Goal: Information Seeking & Learning: Learn about a topic

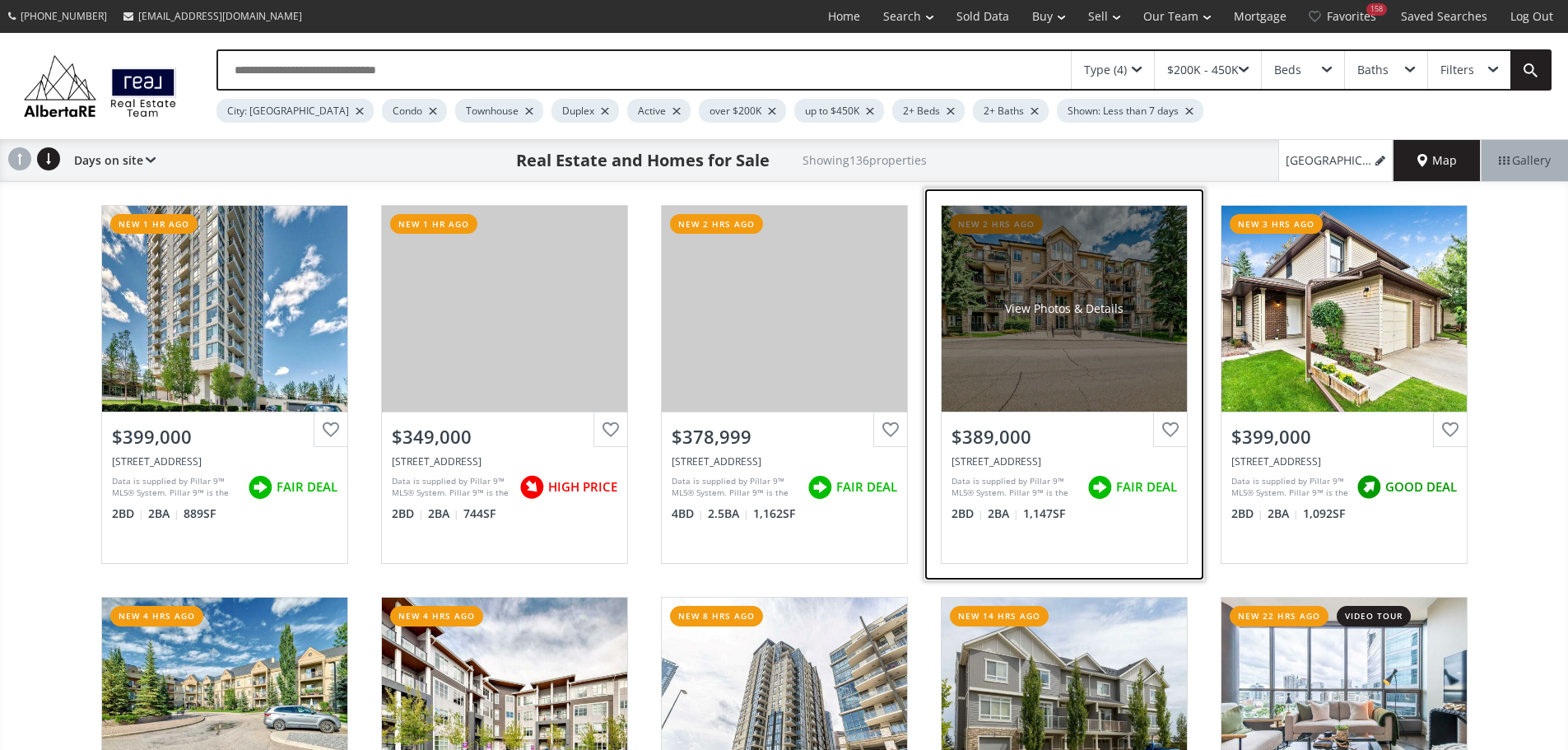
click at [1040, 545] on div "$389,000 [STREET_ADDRESS] Data is supplied by Pillar 9™ MLS® System. Pillar 9™ …" at bounding box center [1063, 487] width 245 height 152
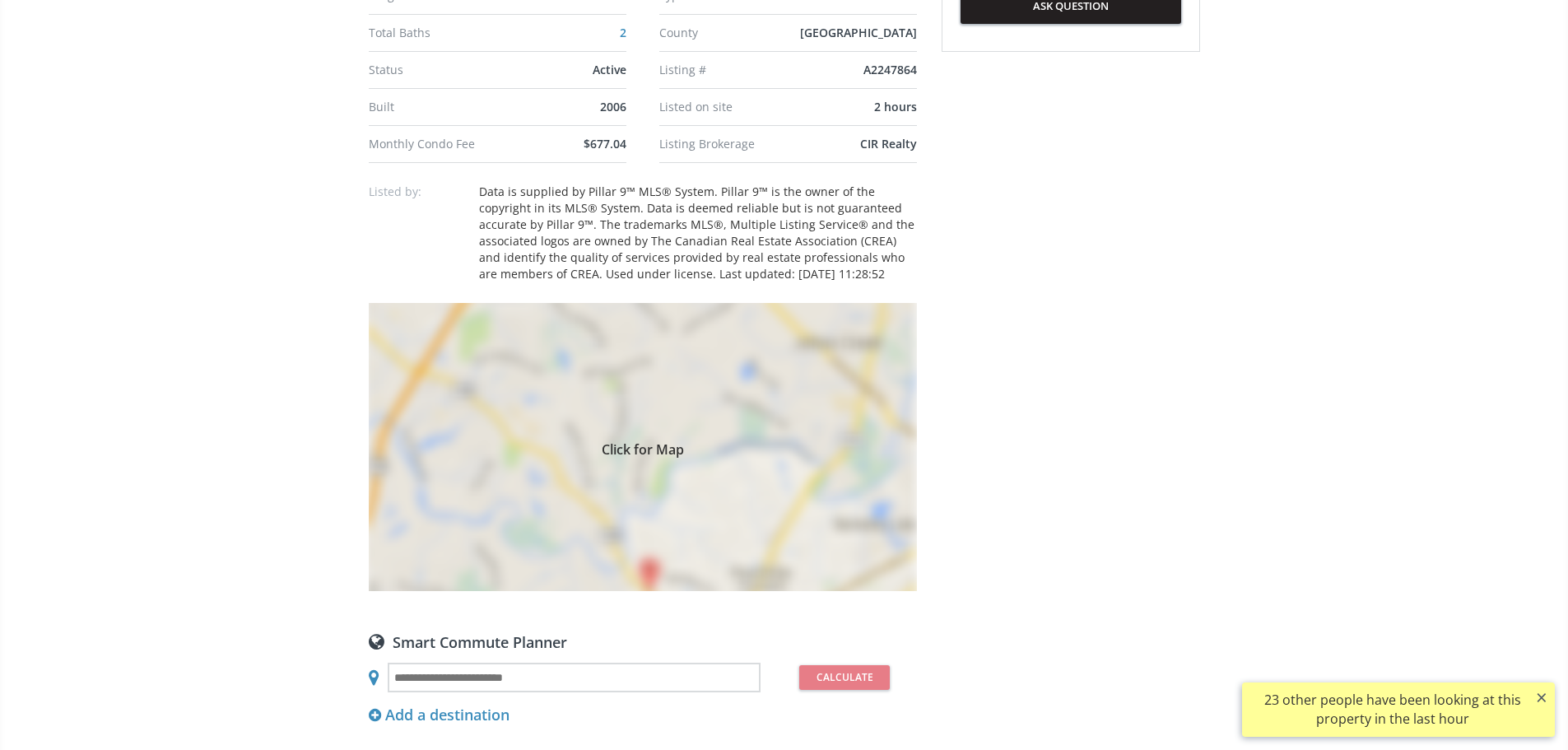
scroll to position [1235, 0]
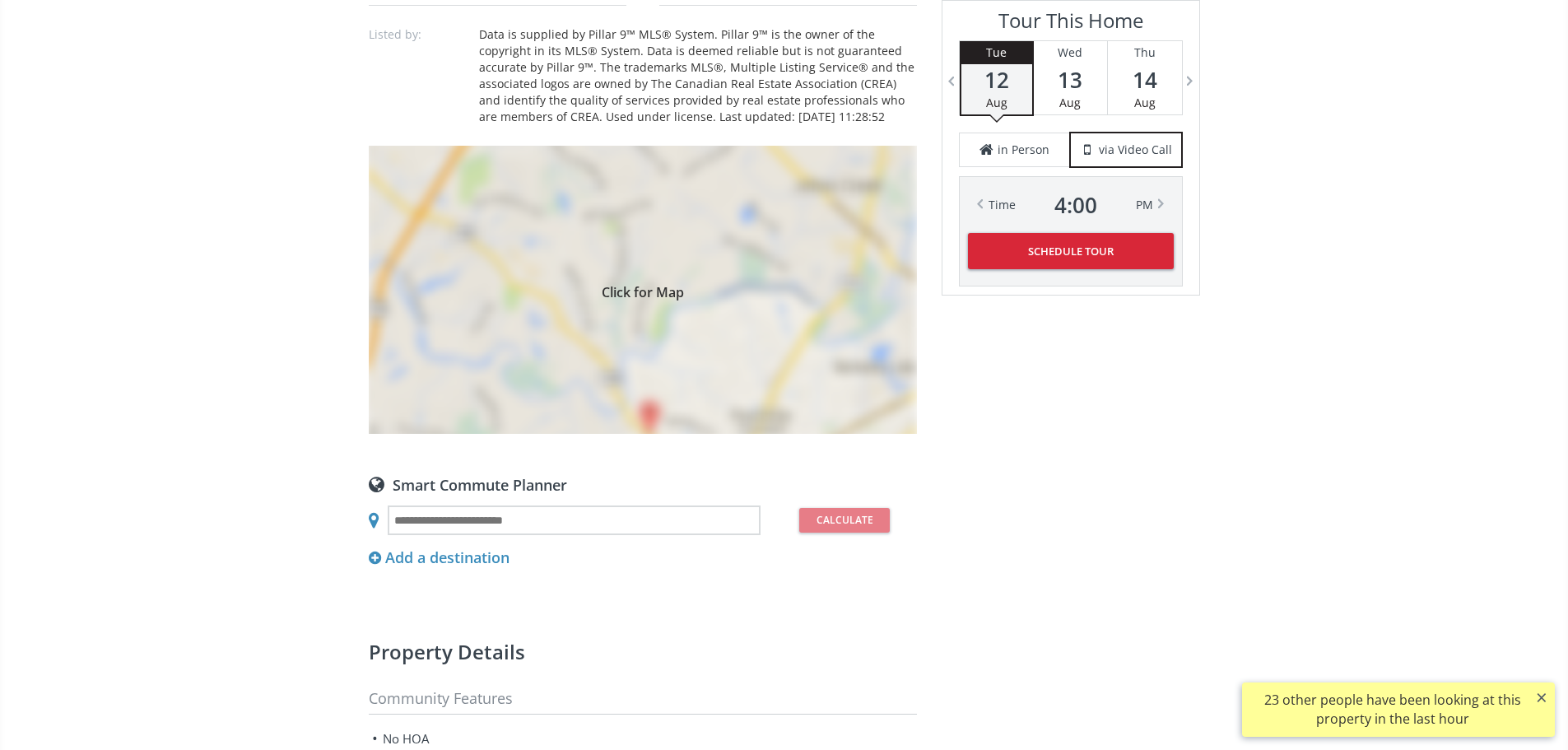
click at [691, 434] on div "Click for Map" at bounding box center [643, 290] width 548 height 288
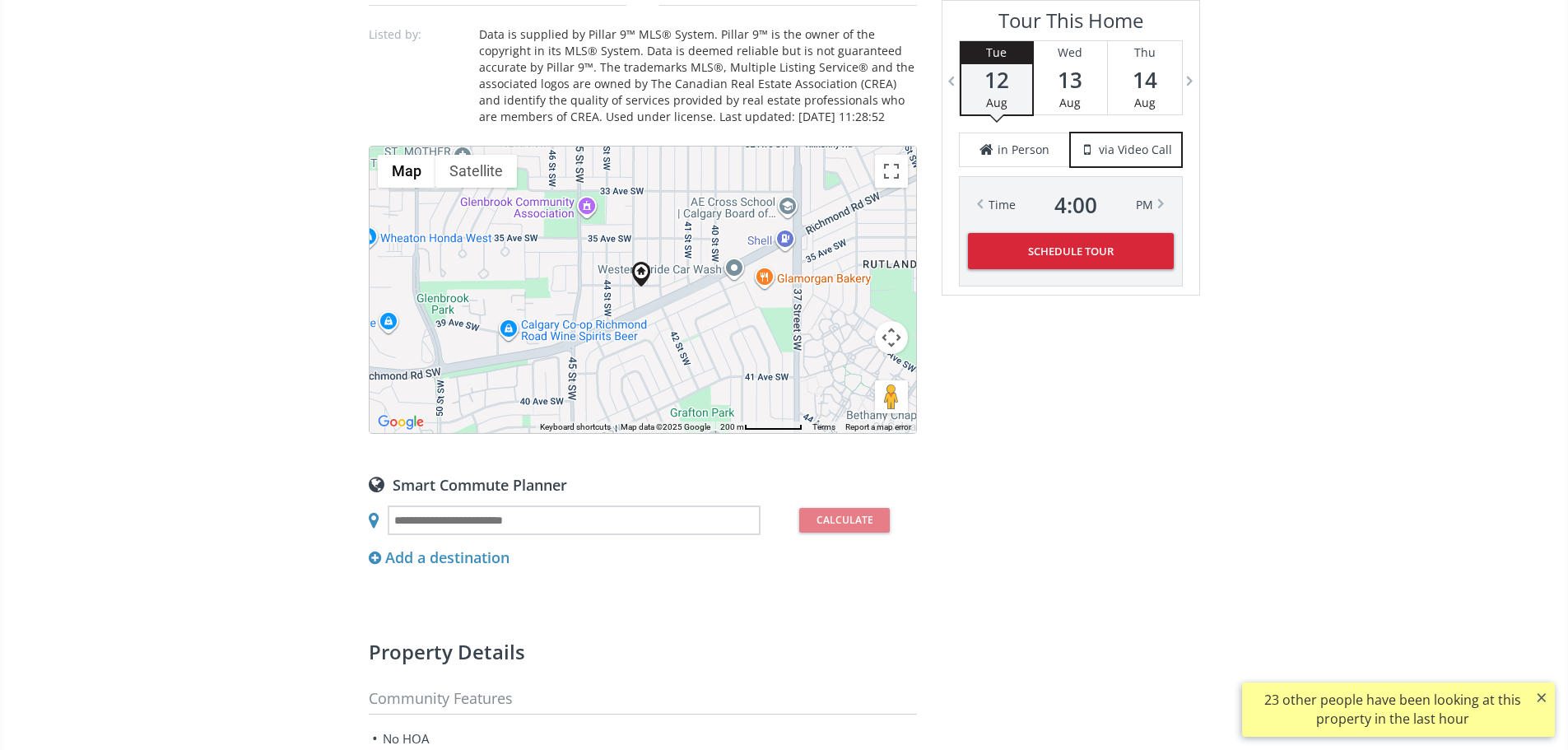
click at [898, 354] on button "Map camera controls" at bounding box center [891, 337] width 33 height 33
click at [854, 395] on button "Zoom out" at bounding box center [849, 378] width 33 height 33
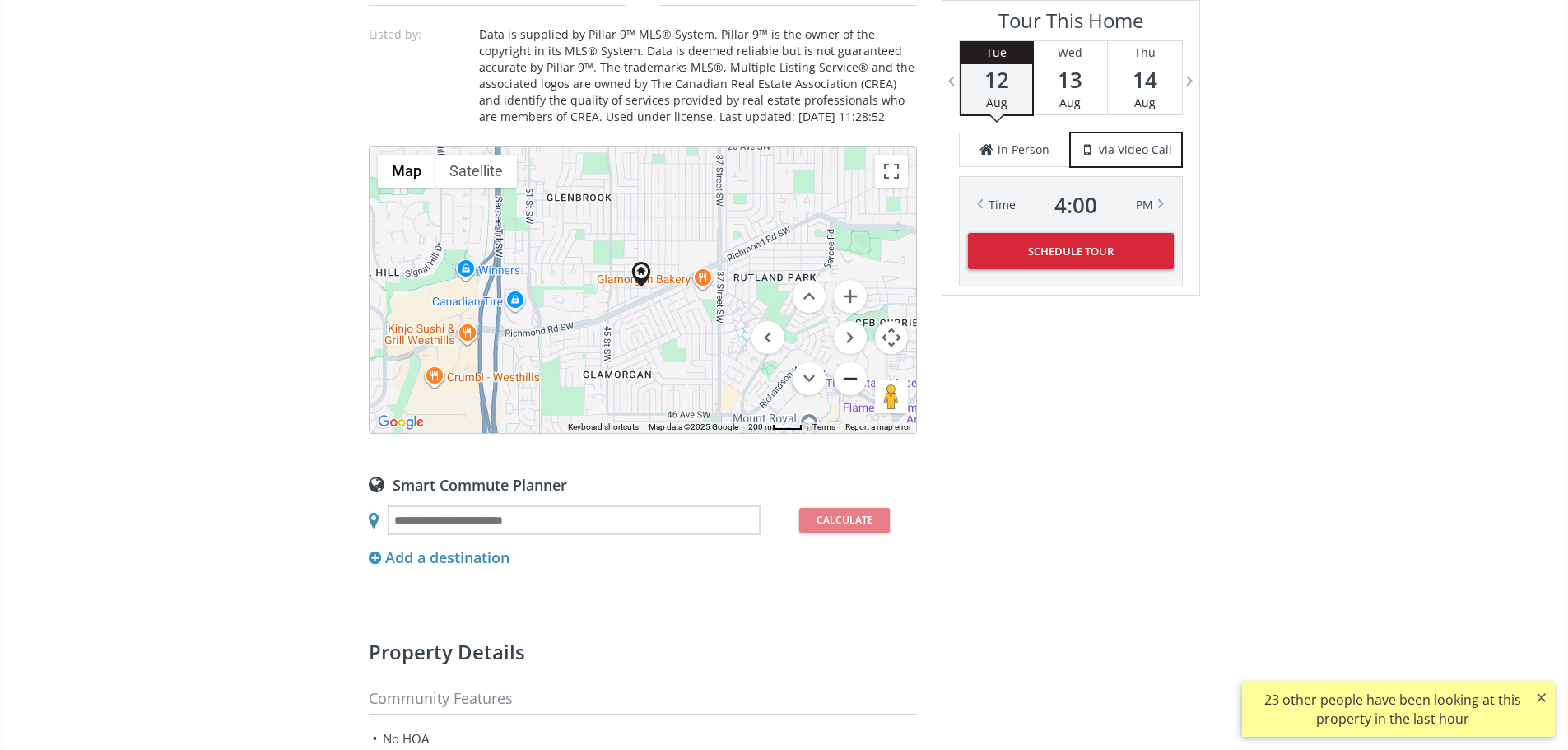
click at [854, 395] on button "Zoom out" at bounding box center [849, 378] width 33 height 33
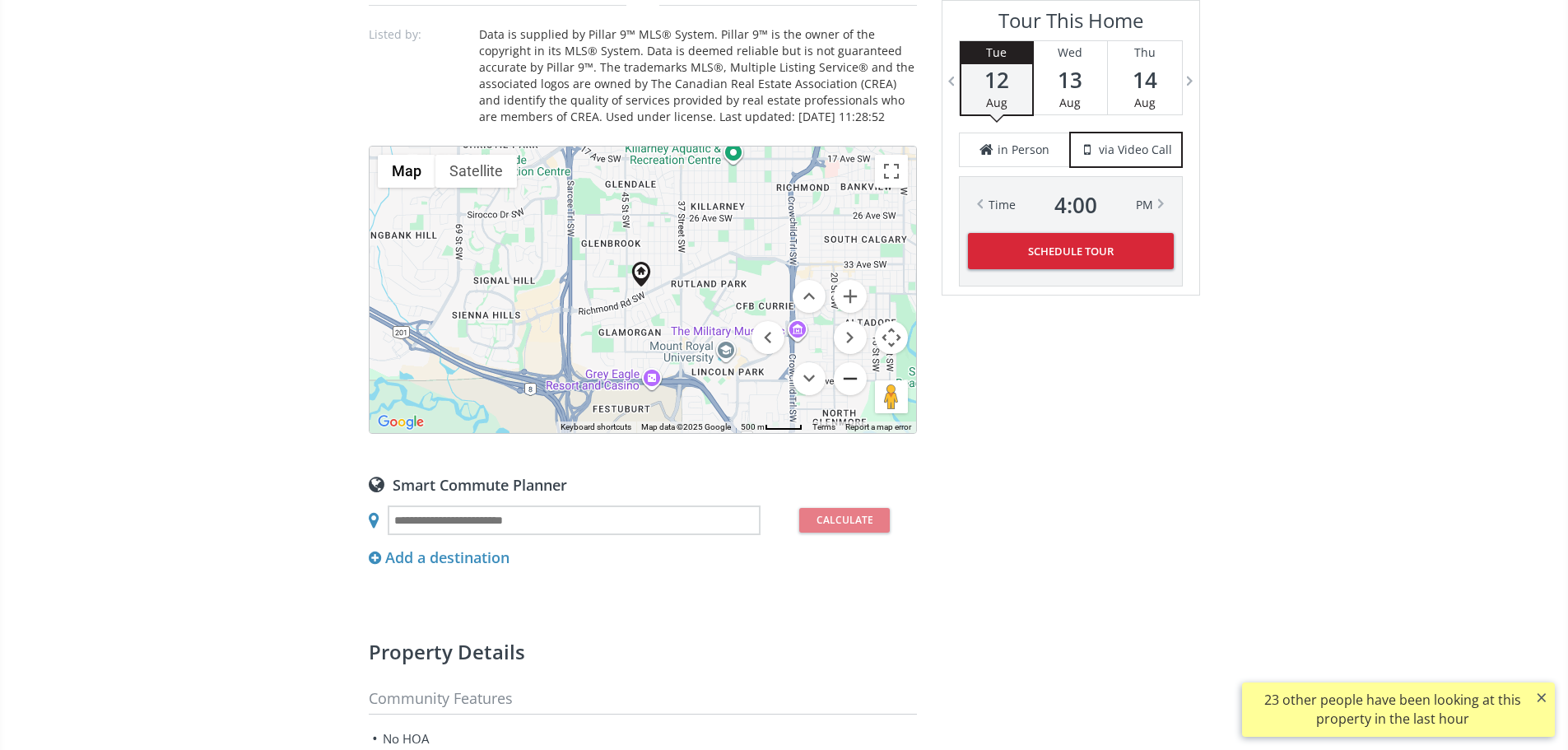
click at [854, 395] on button "Zoom out" at bounding box center [849, 378] width 33 height 33
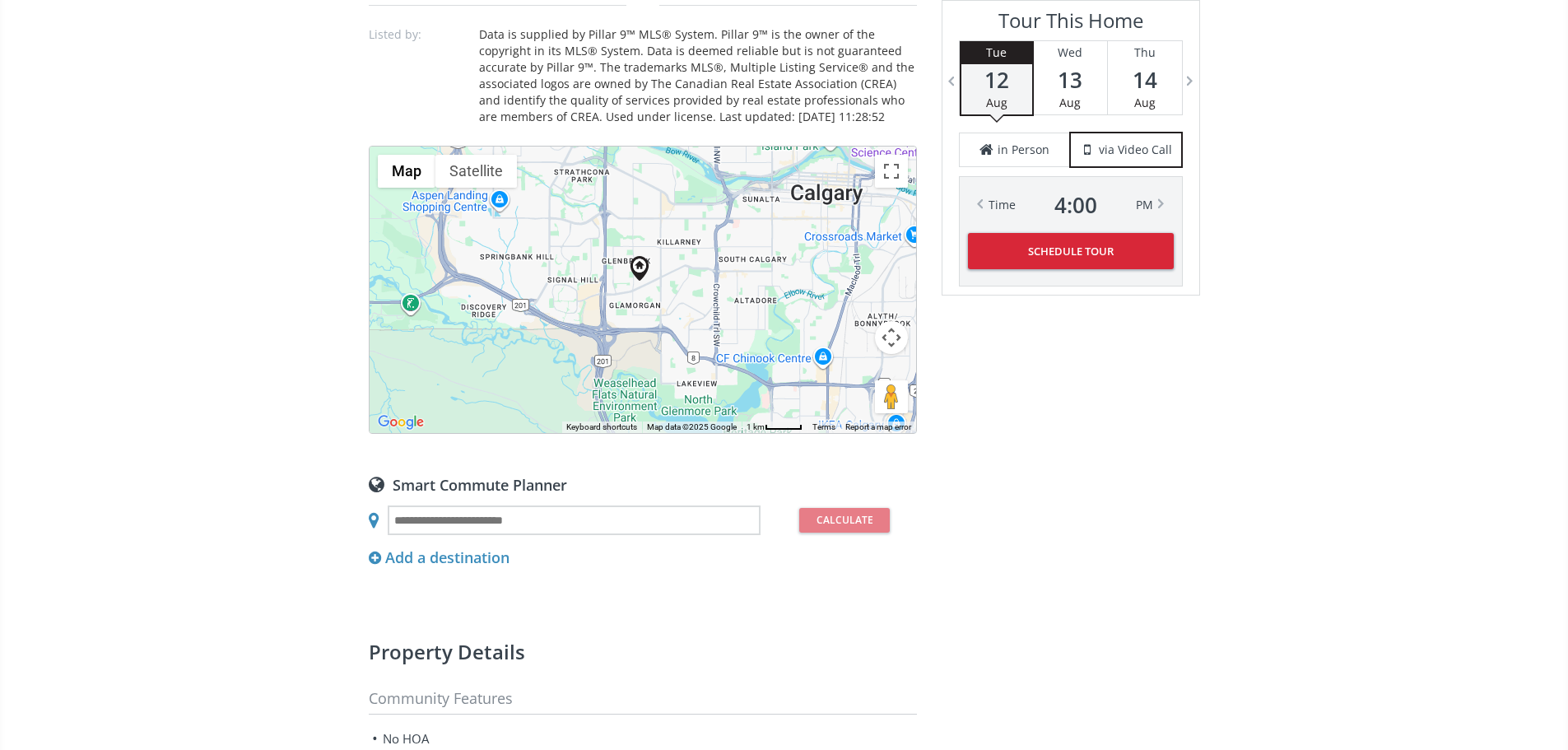
click at [741, 306] on div "To navigate, press the arrow keys." at bounding box center [643, 290] width 546 height 286
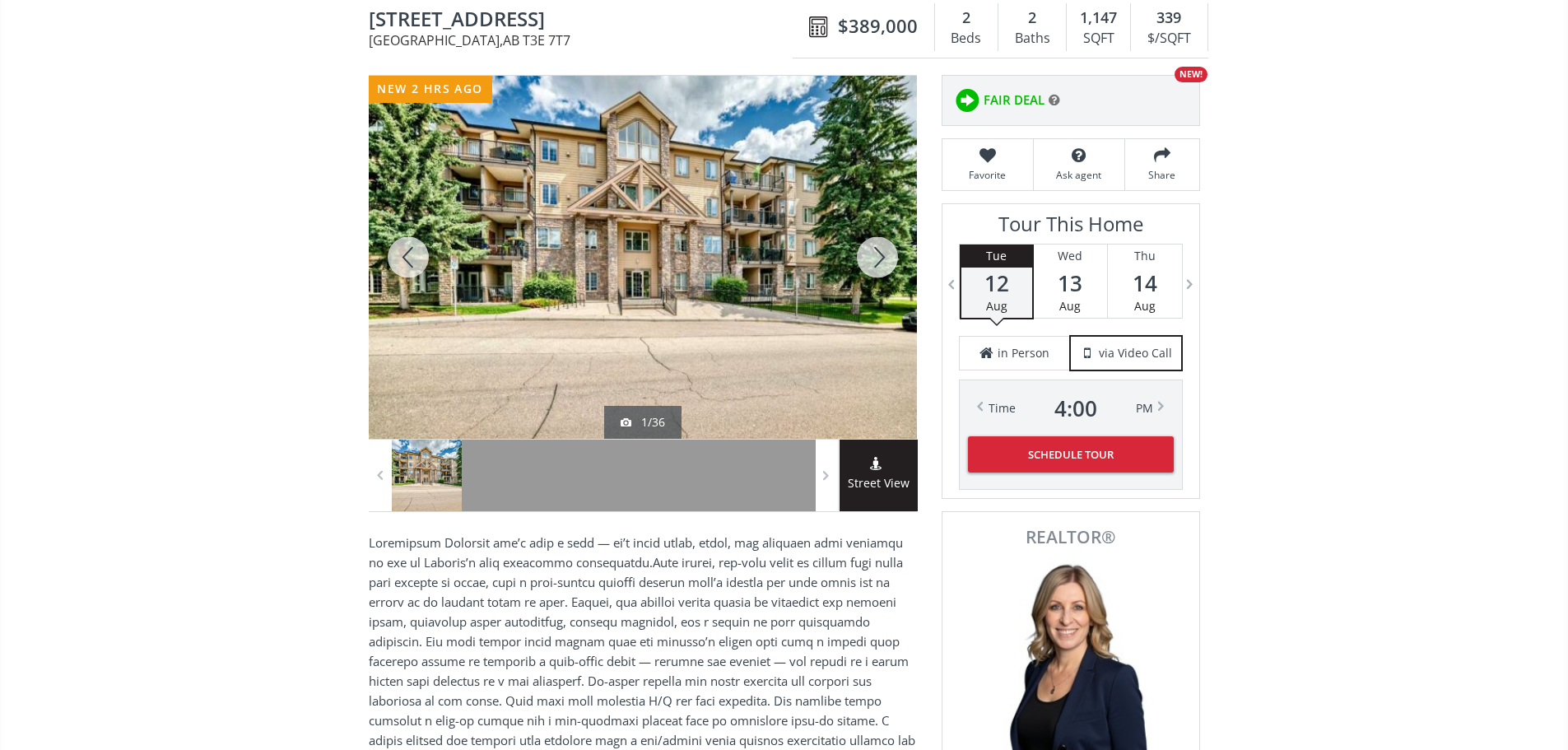
scroll to position [165, 0]
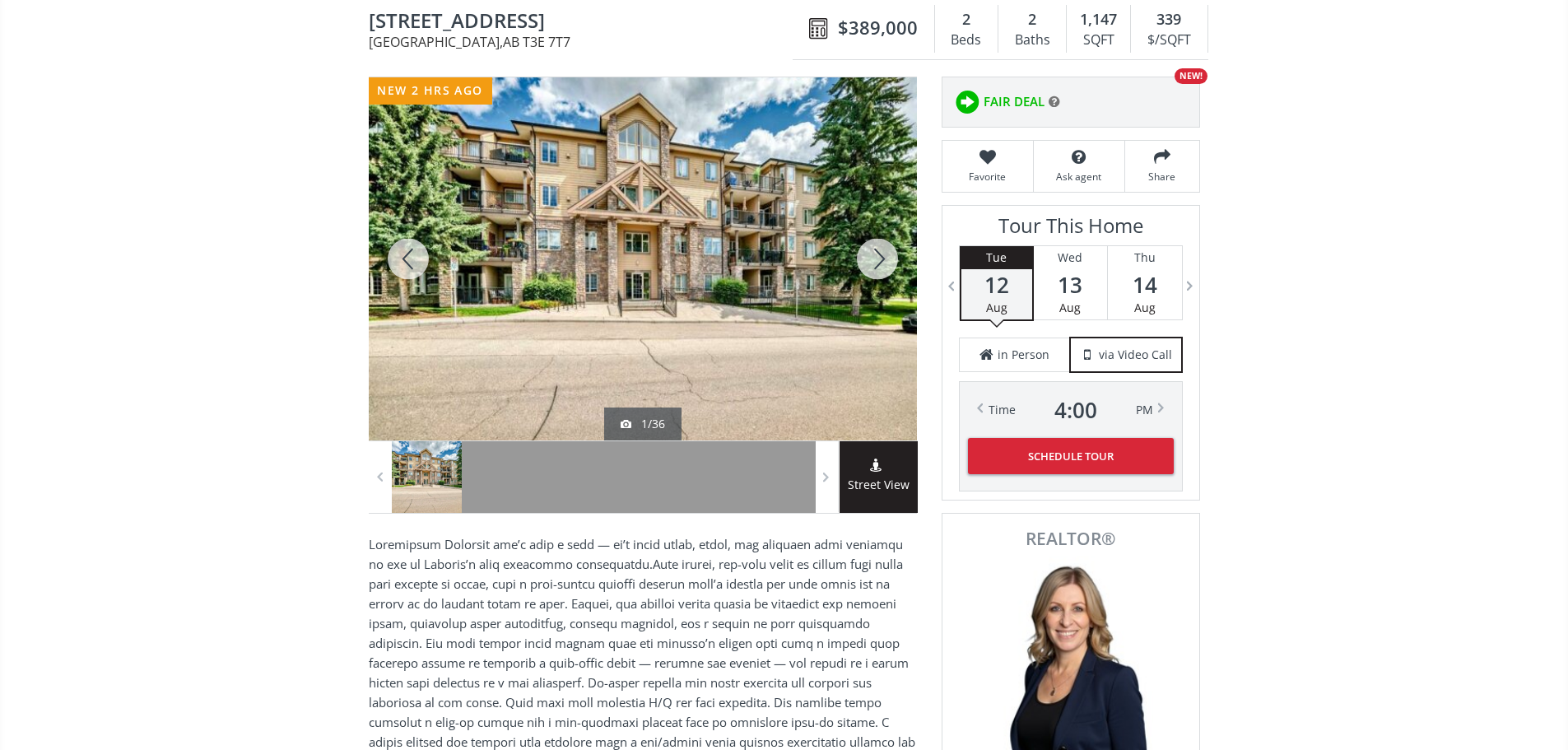
click at [632, 241] on div at bounding box center [643, 259] width 548 height 363
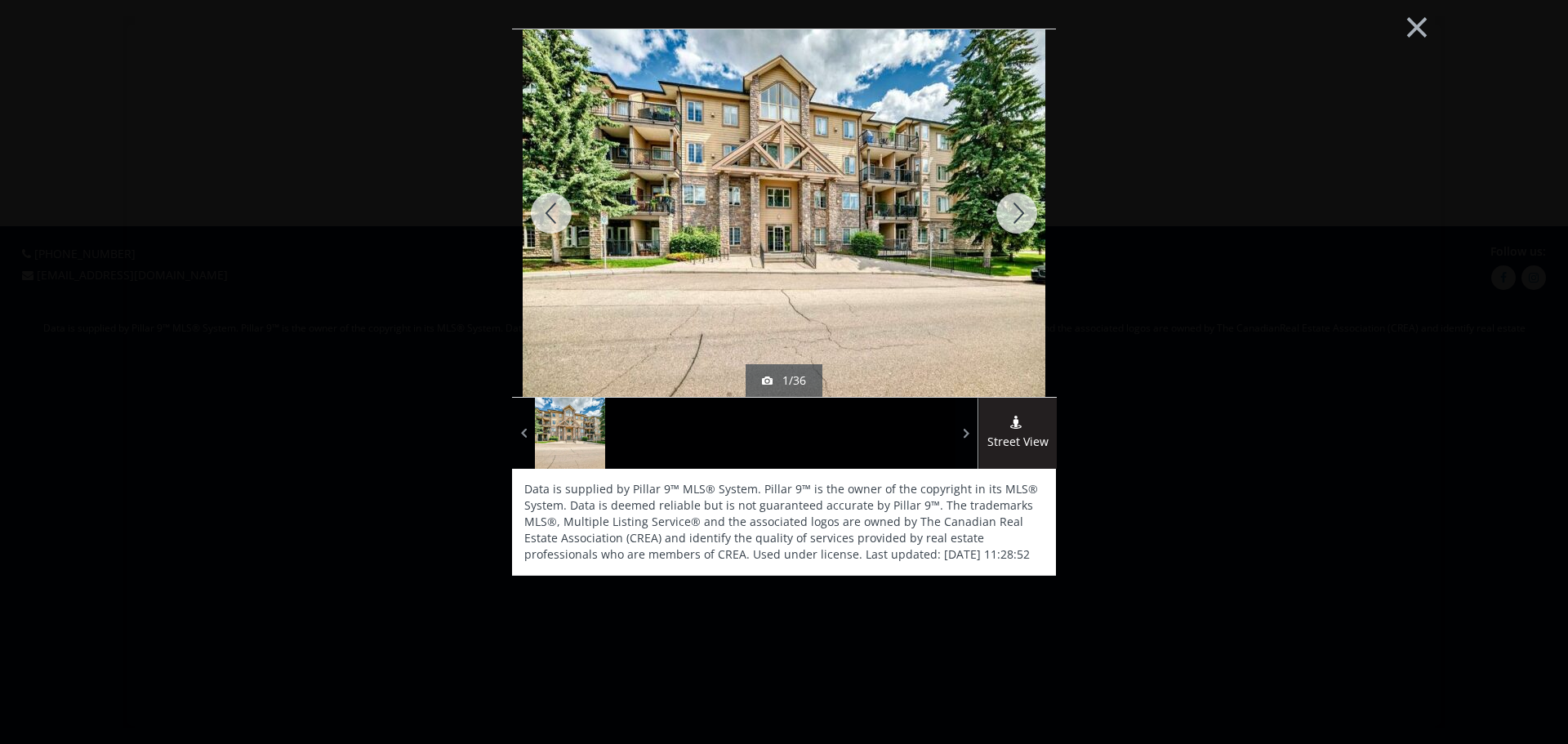
click at [1015, 212] on div at bounding box center [1017, 213] width 78 height 368
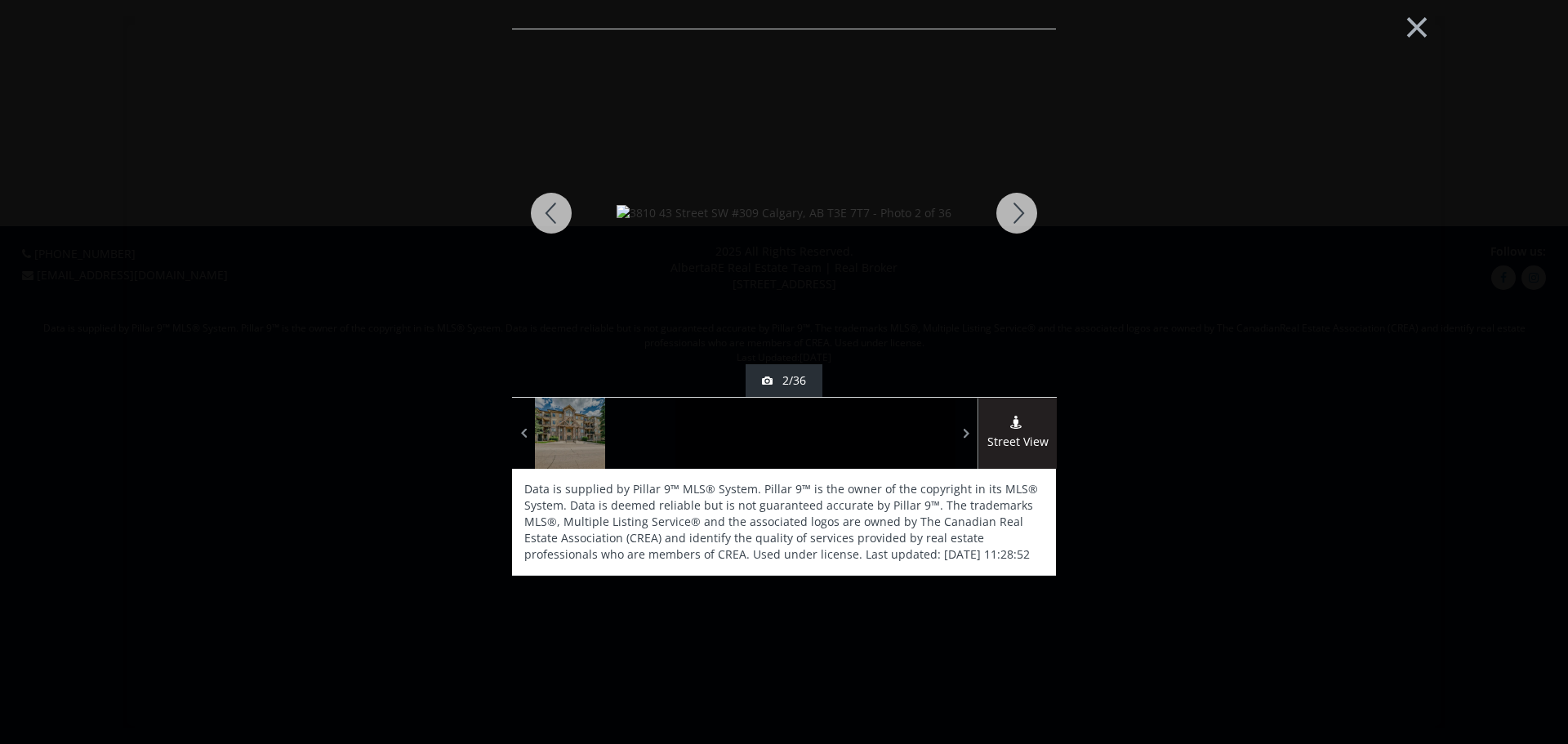
click at [1015, 212] on div at bounding box center [1017, 213] width 78 height 368
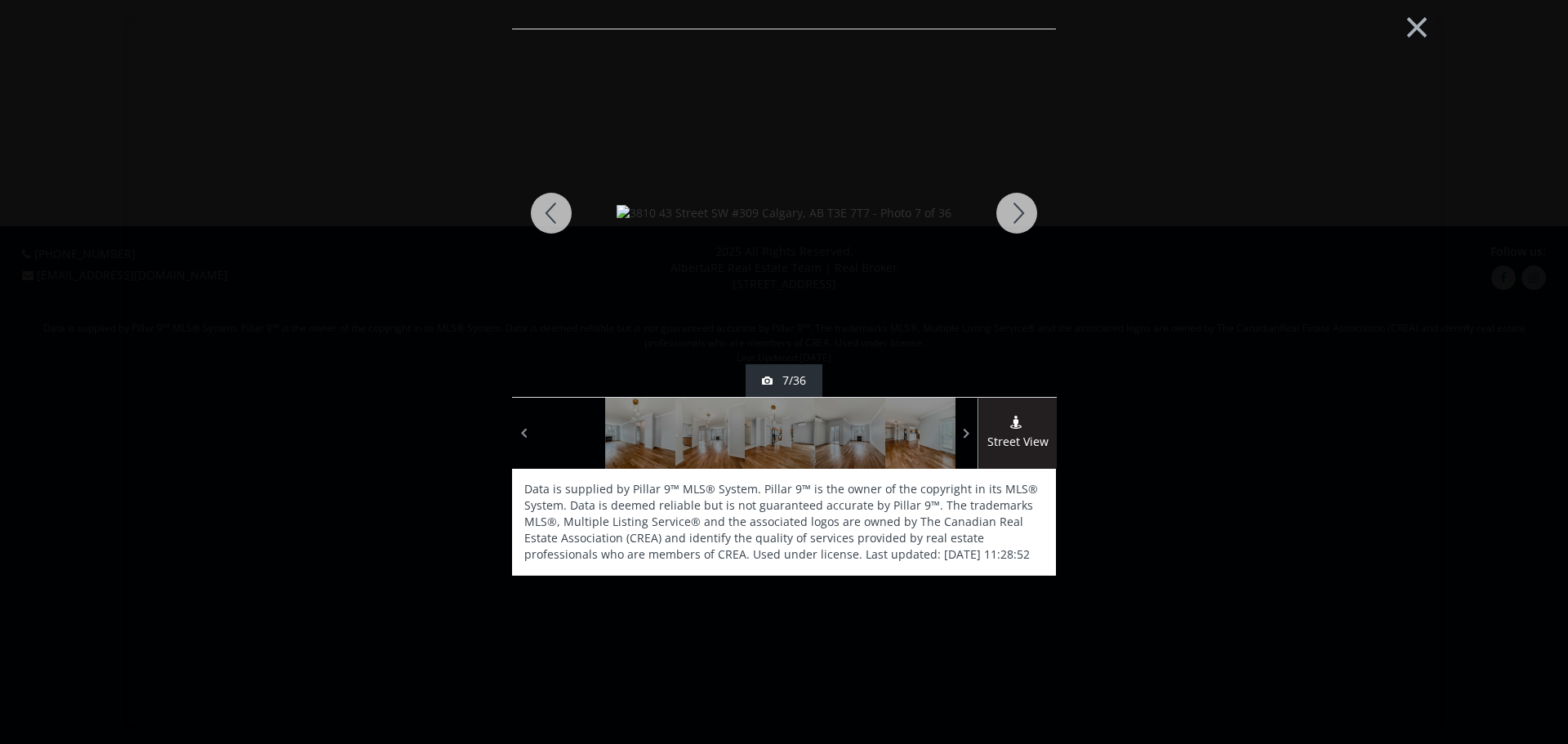
click at [1015, 212] on div at bounding box center [1017, 213] width 78 height 368
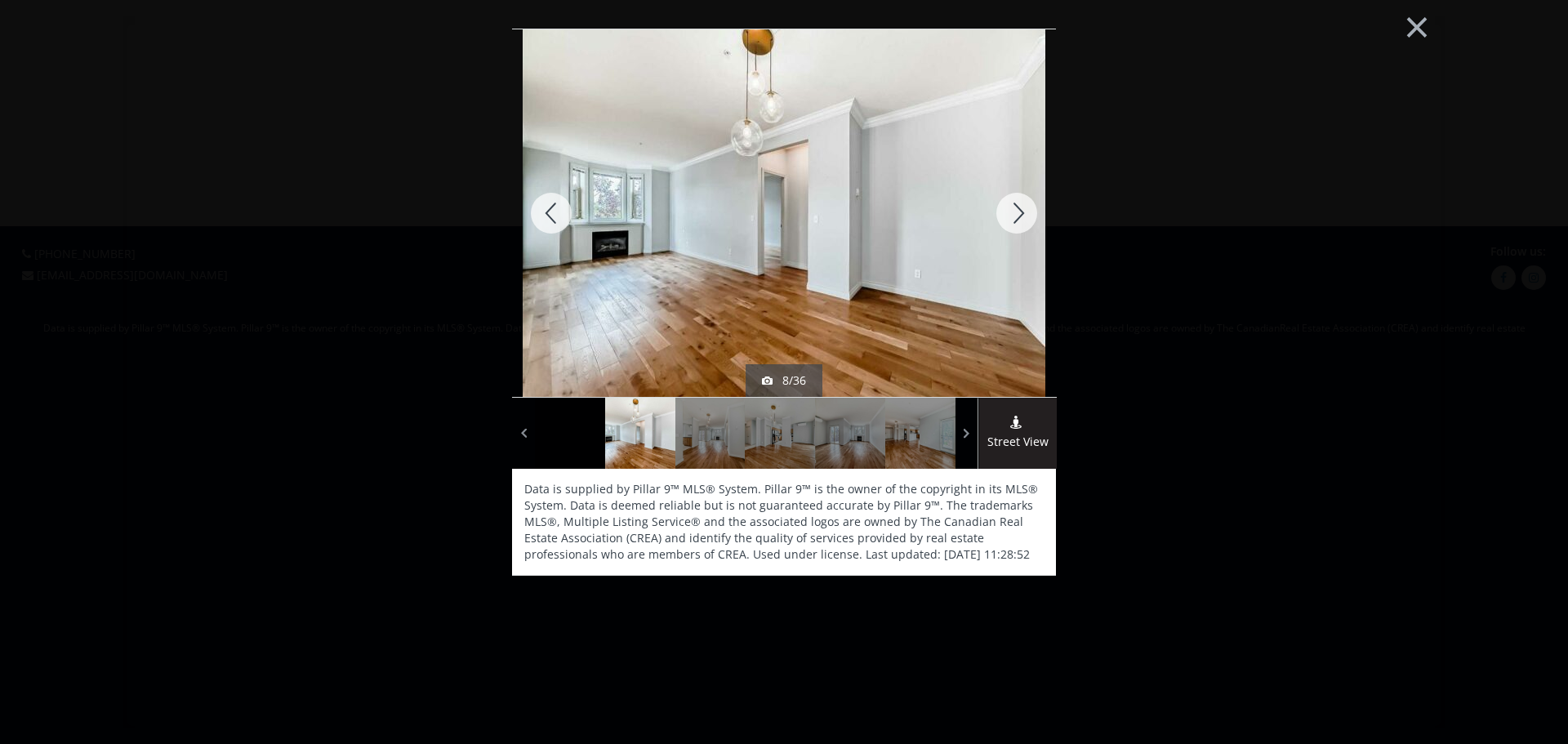
click at [1015, 212] on div at bounding box center [1017, 213] width 78 height 368
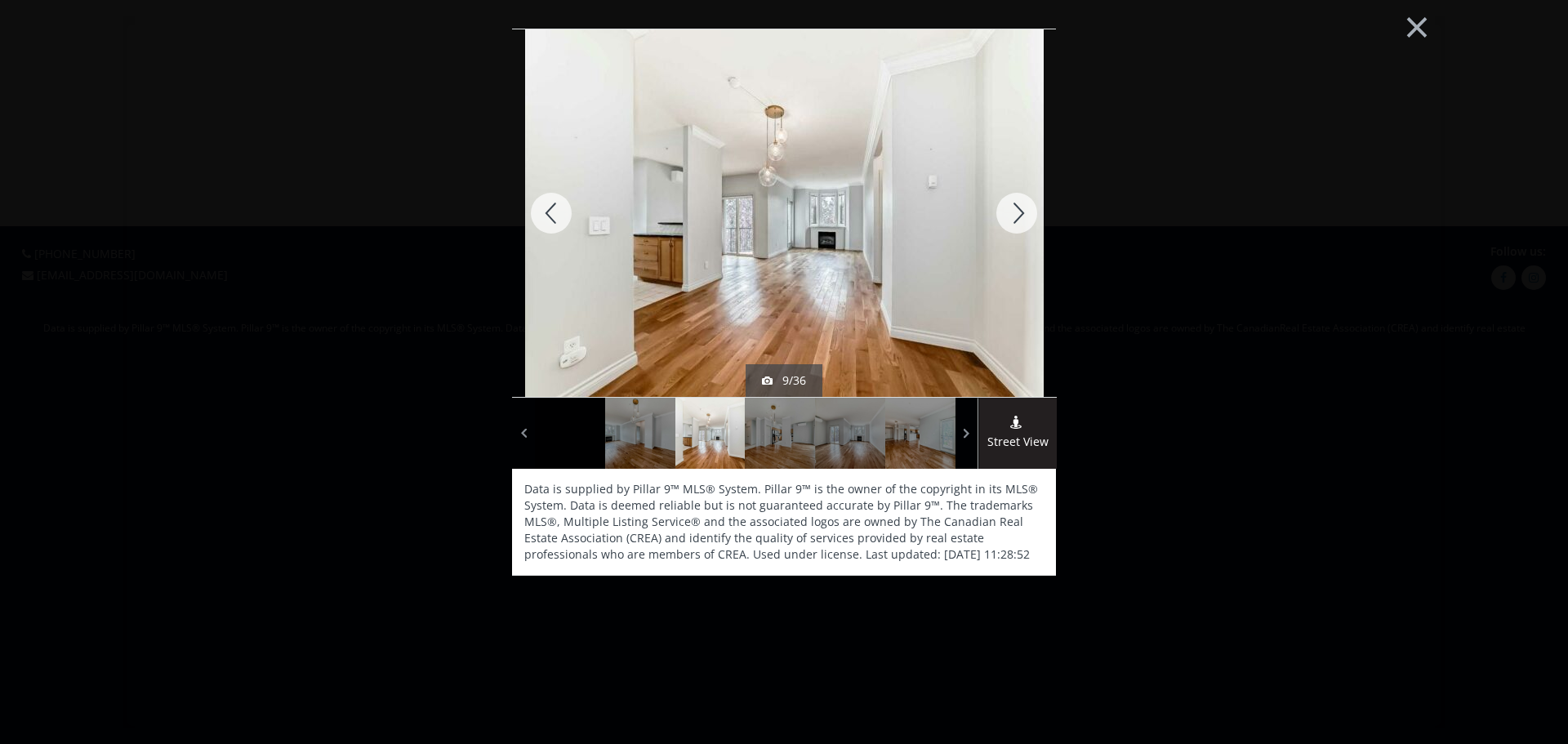
click at [1015, 212] on div at bounding box center [1017, 213] width 78 height 368
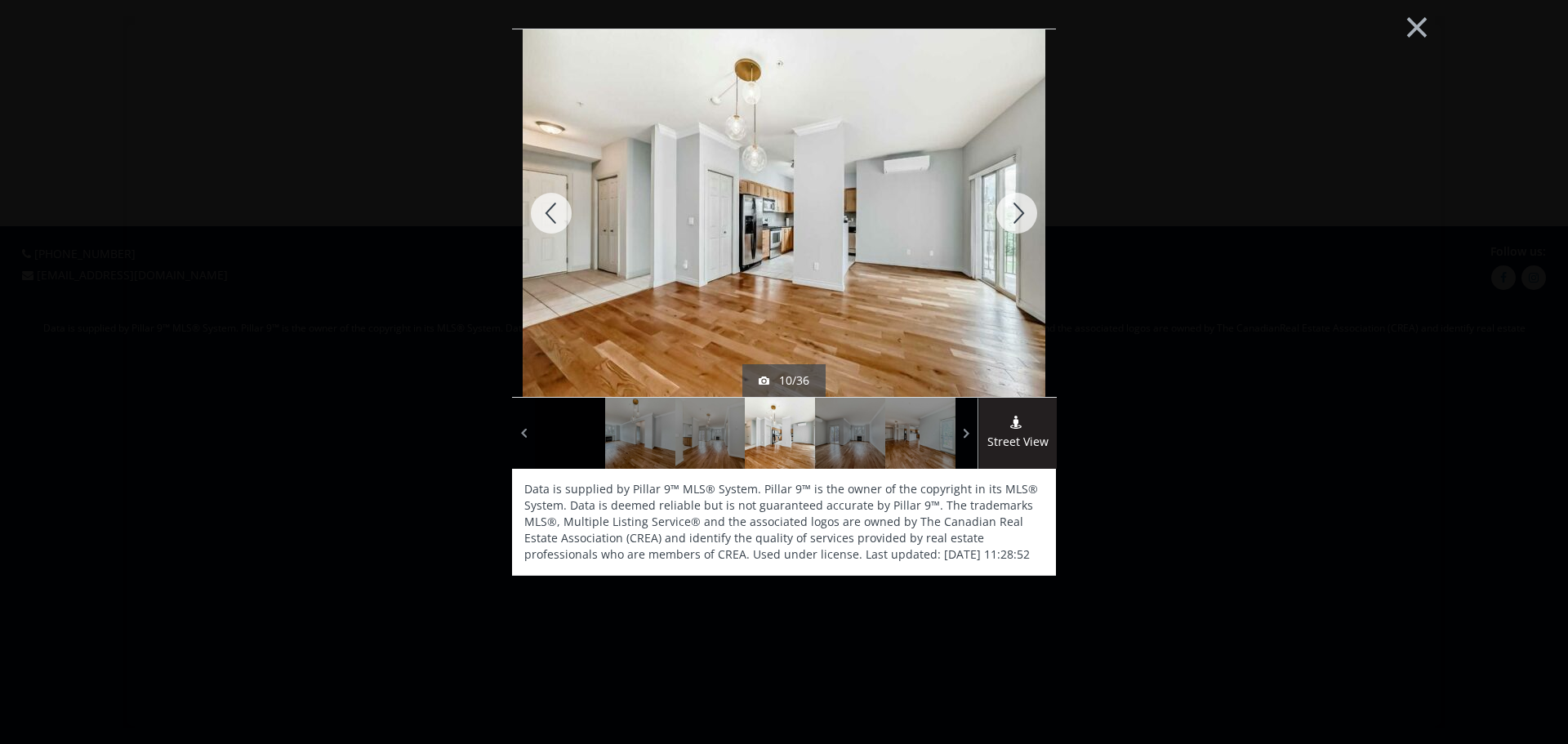
click at [1015, 212] on div at bounding box center [1017, 213] width 78 height 368
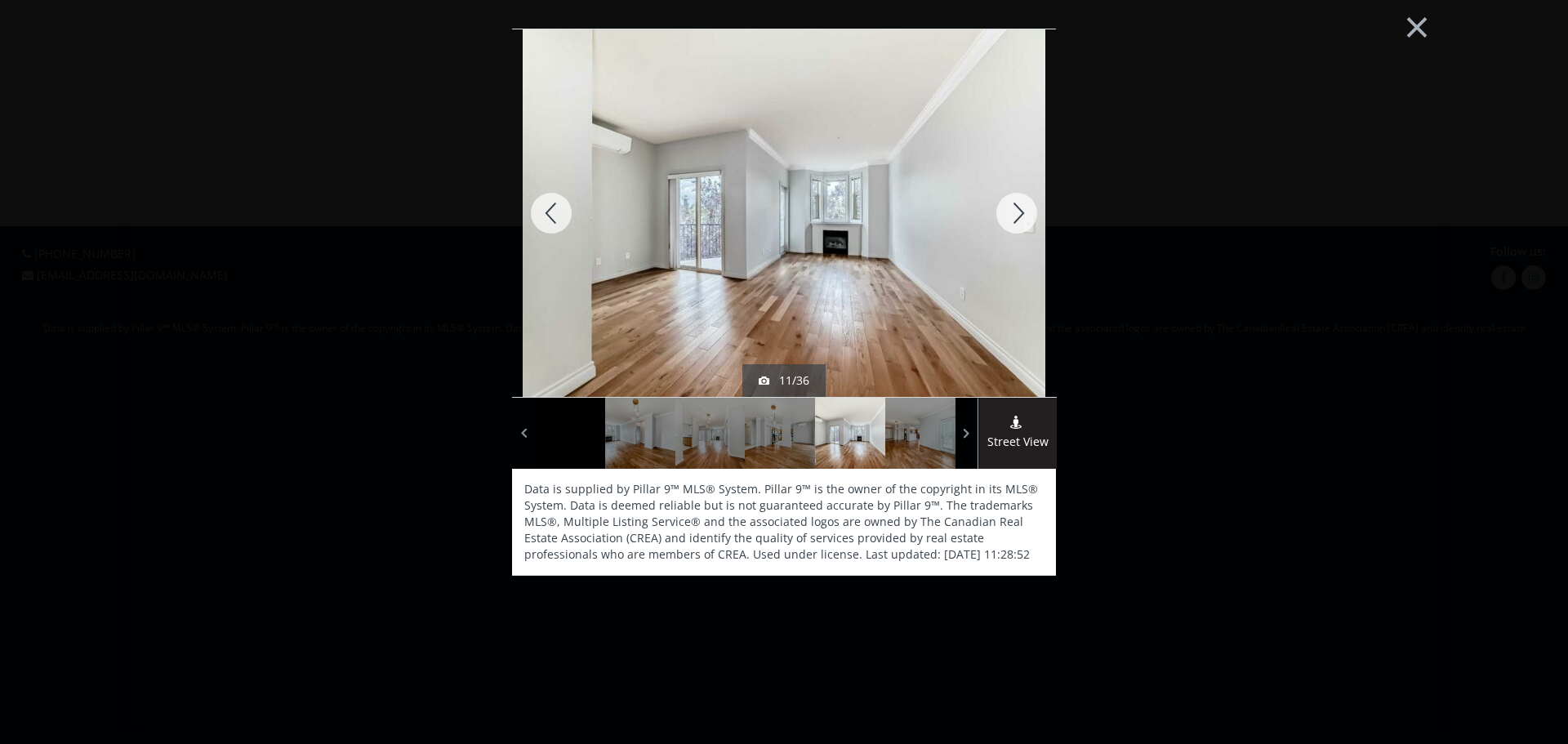
click at [1015, 212] on div at bounding box center [1017, 213] width 78 height 368
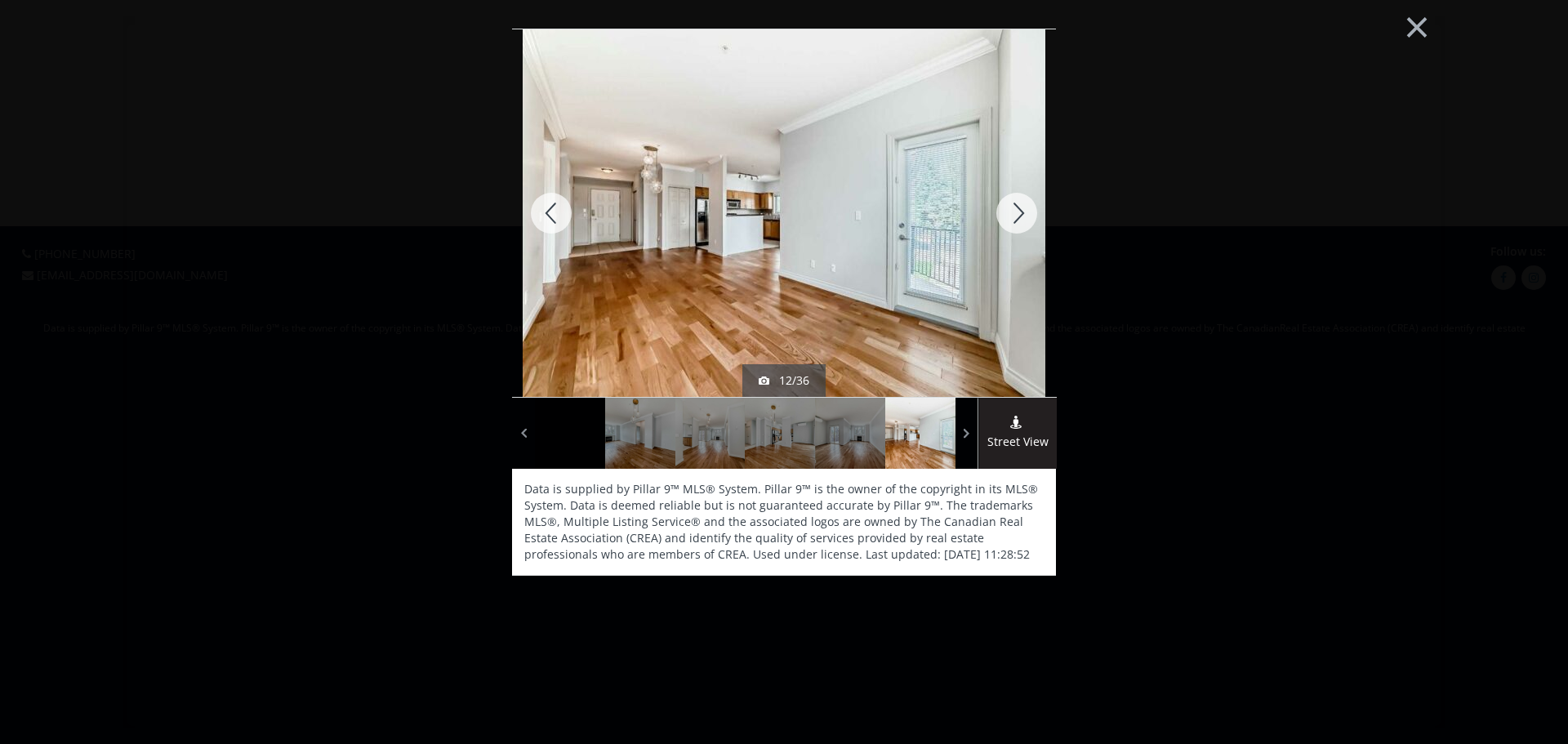
click at [1015, 212] on div at bounding box center [1017, 213] width 78 height 368
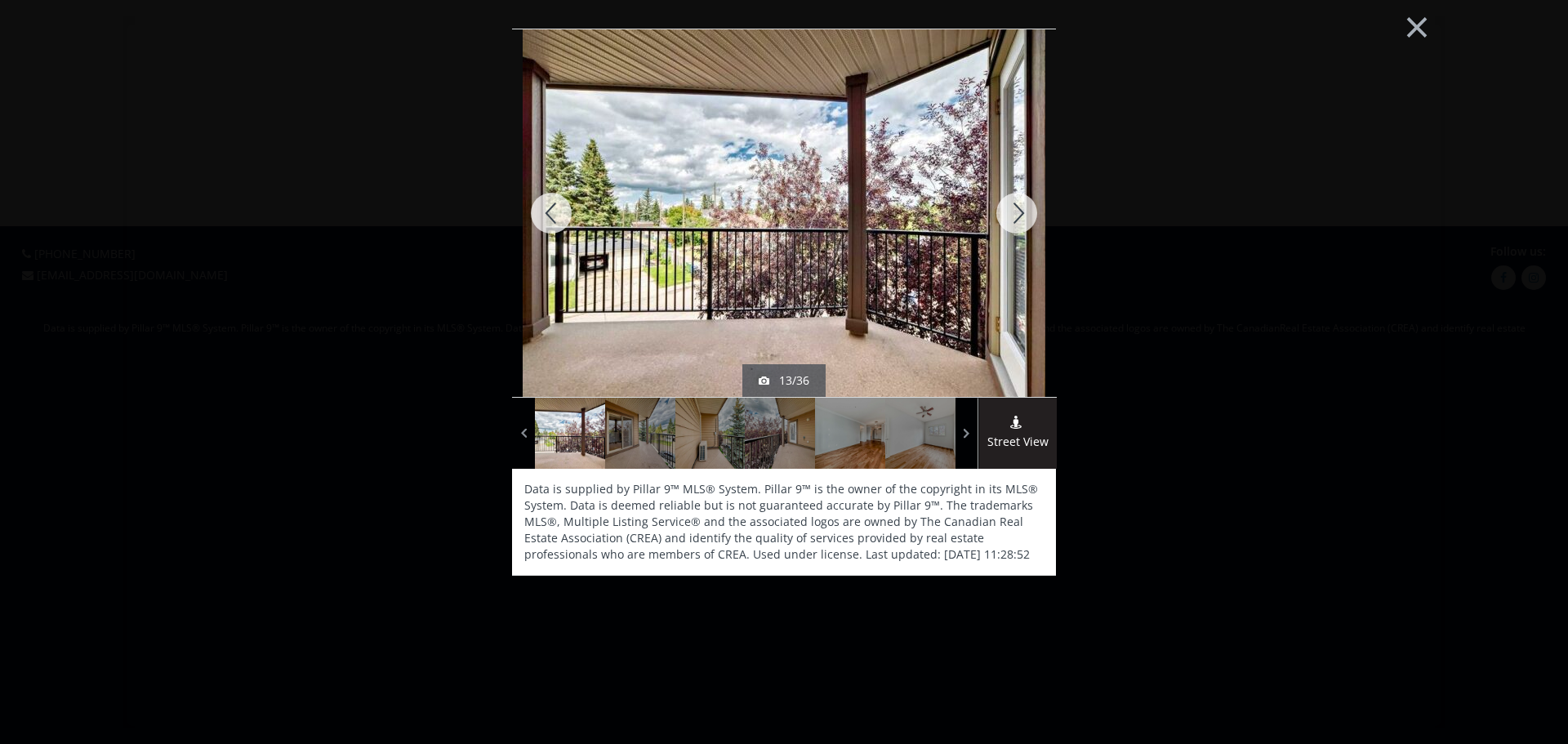
click at [1015, 212] on div at bounding box center [1017, 213] width 78 height 368
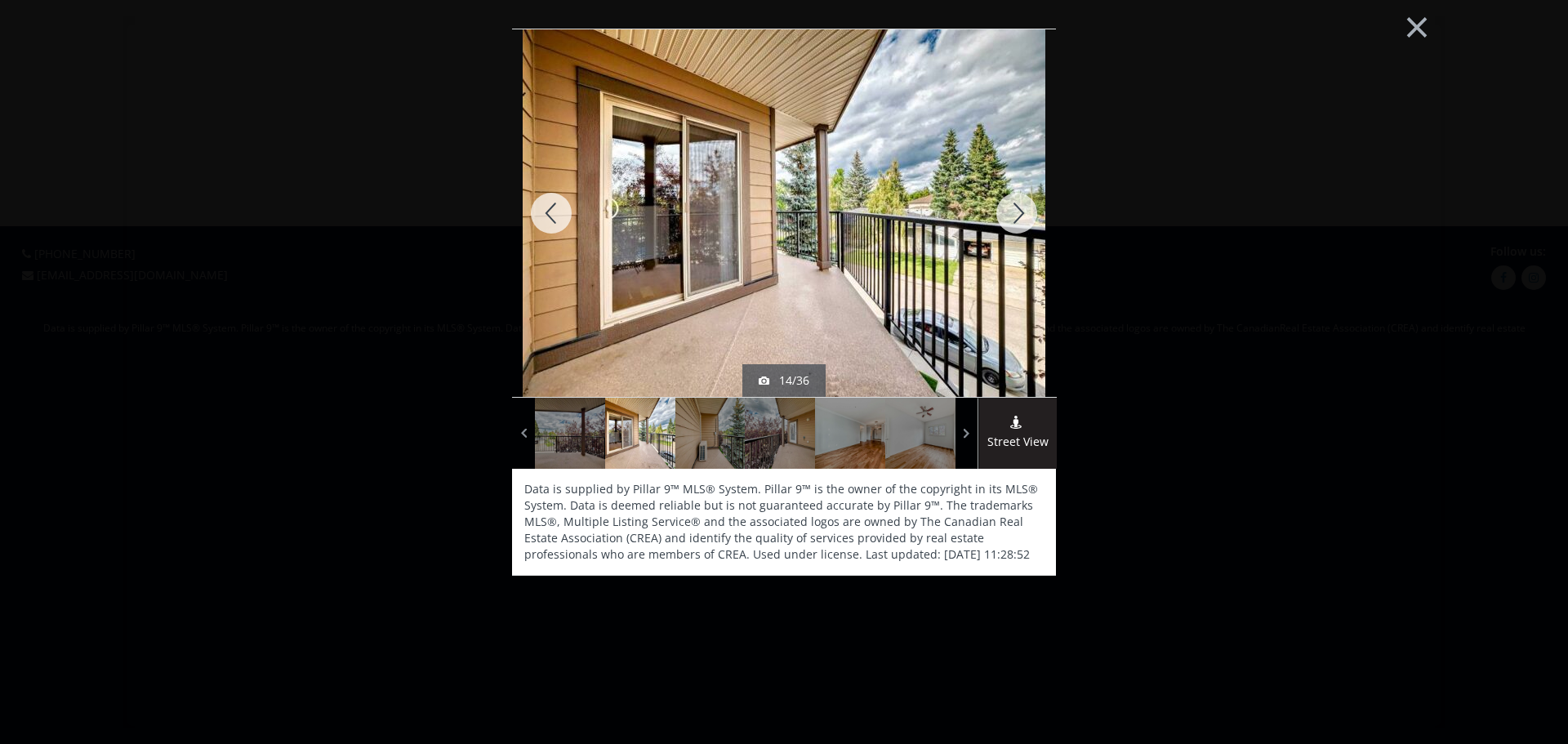
click at [1017, 212] on div at bounding box center [1017, 213] width 78 height 368
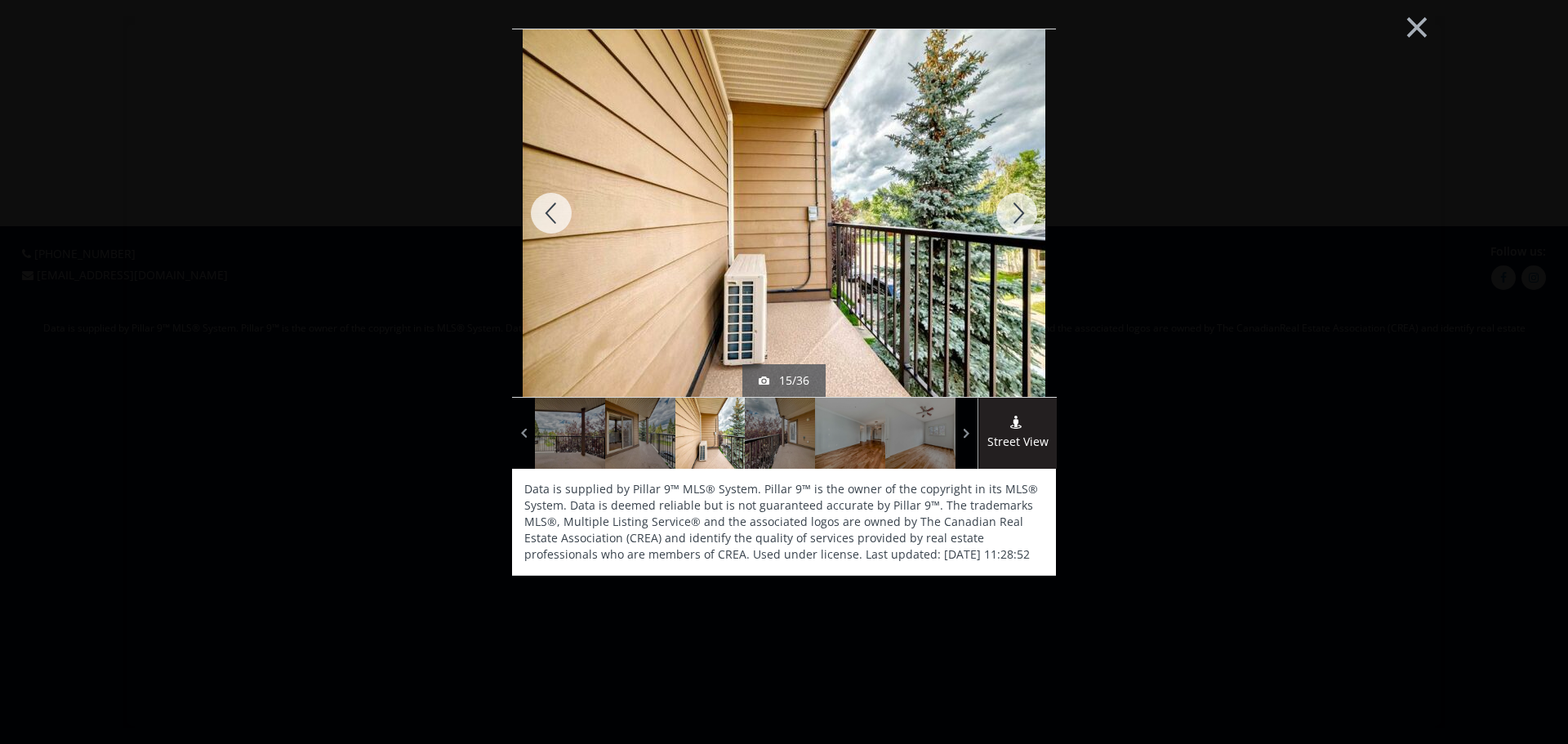
click at [1017, 212] on div at bounding box center [1017, 213] width 78 height 368
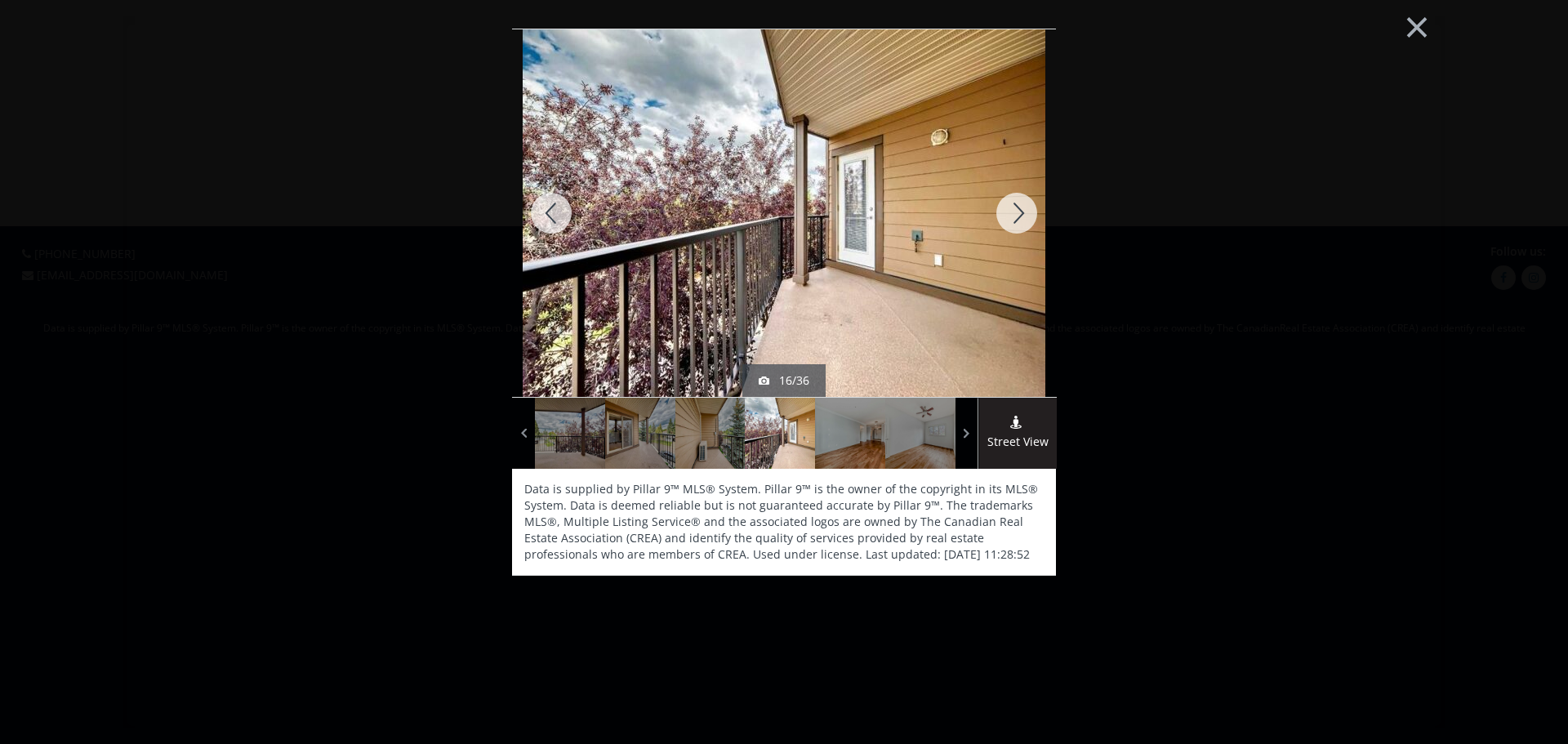
click at [1017, 212] on div at bounding box center [1017, 213] width 78 height 368
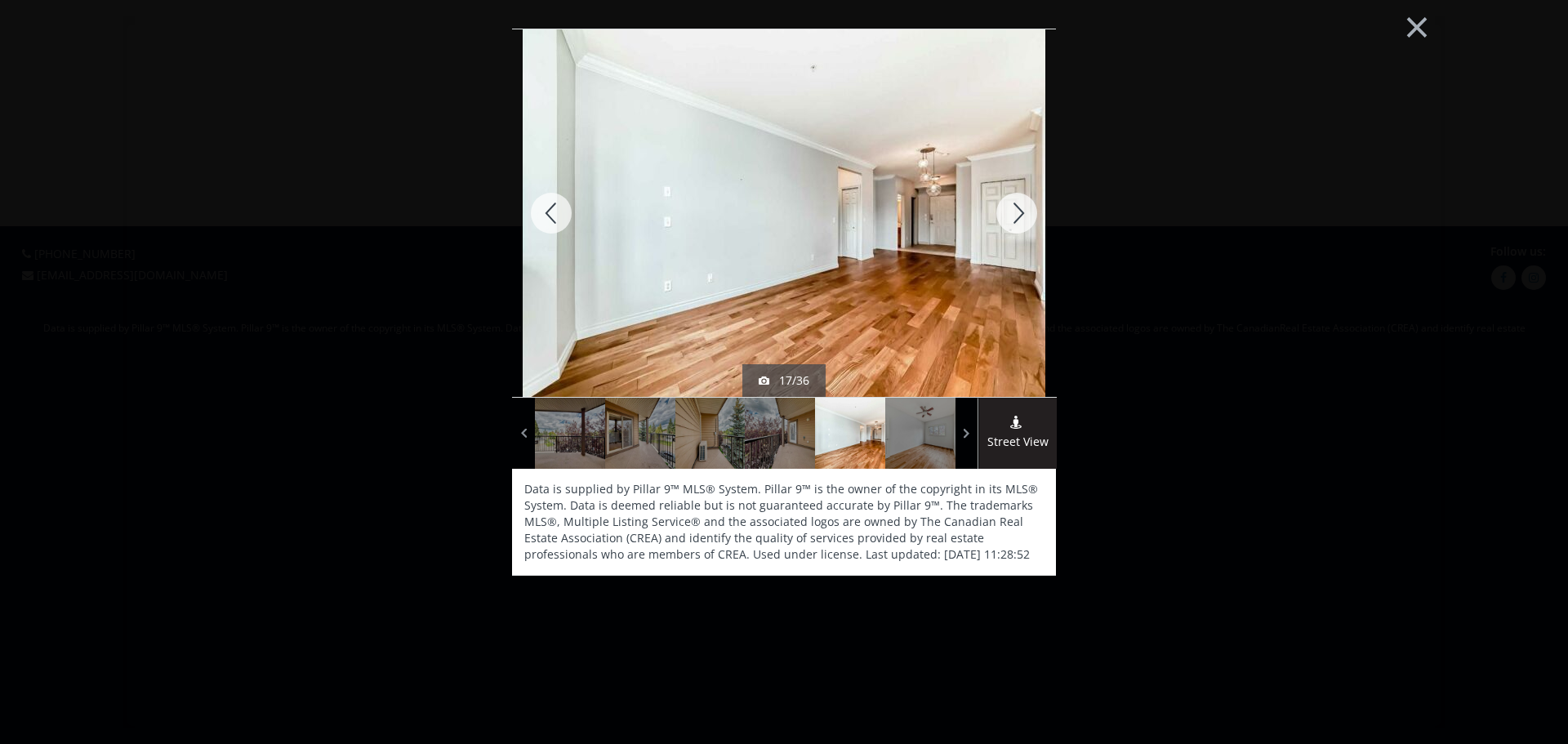
click at [1017, 212] on div at bounding box center [1017, 213] width 78 height 368
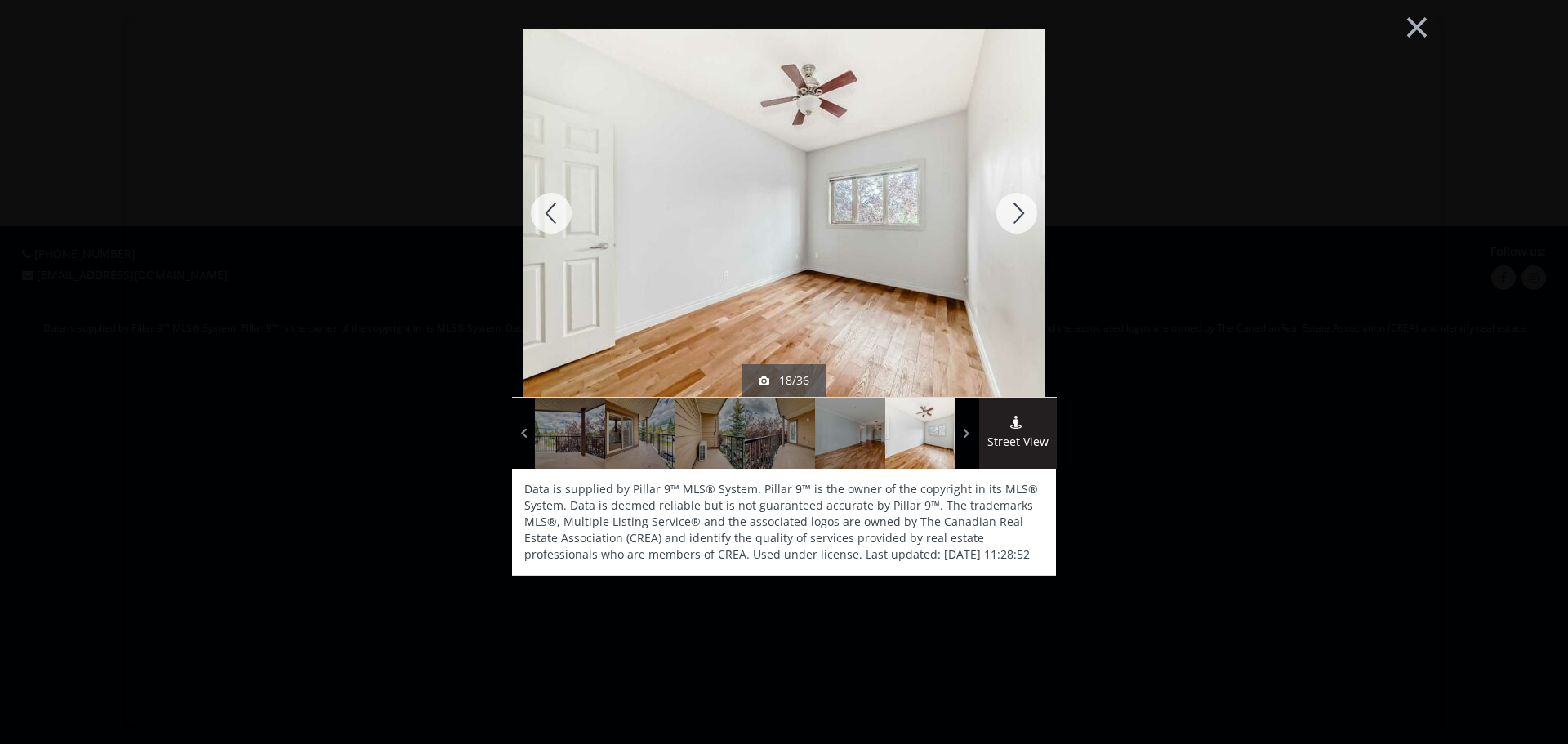
click at [1017, 212] on div at bounding box center [1017, 213] width 78 height 368
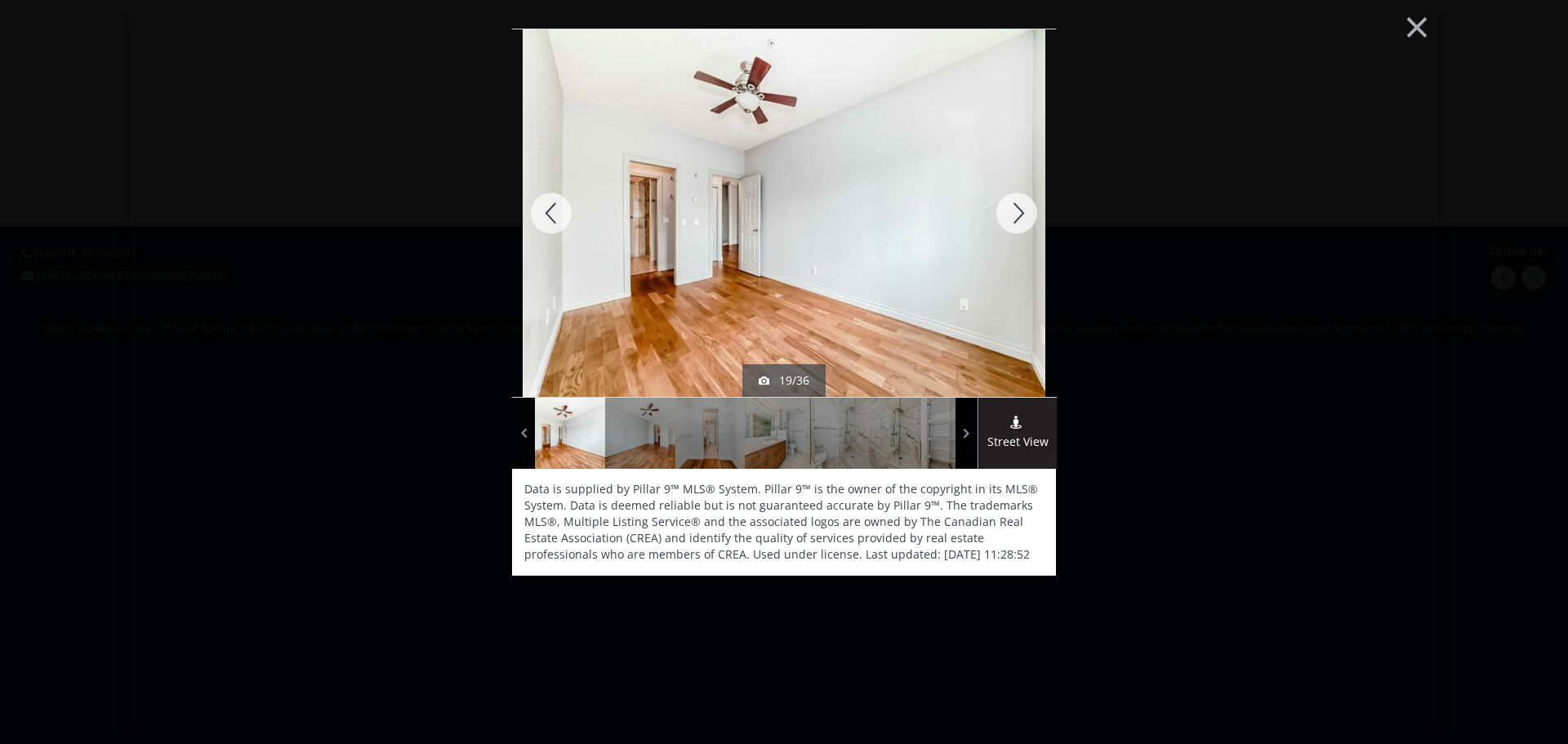
click at [1017, 212] on div at bounding box center [1017, 213] width 78 height 368
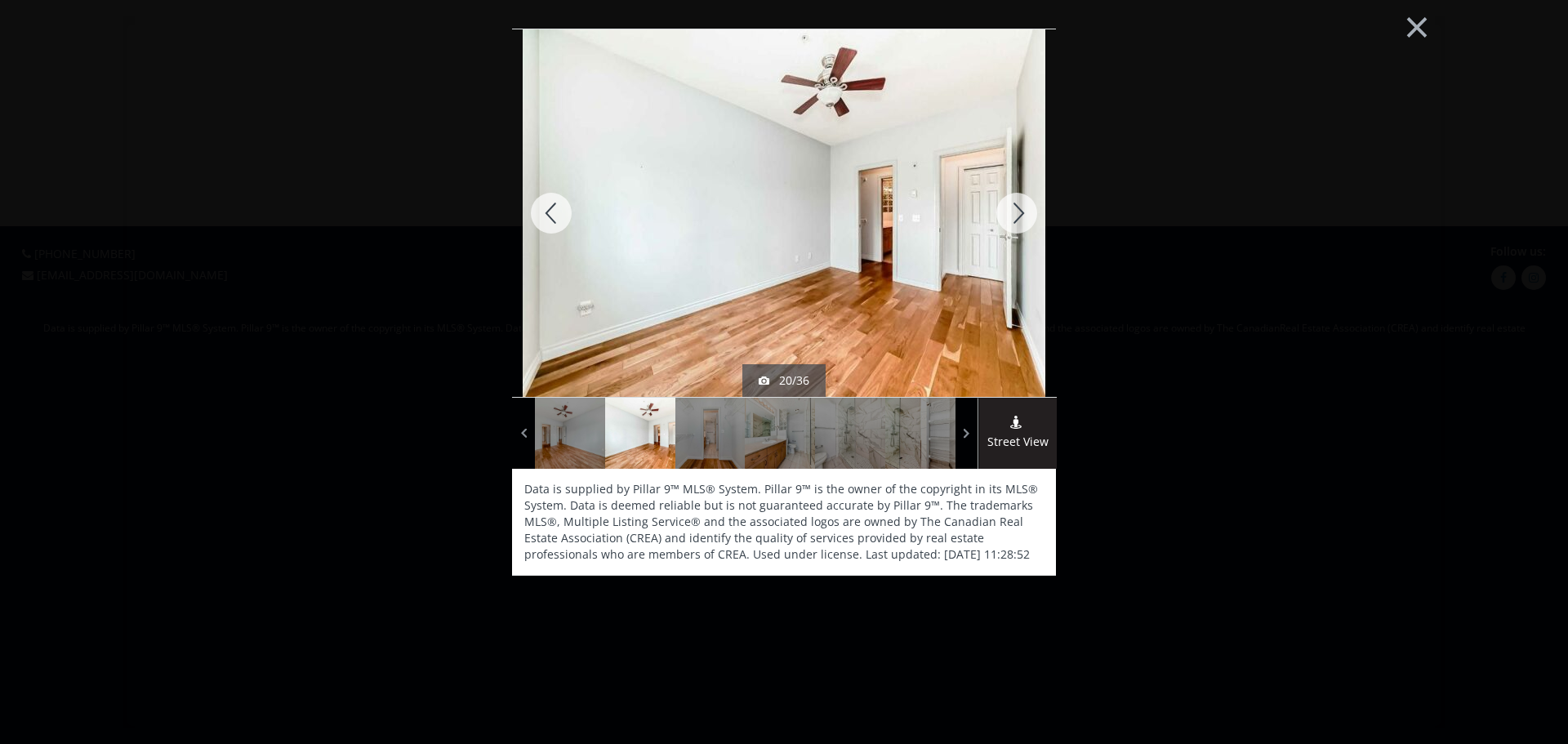
click at [1017, 212] on div at bounding box center [1017, 213] width 78 height 368
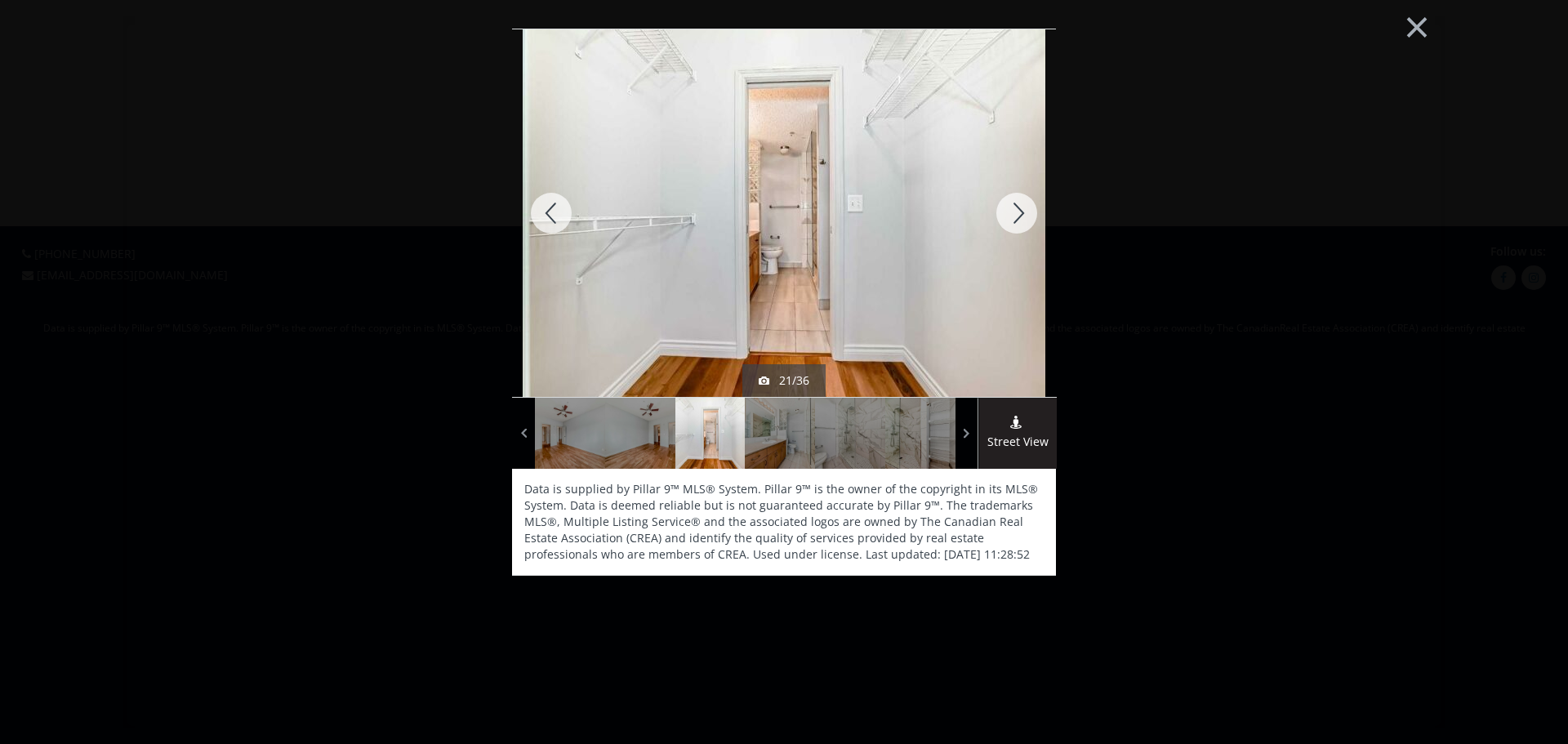
click at [1017, 212] on div at bounding box center [1017, 213] width 78 height 368
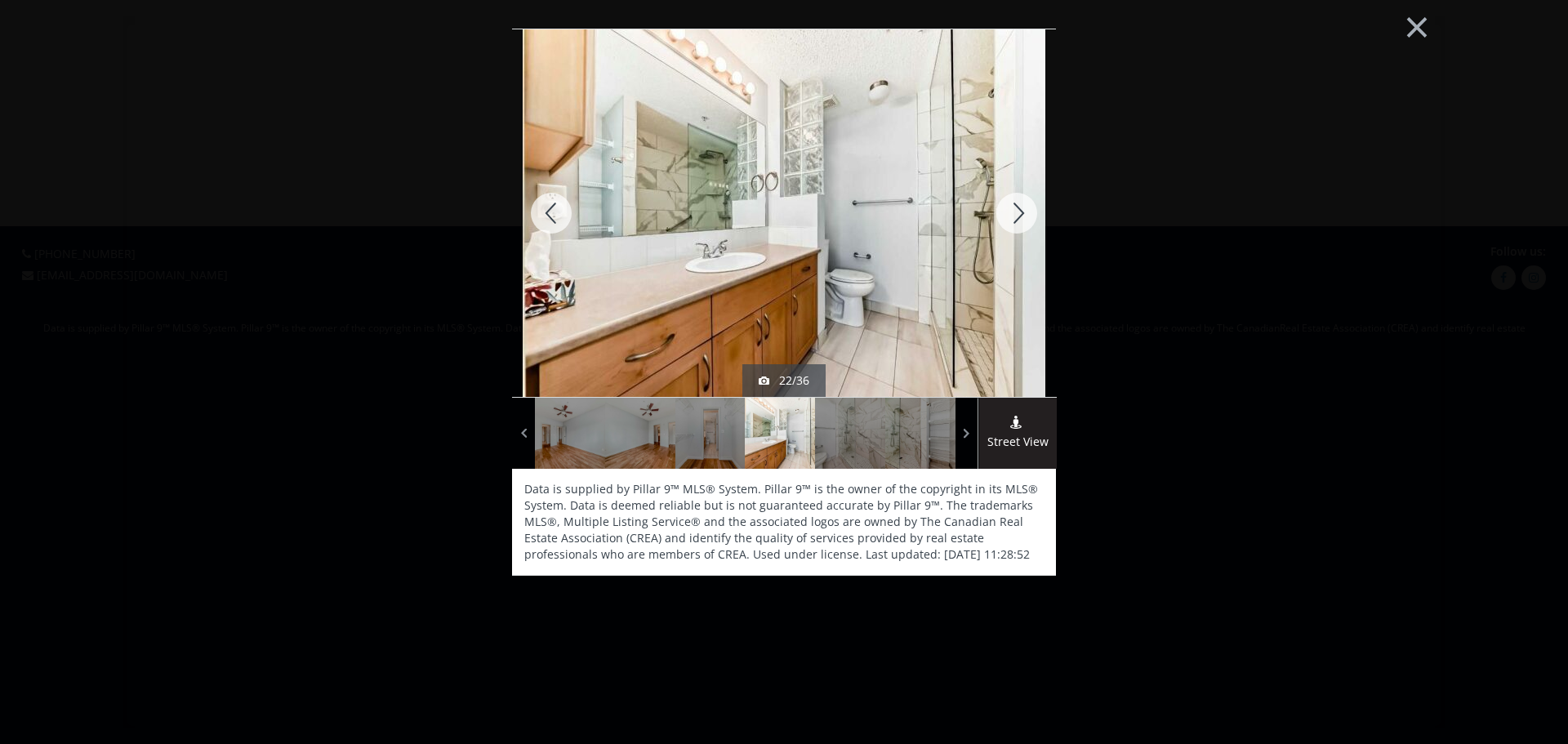
click at [1016, 212] on div at bounding box center [1017, 213] width 78 height 368
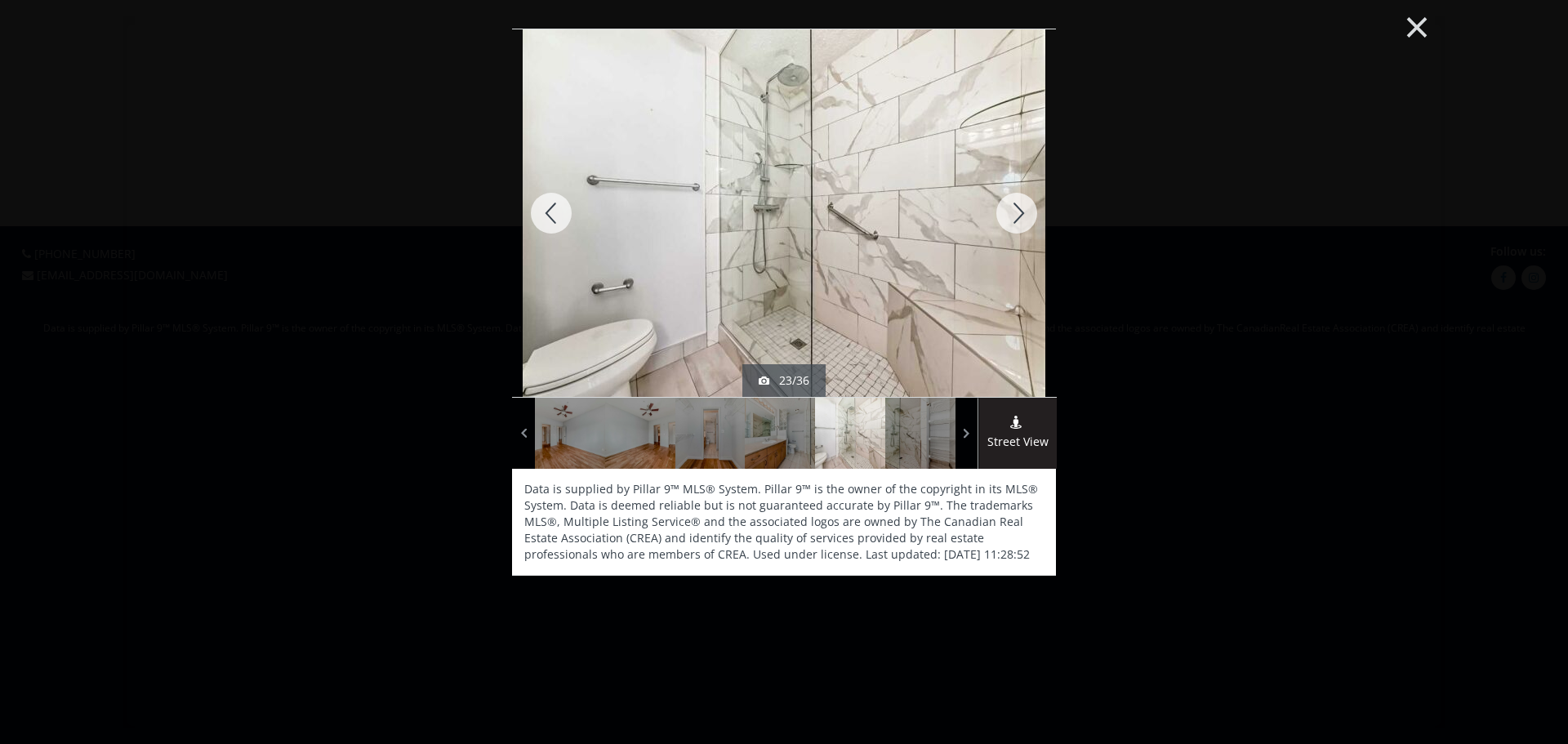
click at [1418, 25] on button "×" at bounding box center [1417, 25] width 90 height 67
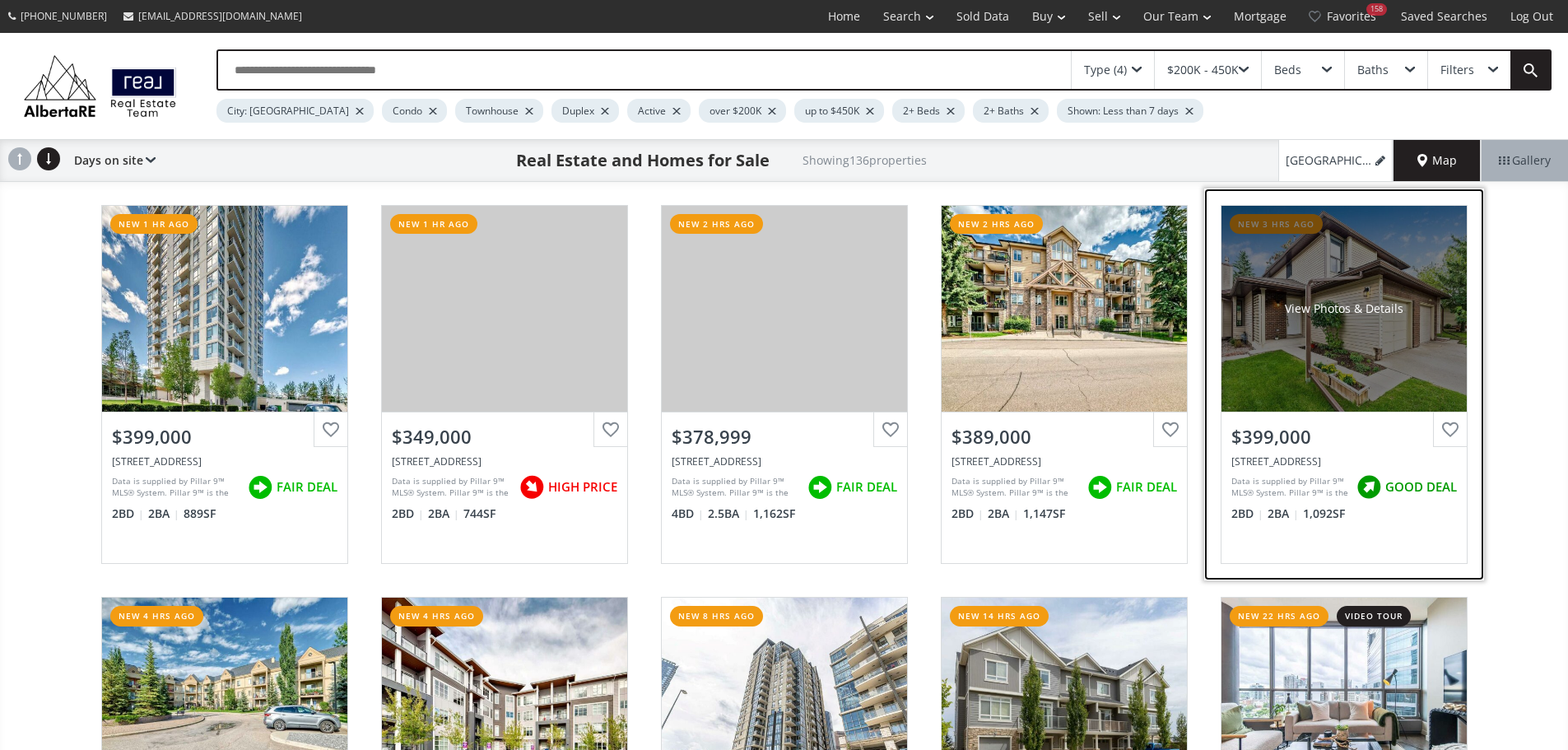
click at [1425, 544] on div "$399,000 [STREET_ADDRESS] Data is supplied by Pillar 9™ MLS® System. Pillar 9™ …" at bounding box center [1344, 487] width 245 height 152
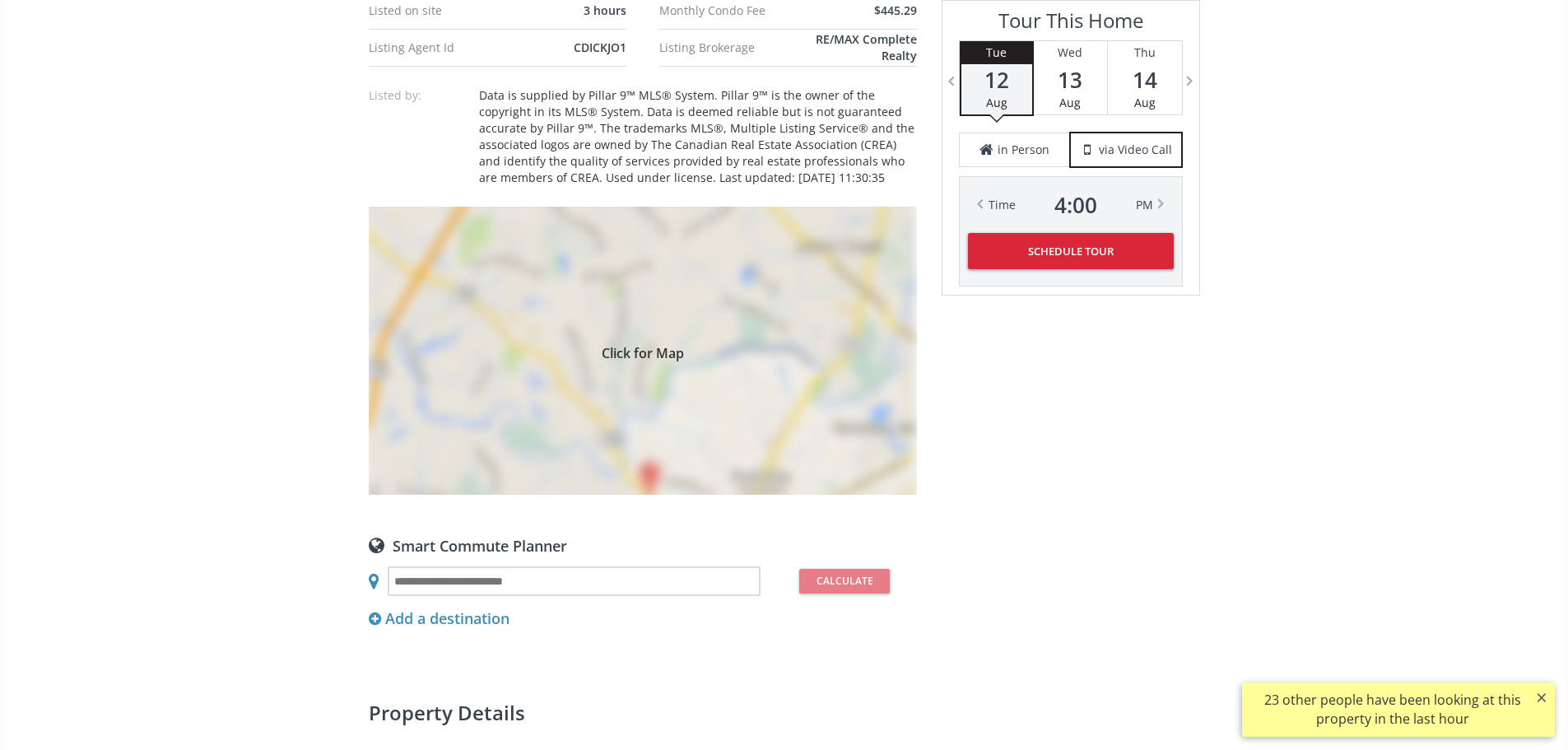
scroll to position [1153, 0]
click at [656, 453] on div "Click for Map" at bounding box center [643, 350] width 548 height 288
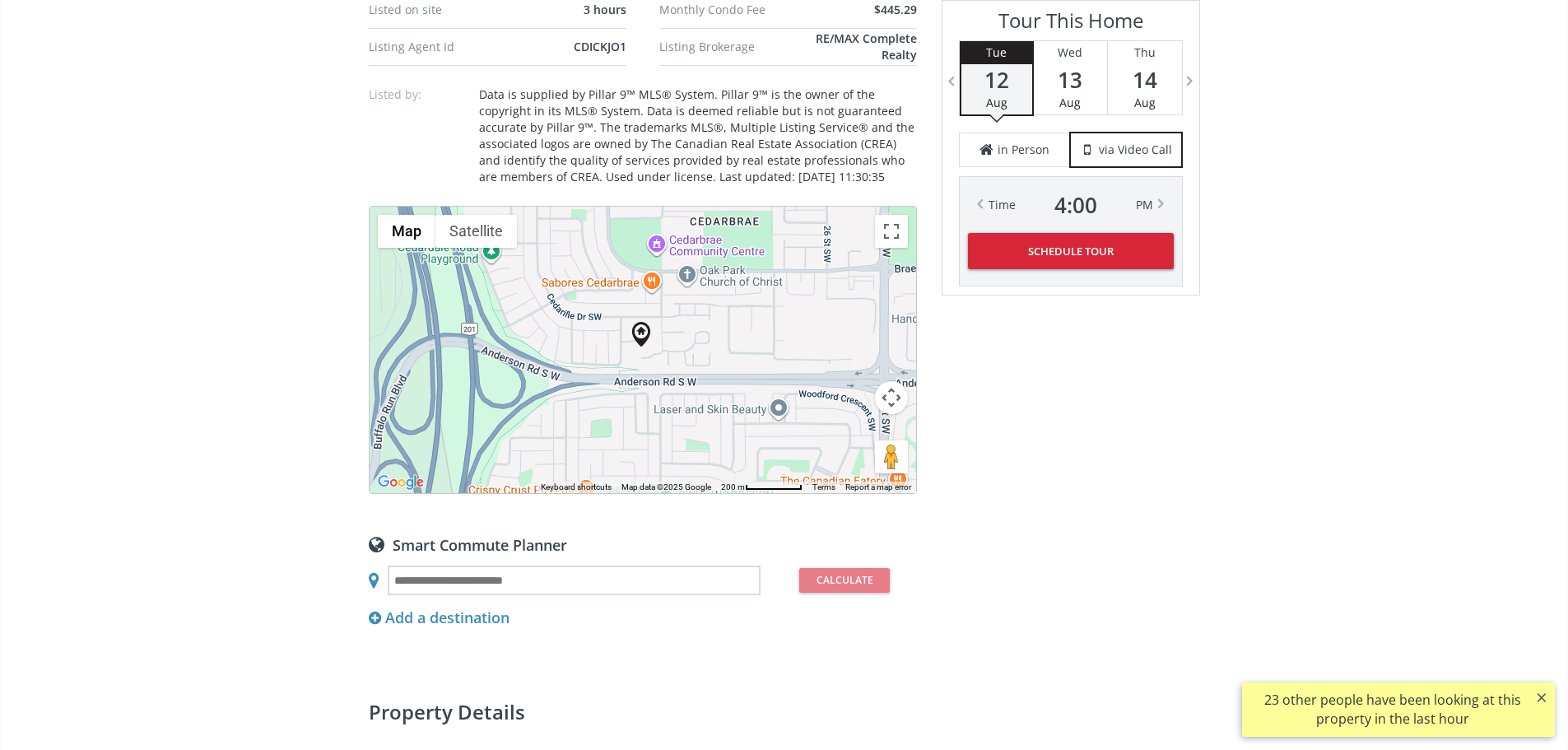
click at [889, 414] on button "Map camera controls" at bounding box center [891, 397] width 33 height 33
click at [848, 455] on button "Zoom out" at bounding box center [849, 439] width 33 height 33
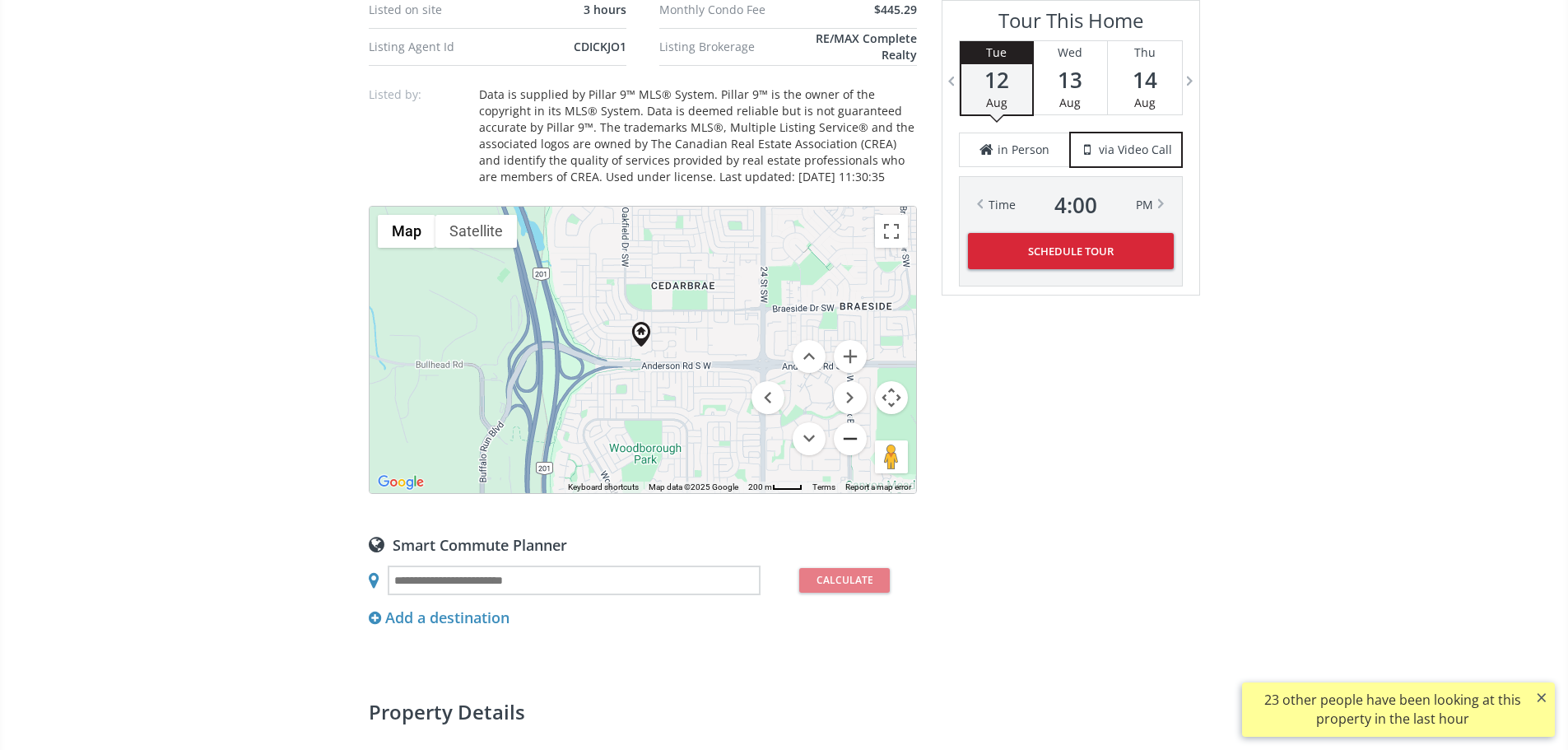
click at [848, 455] on button "Zoom out" at bounding box center [849, 439] width 33 height 33
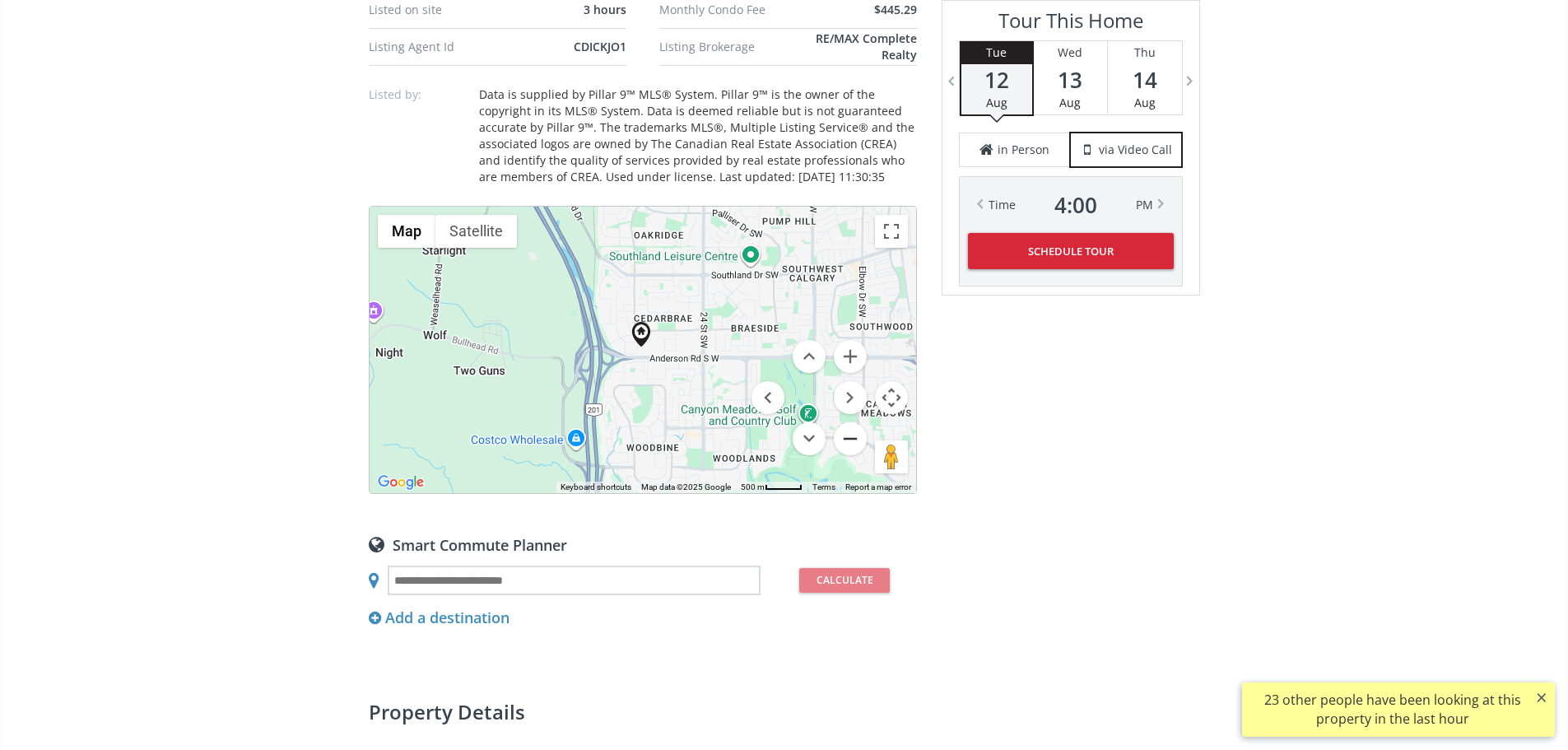
click at [848, 455] on button "Zoom out" at bounding box center [849, 439] width 33 height 33
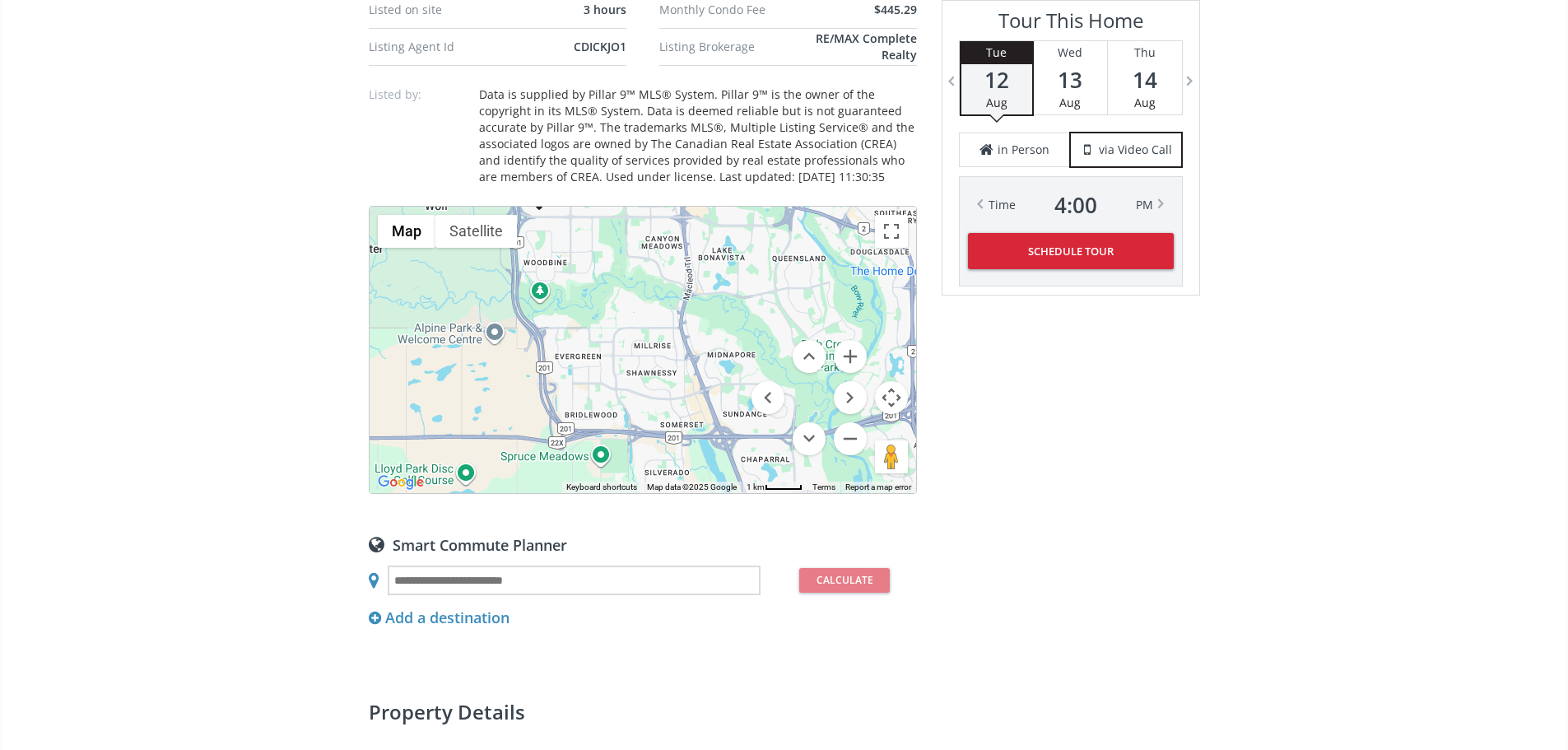
drag, startPoint x: 740, startPoint y: 460, endPoint x: 637, endPoint y: 322, distance: 172.2
click at [637, 322] on div "Neighborhood [GEOGRAPHIC_DATA] Type Townhouse Total Baths 2 1/2 Baths 1 County …" at bounding box center [643, 340] width 548 height 1588
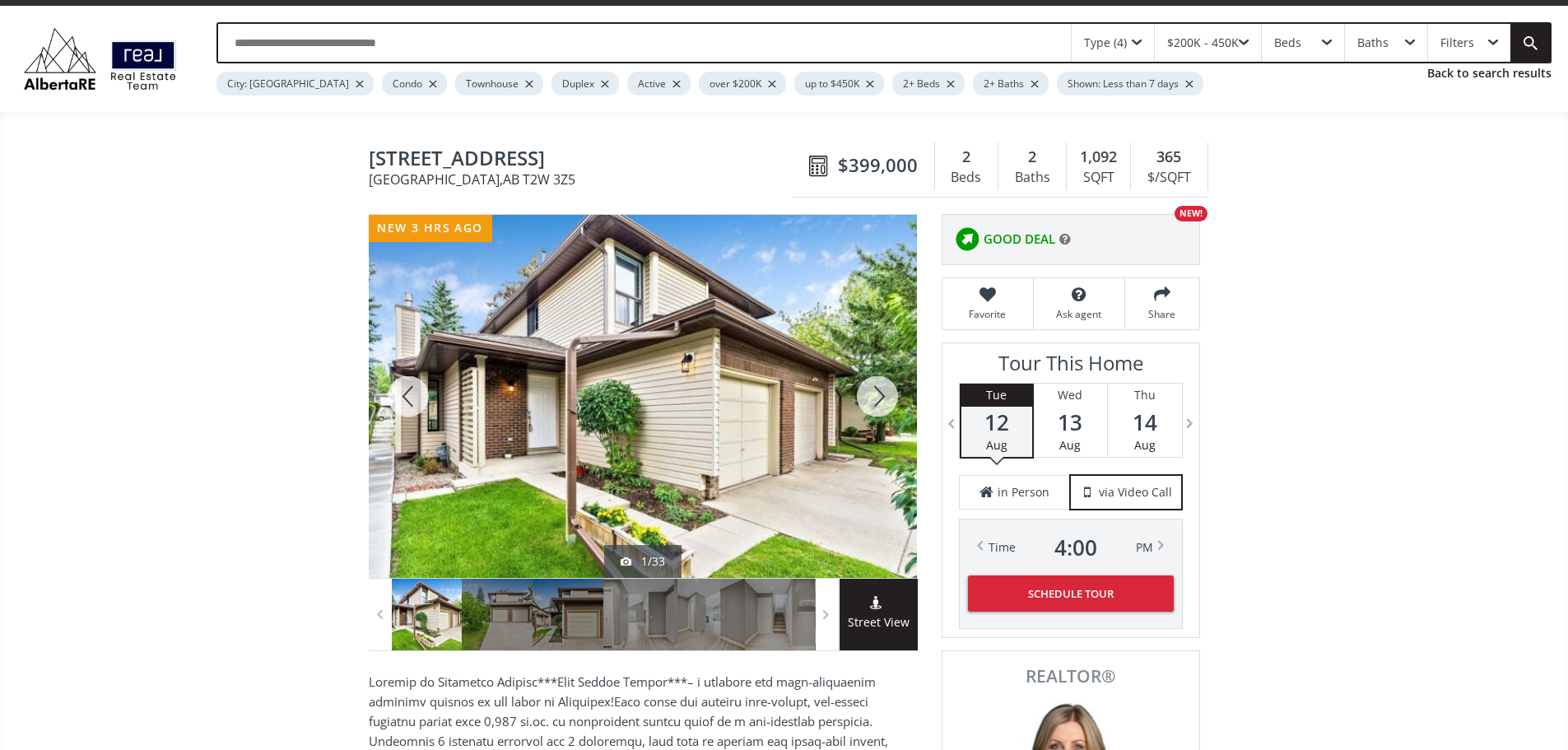
scroll to position [0, 0]
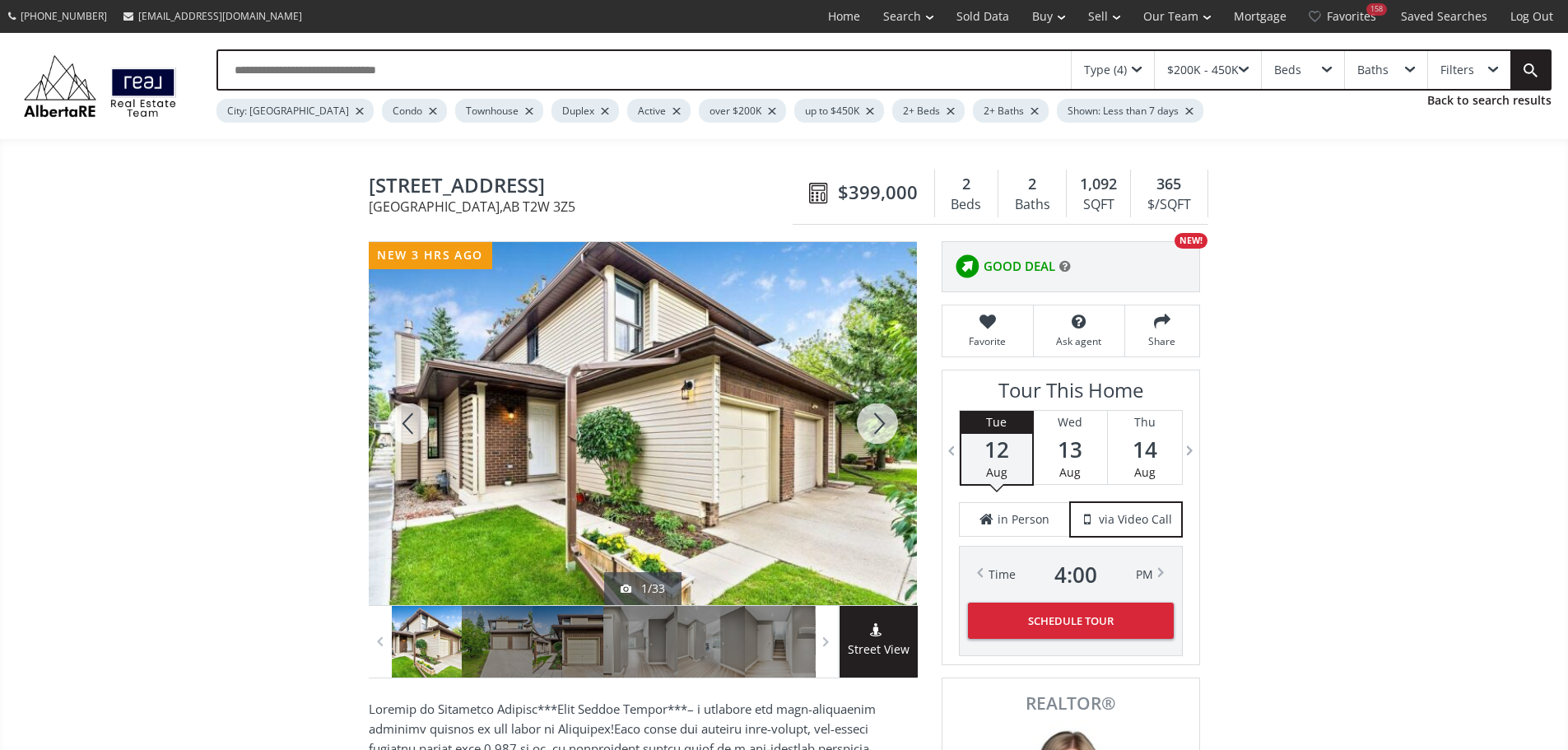
click at [884, 431] on div at bounding box center [877, 424] width 79 height 363
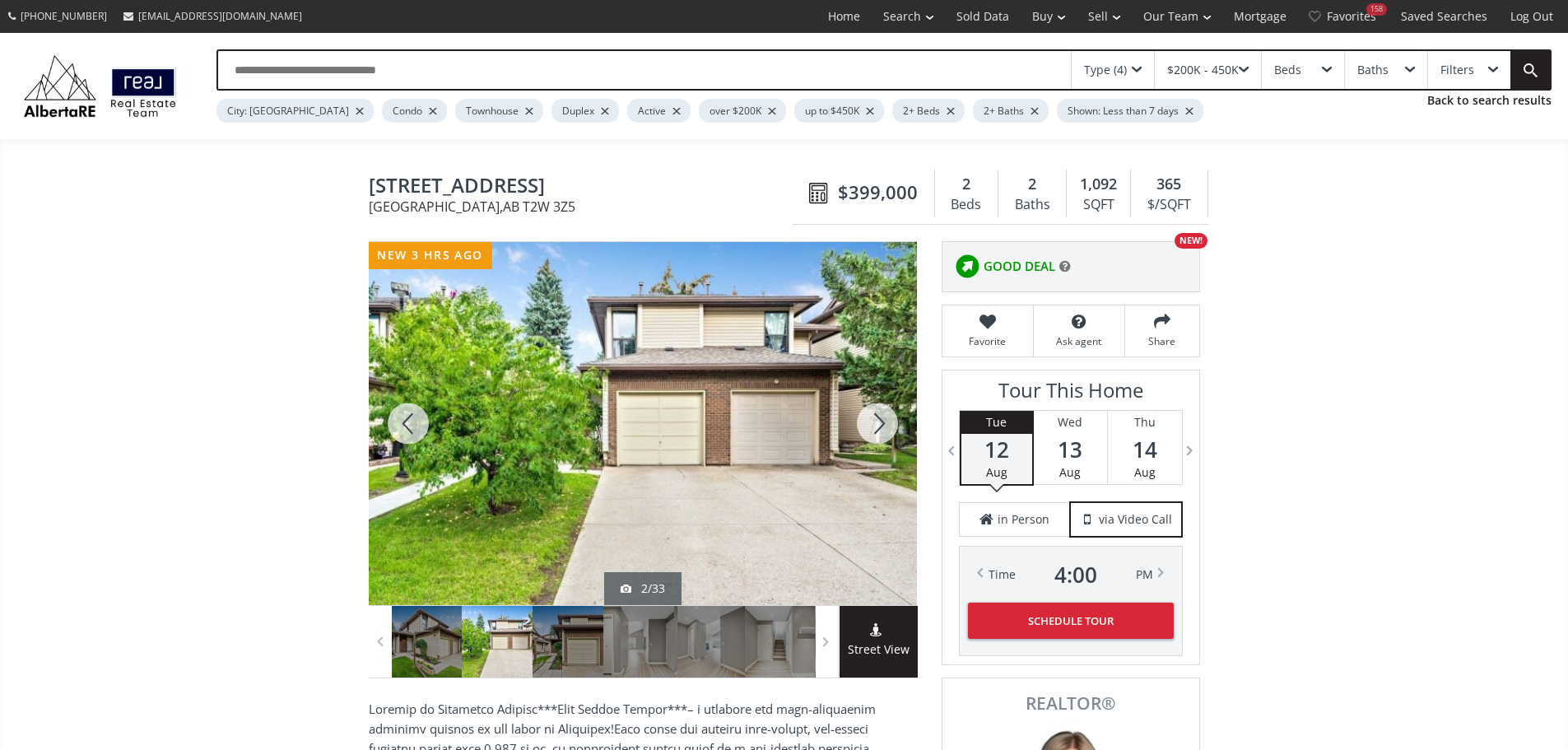
click at [884, 431] on div at bounding box center [877, 424] width 79 height 363
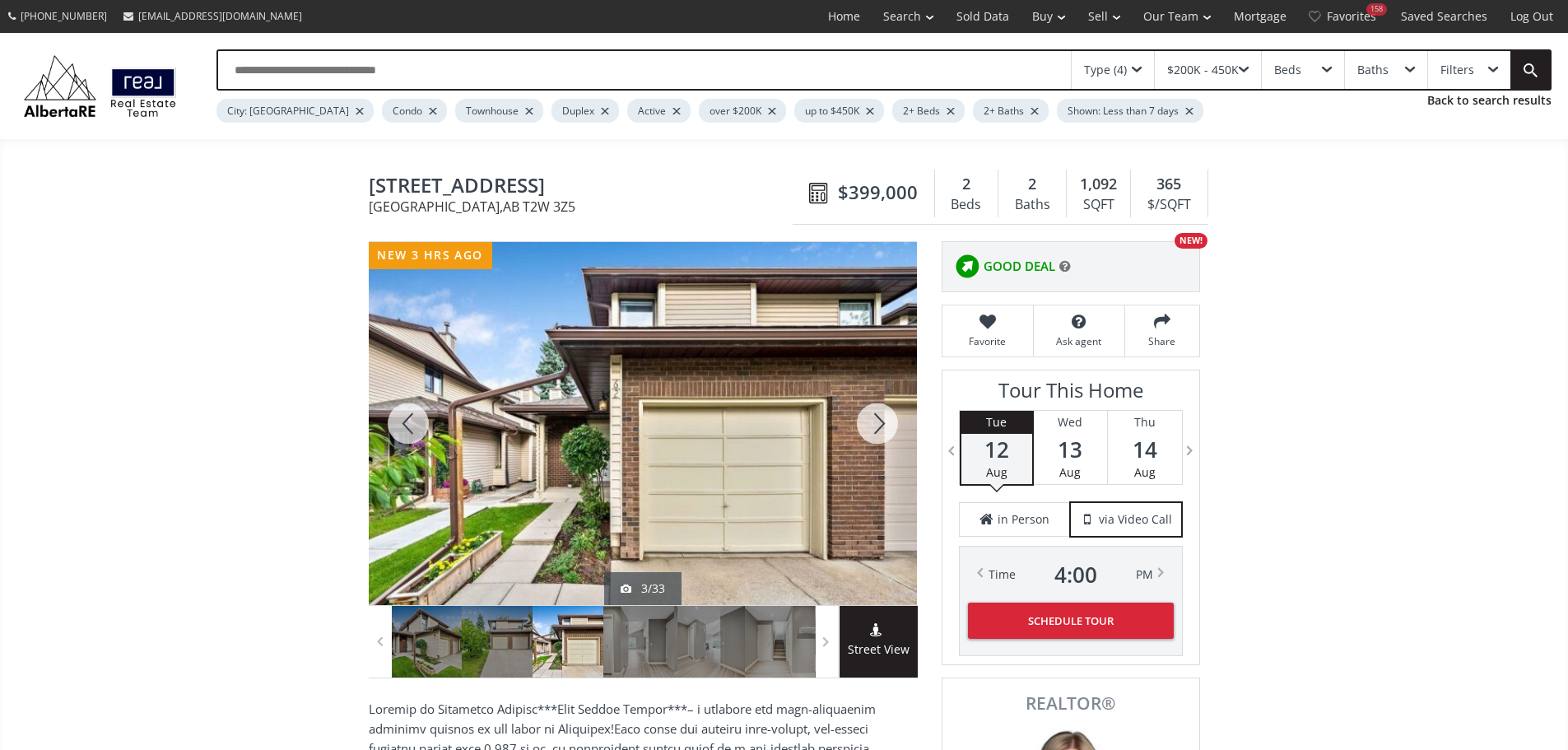
click at [884, 431] on div at bounding box center [877, 424] width 79 height 363
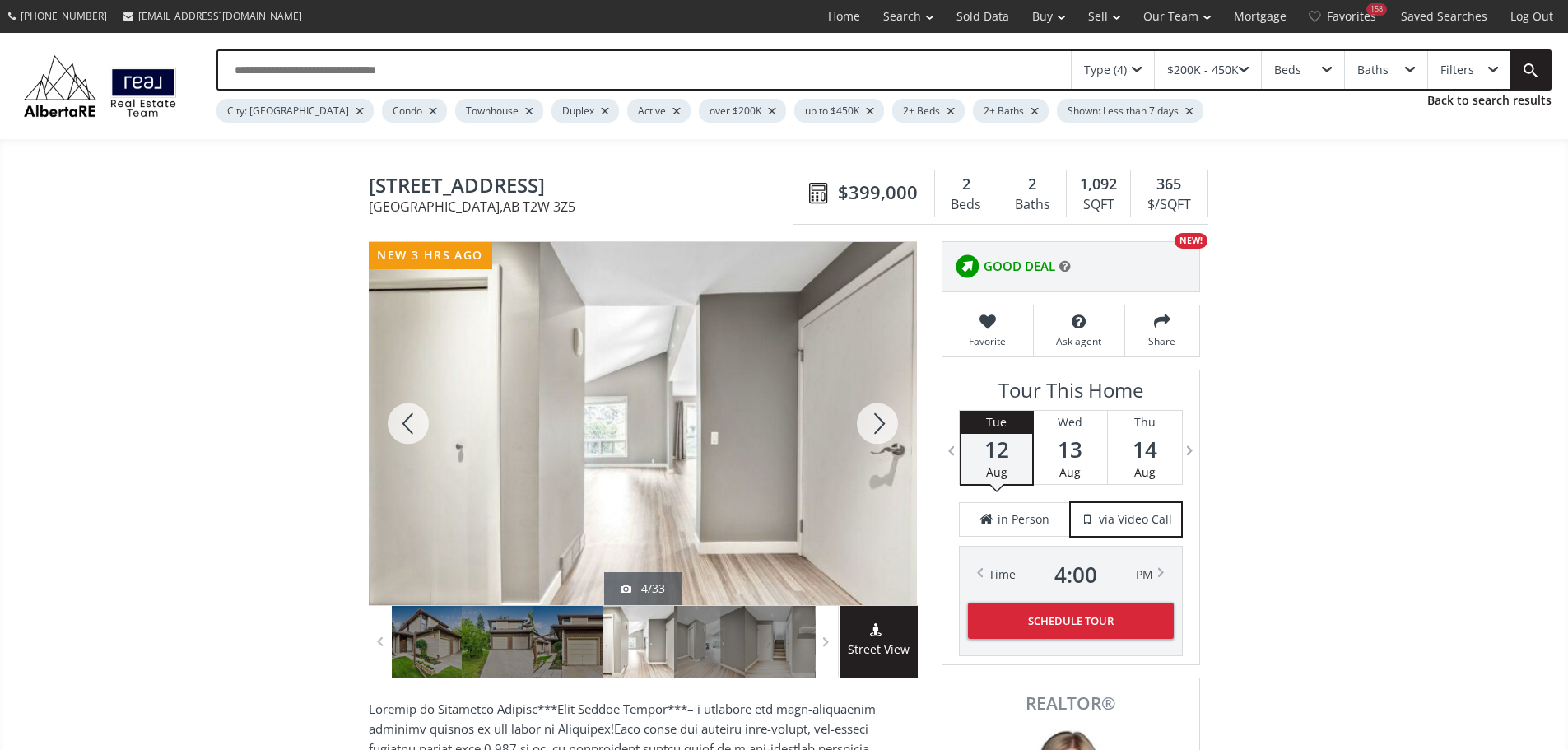
click at [884, 431] on div at bounding box center [877, 424] width 79 height 363
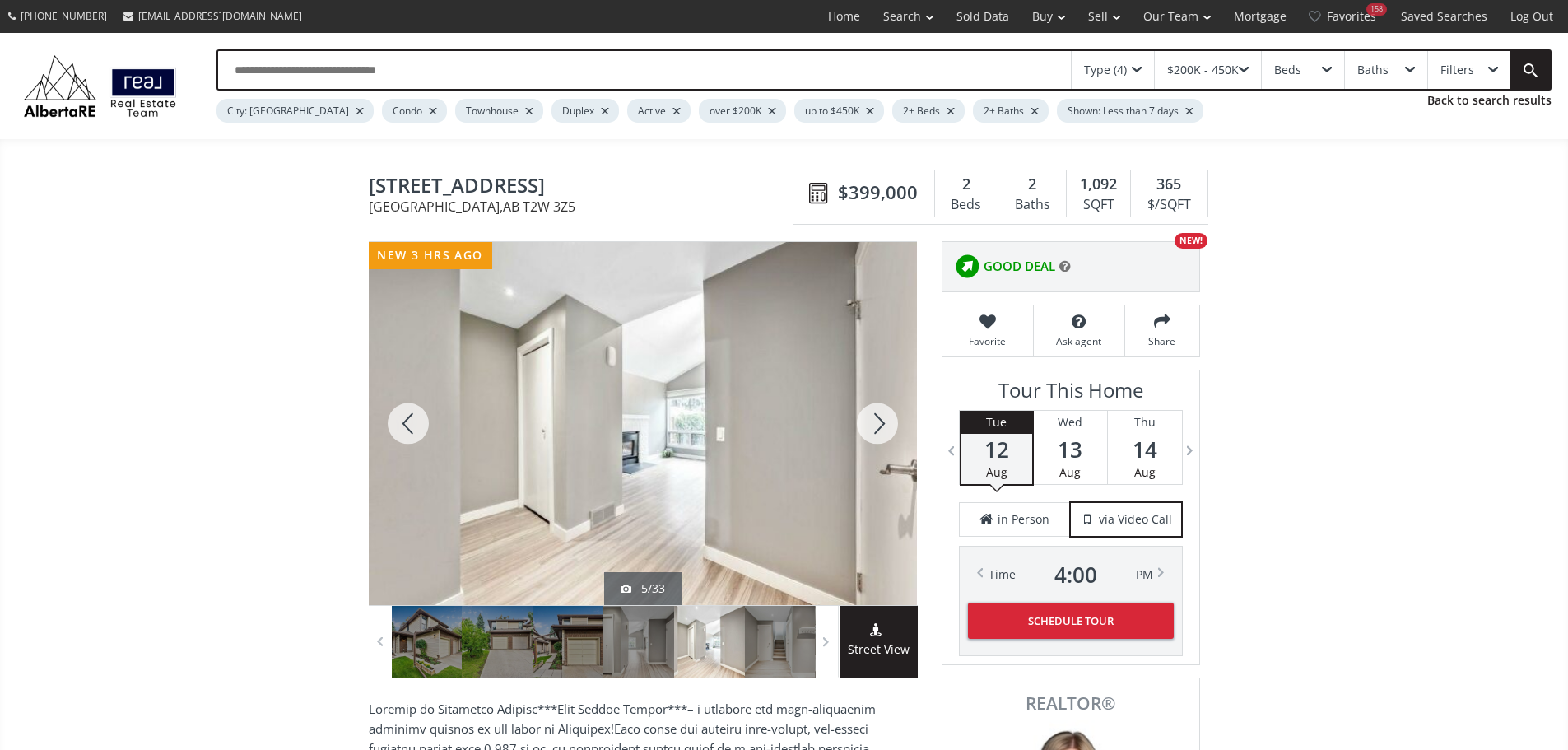
click at [880, 431] on div at bounding box center [877, 424] width 79 height 363
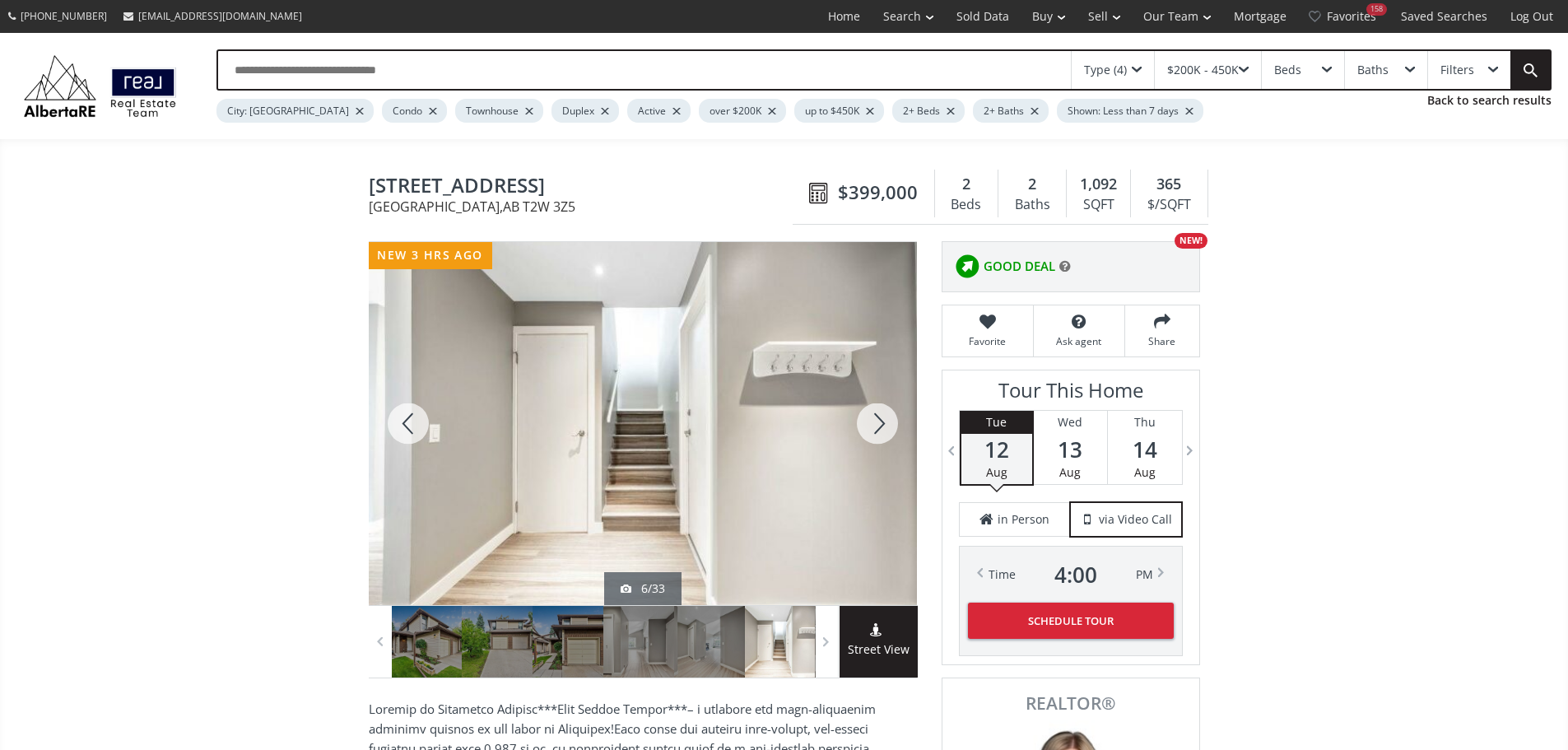
click at [880, 431] on div at bounding box center [877, 424] width 79 height 363
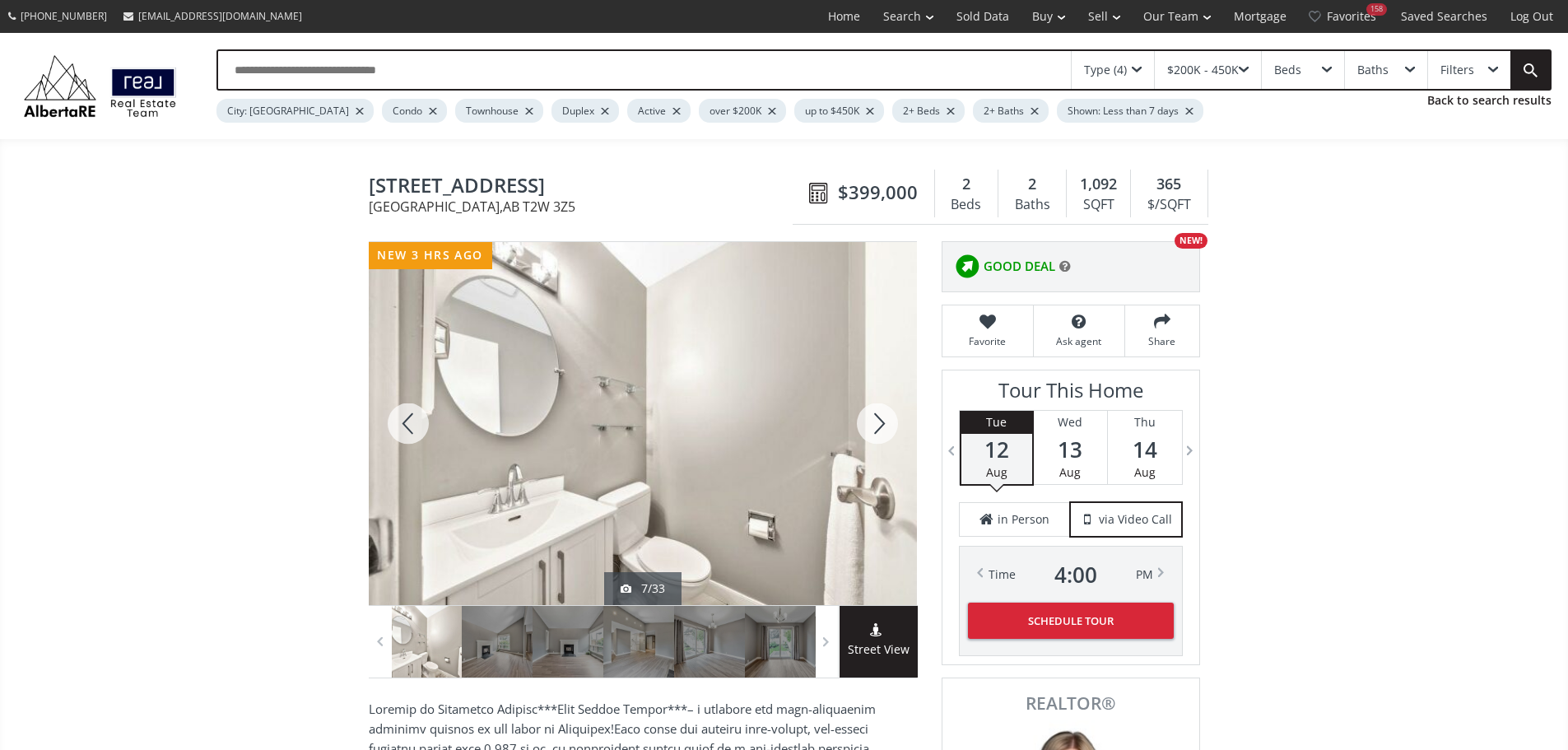
click at [879, 431] on div at bounding box center [877, 424] width 79 height 363
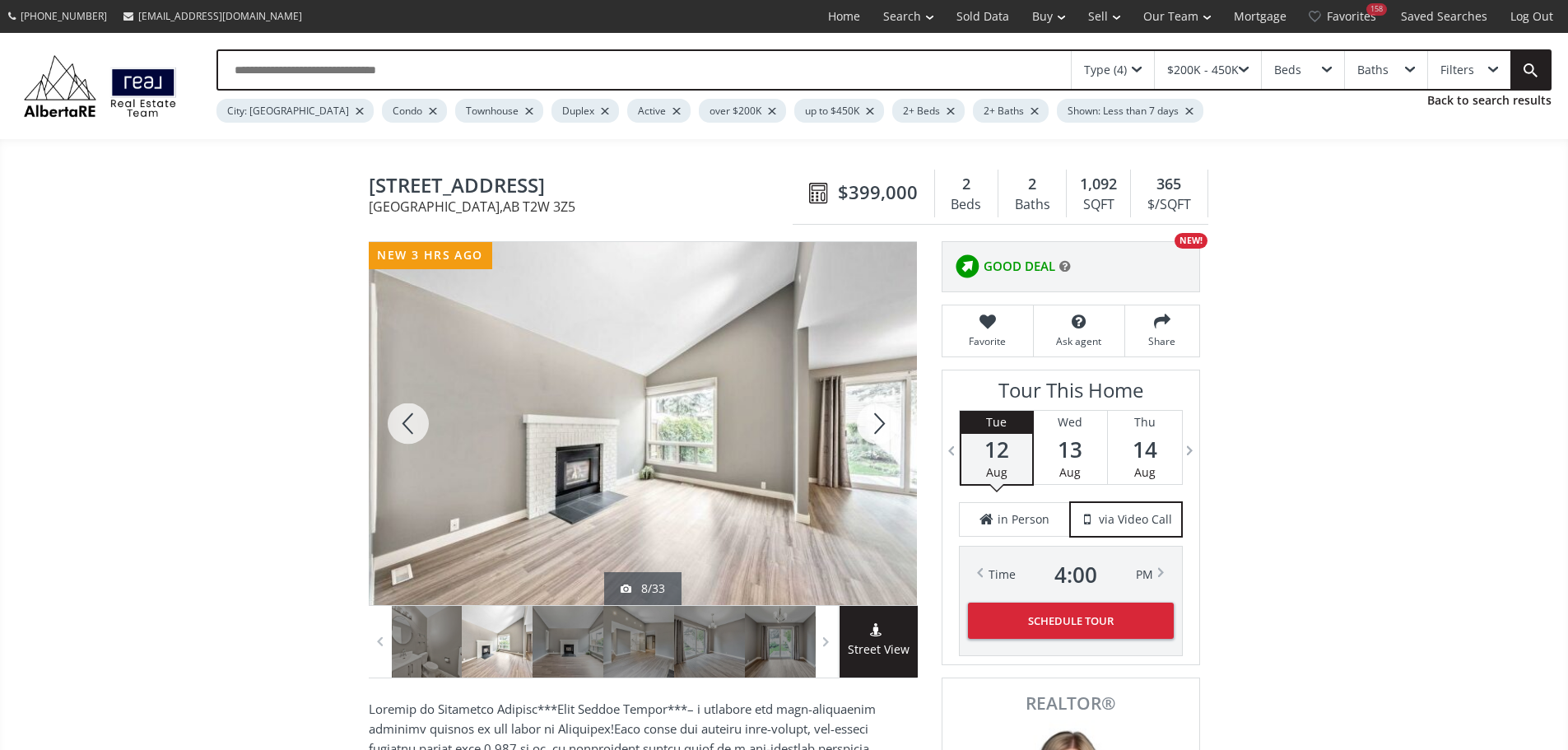
click at [879, 431] on div at bounding box center [877, 424] width 79 height 363
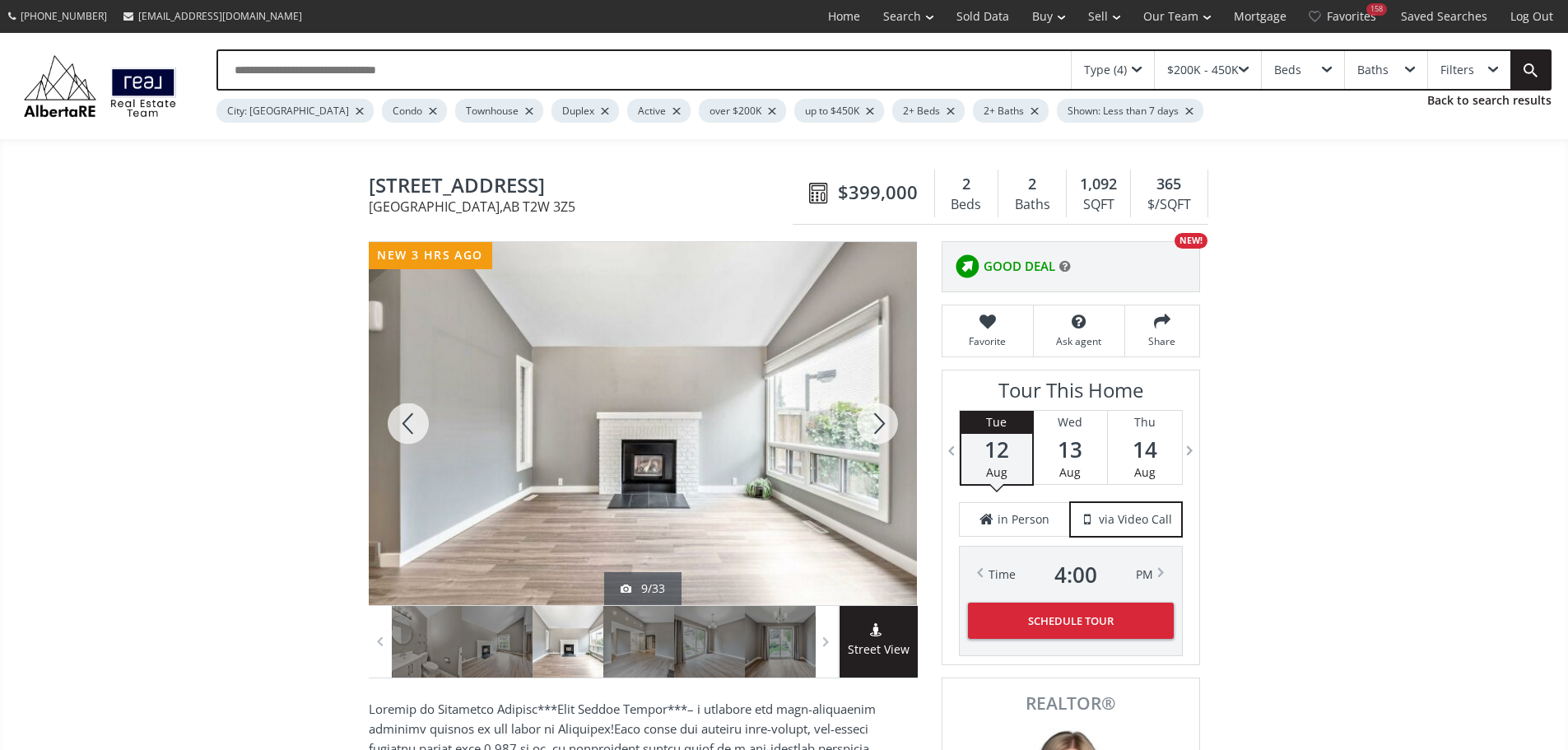
click at [879, 431] on div at bounding box center [877, 424] width 79 height 363
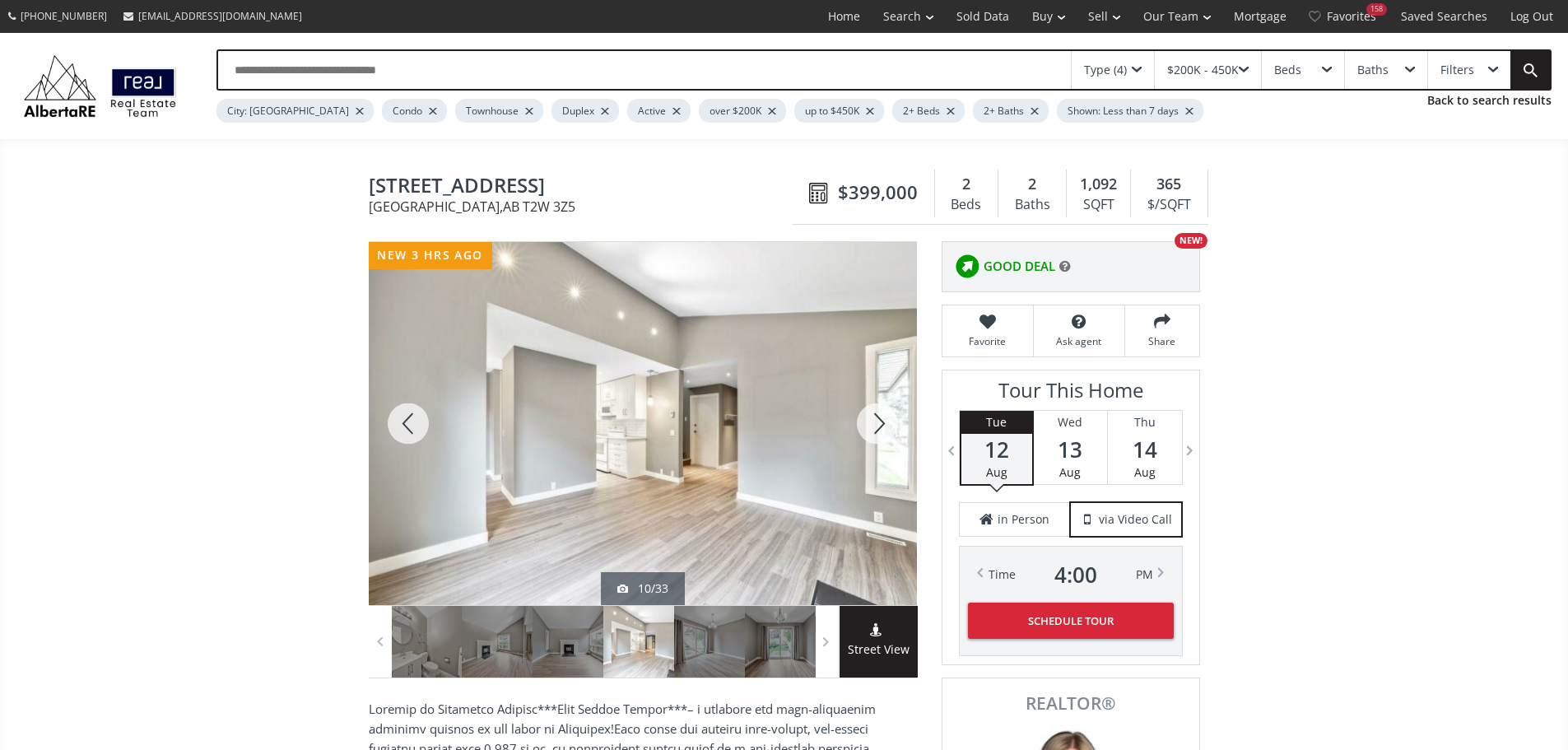
click at [879, 431] on div at bounding box center [877, 424] width 79 height 363
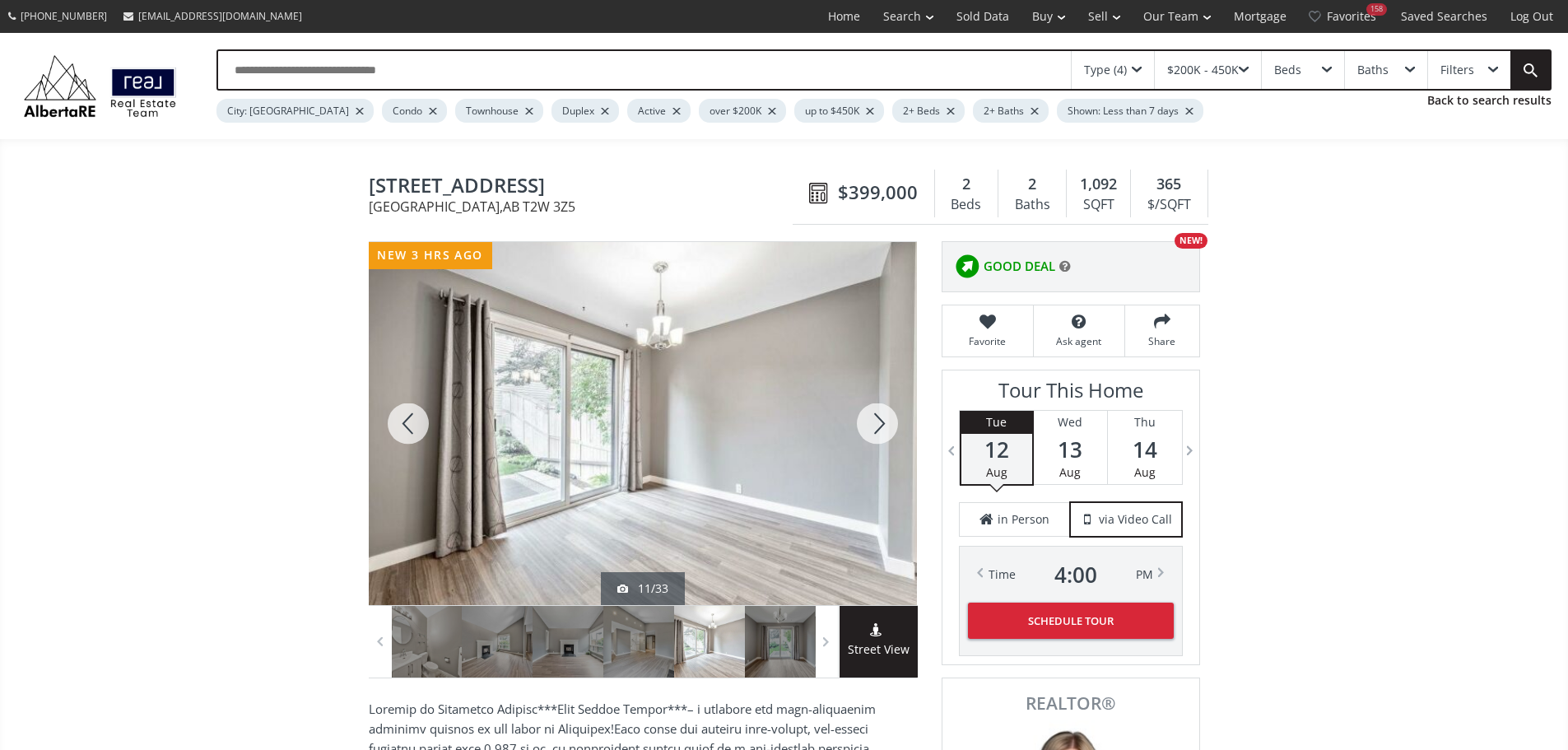
click at [879, 431] on div at bounding box center [877, 424] width 79 height 363
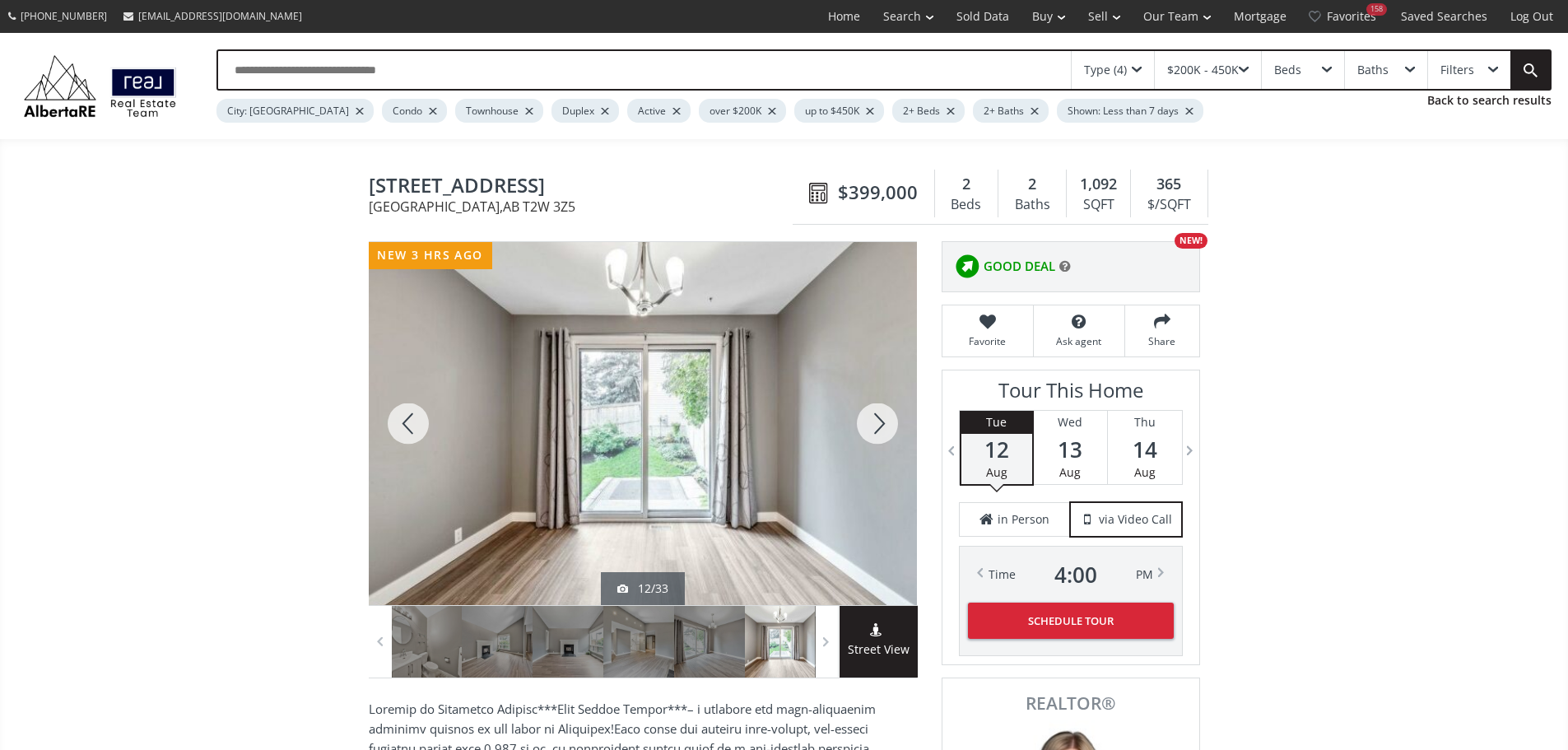
click at [879, 431] on div at bounding box center [877, 424] width 79 height 363
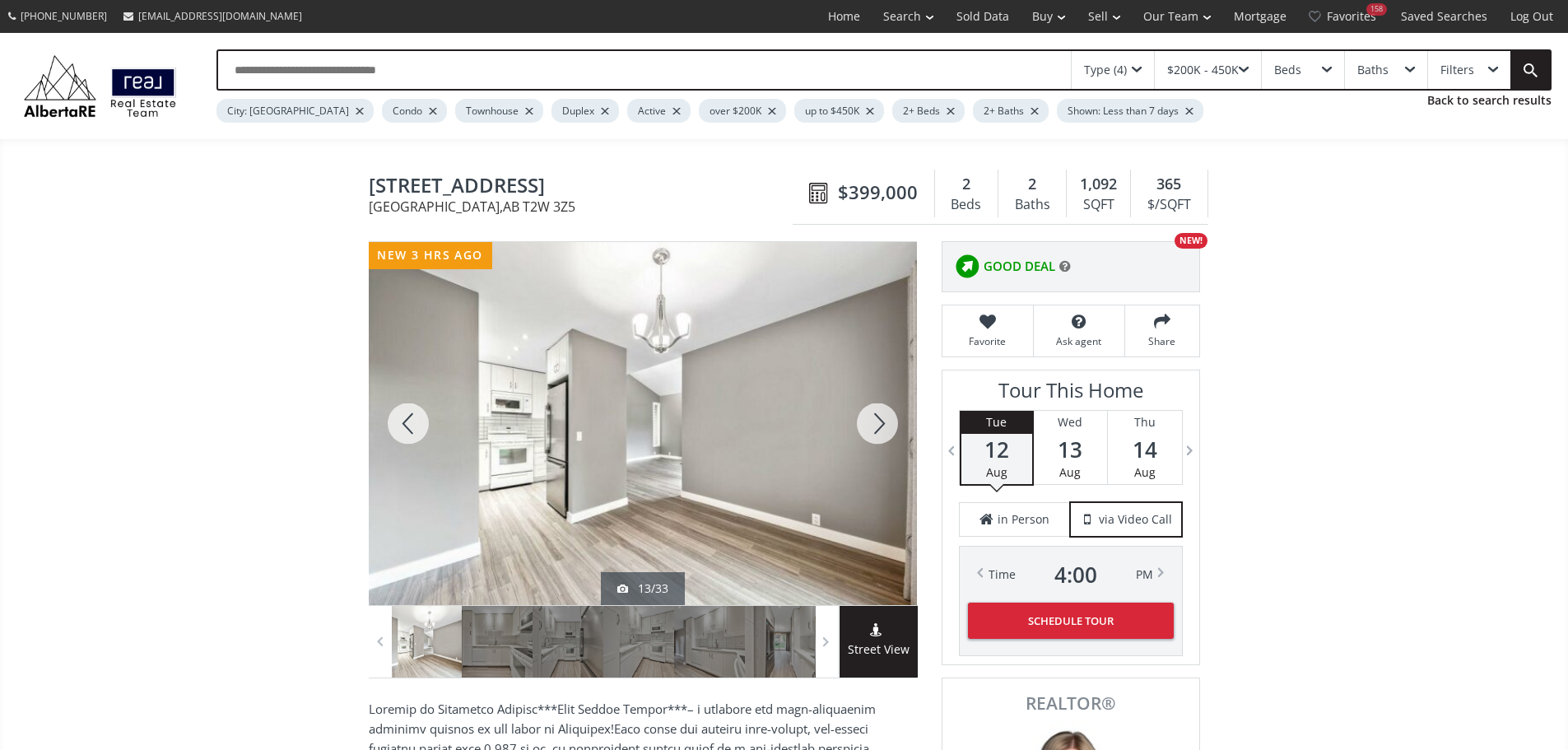
click at [879, 431] on div at bounding box center [877, 424] width 79 height 363
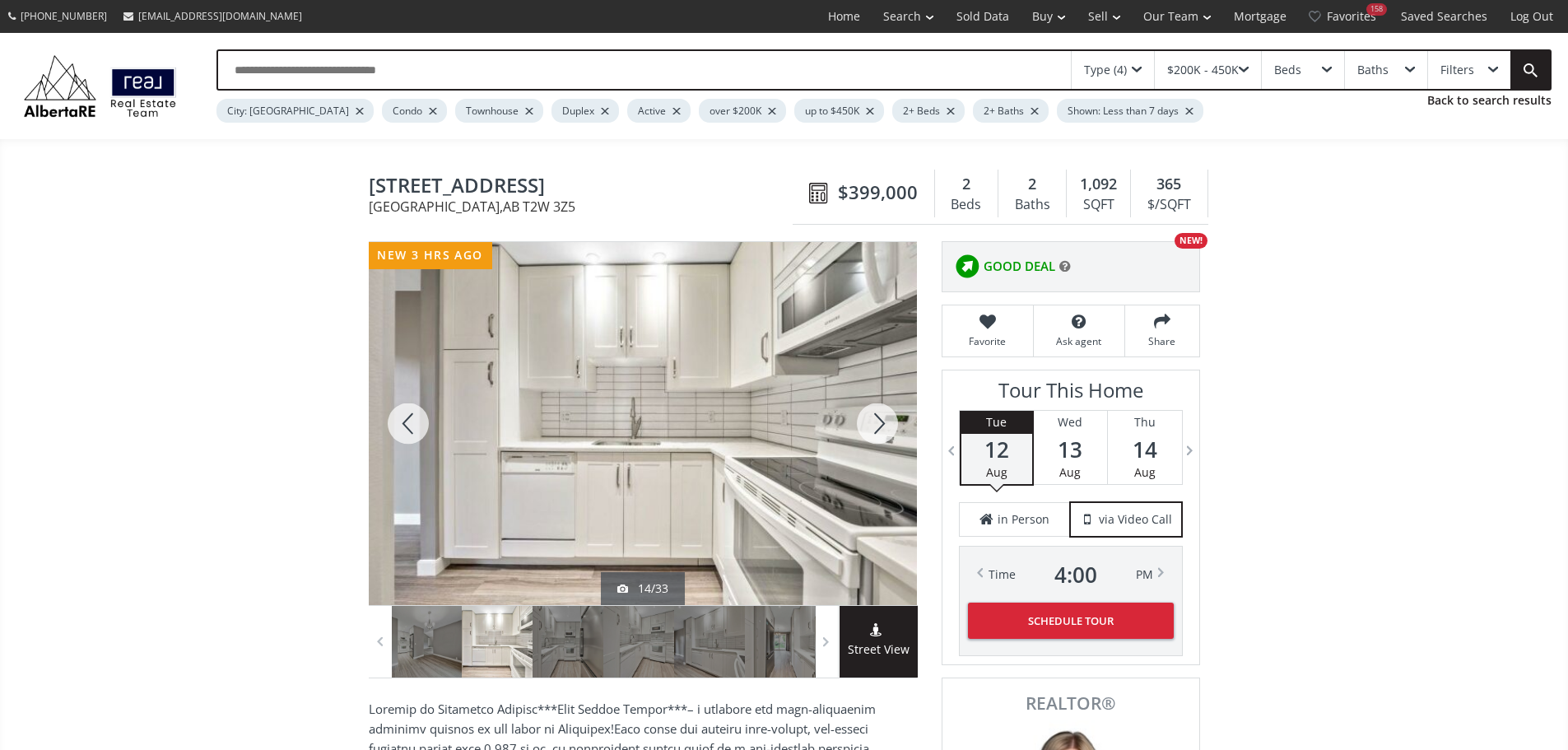
click at [879, 431] on div at bounding box center [877, 424] width 79 height 363
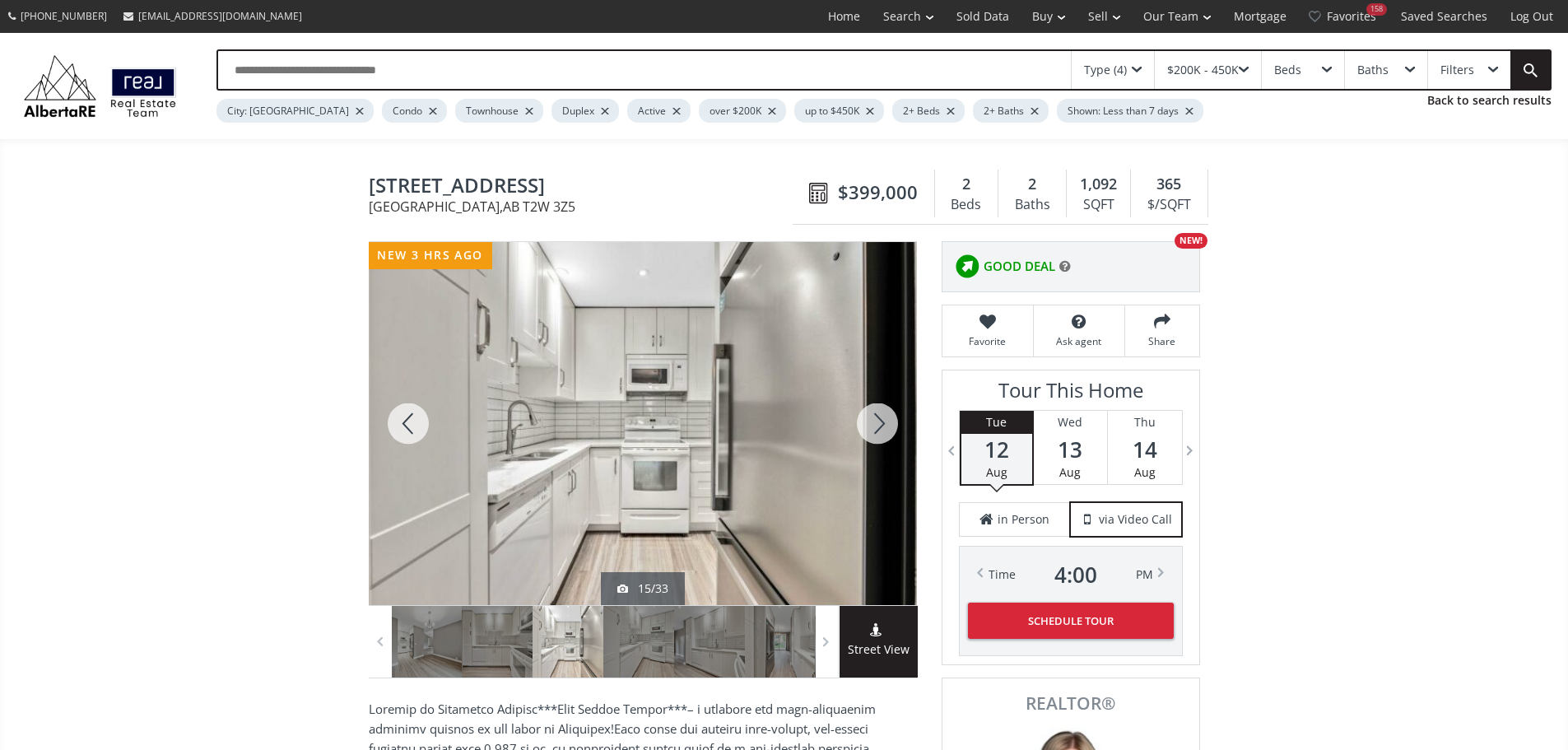
click at [879, 431] on div at bounding box center [877, 424] width 79 height 363
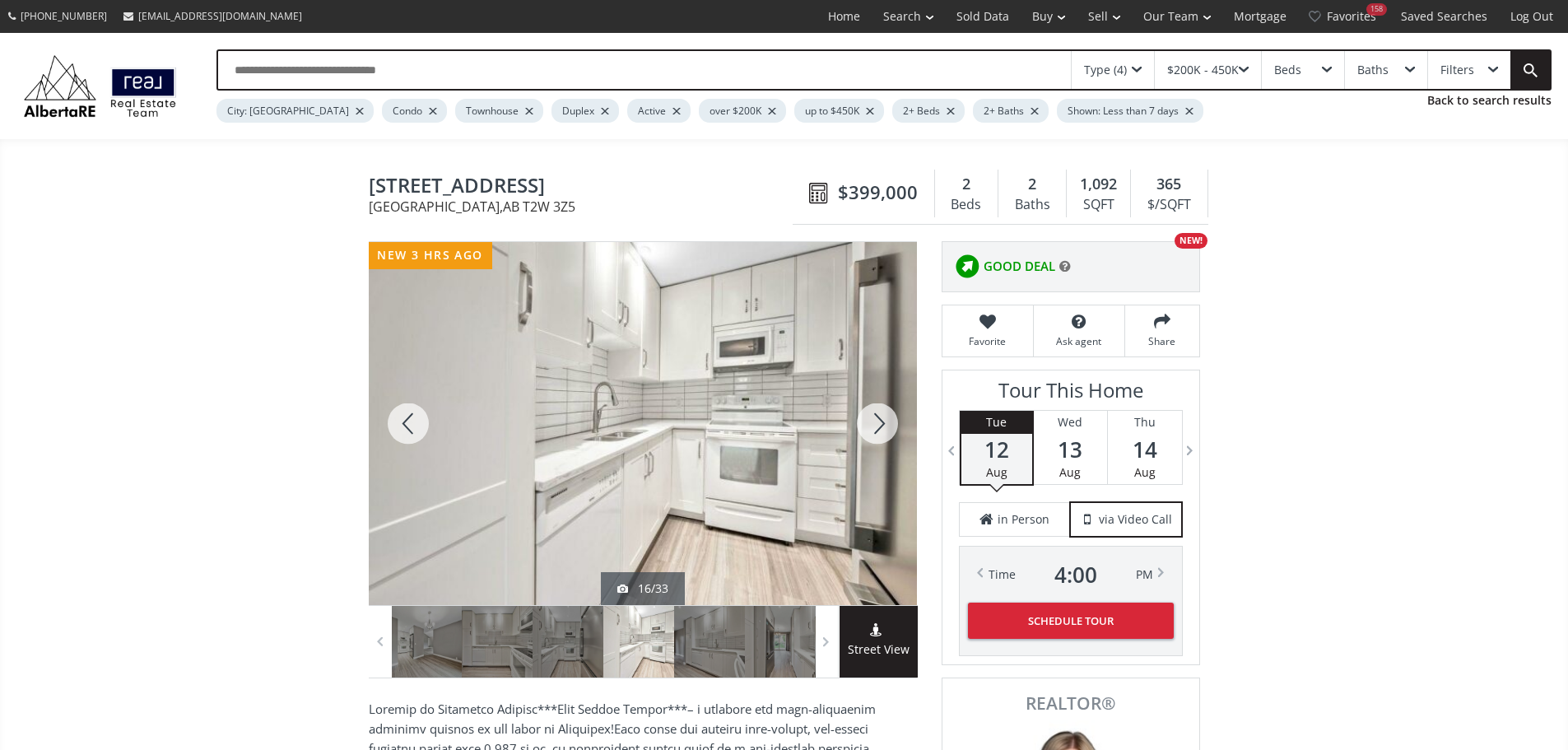
click at [879, 431] on div at bounding box center [877, 424] width 79 height 363
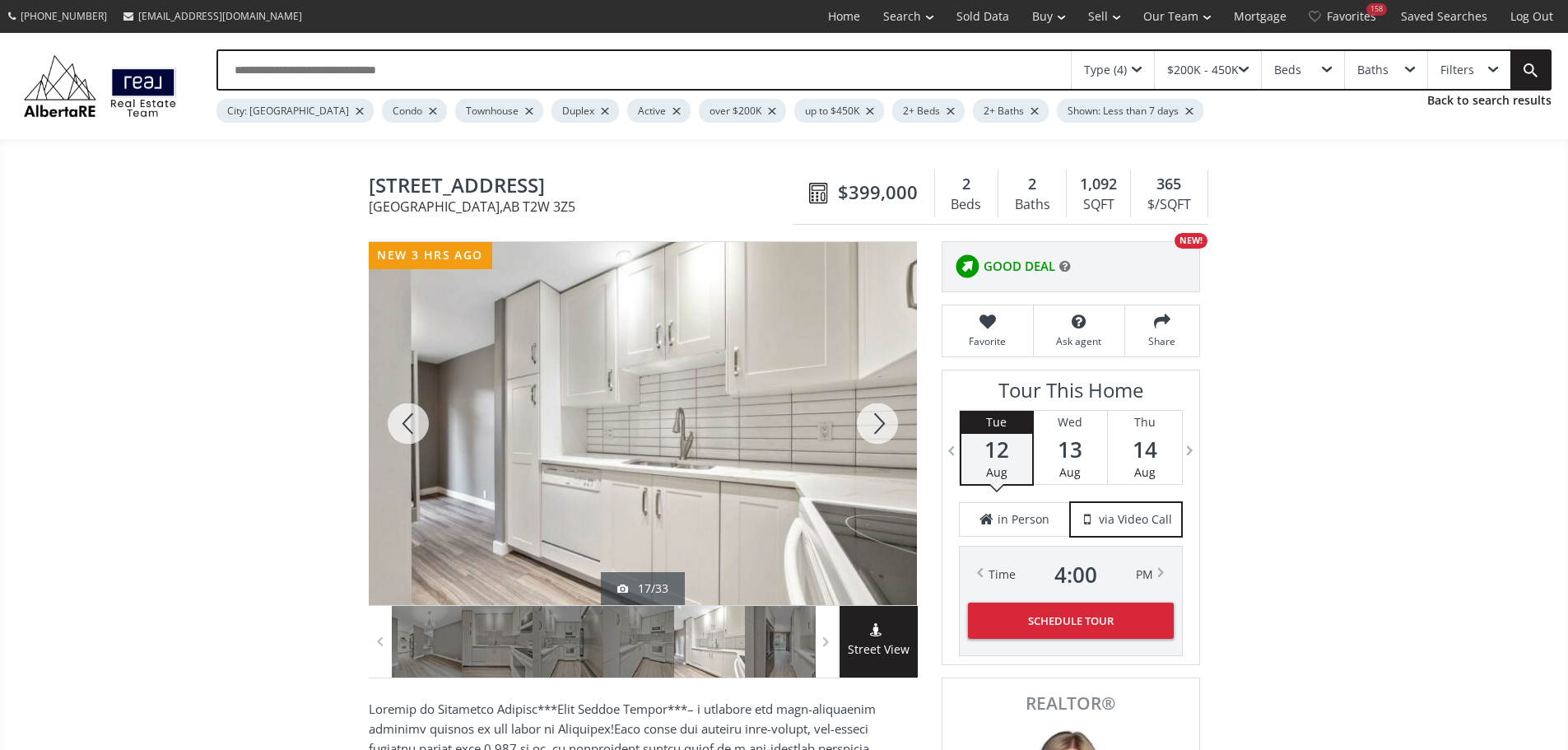
click at [879, 431] on div at bounding box center [877, 424] width 79 height 363
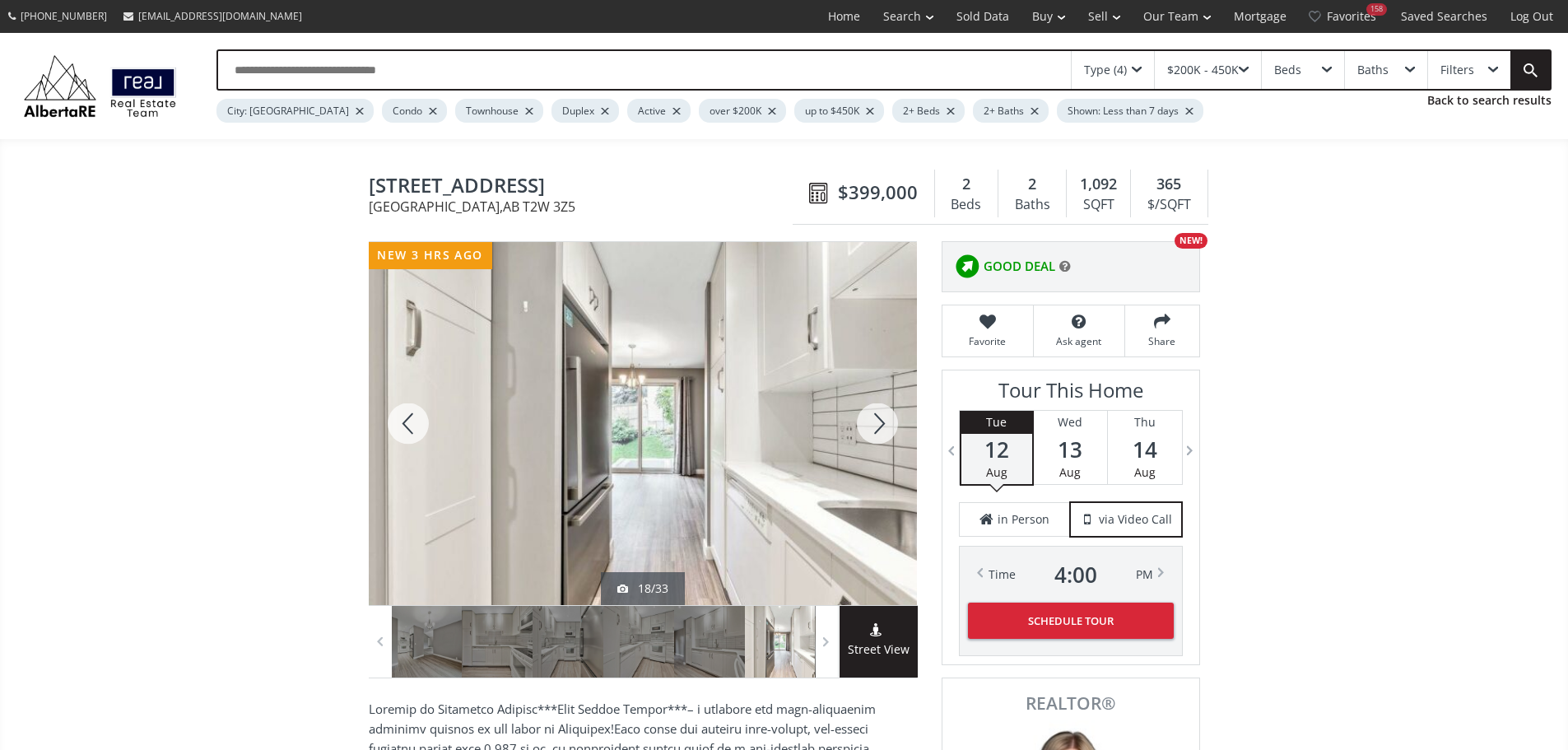
click at [879, 431] on div at bounding box center [877, 424] width 79 height 363
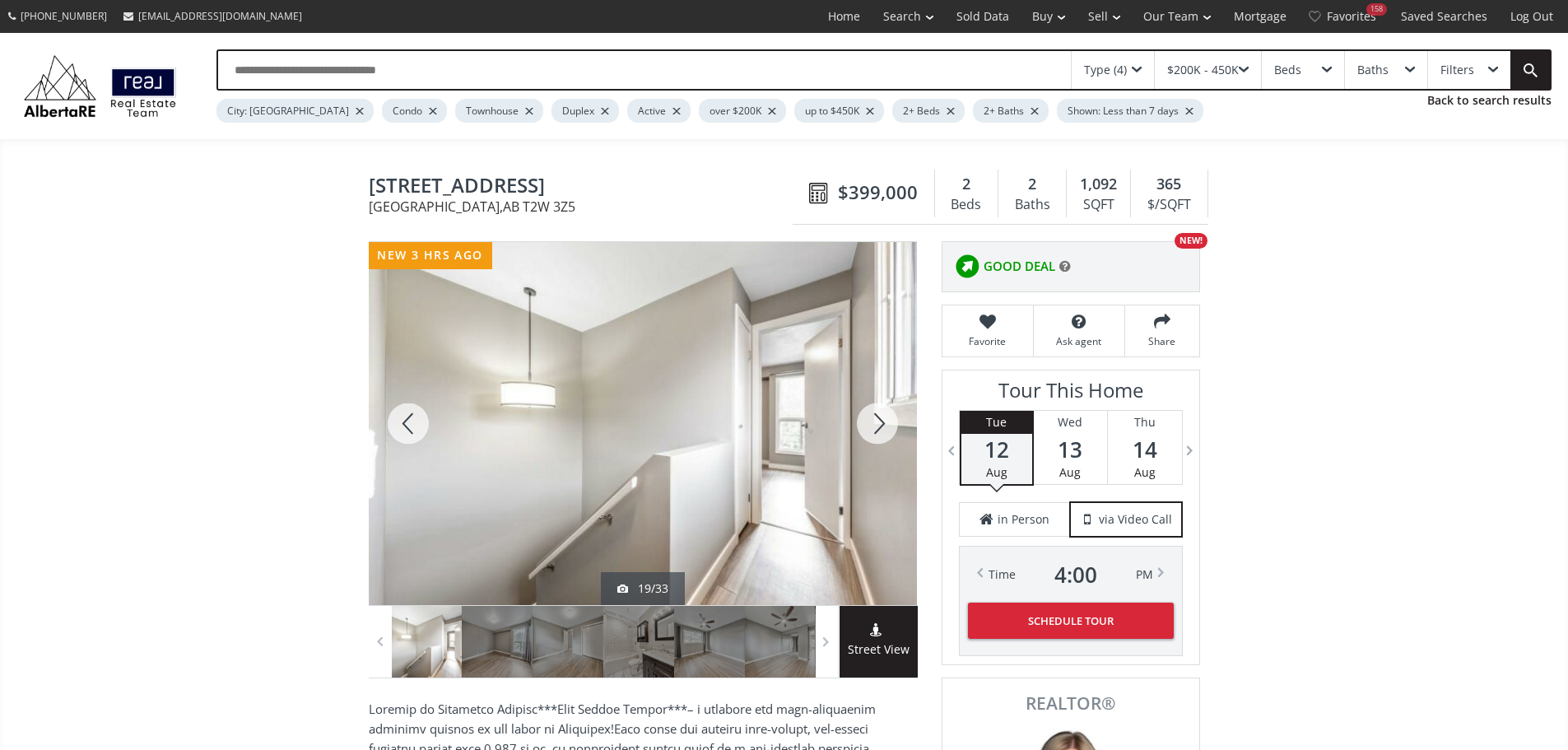
click at [879, 431] on div at bounding box center [877, 424] width 79 height 363
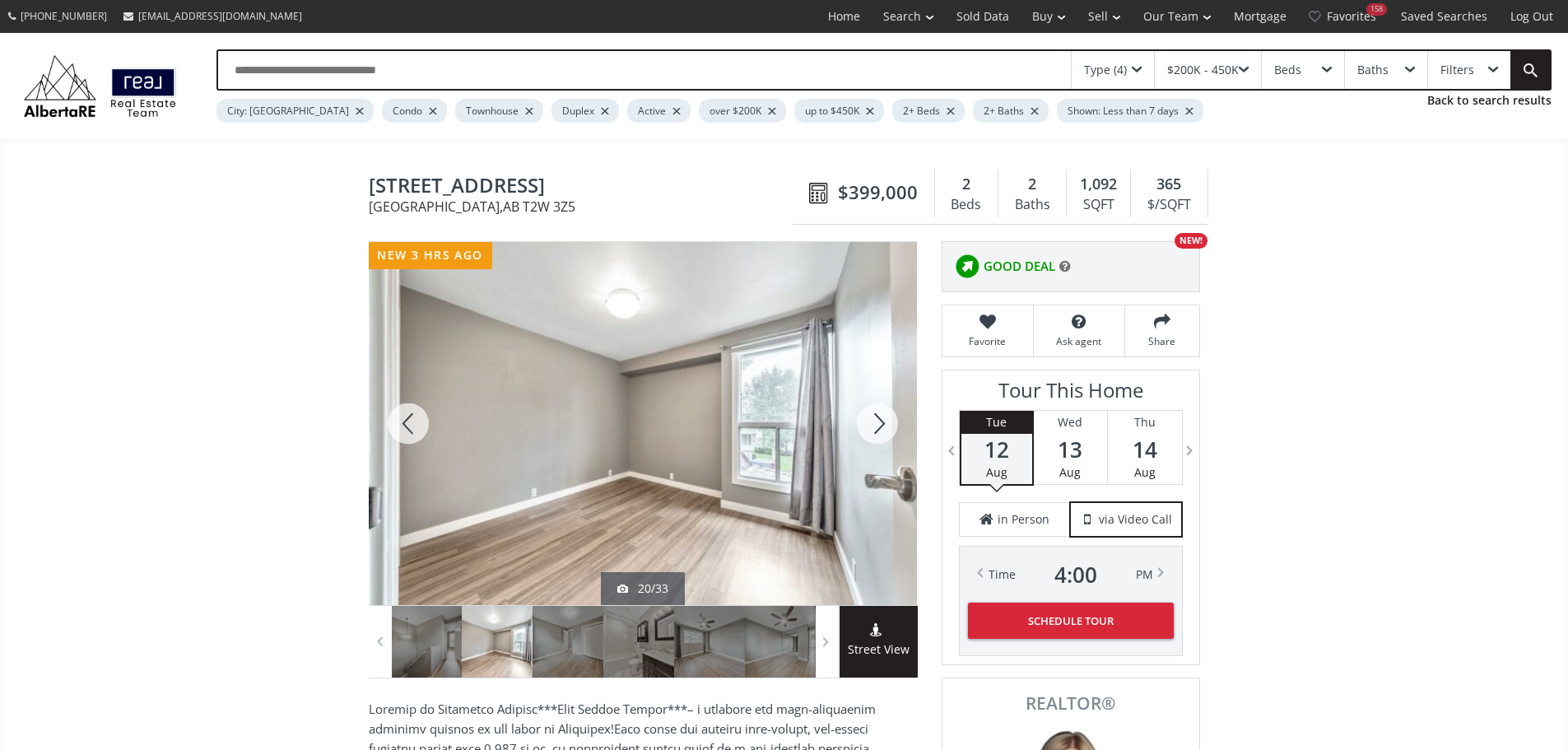
click at [879, 431] on div at bounding box center [877, 424] width 79 height 363
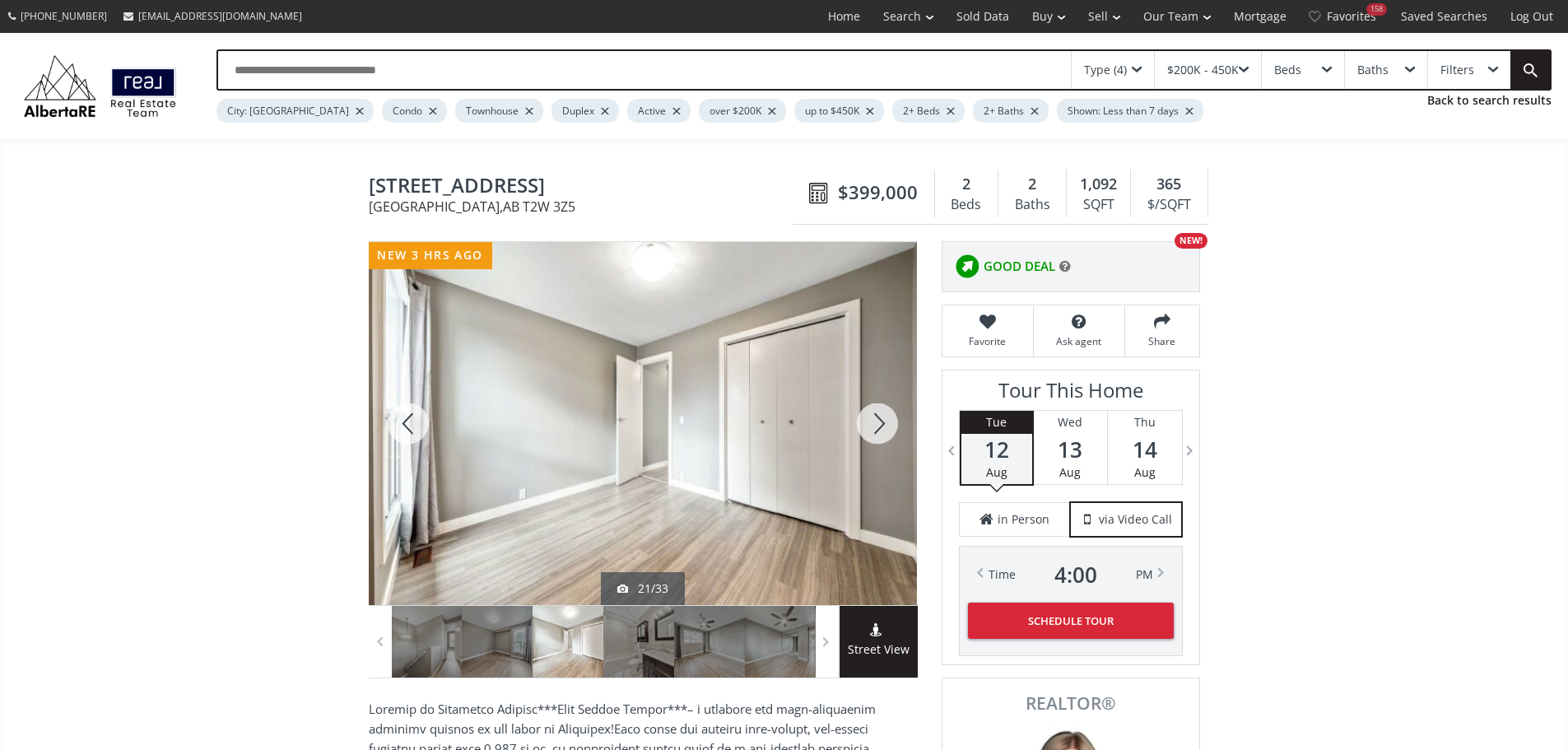
click at [879, 431] on div at bounding box center [877, 424] width 79 height 363
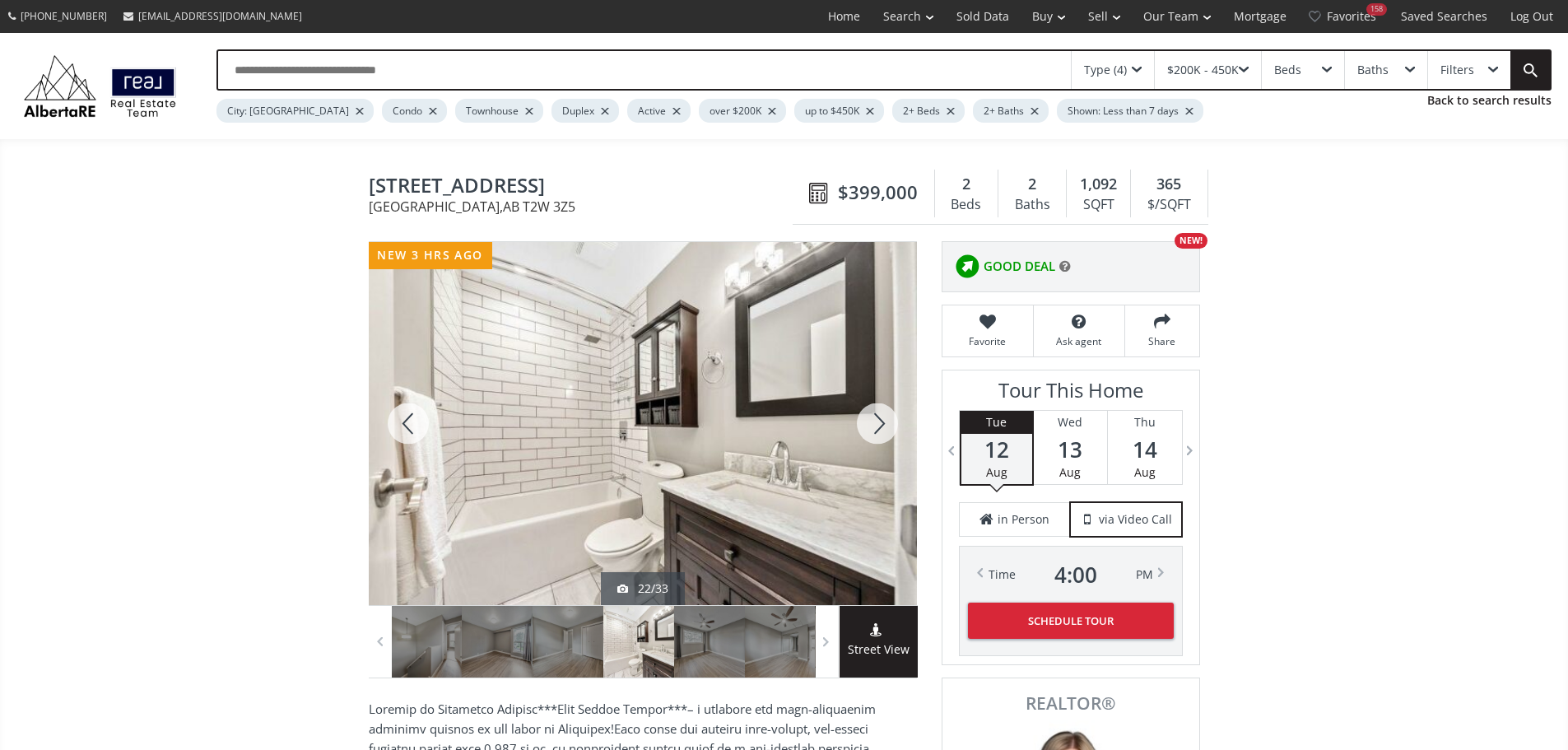
click at [876, 432] on div at bounding box center [877, 424] width 79 height 363
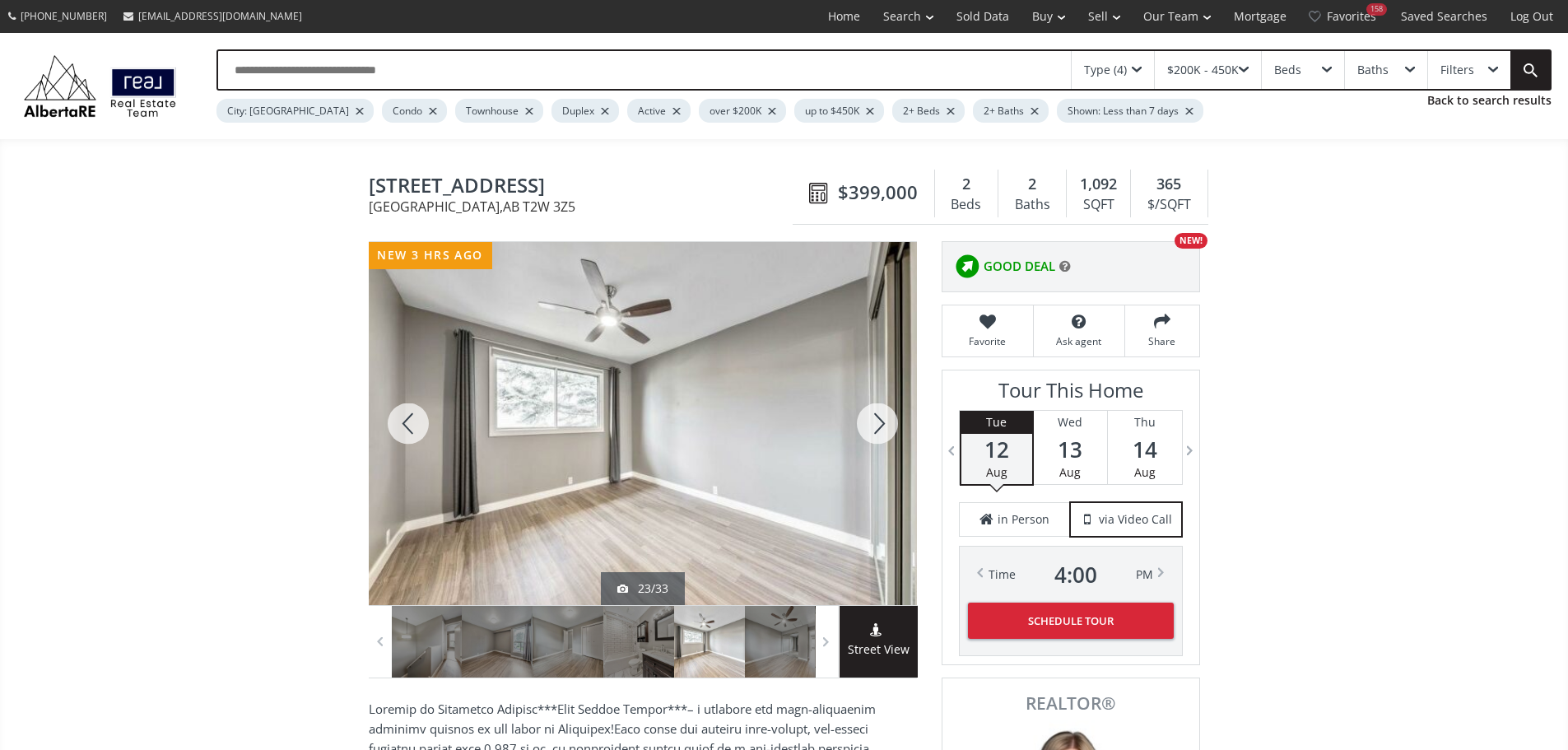
click at [876, 432] on div at bounding box center [877, 424] width 79 height 363
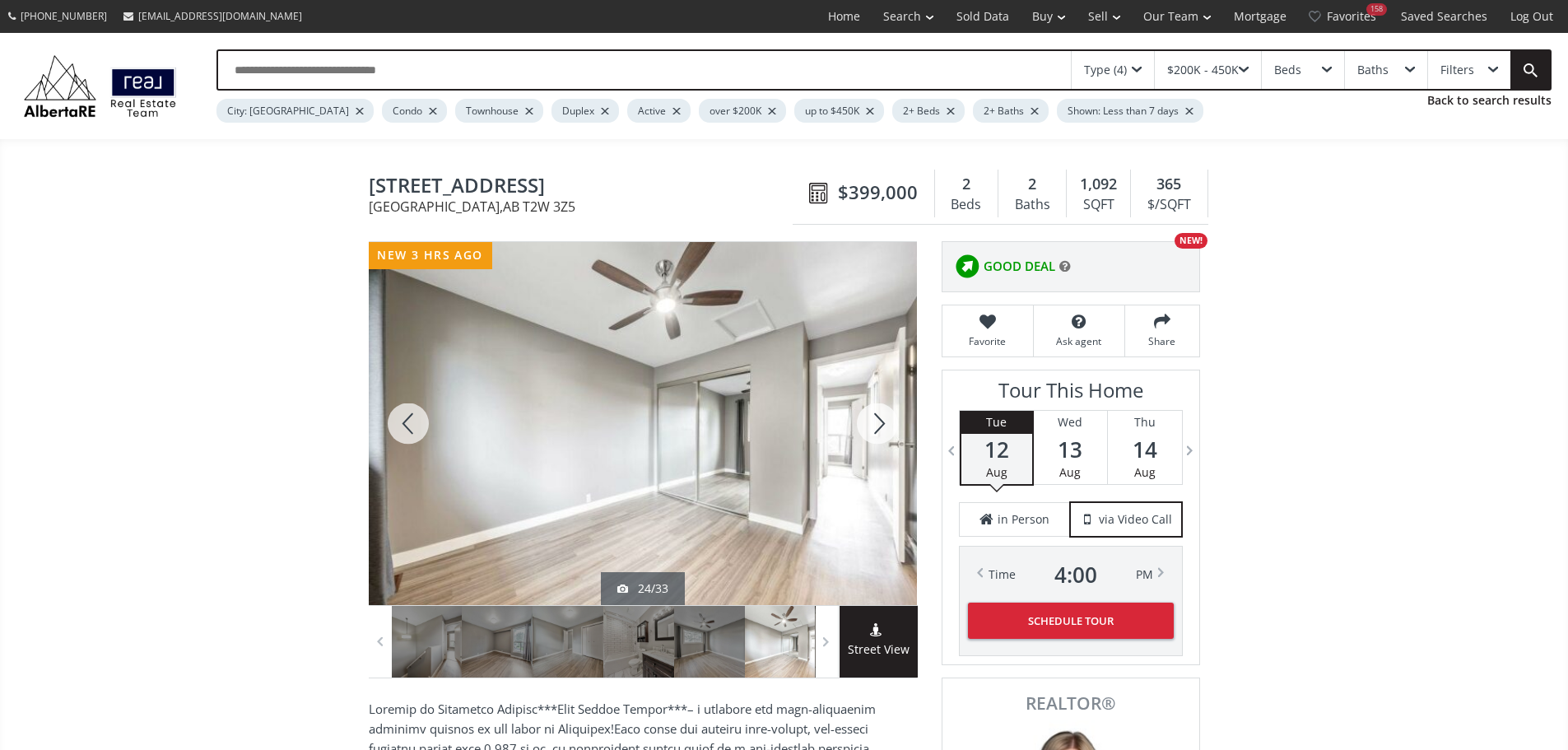
click at [876, 432] on div at bounding box center [877, 424] width 79 height 363
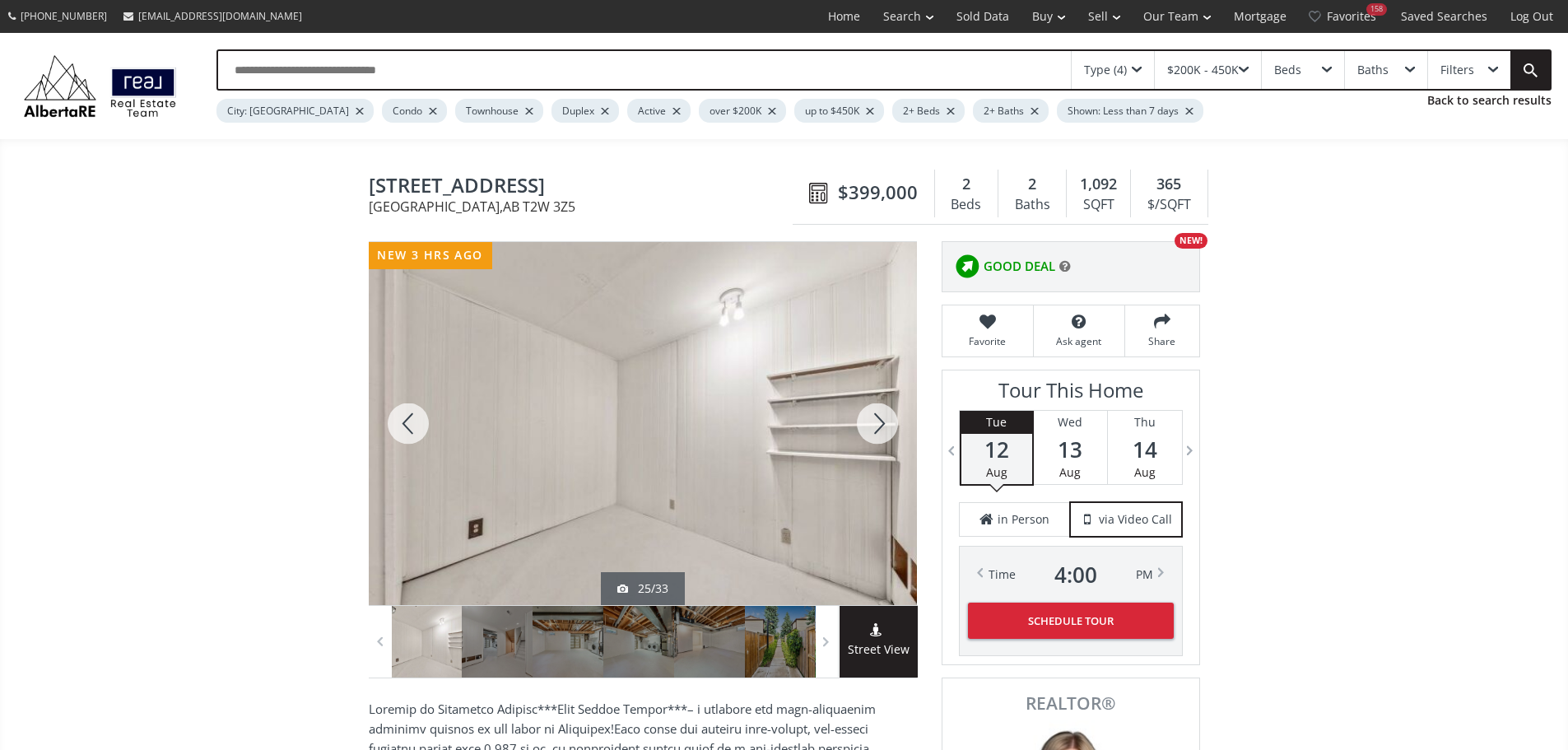
click at [876, 432] on div at bounding box center [877, 424] width 79 height 363
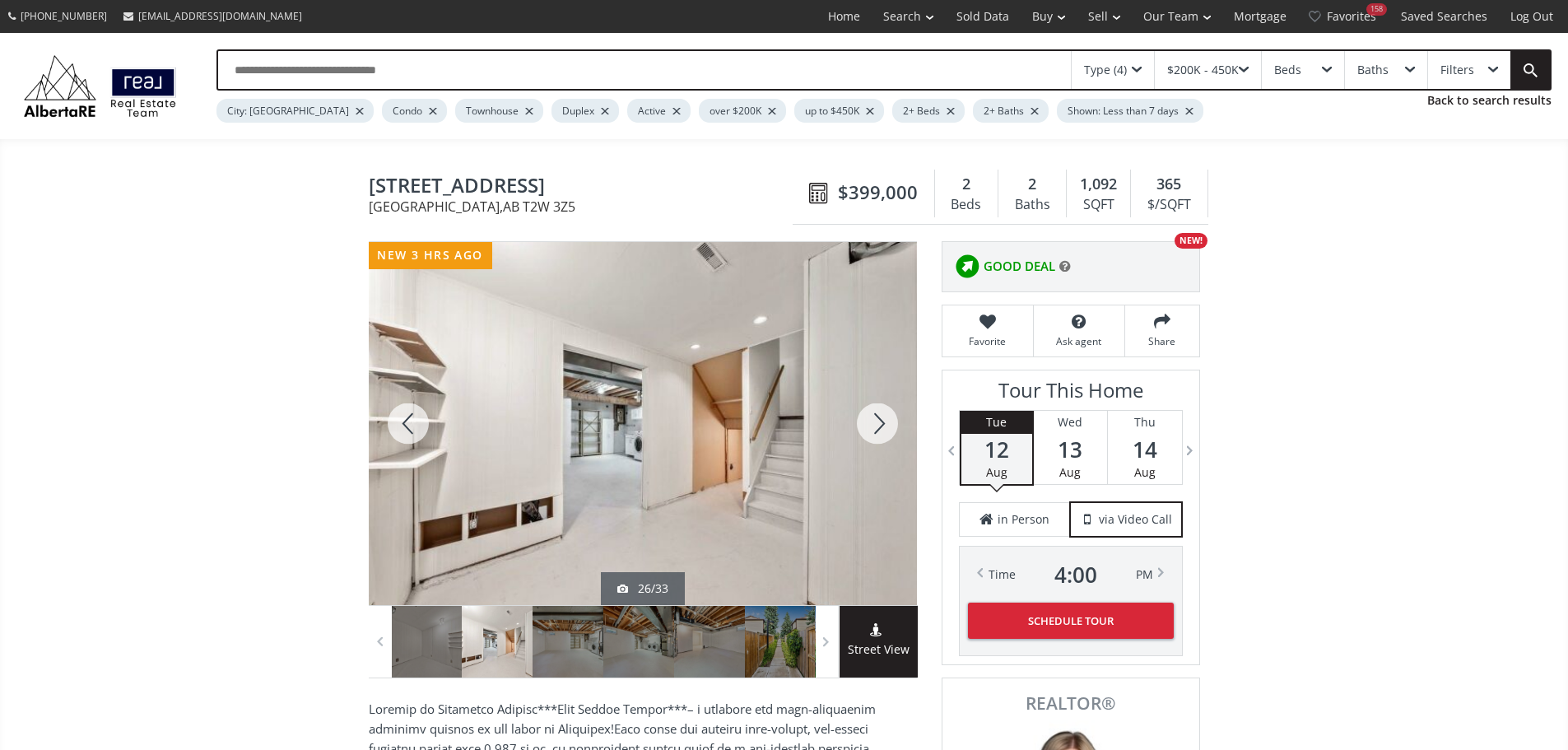
click at [876, 432] on div at bounding box center [877, 424] width 79 height 363
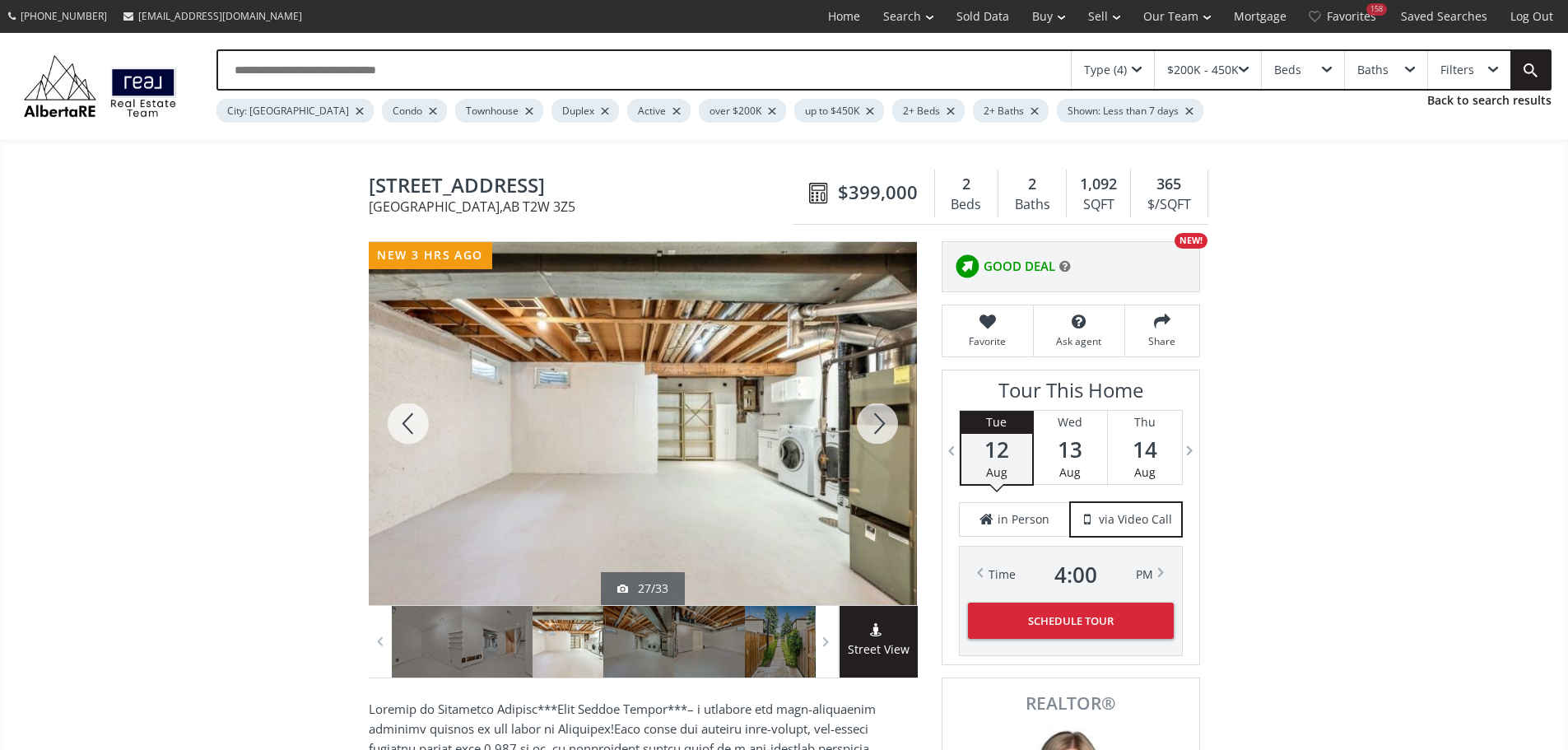
click at [876, 432] on div at bounding box center [877, 424] width 79 height 363
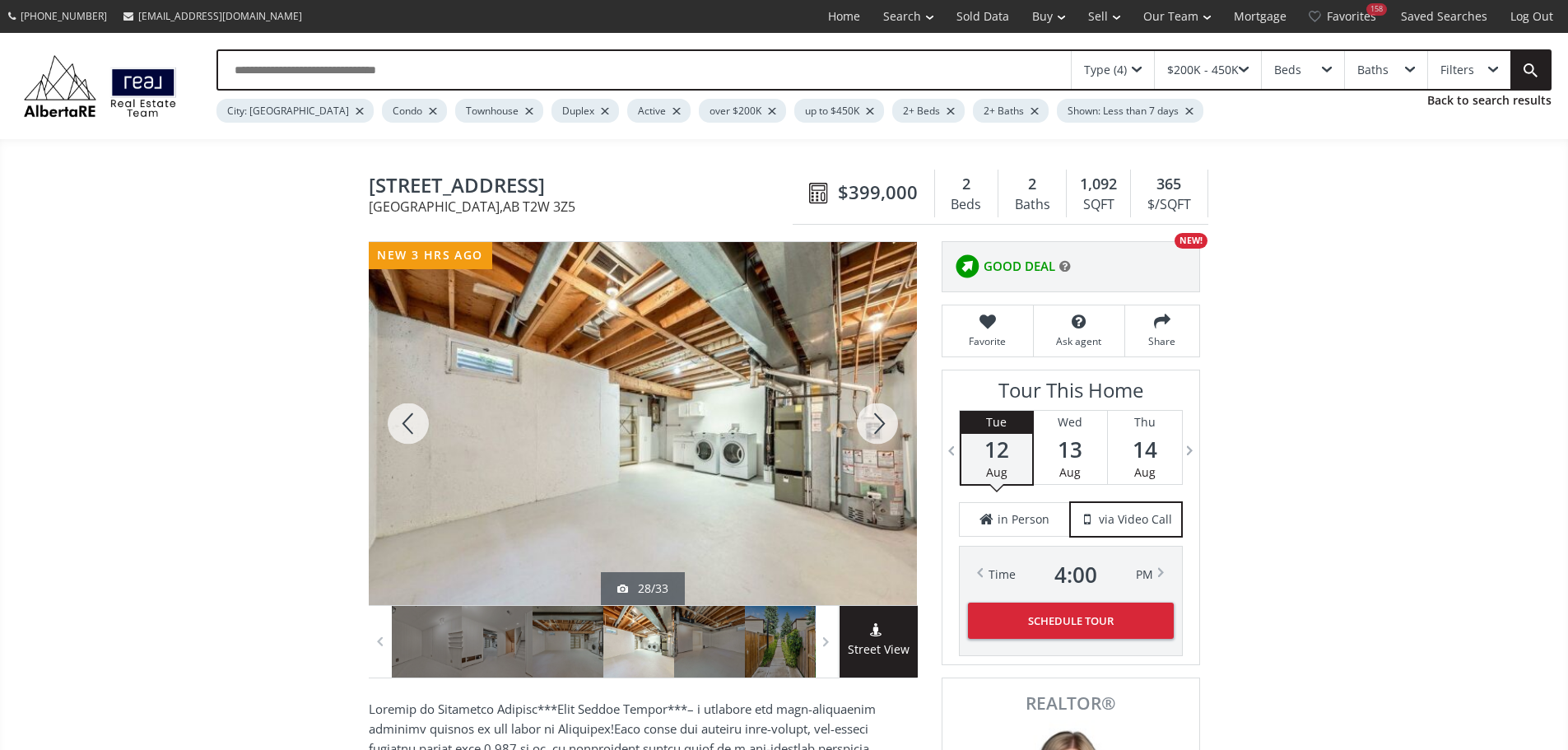
click at [876, 432] on div at bounding box center [877, 424] width 79 height 363
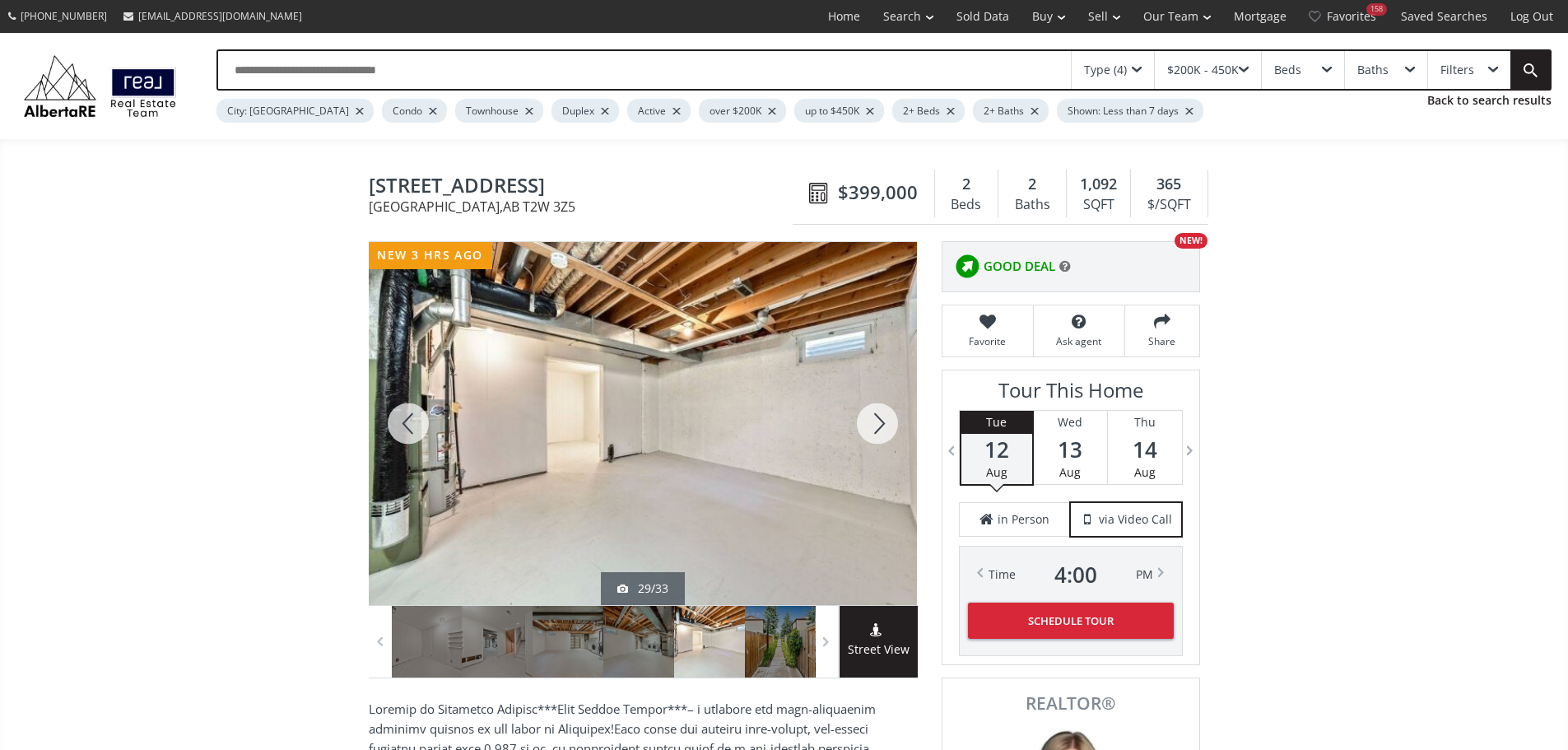
click at [875, 432] on div at bounding box center [877, 424] width 79 height 363
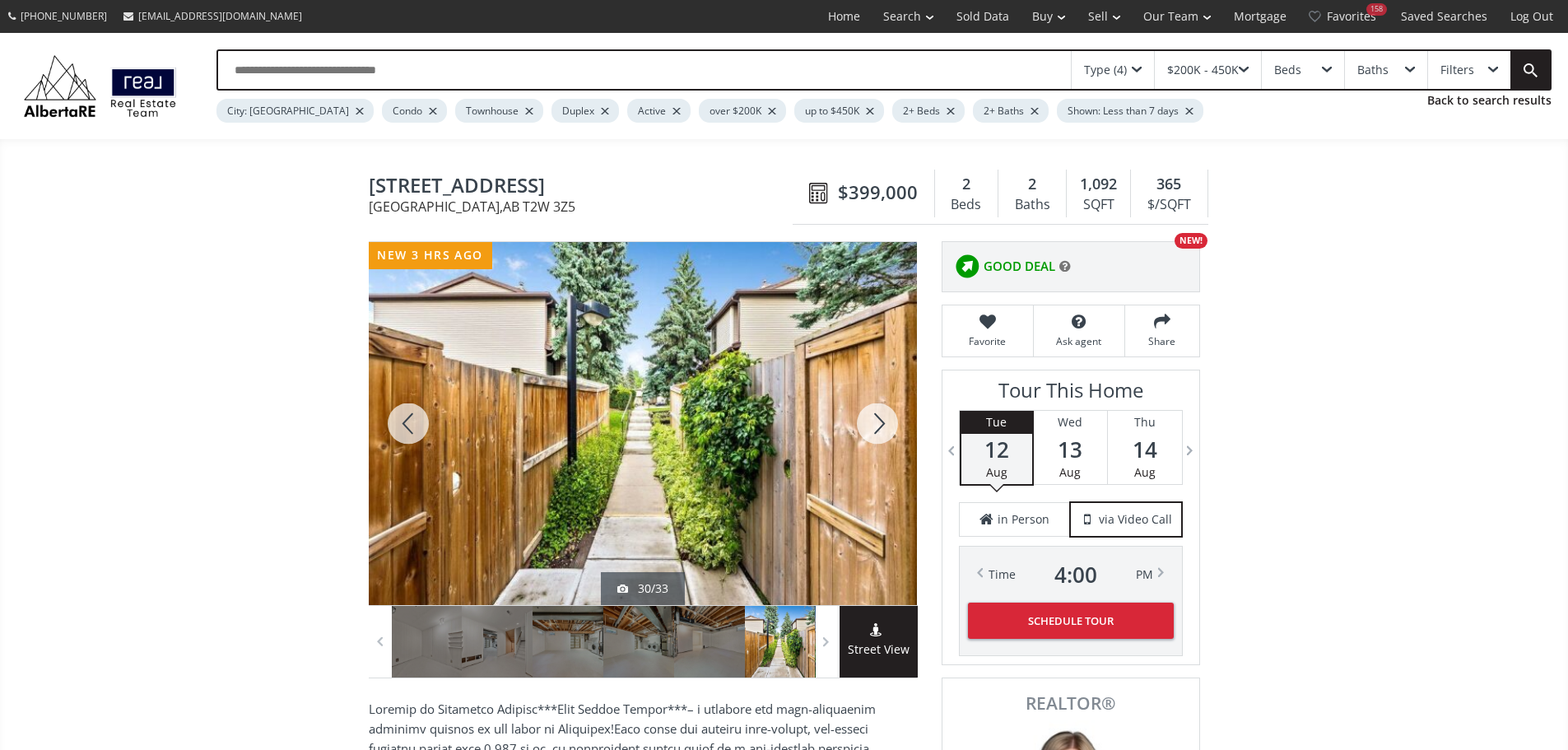
click at [875, 432] on div at bounding box center [877, 424] width 79 height 363
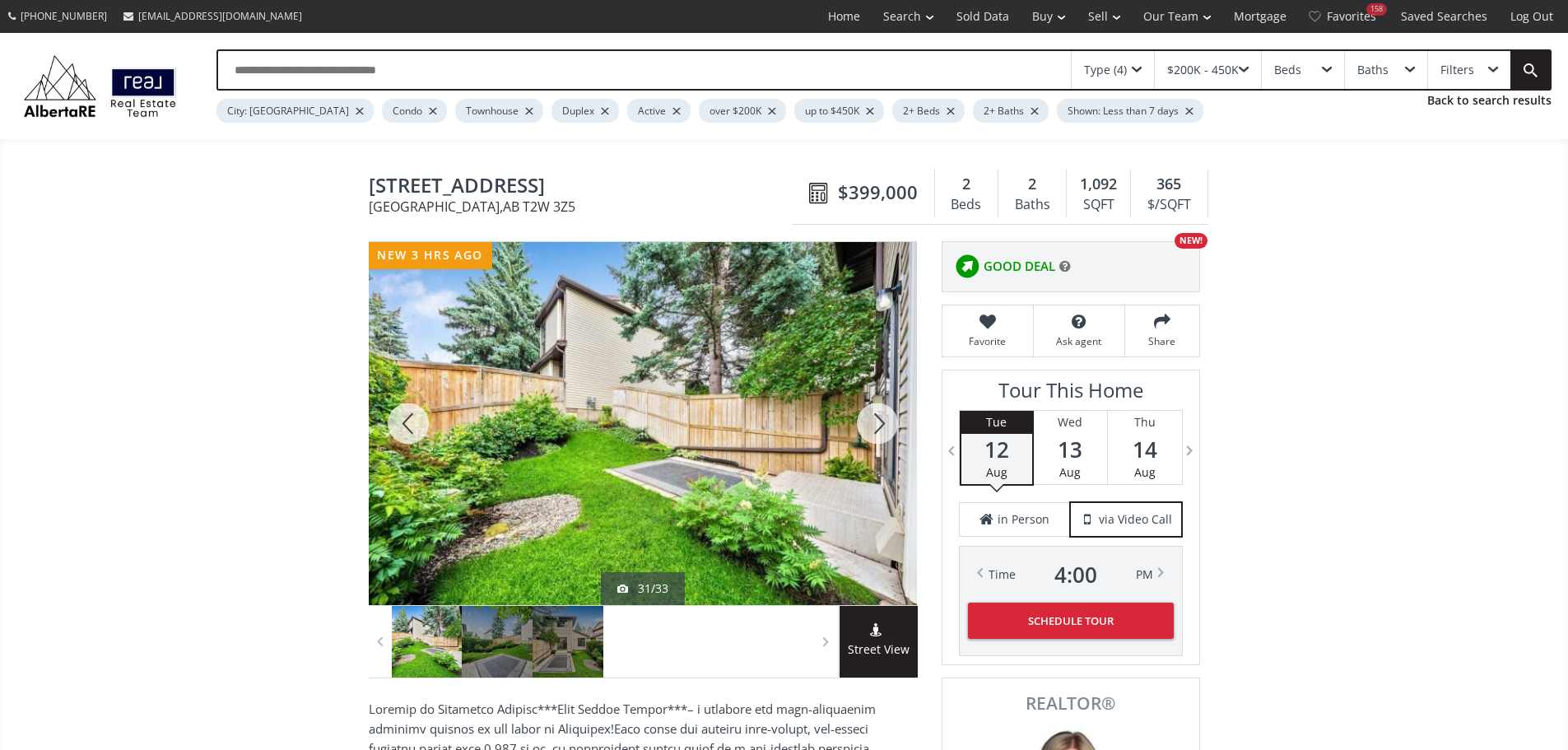
click at [875, 432] on div at bounding box center [877, 424] width 79 height 363
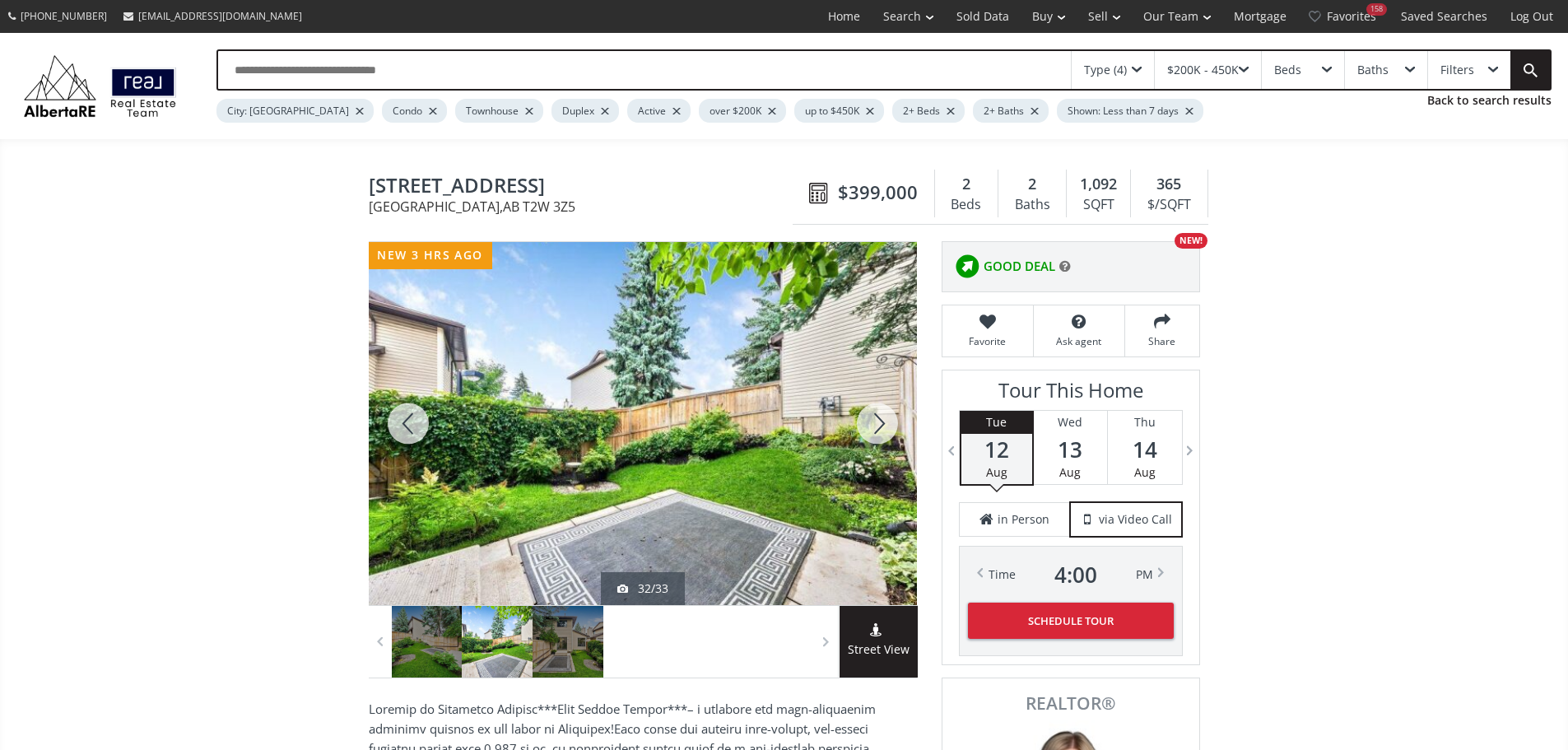
click at [875, 432] on div at bounding box center [877, 424] width 79 height 363
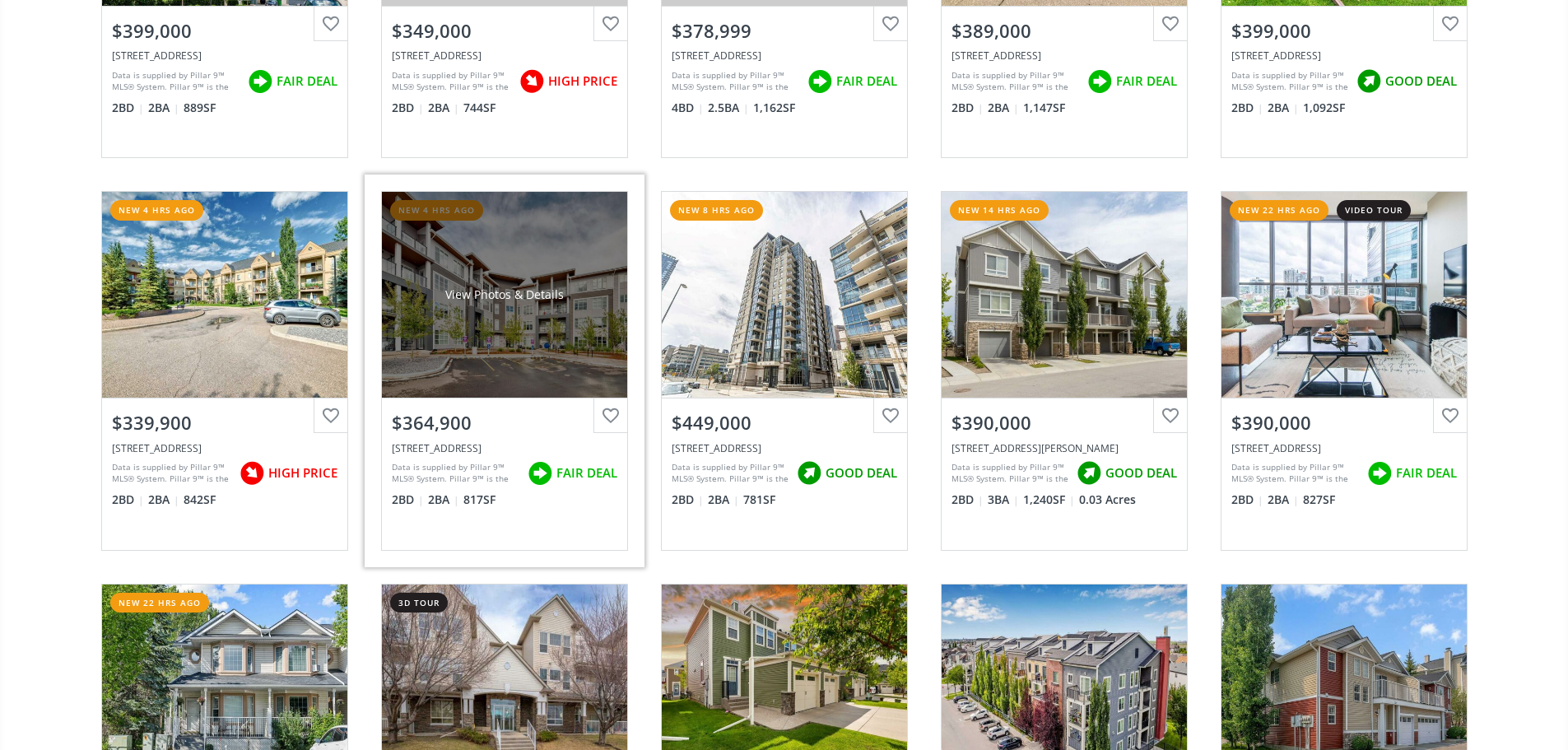
scroll to position [412, 0]
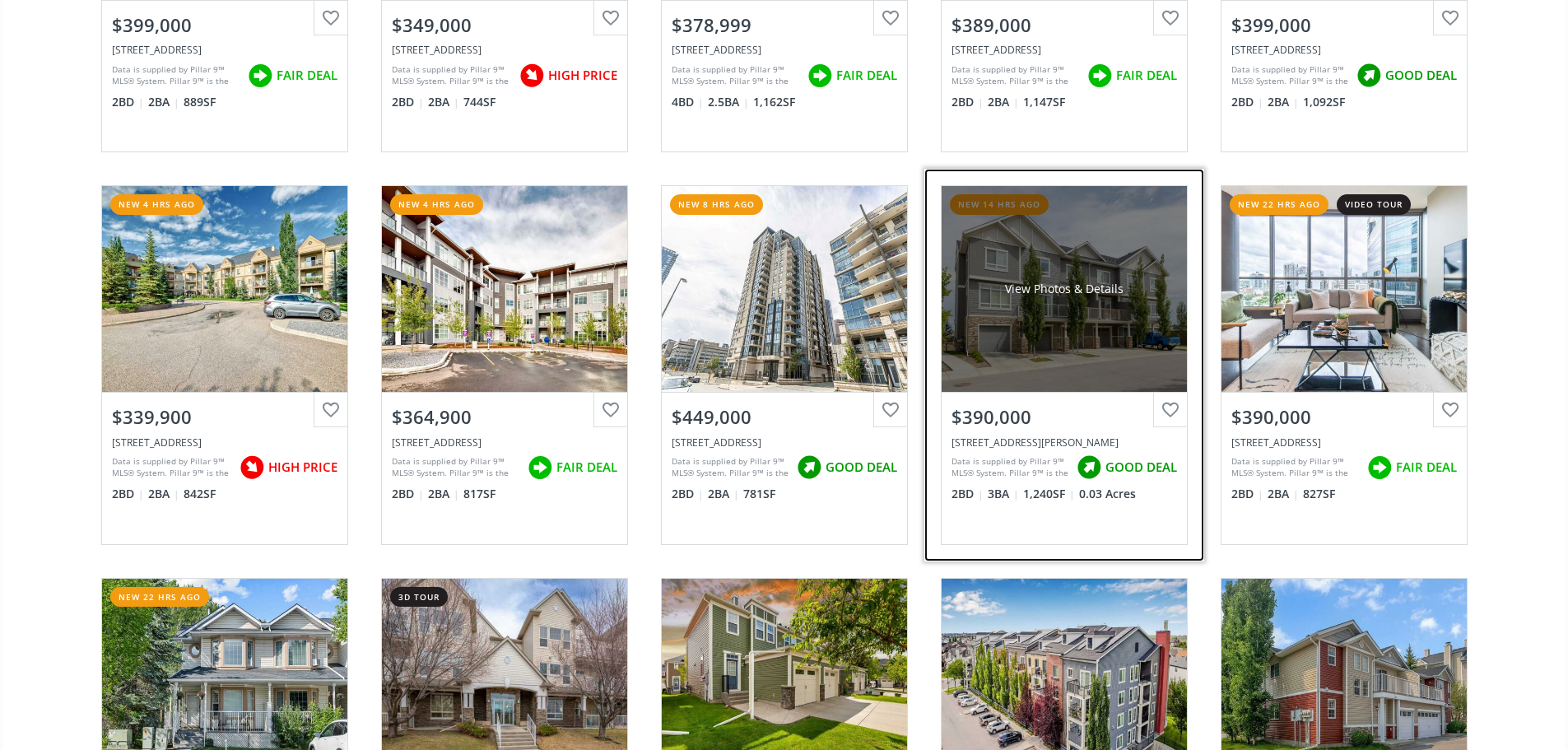
click at [1066, 297] on div "View Photos & Details" at bounding box center [1064, 289] width 119 height 17
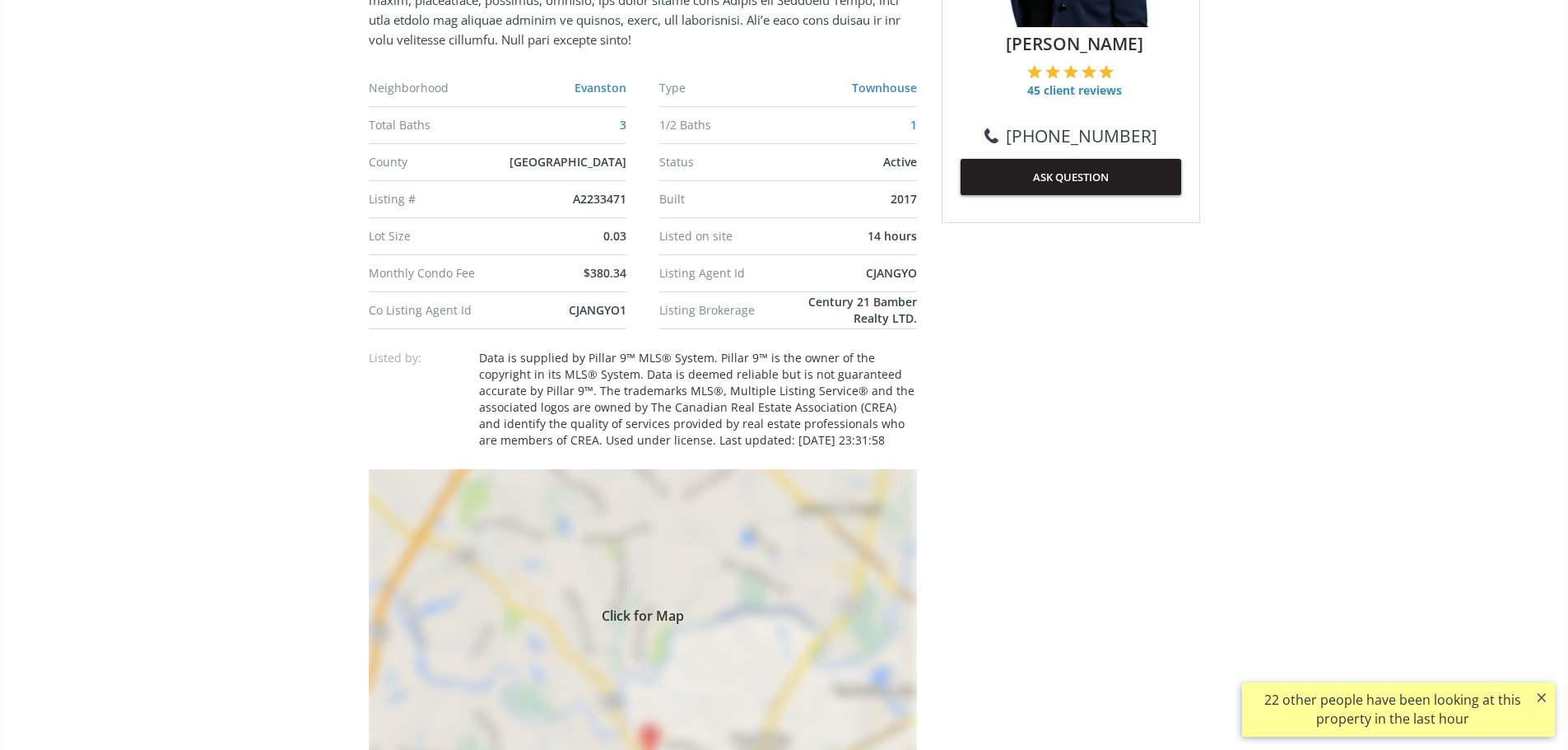
scroll to position [1153, 0]
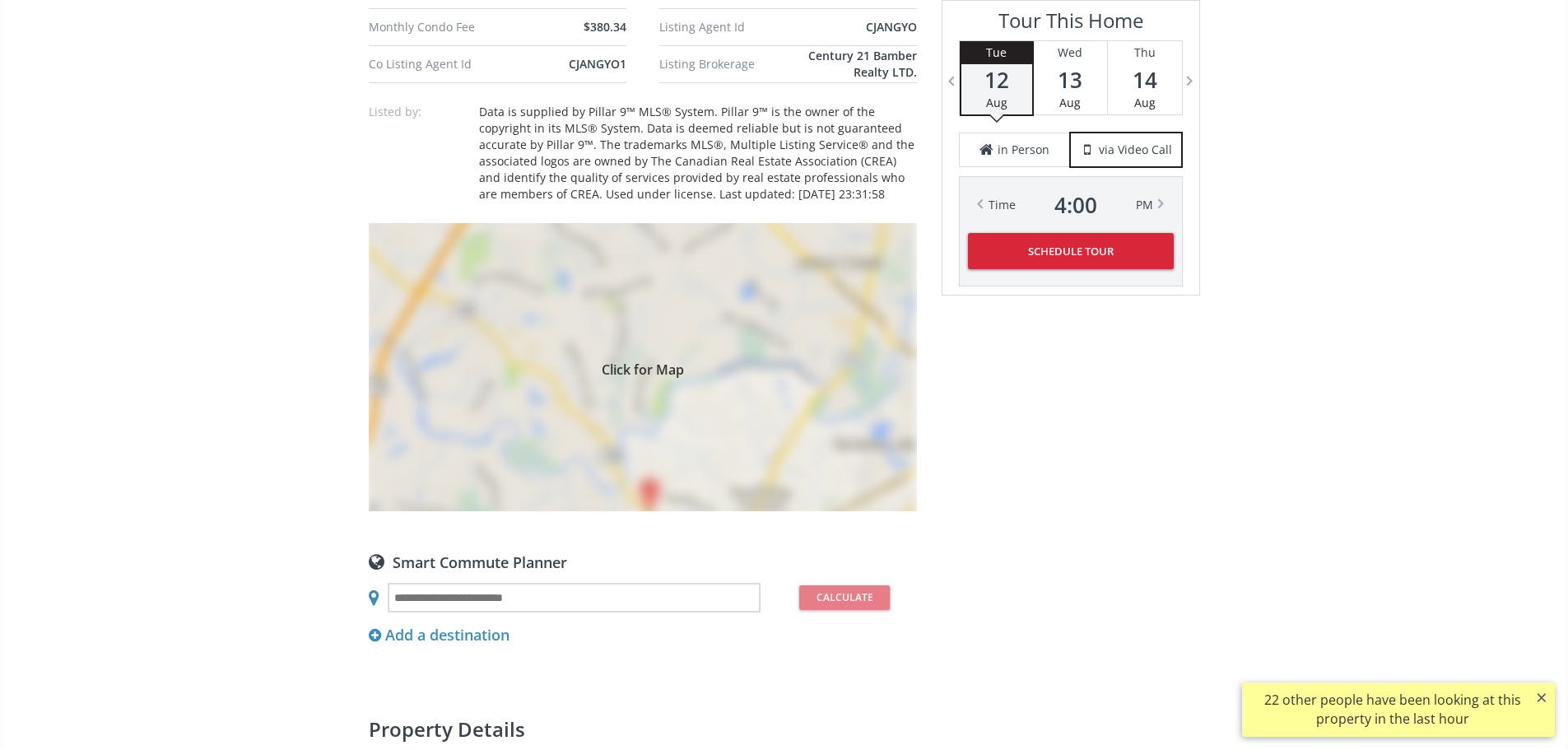
click at [638, 466] on div "Click for Map" at bounding box center [643, 367] width 548 height 288
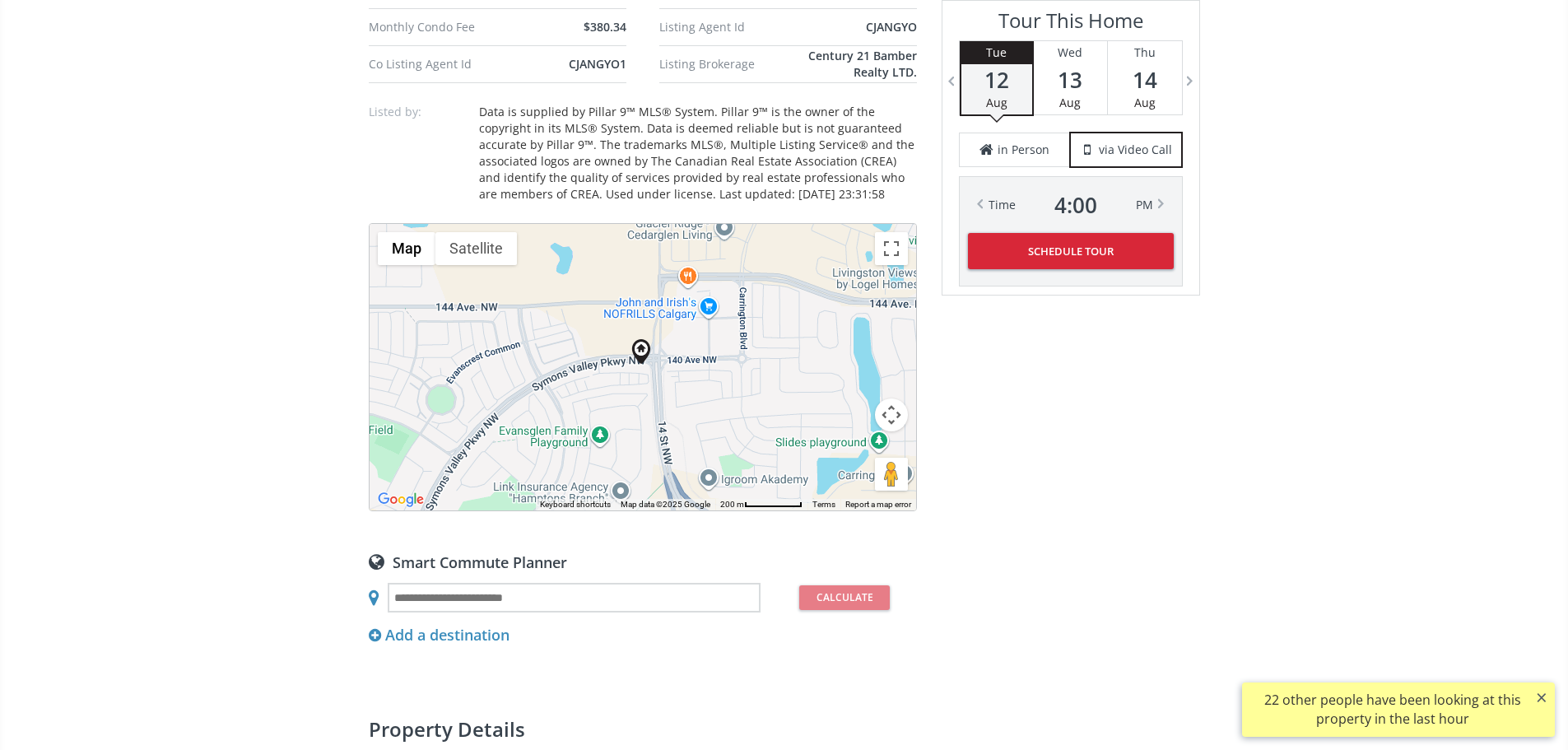
click at [890, 431] on button "Map camera controls" at bounding box center [891, 414] width 33 height 33
click at [841, 473] on button "Zoom out" at bounding box center [849, 455] width 33 height 33
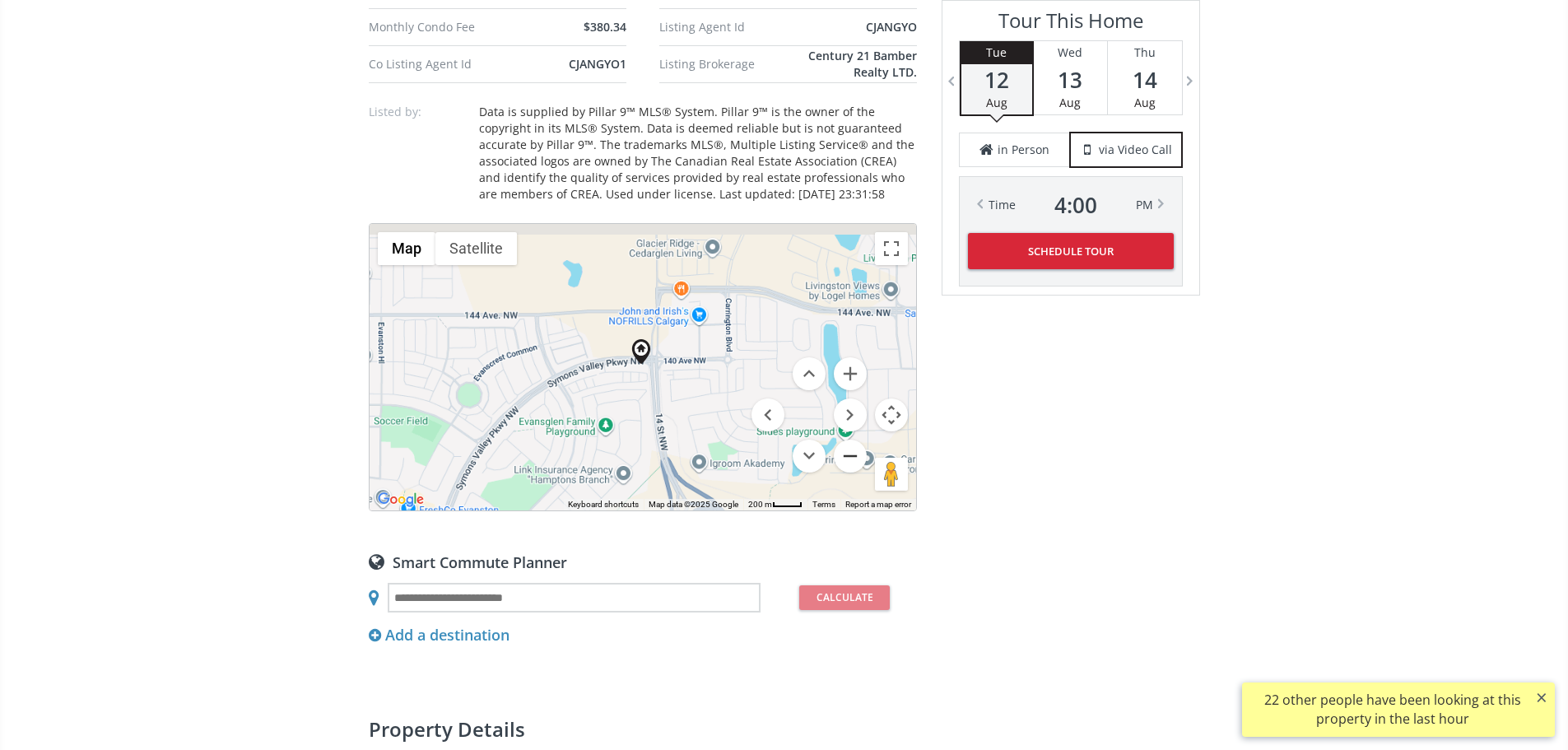
click at [841, 473] on button "Zoom out" at bounding box center [849, 455] width 33 height 33
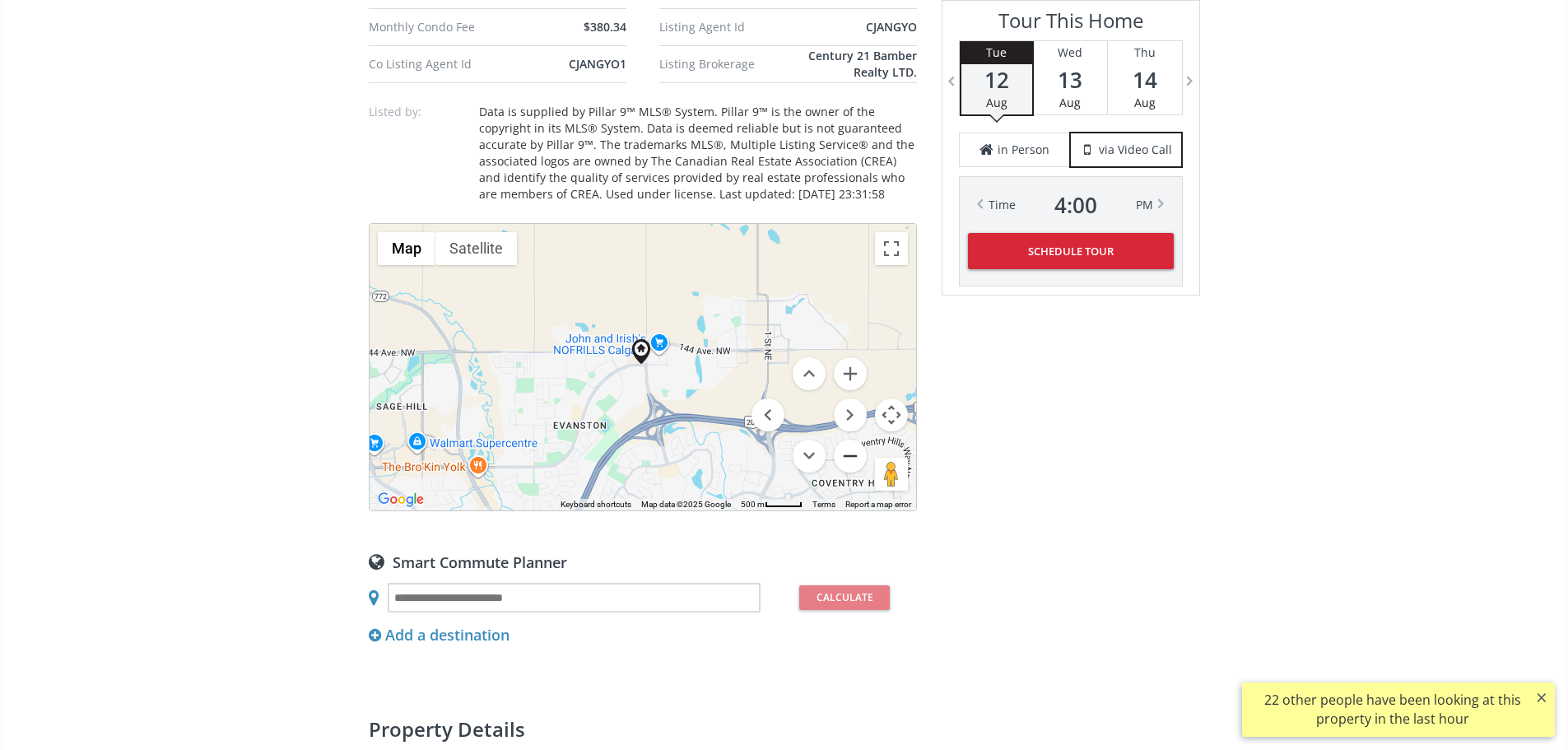
click at [841, 473] on button "Zoom out" at bounding box center [849, 455] width 33 height 33
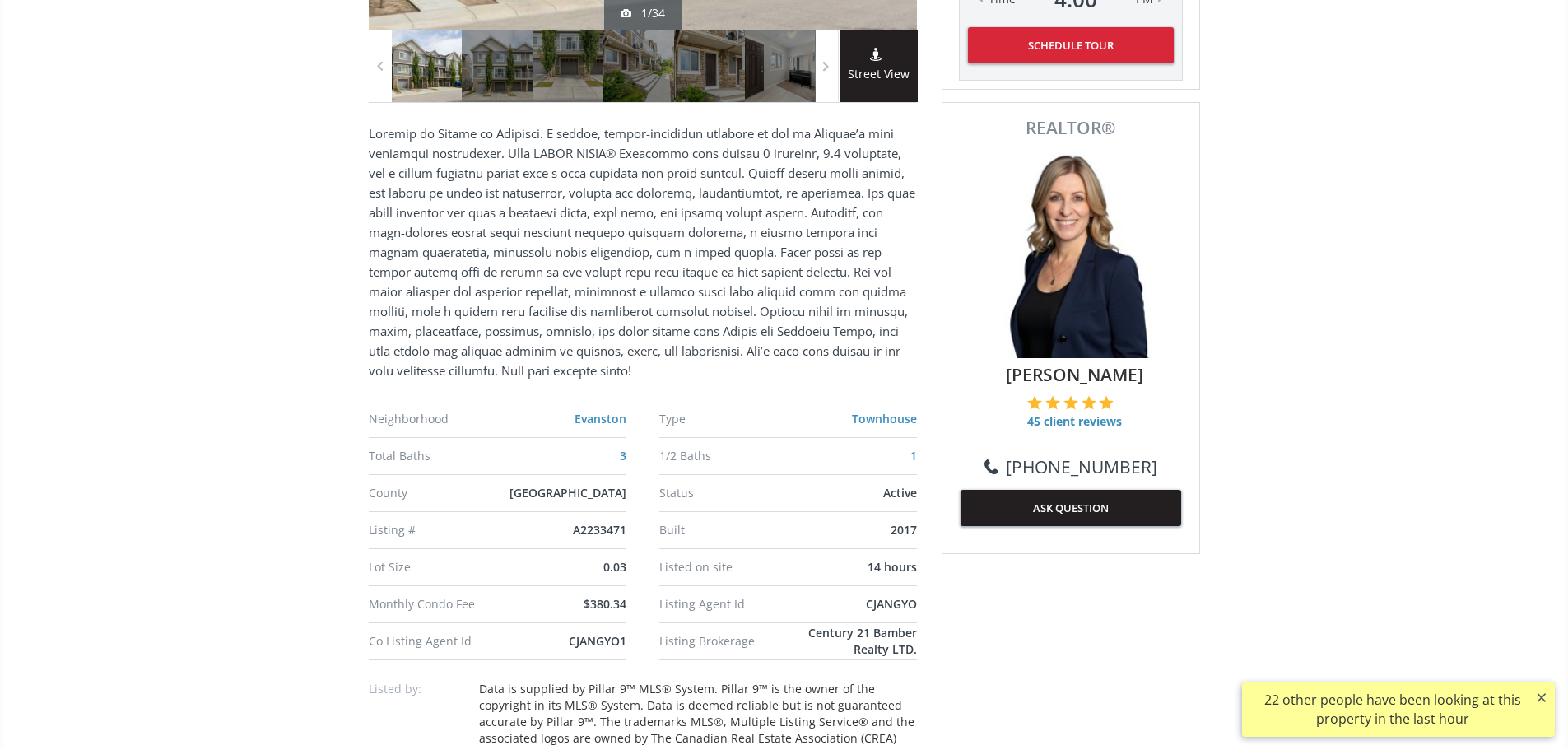
scroll to position [165, 0]
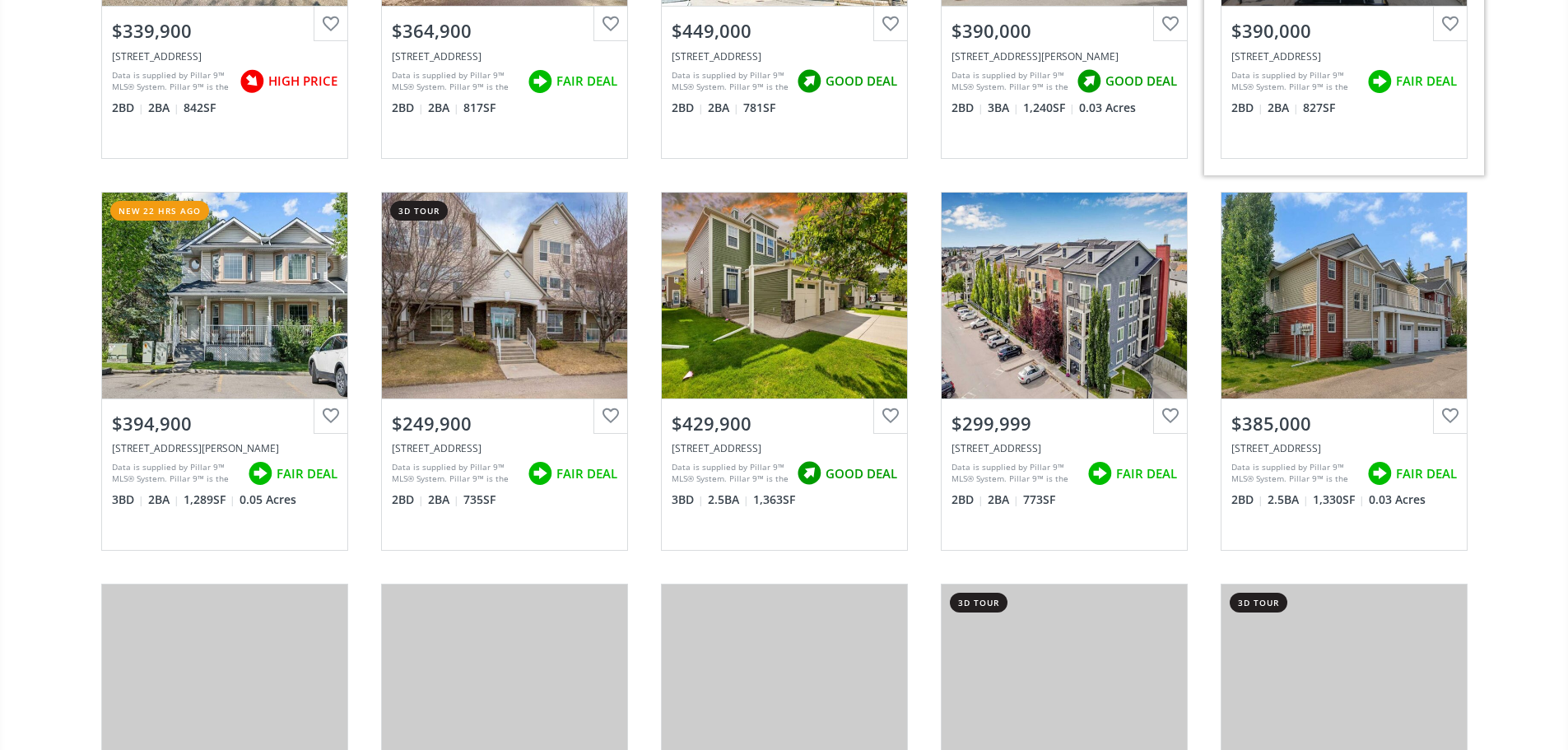
scroll to position [824, 0]
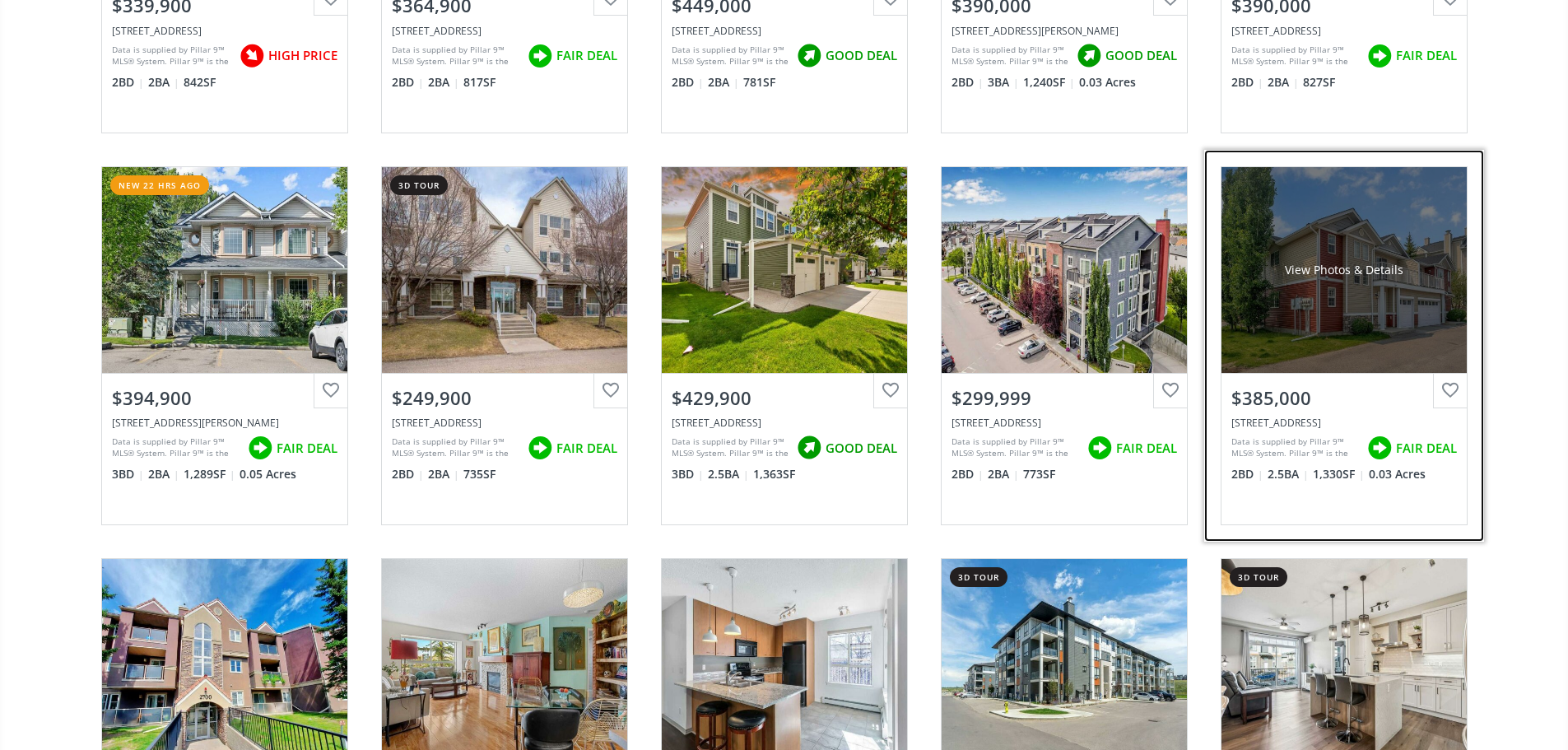
click at [1364, 311] on div "View Photos & Details" at bounding box center [1344, 270] width 245 height 206
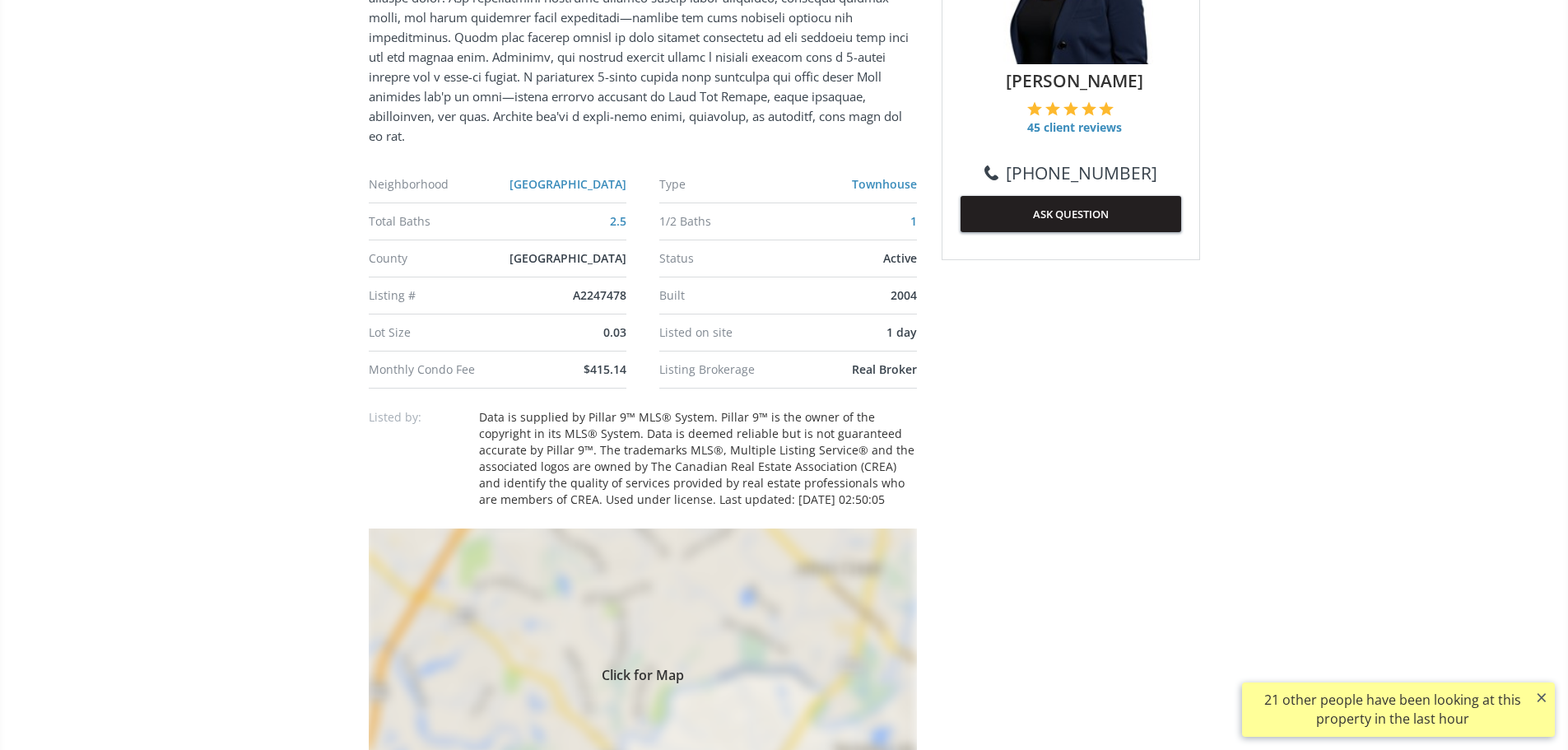
scroll to position [1153, 0]
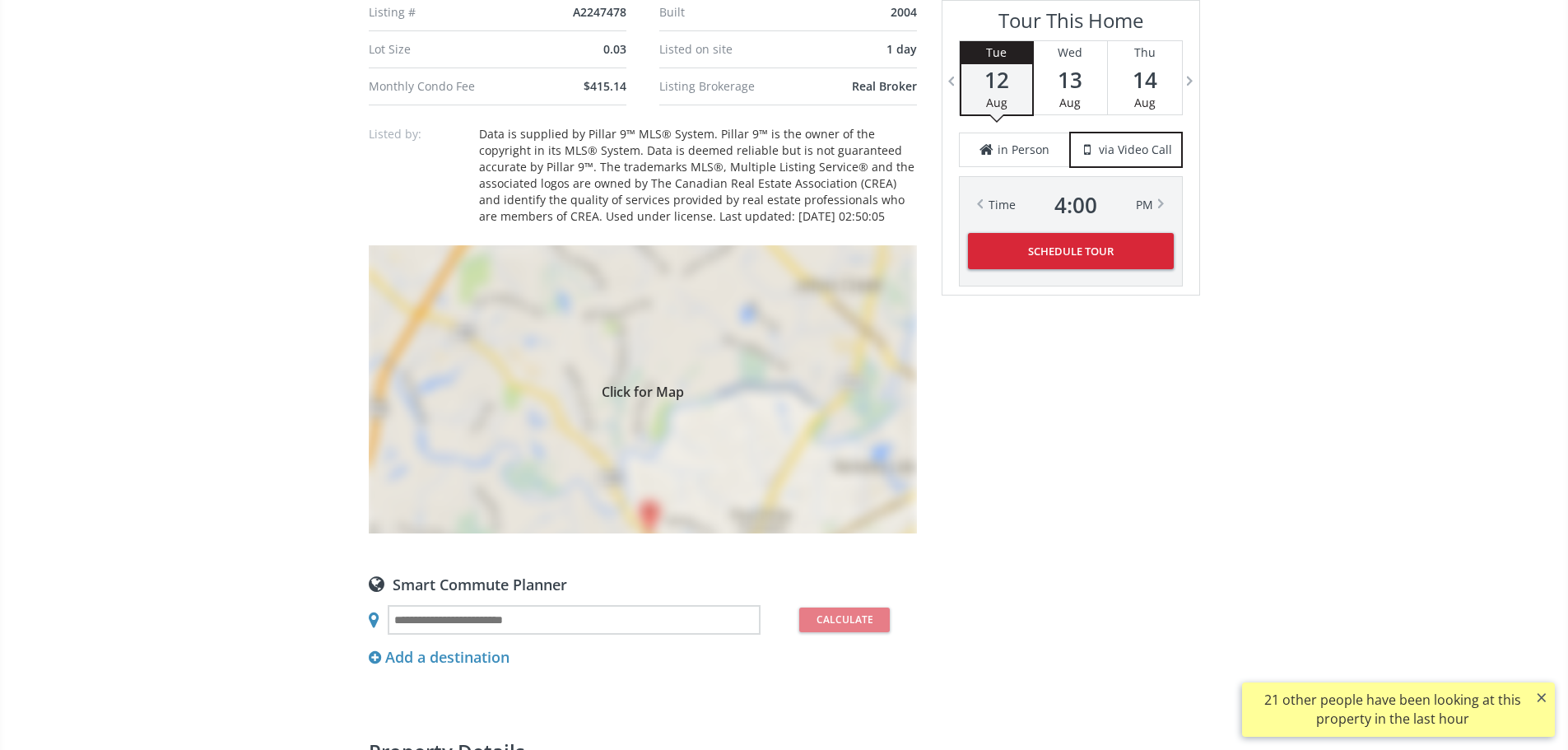
click at [775, 523] on div "Click for Map" at bounding box center [643, 389] width 548 height 288
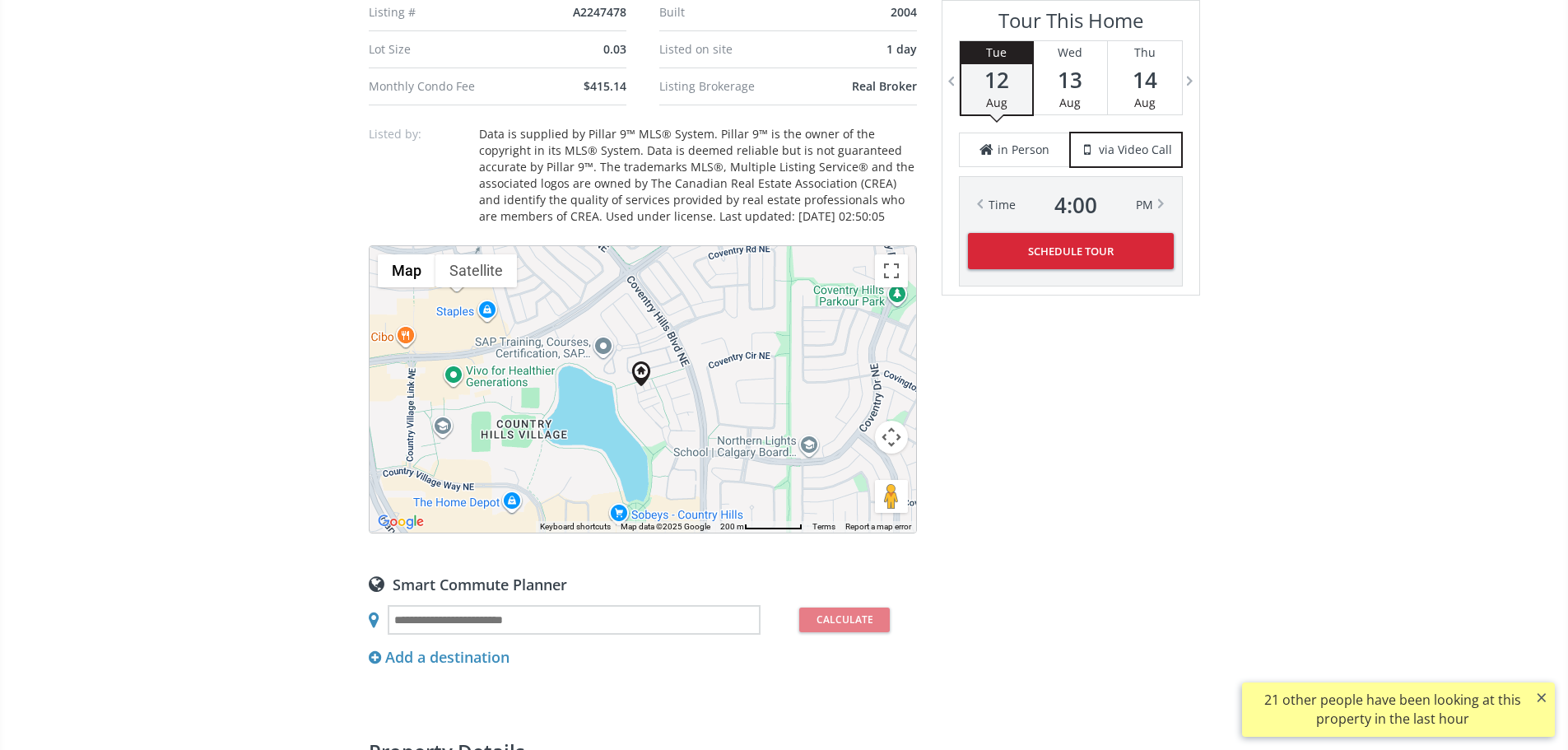
click at [888, 454] on button "Map camera controls" at bounding box center [891, 437] width 33 height 33
click at [853, 495] on button "Zoom out" at bounding box center [849, 478] width 33 height 33
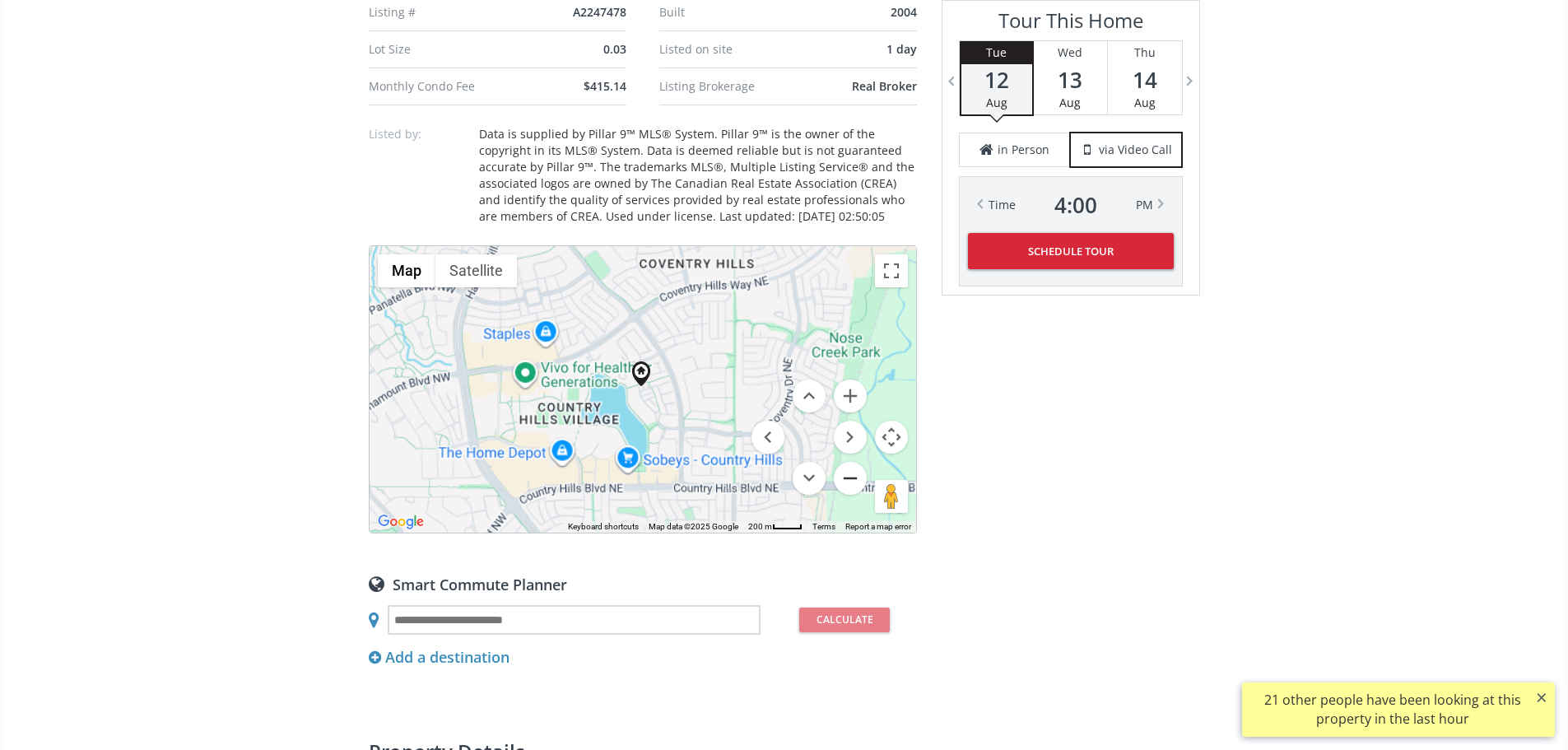
click at [853, 495] on button "Zoom out" at bounding box center [849, 478] width 33 height 33
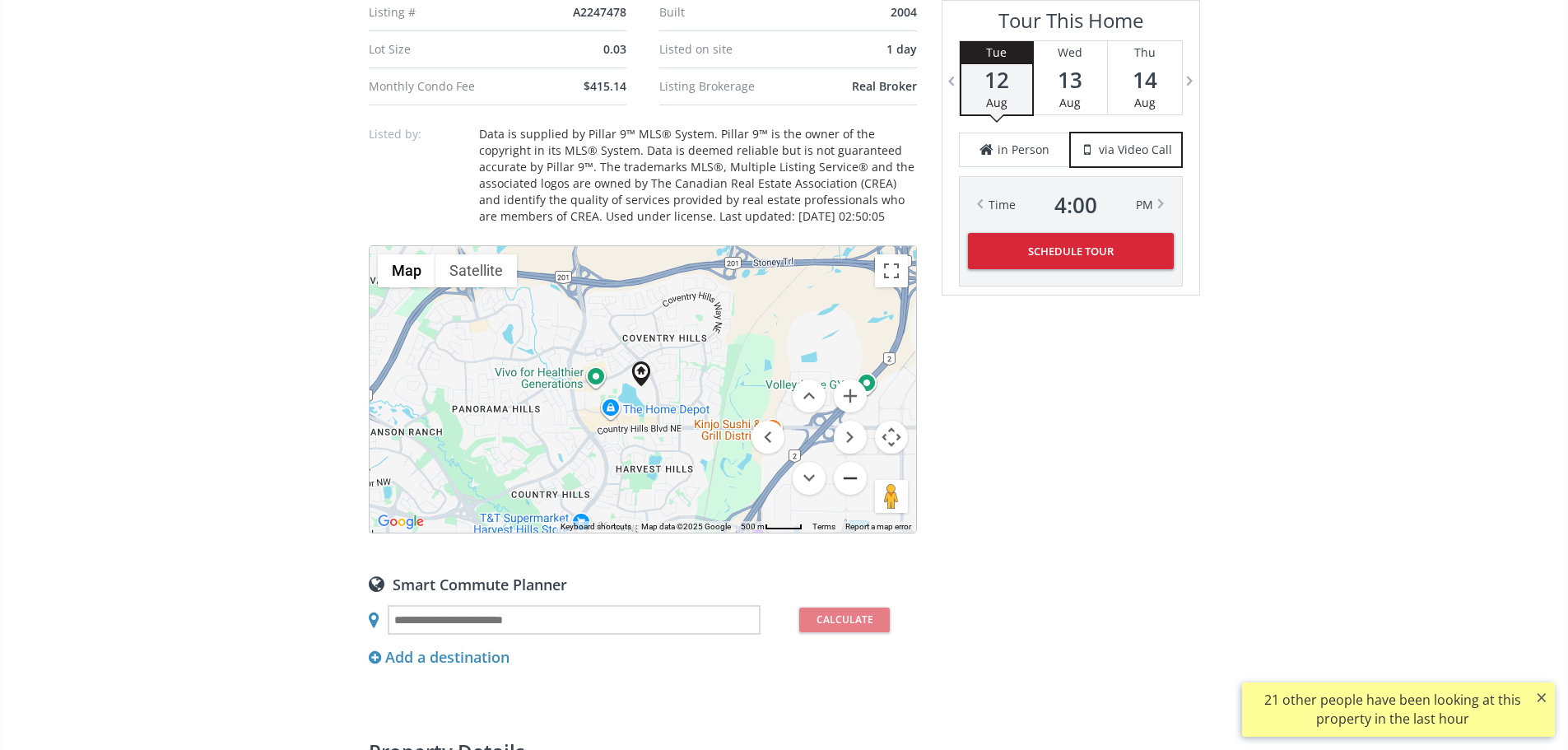
click at [853, 495] on button "Zoom out" at bounding box center [849, 478] width 33 height 33
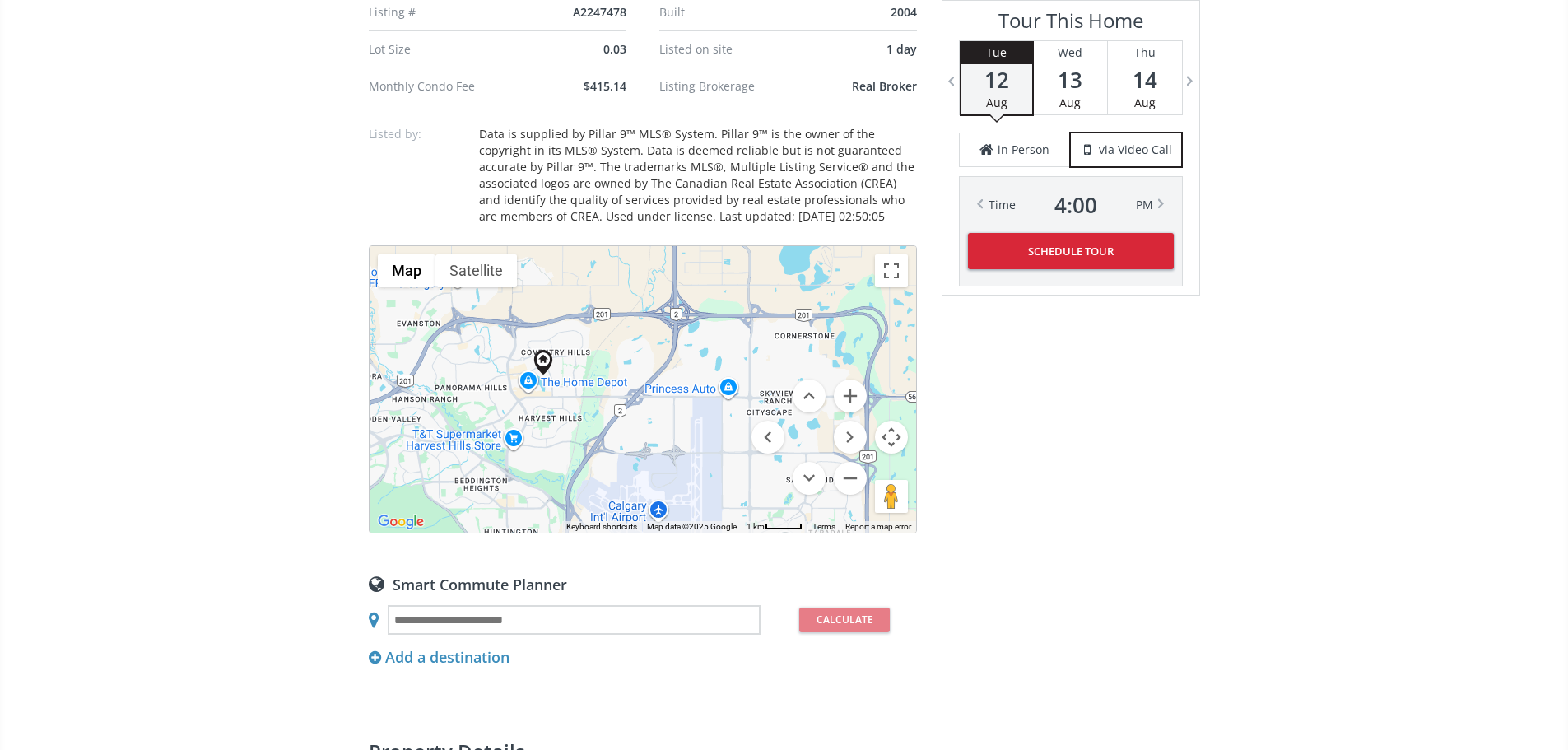
drag, startPoint x: 668, startPoint y: 514, endPoint x: 567, endPoint y: 501, distance: 101.8
click at [567, 501] on div "To navigate, press the arrow keys." at bounding box center [643, 389] width 546 height 286
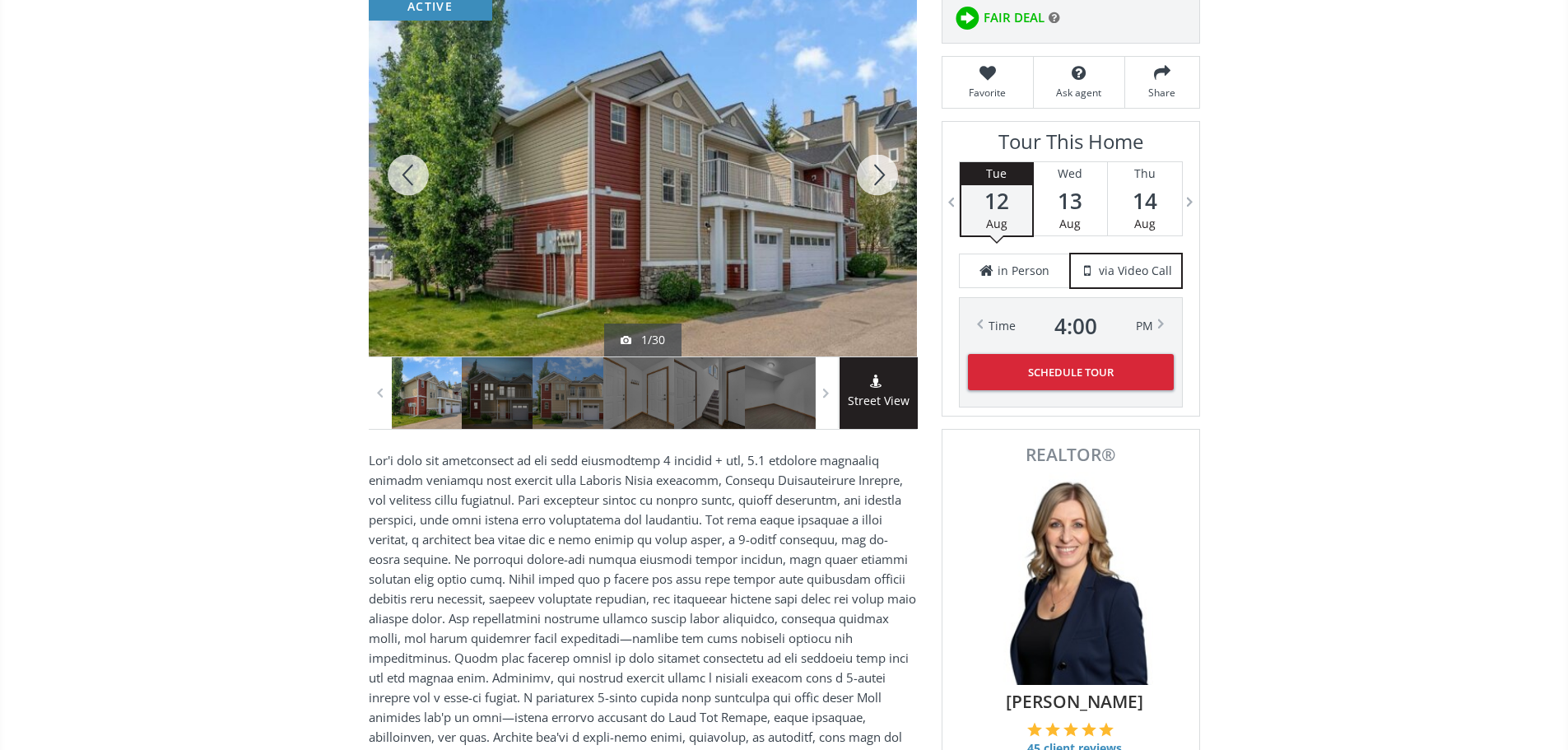
scroll to position [0, 0]
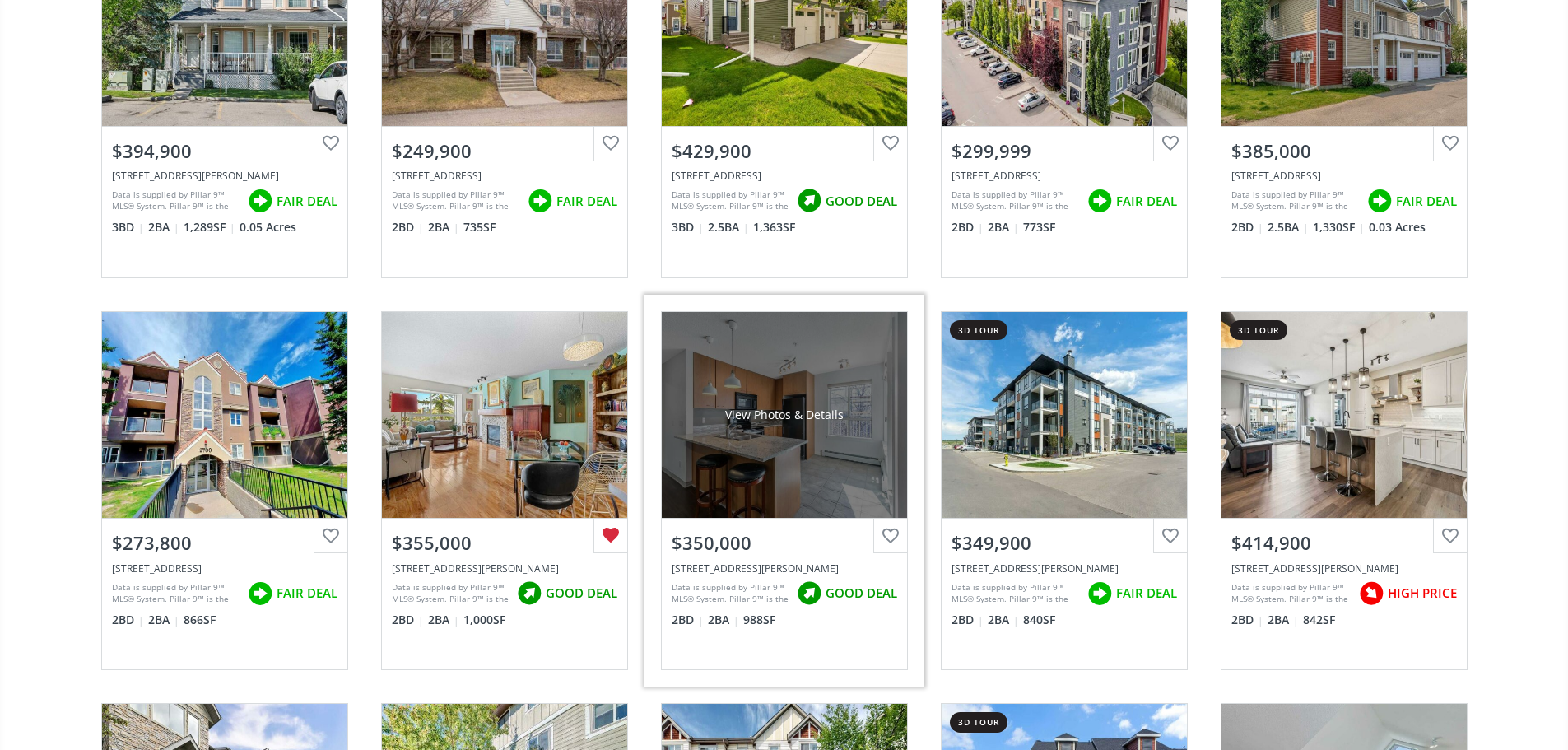
scroll to position [1153, 0]
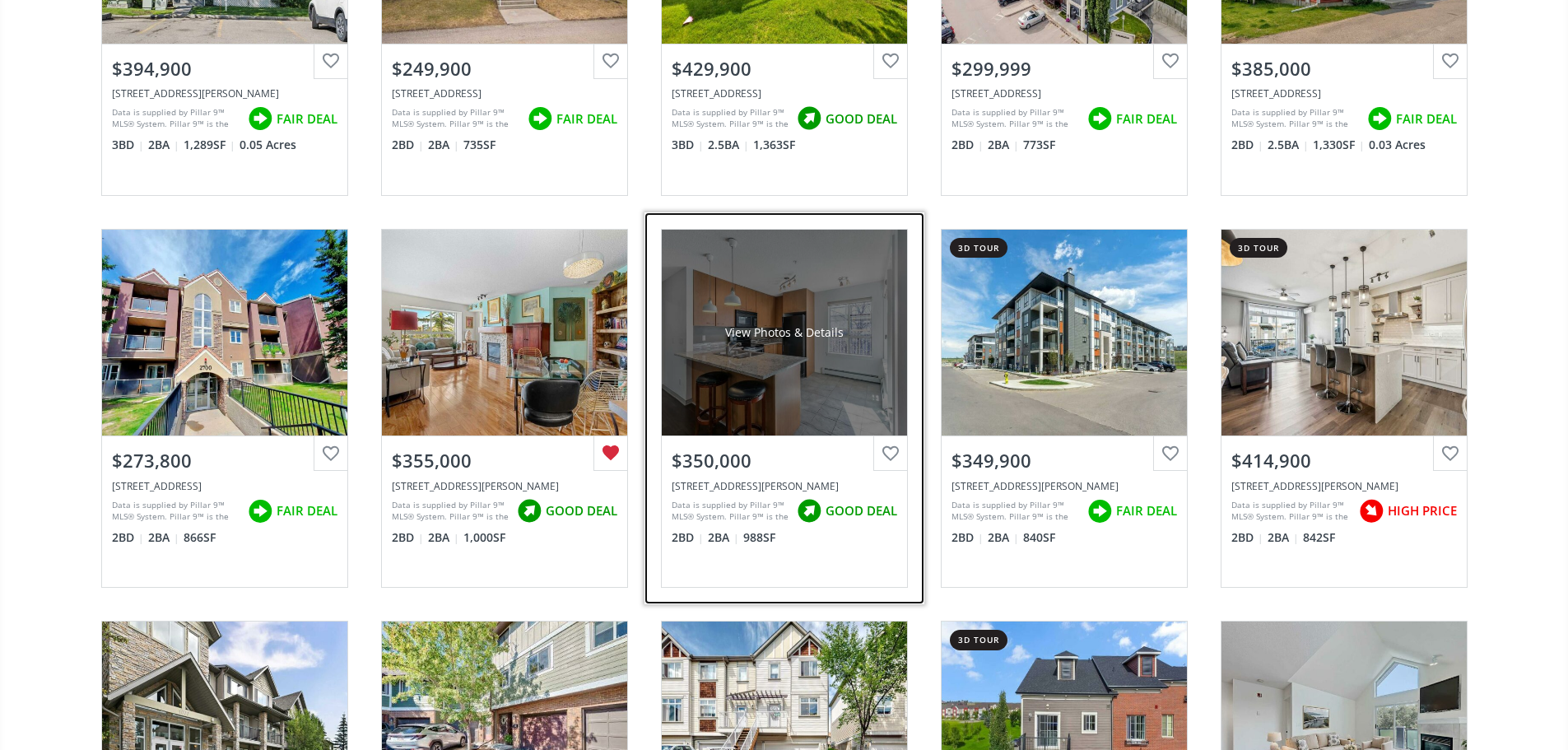
click at [813, 290] on div "View Photos & Details" at bounding box center [784, 332] width 245 height 206
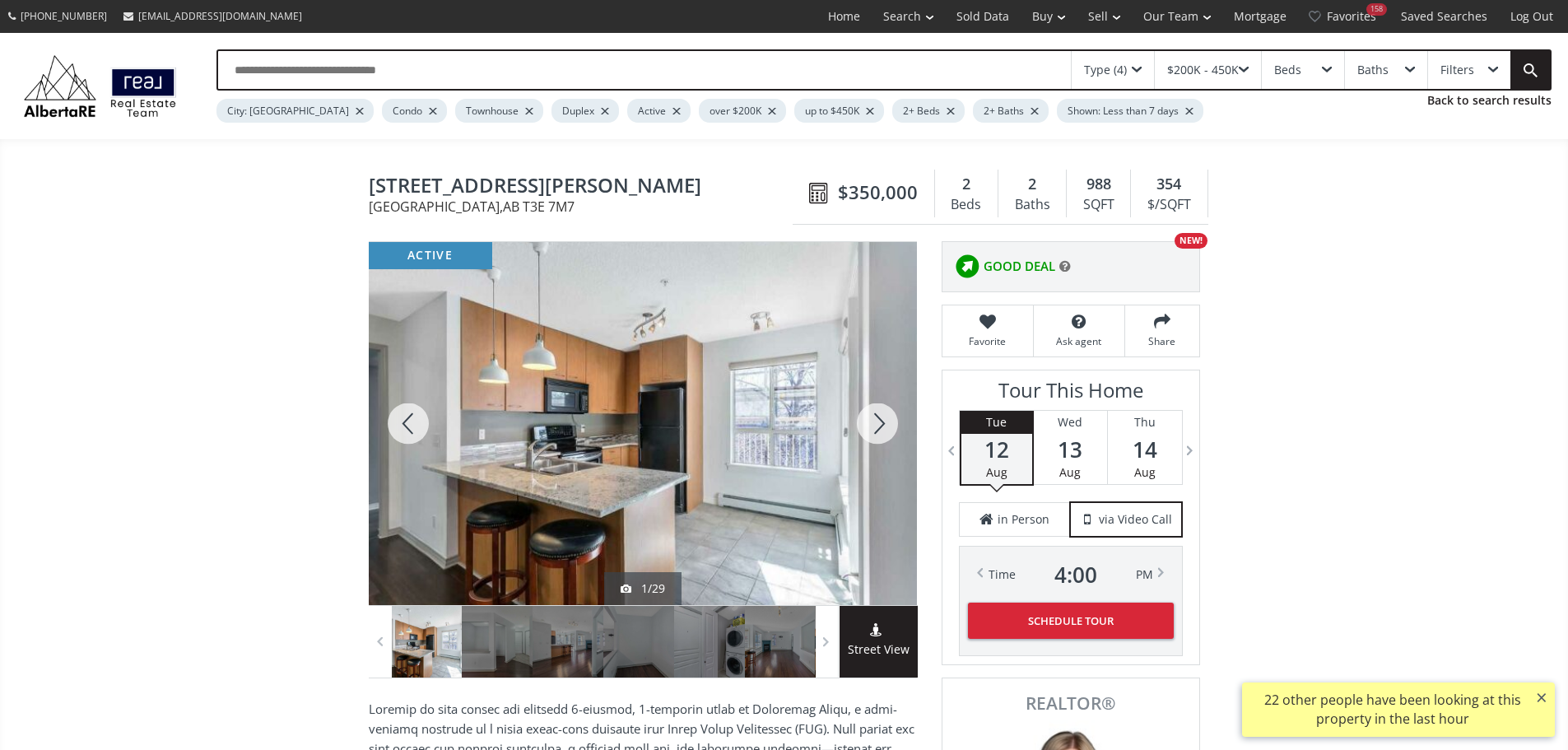
click at [875, 435] on div at bounding box center [877, 424] width 79 height 363
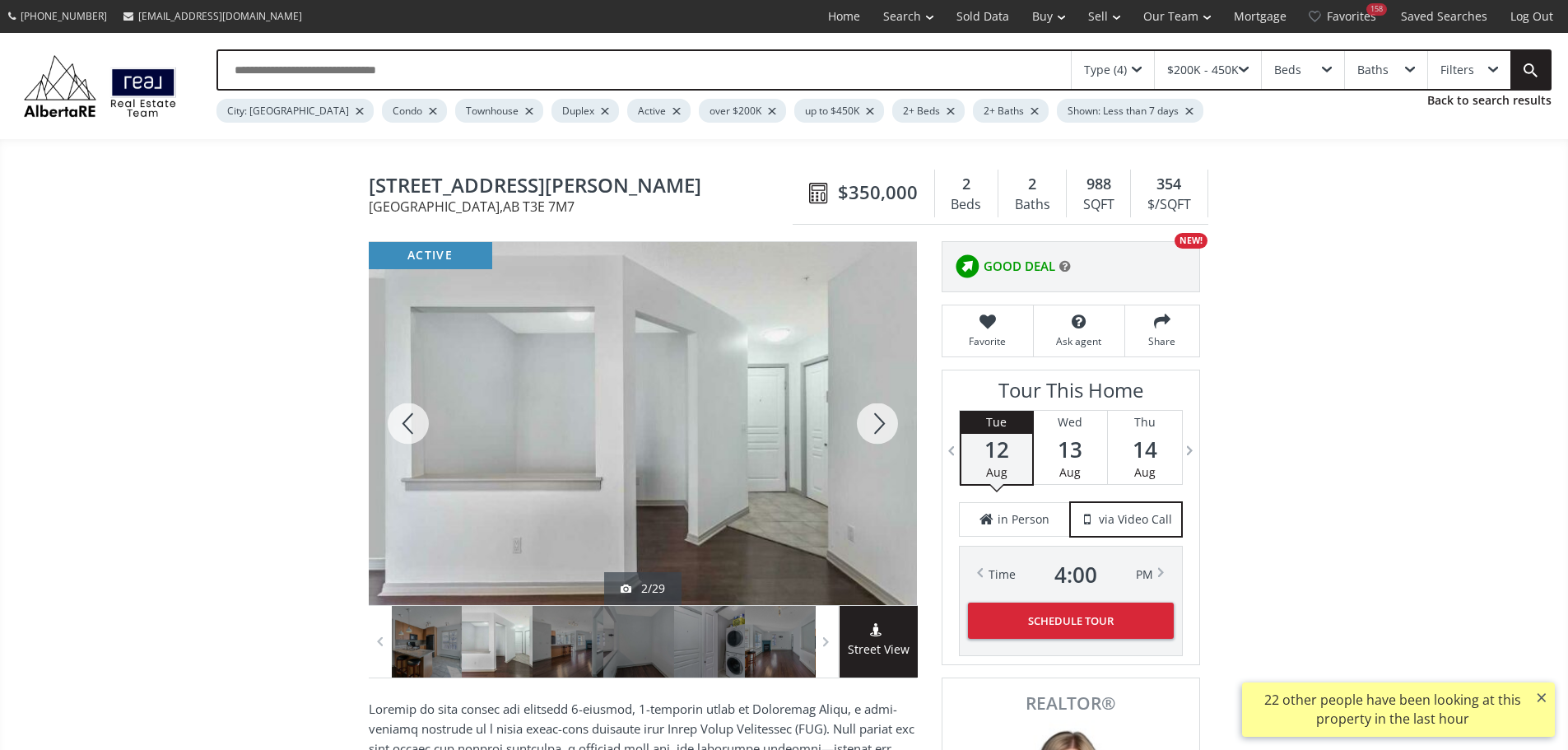
click at [875, 435] on div at bounding box center [877, 424] width 79 height 363
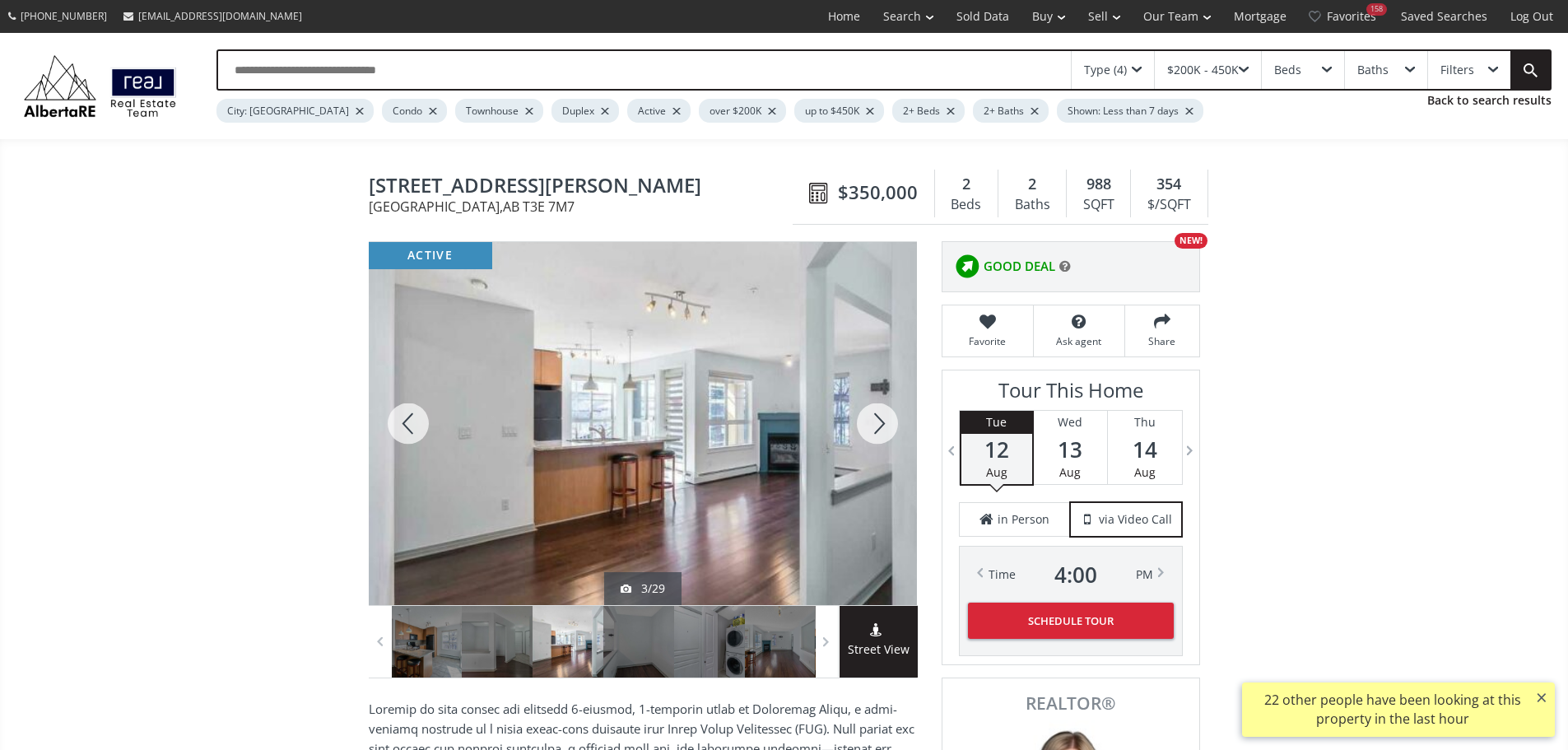
click at [875, 435] on div at bounding box center [877, 424] width 79 height 363
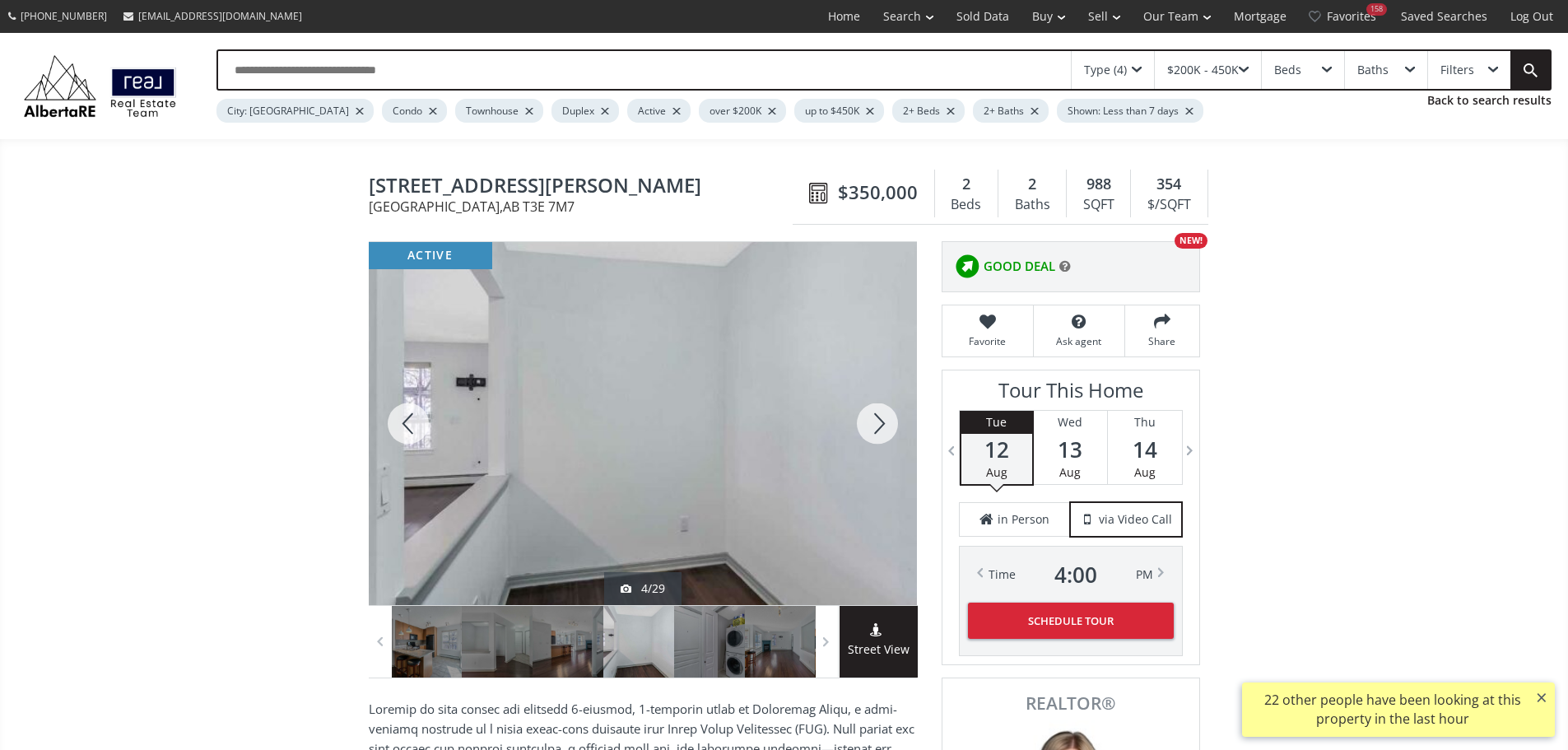
click at [875, 435] on div at bounding box center [877, 424] width 79 height 363
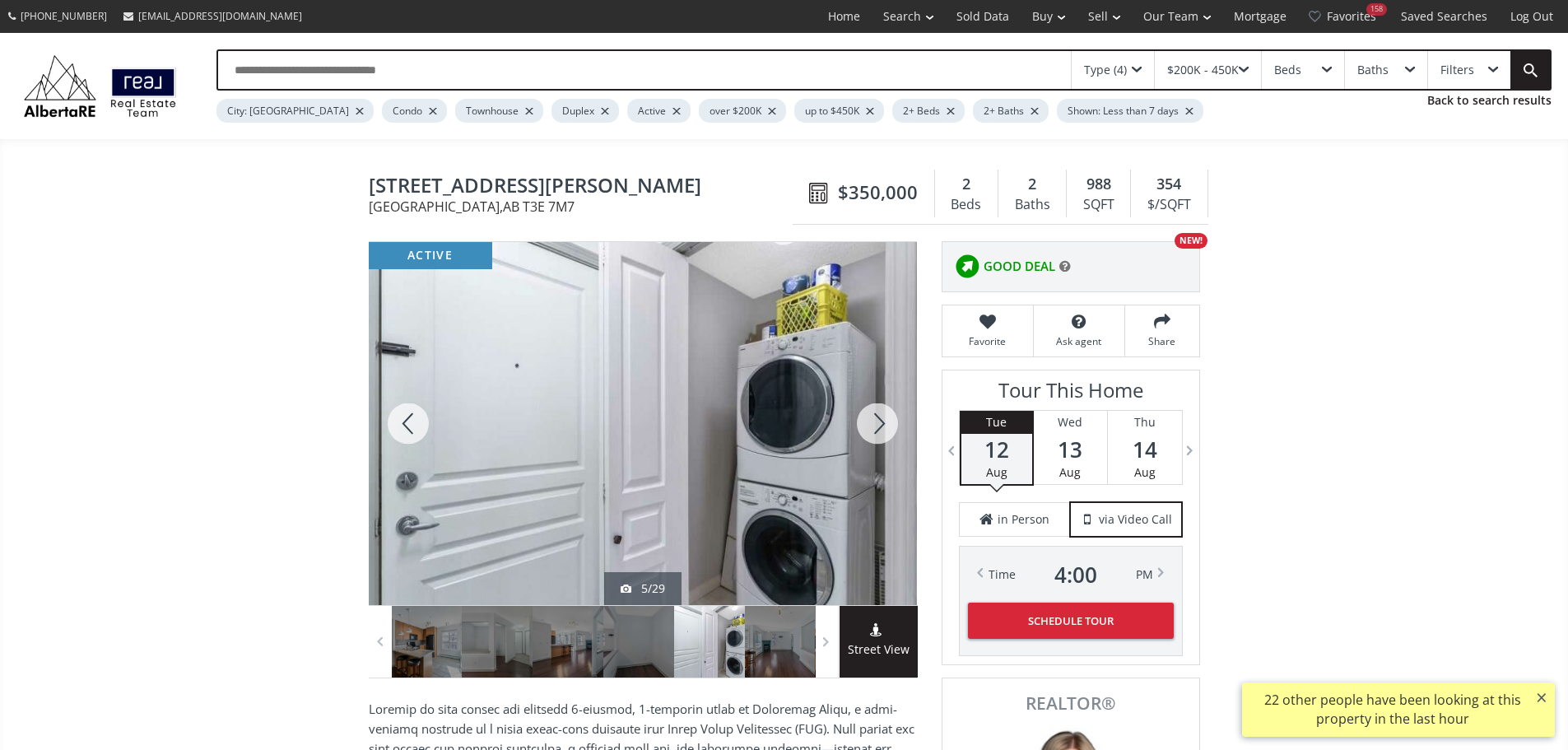
click at [875, 417] on div at bounding box center [877, 424] width 79 height 363
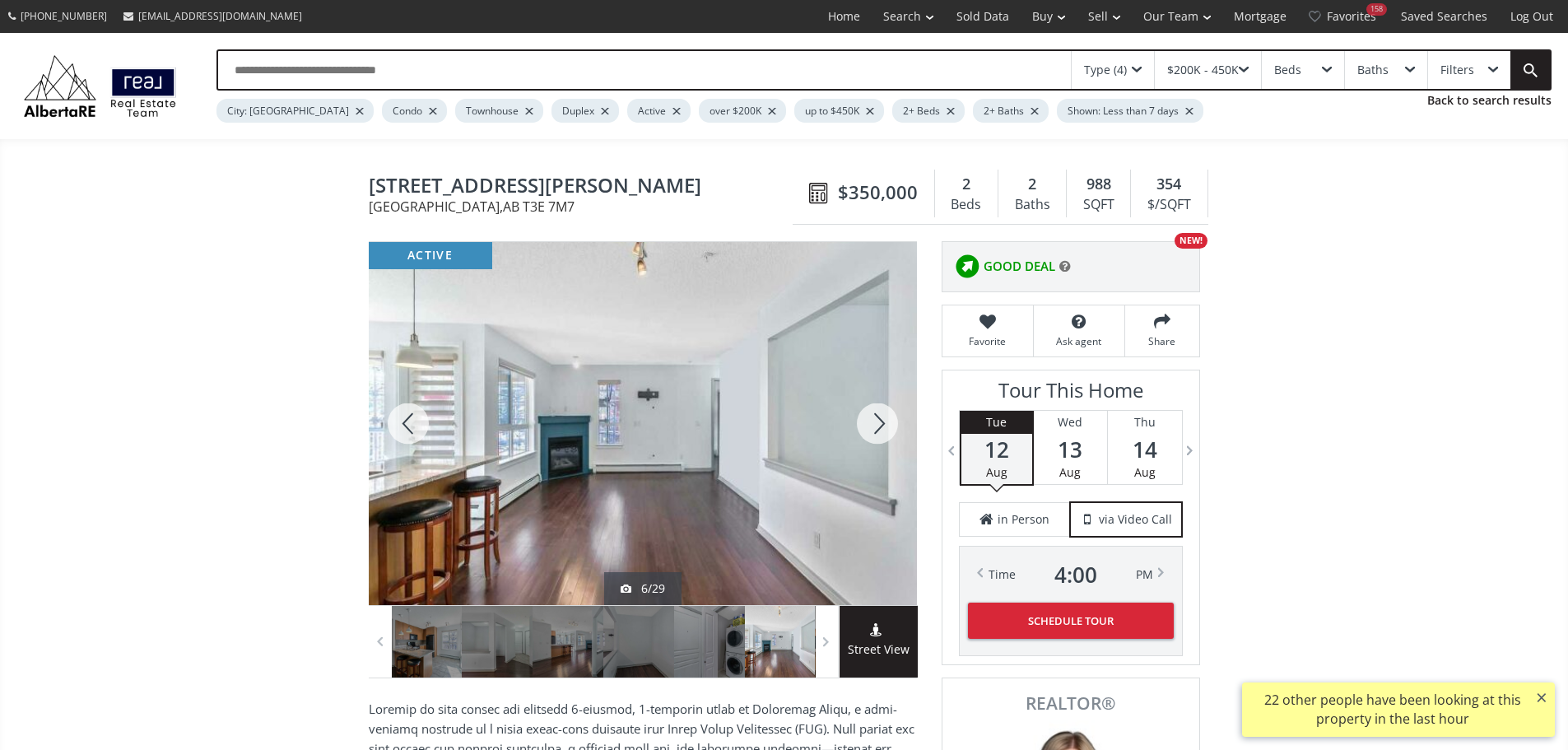
click at [879, 425] on div at bounding box center [877, 424] width 79 height 363
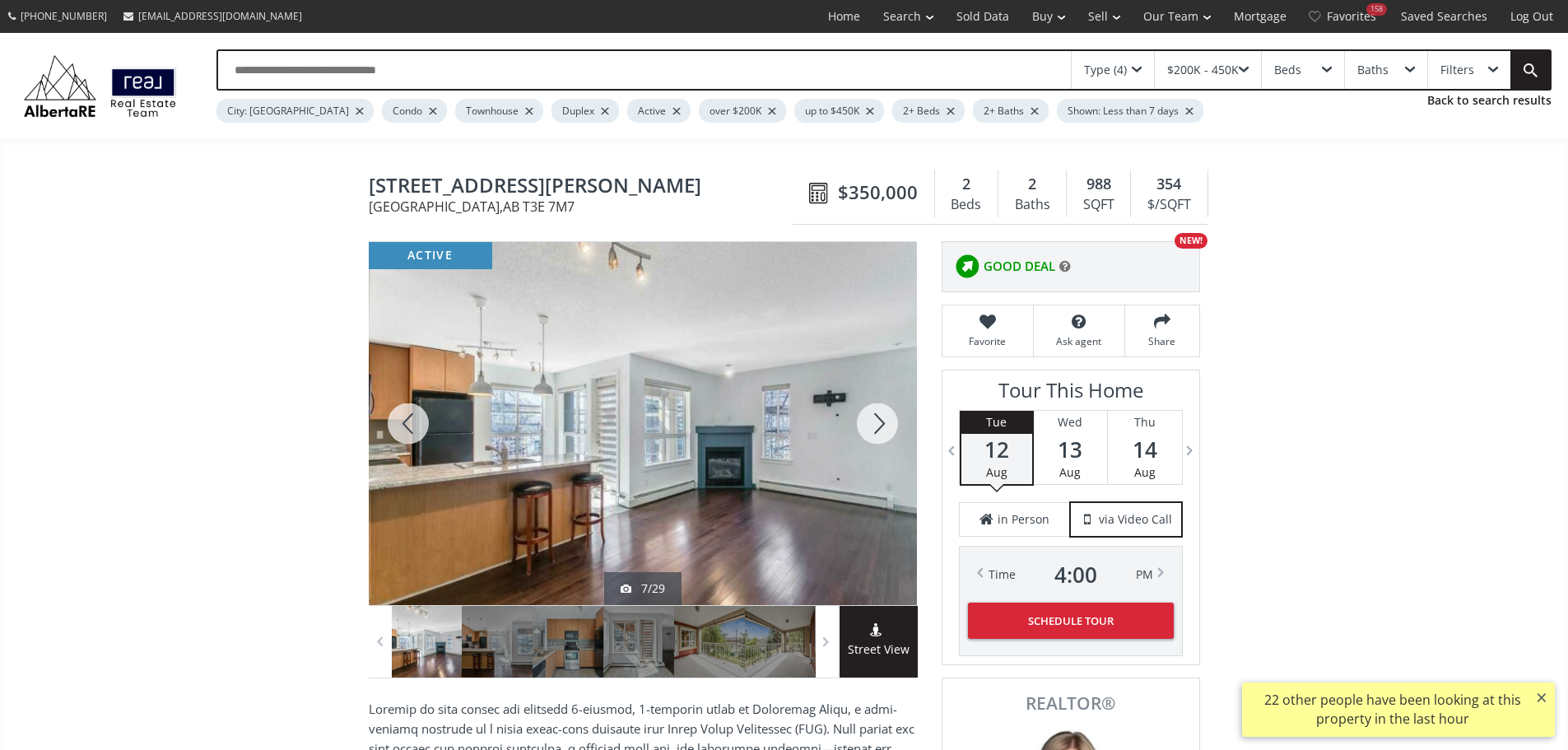
click at [879, 425] on div at bounding box center [877, 424] width 79 height 363
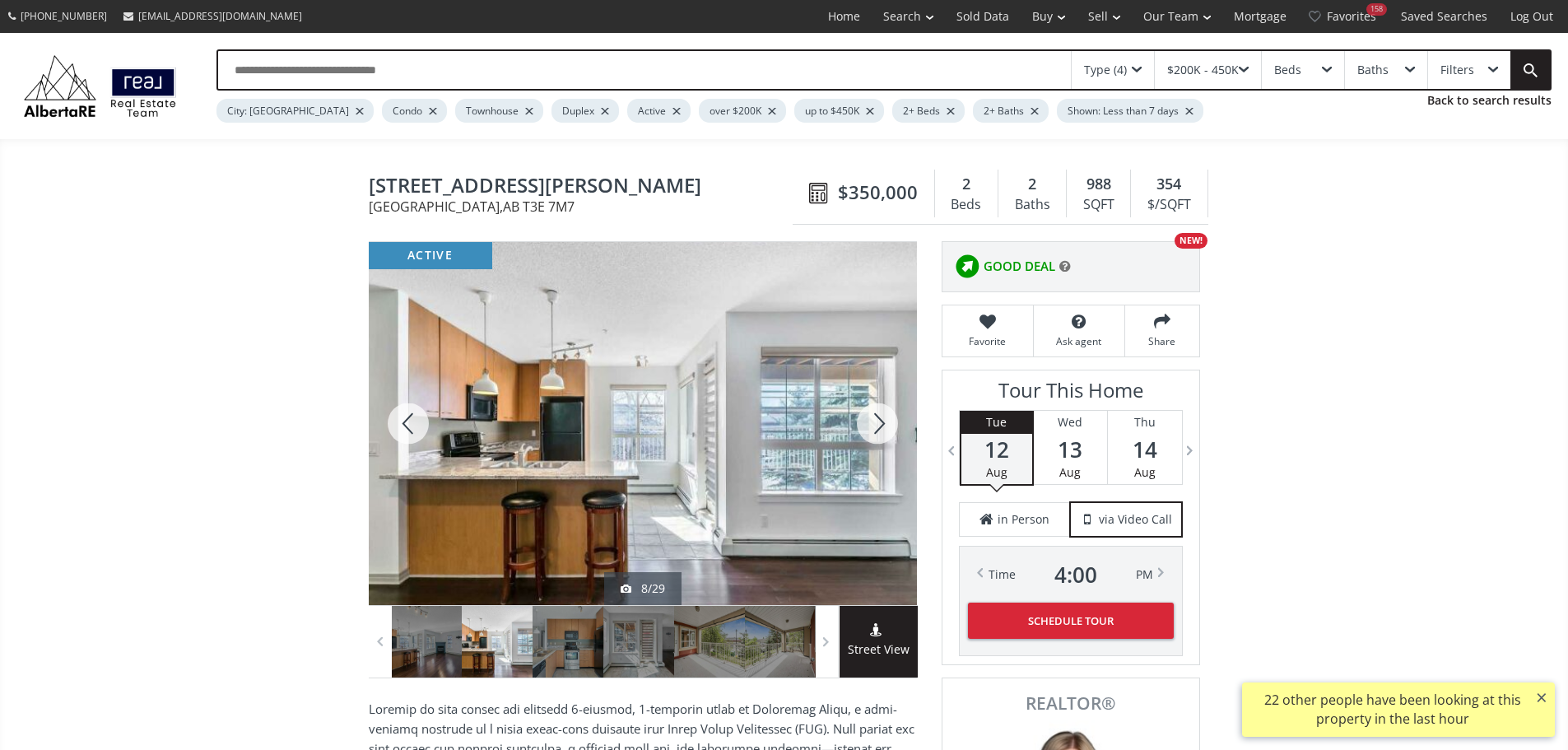
click at [879, 425] on div at bounding box center [877, 424] width 79 height 363
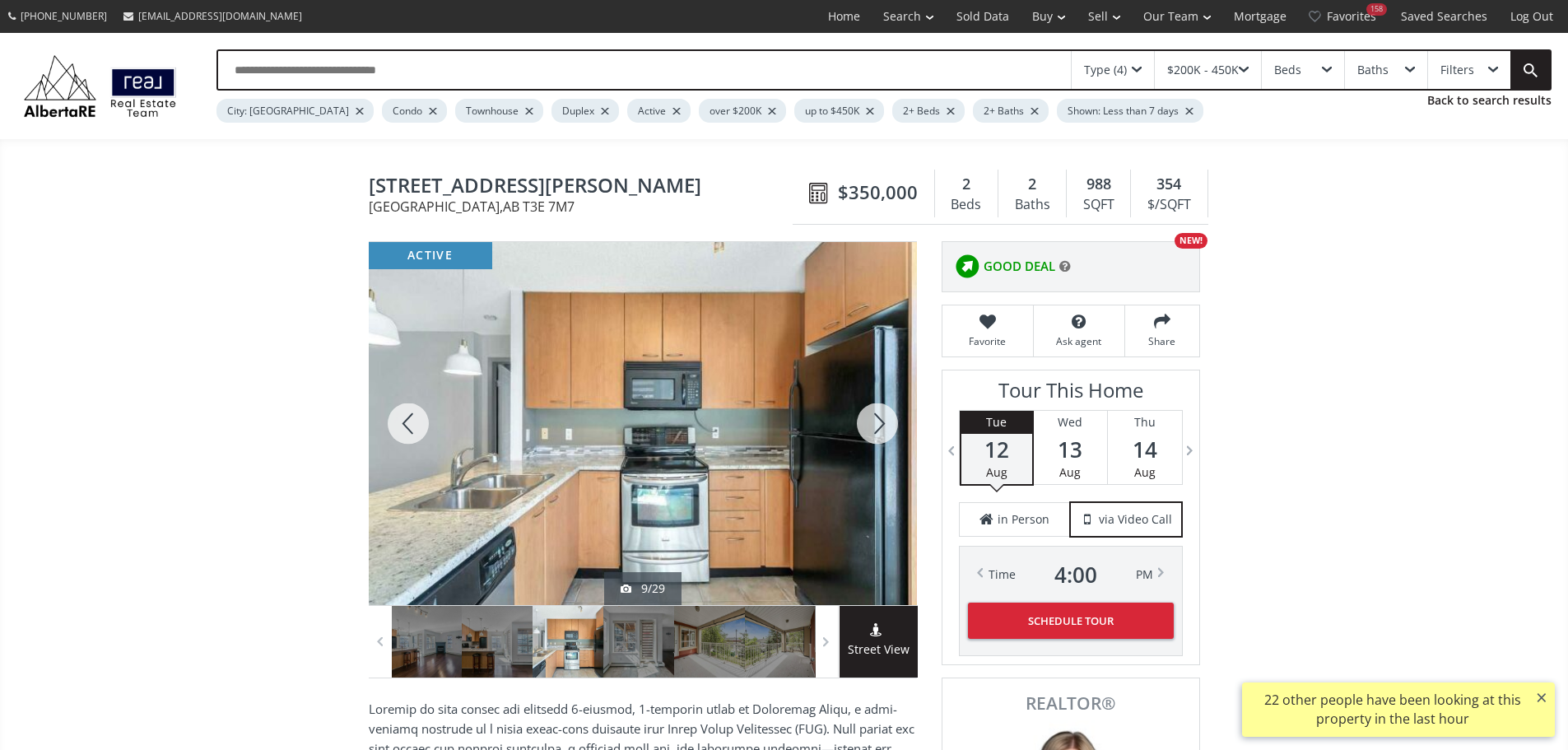
click at [879, 425] on div at bounding box center [877, 424] width 79 height 363
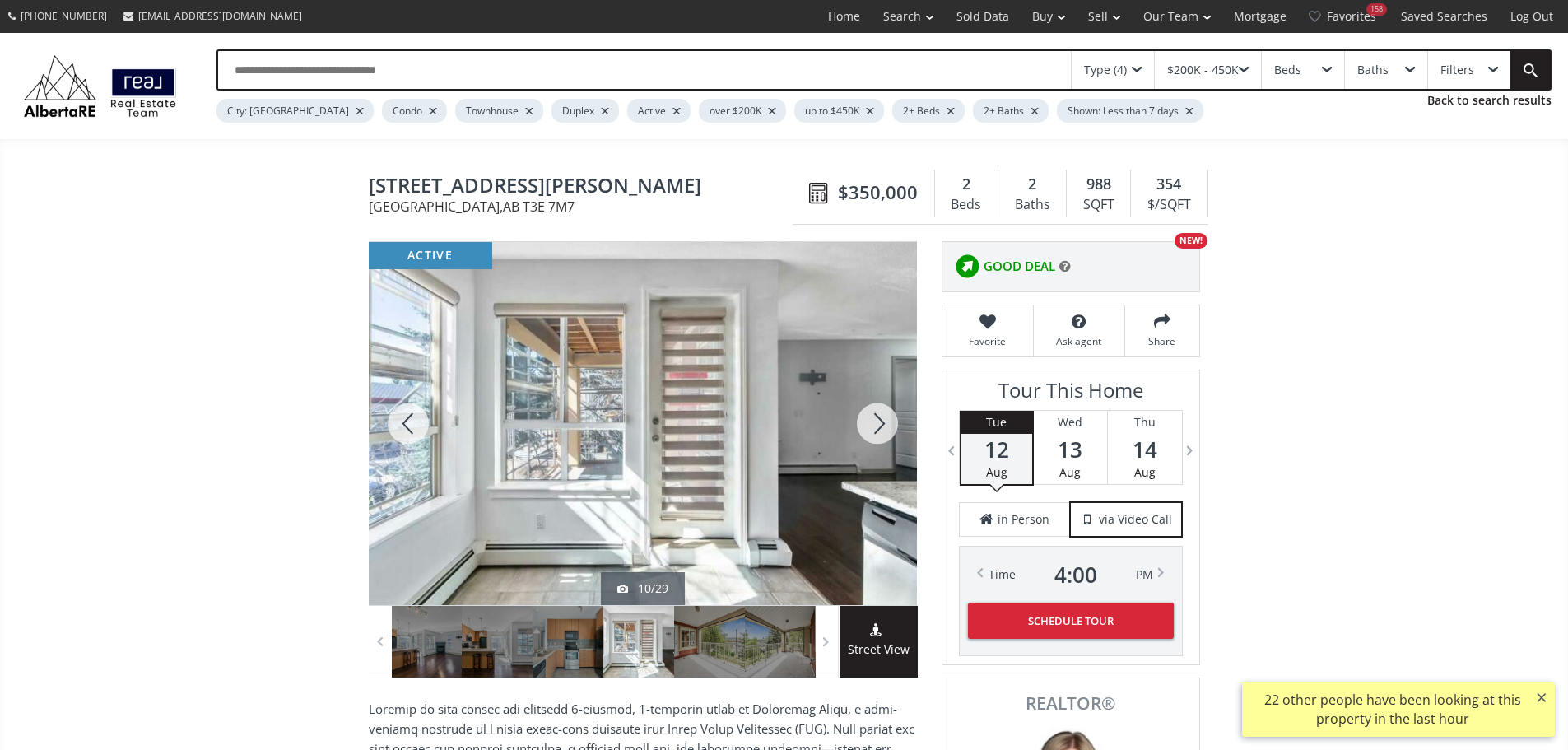
click at [879, 425] on div at bounding box center [877, 424] width 79 height 363
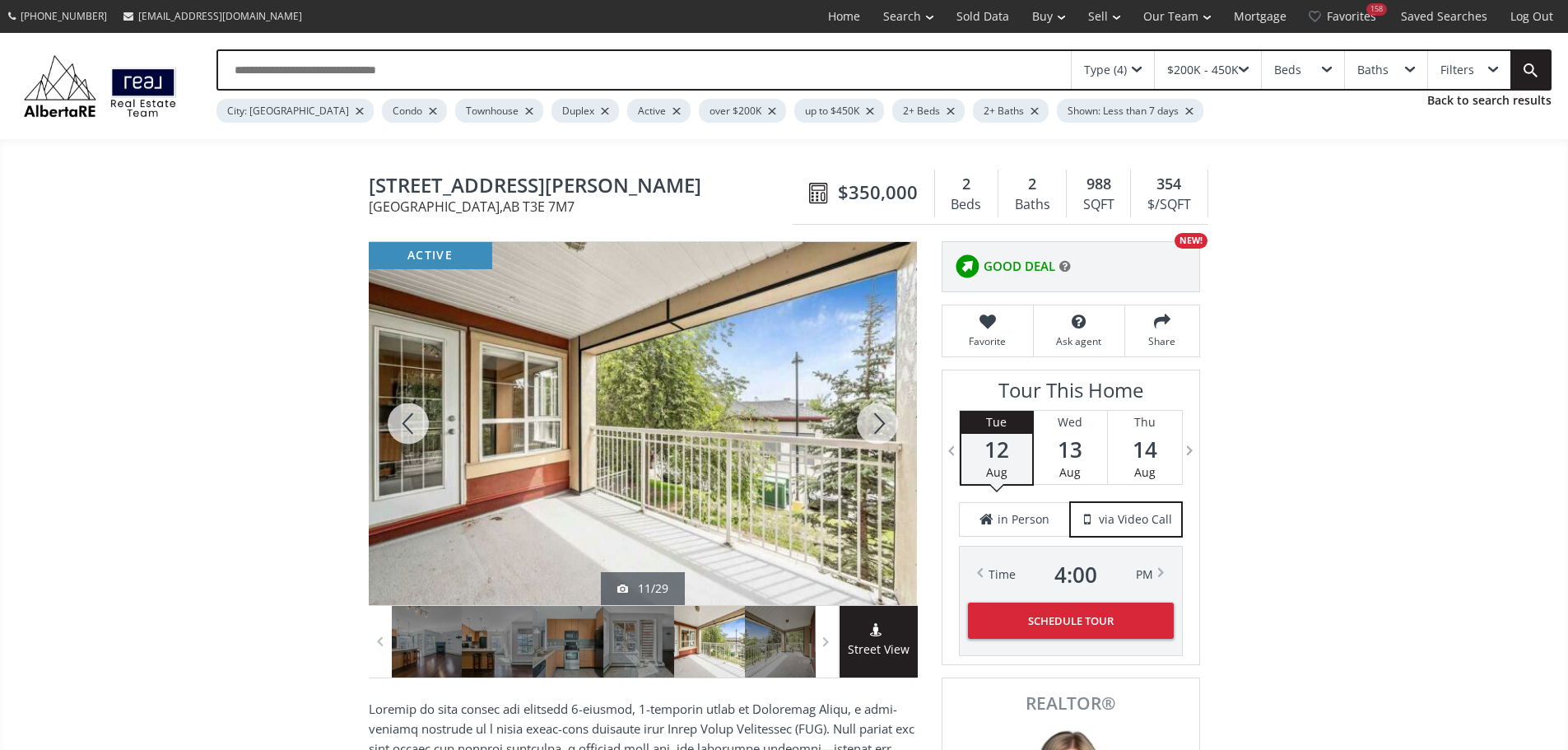
click at [879, 425] on div at bounding box center [877, 424] width 79 height 363
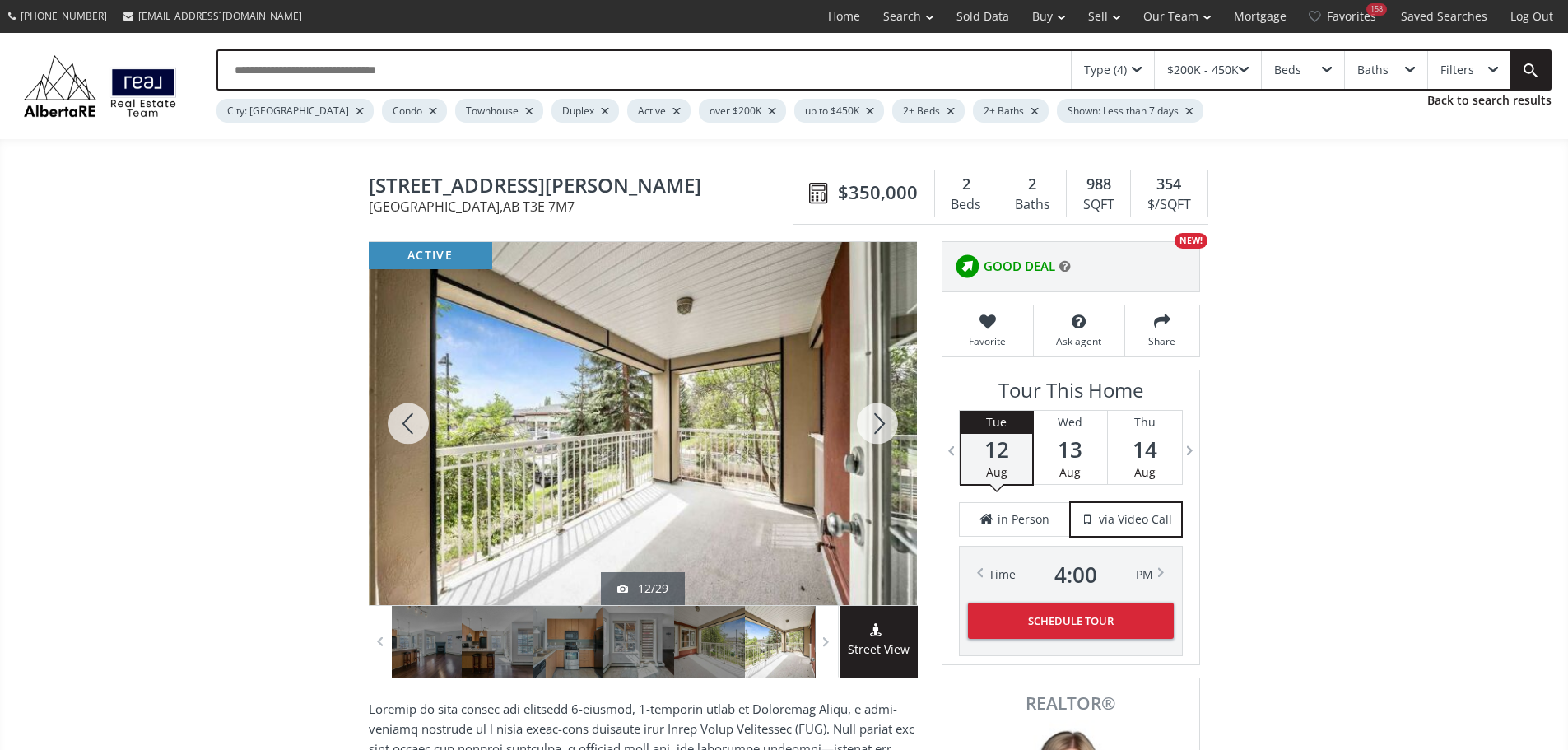
click at [879, 425] on div at bounding box center [877, 424] width 79 height 363
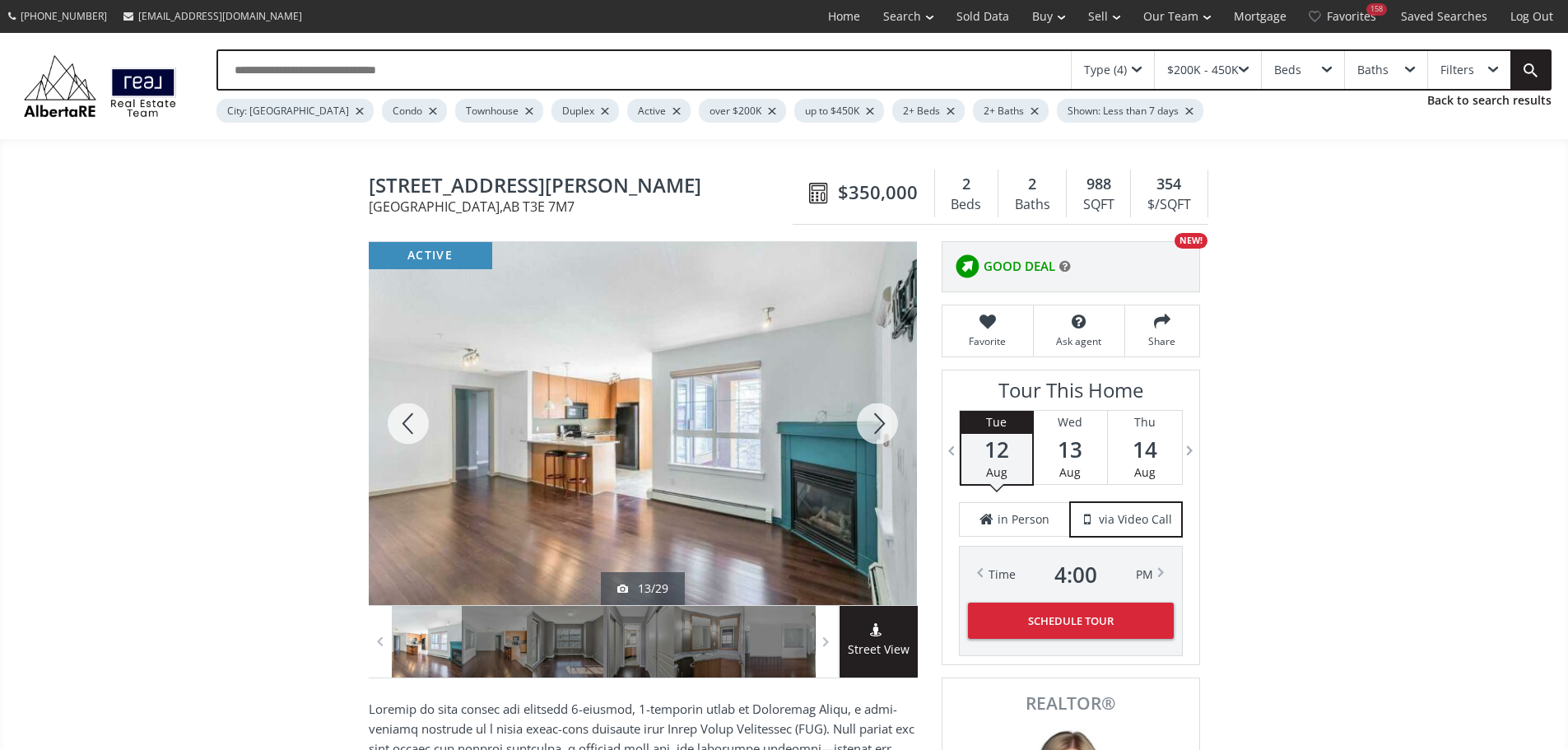
click at [878, 425] on div at bounding box center [877, 424] width 79 height 363
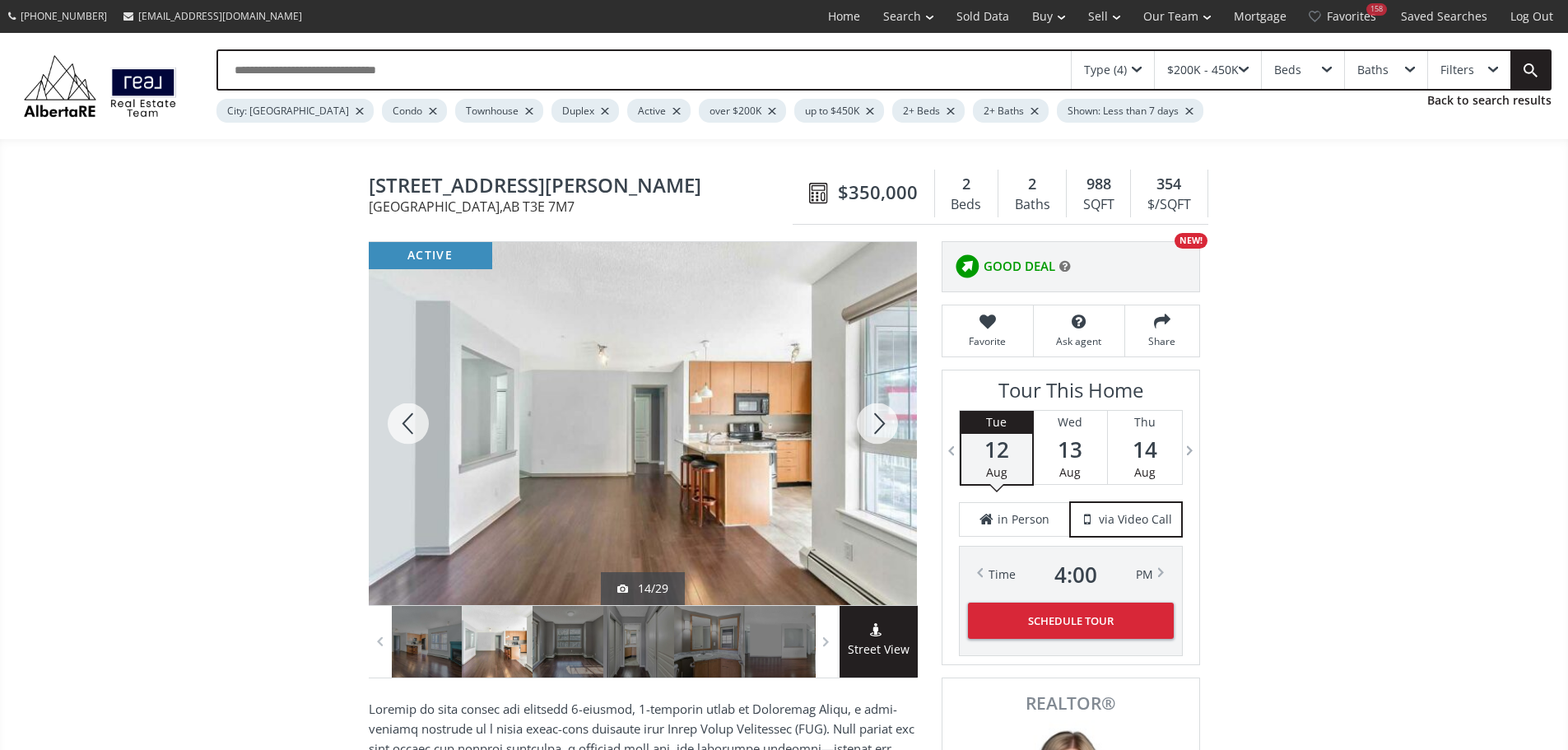
click at [878, 425] on div at bounding box center [877, 424] width 79 height 363
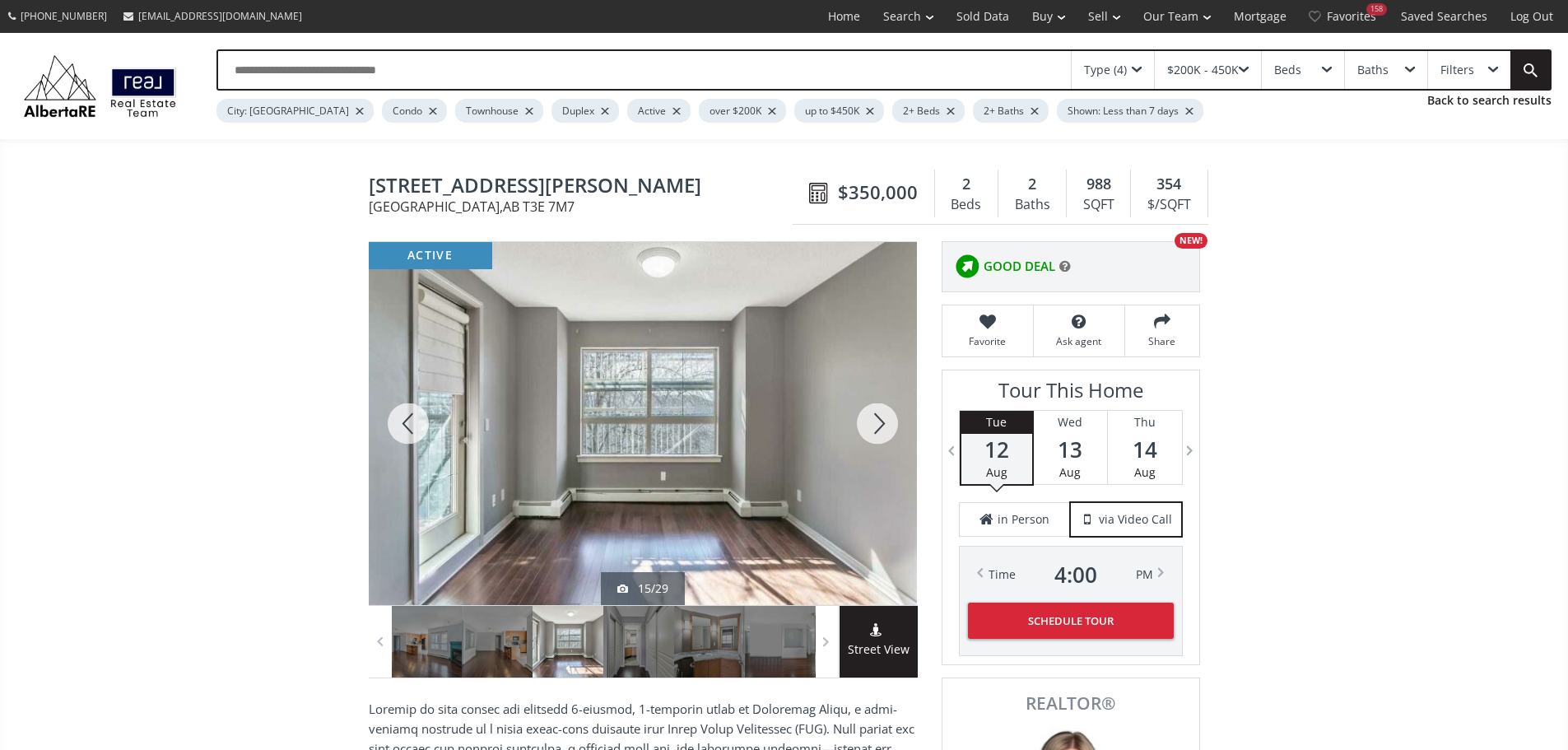
click at [878, 425] on div at bounding box center [877, 424] width 79 height 363
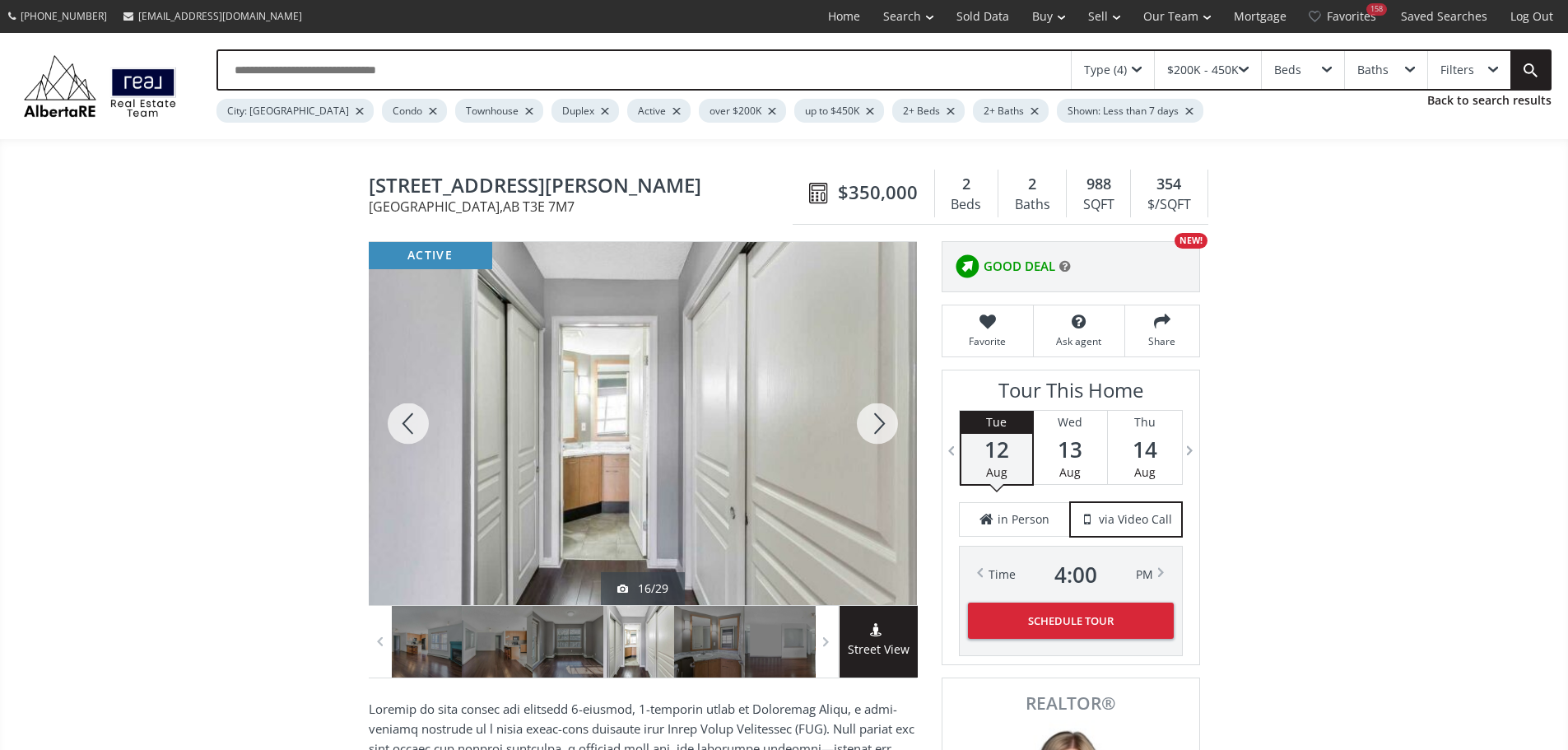
click at [878, 425] on div at bounding box center [877, 424] width 79 height 363
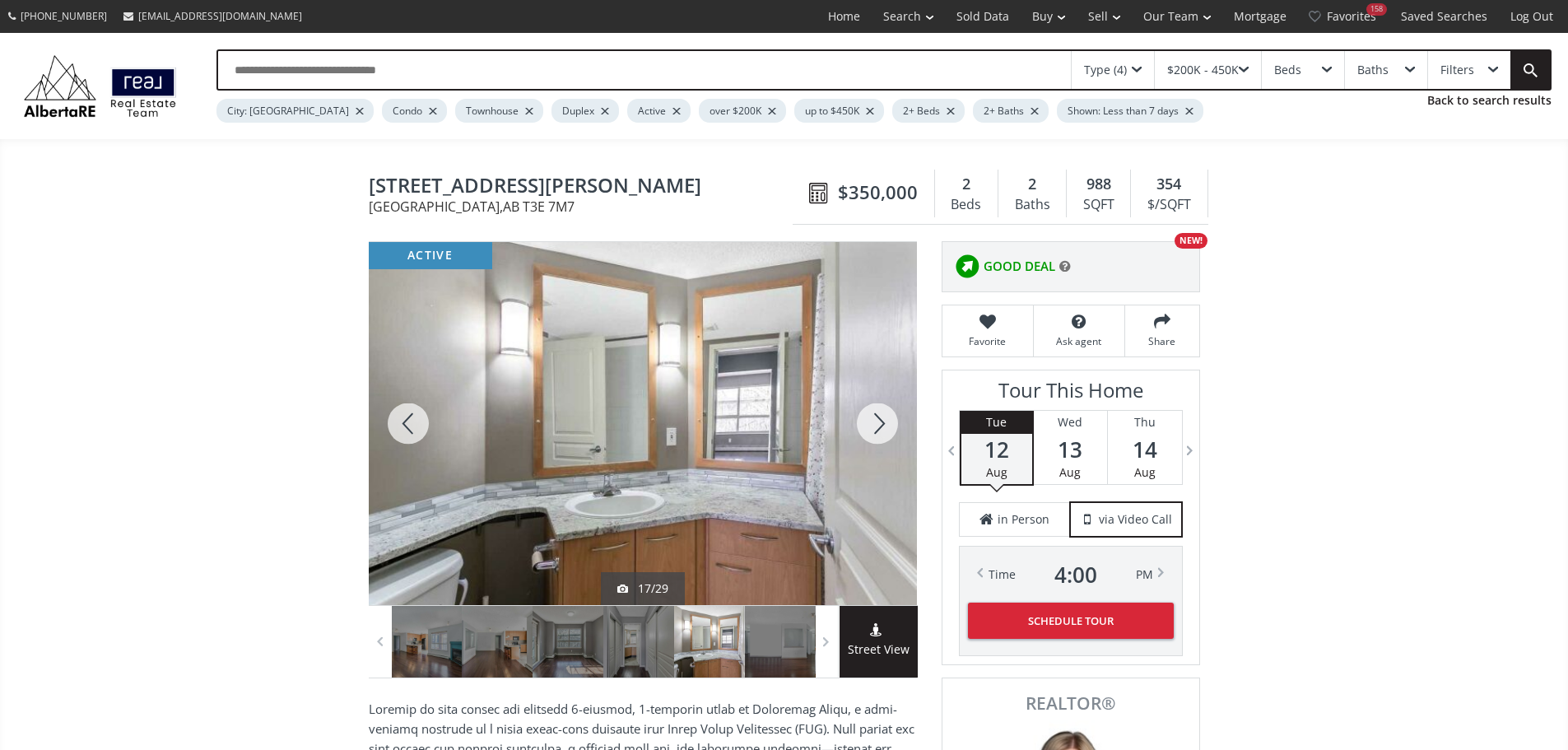
click at [878, 425] on div at bounding box center [877, 424] width 79 height 363
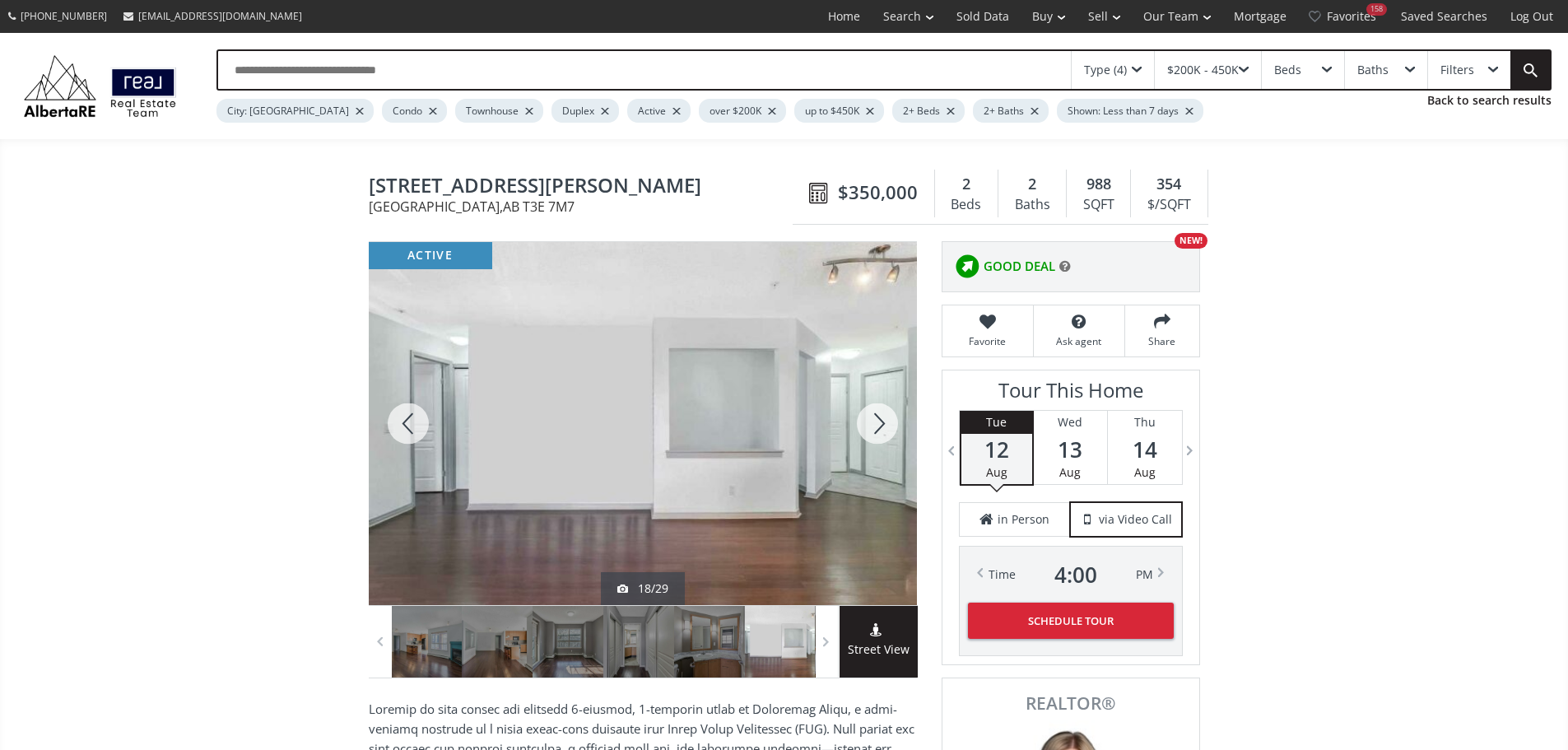
click at [878, 425] on div at bounding box center [877, 424] width 79 height 363
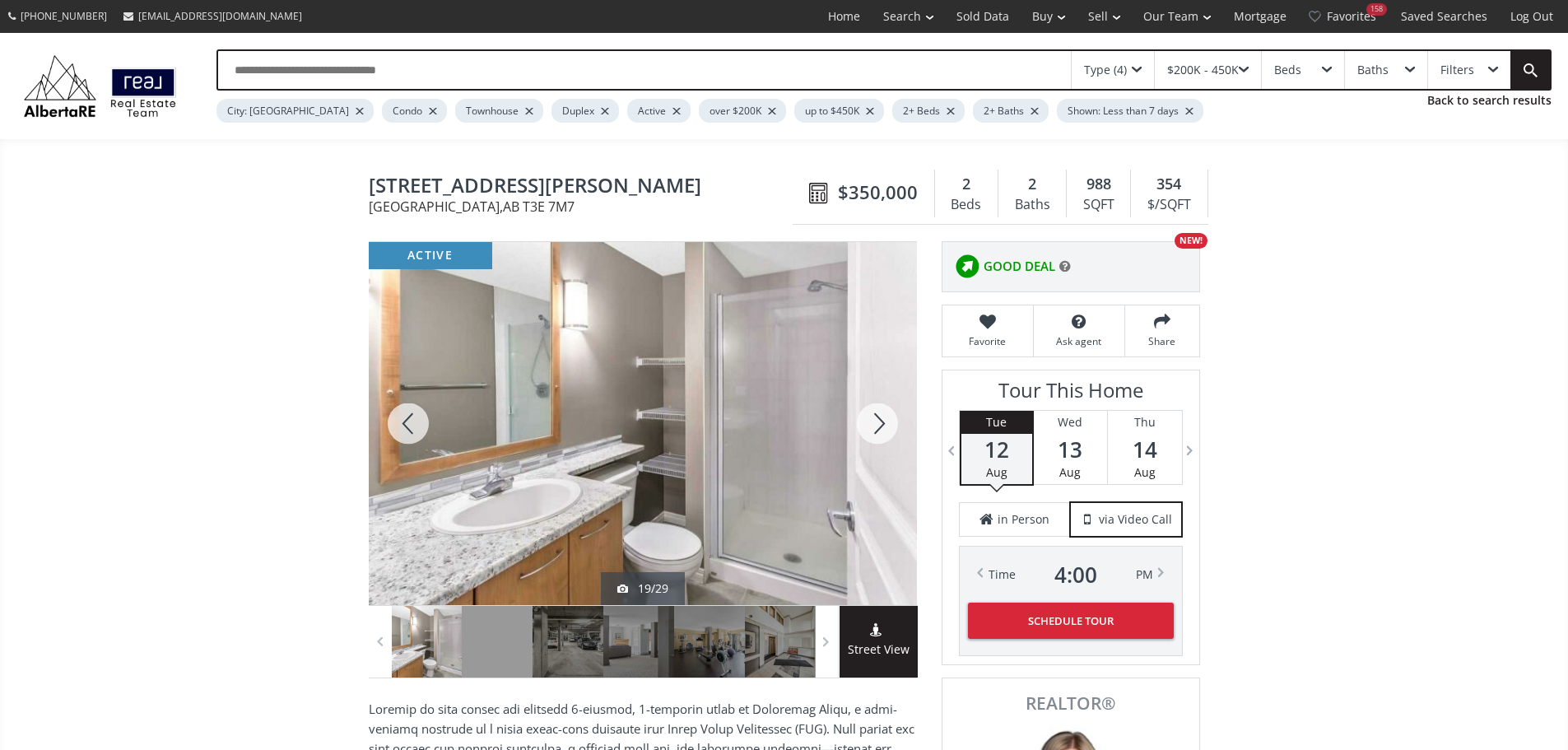
click at [878, 425] on div at bounding box center [877, 424] width 79 height 363
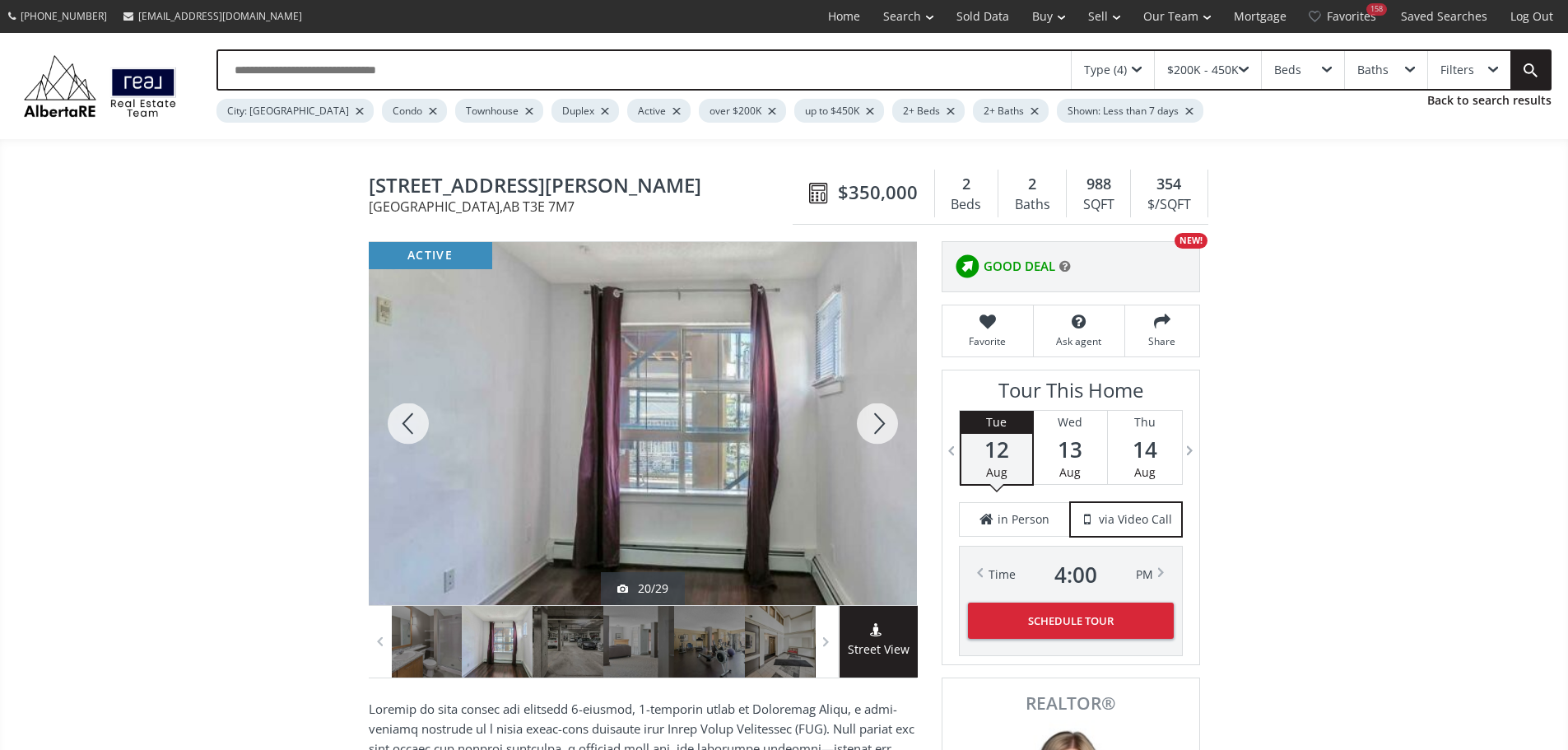
click at [878, 425] on div at bounding box center [877, 424] width 79 height 363
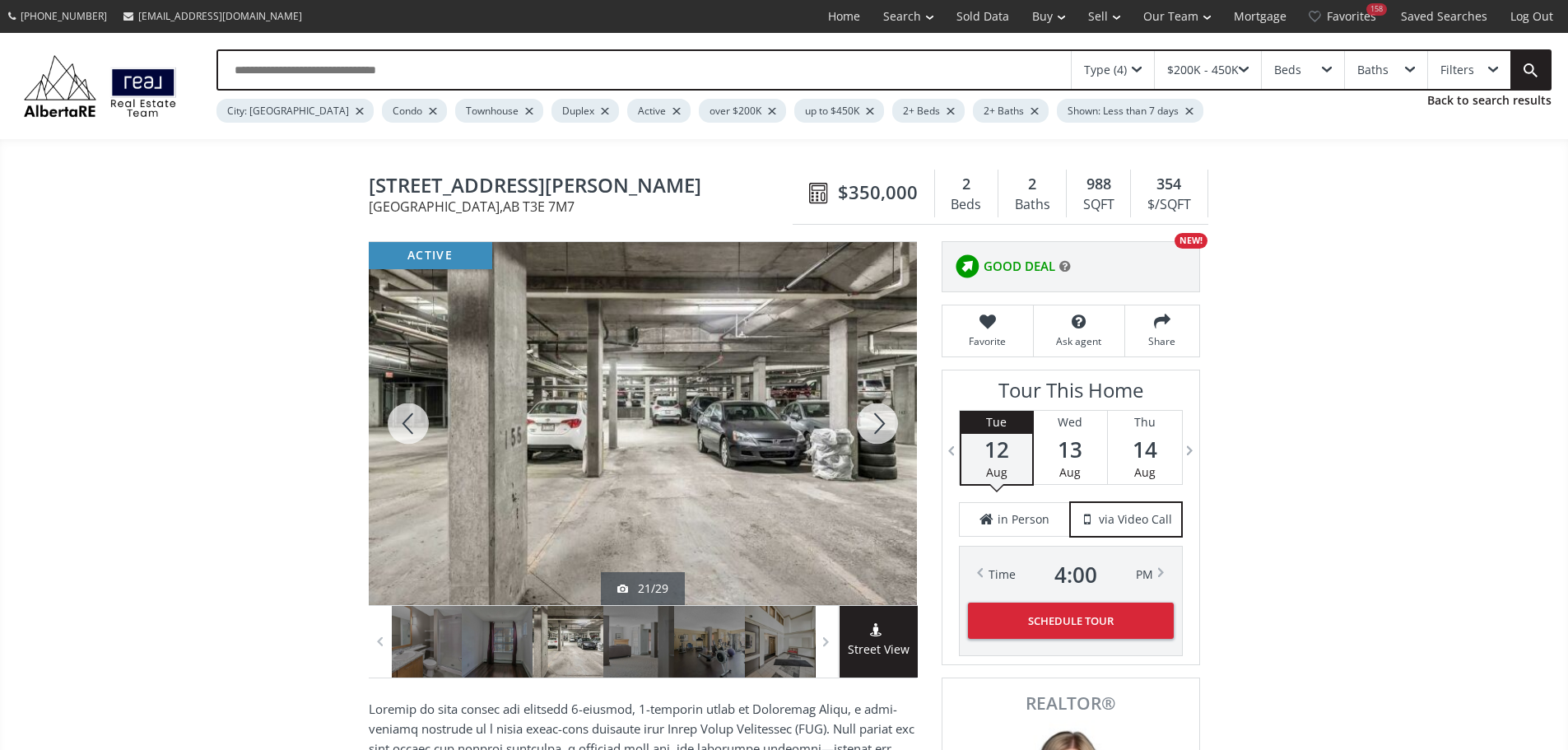
click at [878, 425] on div at bounding box center [877, 424] width 79 height 363
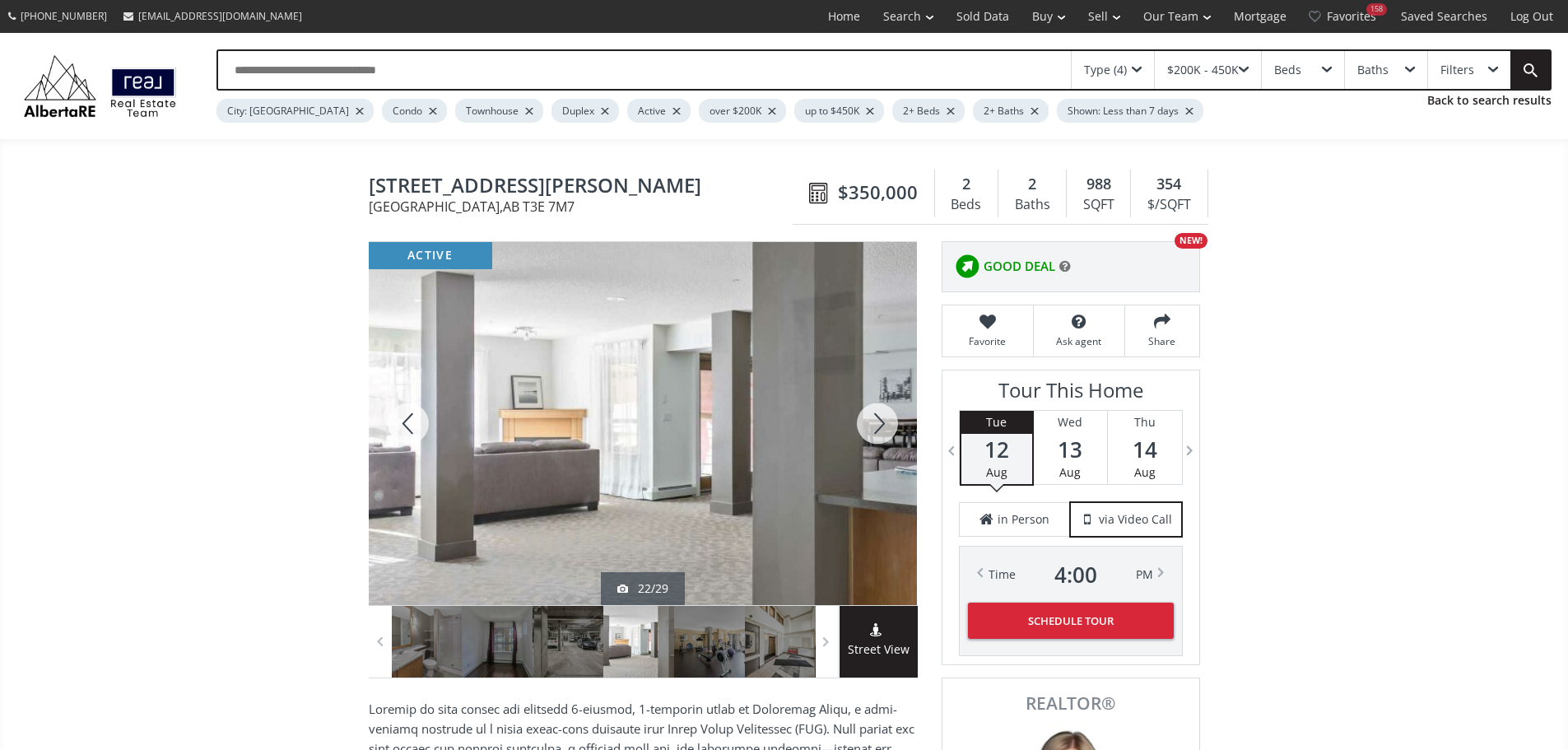
click at [878, 425] on div at bounding box center [877, 424] width 79 height 363
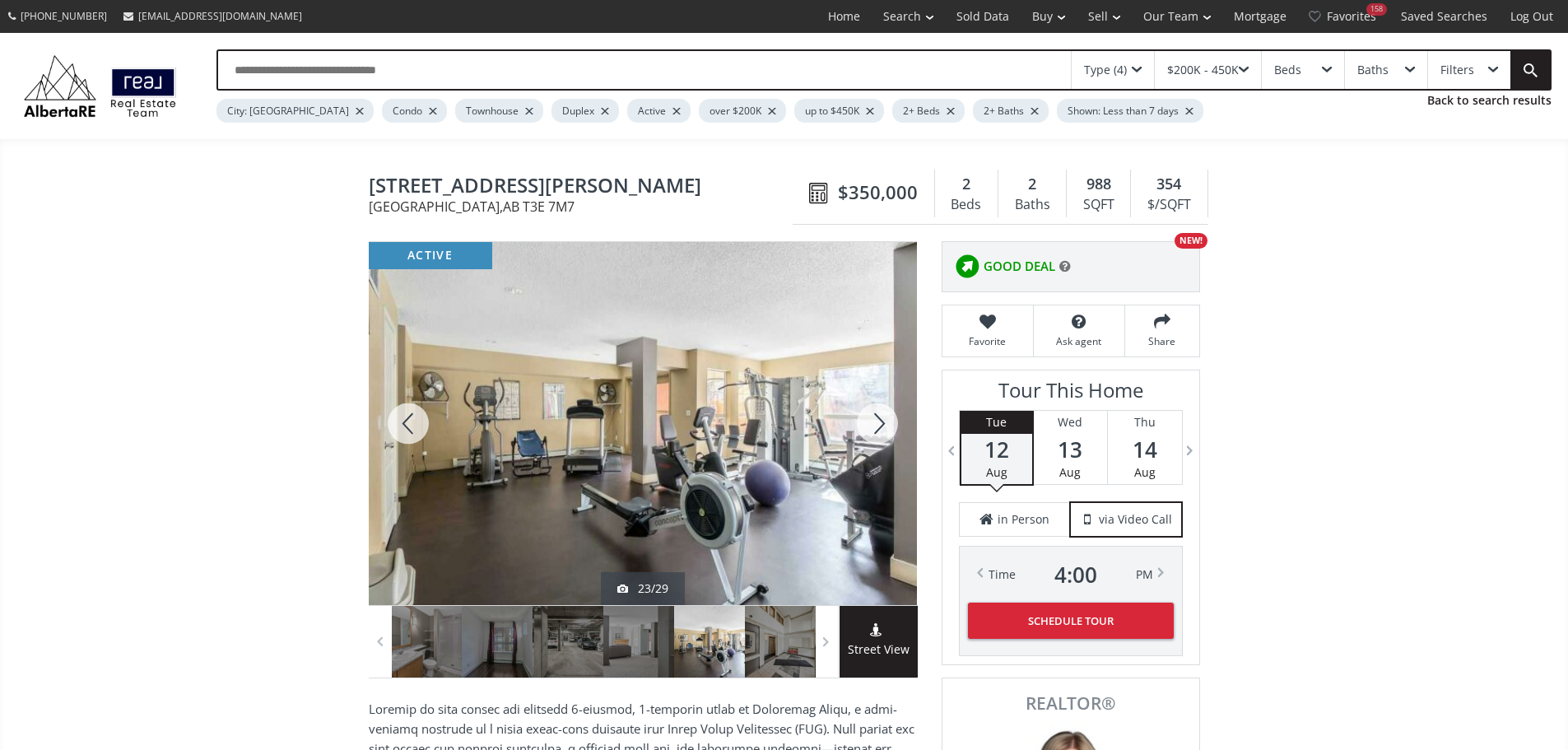
click at [878, 425] on div at bounding box center [877, 424] width 79 height 363
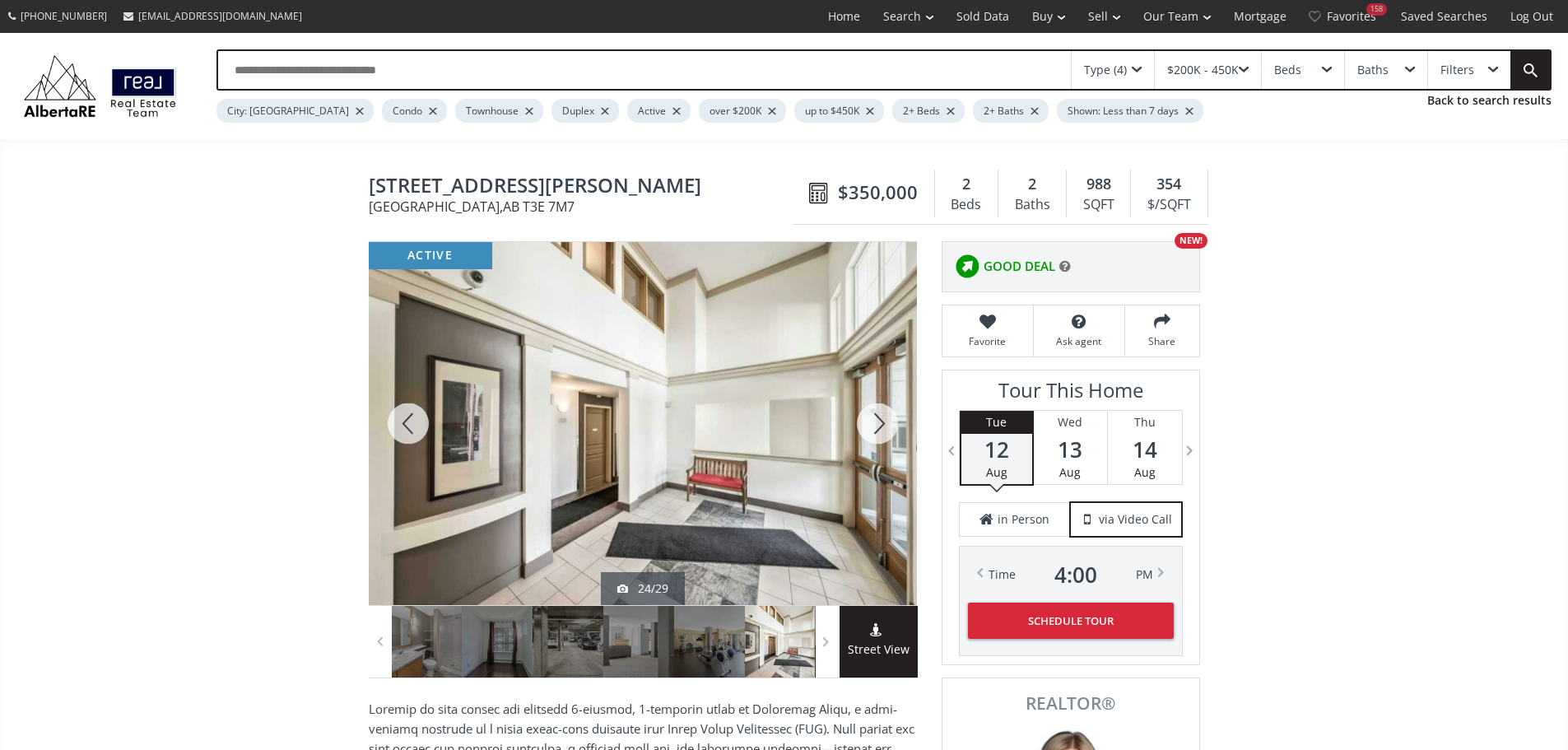
click at [878, 425] on div at bounding box center [877, 424] width 79 height 363
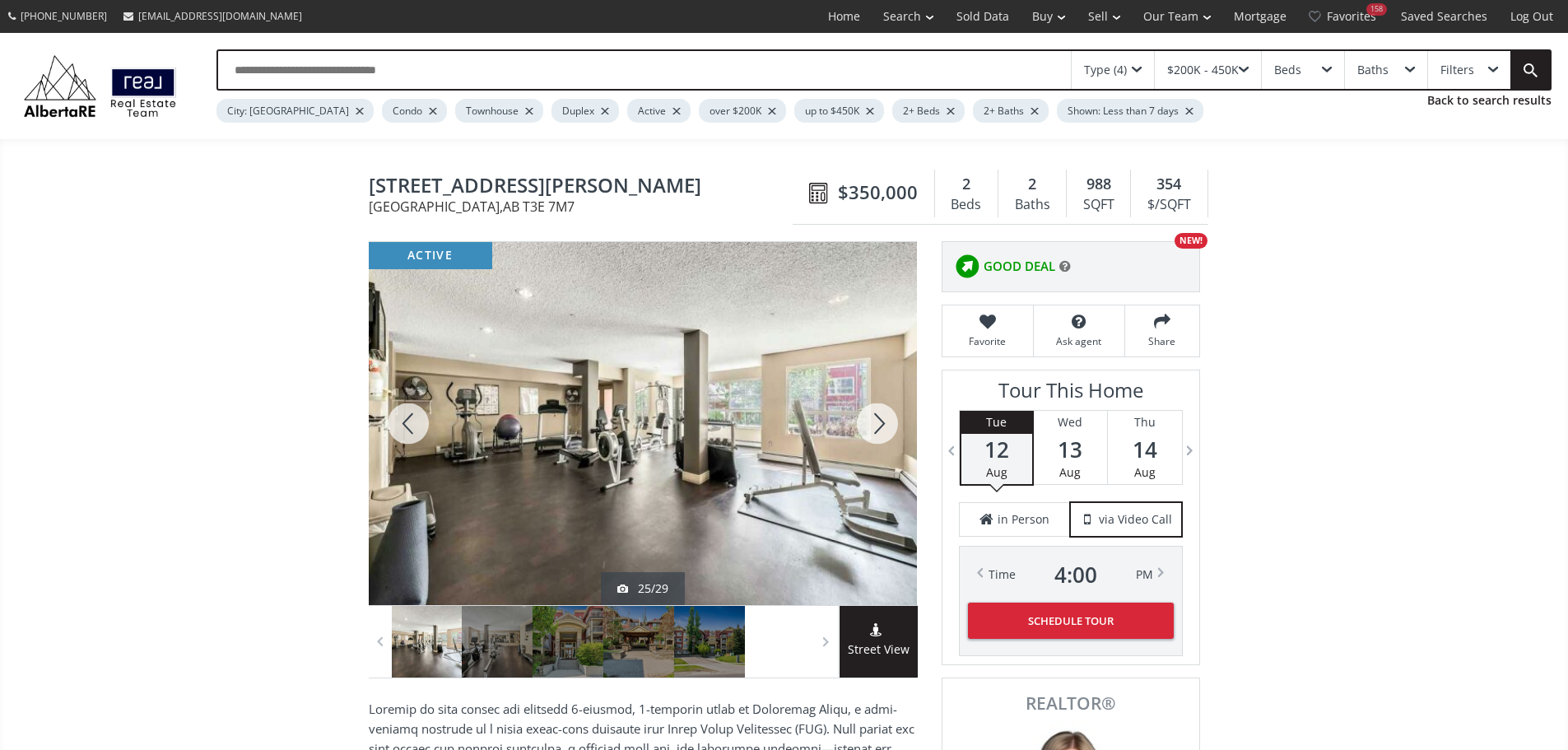
click at [878, 425] on div at bounding box center [877, 424] width 79 height 363
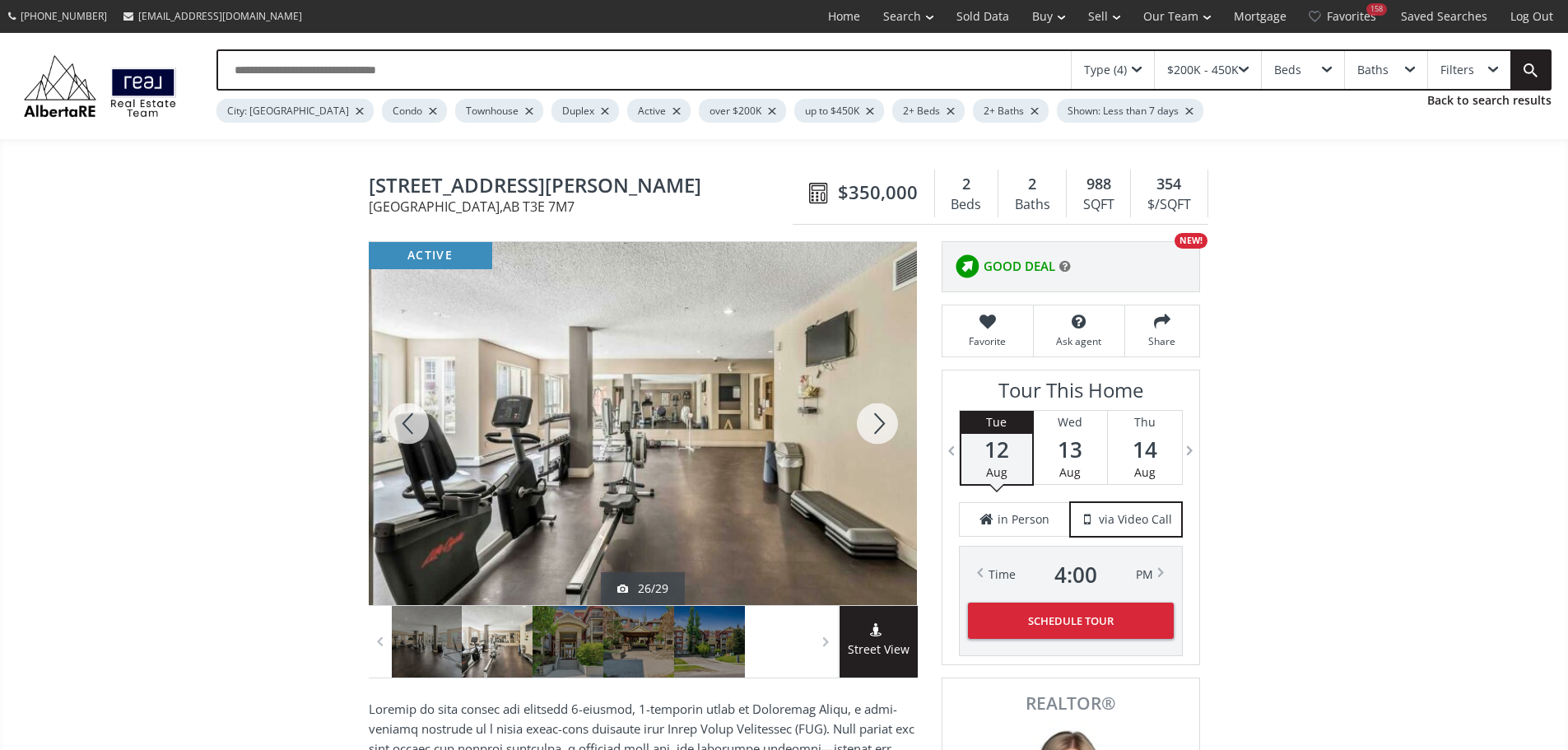
click at [872, 425] on div at bounding box center [877, 424] width 79 height 363
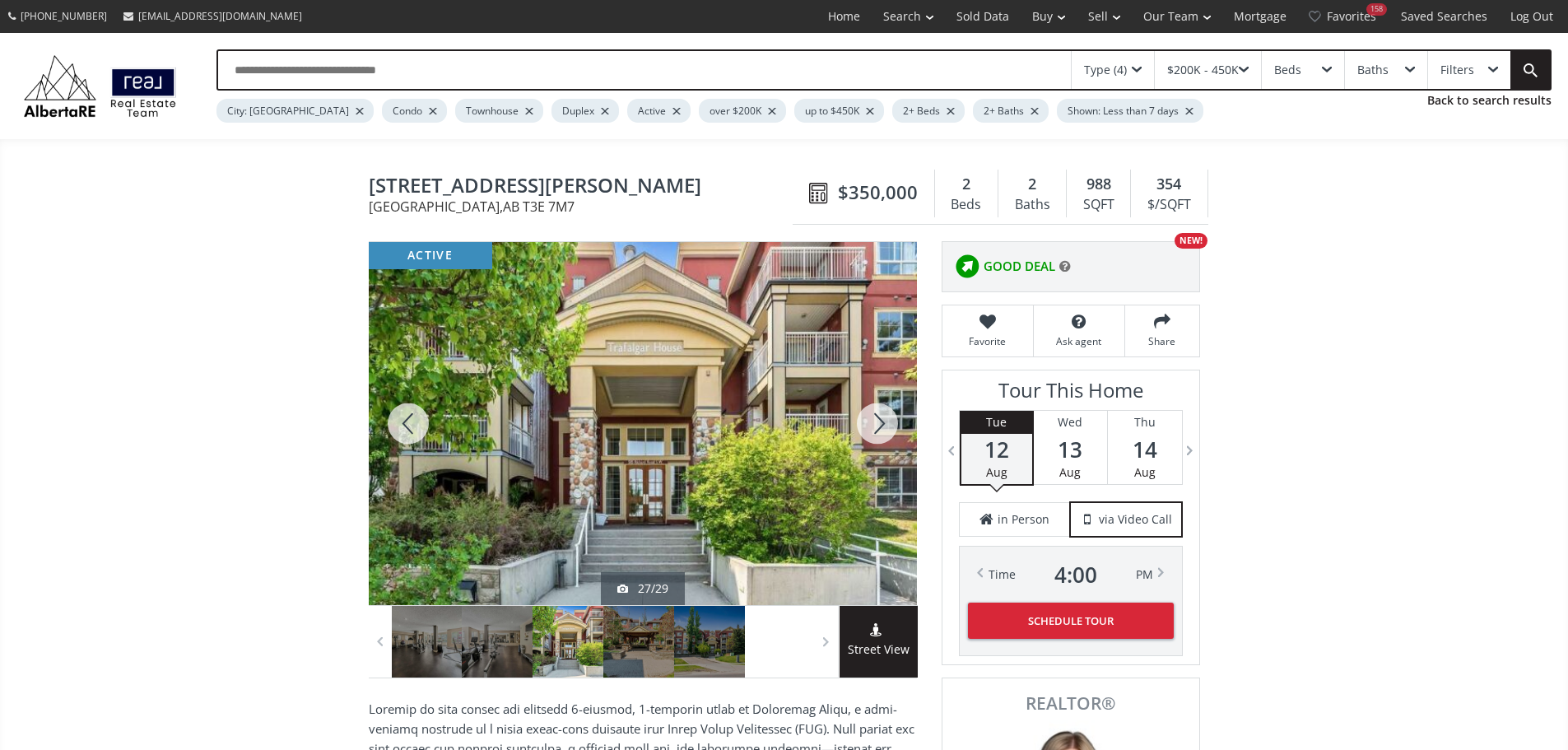
click at [873, 425] on div at bounding box center [877, 424] width 79 height 363
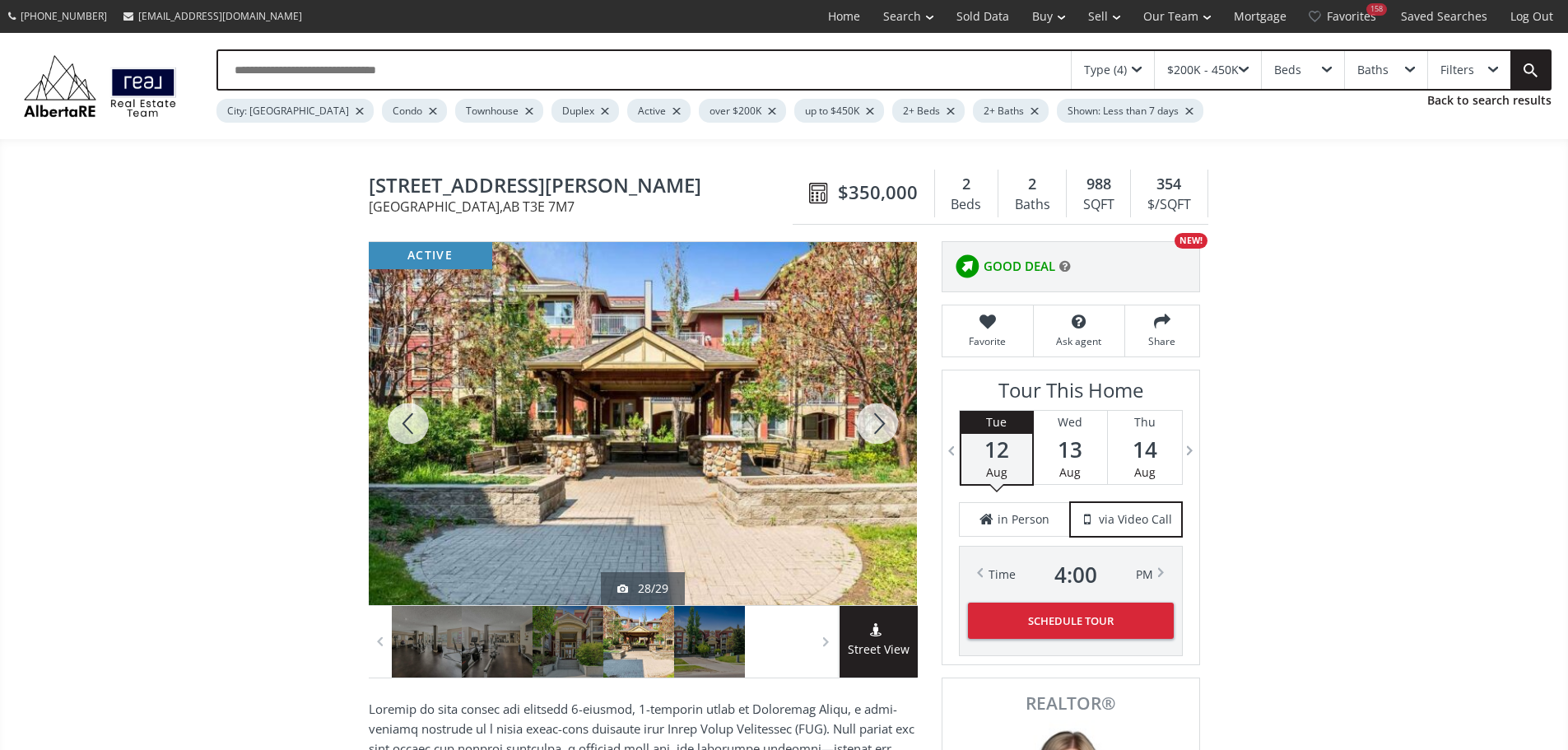
click at [873, 425] on div at bounding box center [877, 424] width 79 height 363
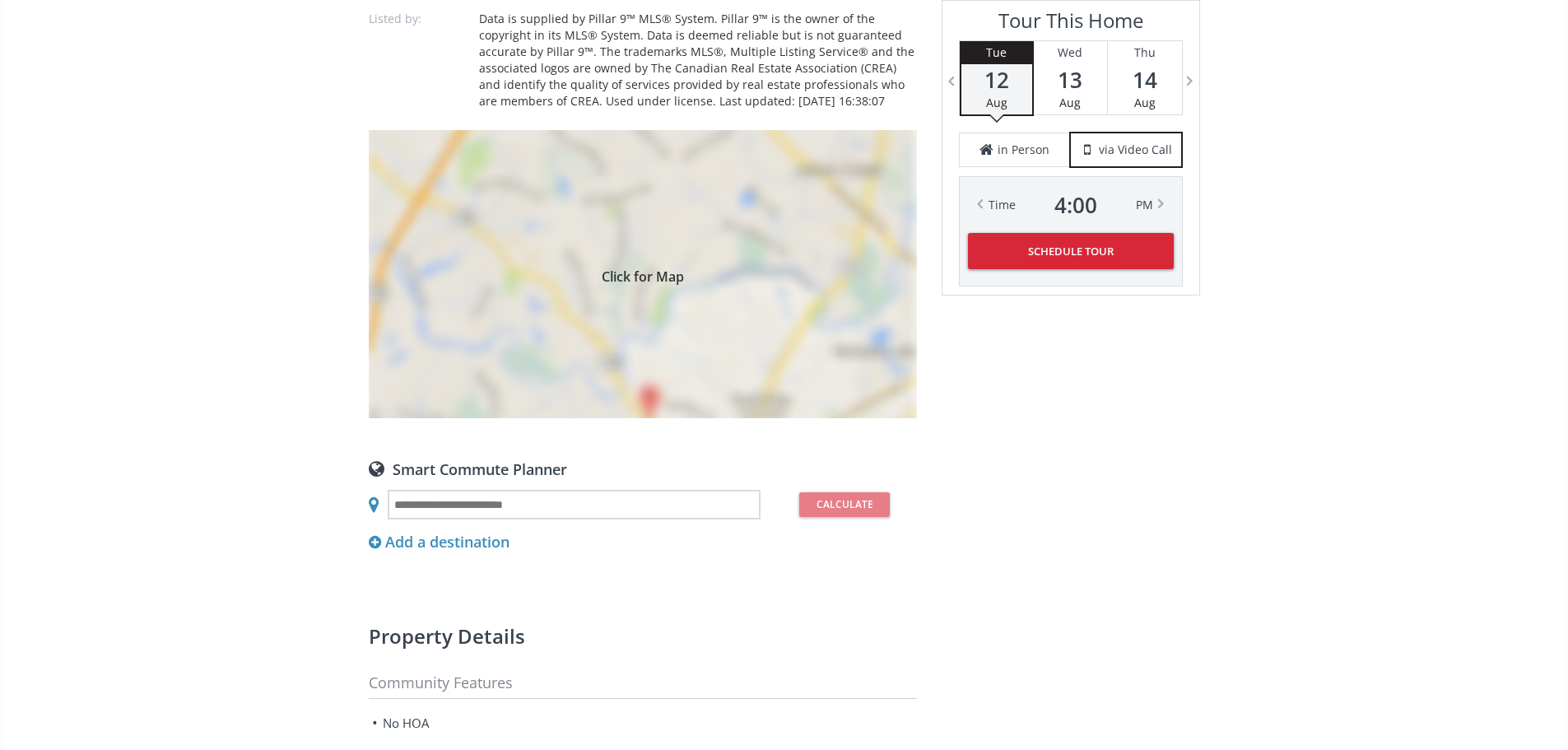
scroll to position [1318, 0]
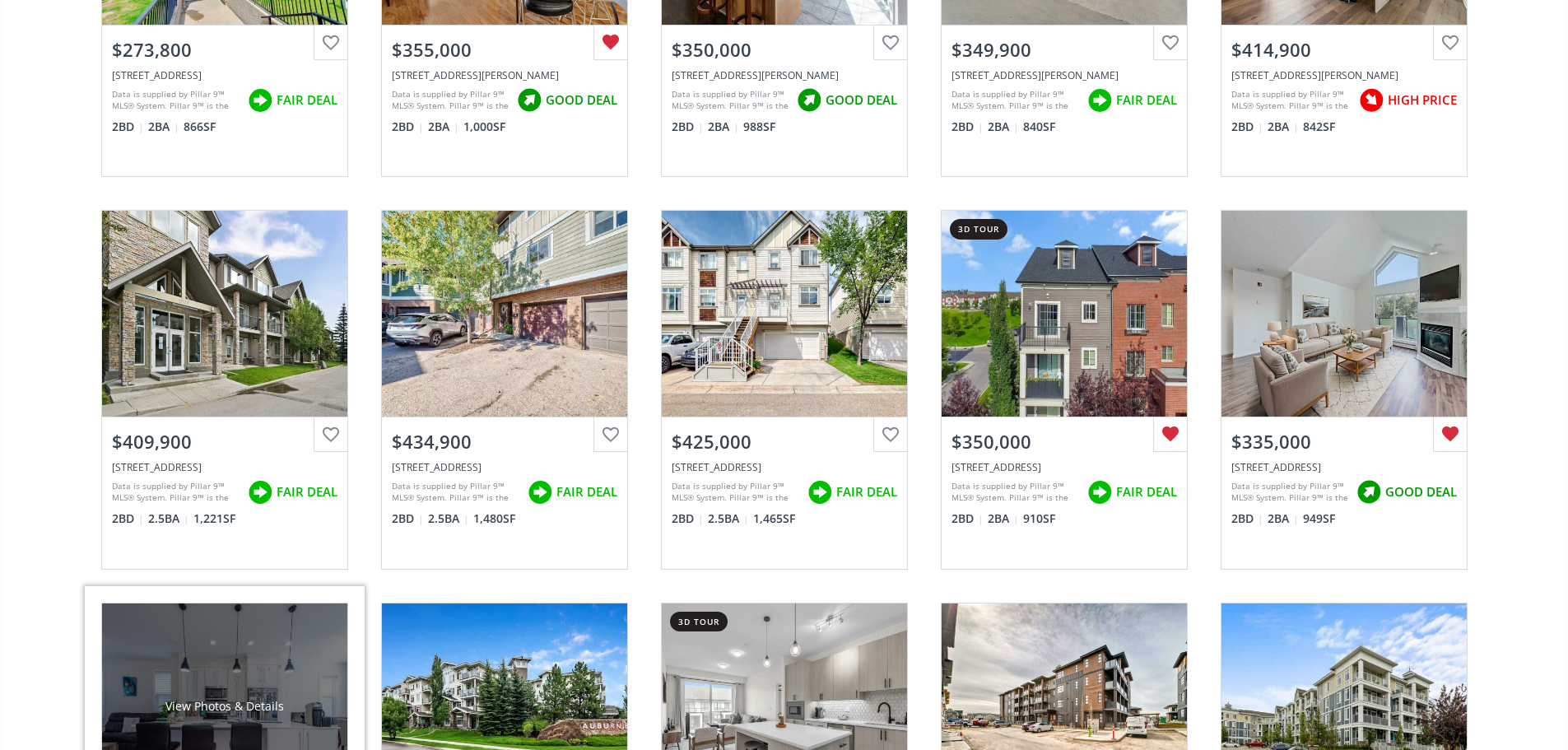
scroll to position [1564, 0]
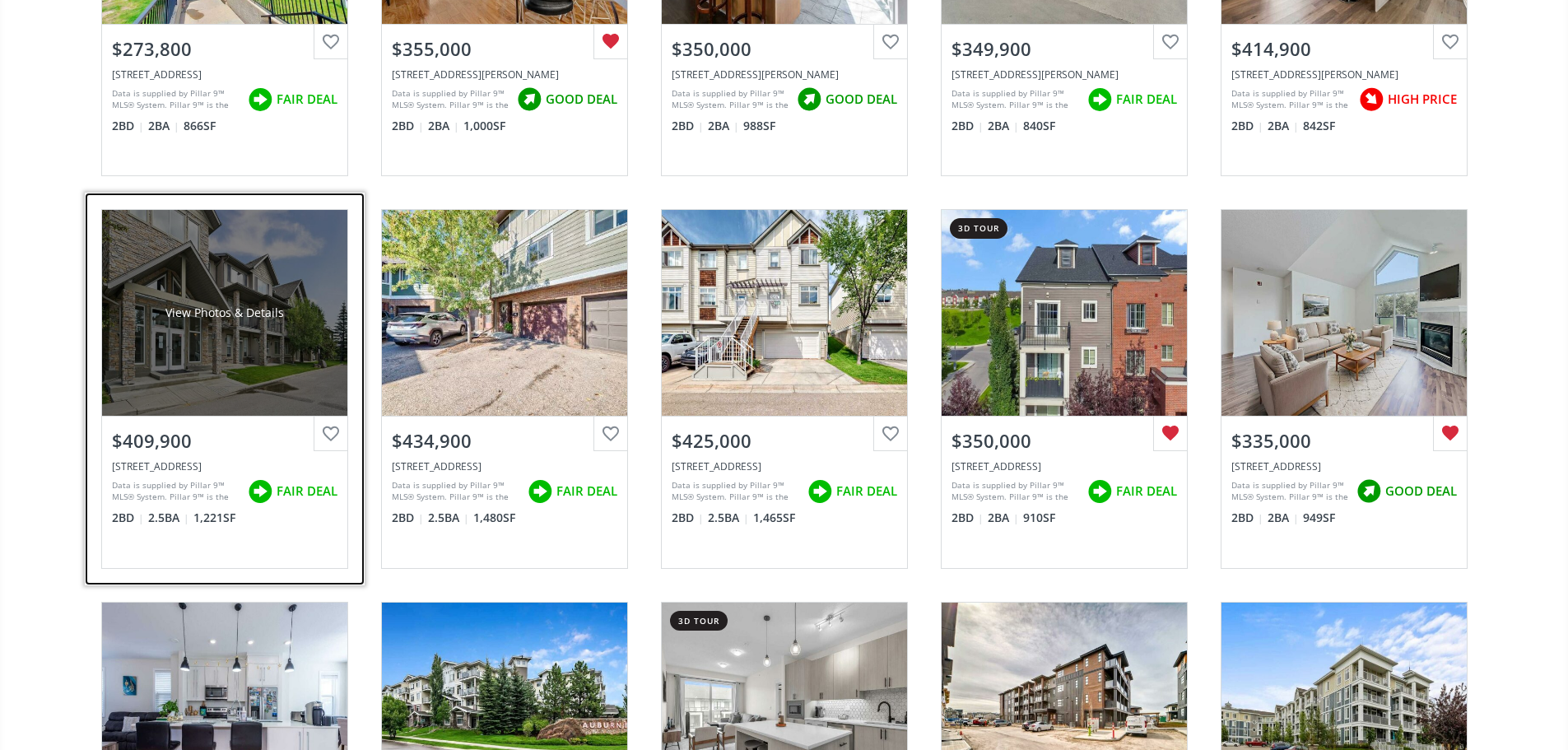
click at [233, 338] on div "View Photos & Details" at bounding box center [224, 313] width 245 height 206
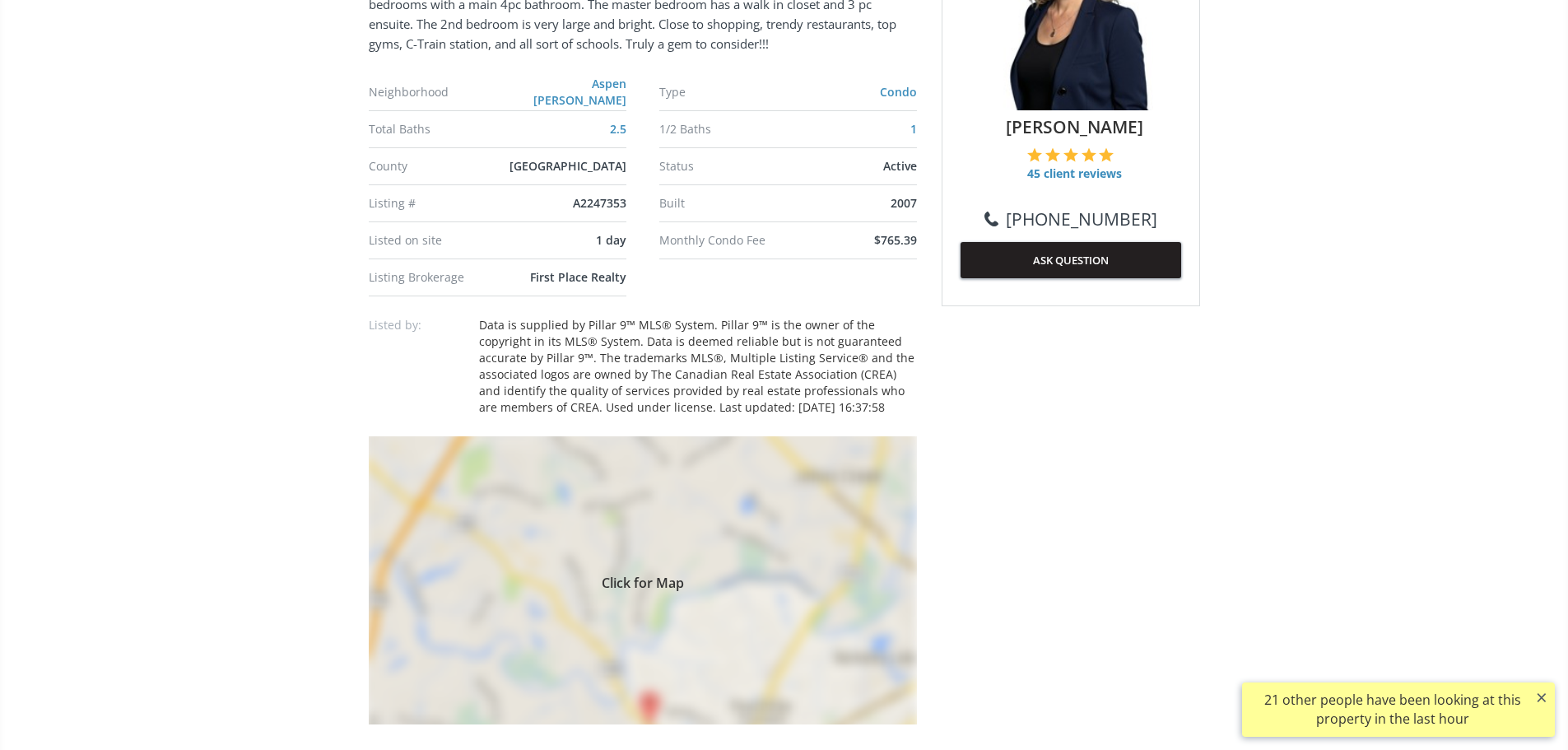
scroll to position [1235, 0]
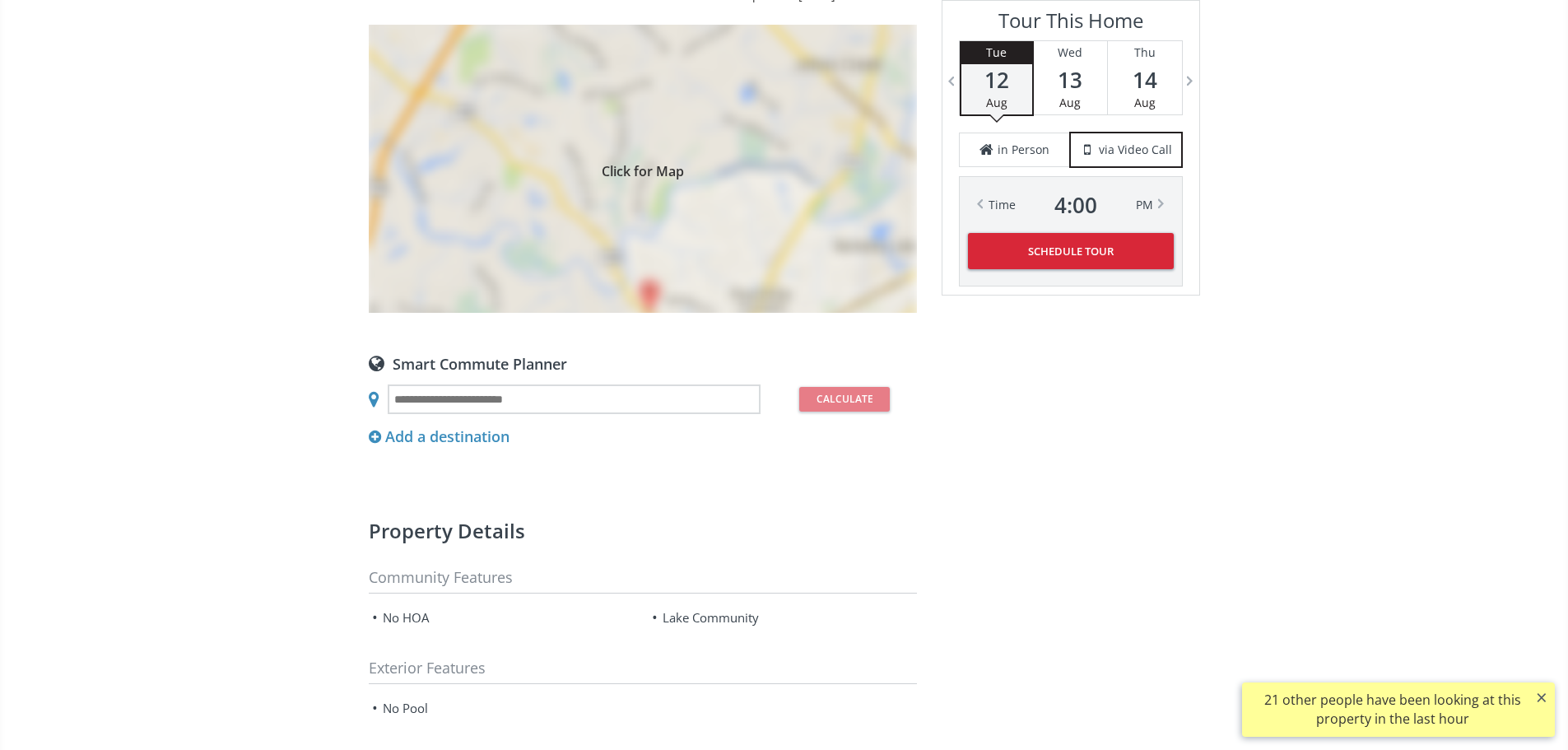
click at [714, 254] on div "Click for Map" at bounding box center [643, 169] width 548 height 288
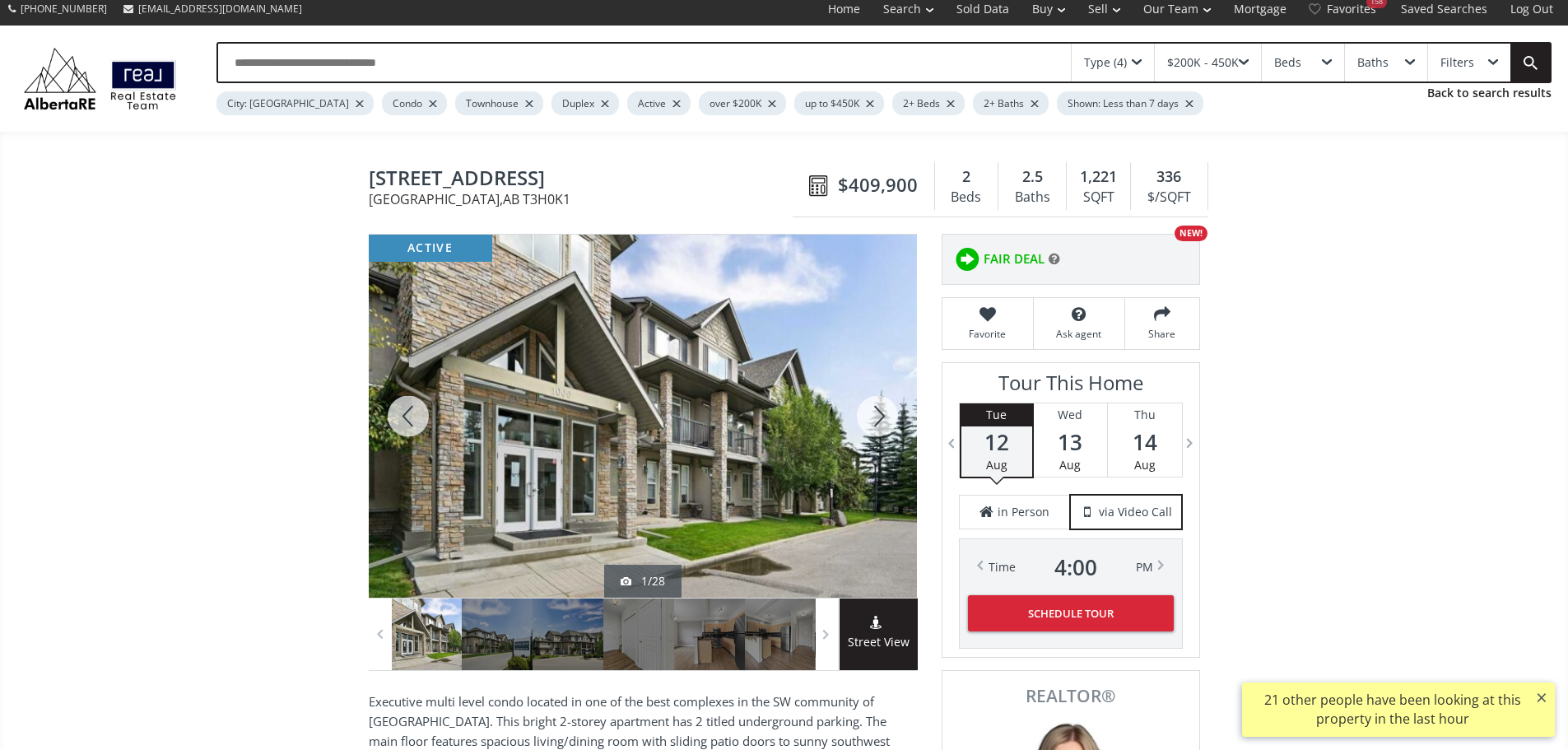
scroll to position [0, 0]
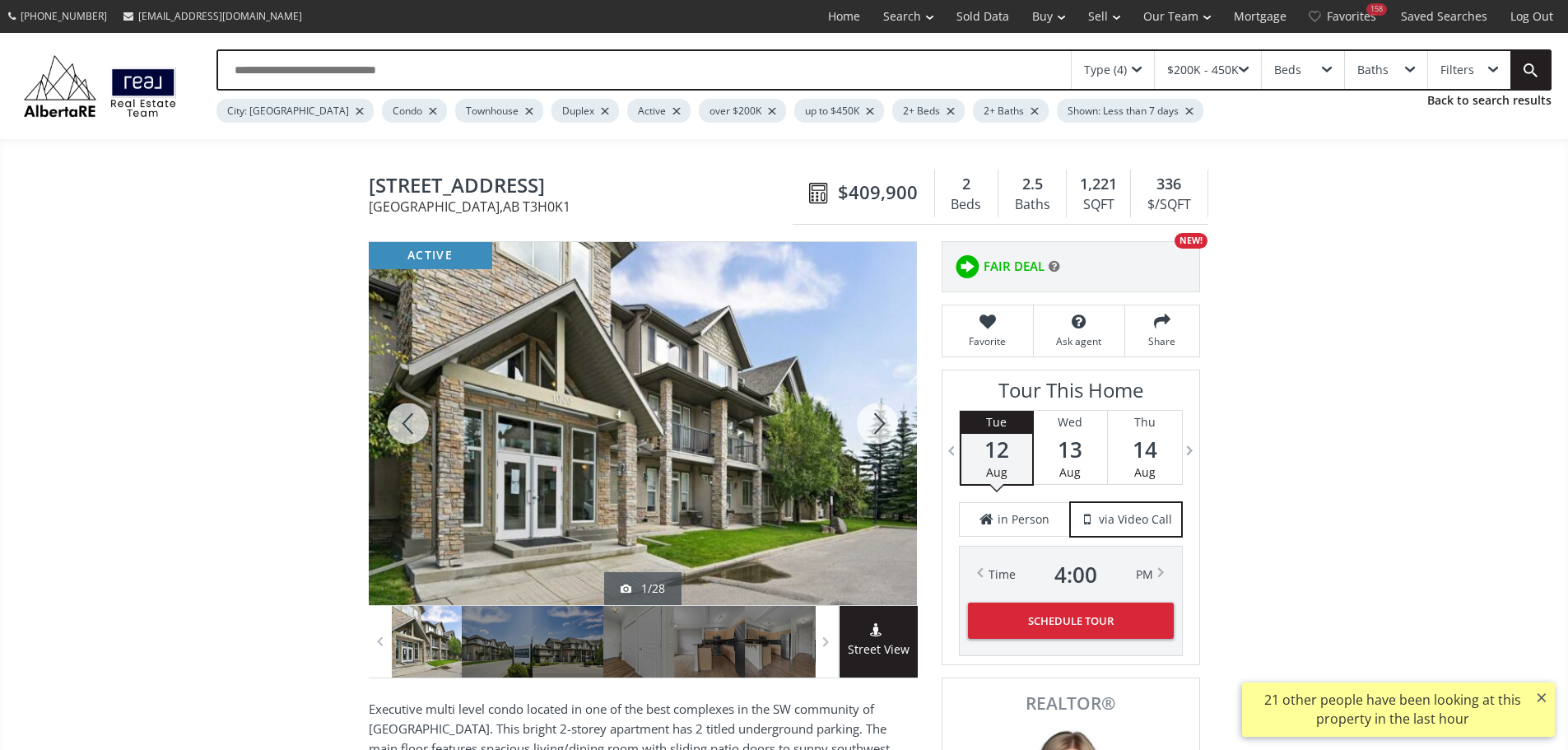
click at [873, 432] on div at bounding box center [877, 424] width 79 height 363
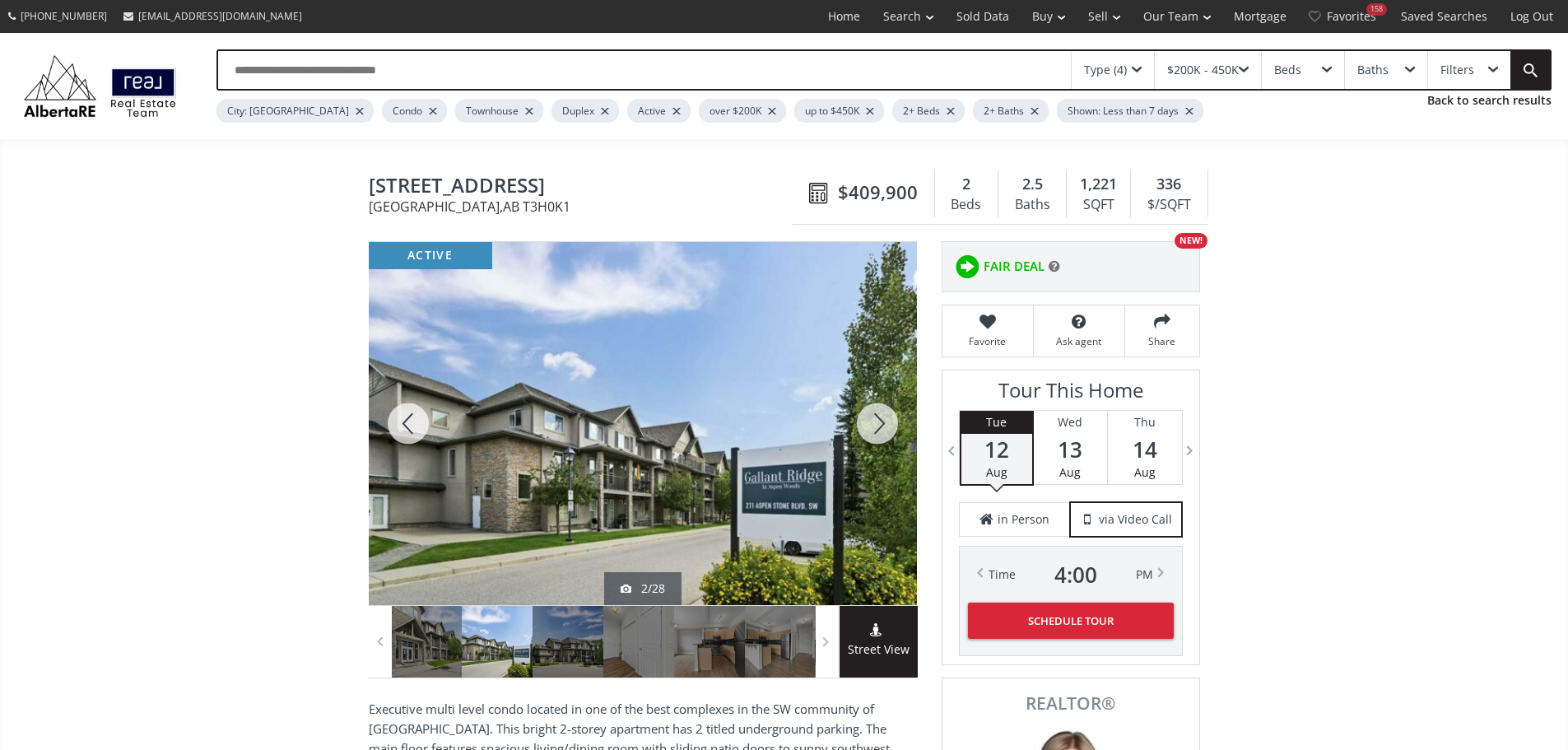
click at [873, 431] on div at bounding box center [877, 424] width 79 height 363
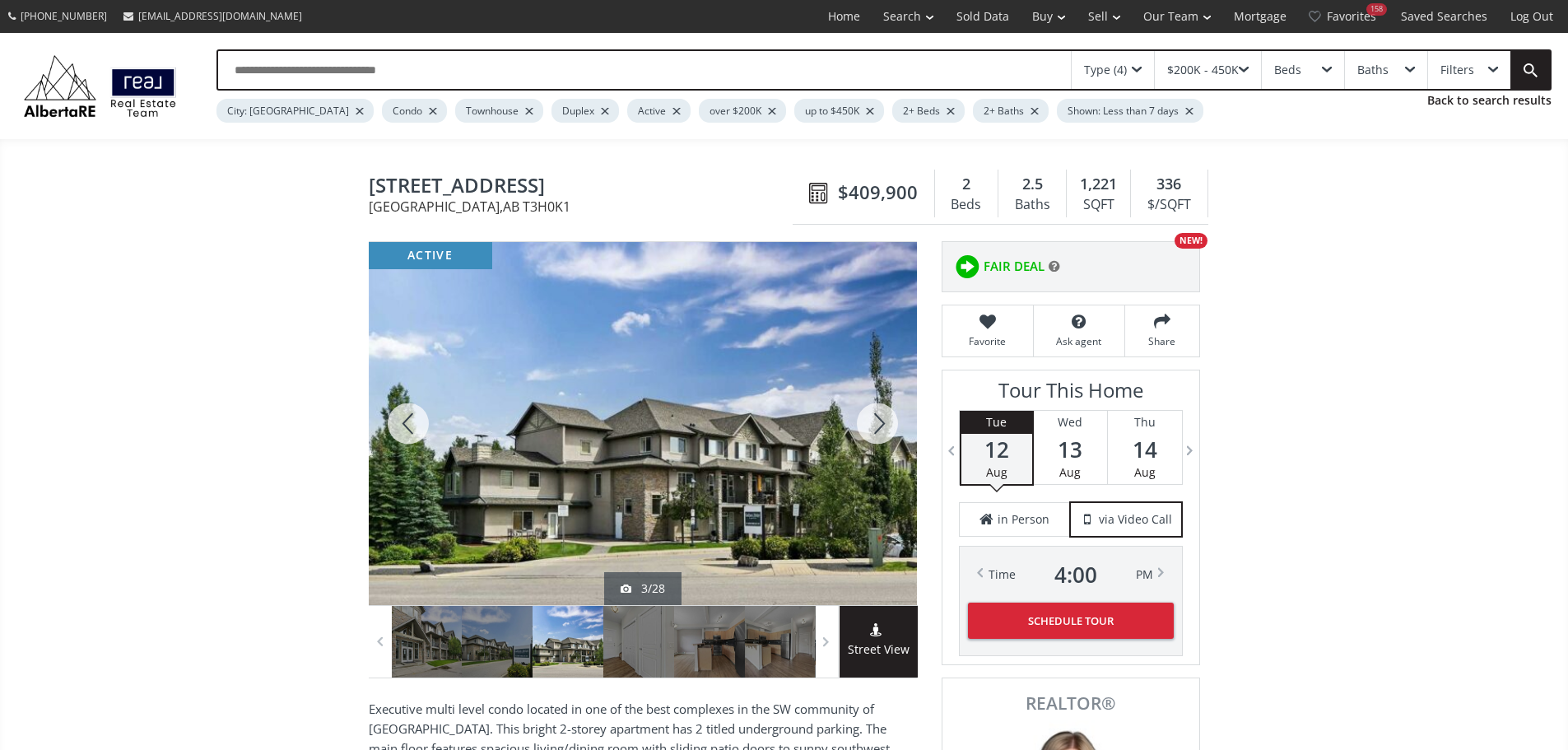
click at [873, 431] on div at bounding box center [877, 424] width 79 height 363
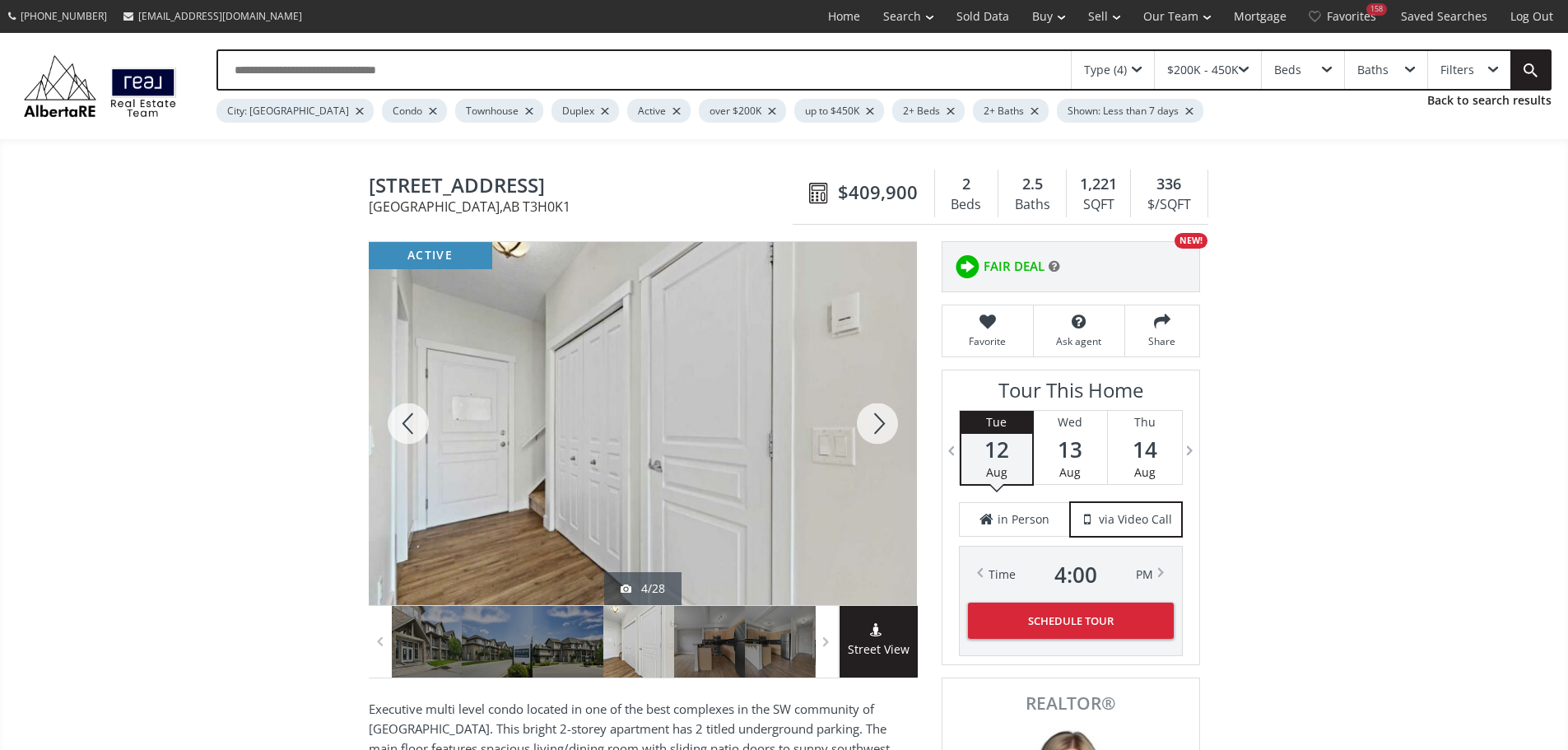
click at [873, 431] on div at bounding box center [877, 424] width 79 height 363
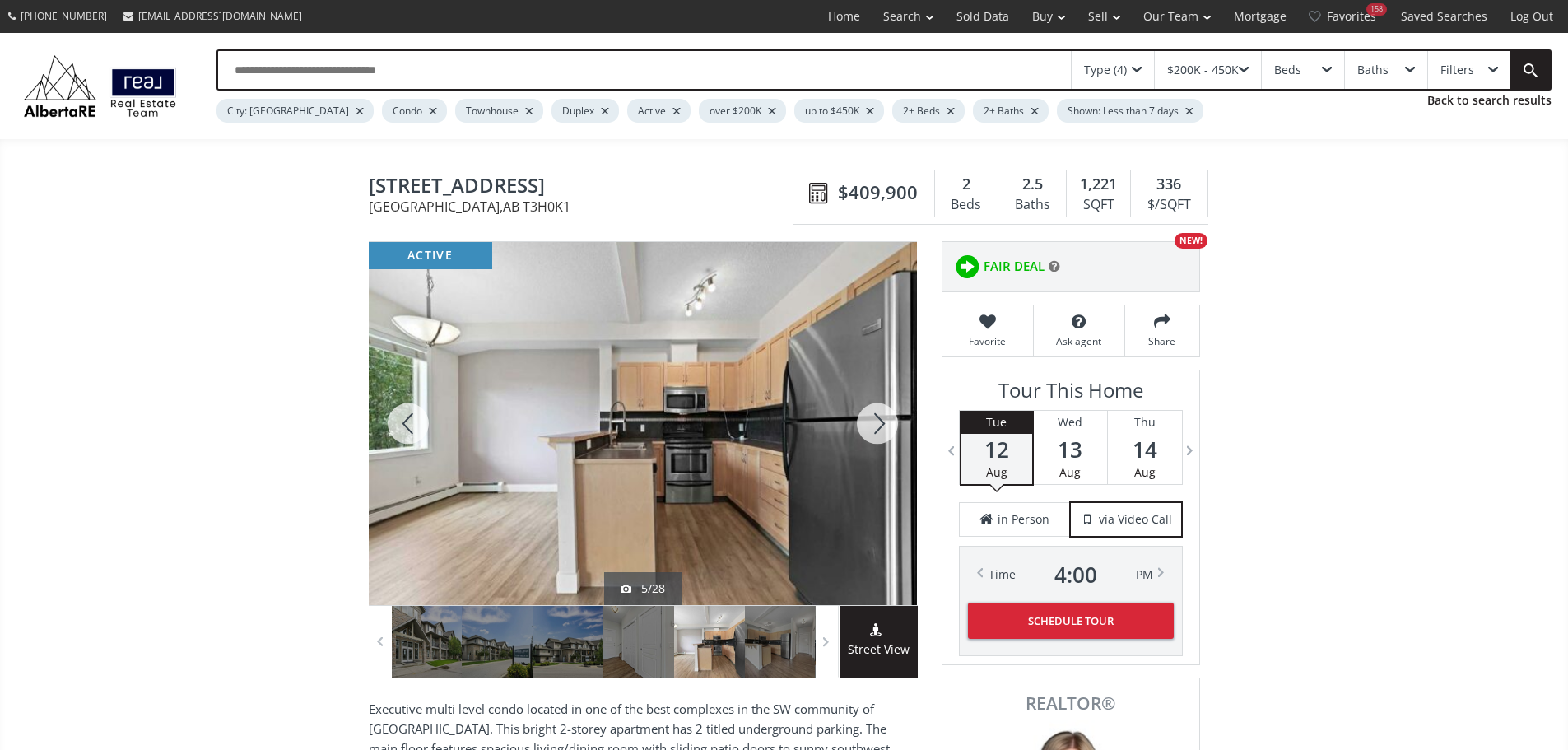
click at [873, 431] on div at bounding box center [877, 424] width 79 height 363
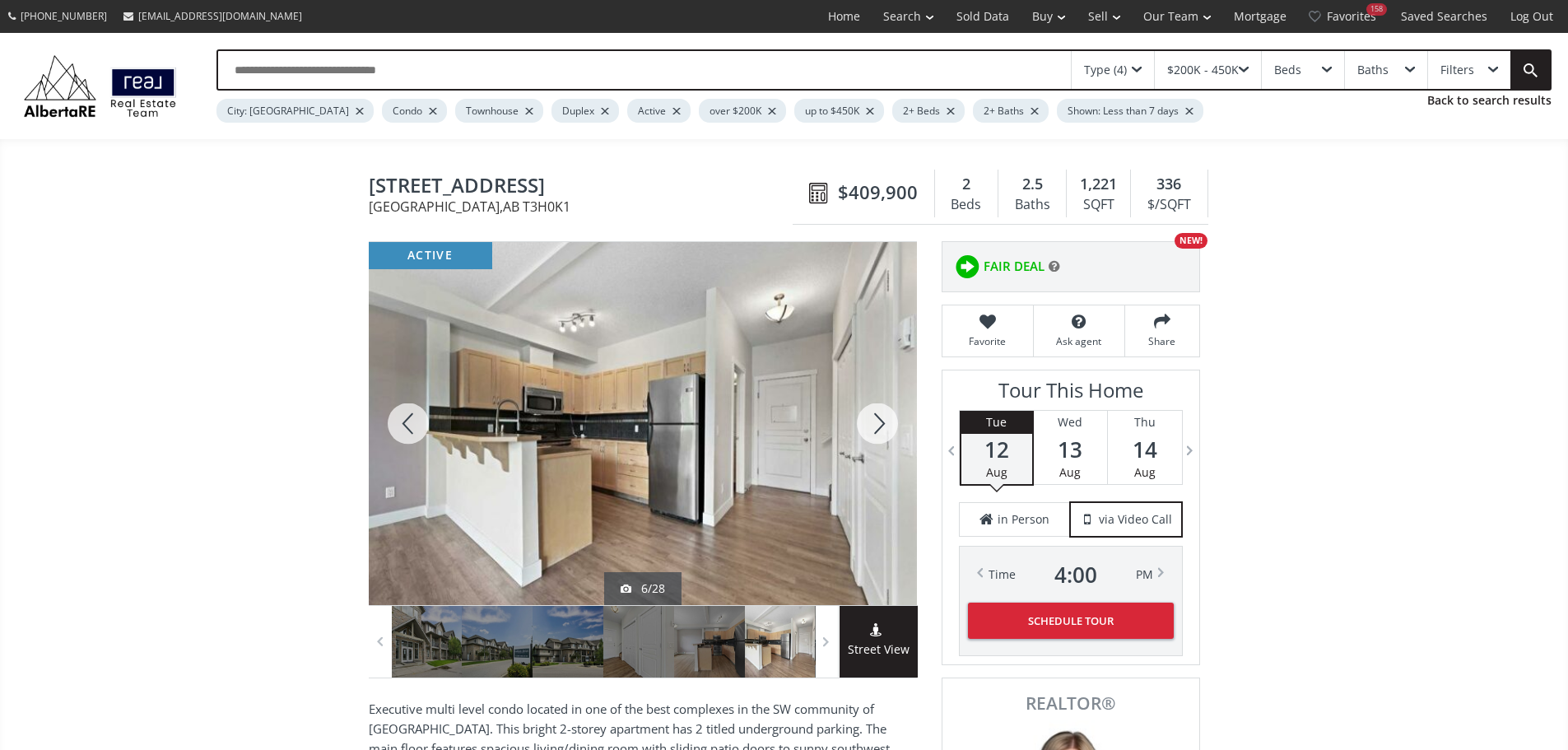
click at [873, 431] on div at bounding box center [877, 424] width 79 height 363
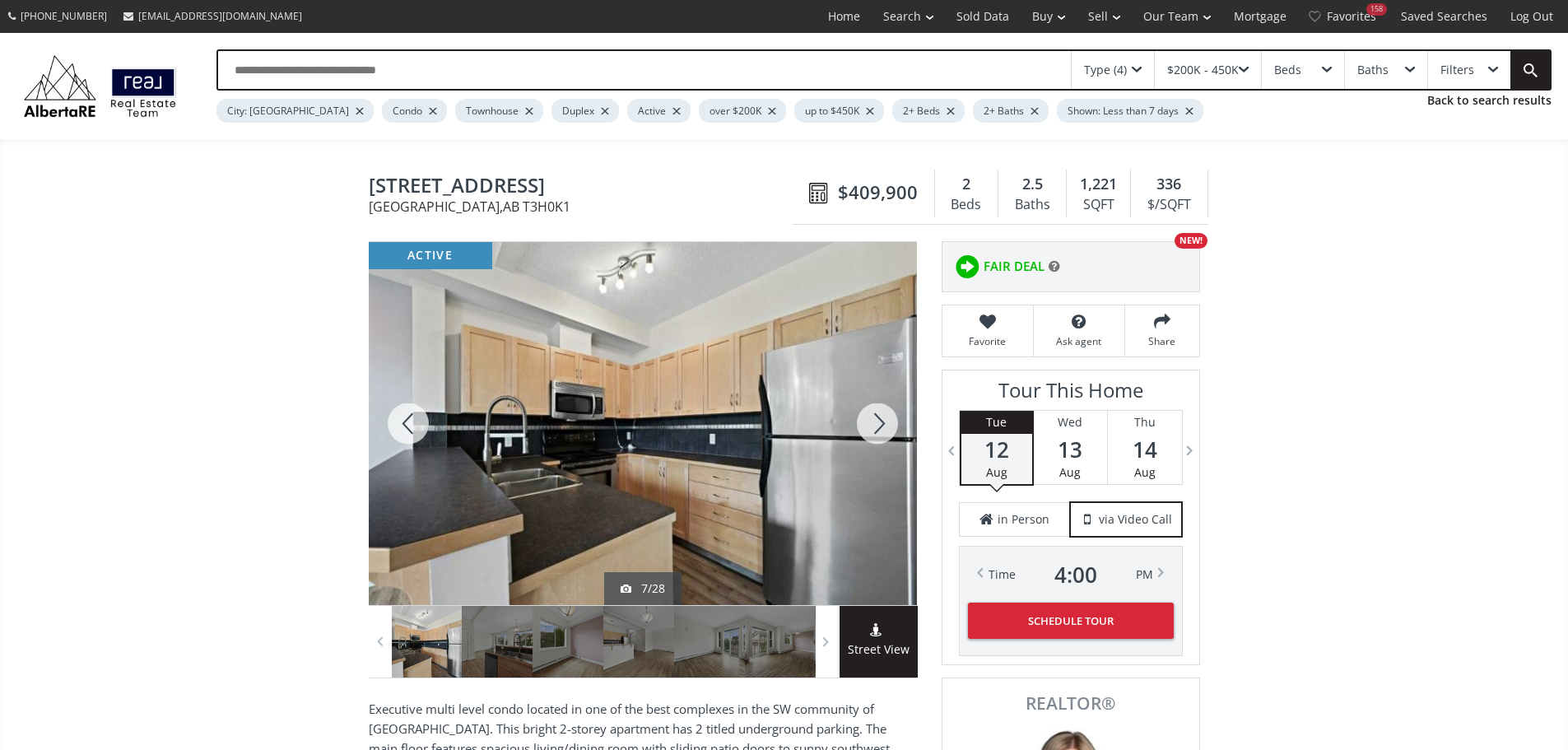
click at [873, 431] on div at bounding box center [877, 424] width 79 height 363
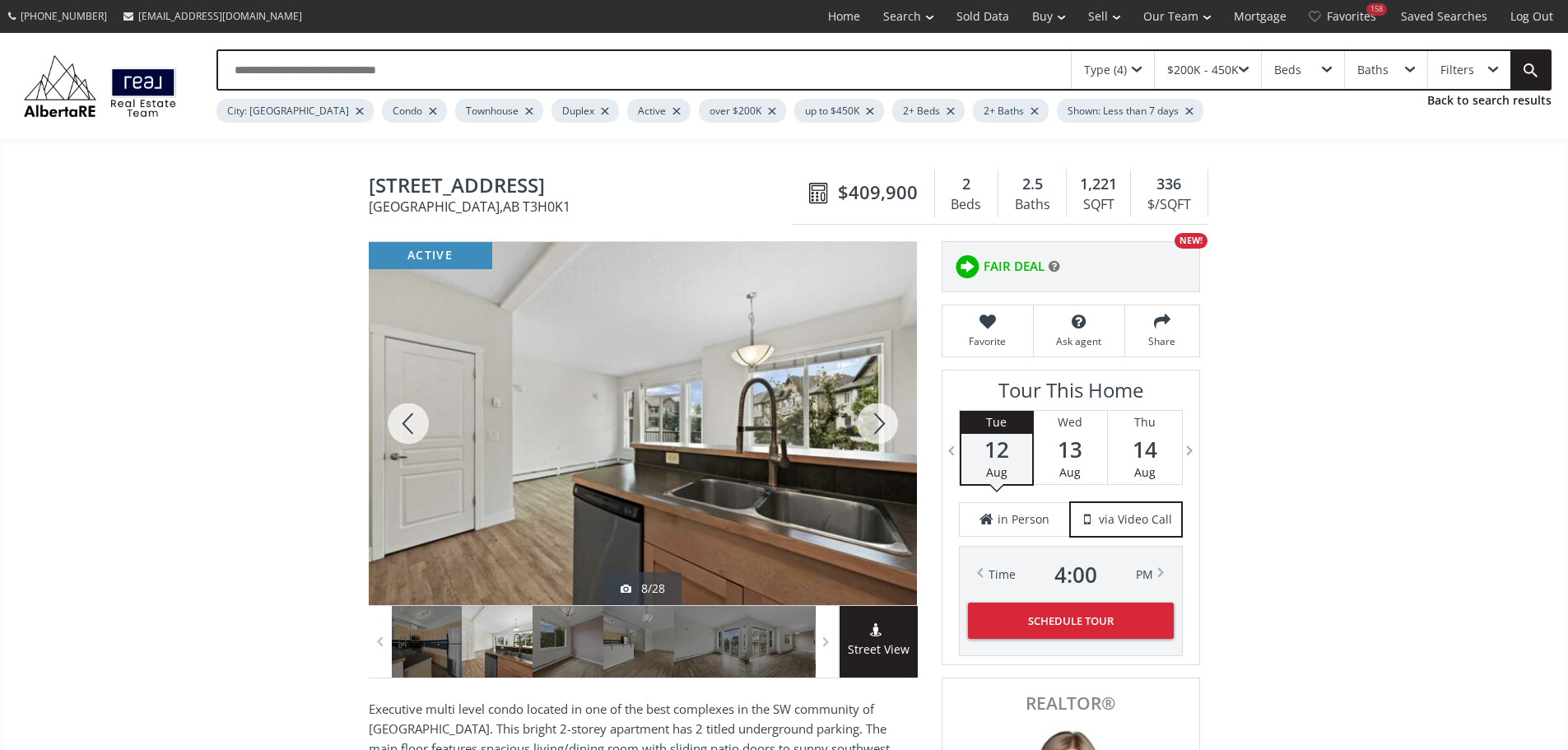
click at [873, 431] on div at bounding box center [877, 424] width 79 height 363
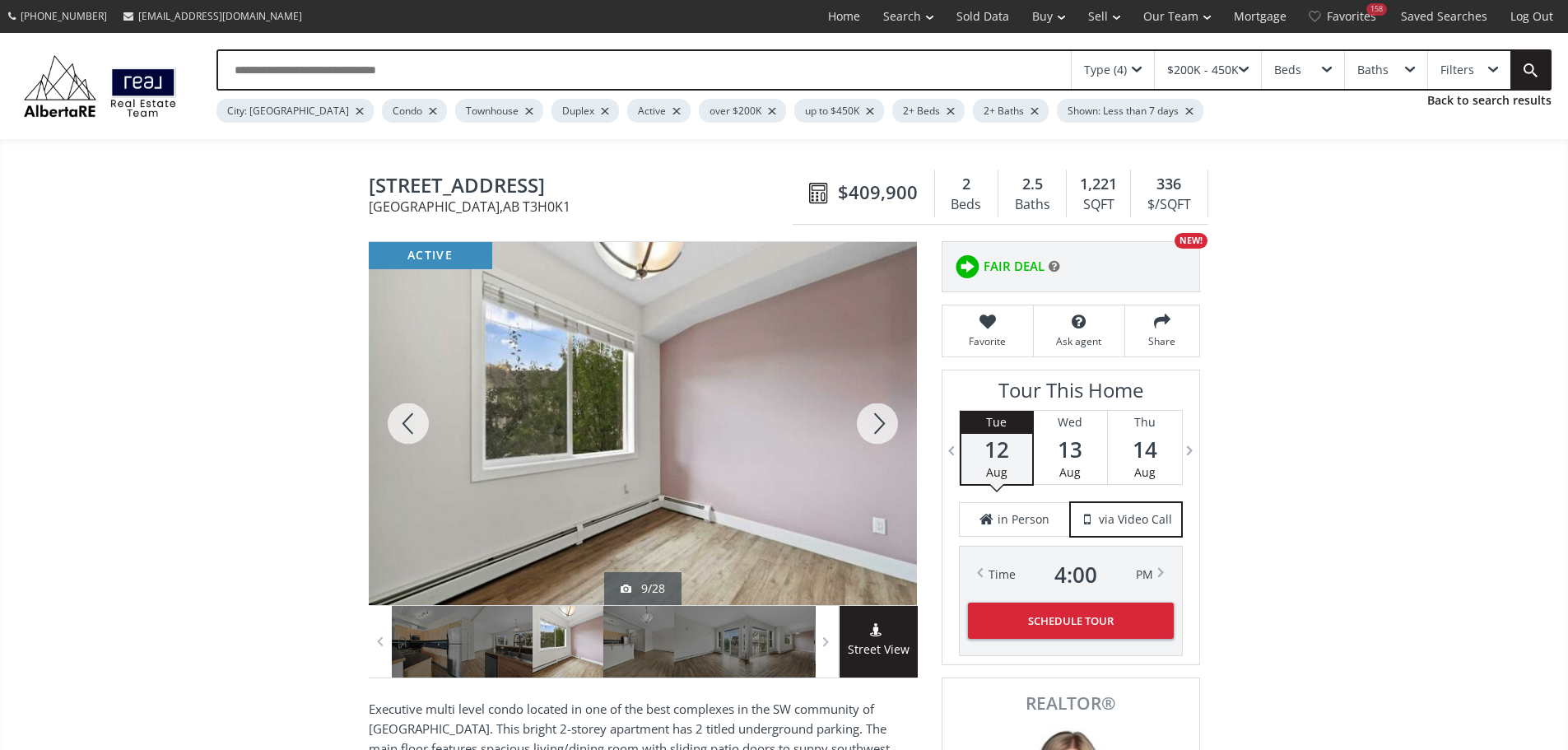
click at [873, 431] on div at bounding box center [877, 424] width 79 height 363
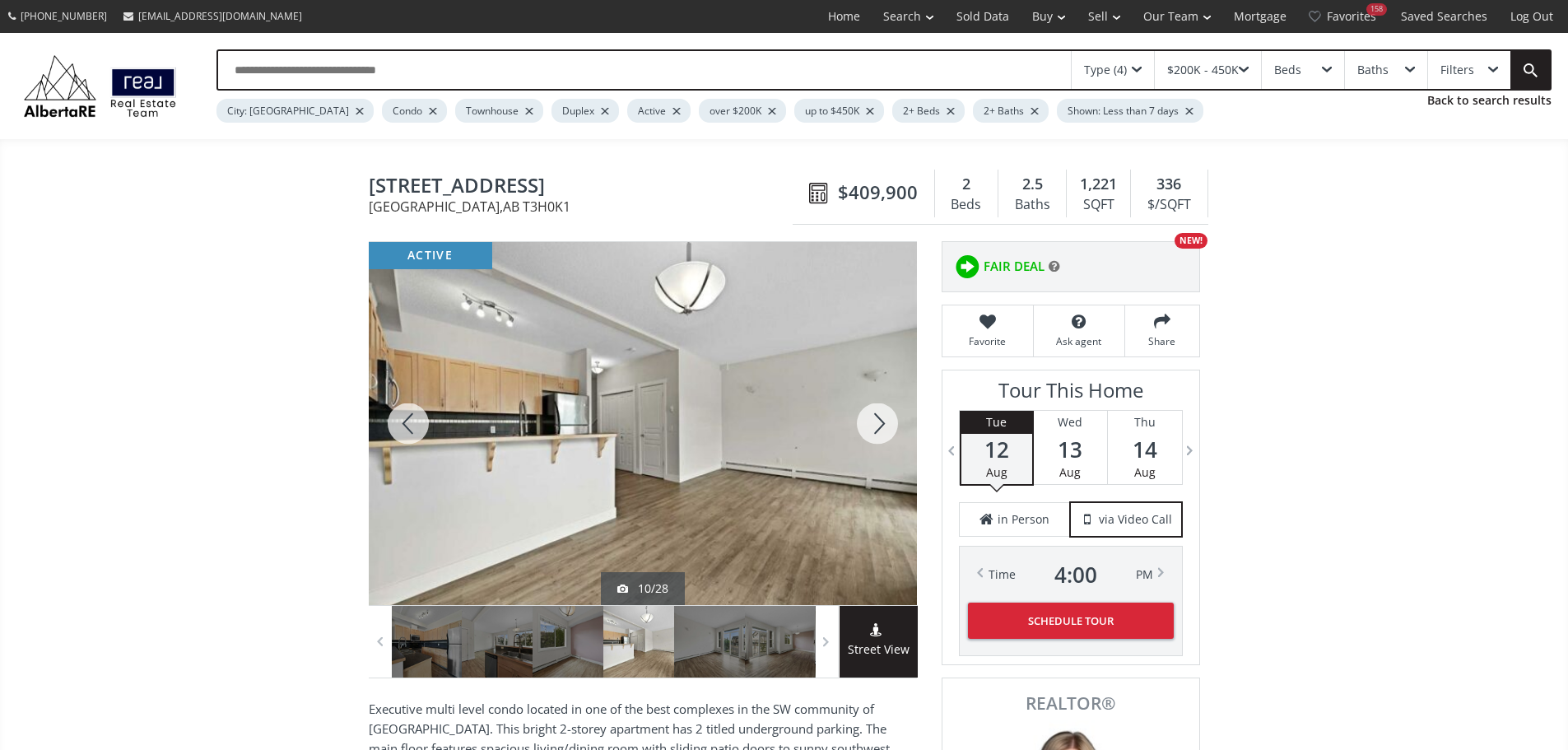
click at [873, 431] on div at bounding box center [877, 424] width 79 height 363
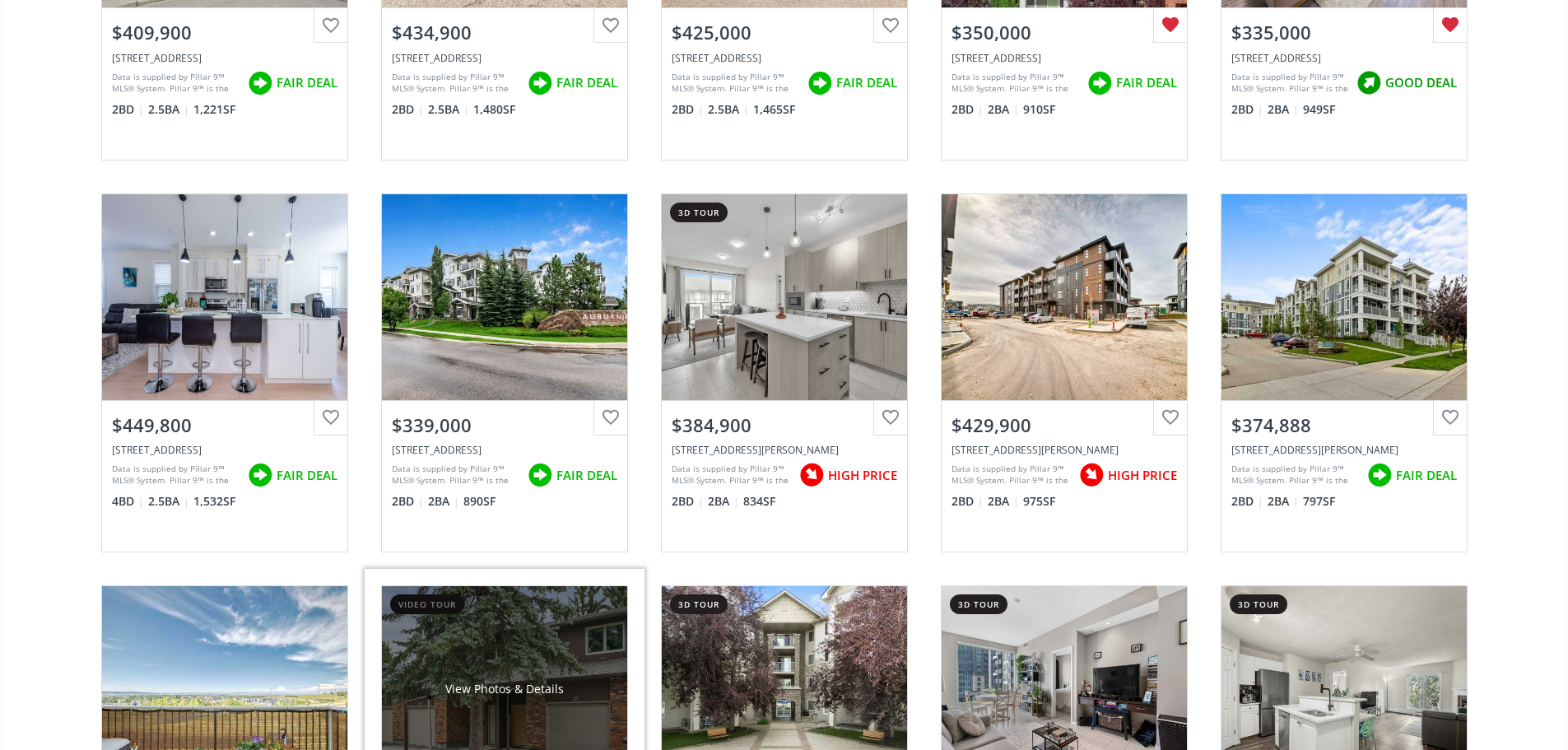
scroll to position [1975, 0]
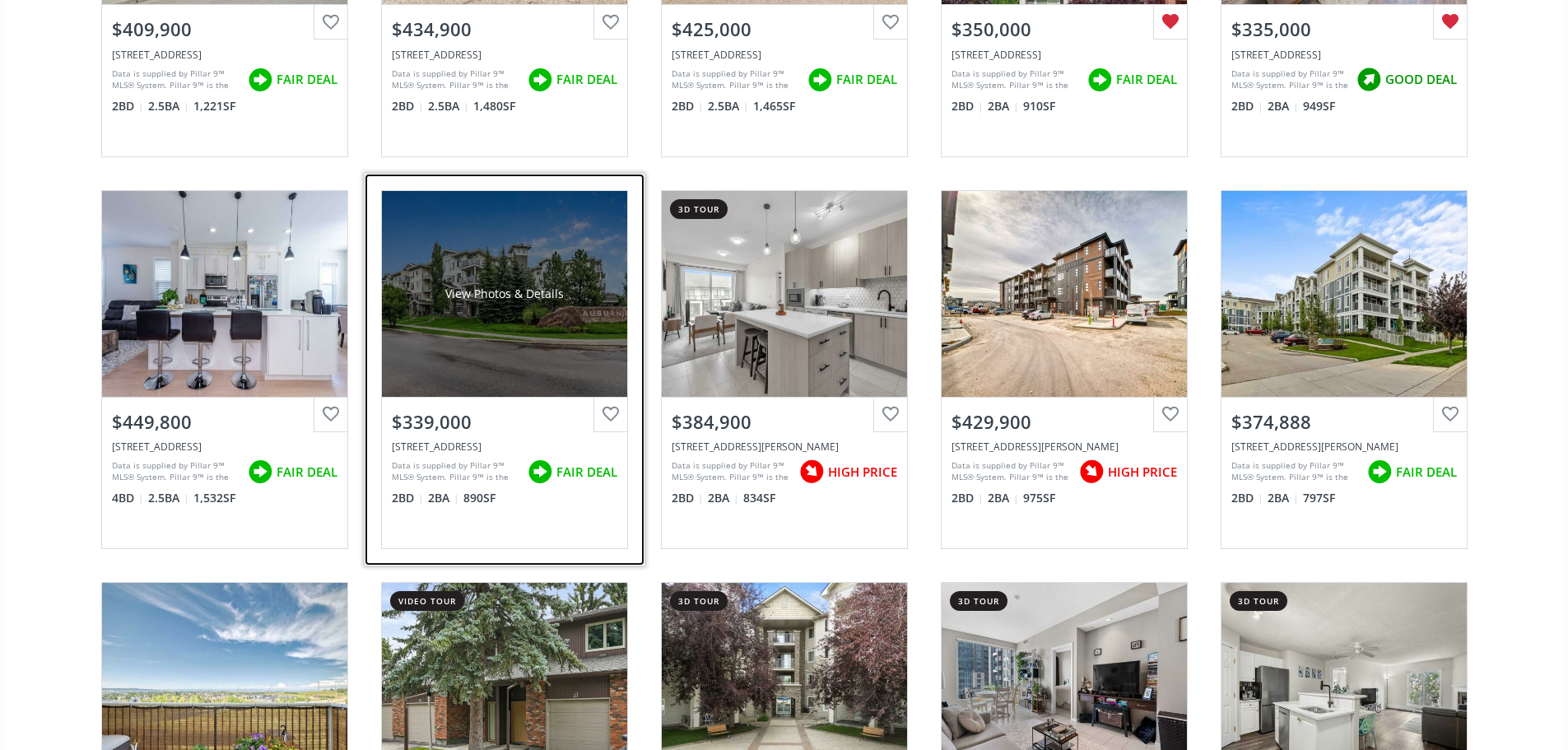
click at [451, 290] on div "View Photos & Details" at bounding box center [504, 294] width 245 height 206
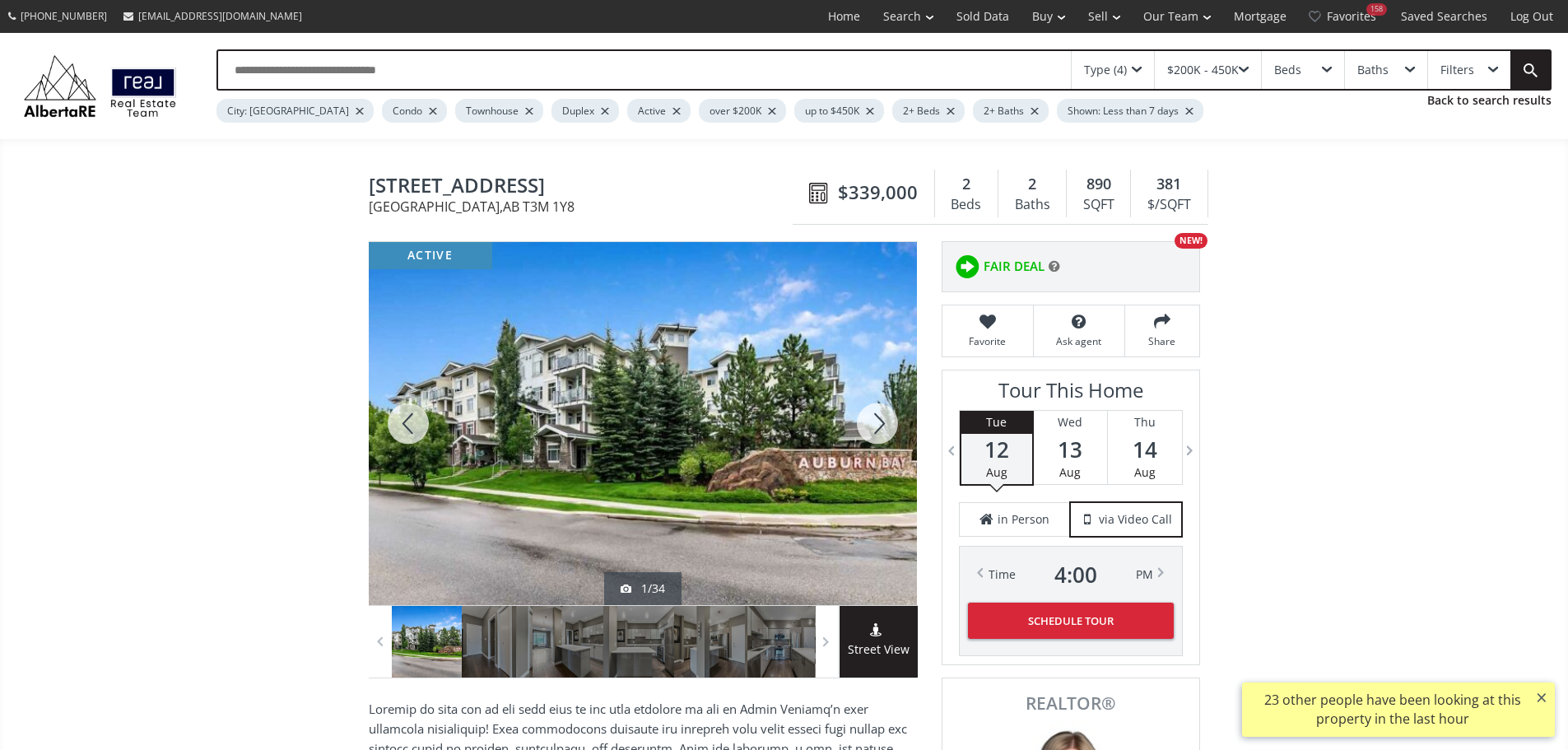
click at [886, 429] on div at bounding box center [877, 424] width 79 height 363
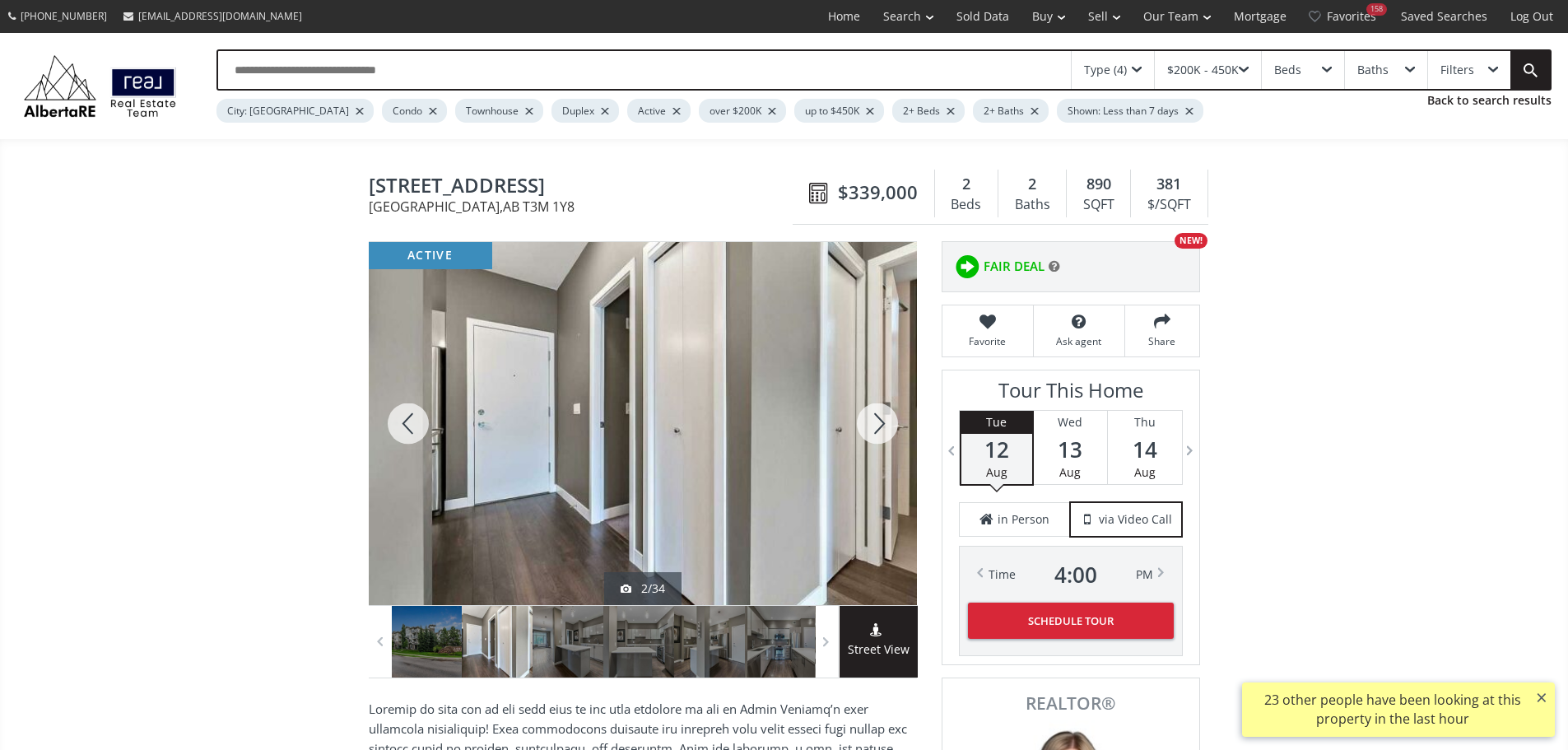
click at [886, 429] on div at bounding box center [877, 424] width 79 height 363
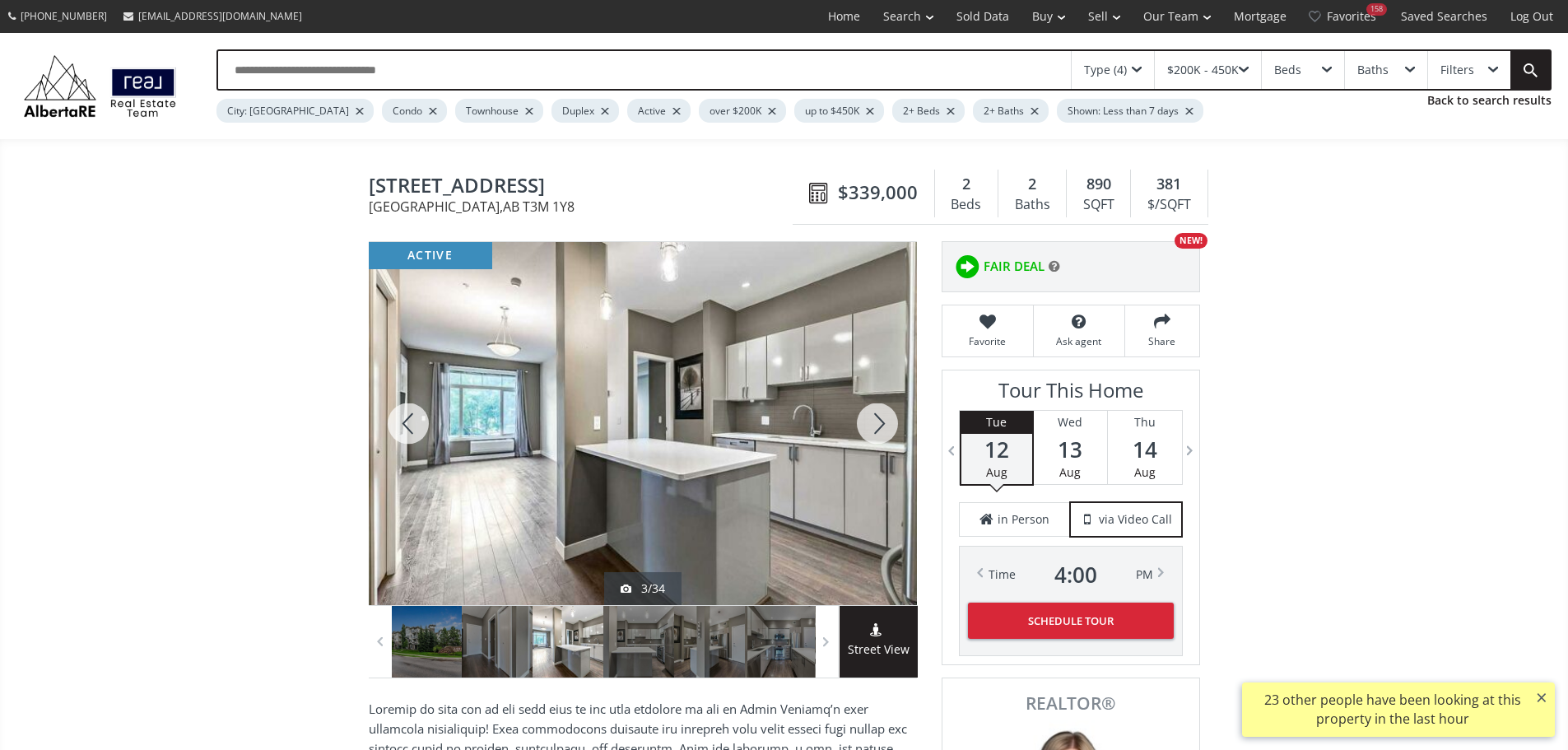
click at [882, 431] on div at bounding box center [877, 424] width 79 height 363
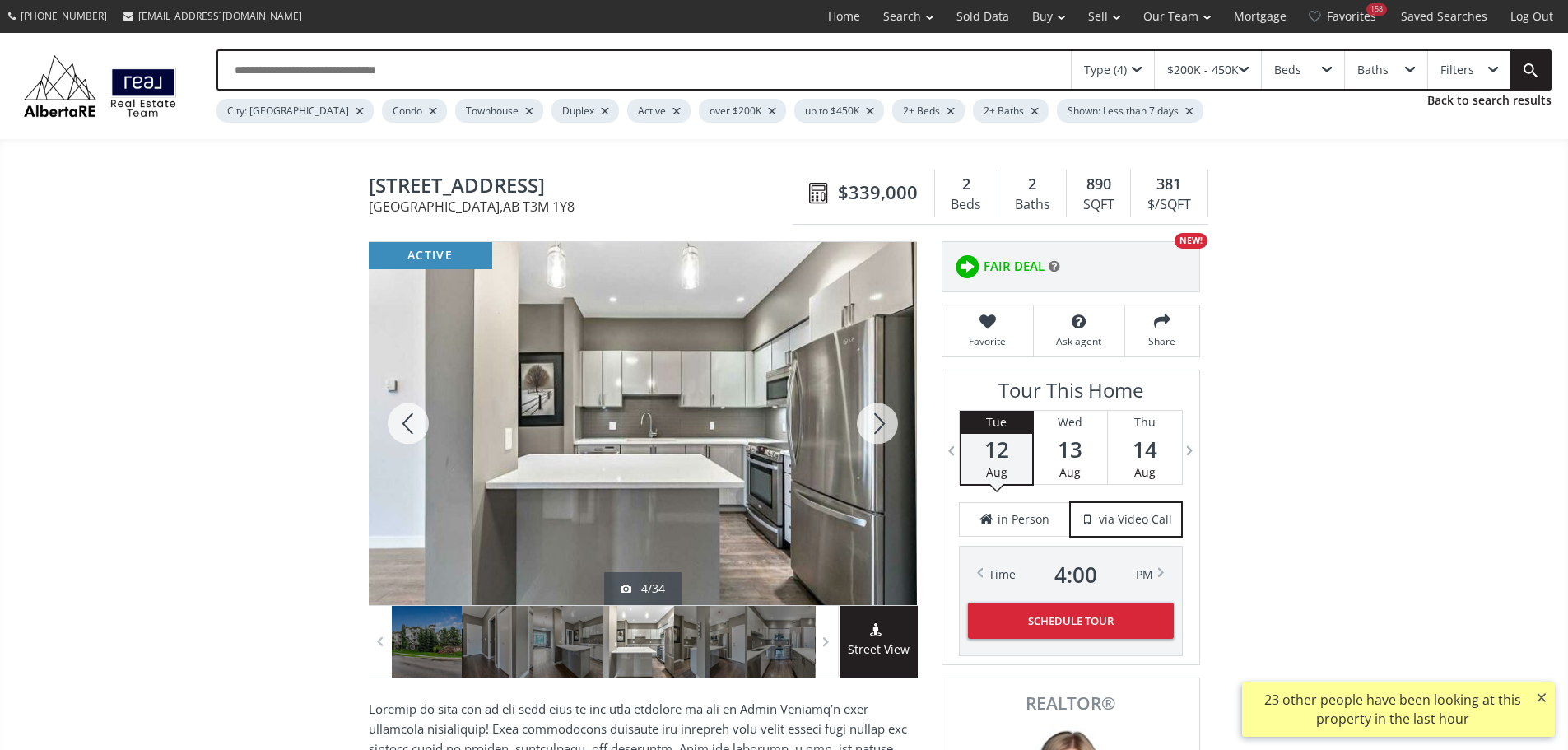
click at [881, 431] on div at bounding box center [877, 424] width 79 height 363
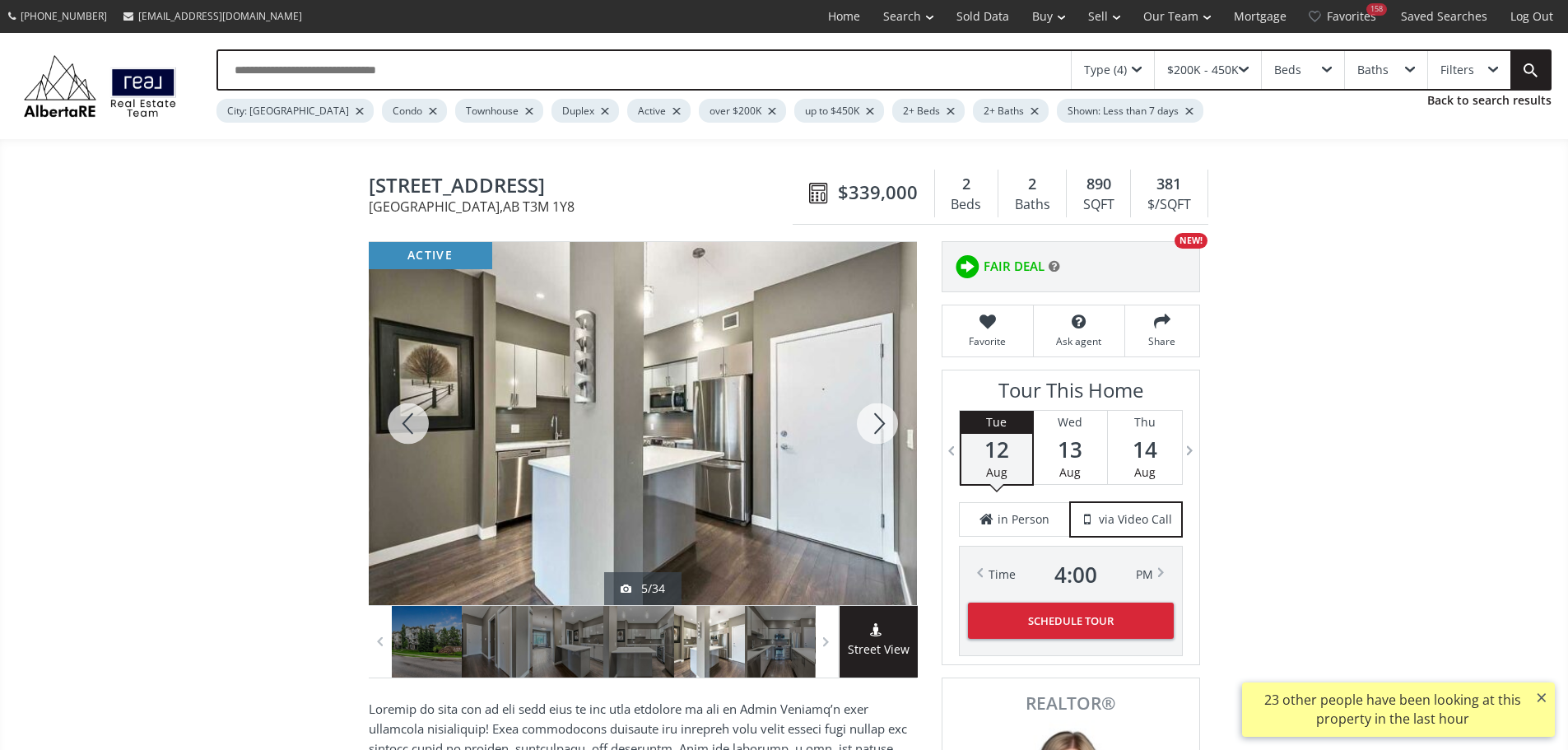
click at [881, 431] on div at bounding box center [877, 424] width 79 height 363
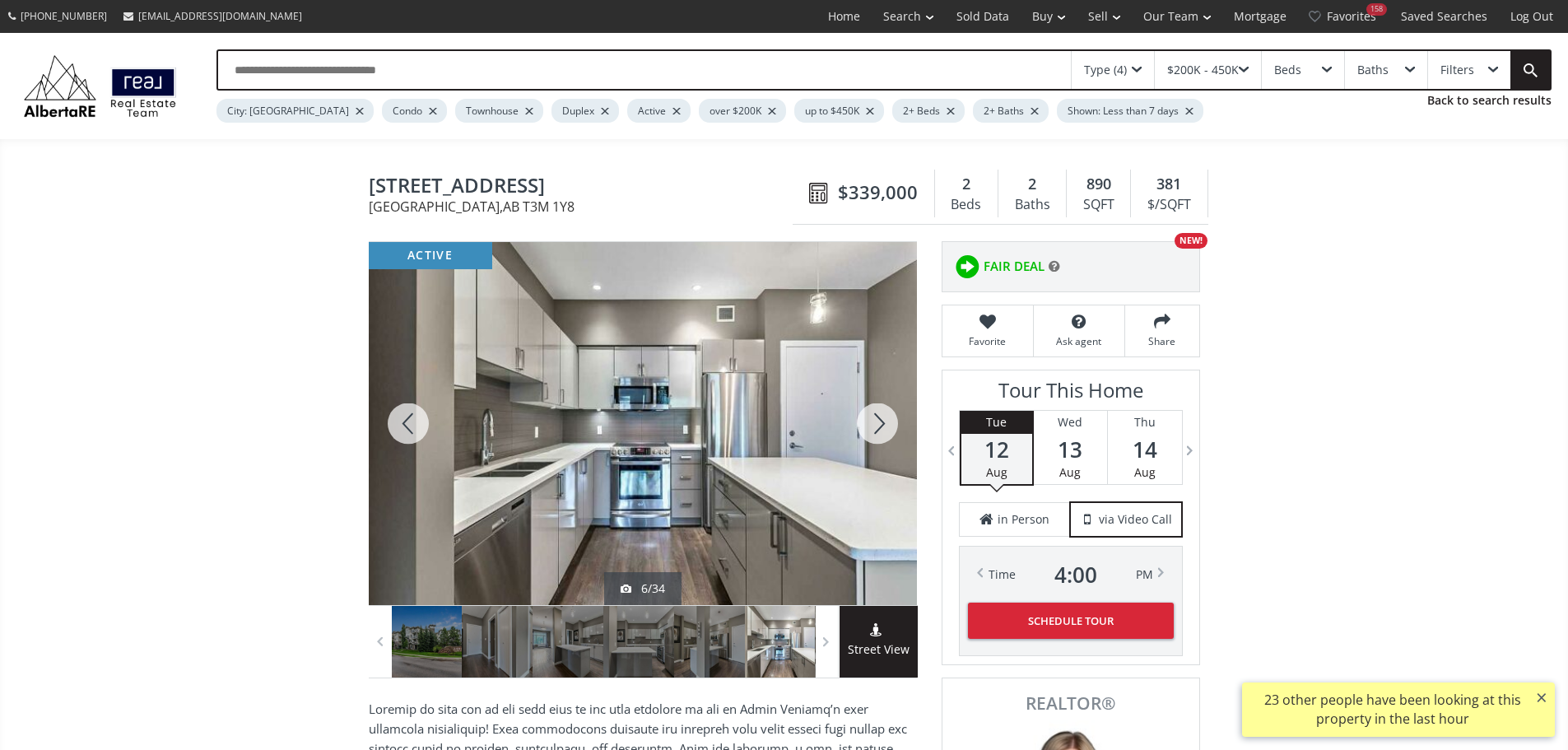
click at [881, 431] on div at bounding box center [877, 424] width 79 height 363
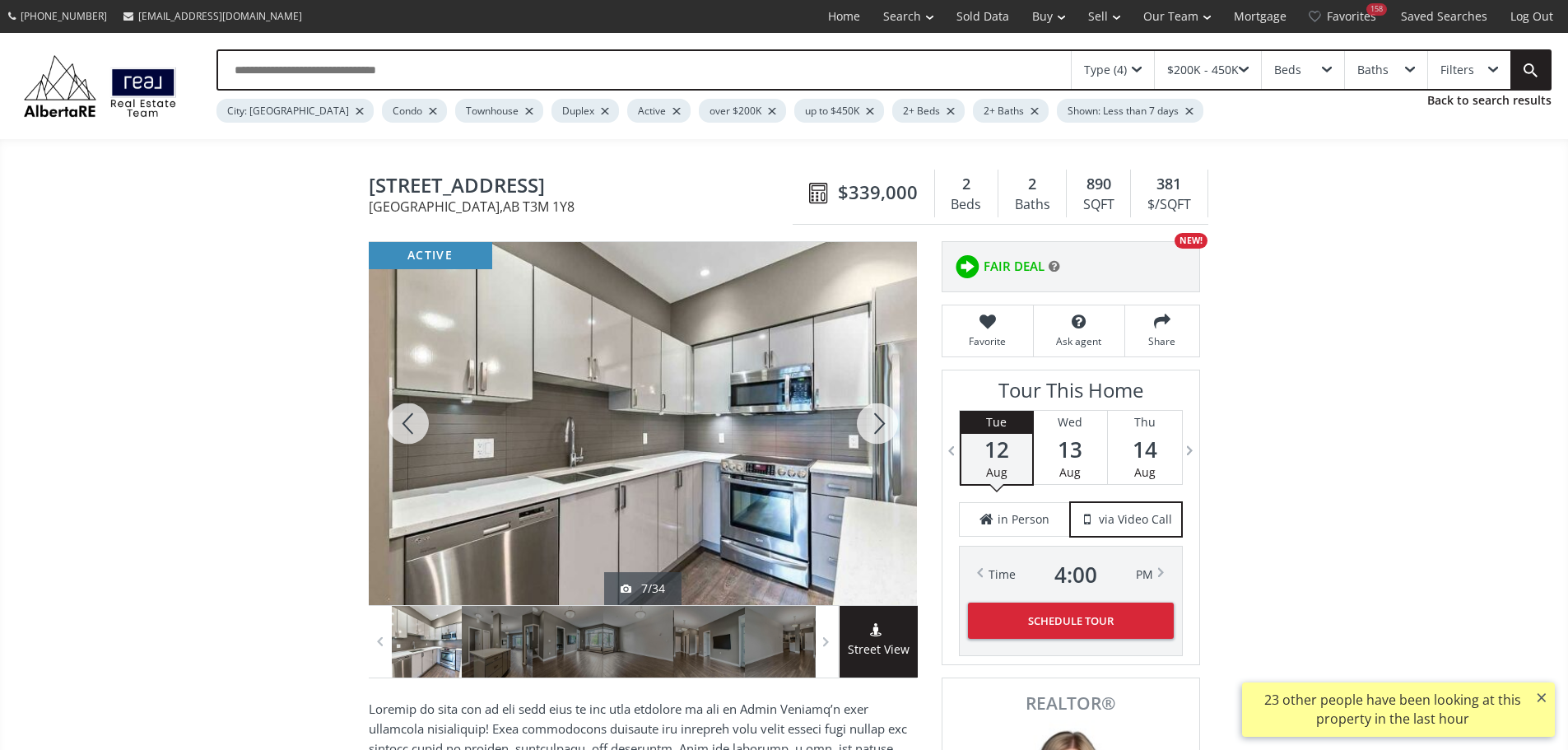
click at [881, 431] on div at bounding box center [877, 424] width 79 height 363
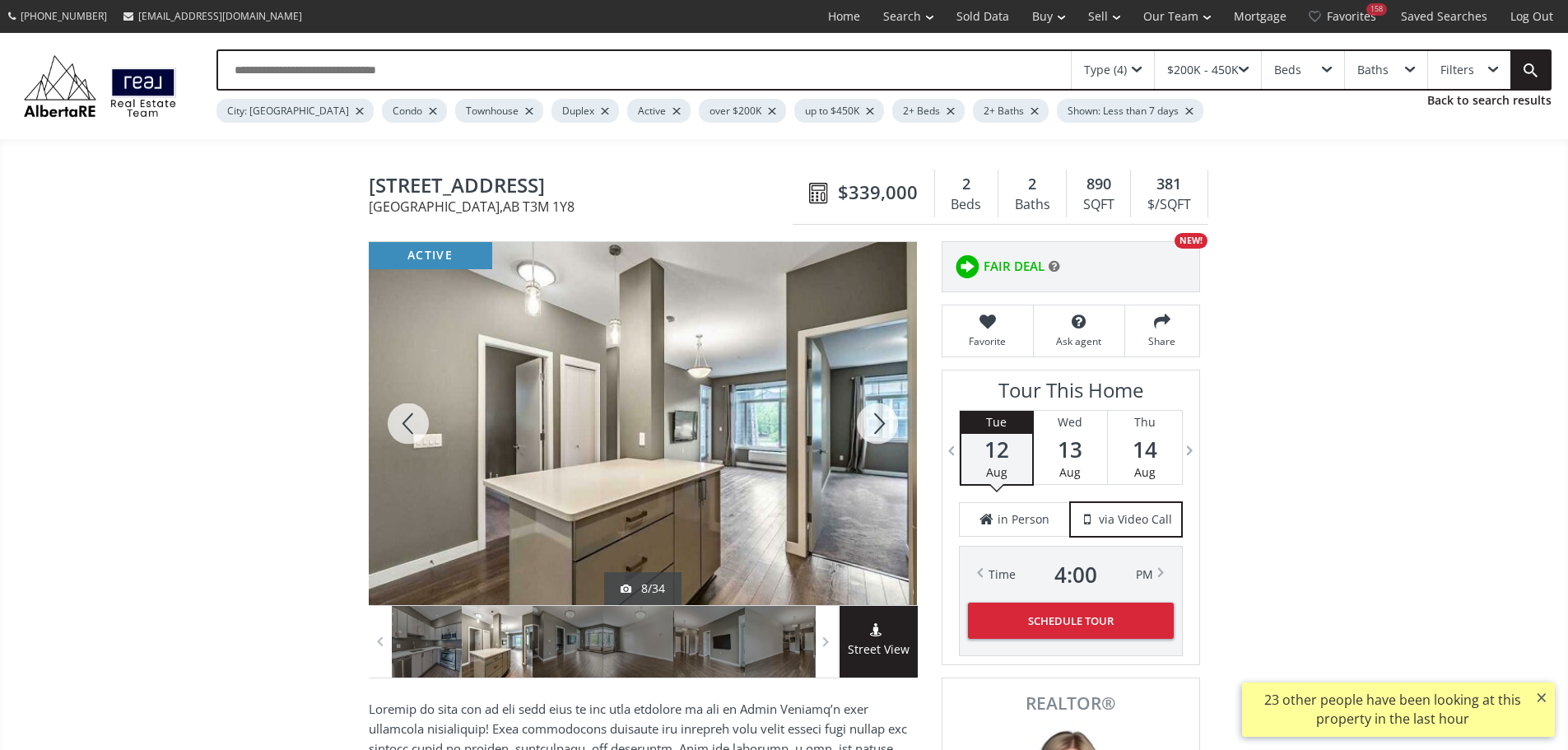
click at [880, 431] on div at bounding box center [877, 424] width 79 height 363
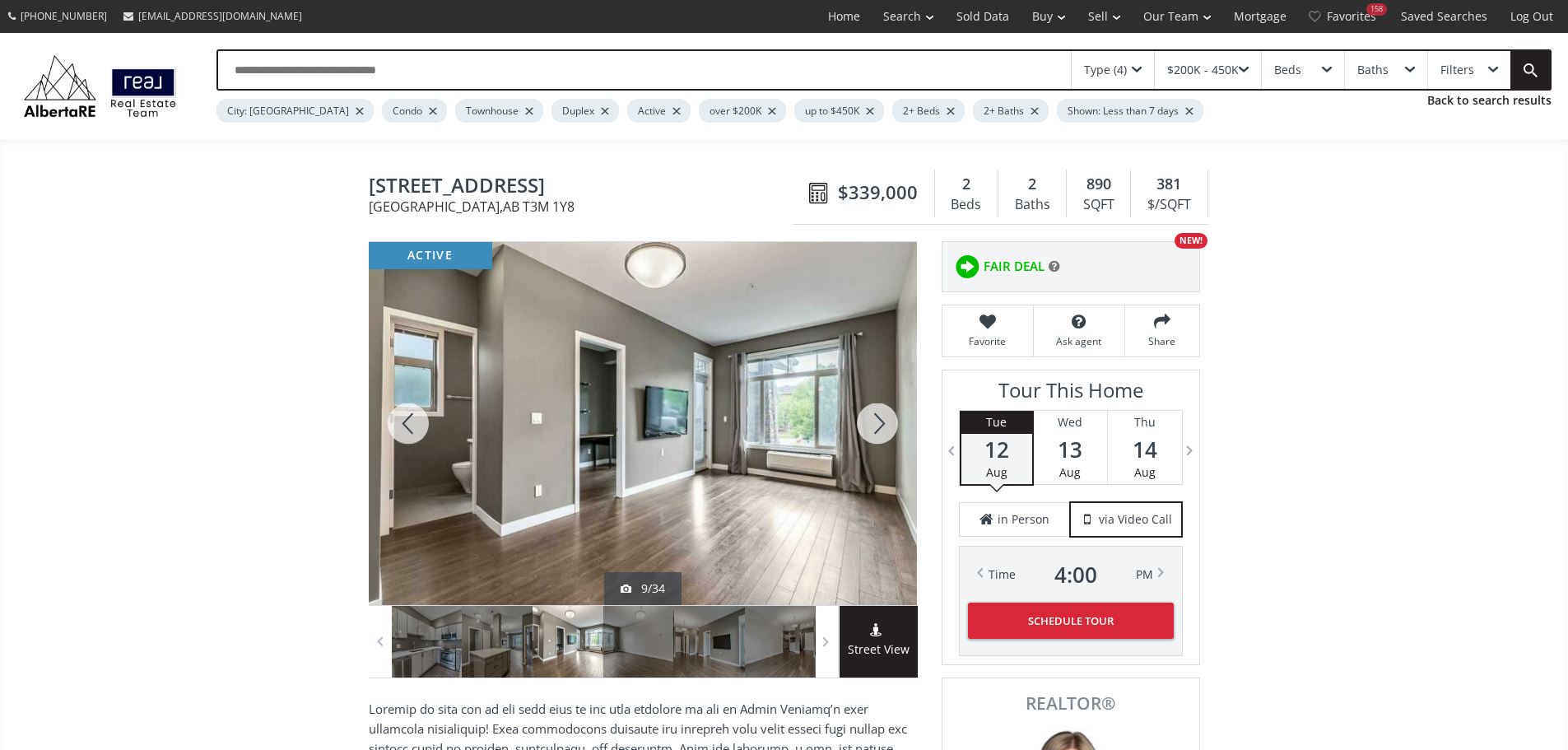
click at [880, 431] on div at bounding box center [877, 424] width 79 height 363
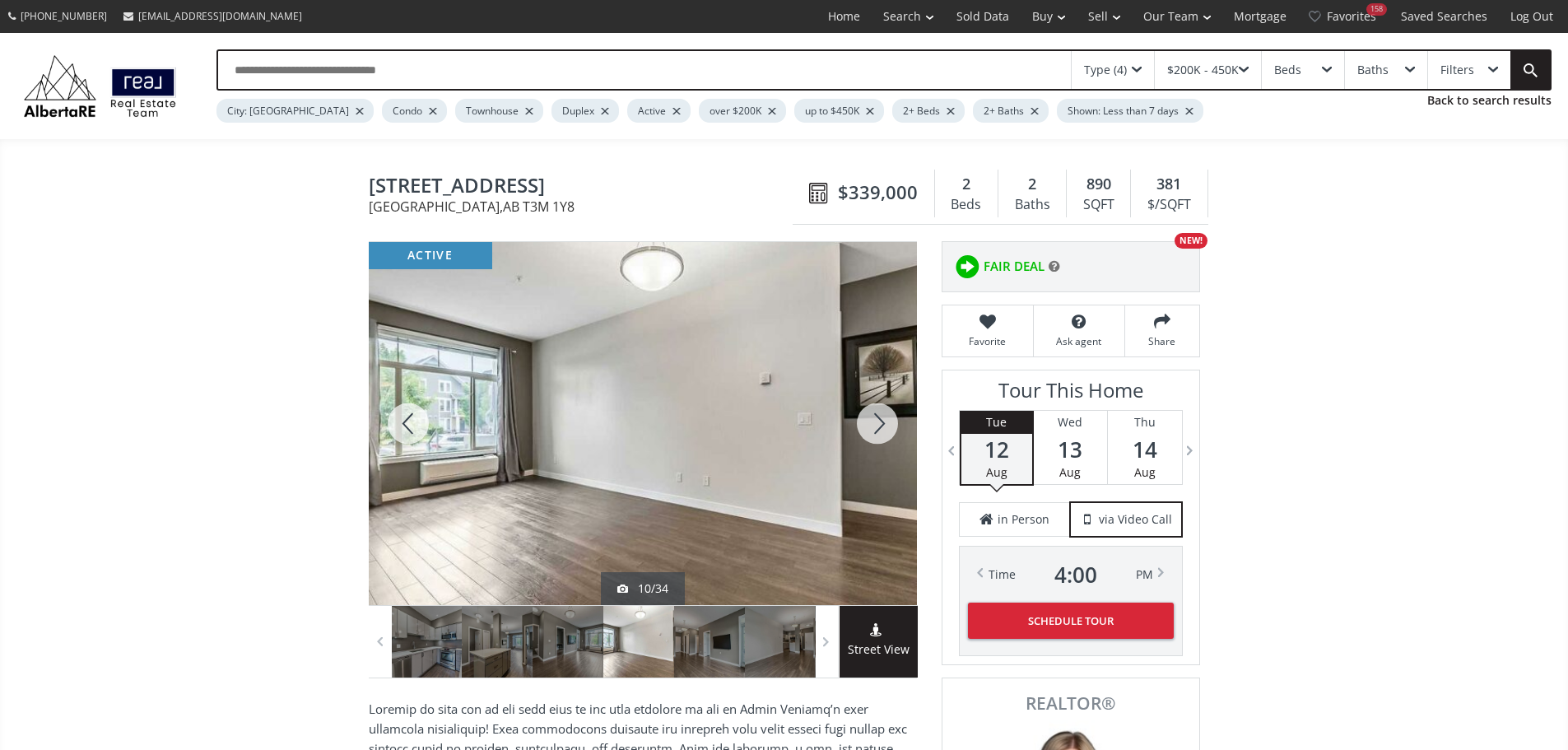
click at [880, 431] on div at bounding box center [877, 424] width 79 height 363
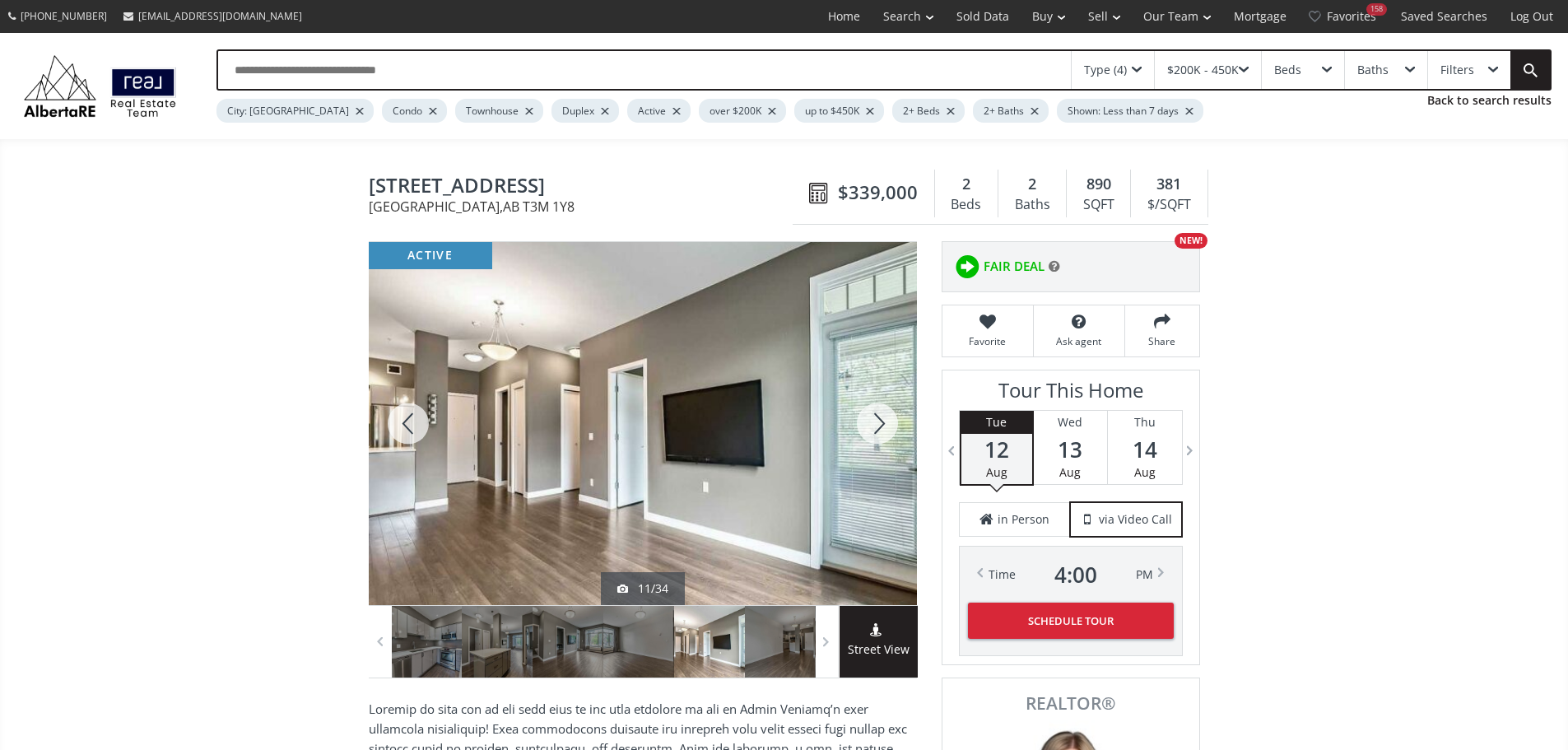
click at [880, 431] on div at bounding box center [877, 424] width 79 height 363
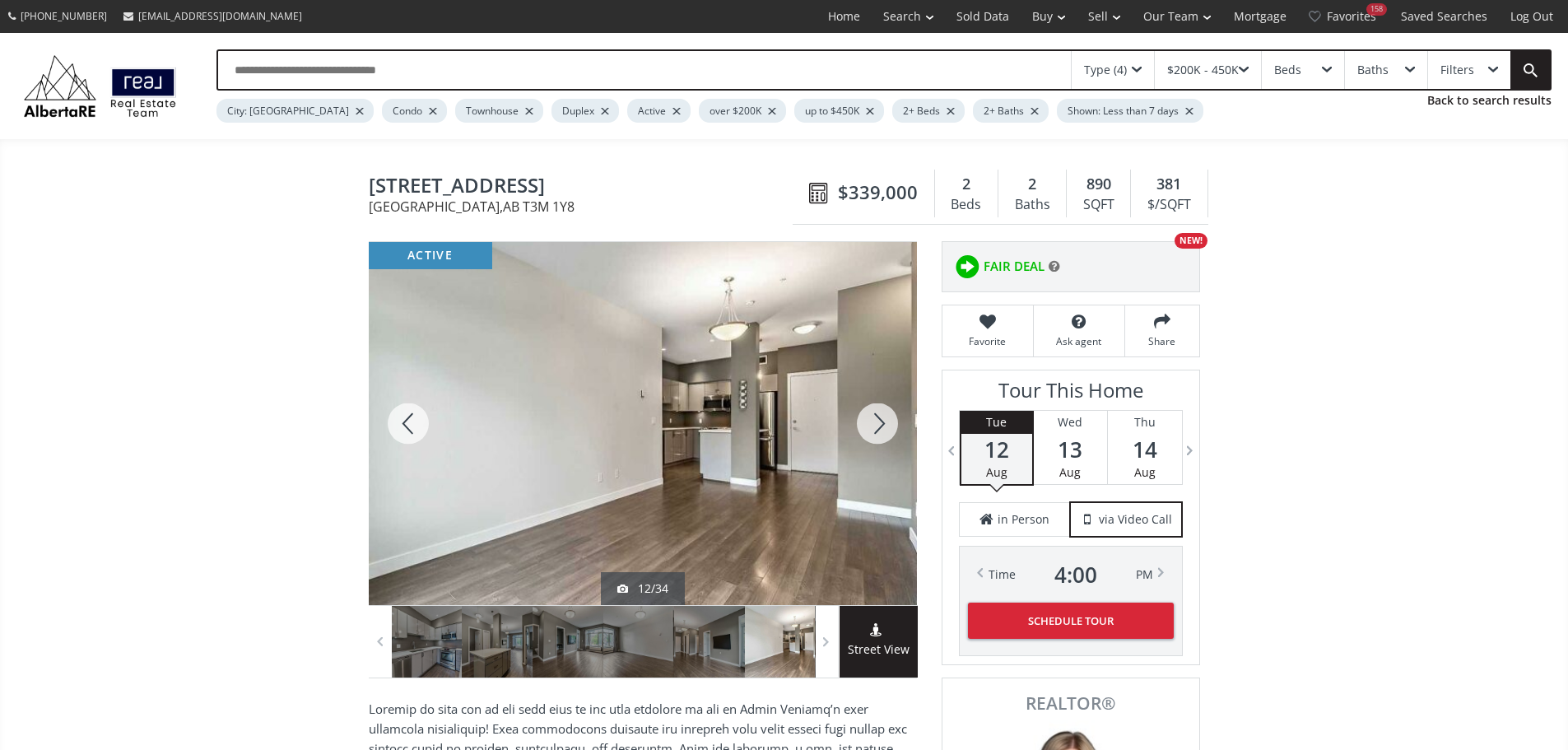
click at [880, 431] on div at bounding box center [877, 424] width 79 height 363
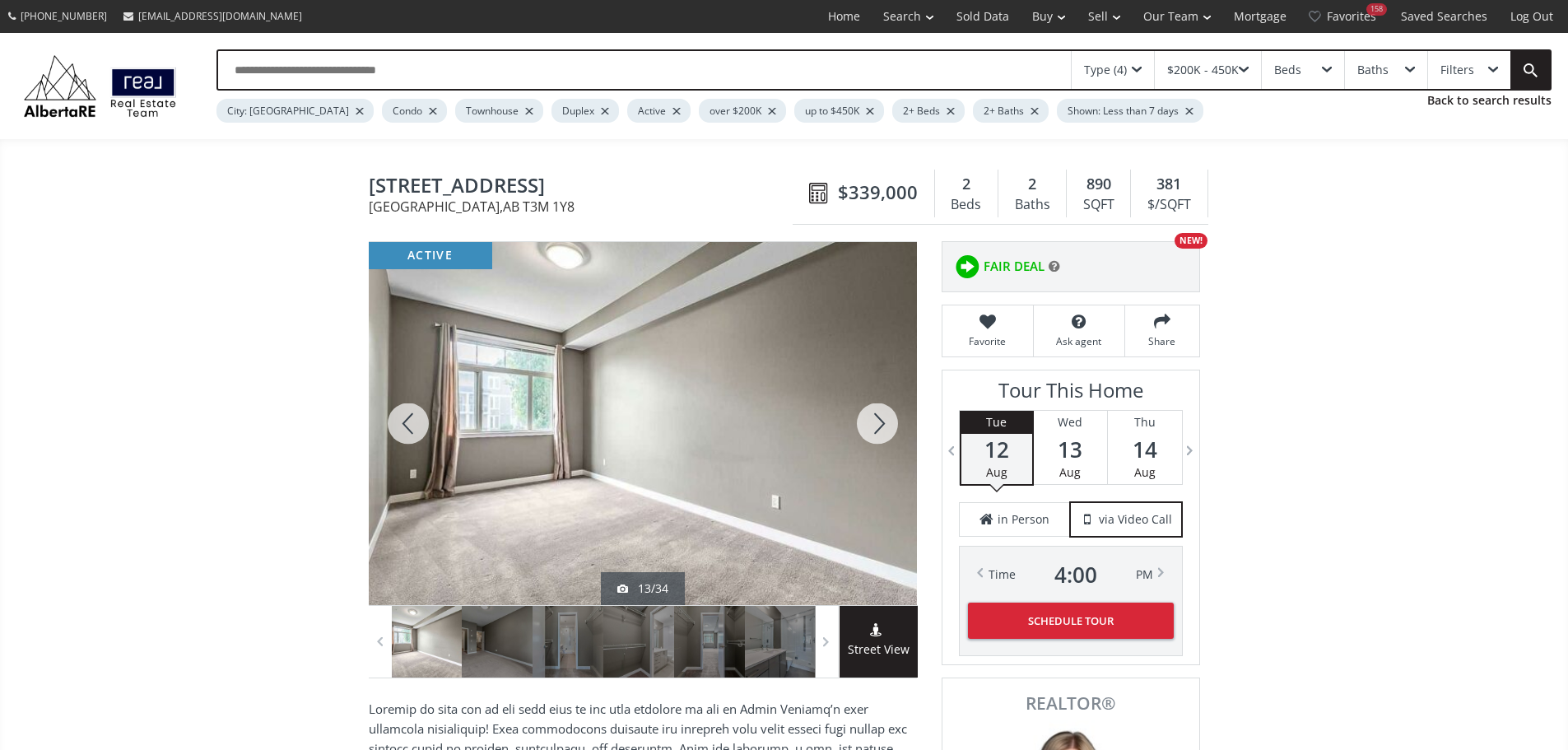
click at [880, 431] on div at bounding box center [877, 424] width 79 height 363
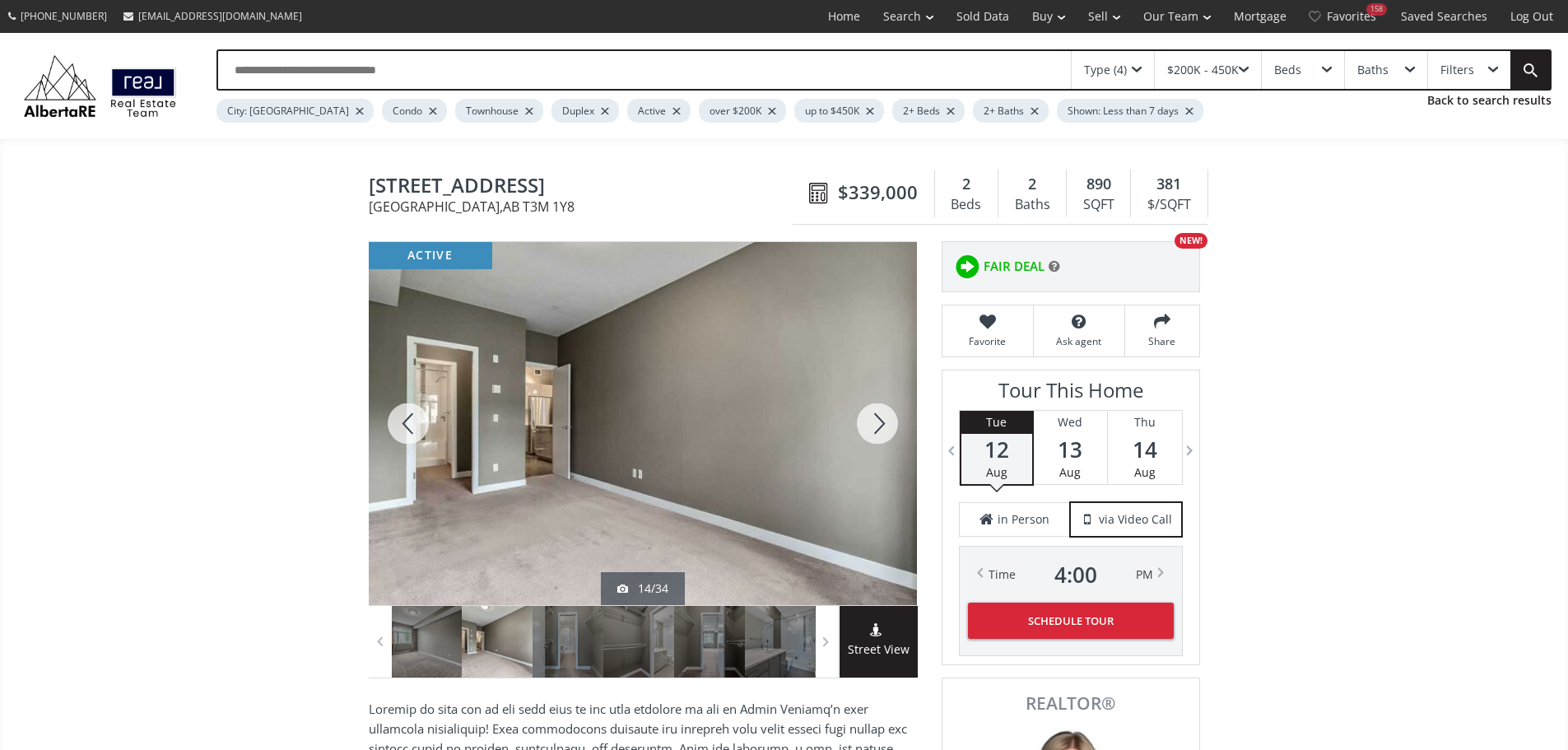
click at [880, 431] on div at bounding box center [877, 424] width 79 height 363
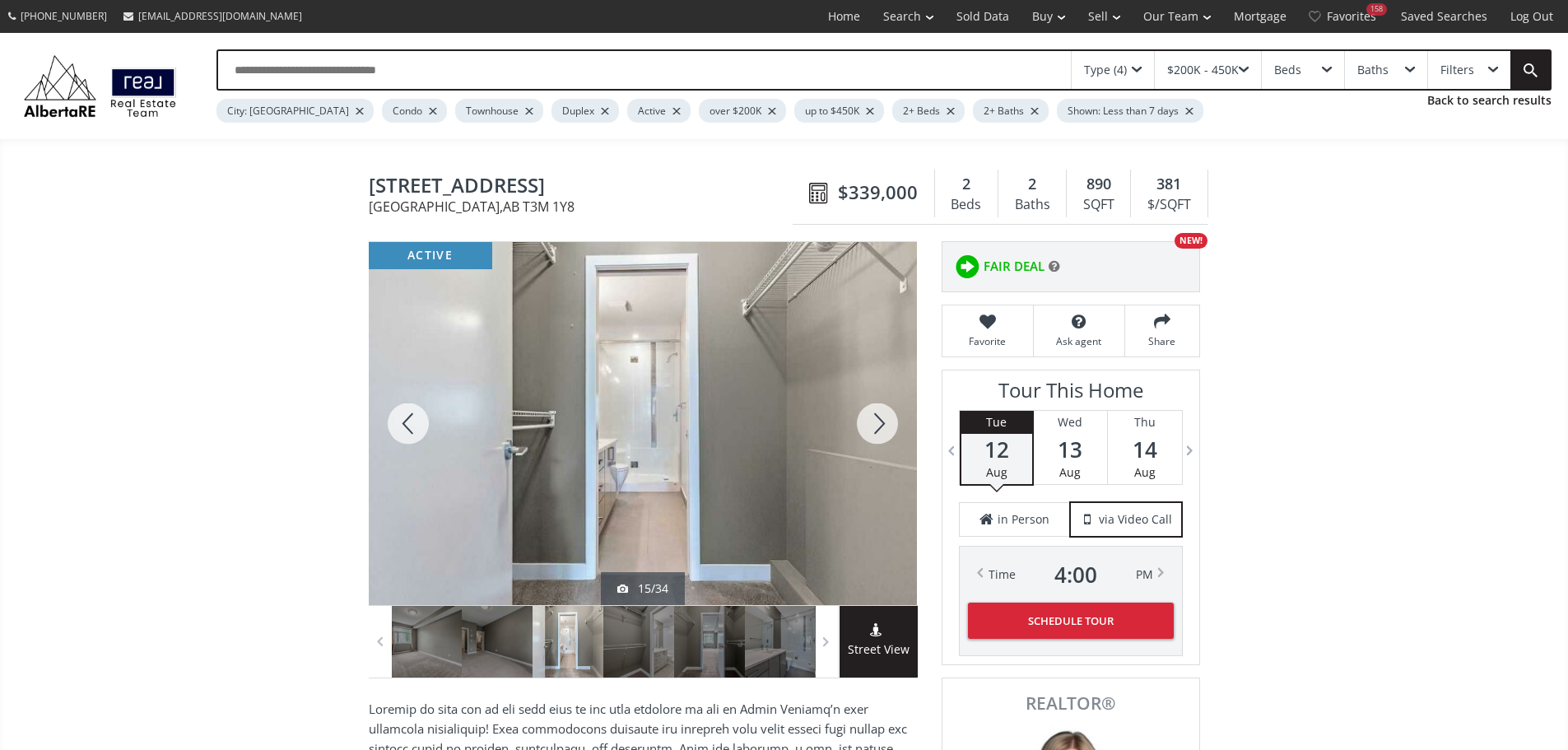
click at [885, 425] on div at bounding box center [877, 424] width 79 height 363
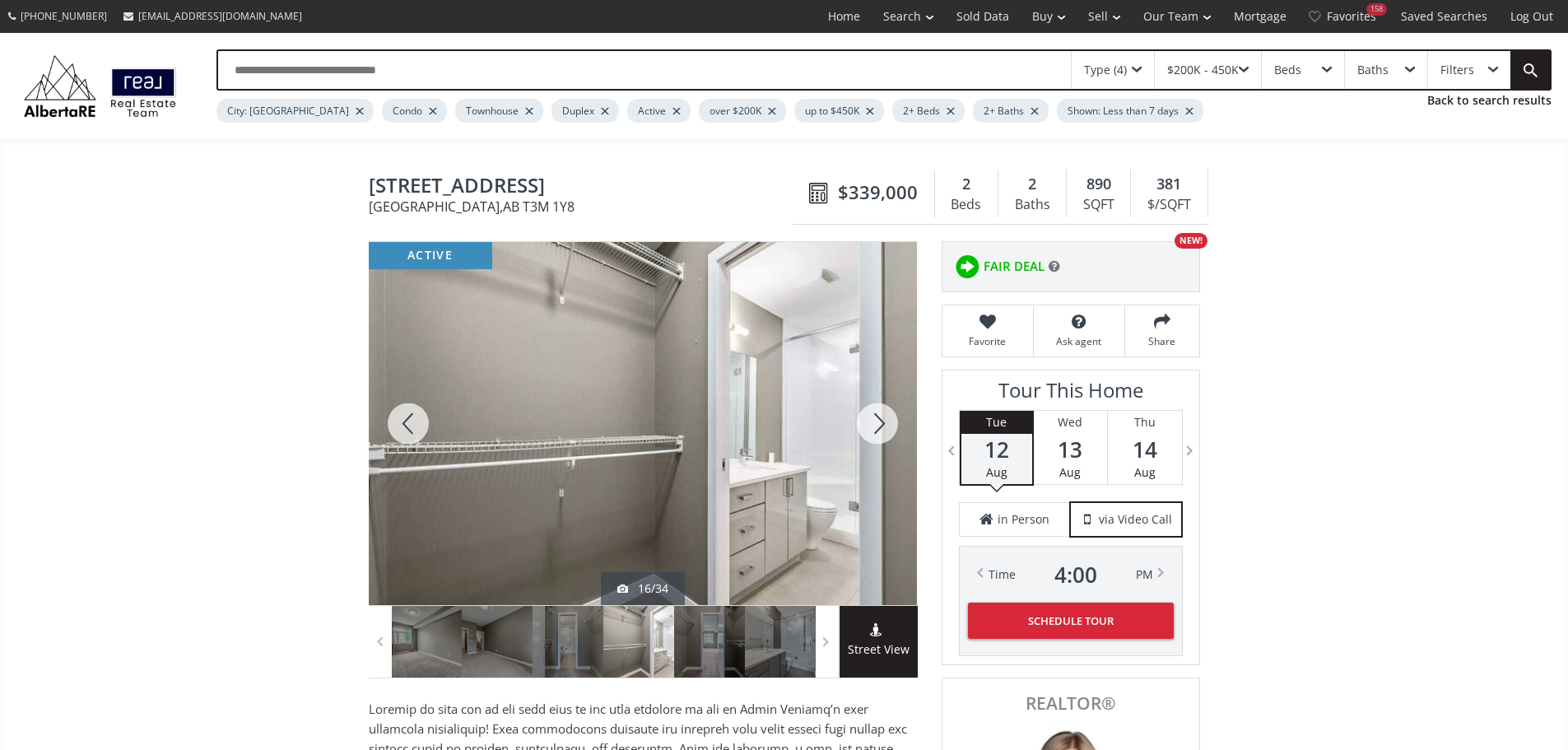
click at [883, 436] on div at bounding box center [877, 424] width 79 height 363
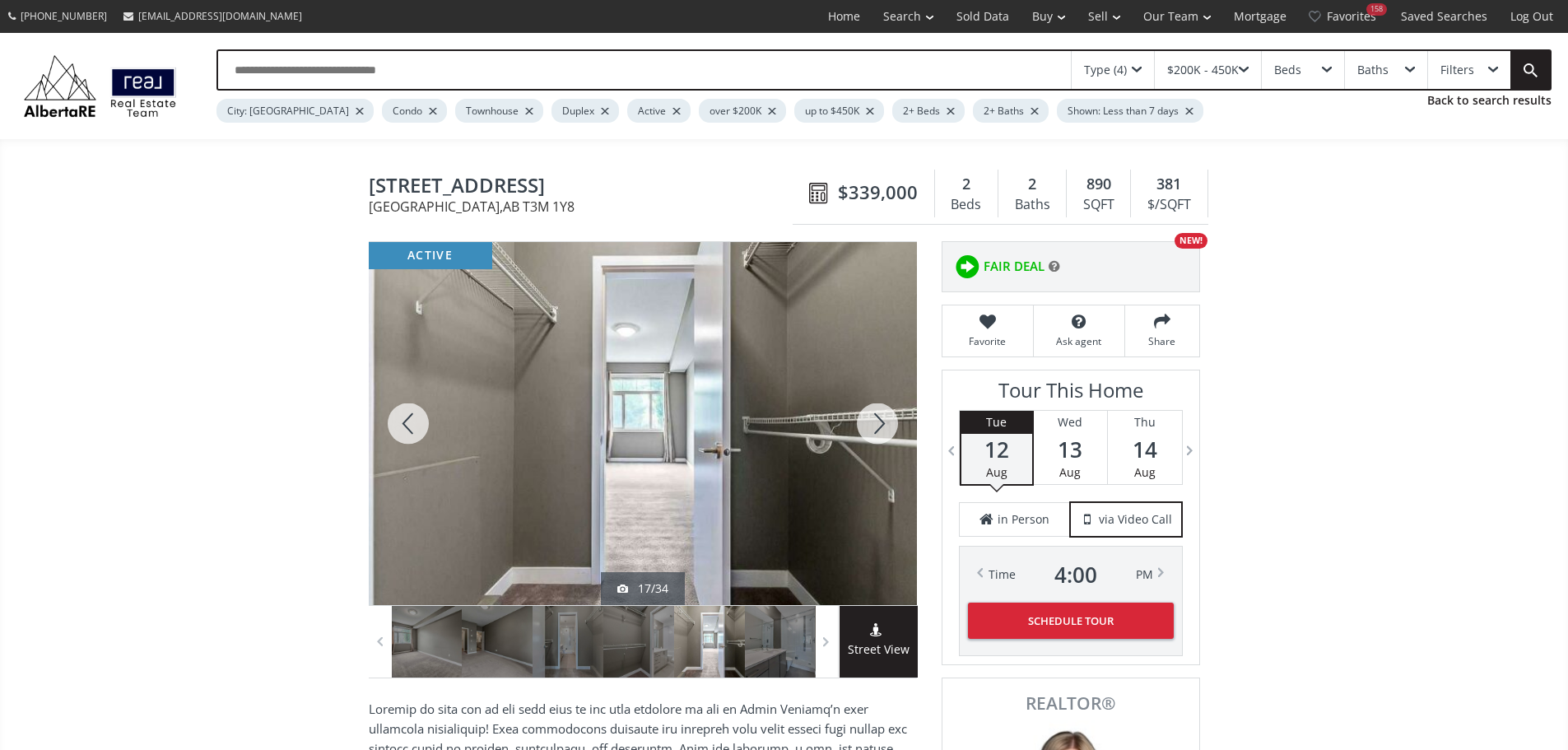
click at [882, 435] on div at bounding box center [877, 424] width 79 height 363
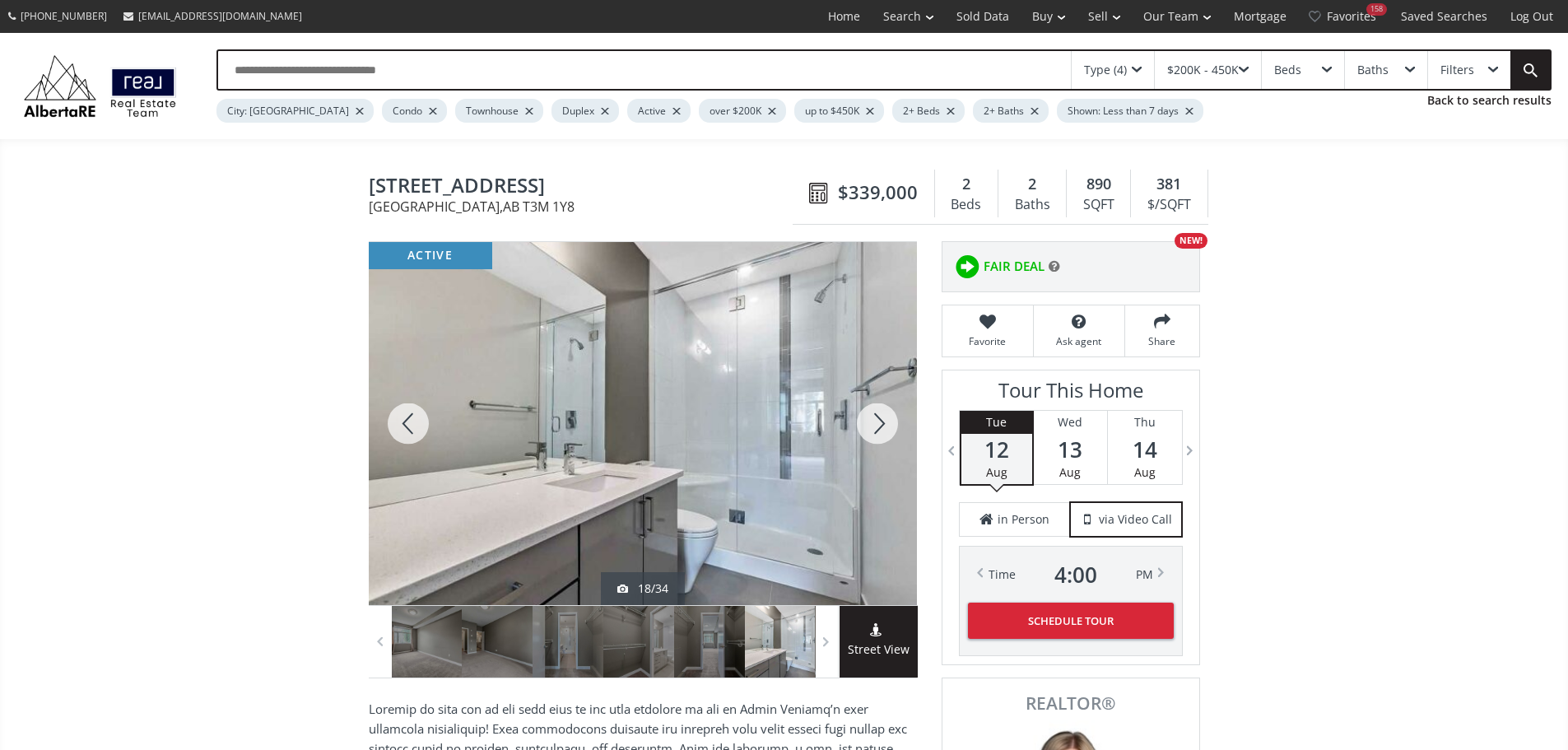
click at [882, 435] on div at bounding box center [877, 424] width 79 height 363
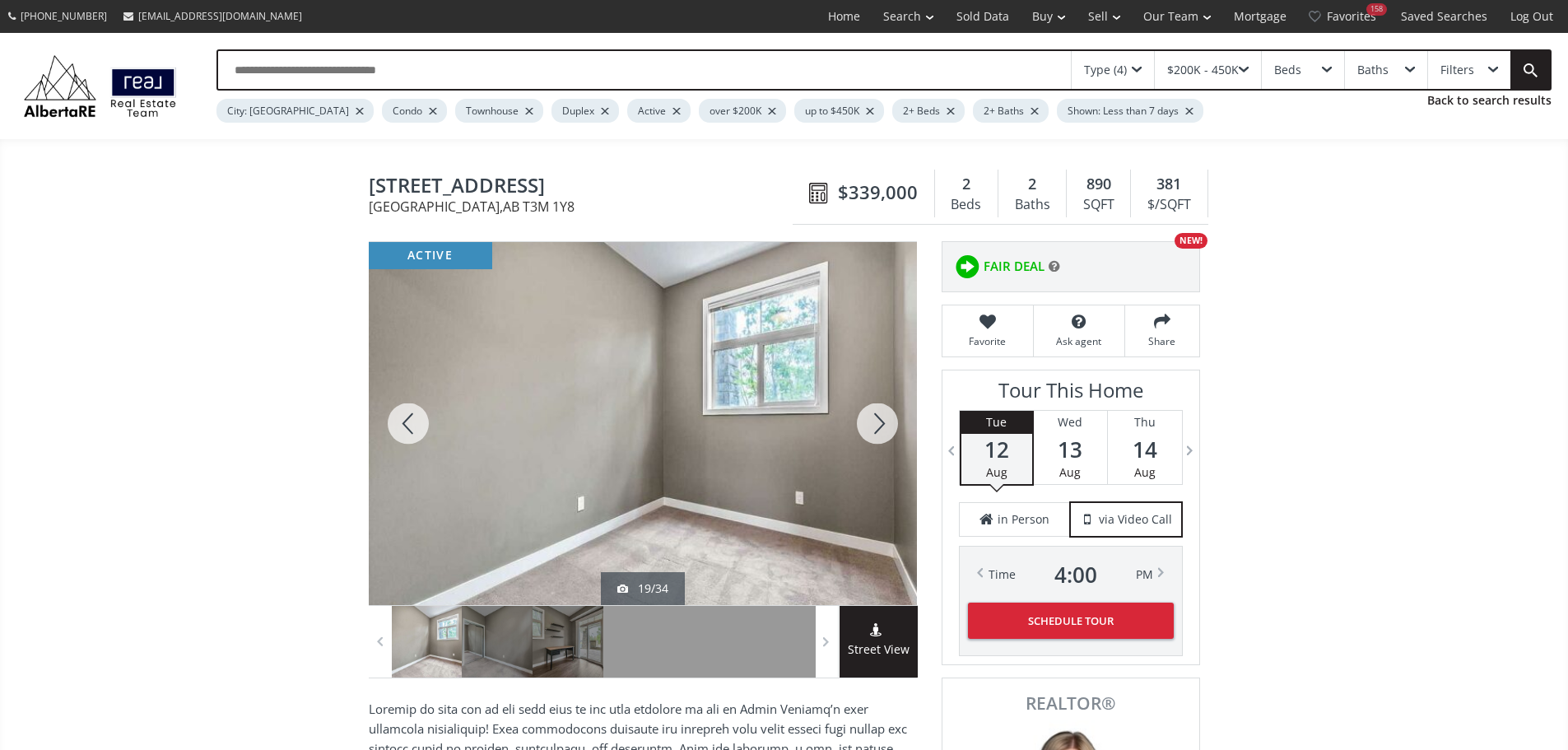
click at [882, 435] on div at bounding box center [877, 424] width 79 height 363
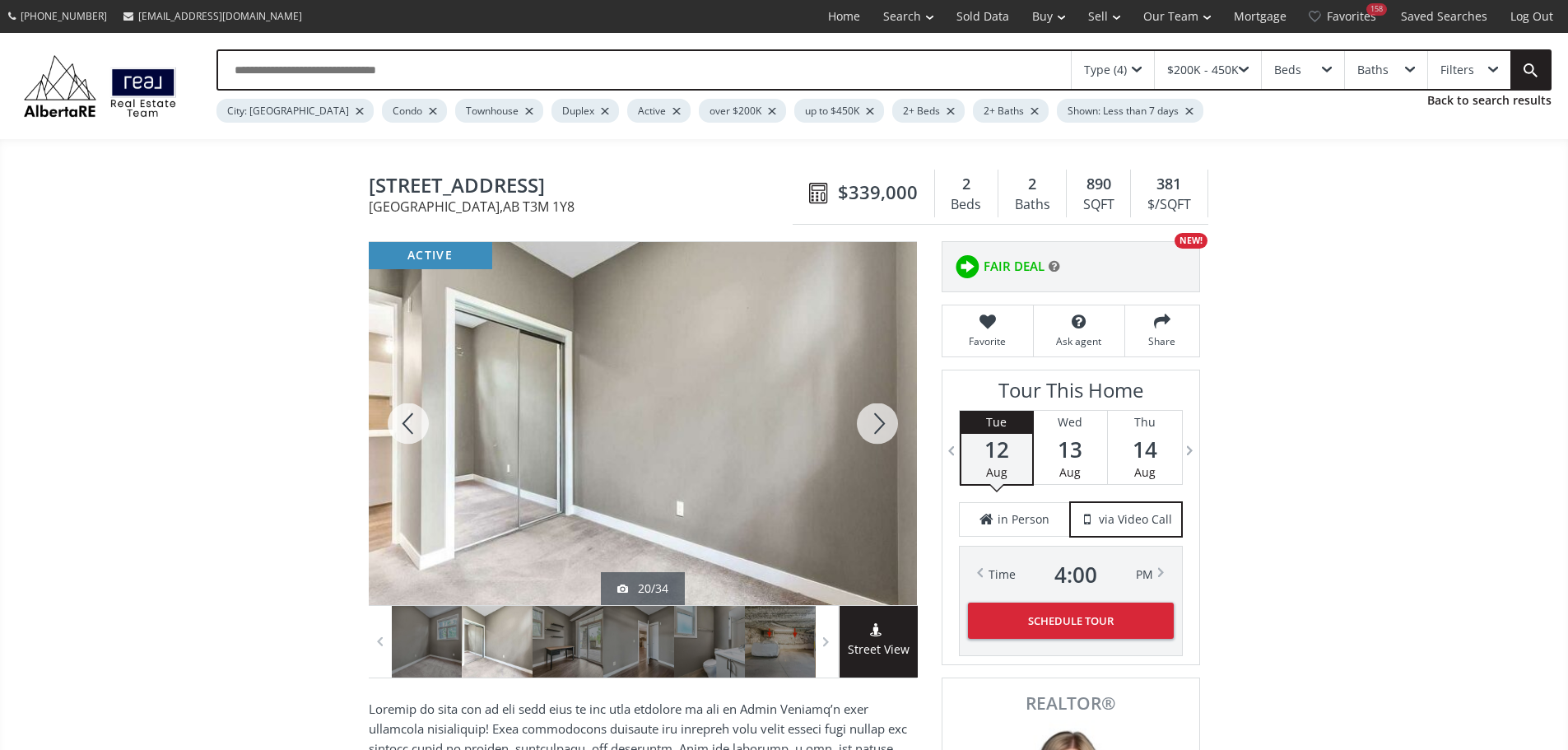
click at [882, 435] on div at bounding box center [877, 424] width 79 height 363
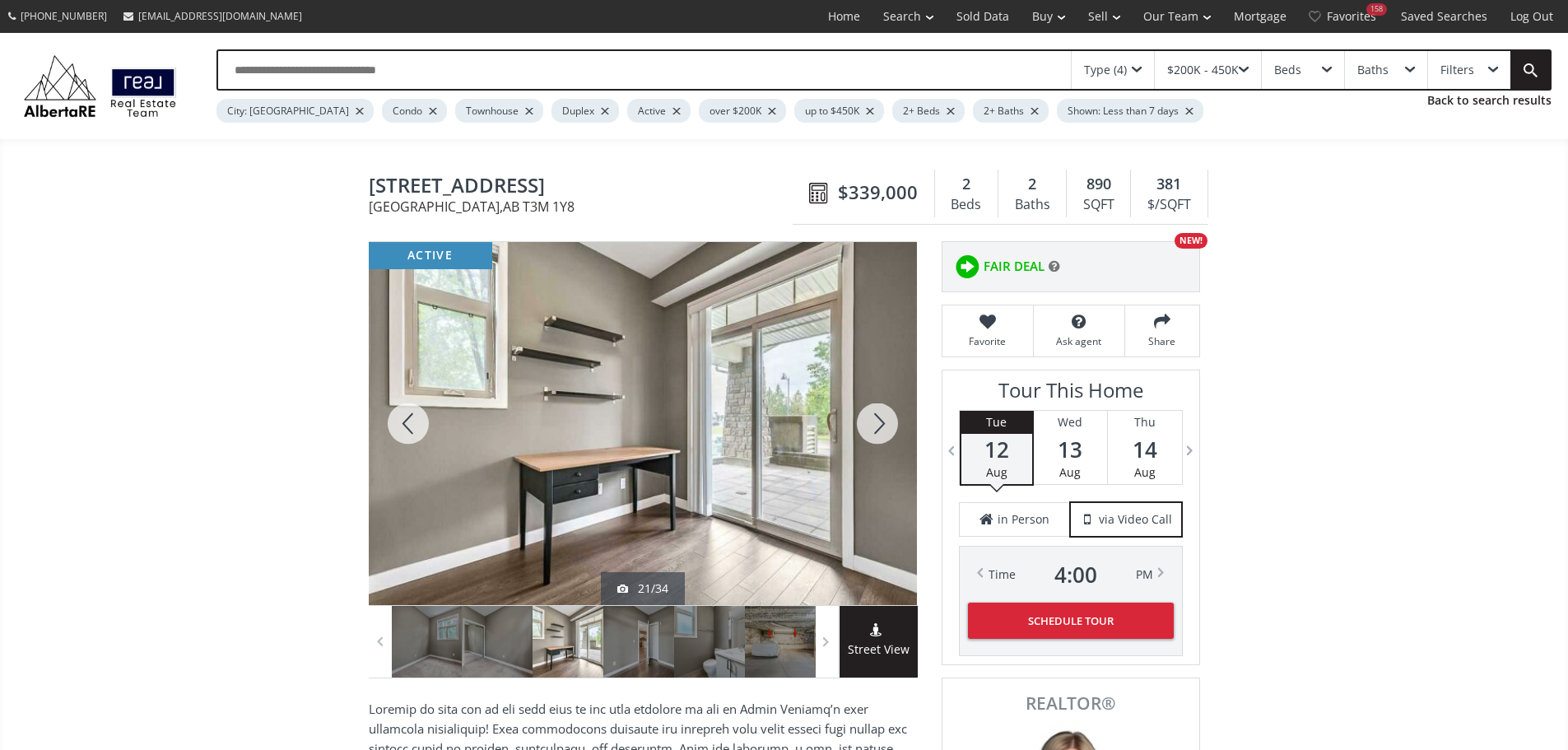
click at [882, 435] on div at bounding box center [877, 424] width 79 height 363
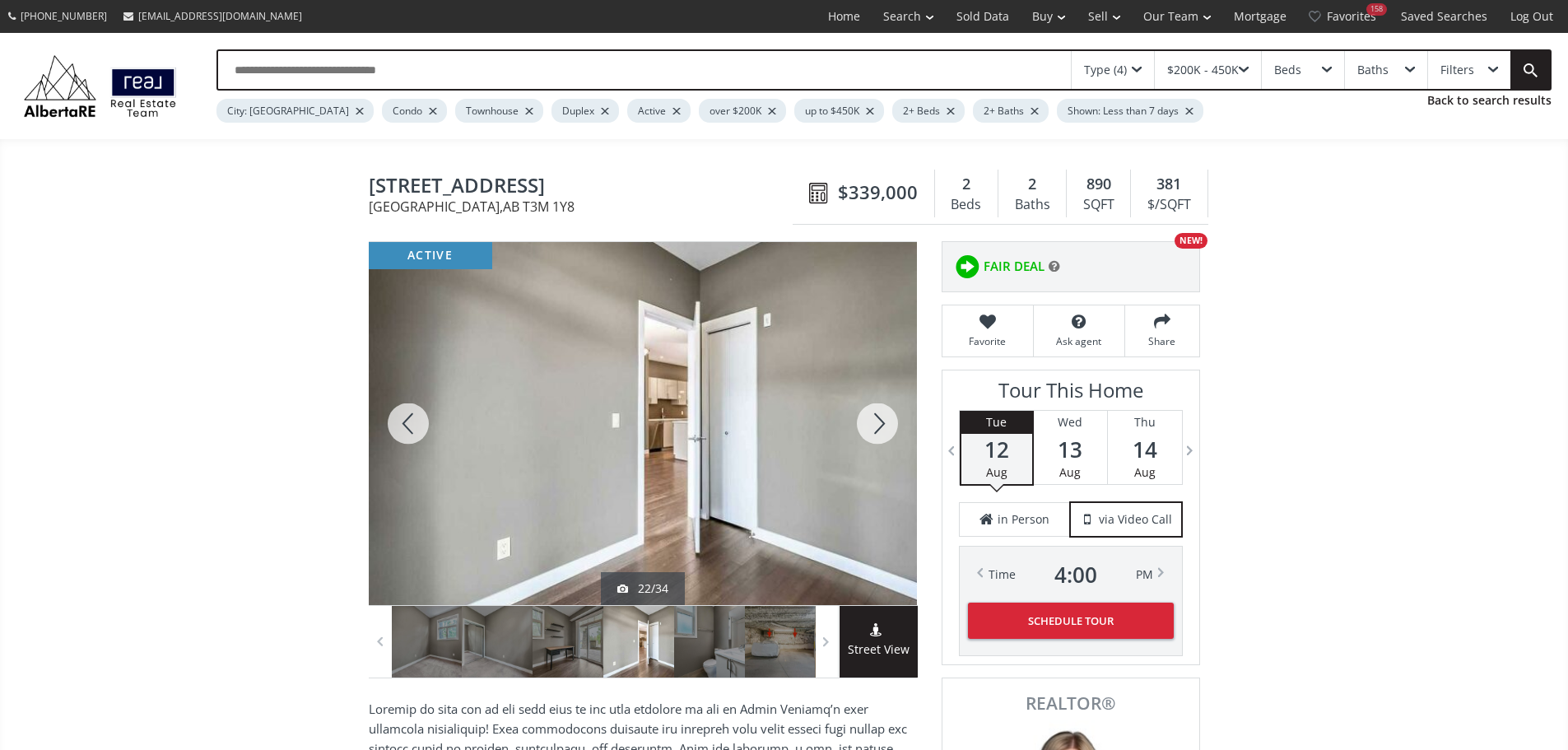
click at [882, 435] on div at bounding box center [877, 424] width 79 height 363
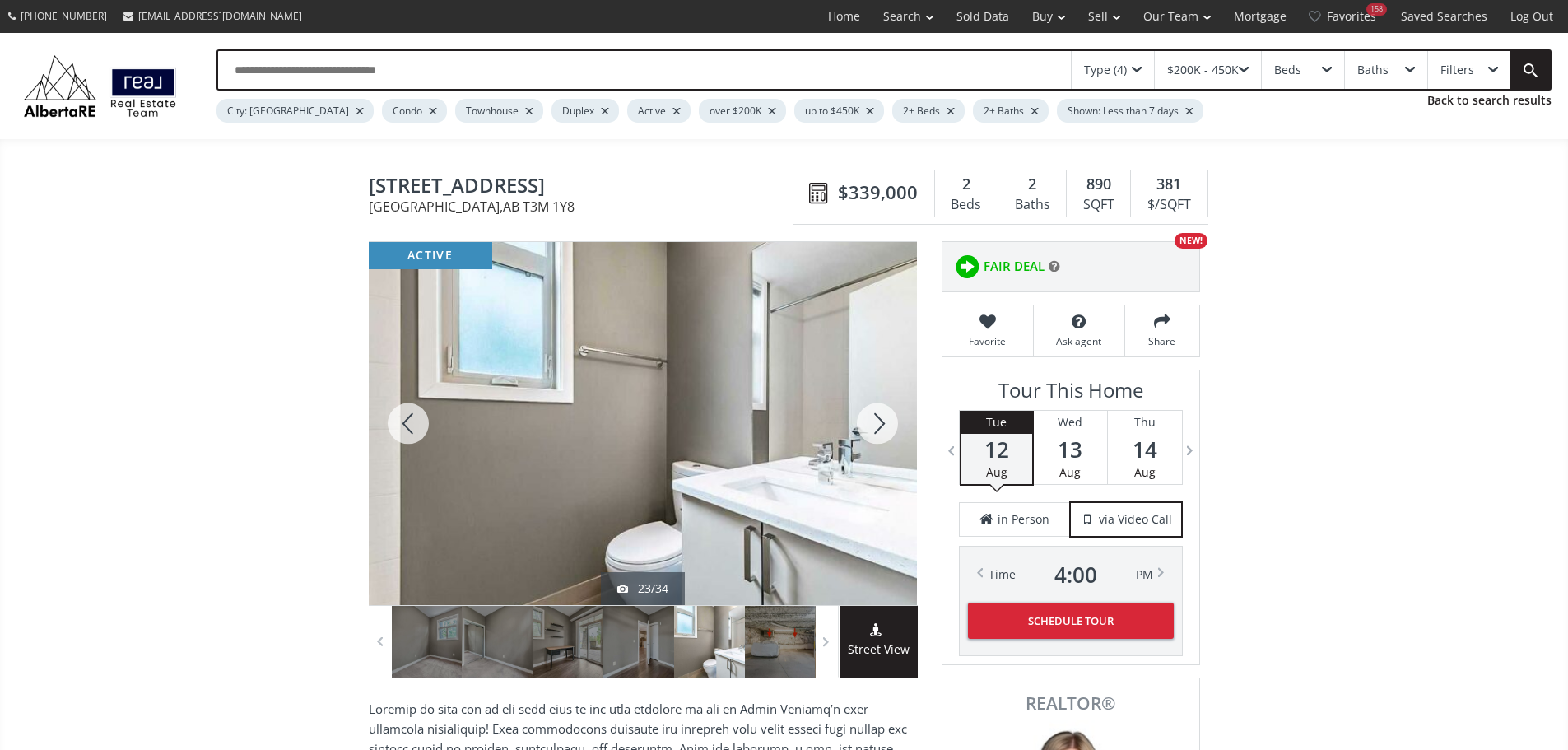
click at [882, 435] on div at bounding box center [877, 424] width 79 height 363
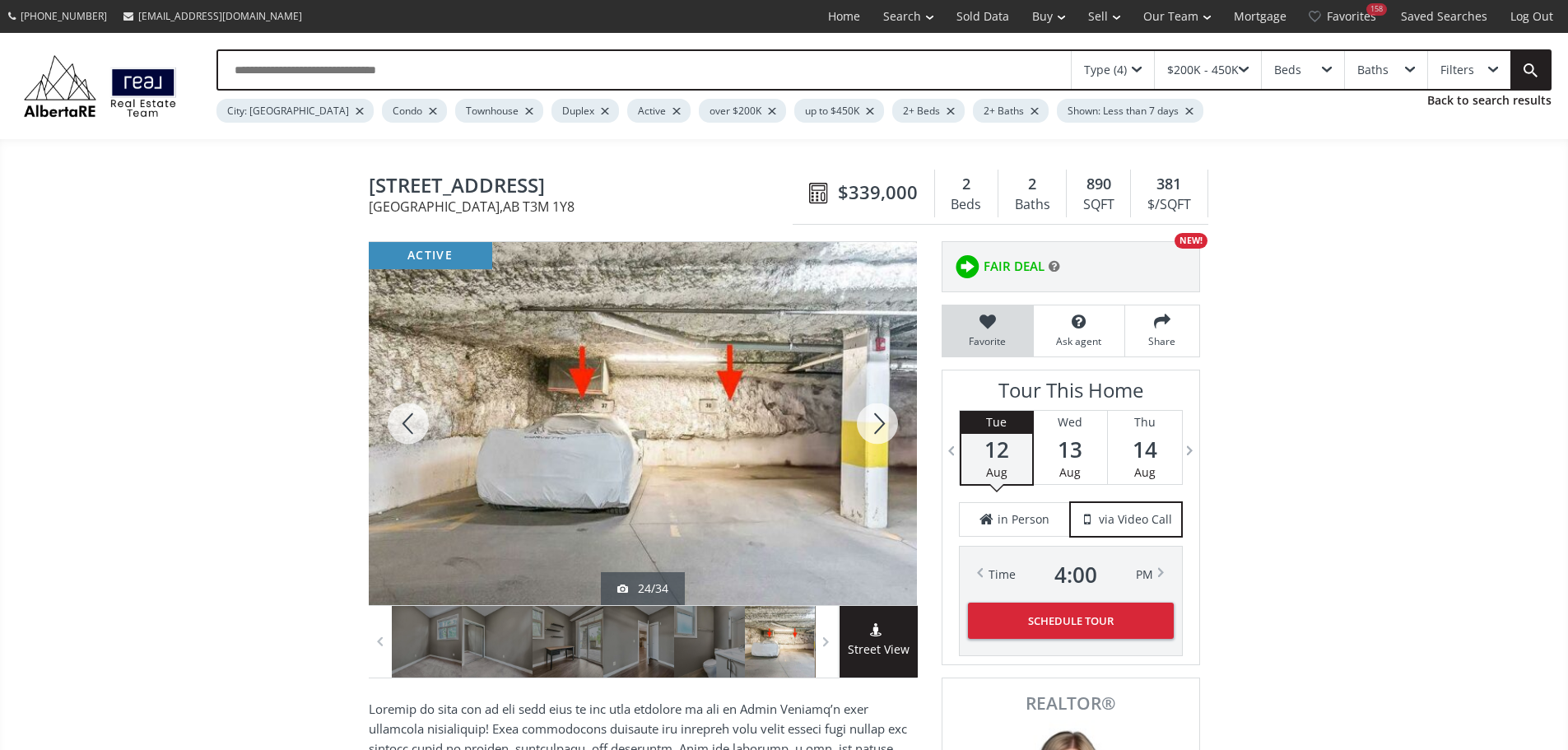
click at [977, 330] on icon at bounding box center [987, 322] width 74 height 17
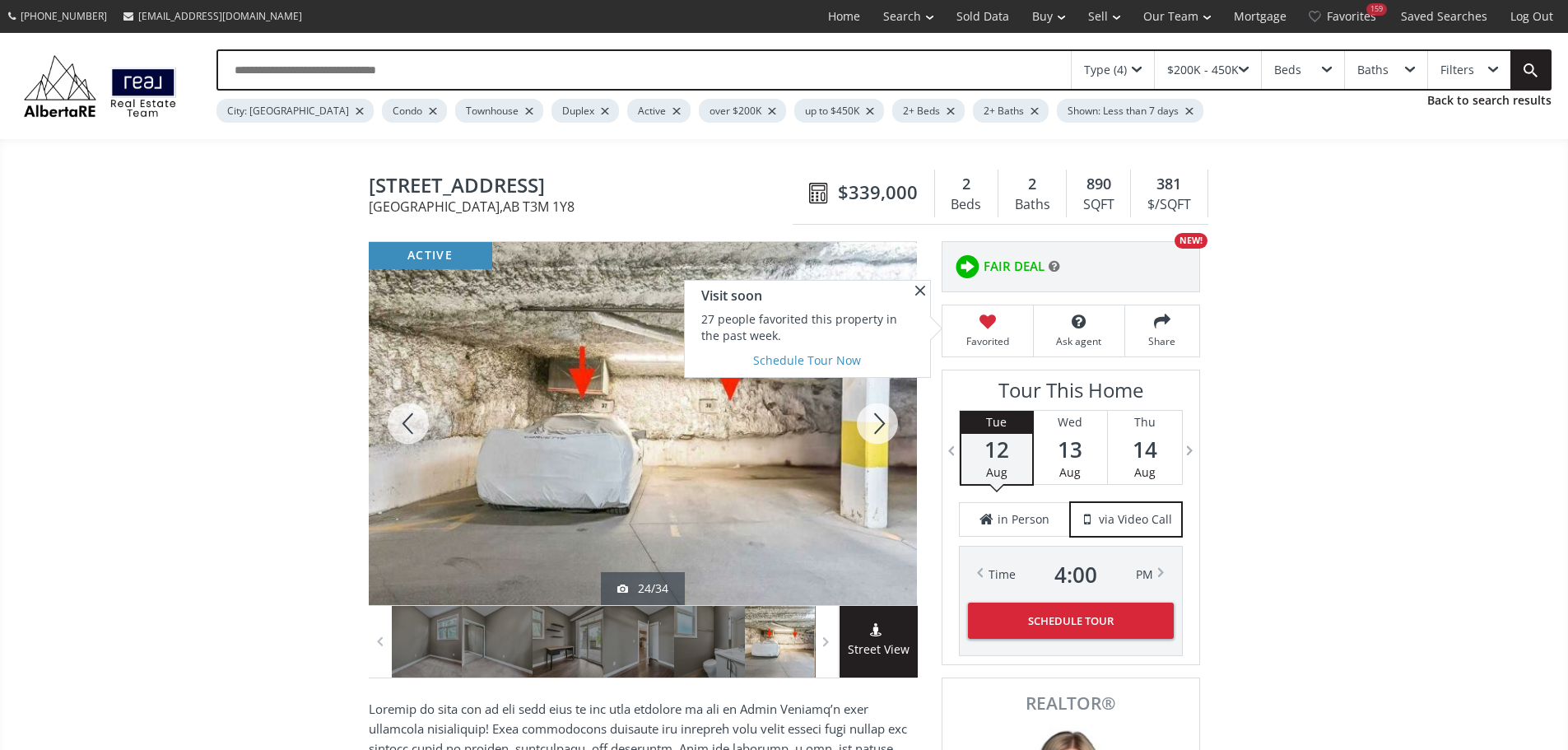
click at [877, 425] on div at bounding box center [877, 424] width 79 height 363
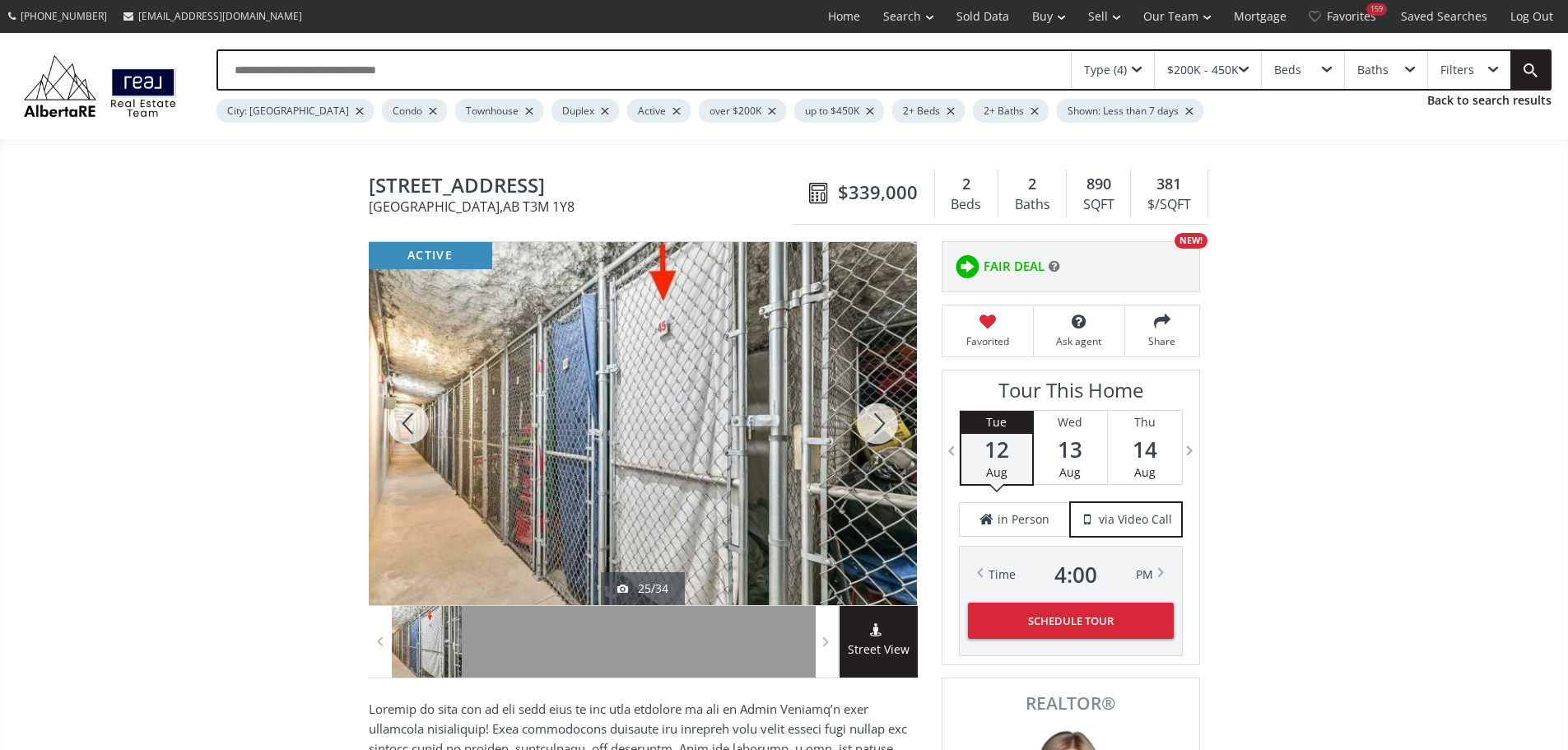
click at [877, 425] on div at bounding box center [877, 424] width 79 height 363
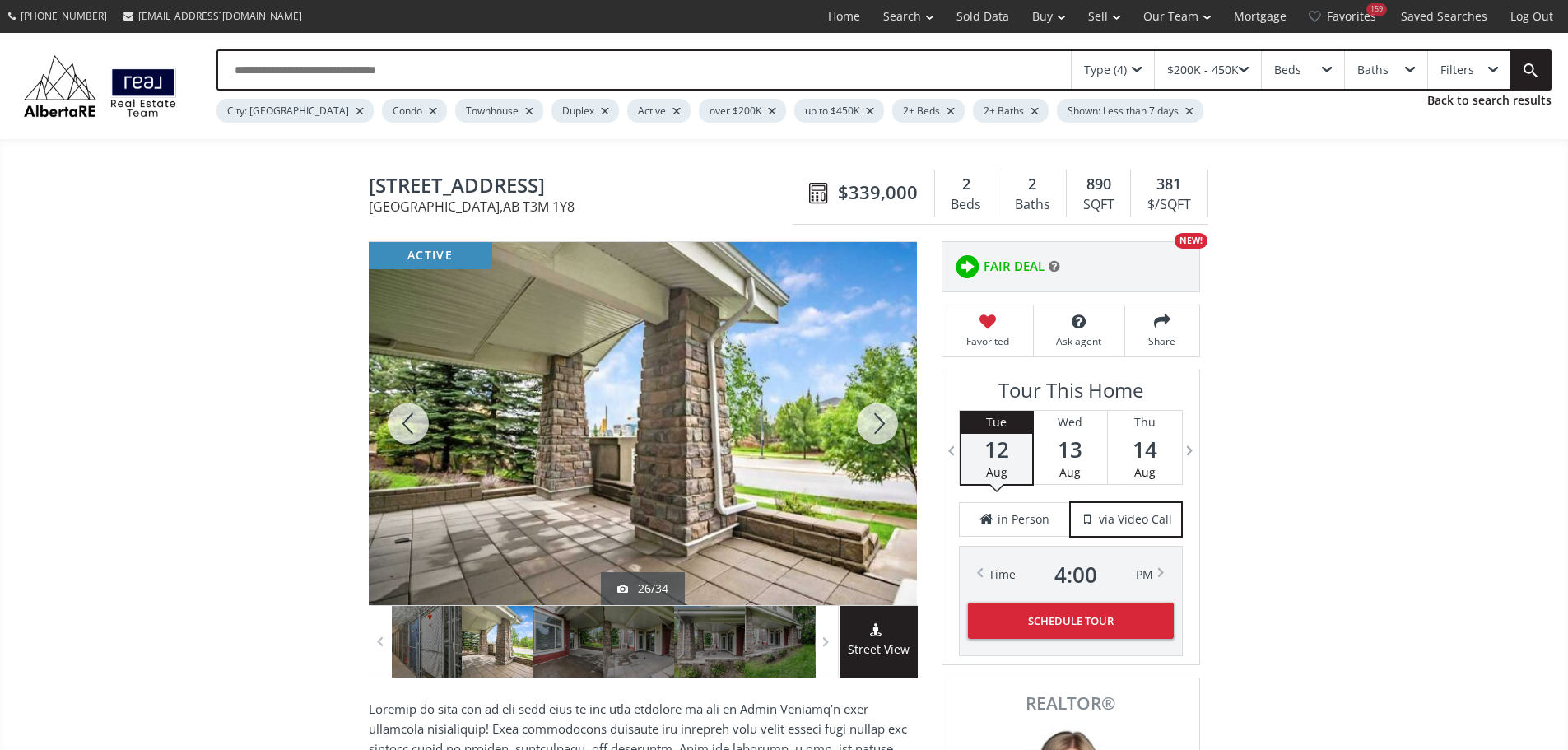
click at [878, 425] on div at bounding box center [877, 424] width 79 height 363
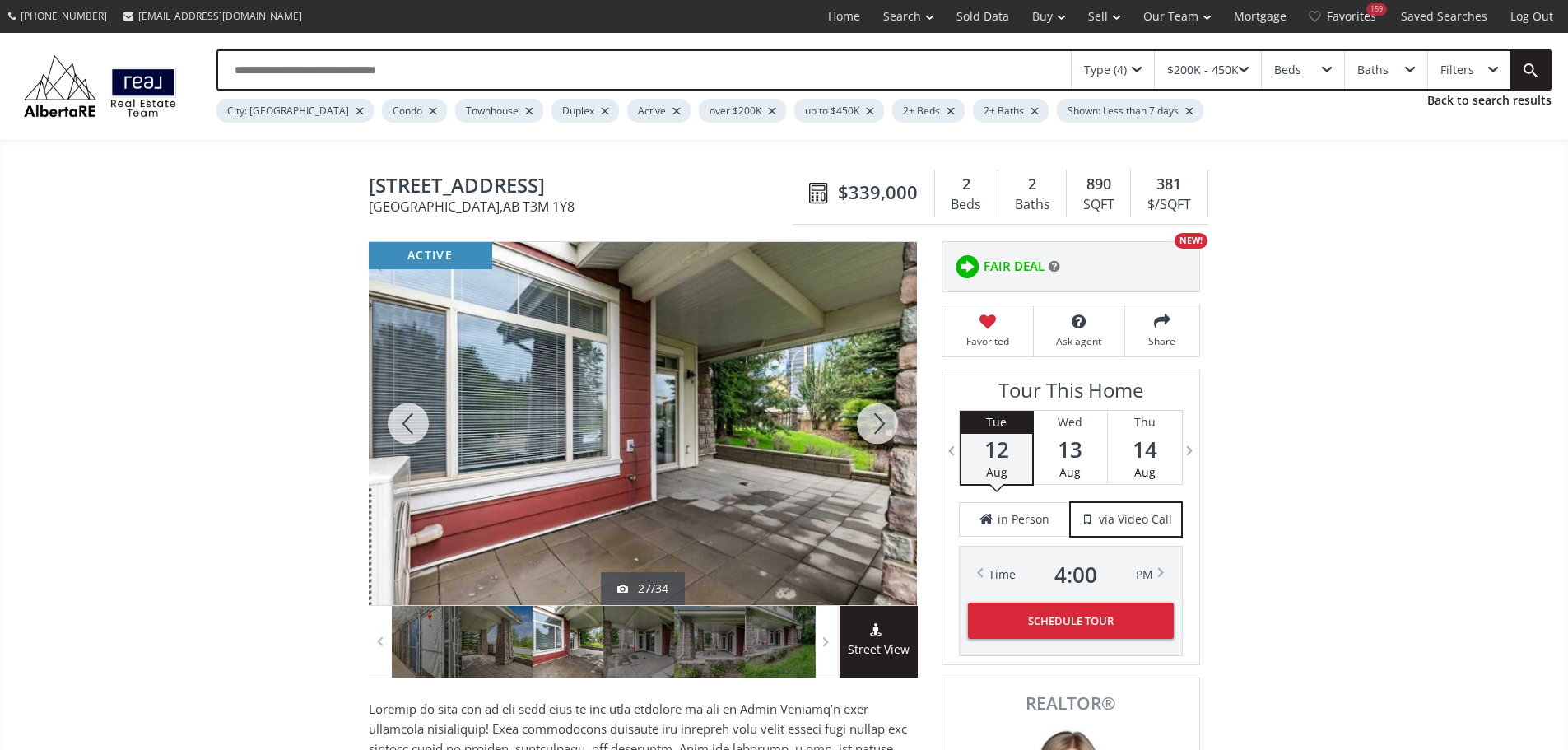
click at [879, 425] on div at bounding box center [877, 424] width 79 height 363
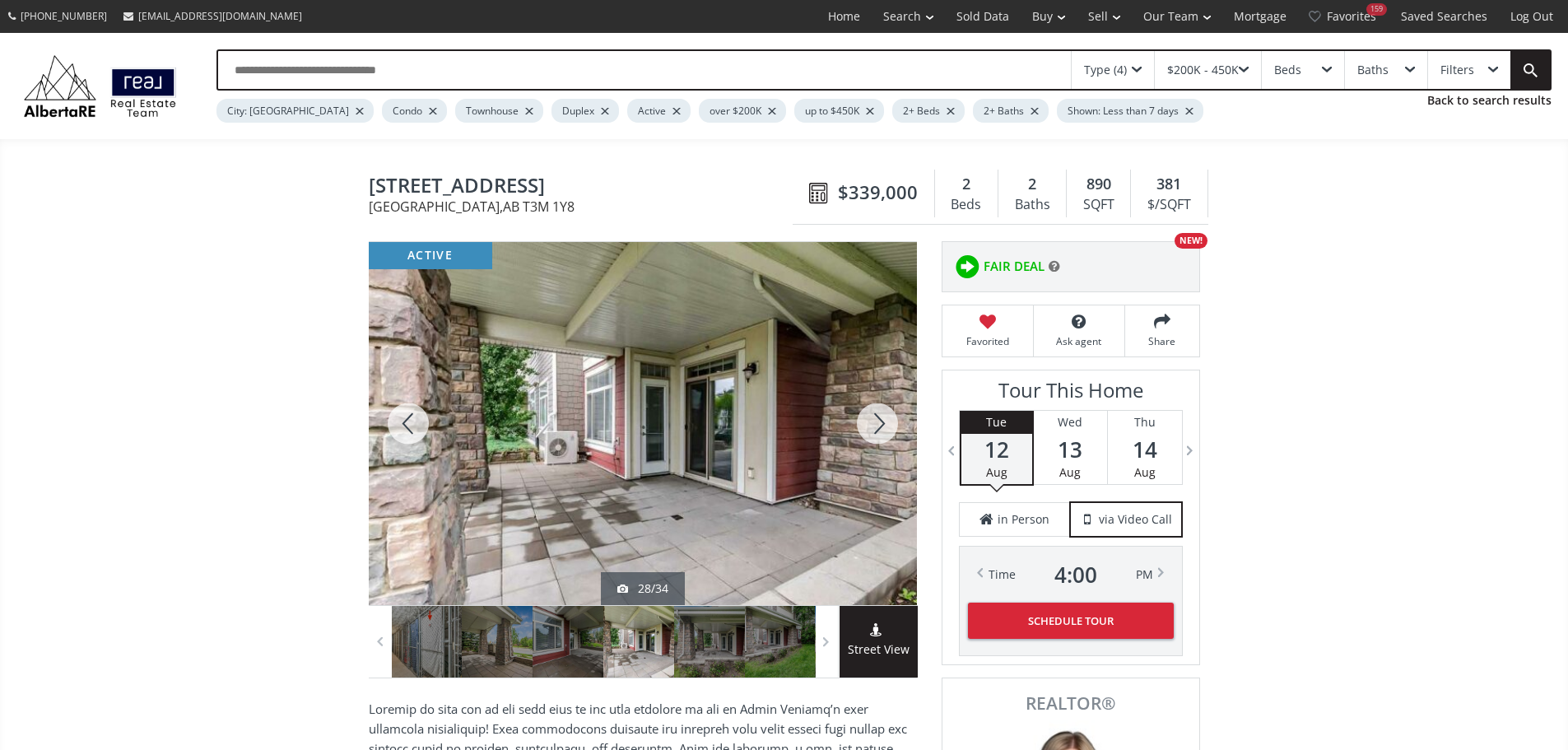
click at [879, 425] on div at bounding box center [877, 424] width 79 height 363
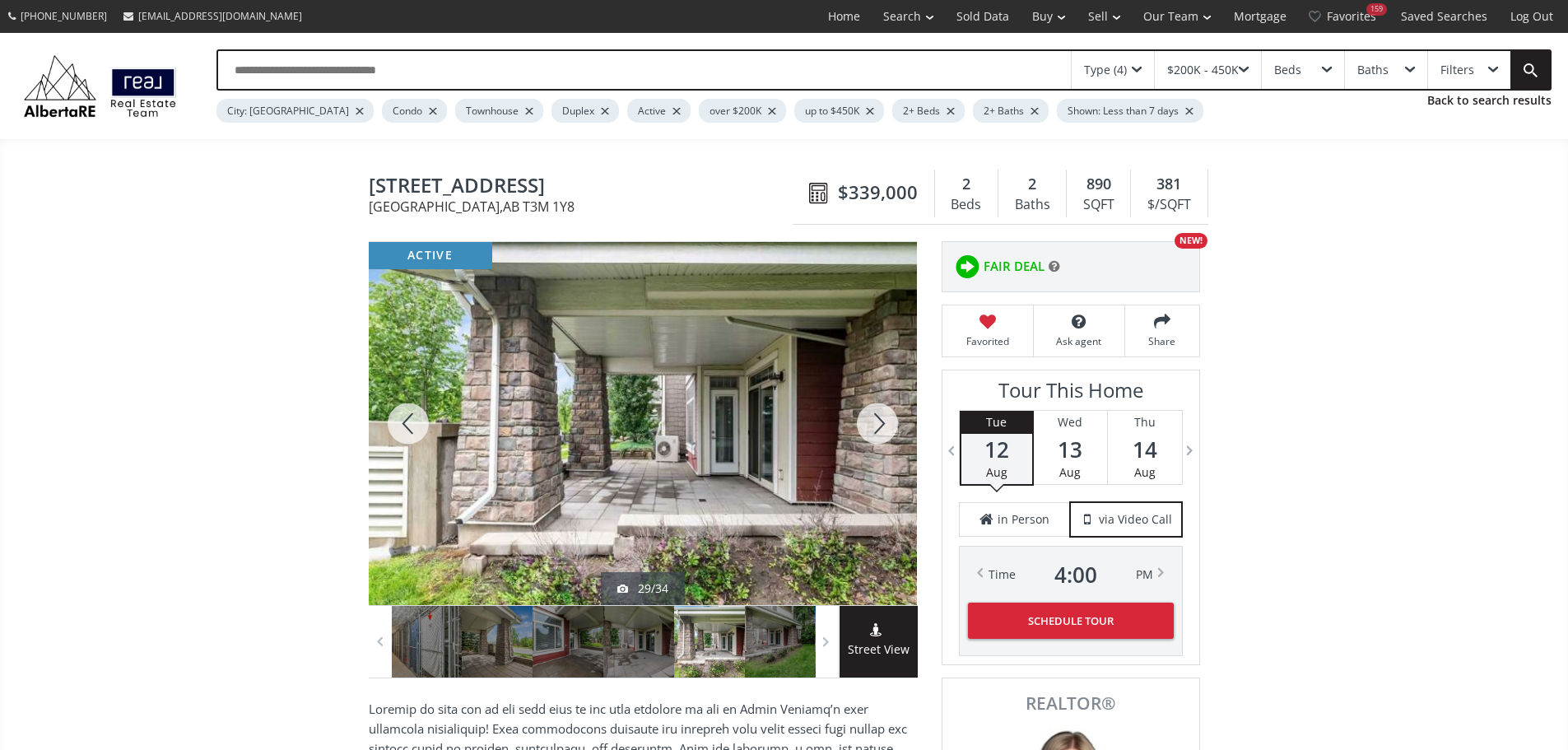
click at [879, 425] on div at bounding box center [877, 424] width 79 height 363
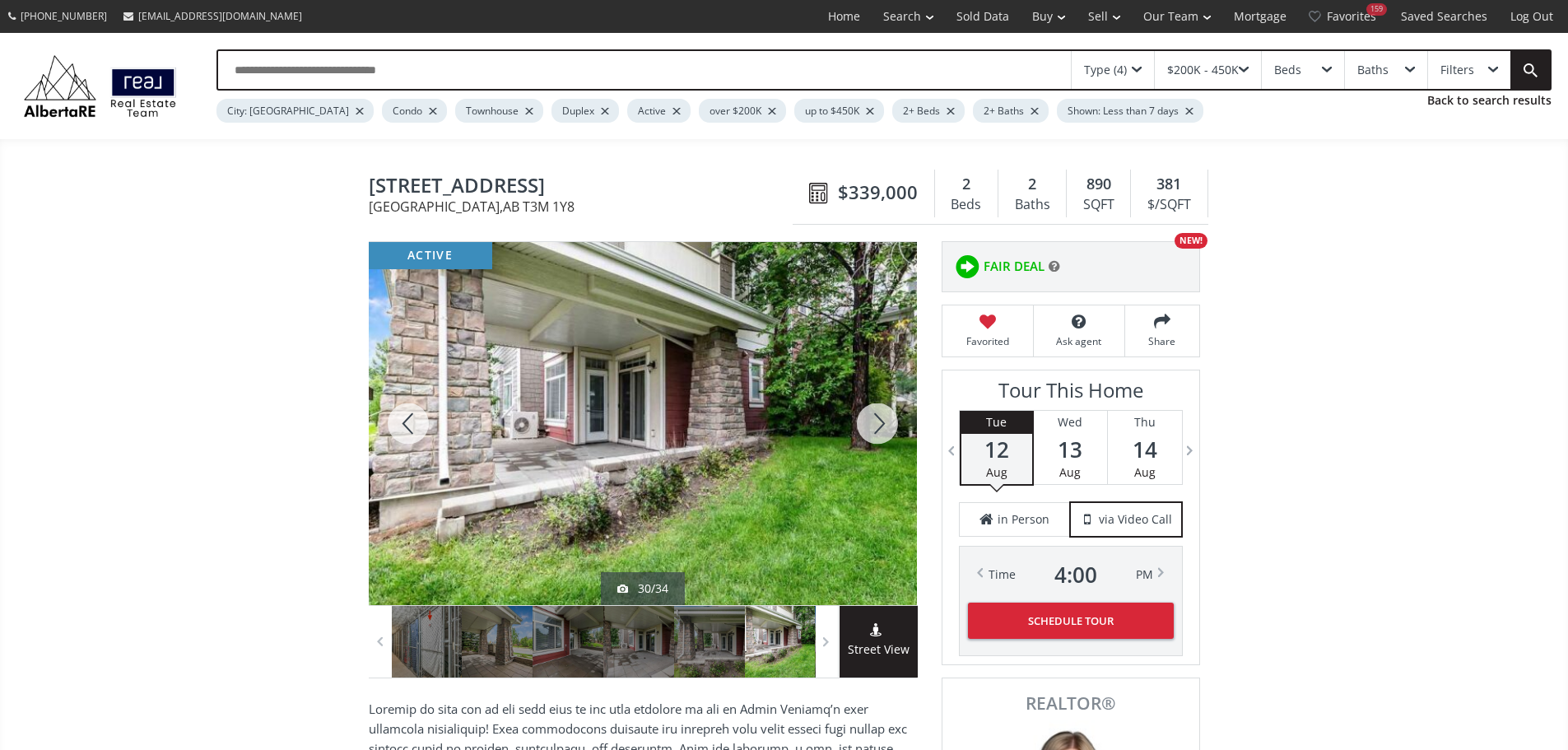
click at [879, 425] on div at bounding box center [877, 424] width 79 height 363
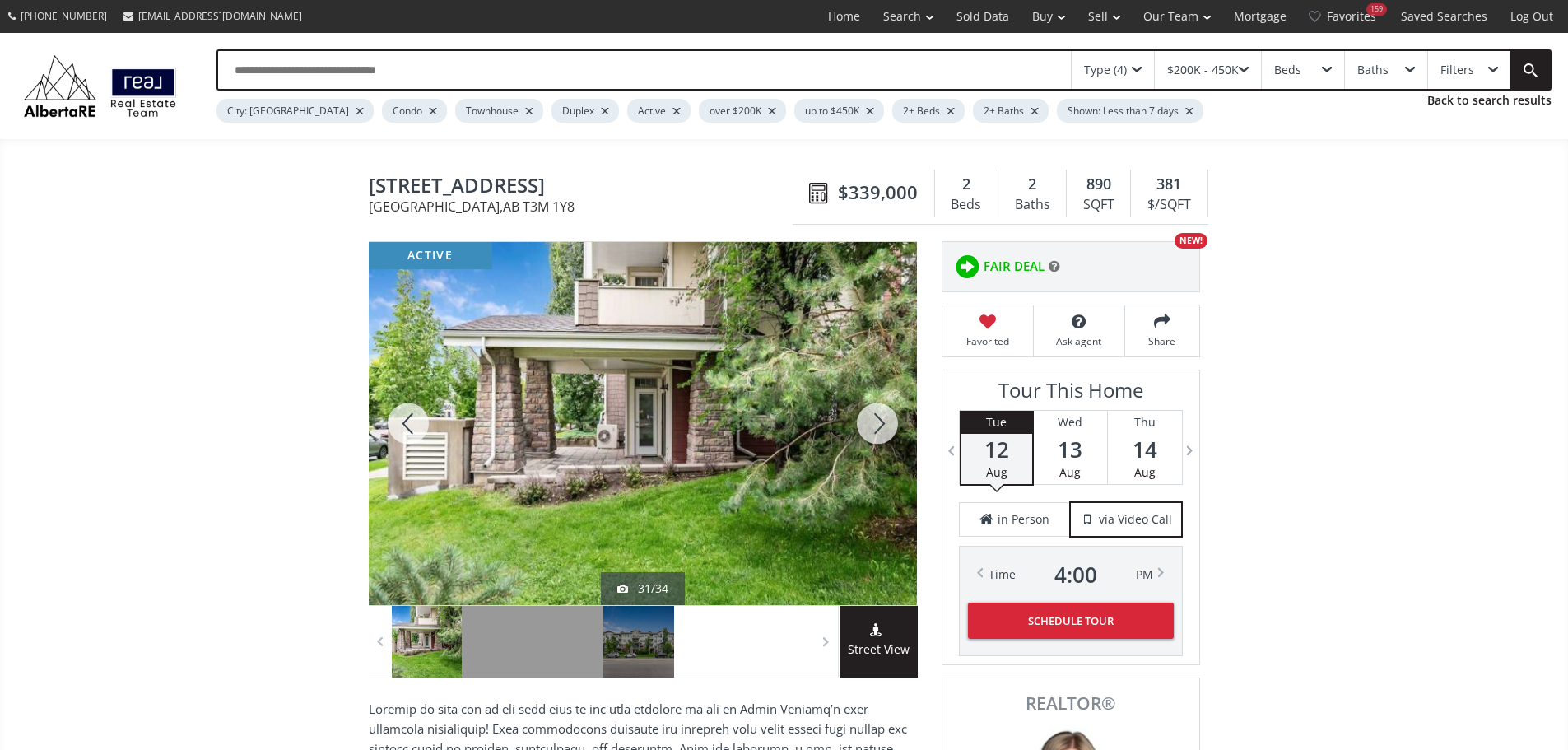
click at [879, 425] on div at bounding box center [877, 424] width 79 height 363
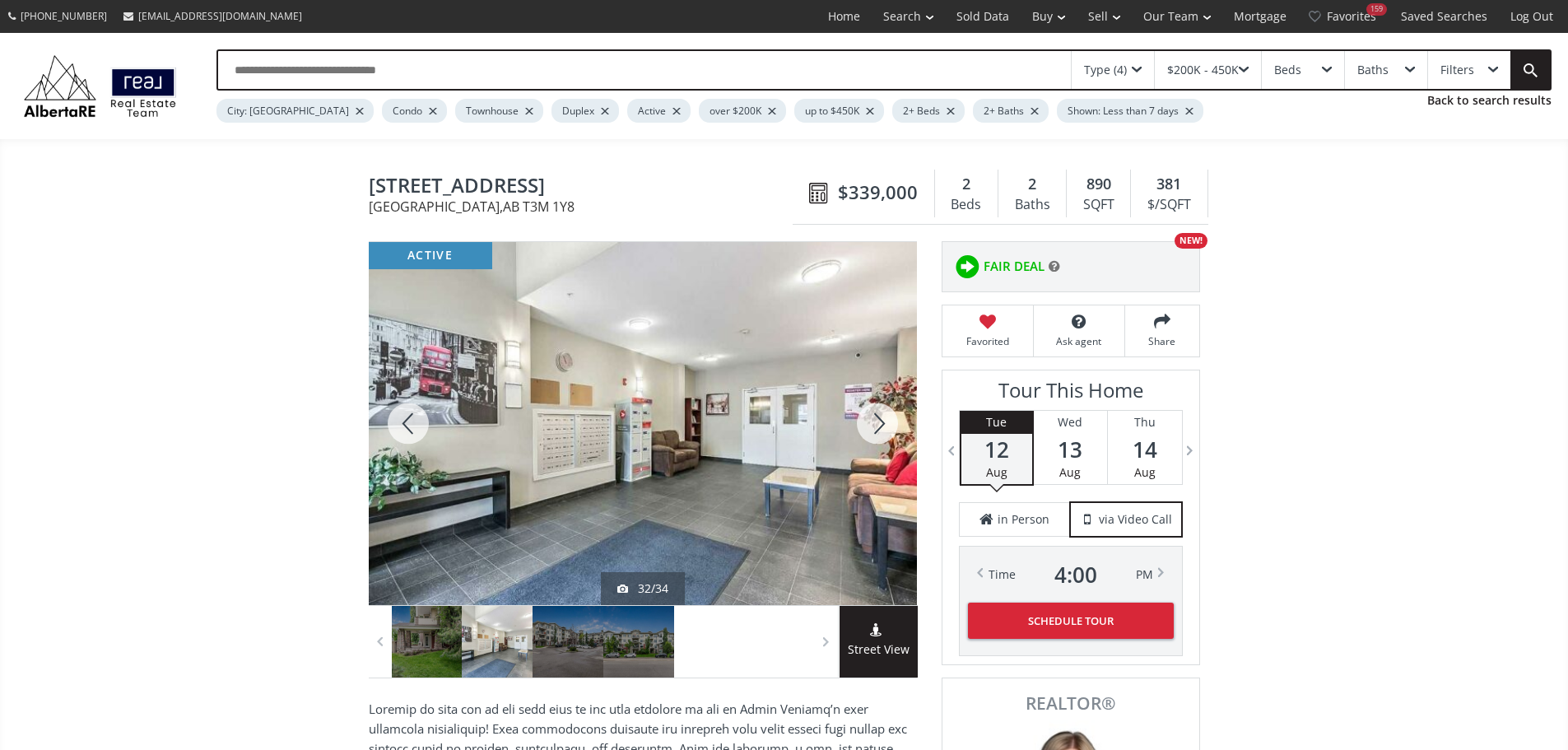
click at [879, 425] on div at bounding box center [877, 424] width 79 height 363
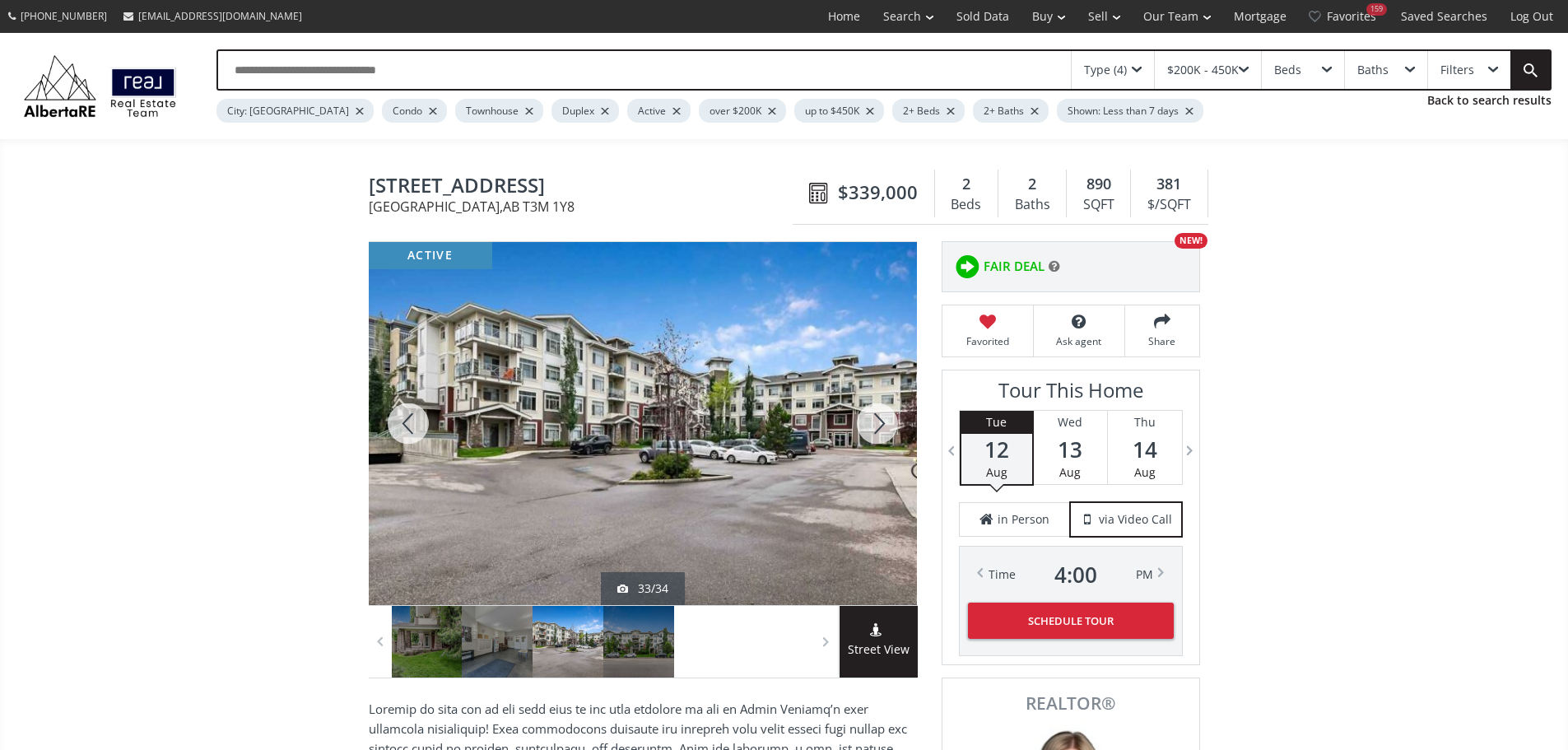
click at [879, 425] on div at bounding box center [877, 424] width 79 height 363
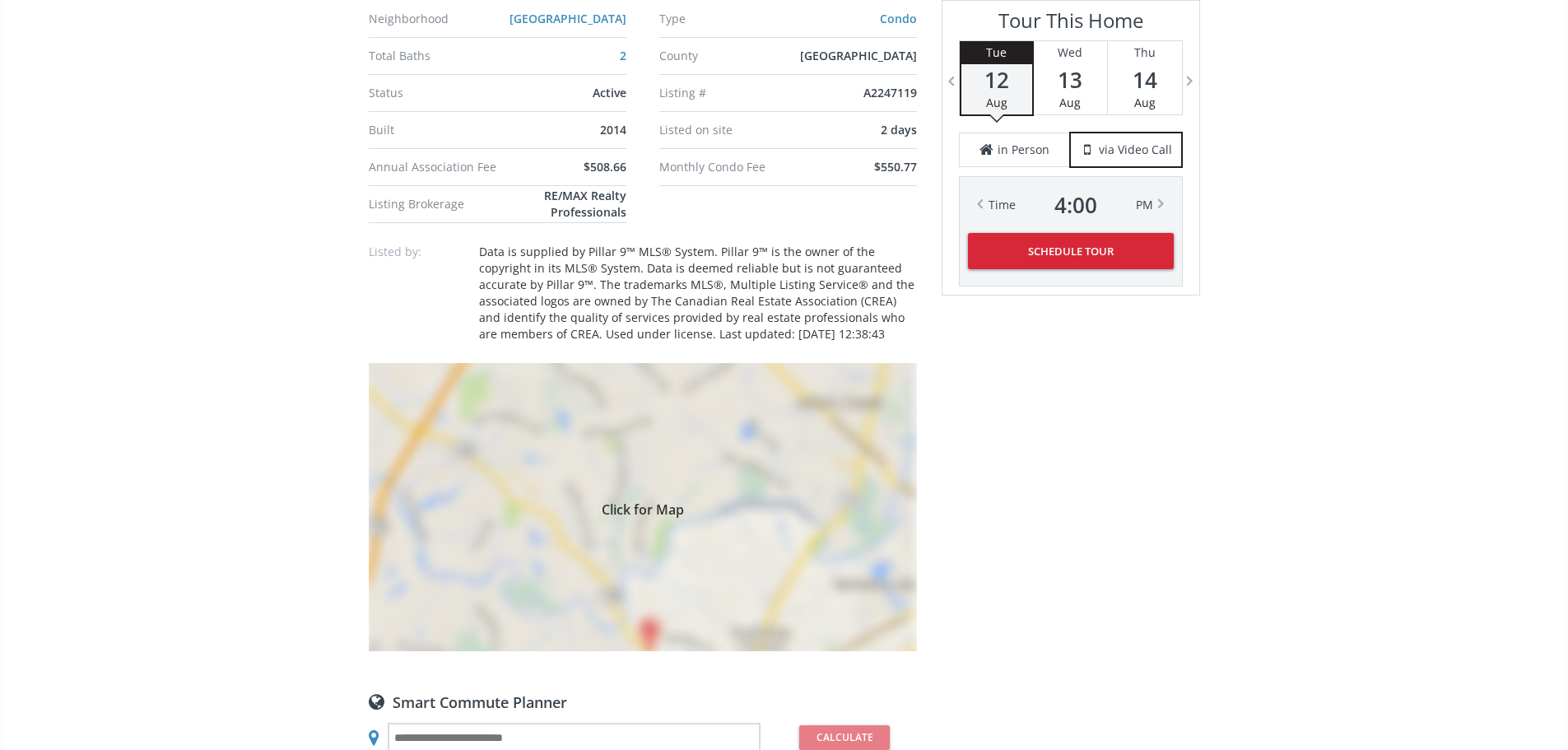
scroll to position [1400, 0]
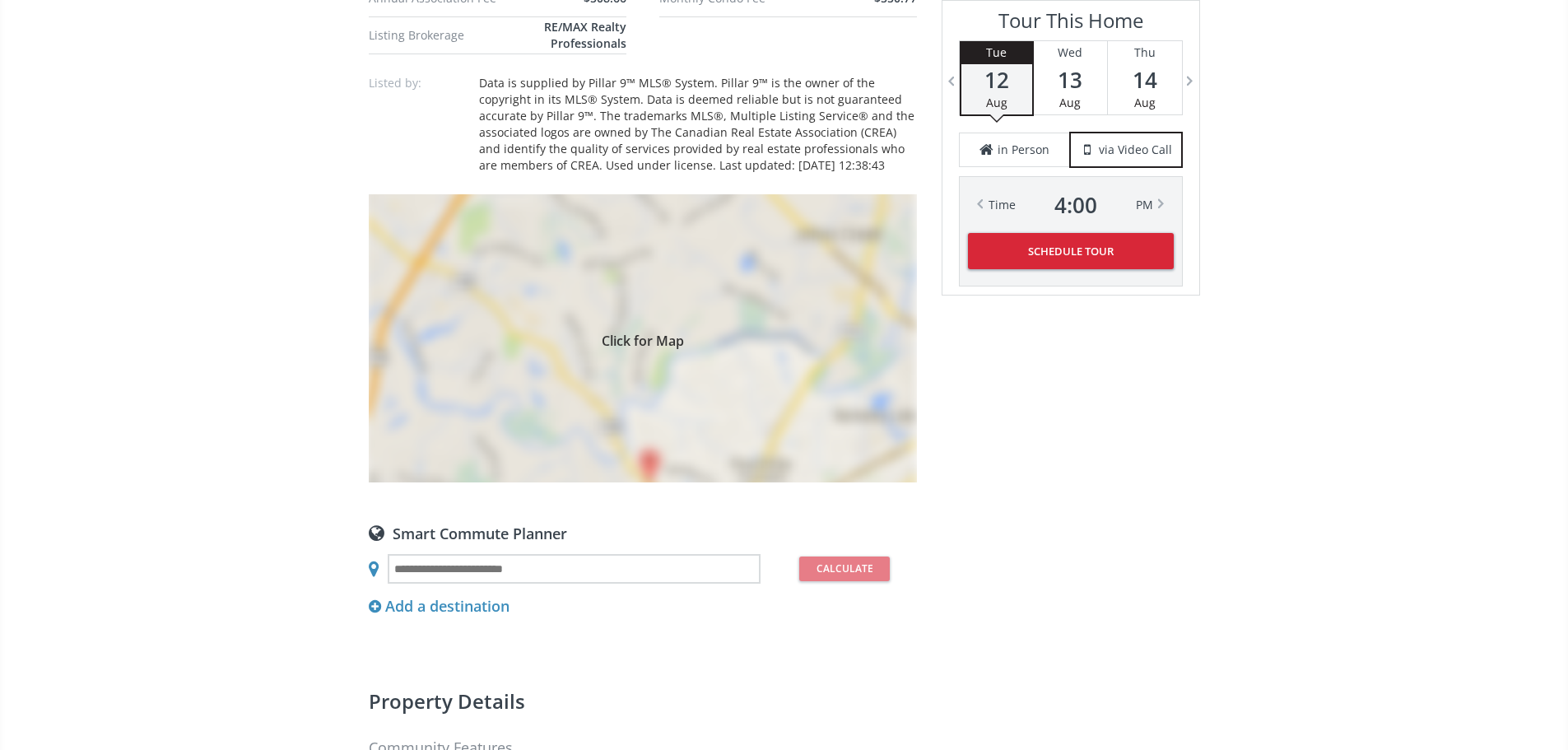
click at [705, 442] on div "Click for Map" at bounding box center [643, 338] width 548 height 288
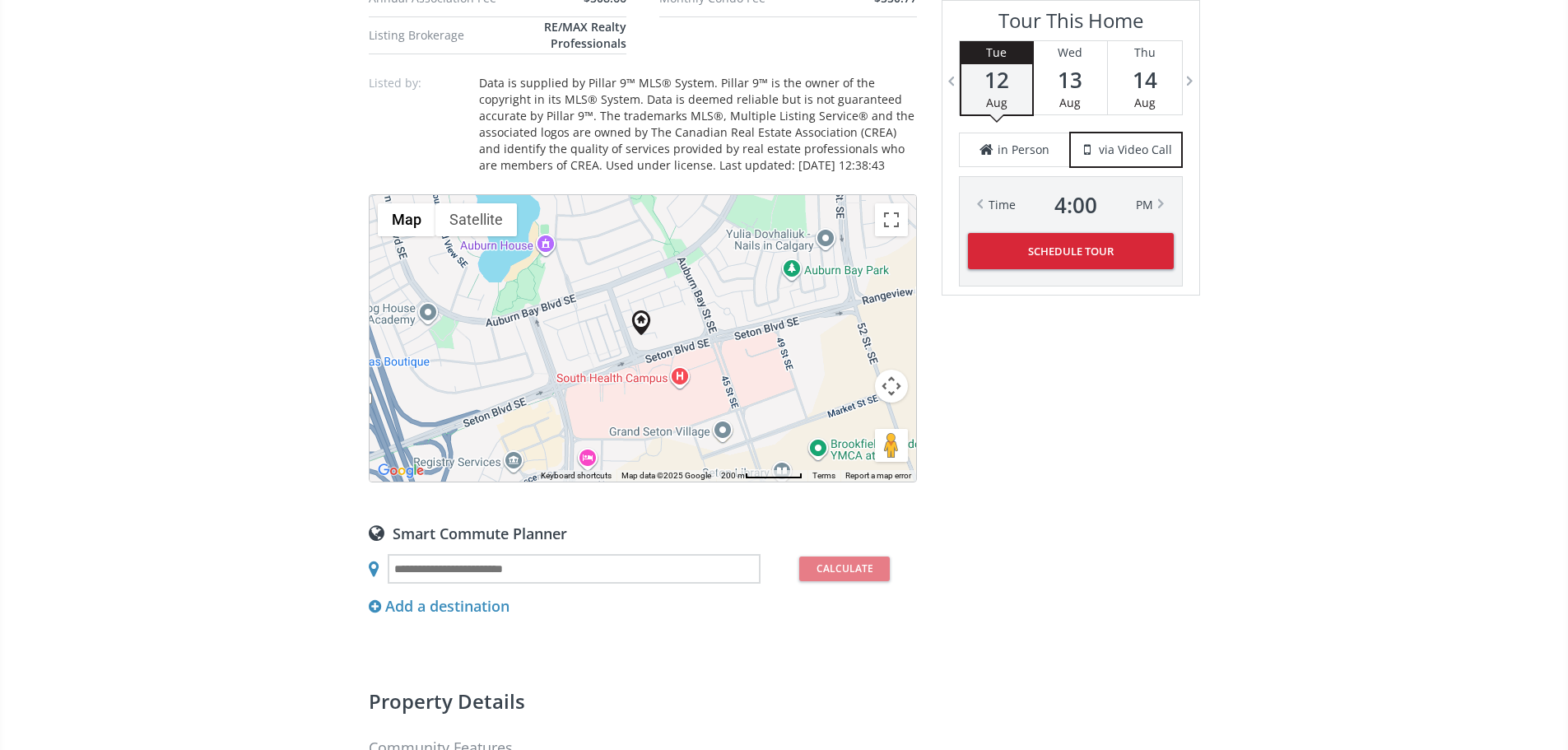
click at [892, 403] on button "Map camera controls" at bounding box center [891, 386] width 33 height 33
click at [854, 444] on button "Zoom out" at bounding box center [849, 427] width 33 height 33
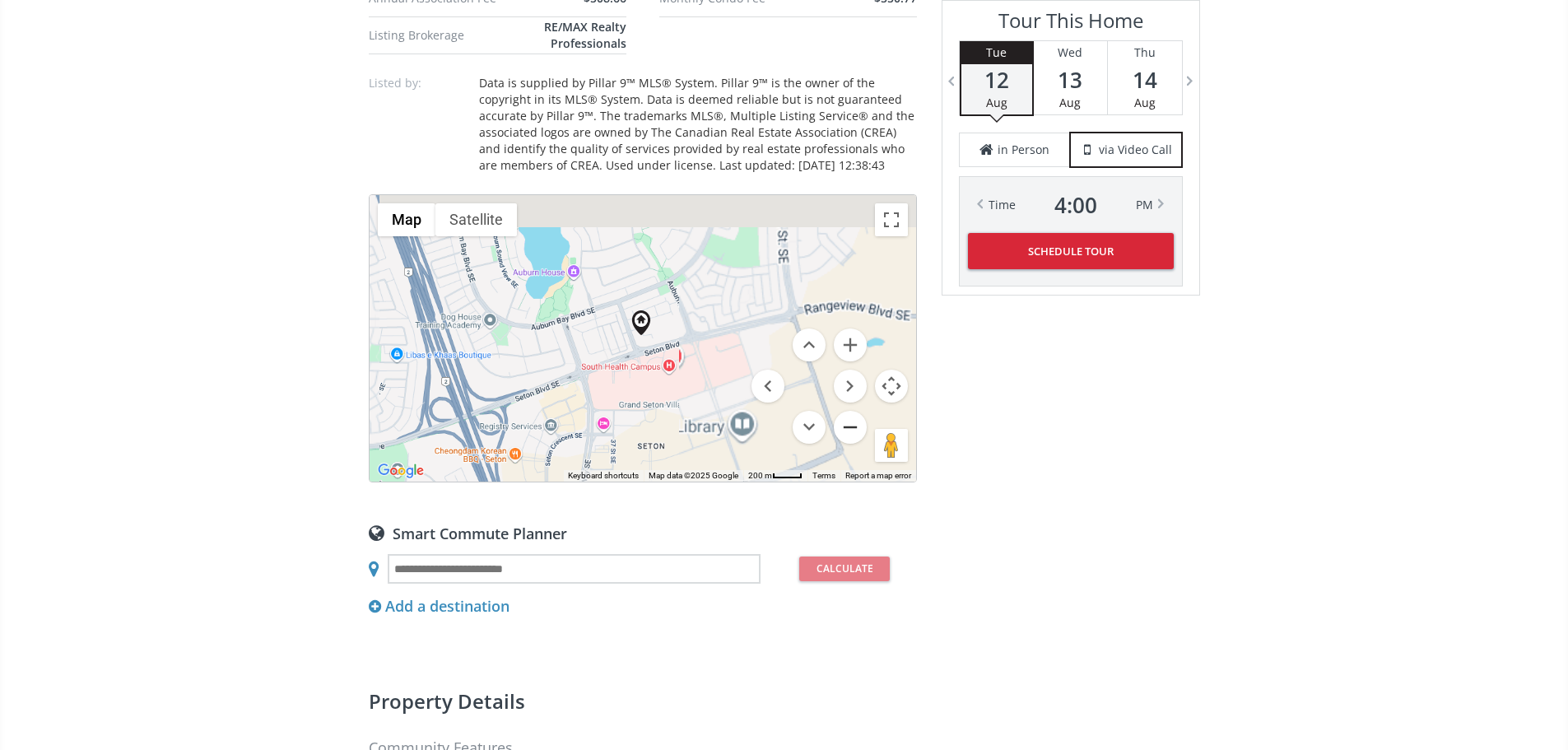
click at [854, 444] on button "Zoom out" at bounding box center [849, 427] width 33 height 33
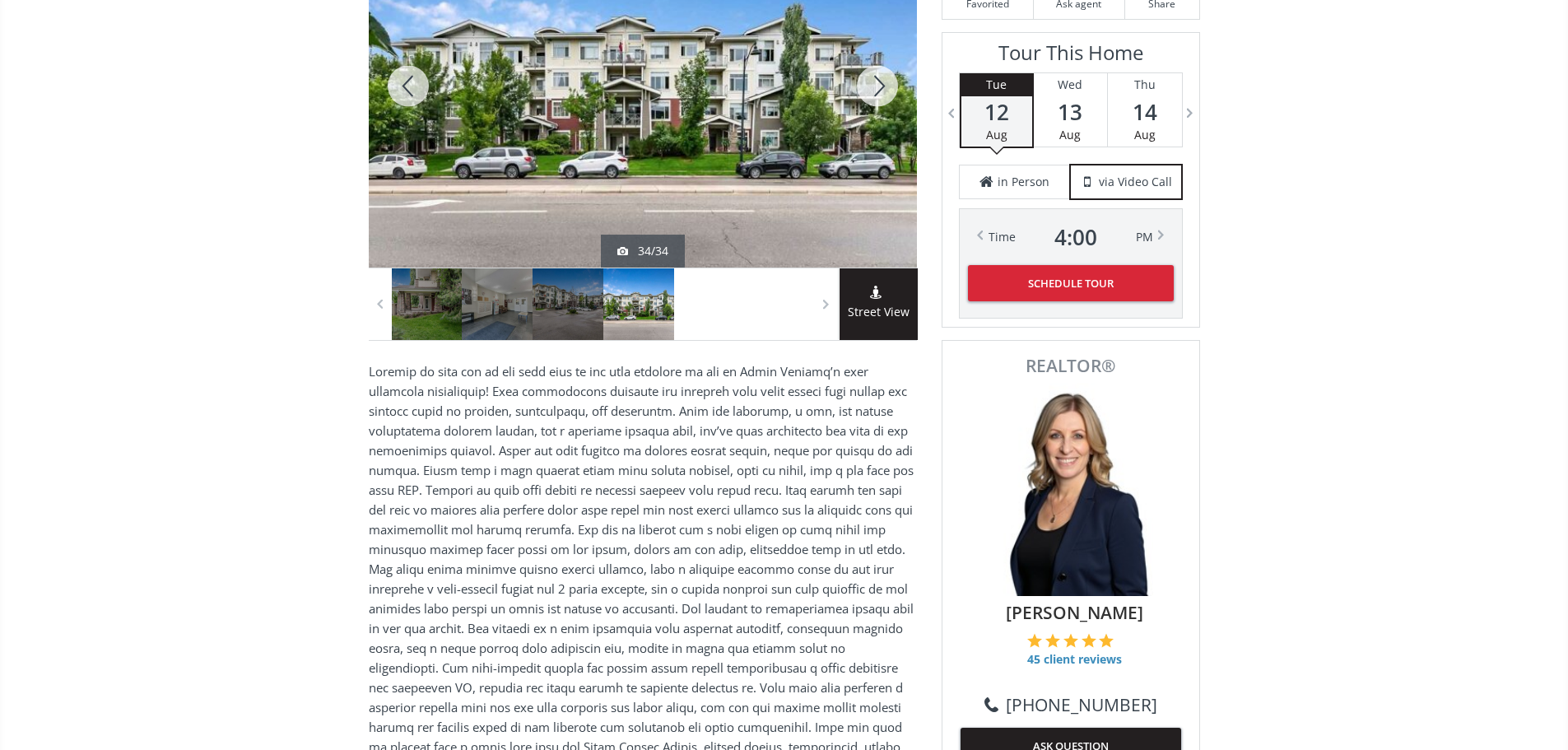
scroll to position [82, 0]
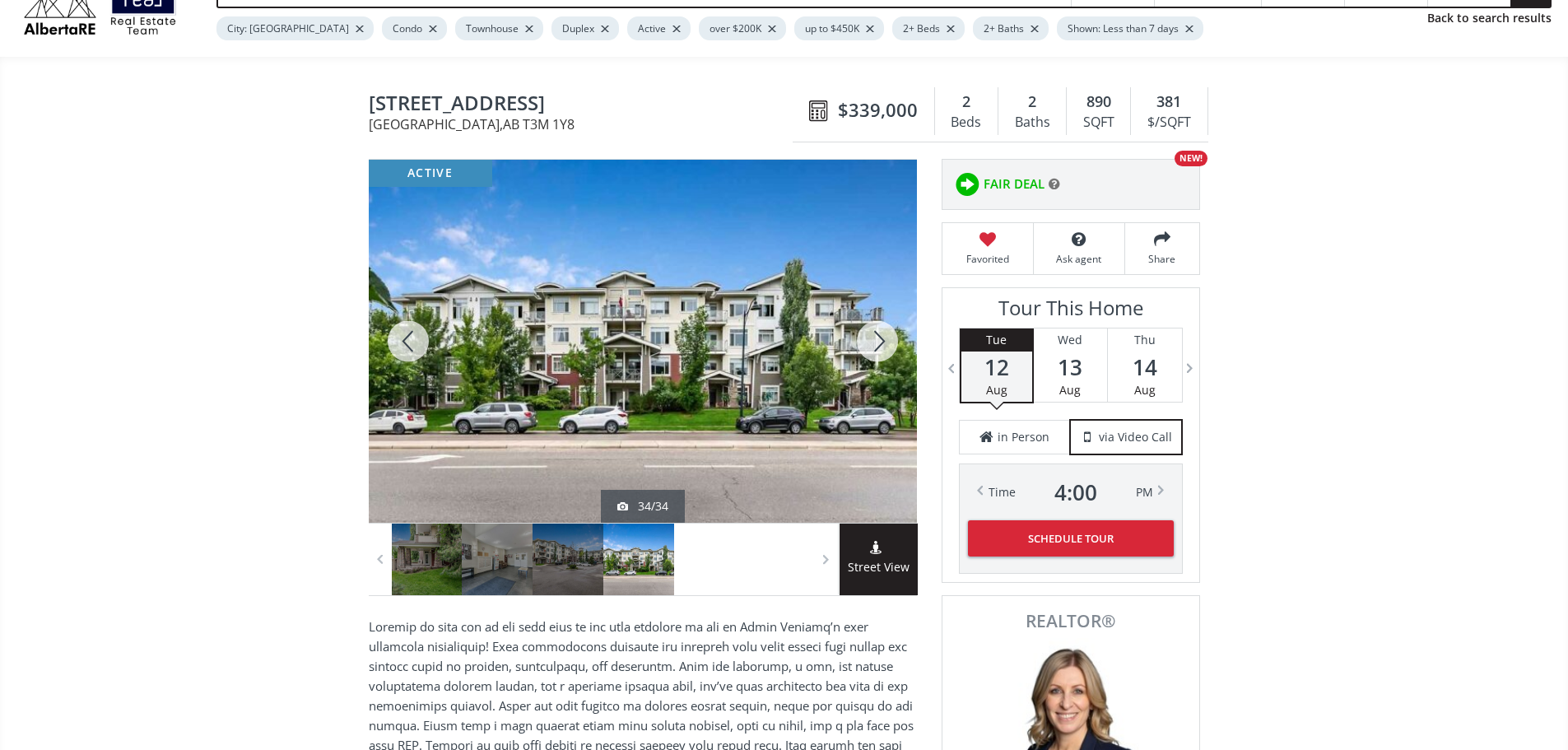
click at [884, 351] on div at bounding box center [877, 342] width 79 height 363
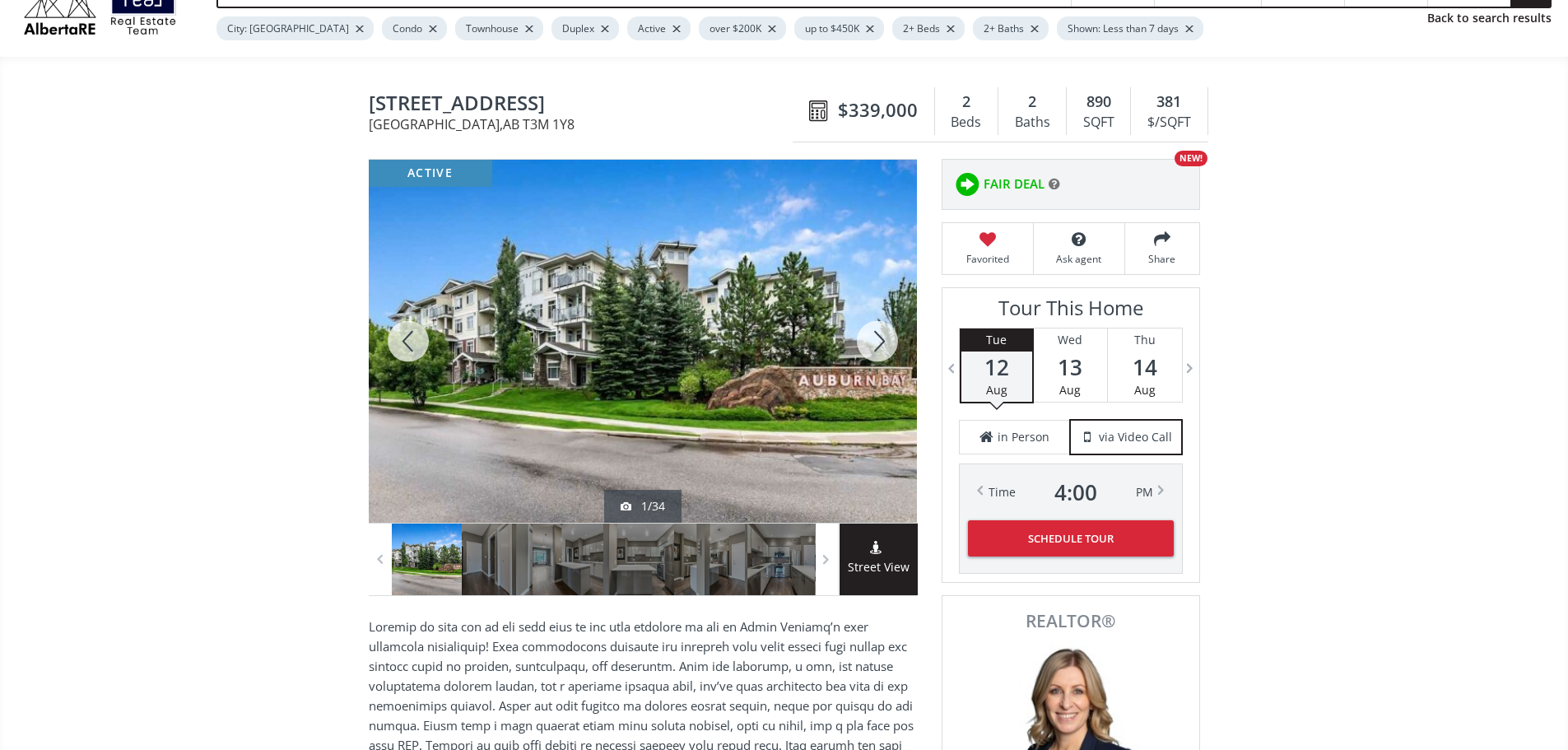
click at [884, 351] on div at bounding box center [877, 342] width 79 height 363
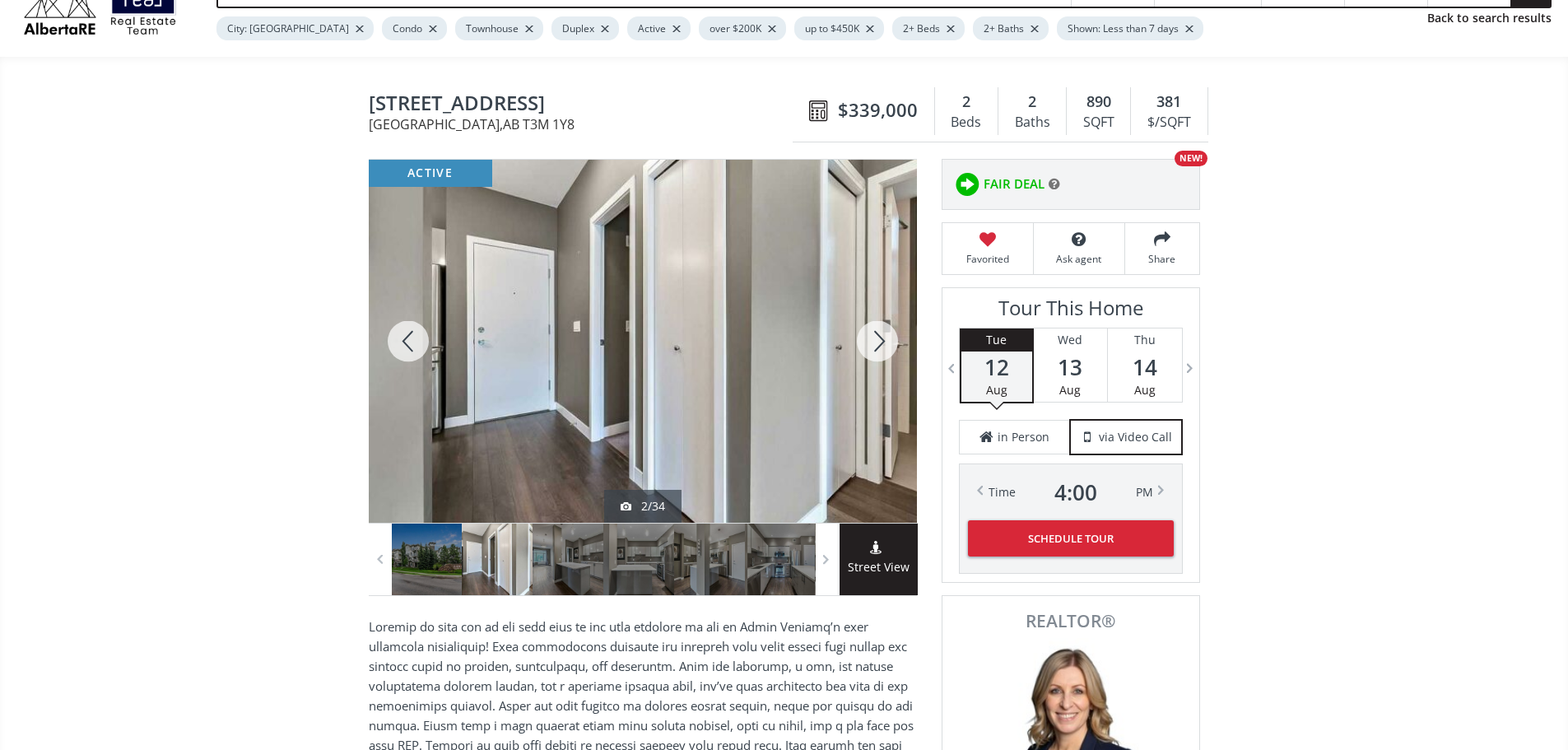
click at [884, 351] on div at bounding box center [877, 342] width 79 height 363
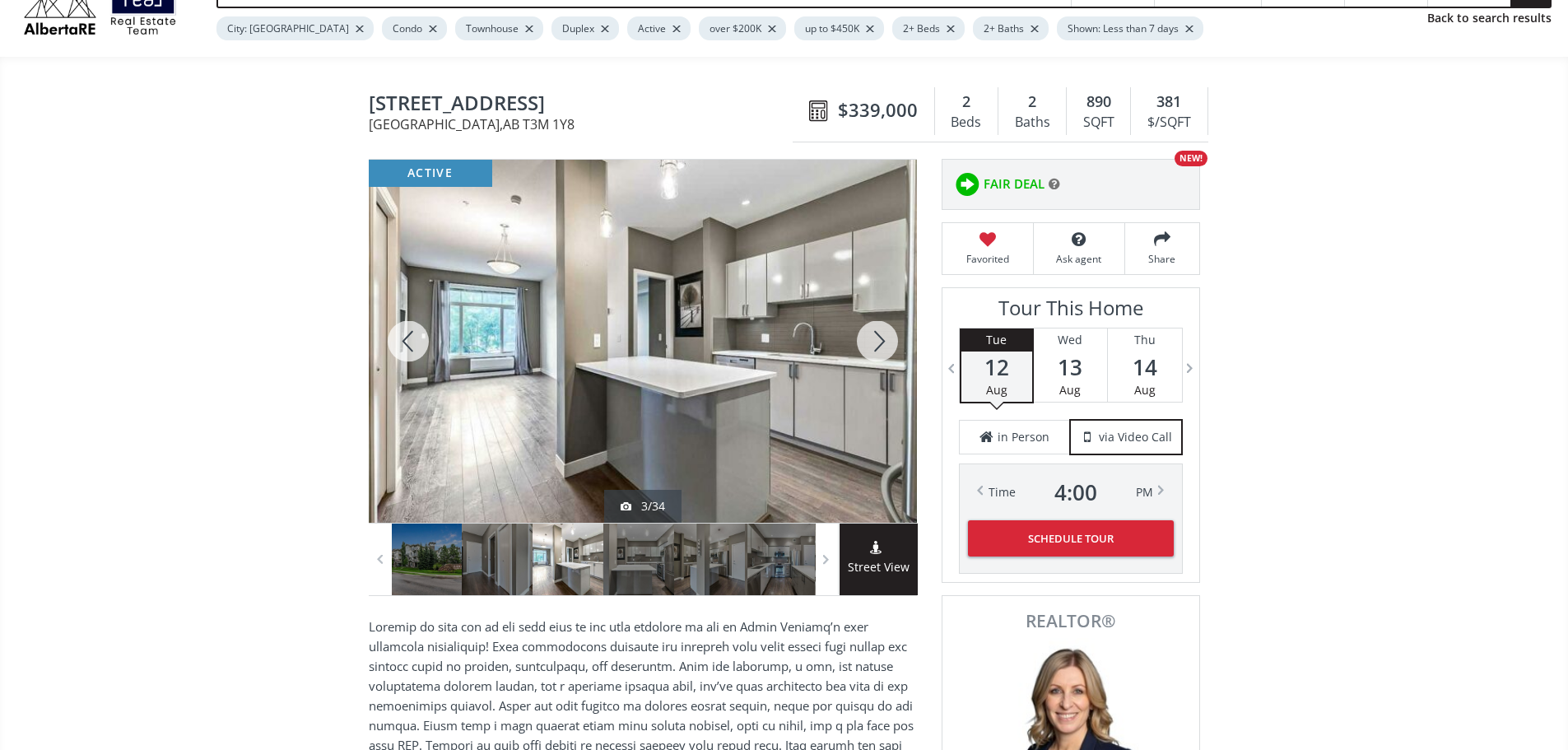
click at [884, 351] on div at bounding box center [877, 342] width 79 height 363
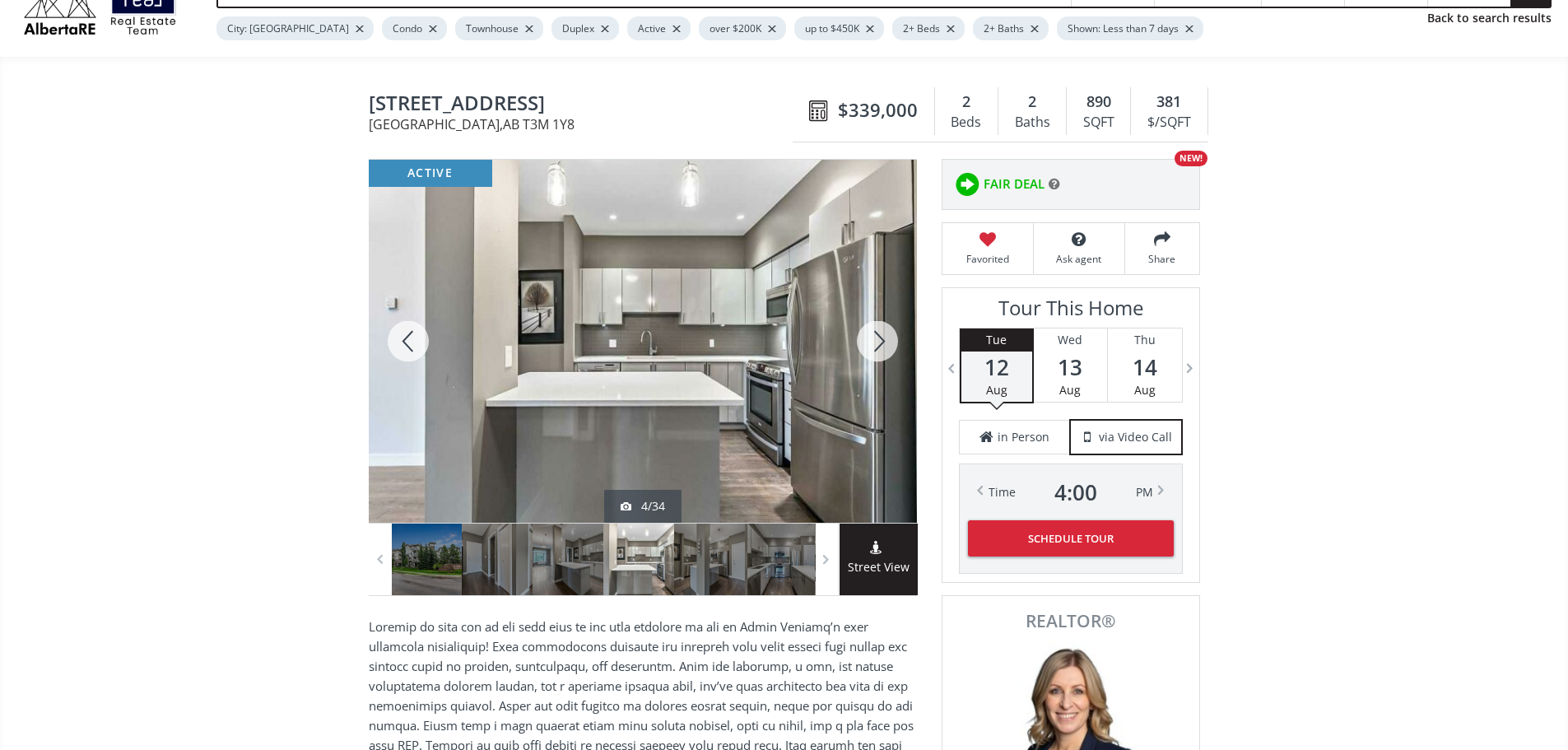
click at [884, 351] on div at bounding box center [877, 342] width 79 height 363
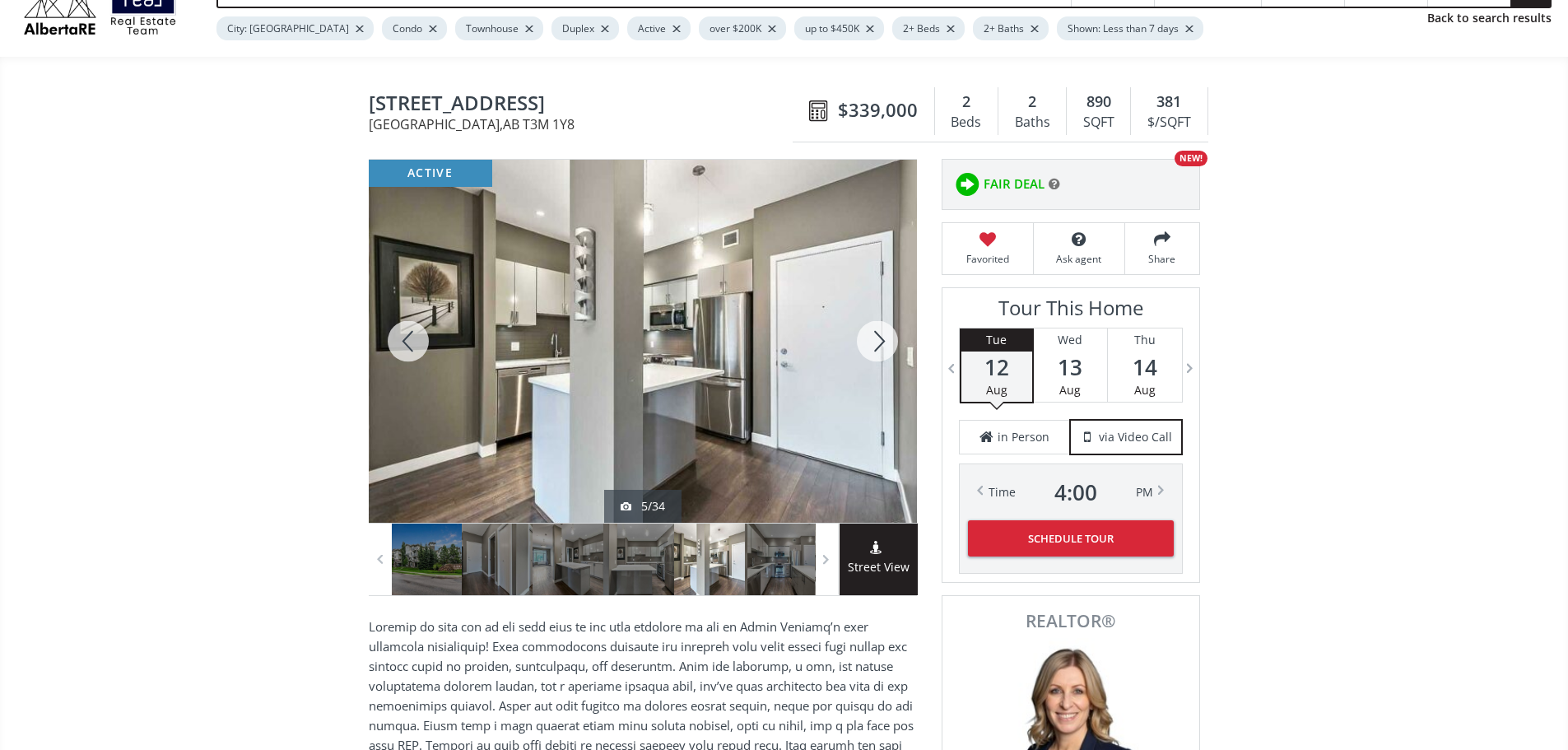
click at [884, 351] on div at bounding box center [877, 342] width 79 height 363
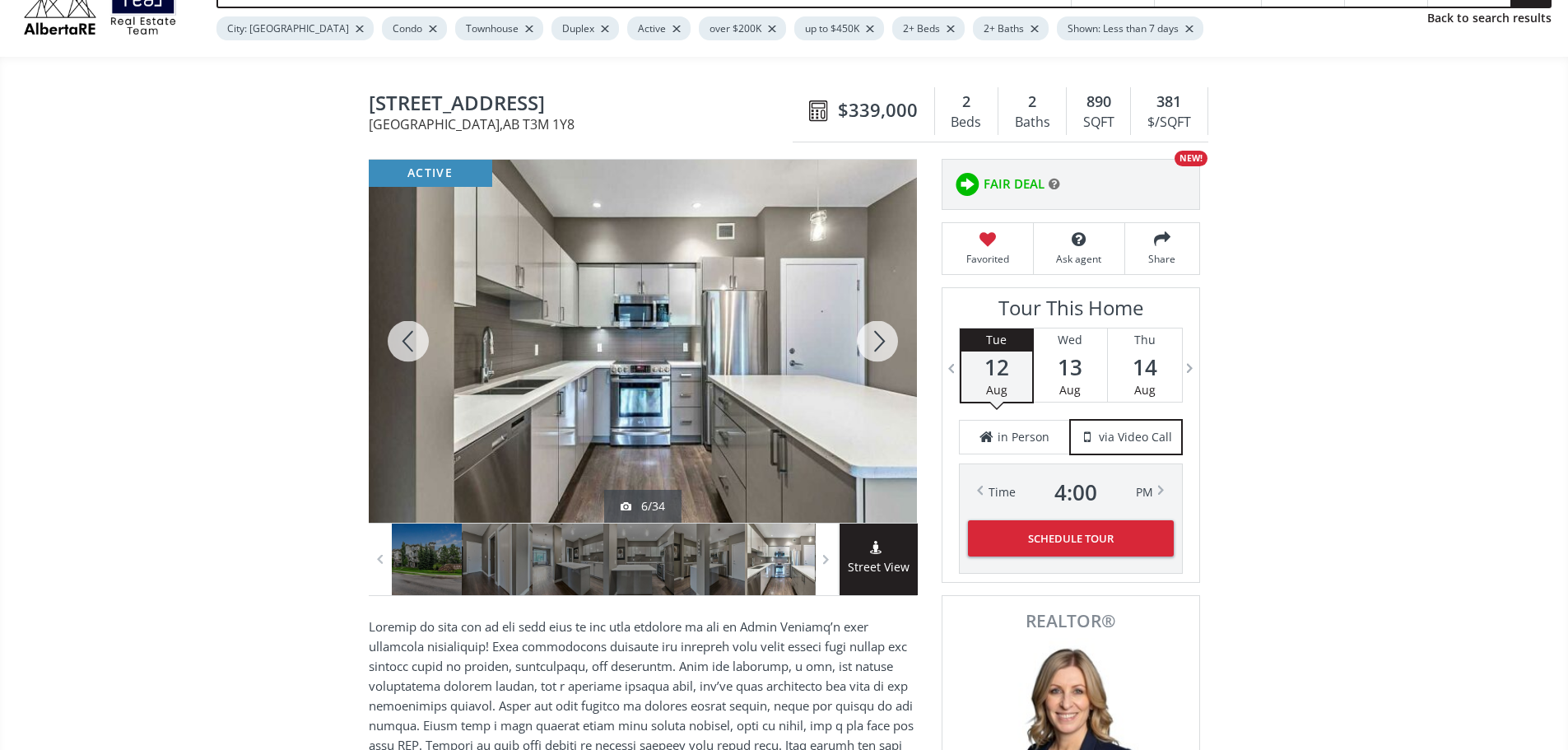
click at [884, 351] on div at bounding box center [877, 342] width 79 height 363
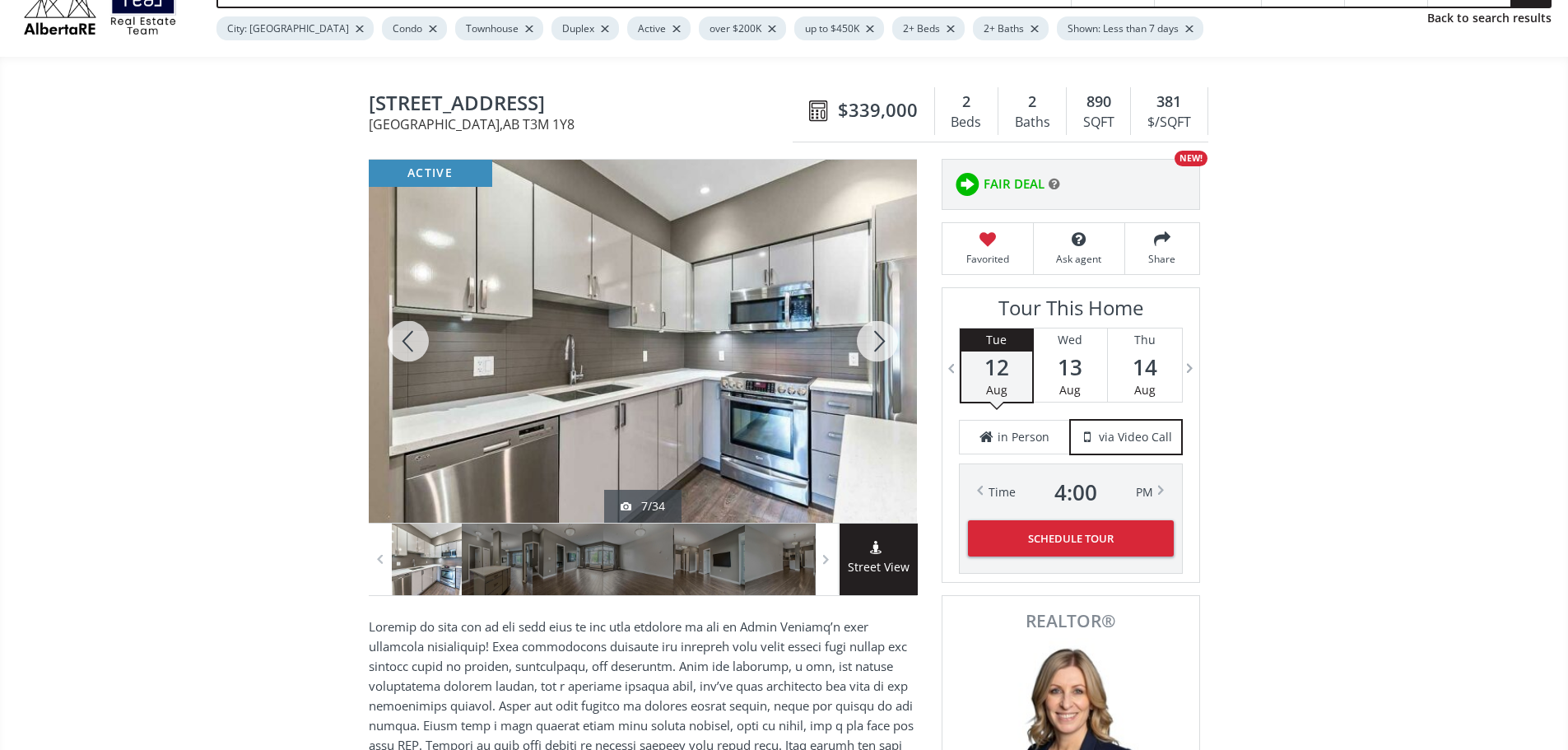
click at [884, 351] on div at bounding box center [877, 342] width 79 height 363
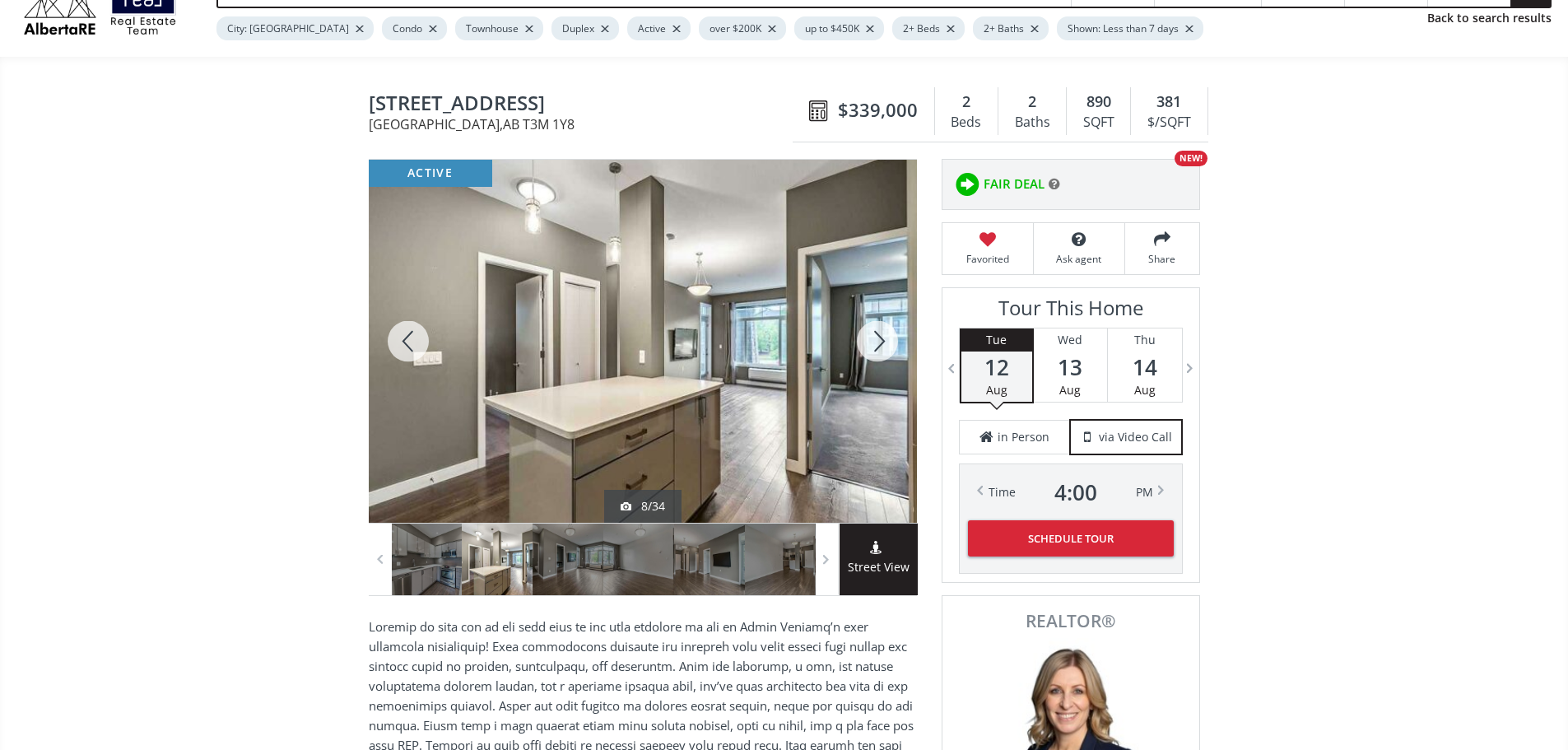
click at [884, 351] on div at bounding box center [877, 342] width 79 height 363
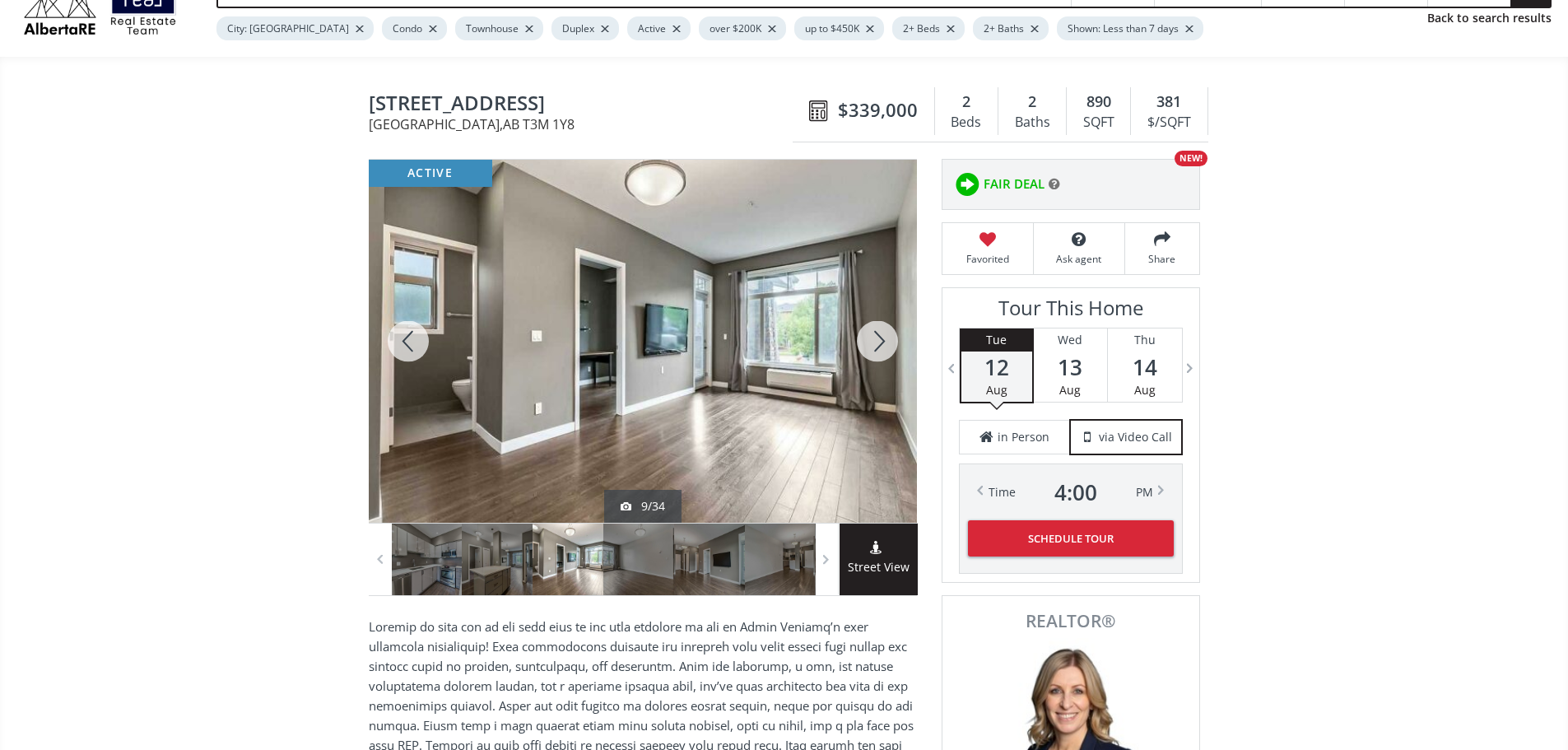
click at [884, 351] on div at bounding box center [877, 342] width 79 height 363
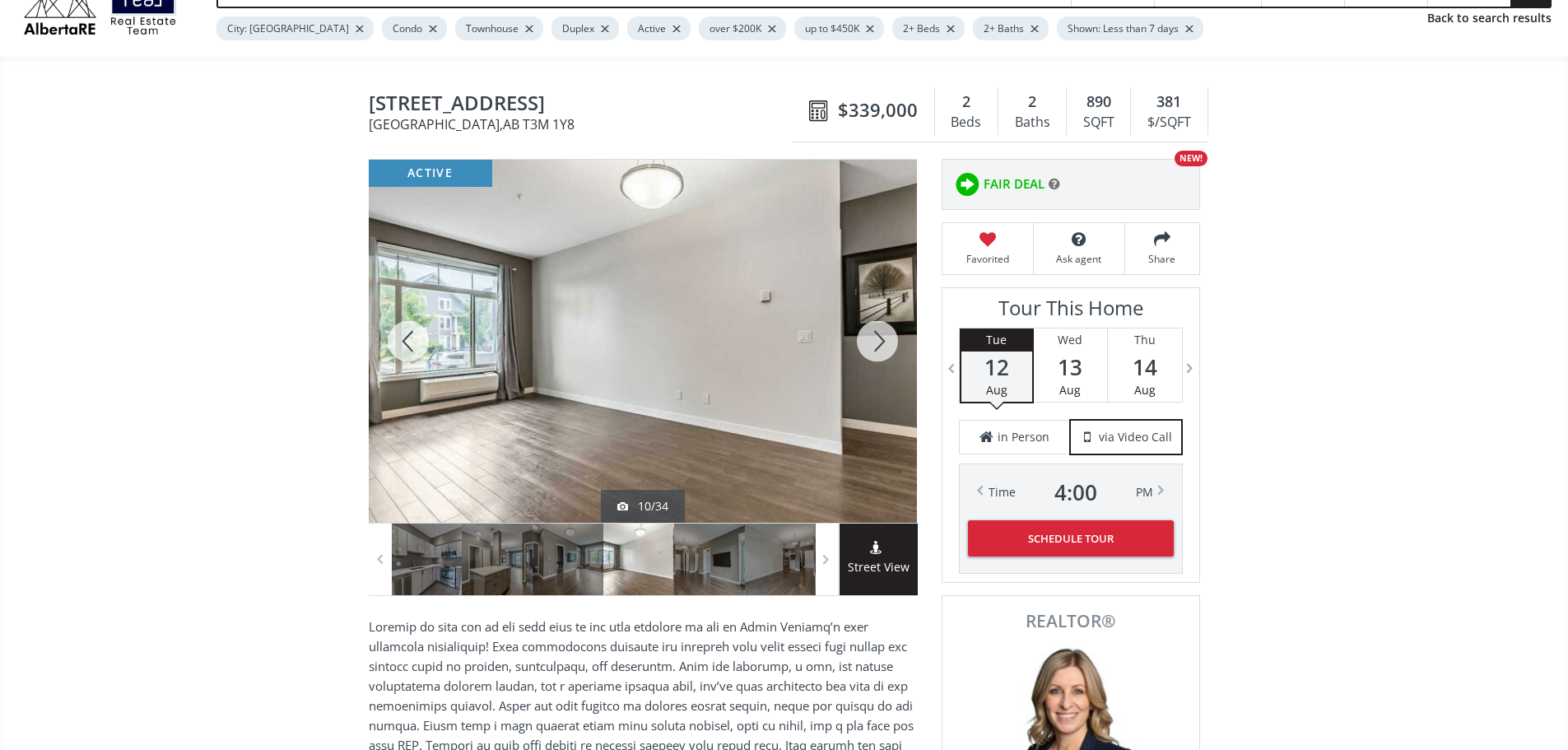
click at [884, 351] on div at bounding box center [877, 342] width 79 height 363
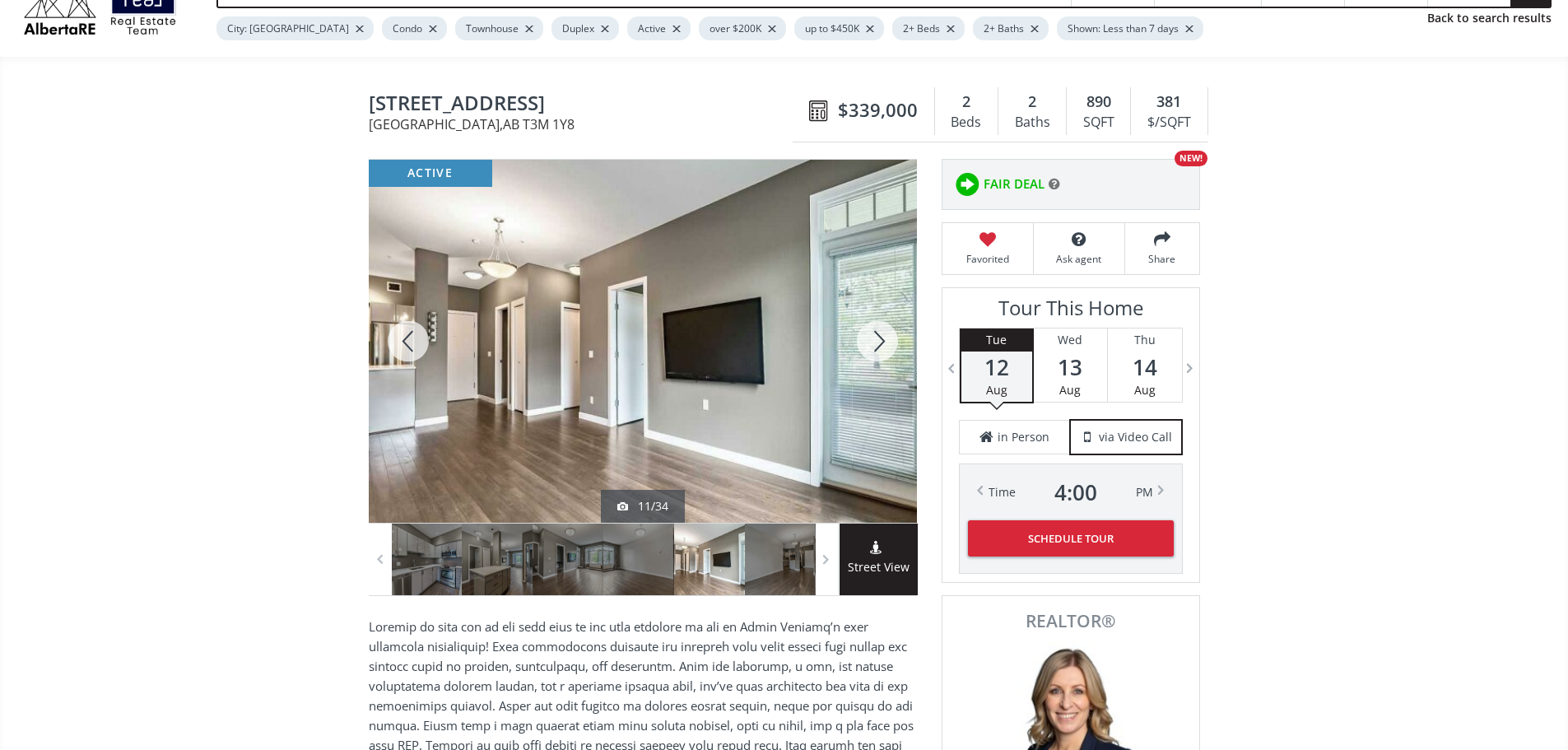
click at [884, 351] on div at bounding box center [877, 342] width 79 height 363
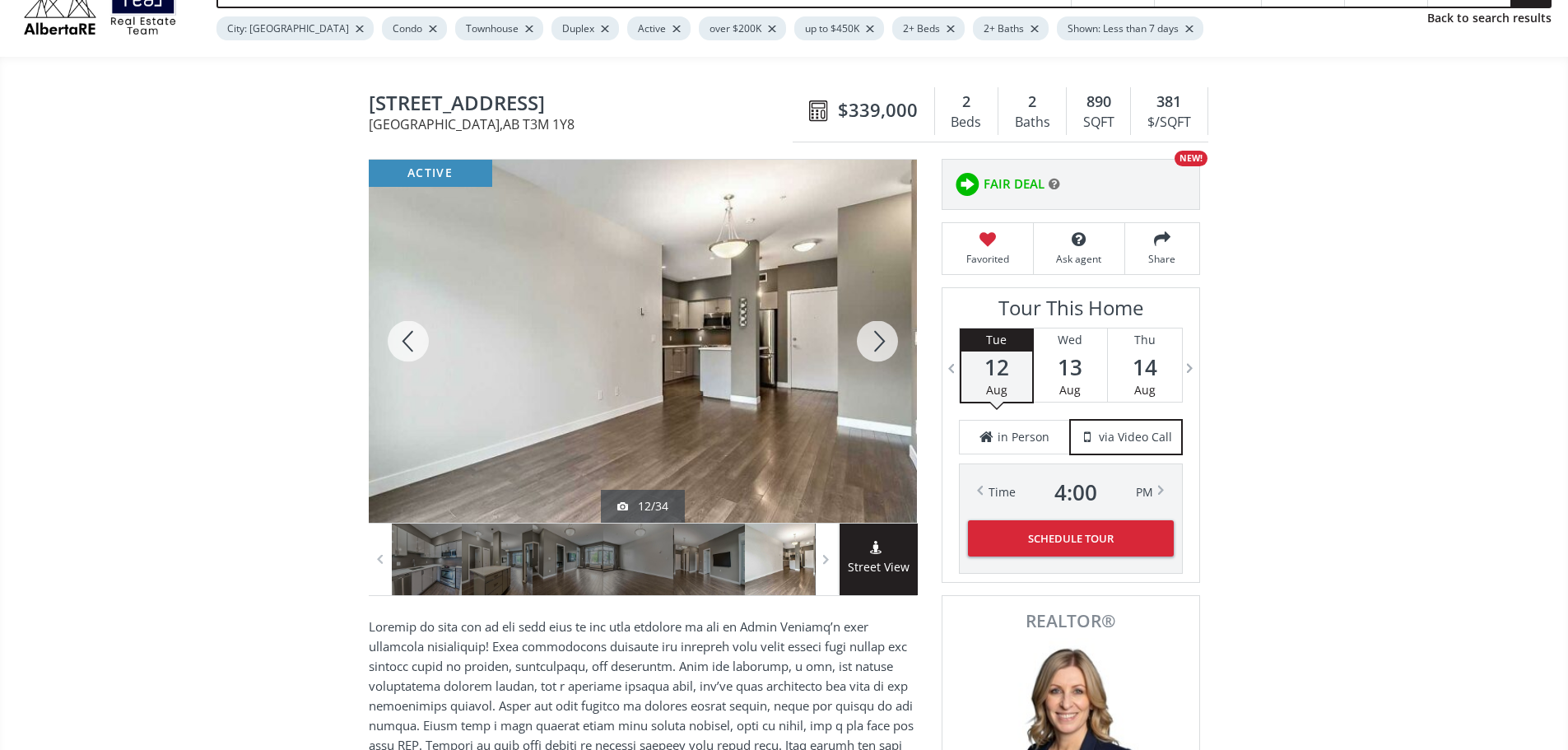
click at [884, 351] on div at bounding box center [877, 342] width 79 height 363
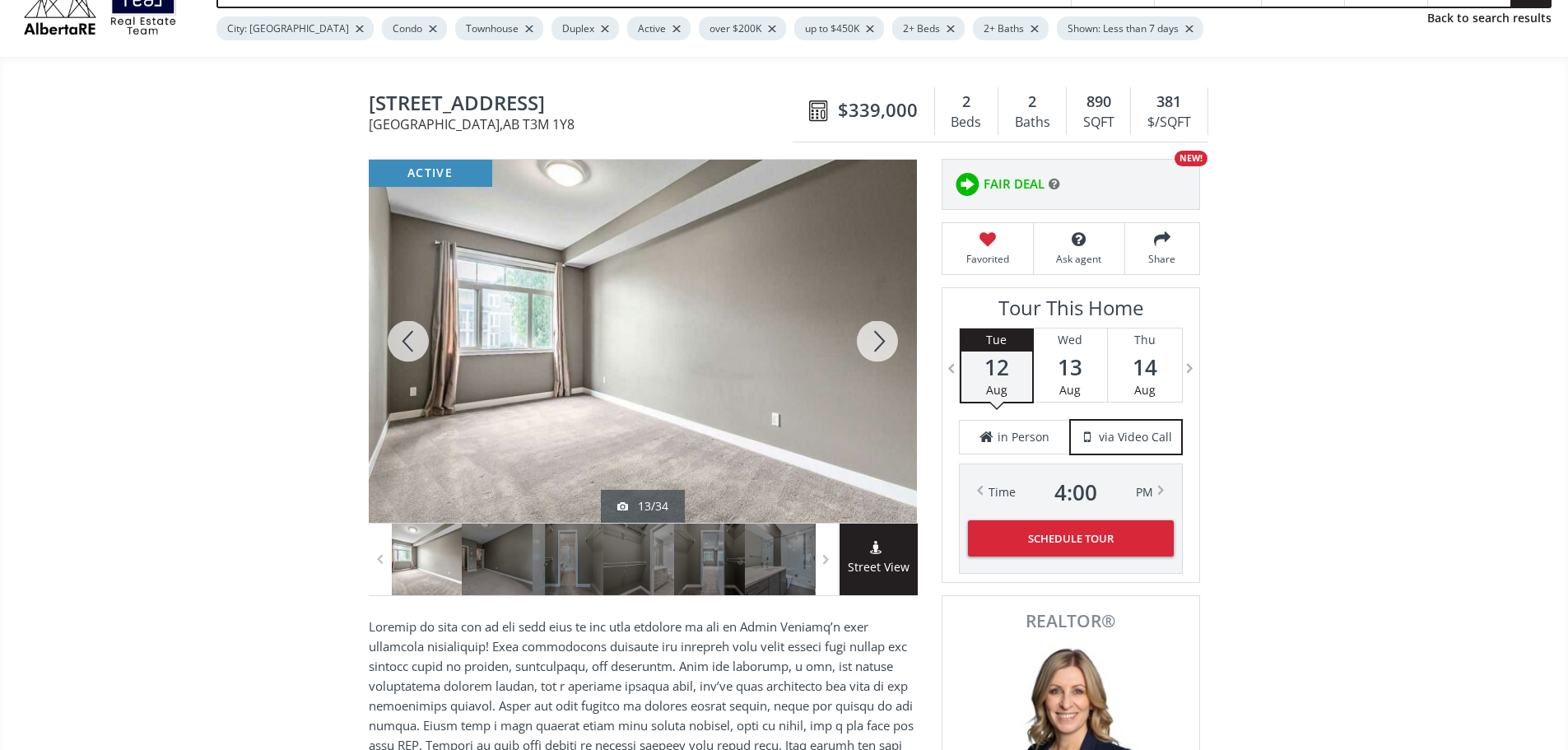
click at [884, 351] on div at bounding box center [877, 342] width 79 height 363
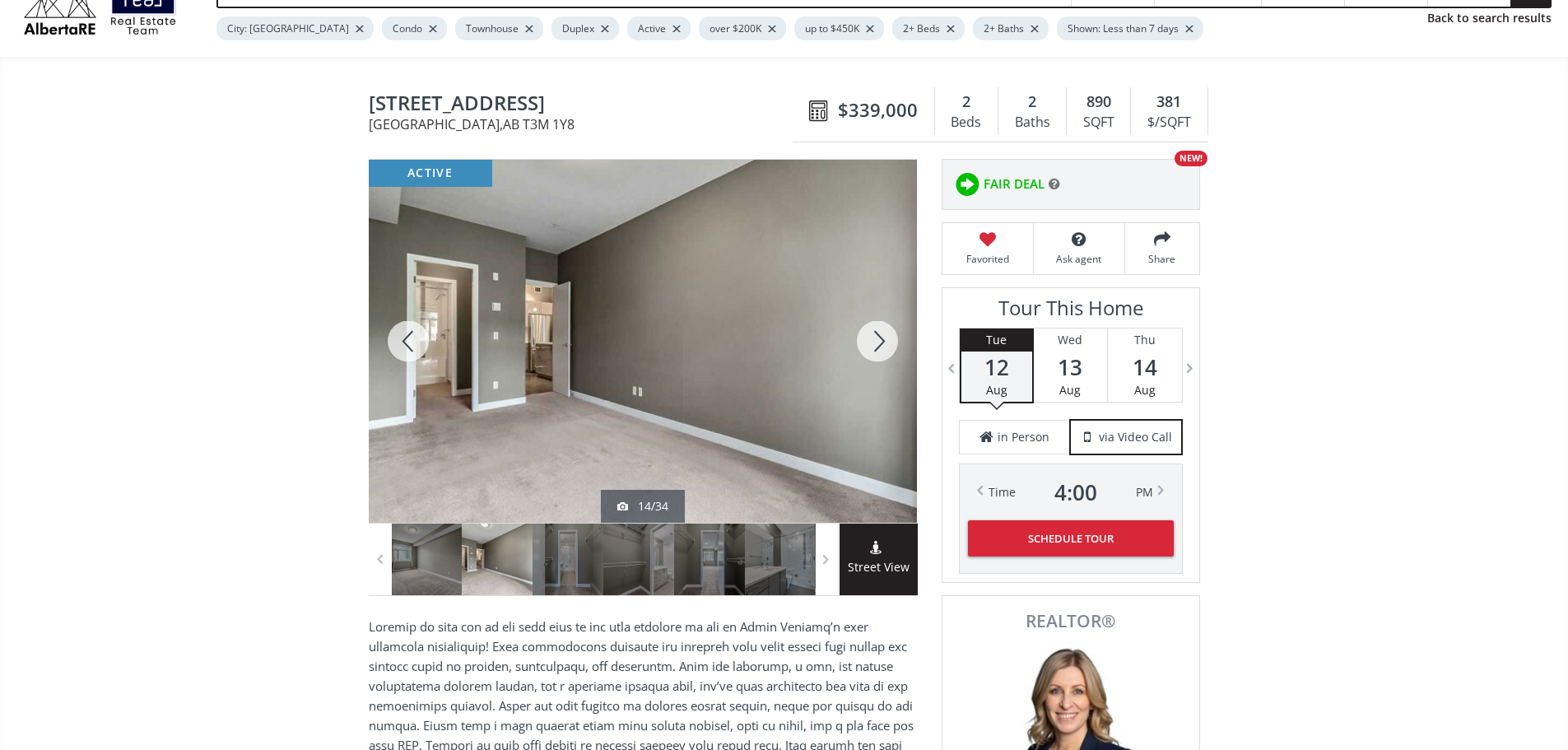
click at [884, 351] on div at bounding box center [877, 342] width 79 height 363
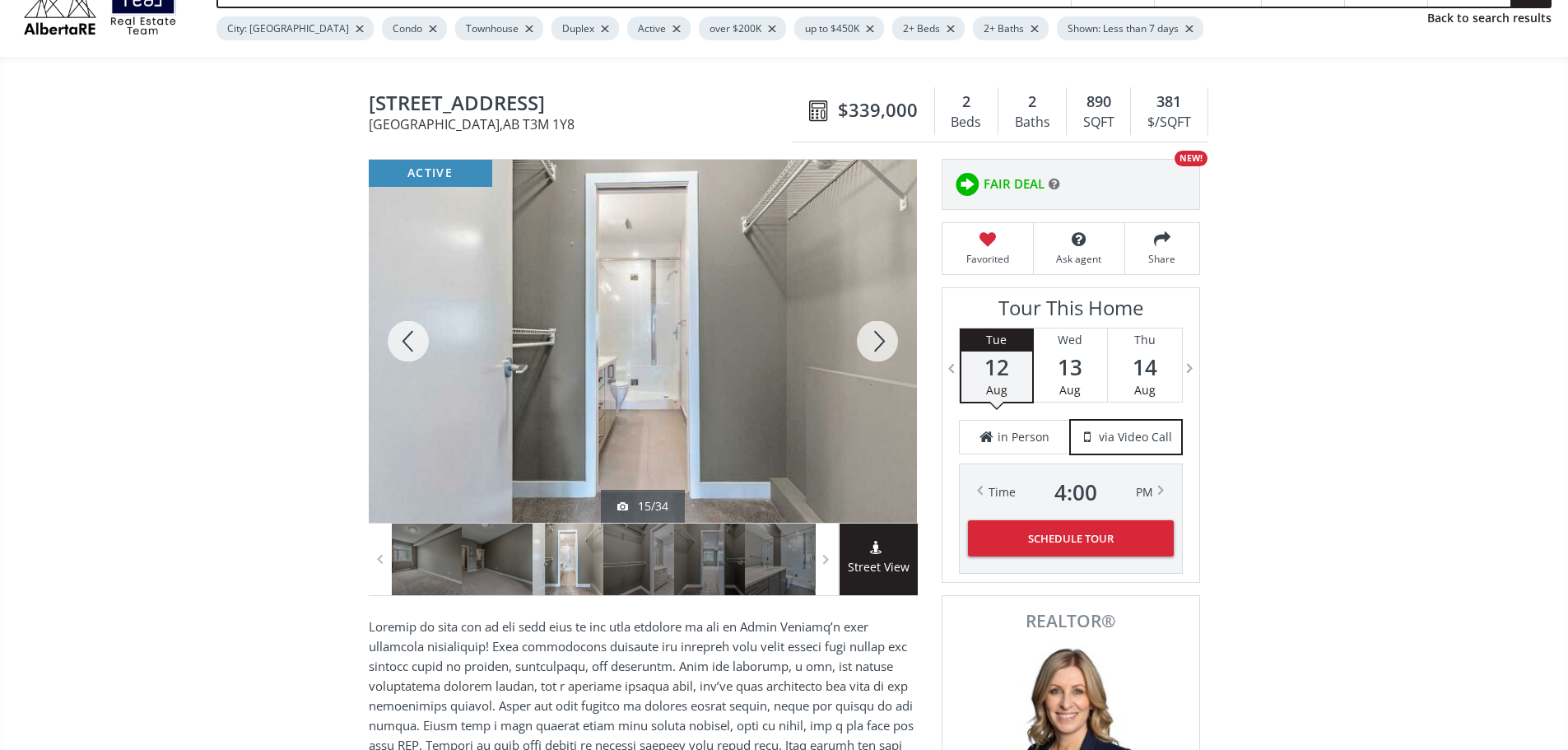
click at [884, 351] on div at bounding box center [877, 342] width 79 height 363
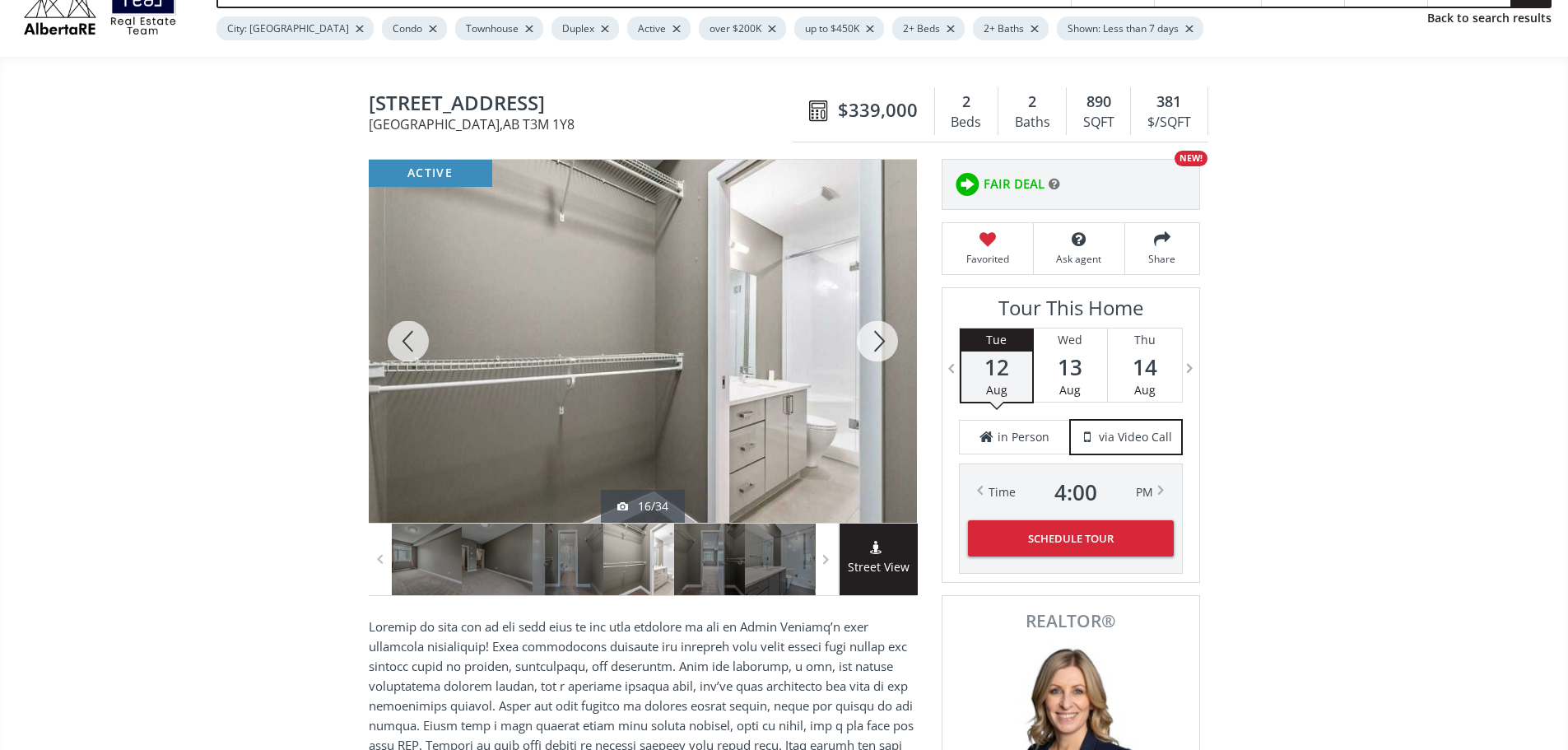
click at [884, 351] on div at bounding box center [877, 342] width 79 height 363
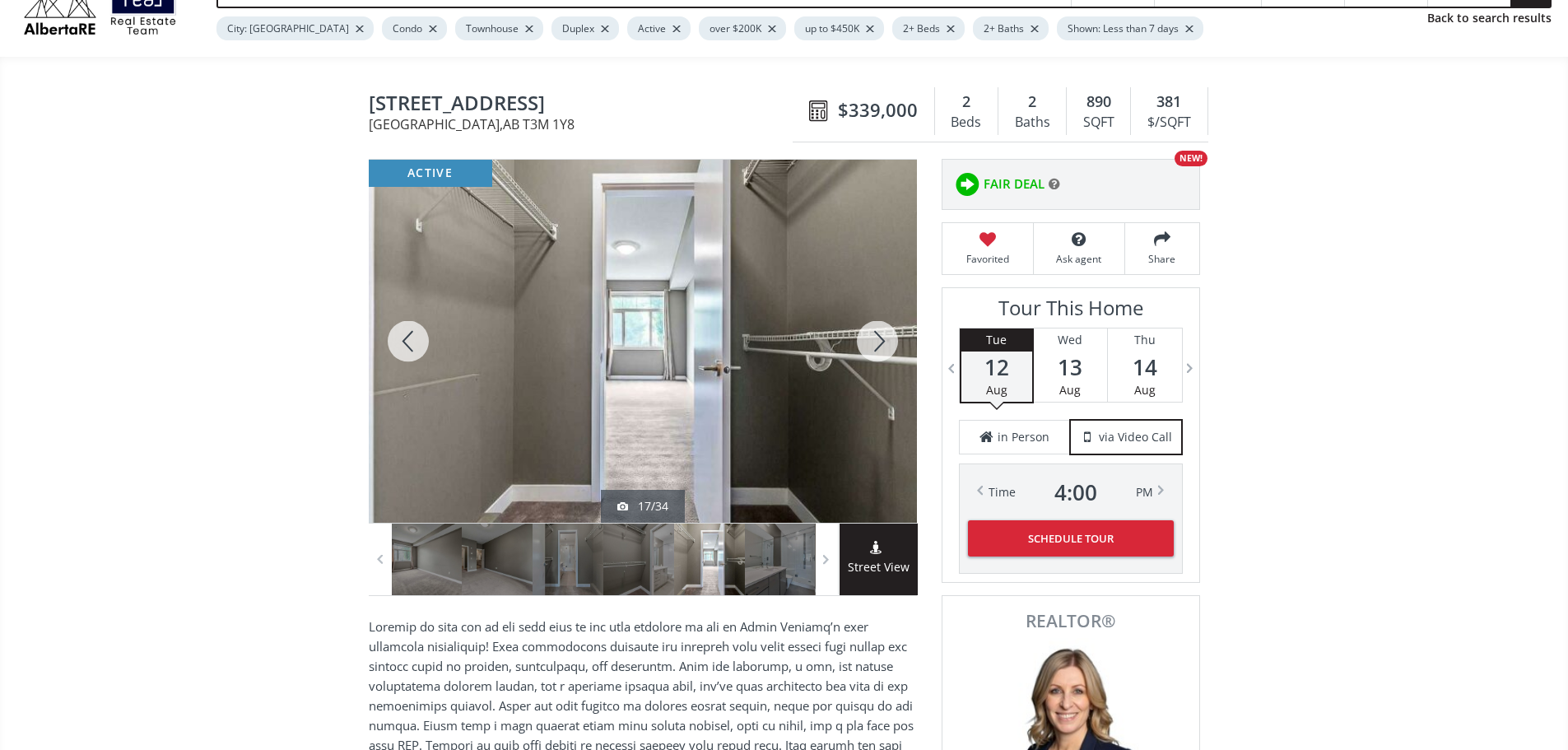
click at [884, 351] on div at bounding box center [877, 342] width 79 height 363
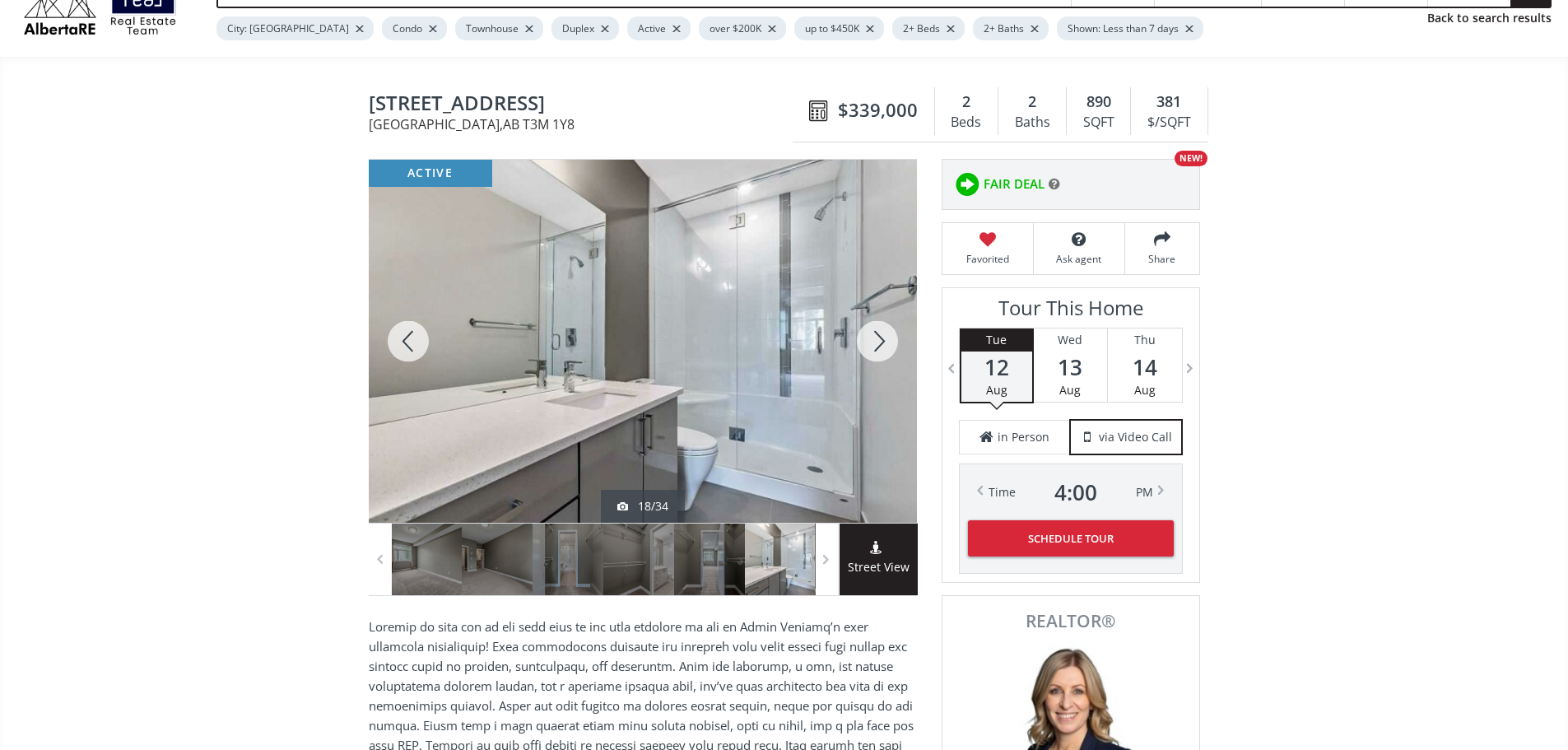
click at [884, 351] on div at bounding box center [877, 342] width 79 height 363
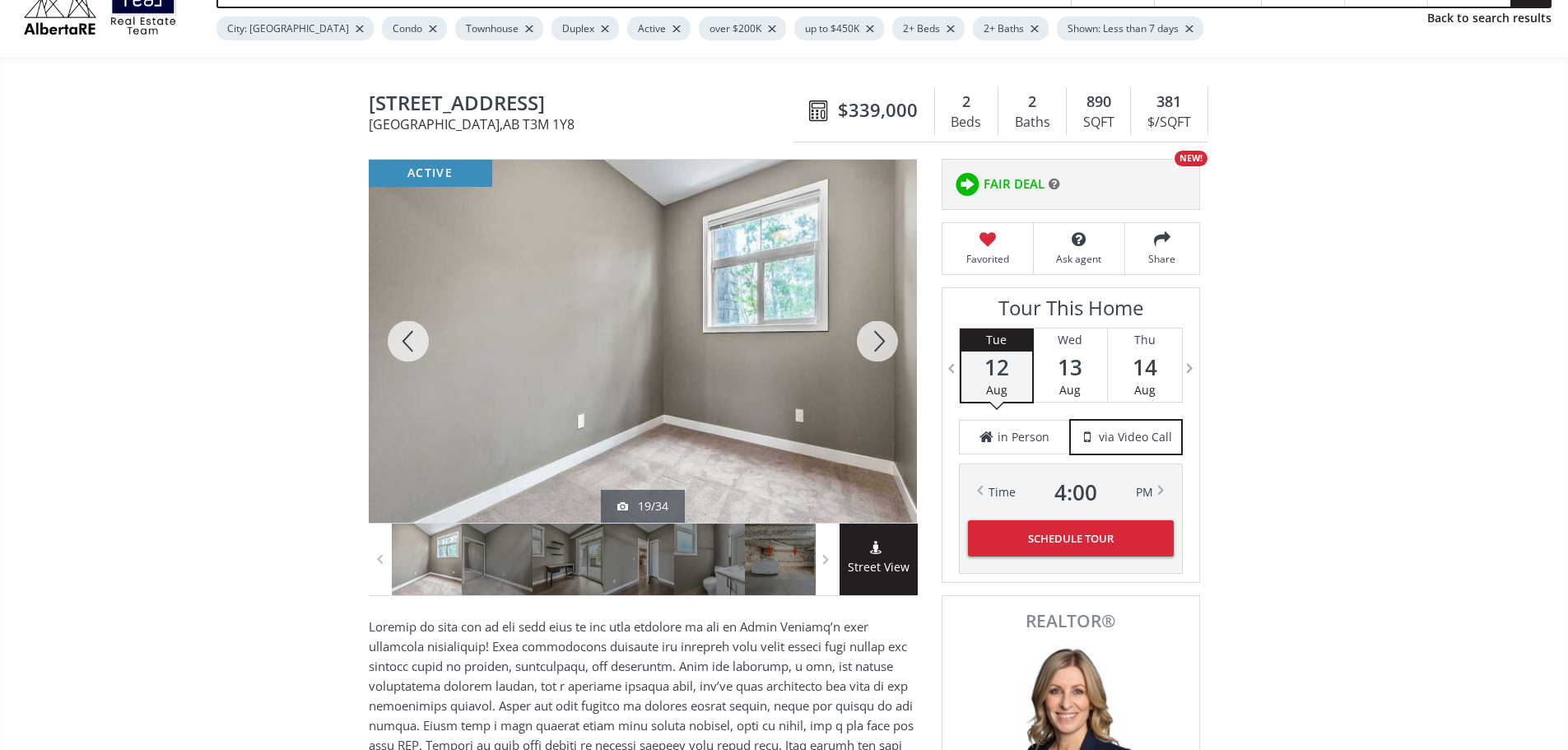
click at [884, 351] on div at bounding box center [877, 342] width 79 height 363
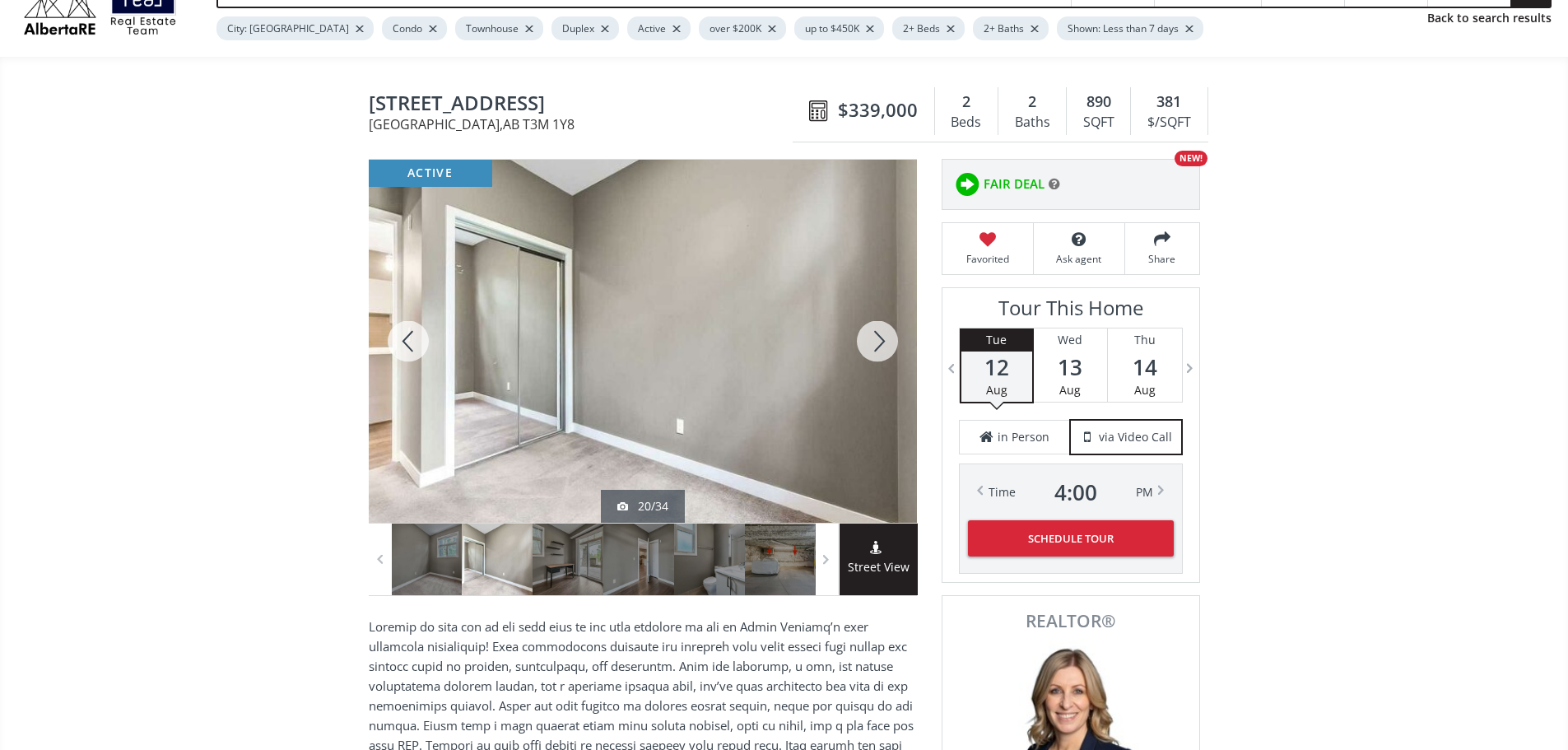
click at [884, 351] on div at bounding box center [877, 342] width 79 height 363
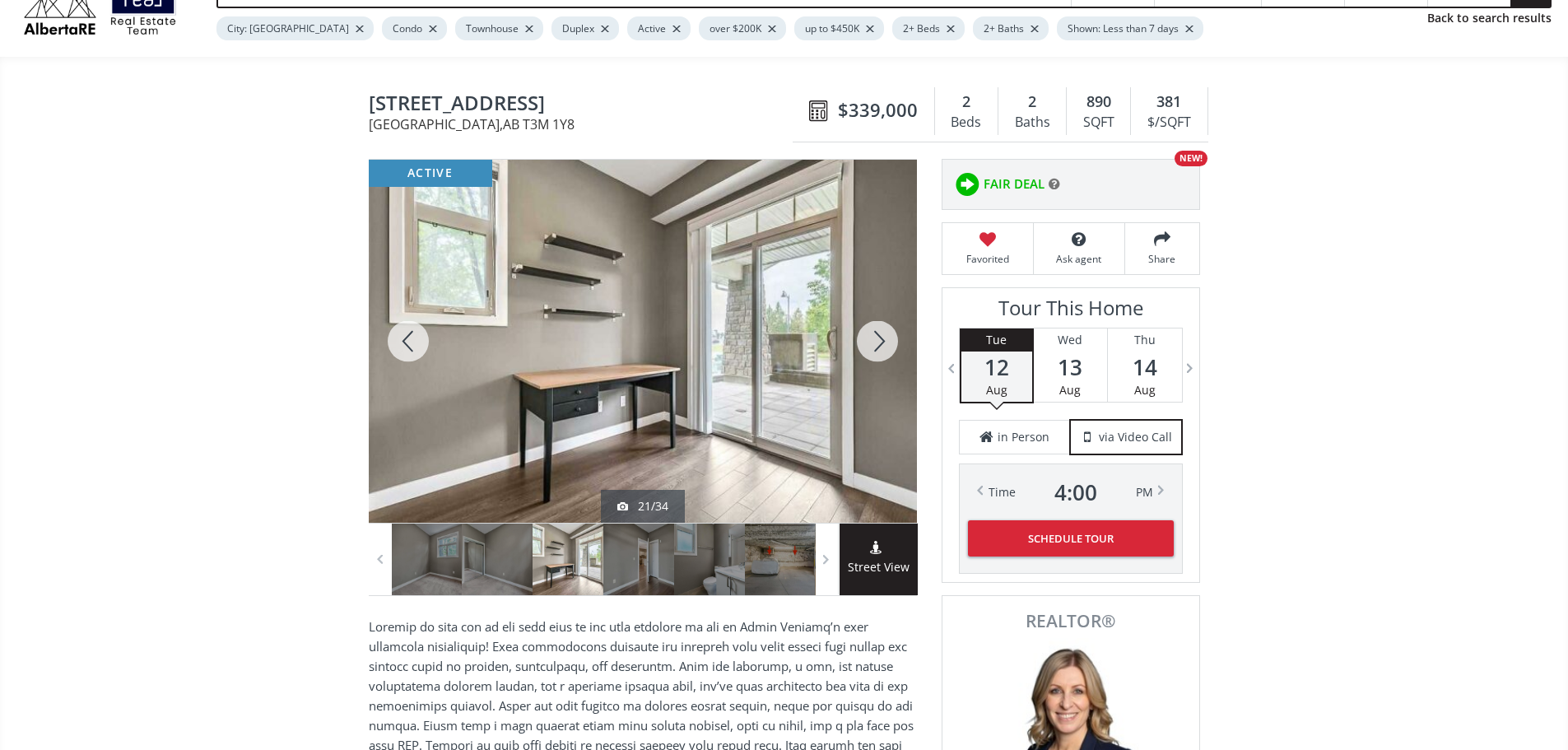
click at [884, 351] on div at bounding box center [877, 342] width 79 height 363
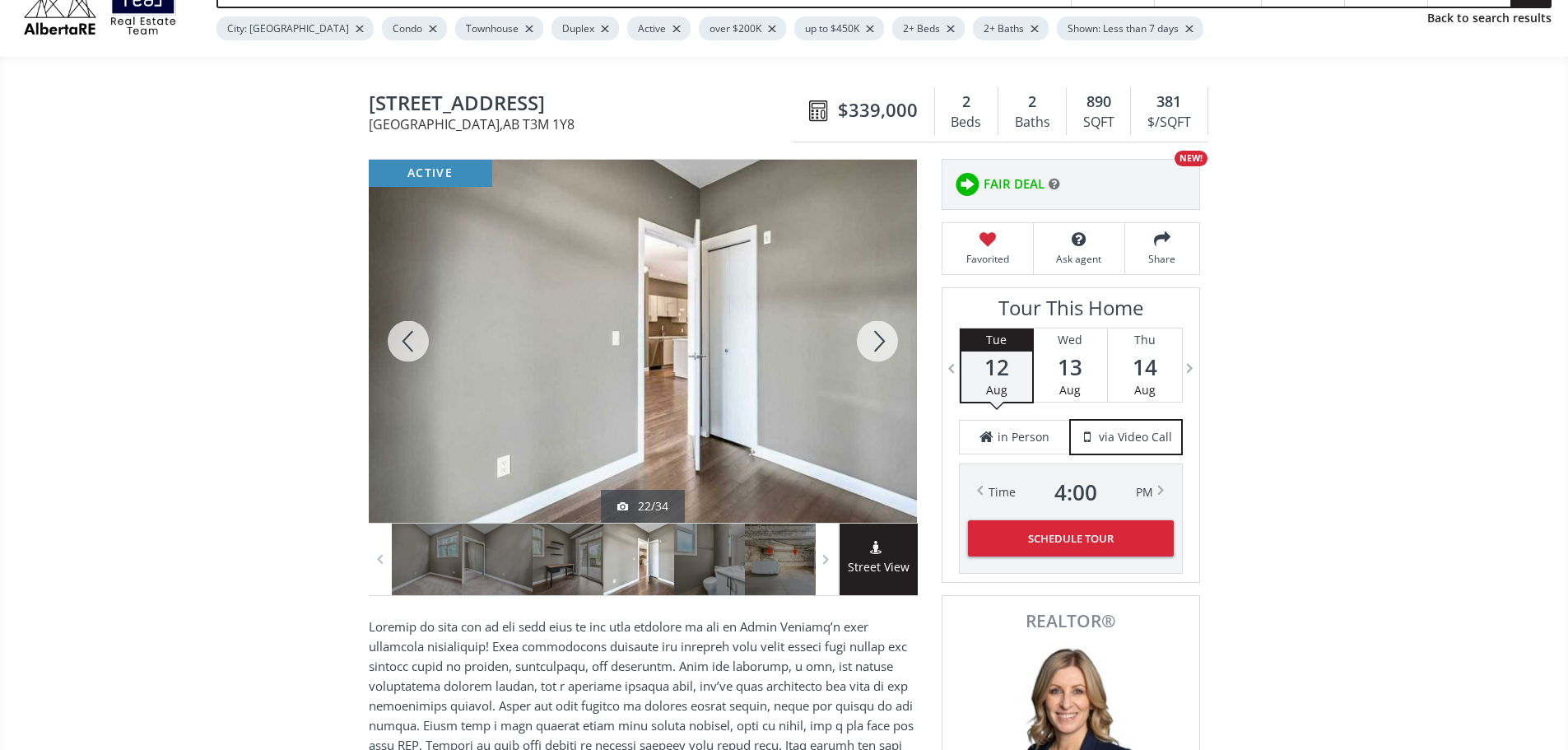
click at [884, 351] on div at bounding box center [877, 342] width 79 height 363
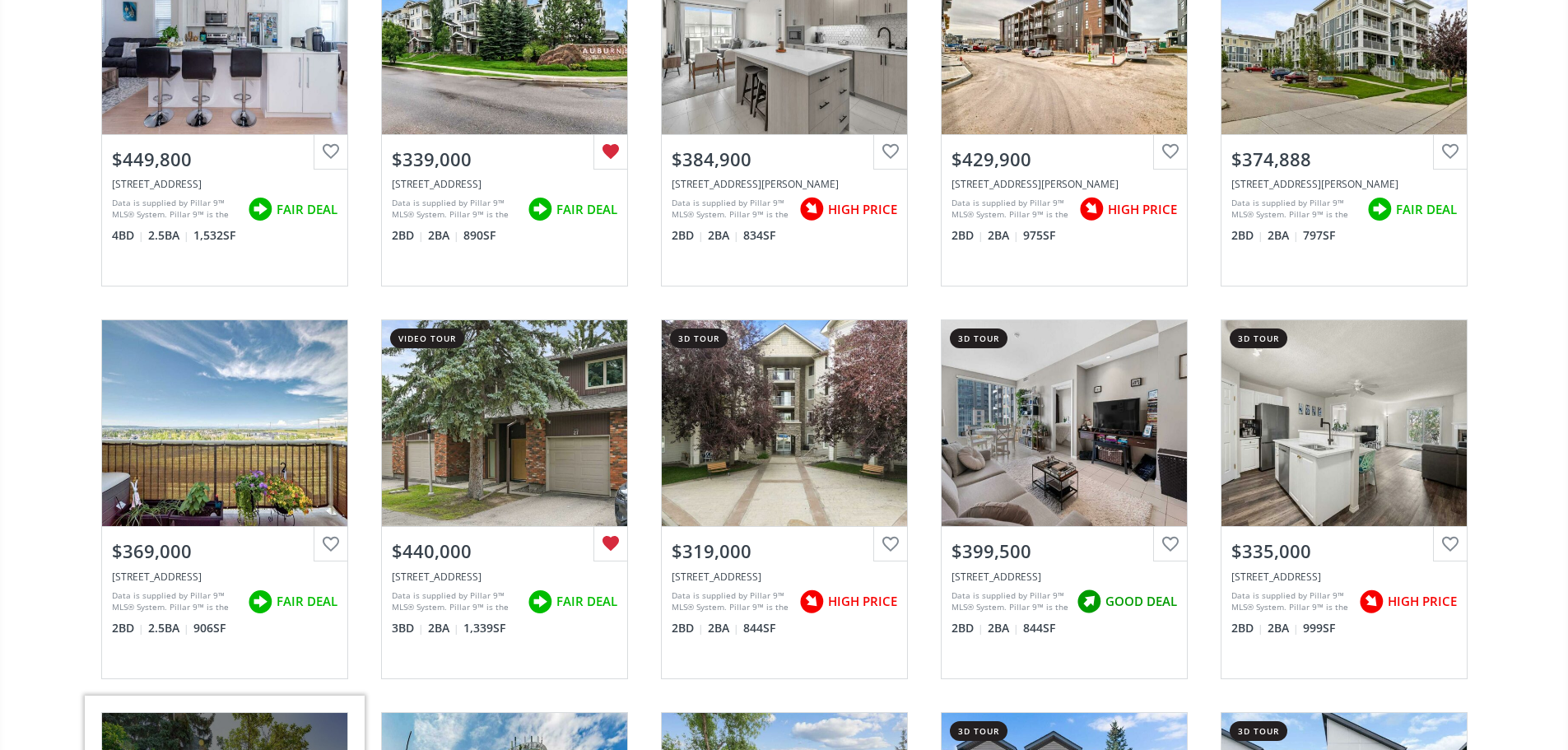
scroll to position [2552, 0]
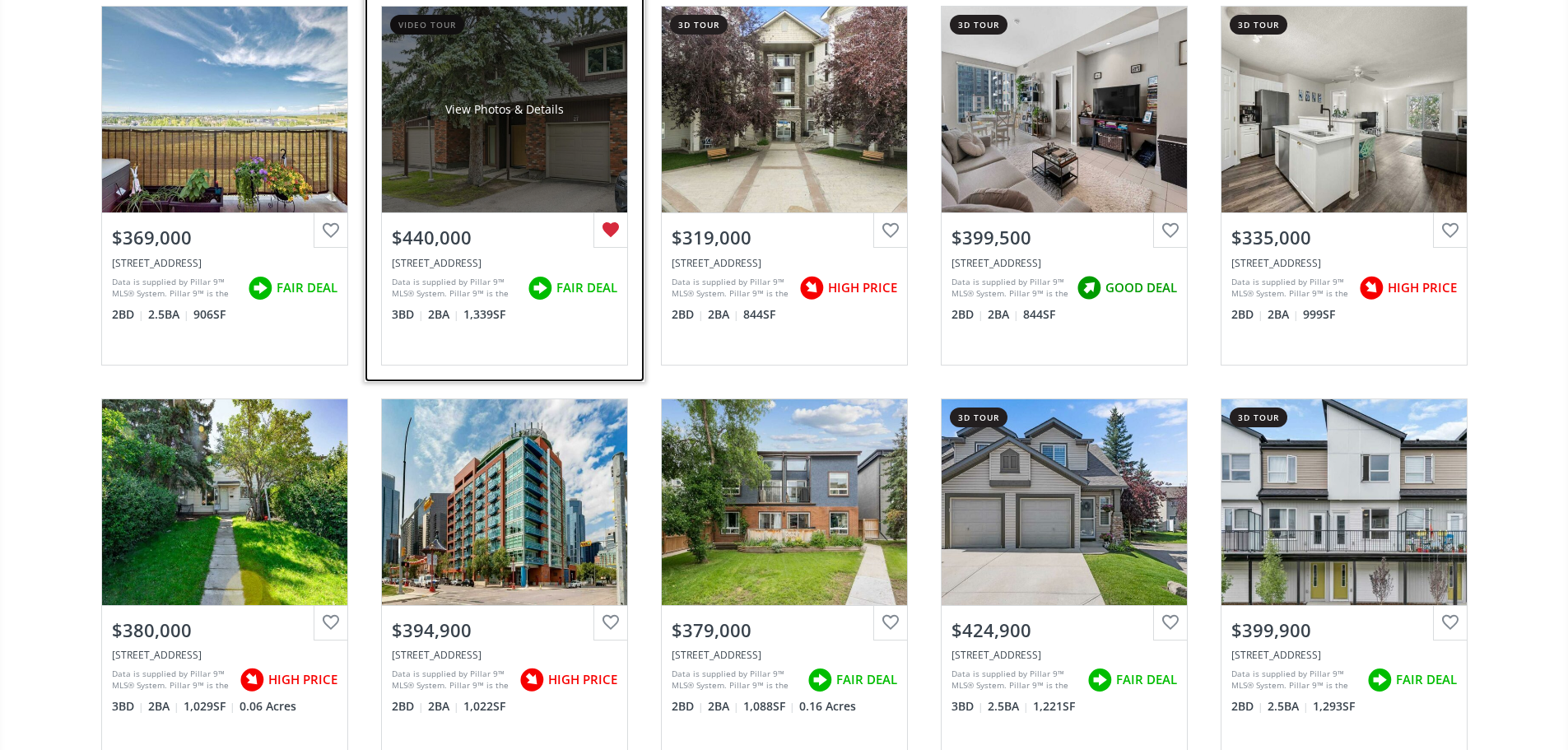
click at [494, 131] on div "View Photos & Details" at bounding box center [504, 110] width 245 height 206
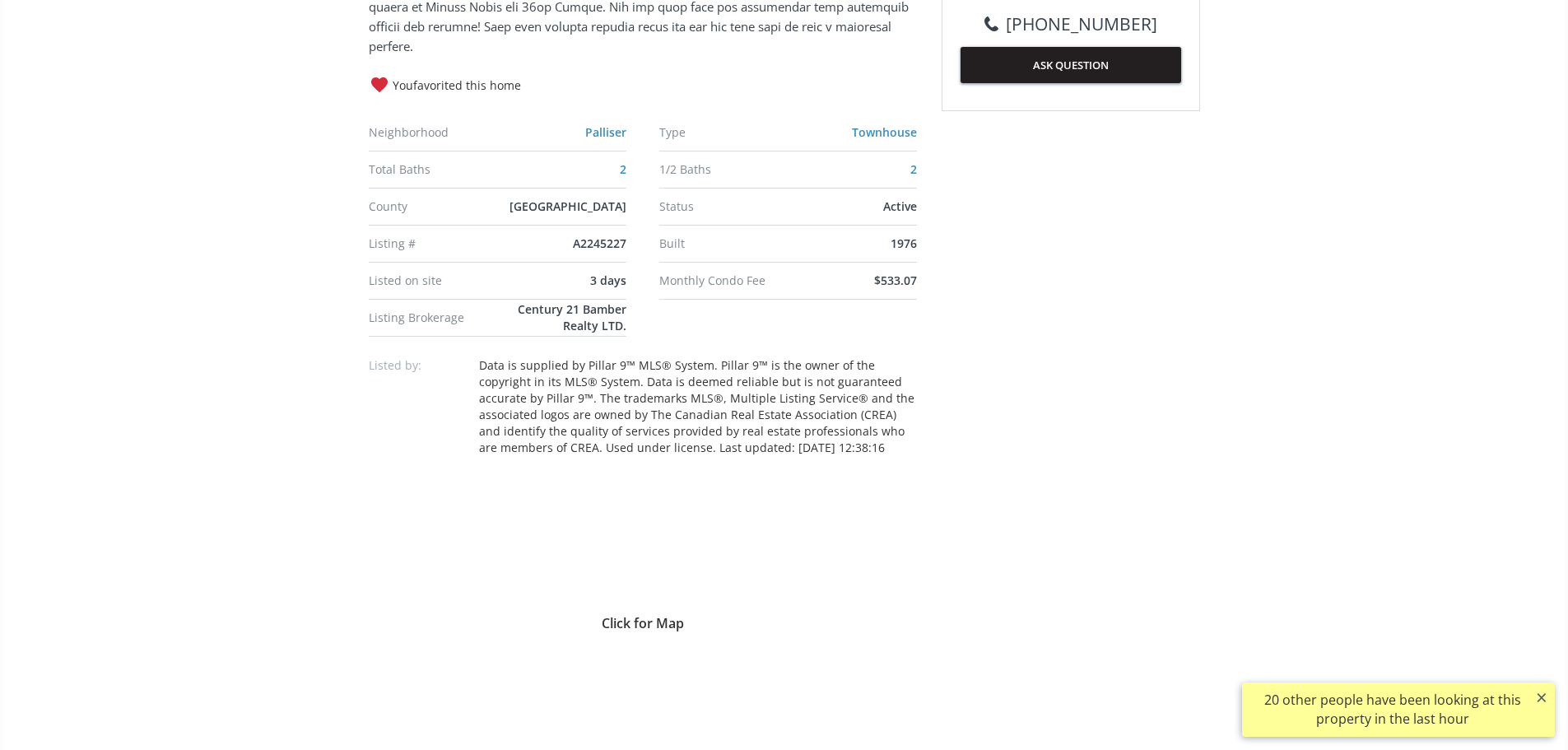
scroll to position [1235, 0]
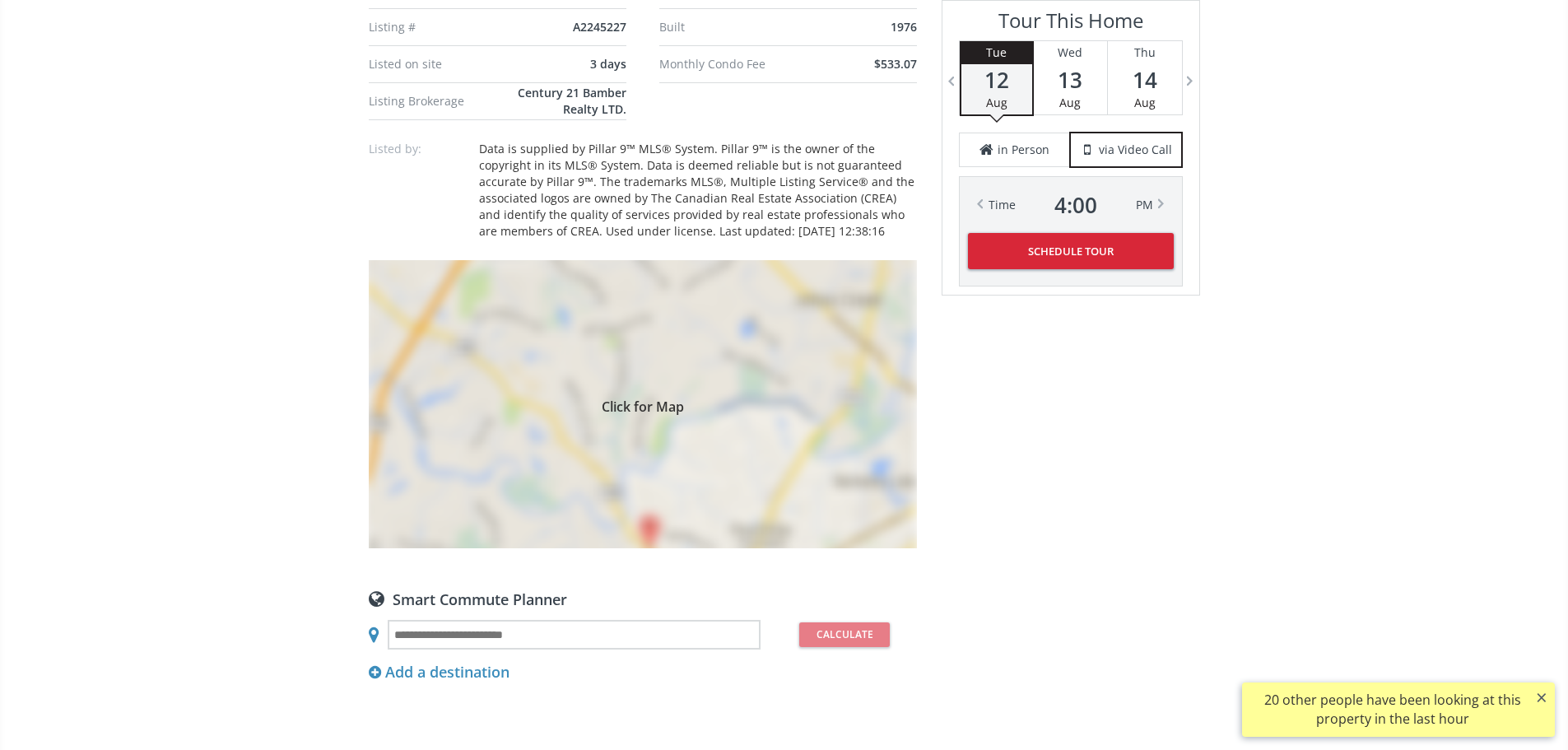
click at [725, 479] on div "Click for Map" at bounding box center [643, 404] width 548 height 288
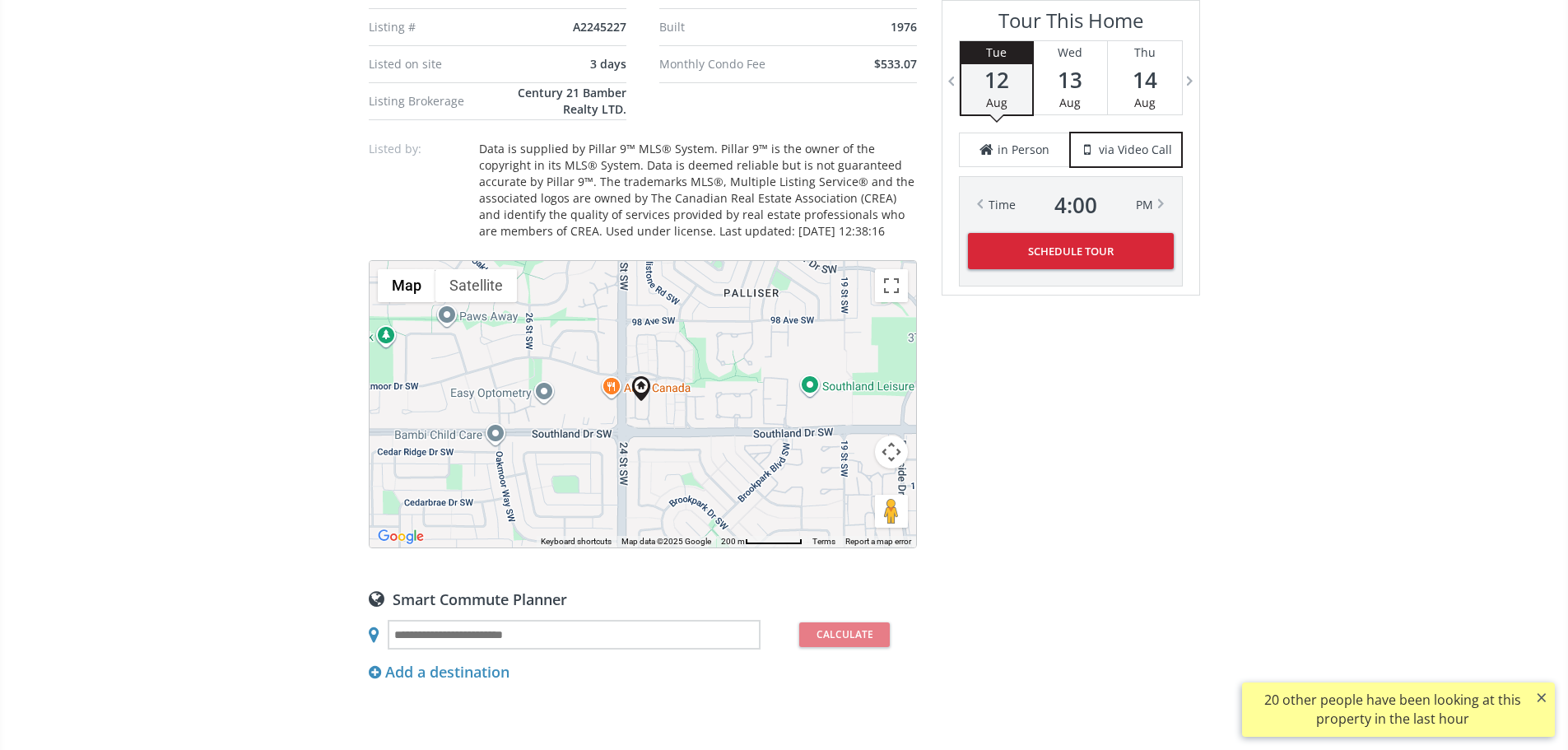
click at [894, 469] on button "Map camera controls" at bounding box center [891, 451] width 33 height 33
click at [845, 510] on button "Zoom out" at bounding box center [849, 492] width 33 height 33
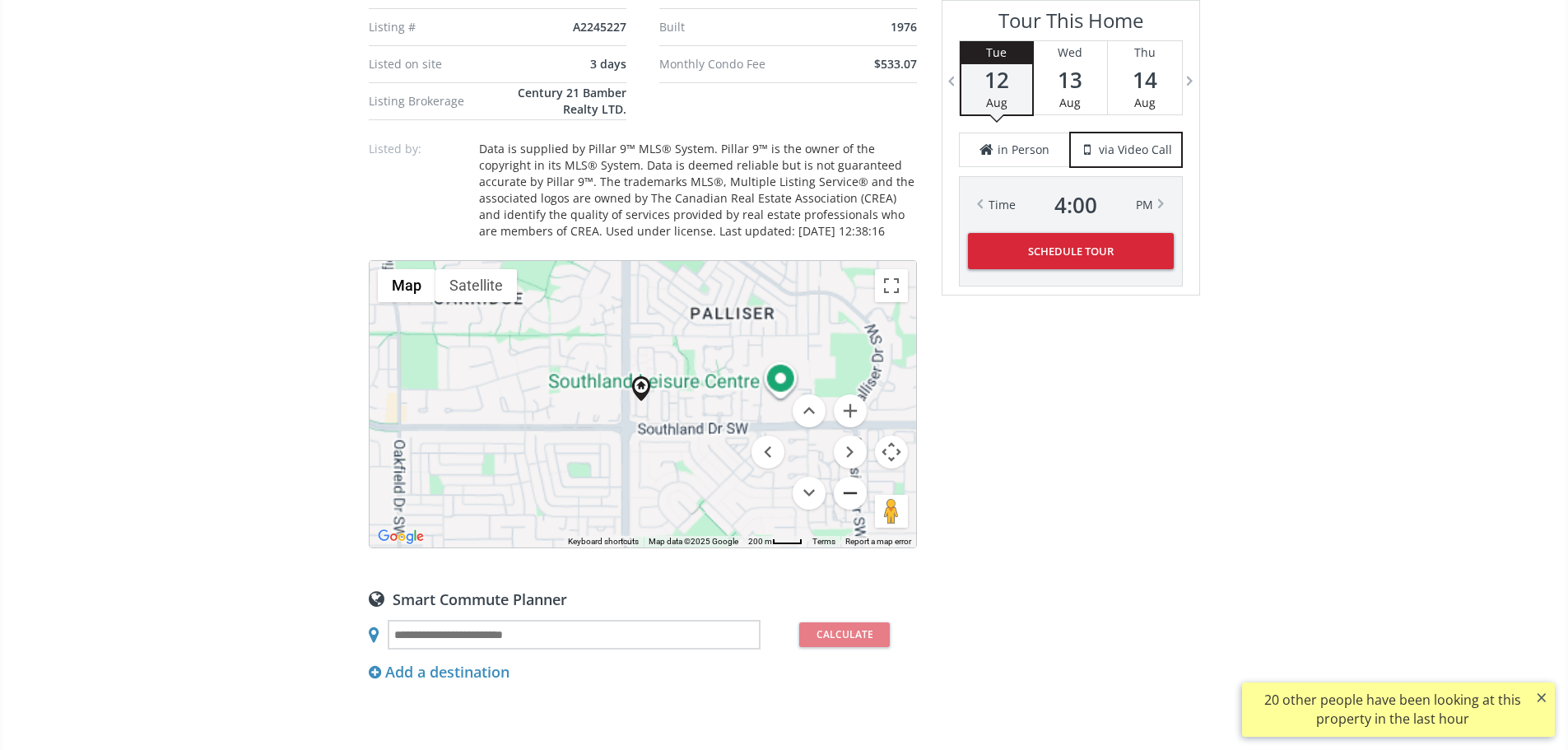
click at [845, 510] on button "Zoom out" at bounding box center [849, 492] width 33 height 33
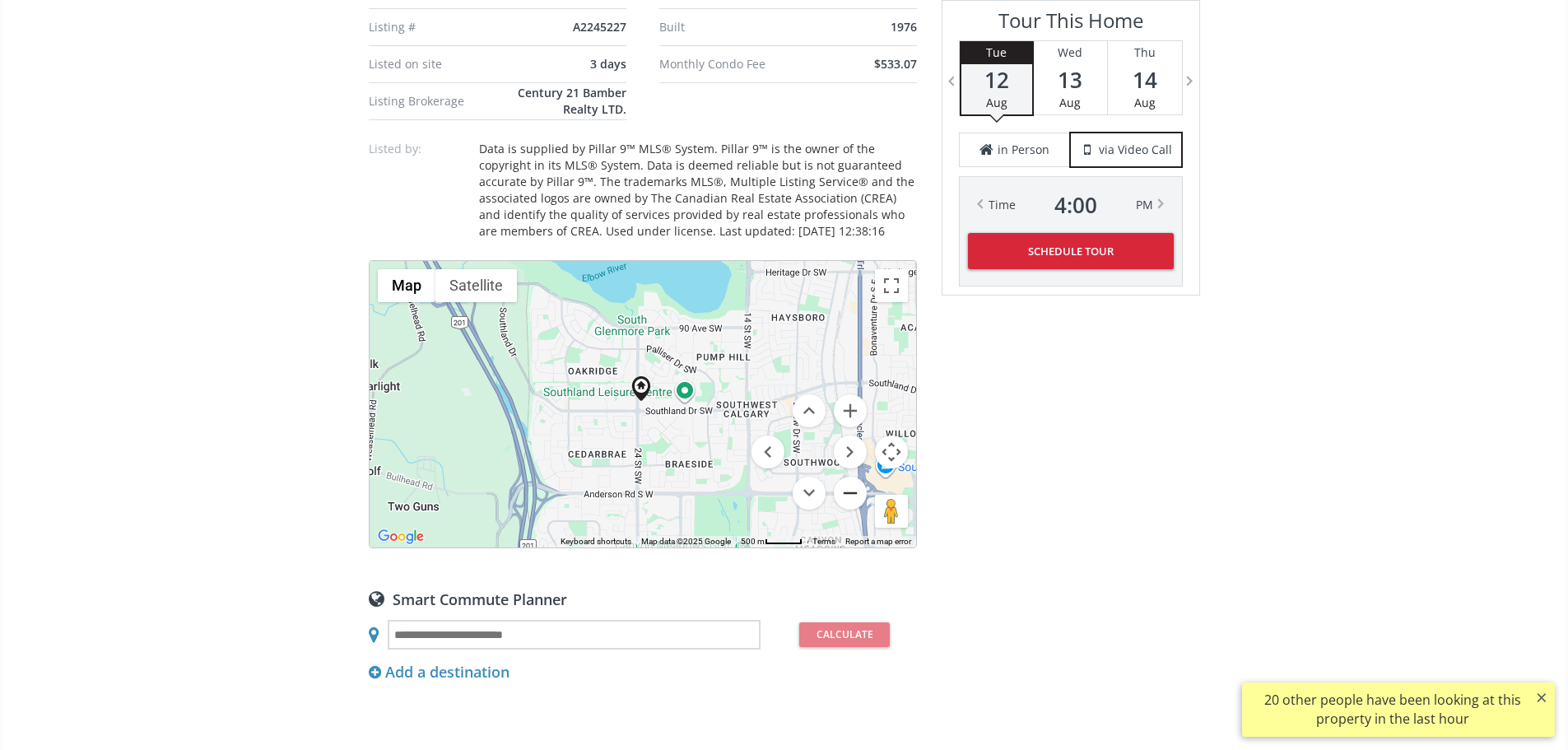
click at [845, 510] on button "Zoom out" at bounding box center [849, 492] width 33 height 33
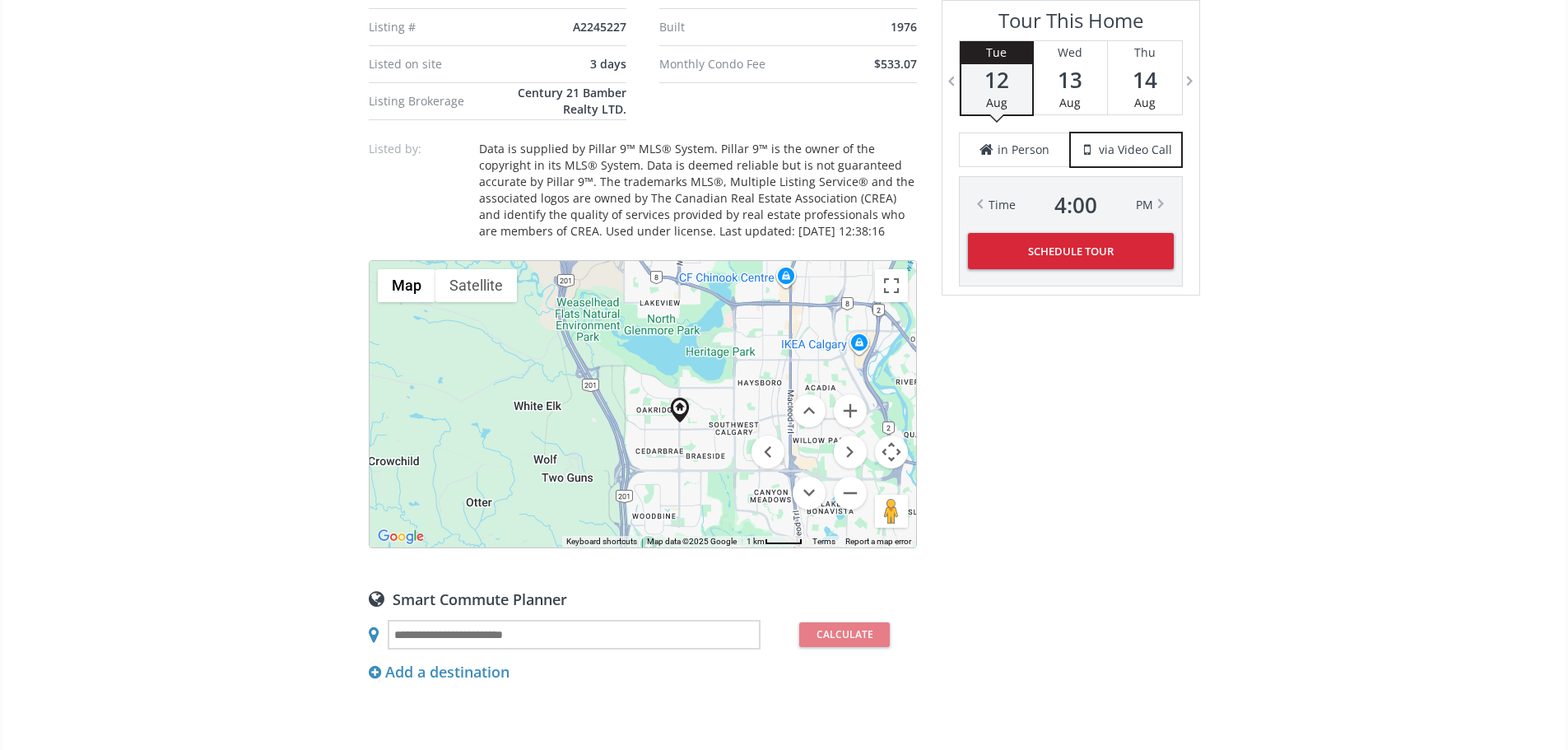
drag, startPoint x: 649, startPoint y: 443, endPoint x: 688, endPoint y: 469, distance: 46.9
click at [688, 469] on div "To navigate, press the arrow keys." at bounding box center [643, 404] width 546 height 286
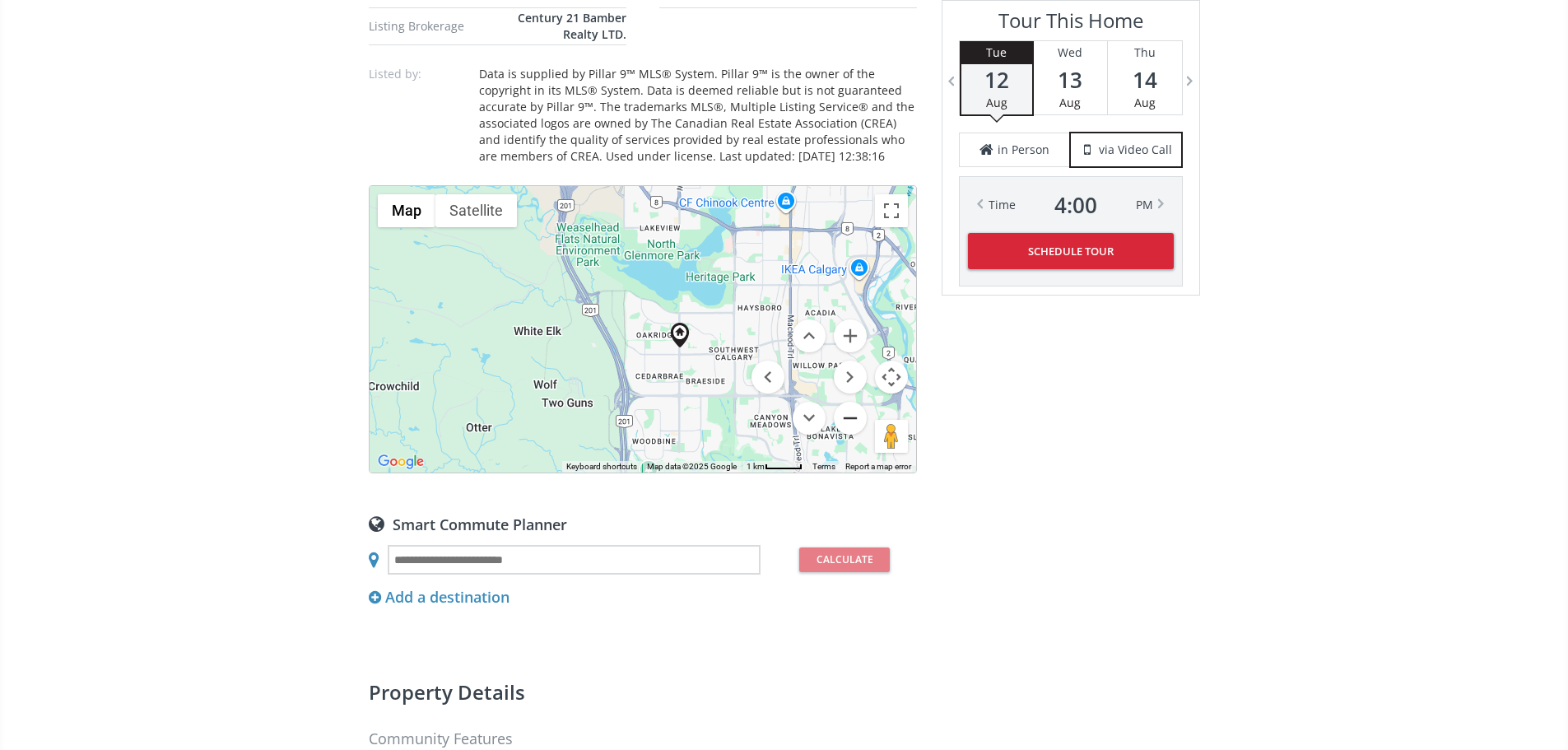
scroll to position [1318, 0]
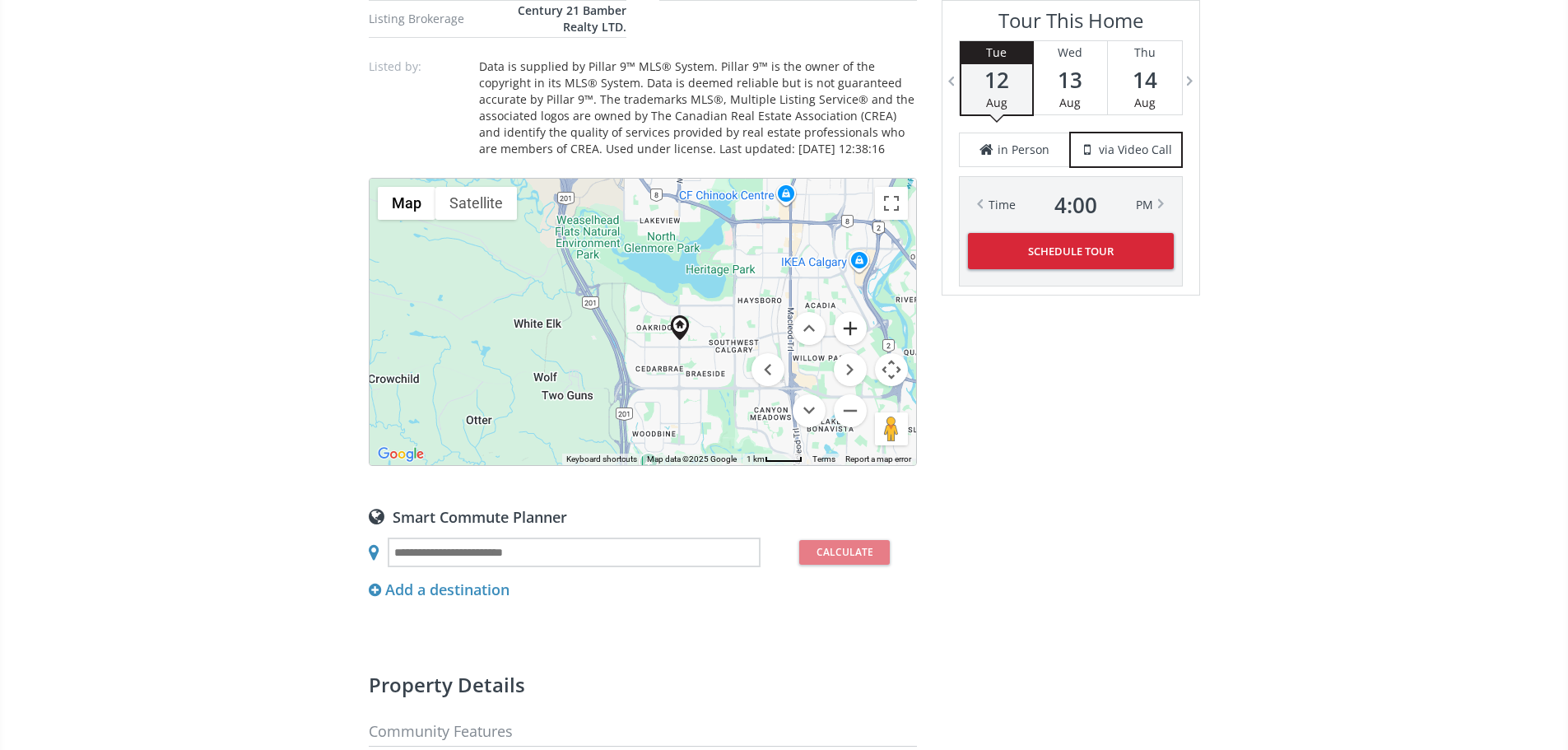
click at [851, 345] on button "Zoom in" at bounding box center [849, 328] width 33 height 33
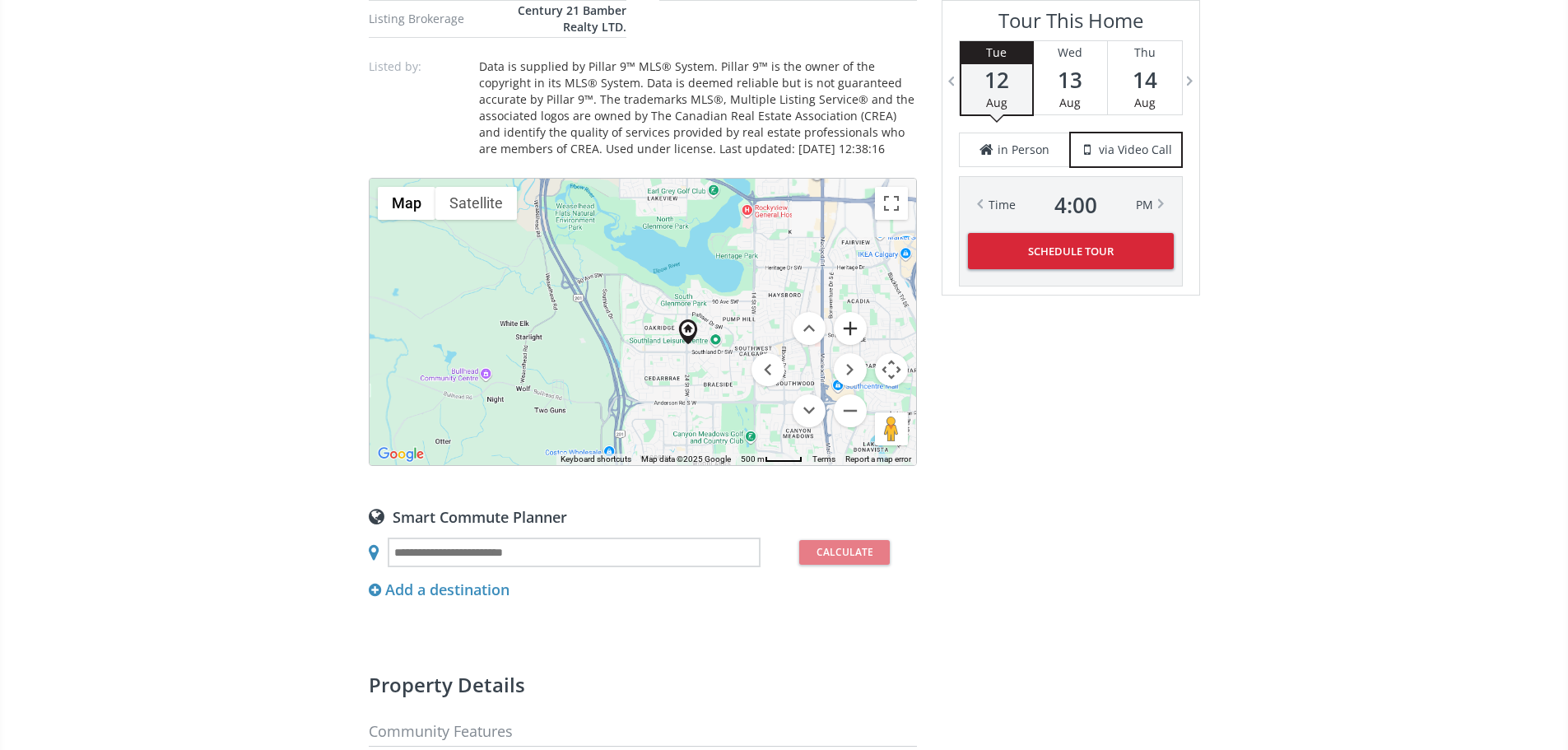
click at [851, 345] on button "Zoom in" at bounding box center [849, 328] width 33 height 33
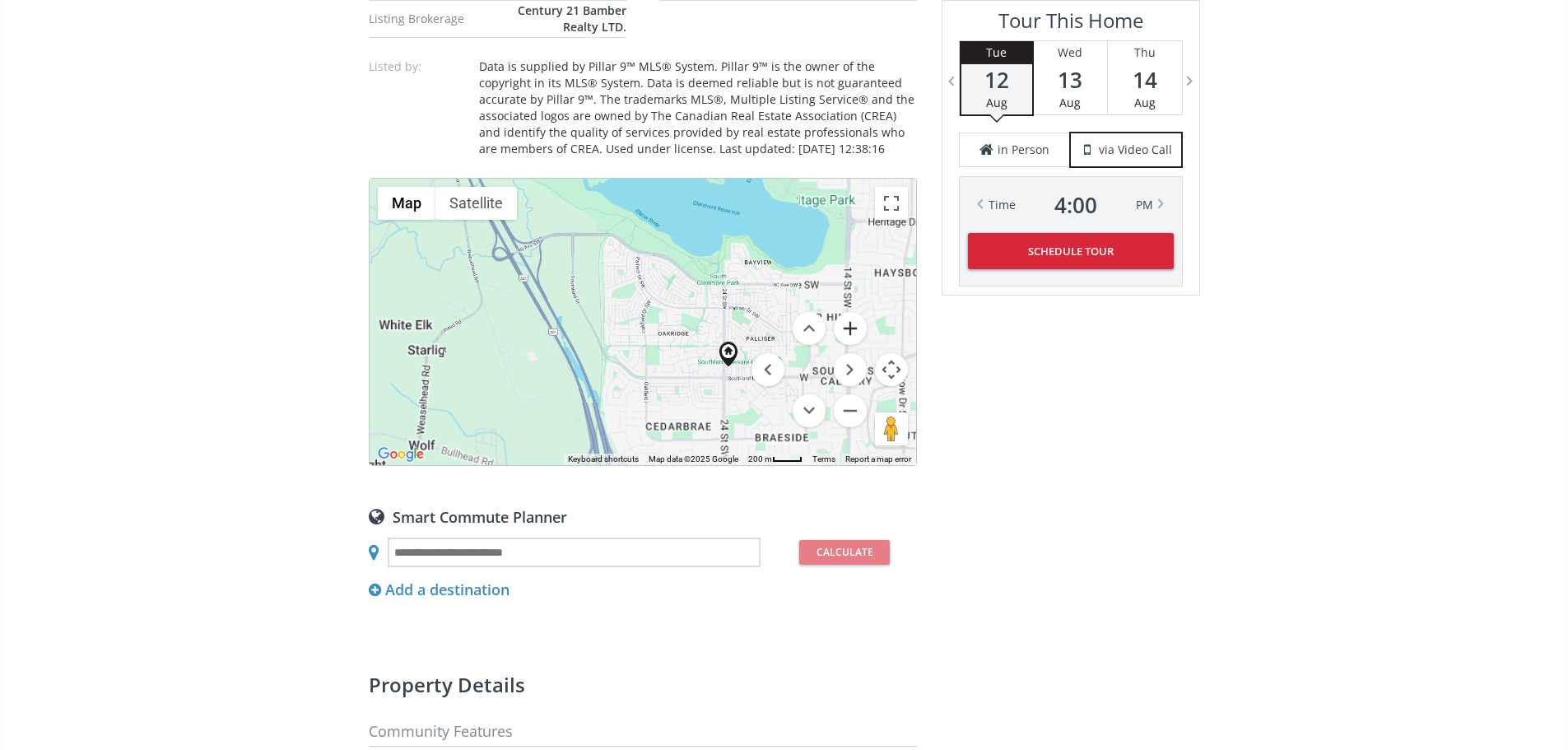
click at [851, 345] on button "Zoom in" at bounding box center [849, 328] width 33 height 33
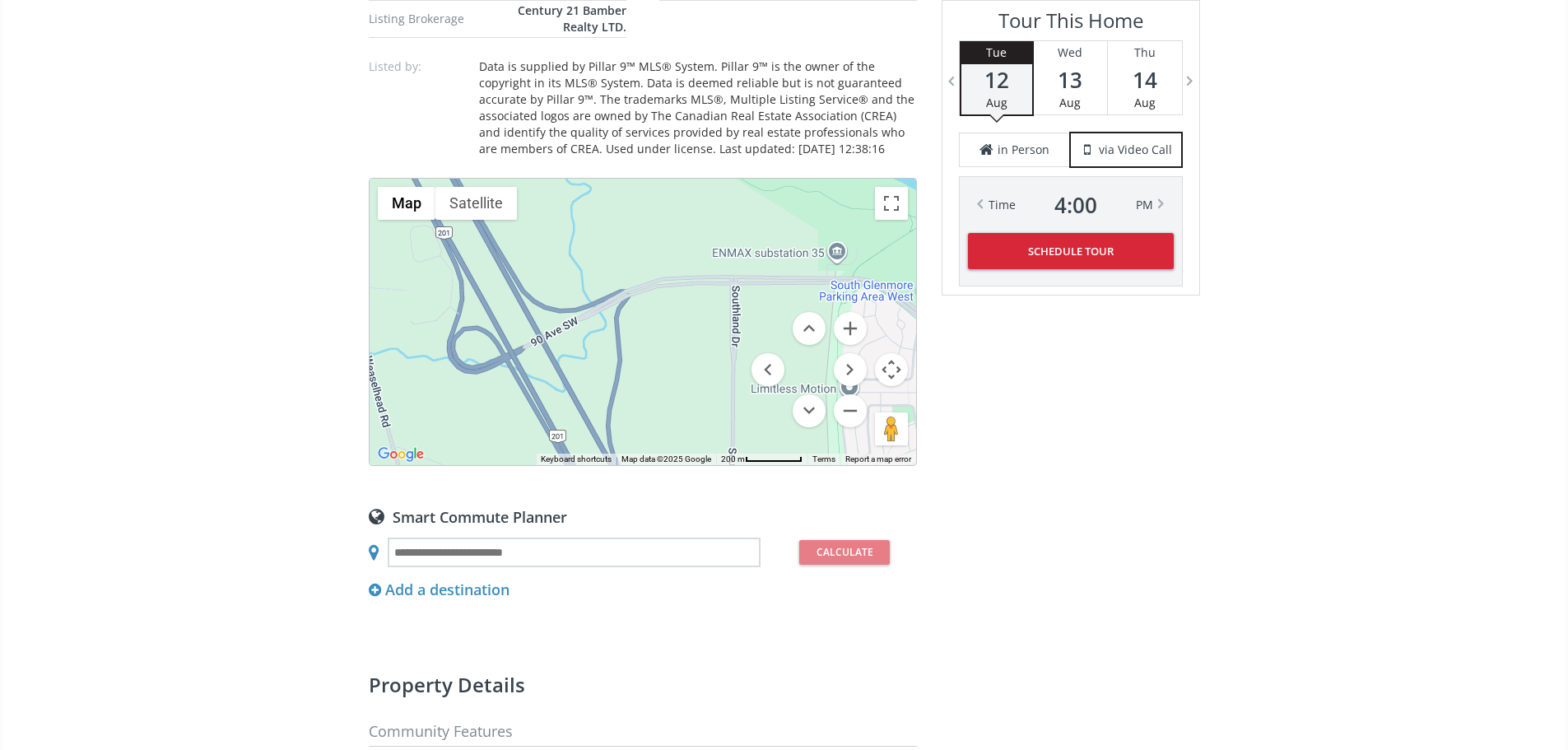
drag, startPoint x: 507, startPoint y: 436, endPoint x: 852, endPoint y: 701, distance: 435.0
click at [852, 701] on div "You favorited this home Neighborhood Palliser Type Townhouse Total Baths 2 1/2 …" at bounding box center [643, 244] width 548 height 1725
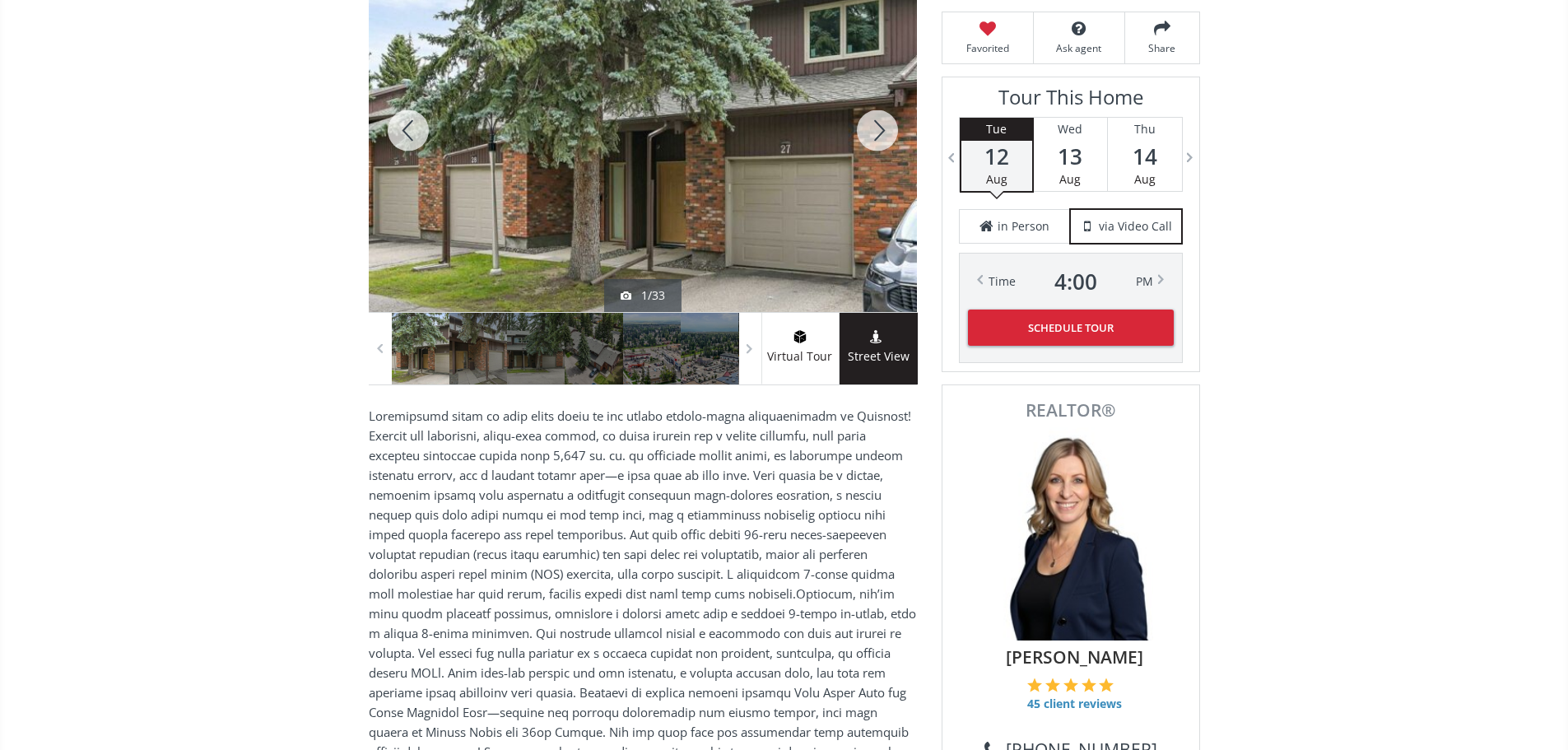
scroll to position [82, 0]
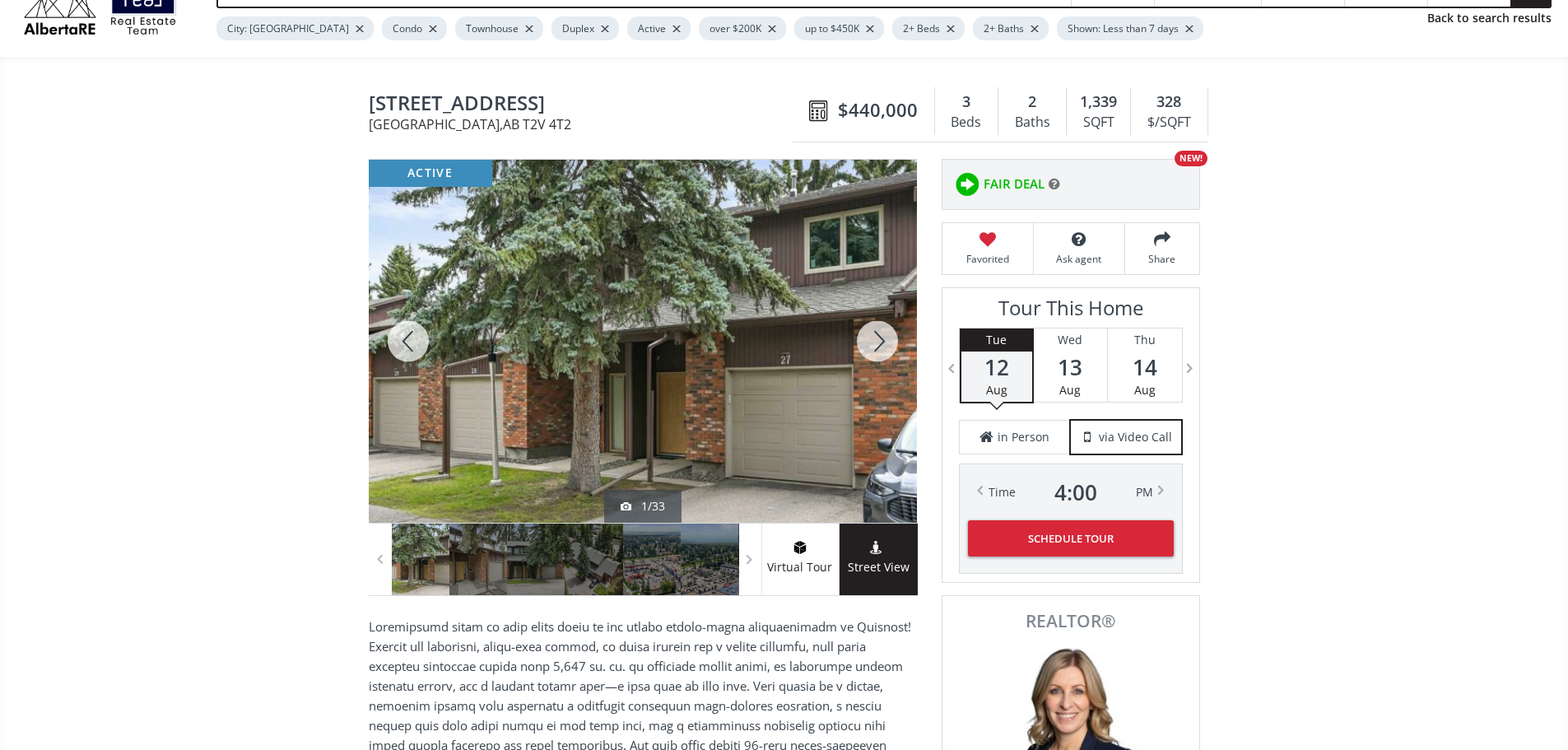
click at [872, 343] on div at bounding box center [877, 342] width 79 height 363
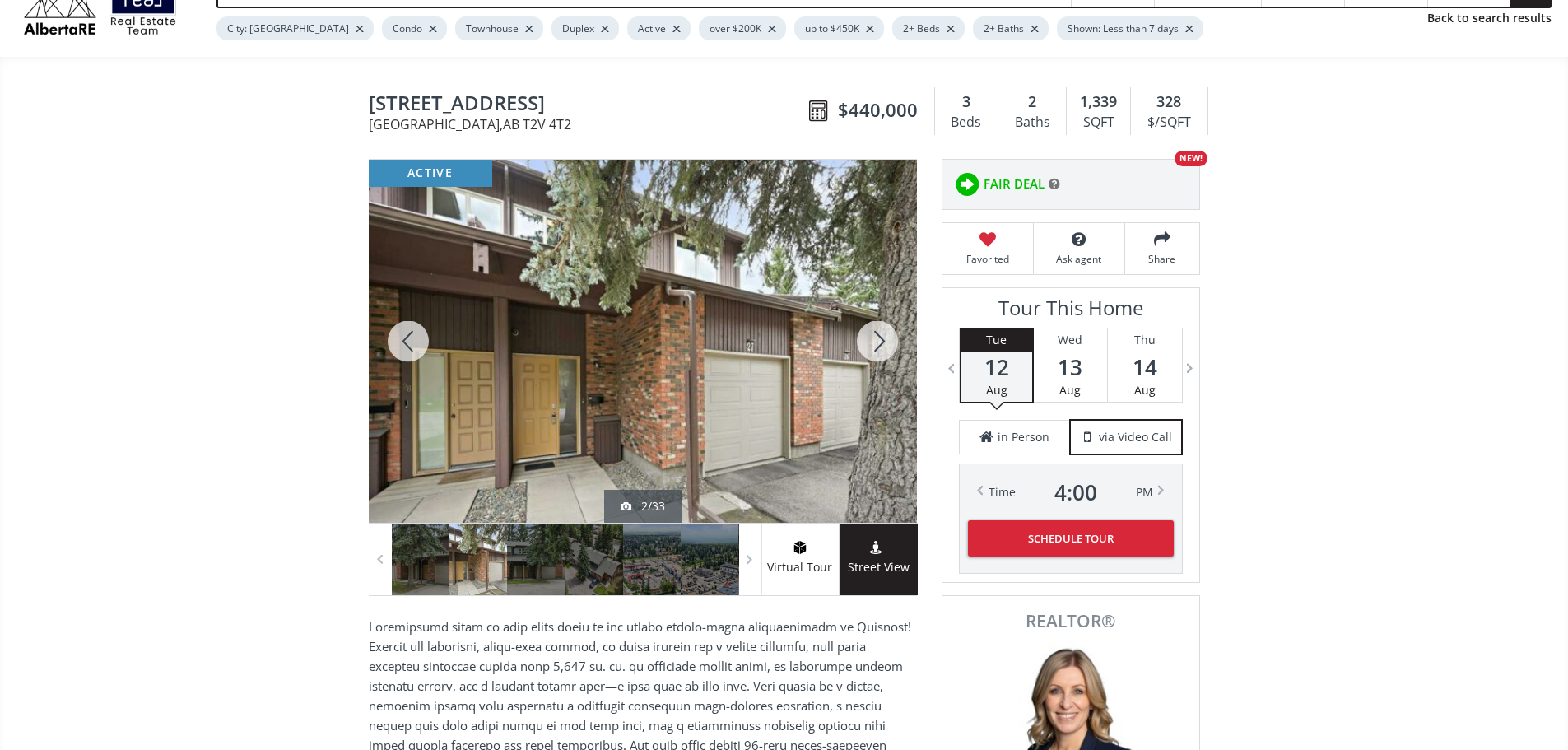
click at [872, 343] on div at bounding box center [877, 342] width 79 height 363
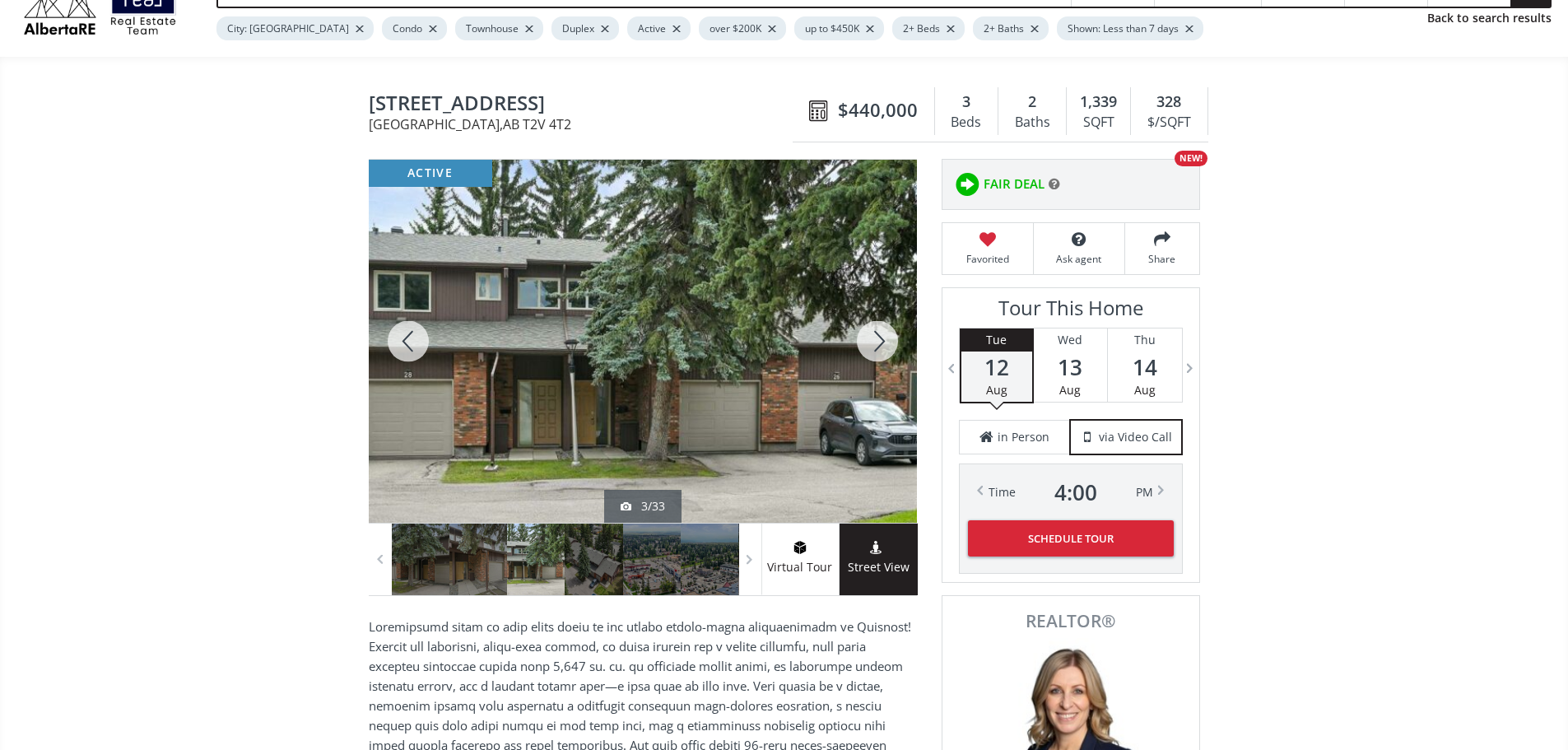
click at [873, 343] on div at bounding box center [877, 342] width 79 height 363
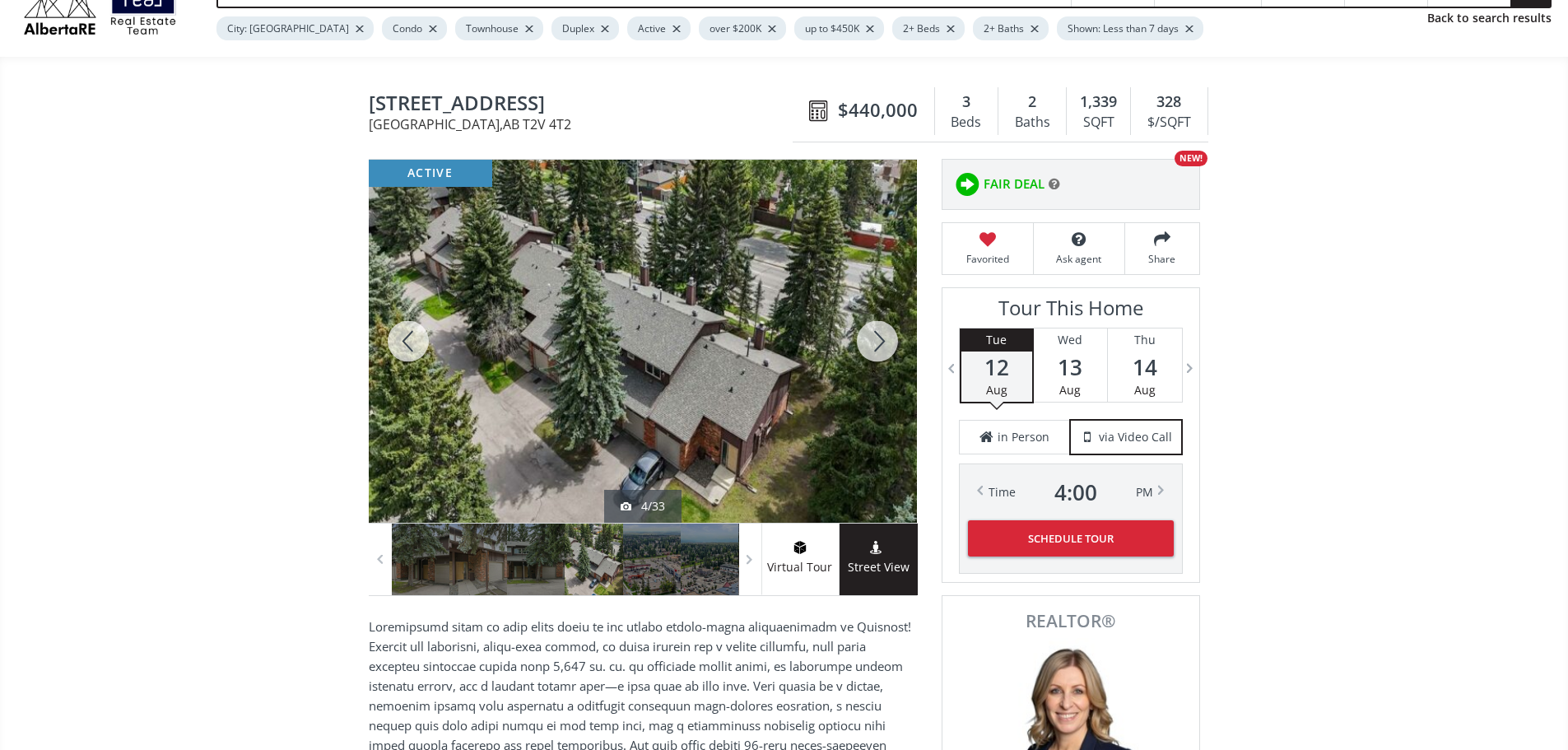
click at [873, 343] on div at bounding box center [877, 342] width 79 height 363
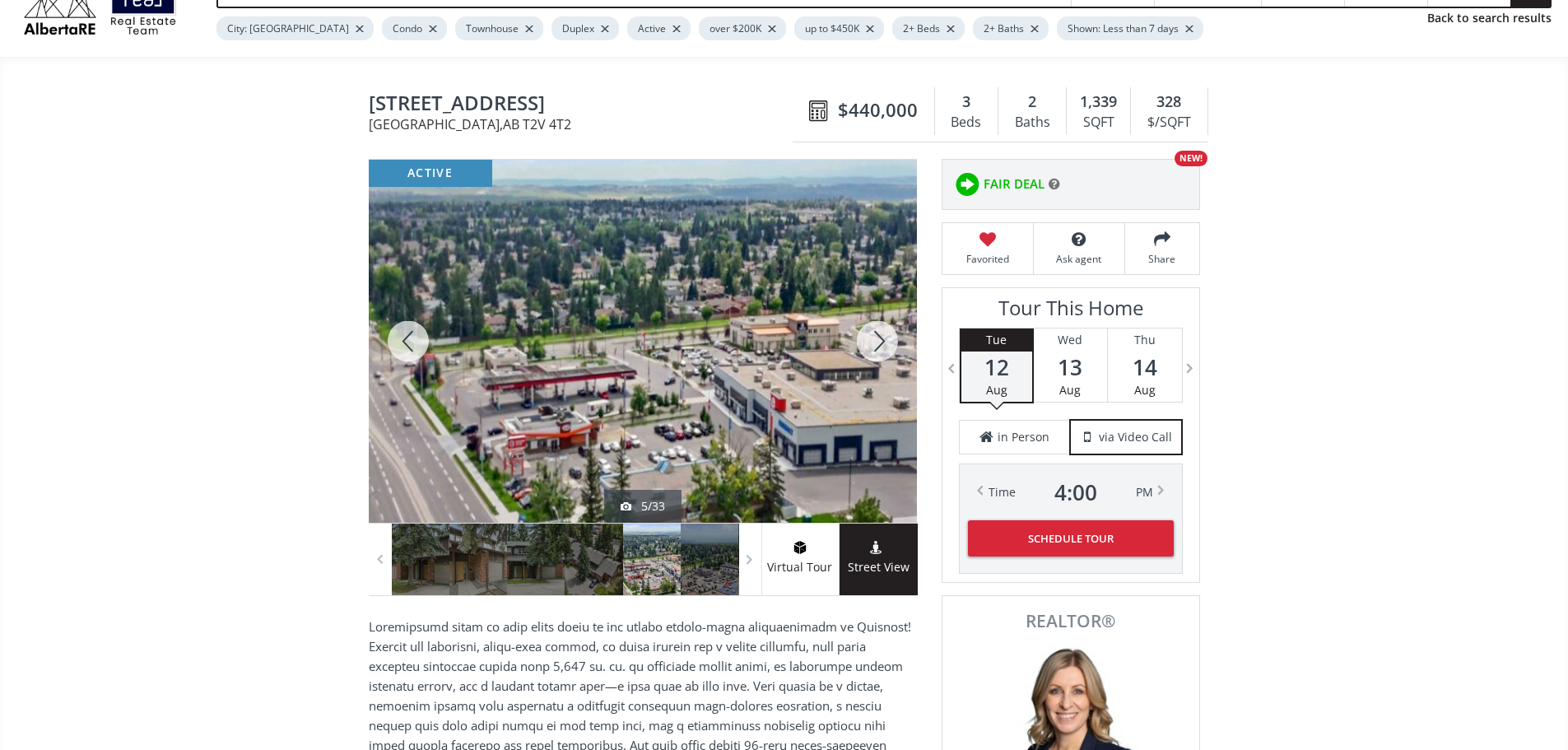
click at [873, 343] on div at bounding box center [877, 342] width 79 height 363
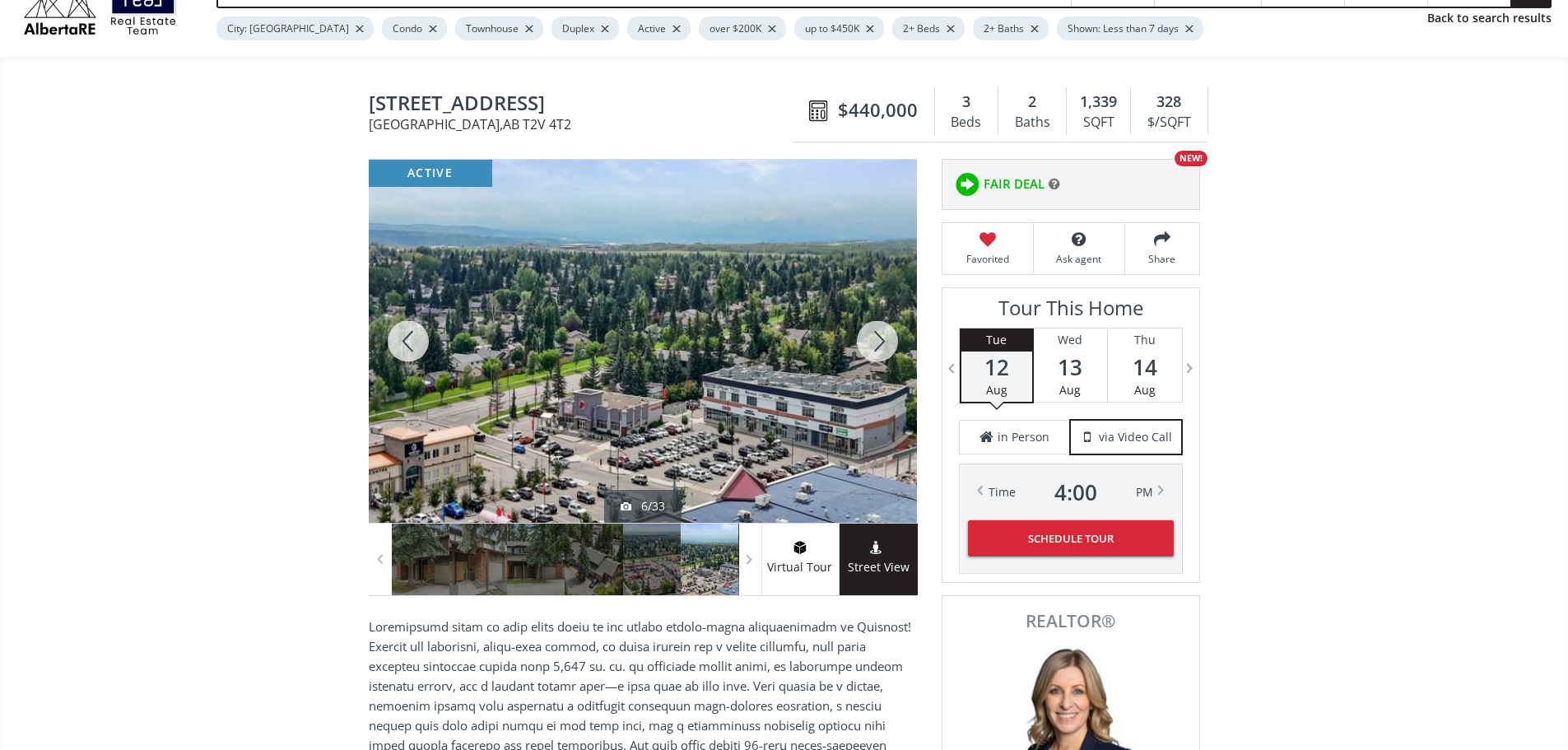
click at [873, 343] on div at bounding box center [877, 342] width 79 height 363
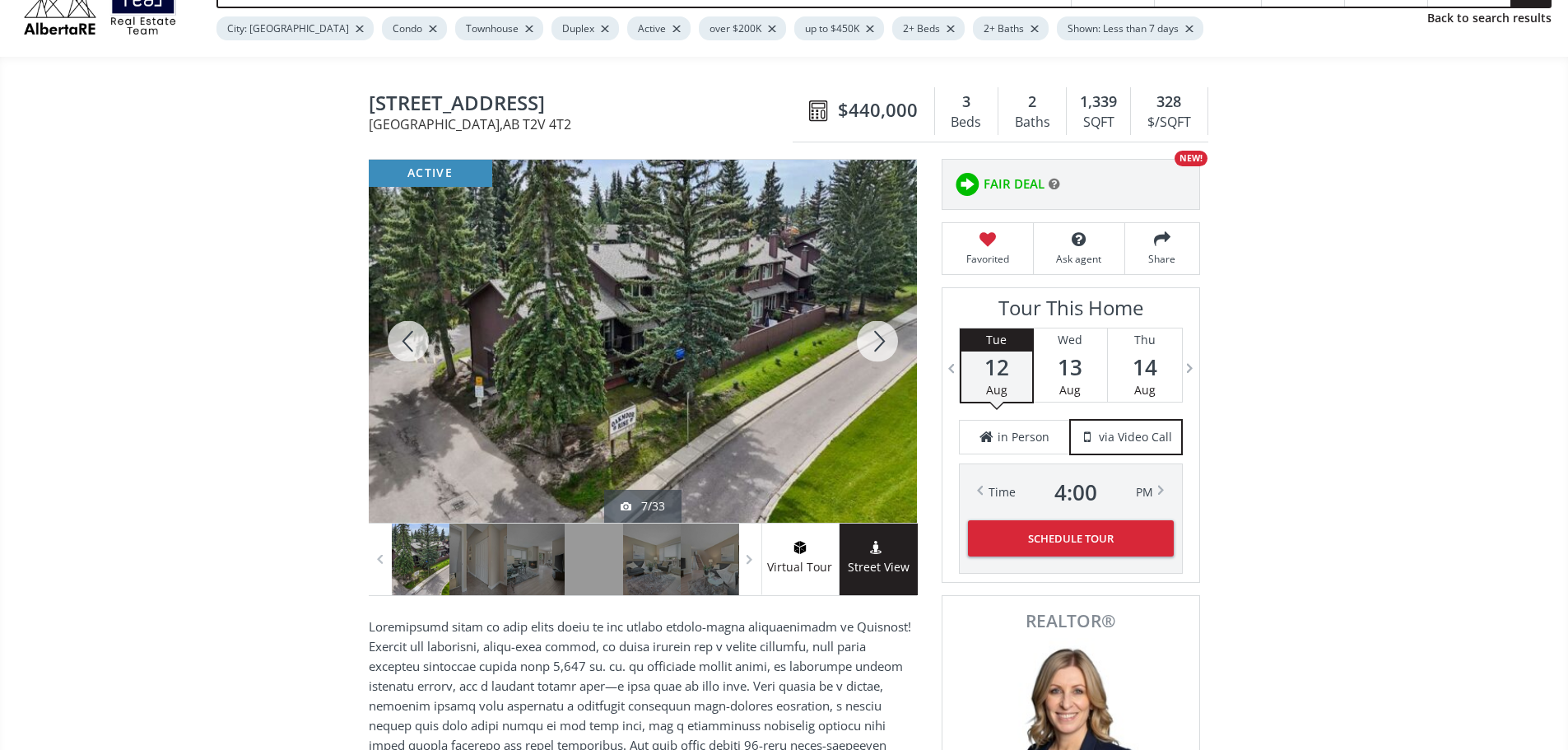
click at [873, 343] on div at bounding box center [877, 342] width 79 height 363
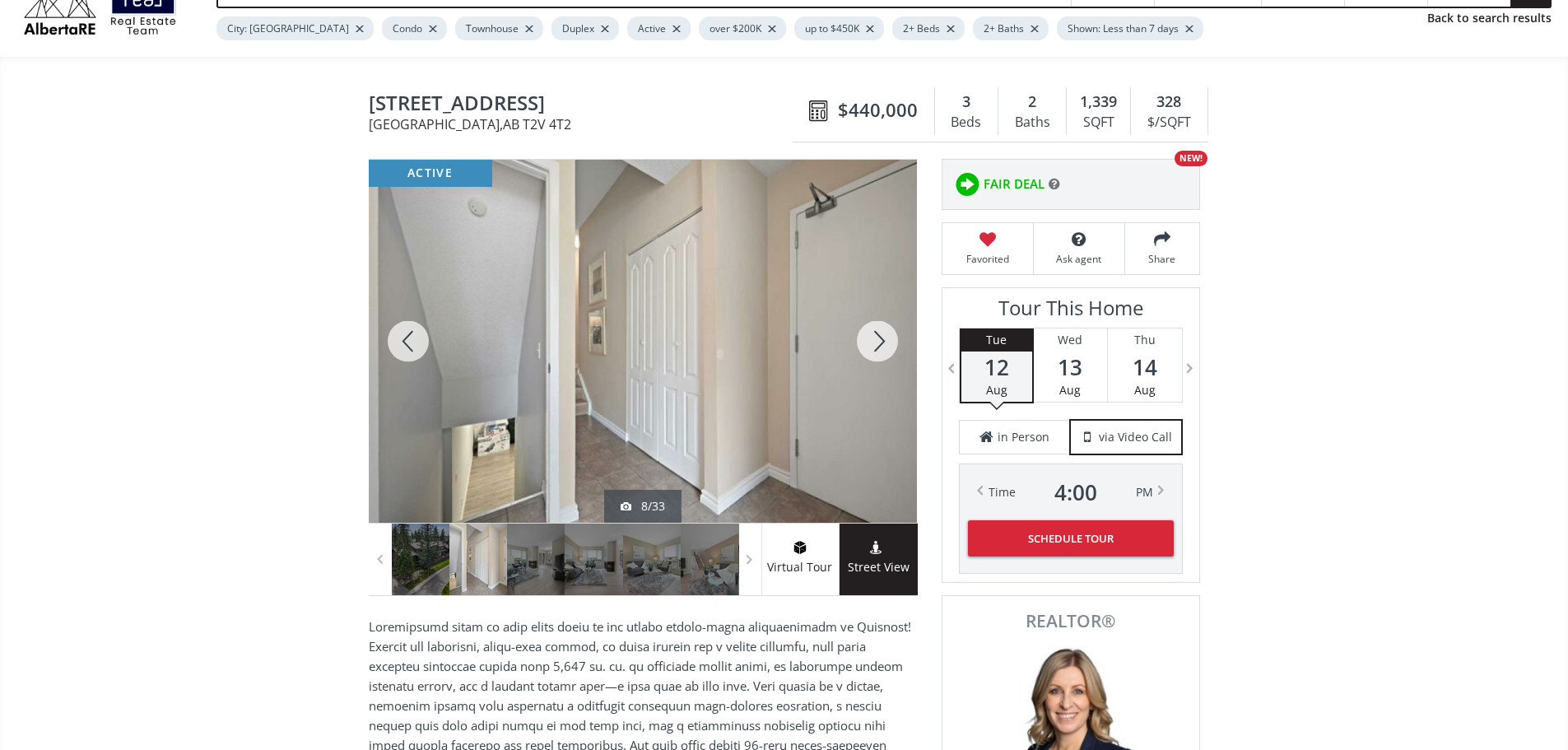
click at [414, 346] on div at bounding box center [408, 342] width 79 height 363
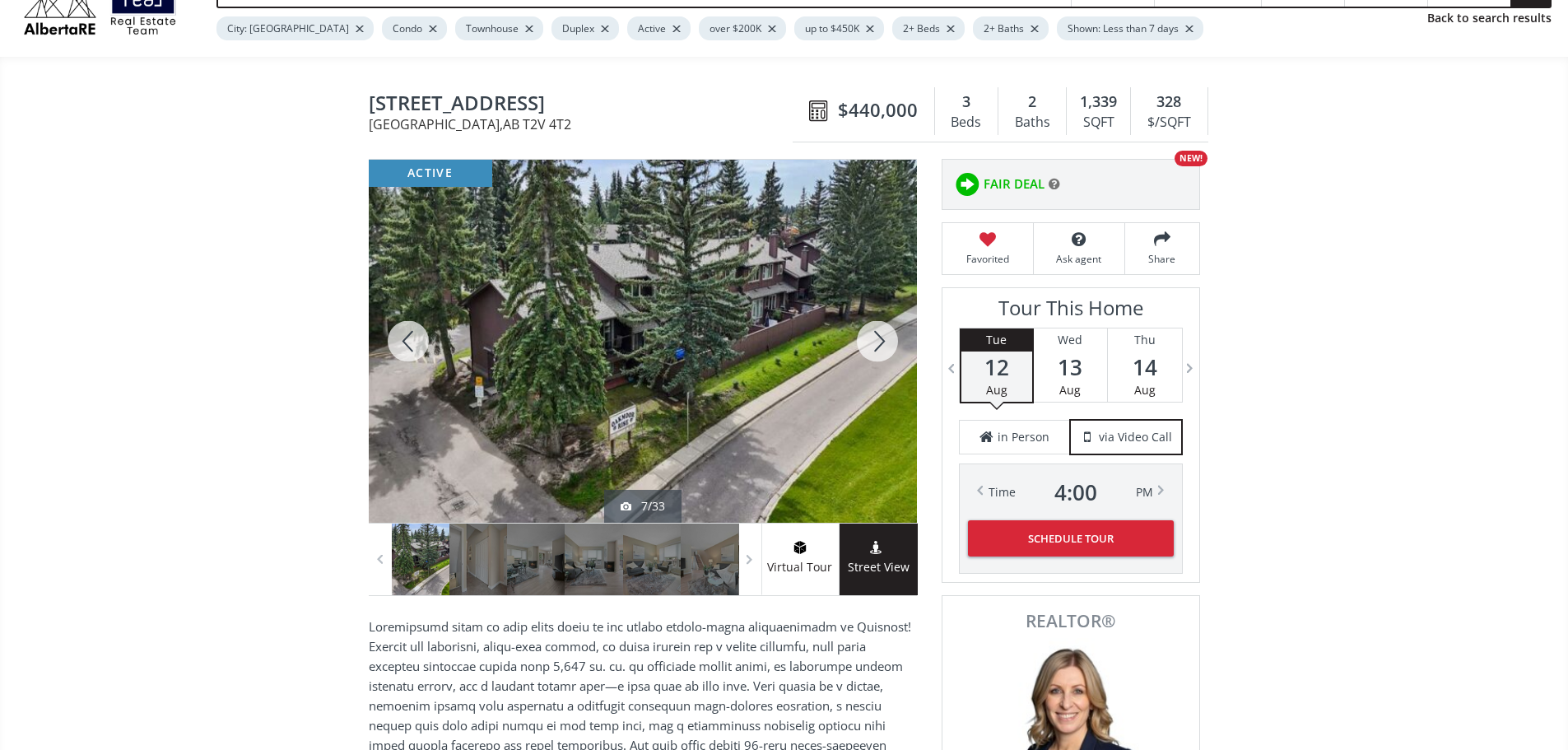
click at [878, 342] on div at bounding box center [877, 342] width 79 height 363
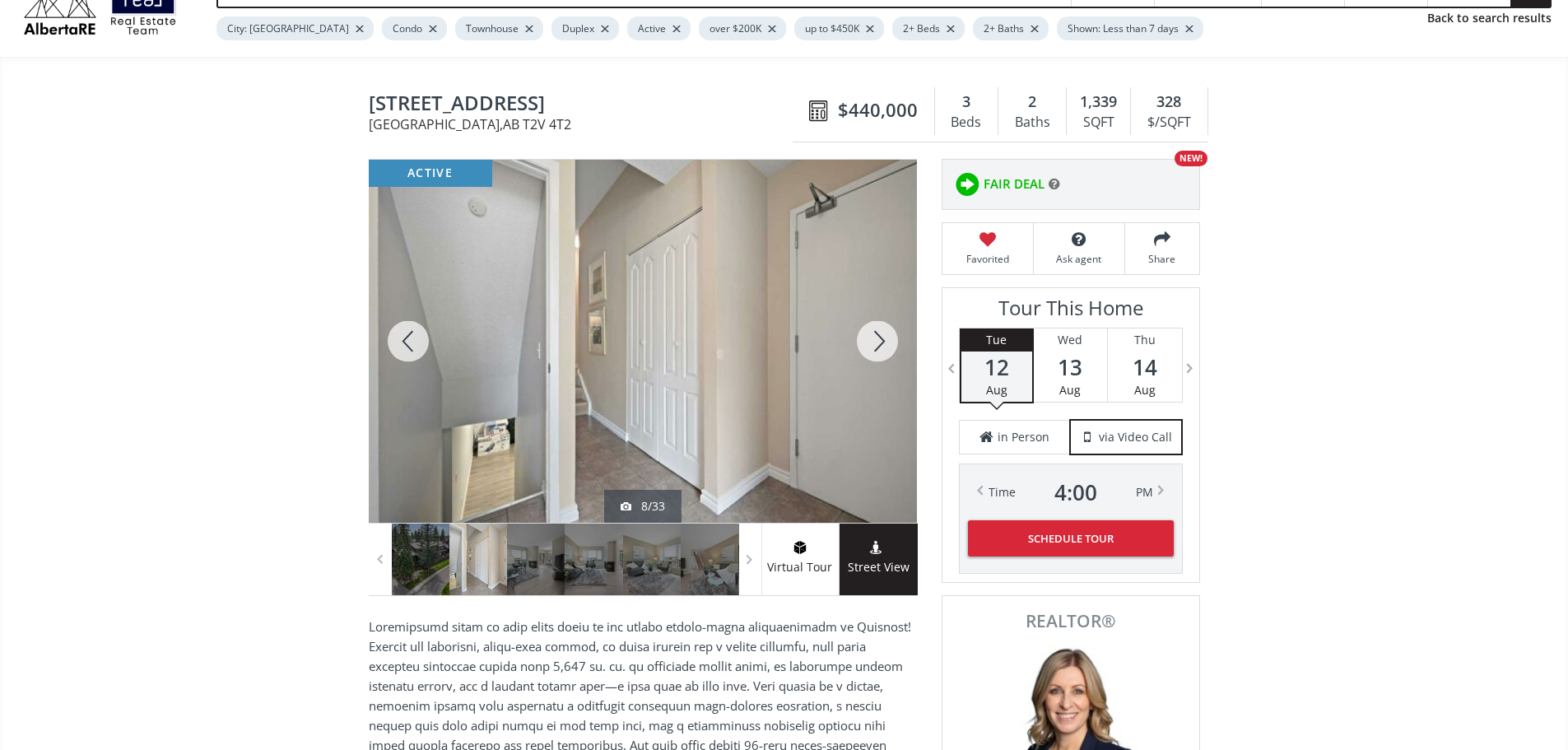
click at [878, 342] on div at bounding box center [877, 342] width 79 height 363
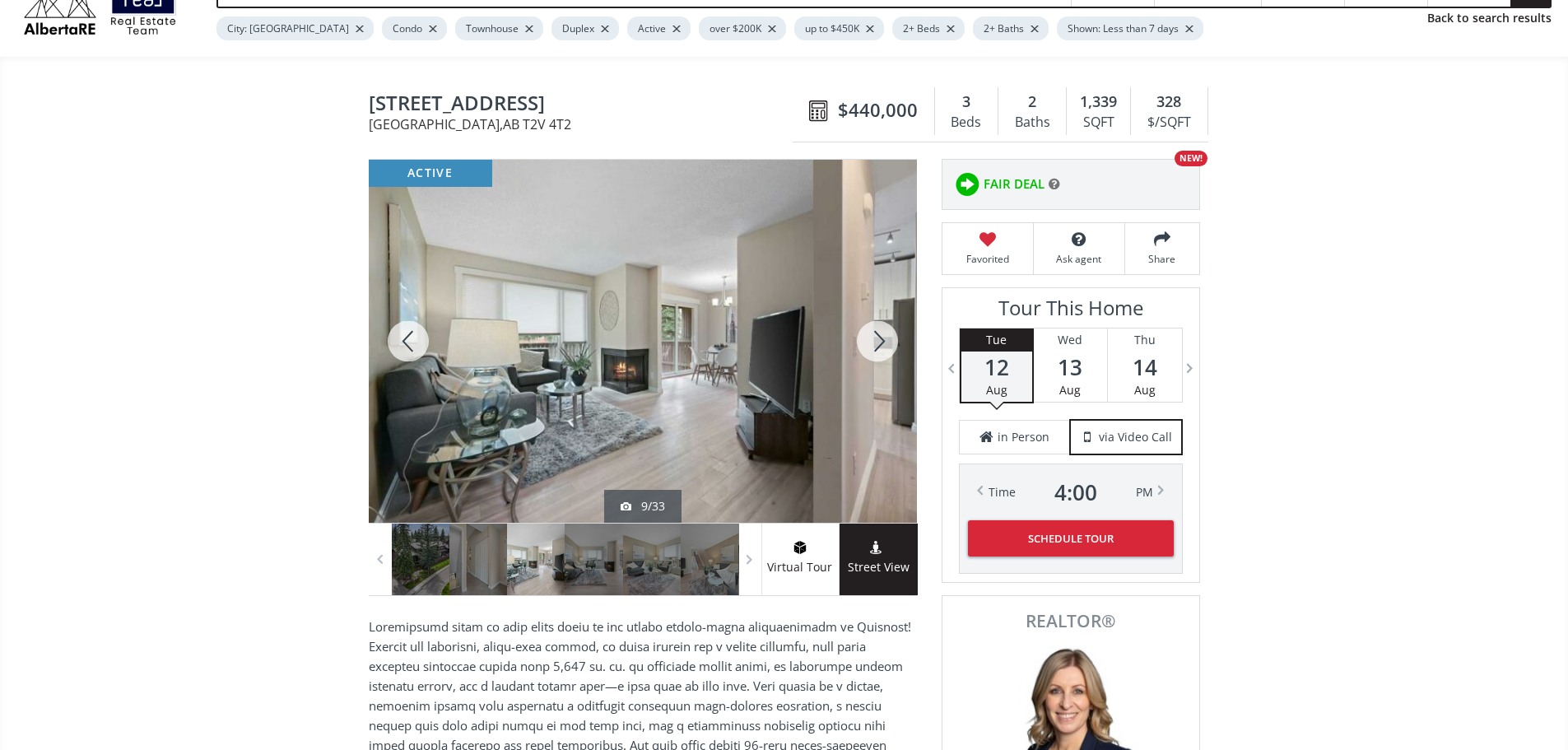
click at [878, 342] on div at bounding box center [877, 342] width 79 height 363
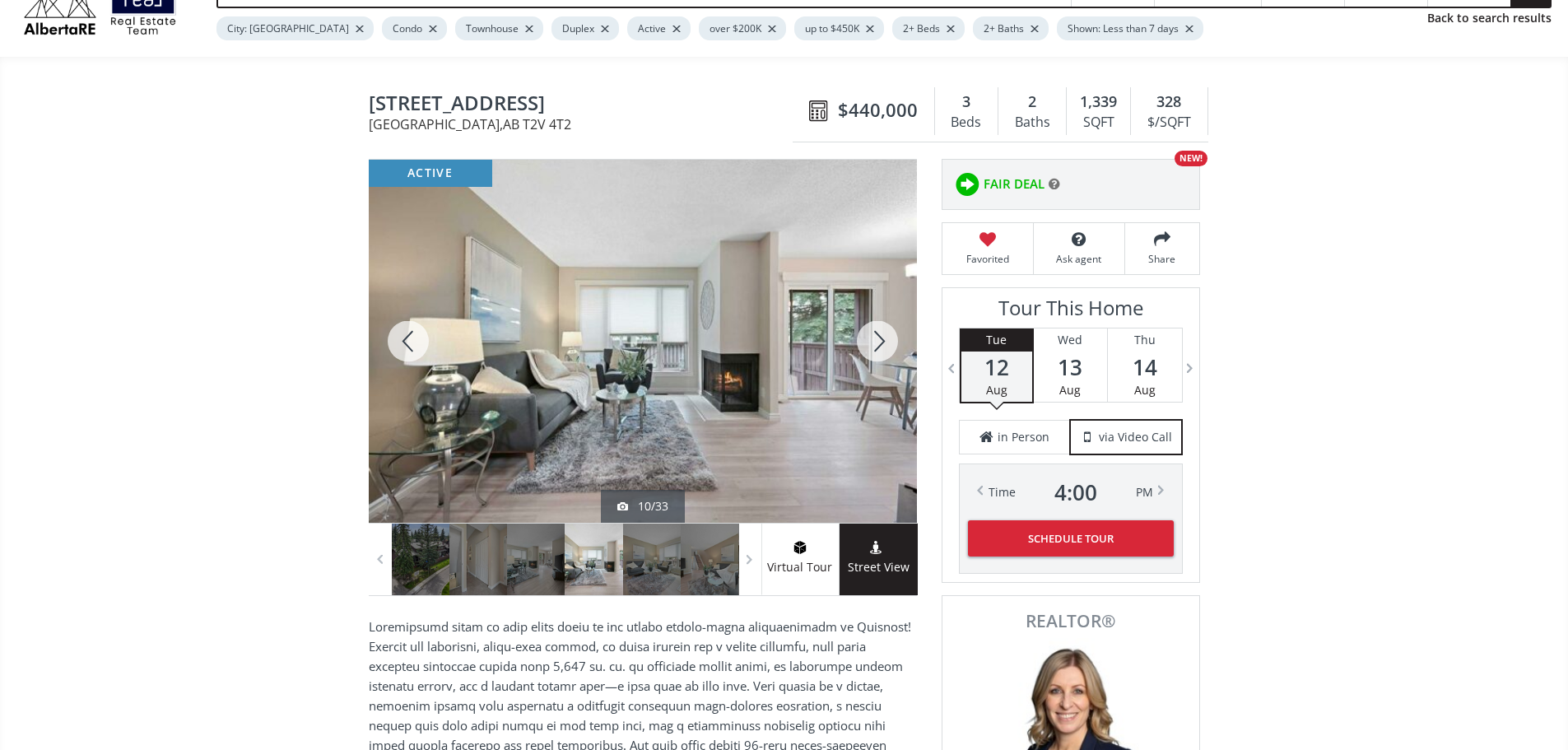
click at [878, 342] on div at bounding box center [877, 342] width 79 height 363
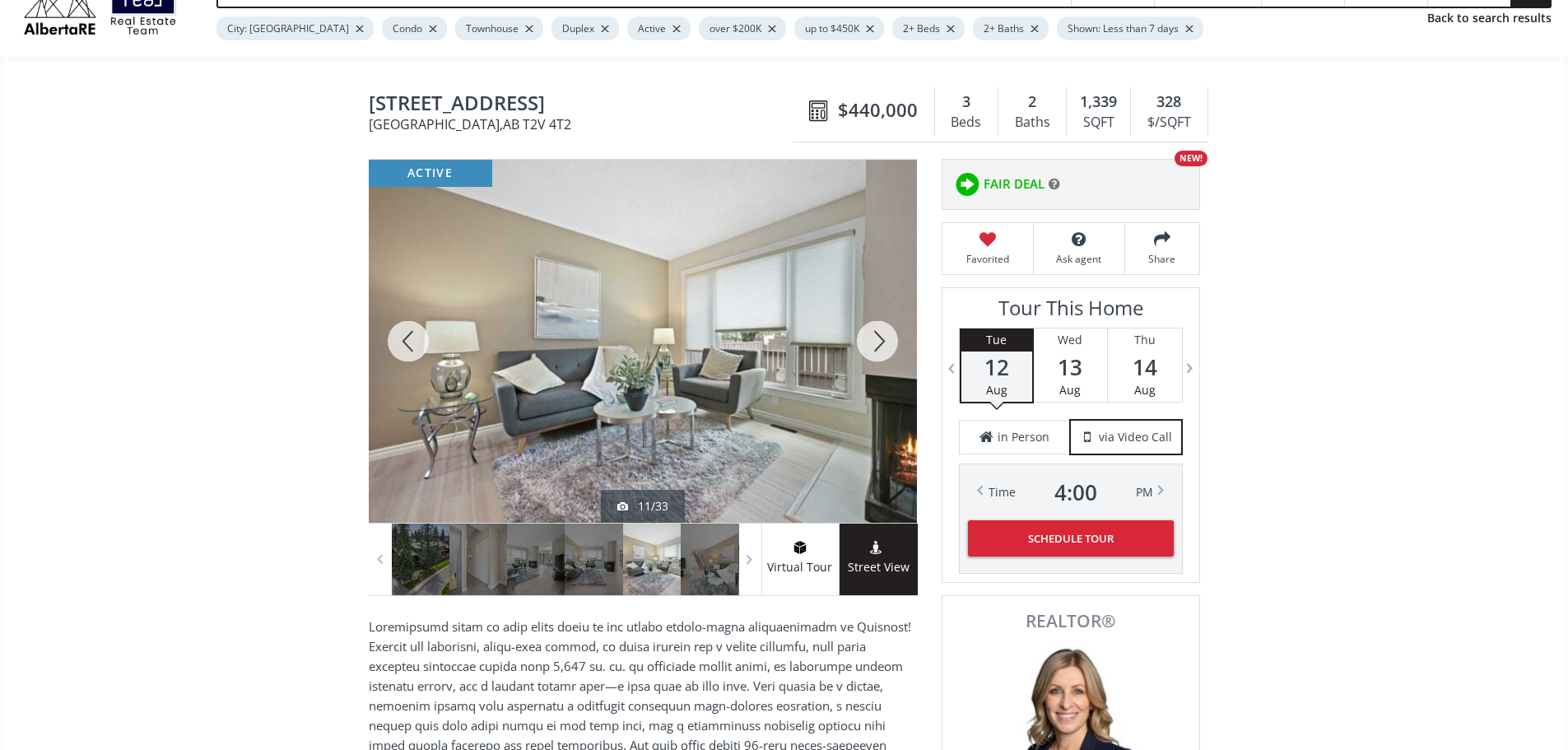
click at [878, 342] on div at bounding box center [877, 342] width 79 height 363
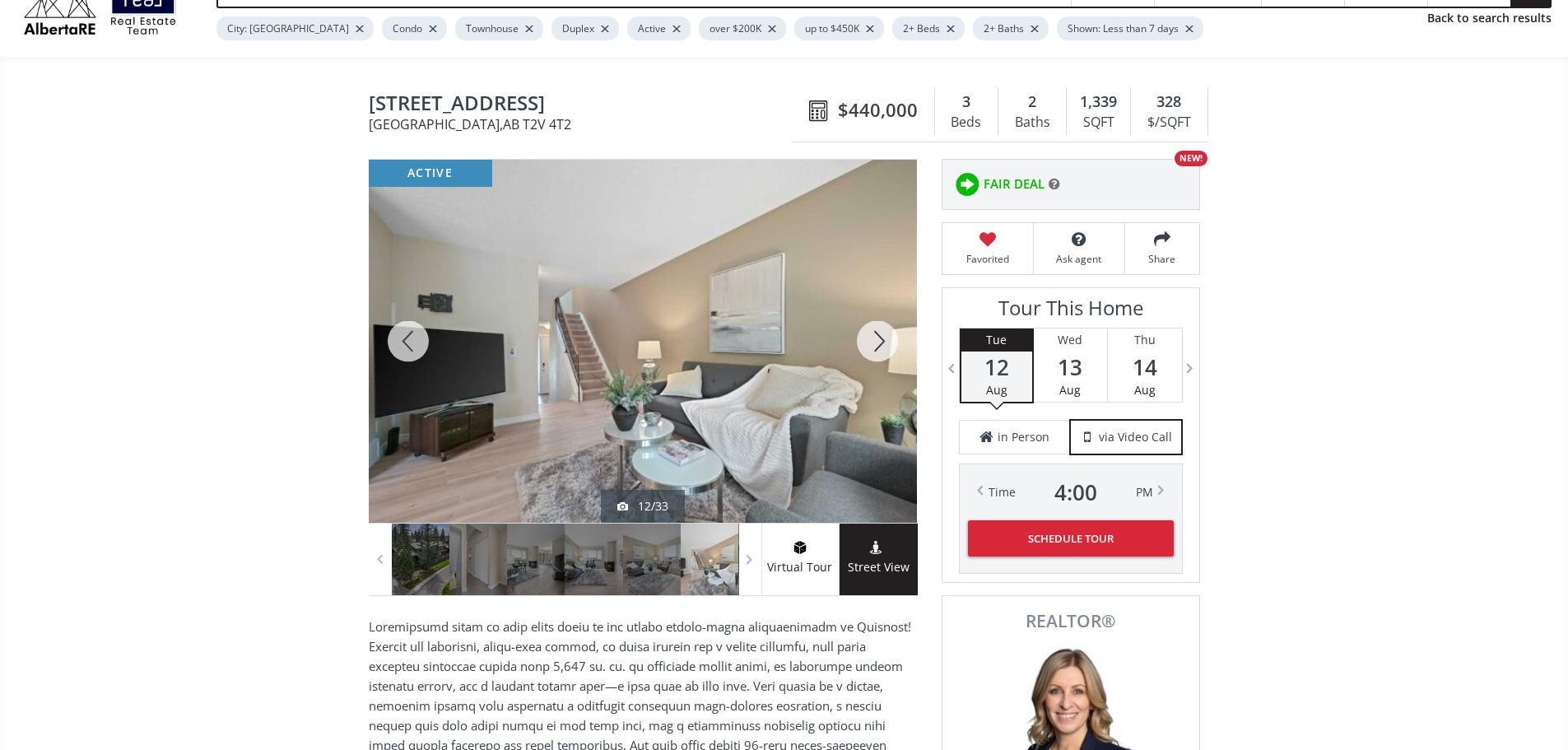
click at [873, 342] on div at bounding box center [877, 342] width 79 height 363
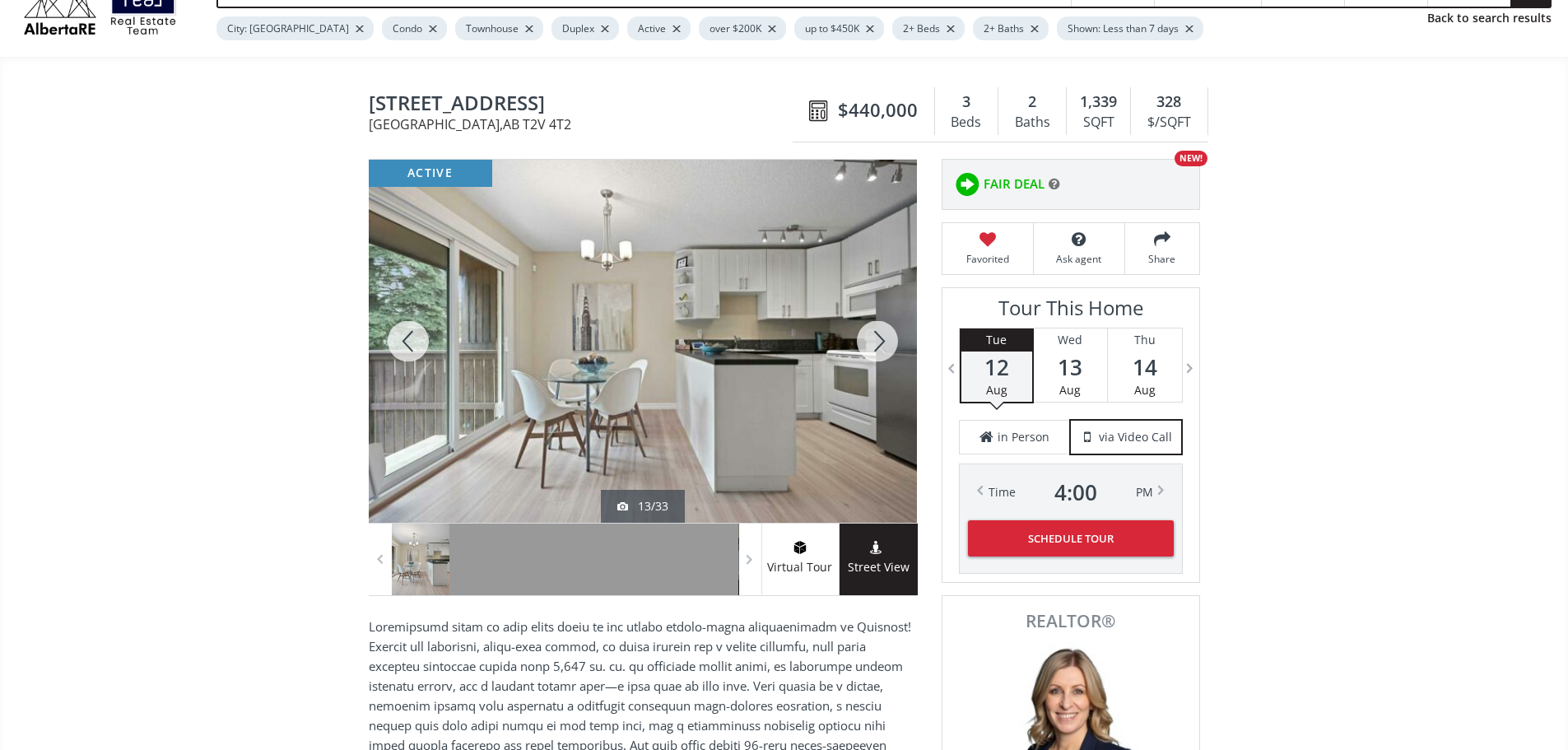
click at [876, 355] on div at bounding box center [877, 342] width 79 height 363
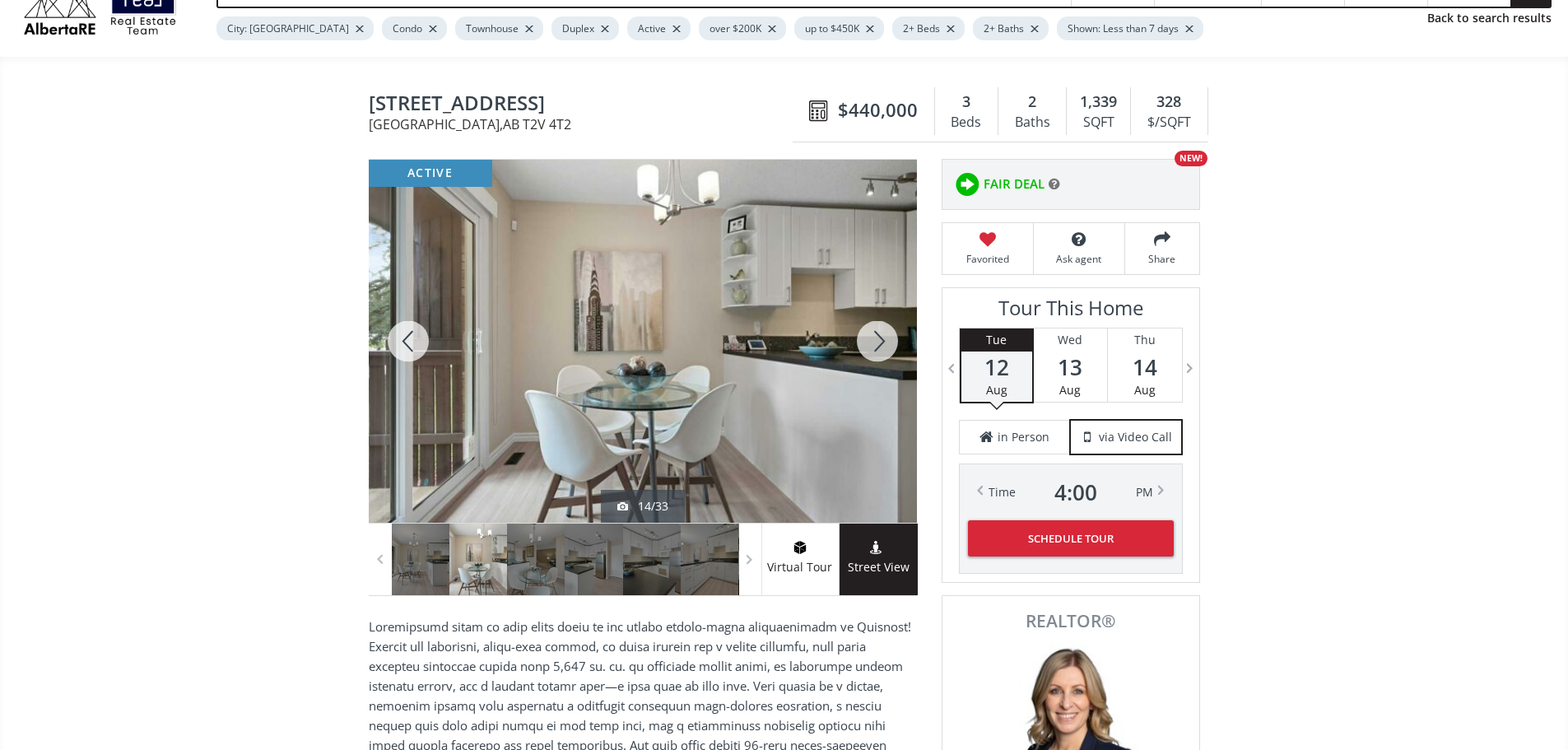
click at [876, 356] on div at bounding box center [877, 342] width 79 height 363
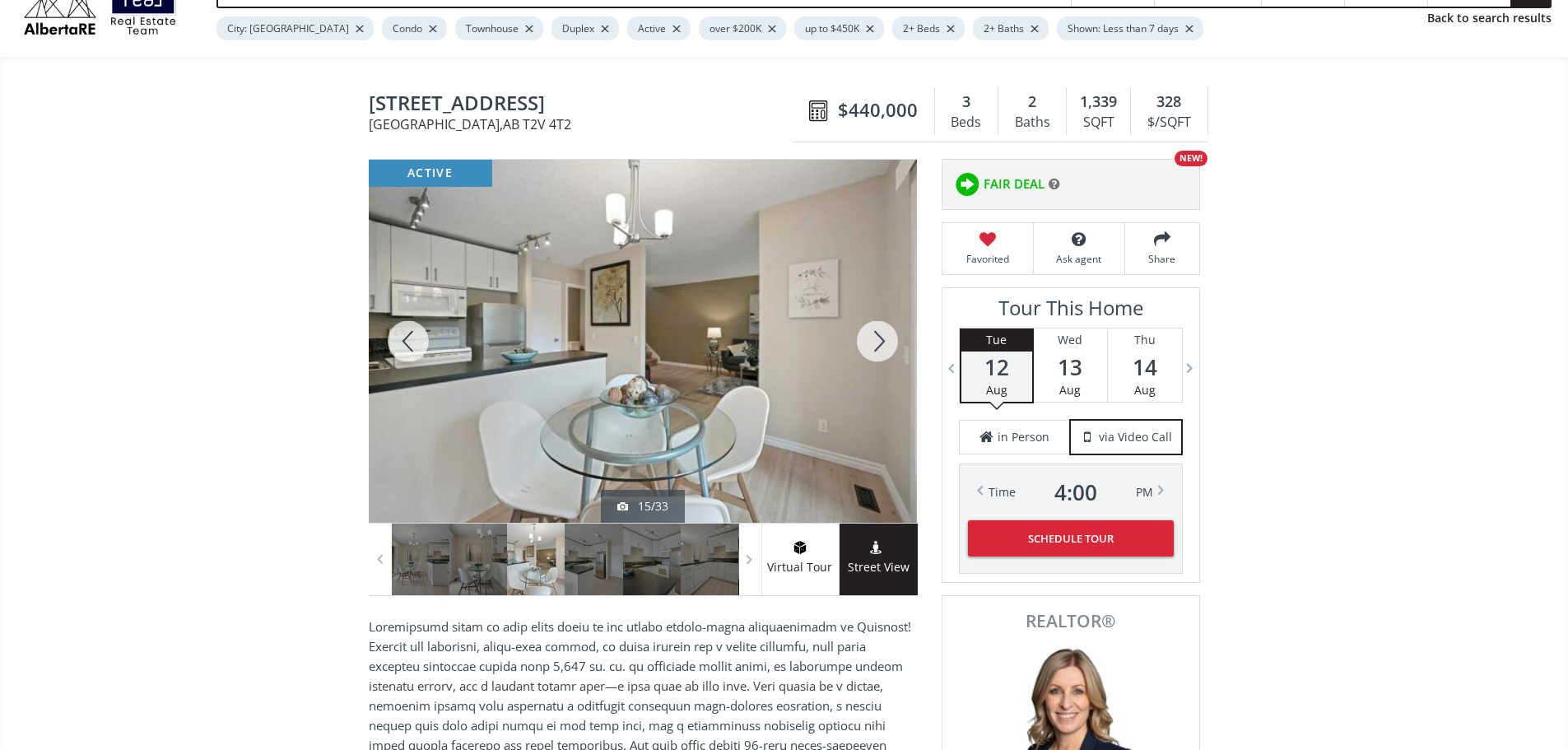
click at [876, 356] on div at bounding box center [877, 342] width 79 height 363
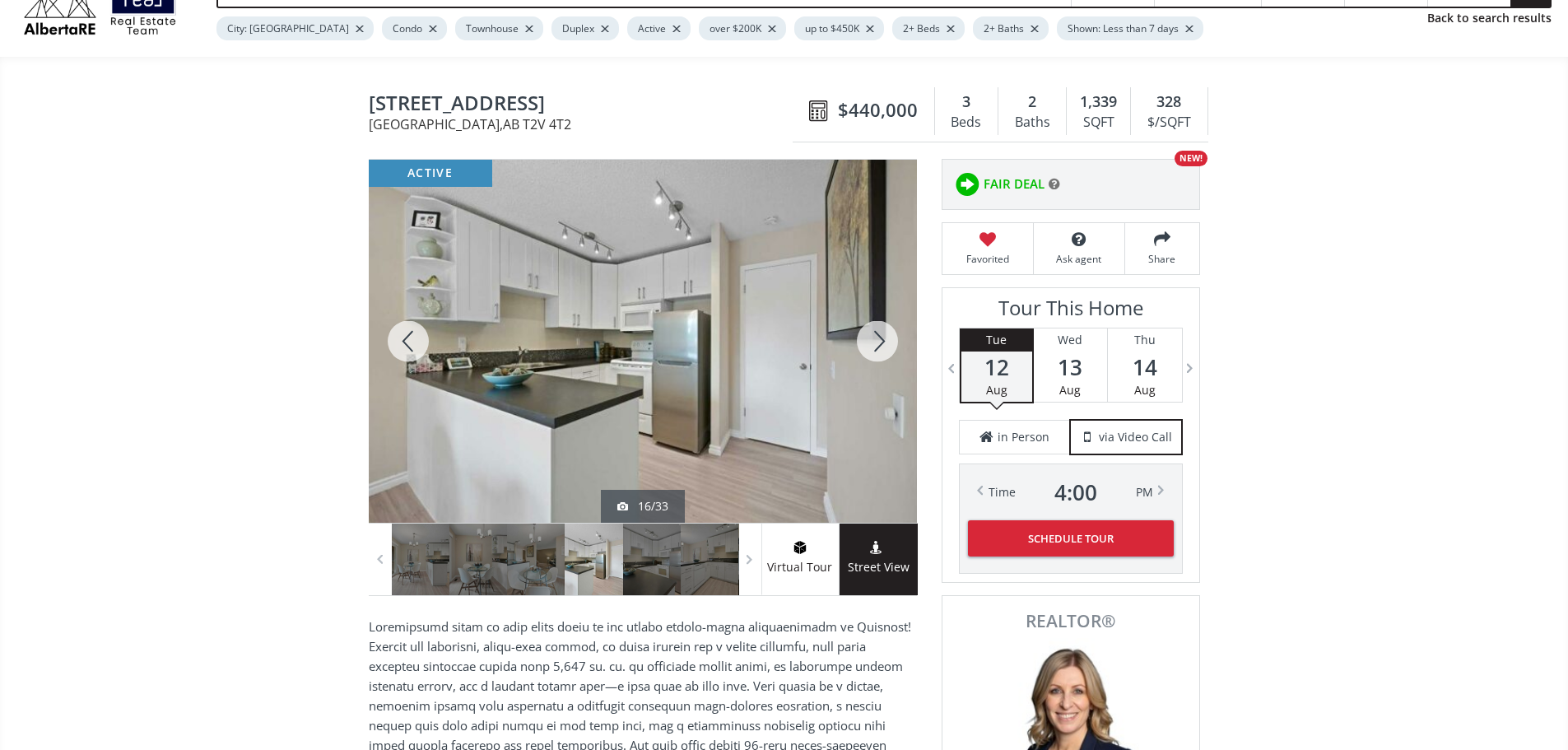
click at [876, 355] on div at bounding box center [877, 342] width 79 height 363
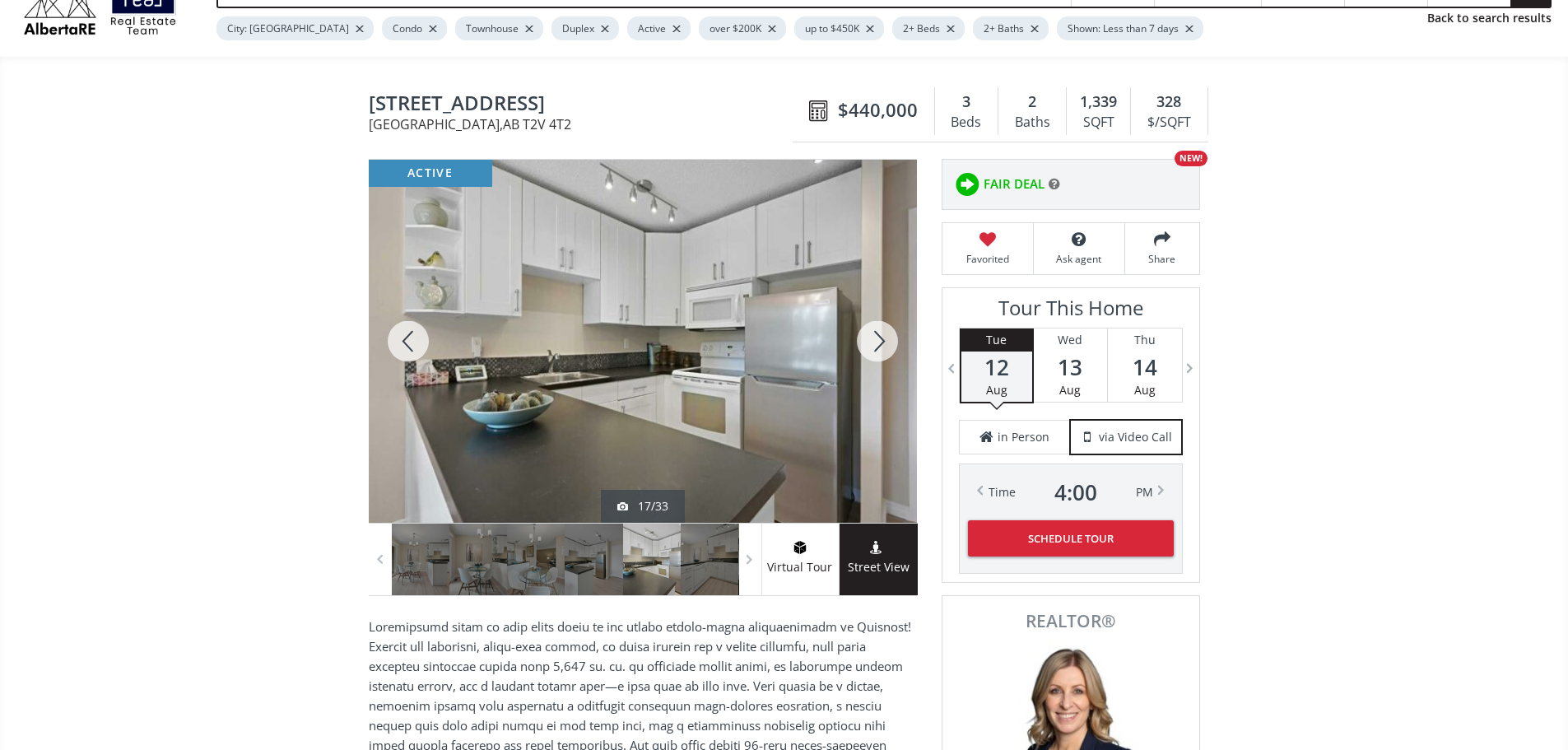
click at [875, 354] on div at bounding box center [877, 342] width 79 height 363
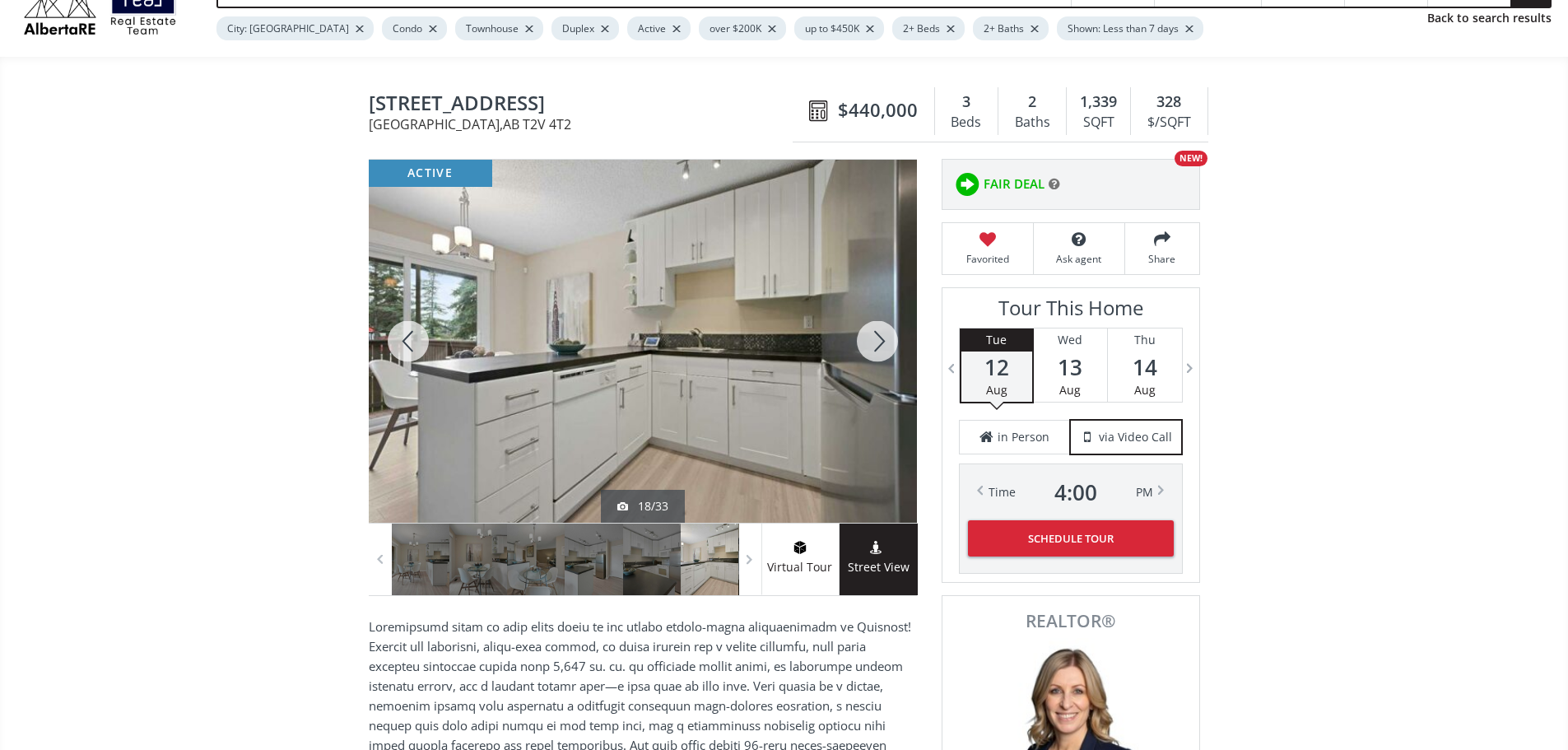
click at [861, 344] on div at bounding box center [877, 342] width 79 height 363
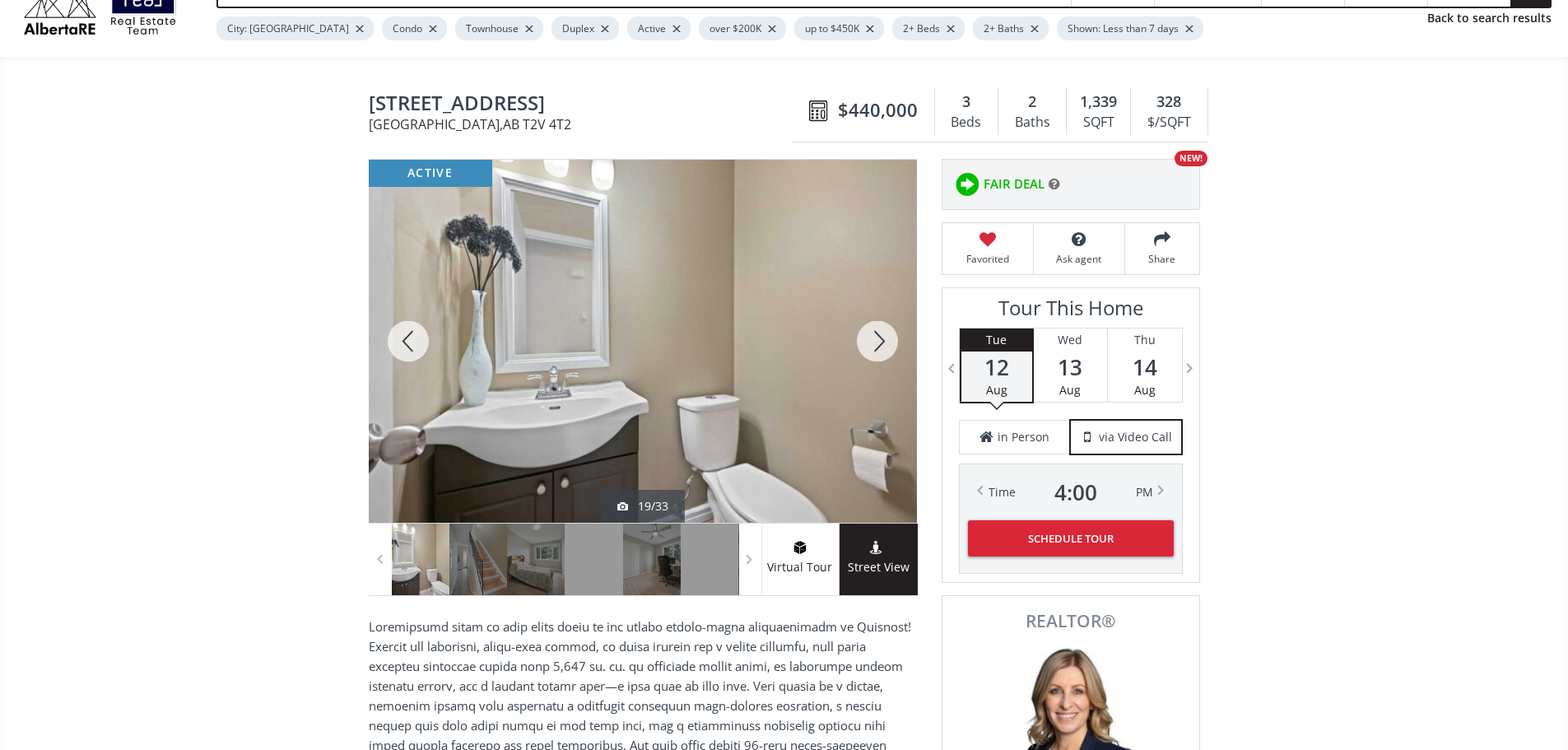
click at [864, 344] on div at bounding box center [877, 342] width 79 height 363
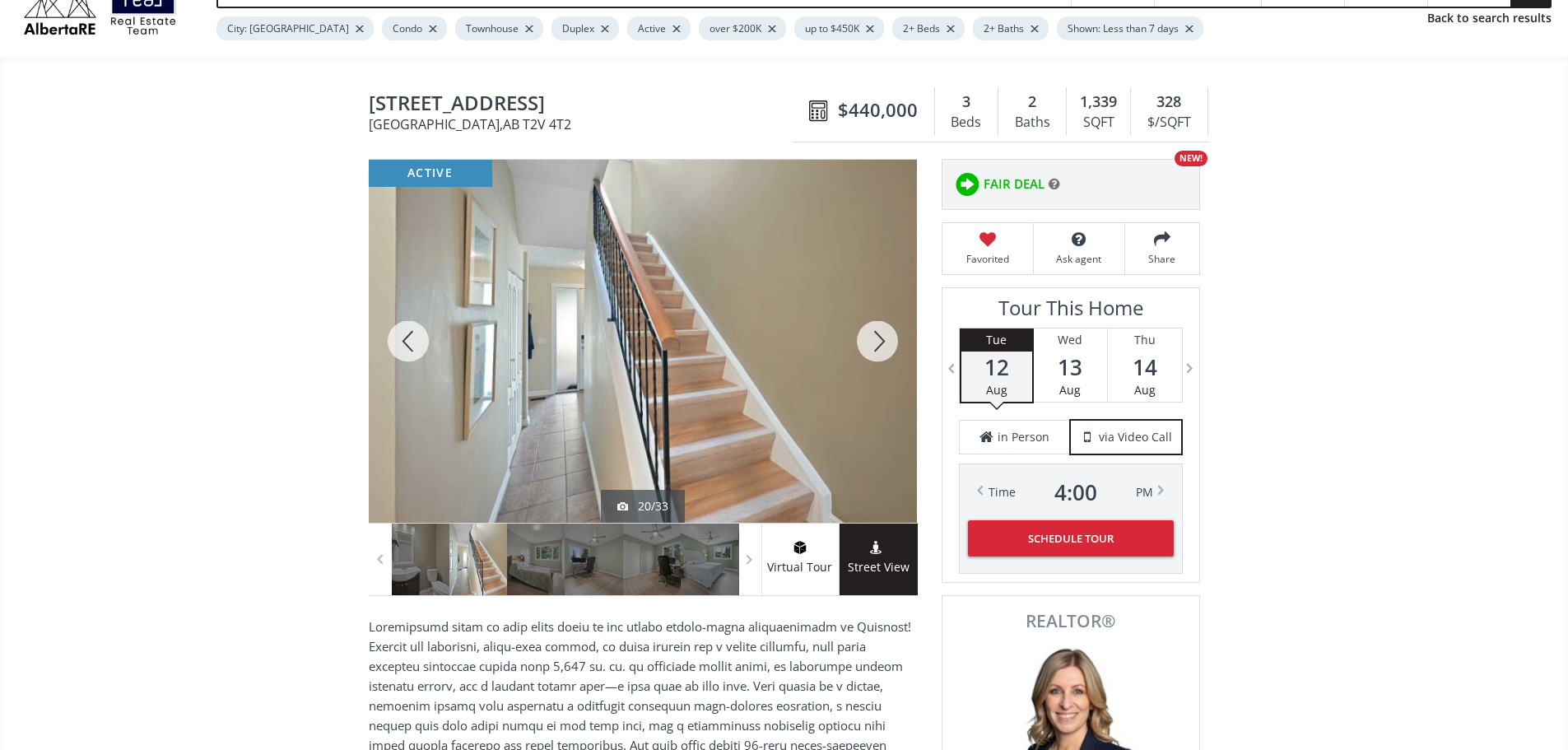
click at [864, 344] on div at bounding box center [877, 342] width 79 height 363
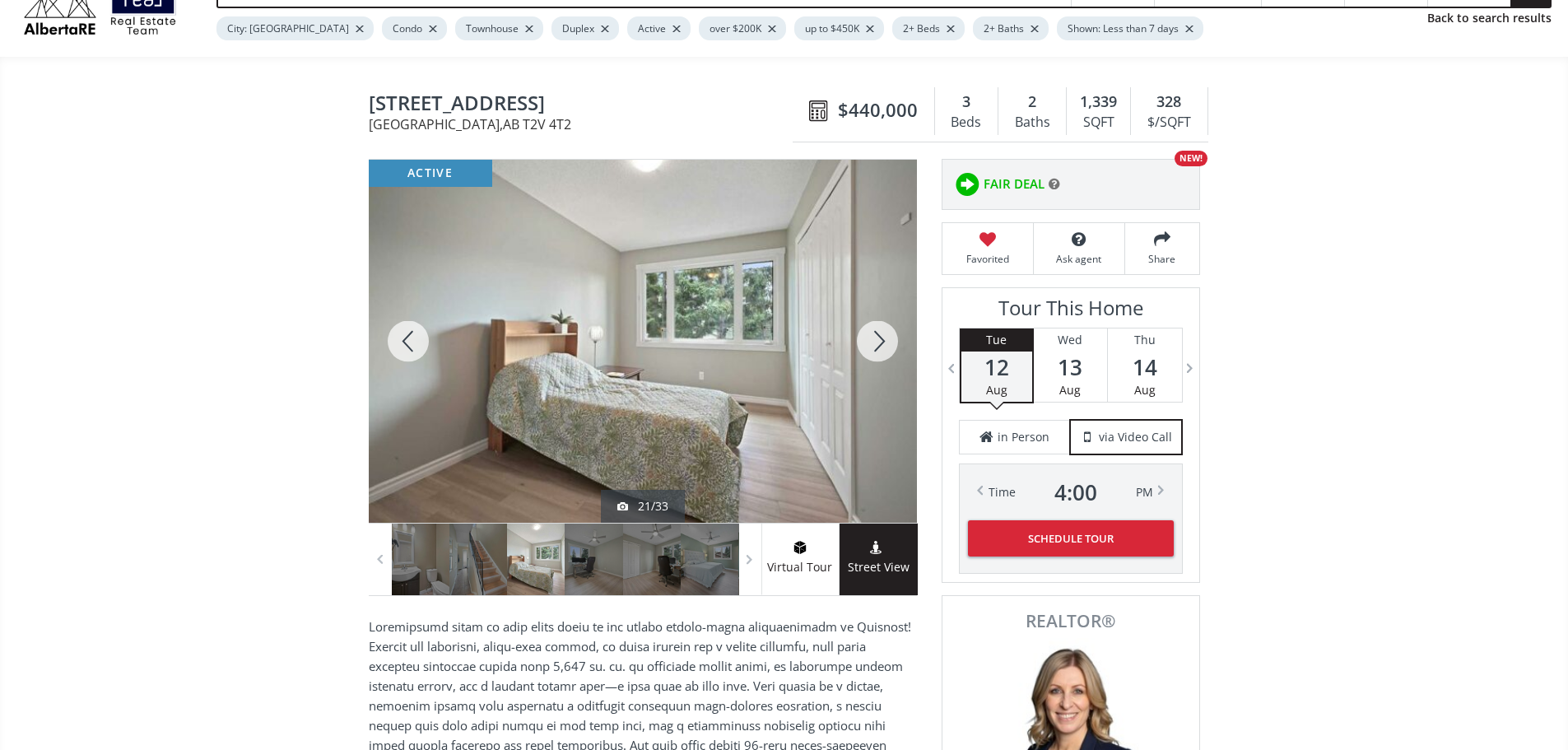
click at [864, 344] on div at bounding box center [877, 342] width 79 height 363
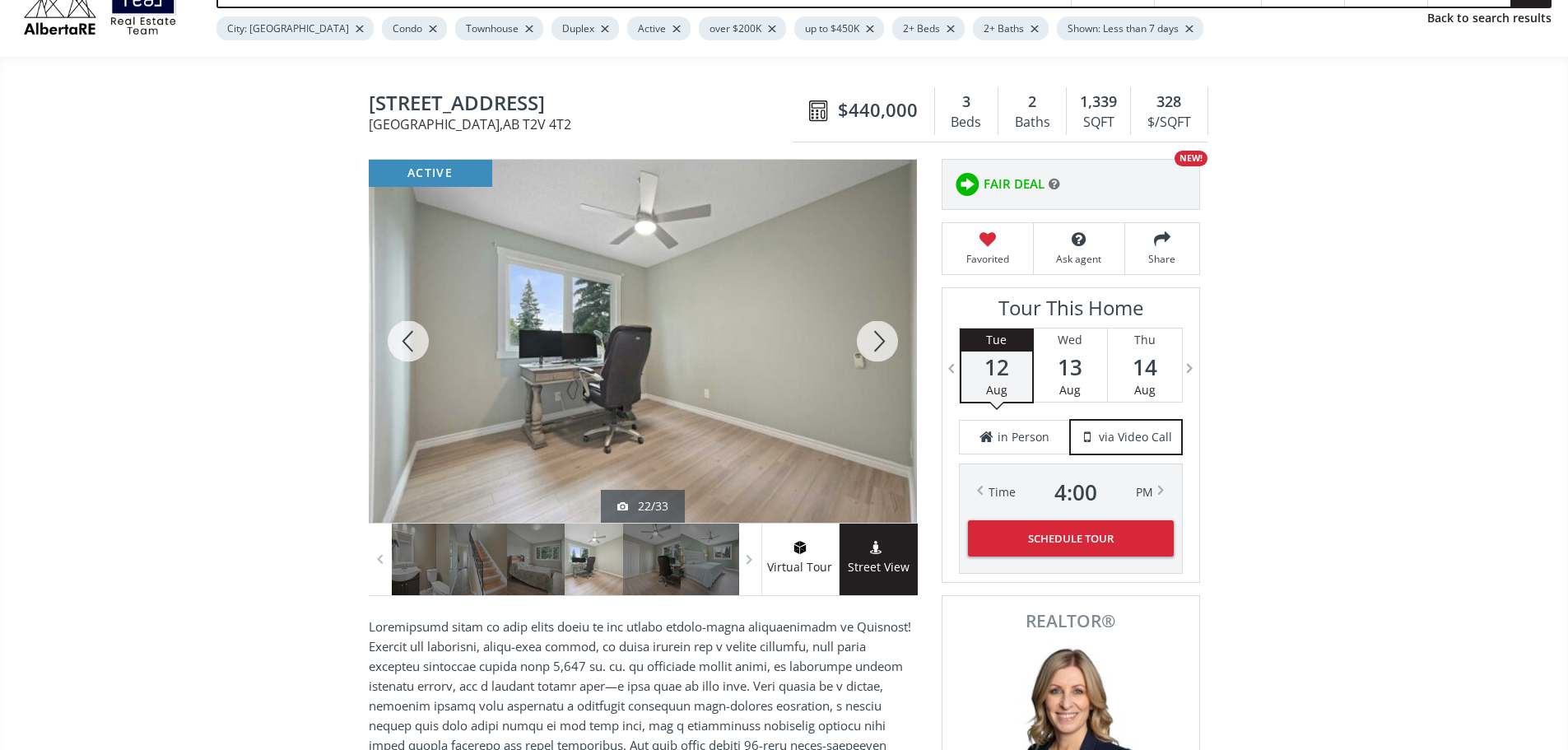
click at [864, 344] on div at bounding box center [877, 342] width 79 height 363
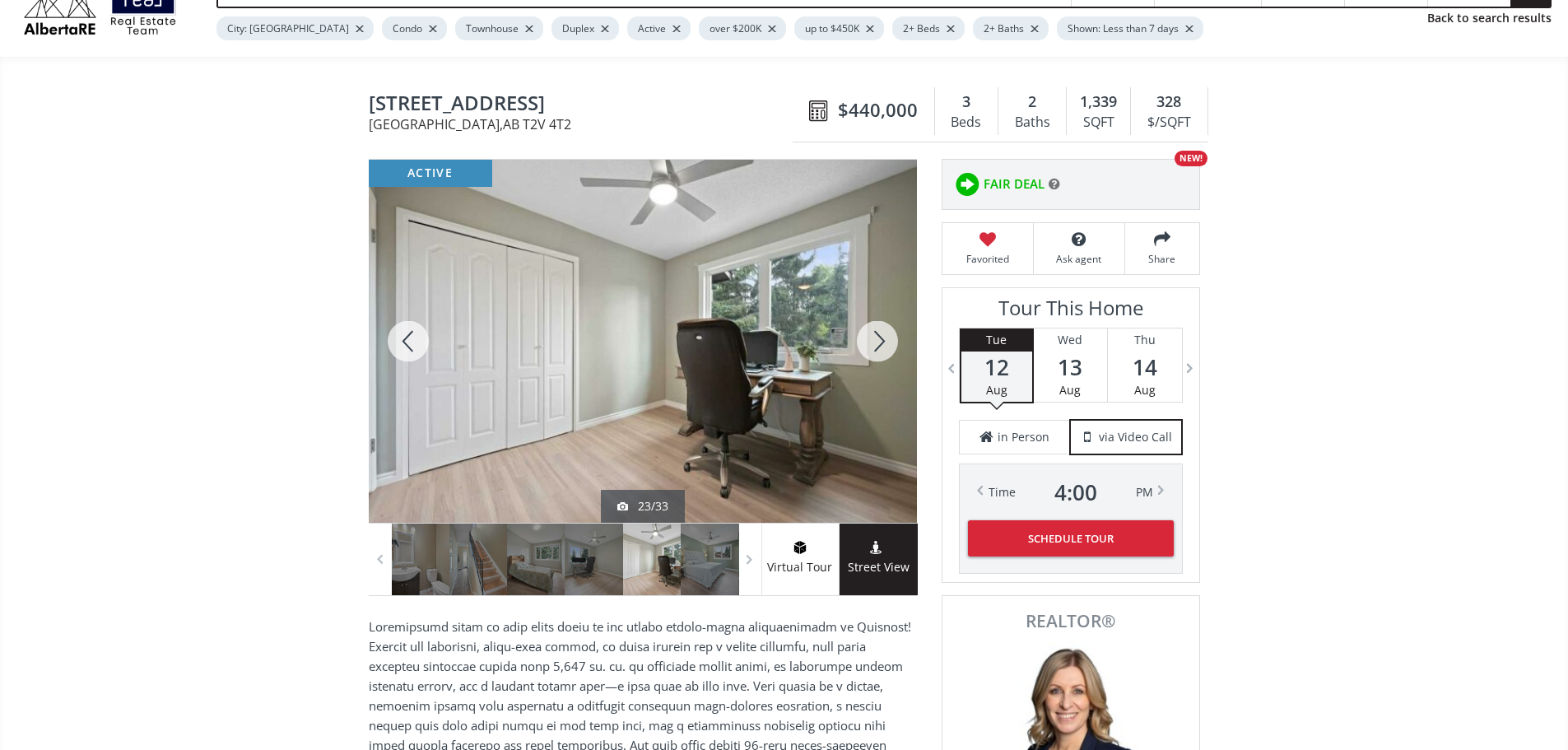
click at [864, 344] on div at bounding box center [877, 342] width 79 height 363
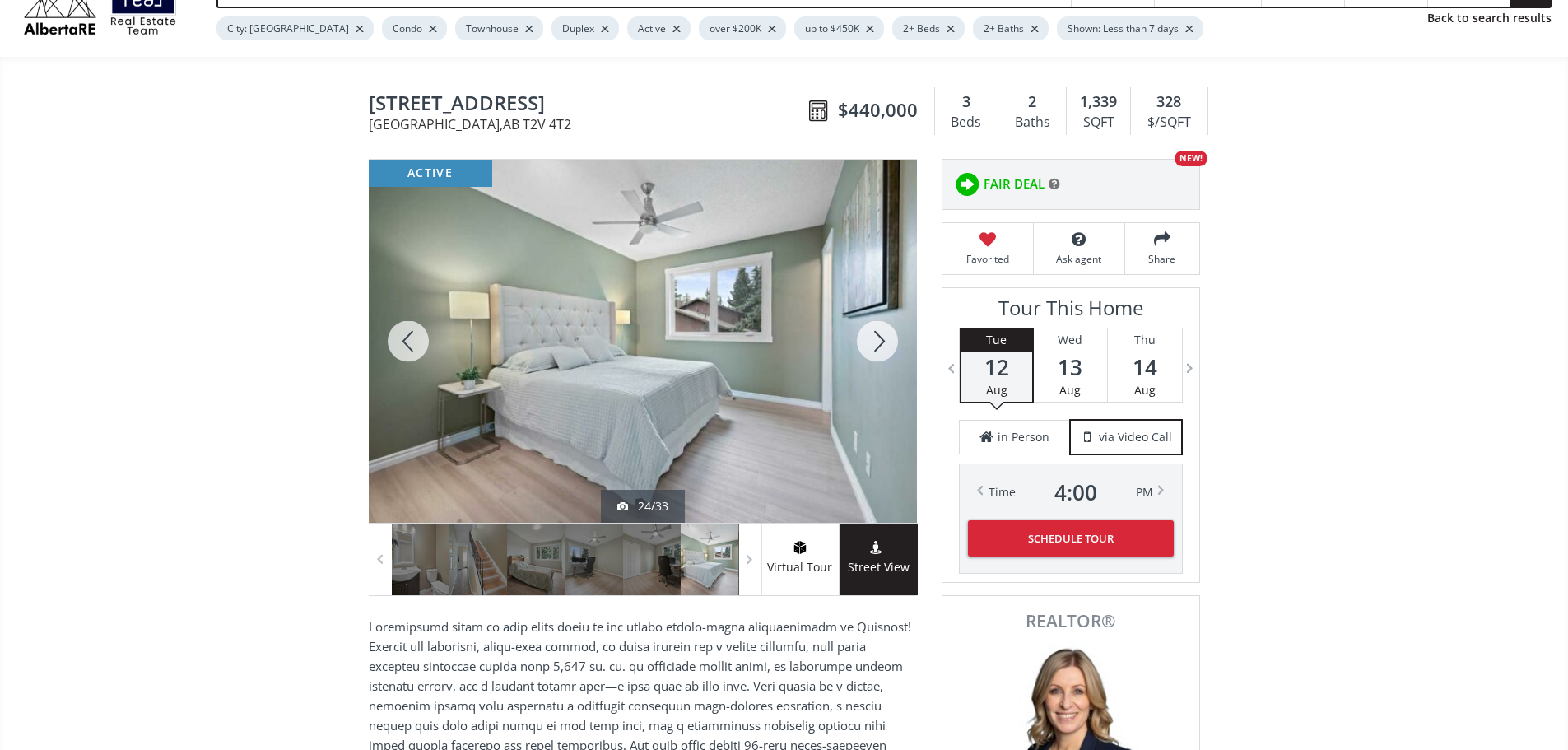
click at [864, 342] on div at bounding box center [877, 342] width 79 height 363
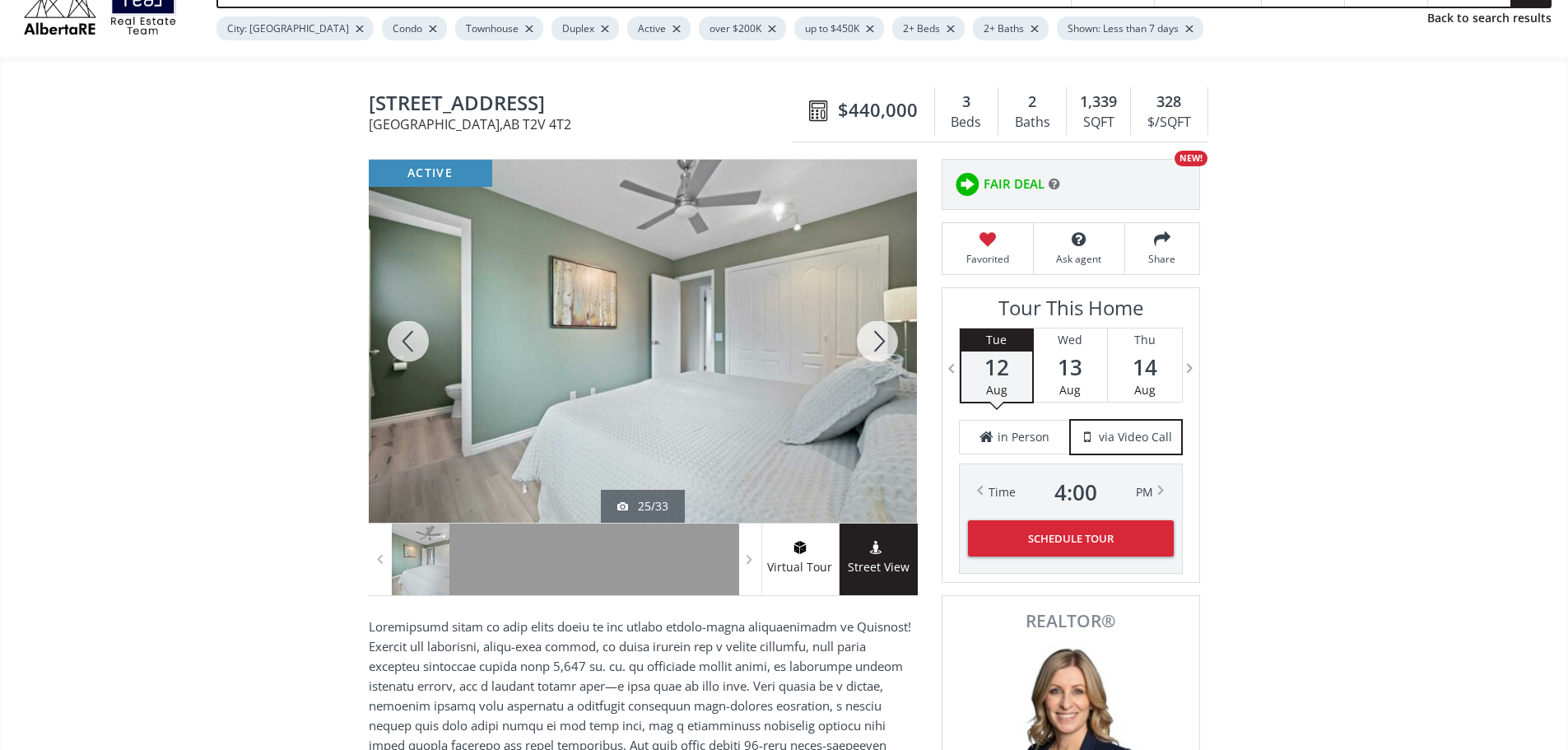
click at [880, 348] on div at bounding box center [877, 342] width 79 height 363
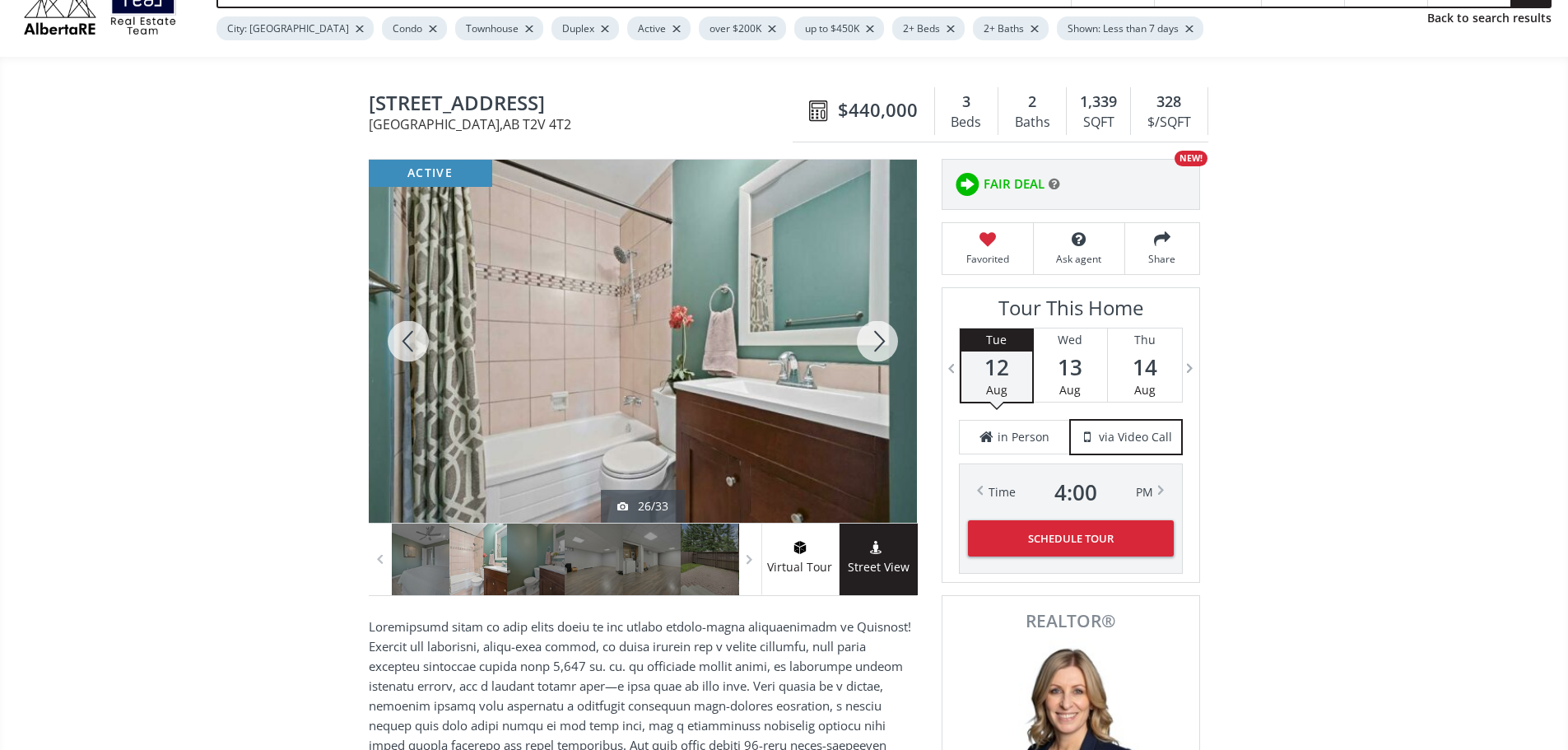
click at [880, 348] on div at bounding box center [877, 342] width 79 height 363
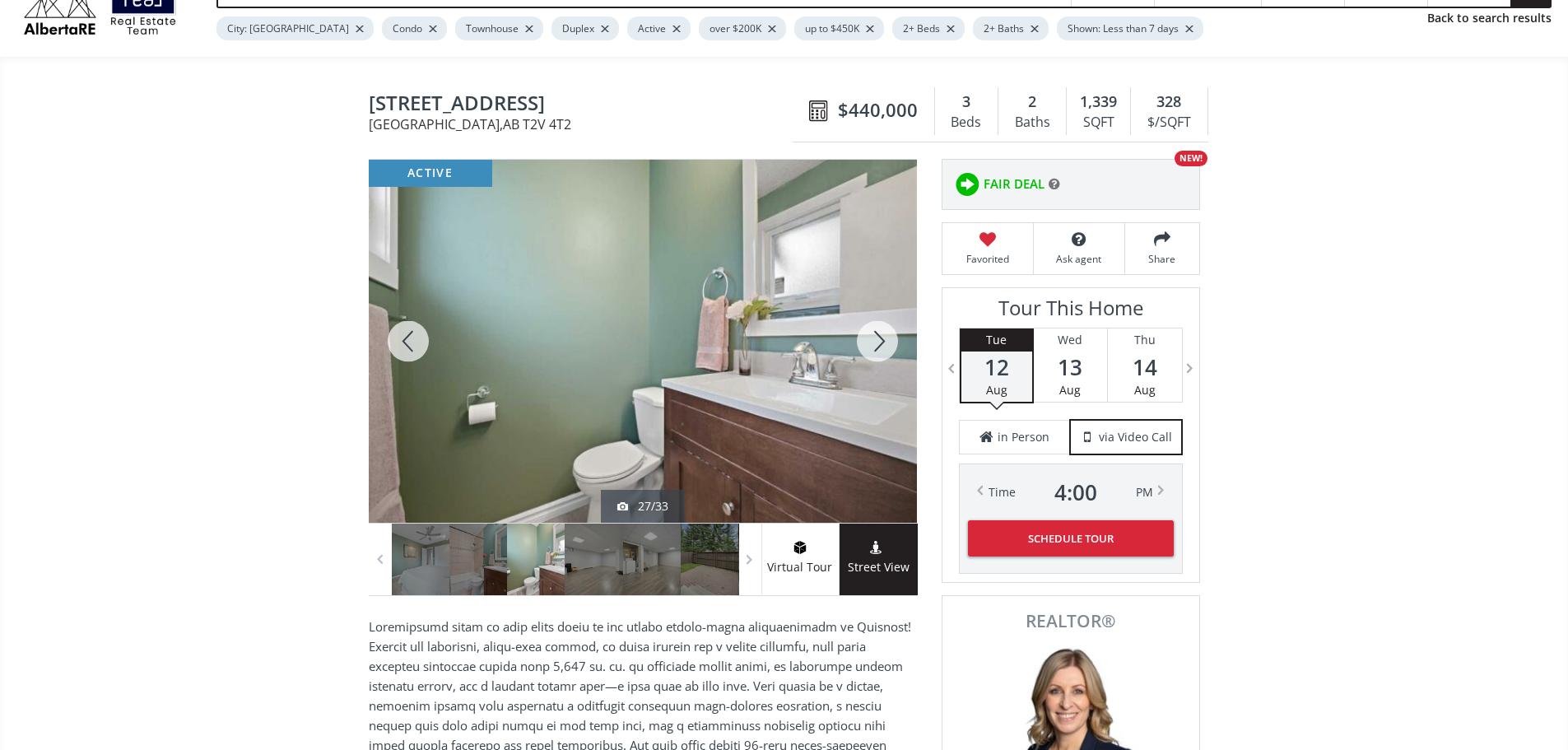
click at [880, 348] on div at bounding box center [877, 342] width 79 height 363
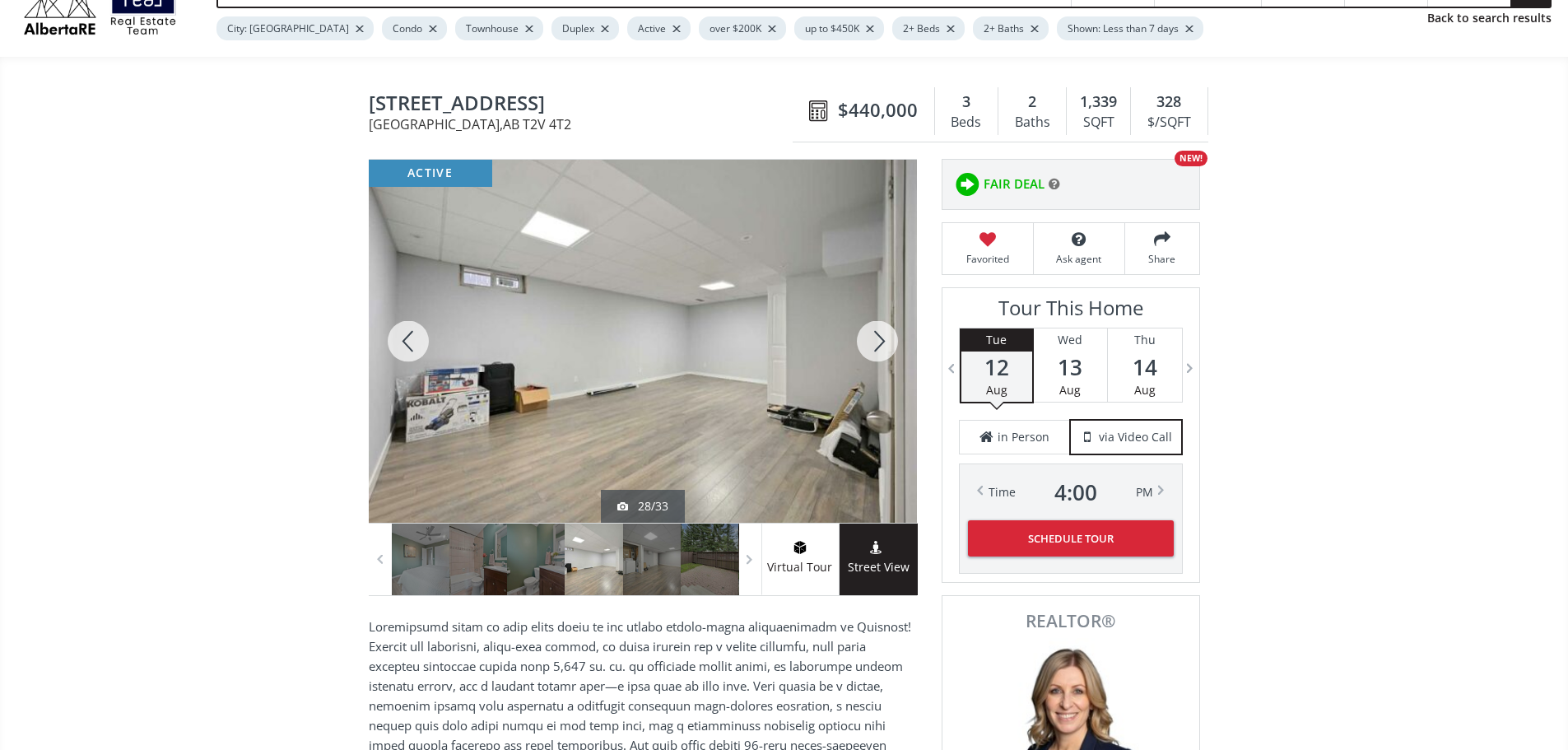
click at [880, 348] on div at bounding box center [877, 342] width 79 height 363
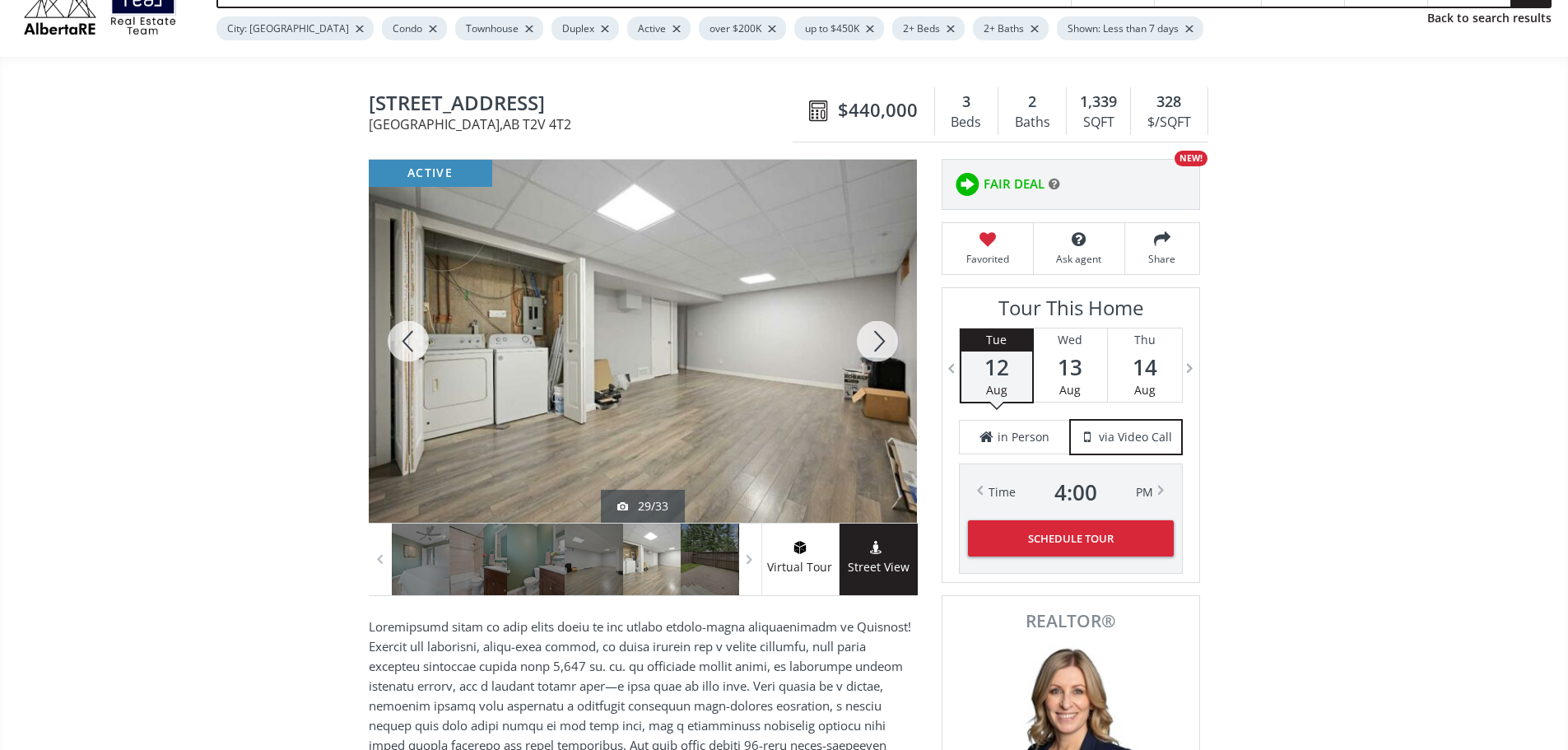
click at [880, 348] on div at bounding box center [877, 342] width 79 height 363
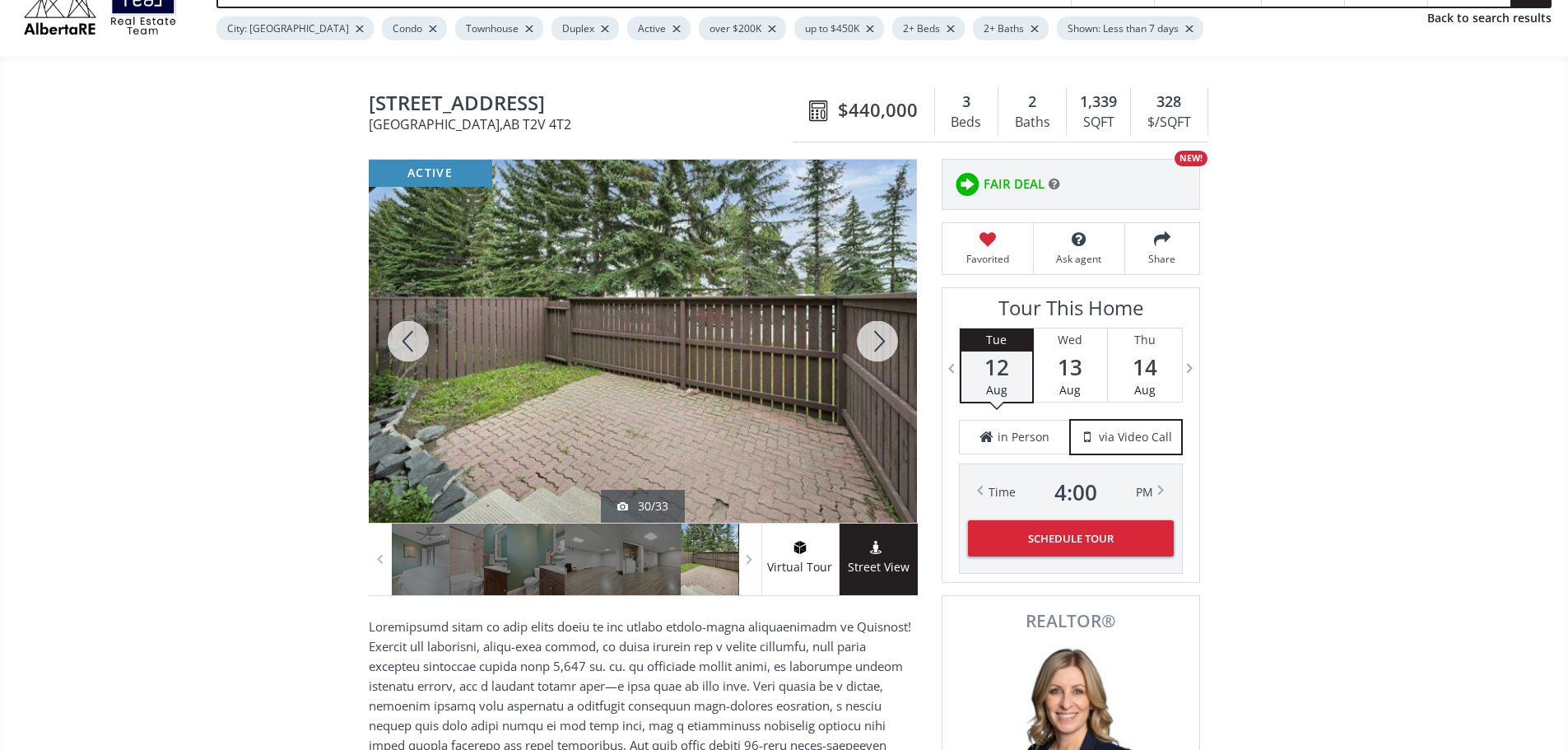
click at [880, 348] on div at bounding box center [877, 342] width 79 height 363
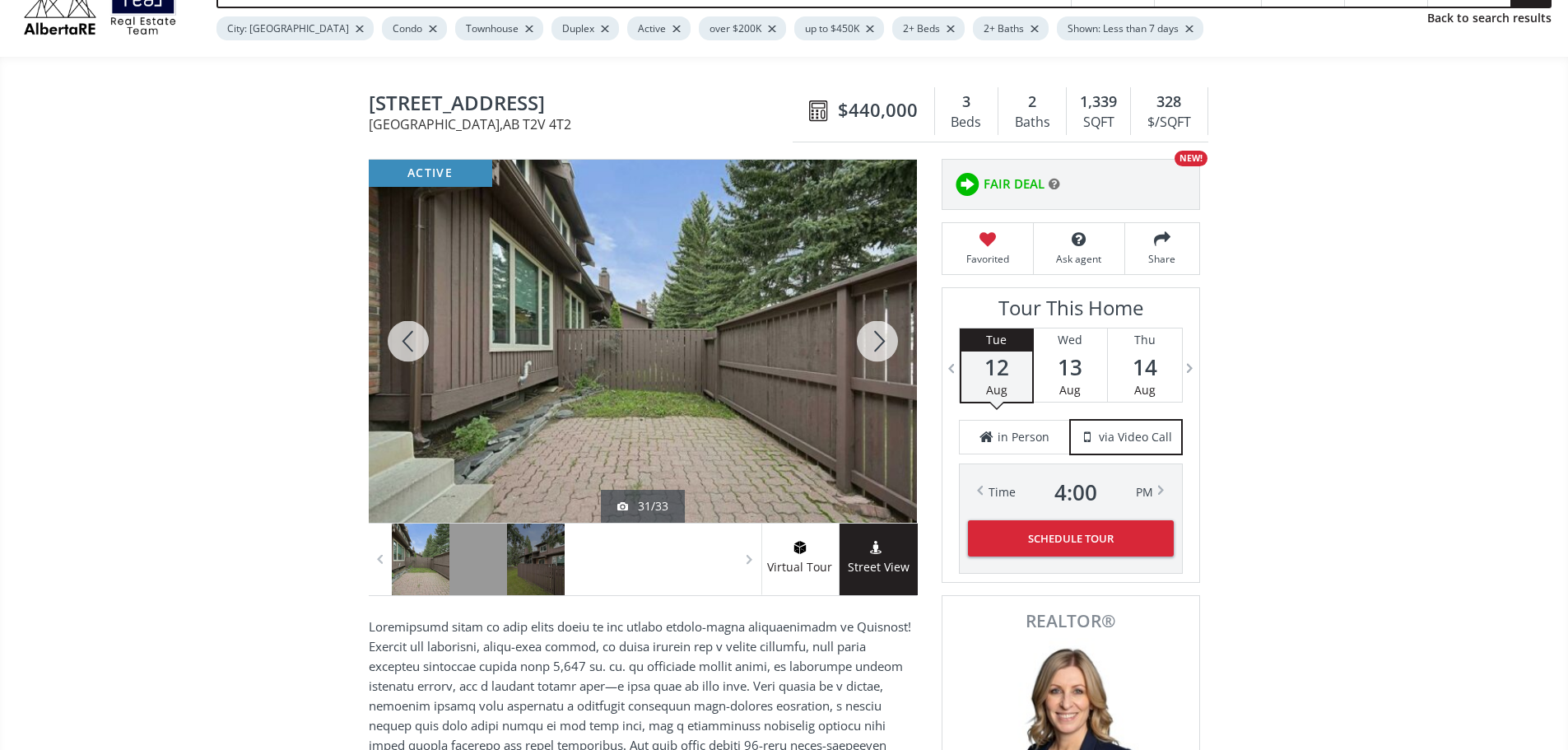
click at [892, 348] on div at bounding box center [877, 342] width 79 height 363
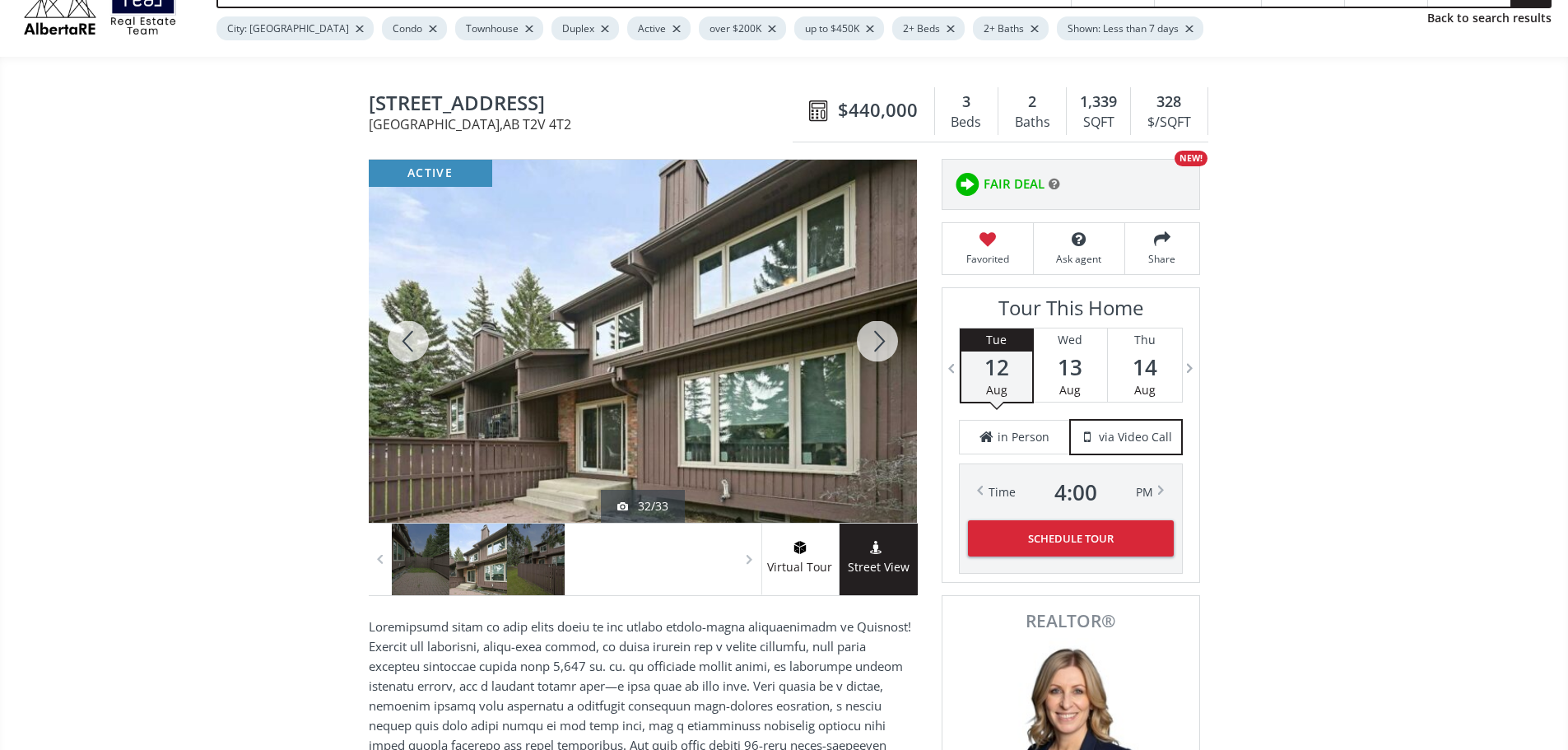
click at [875, 352] on div at bounding box center [877, 342] width 79 height 363
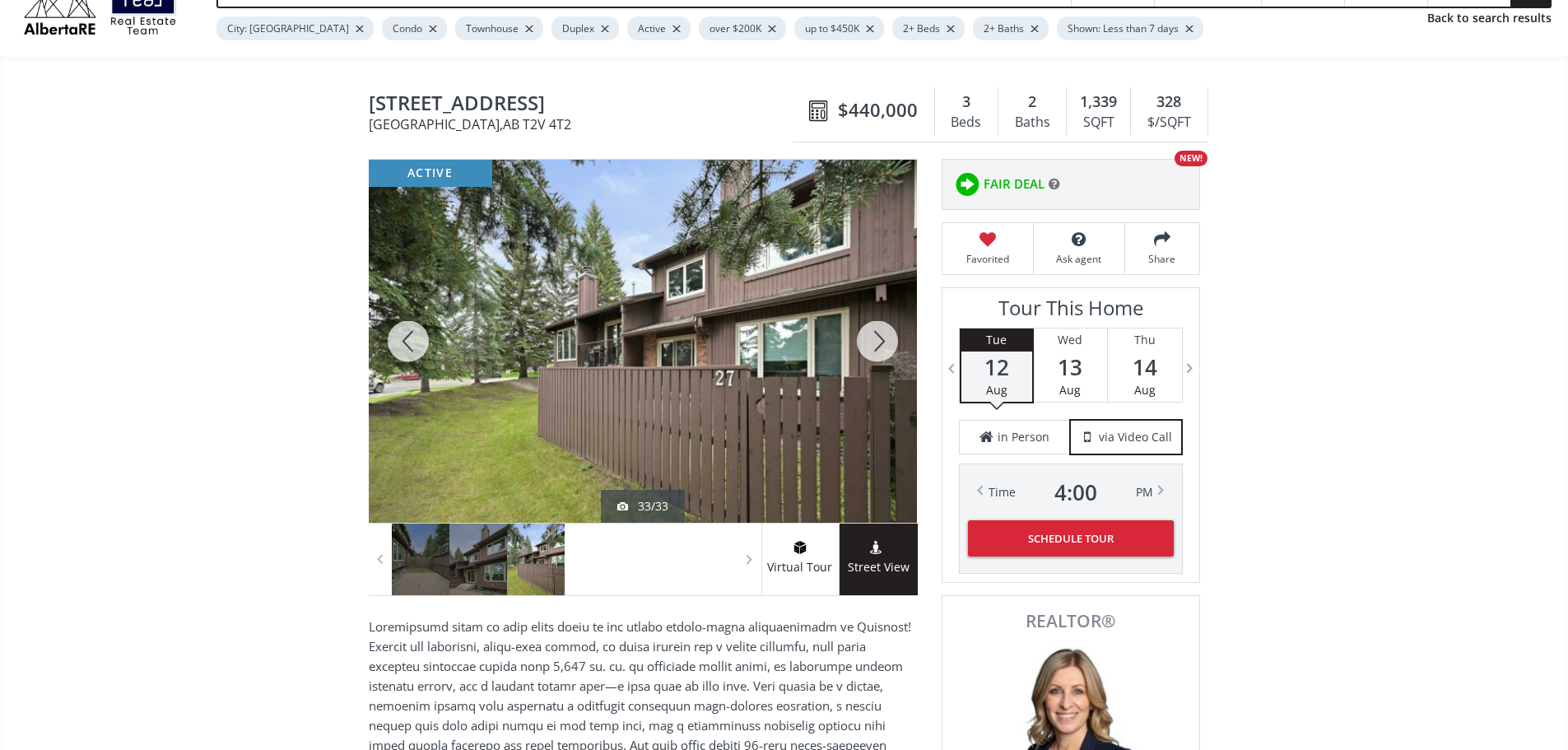
click at [875, 352] on div at bounding box center [877, 342] width 79 height 363
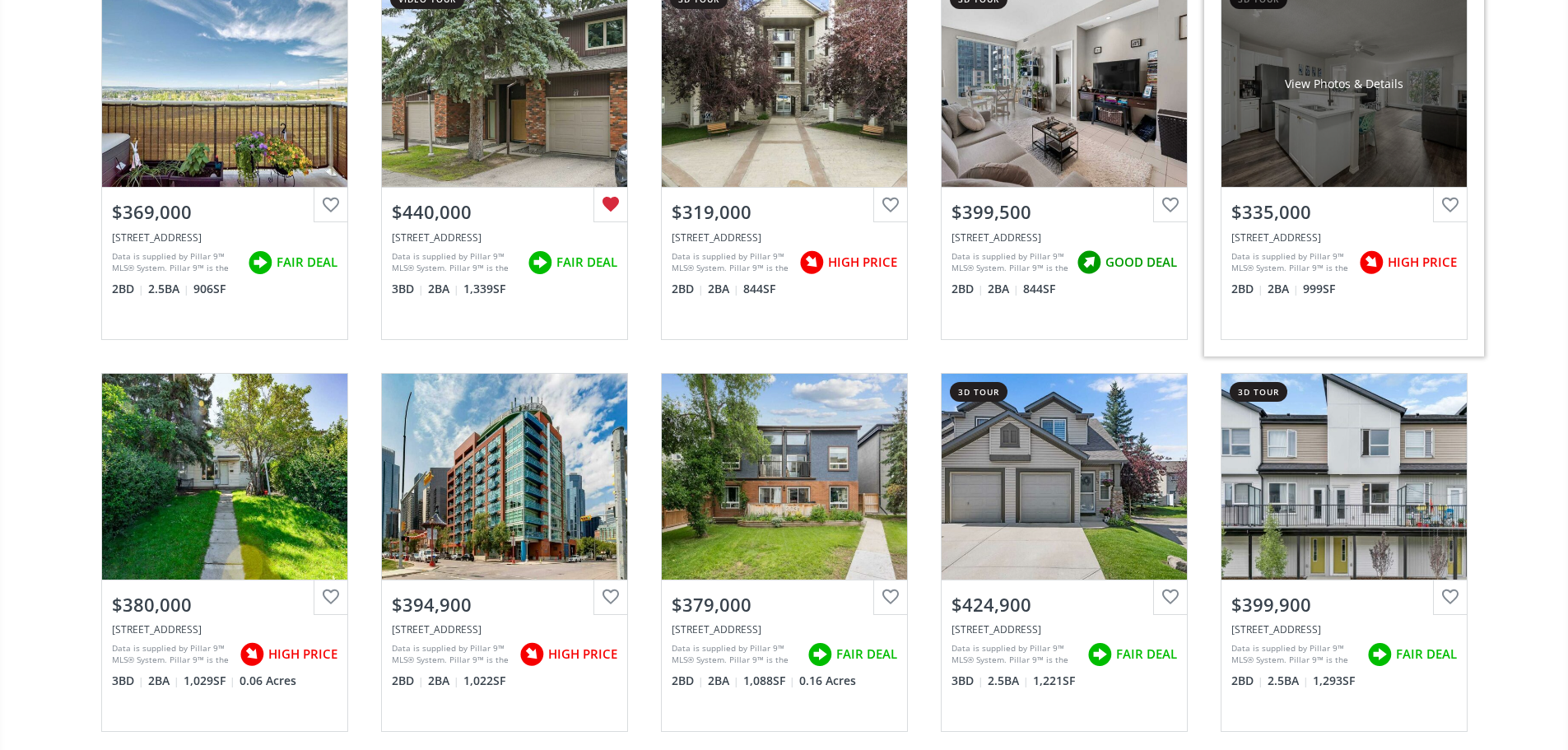
scroll to position [2552, 0]
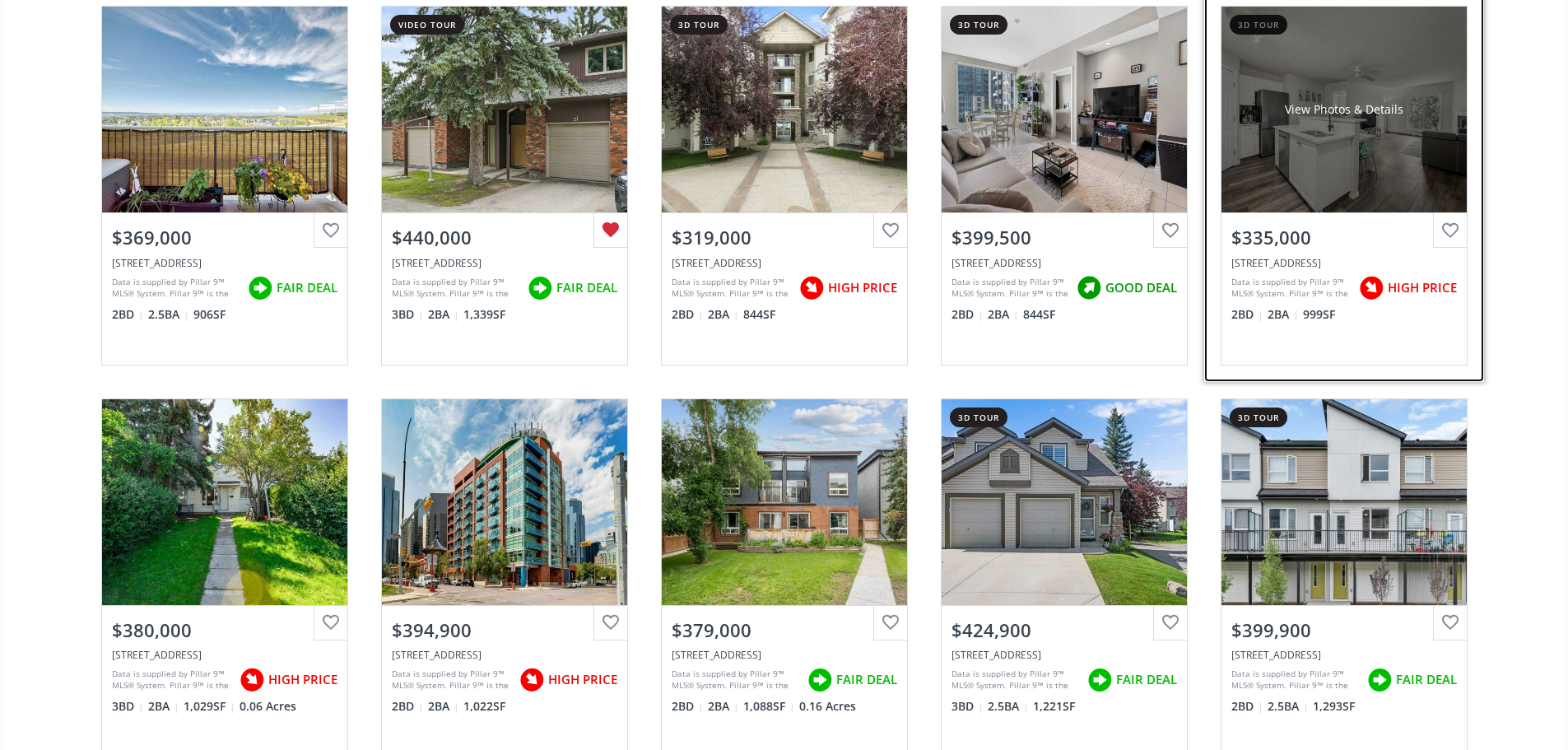
click at [1345, 54] on div "View Photos & Details" at bounding box center [1344, 110] width 245 height 206
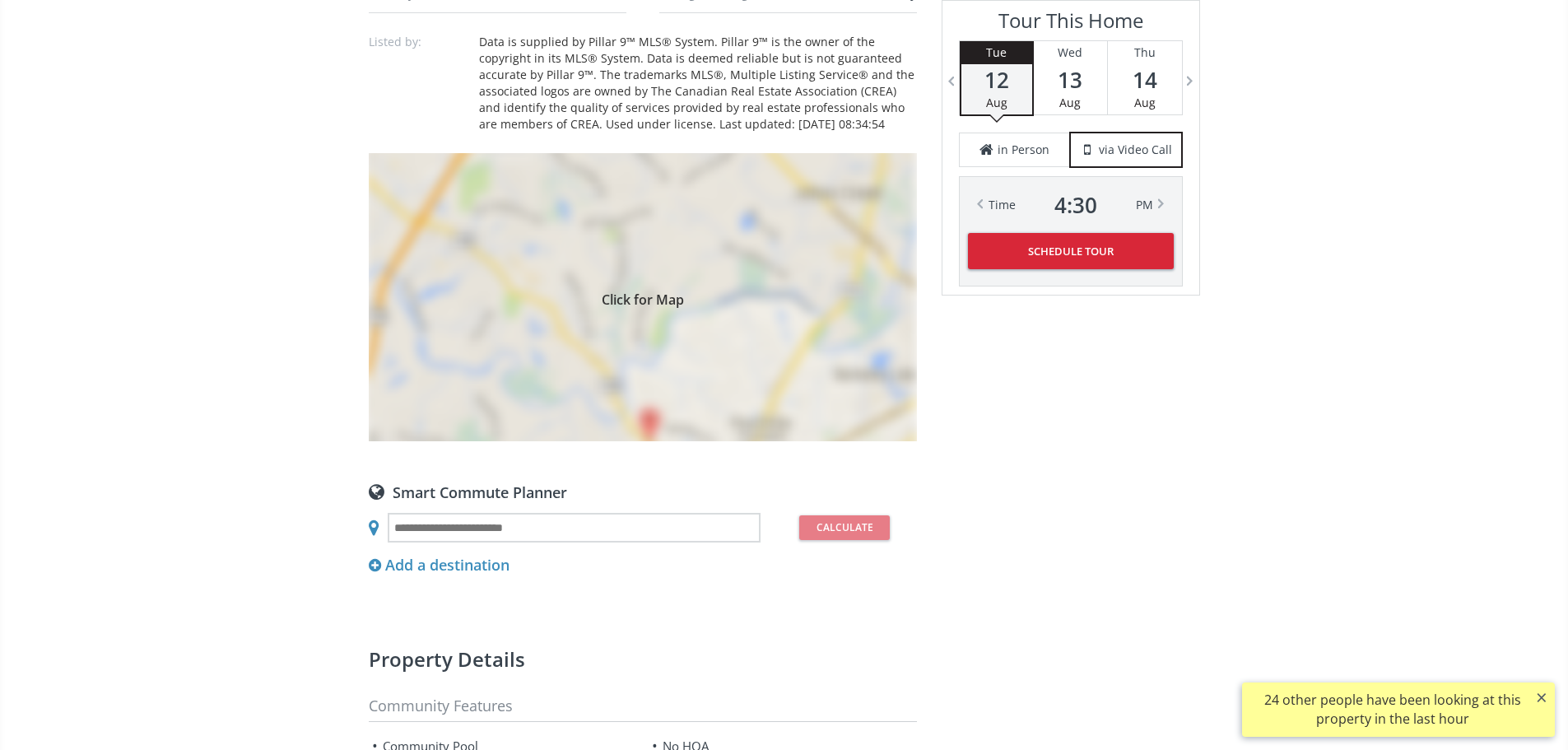
scroll to position [1153, 0]
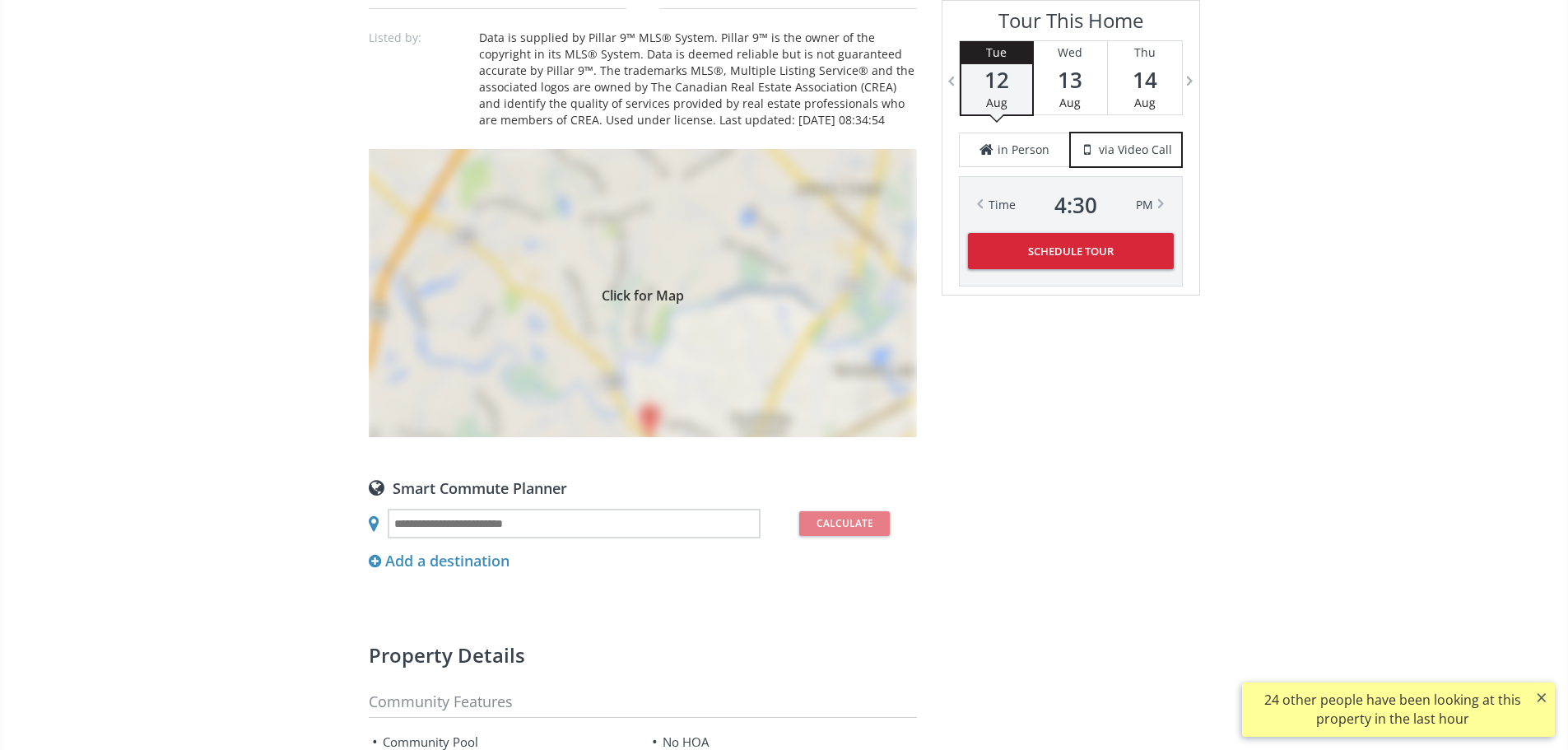
click at [794, 437] on div "Click for Map" at bounding box center [643, 293] width 548 height 288
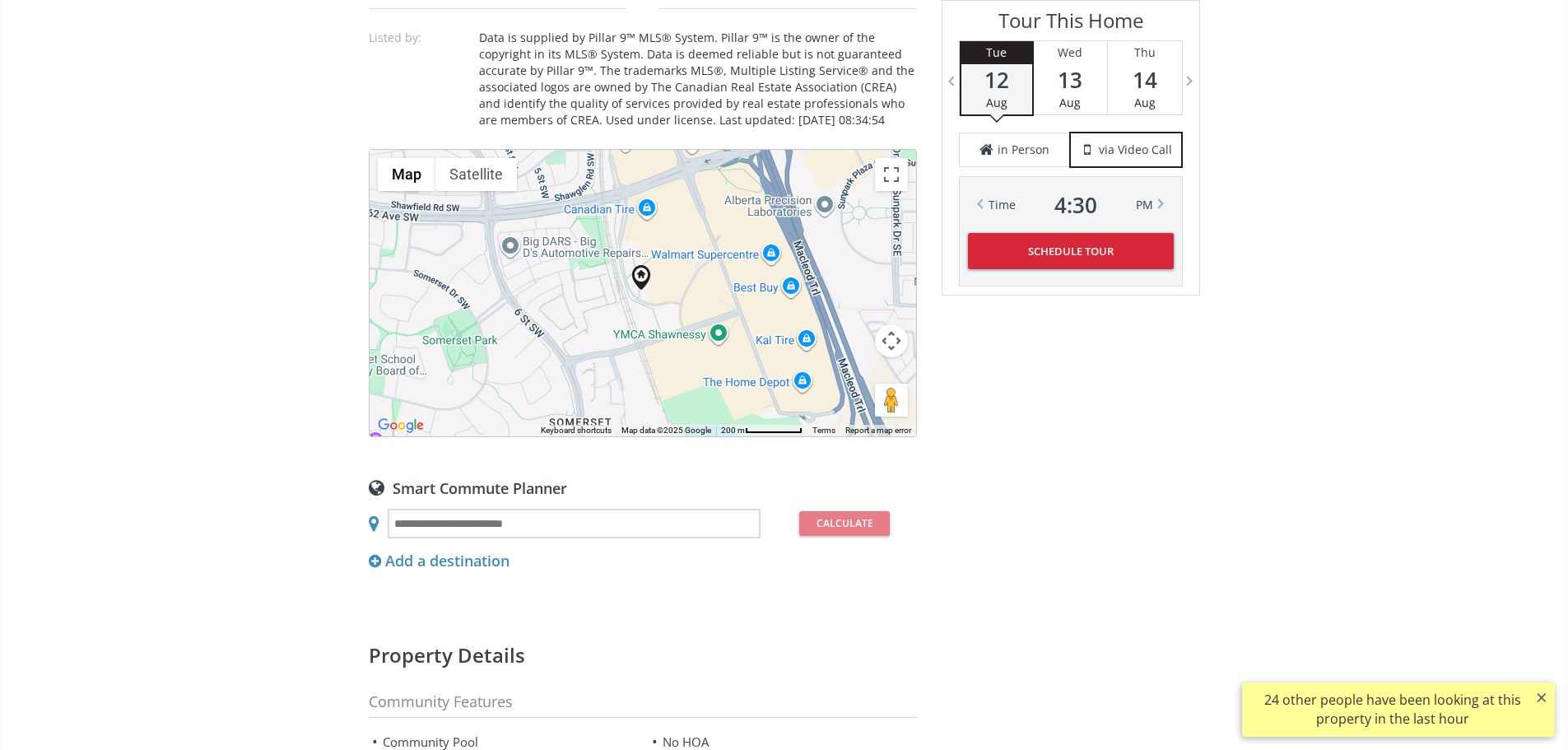
click at [883, 357] on button "Map camera controls" at bounding box center [891, 341] width 33 height 33
click at [851, 398] on button "Zoom out" at bounding box center [849, 382] width 33 height 33
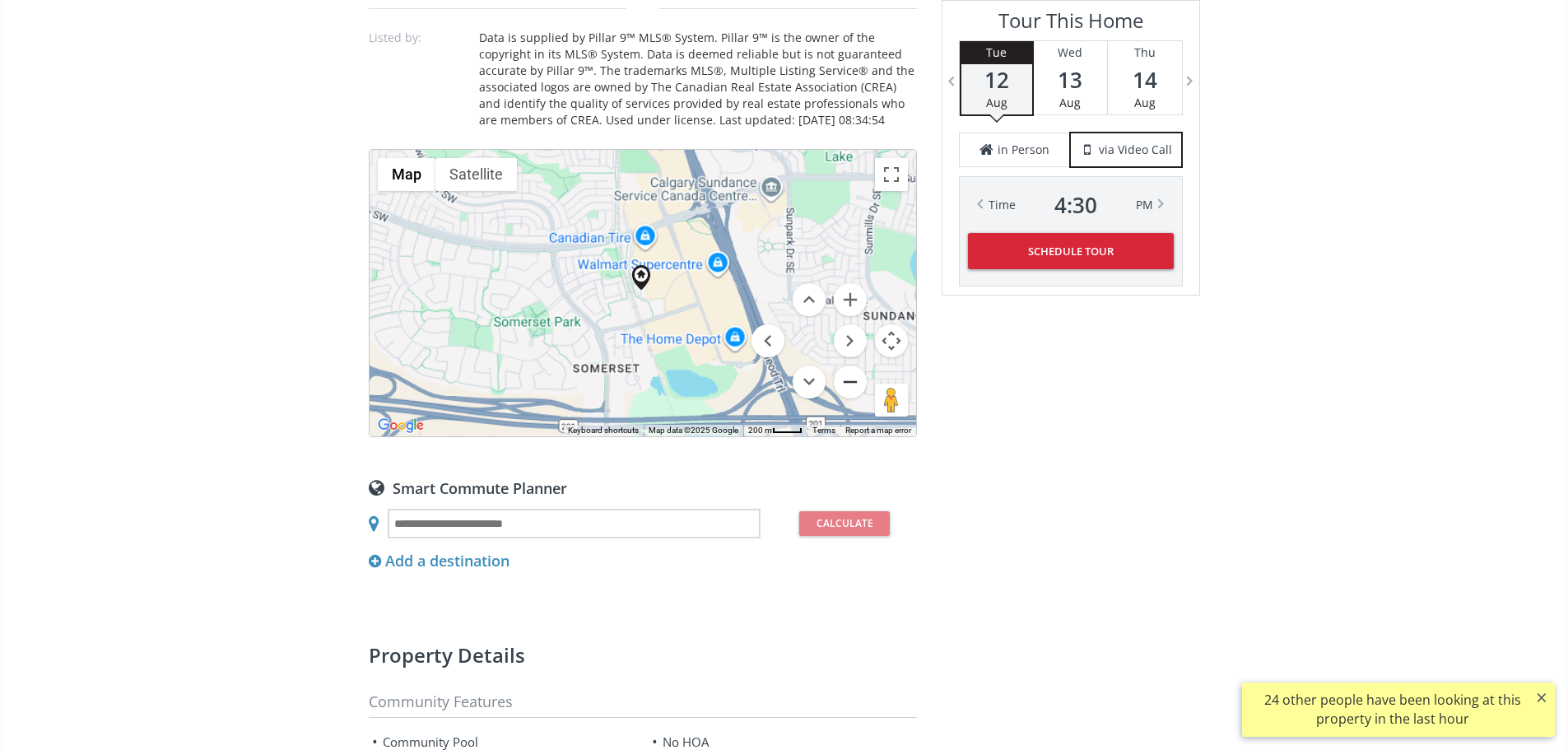
click at [851, 398] on button "Zoom out" at bounding box center [849, 382] width 33 height 33
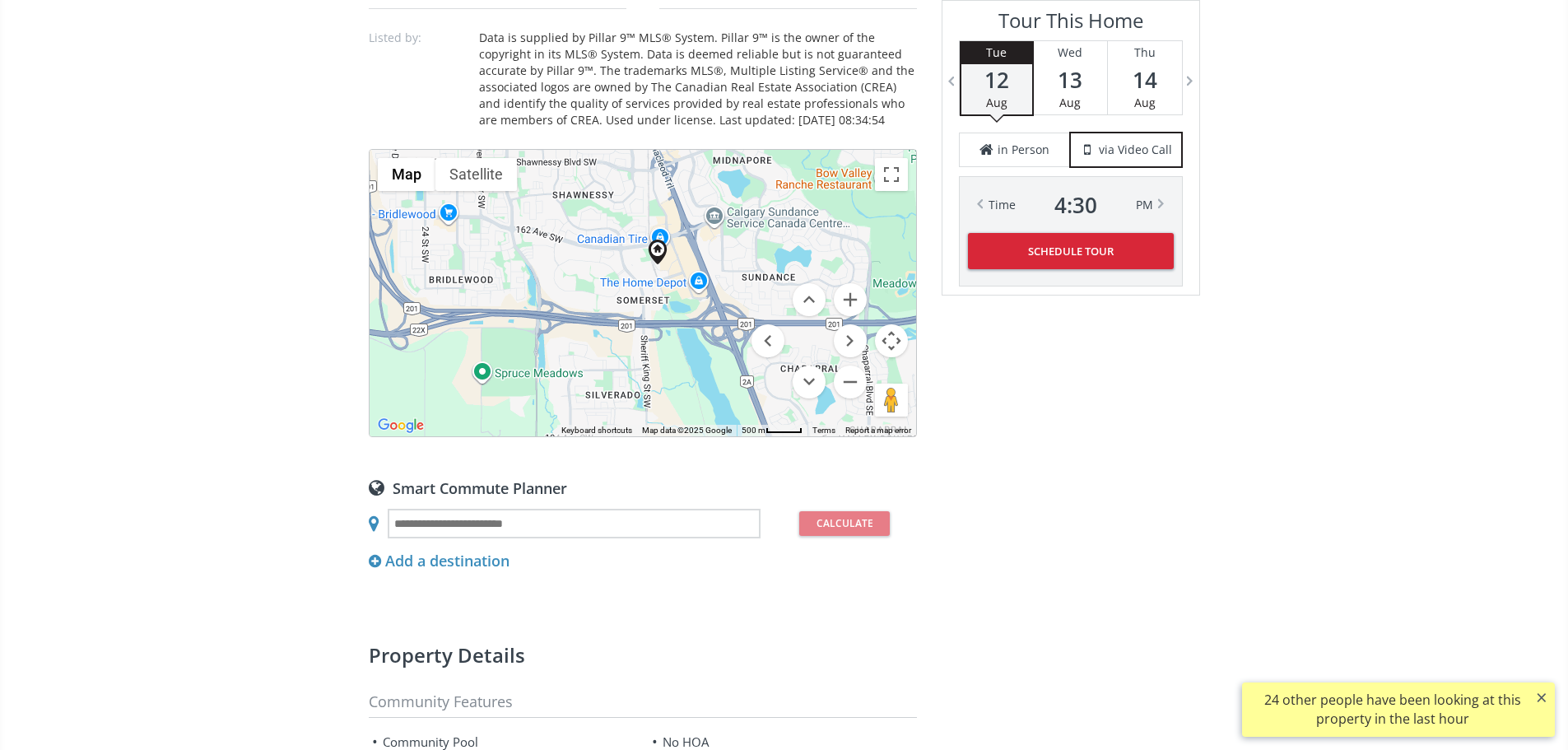
drag, startPoint x: 619, startPoint y: 496, endPoint x: 635, endPoint y: 462, distance: 37.6
click at [635, 436] on div "To navigate, press the arrow keys." at bounding box center [643, 293] width 546 height 286
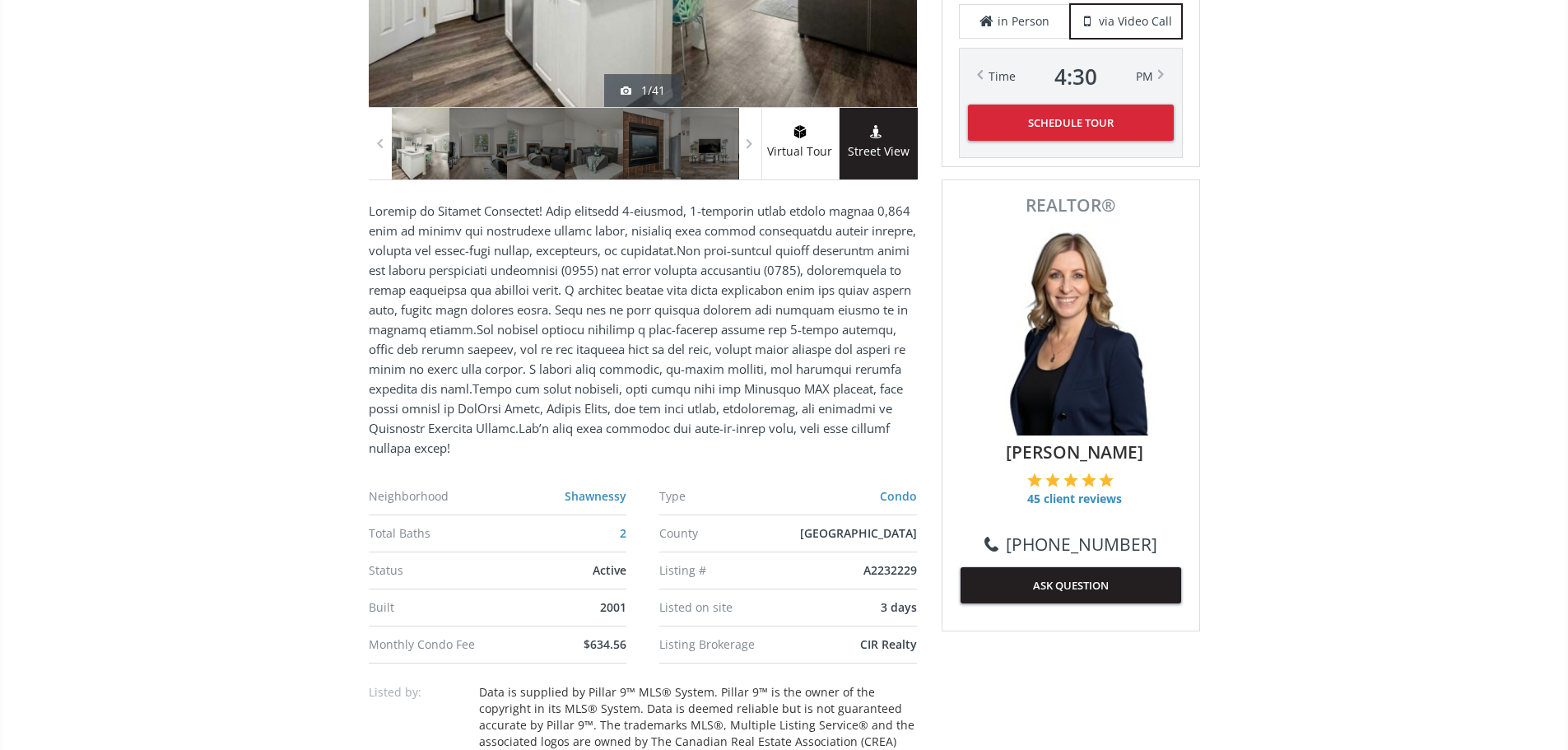
scroll to position [247, 0]
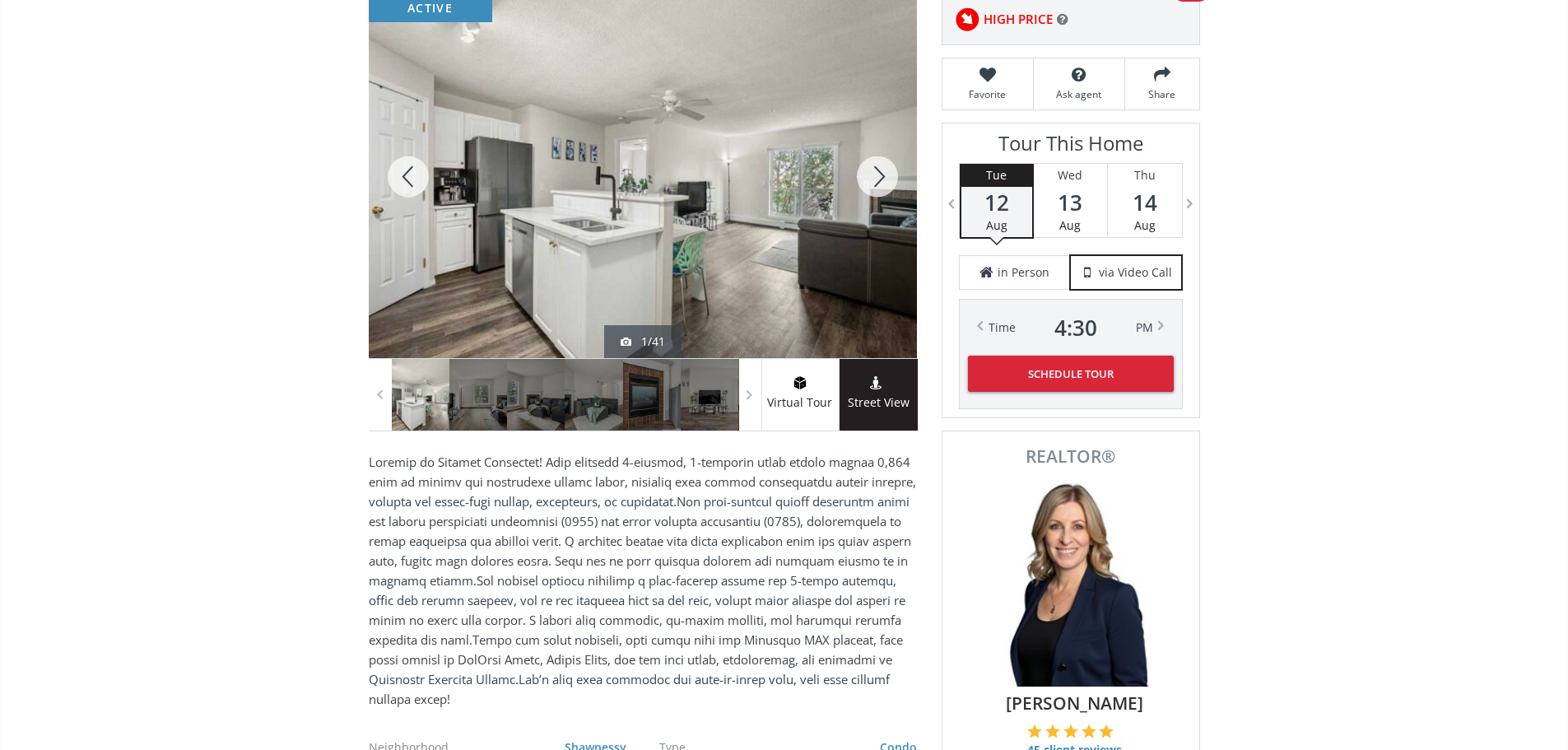
click at [785, 225] on div at bounding box center [643, 177] width 548 height 363
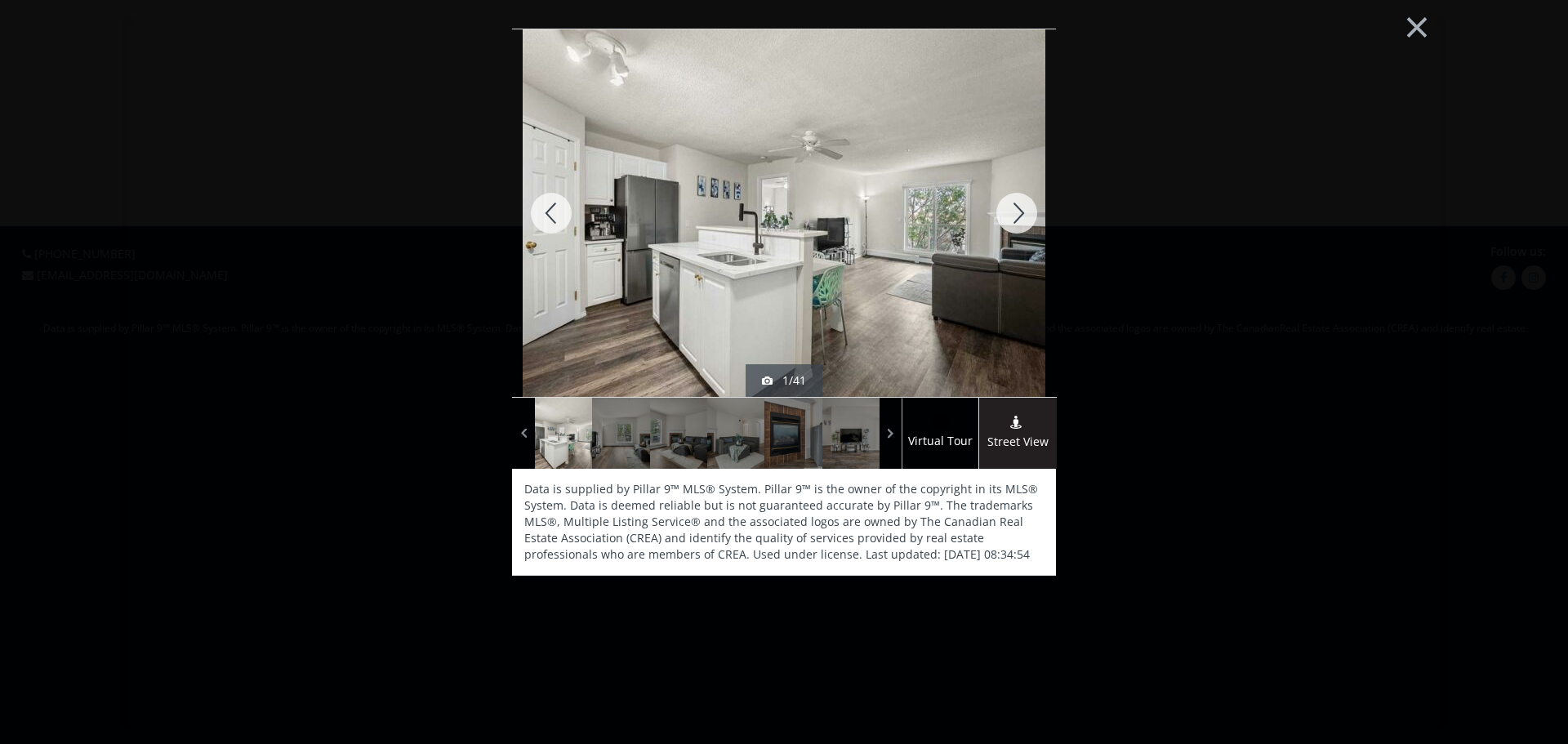
click at [779, 223] on img at bounding box center [783, 213] width 522 height 392
click at [1013, 213] on div at bounding box center [1017, 213] width 78 height 368
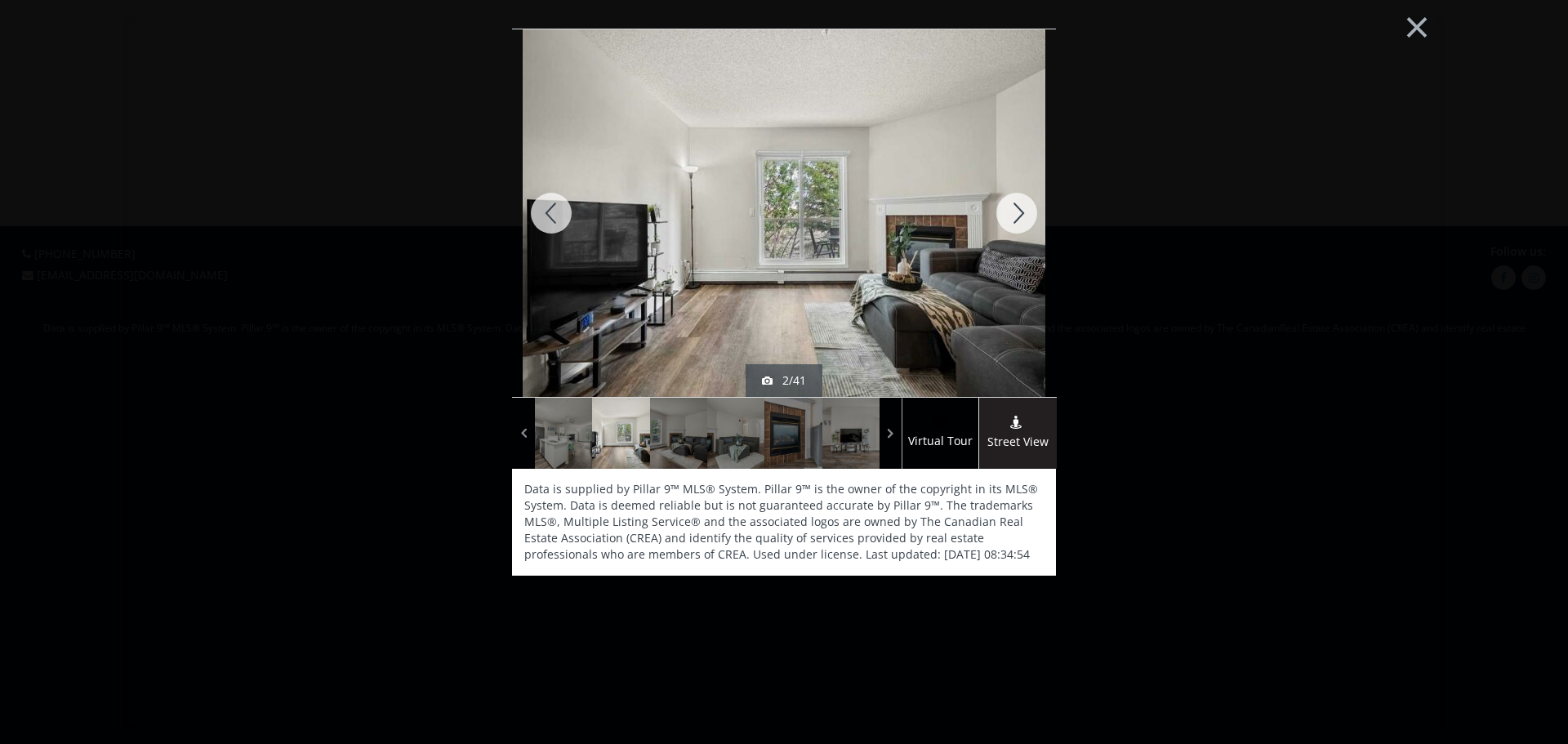
click at [1013, 213] on div at bounding box center [1017, 213] width 78 height 368
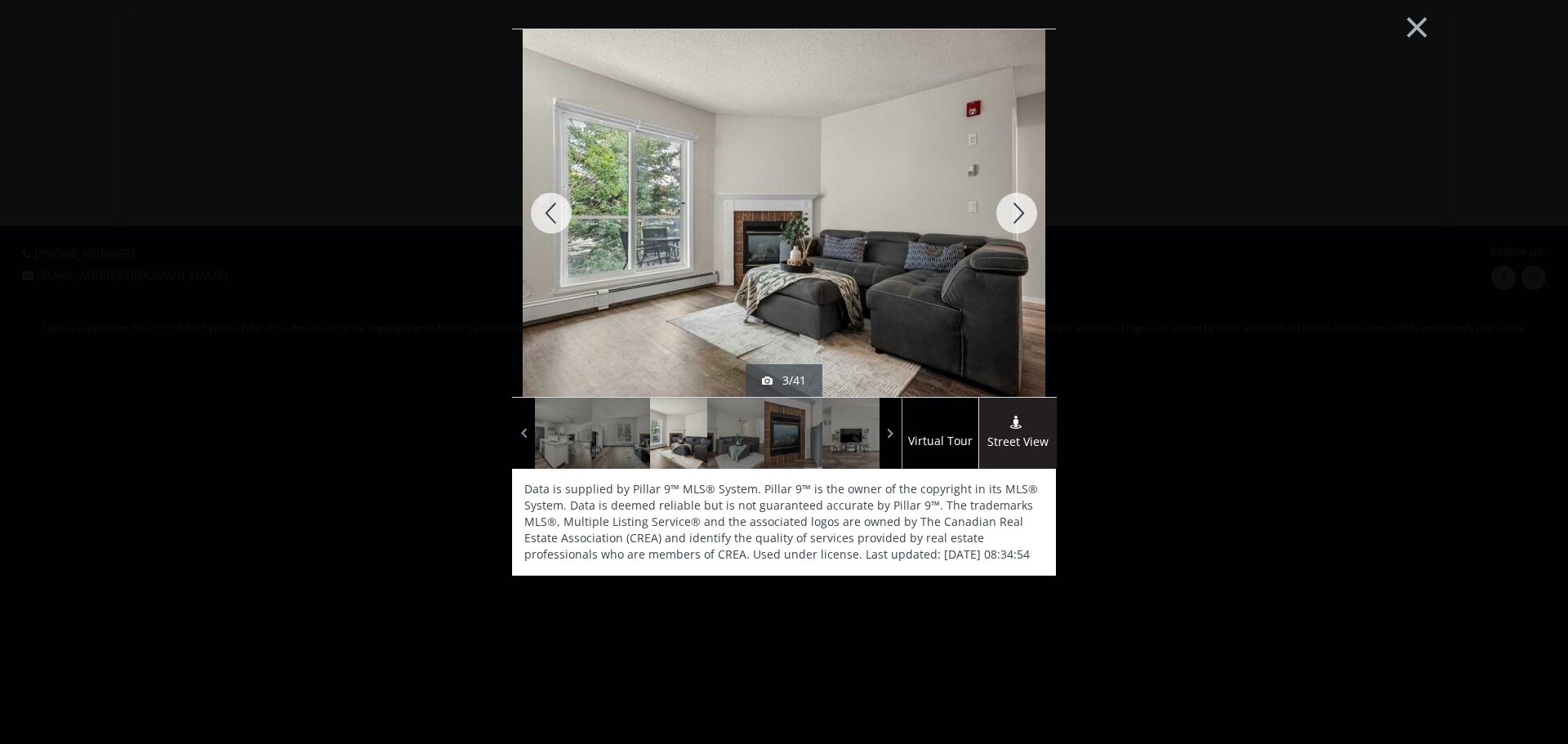
click at [1013, 213] on div at bounding box center [1017, 213] width 78 height 368
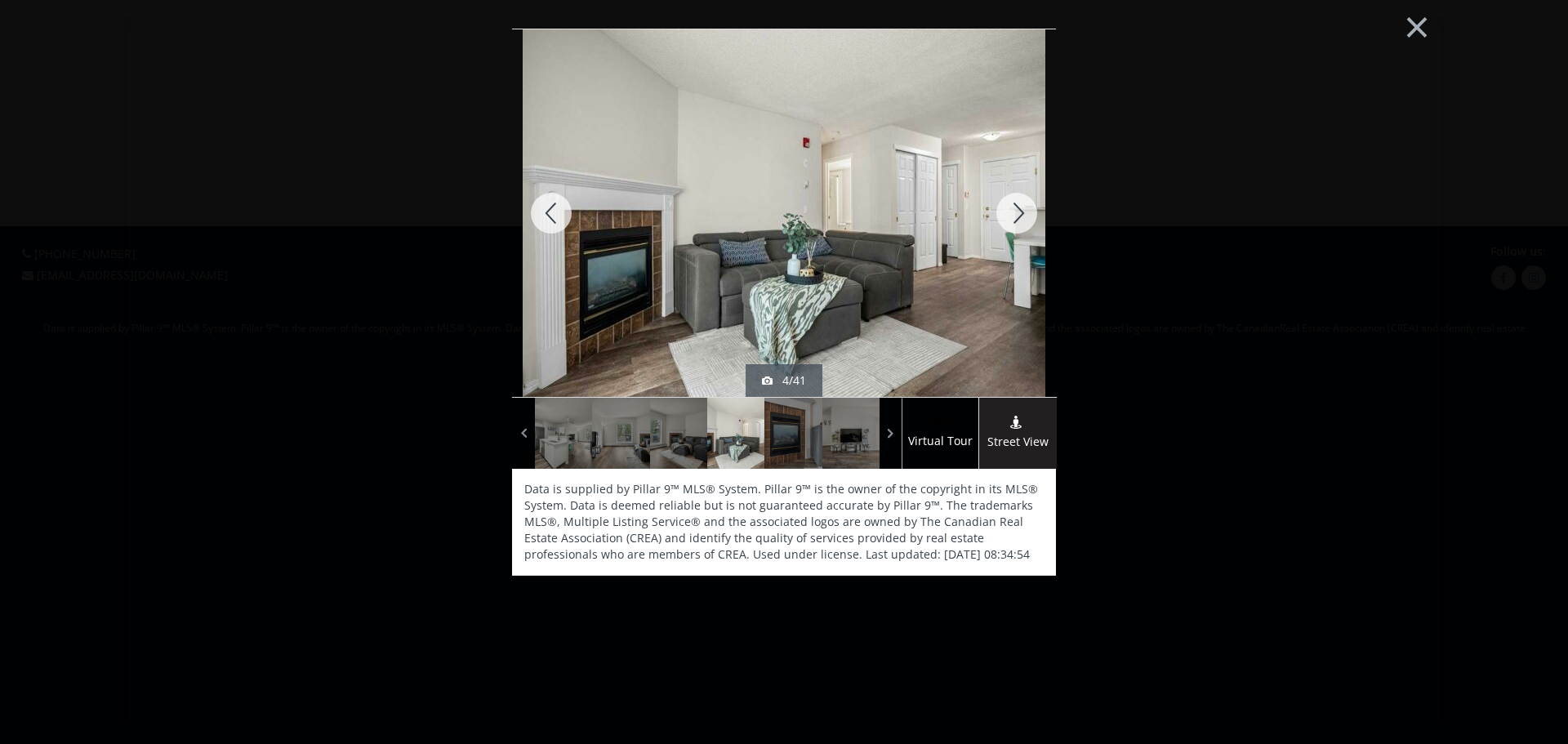
click at [1014, 213] on div at bounding box center [1017, 213] width 78 height 368
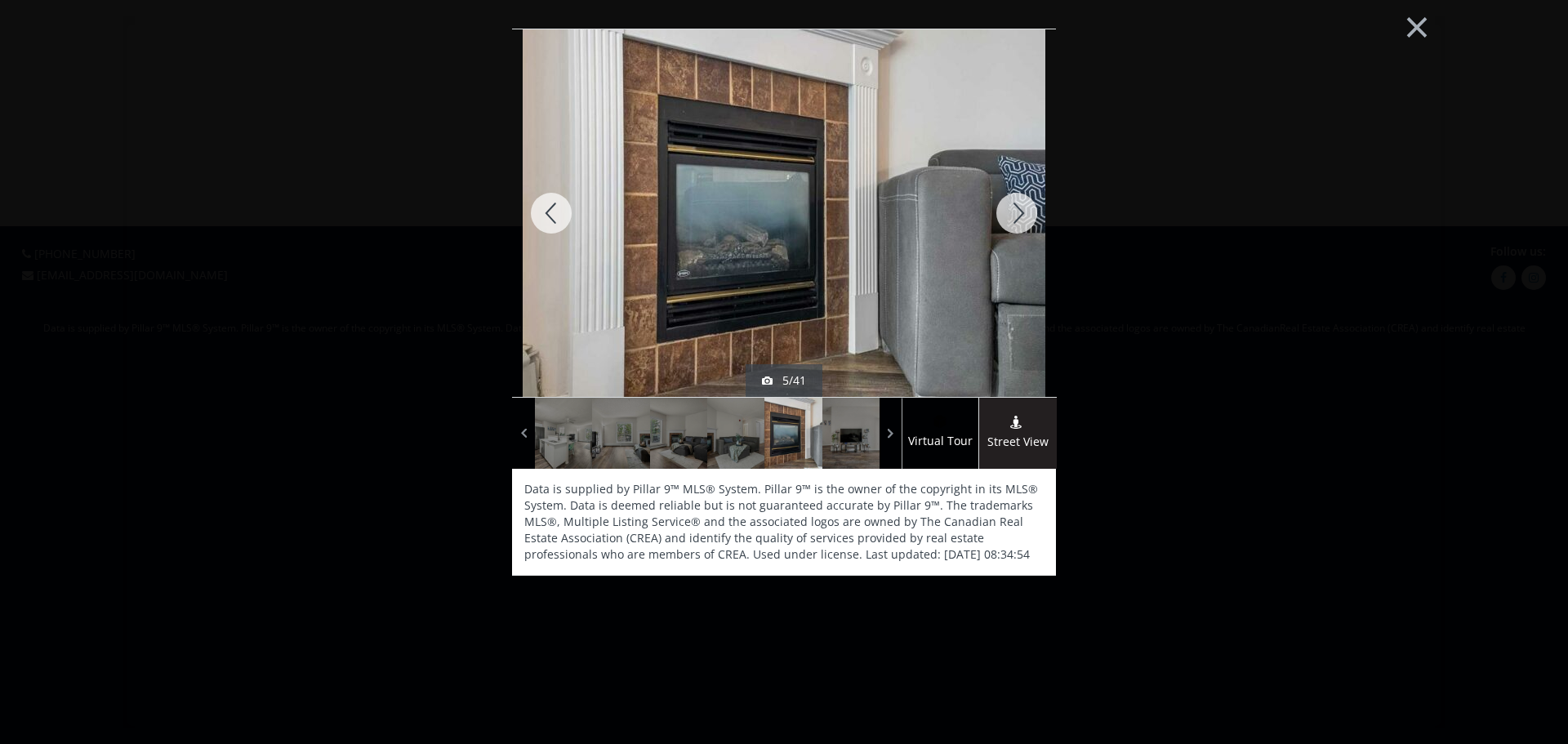
click at [1014, 213] on div at bounding box center [1017, 213] width 78 height 368
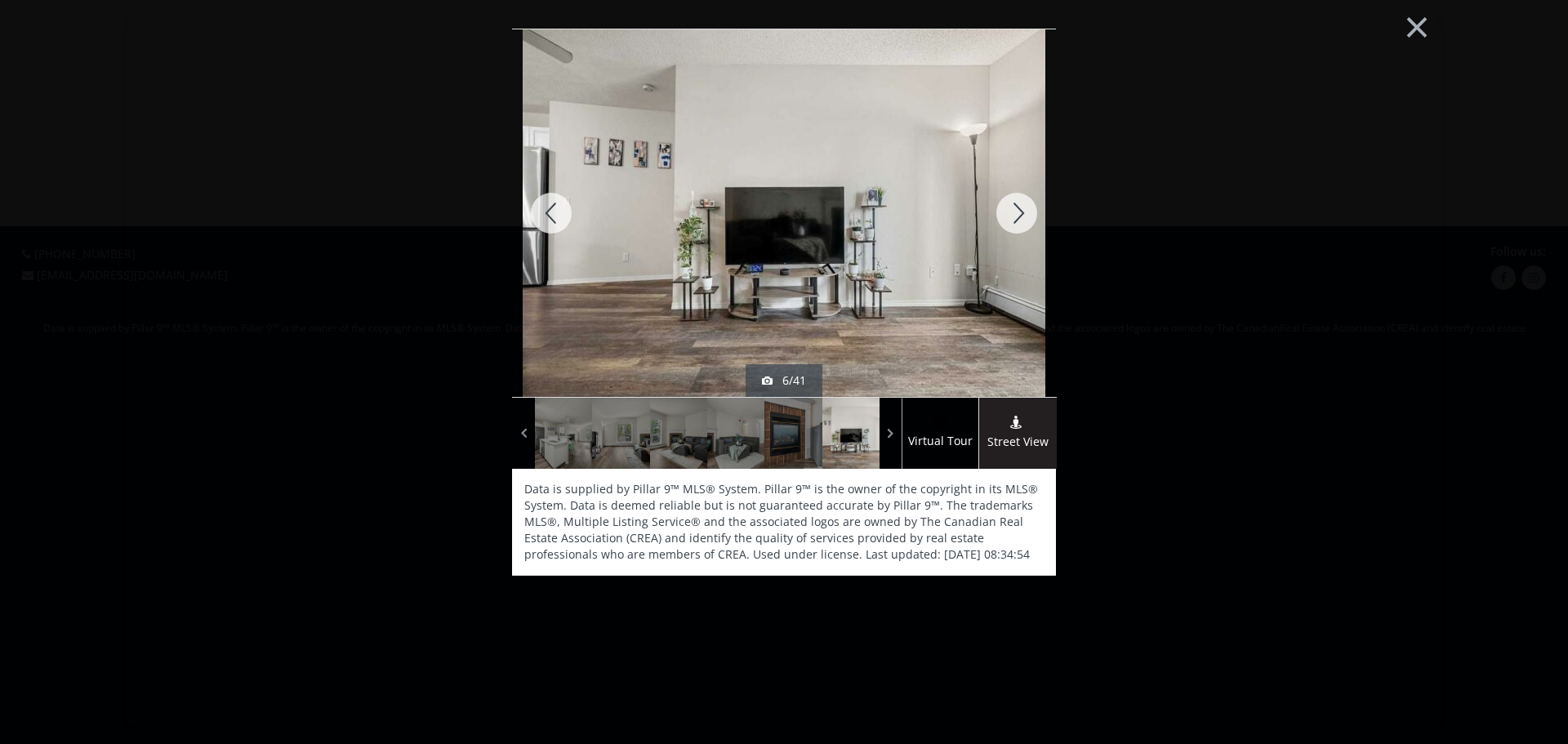
click at [1014, 213] on div at bounding box center [1017, 213] width 78 height 368
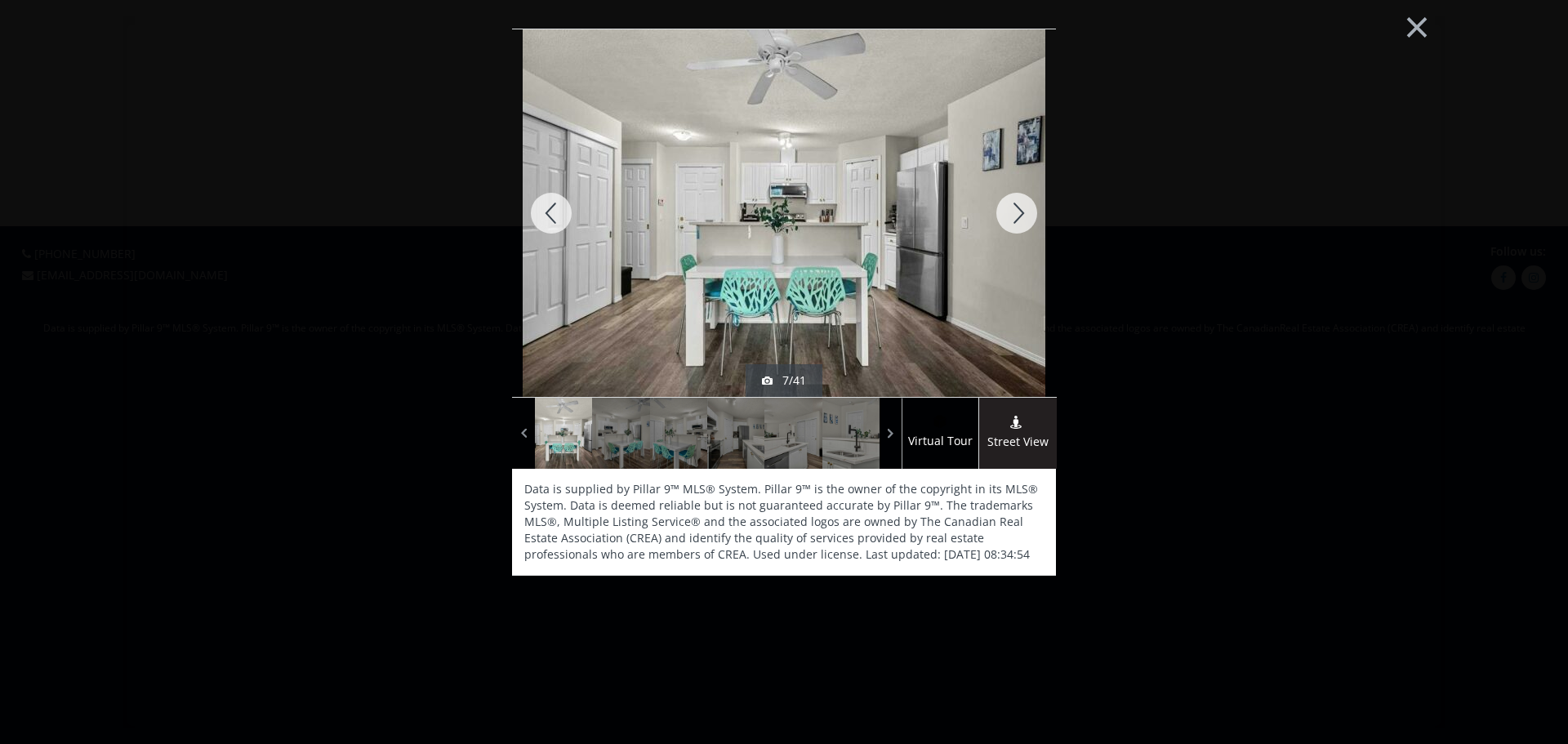
click at [1014, 213] on div at bounding box center [1017, 213] width 78 height 368
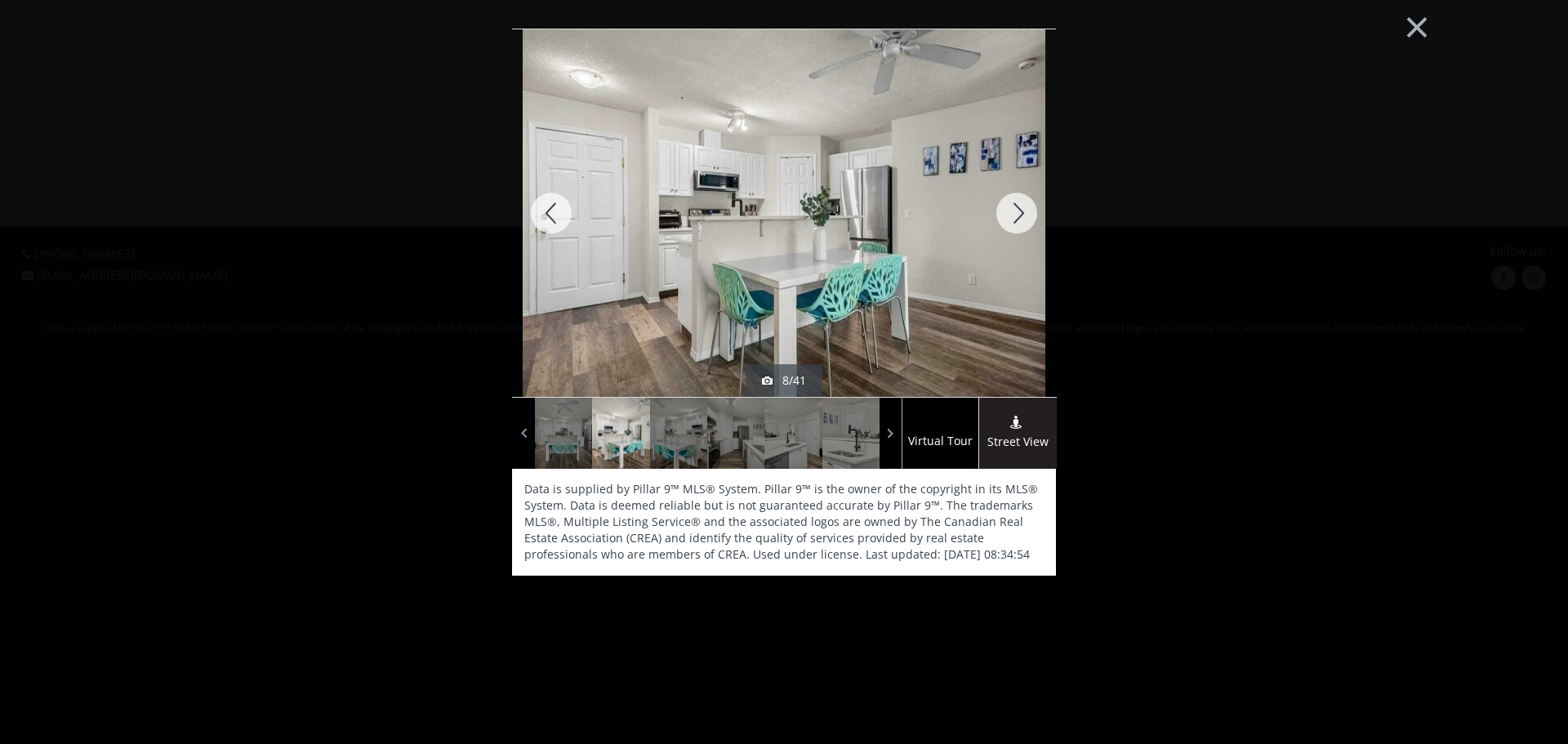
click at [1014, 213] on div at bounding box center [1017, 213] width 78 height 368
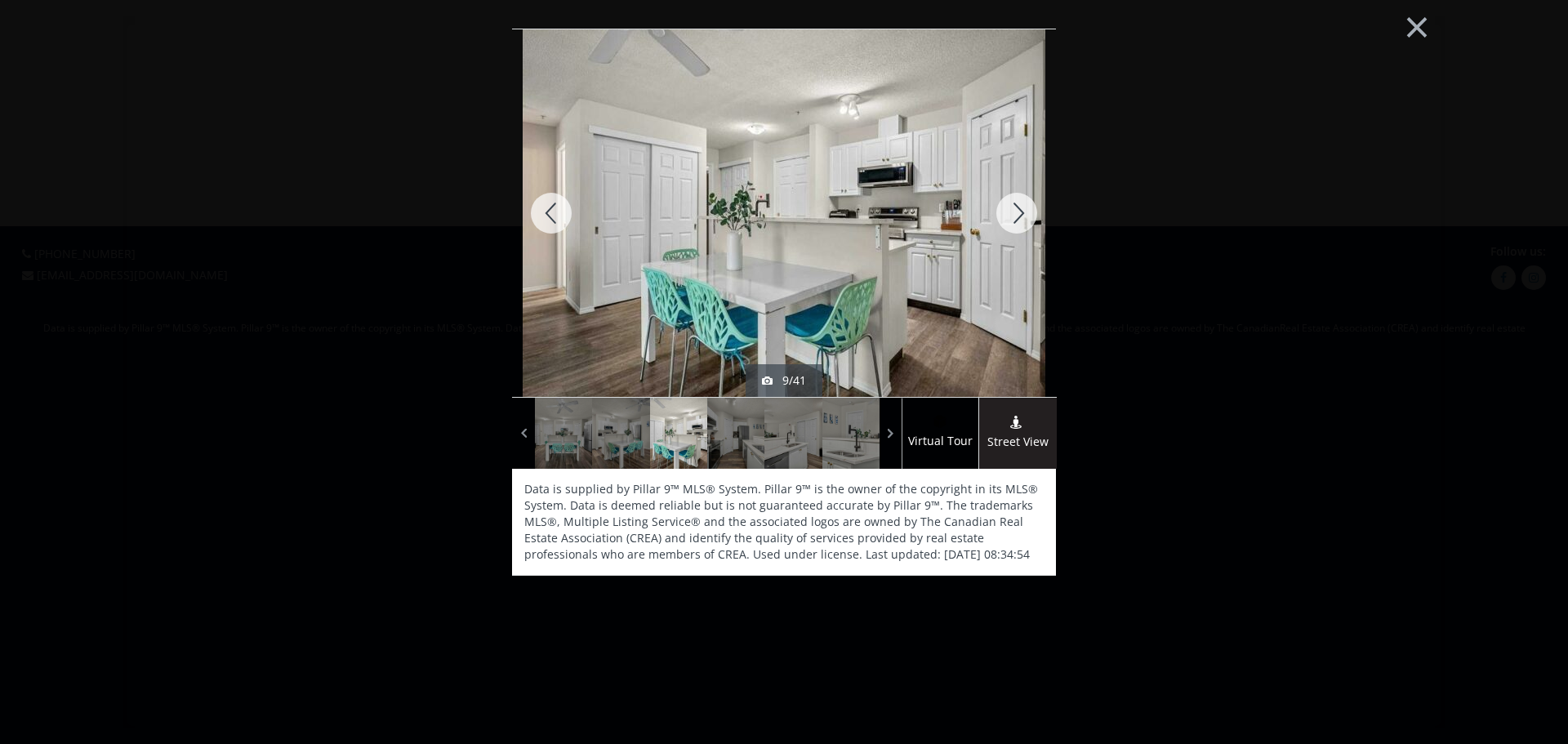
click at [1014, 213] on div at bounding box center [1017, 213] width 78 height 368
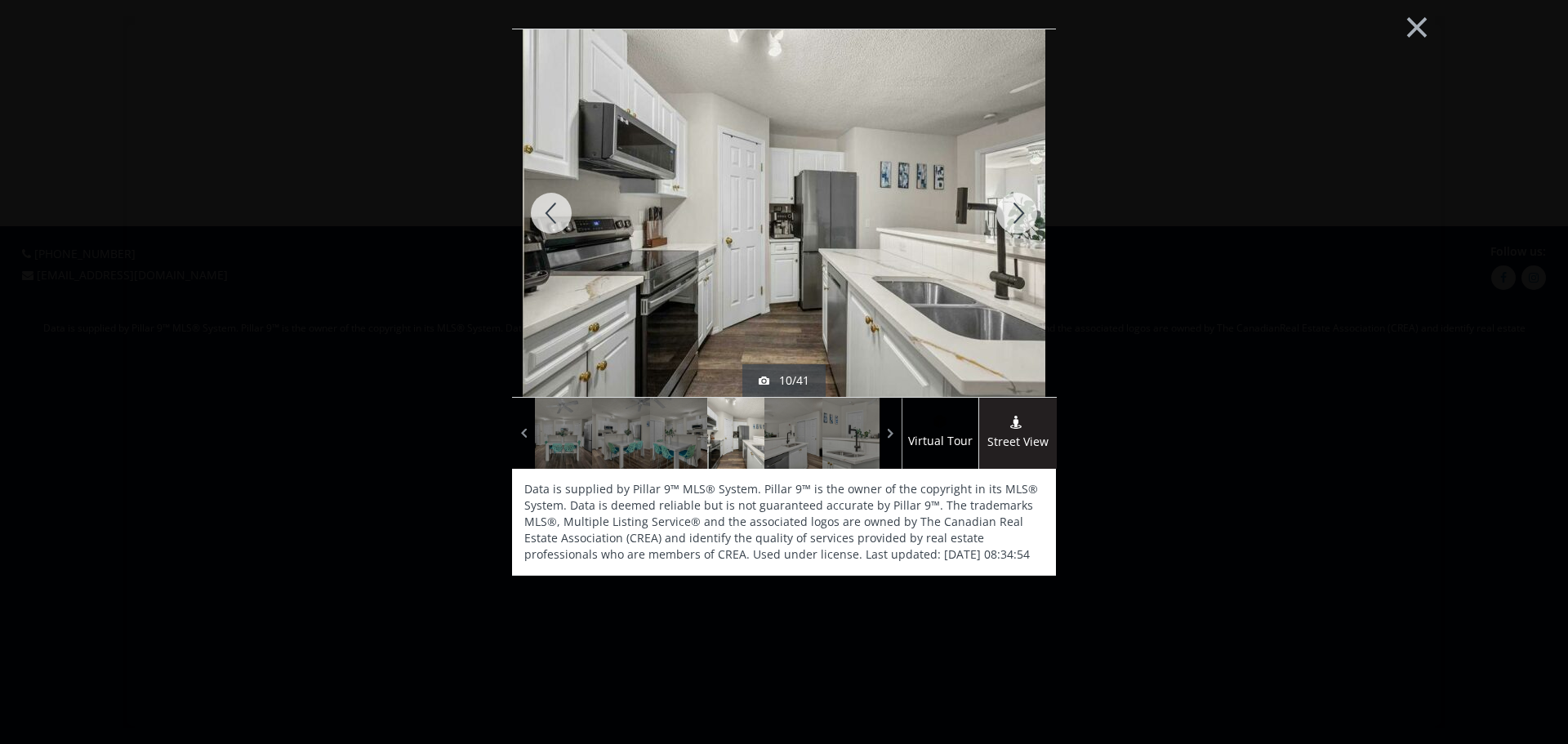
click at [1014, 213] on div at bounding box center [1017, 213] width 78 height 368
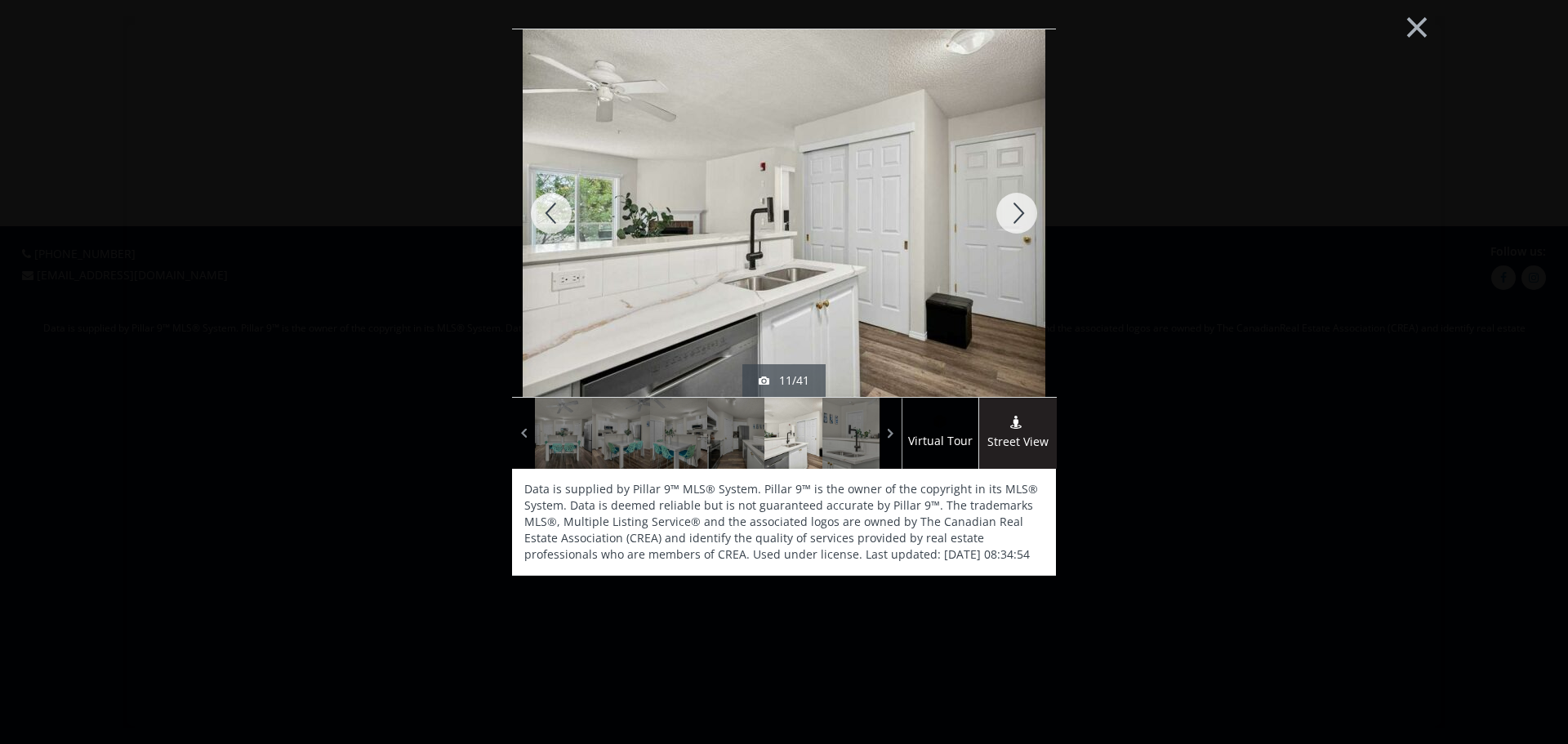
click at [1014, 213] on div at bounding box center [1017, 213] width 78 height 368
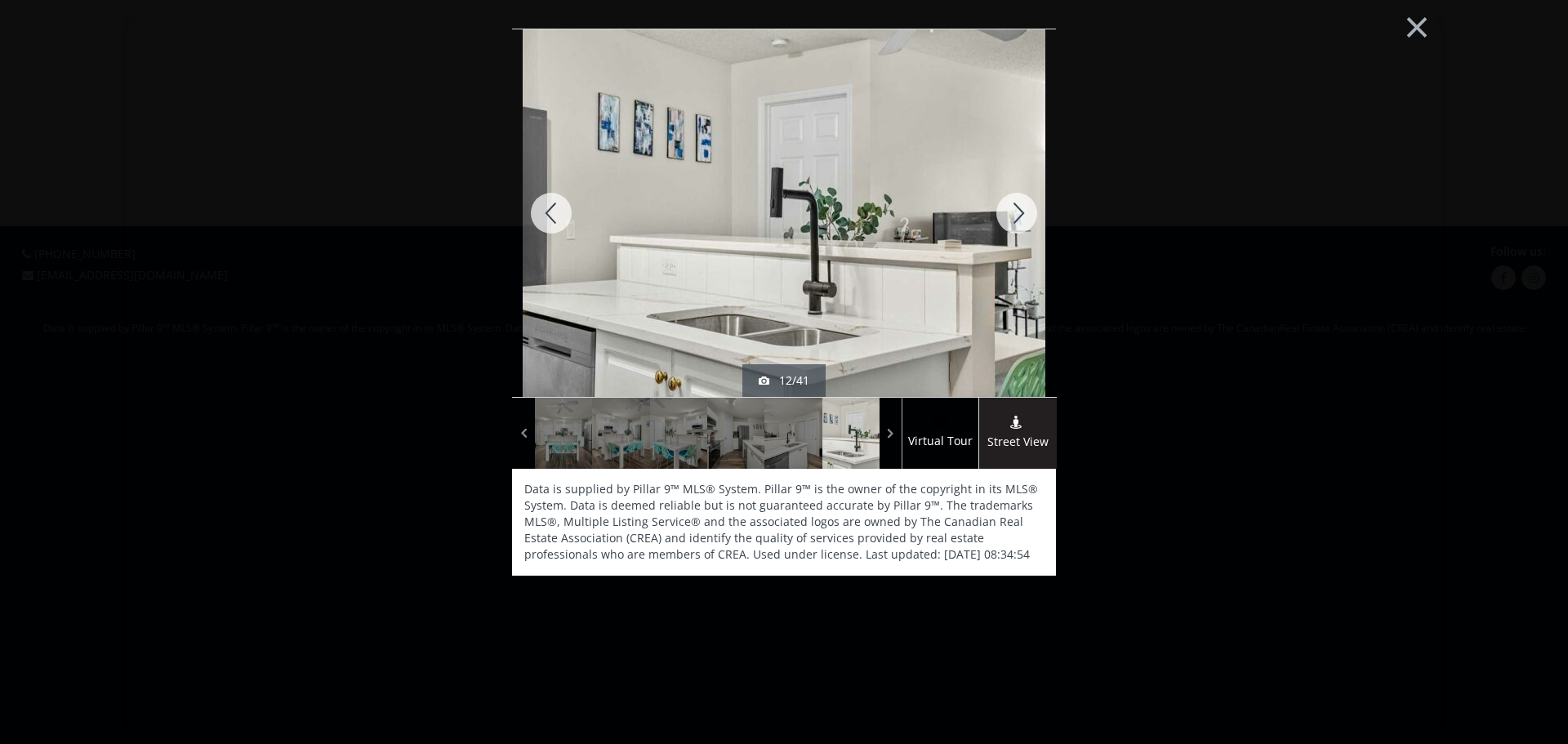
click at [1017, 211] on div at bounding box center [1017, 213] width 78 height 368
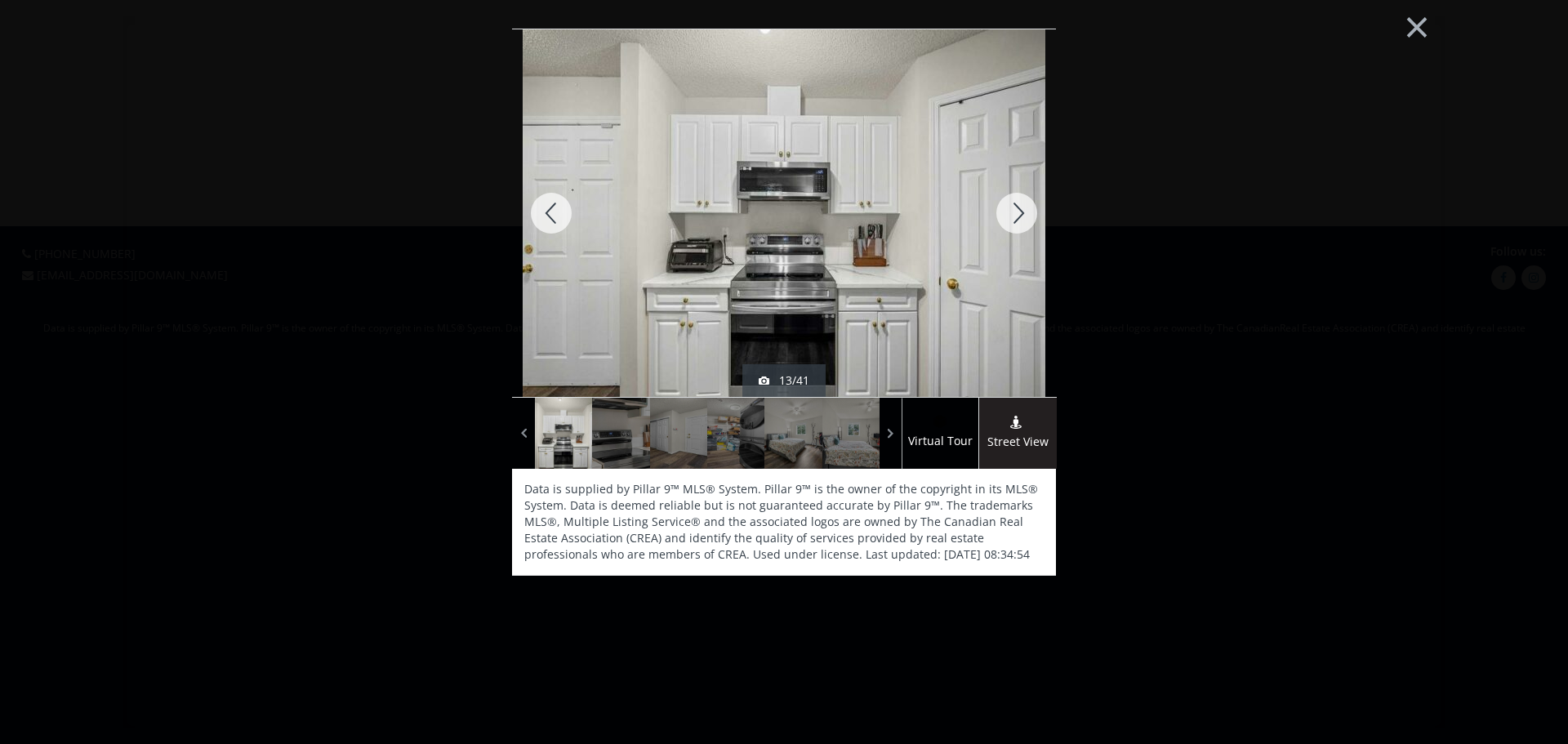
click at [1018, 211] on div at bounding box center [1017, 213] width 78 height 368
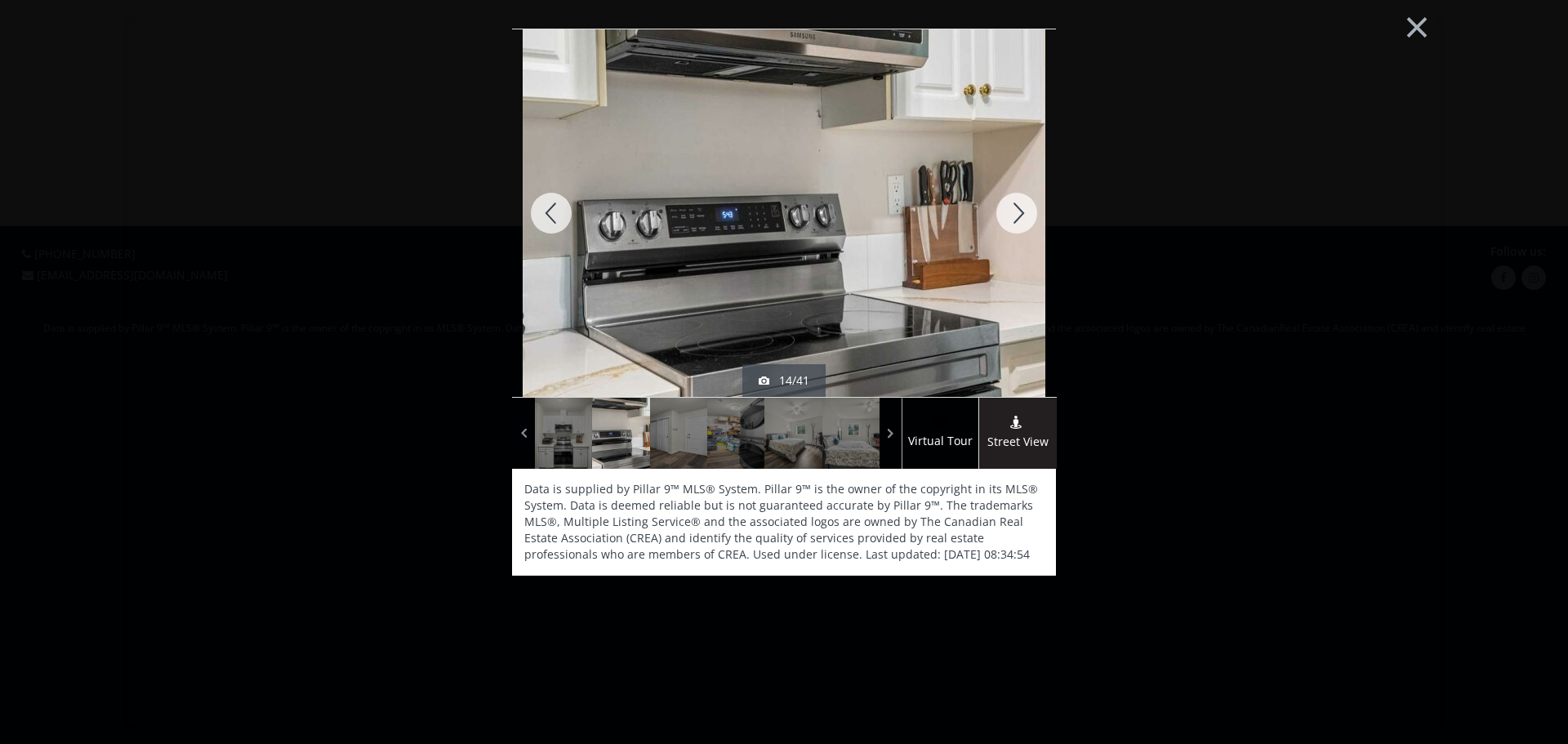
click at [1022, 211] on div at bounding box center [1017, 213] width 78 height 368
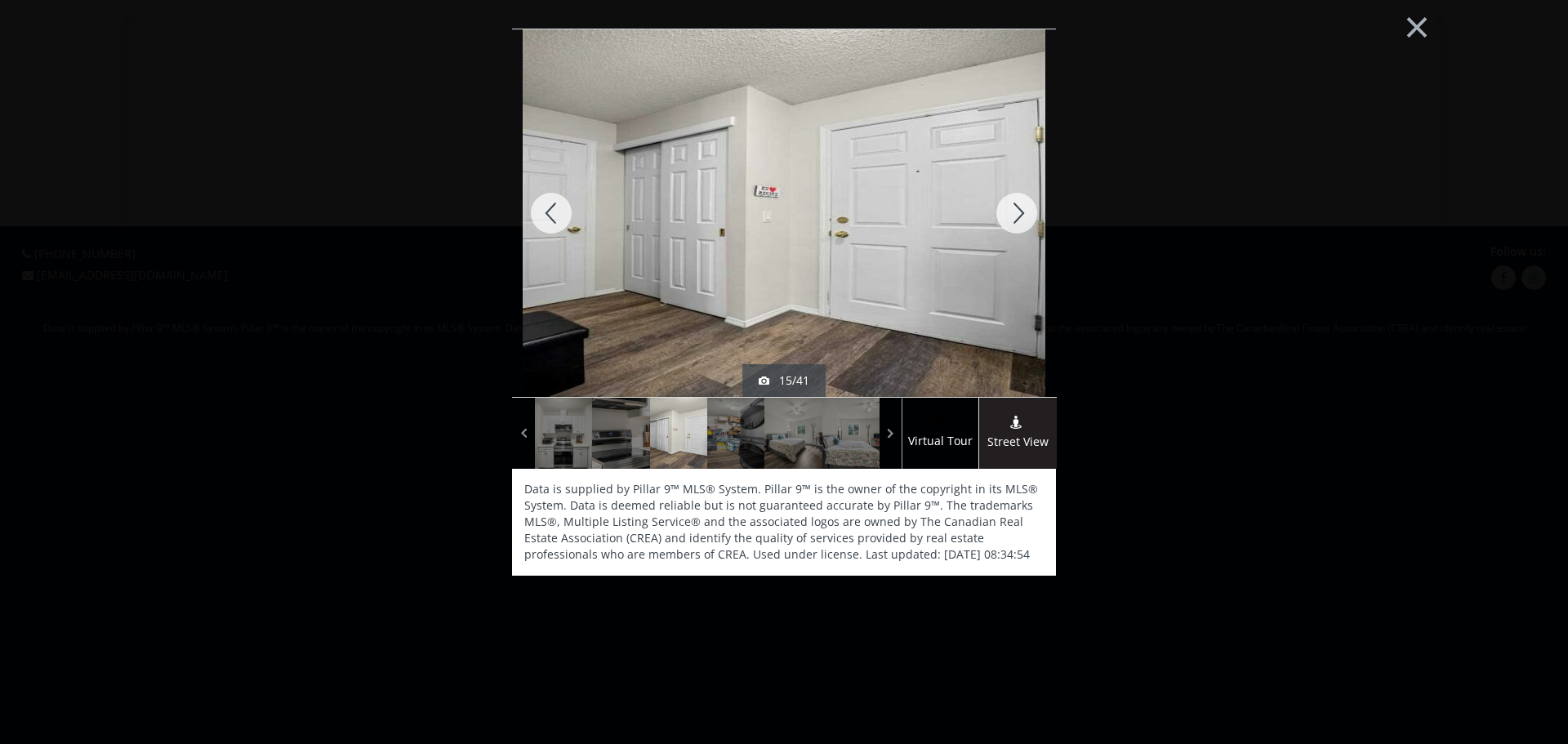
click at [1036, 215] on div at bounding box center [1017, 213] width 78 height 368
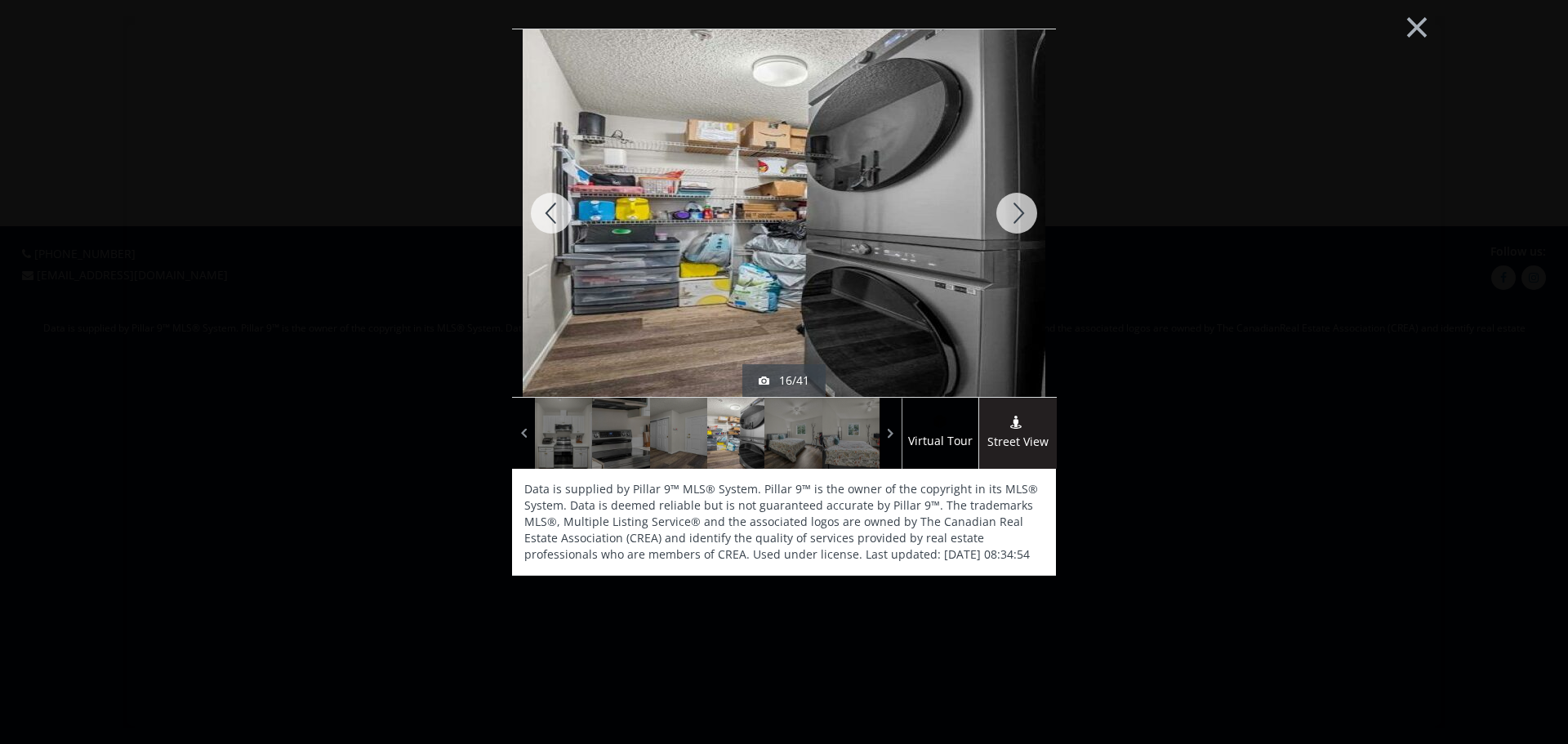
click at [1036, 215] on div at bounding box center [1017, 213] width 78 height 368
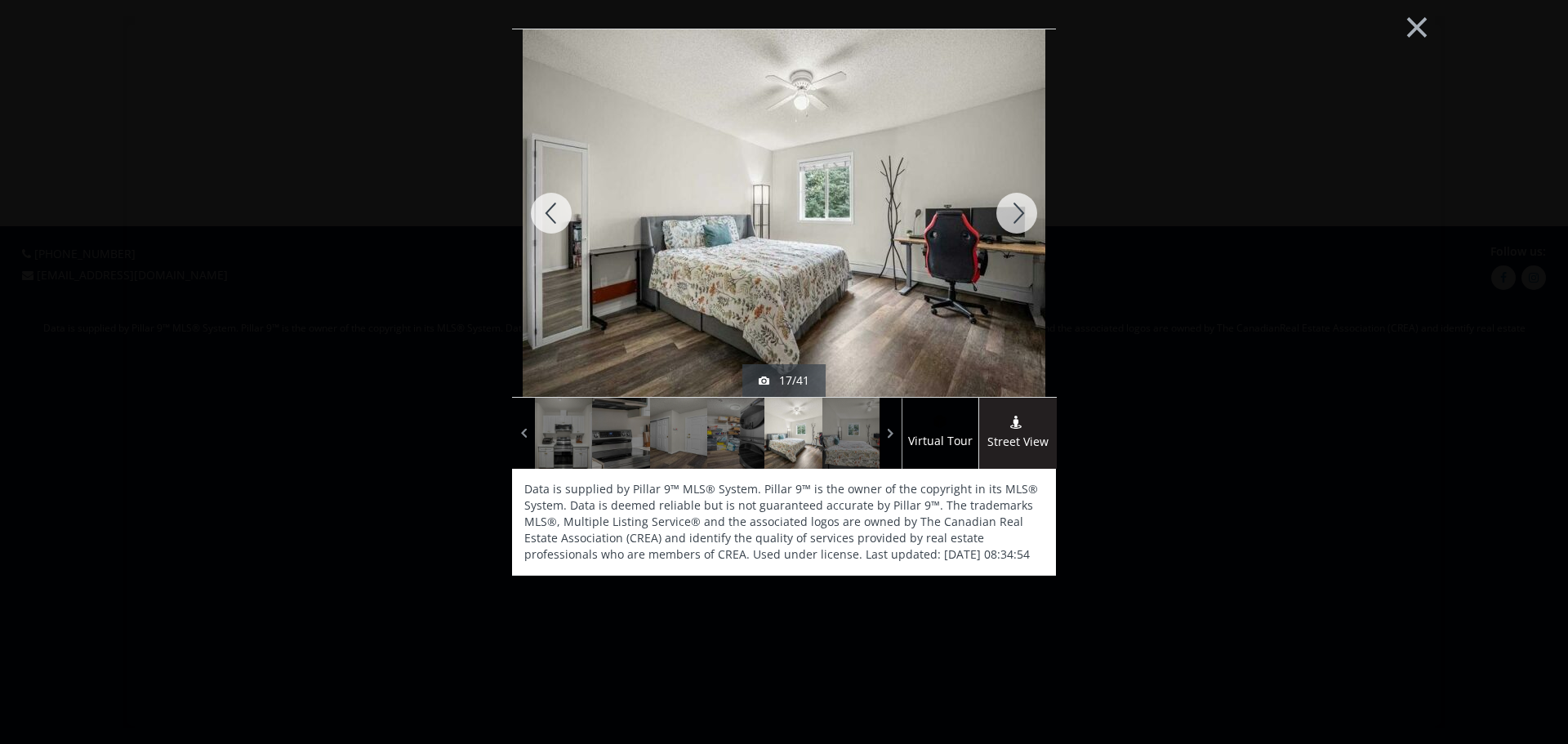
click at [1036, 215] on div at bounding box center [1017, 213] width 78 height 368
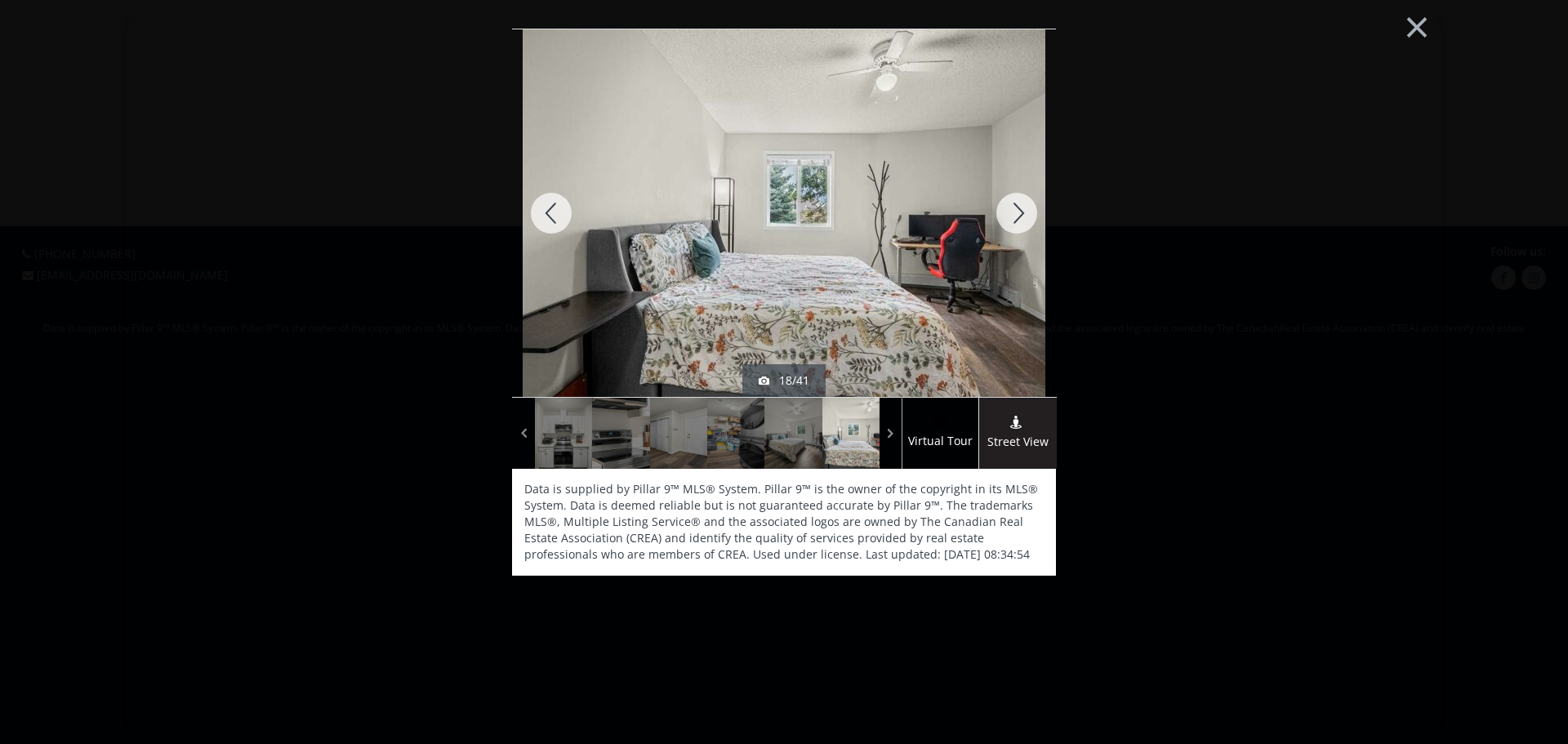
click at [1036, 215] on div at bounding box center [1017, 213] width 78 height 368
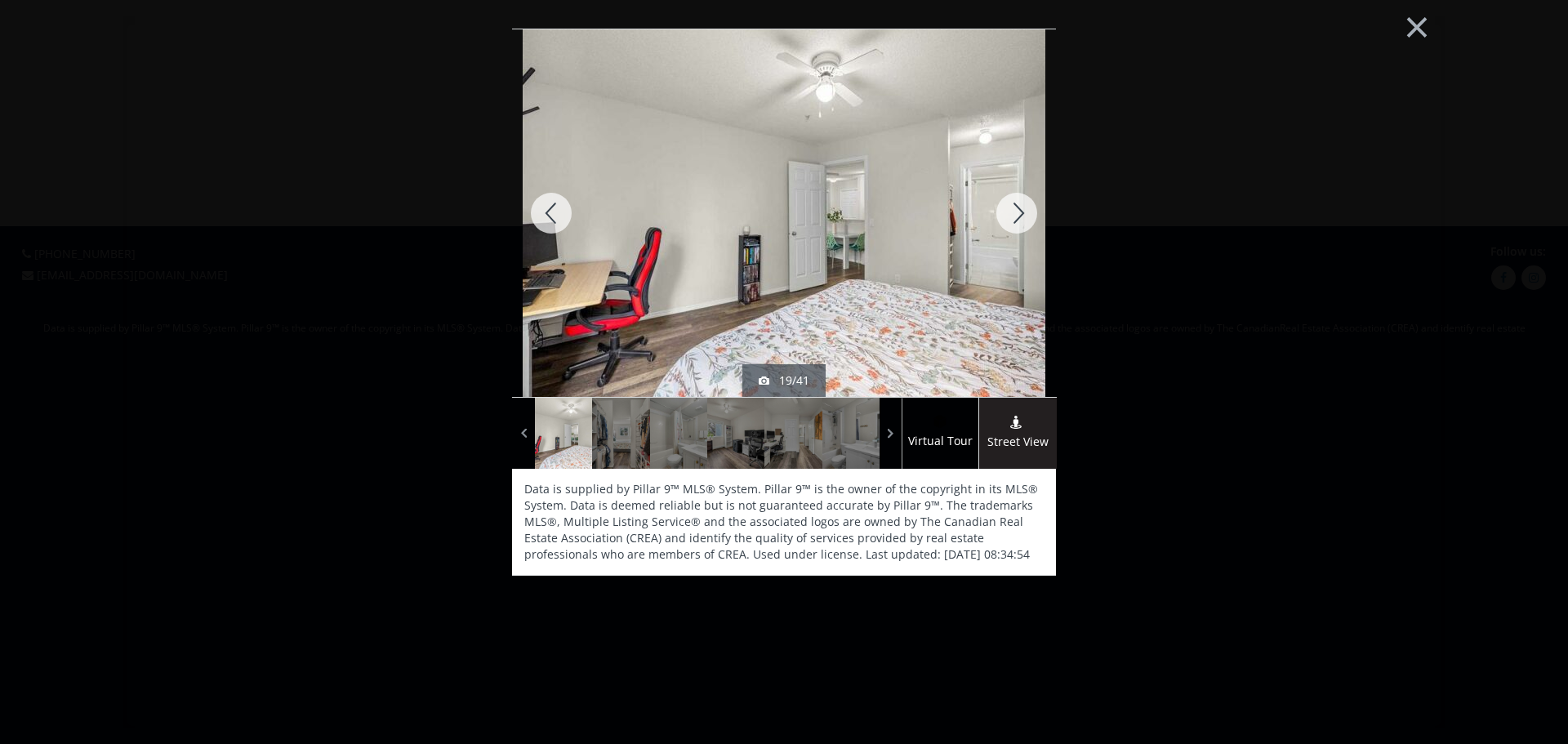
click at [1007, 204] on div at bounding box center [1017, 213] width 78 height 368
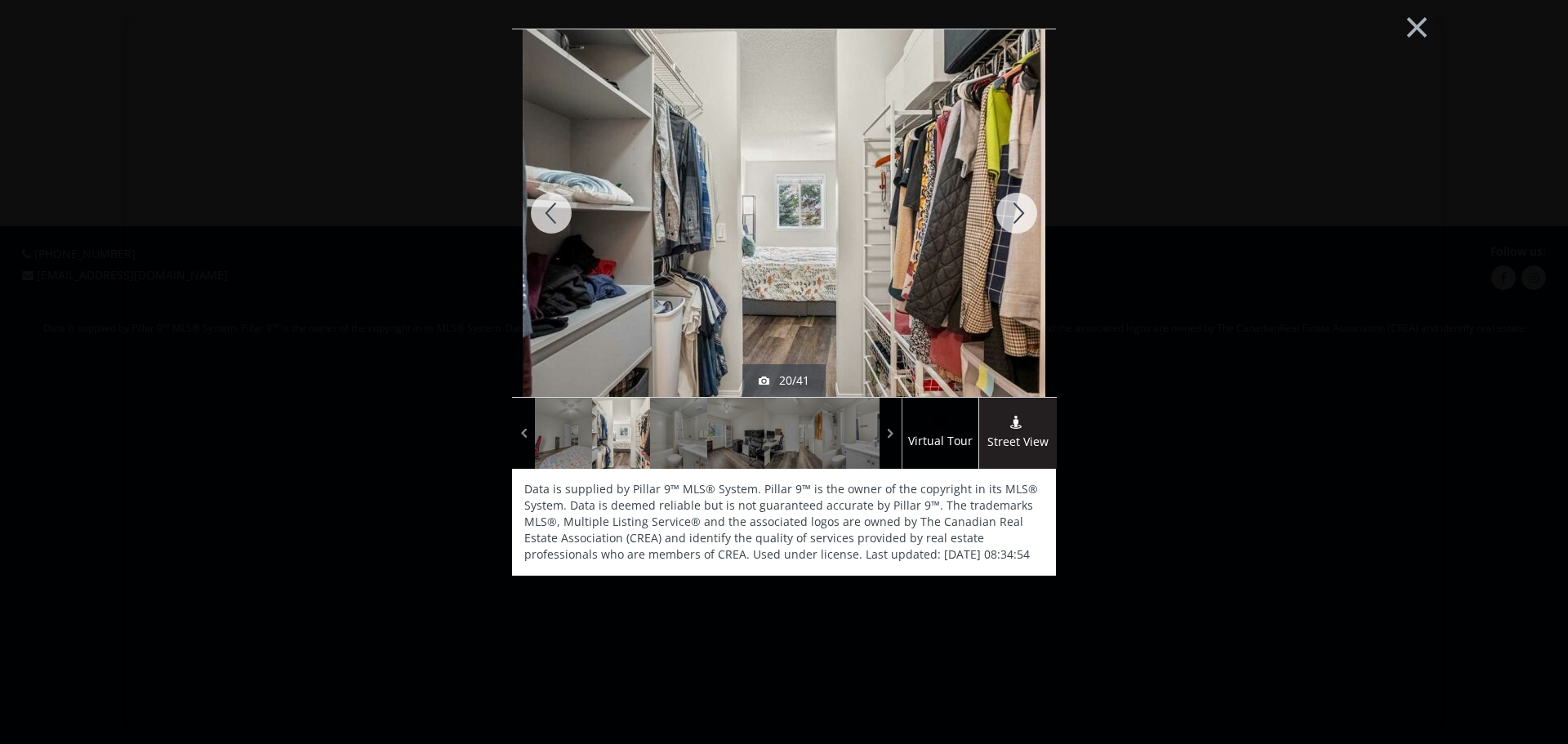
click at [1012, 206] on div at bounding box center [1017, 213] width 78 height 368
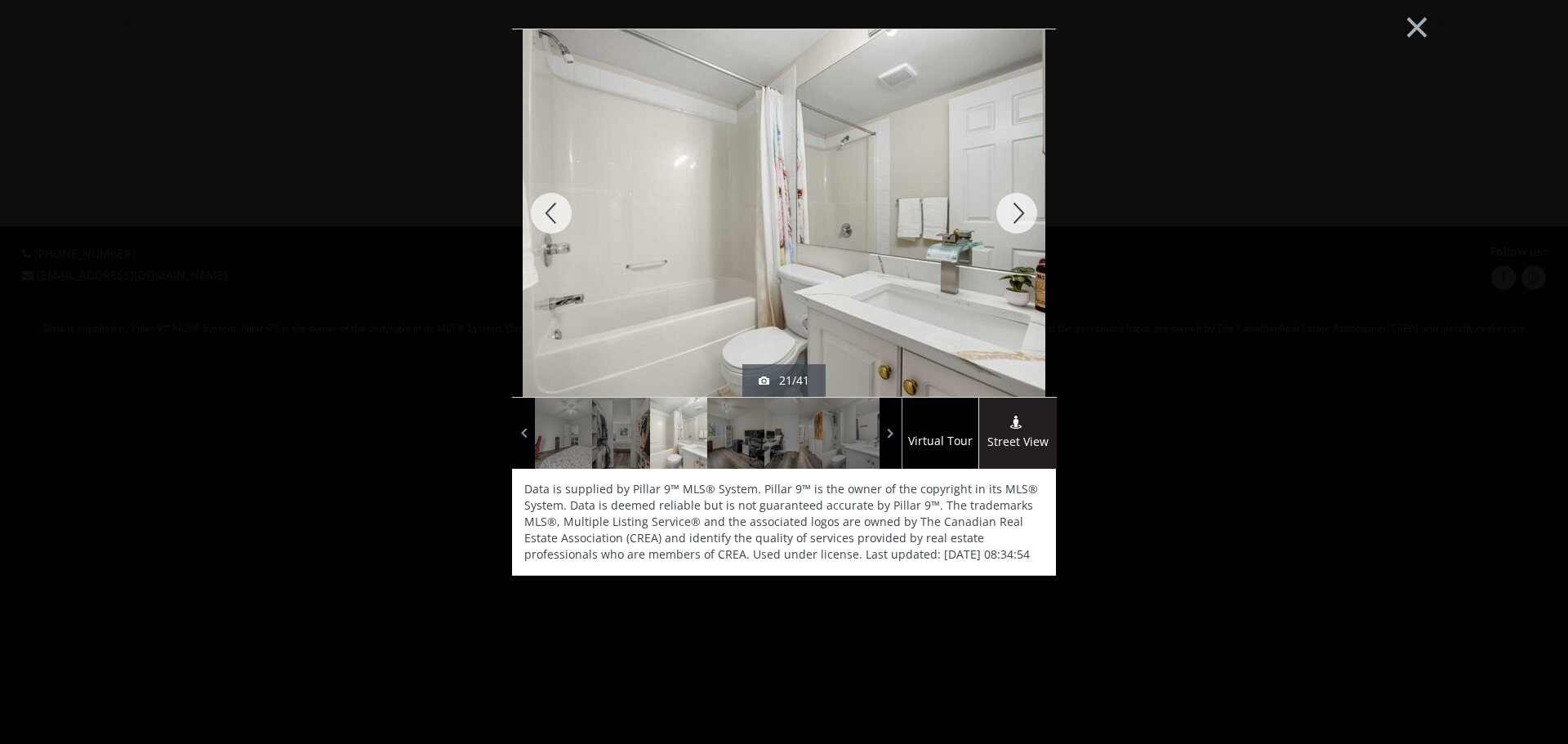
click at [1012, 206] on div at bounding box center [1017, 213] width 78 height 368
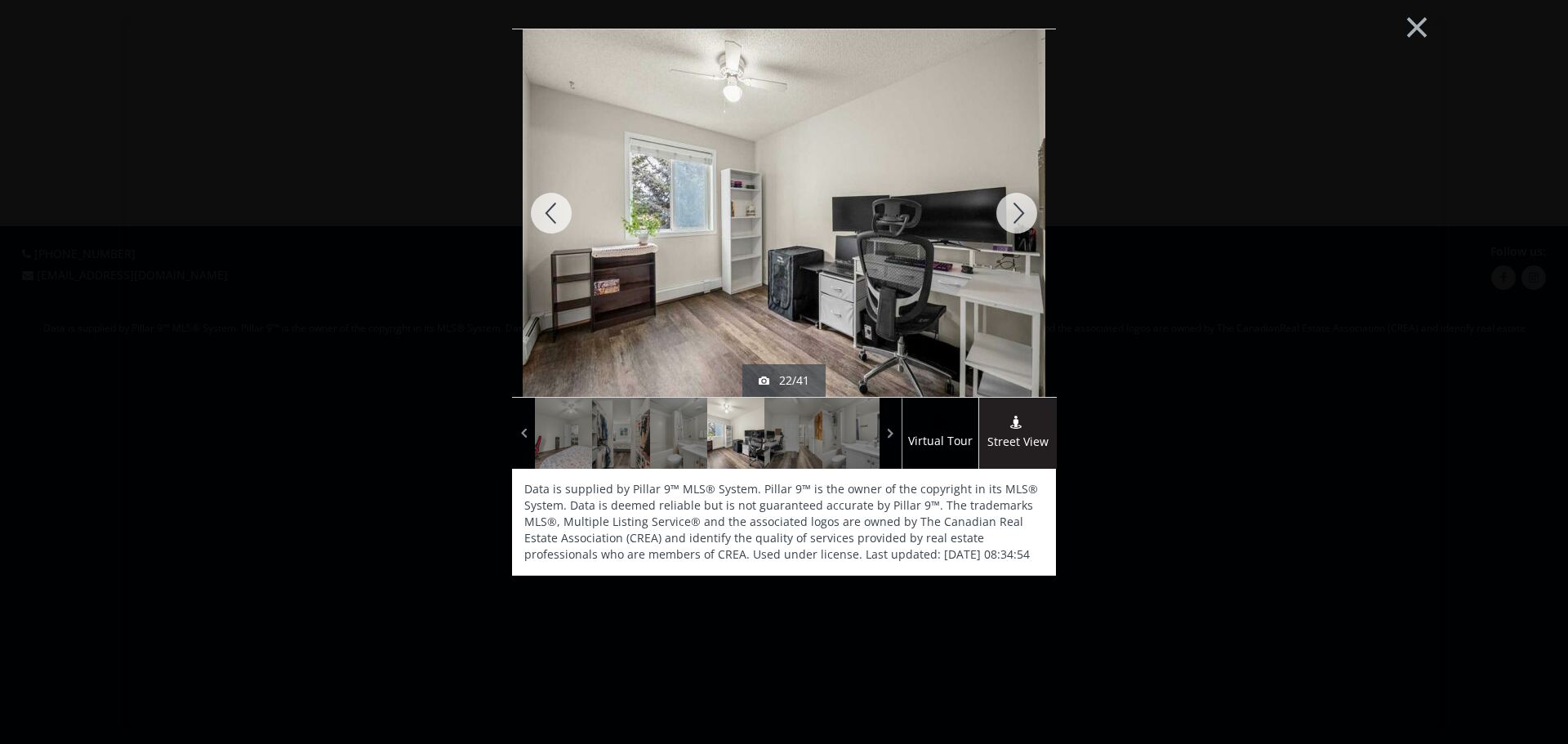
click at [1012, 206] on div at bounding box center [1017, 213] width 78 height 368
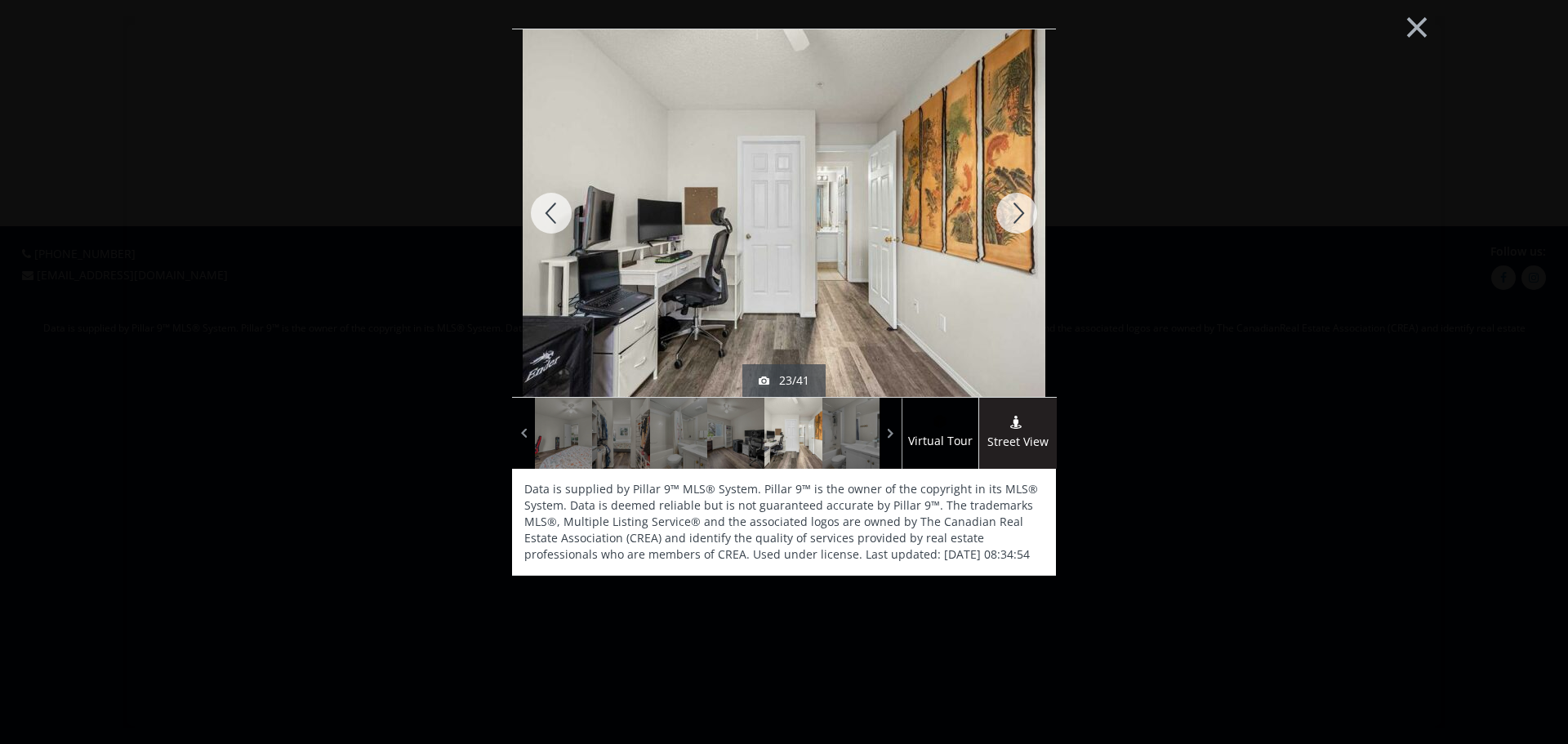
click at [1012, 206] on div at bounding box center [1017, 213] width 78 height 368
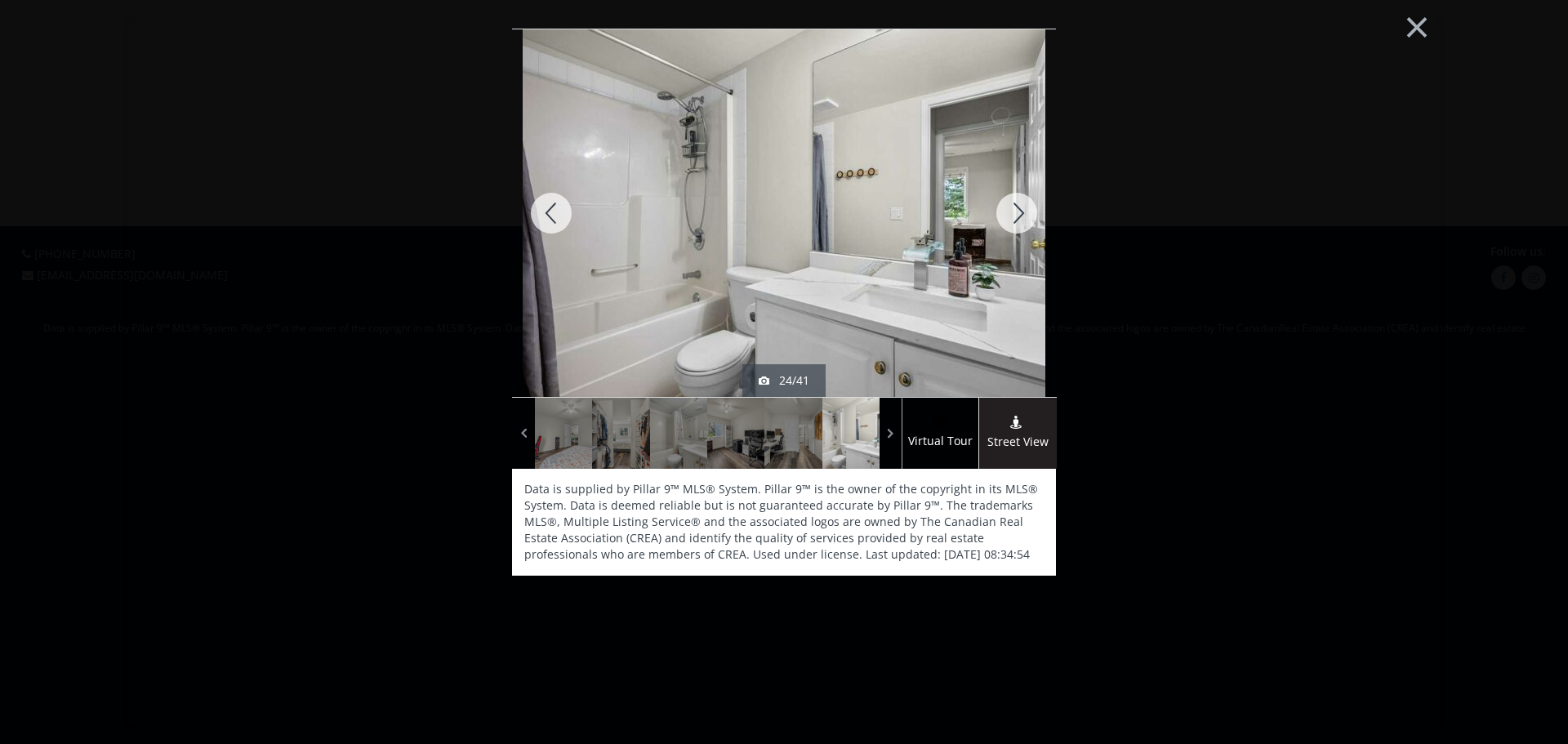
click at [1012, 206] on div at bounding box center [1017, 213] width 78 height 368
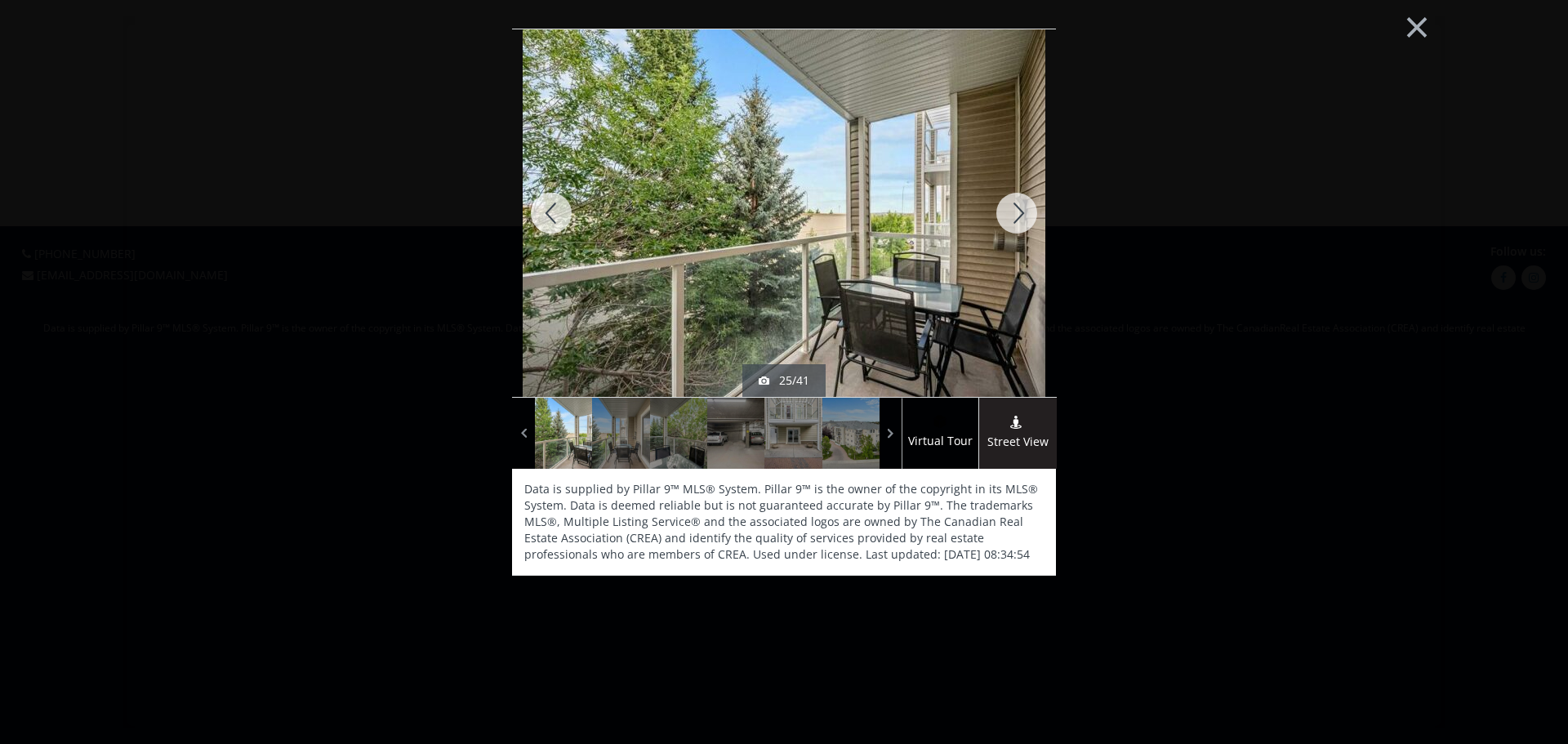
click at [1041, 206] on div at bounding box center [1017, 213] width 78 height 368
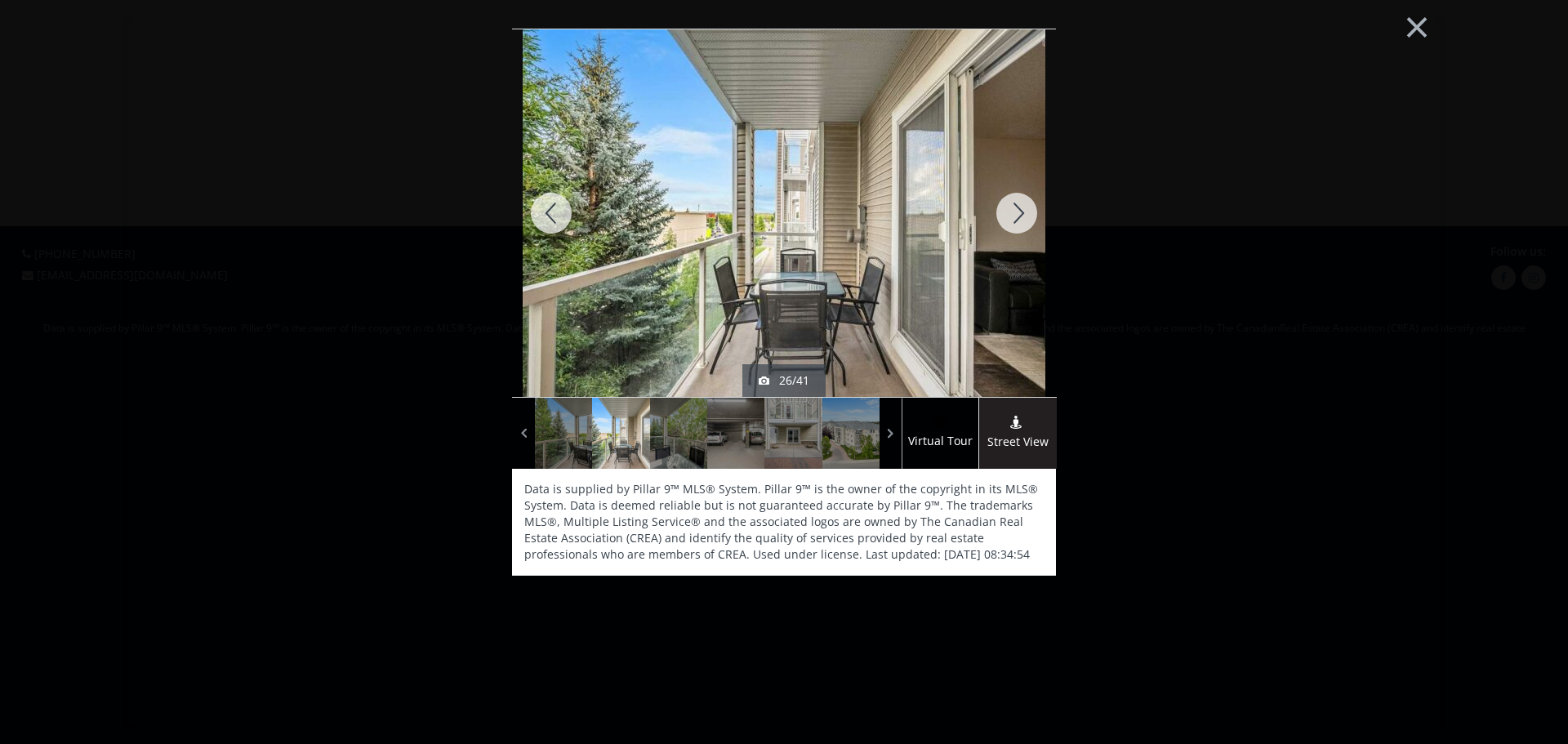
click at [1041, 206] on div at bounding box center [1017, 213] width 78 height 368
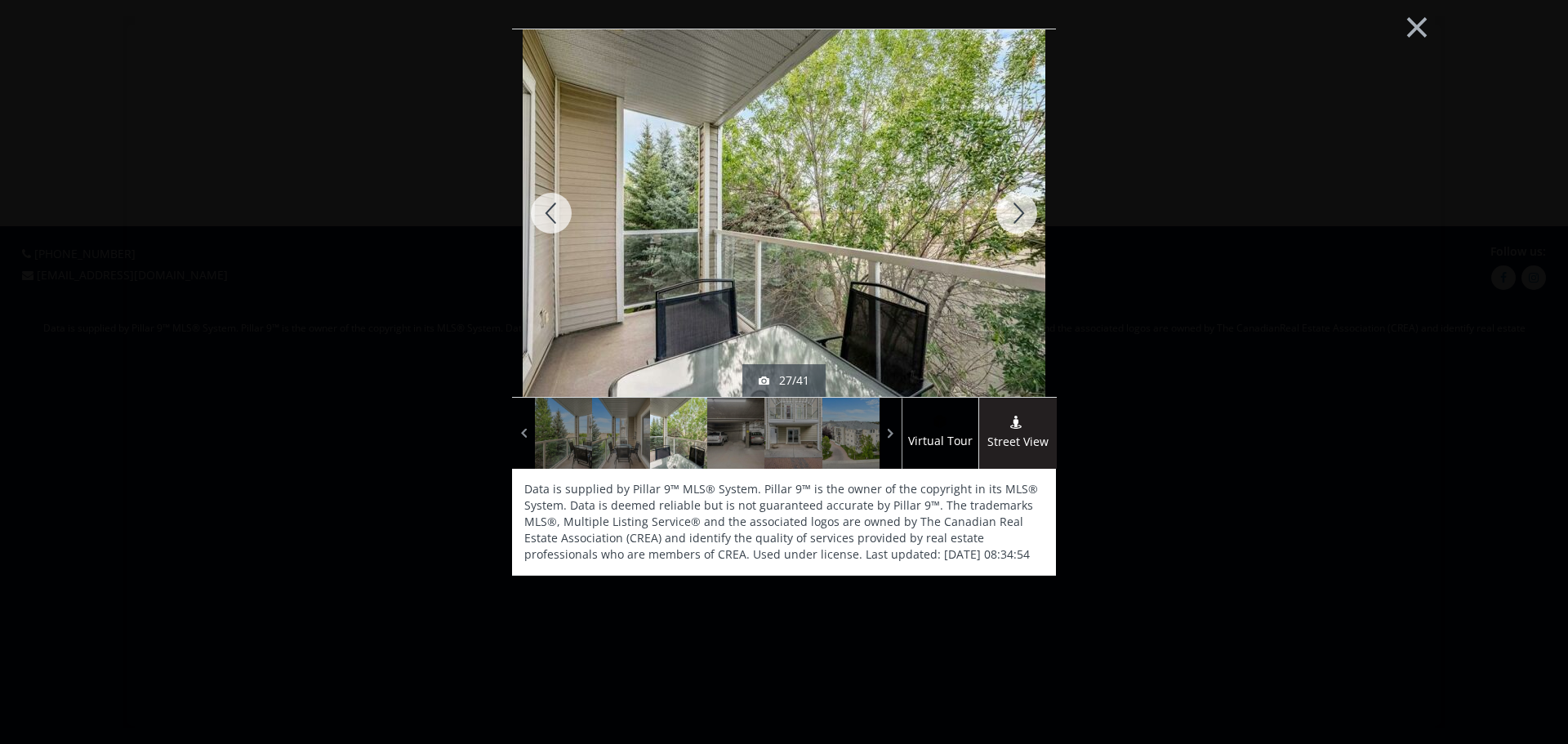
click at [1020, 206] on div at bounding box center [1017, 213] width 78 height 368
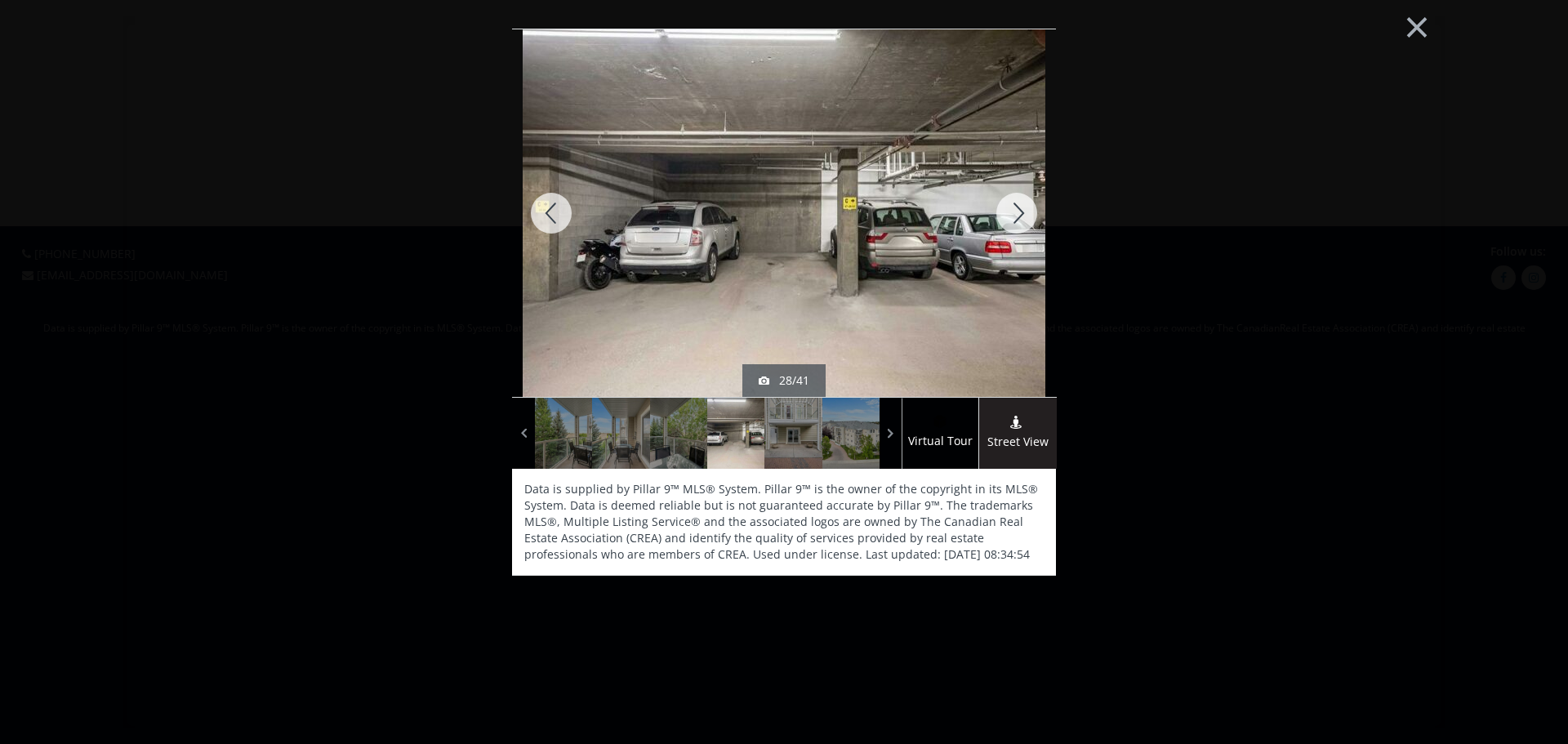
click at [1020, 206] on div at bounding box center [1017, 213] width 78 height 368
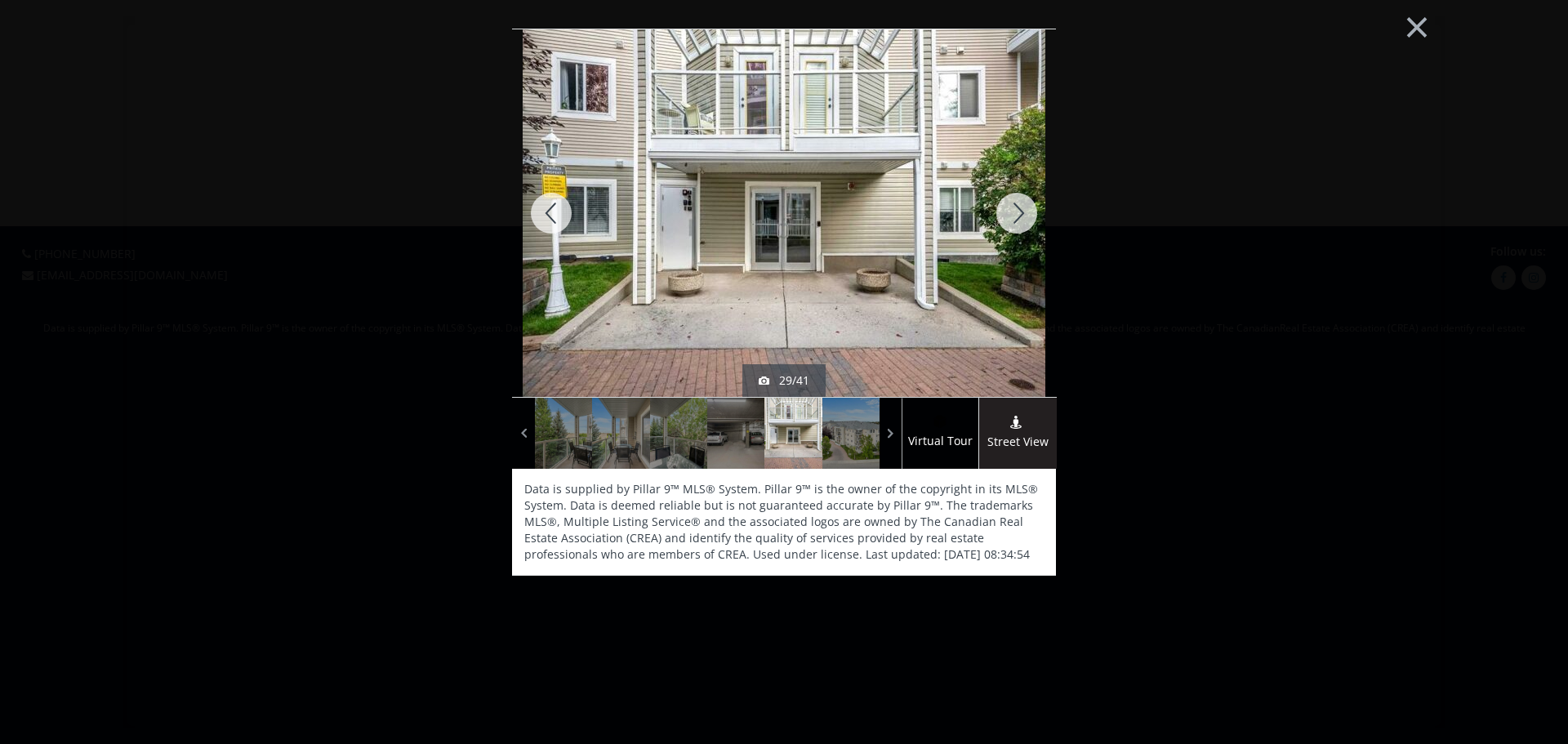
click at [1012, 207] on div at bounding box center [1017, 213] width 78 height 368
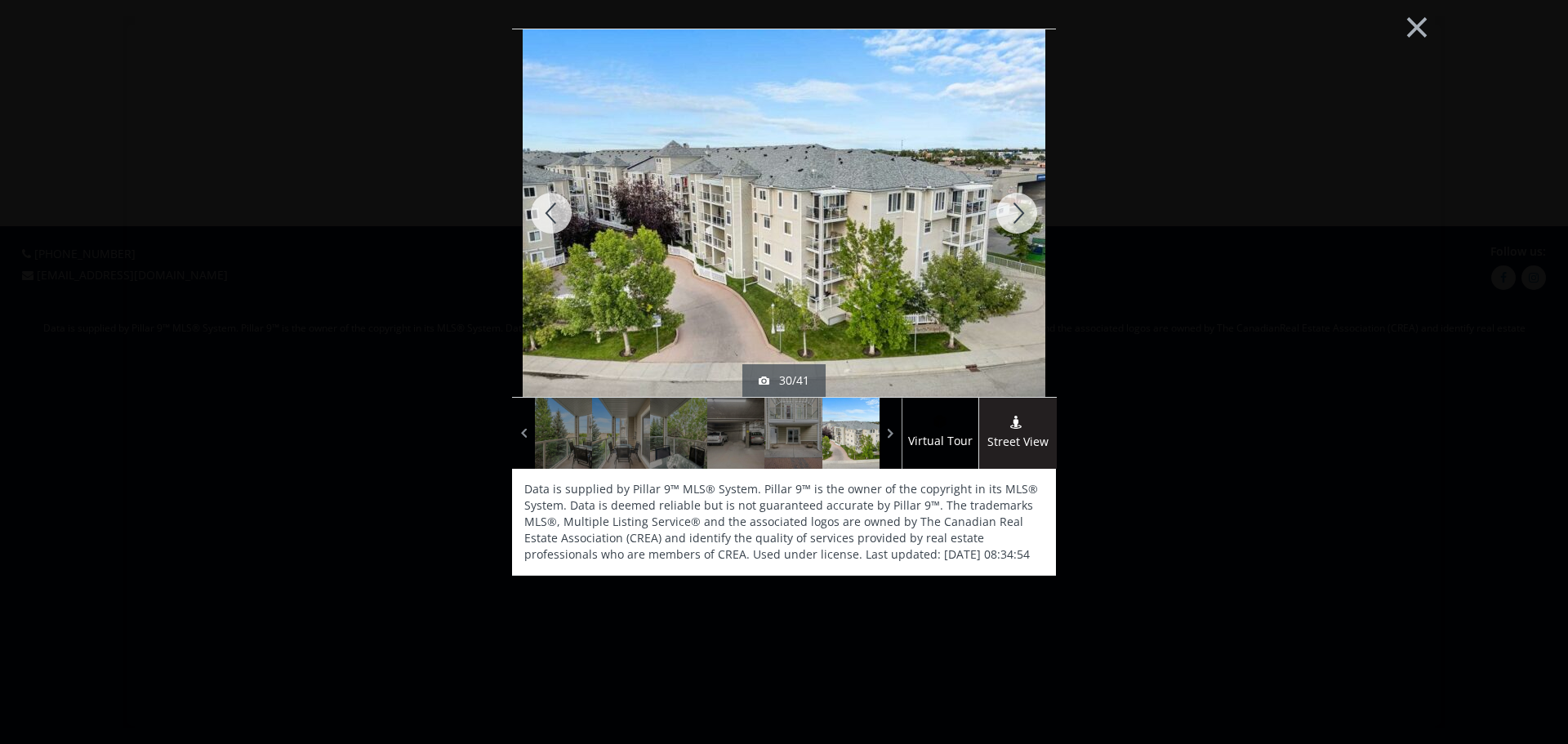
click at [1012, 207] on div at bounding box center [1017, 213] width 78 height 368
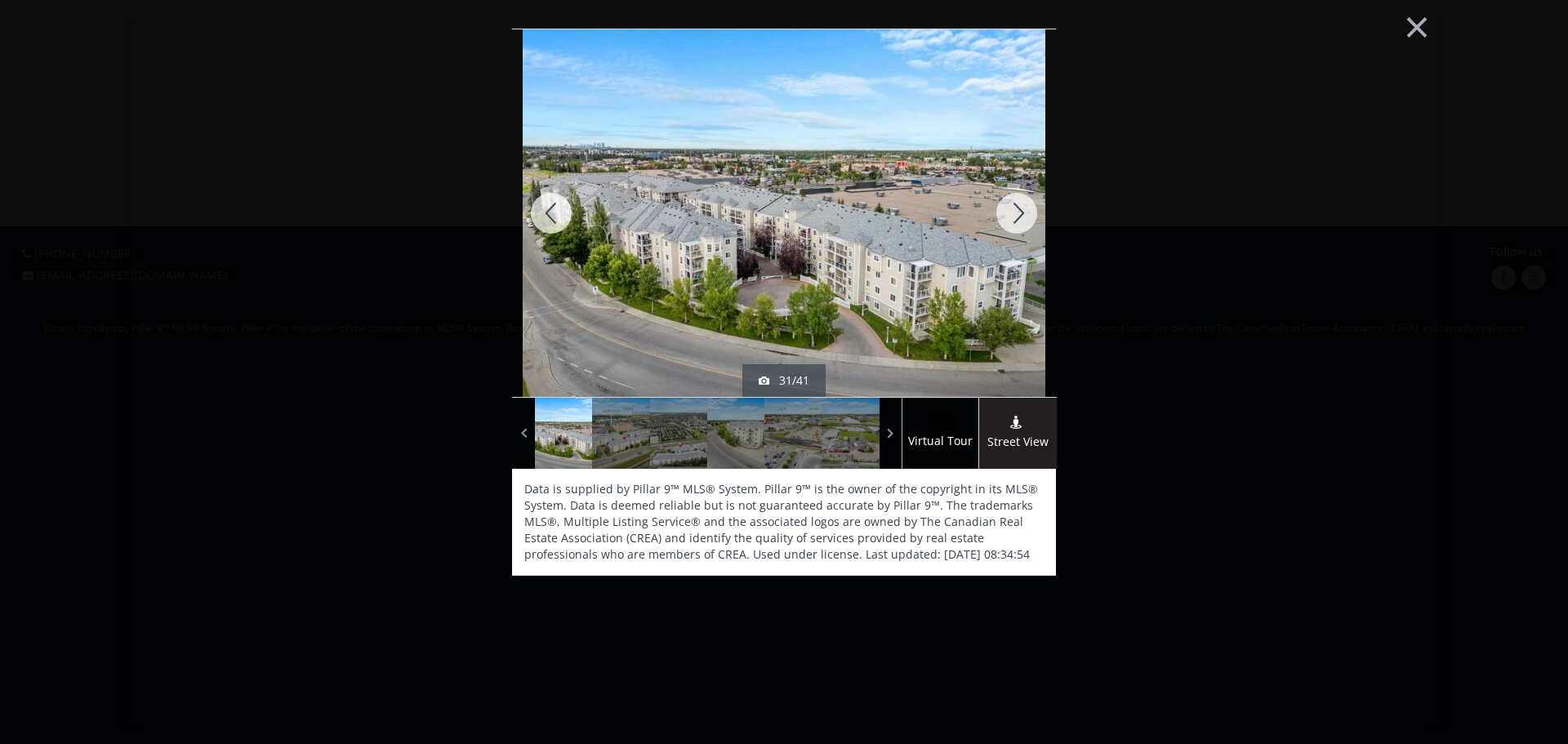
click at [1012, 207] on div at bounding box center [1017, 213] width 78 height 368
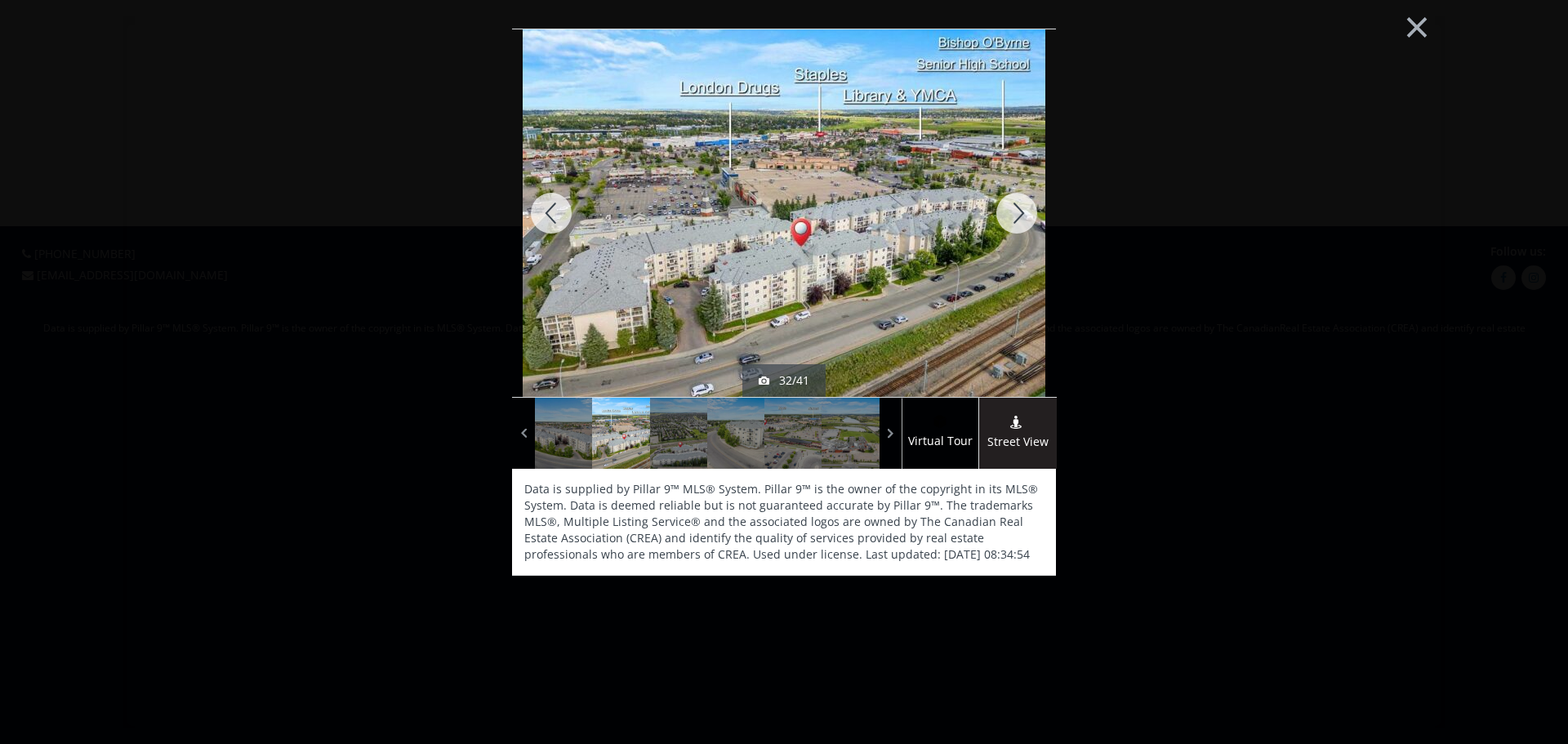
click at [1012, 207] on div at bounding box center [1017, 213] width 78 height 368
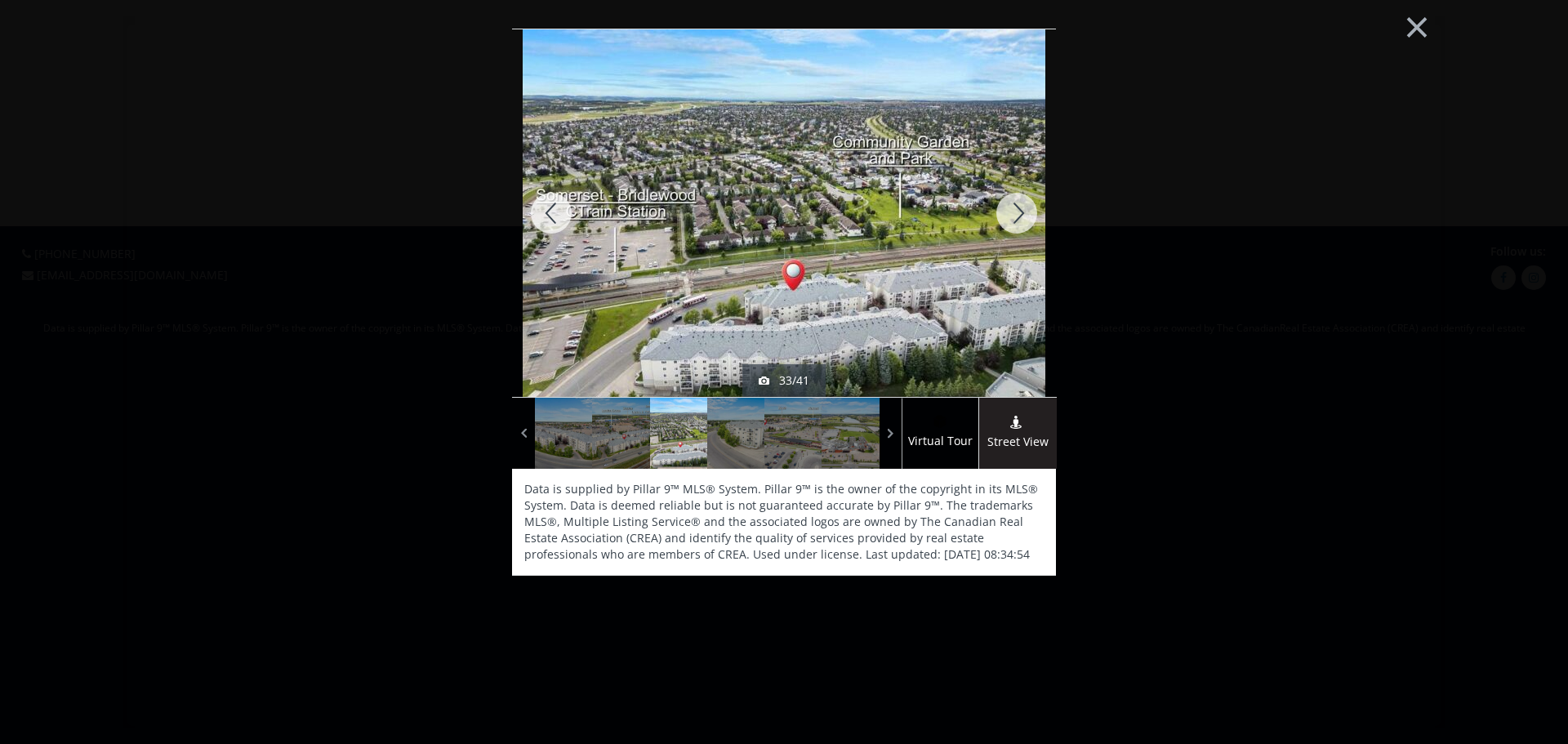
click at [1017, 208] on div at bounding box center [1017, 213] width 78 height 368
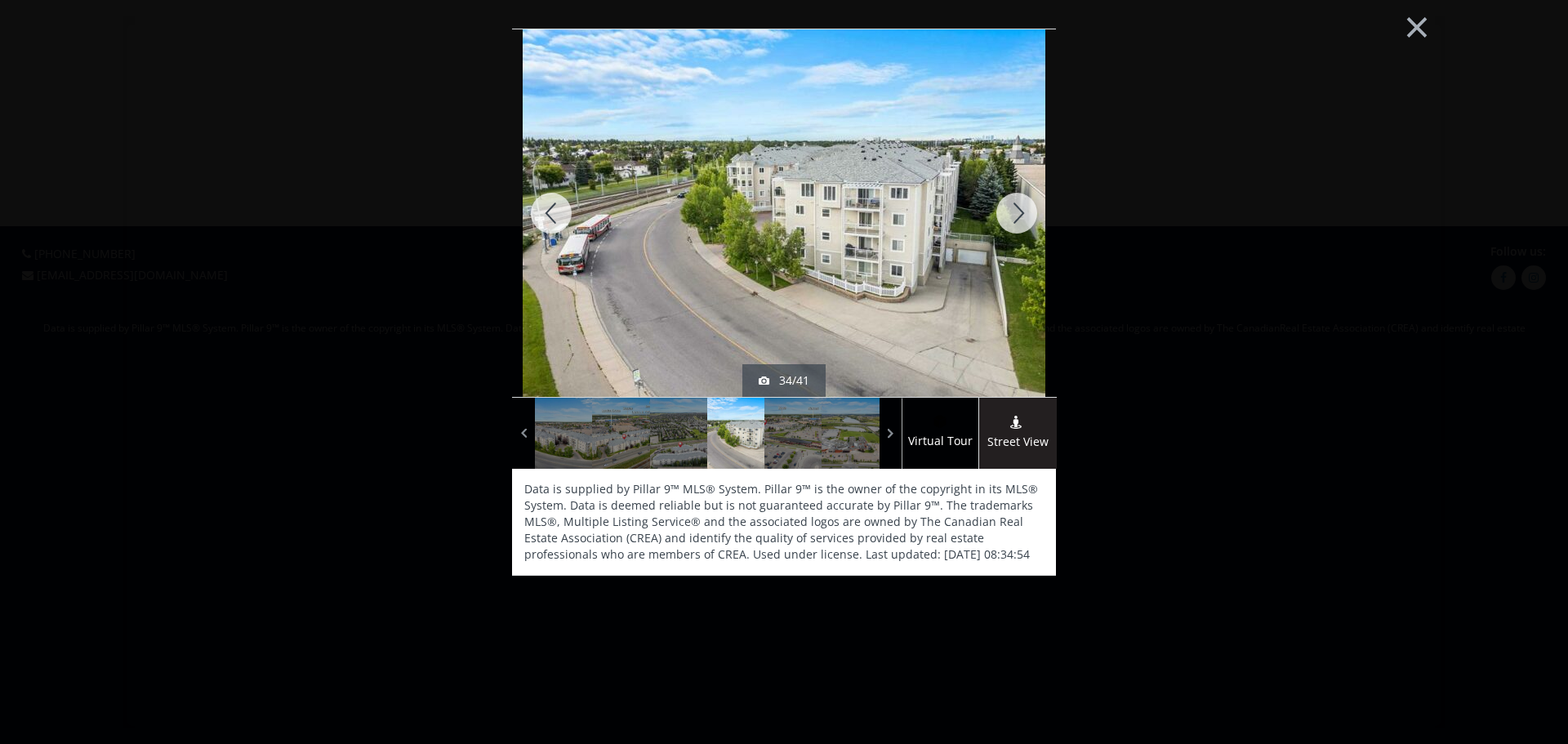
click at [1017, 208] on div at bounding box center [1017, 213] width 78 height 368
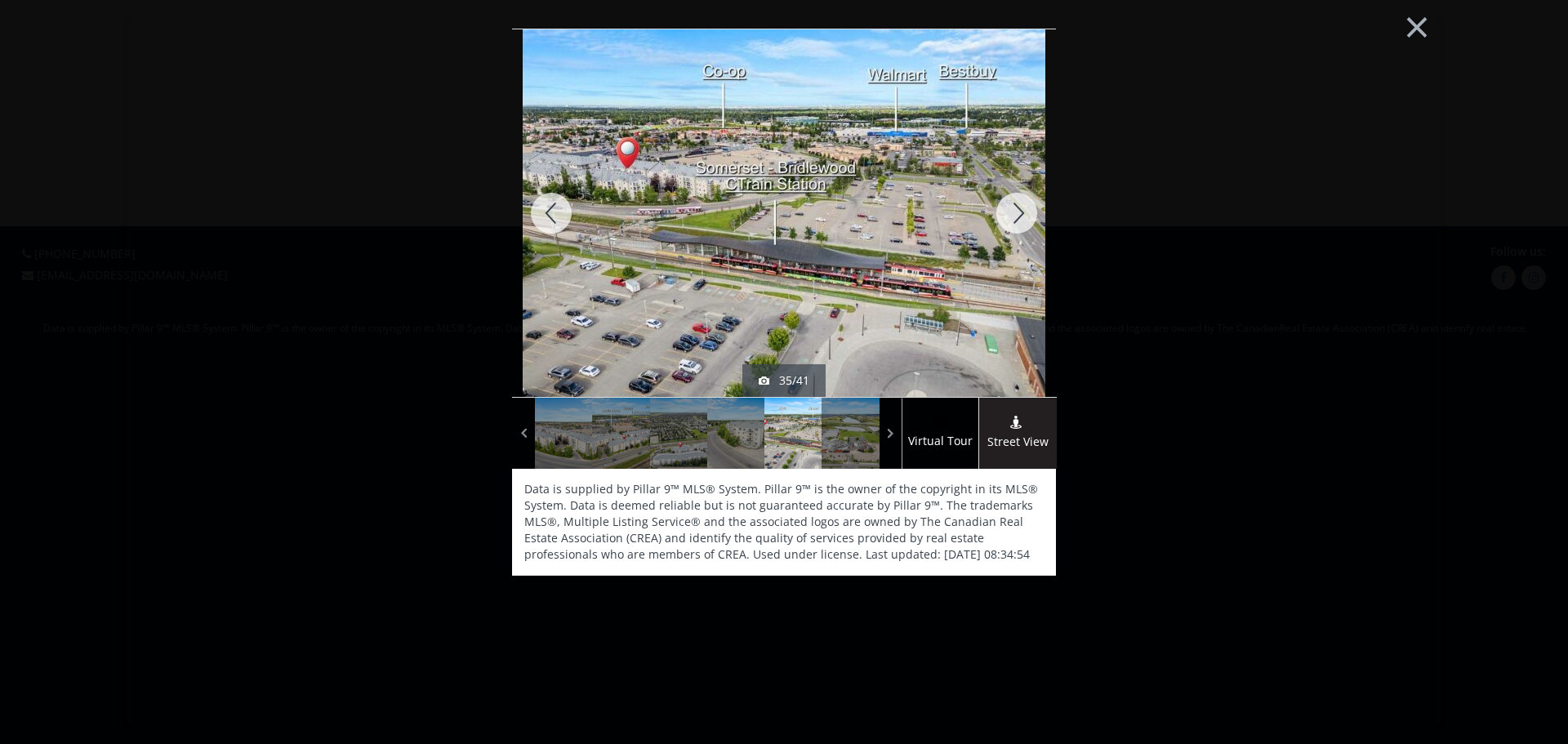
click at [1017, 208] on div at bounding box center [1017, 213] width 78 height 368
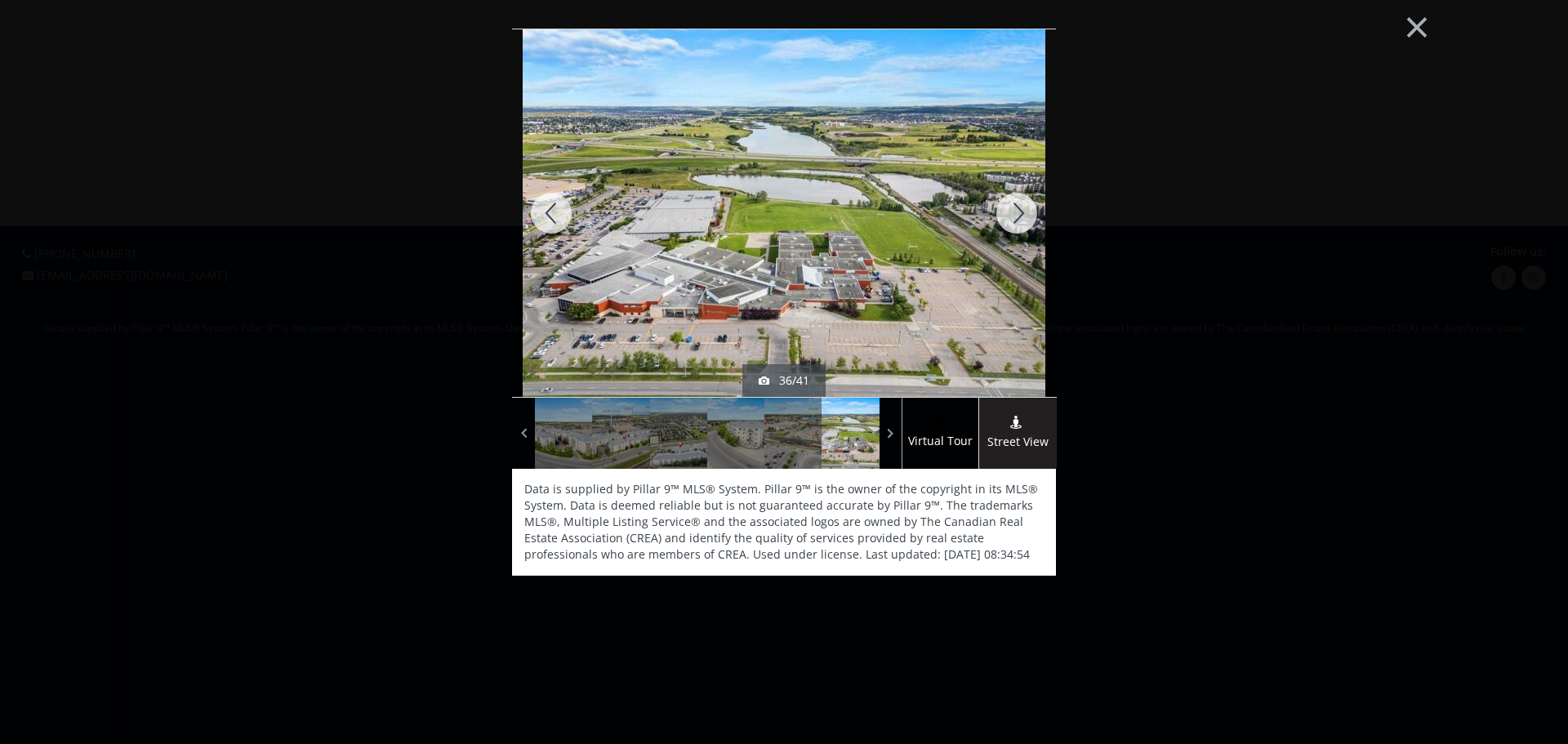
click at [1017, 208] on div at bounding box center [1017, 213] width 78 height 368
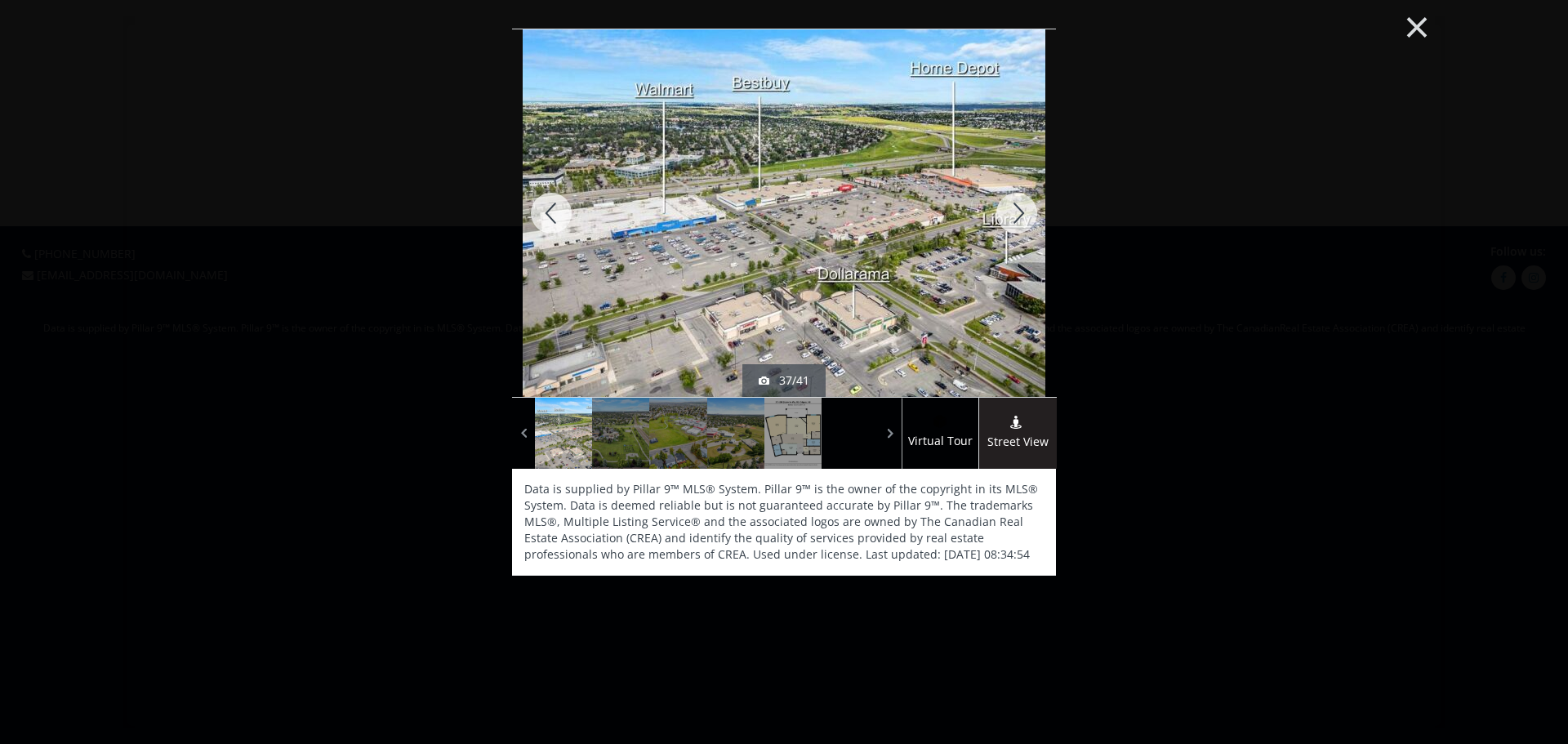
click at [1425, 30] on button "×" at bounding box center [1417, 25] width 90 height 67
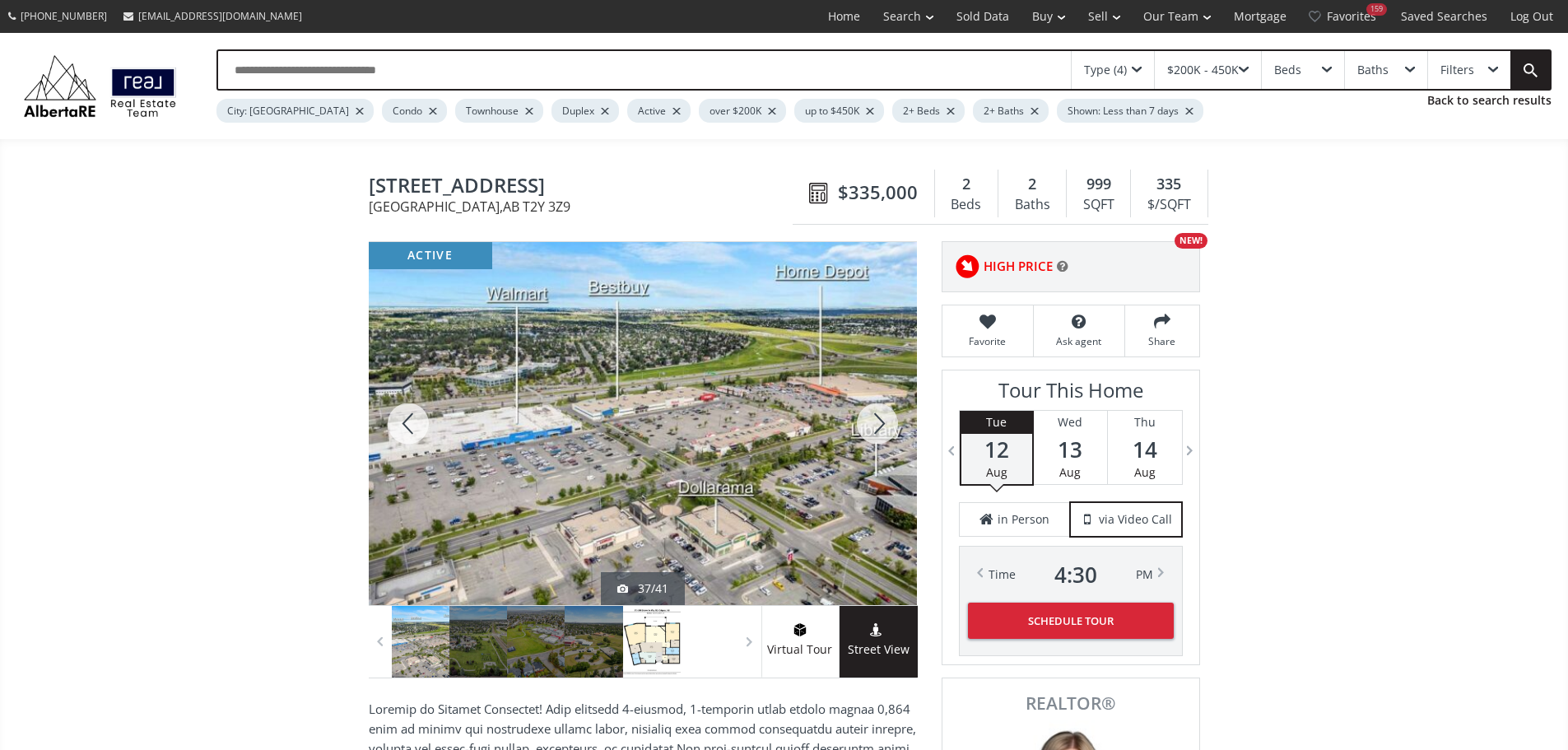
click at [653, 639] on div at bounding box center [652, 642] width 58 height 72
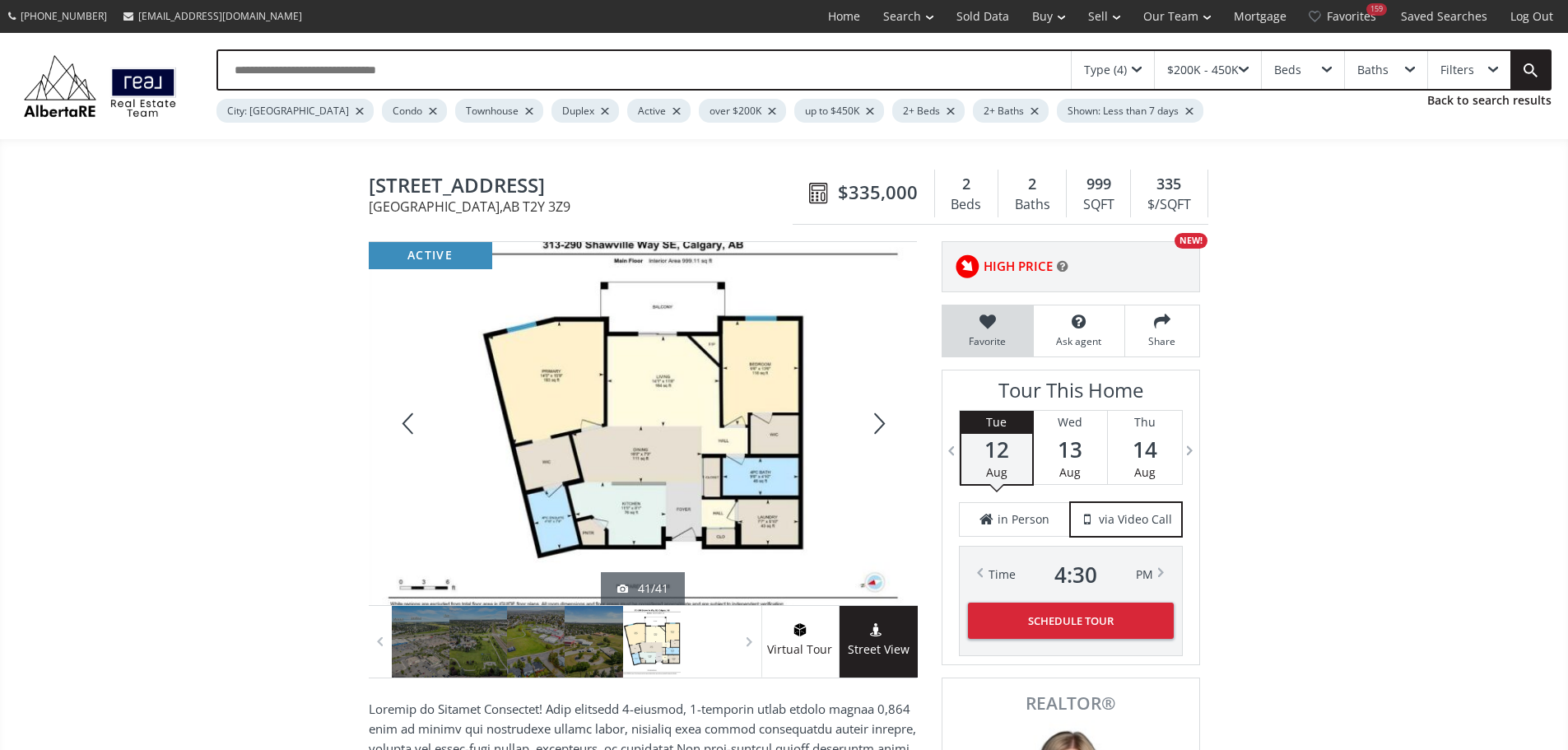
click at [982, 330] on icon at bounding box center [987, 322] width 74 height 17
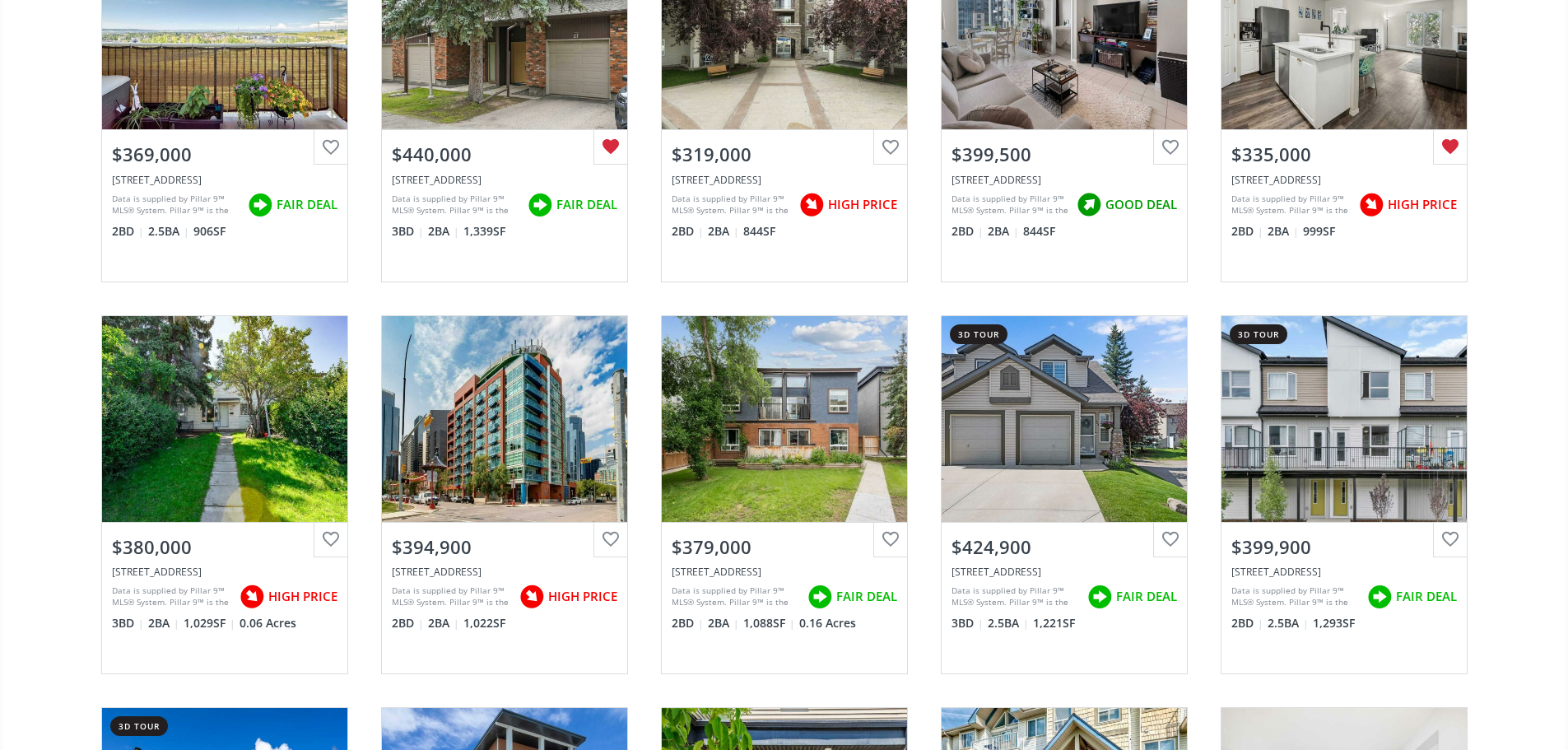
scroll to position [2881, 0]
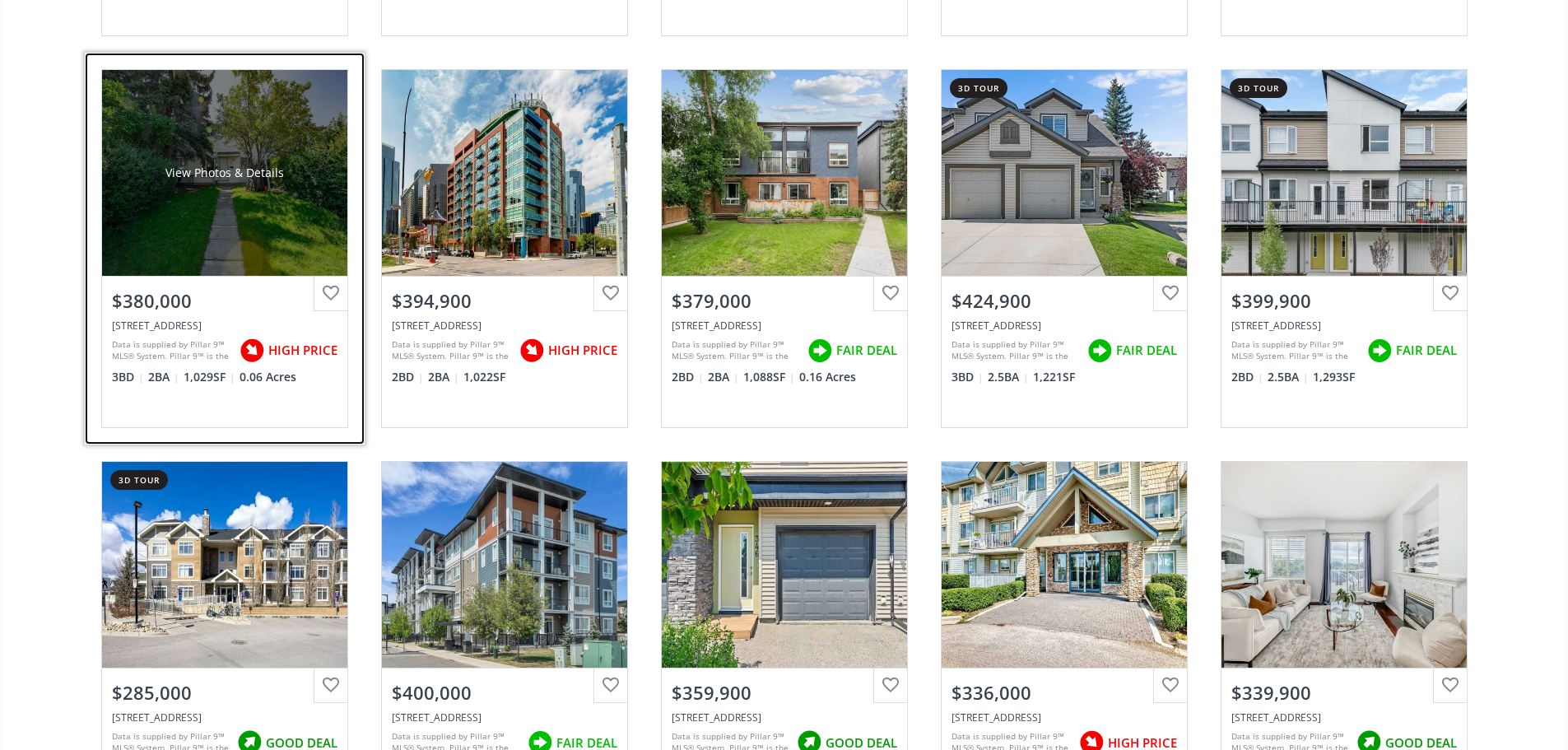
click at [177, 181] on div "View Photos & Details" at bounding box center [225, 173] width 119 height 17
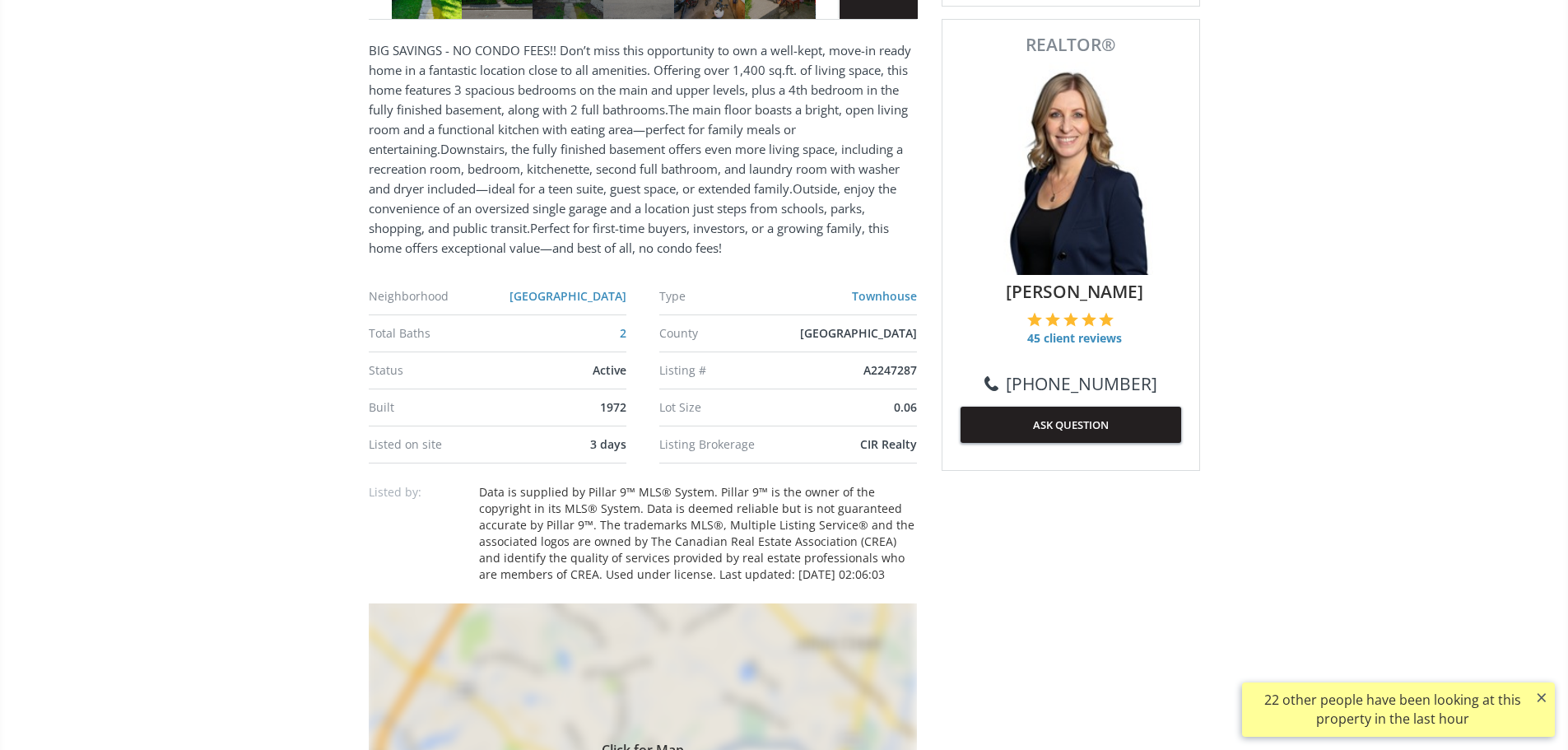
scroll to position [906, 0]
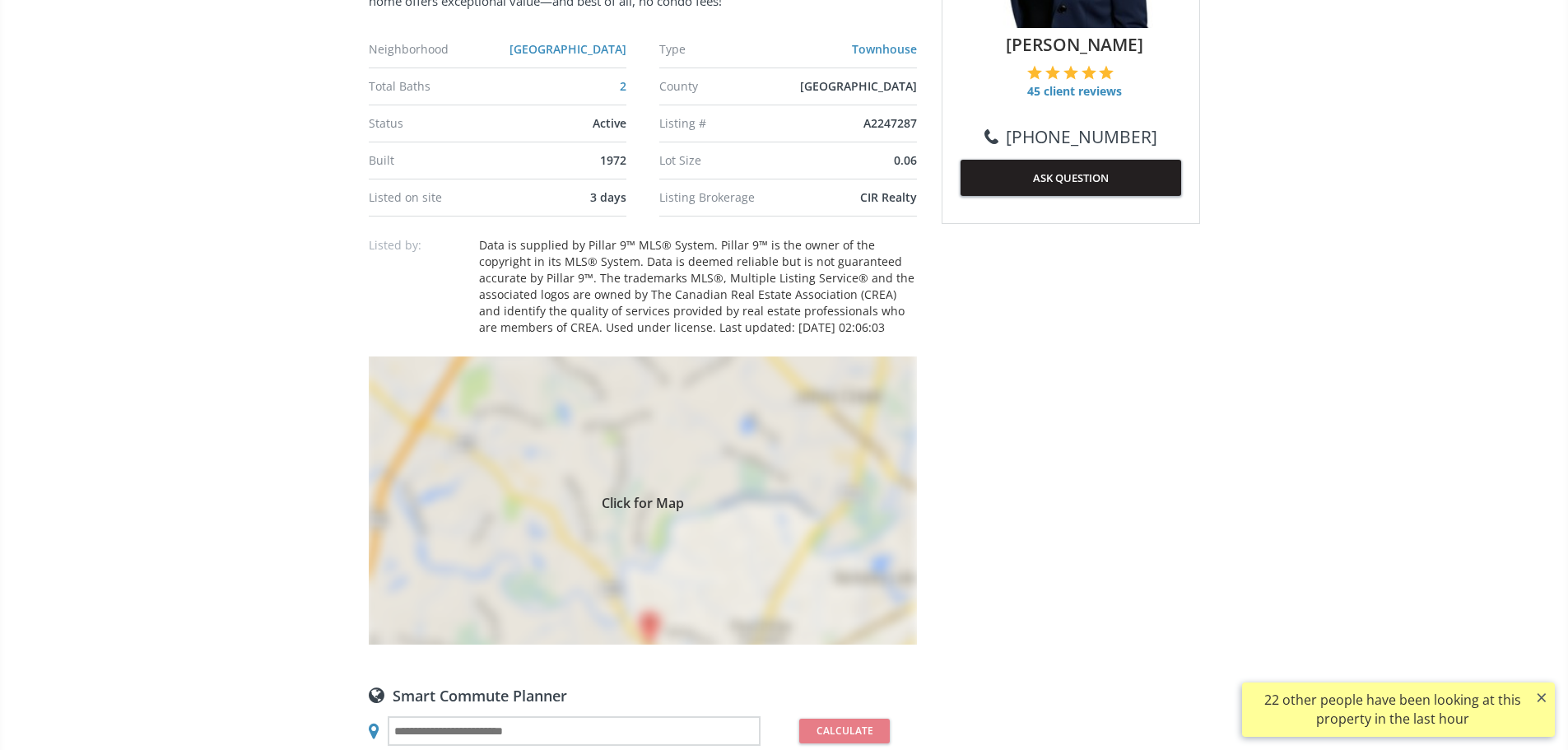
click at [775, 549] on div "Click for Map" at bounding box center [643, 501] width 548 height 288
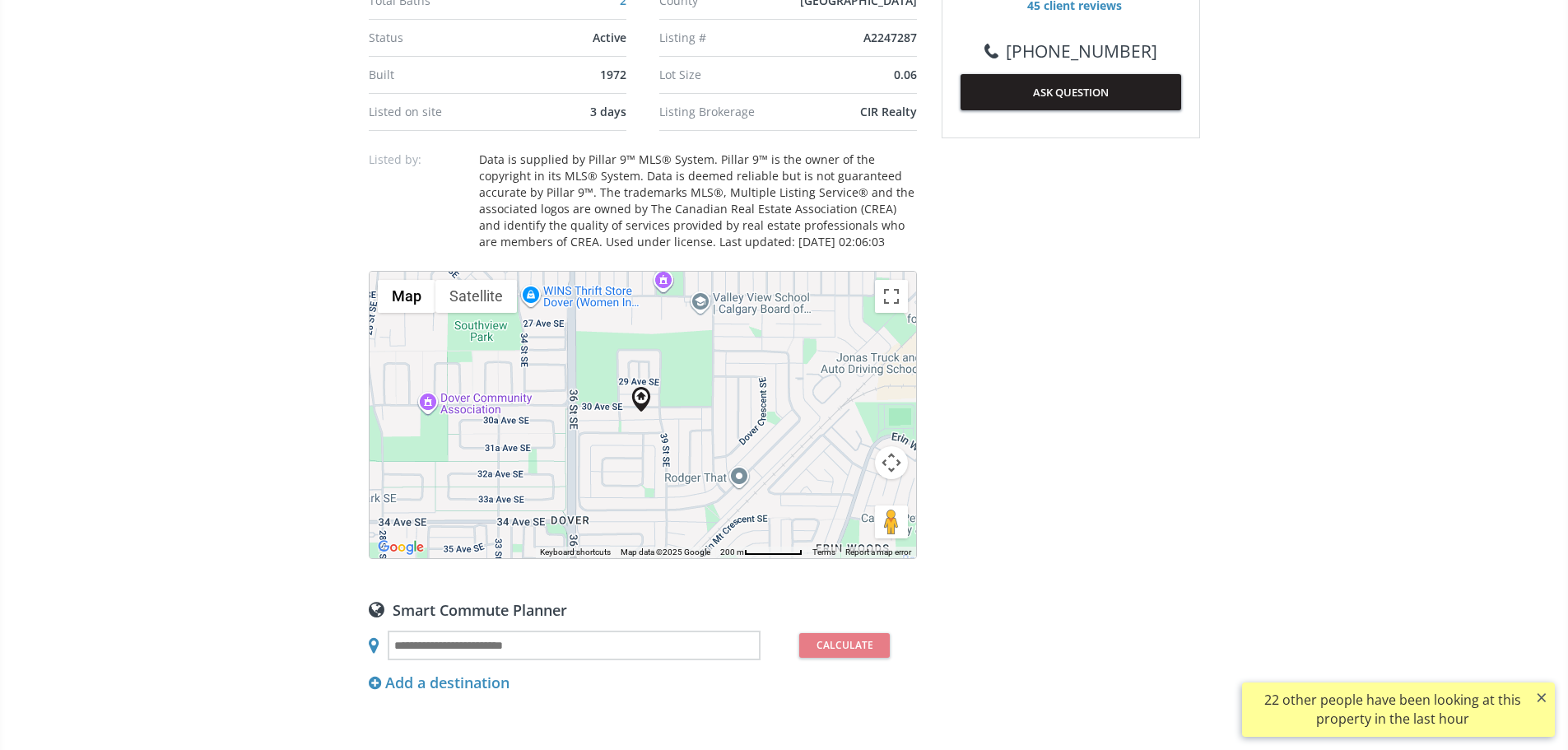
scroll to position [1071, 0]
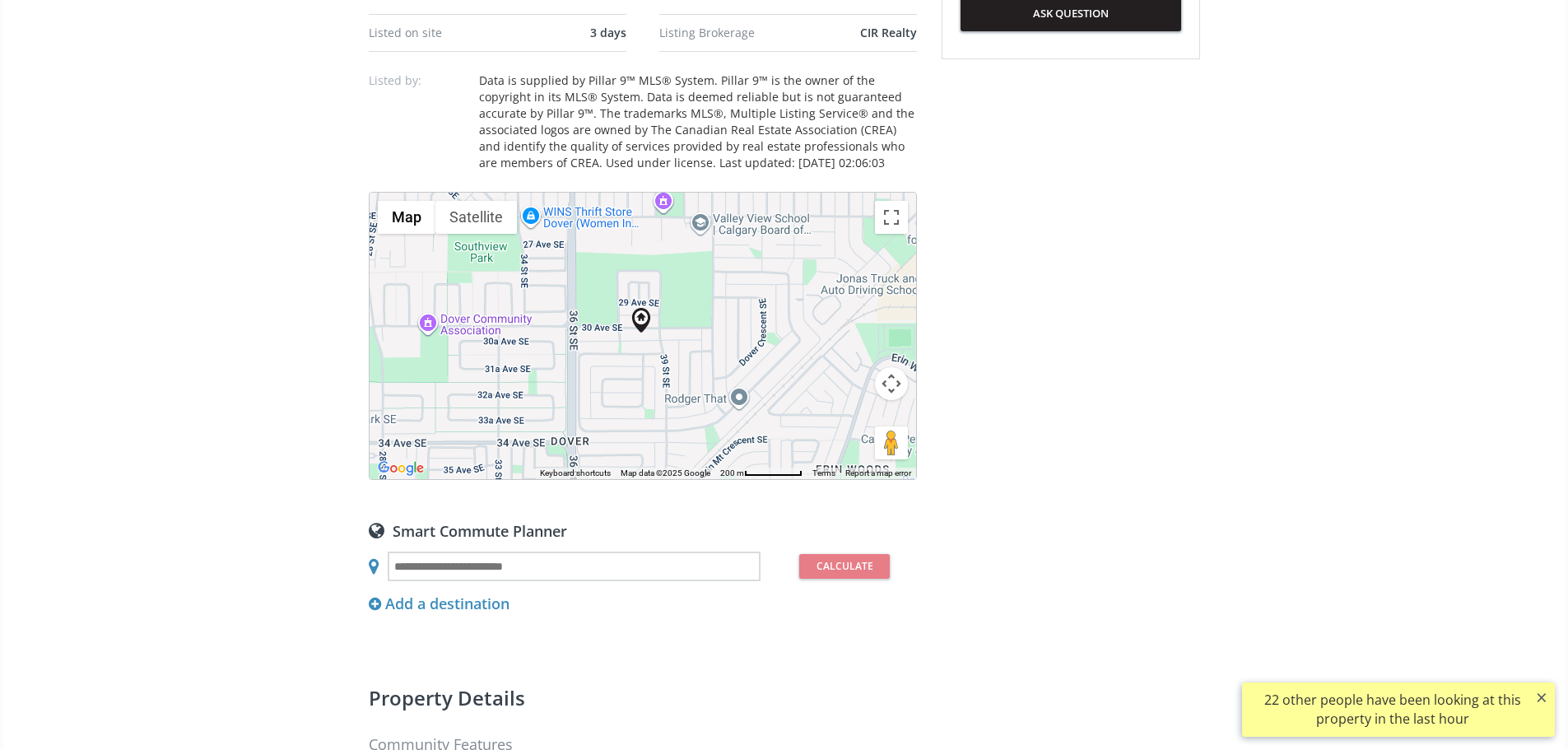
click at [902, 400] on button "Map camera controls" at bounding box center [891, 383] width 33 height 33
click at [846, 441] on button "Zoom out" at bounding box center [849, 424] width 33 height 33
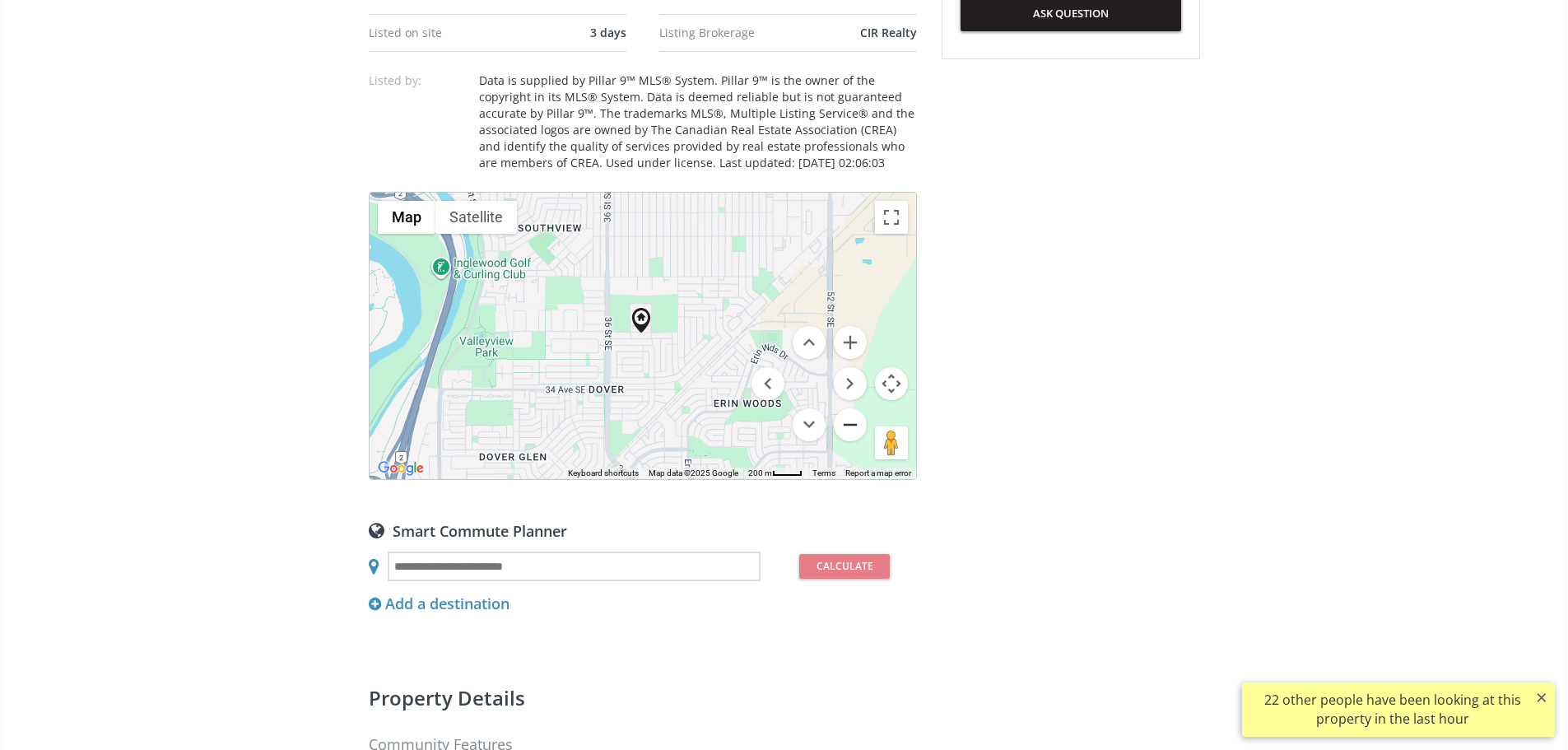
click at [846, 441] on button "Zoom out" at bounding box center [849, 424] width 33 height 33
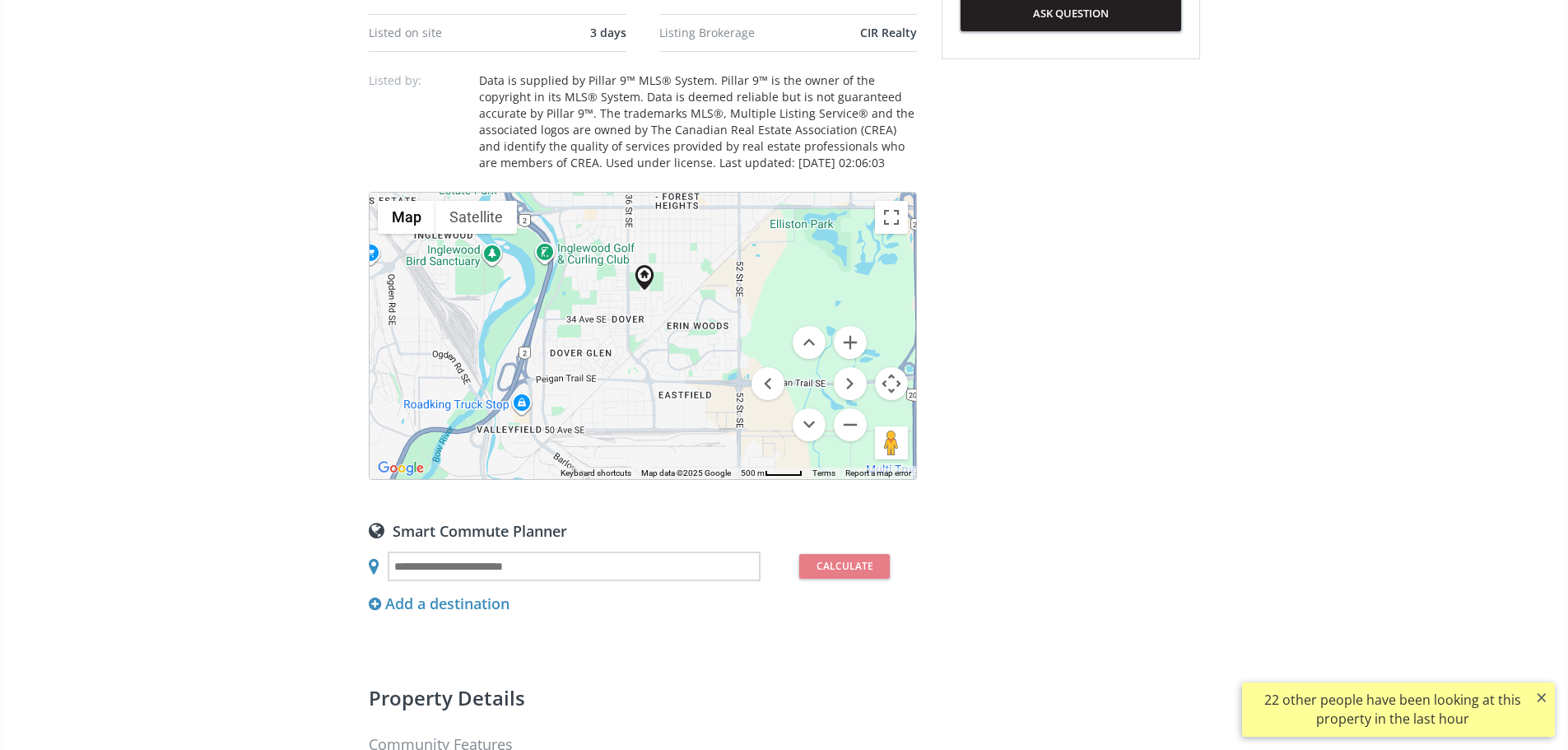
drag, startPoint x: 663, startPoint y: 479, endPoint x: 666, endPoint y: 434, distance: 45.1
click at [666, 434] on div "To navigate, press the arrow keys." at bounding box center [643, 336] width 546 height 286
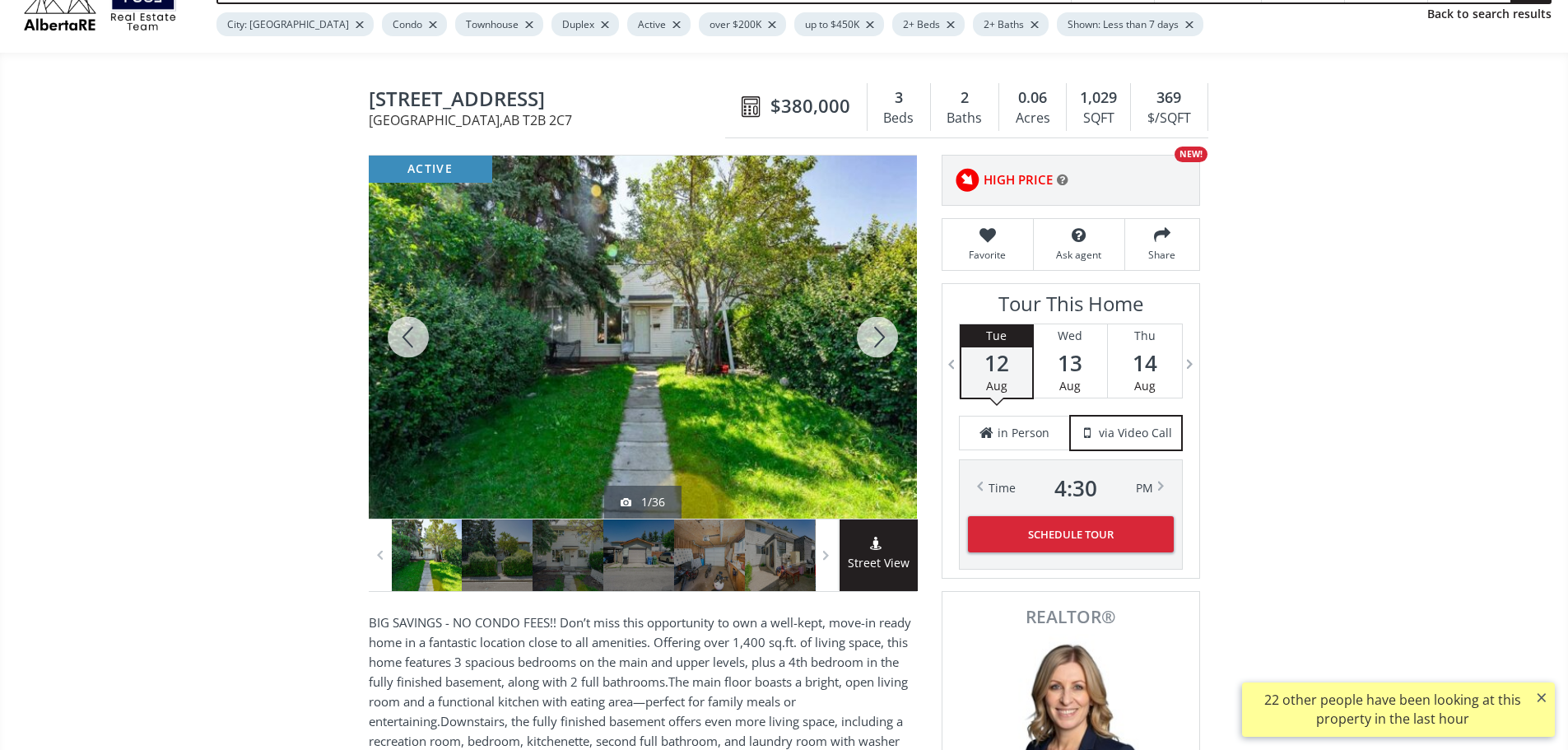
scroll to position [82, 0]
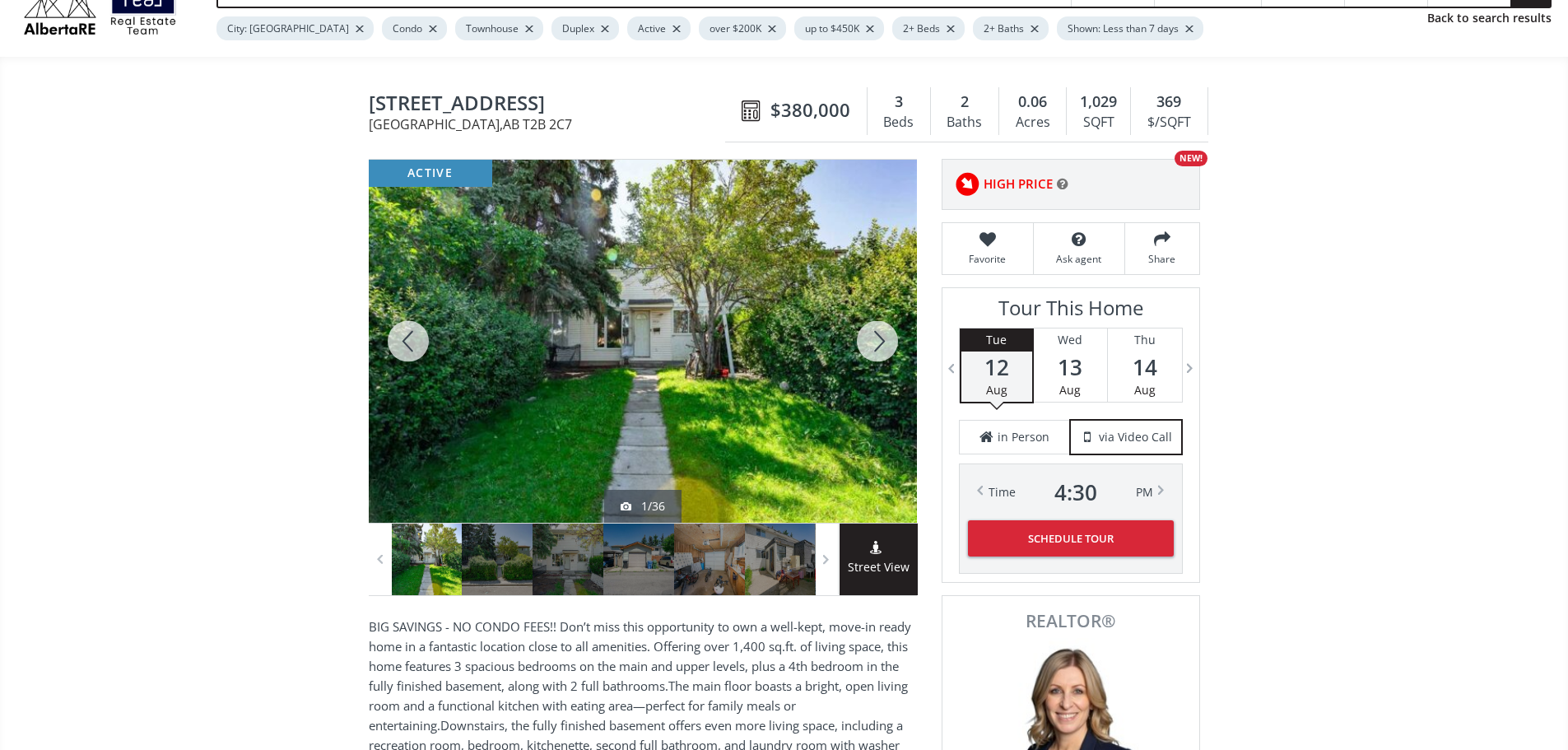
click at [874, 350] on div at bounding box center [877, 342] width 79 height 363
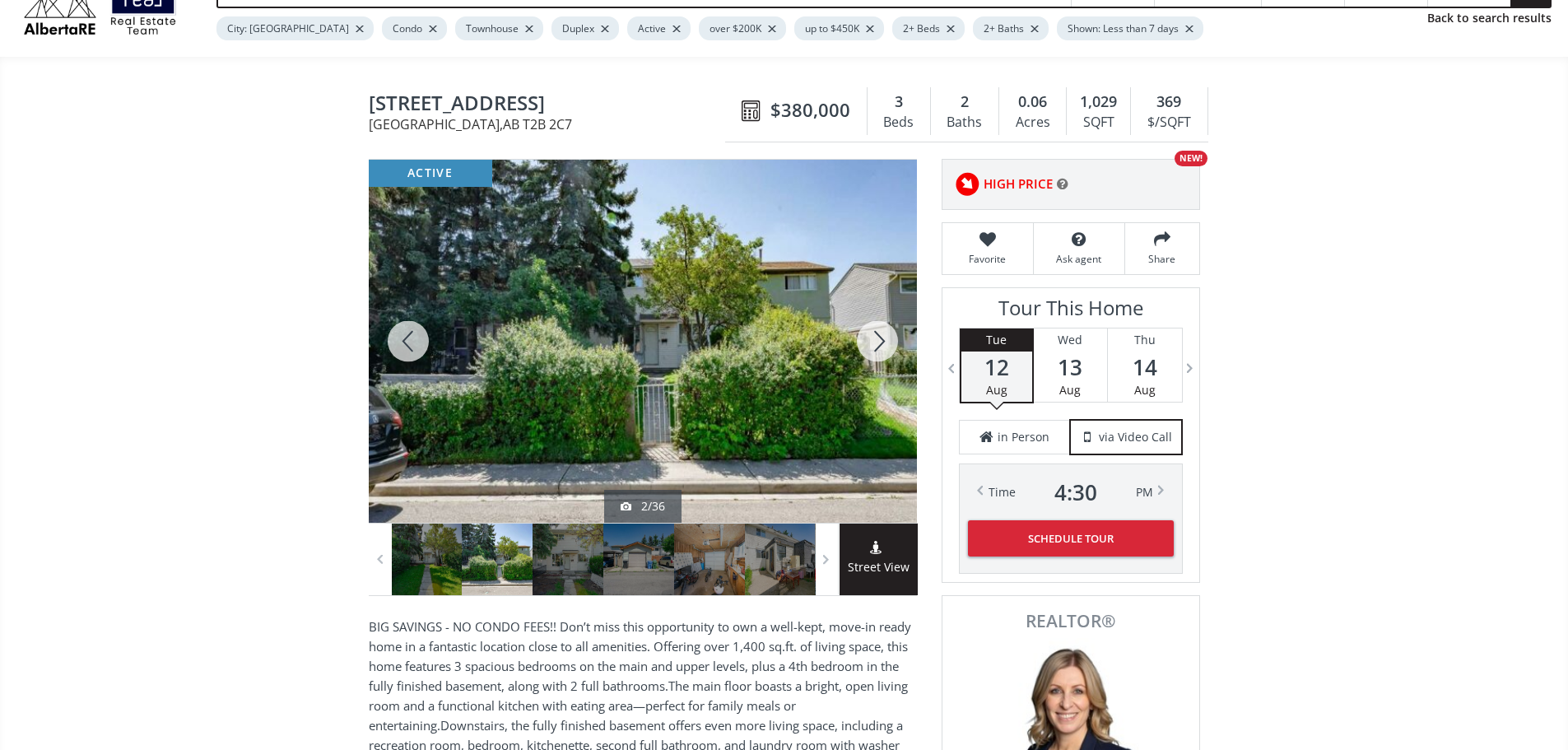
click at [874, 350] on div at bounding box center [877, 342] width 79 height 363
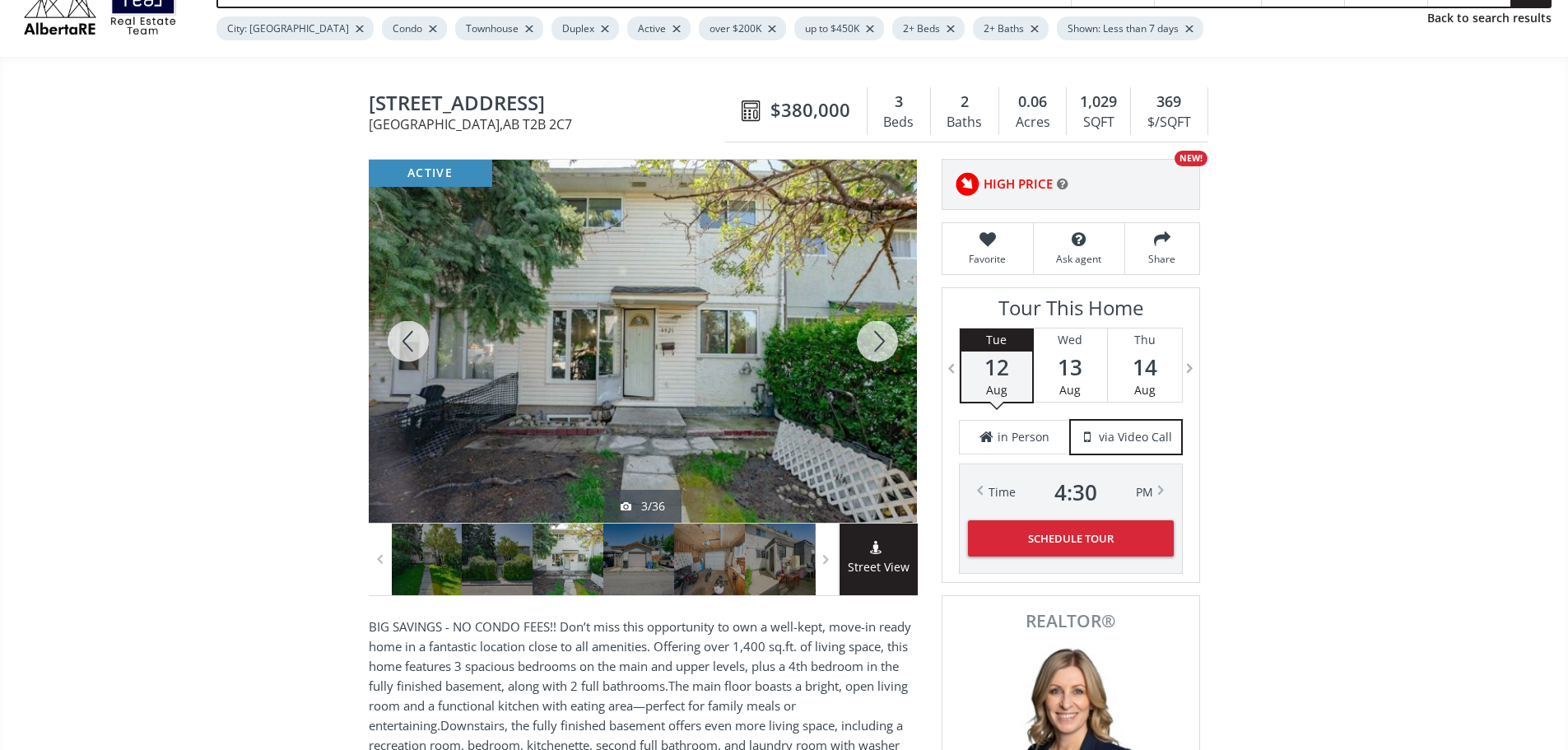
click at [874, 350] on div at bounding box center [877, 342] width 79 height 363
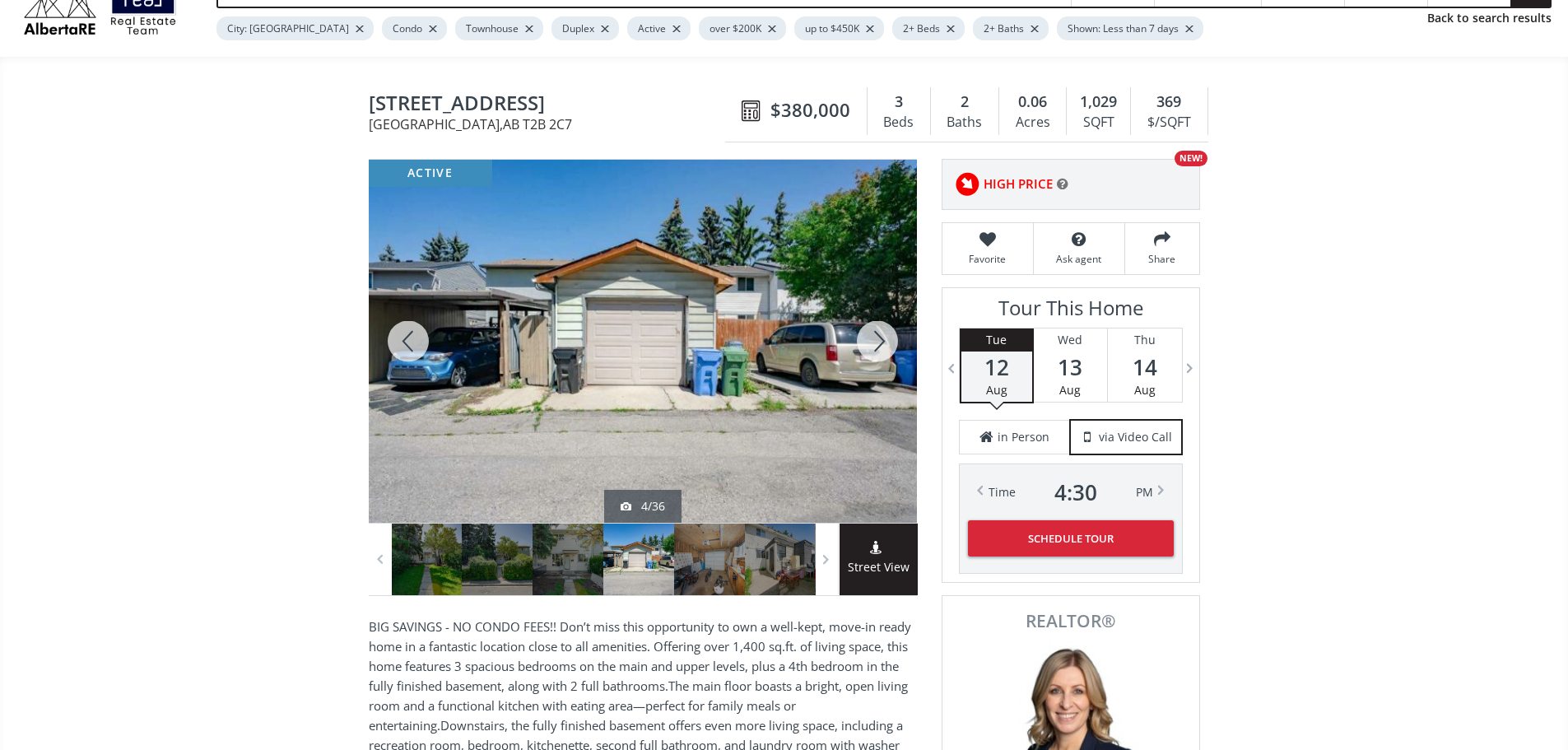
click at [873, 350] on div at bounding box center [877, 342] width 79 height 363
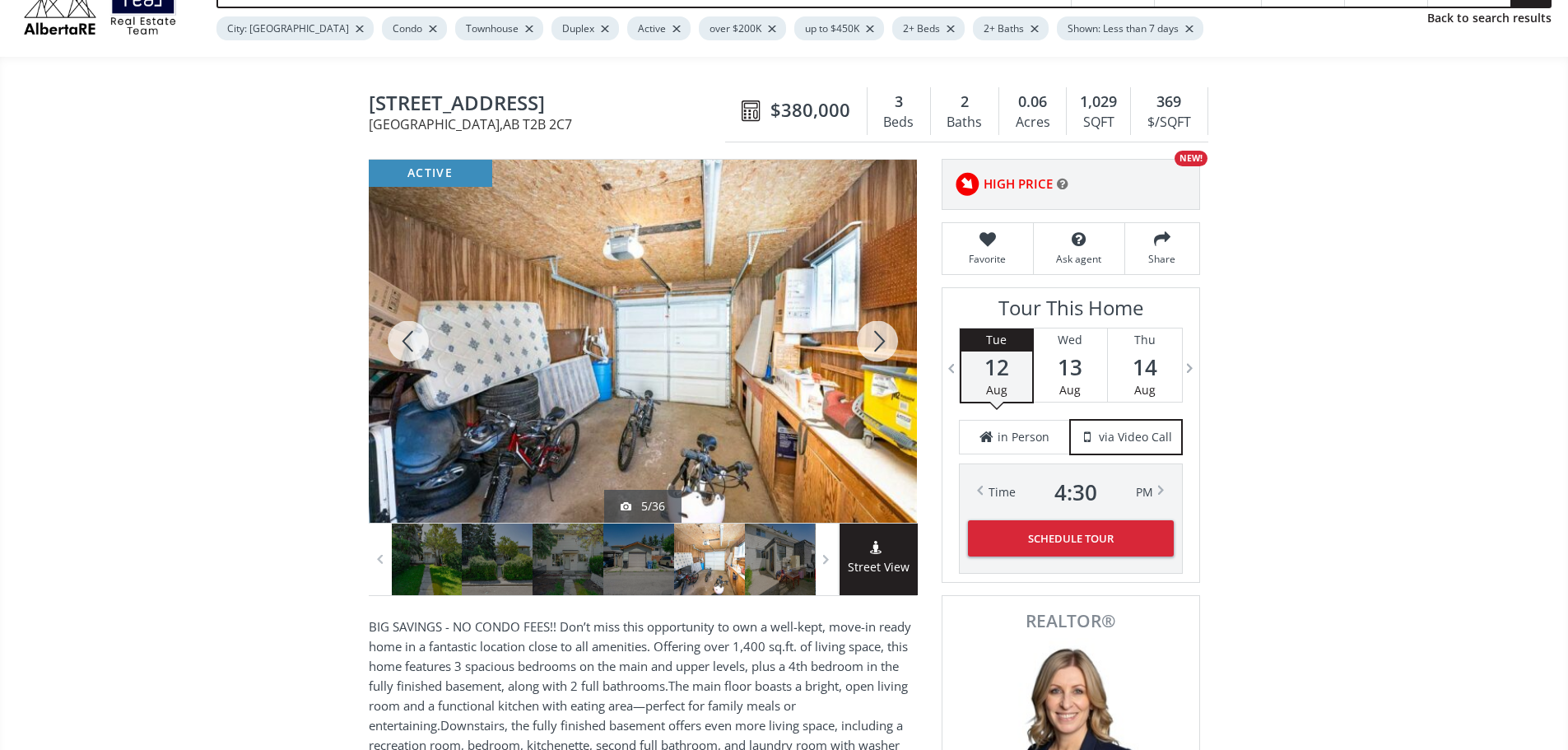
click at [873, 350] on div at bounding box center [877, 342] width 79 height 363
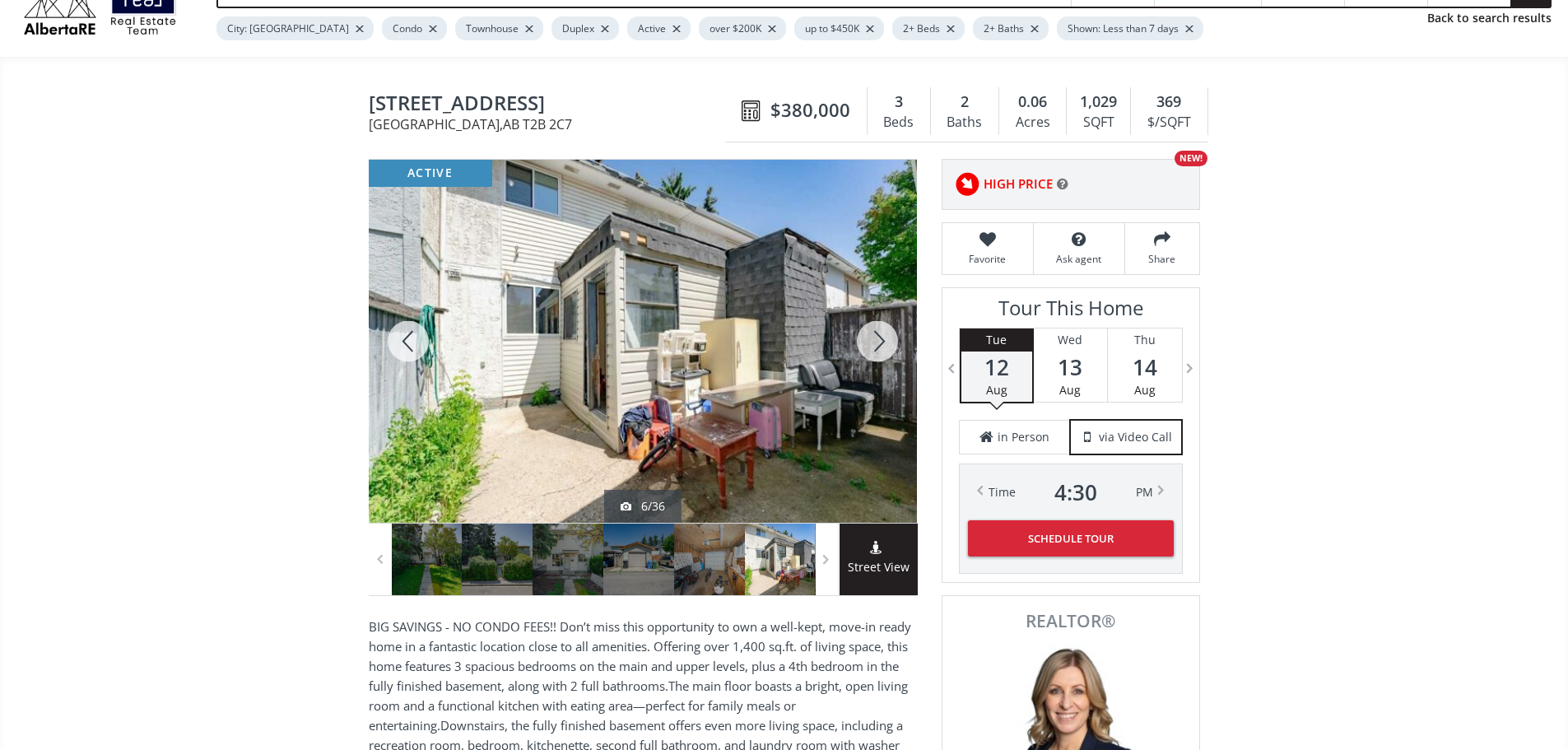
click at [873, 350] on div at bounding box center [877, 342] width 79 height 363
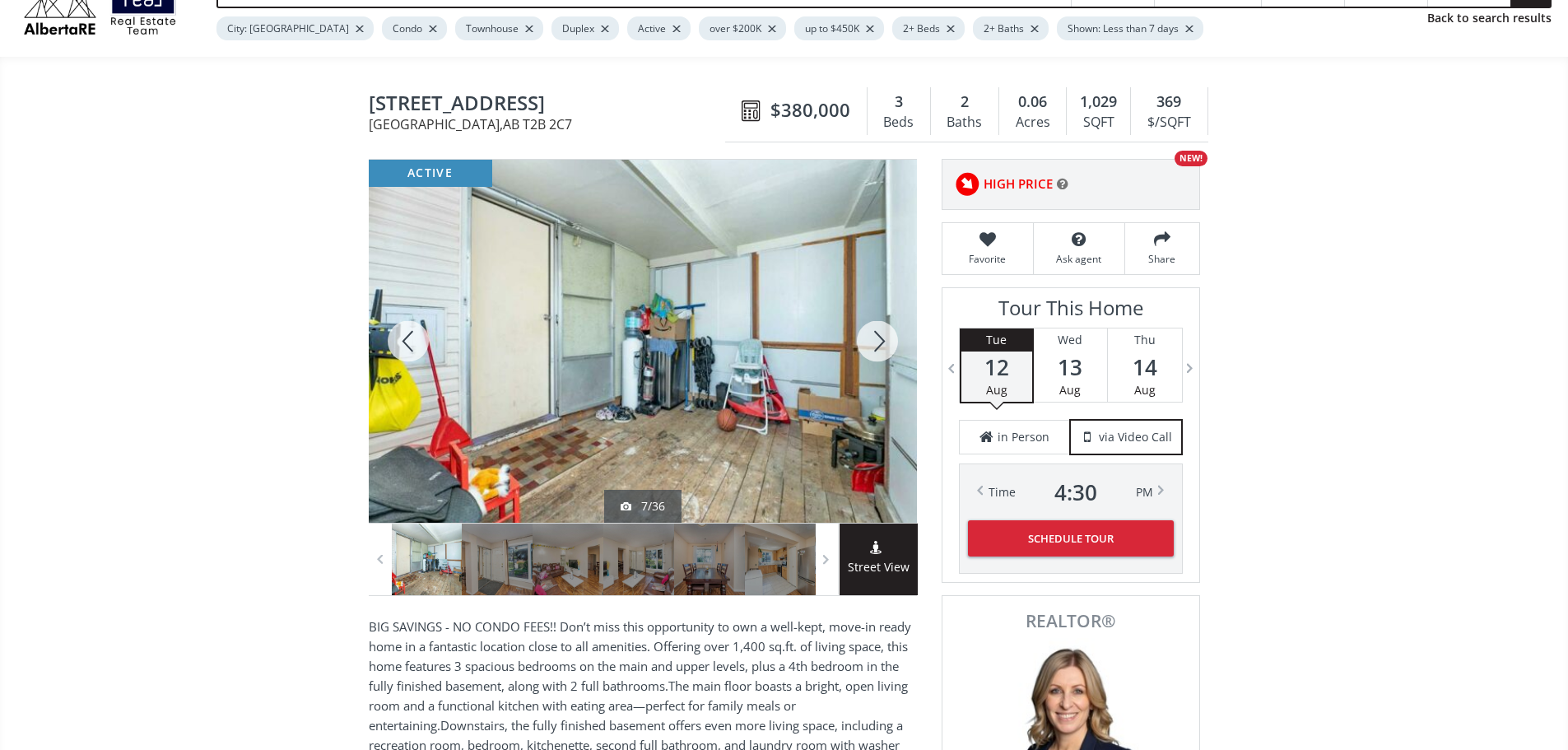
click at [873, 350] on div at bounding box center [877, 342] width 79 height 363
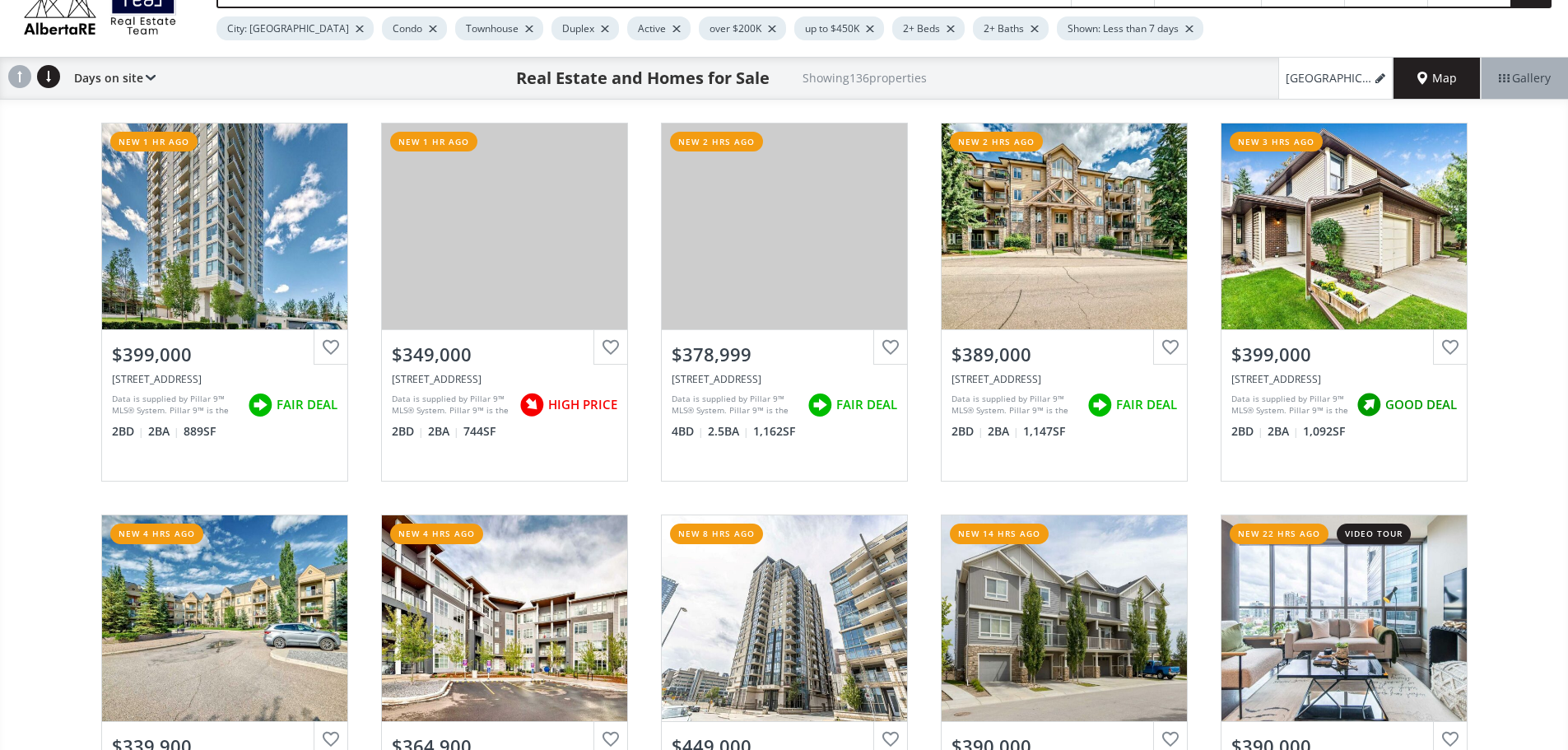
scroll to position [2881, 0]
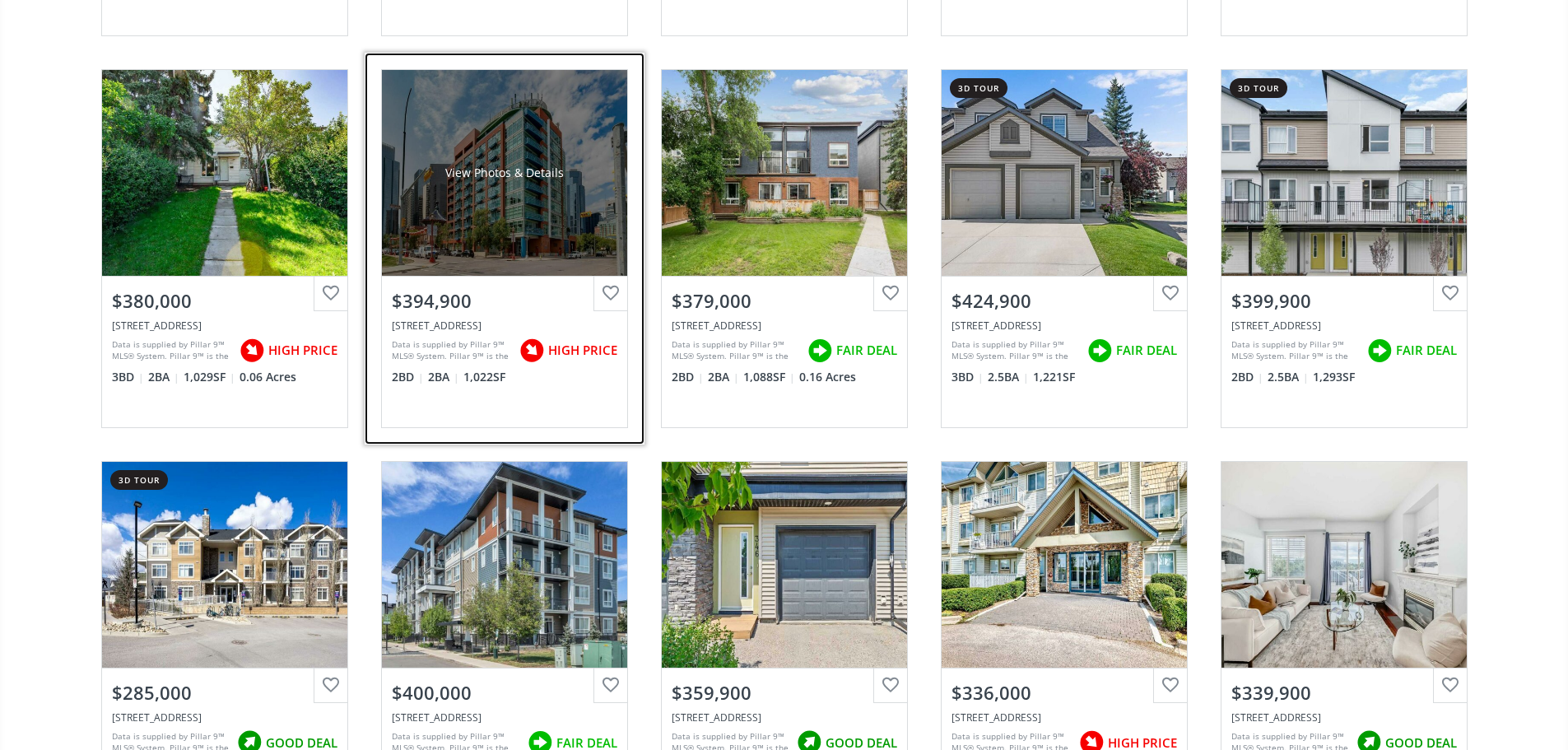
click at [485, 415] on div "$394,900 [STREET_ADDRESS] Data is supplied by Pillar 9™ MLS® System. Pillar 9™ …" at bounding box center [504, 351] width 245 height 152
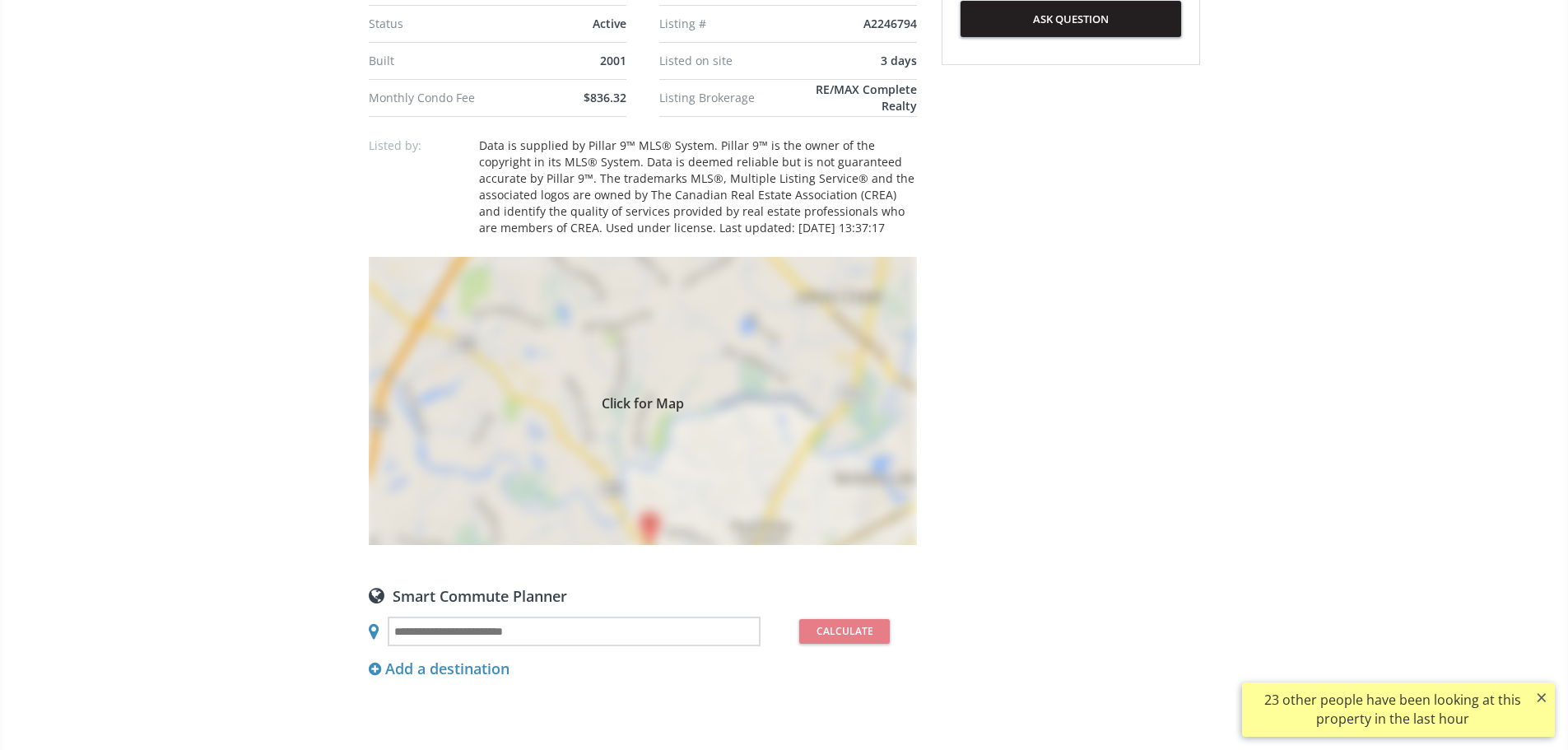
scroll to position [1071, 0]
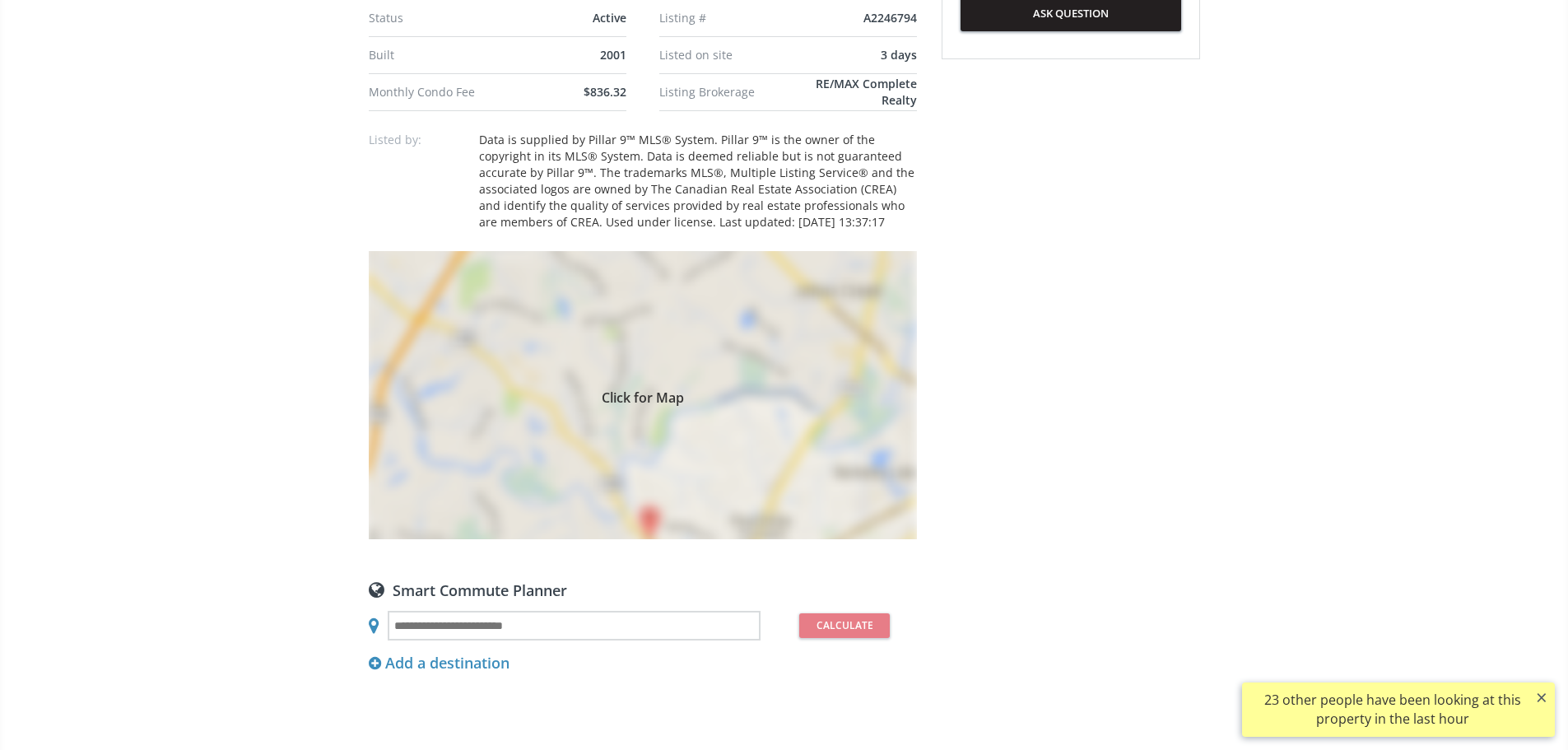
click at [653, 465] on div "Click for Map" at bounding box center [643, 395] width 548 height 288
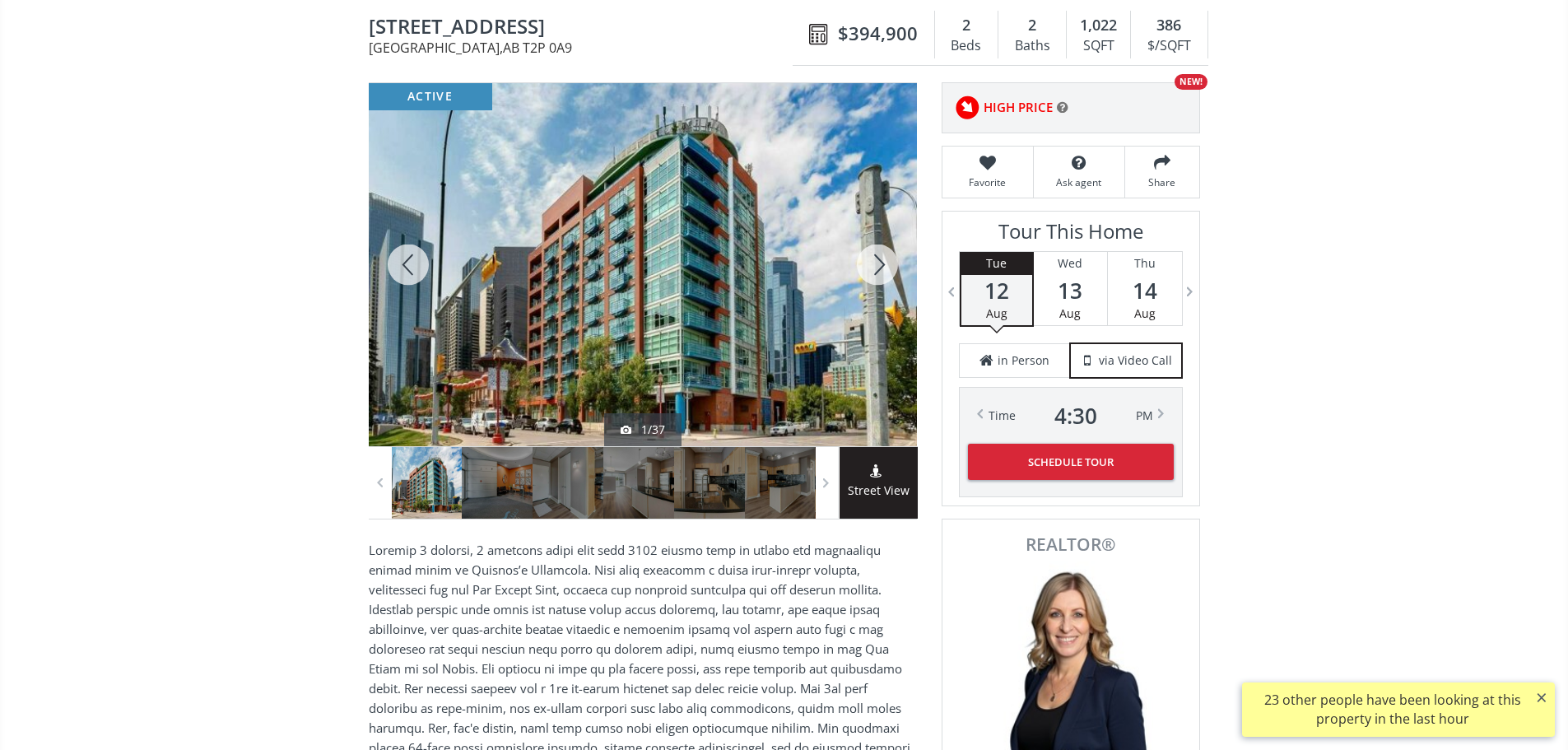
scroll to position [0, 0]
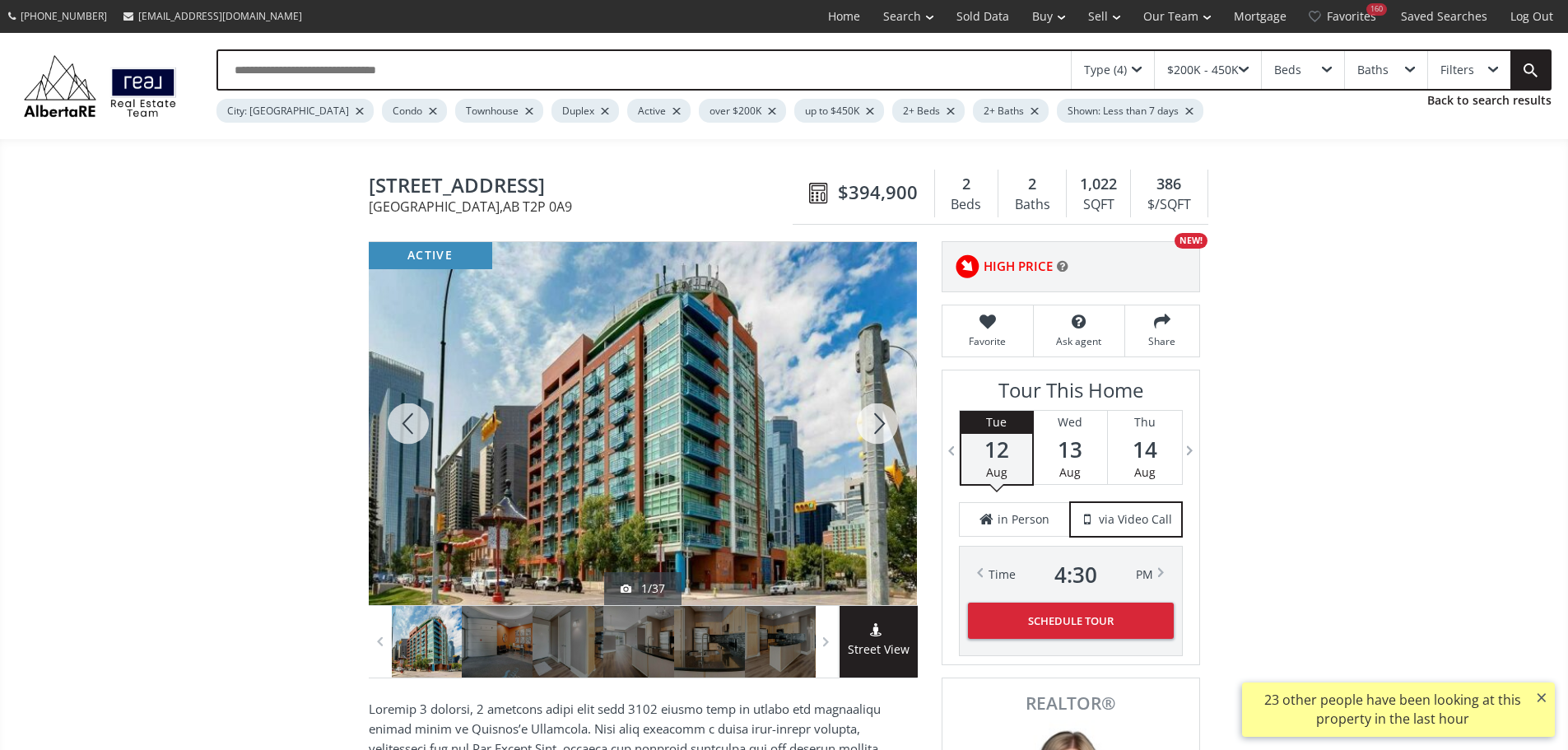
click at [884, 439] on div at bounding box center [877, 424] width 79 height 363
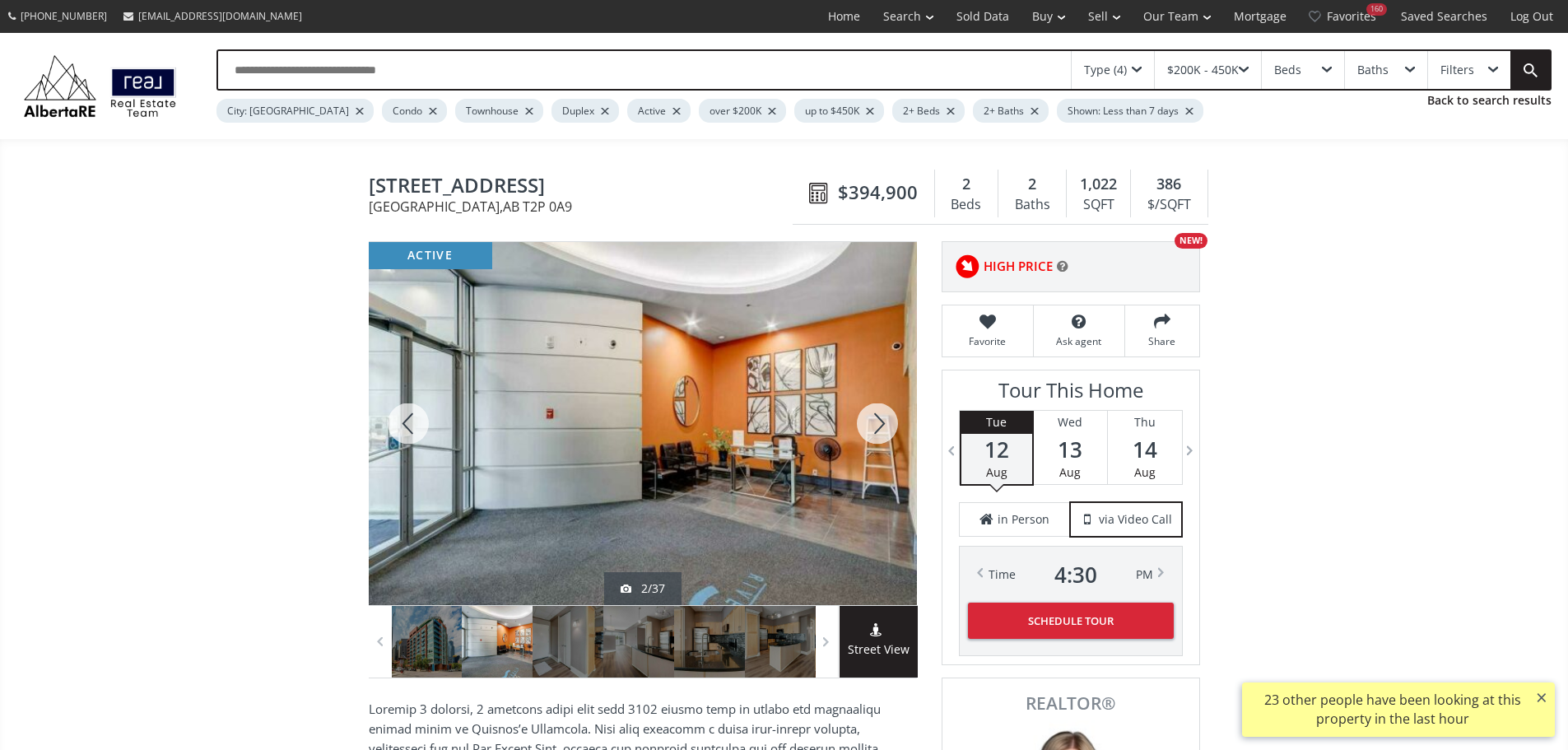
click at [884, 439] on div at bounding box center [877, 424] width 79 height 363
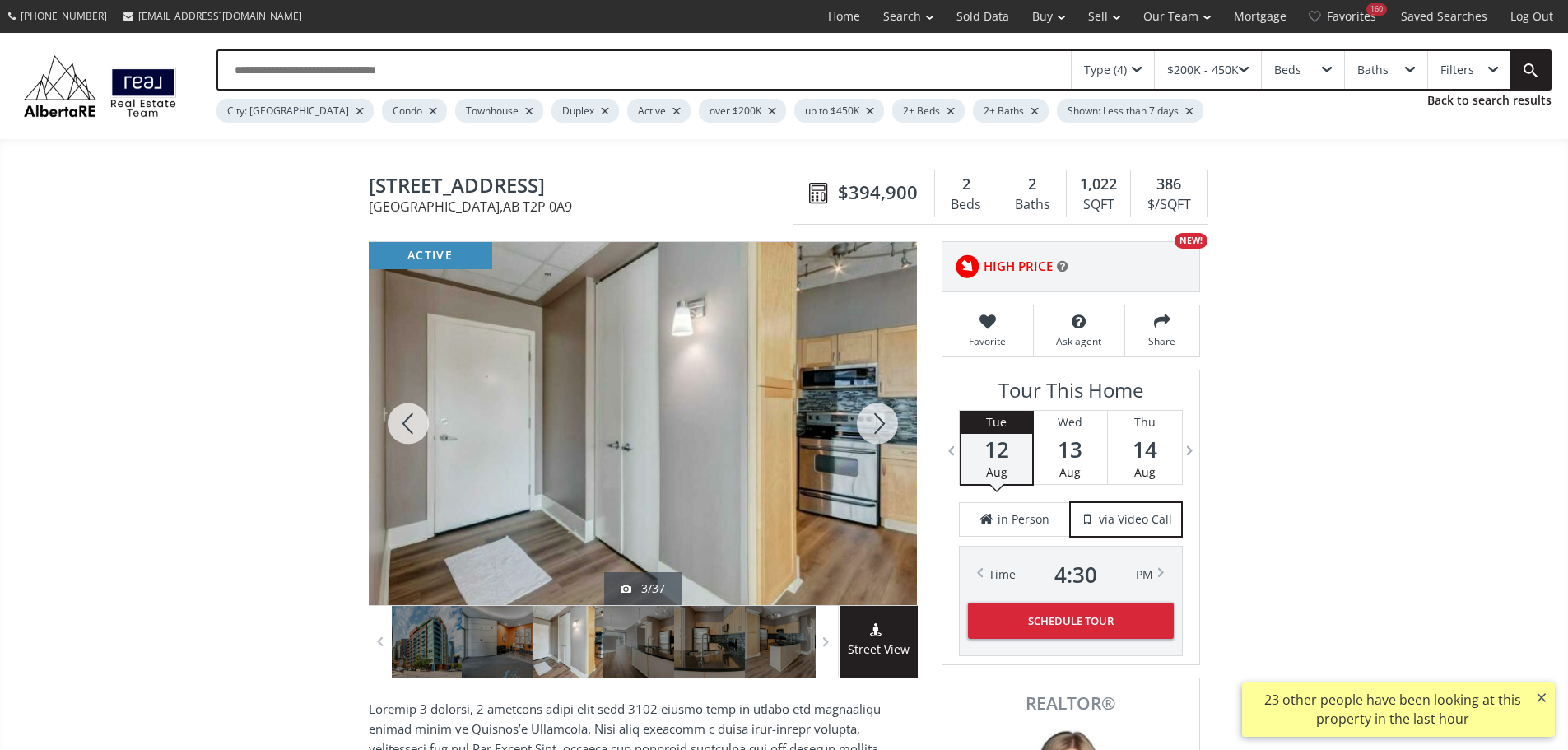
click at [409, 428] on div at bounding box center [408, 424] width 79 height 363
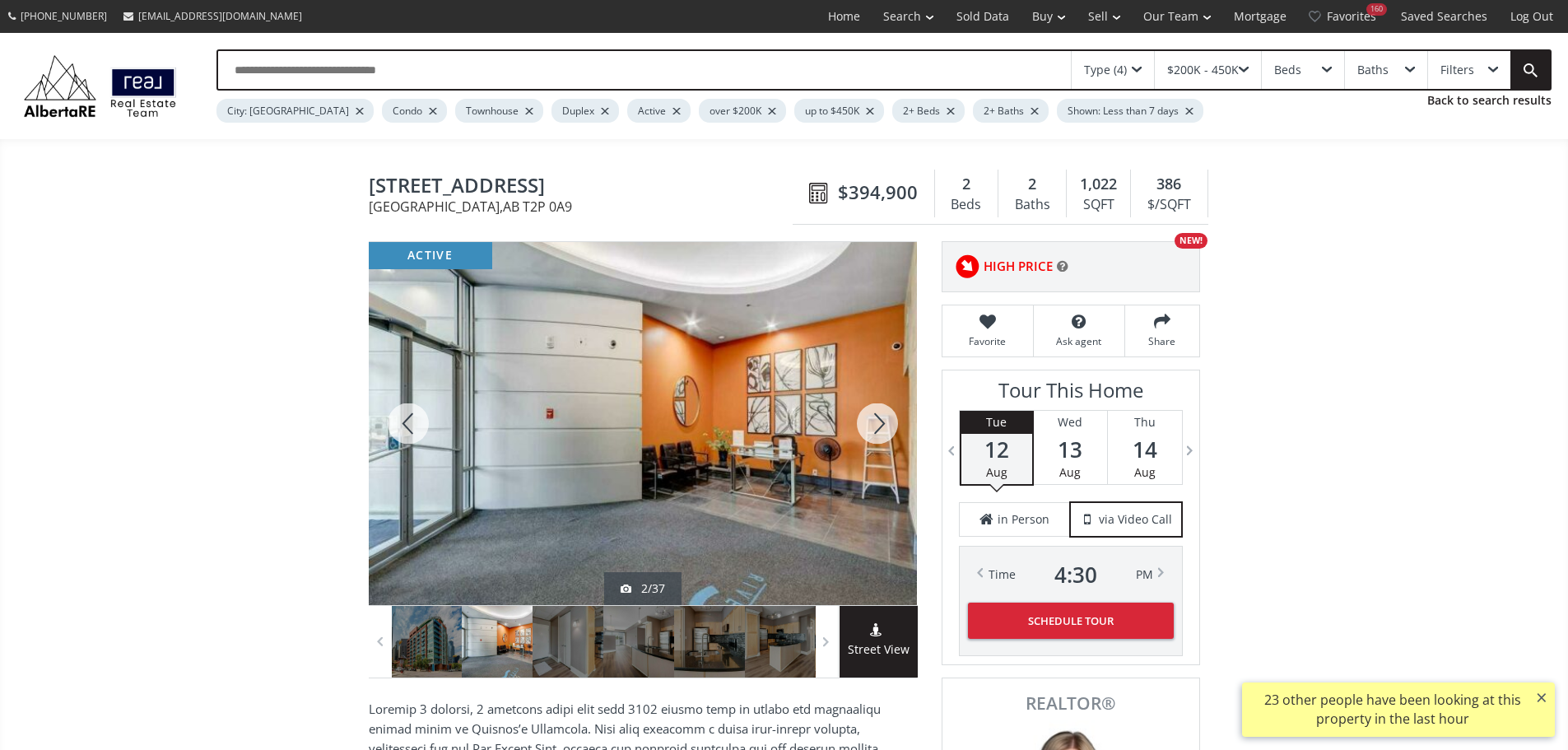
click at [879, 432] on div at bounding box center [877, 424] width 79 height 363
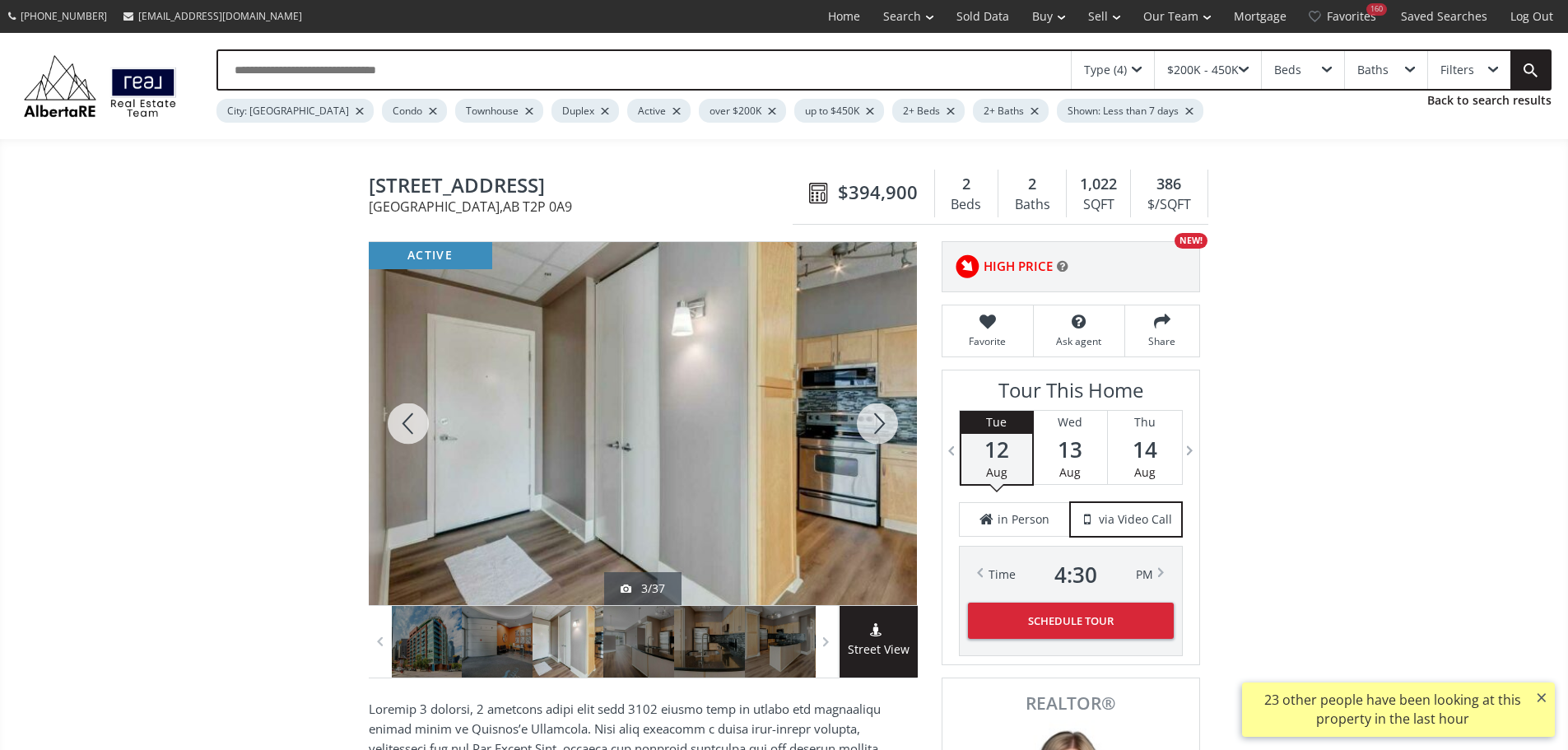
click at [879, 432] on div at bounding box center [877, 424] width 79 height 363
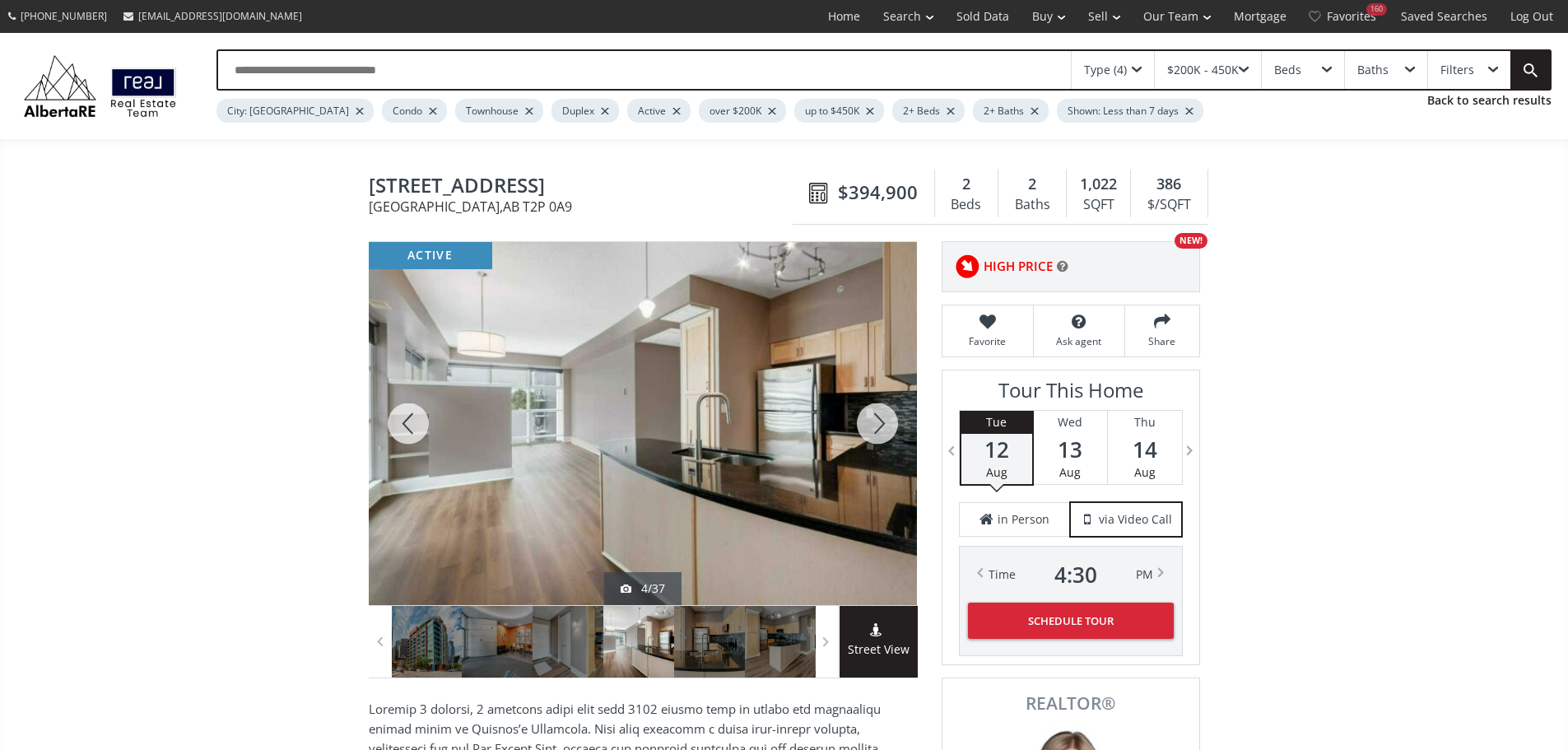
click at [879, 432] on div at bounding box center [877, 424] width 79 height 363
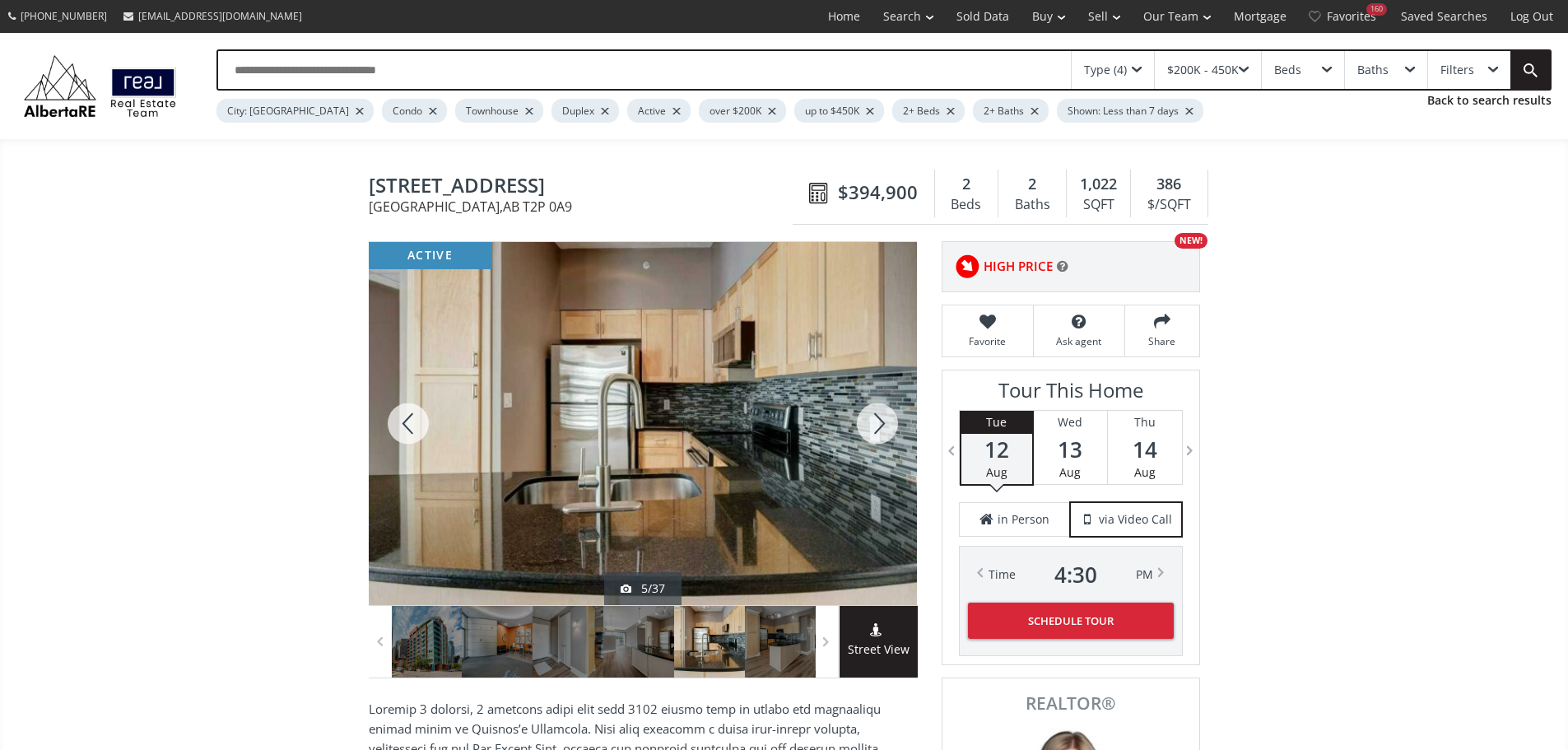
click at [879, 432] on div at bounding box center [877, 424] width 79 height 363
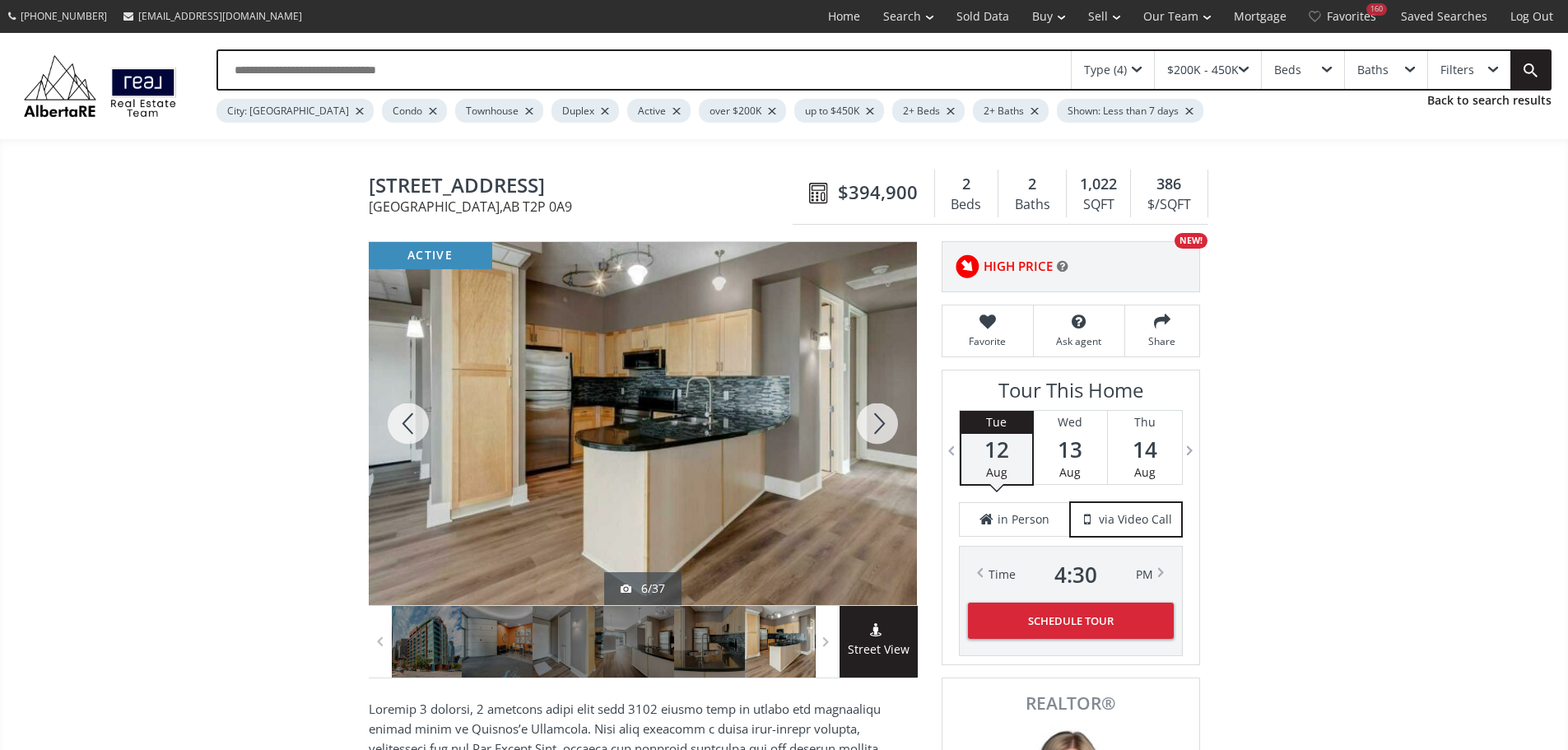
click at [879, 432] on div at bounding box center [877, 424] width 79 height 363
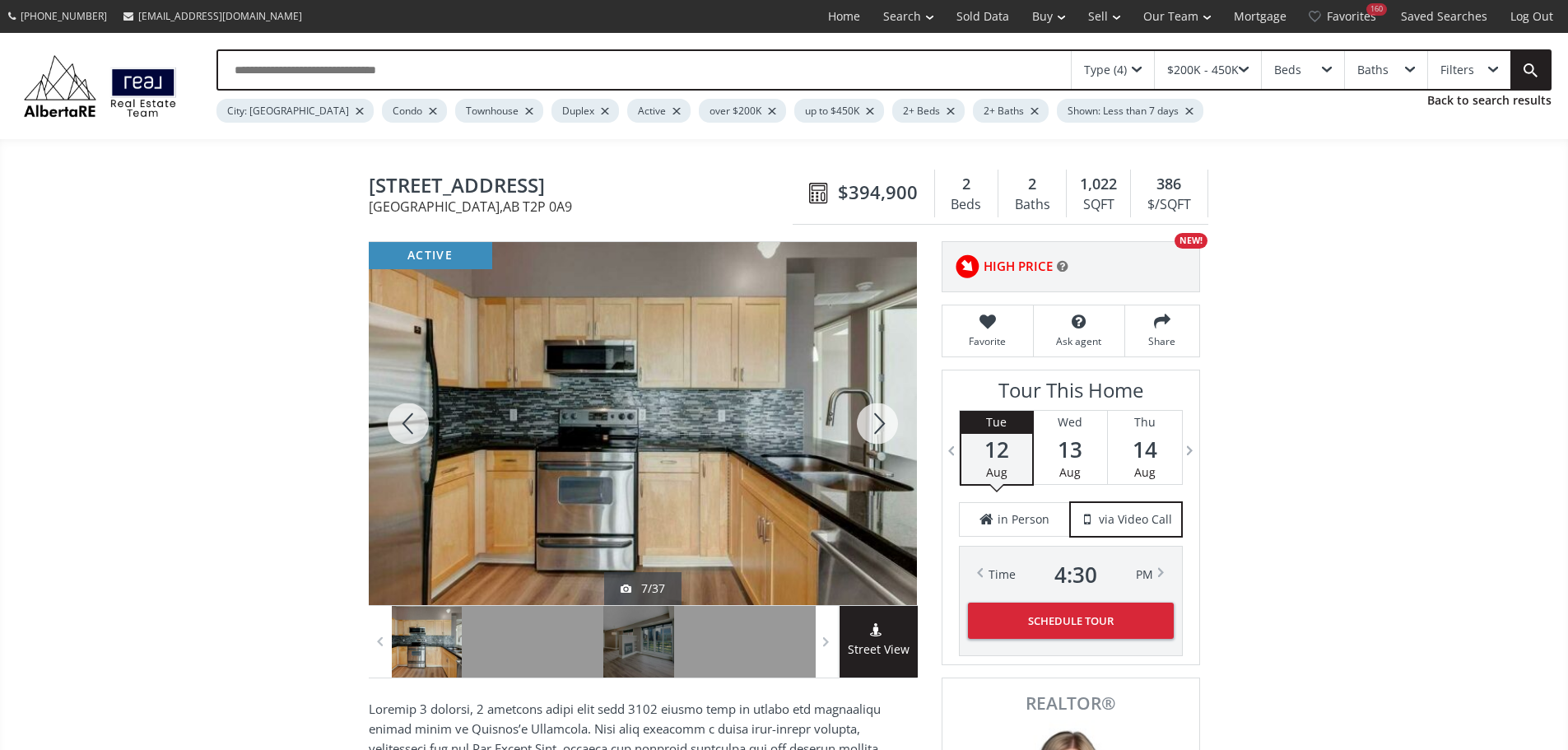
click at [879, 432] on div at bounding box center [877, 424] width 79 height 363
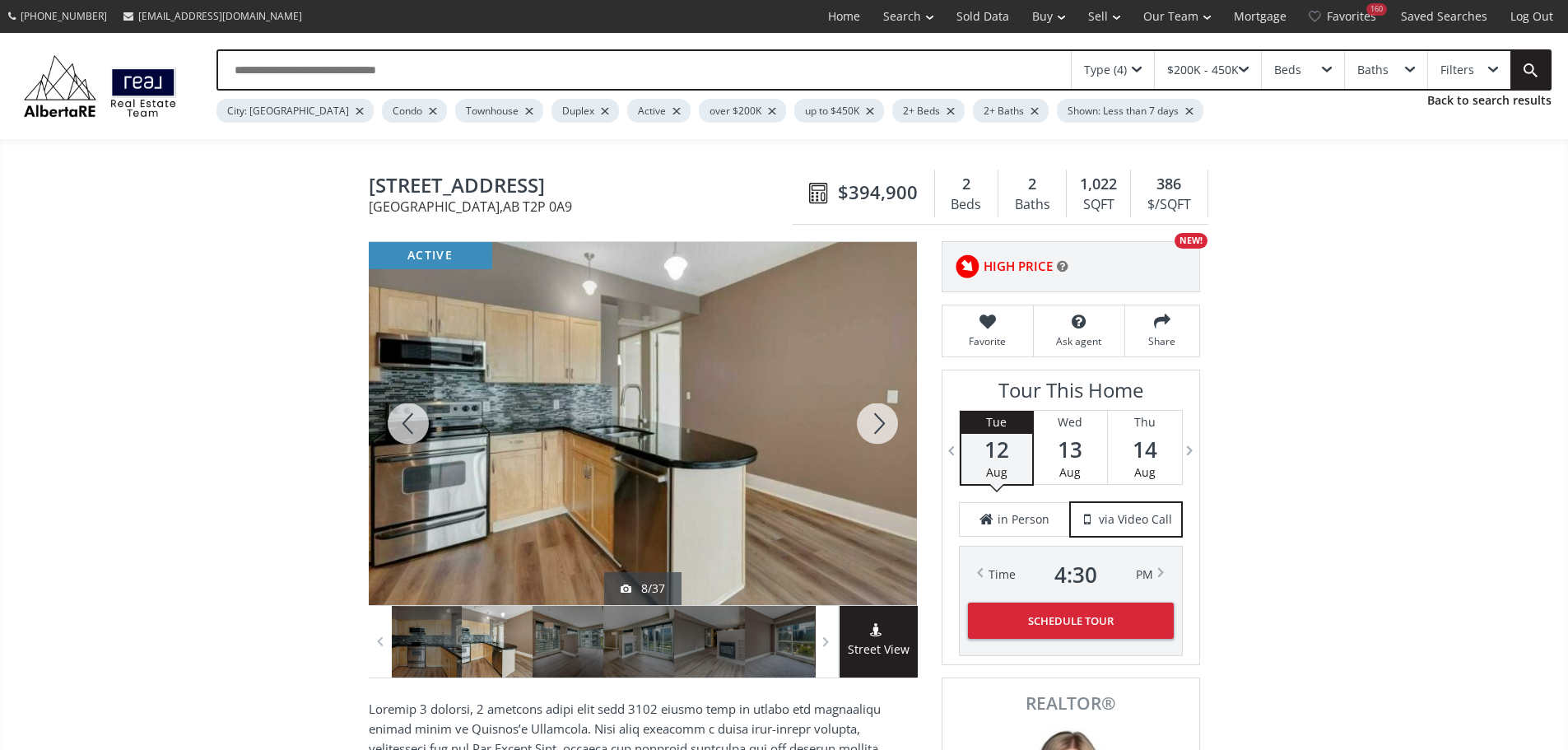
click at [879, 432] on div at bounding box center [877, 424] width 79 height 363
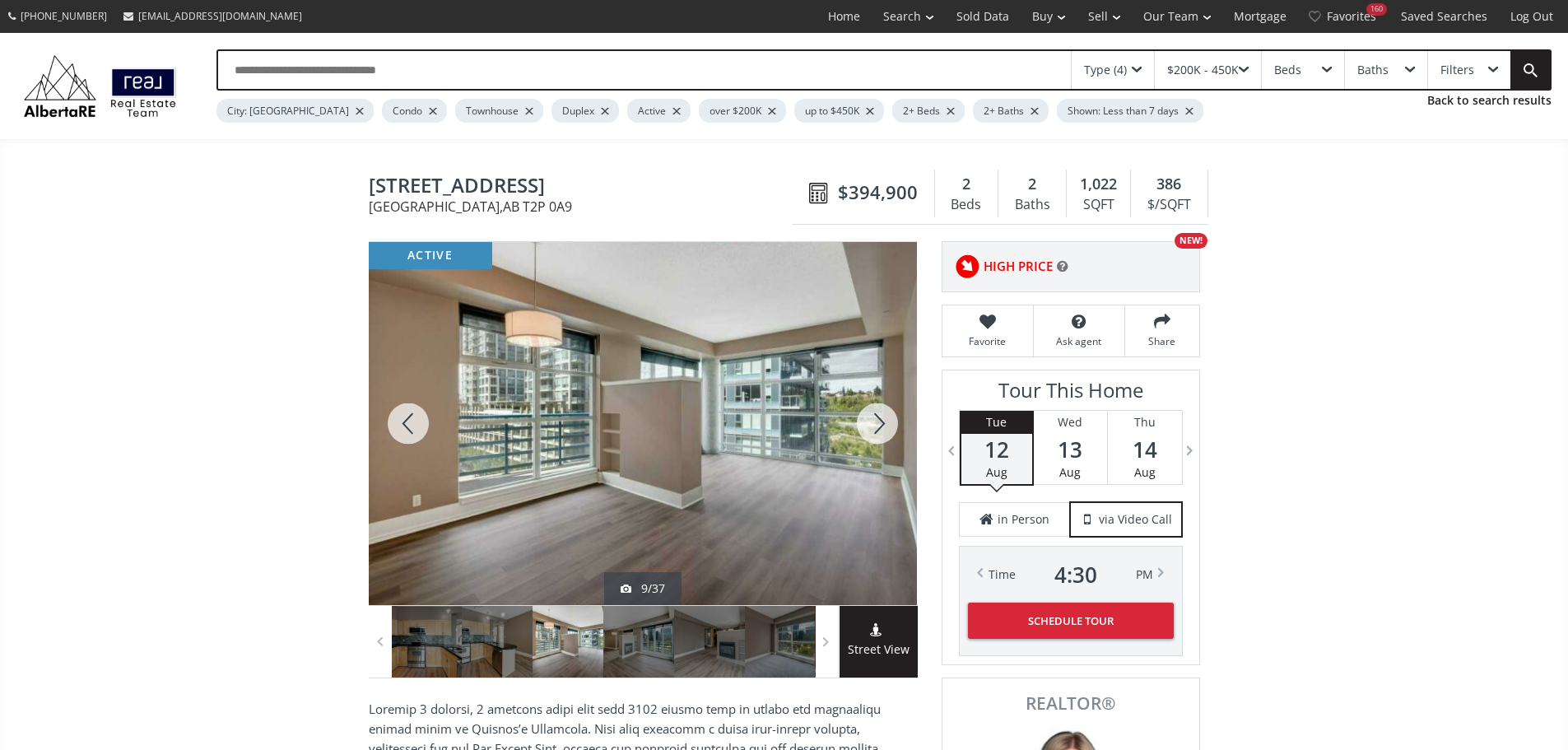
click at [876, 432] on div at bounding box center [877, 424] width 79 height 363
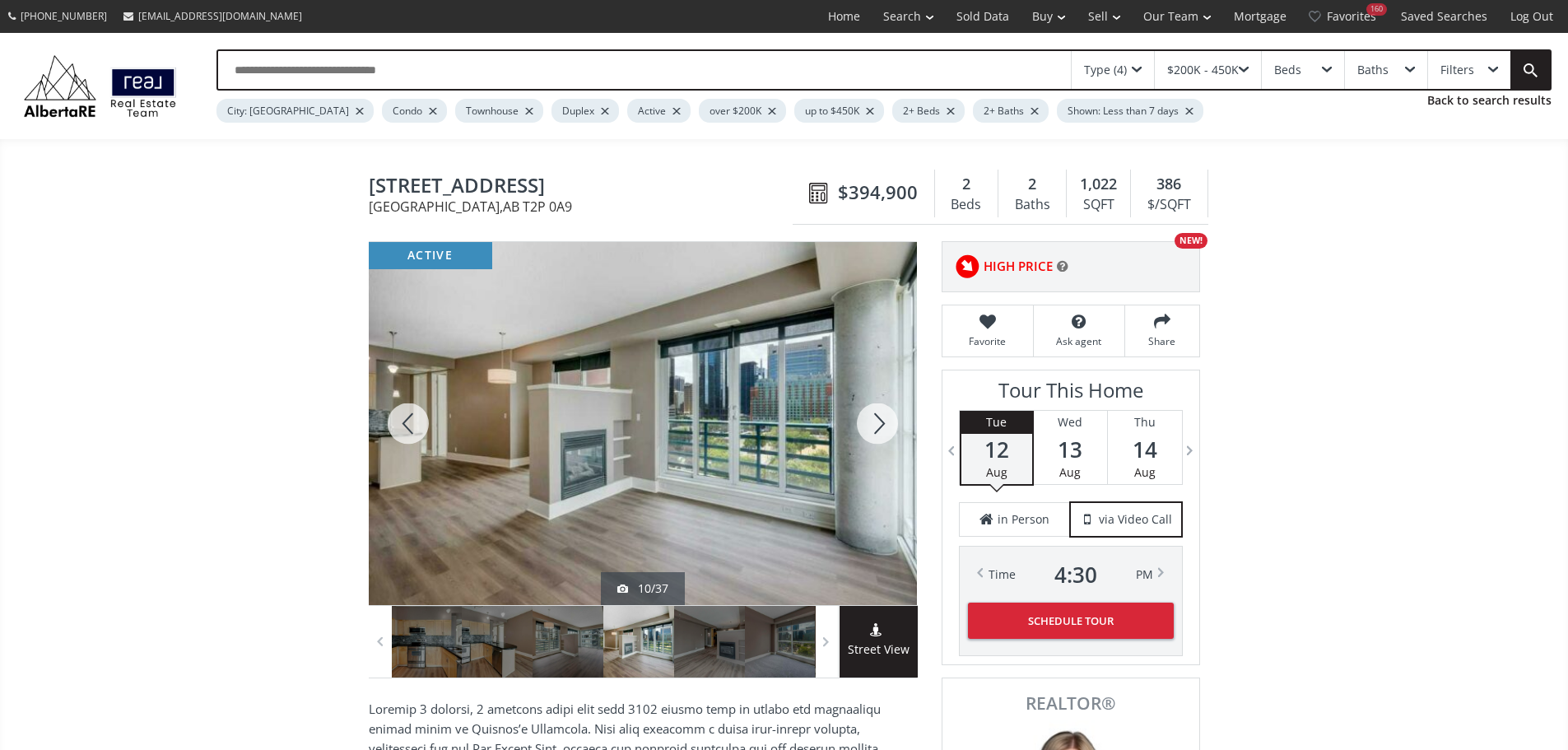
click at [870, 441] on div at bounding box center [877, 424] width 79 height 363
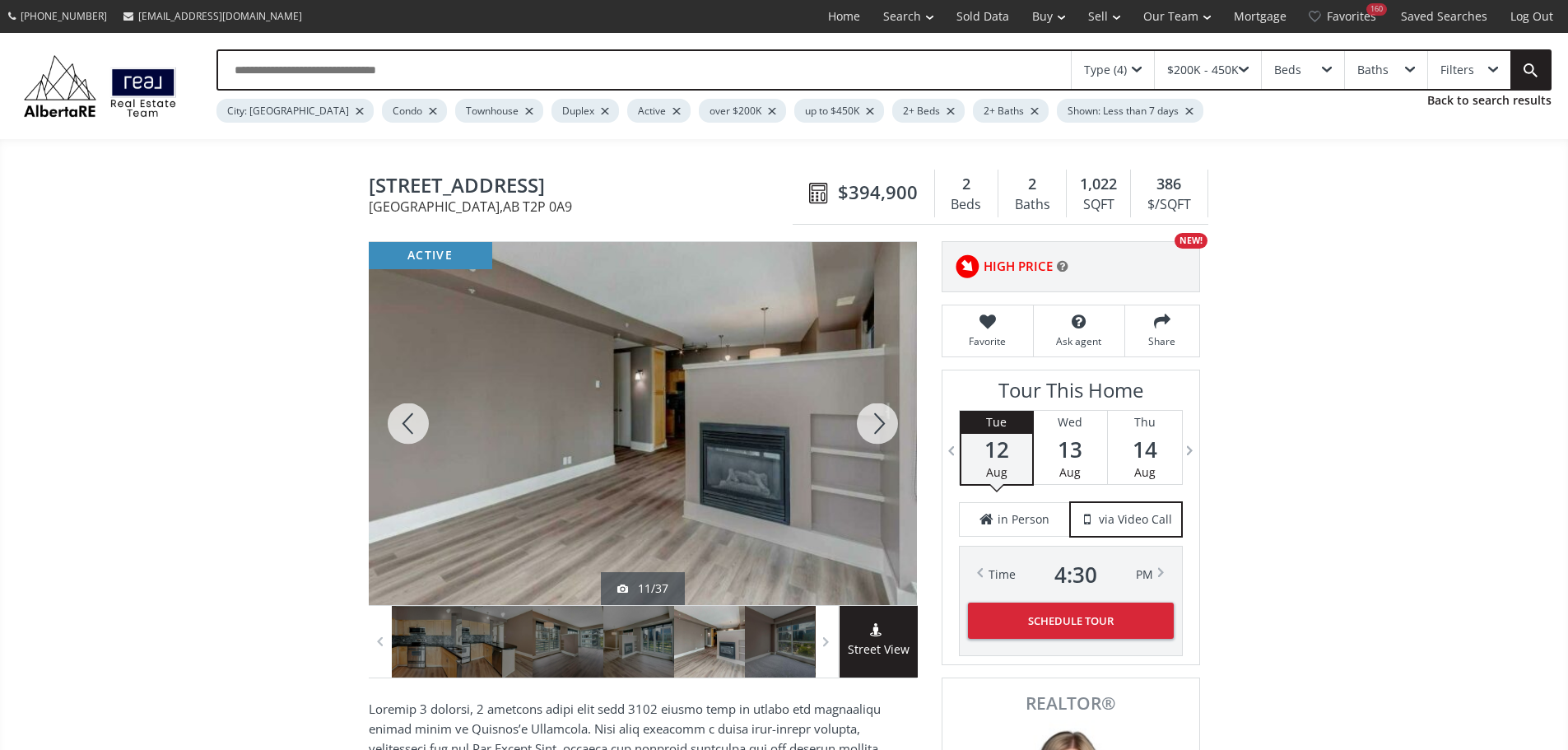
click at [870, 441] on div at bounding box center [877, 424] width 79 height 363
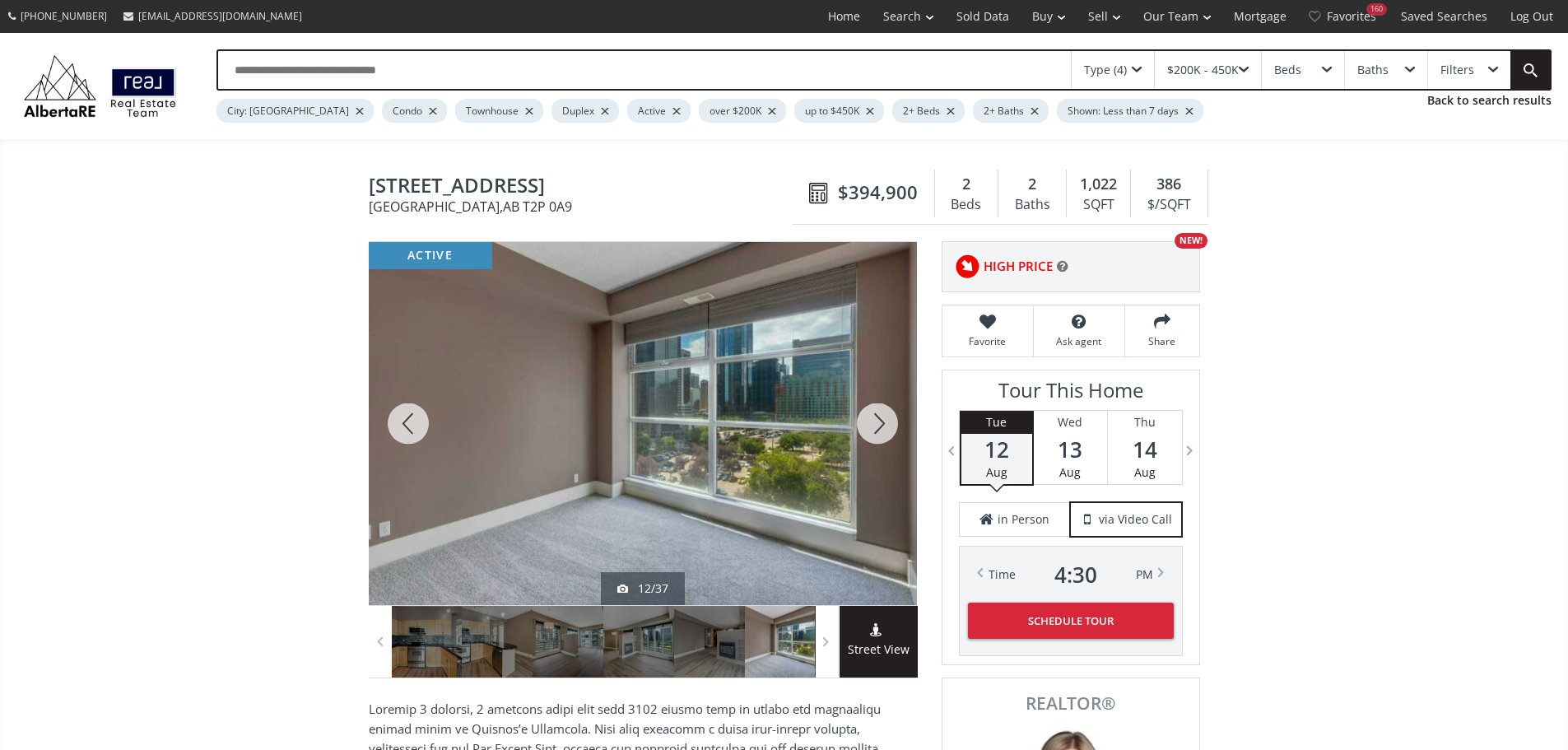
click at [867, 434] on div at bounding box center [877, 424] width 79 height 363
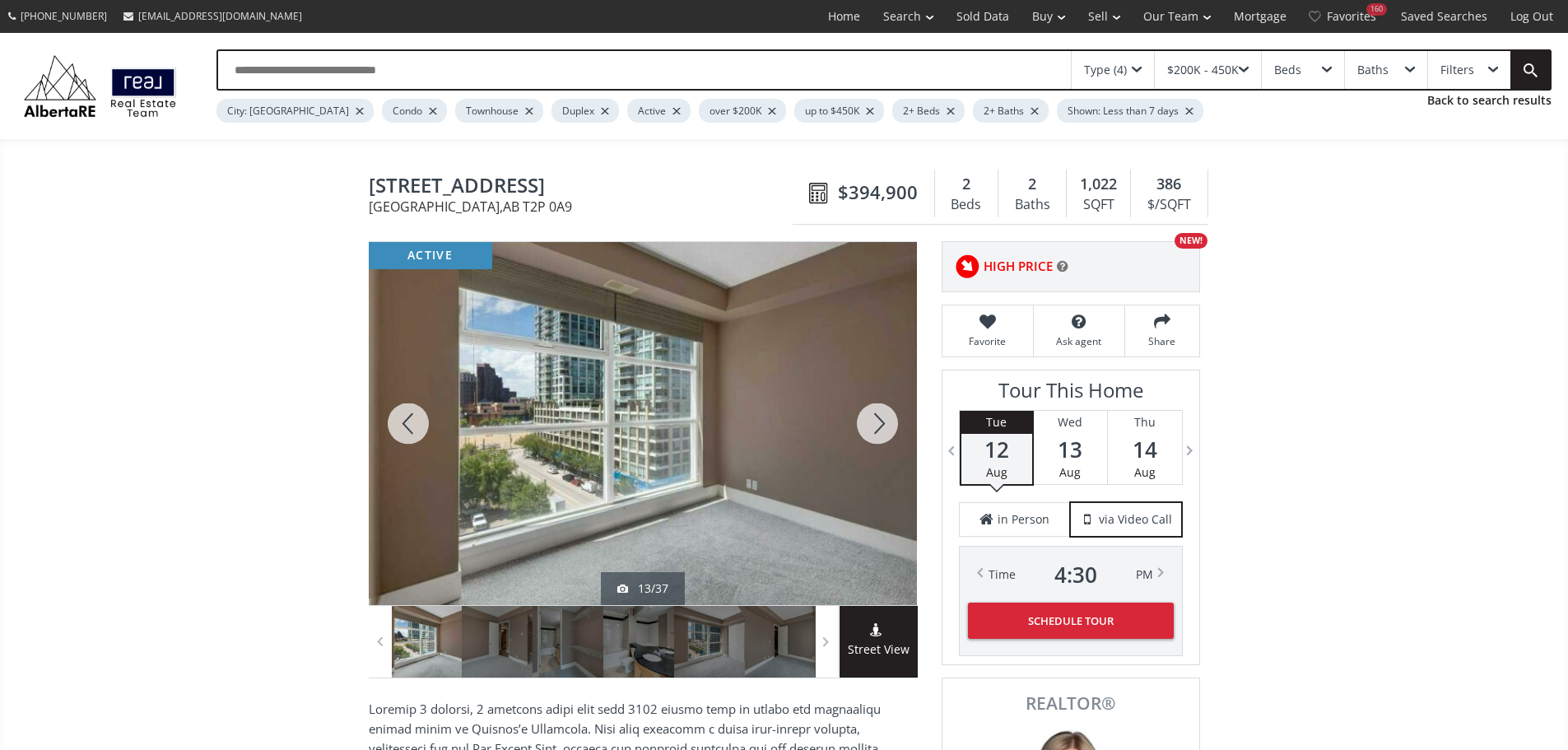
click at [867, 434] on div at bounding box center [877, 424] width 79 height 363
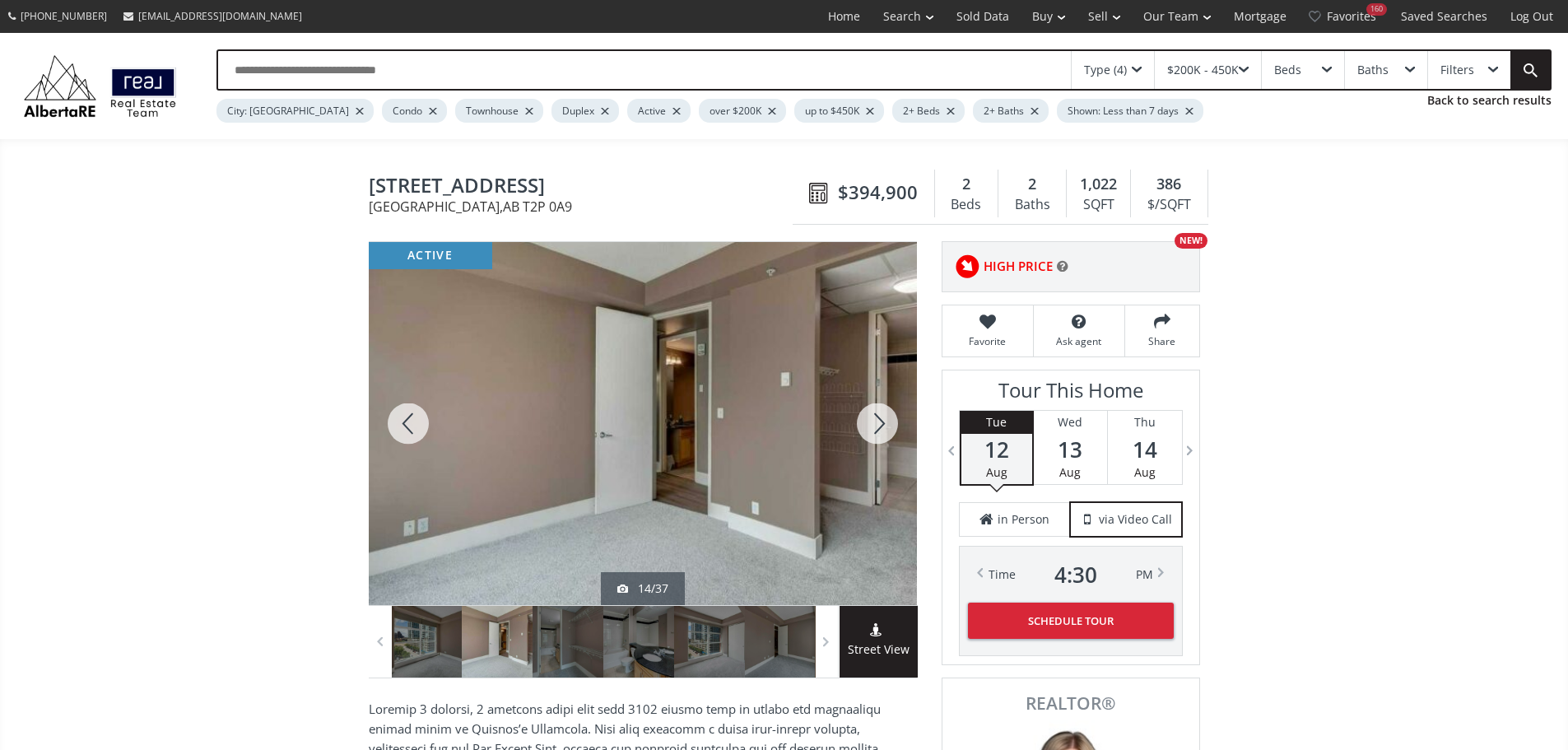
click at [867, 434] on div at bounding box center [877, 424] width 79 height 363
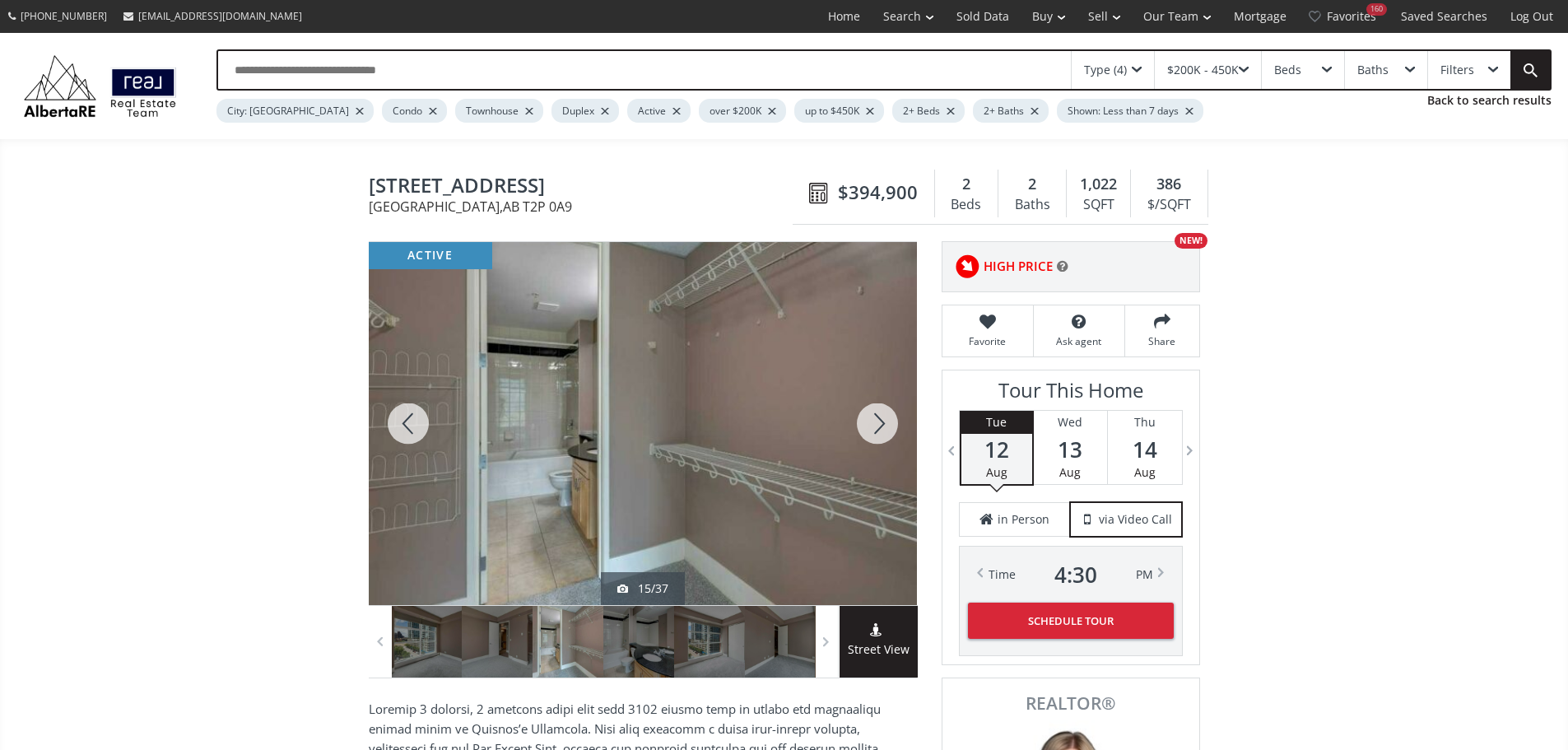
click at [867, 434] on div at bounding box center [877, 424] width 79 height 363
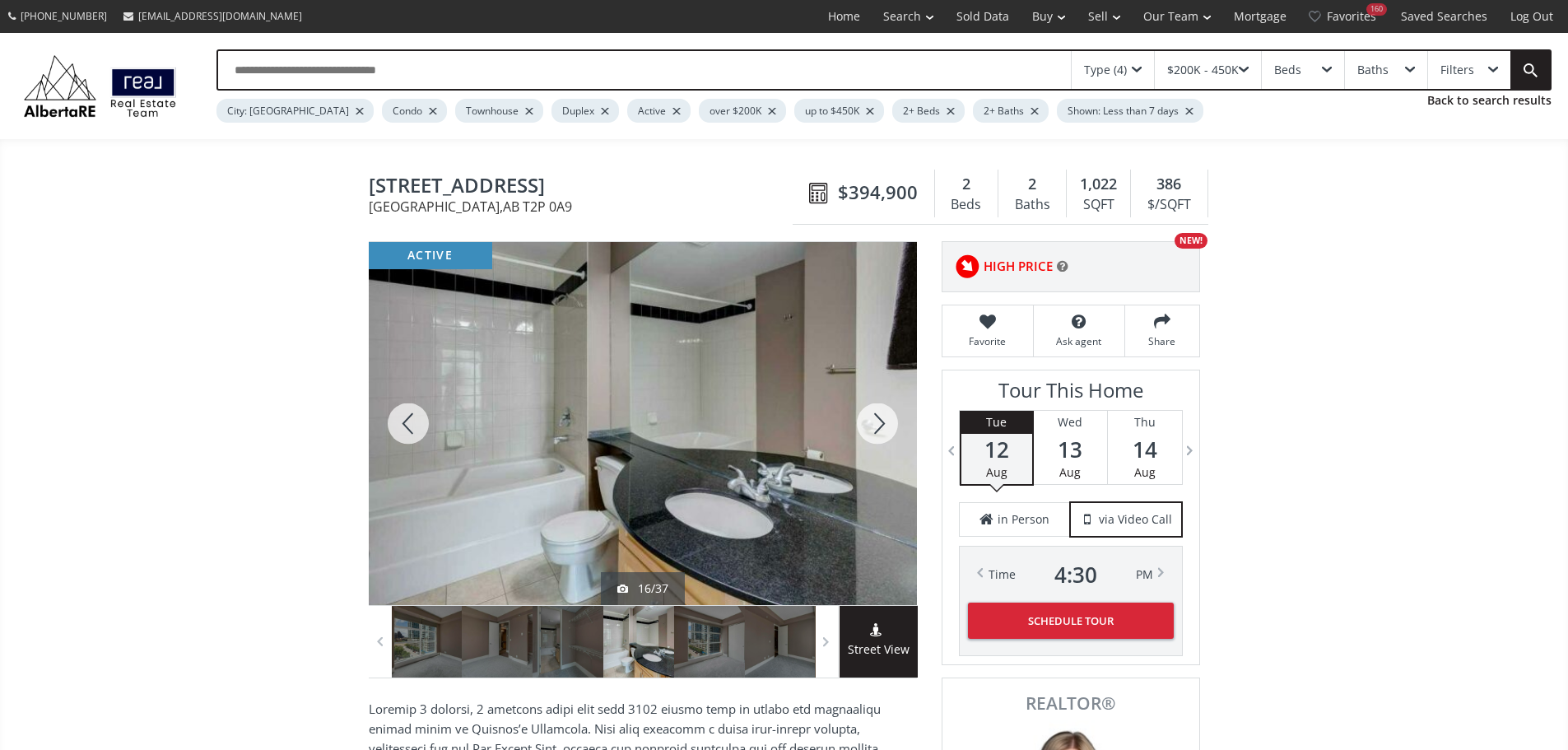
click at [875, 436] on div at bounding box center [877, 424] width 79 height 363
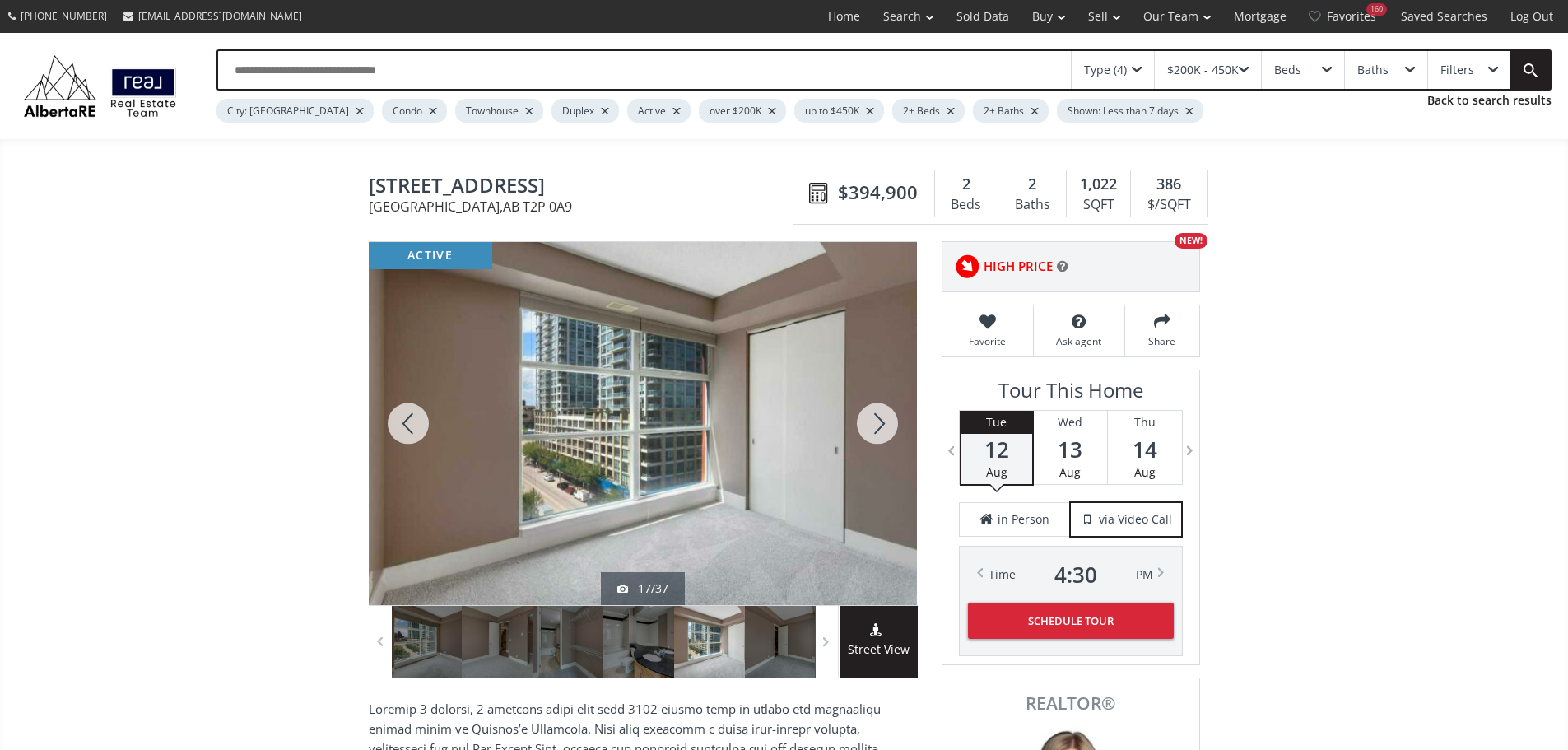
click at [879, 436] on div at bounding box center [877, 424] width 79 height 363
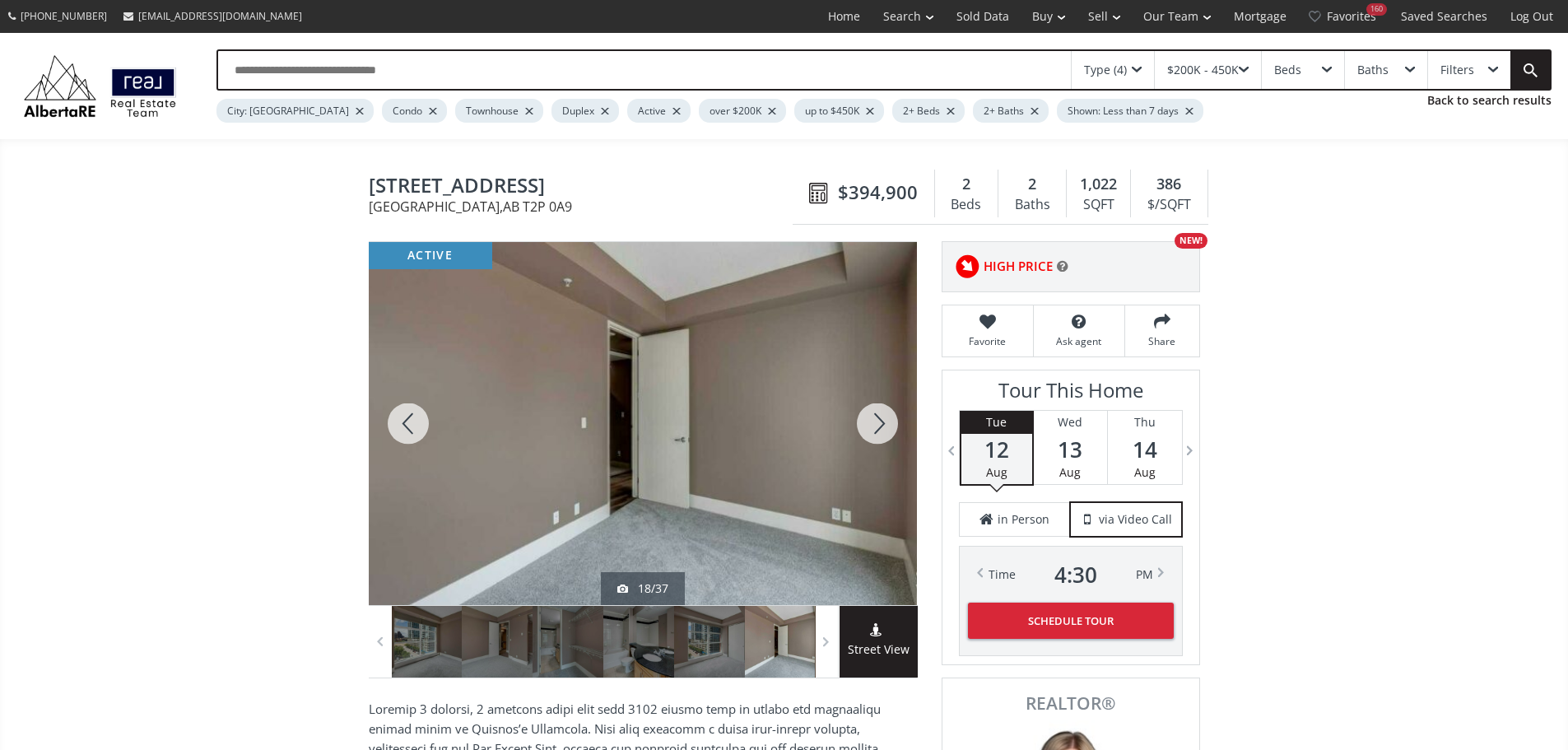
click at [879, 436] on div at bounding box center [877, 424] width 79 height 363
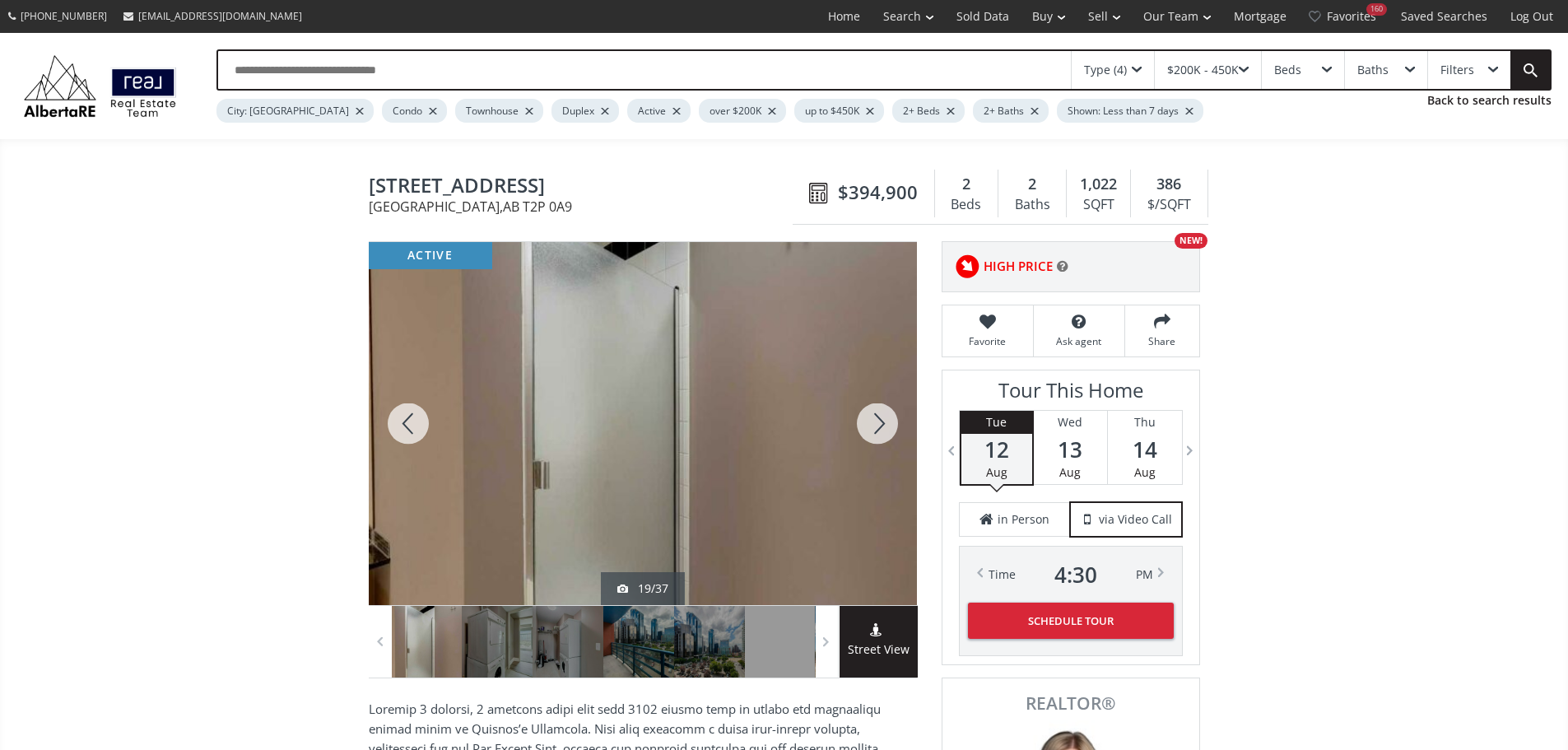
click at [879, 436] on div at bounding box center [877, 424] width 79 height 363
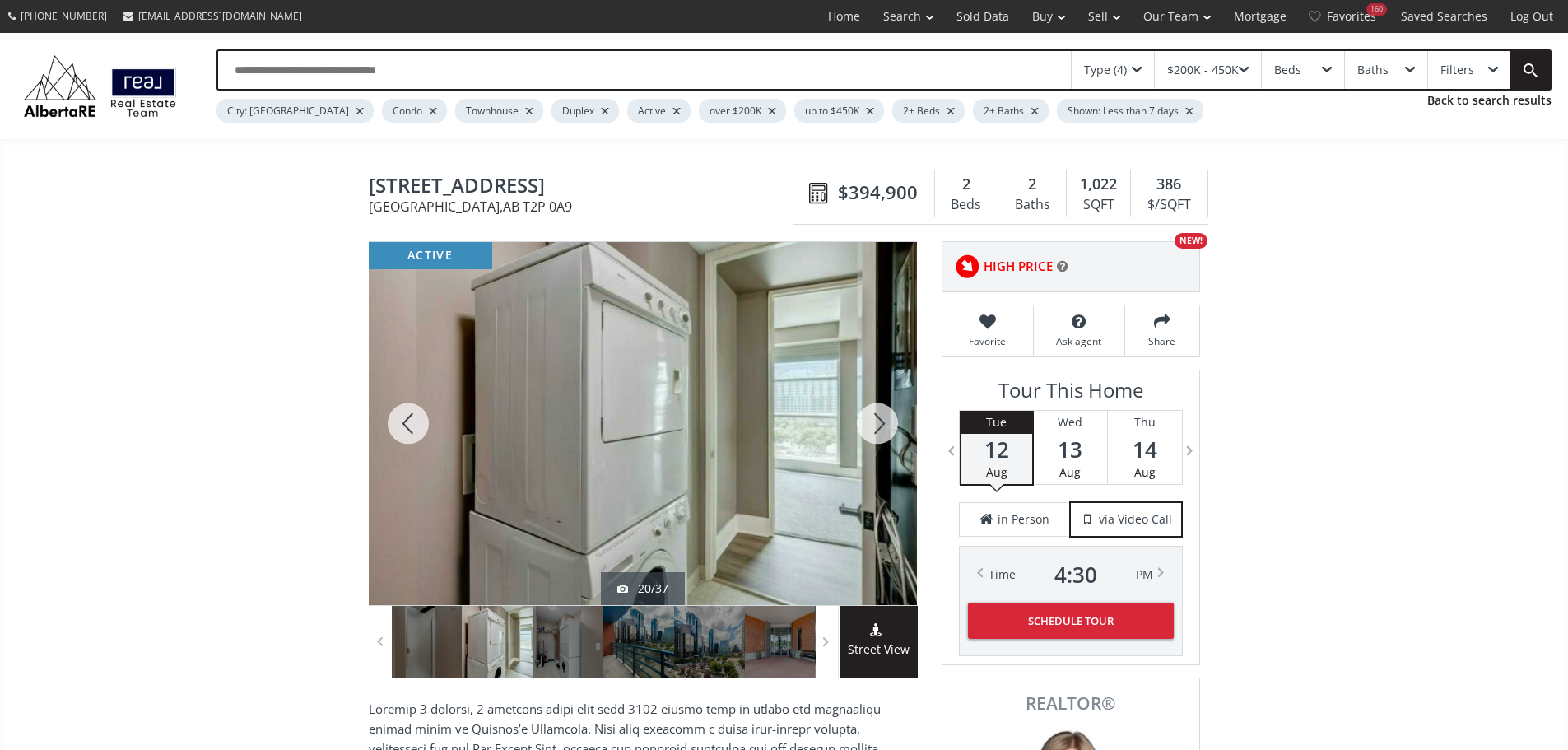
click at [879, 436] on div at bounding box center [877, 424] width 79 height 363
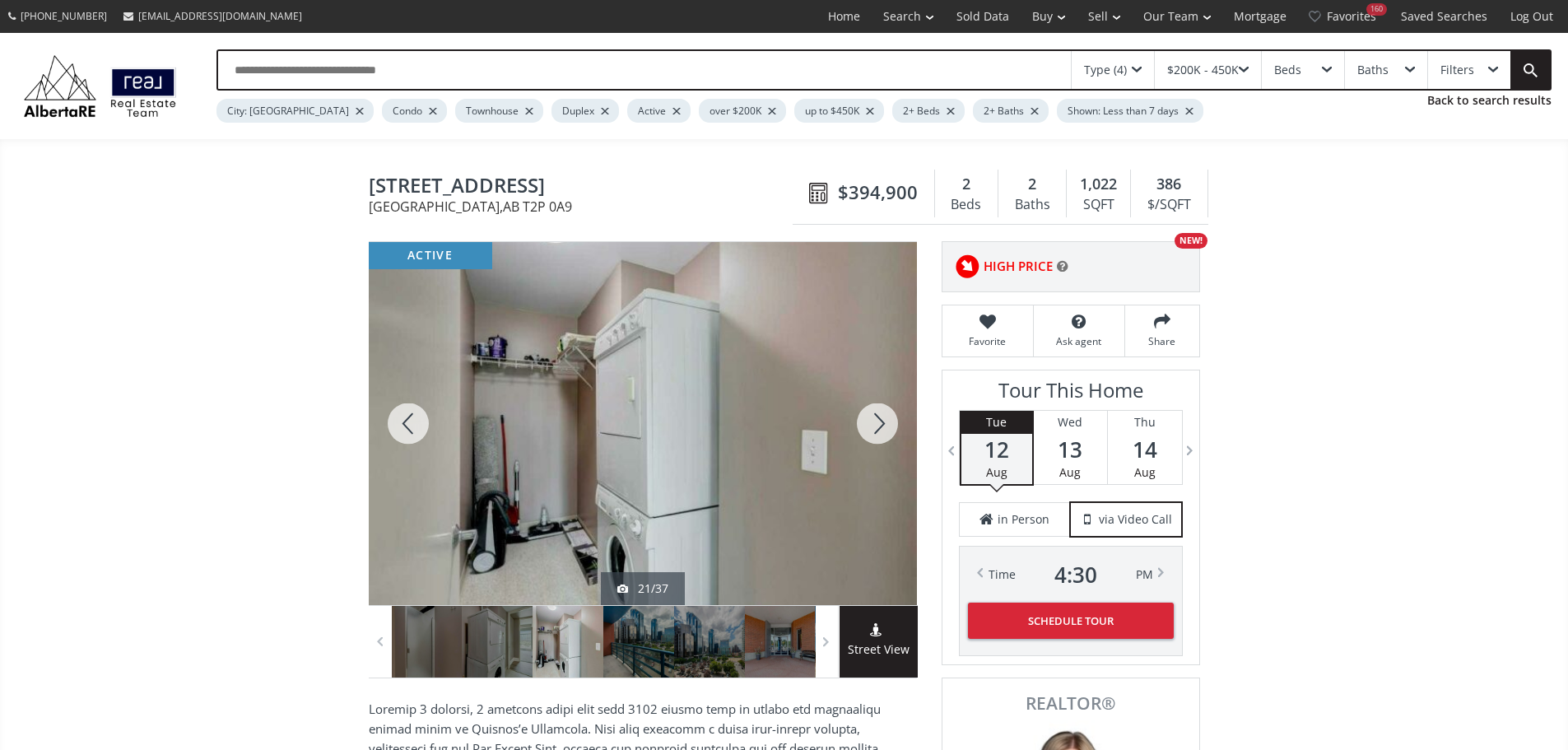
click at [880, 436] on div at bounding box center [877, 424] width 79 height 363
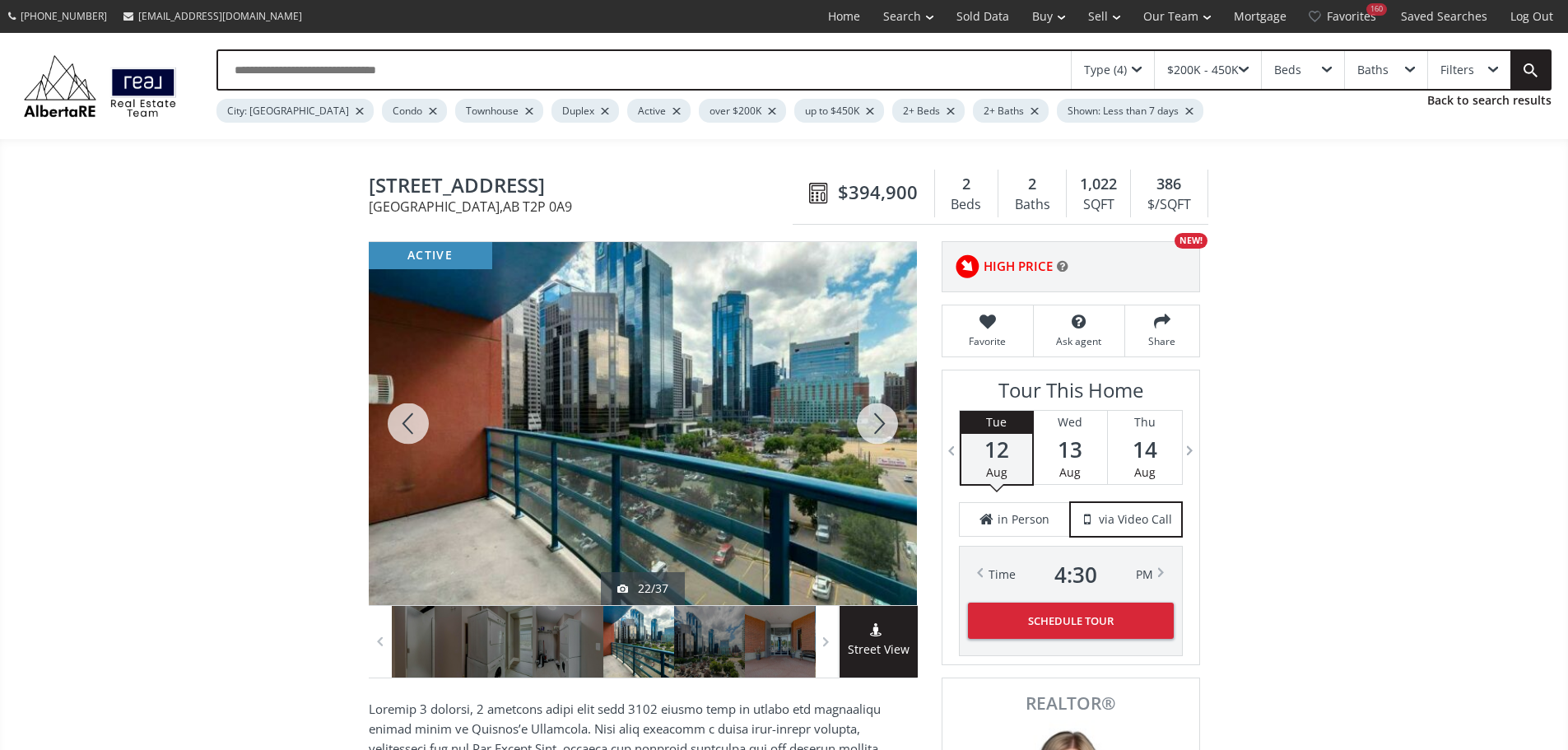
click at [880, 436] on div at bounding box center [877, 424] width 79 height 363
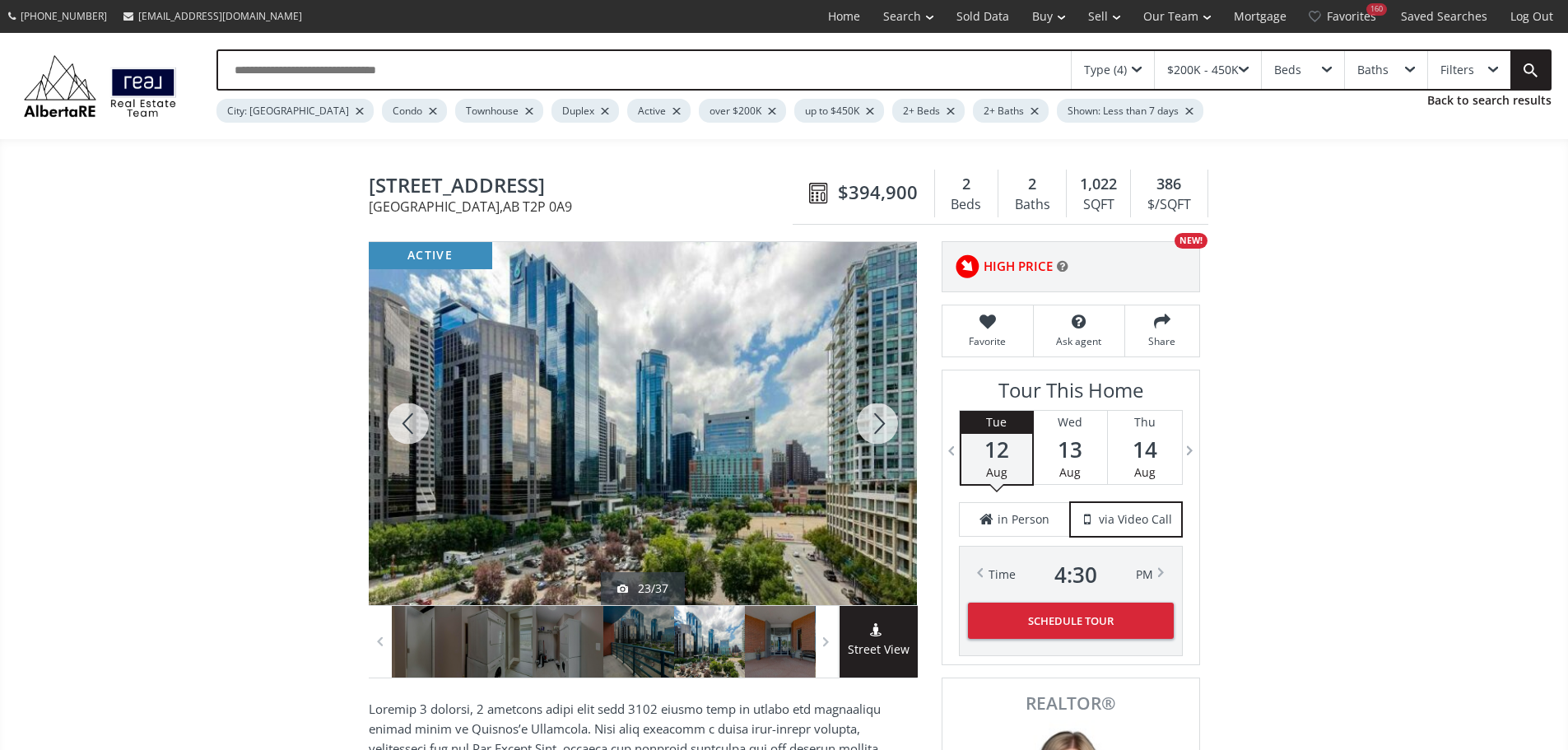
click at [880, 436] on div at bounding box center [877, 424] width 79 height 363
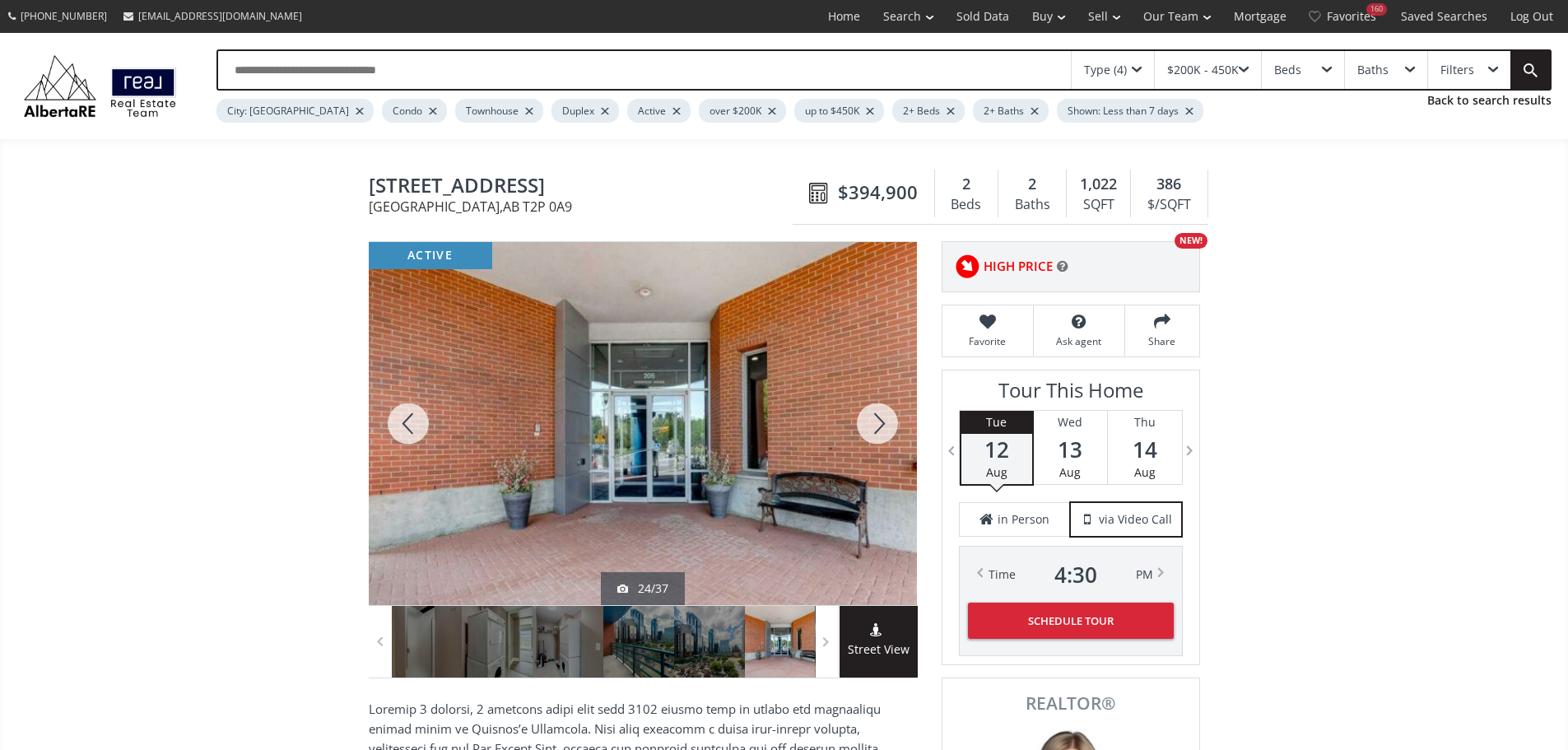
click at [880, 436] on div at bounding box center [877, 424] width 79 height 363
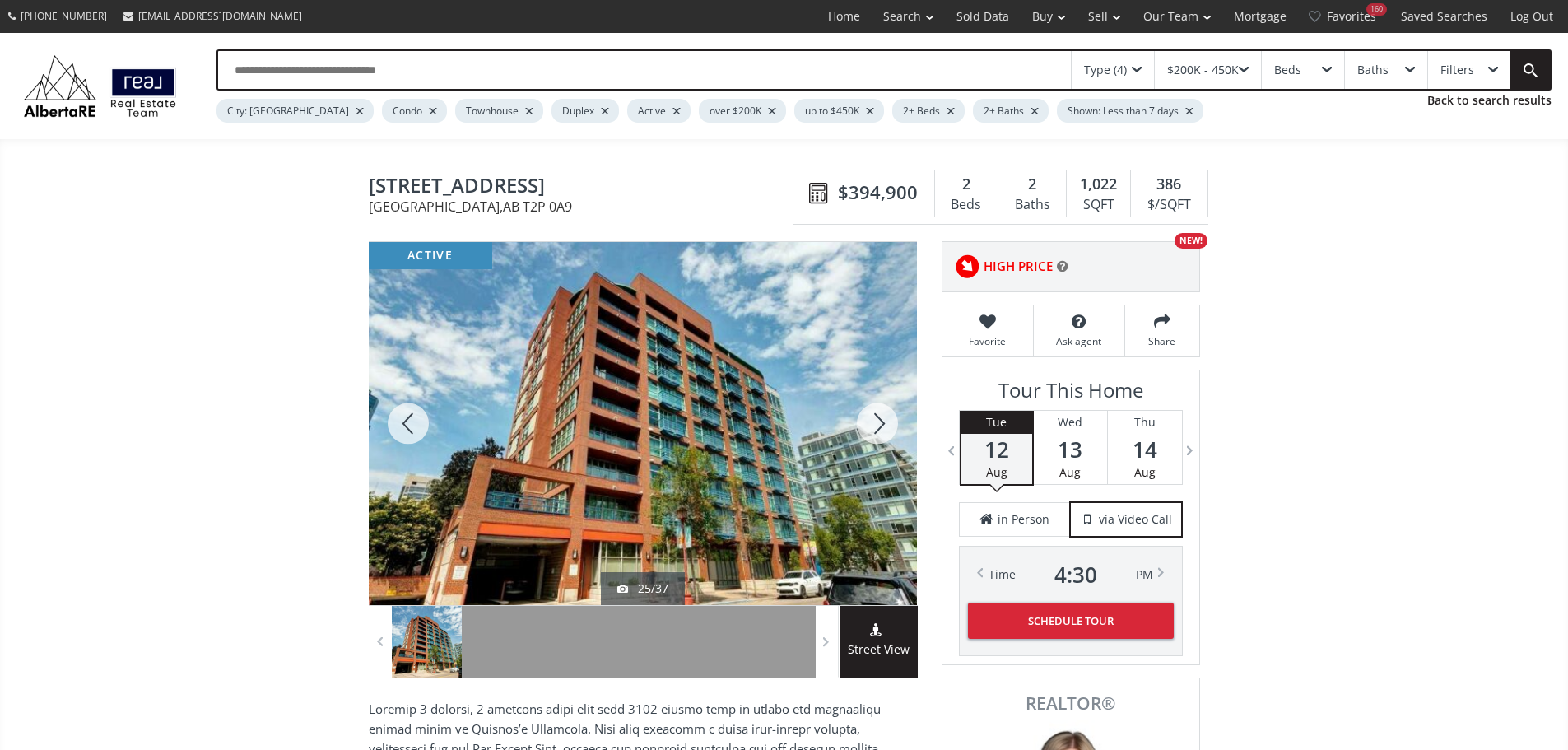
click at [880, 436] on div at bounding box center [877, 424] width 79 height 363
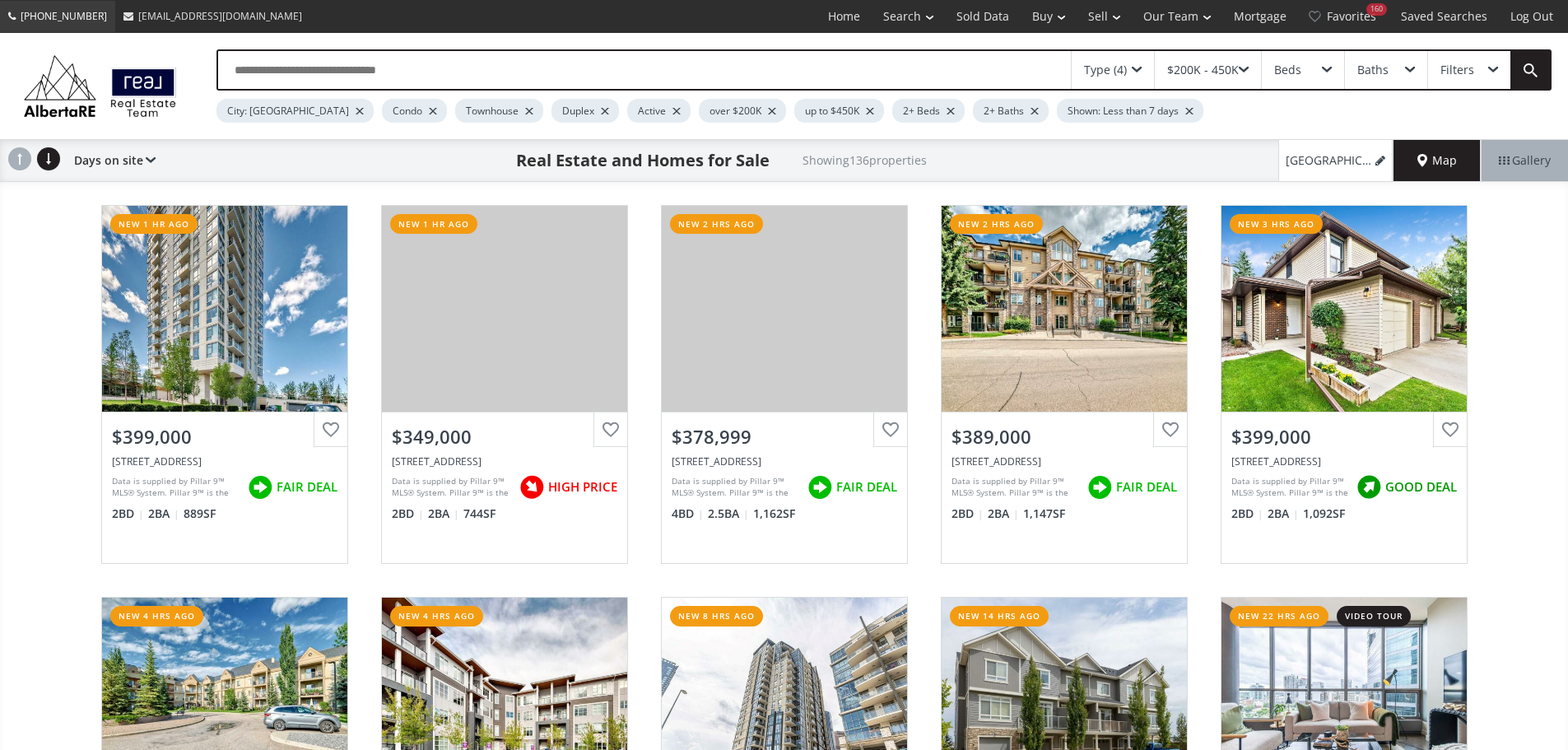
scroll to position [2881, 0]
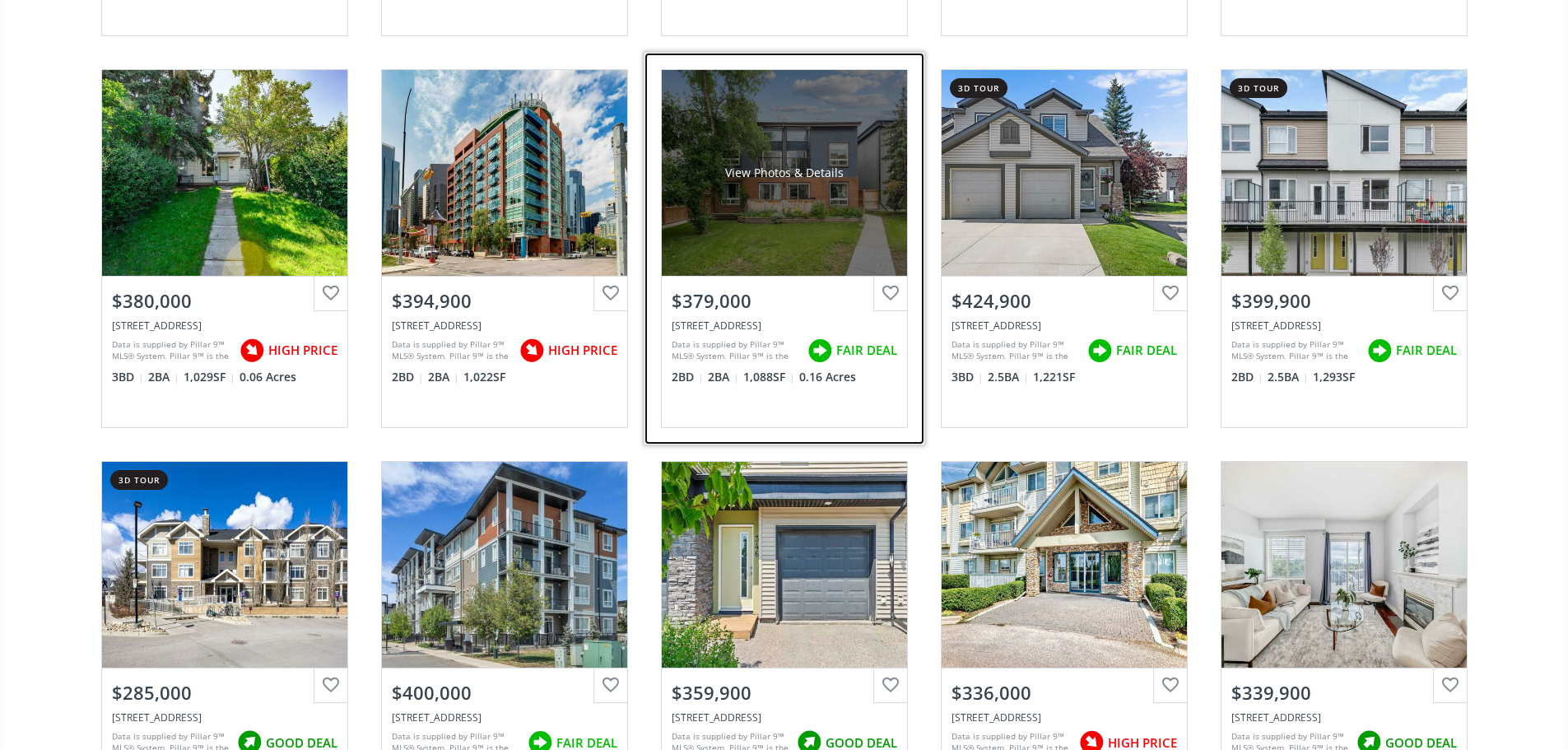
click at [797, 418] on div "$379,000 [STREET_ADDRESS] Data is supplied by Pillar 9™ MLS® System. Pillar 9™ …" at bounding box center [784, 351] width 245 height 152
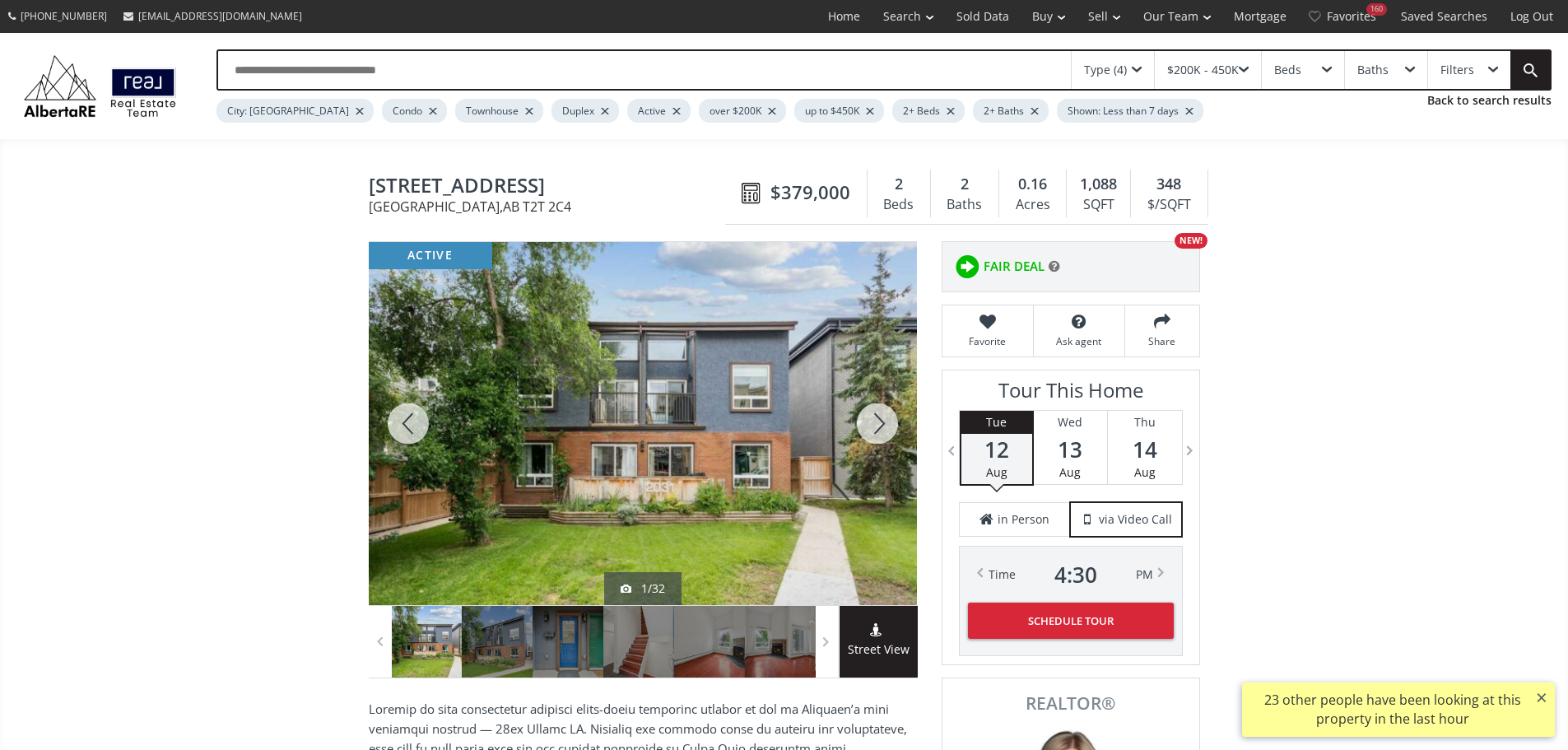
click at [875, 423] on div at bounding box center [877, 424] width 79 height 363
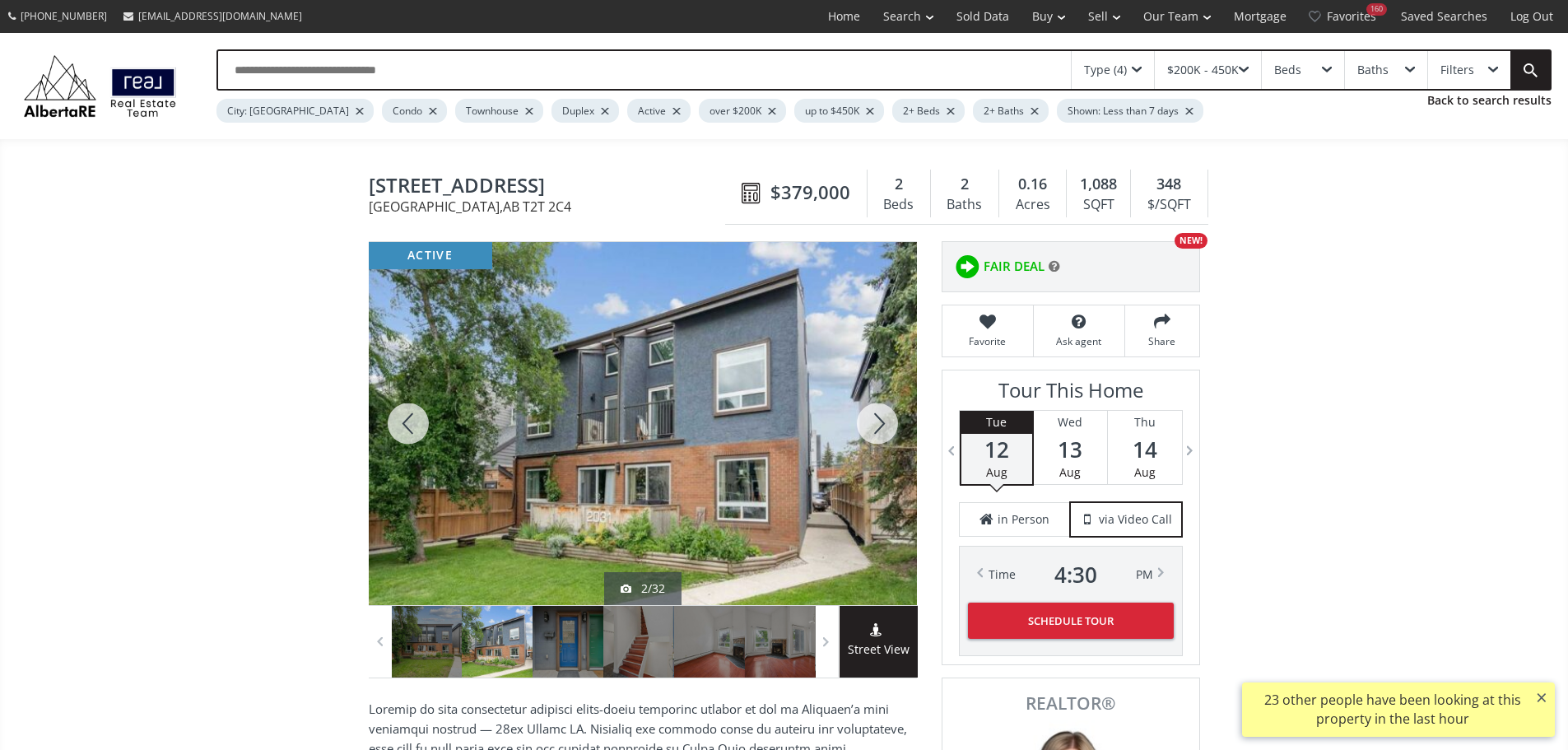
click at [875, 423] on div at bounding box center [877, 424] width 79 height 363
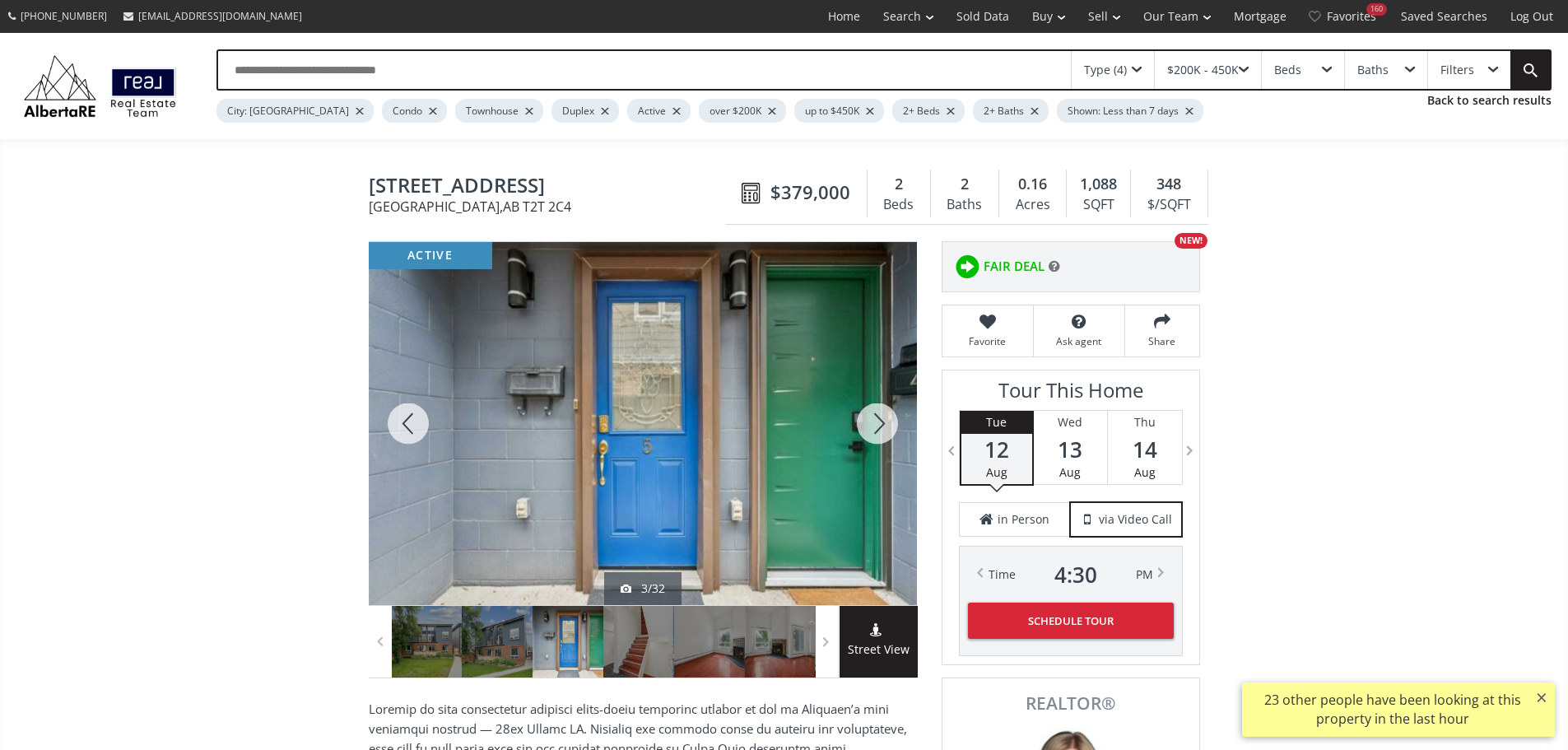
click at [883, 428] on div at bounding box center [877, 424] width 79 height 363
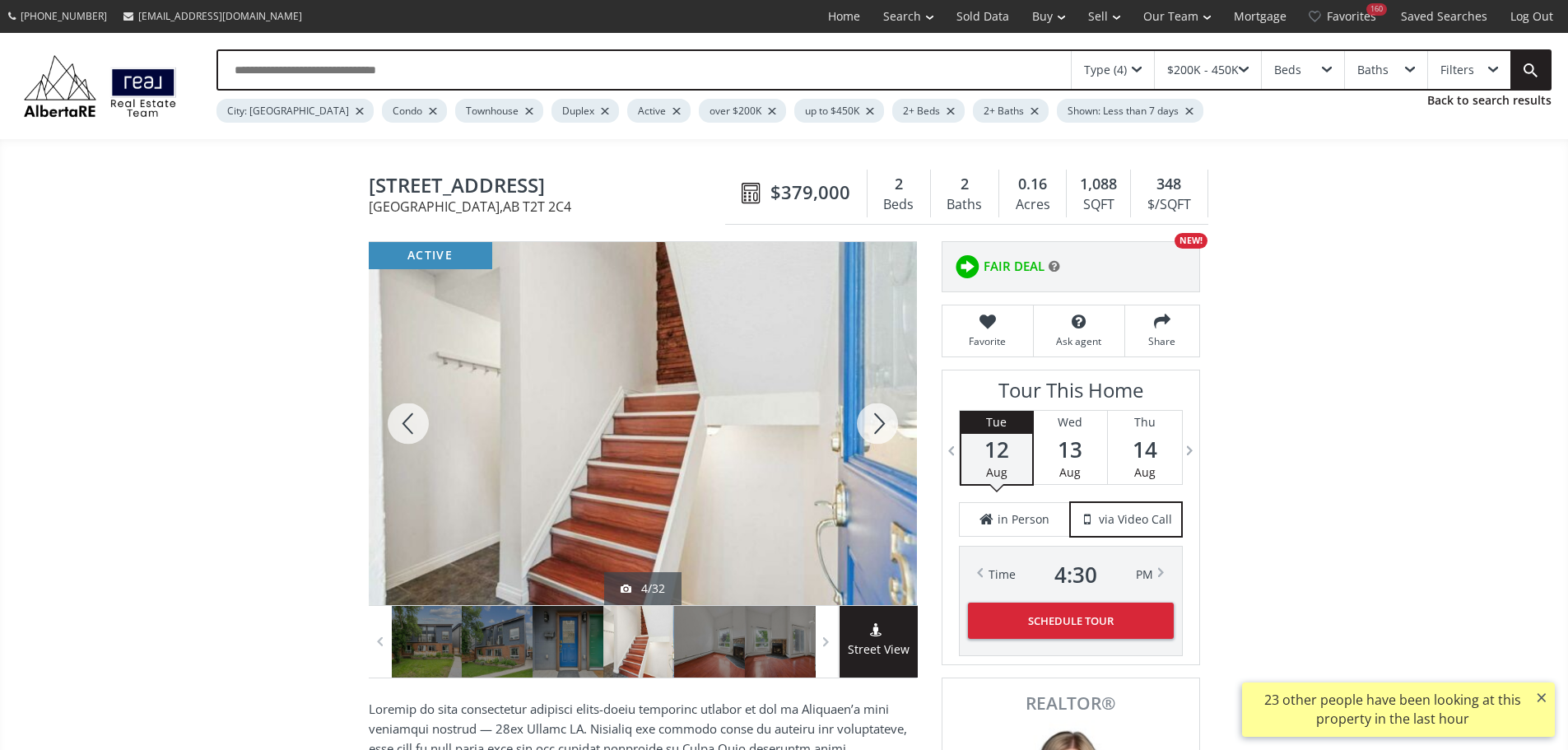
click at [878, 425] on div at bounding box center [877, 424] width 79 height 363
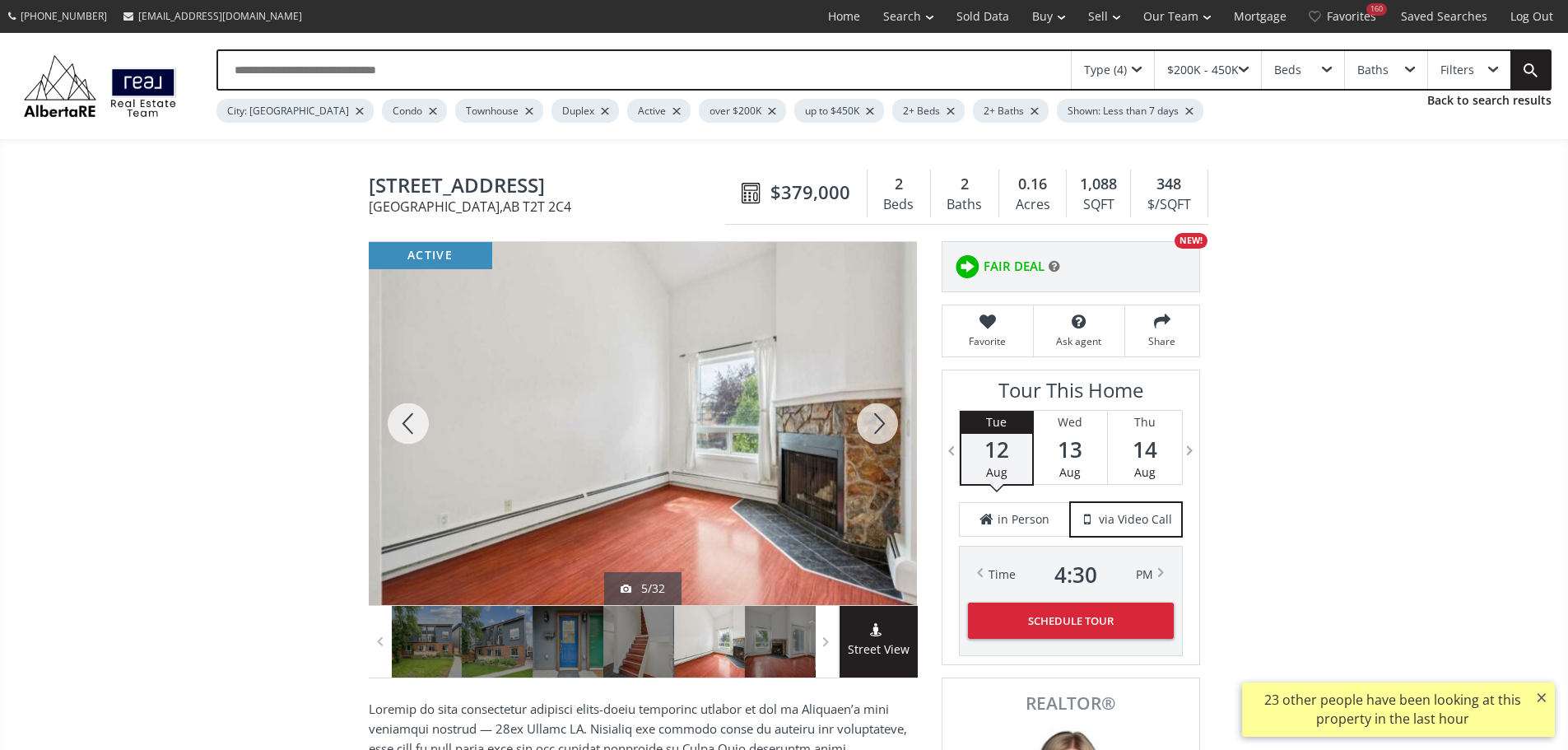
click at [878, 425] on div at bounding box center [877, 424] width 79 height 363
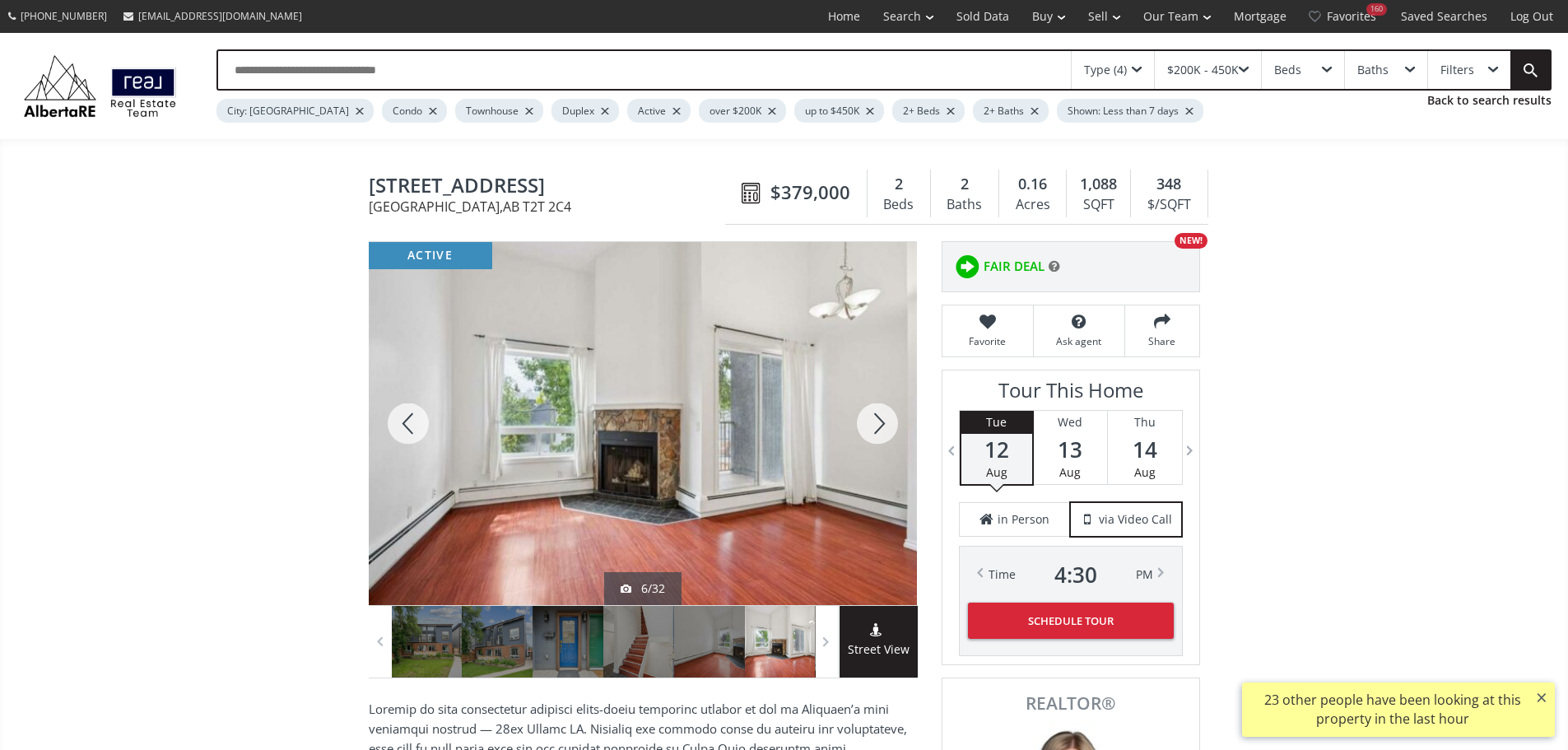
click at [878, 425] on div at bounding box center [877, 424] width 79 height 363
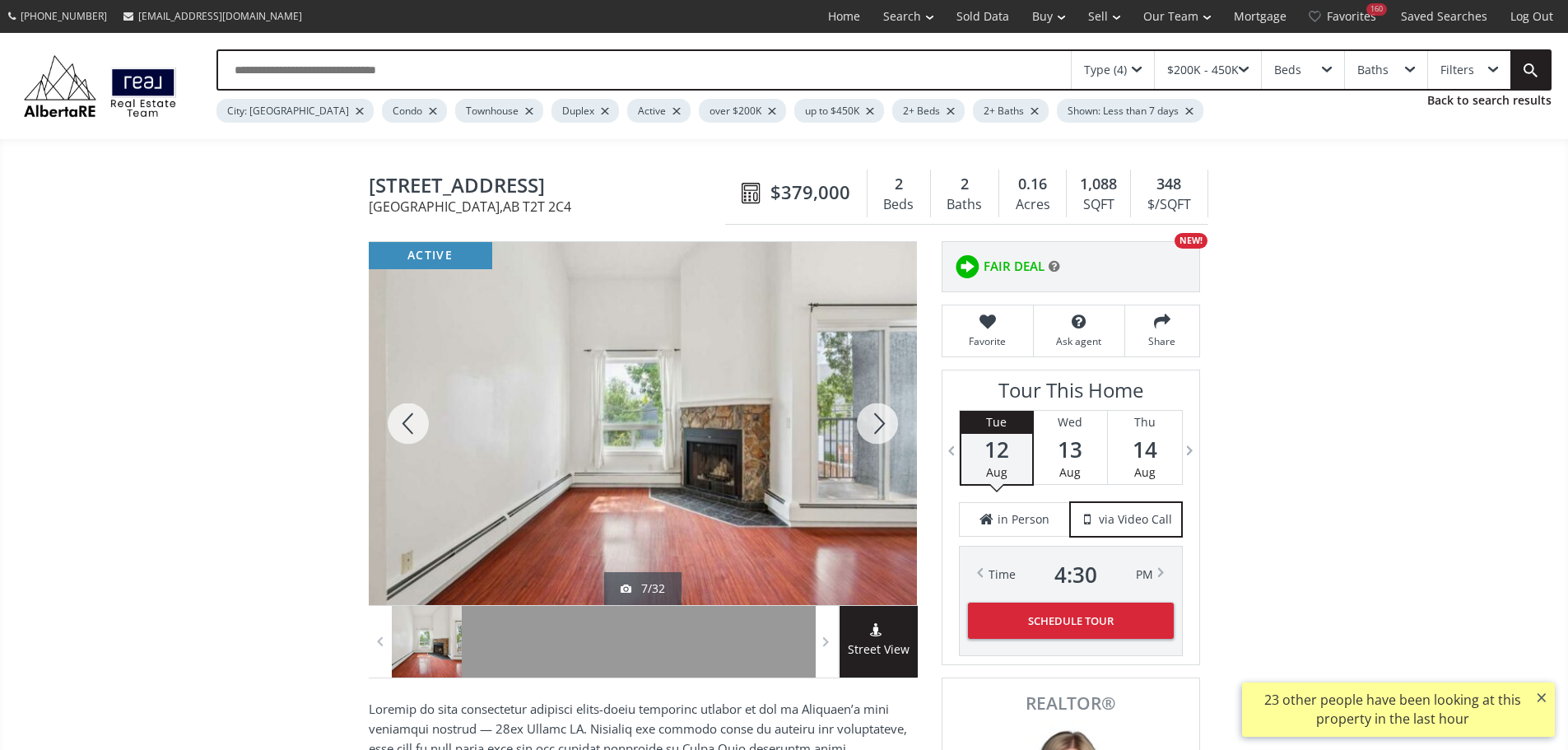
click at [878, 425] on div at bounding box center [877, 424] width 79 height 363
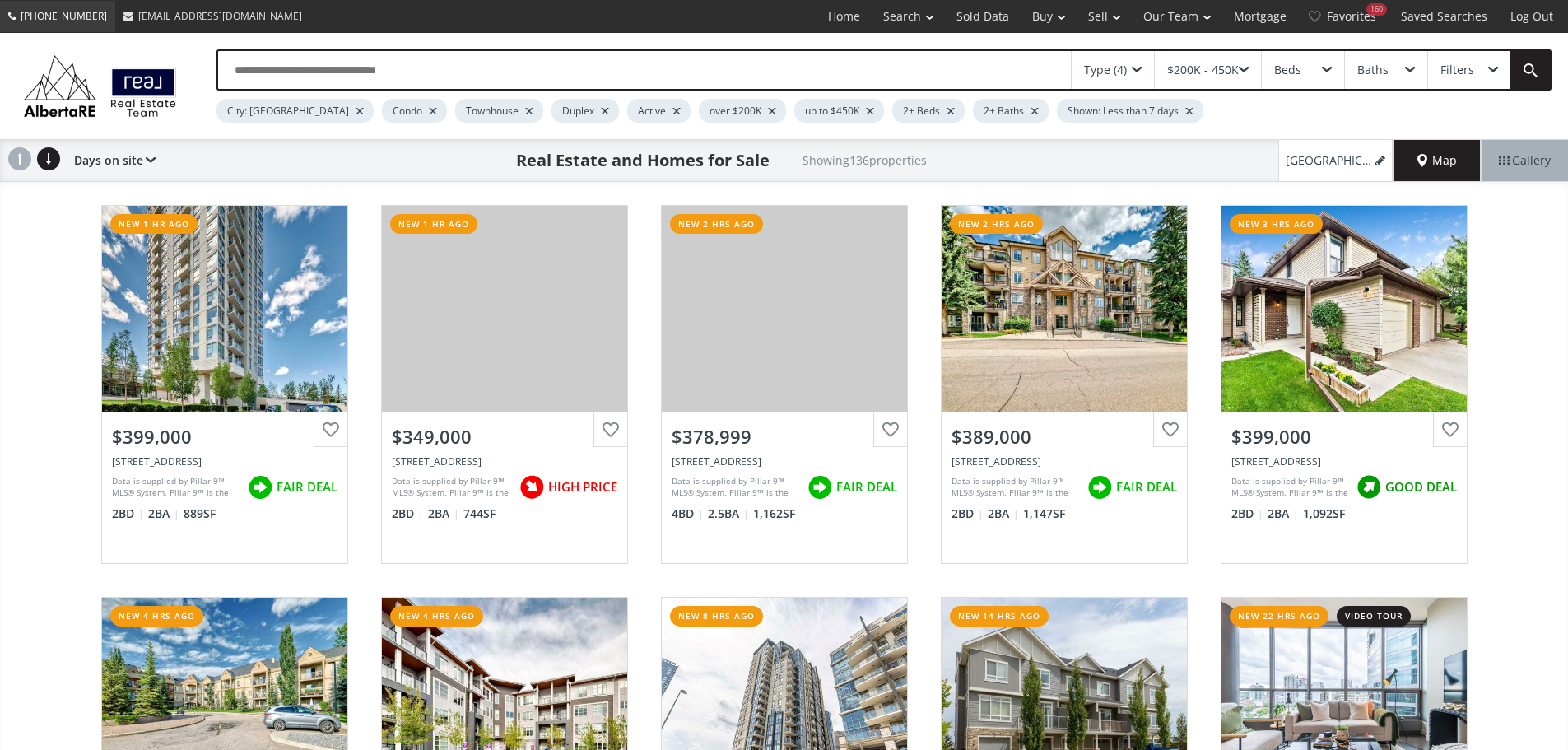
scroll to position [2881, 0]
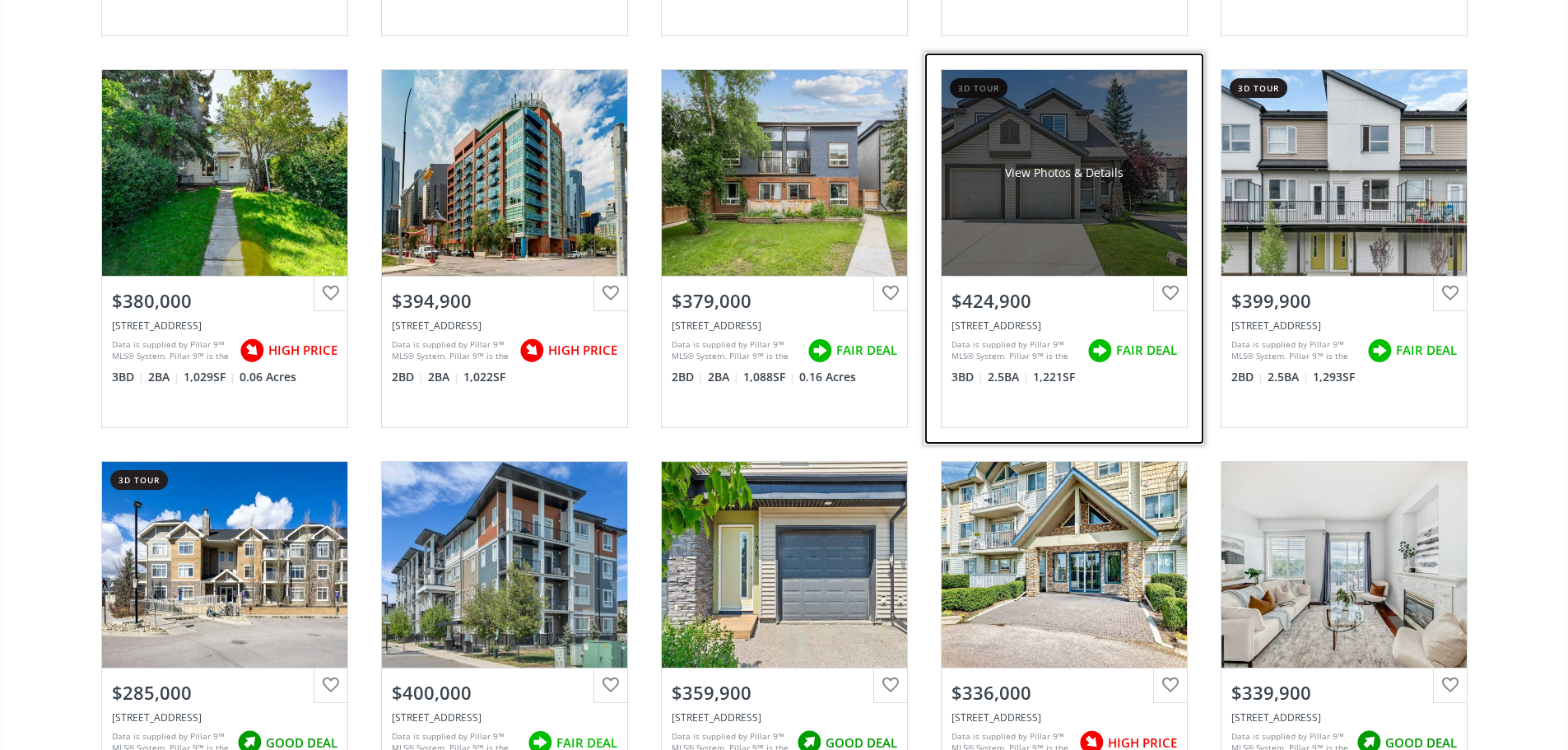
click at [1058, 415] on div "$424,900 [STREET_ADDRESS] Data is supplied by Pillar 9™ MLS® System. Pillar 9™ …" at bounding box center [1063, 351] width 245 height 152
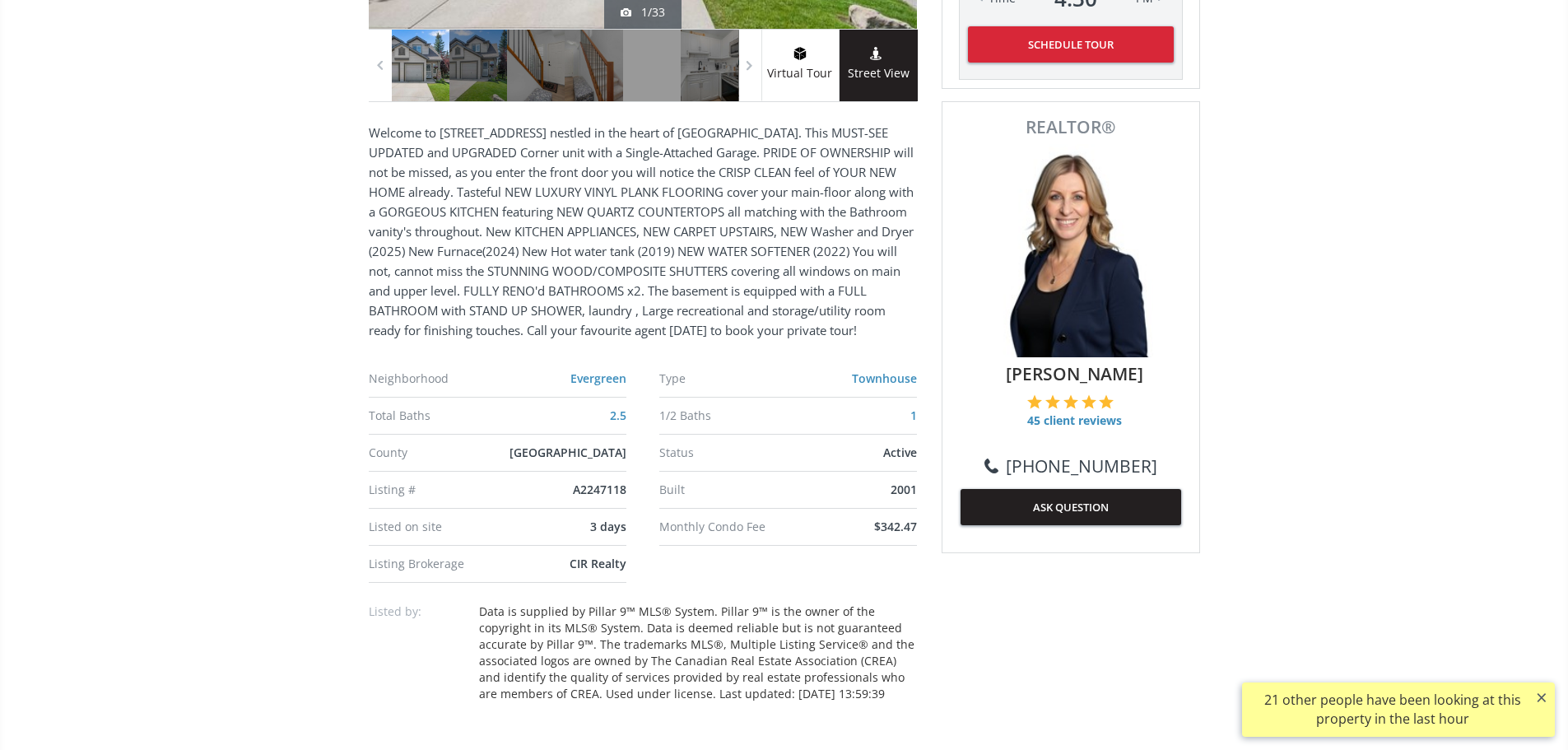
scroll to position [906, 0]
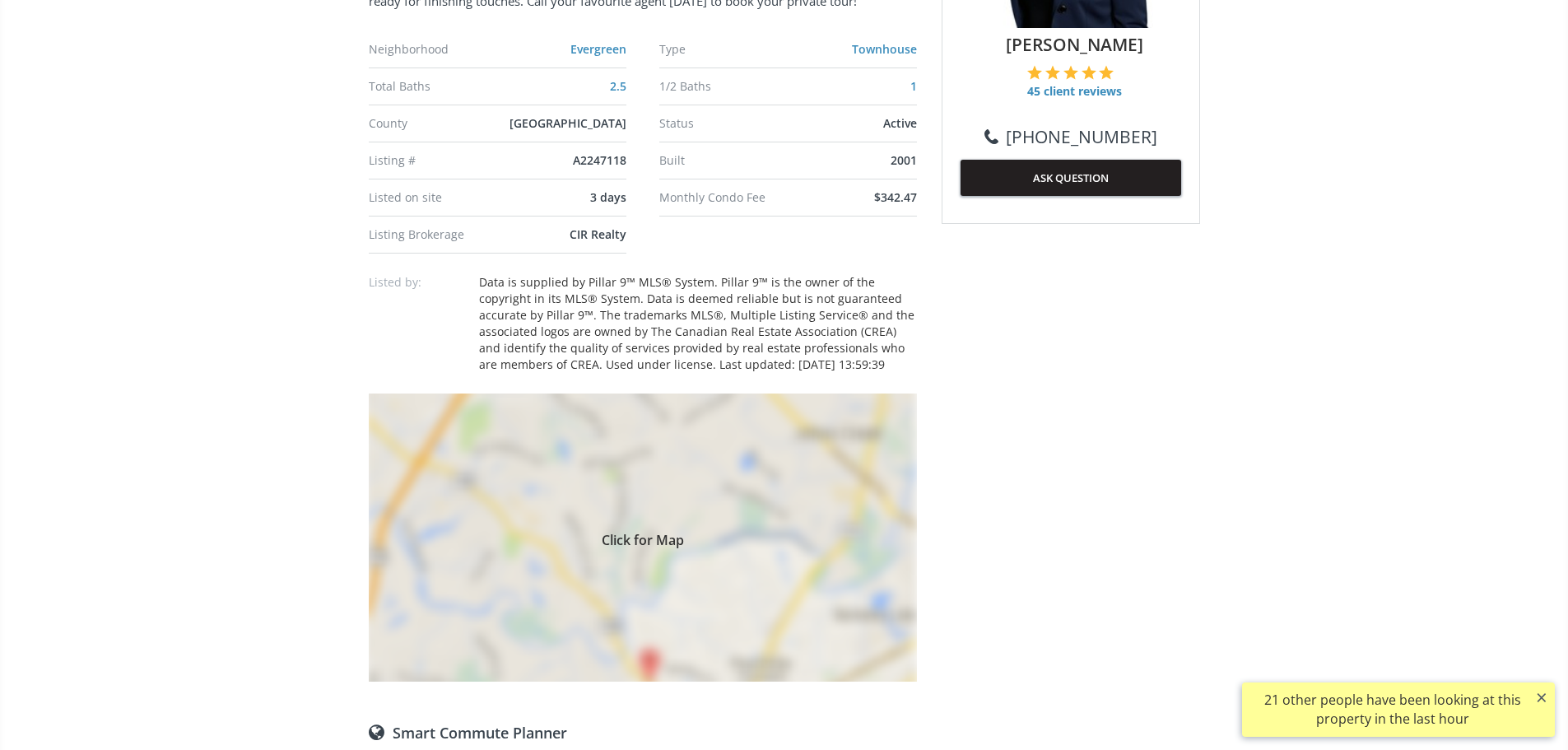
click at [748, 645] on div "Click for Map" at bounding box center [643, 537] width 548 height 288
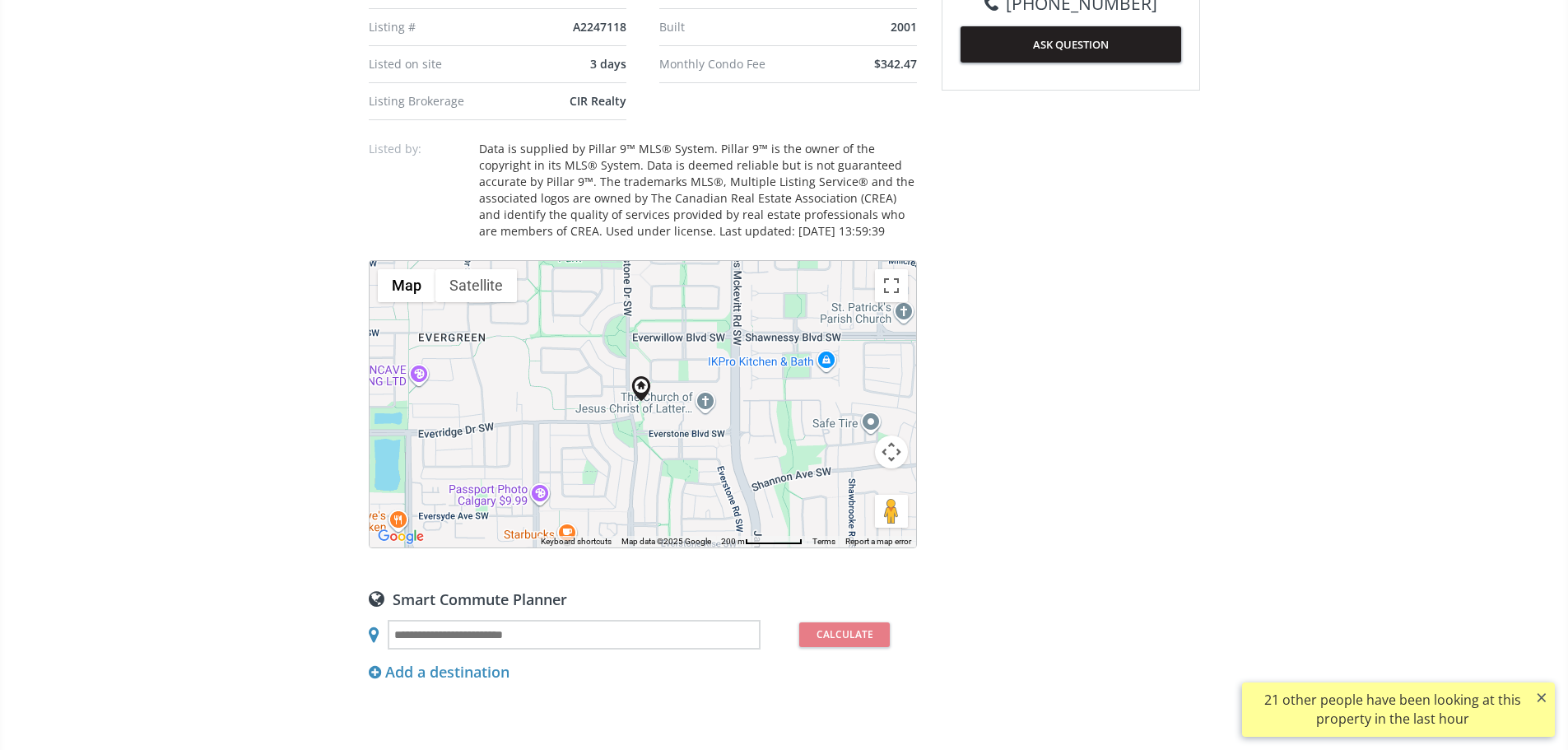
scroll to position [1153, 0]
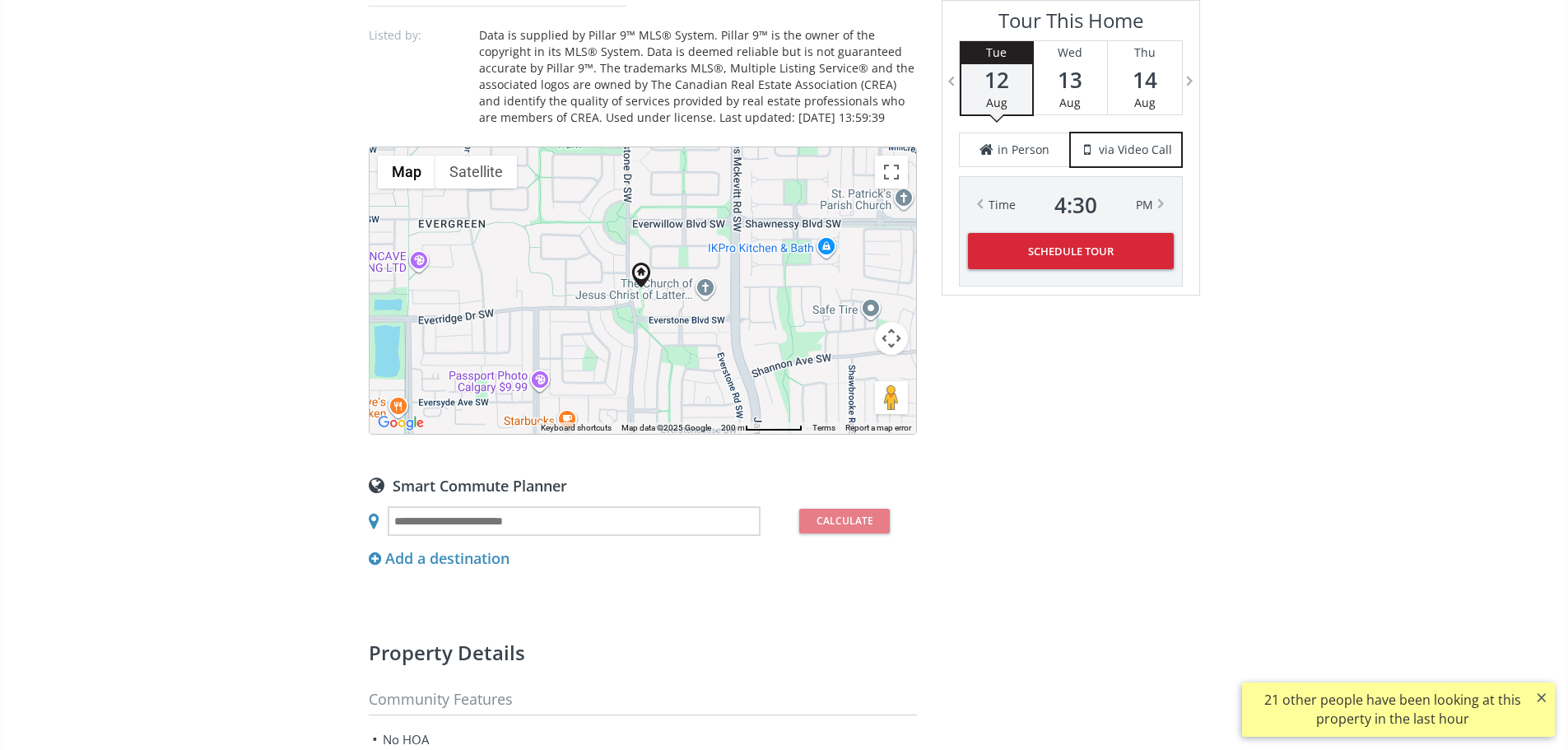
click at [890, 355] on button "Map camera controls" at bounding box center [891, 338] width 33 height 33
click at [860, 396] on button "Zoom out" at bounding box center [849, 379] width 33 height 33
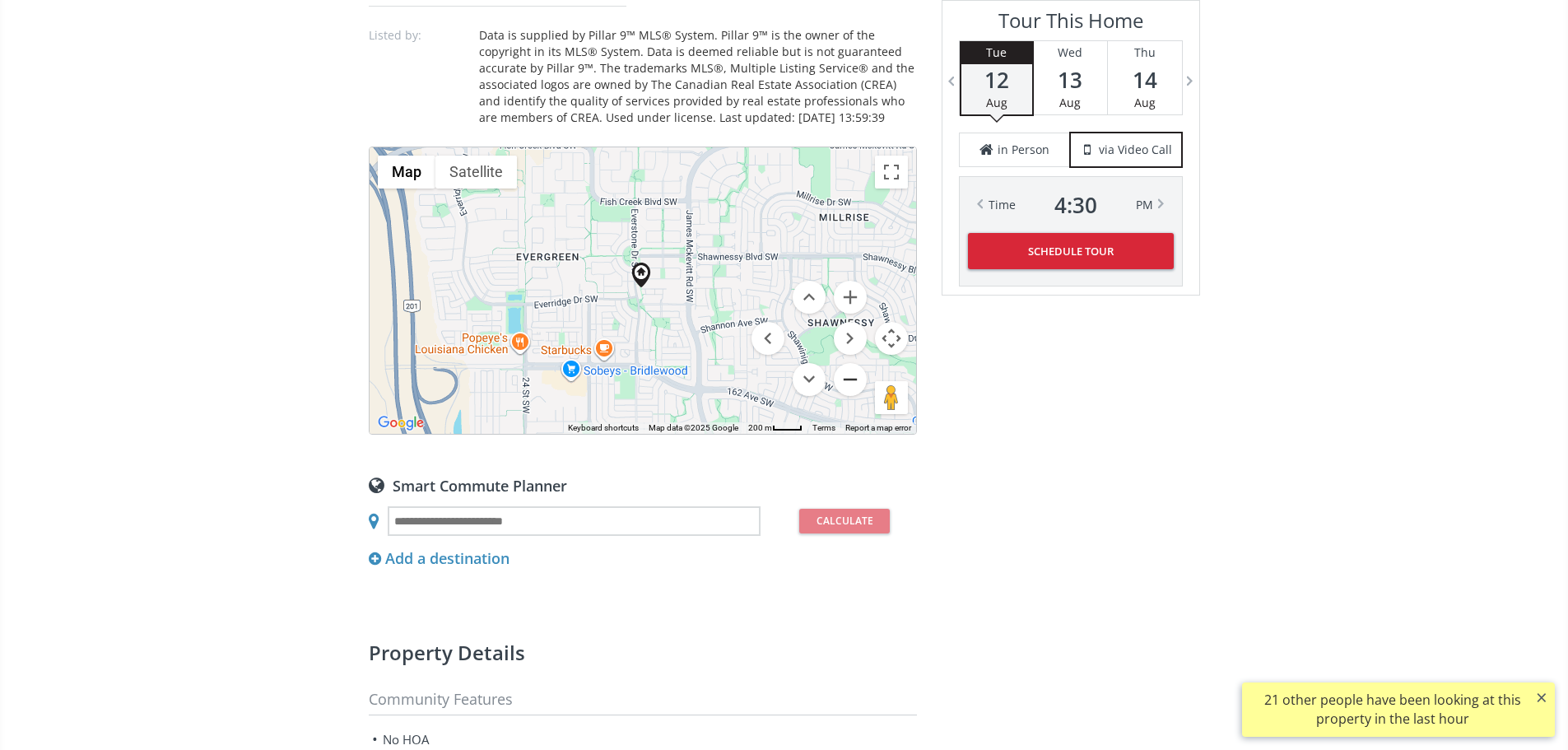
click at [855, 396] on button "Zoom out" at bounding box center [849, 379] width 33 height 33
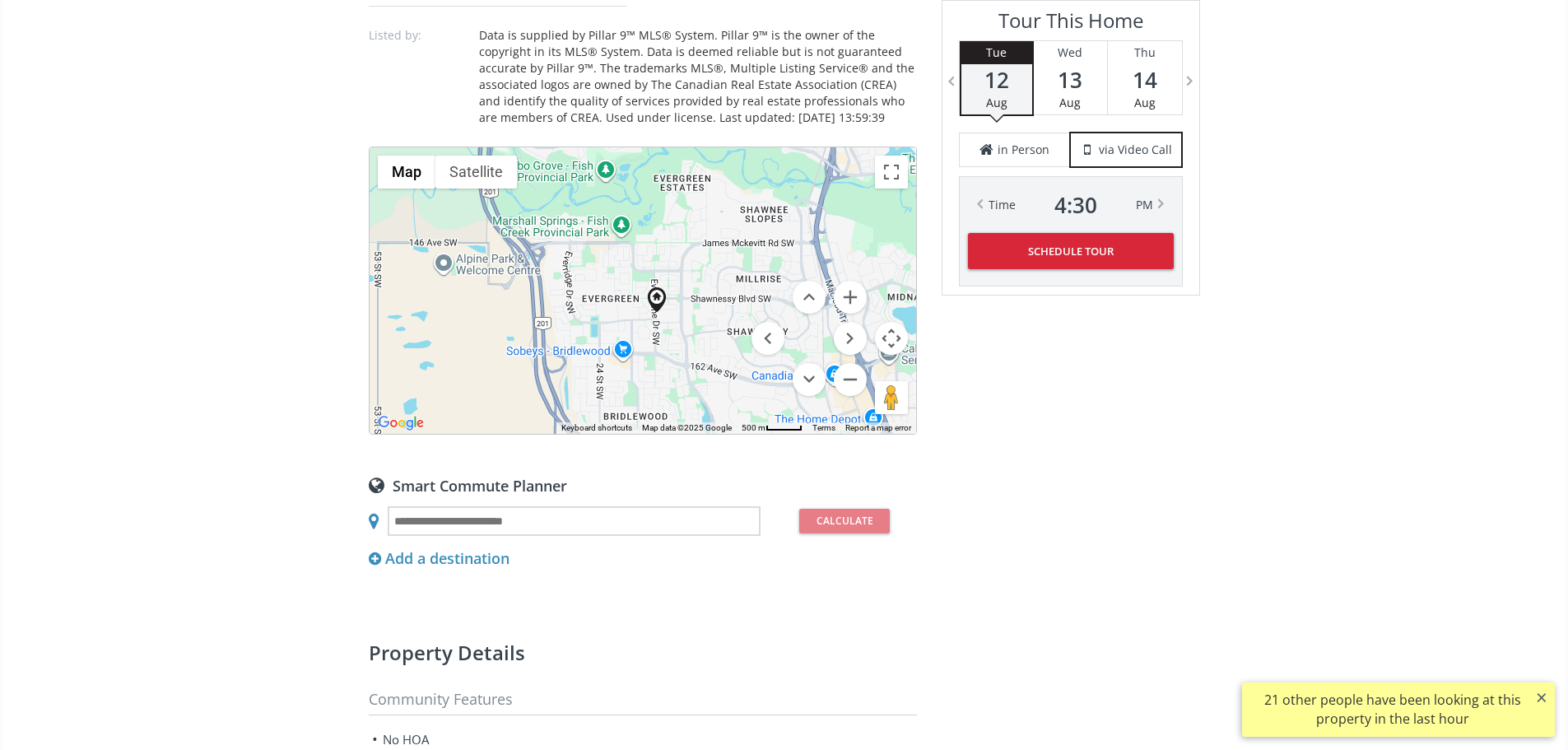
drag, startPoint x: 540, startPoint y: 369, endPoint x: 557, endPoint y: 398, distance: 33.6
click at [557, 398] on div "To navigate, press the arrow keys." at bounding box center [643, 290] width 546 height 286
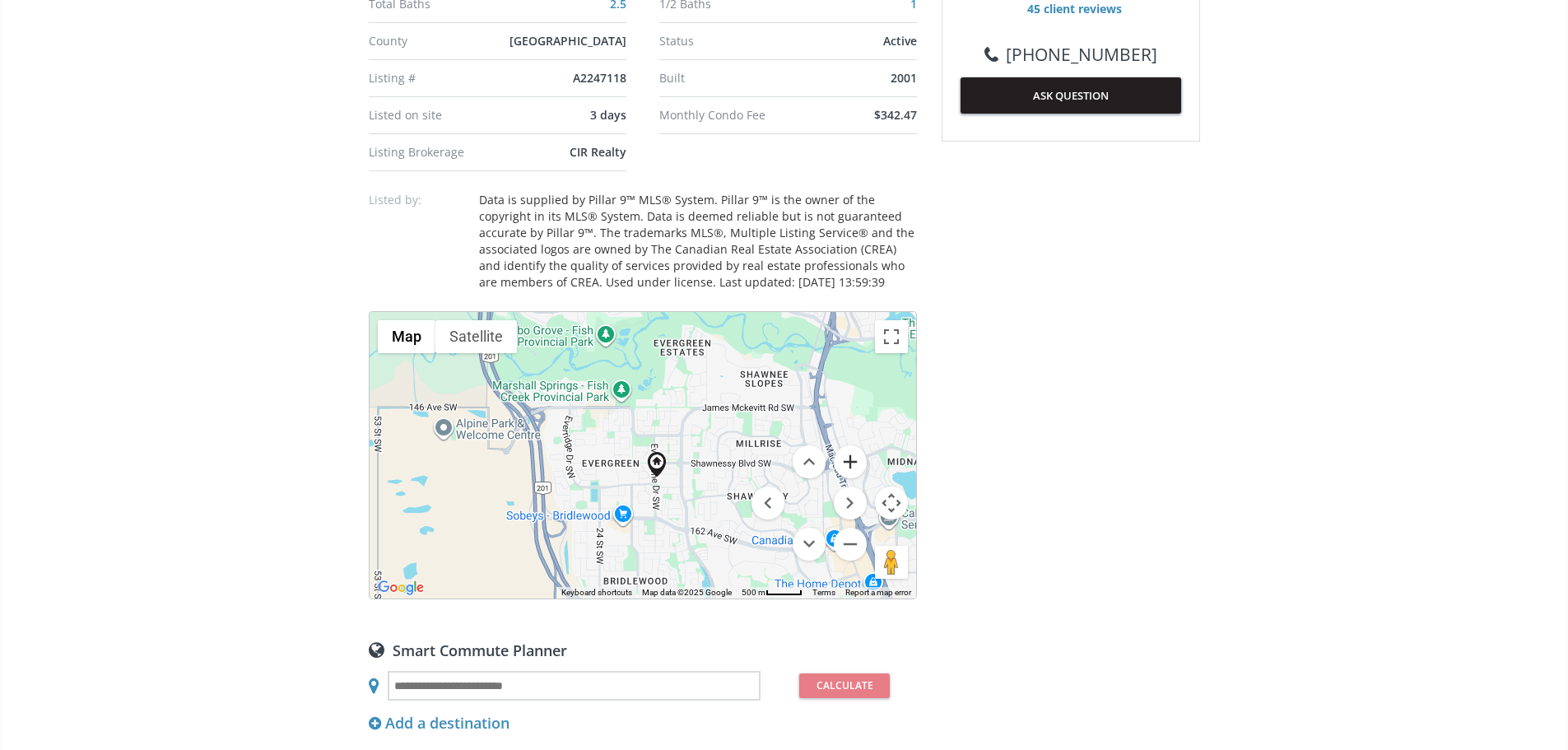
click at [849, 478] on button "Zoom in" at bounding box center [849, 461] width 33 height 33
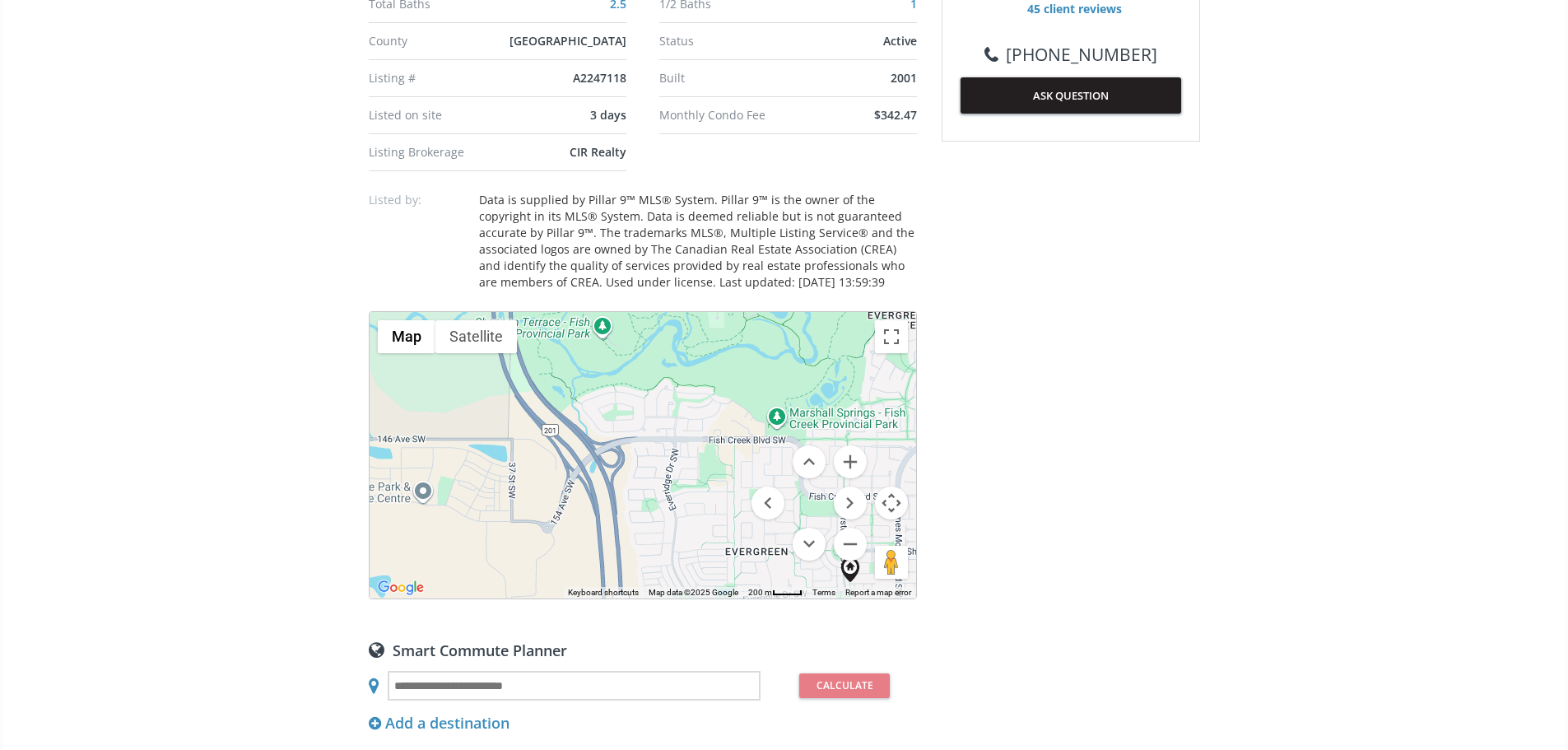
drag, startPoint x: 484, startPoint y: 532, endPoint x: 669, endPoint y: 619, distance: 204.4
click at [669, 598] on div "To navigate, press the arrow keys." at bounding box center [643, 455] width 546 height 286
click at [852, 478] on button "Zoom in" at bounding box center [849, 461] width 33 height 33
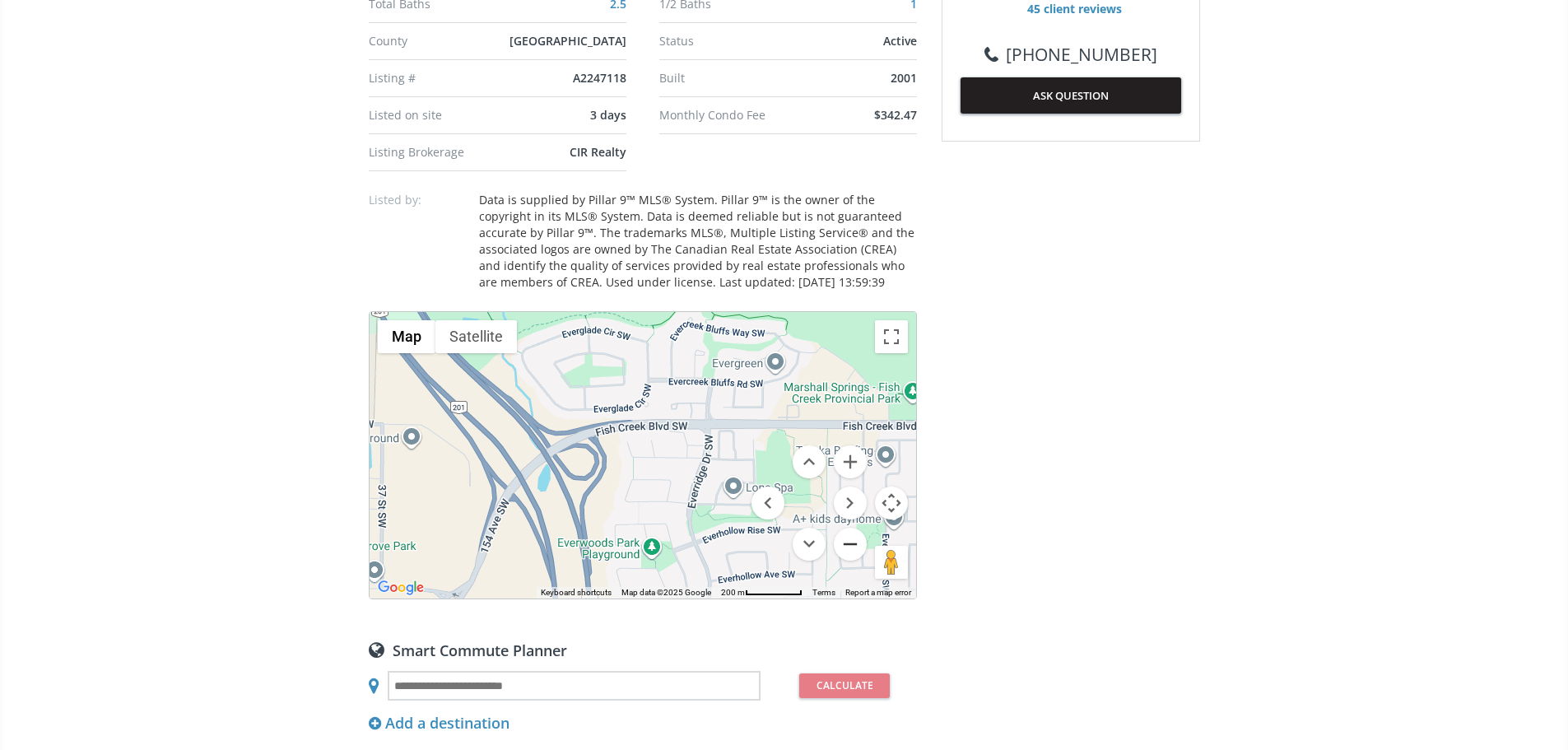
click at [855, 561] on button "Zoom out" at bounding box center [849, 543] width 33 height 33
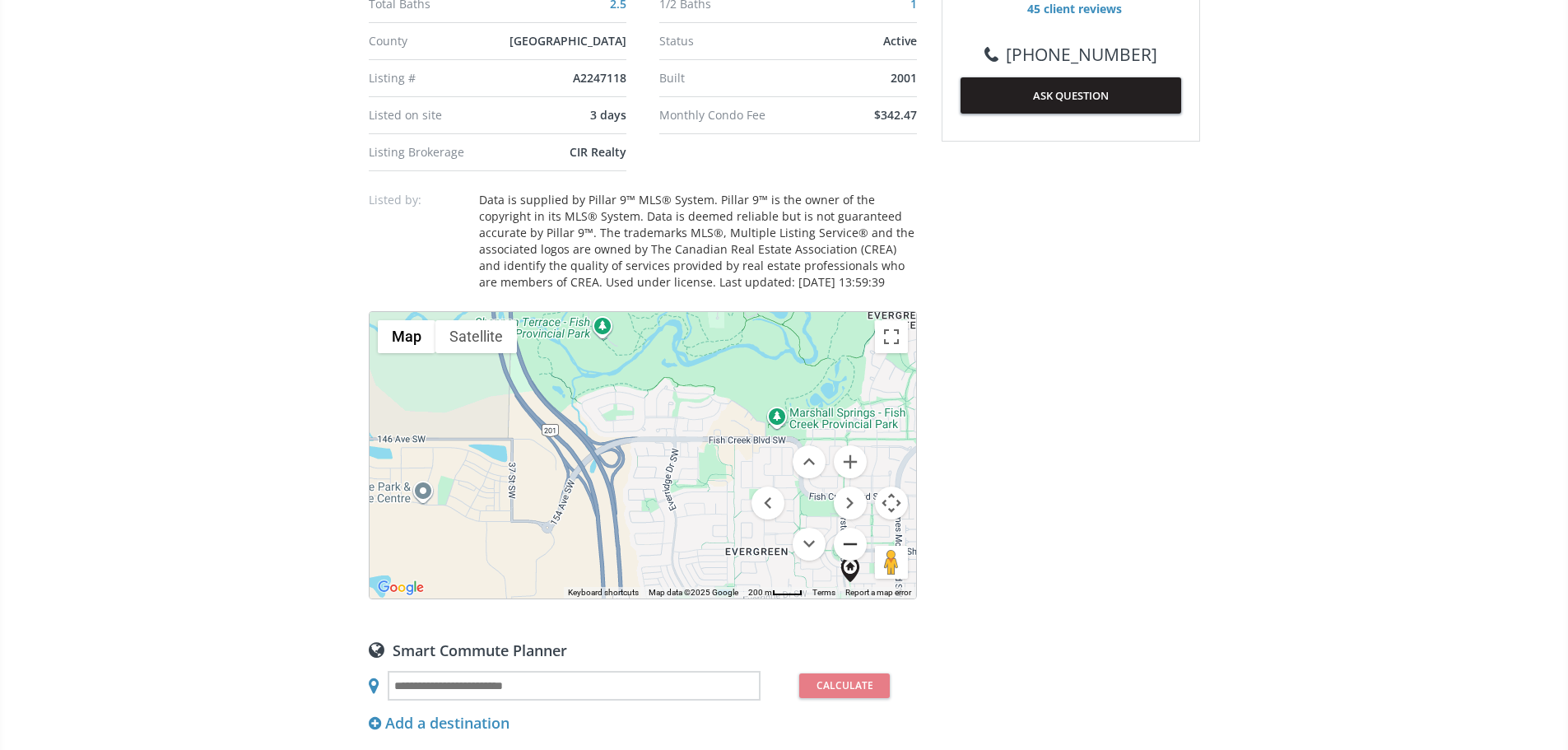
click at [855, 561] on button "Zoom out" at bounding box center [849, 543] width 33 height 33
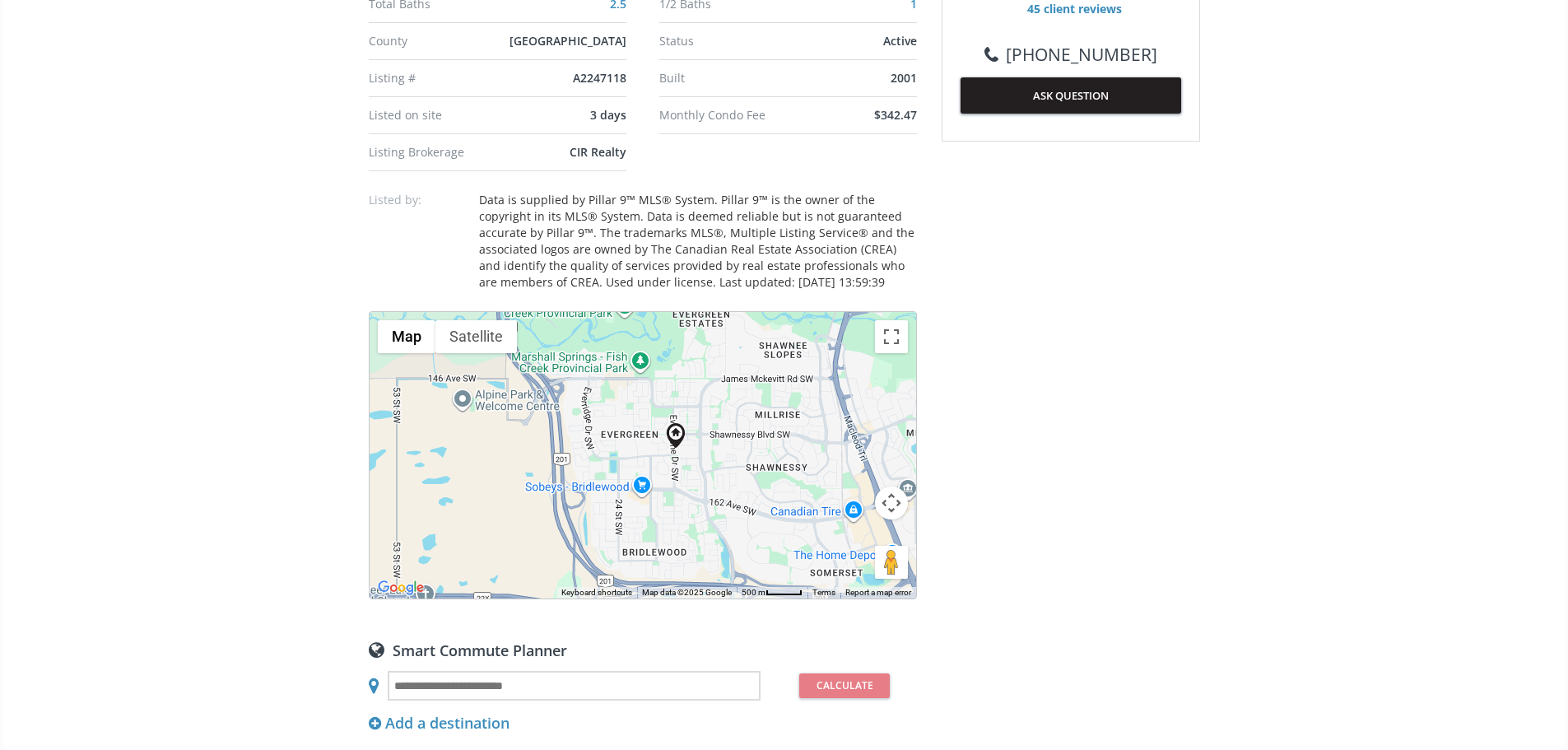
drag, startPoint x: 674, startPoint y: 637, endPoint x: 602, endPoint y: 568, distance: 99.7
click at [602, 568] on div "To navigate, press the arrow keys." at bounding box center [643, 455] width 546 height 286
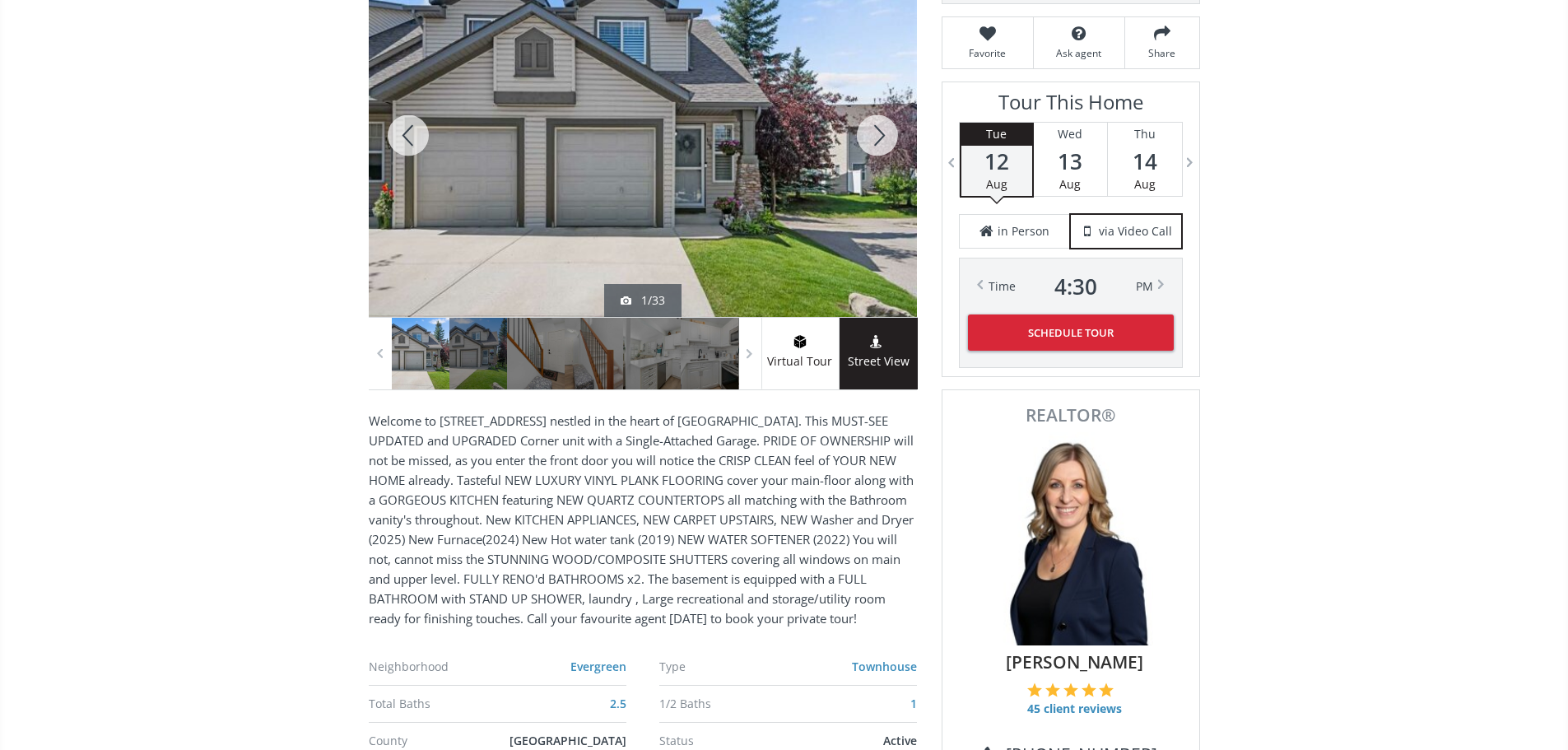
scroll to position [247, 0]
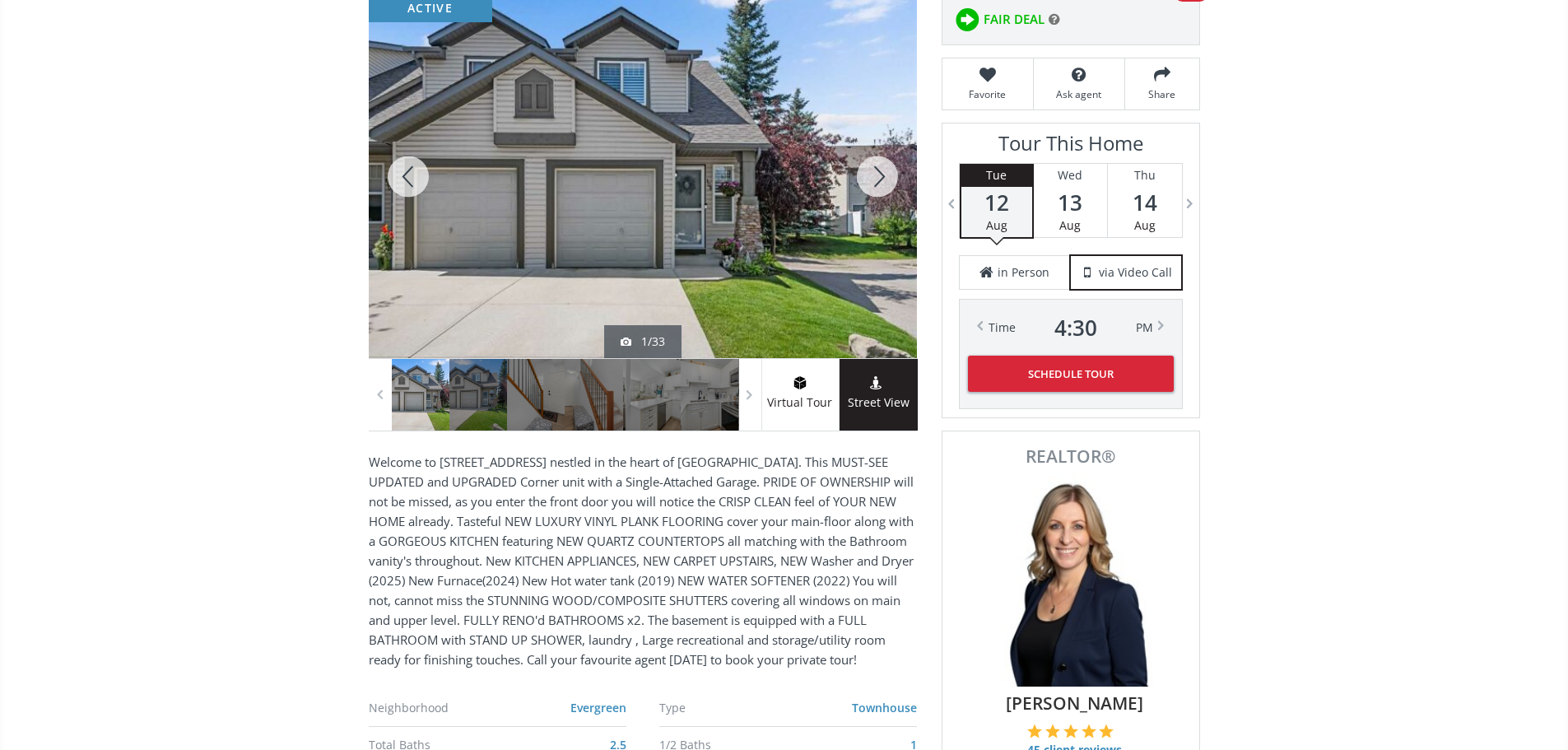
click at [880, 182] on div at bounding box center [877, 177] width 79 height 363
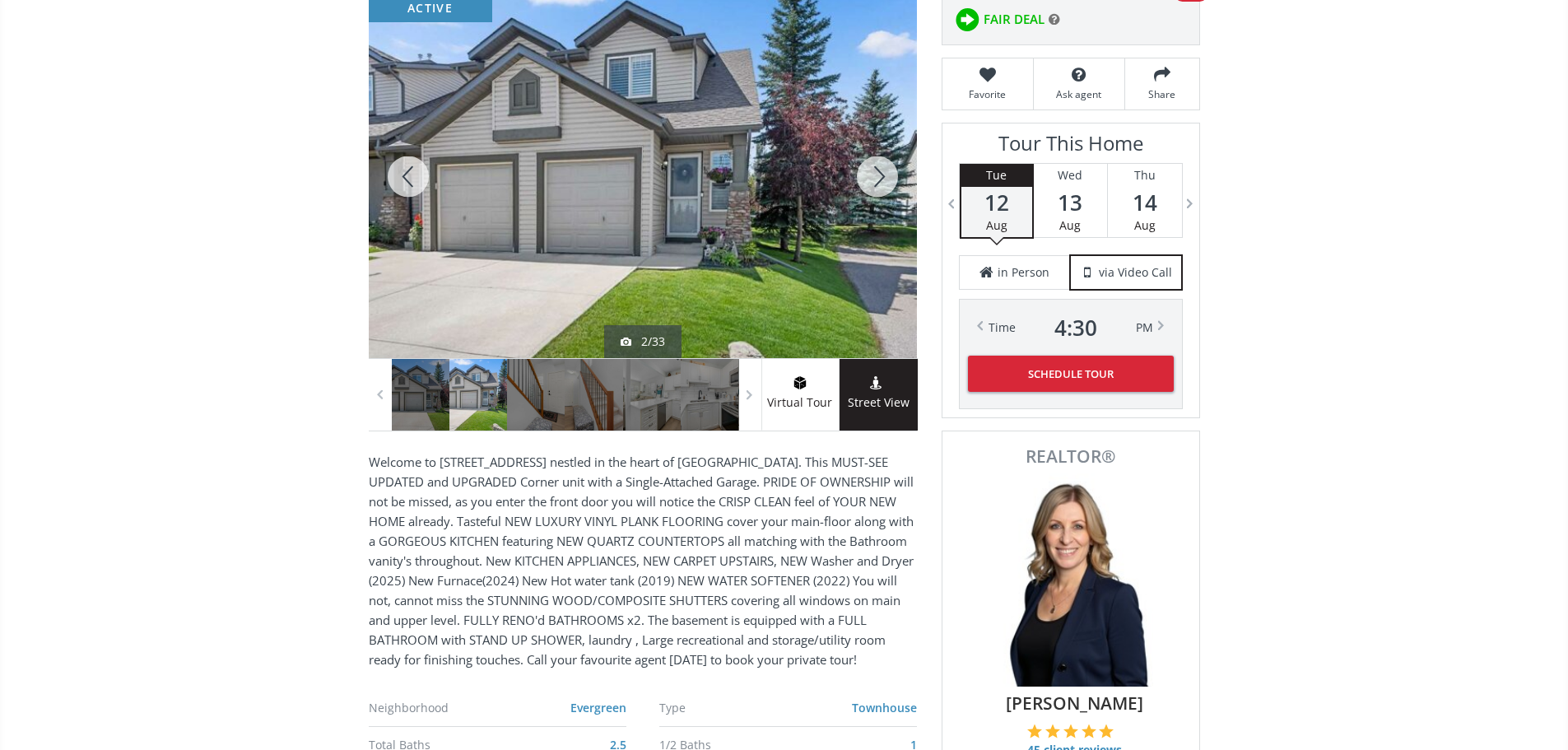
click at [880, 182] on div at bounding box center [877, 177] width 79 height 363
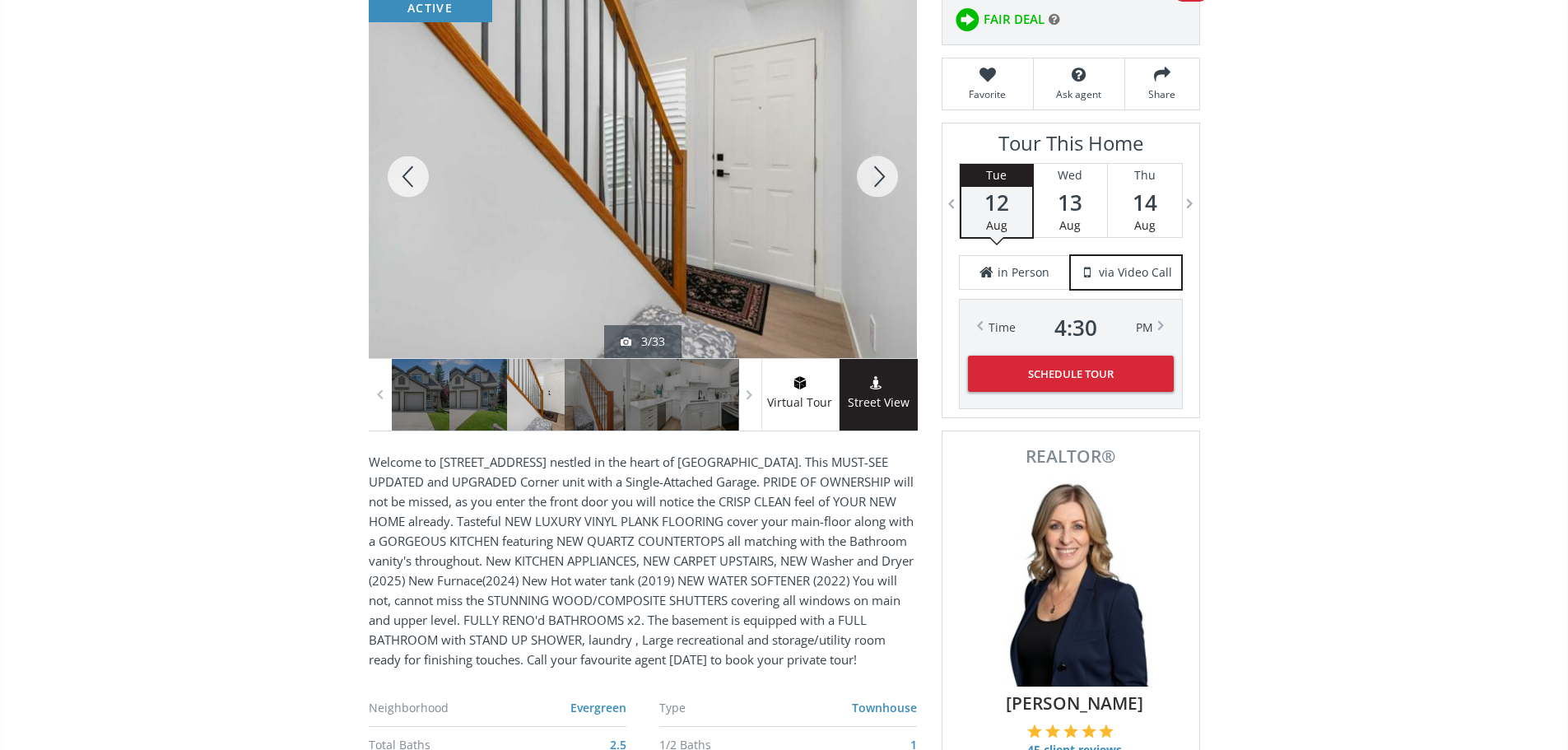
click at [878, 179] on div at bounding box center [877, 177] width 79 height 363
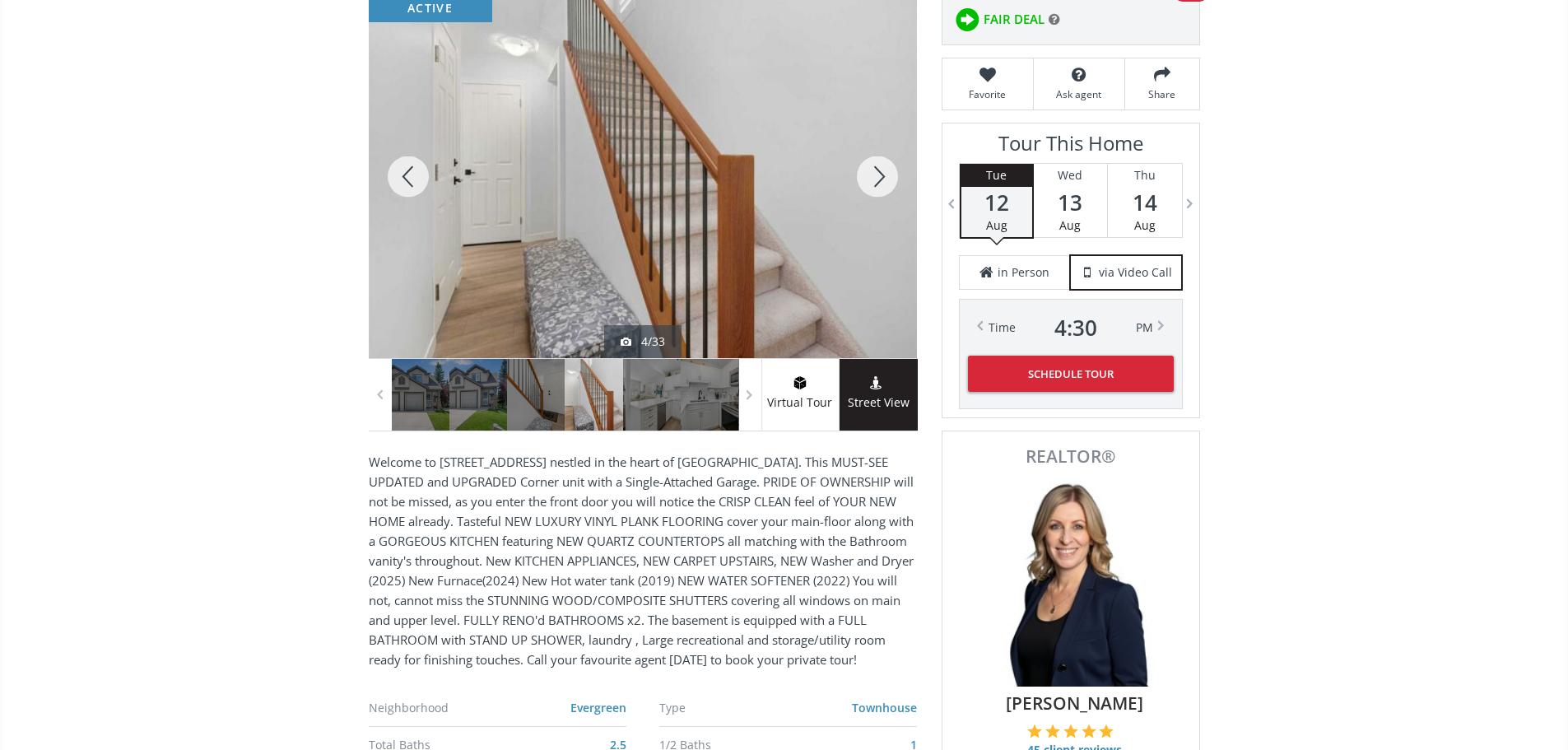
click at [878, 179] on div at bounding box center [877, 177] width 79 height 363
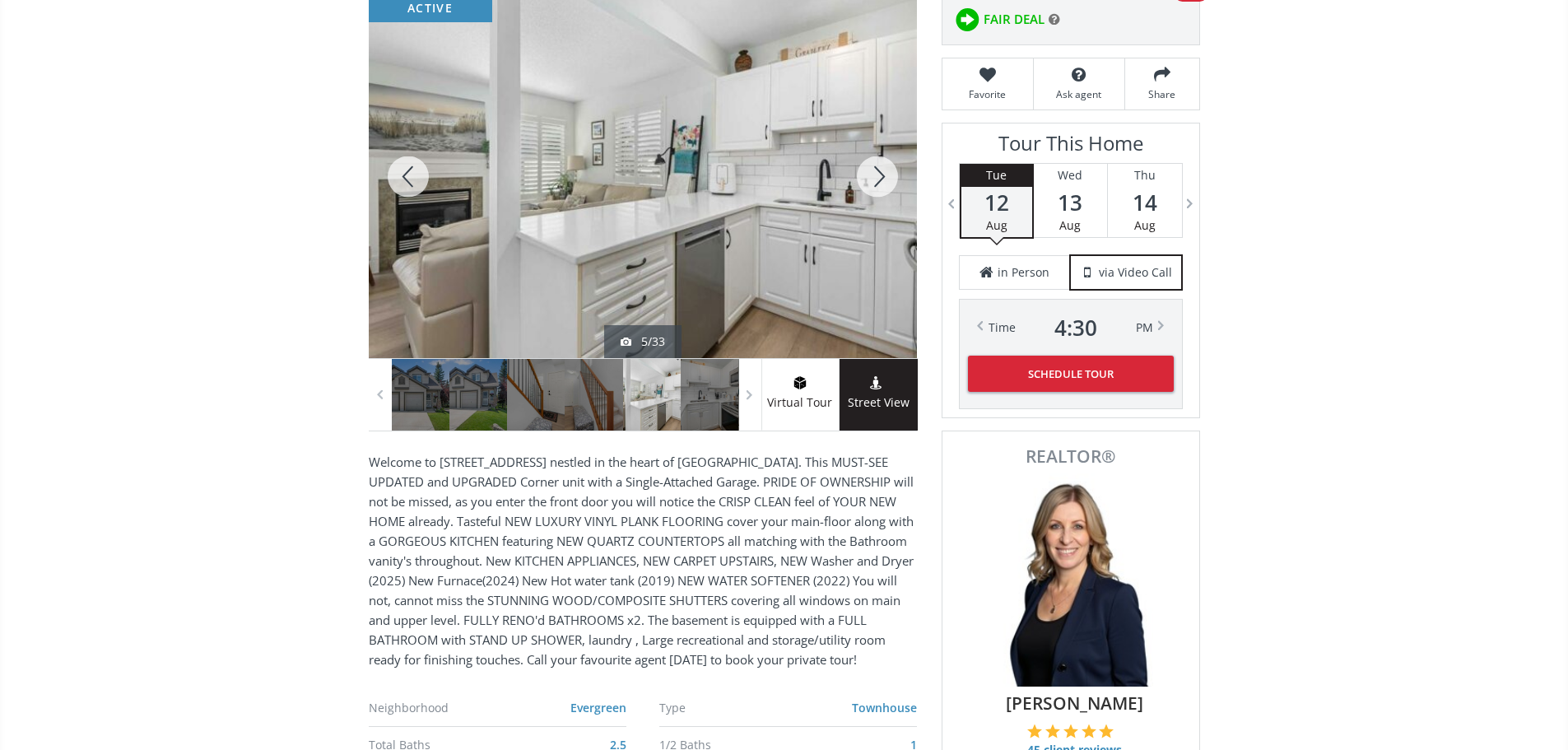
click at [878, 179] on div at bounding box center [877, 177] width 79 height 363
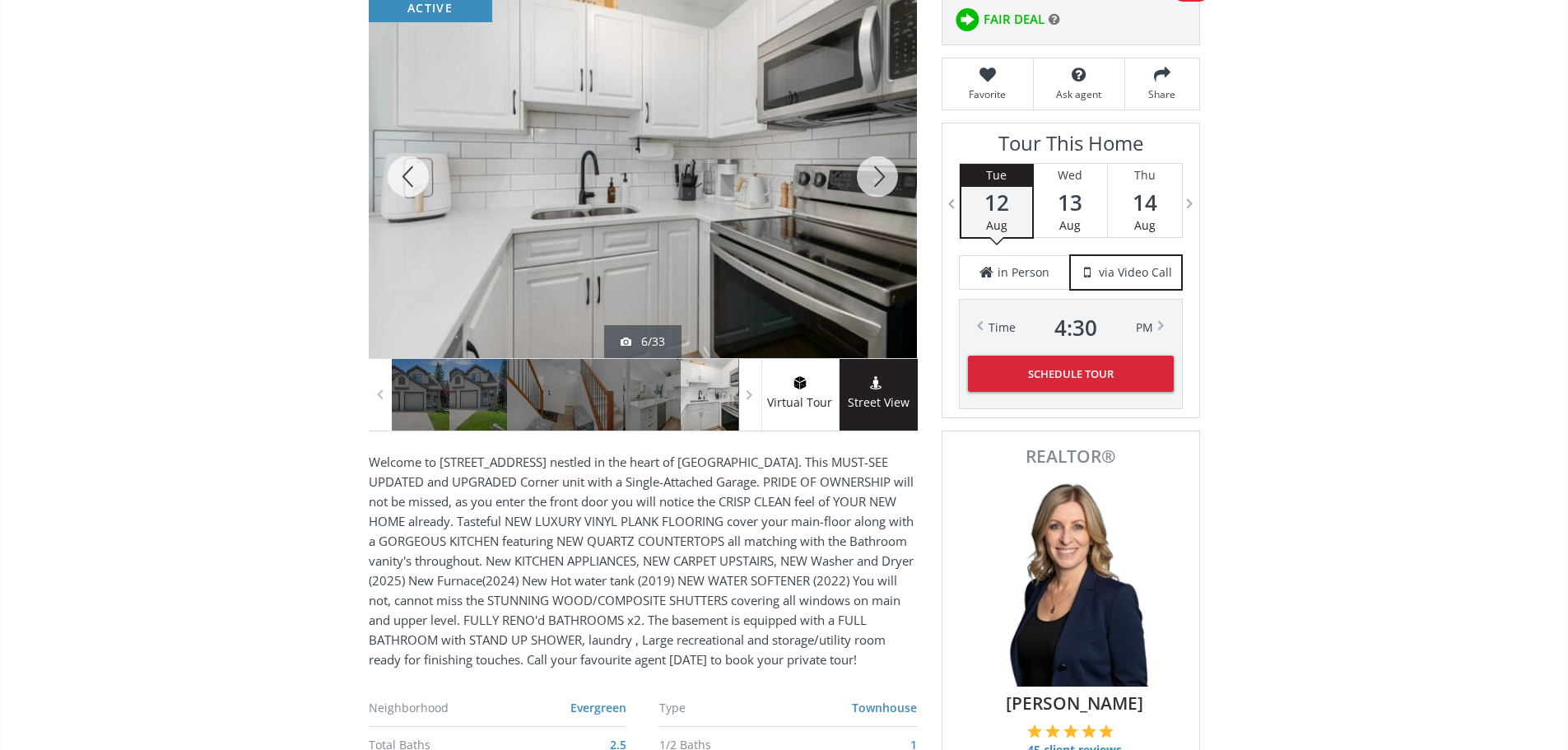
click at [878, 179] on div at bounding box center [877, 177] width 79 height 363
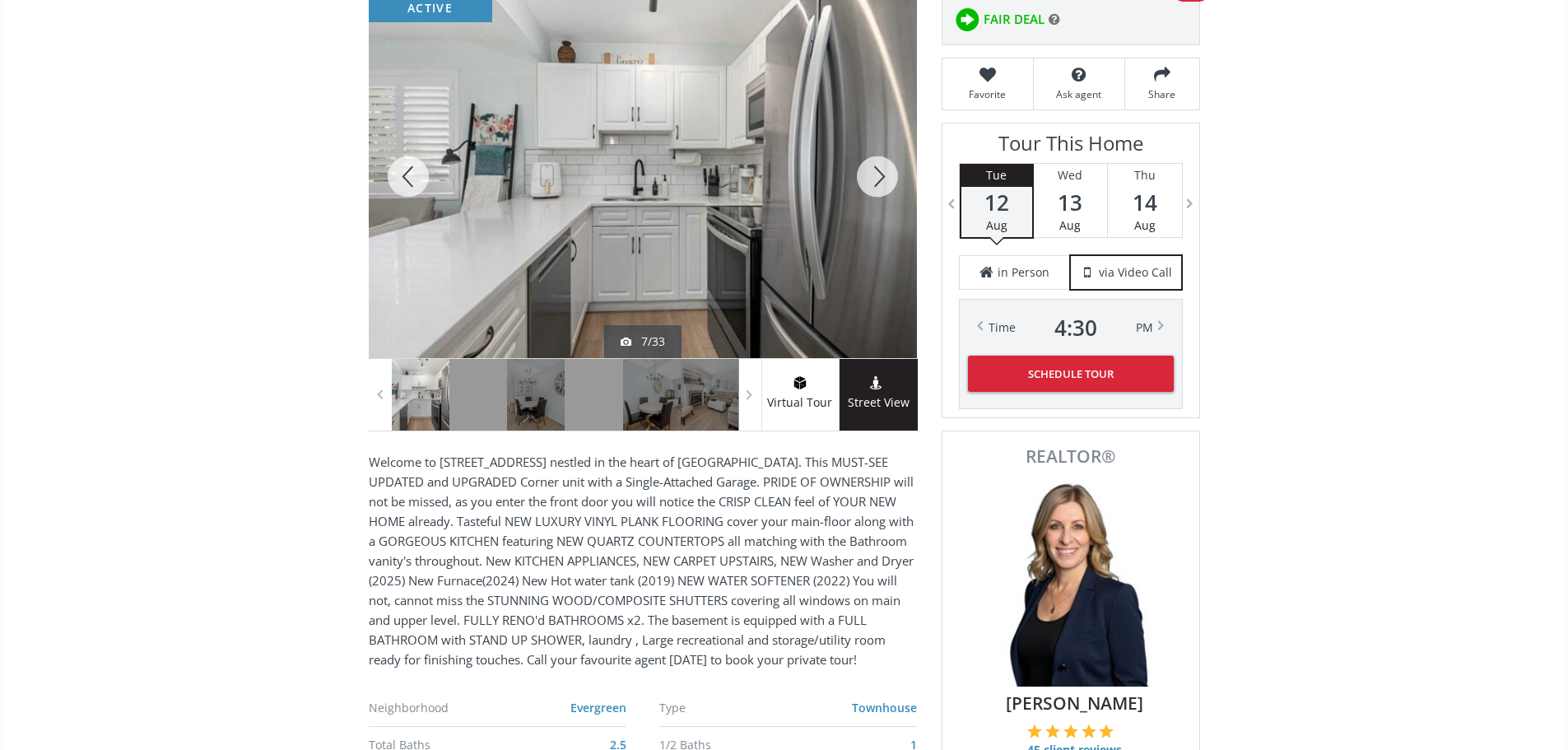
click at [878, 179] on div at bounding box center [877, 177] width 79 height 363
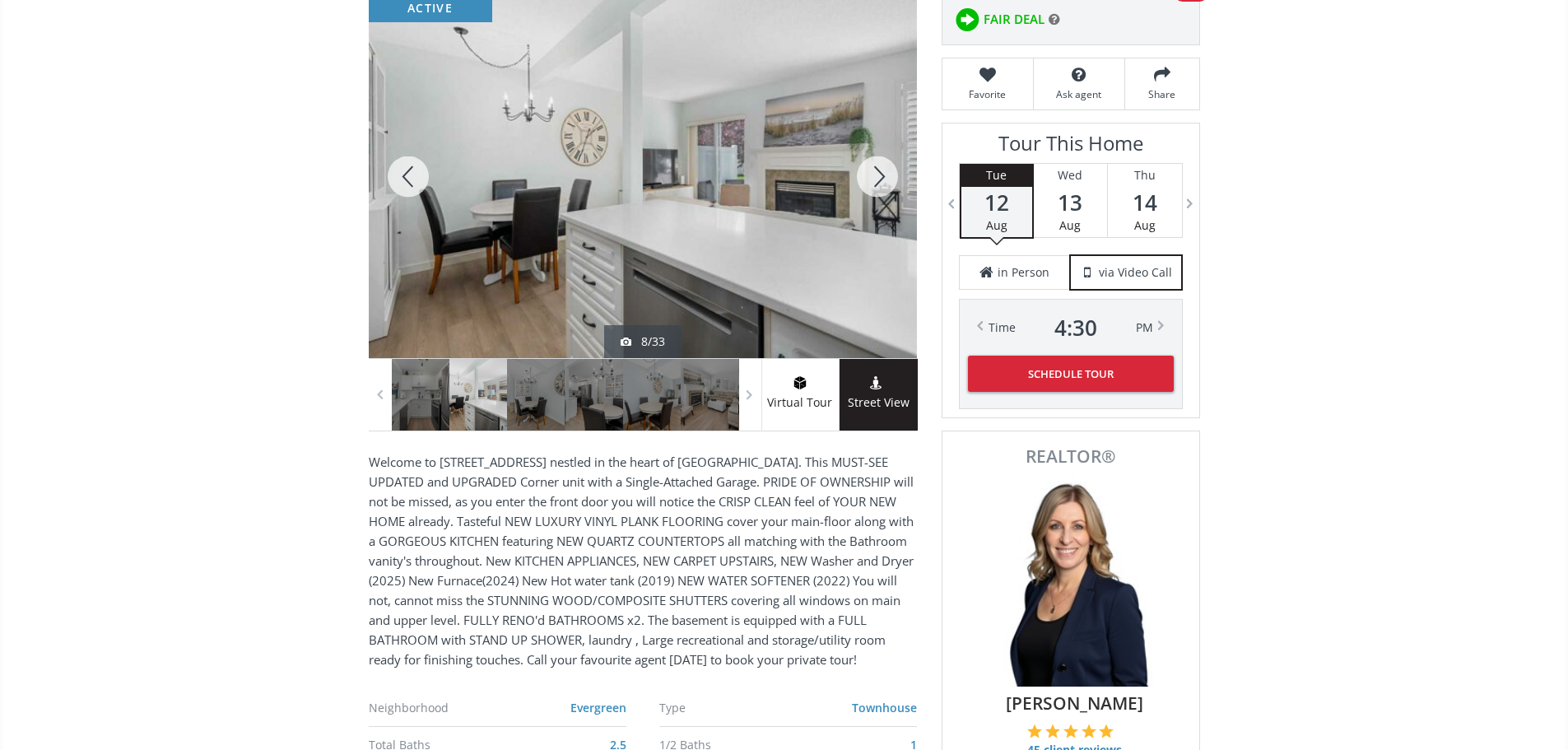
click at [878, 179] on div at bounding box center [877, 177] width 79 height 363
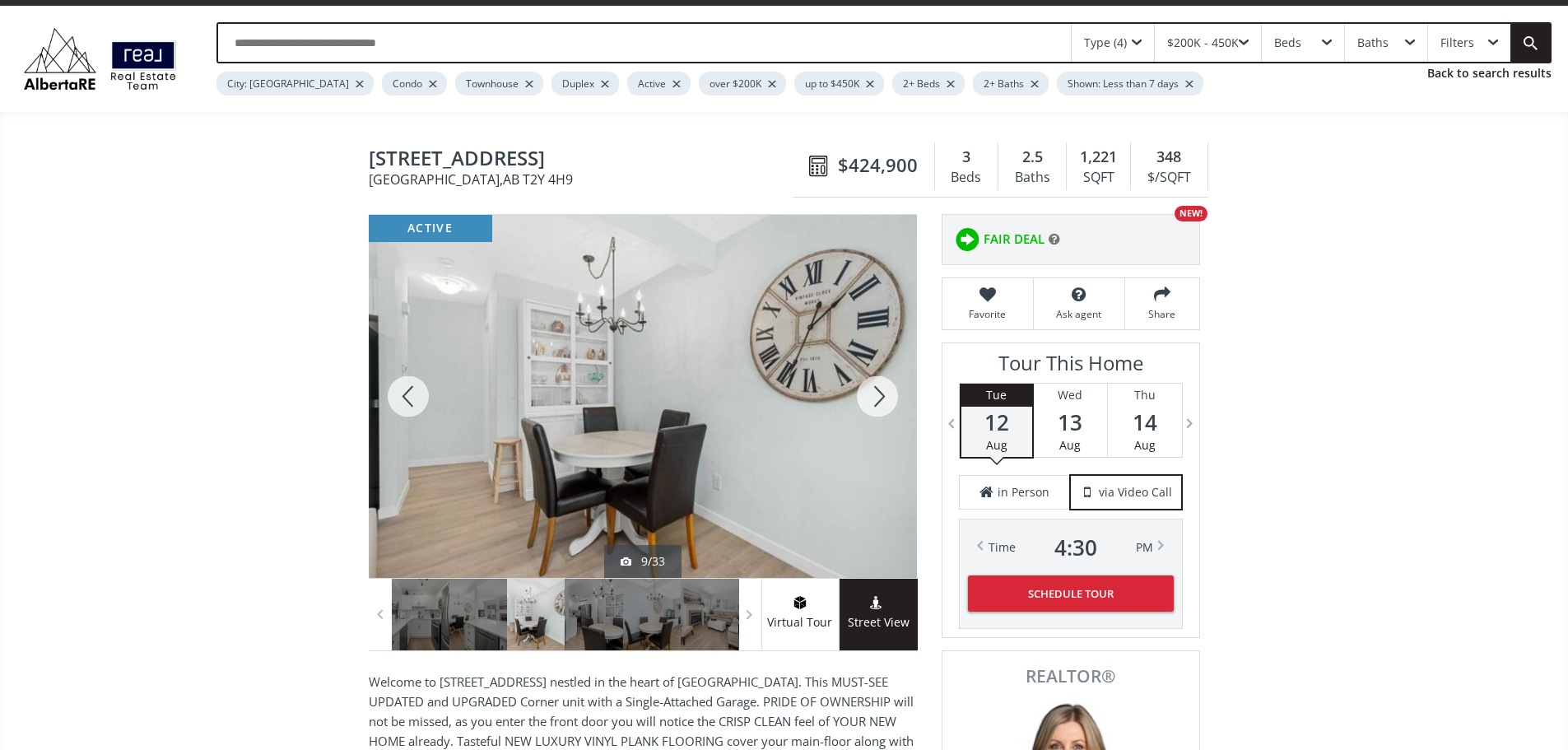
scroll to position [0, 0]
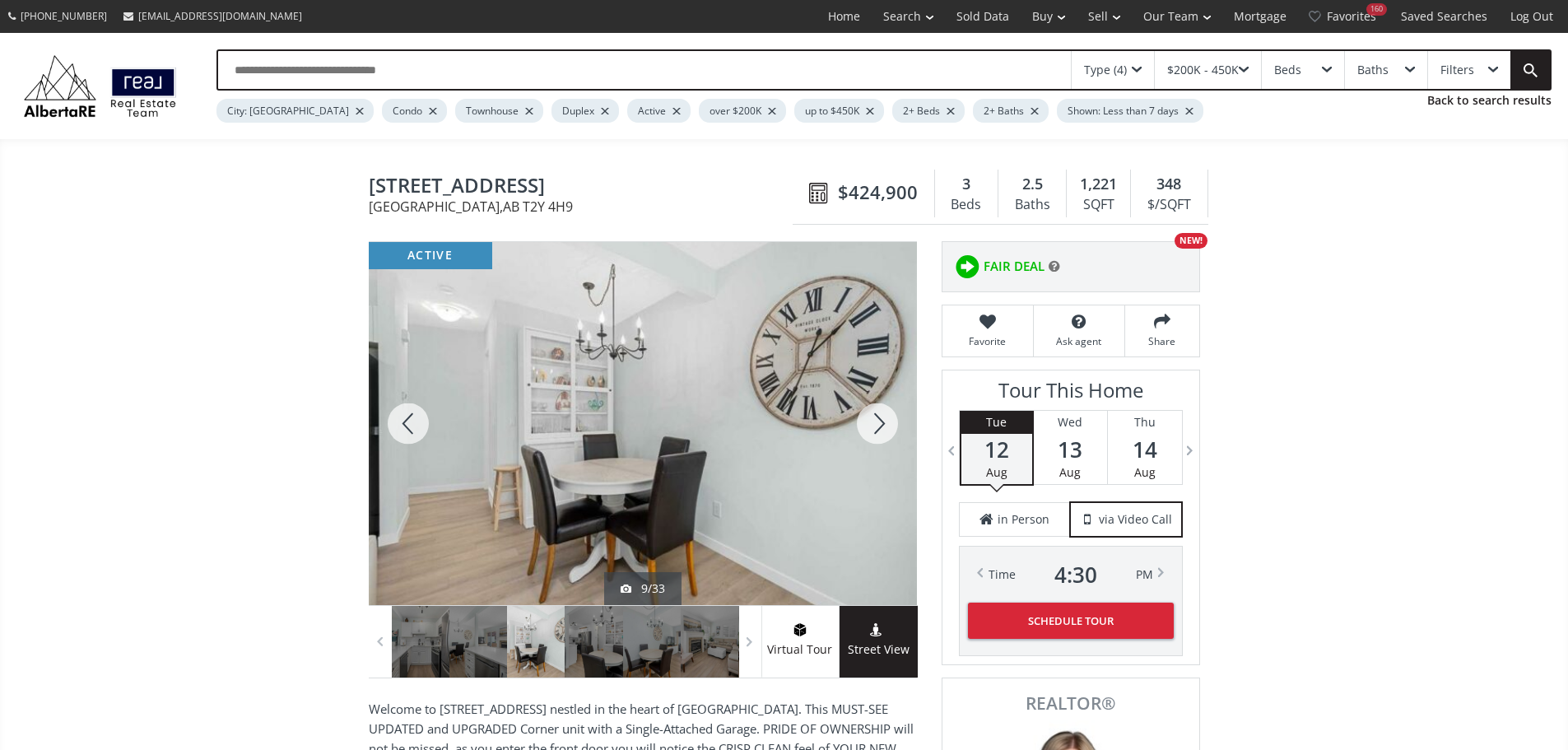
click at [874, 429] on div at bounding box center [877, 424] width 79 height 363
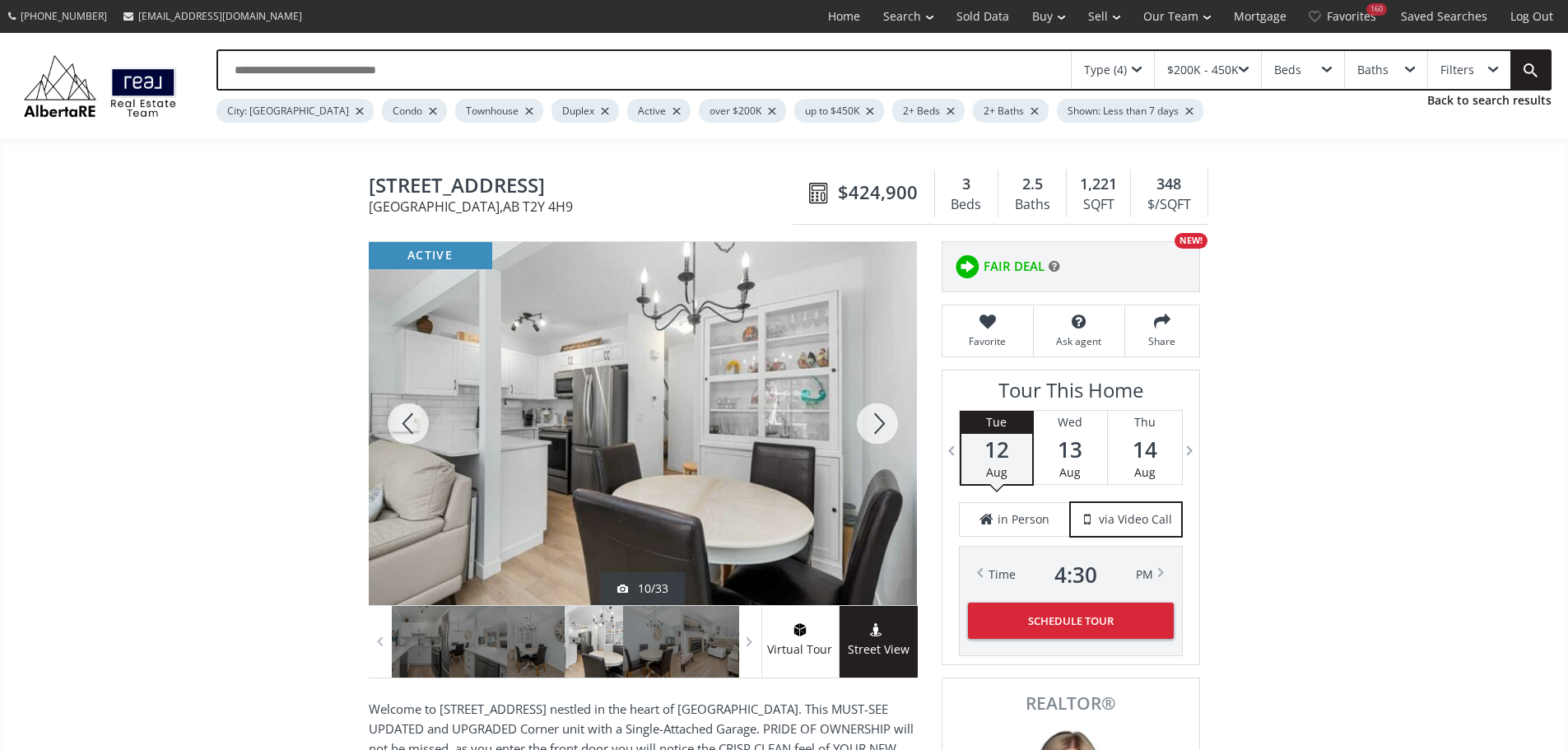
click at [875, 429] on div at bounding box center [877, 424] width 79 height 363
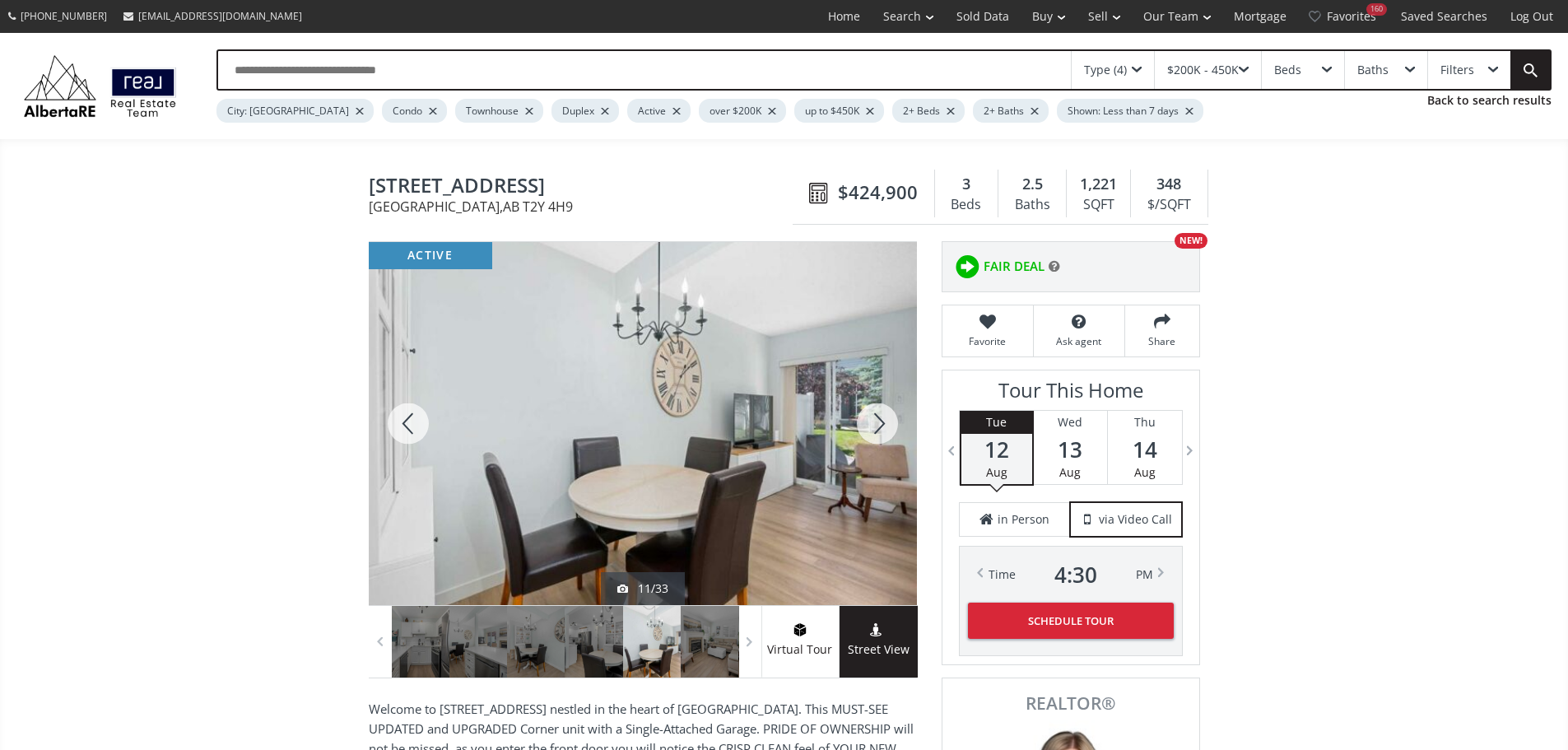
click at [875, 429] on div at bounding box center [877, 424] width 79 height 363
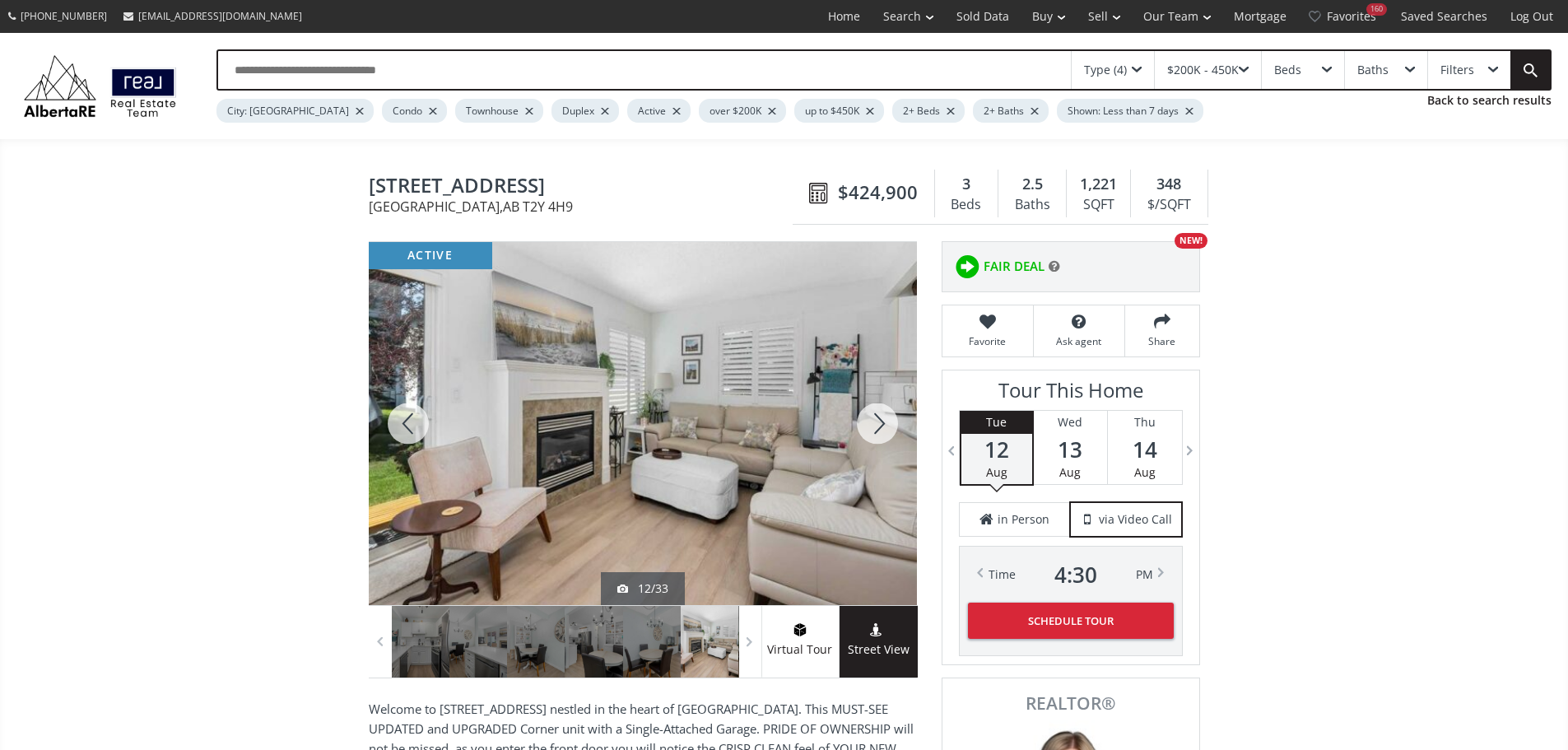
click at [875, 429] on div at bounding box center [877, 424] width 79 height 363
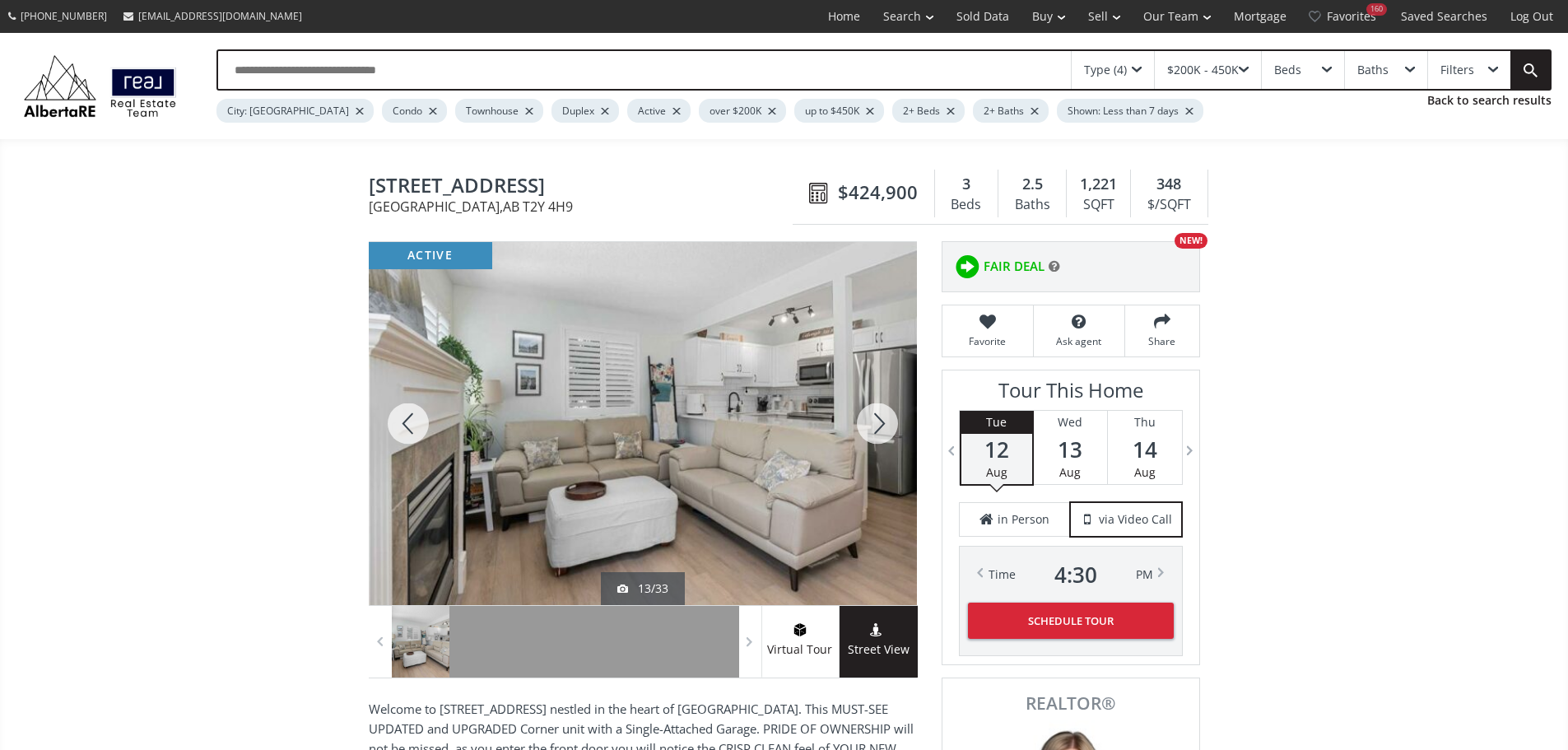
click at [878, 422] on div at bounding box center [877, 424] width 79 height 363
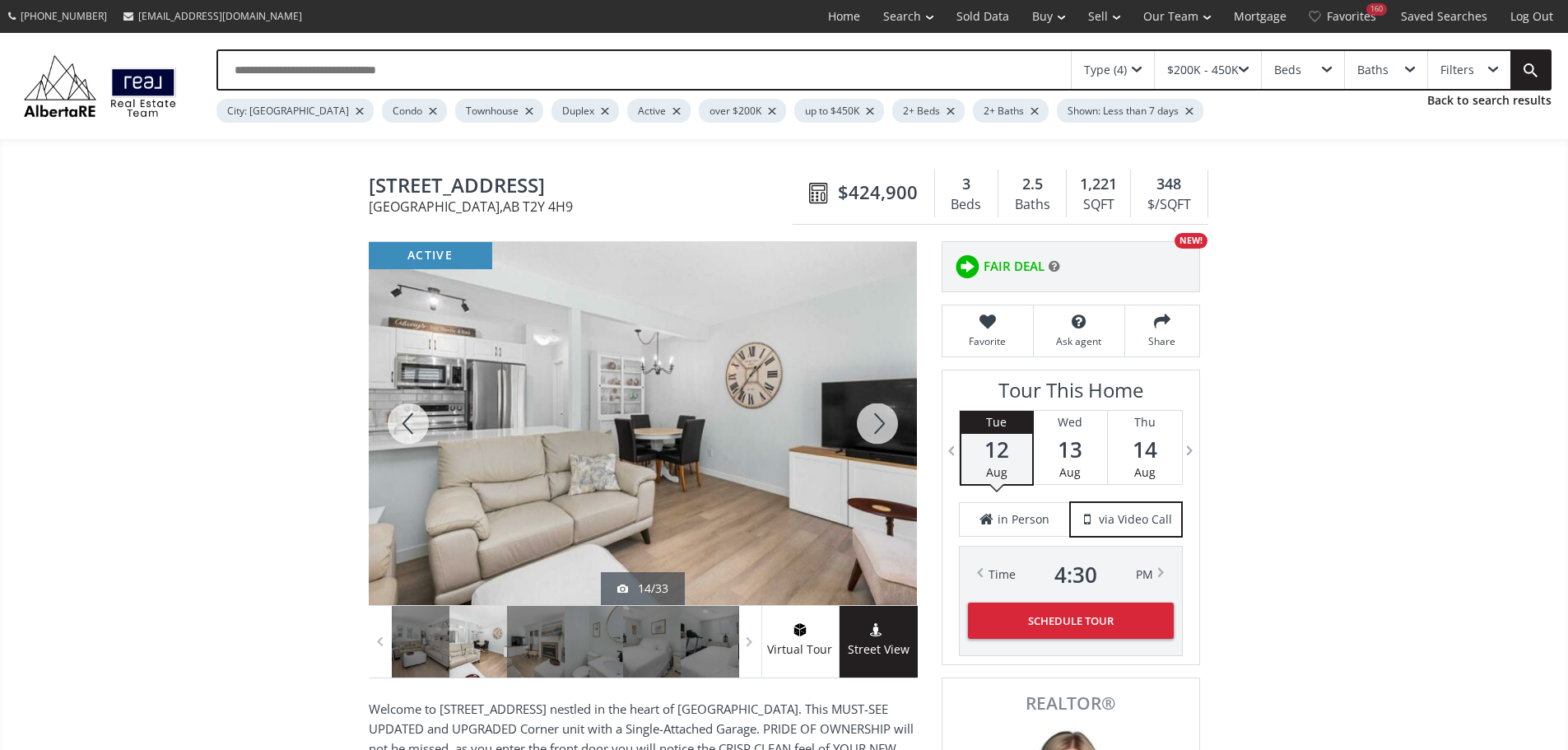
click at [878, 422] on div at bounding box center [877, 424] width 79 height 363
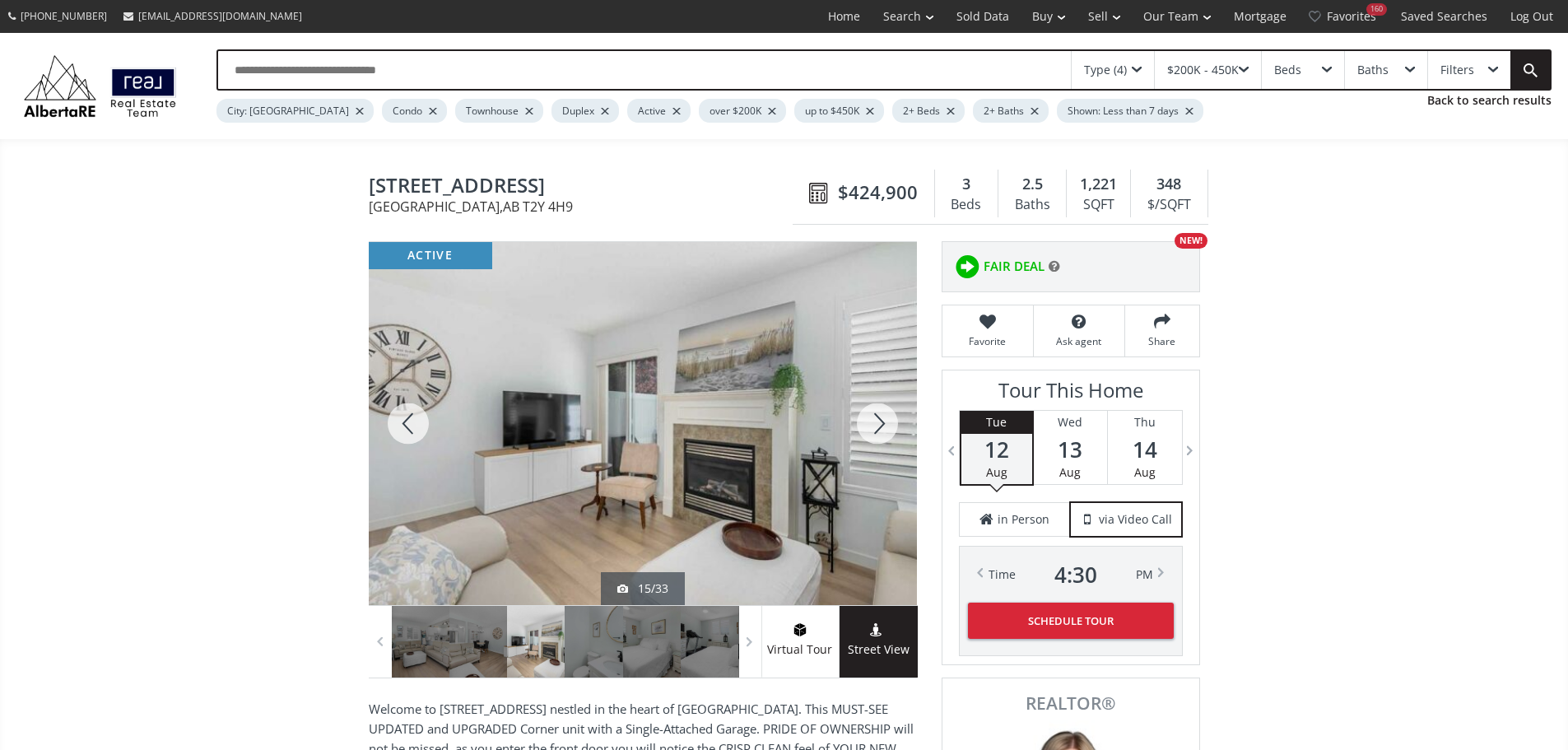
click at [879, 431] on div at bounding box center [877, 424] width 79 height 363
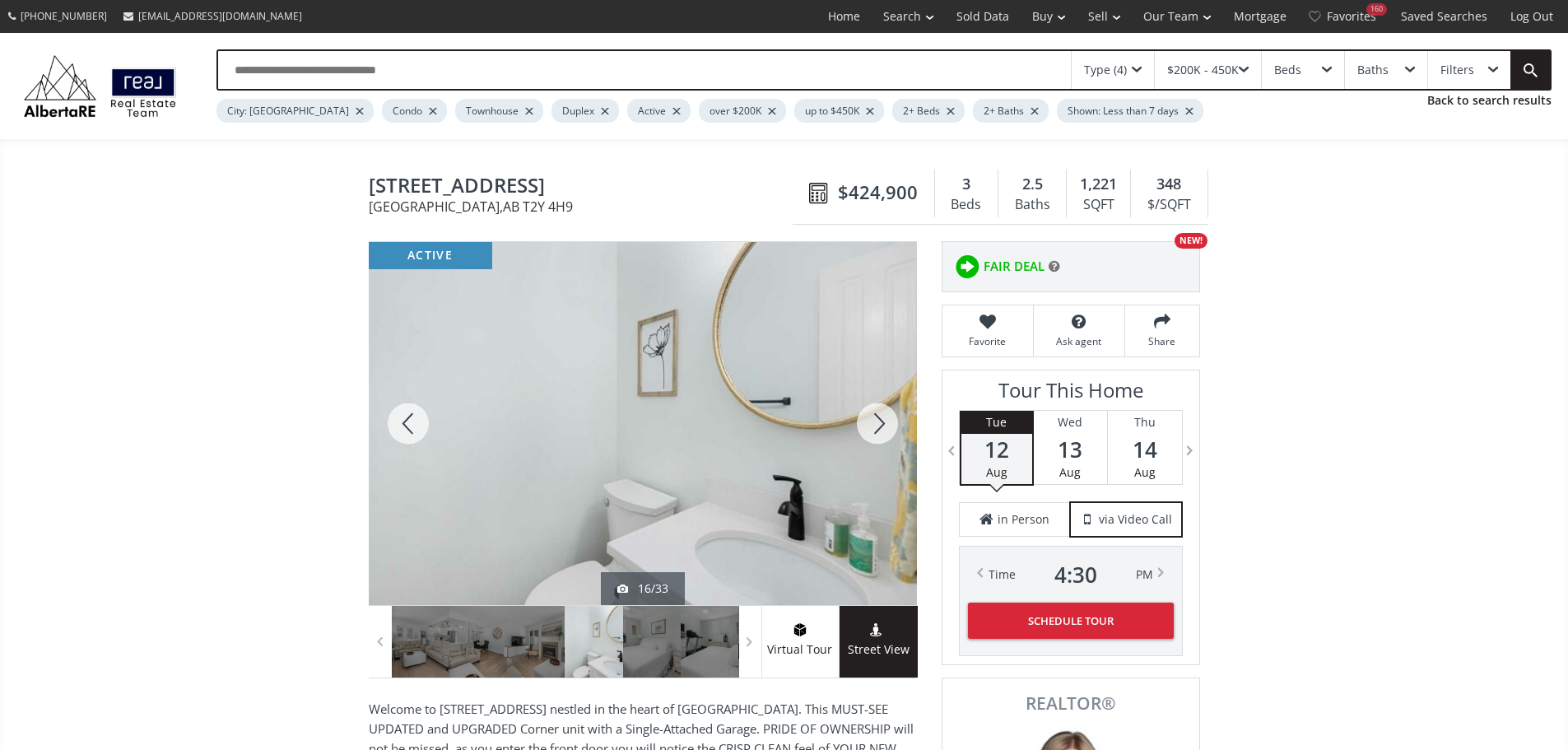
click at [879, 431] on div at bounding box center [877, 424] width 79 height 363
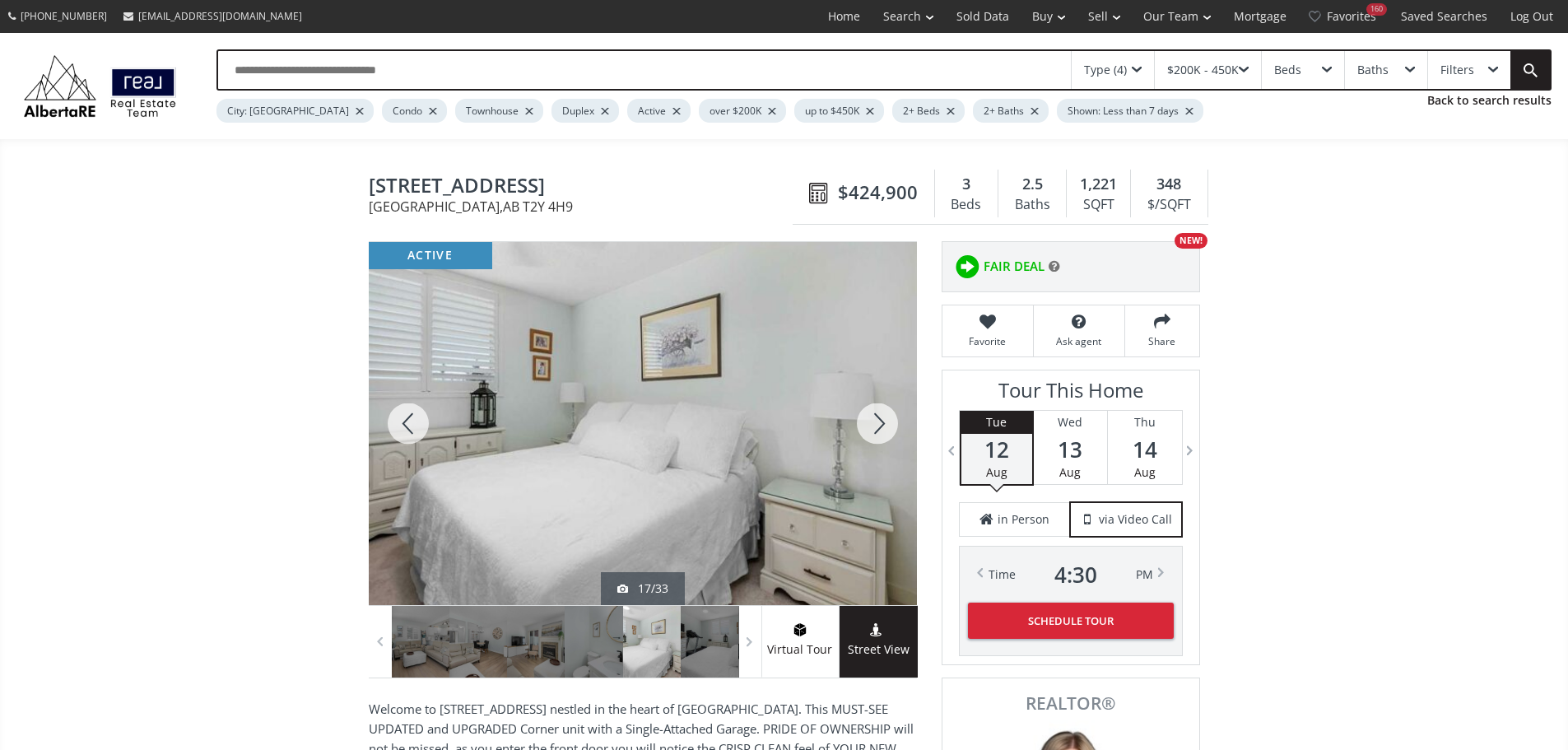
click at [879, 431] on div at bounding box center [877, 424] width 79 height 363
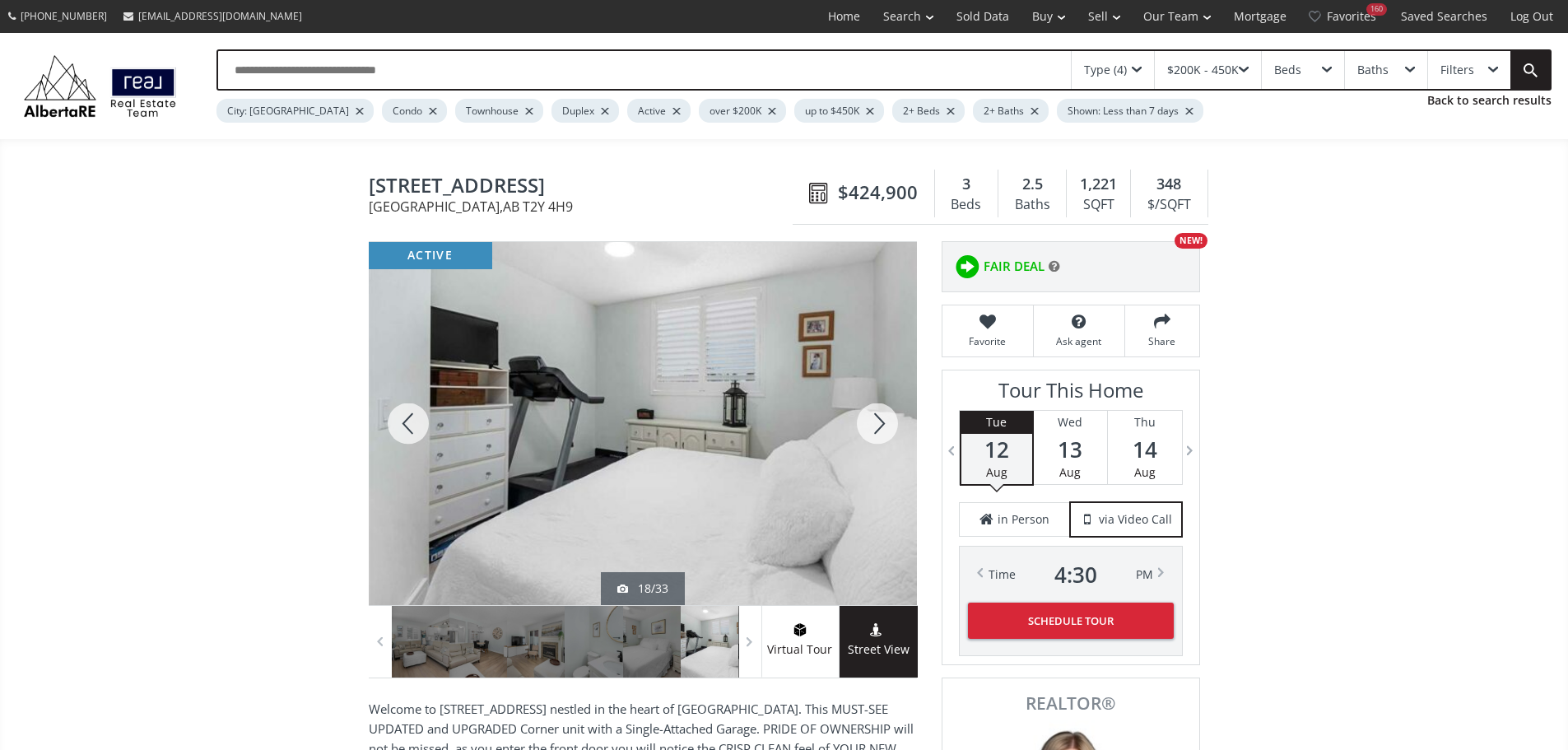
click at [877, 429] on div at bounding box center [877, 424] width 79 height 363
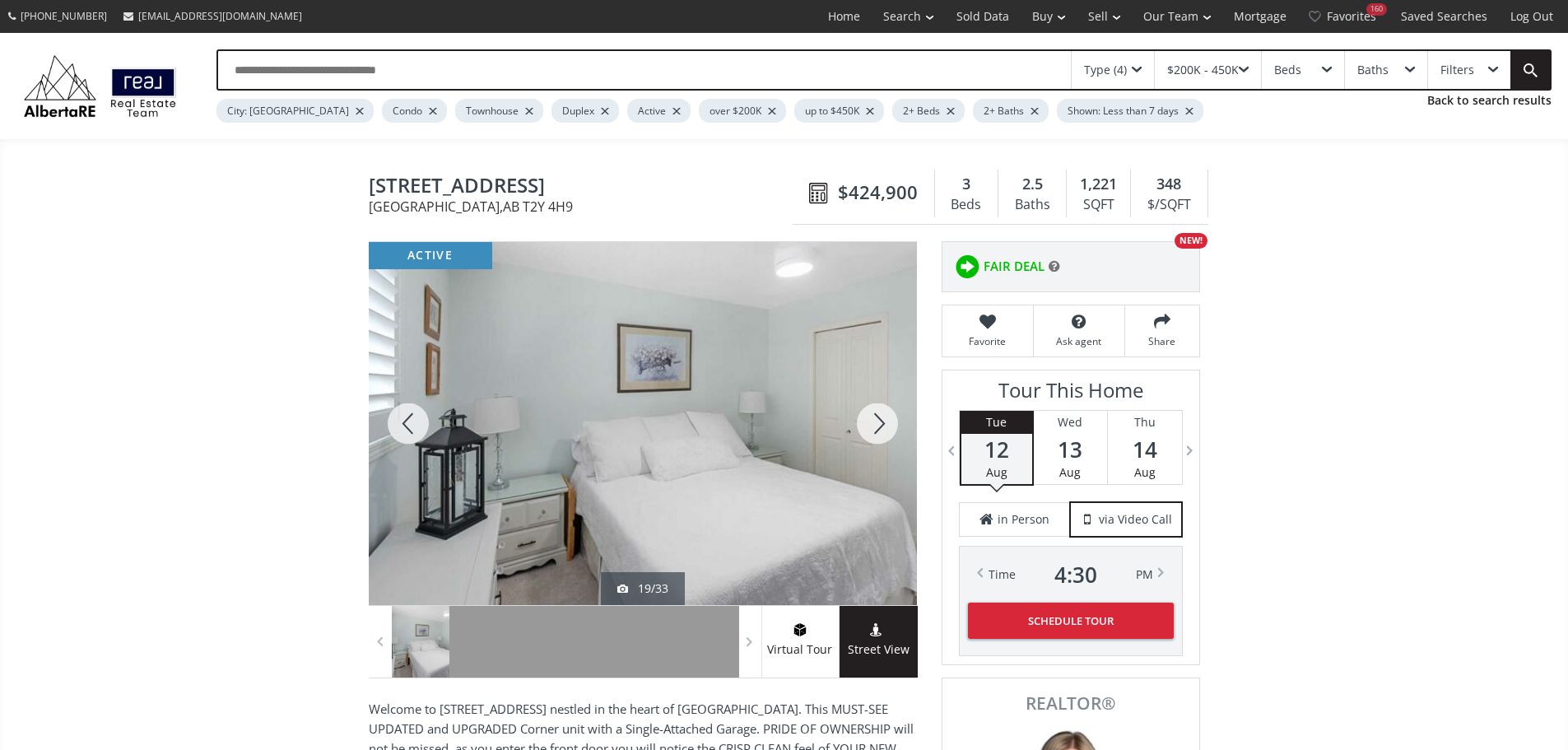
click at [878, 429] on div at bounding box center [877, 424] width 79 height 363
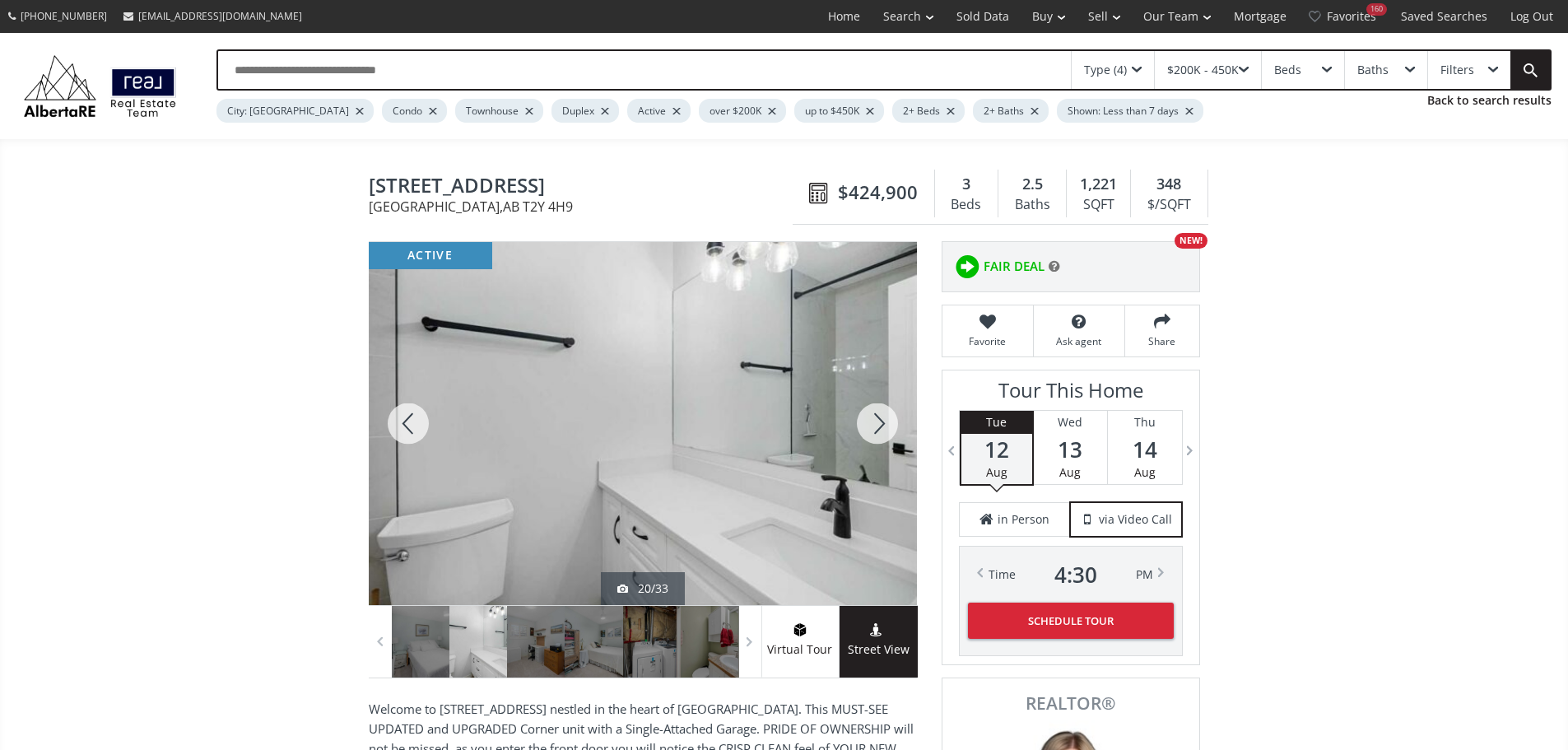
click at [878, 429] on div at bounding box center [877, 424] width 79 height 363
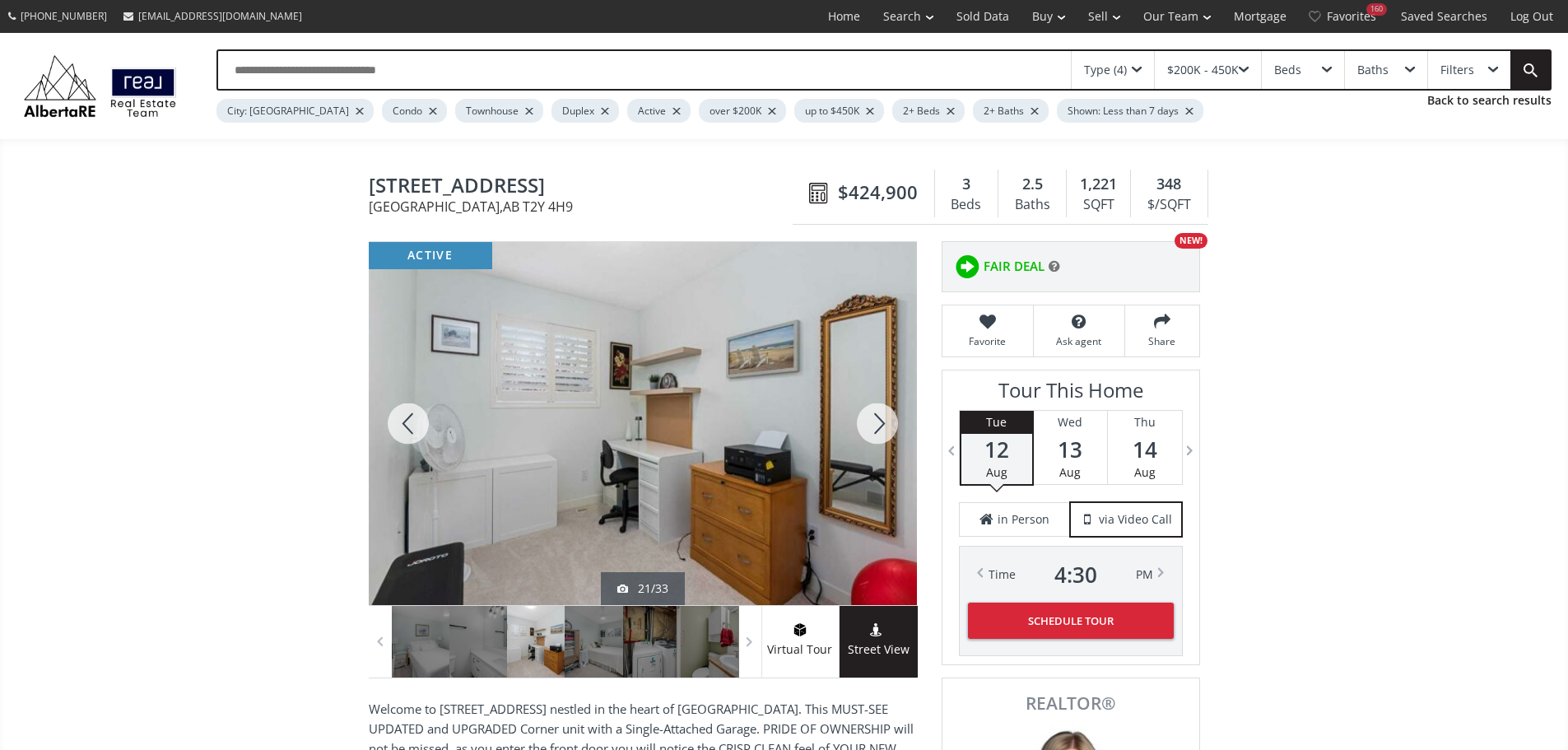
click at [417, 426] on div at bounding box center [408, 424] width 79 height 363
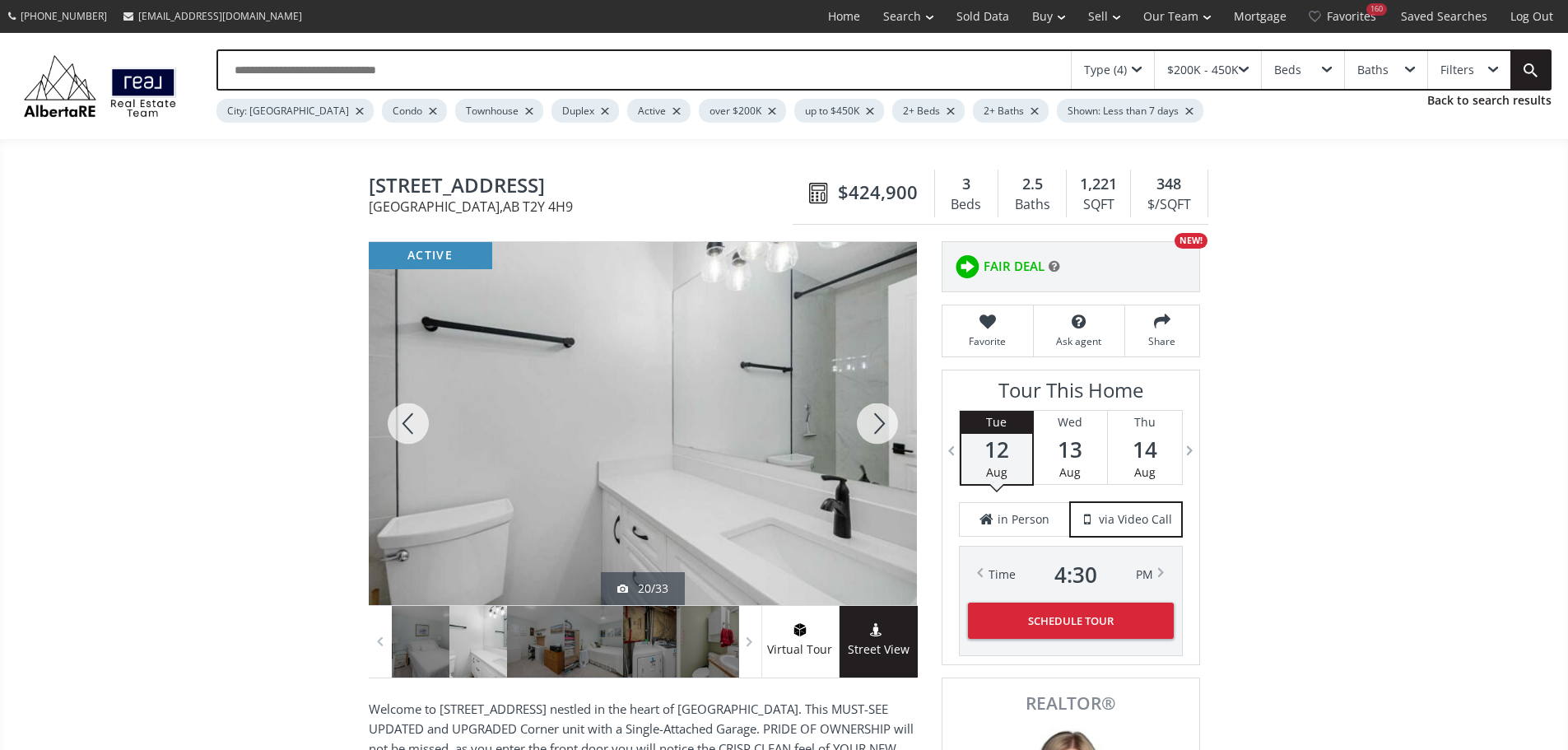
click at [879, 430] on div at bounding box center [877, 424] width 79 height 363
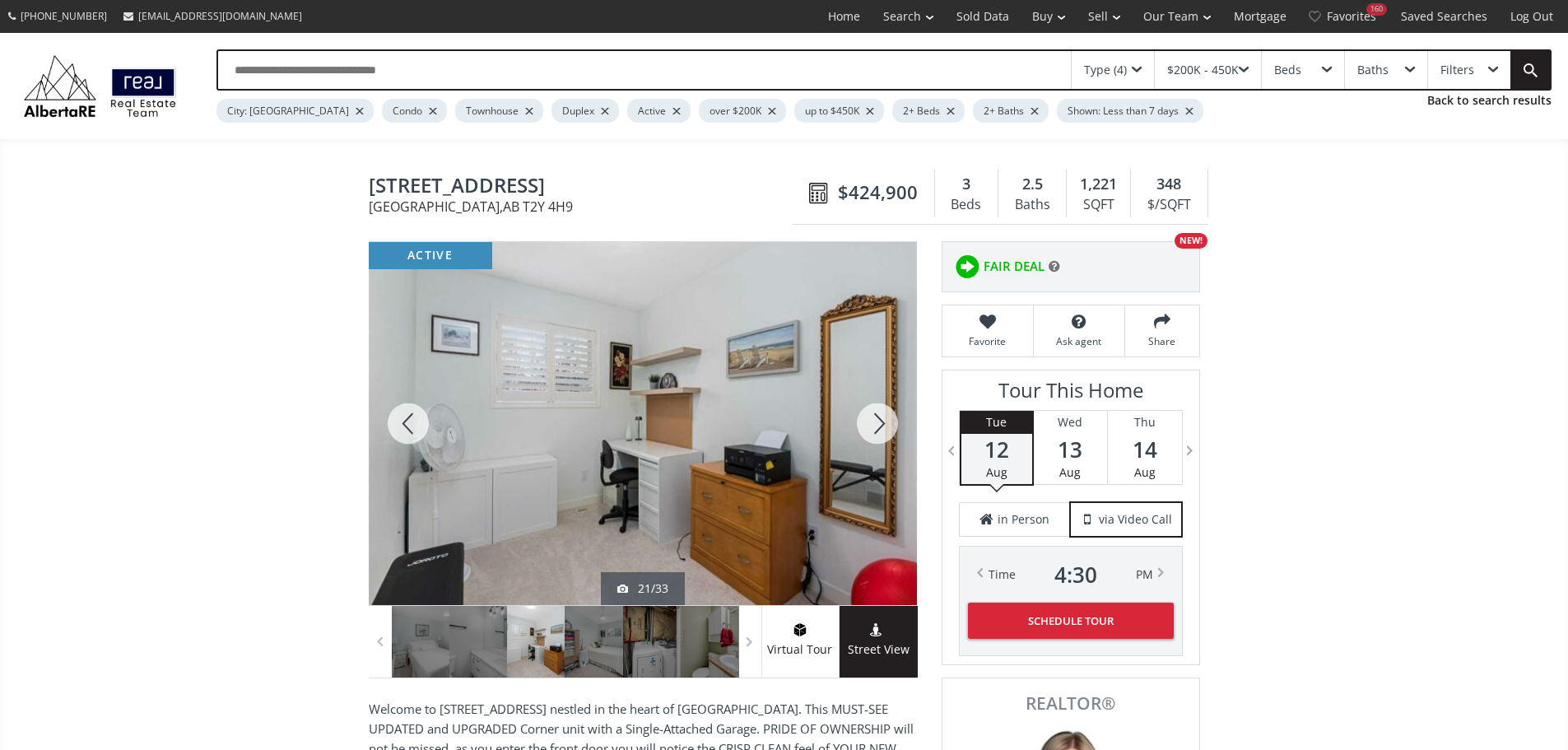
click at [879, 429] on div at bounding box center [877, 424] width 79 height 363
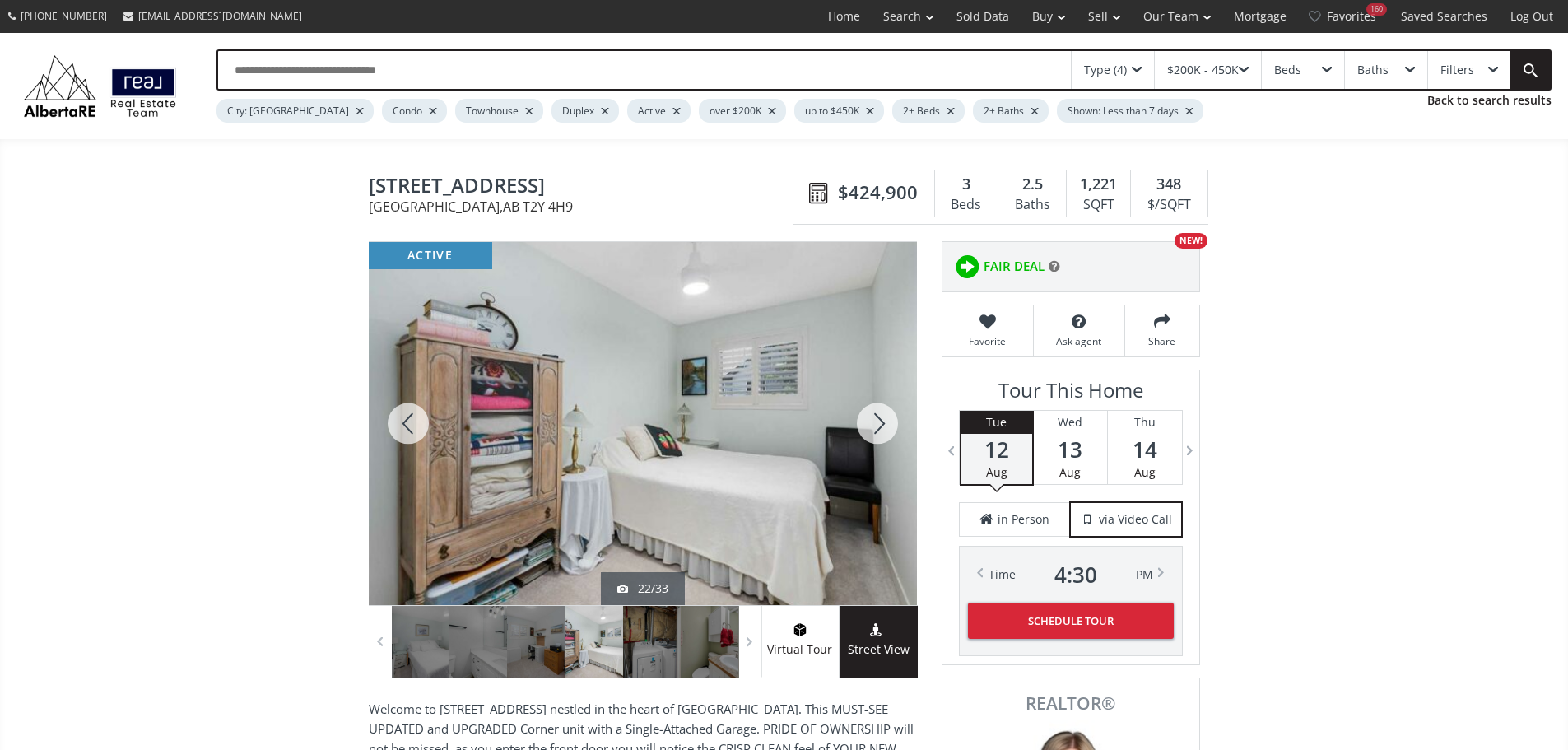
click at [879, 429] on div at bounding box center [877, 424] width 79 height 363
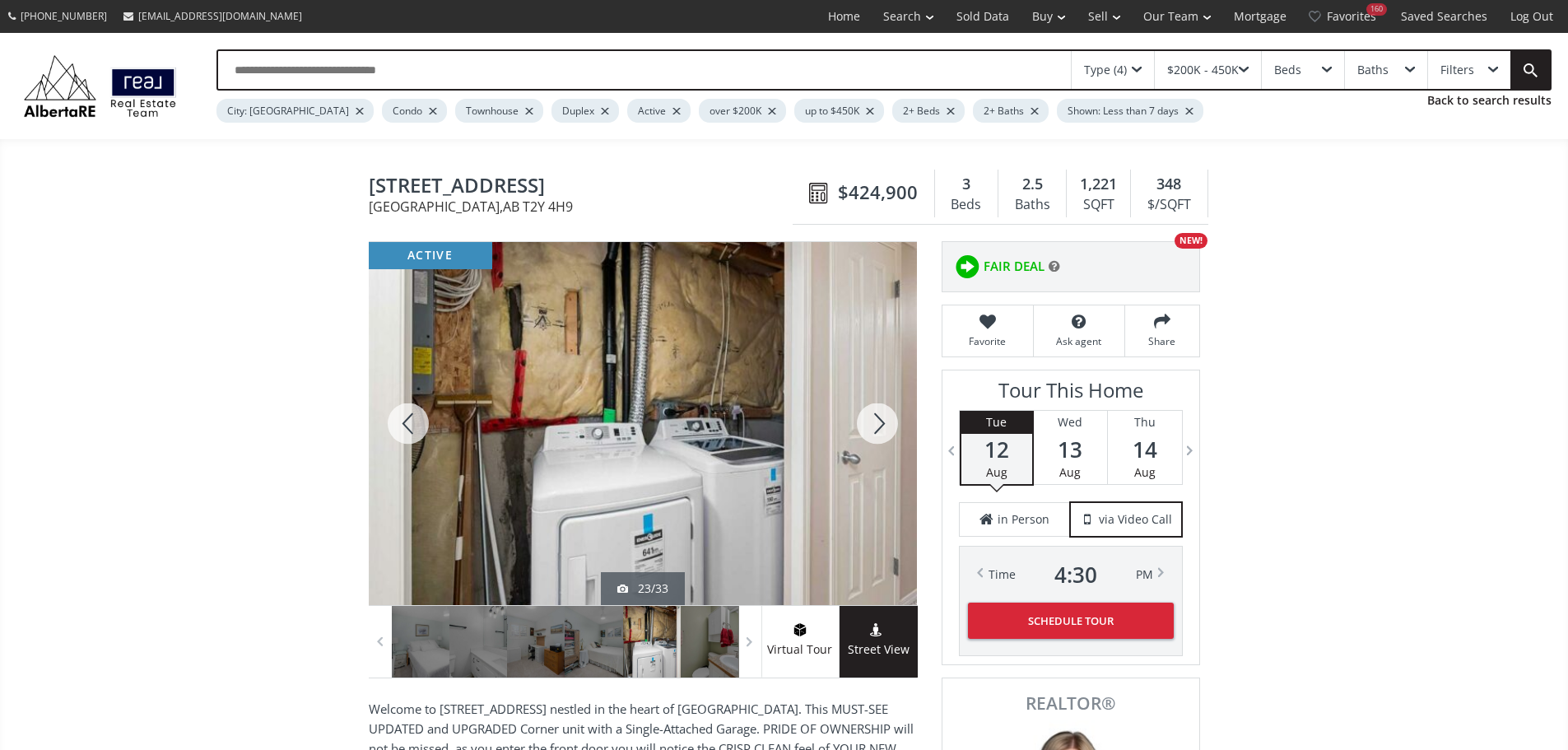
click at [879, 429] on div at bounding box center [877, 424] width 79 height 363
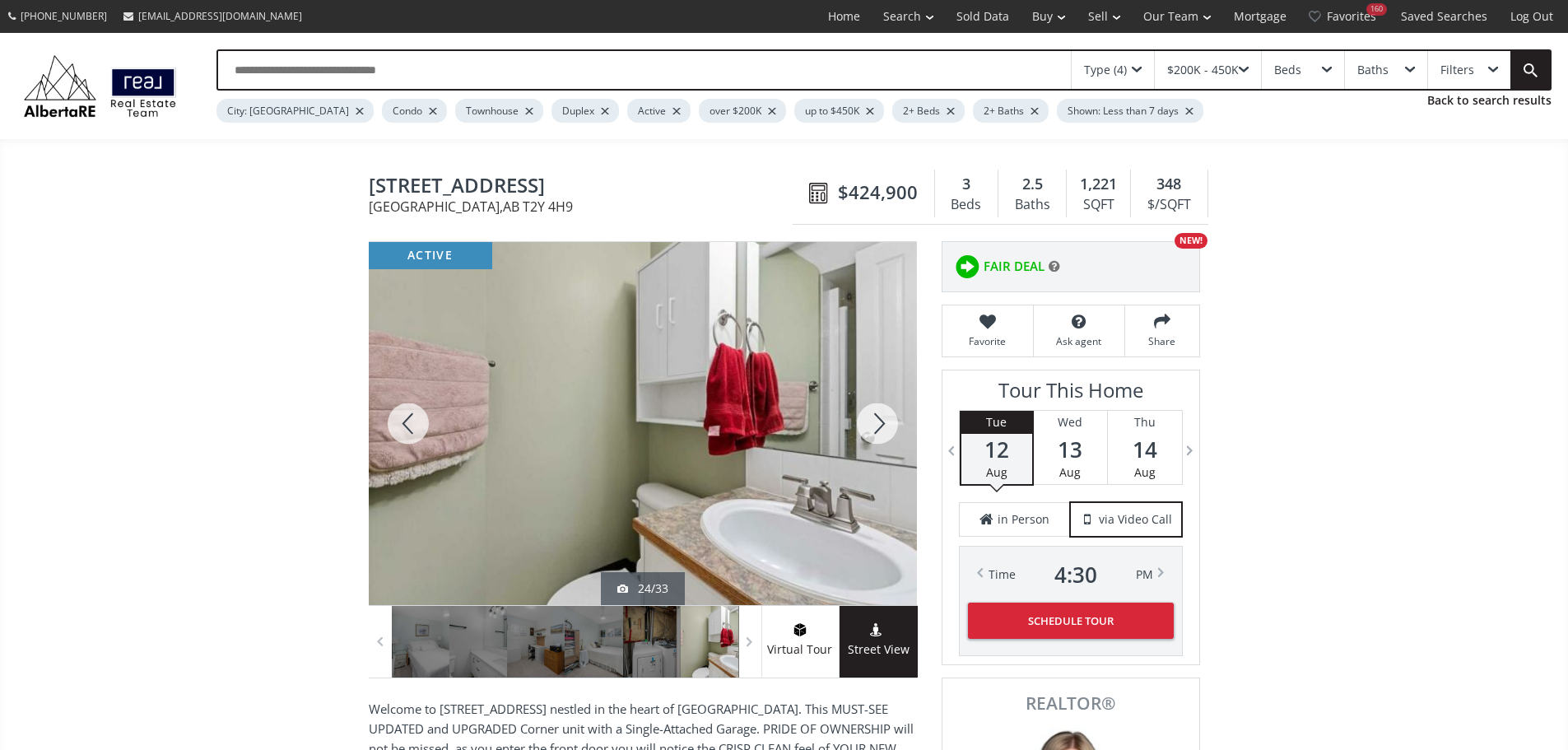
click at [879, 429] on div at bounding box center [877, 424] width 79 height 363
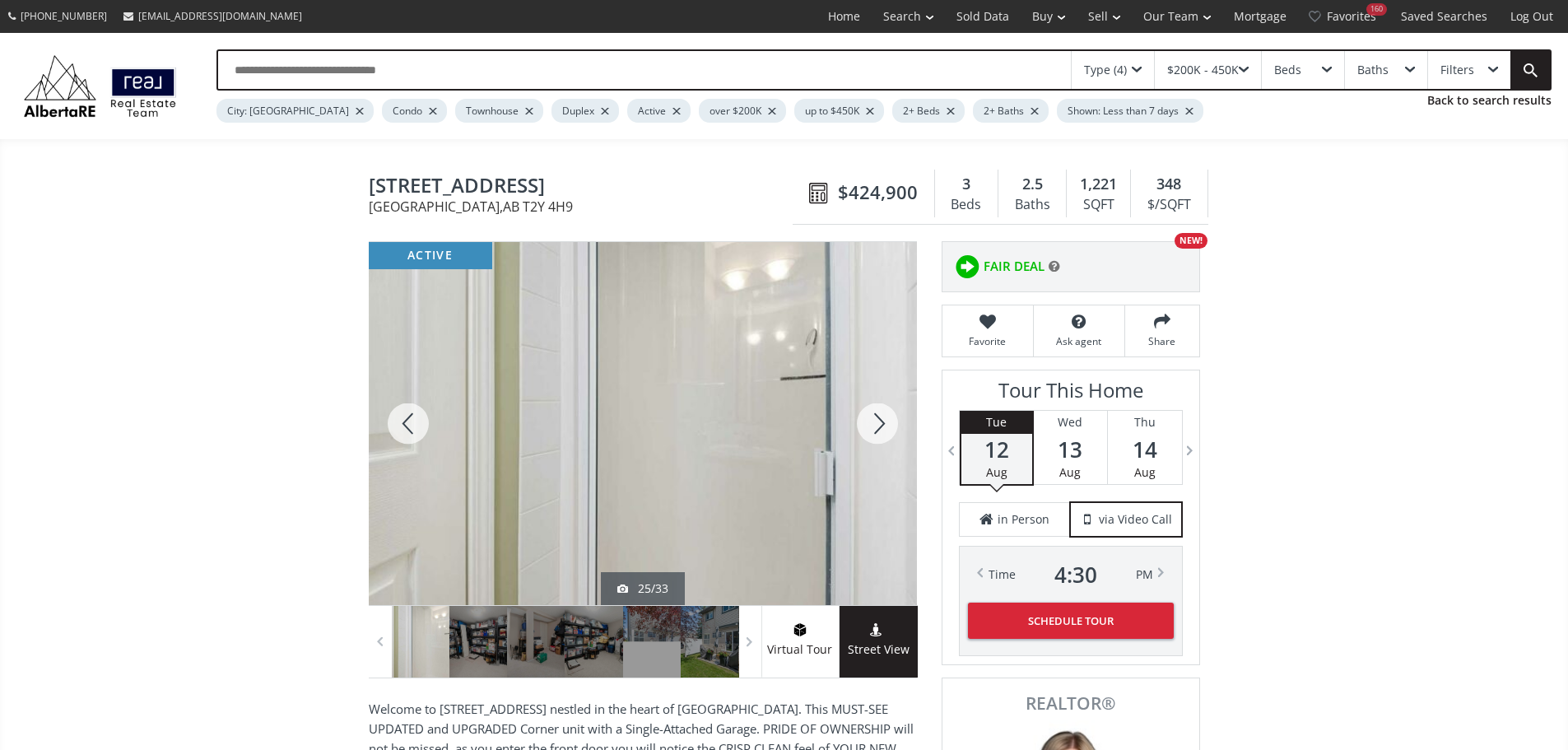
click at [879, 429] on div at bounding box center [877, 424] width 79 height 363
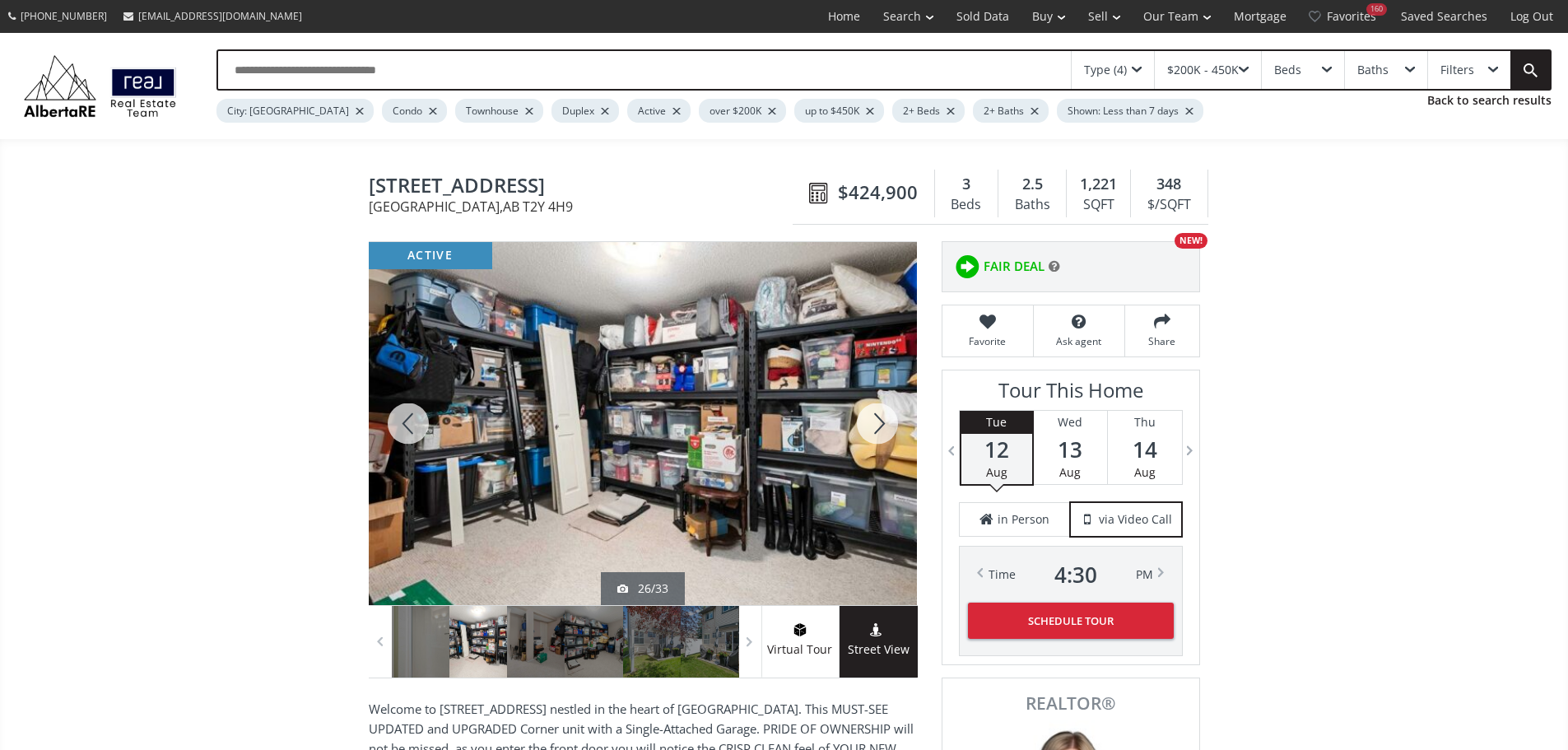
click at [879, 429] on div at bounding box center [877, 424] width 79 height 363
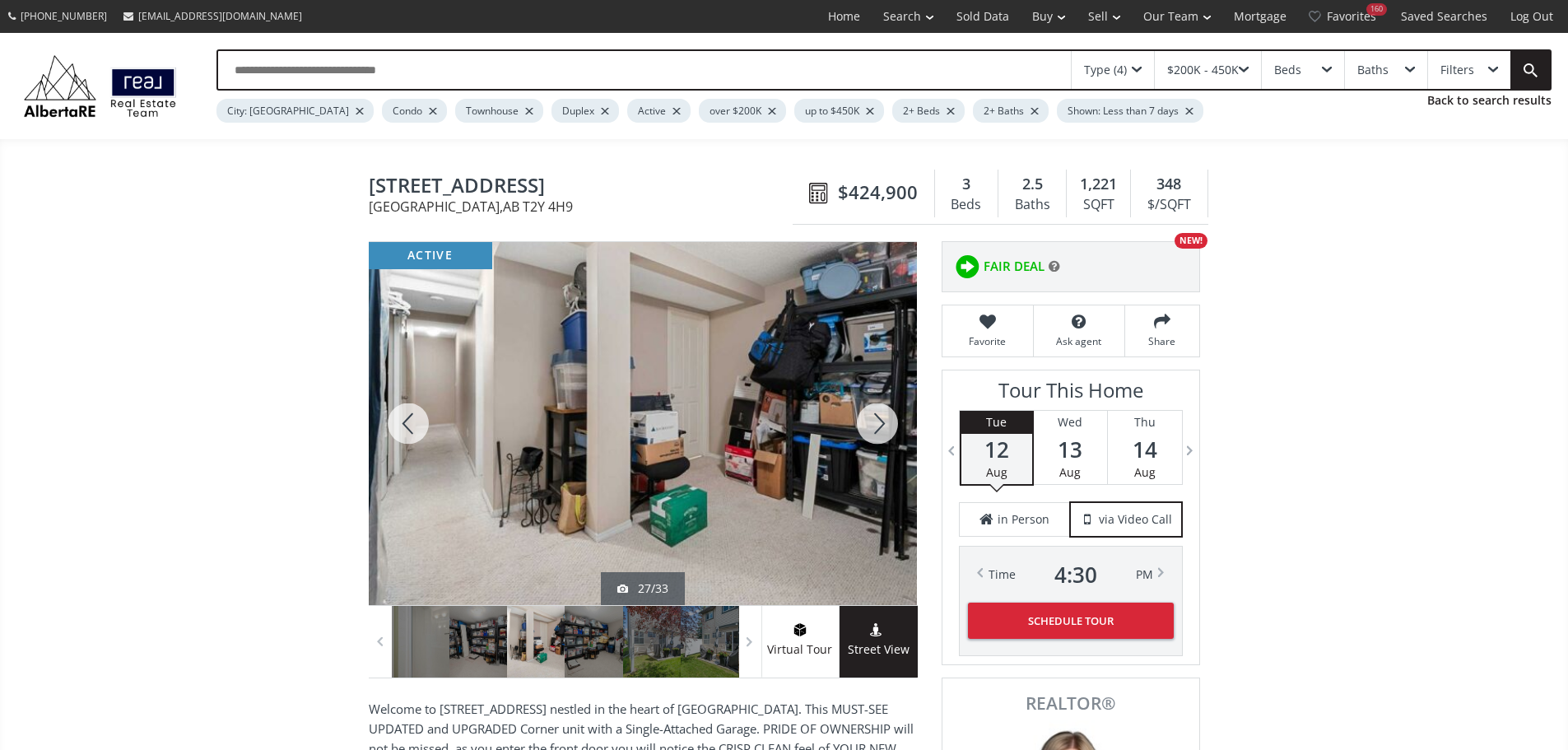
click at [881, 429] on div at bounding box center [877, 424] width 79 height 363
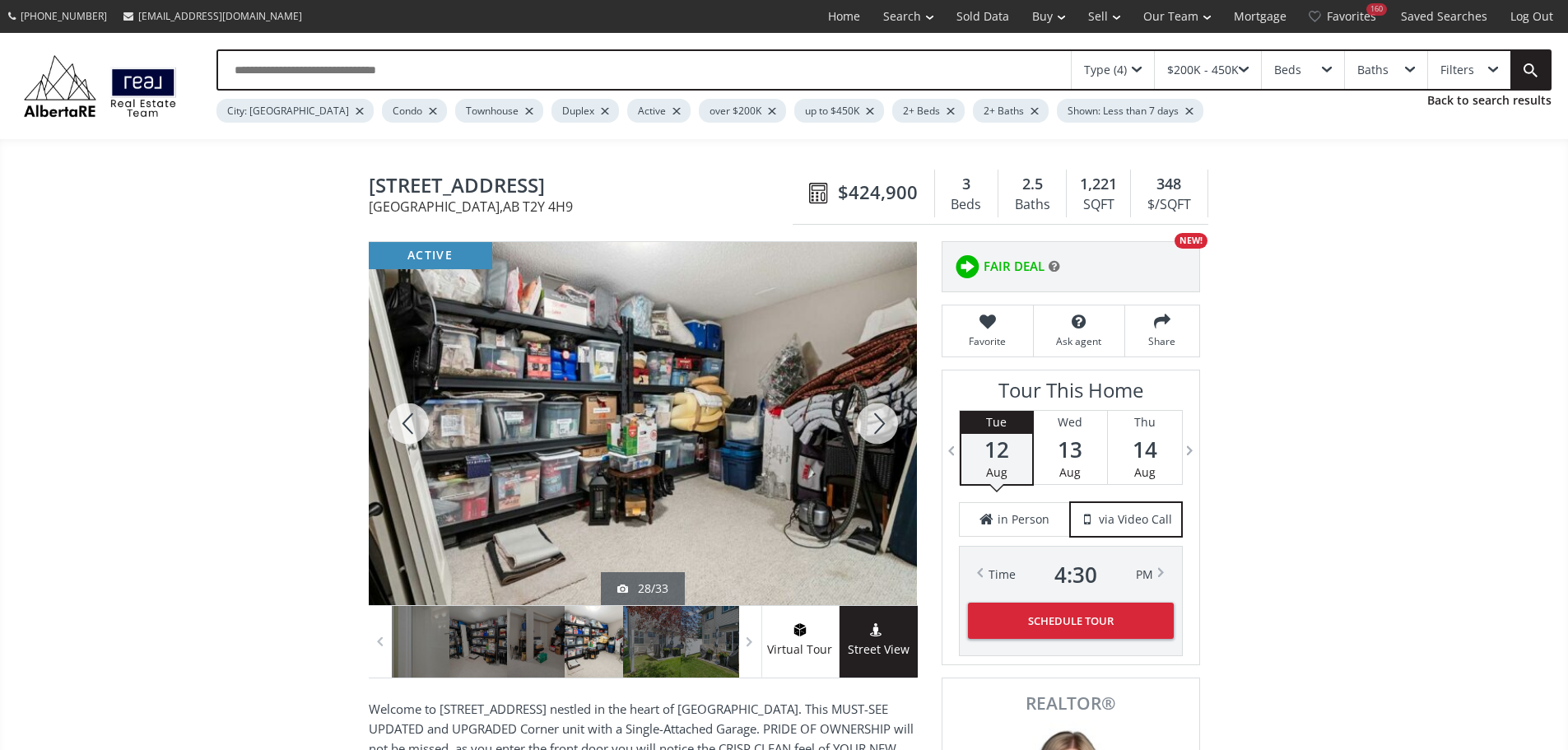
click at [881, 429] on div at bounding box center [877, 424] width 79 height 363
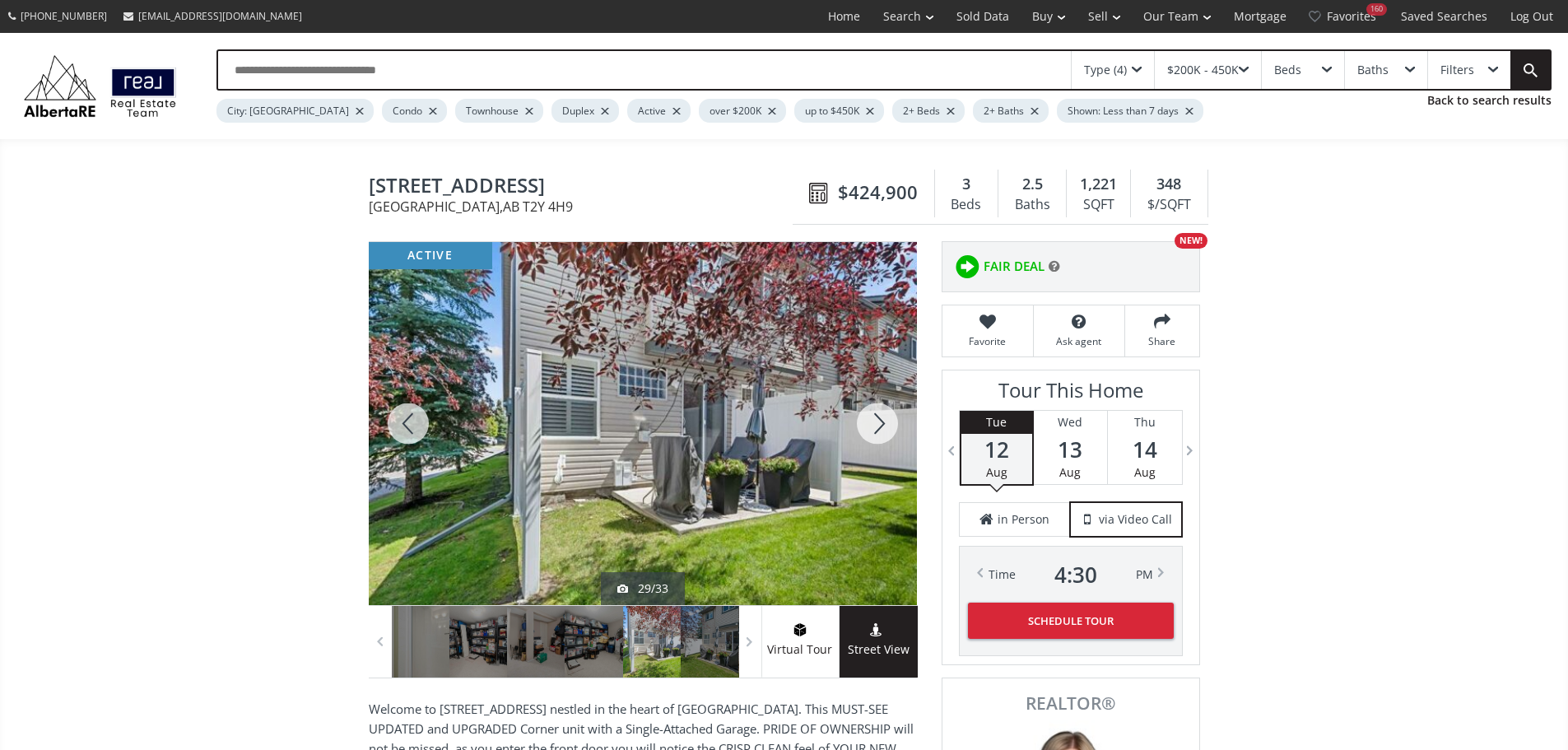
click at [881, 429] on div at bounding box center [877, 424] width 79 height 363
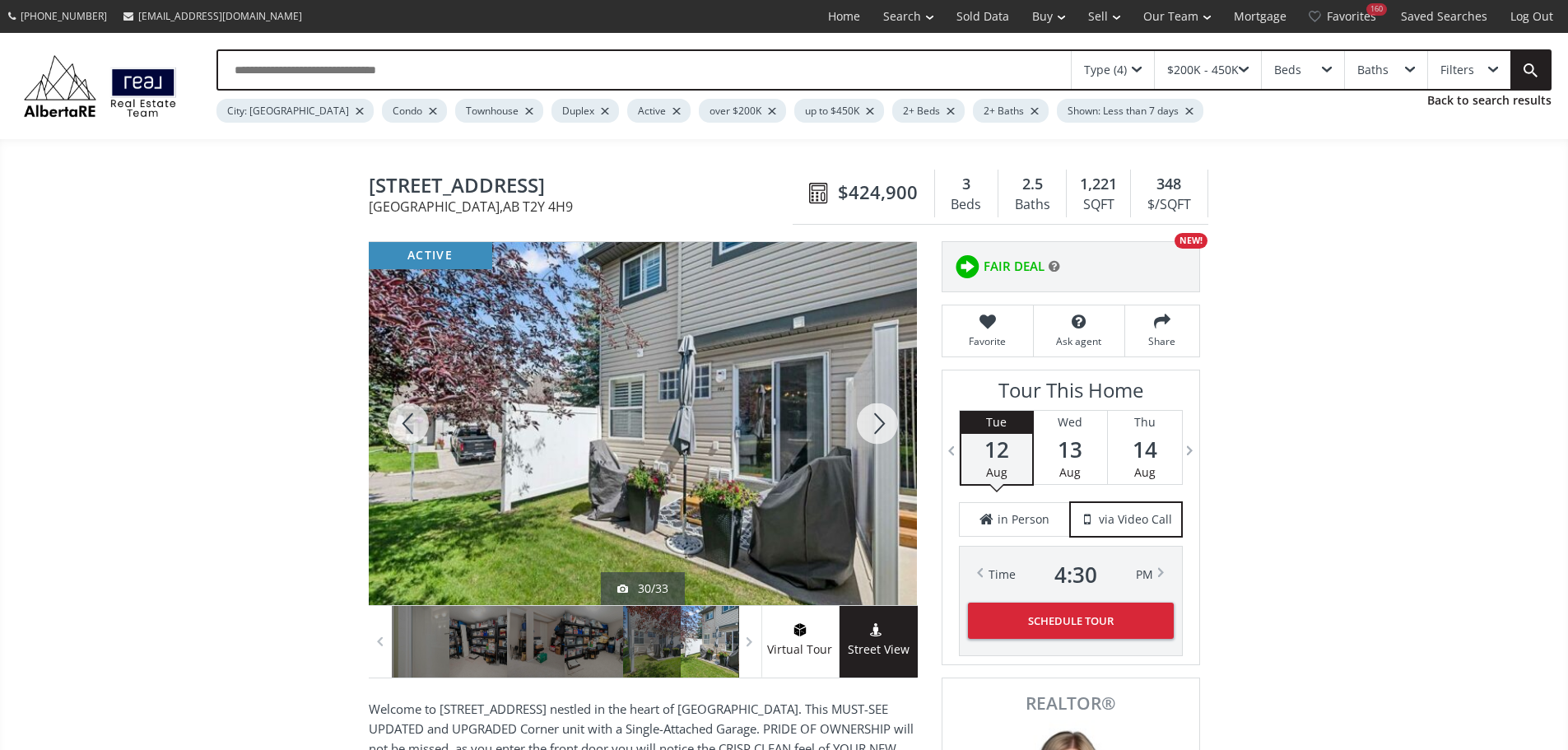
click at [881, 429] on div at bounding box center [877, 424] width 79 height 363
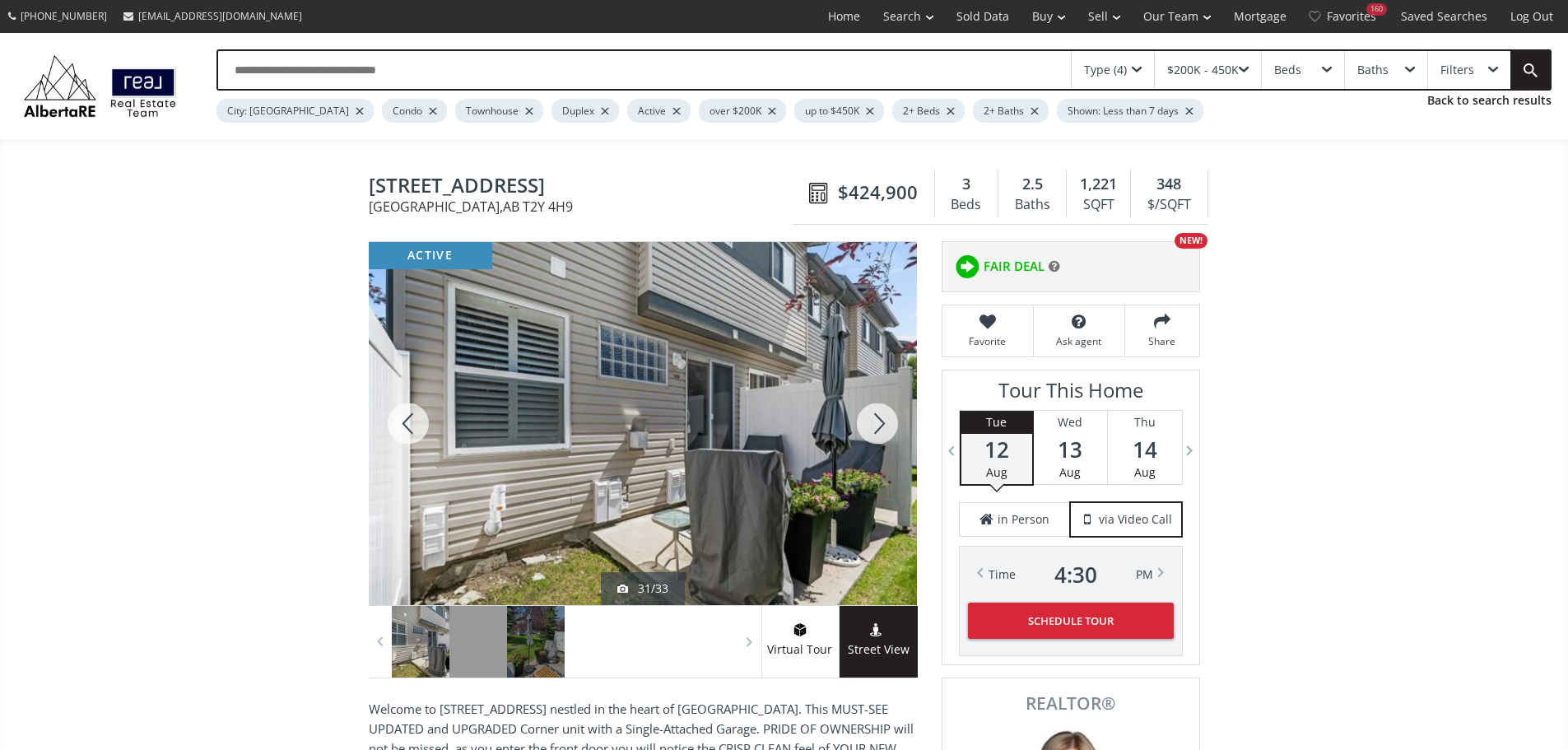
click at [881, 429] on div at bounding box center [877, 424] width 79 height 363
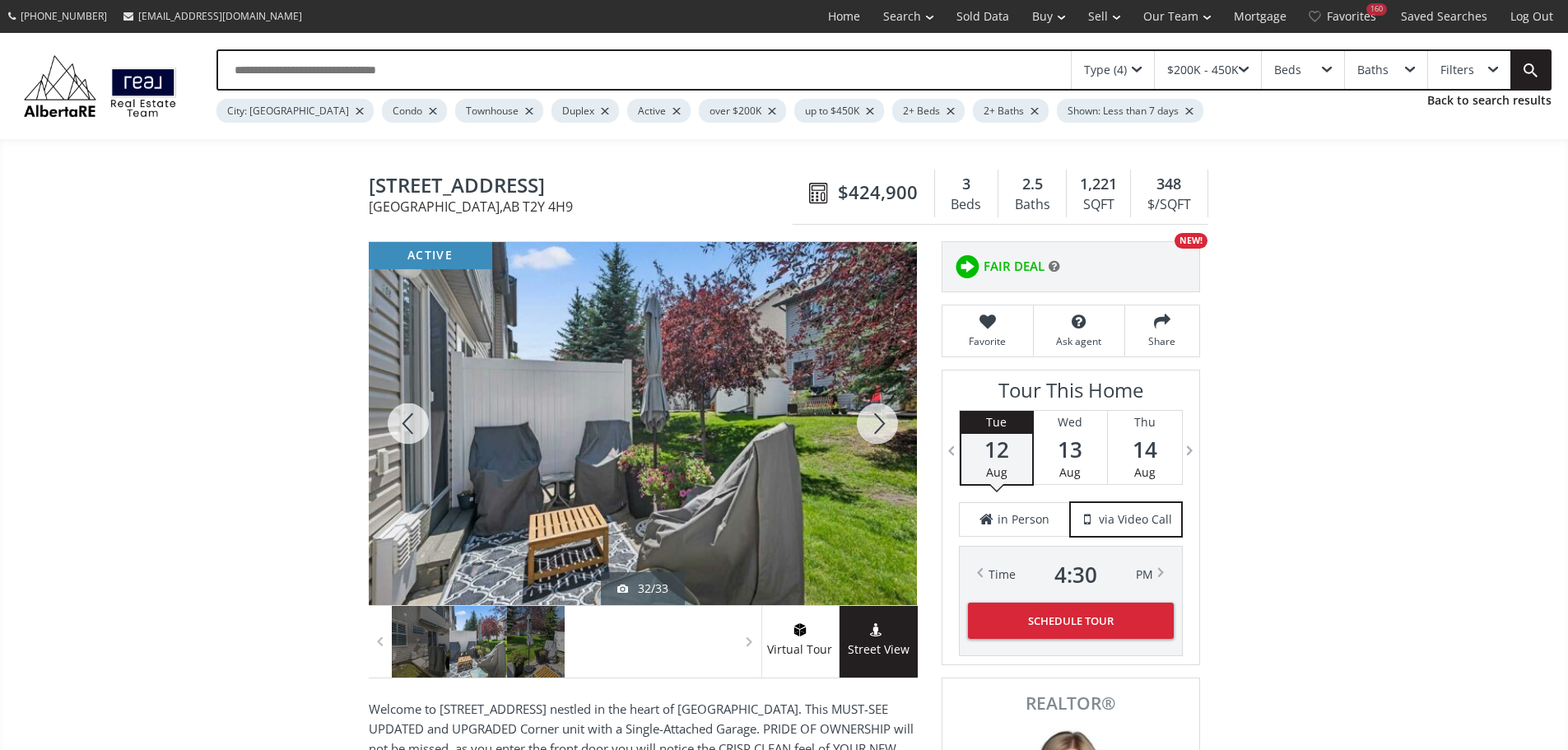
click at [880, 429] on div at bounding box center [877, 424] width 79 height 363
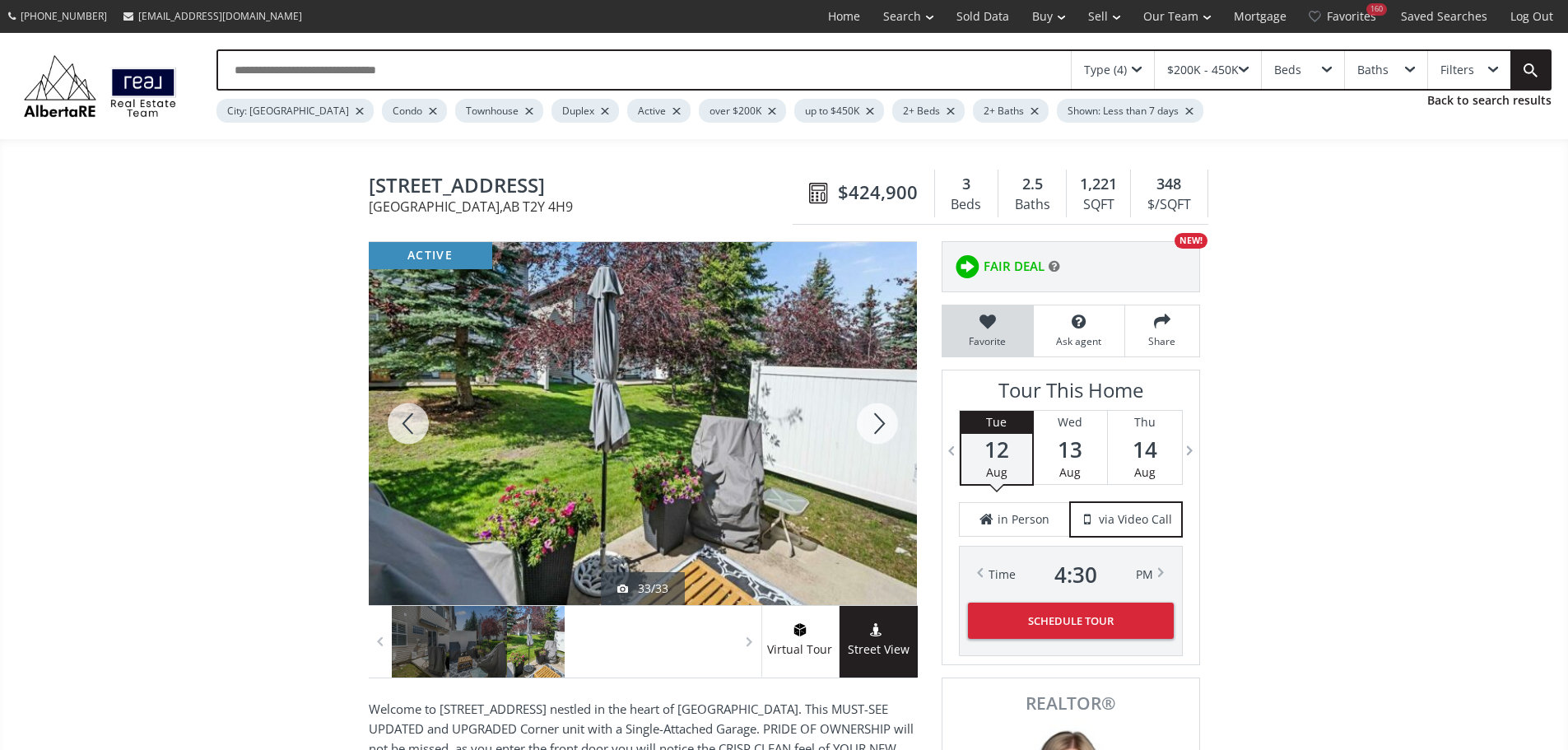
click at [995, 329] on icon at bounding box center [987, 322] width 74 height 17
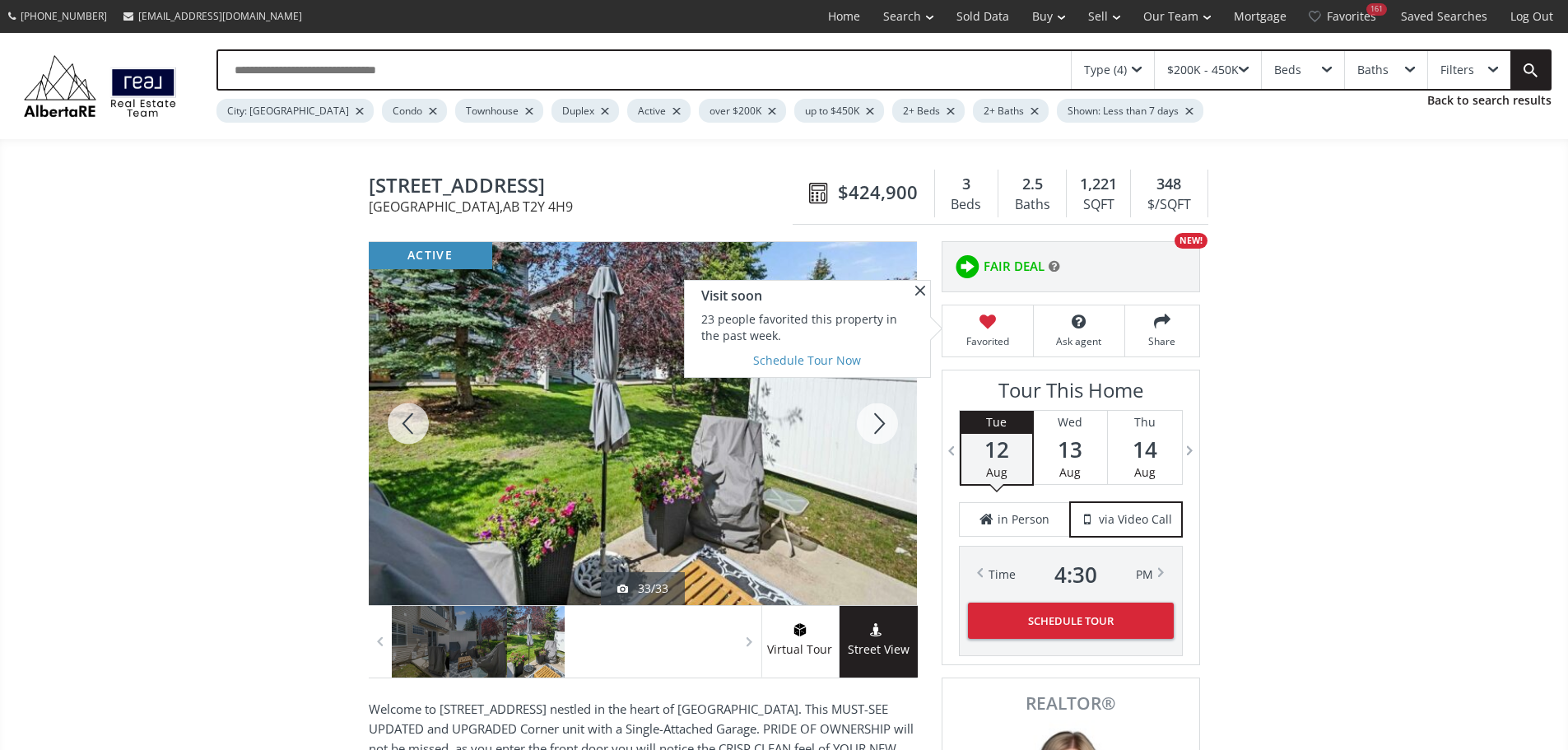
click at [879, 431] on div at bounding box center [877, 424] width 79 height 363
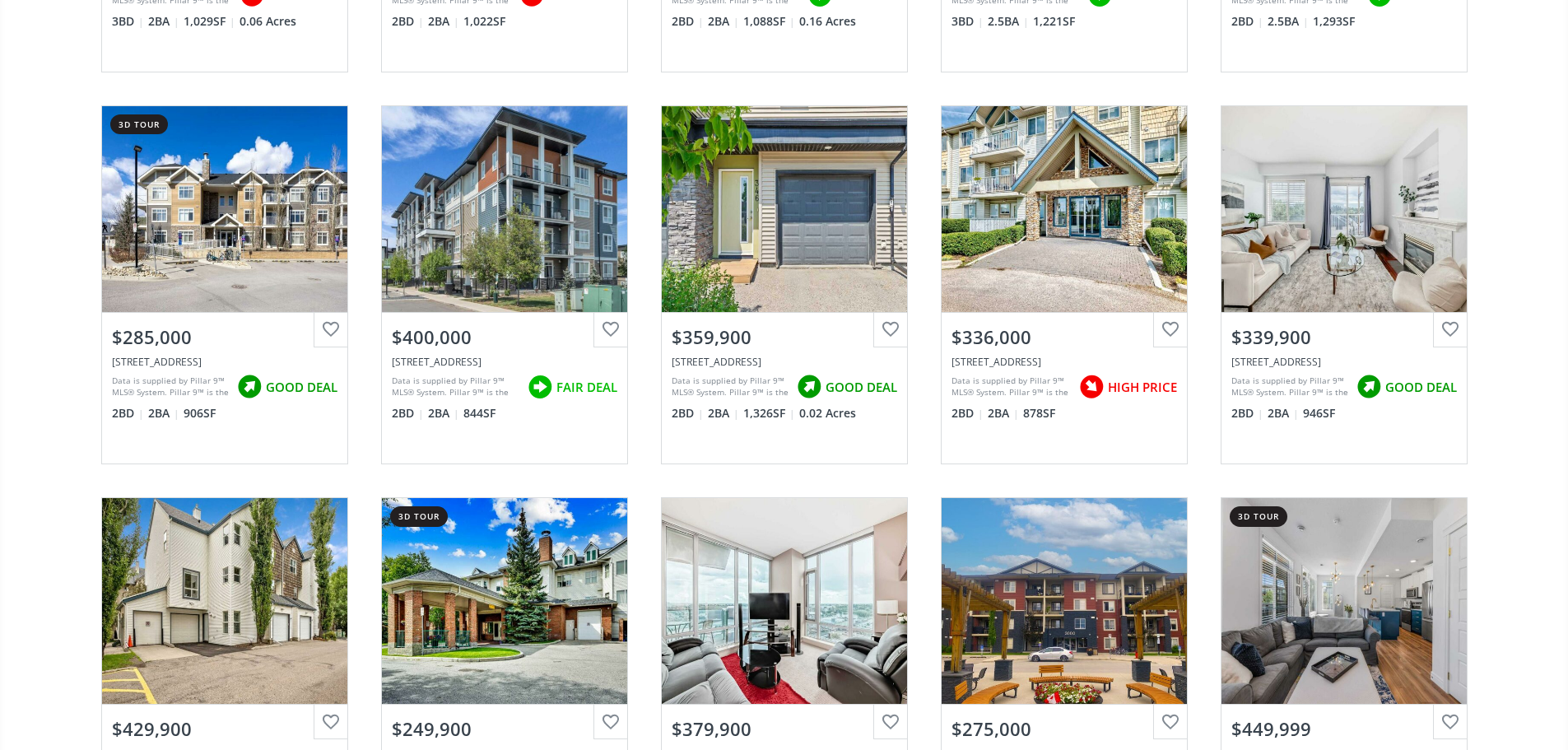
scroll to position [3623, 0]
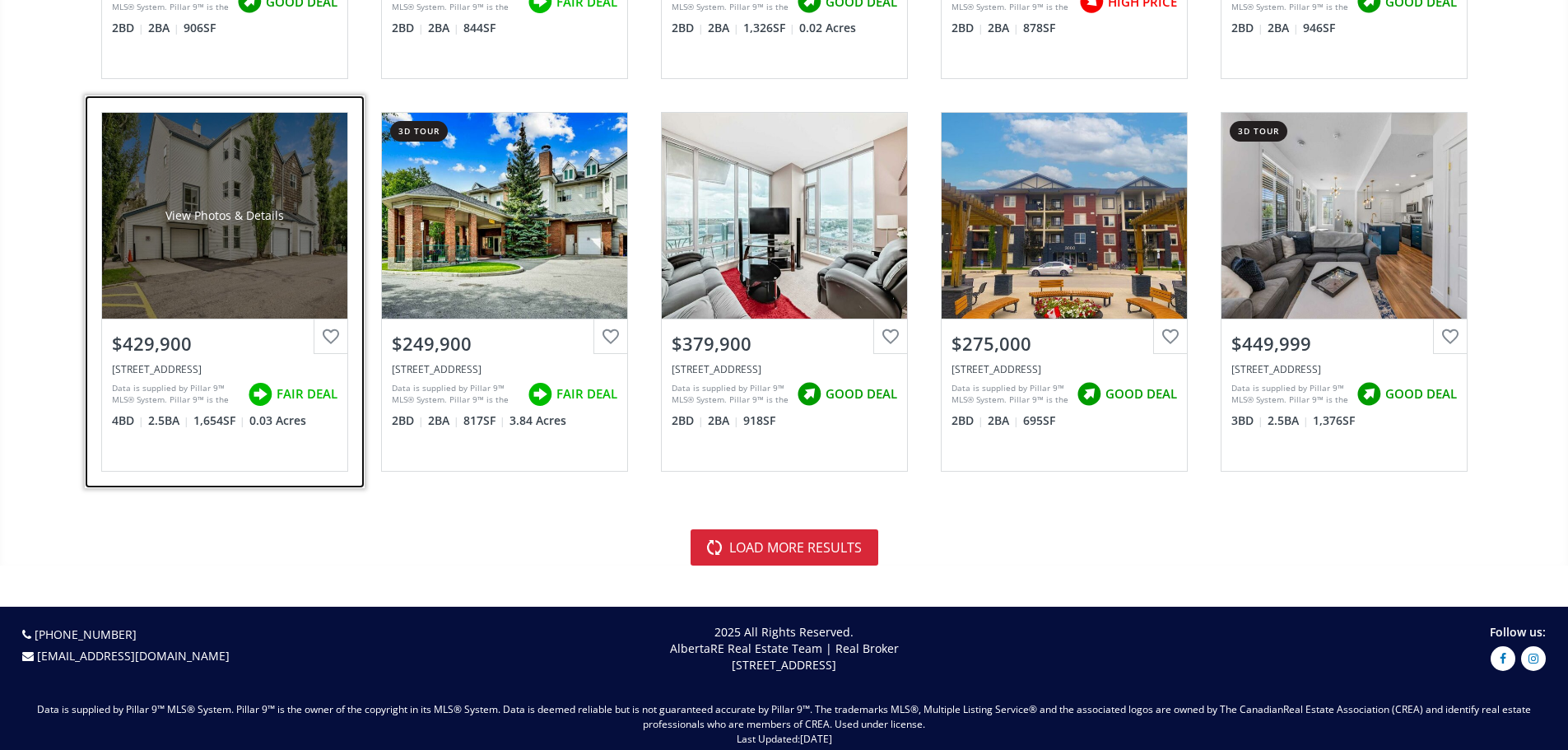
click at [220, 276] on div "View Photos & Details" at bounding box center [224, 216] width 245 height 206
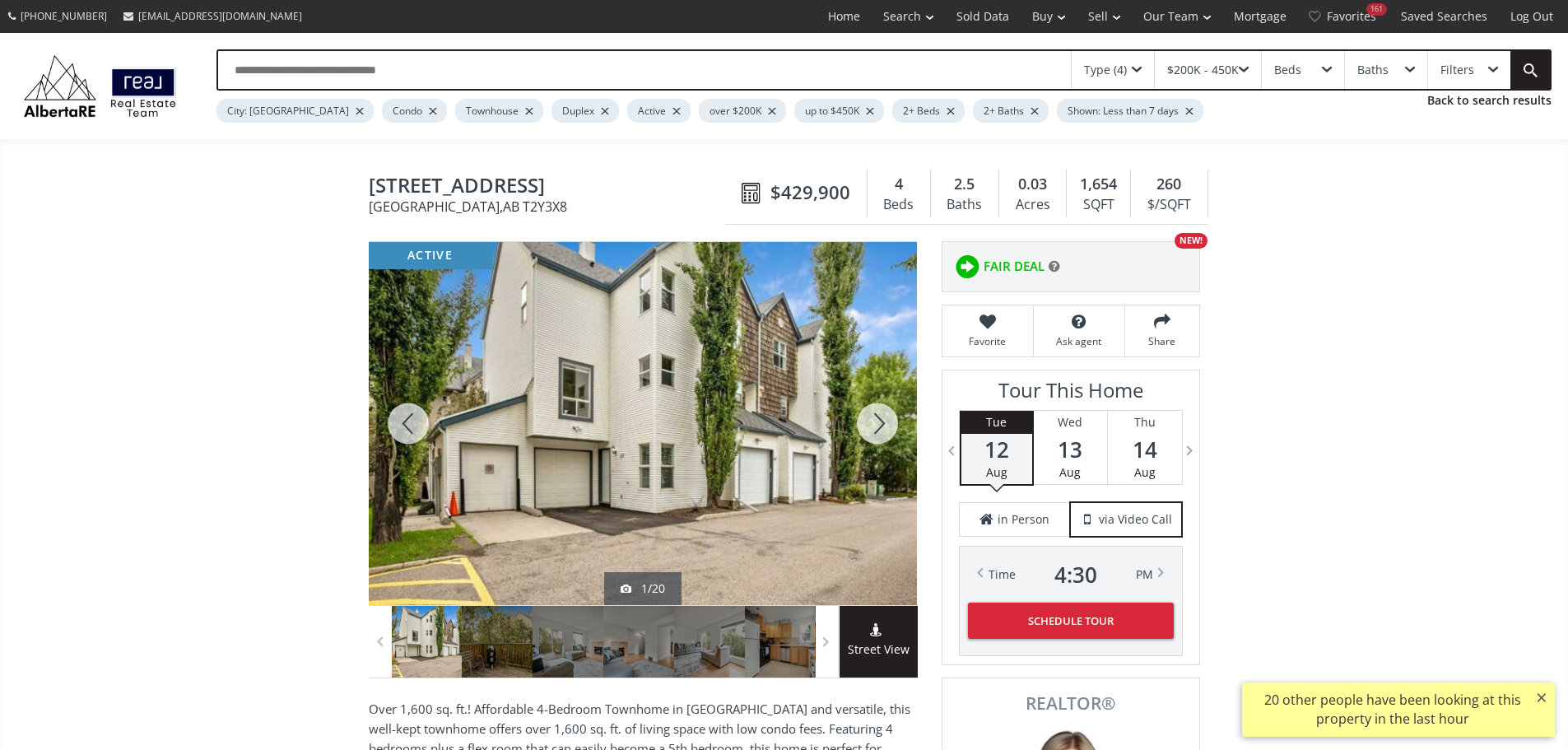
click at [879, 429] on div at bounding box center [877, 424] width 79 height 363
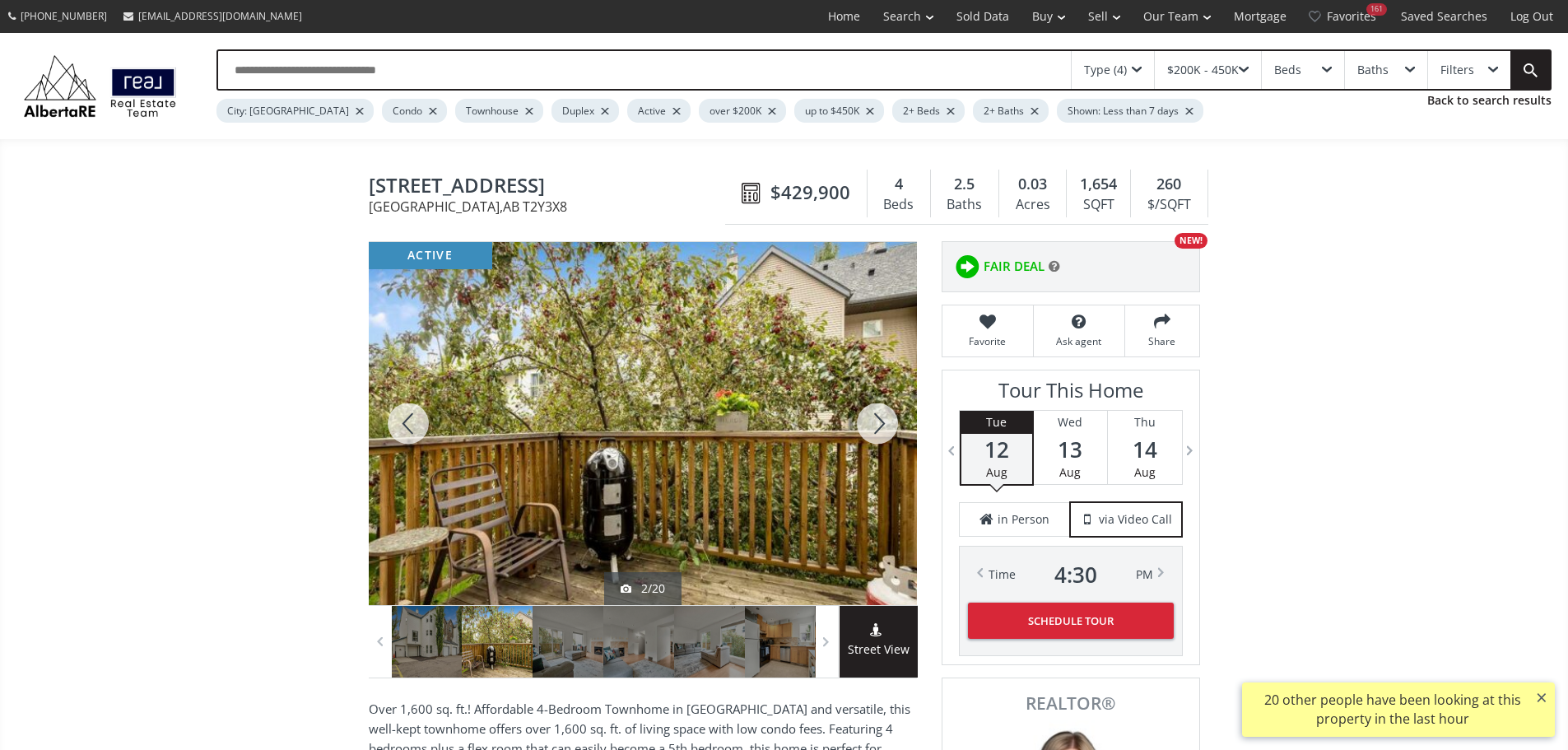
click at [879, 429] on div at bounding box center [877, 424] width 79 height 363
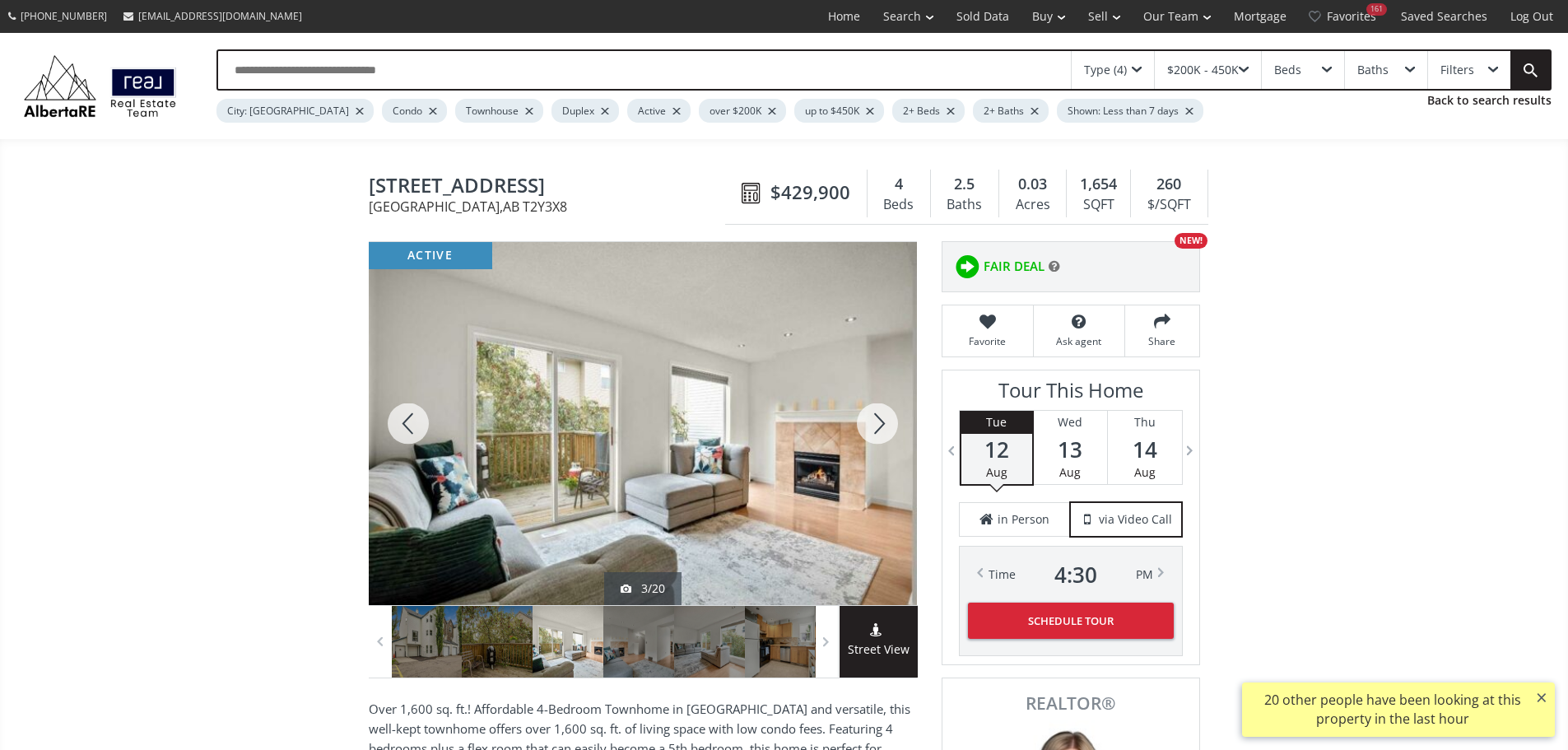
click at [879, 429] on div at bounding box center [877, 424] width 79 height 363
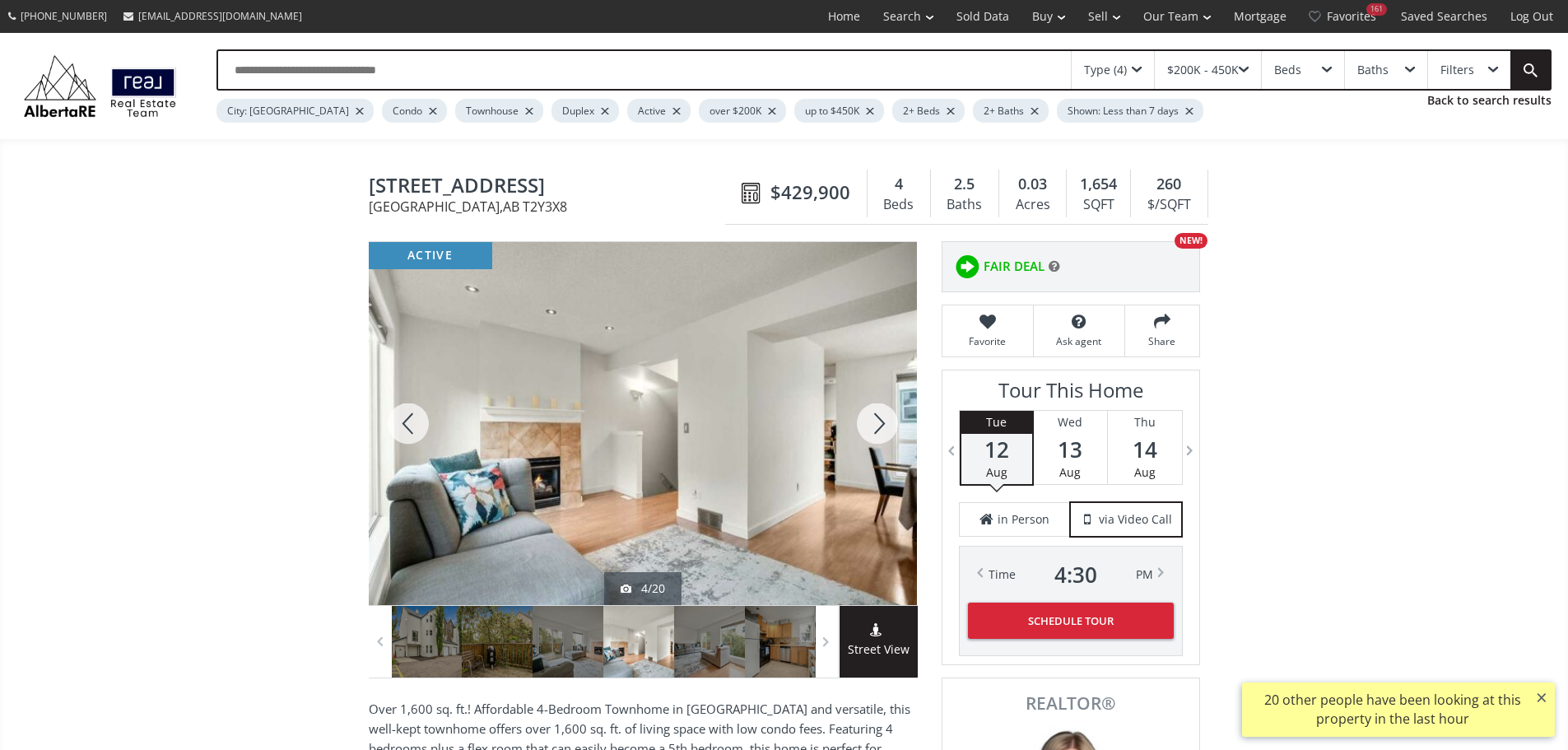
click at [879, 429] on div at bounding box center [877, 424] width 79 height 363
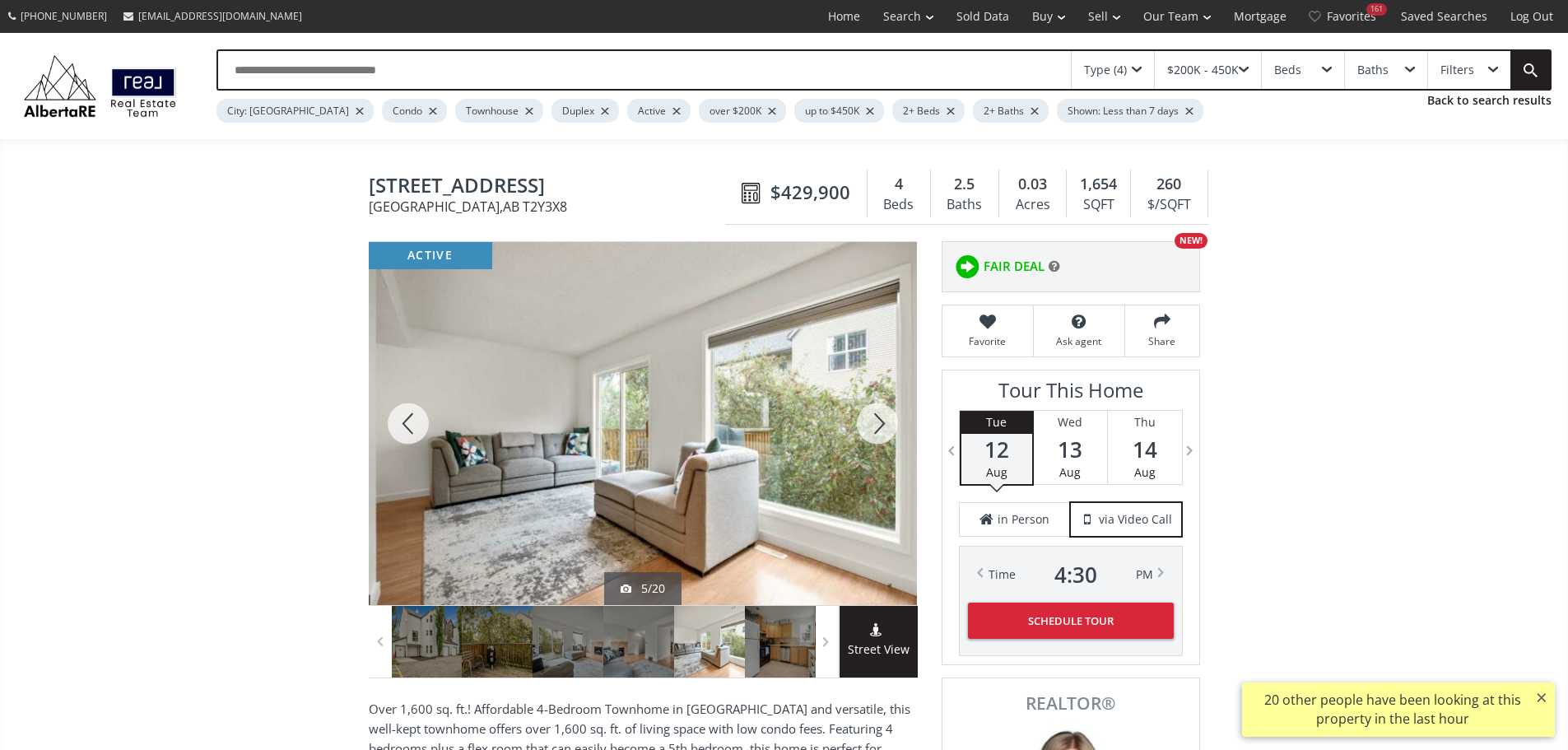
click at [879, 429] on div at bounding box center [877, 424] width 79 height 363
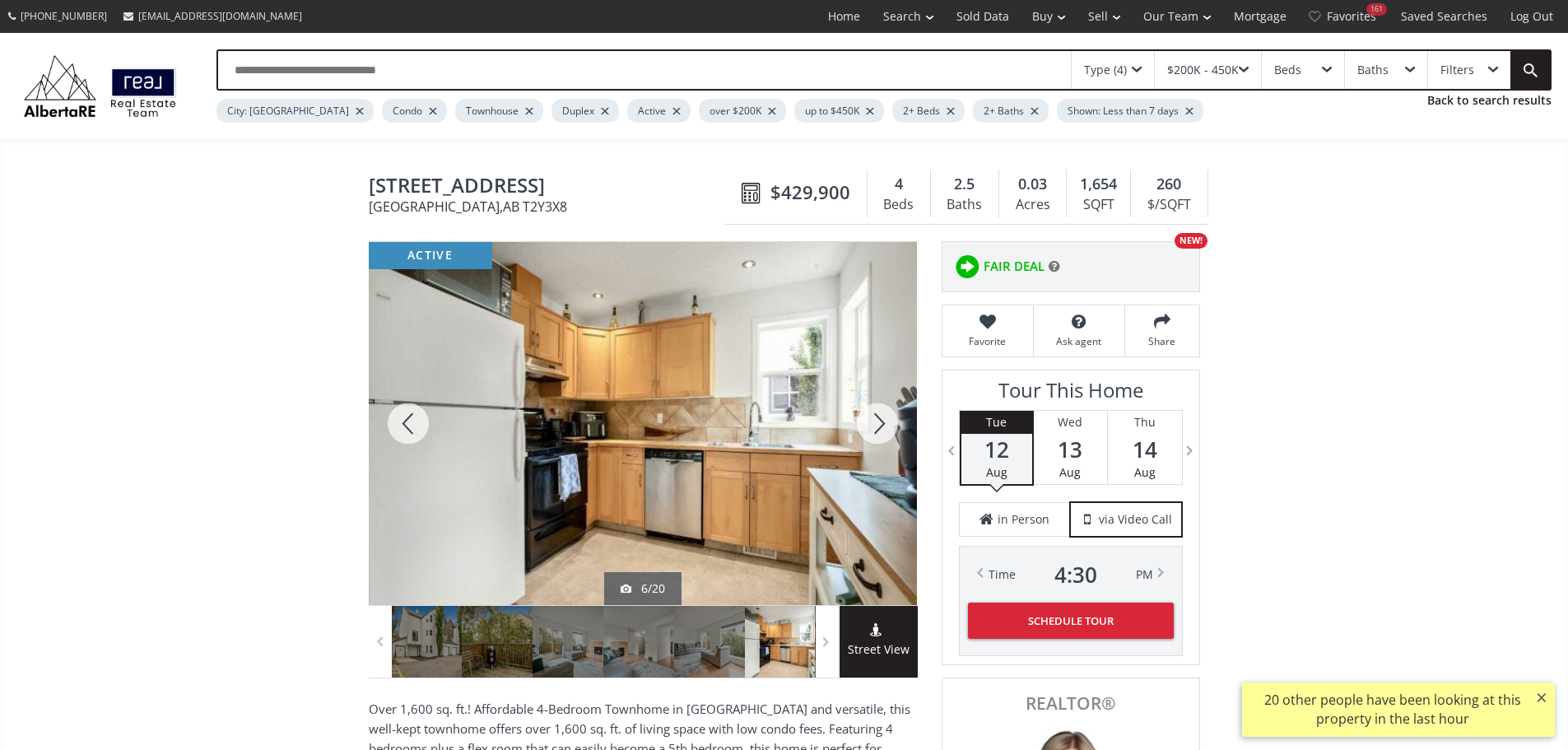
click at [879, 429] on div at bounding box center [877, 424] width 79 height 363
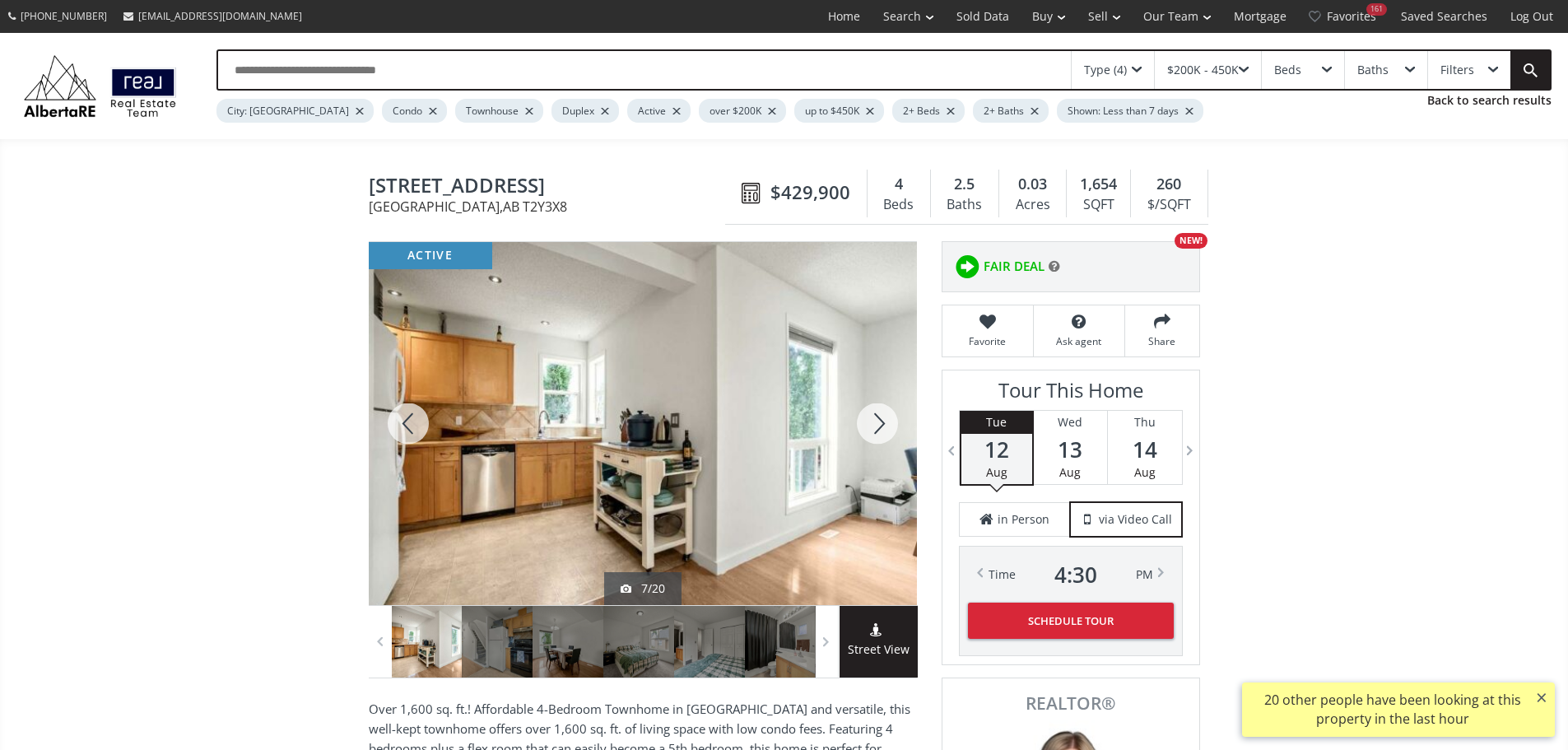
click at [881, 420] on div at bounding box center [877, 424] width 79 height 363
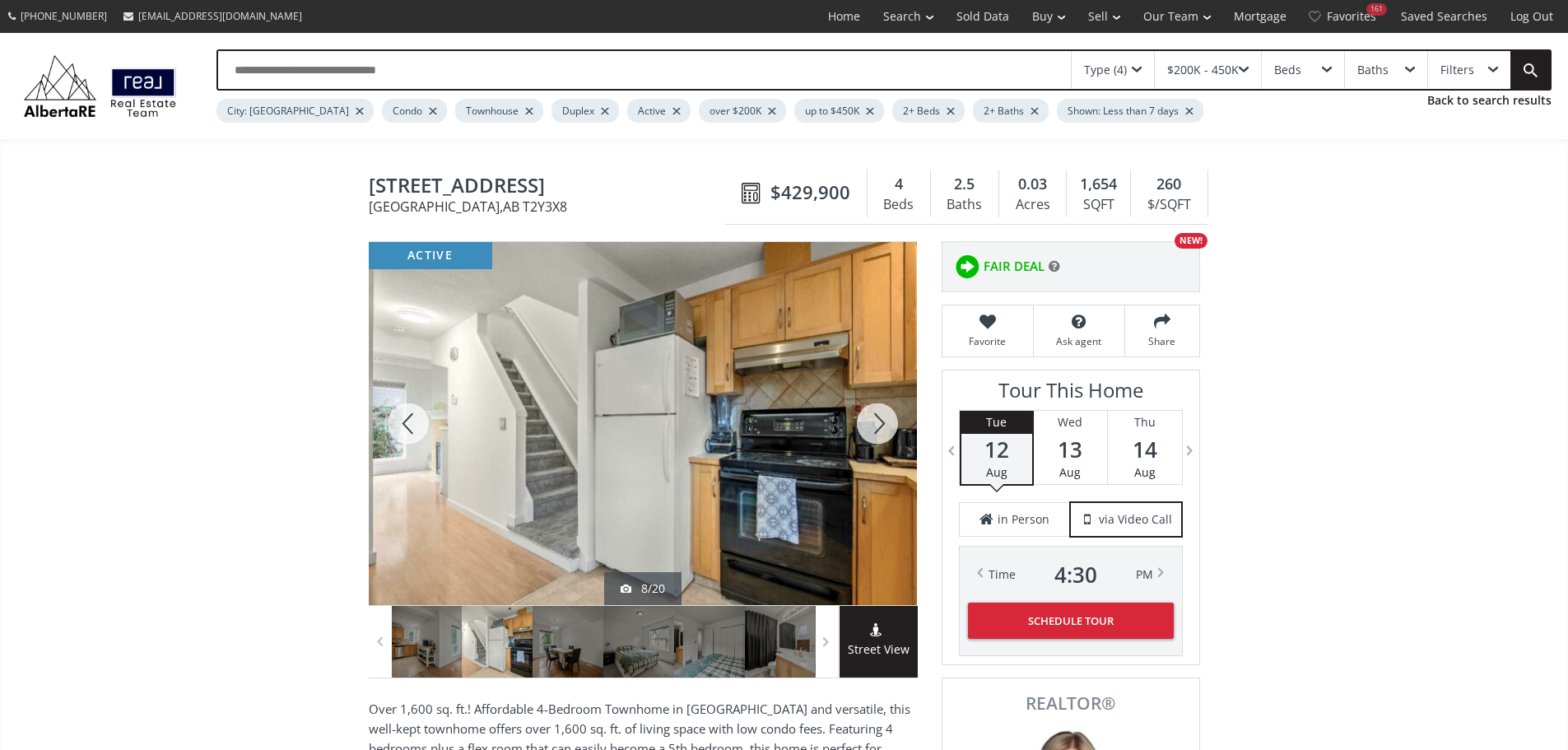
click at [879, 426] on div at bounding box center [877, 424] width 79 height 363
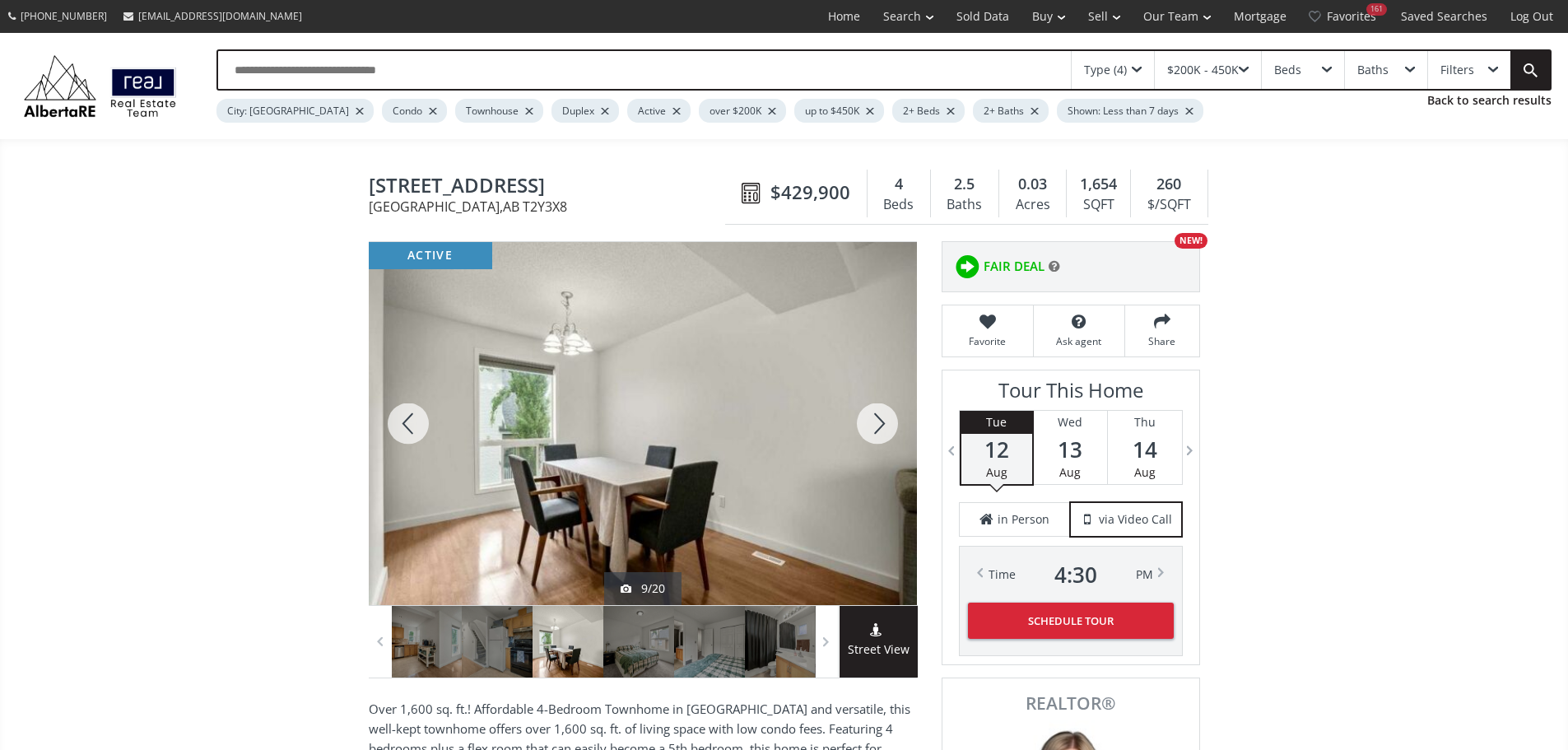
click at [879, 426] on div at bounding box center [877, 424] width 79 height 363
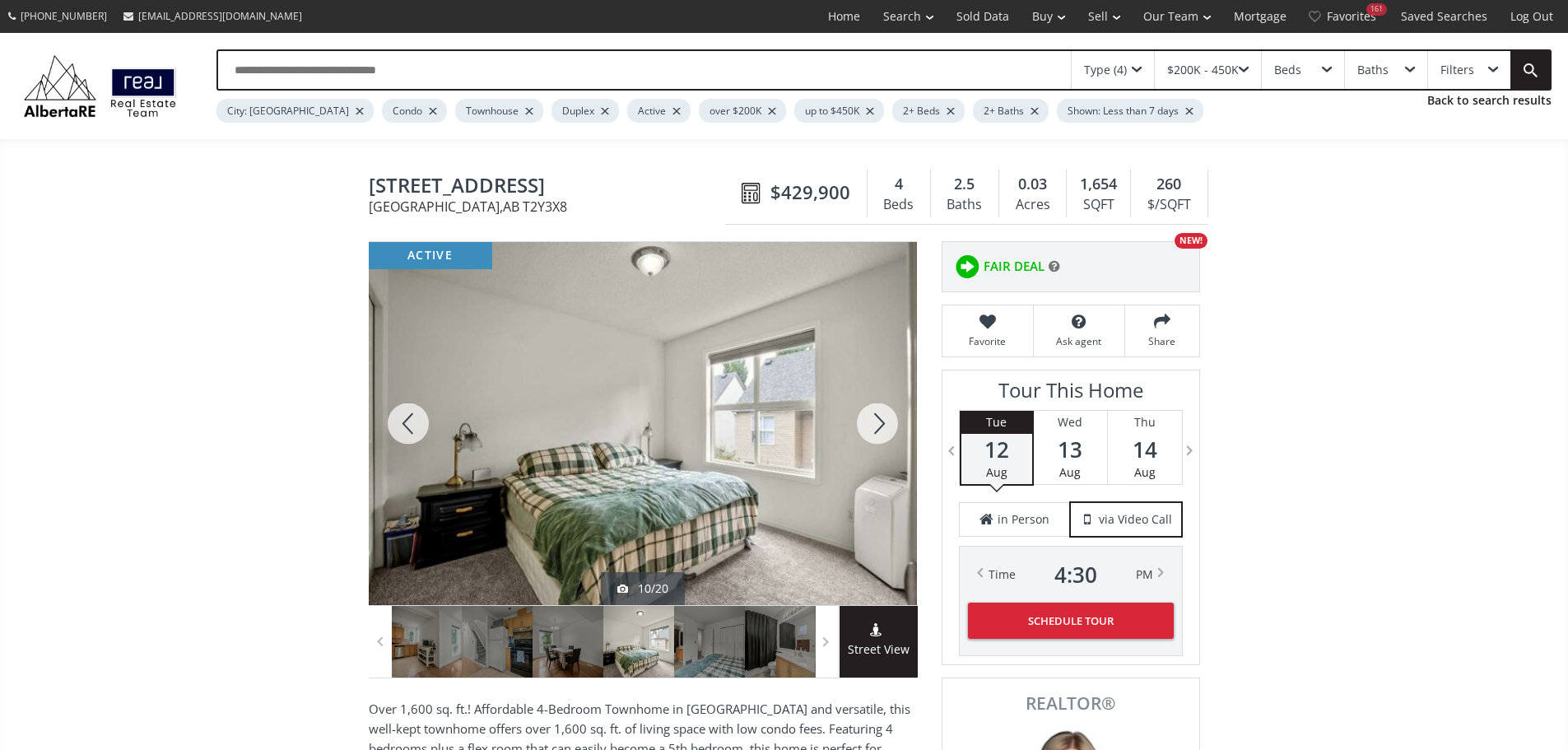
click at [879, 426] on div at bounding box center [877, 424] width 79 height 363
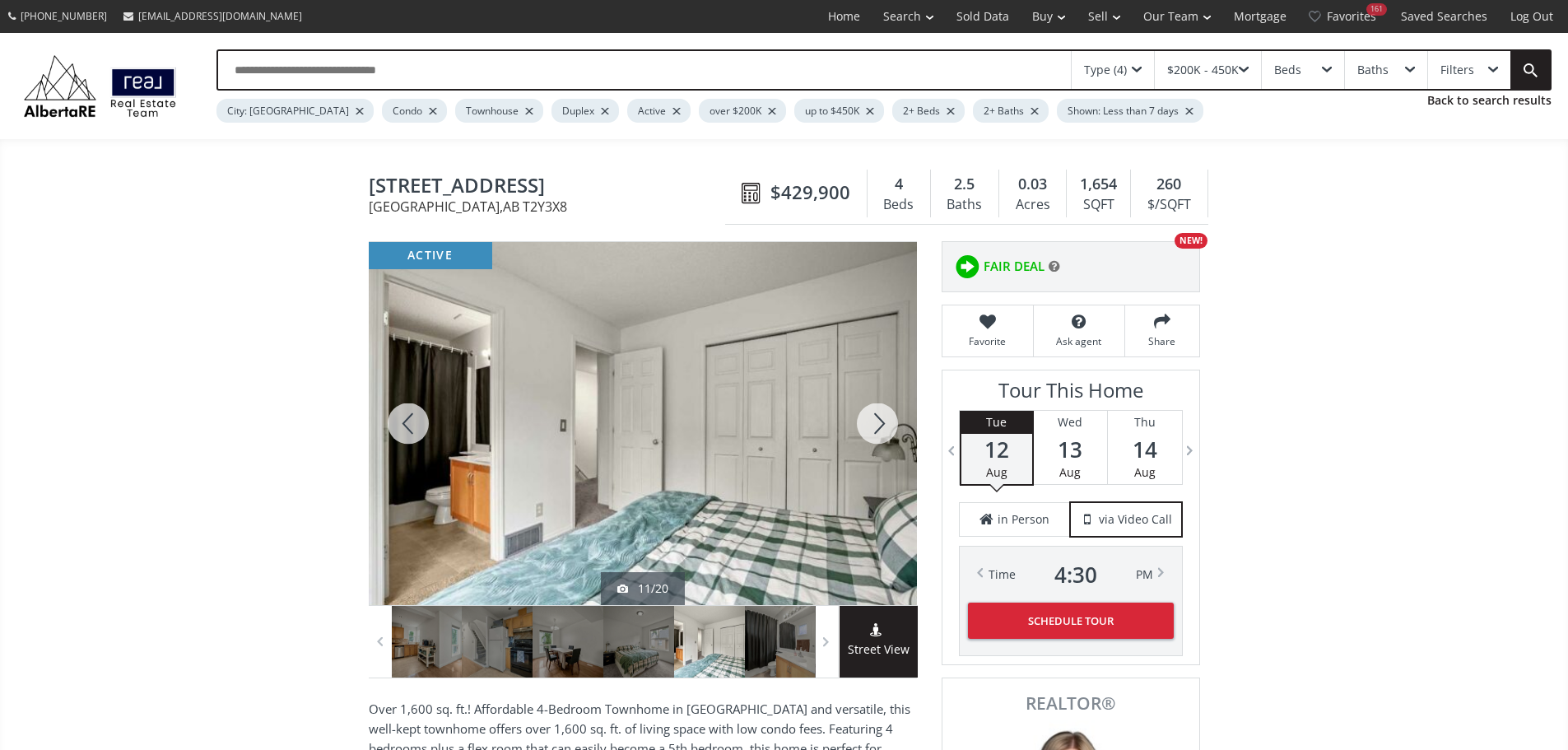
click at [879, 426] on div at bounding box center [877, 424] width 79 height 363
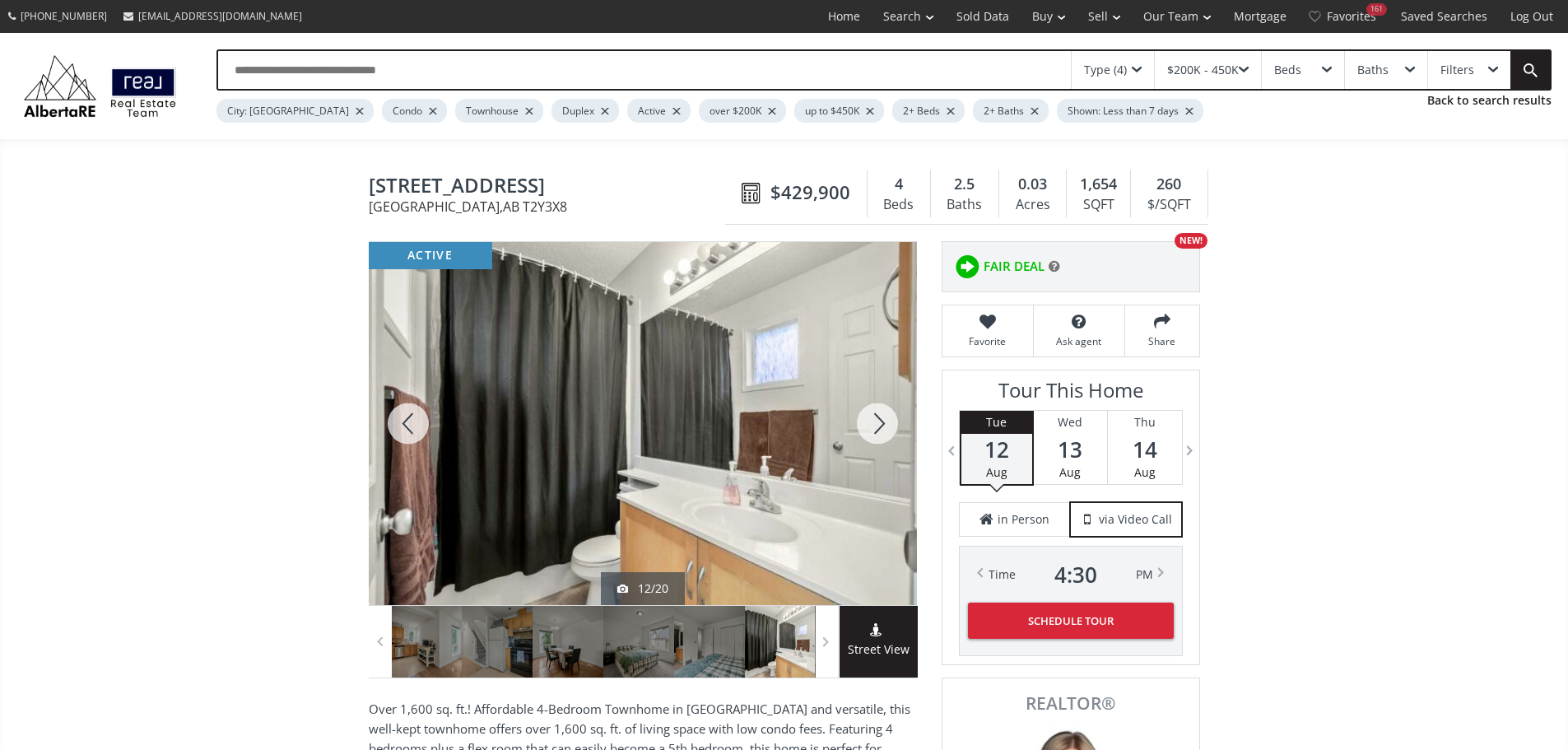
click at [879, 426] on div at bounding box center [877, 424] width 79 height 363
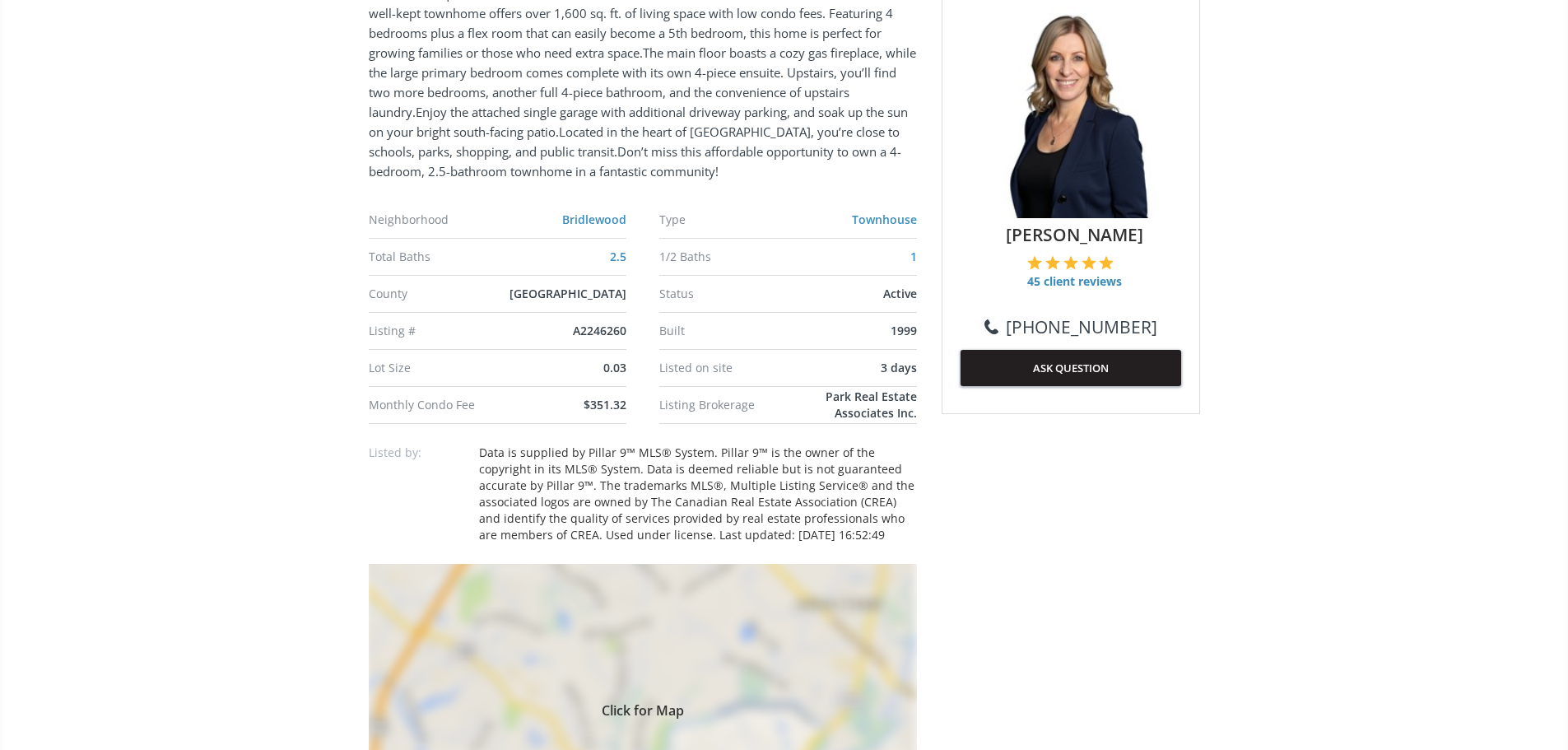
scroll to position [988, 0]
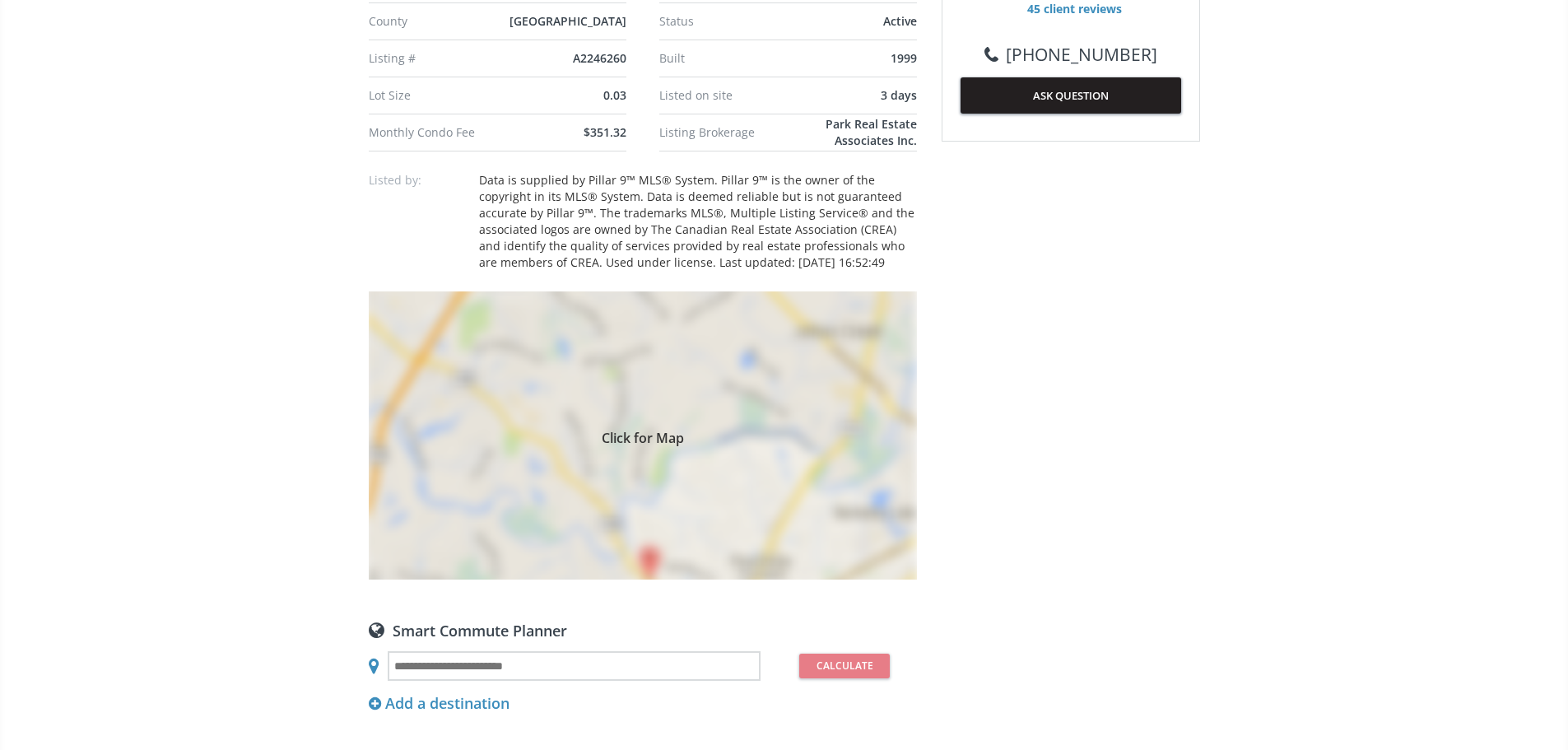
click at [653, 579] on div "Click for Map" at bounding box center [643, 435] width 548 height 288
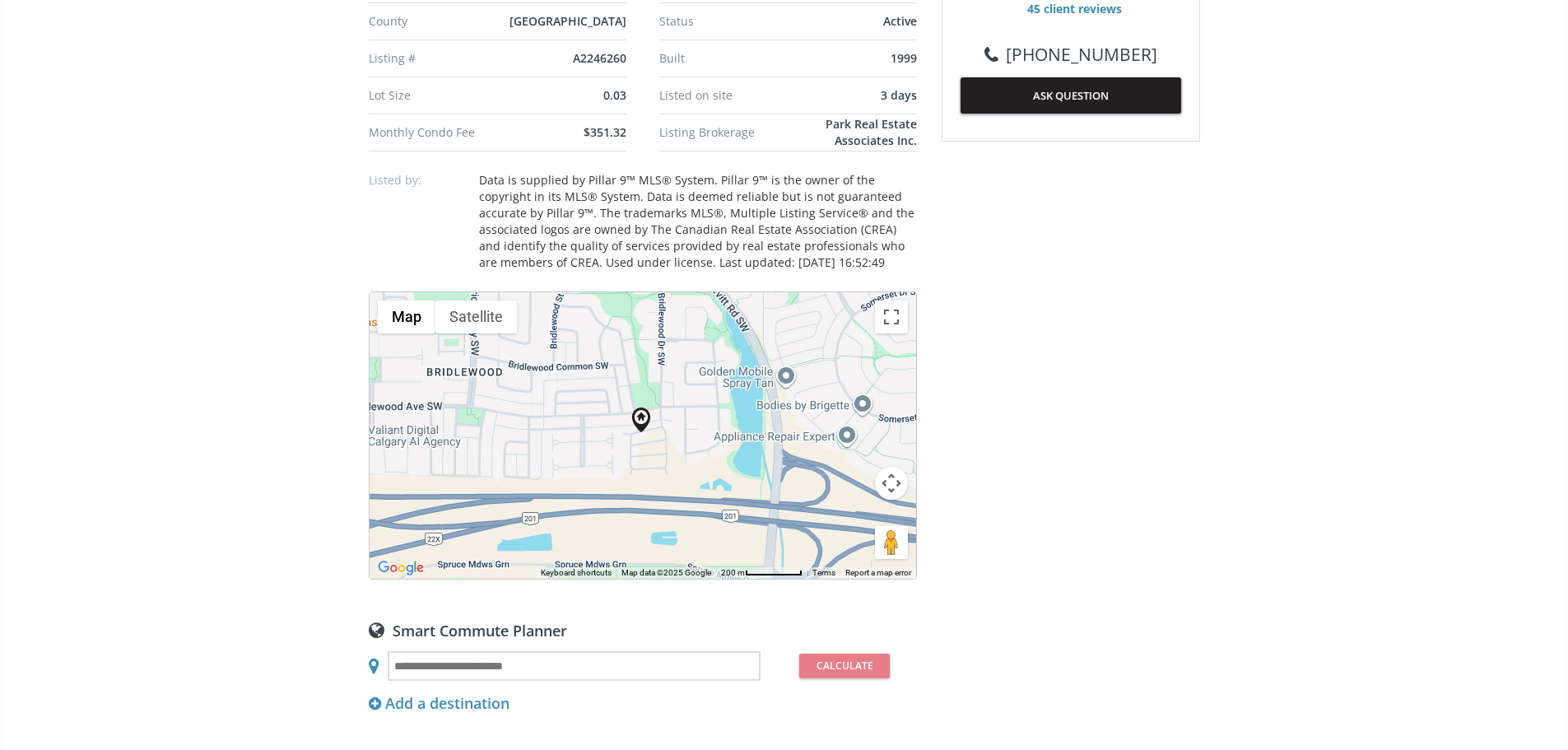
click at [894, 500] on button "Map camera controls" at bounding box center [891, 483] width 33 height 33
click at [846, 541] on button "Zoom out" at bounding box center [849, 524] width 33 height 33
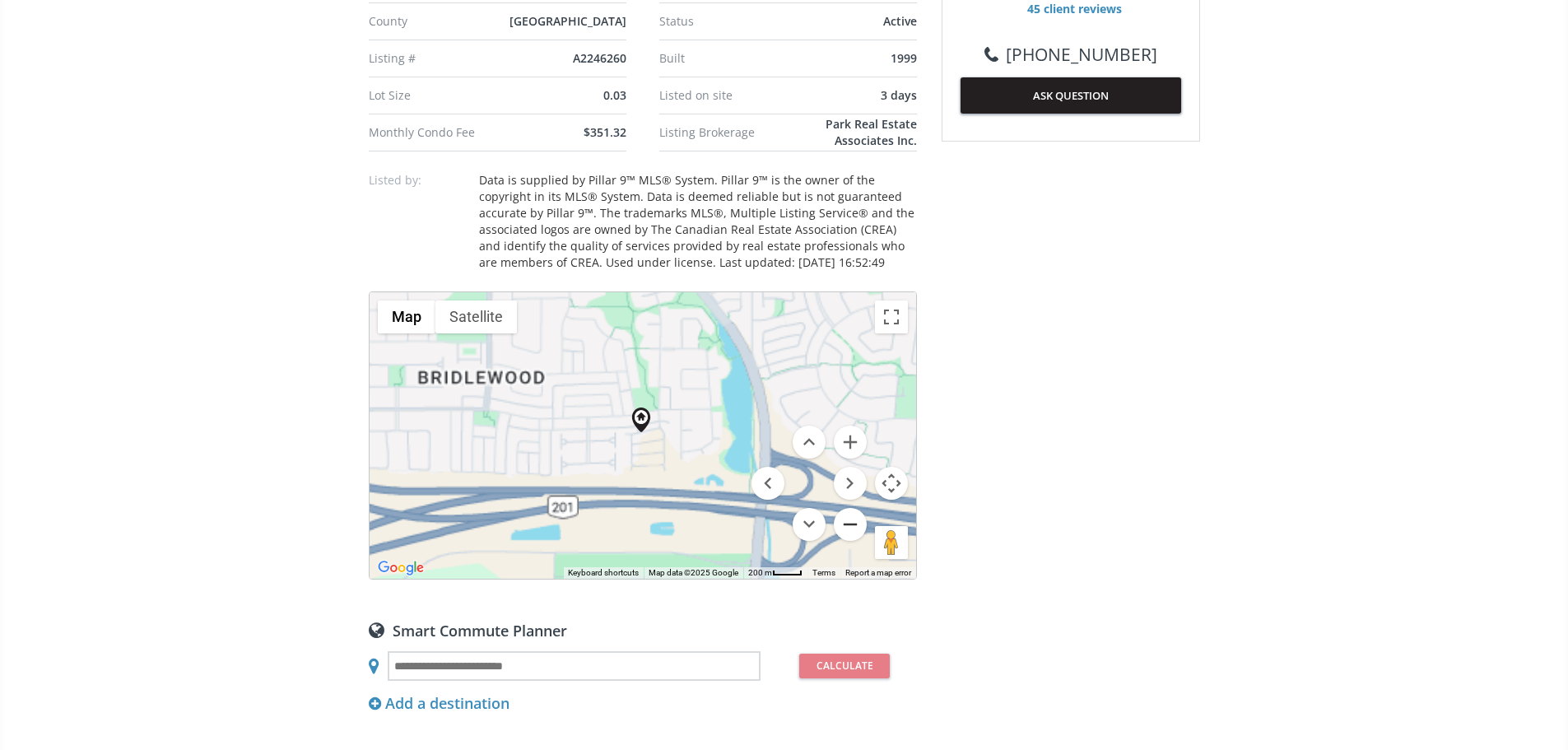
click at [846, 541] on button "Zoom out" at bounding box center [849, 524] width 33 height 33
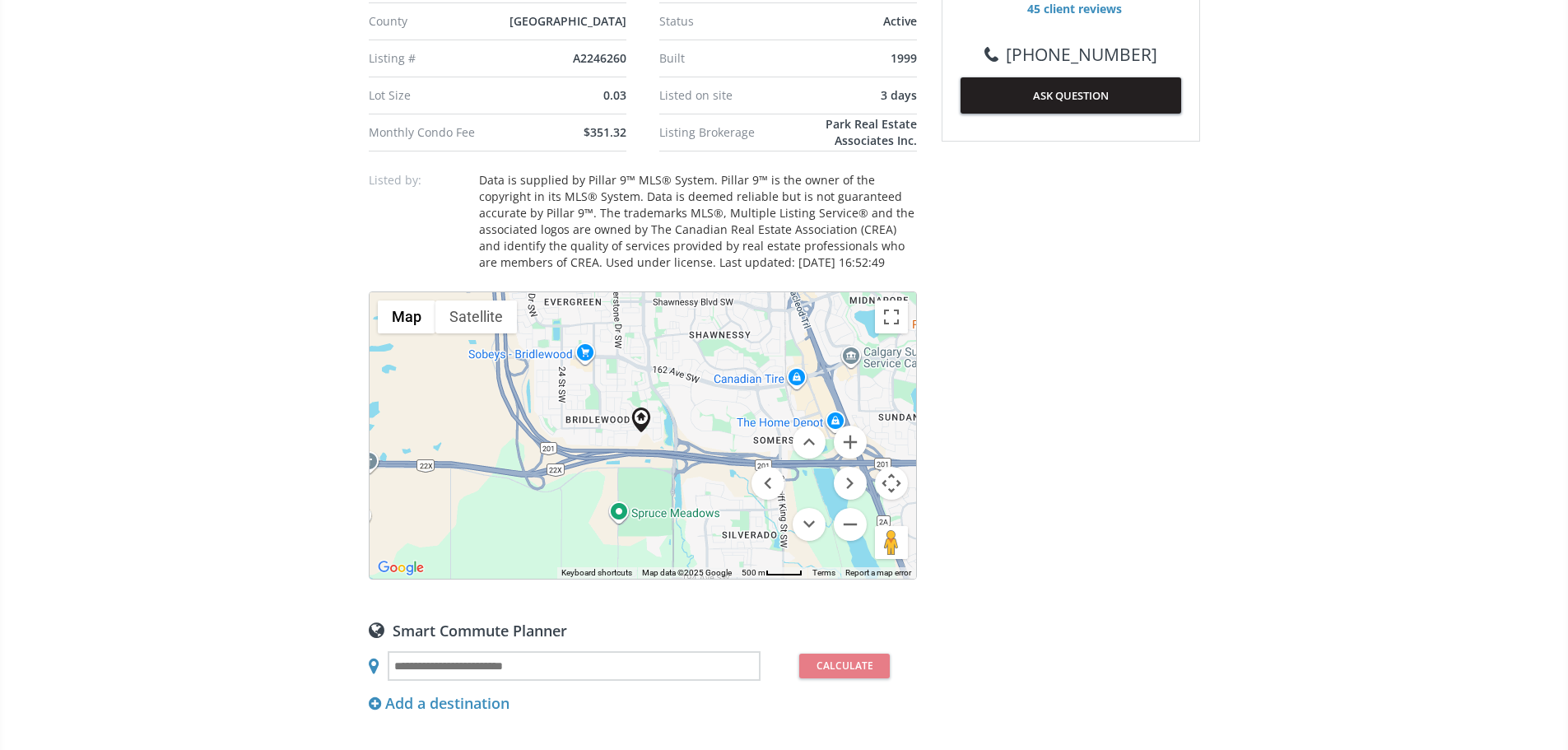
scroll to position [3623, 0]
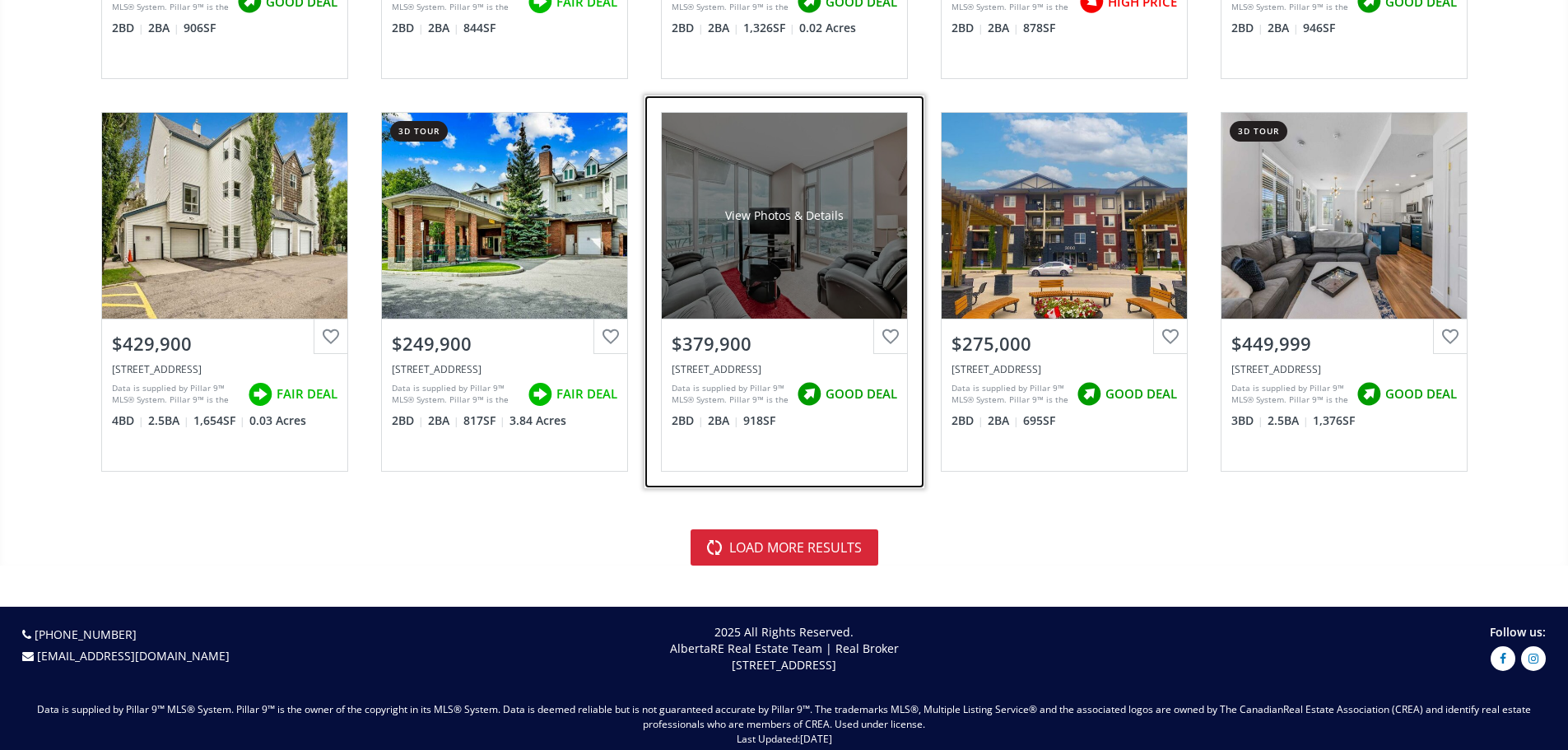
click at [799, 224] on div "View Photos & Details" at bounding box center [784, 216] width 119 height 17
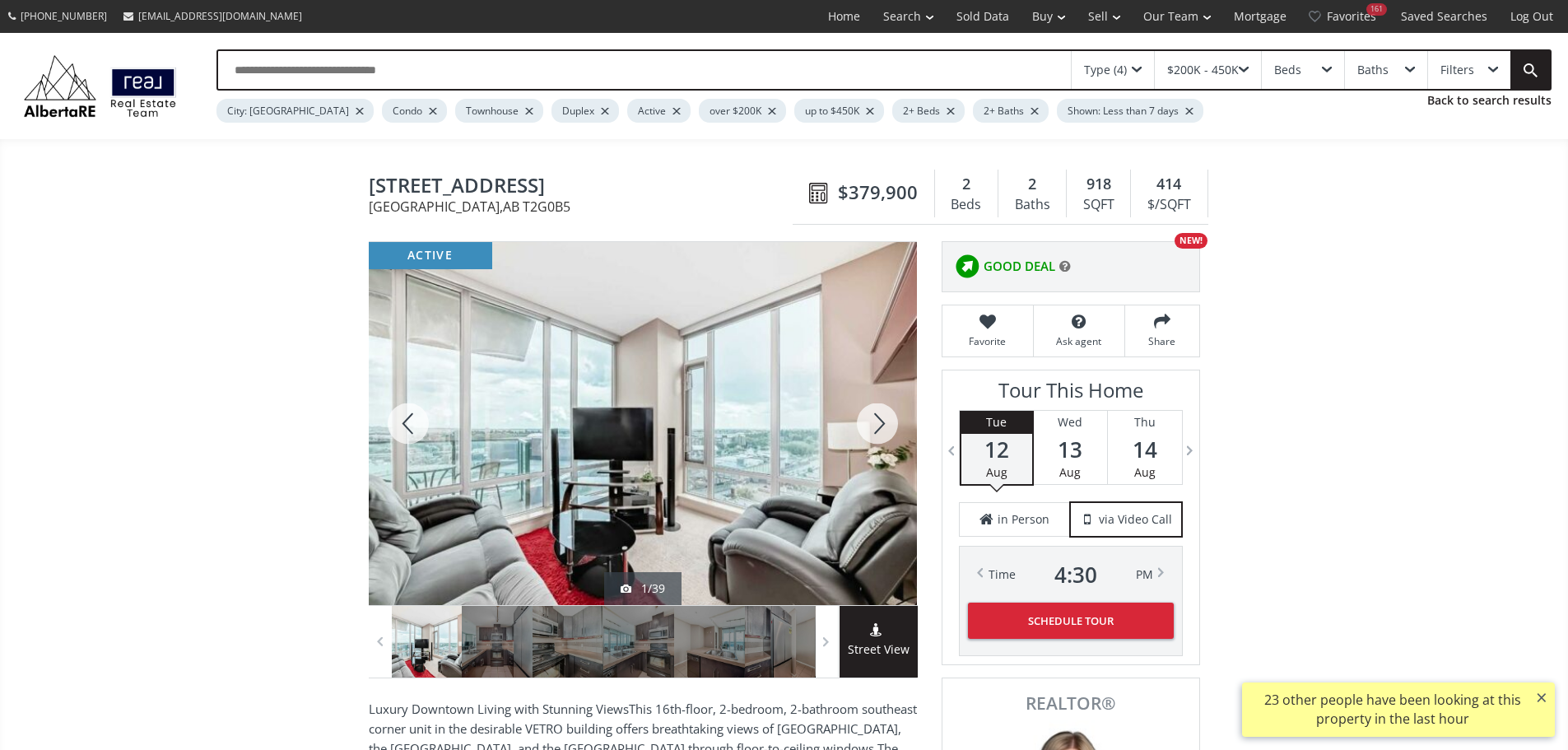
click at [881, 428] on div at bounding box center [877, 424] width 79 height 363
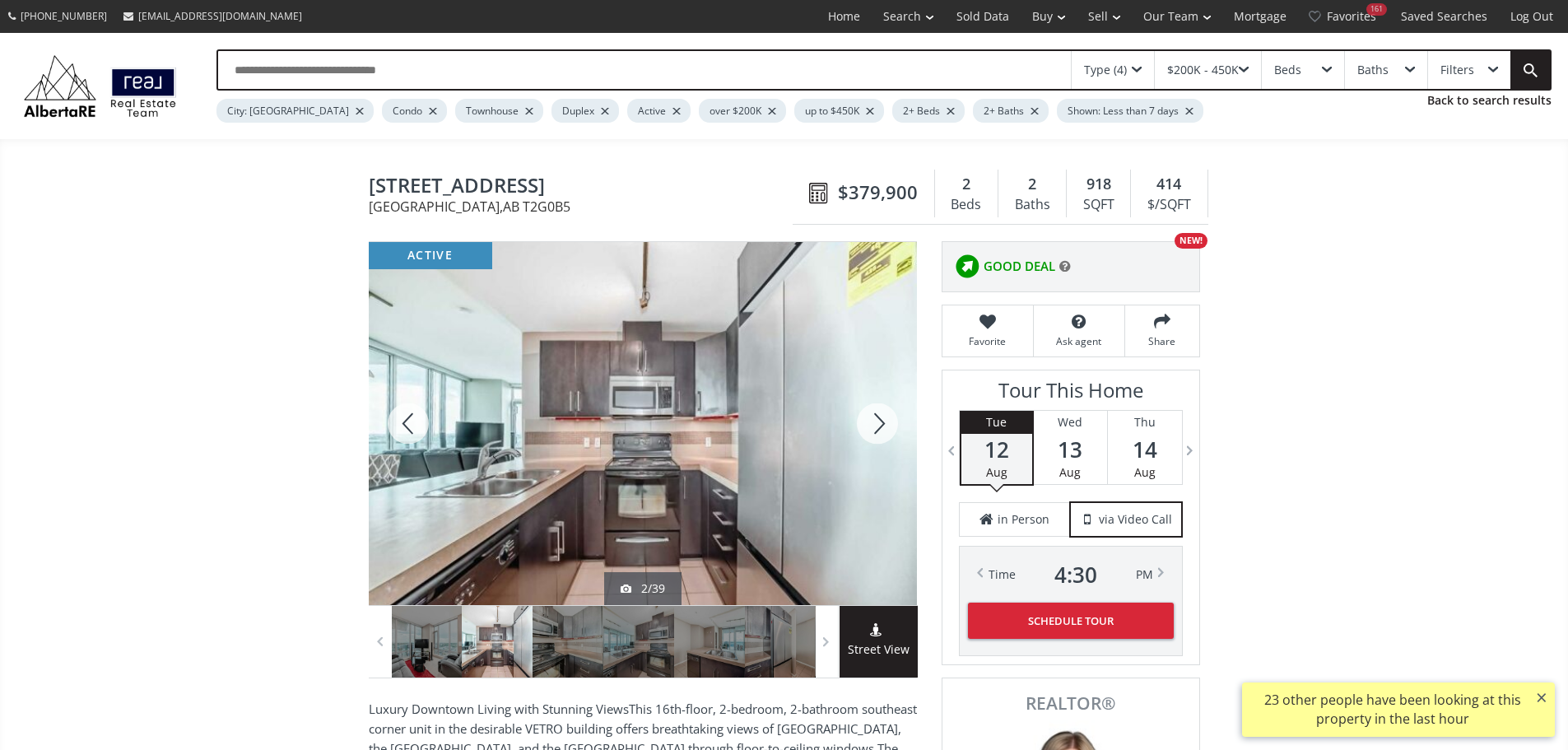
click at [881, 428] on div at bounding box center [877, 424] width 79 height 363
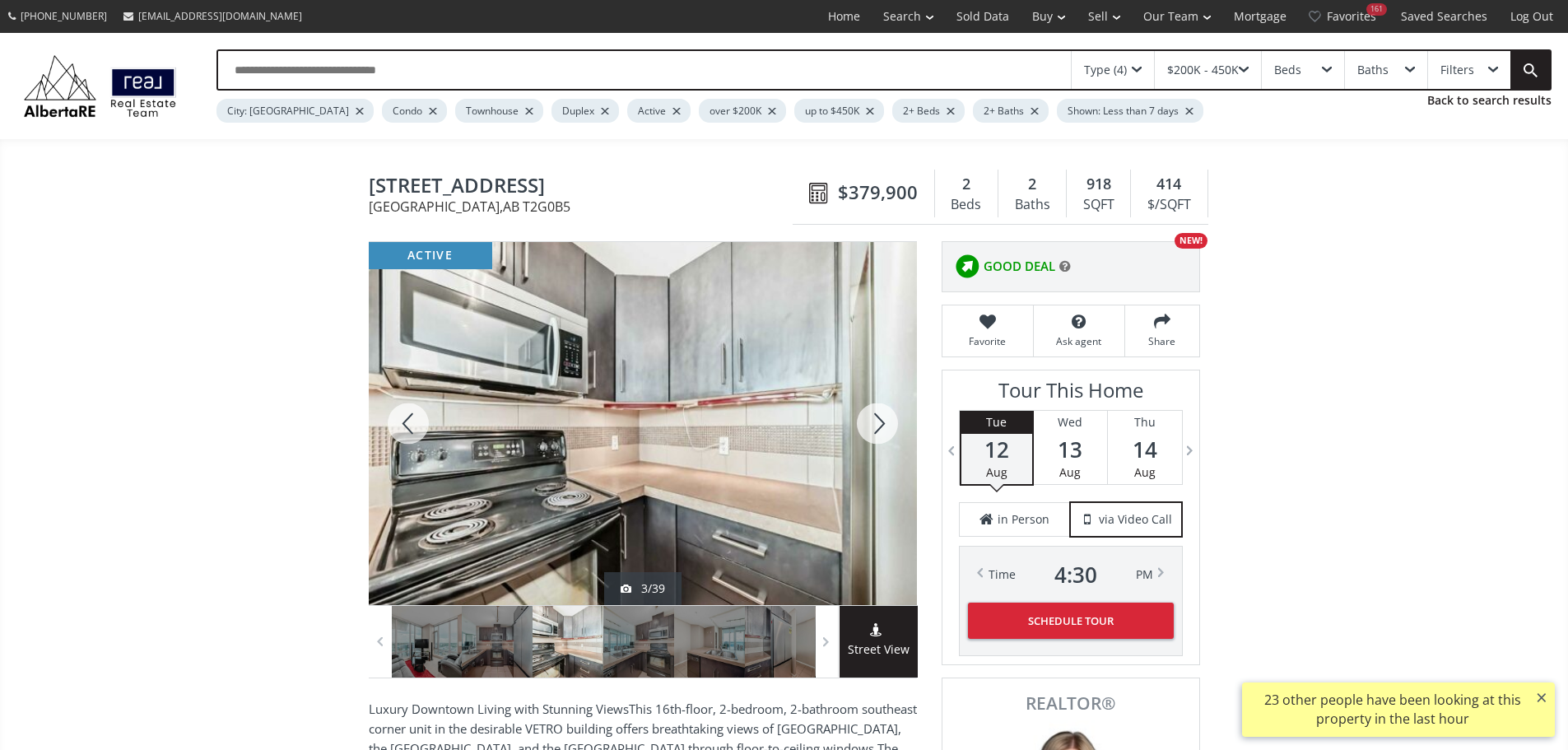
click at [879, 434] on div at bounding box center [877, 424] width 79 height 363
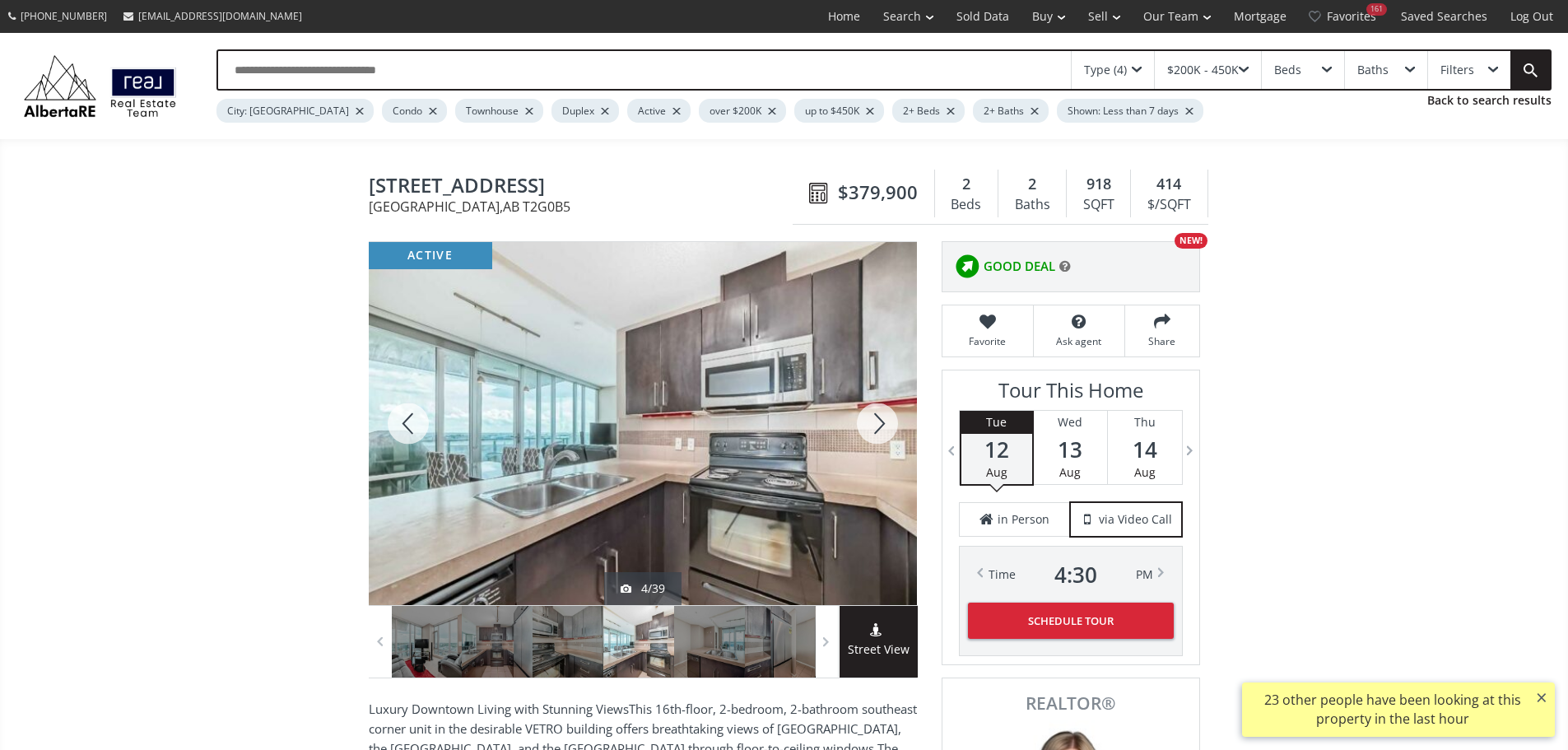
click at [879, 434] on div at bounding box center [877, 424] width 79 height 363
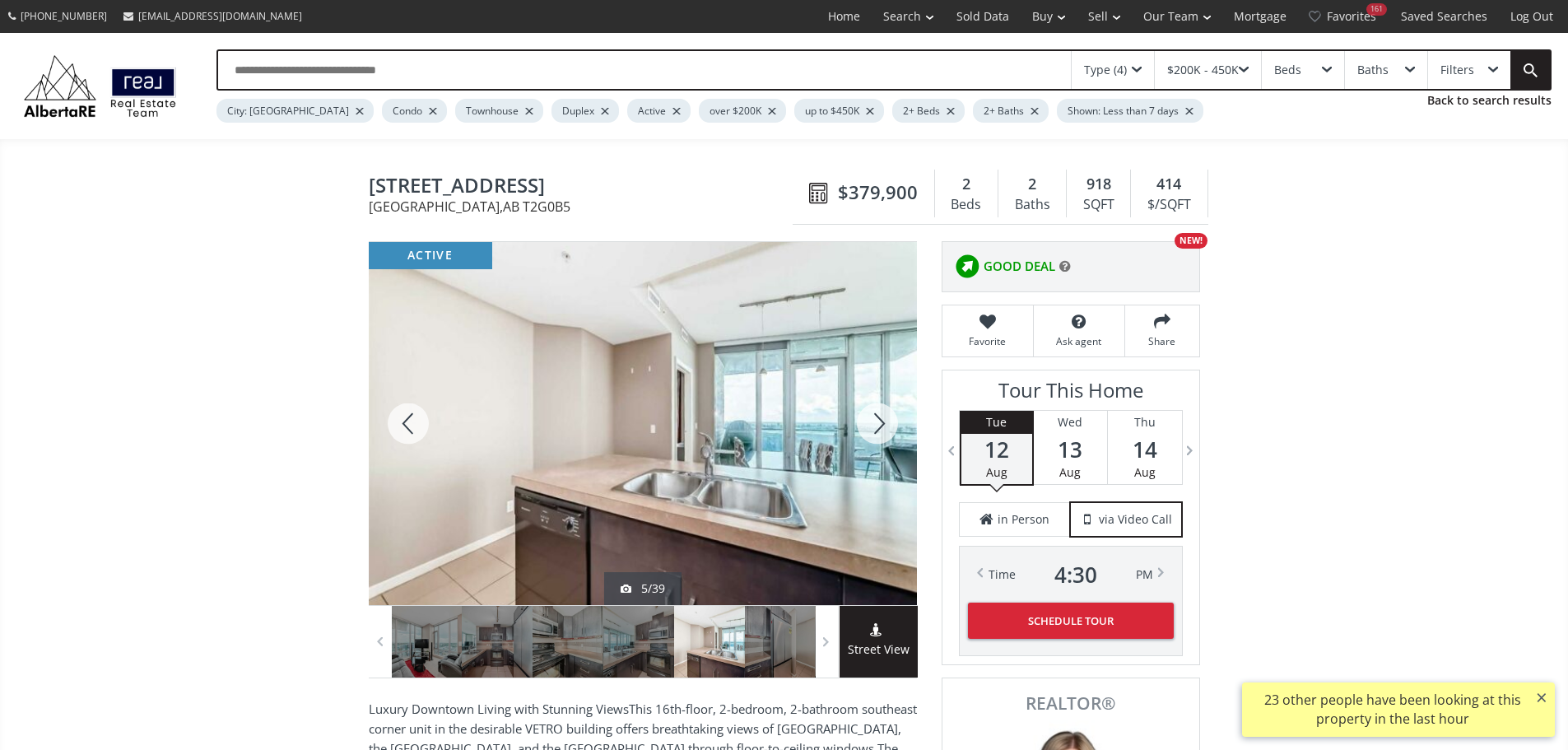
click at [879, 434] on div at bounding box center [877, 424] width 79 height 363
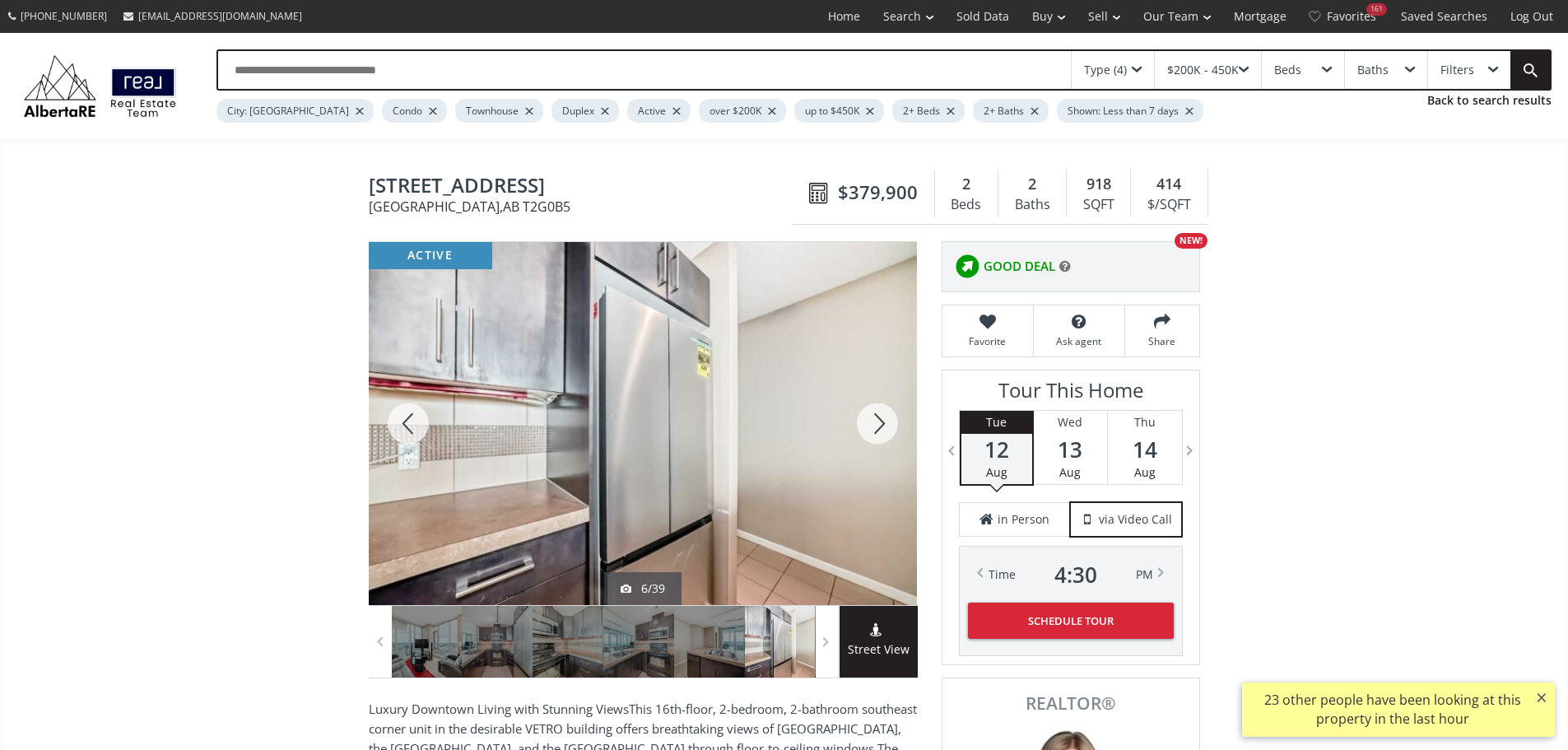
click at [877, 434] on div at bounding box center [877, 424] width 79 height 363
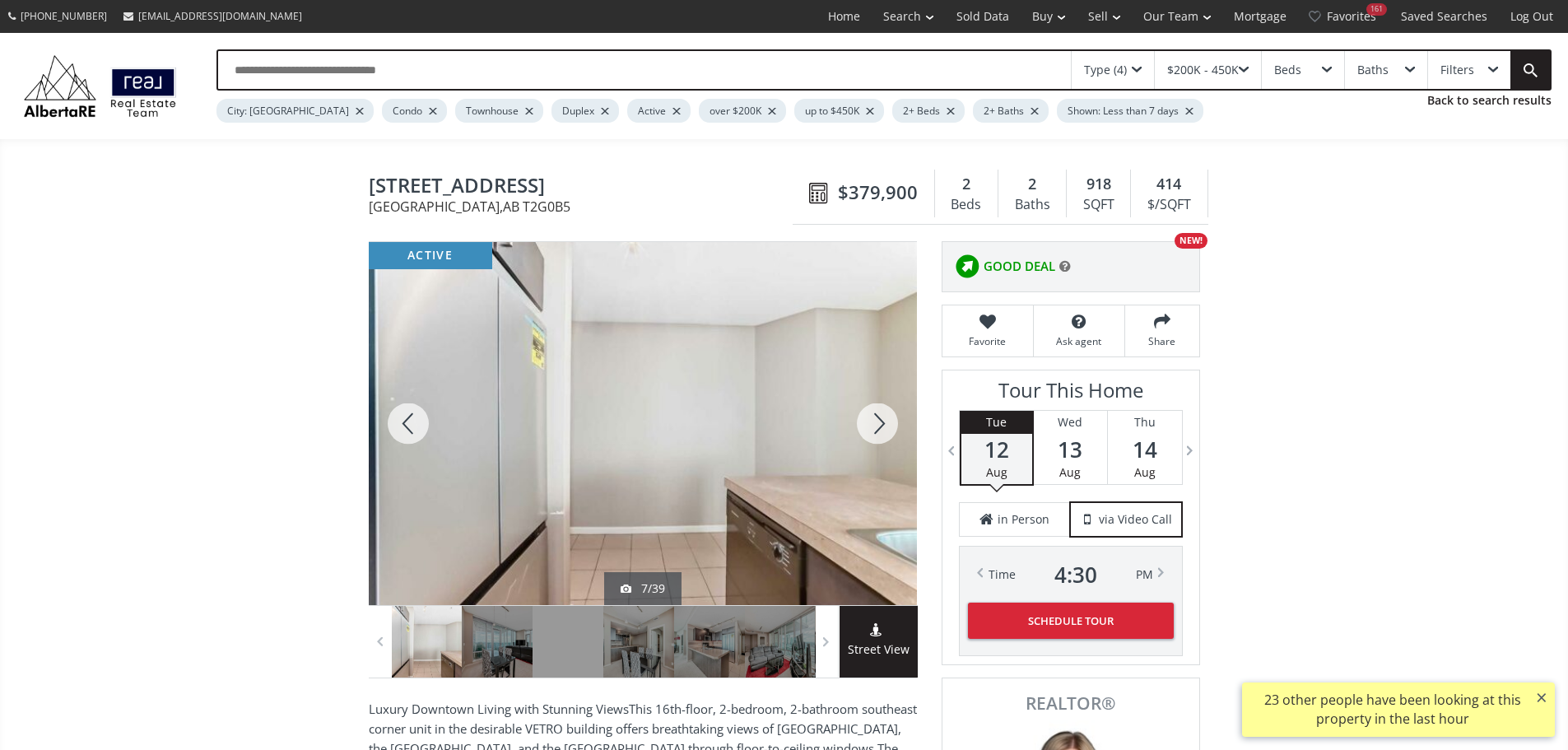
click at [877, 434] on div at bounding box center [877, 424] width 79 height 363
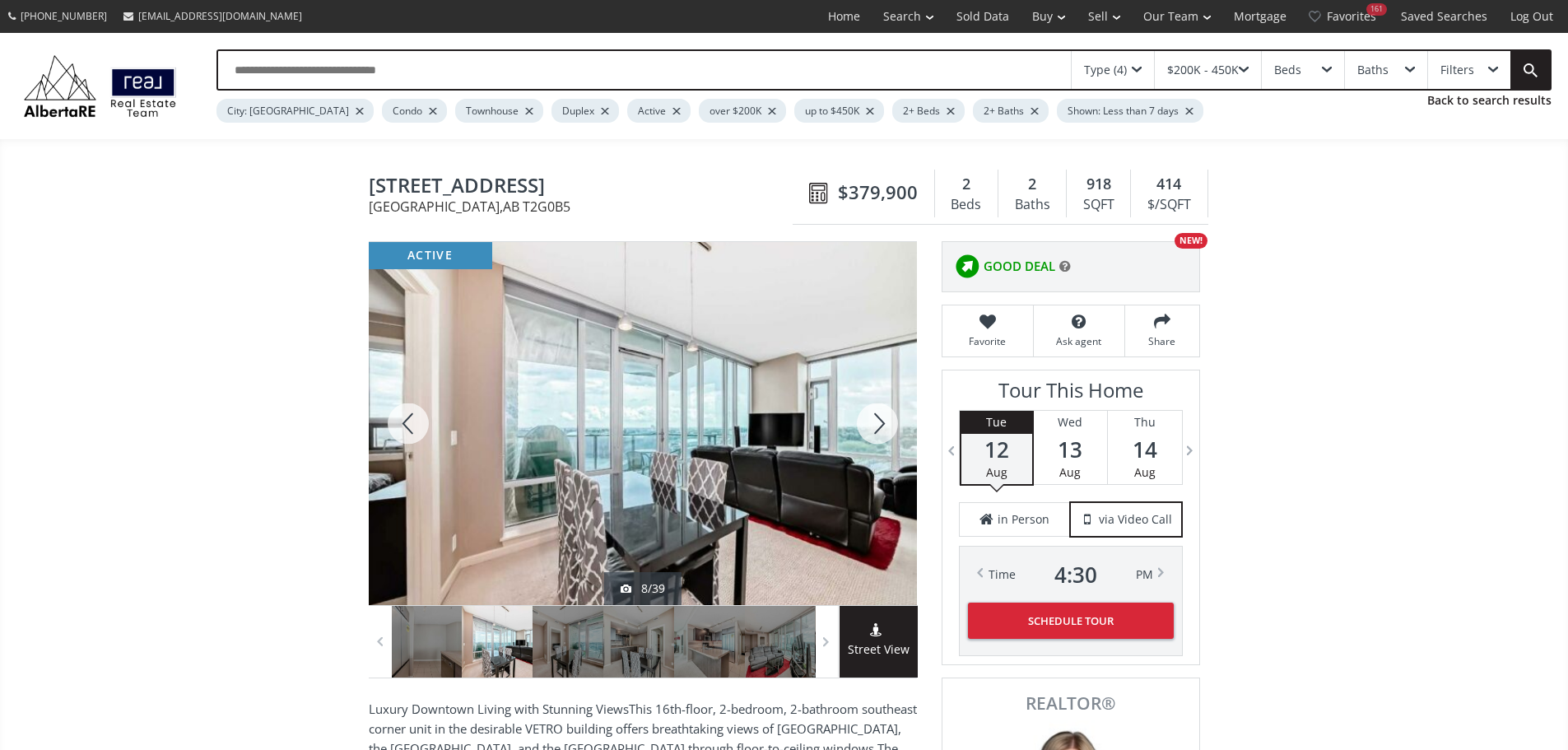
click at [874, 429] on div at bounding box center [877, 424] width 79 height 363
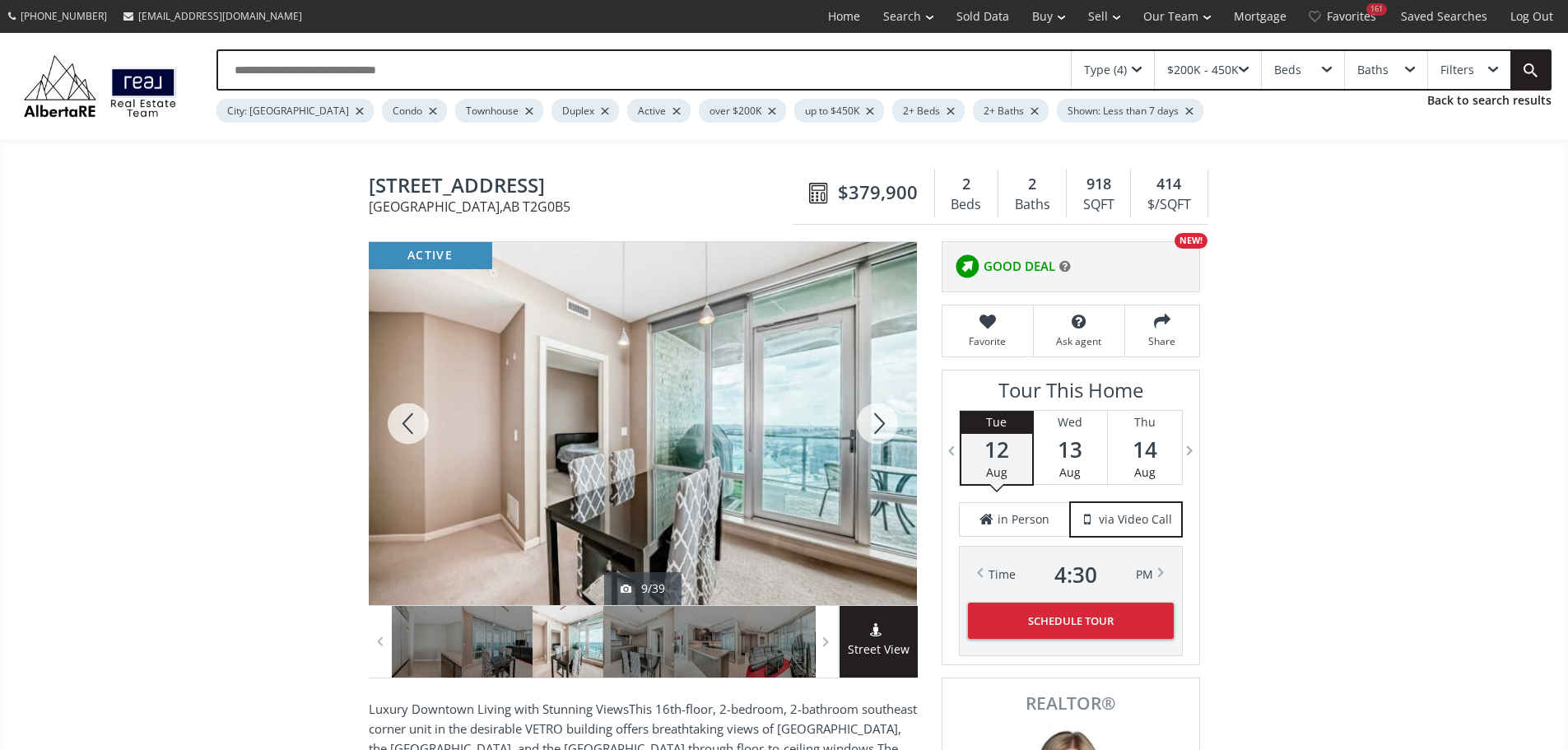
click at [874, 429] on div at bounding box center [877, 424] width 79 height 363
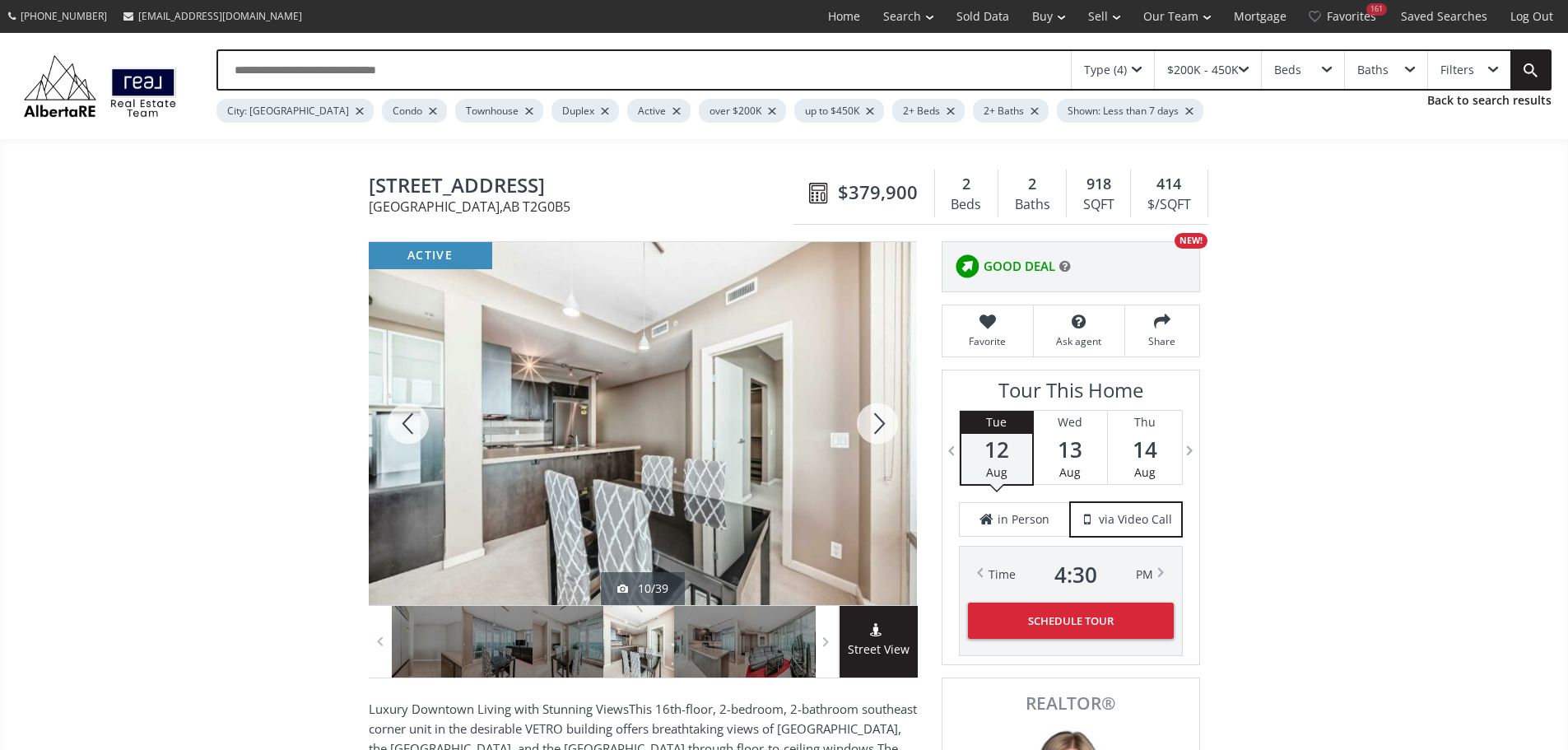
click at [874, 429] on div at bounding box center [877, 424] width 79 height 363
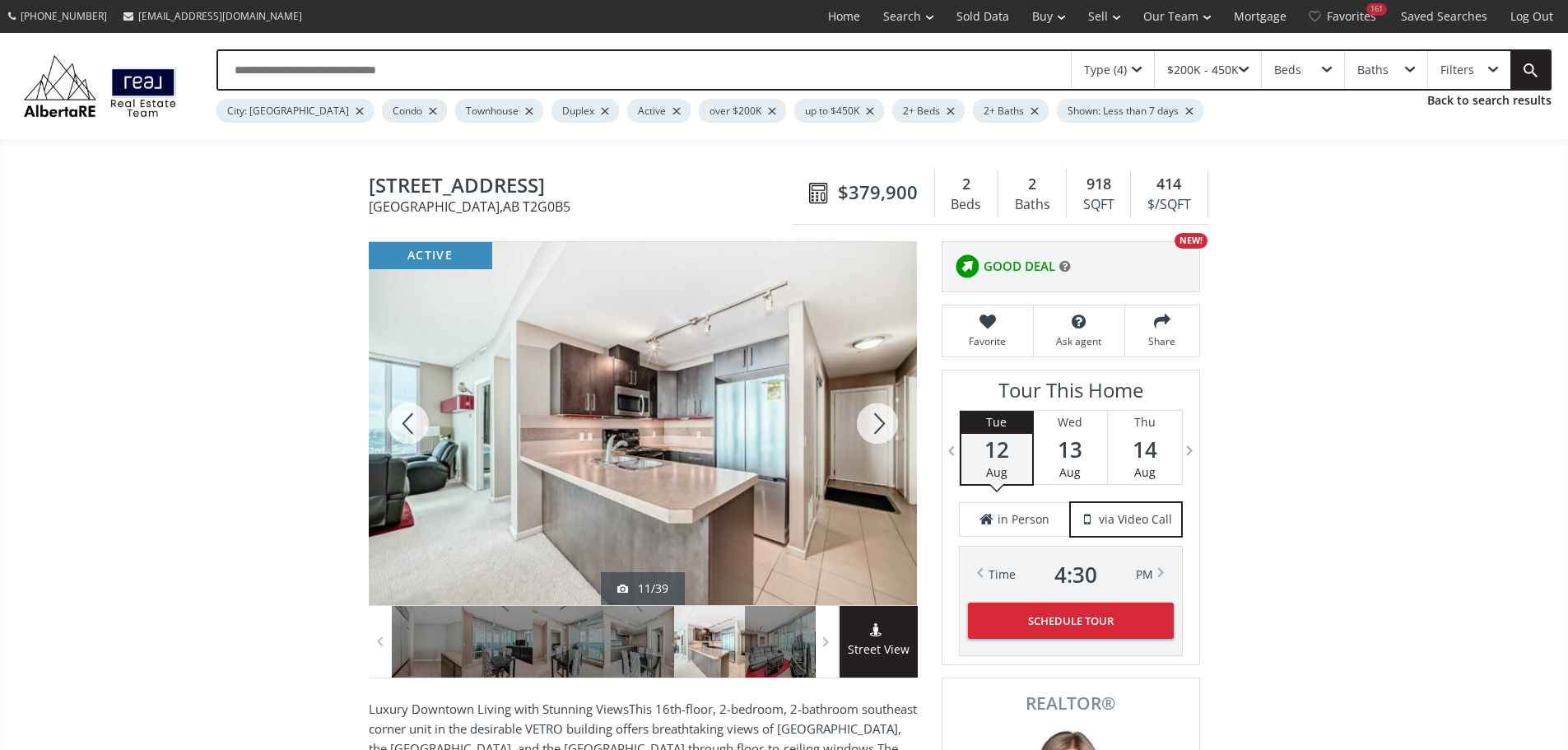
click at [874, 429] on div at bounding box center [877, 424] width 79 height 363
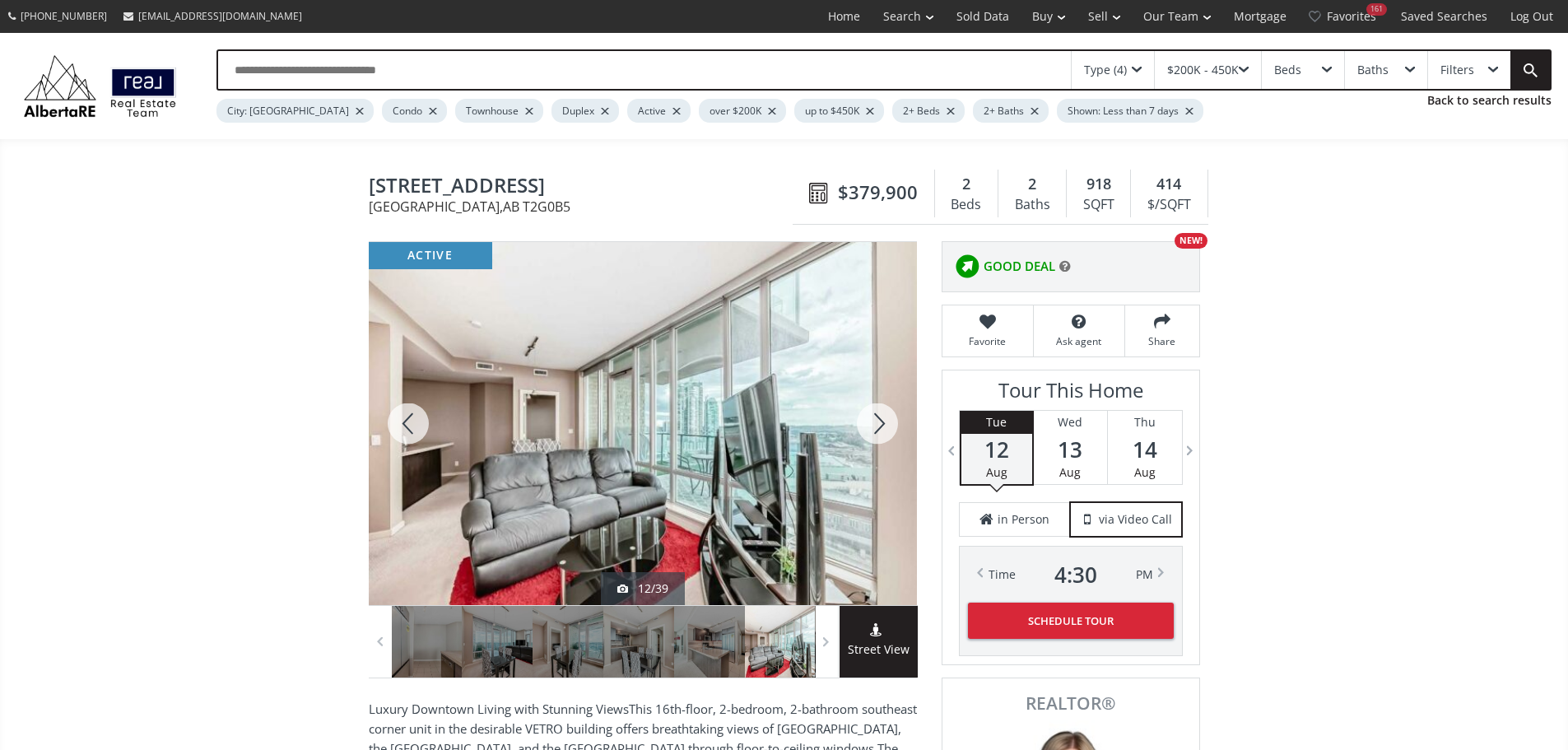
click at [884, 434] on div at bounding box center [877, 424] width 79 height 363
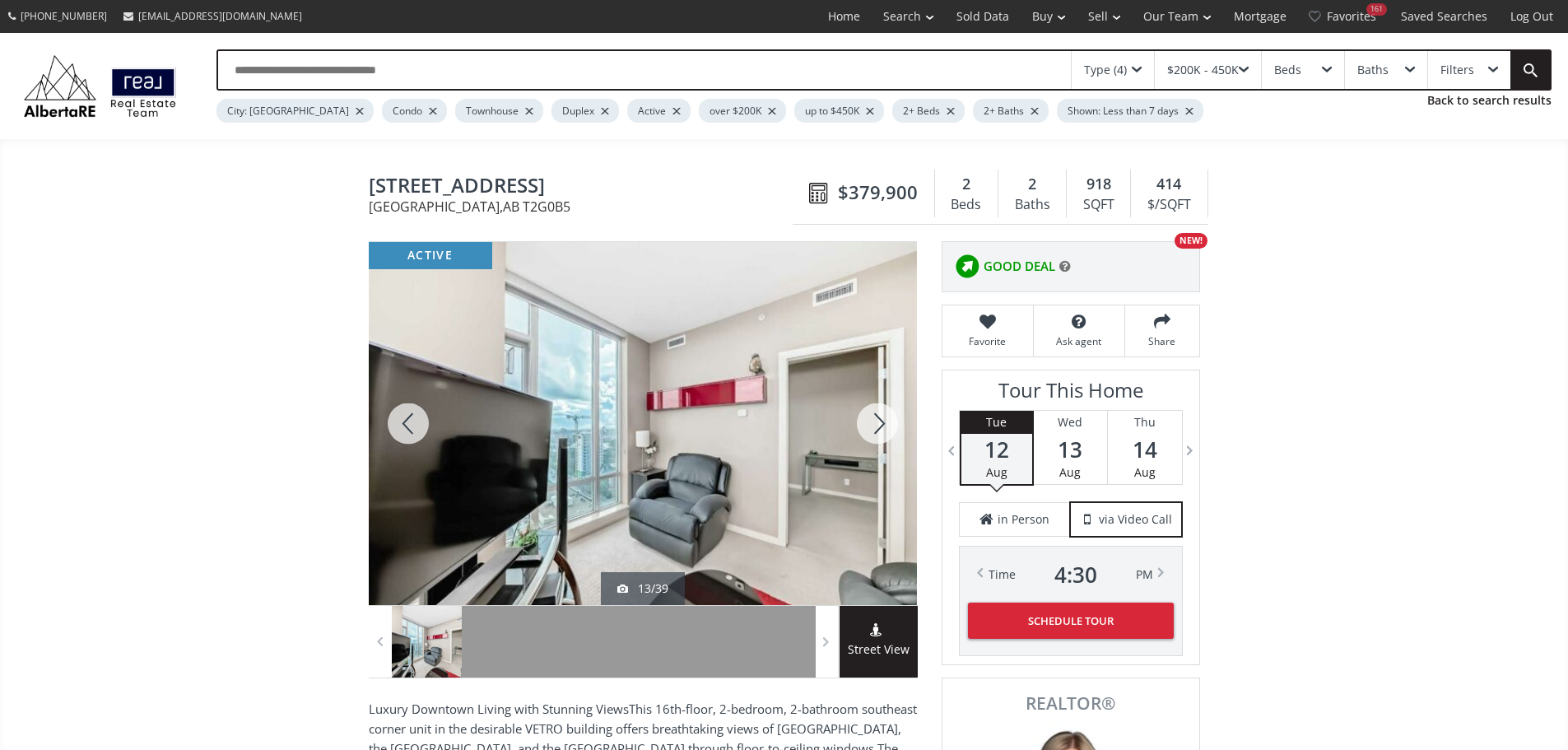
click at [884, 434] on div at bounding box center [877, 424] width 79 height 363
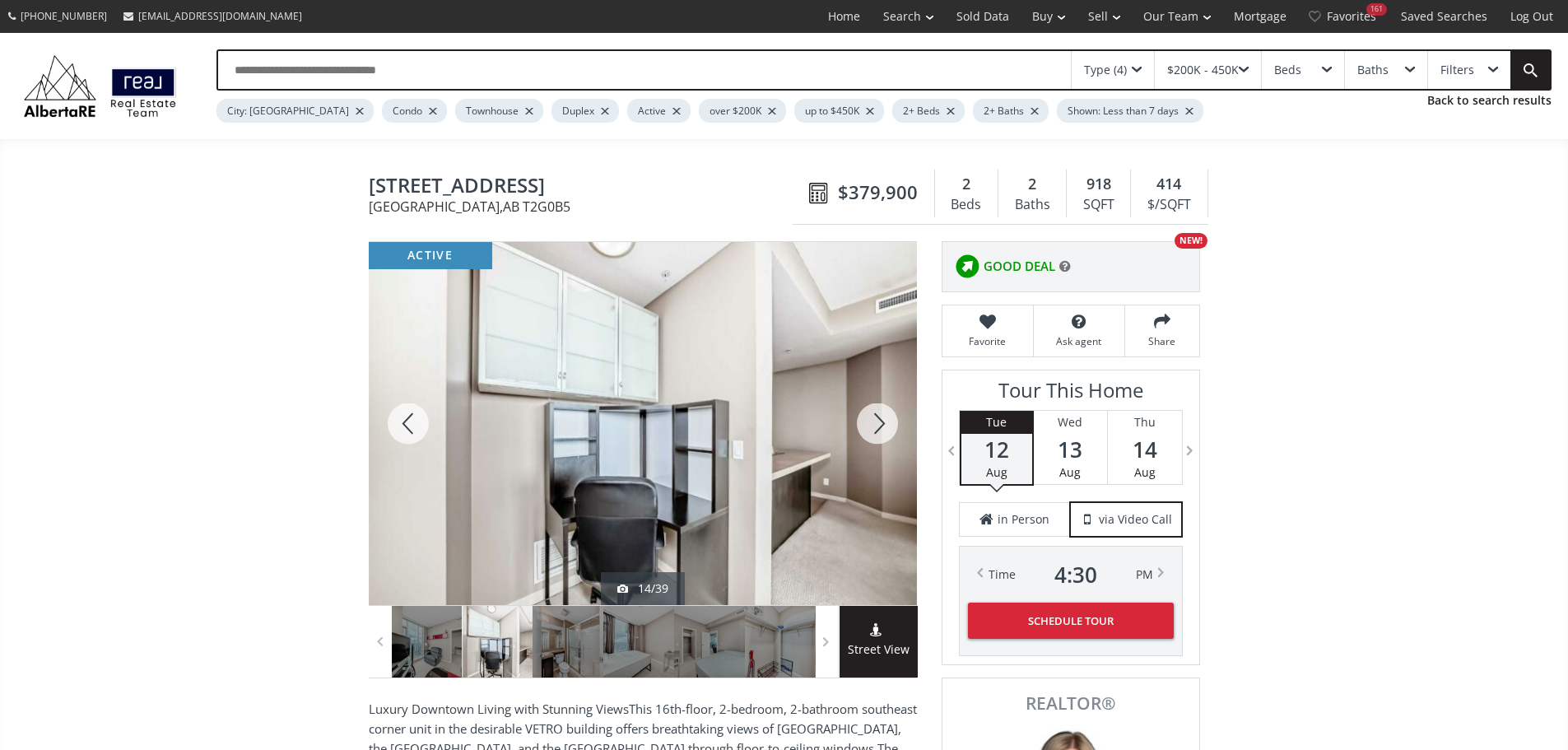
click at [884, 434] on div at bounding box center [877, 424] width 79 height 363
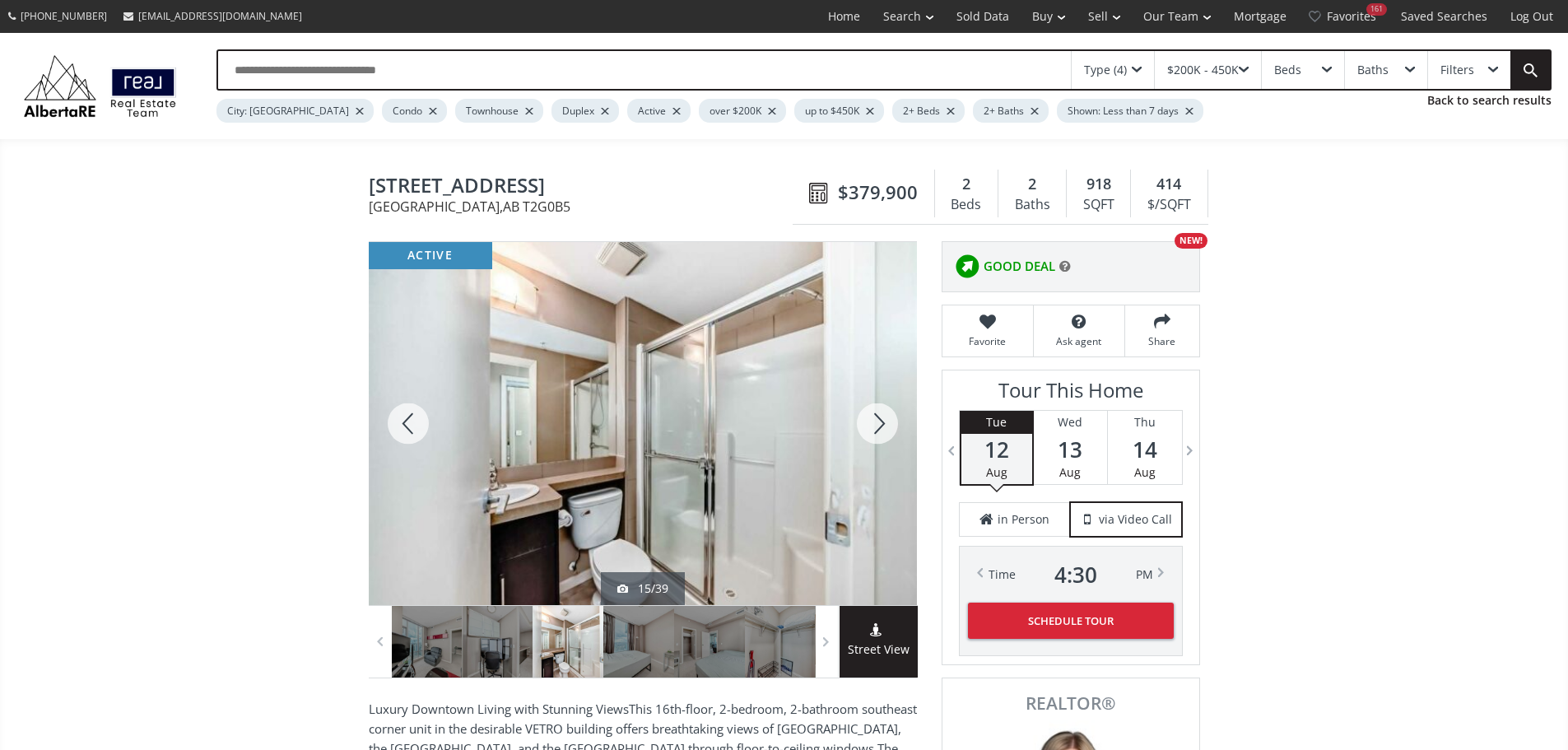
click at [884, 434] on div at bounding box center [877, 424] width 79 height 363
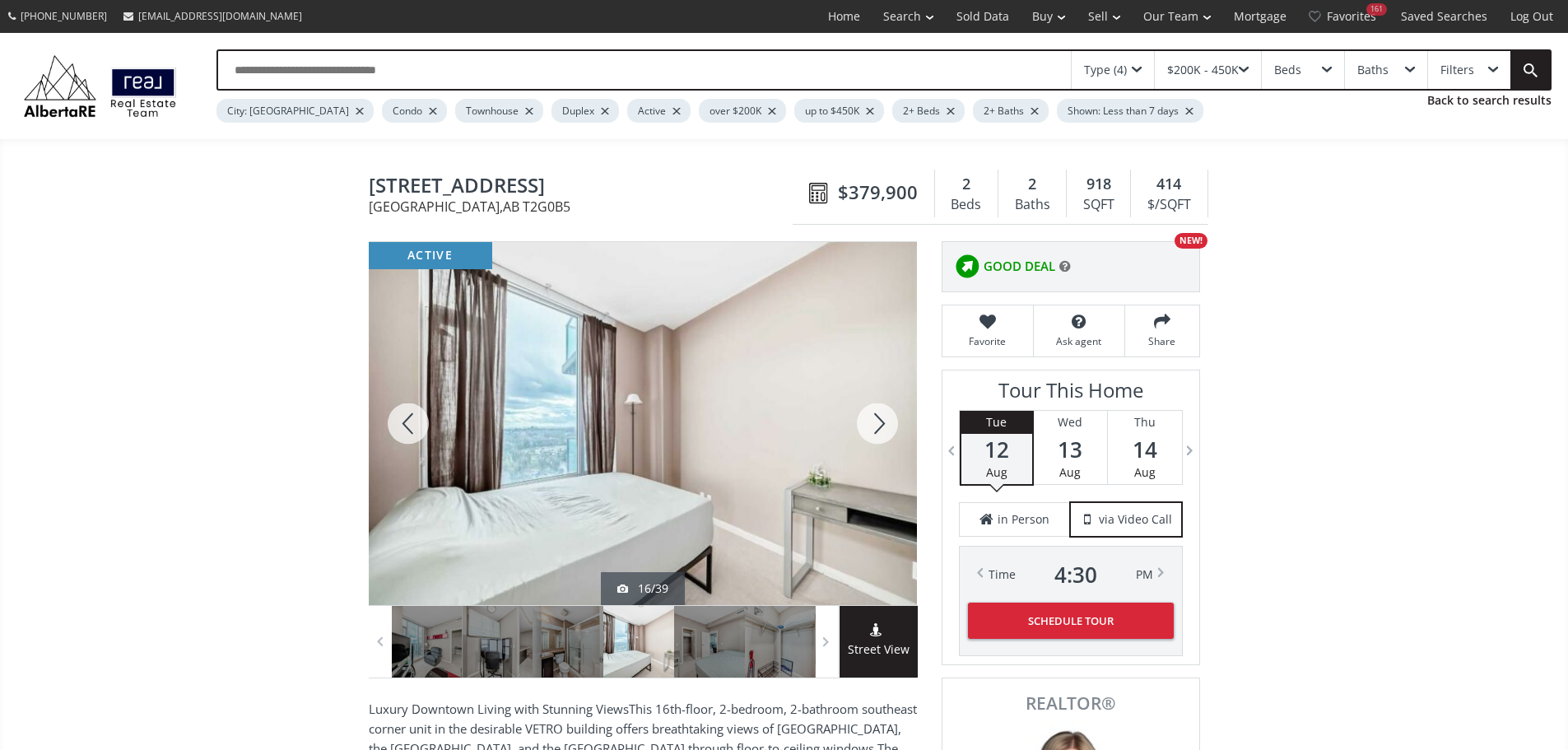
click at [884, 434] on div at bounding box center [877, 424] width 79 height 363
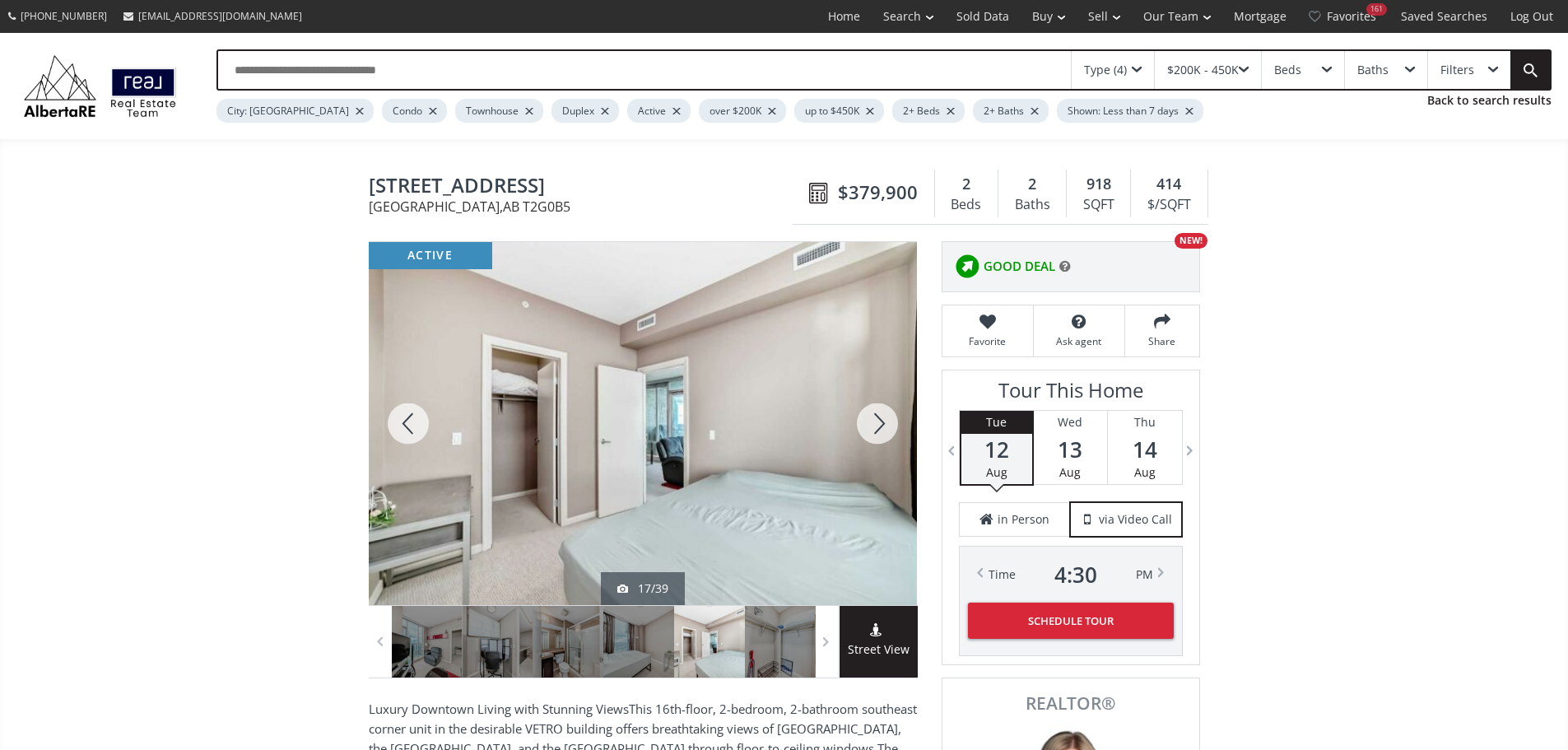
click at [884, 434] on div at bounding box center [877, 424] width 79 height 363
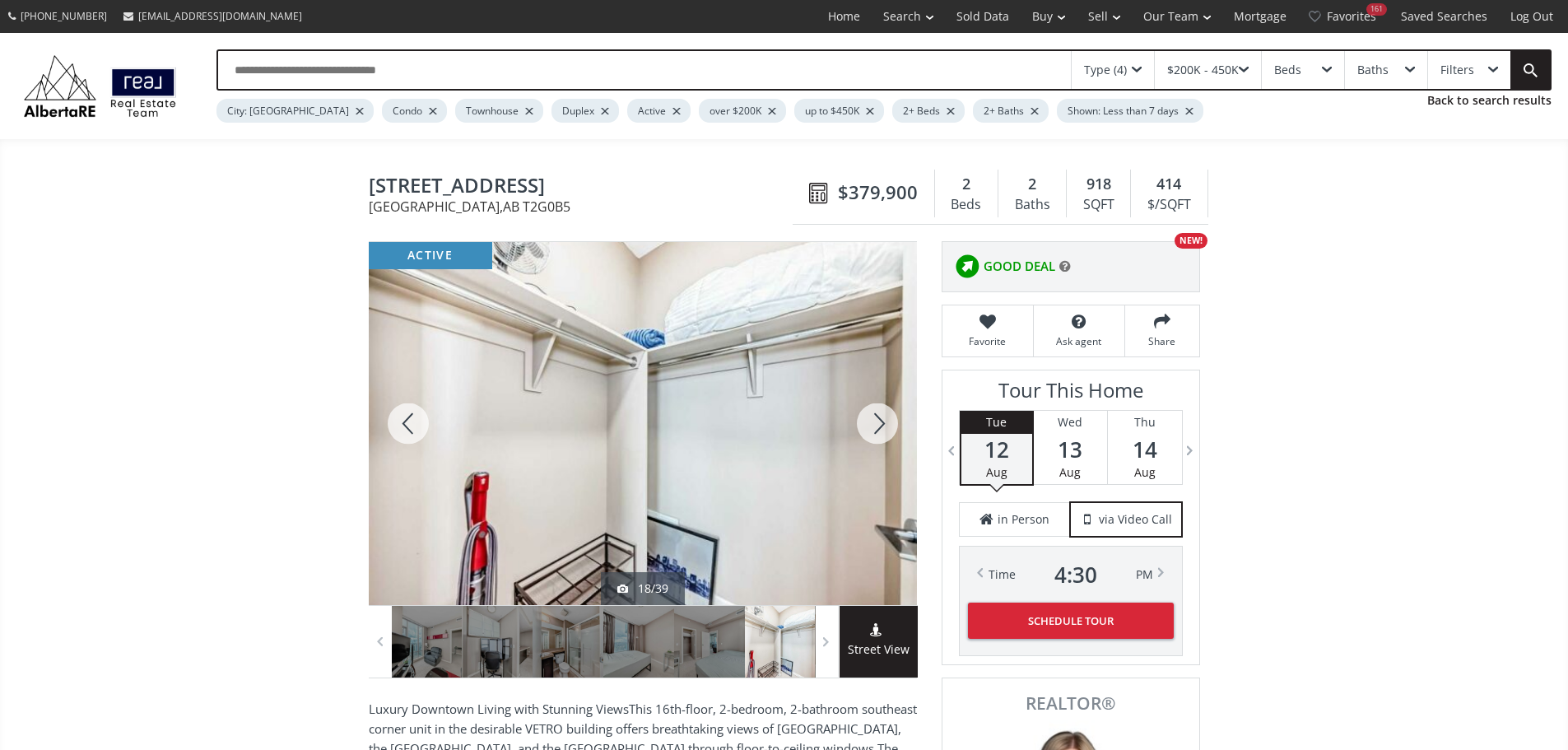
click at [884, 434] on div at bounding box center [877, 424] width 79 height 363
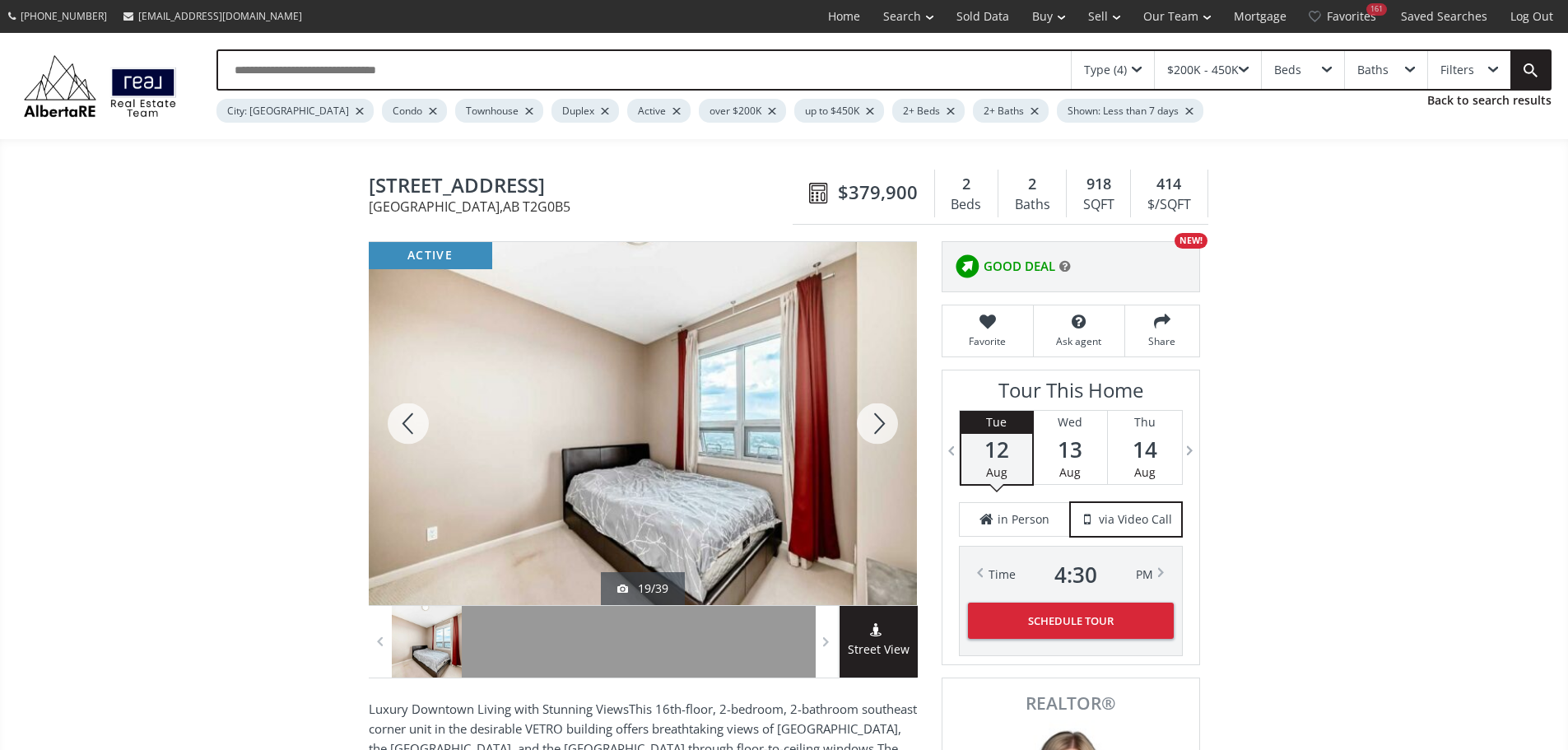
click at [884, 434] on div at bounding box center [877, 424] width 79 height 363
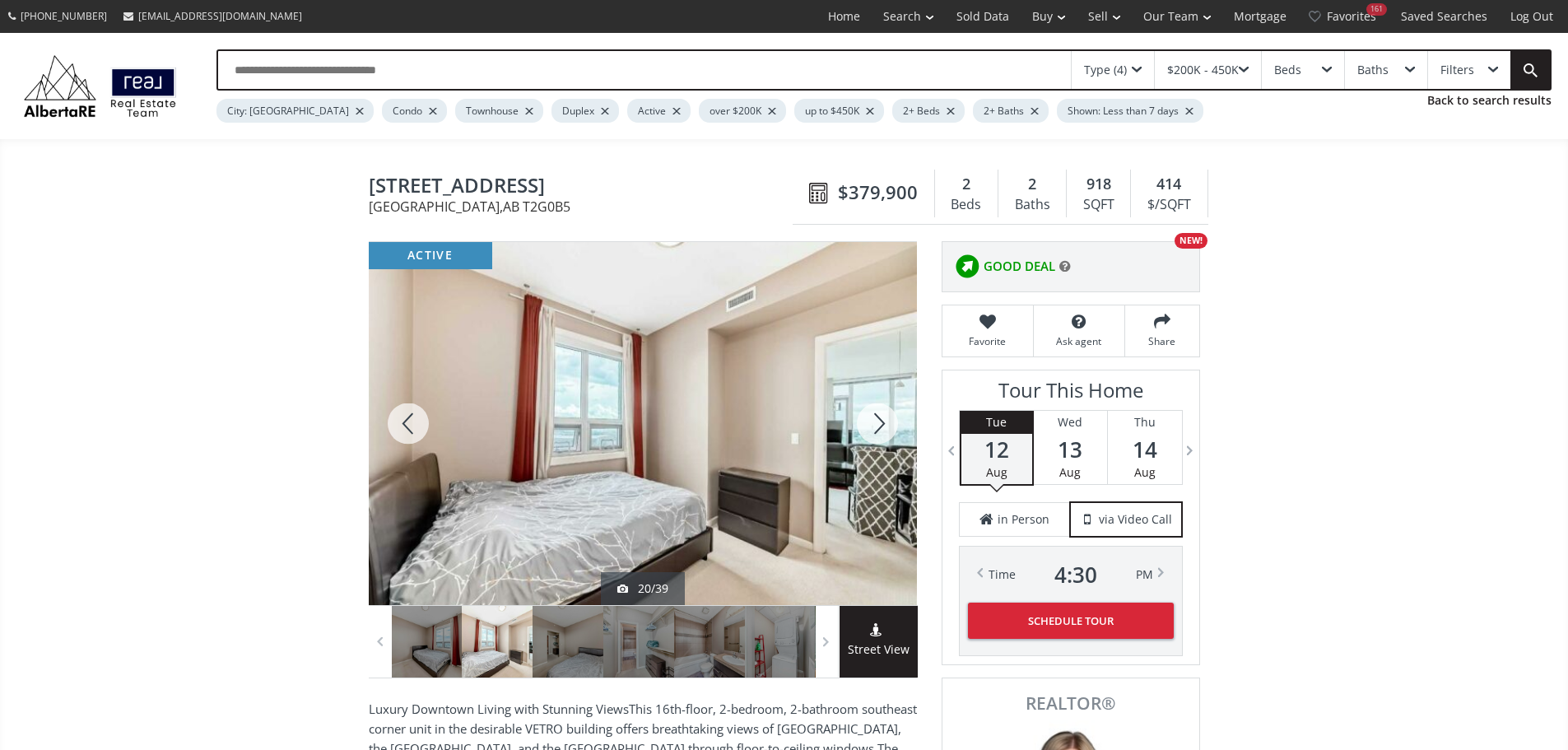
click at [884, 434] on div at bounding box center [877, 424] width 79 height 363
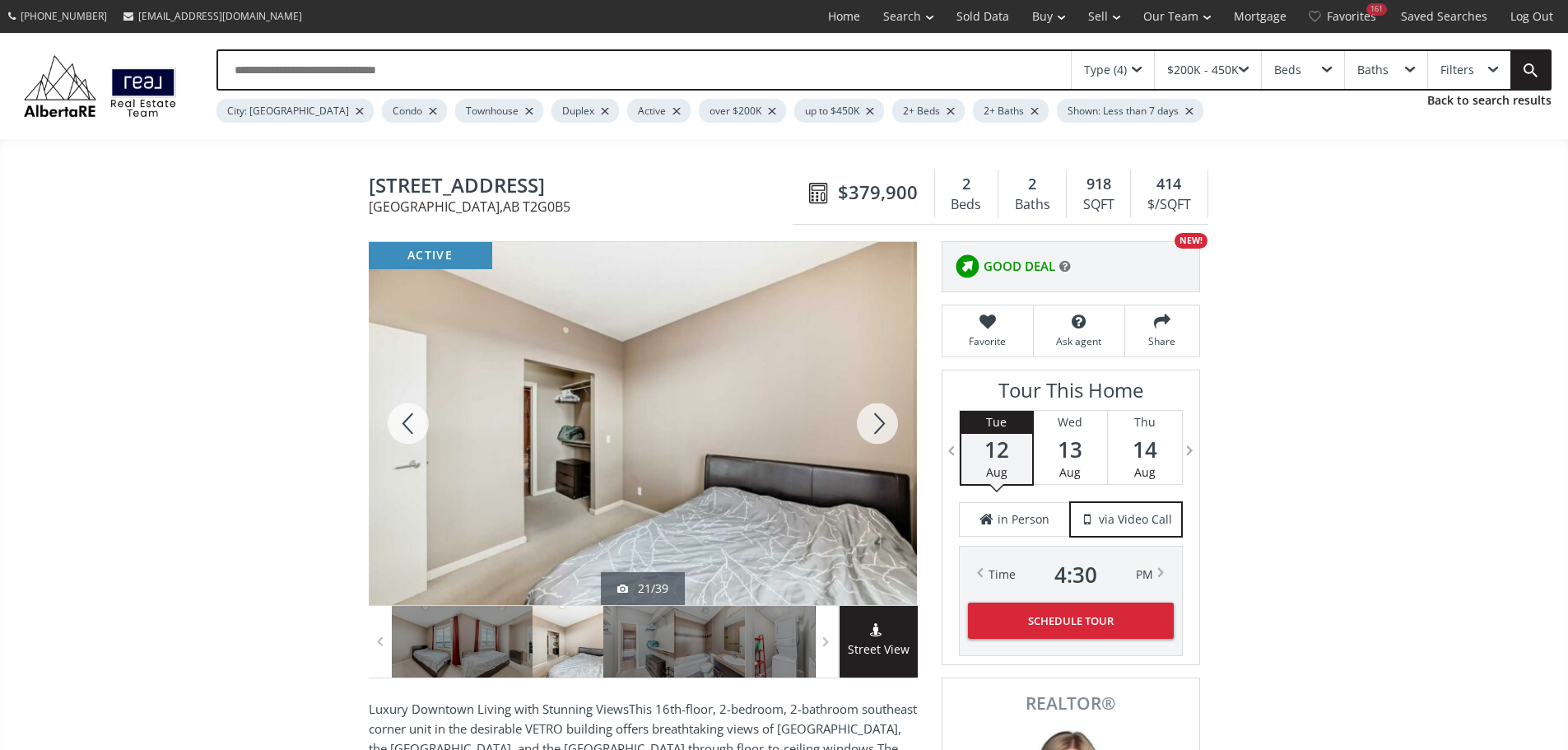
click at [884, 434] on div at bounding box center [877, 424] width 79 height 363
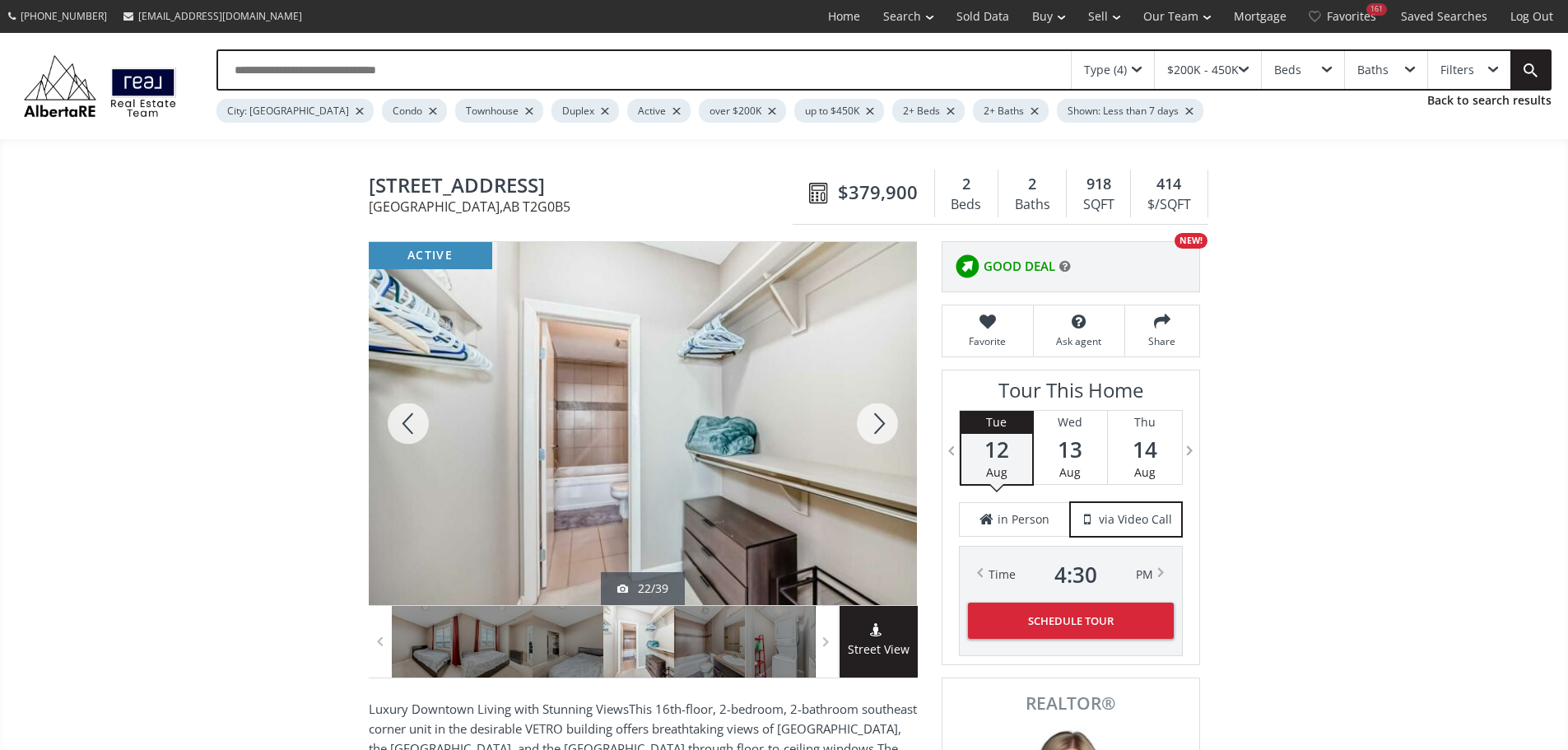
click at [884, 434] on div at bounding box center [877, 424] width 79 height 363
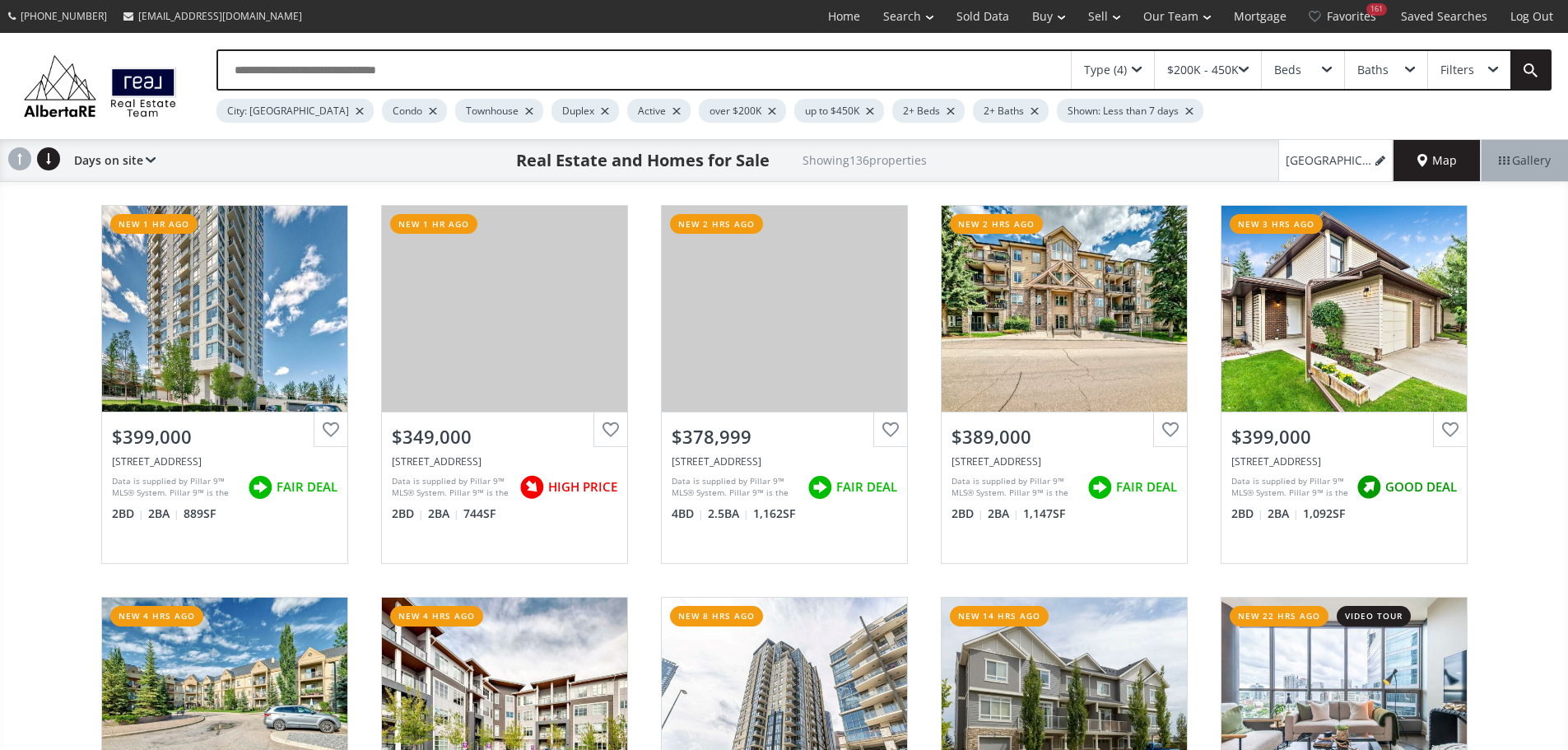
scroll to position [3623, 0]
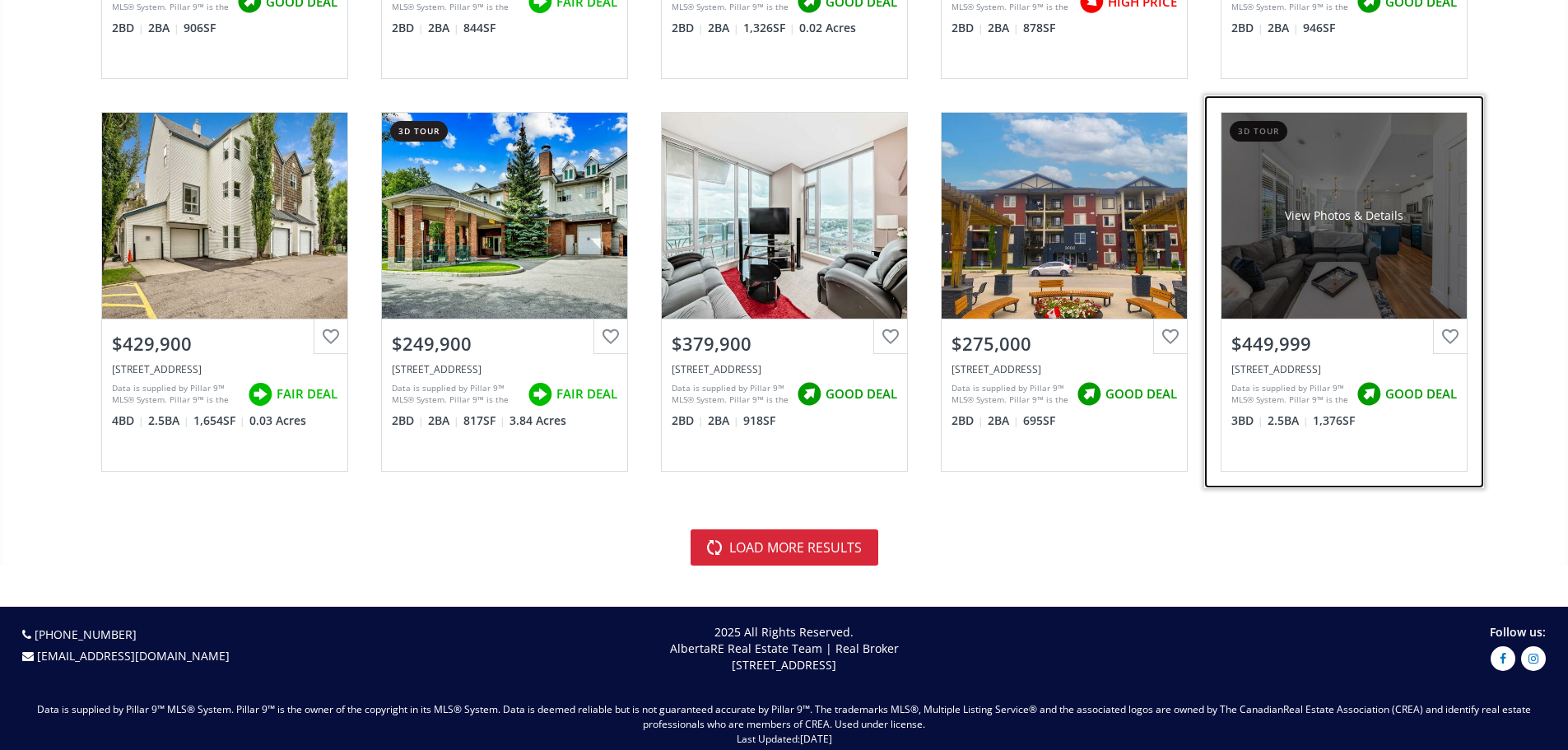
click at [1351, 194] on div "View Photos & Details" at bounding box center [1344, 216] width 245 height 206
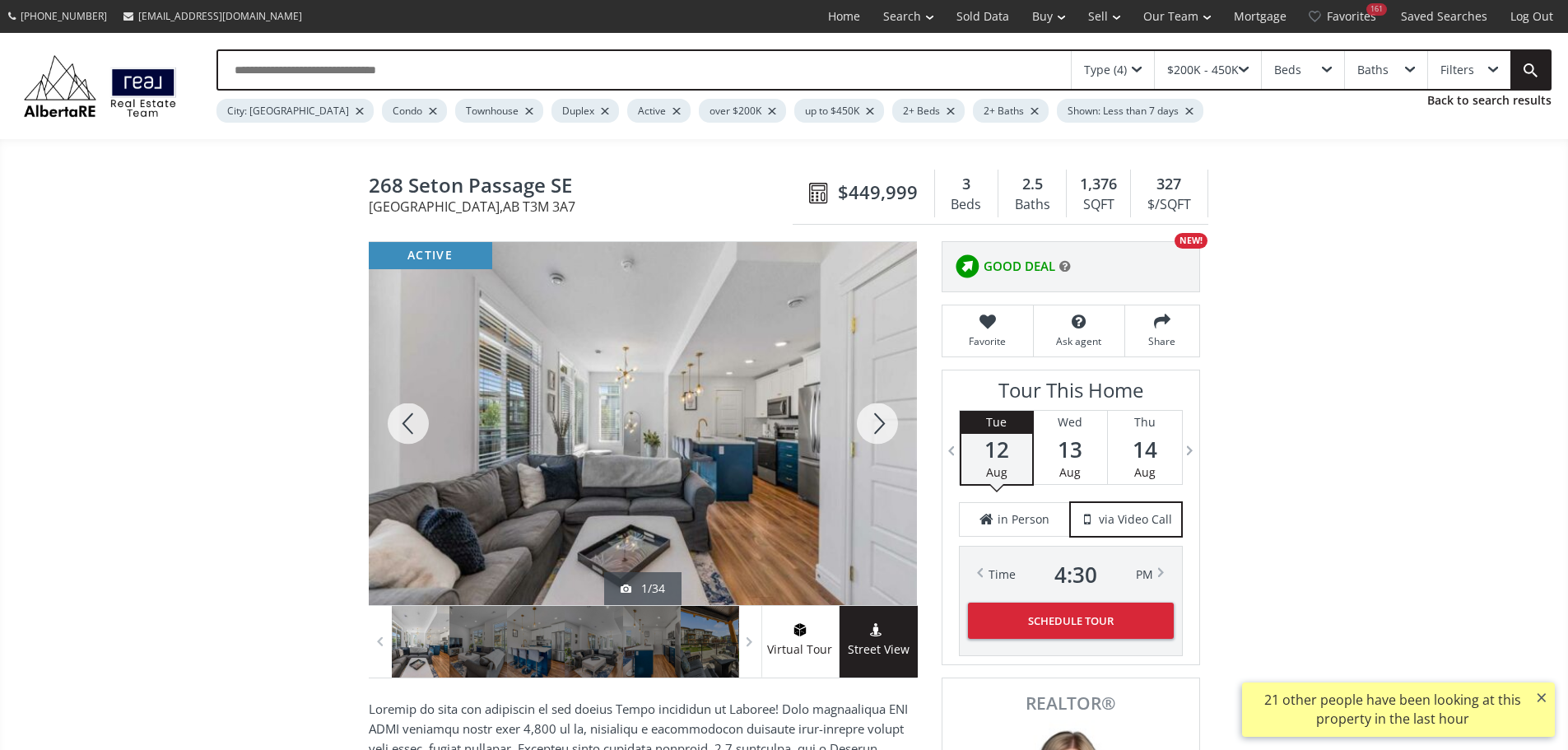
click at [865, 439] on div at bounding box center [877, 424] width 79 height 363
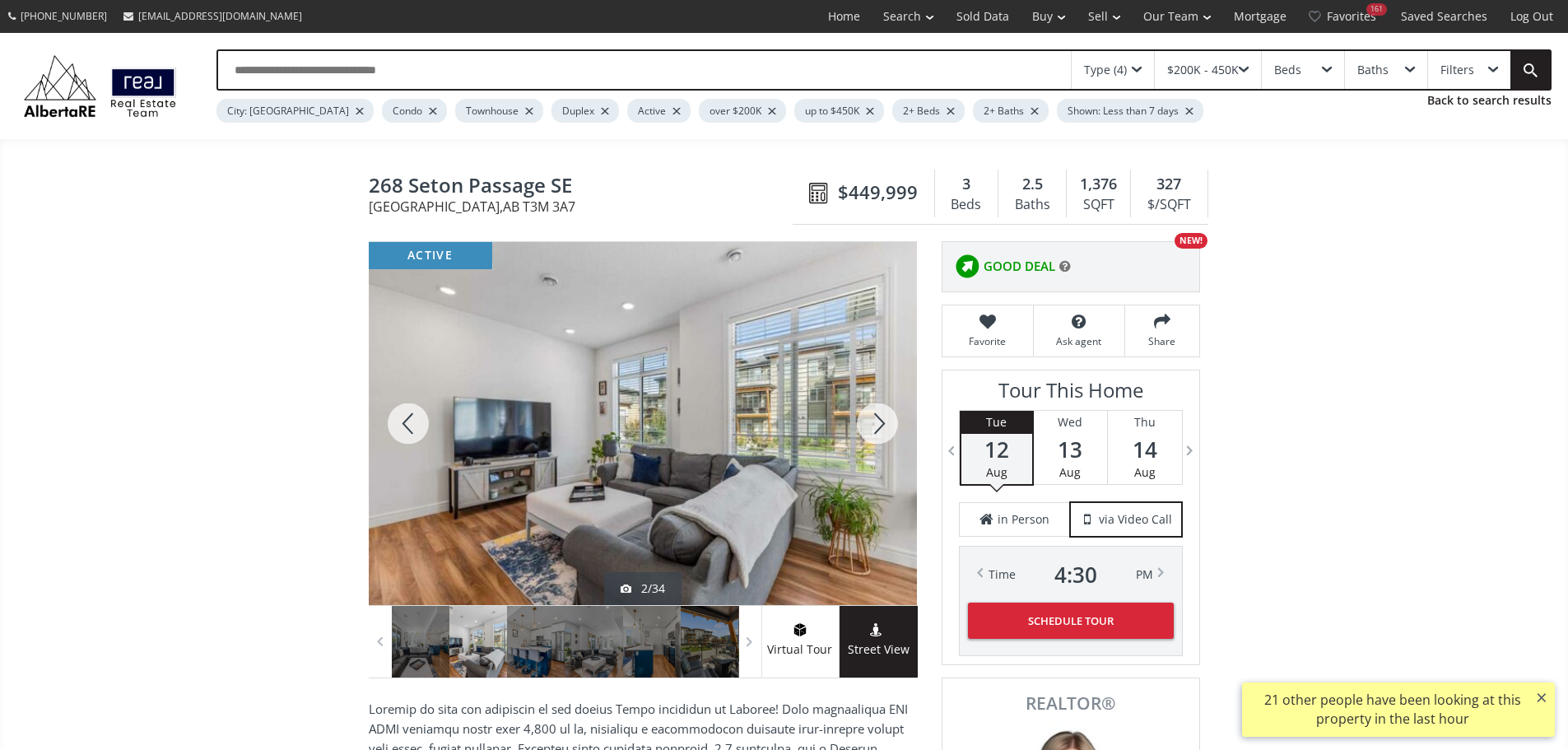
click at [866, 439] on div at bounding box center [877, 424] width 79 height 363
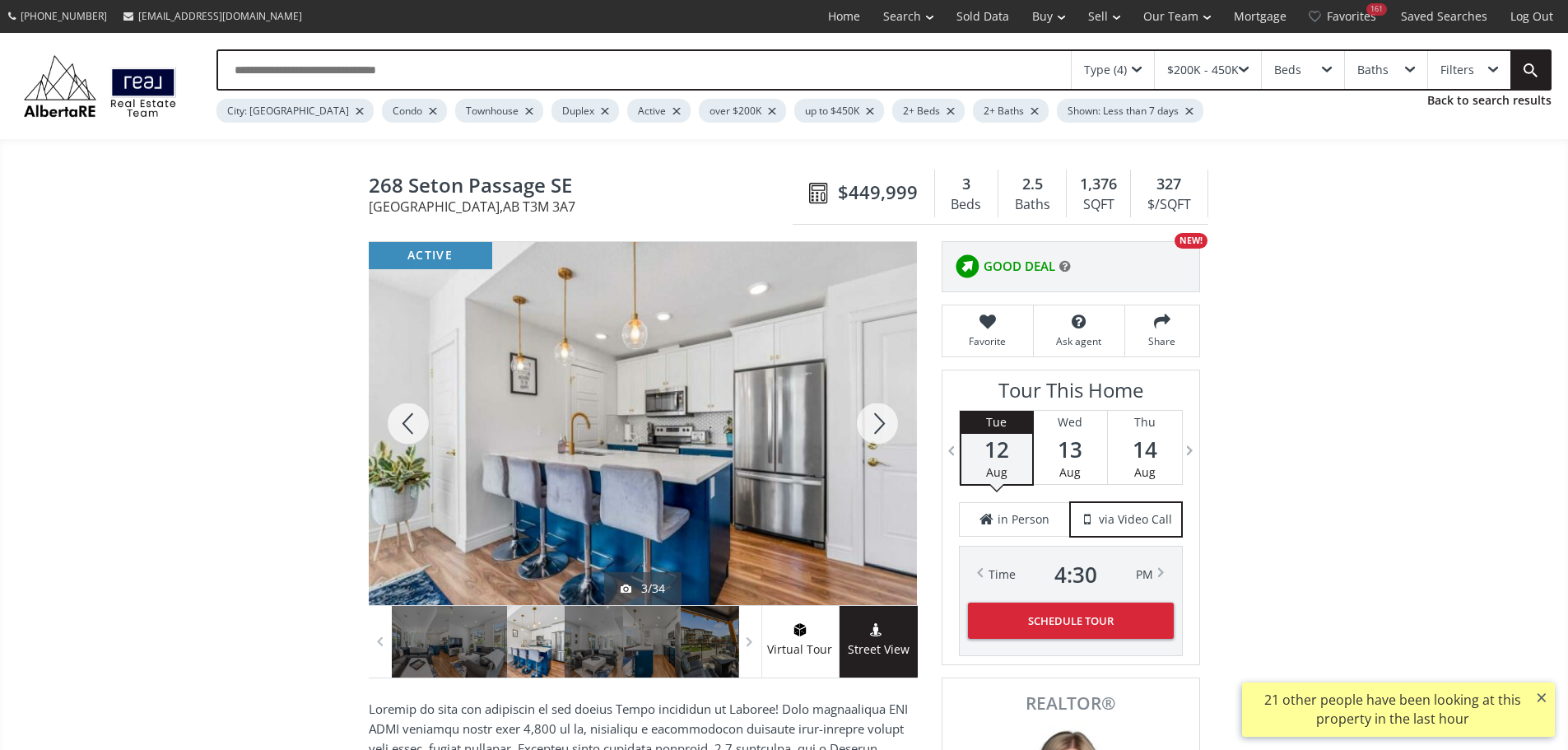
click at [882, 431] on div at bounding box center [877, 424] width 79 height 363
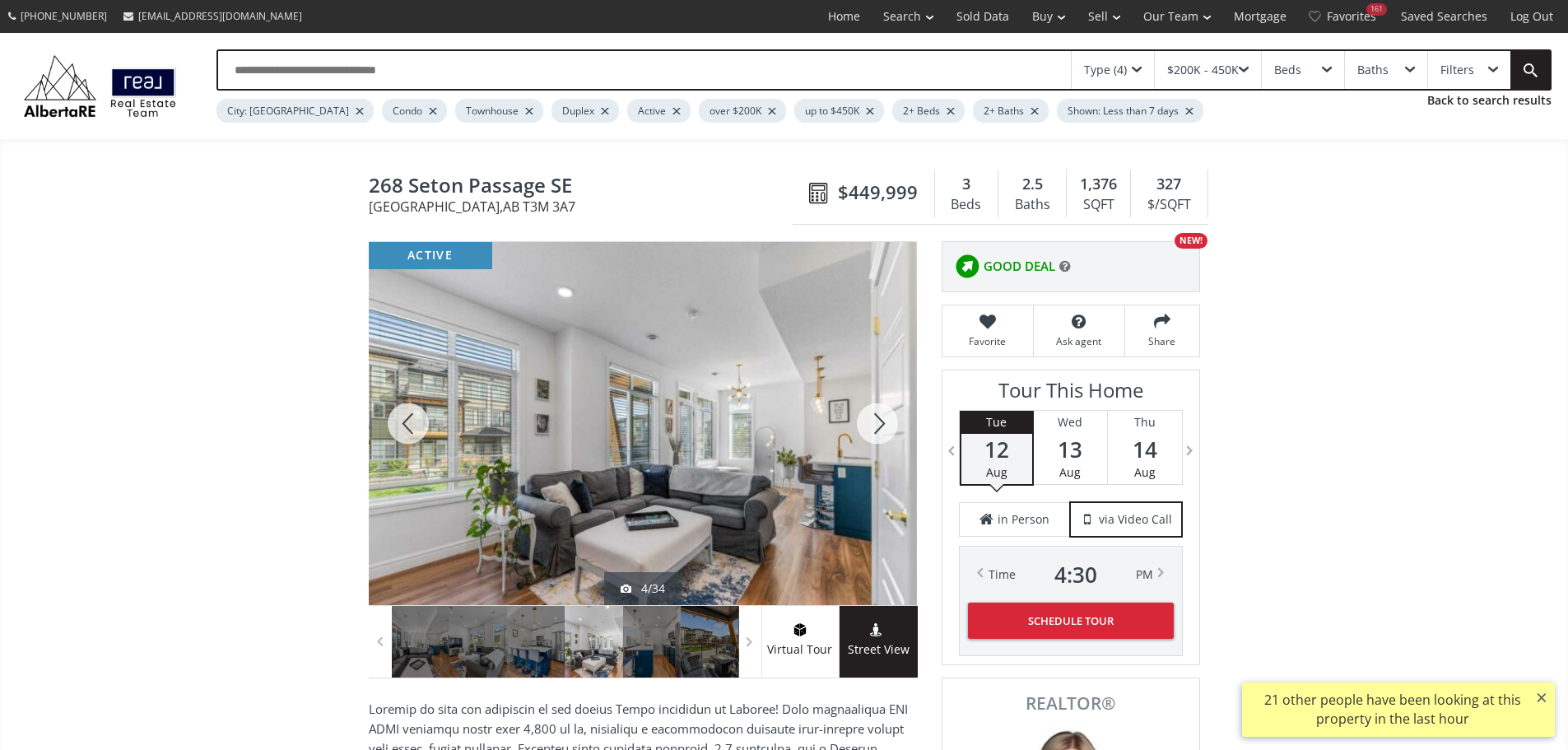
click at [881, 434] on div at bounding box center [877, 424] width 79 height 363
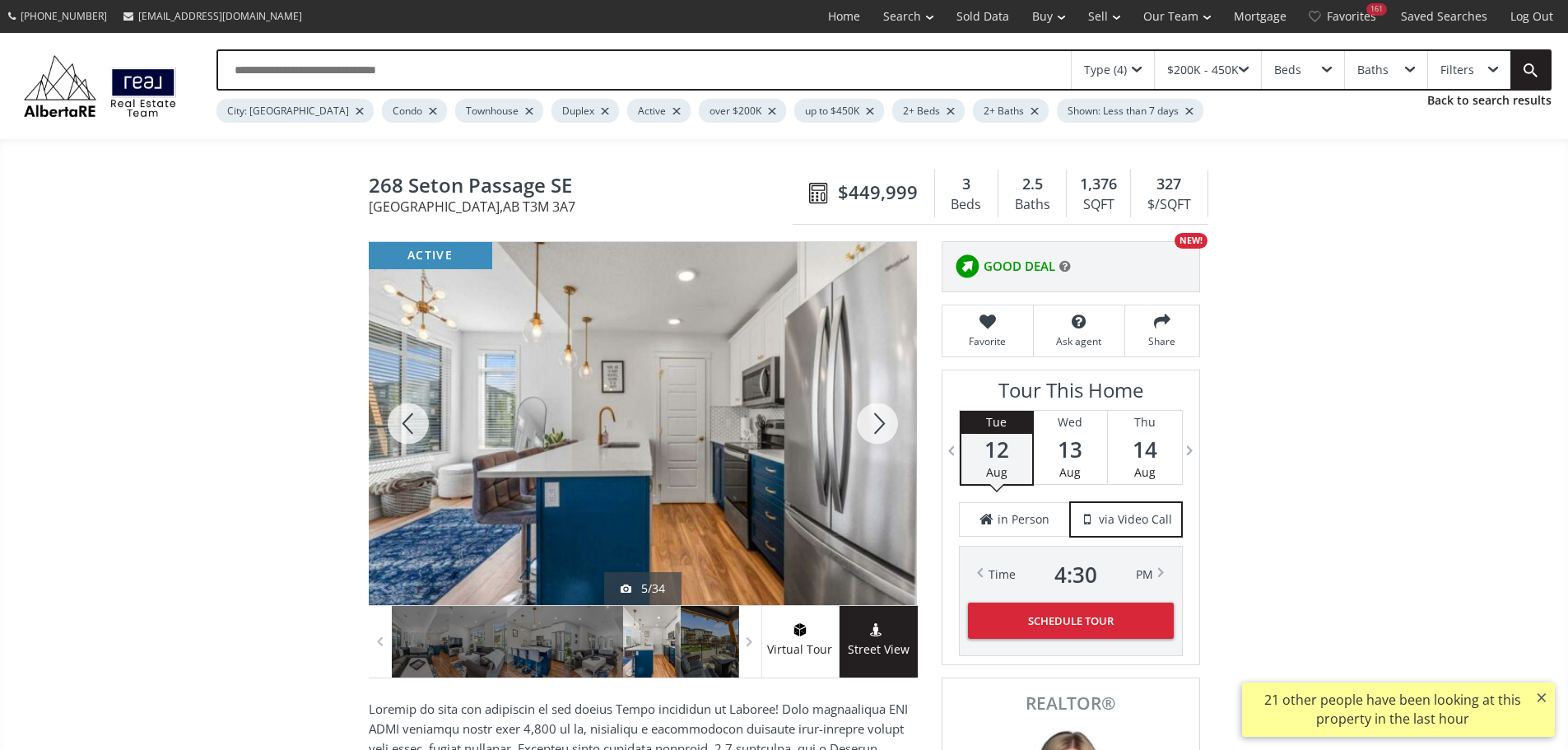
click at [881, 434] on div at bounding box center [877, 424] width 79 height 363
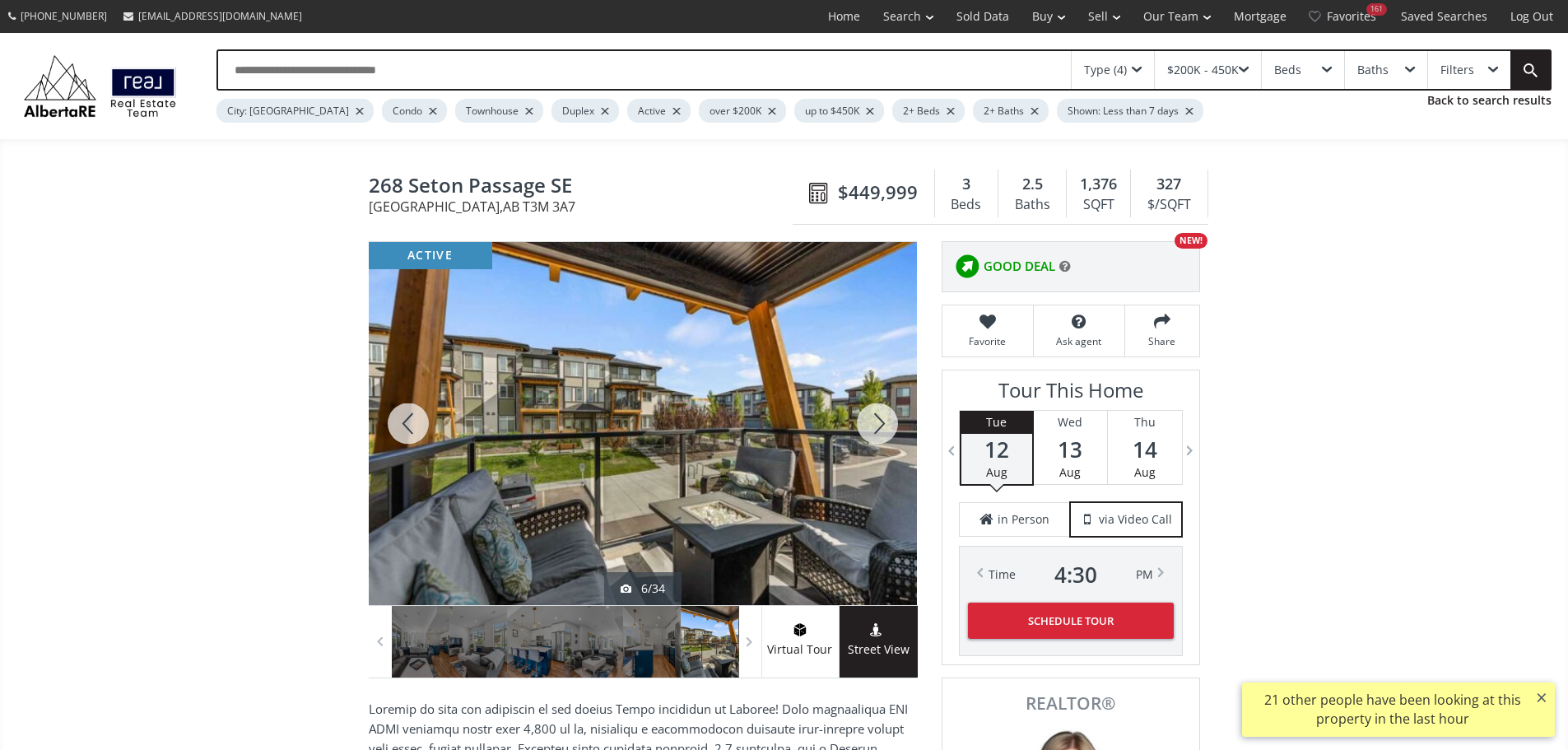
click at [880, 432] on div at bounding box center [877, 424] width 79 height 363
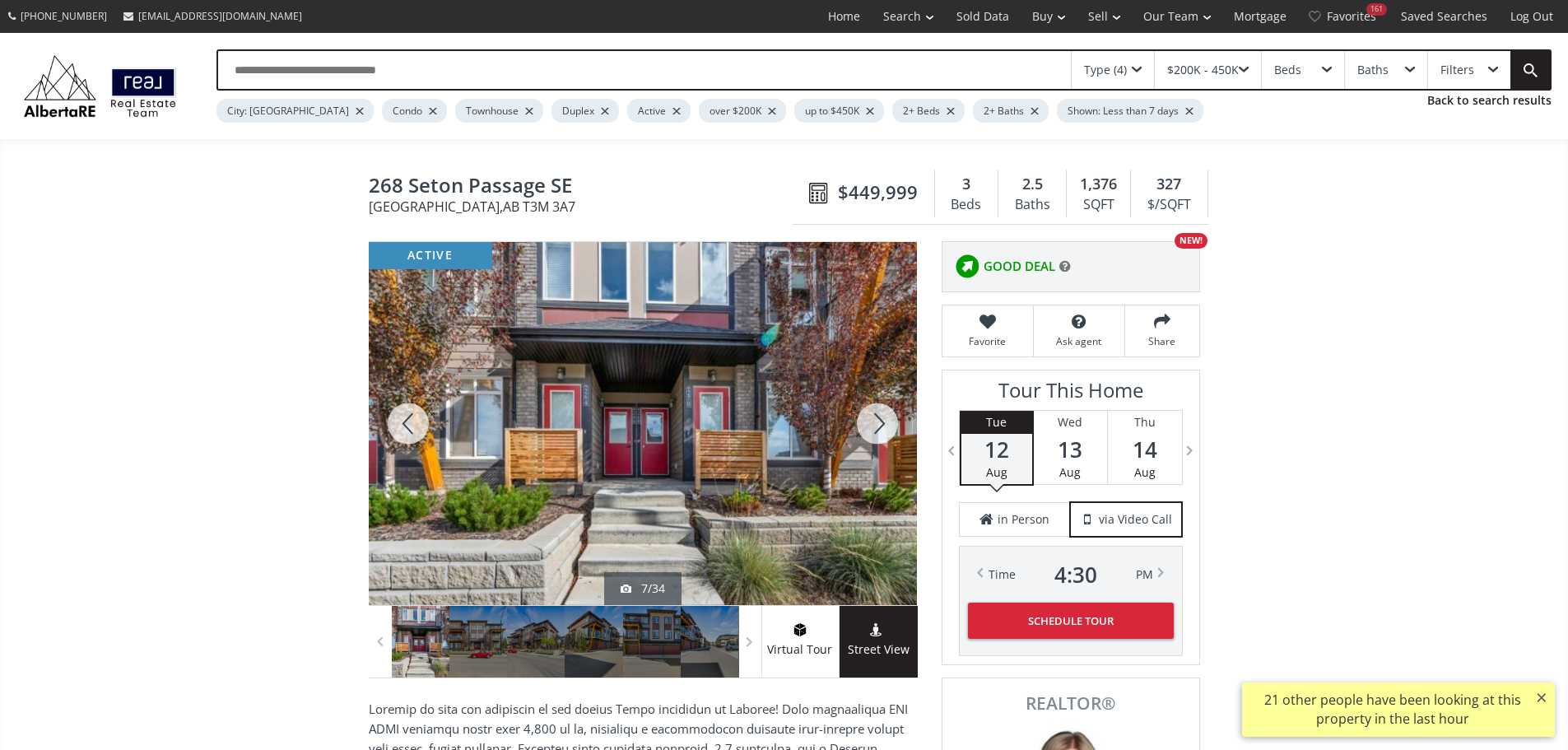
click at [880, 432] on div at bounding box center [877, 424] width 79 height 363
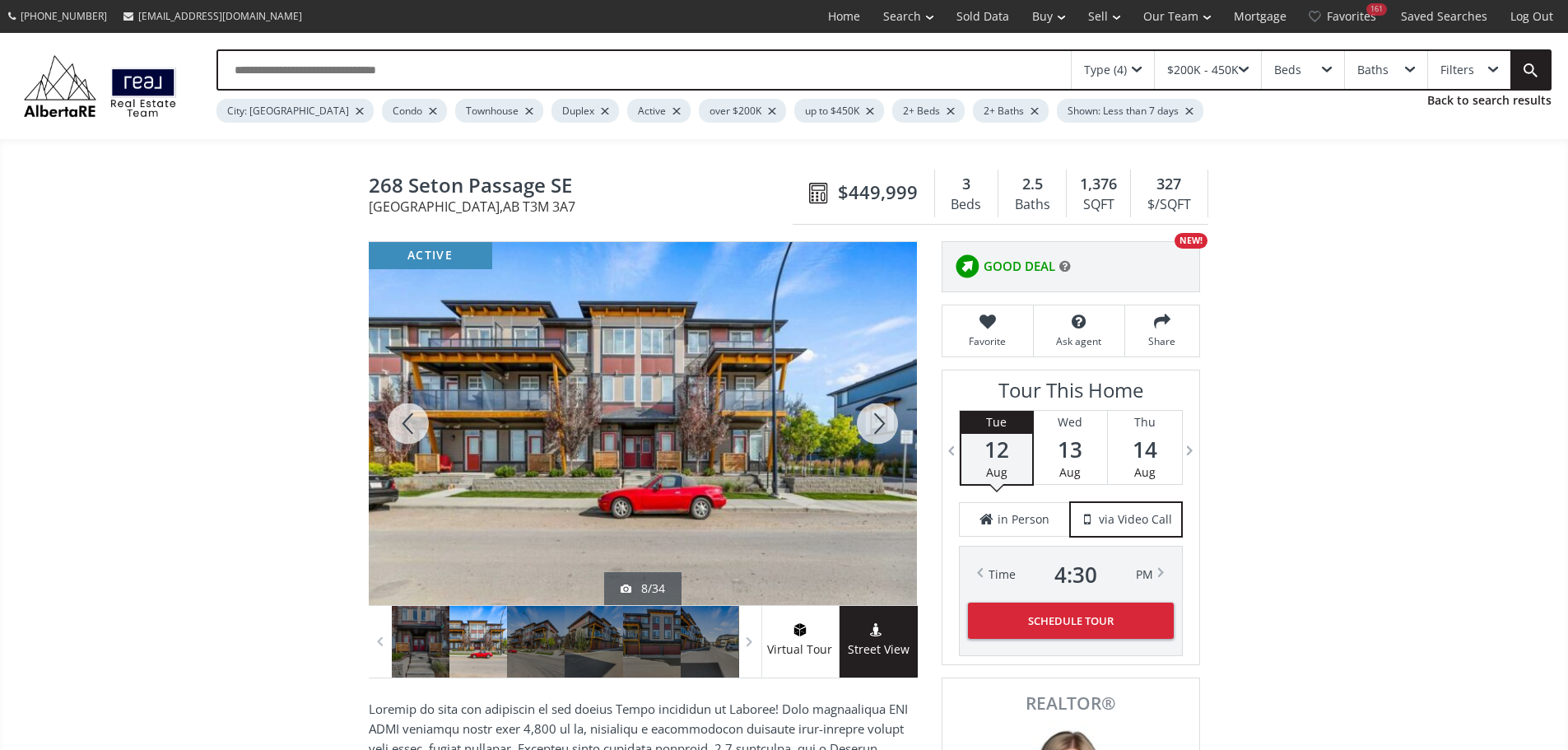
click at [880, 432] on div at bounding box center [877, 424] width 79 height 363
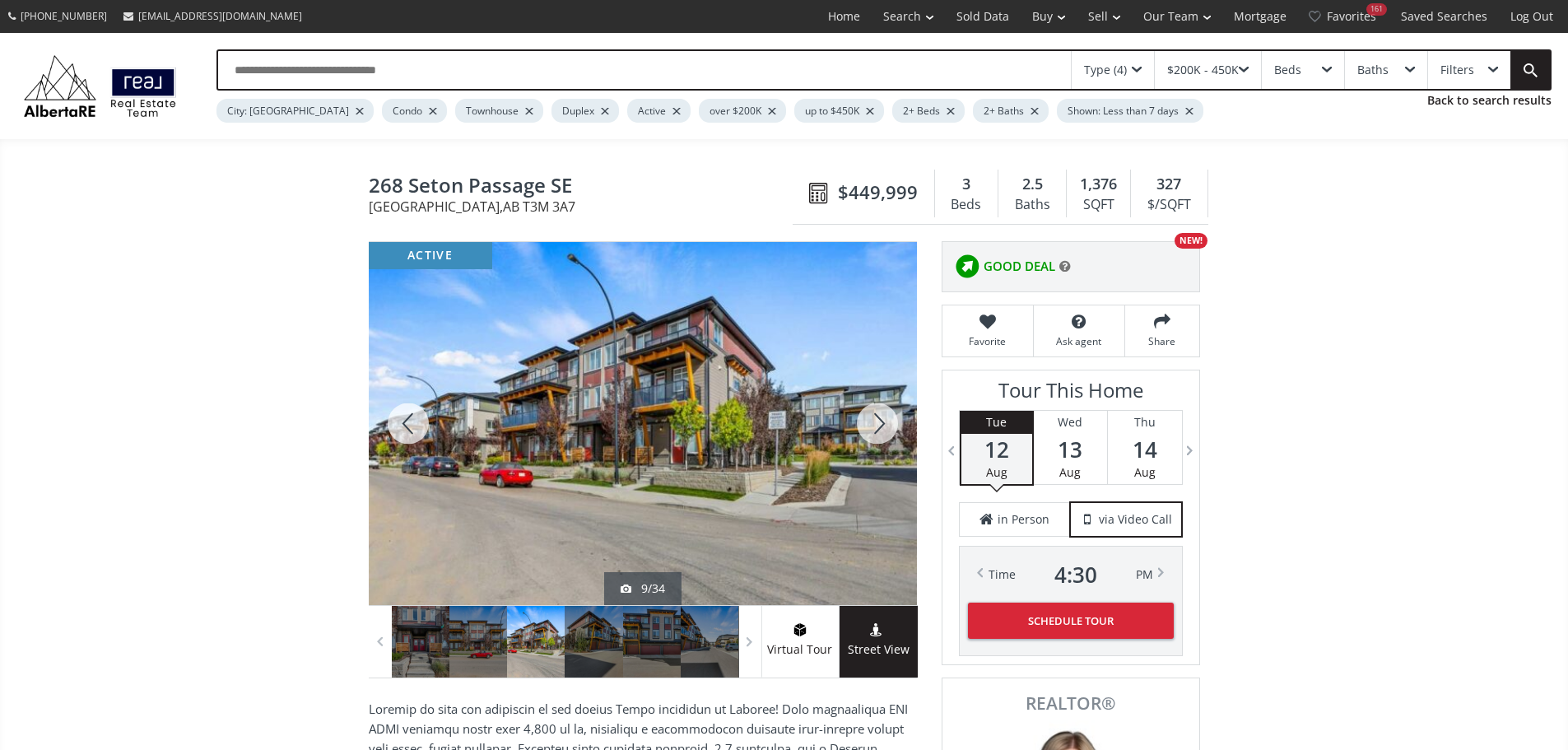
click at [880, 432] on div at bounding box center [877, 424] width 79 height 363
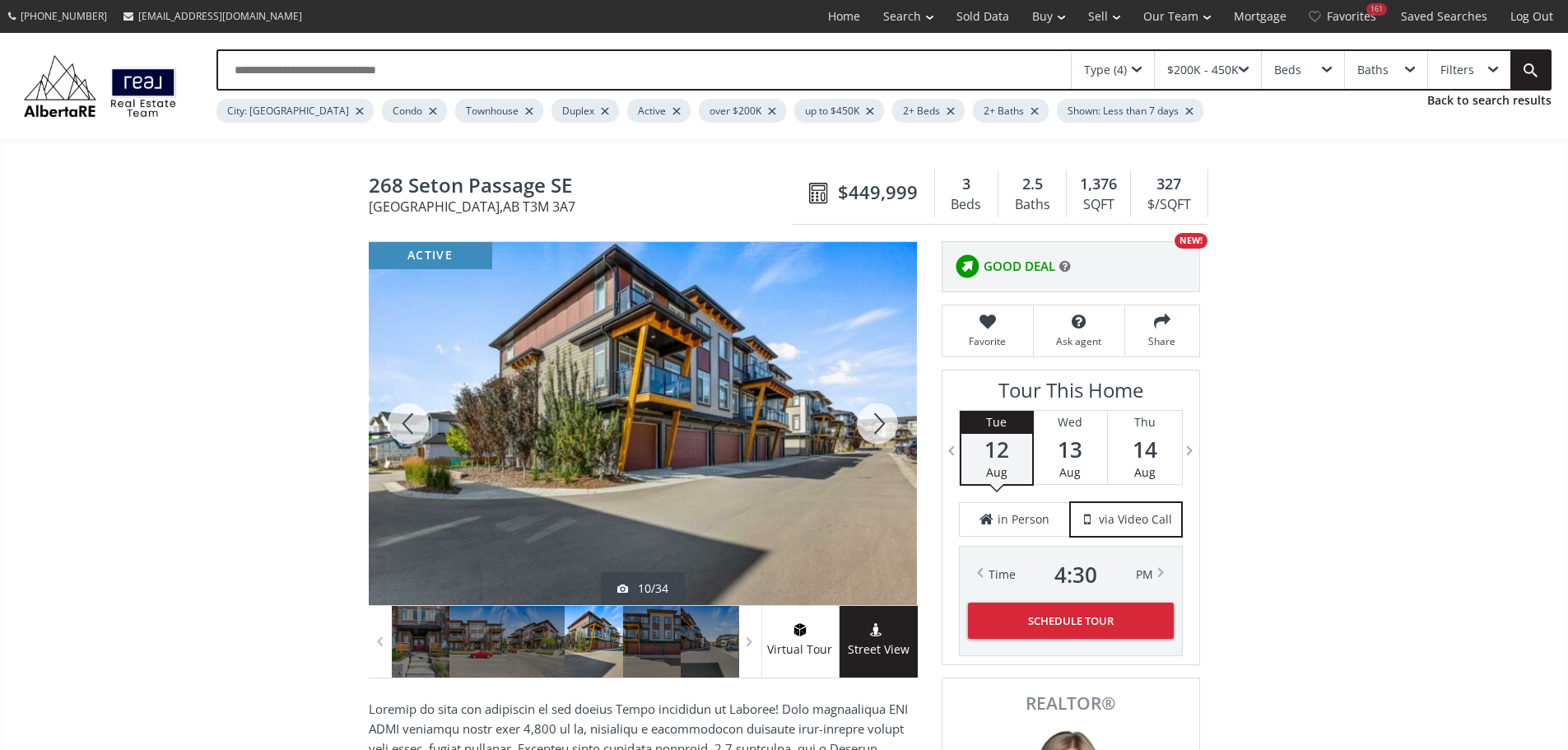
click at [880, 432] on div at bounding box center [877, 424] width 79 height 363
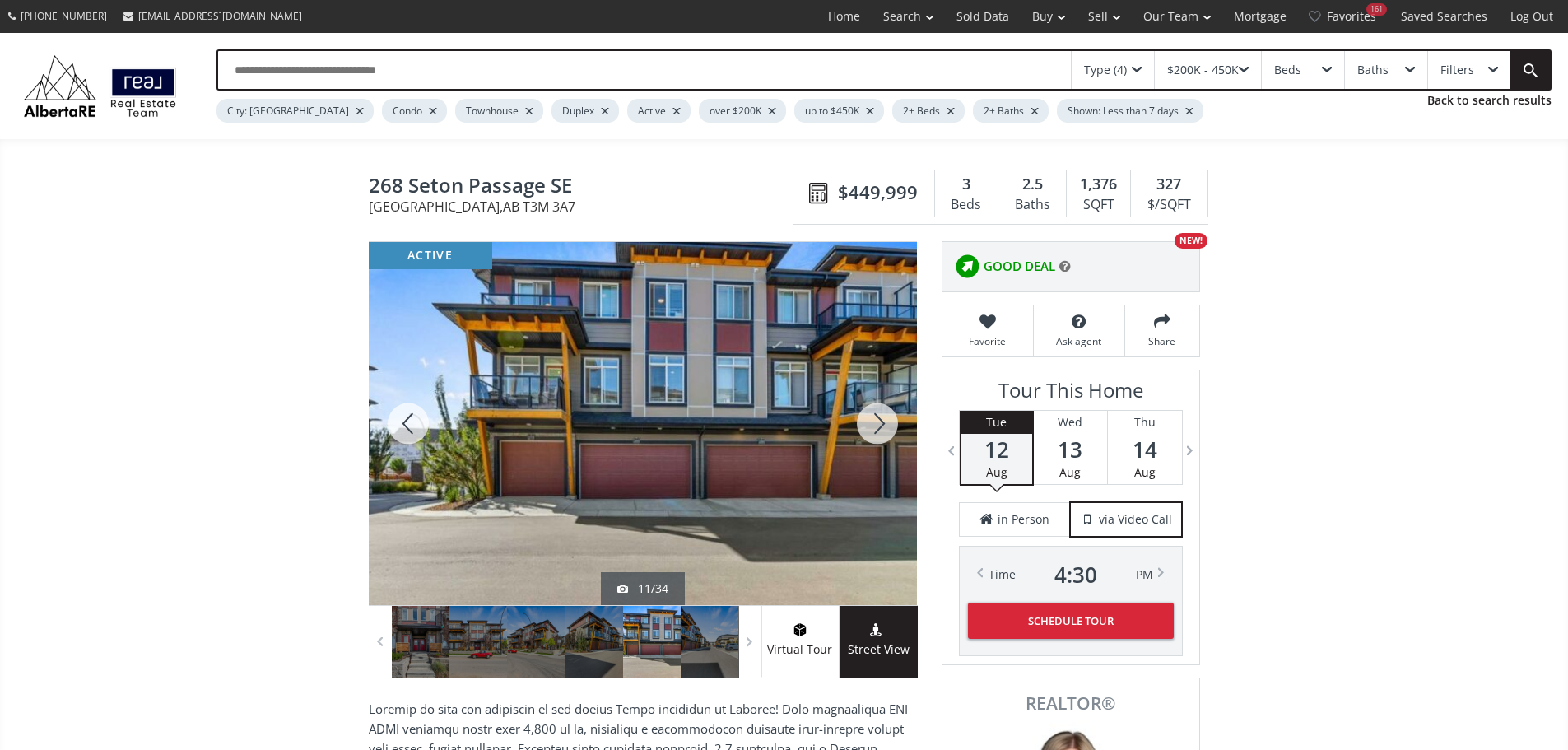
click at [880, 432] on div at bounding box center [877, 424] width 79 height 363
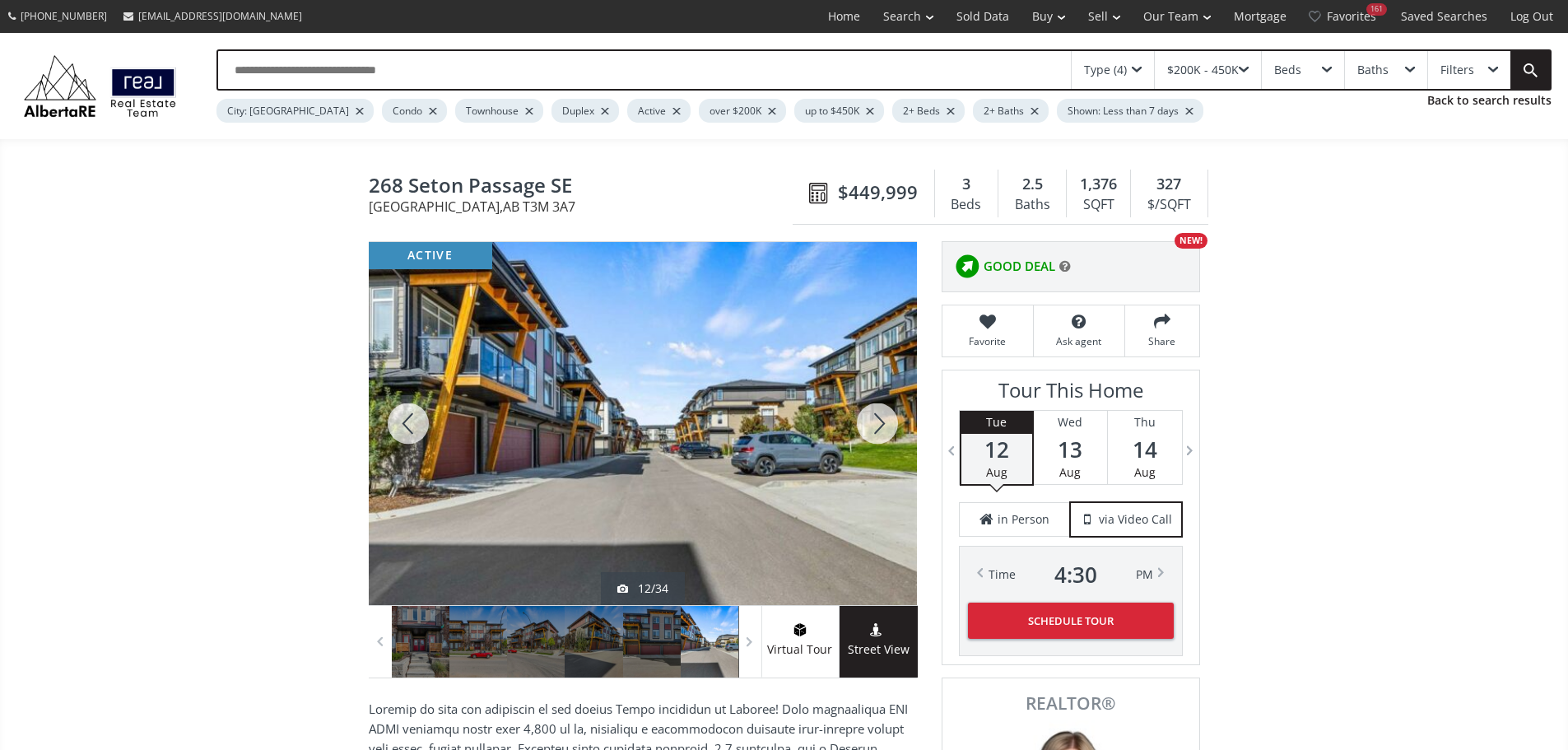
click at [880, 432] on div at bounding box center [877, 424] width 79 height 363
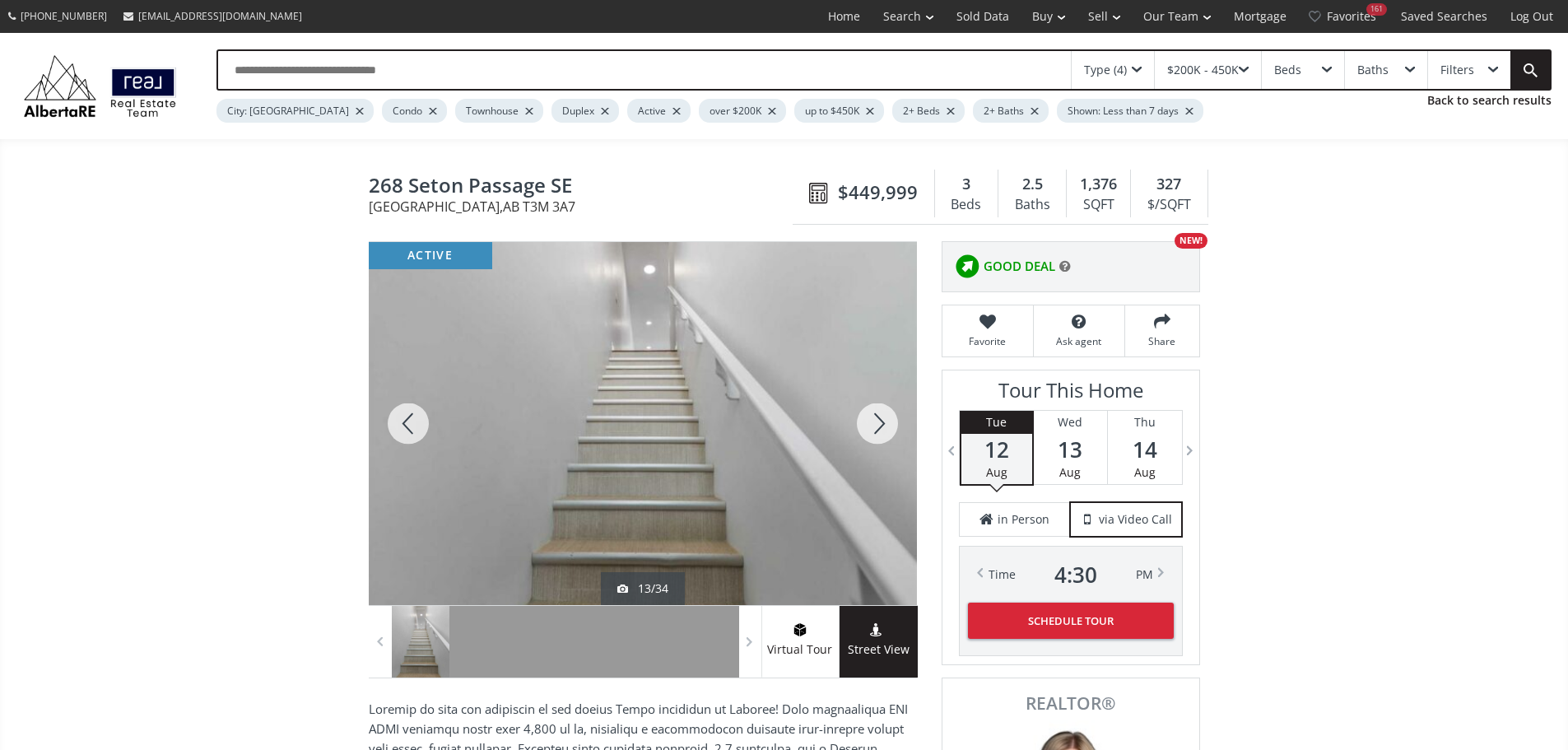
click at [880, 432] on div at bounding box center [877, 424] width 79 height 363
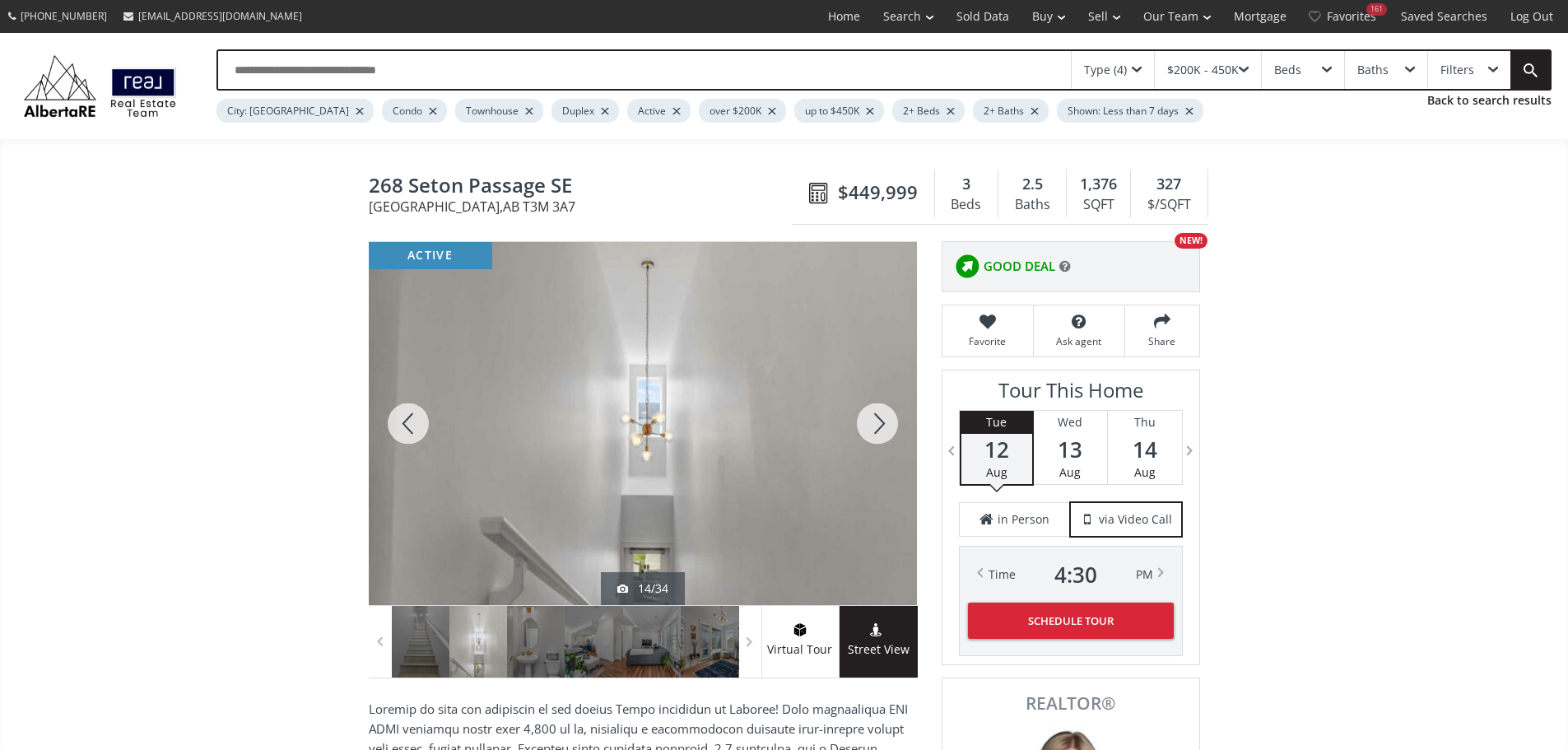
click at [880, 432] on div at bounding box center [877, 424] width 79 height 363
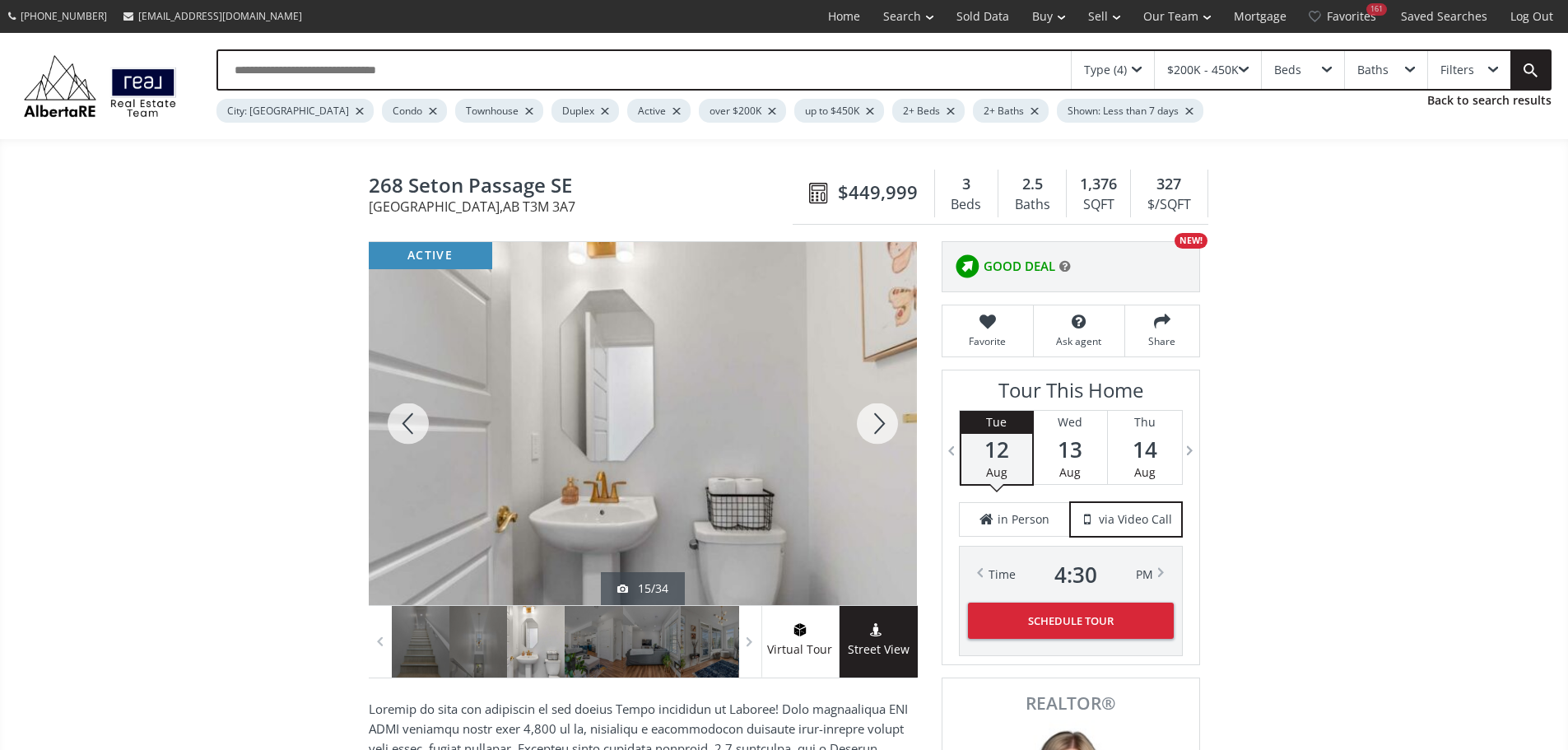
click at [880, 432] on div at bounding box center [877, 424] width 79 height 363
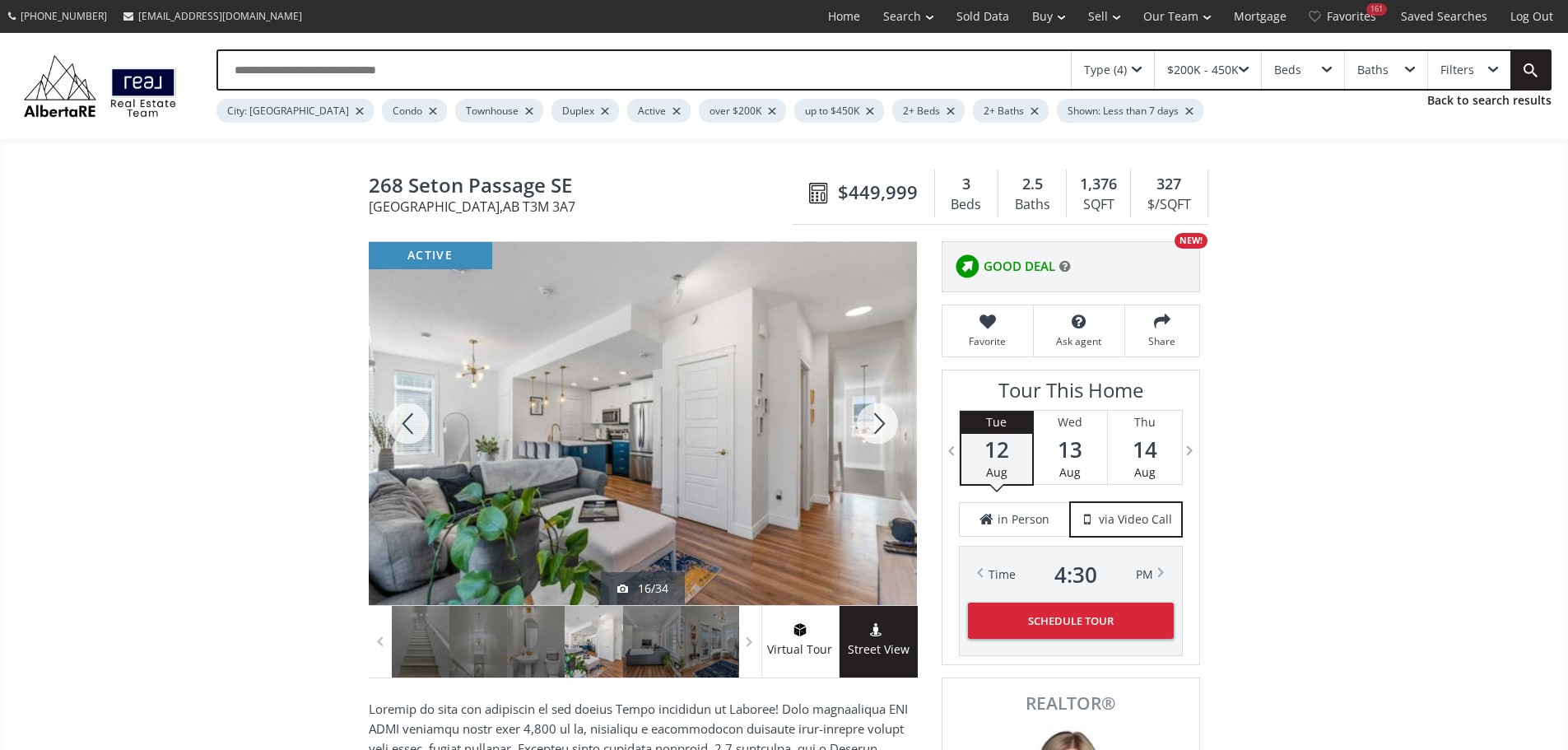
click at [877, 429] on div at bounding box center [877, 424] width 79 height 363
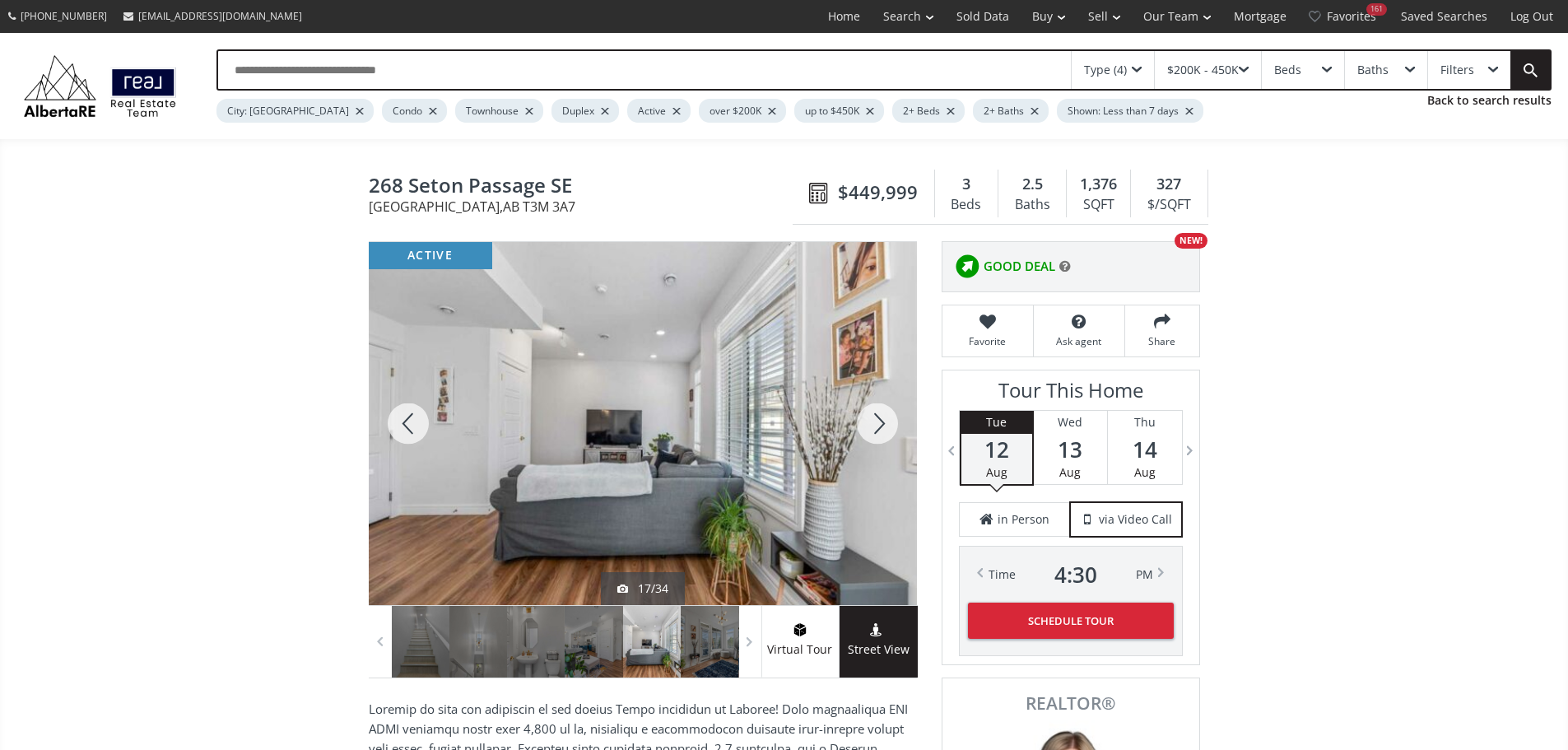
click at [877, 429] on div at bounding box center [877, 424] width 79 height 363
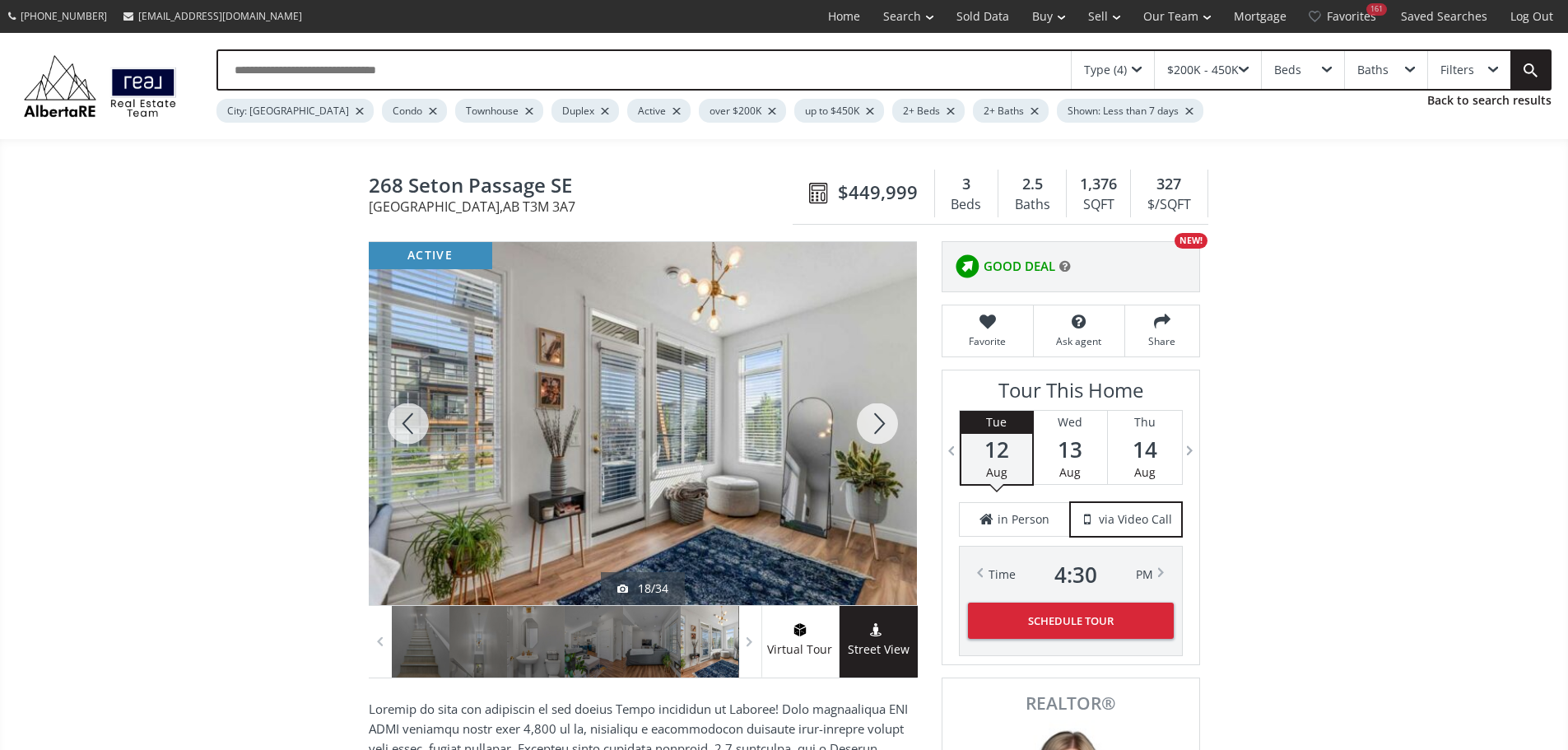
click at [877, 429] on div at bounding box center [877, 424] width 79 height 363
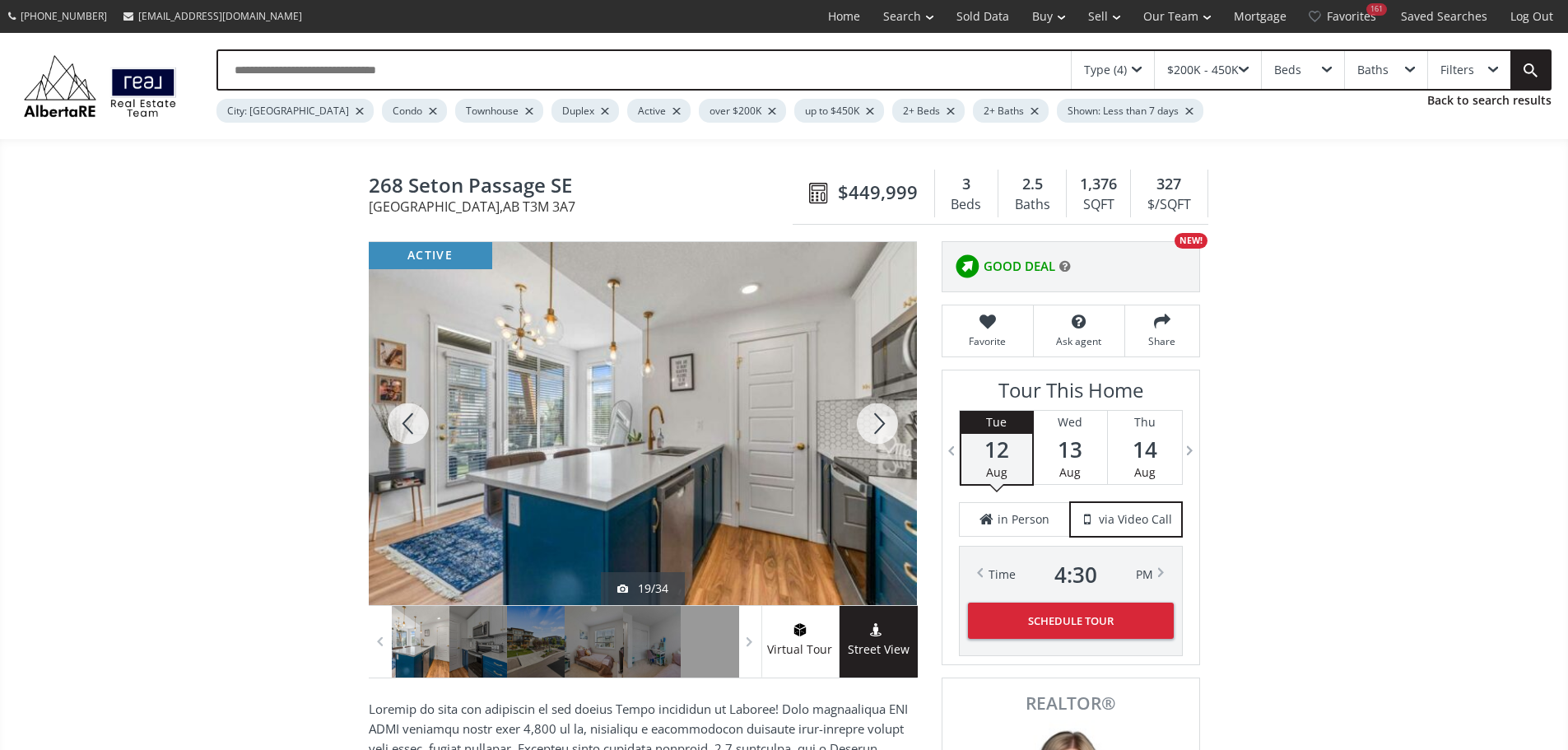
click at [877, 429] on div at bounding box center [877, 424] width 79 height 363
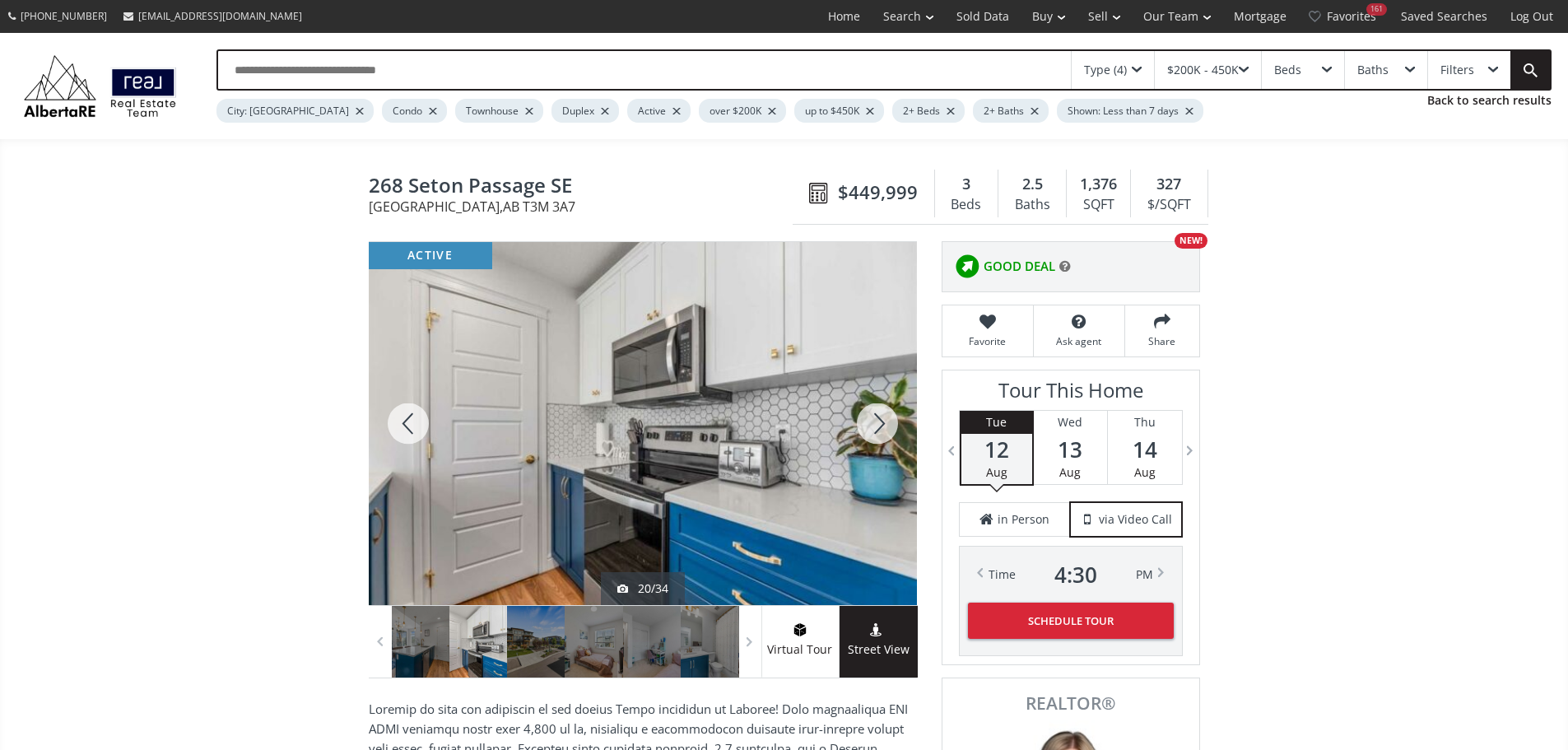
click at [877, 429] on div at bounding box center [877, 424] width 79 height 363
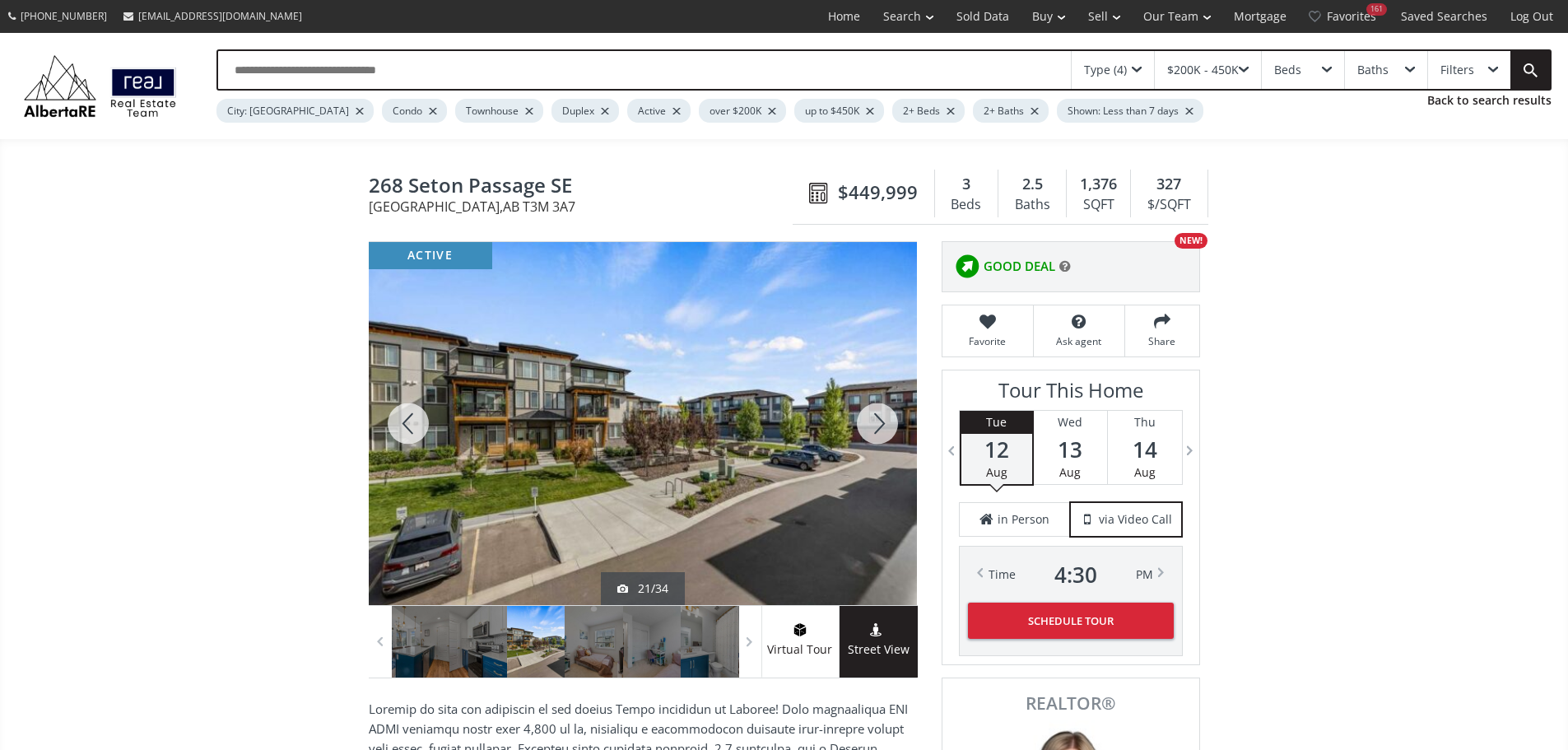
click at [877, 429] on div at bounding box center [877, 424] width 79 height 363
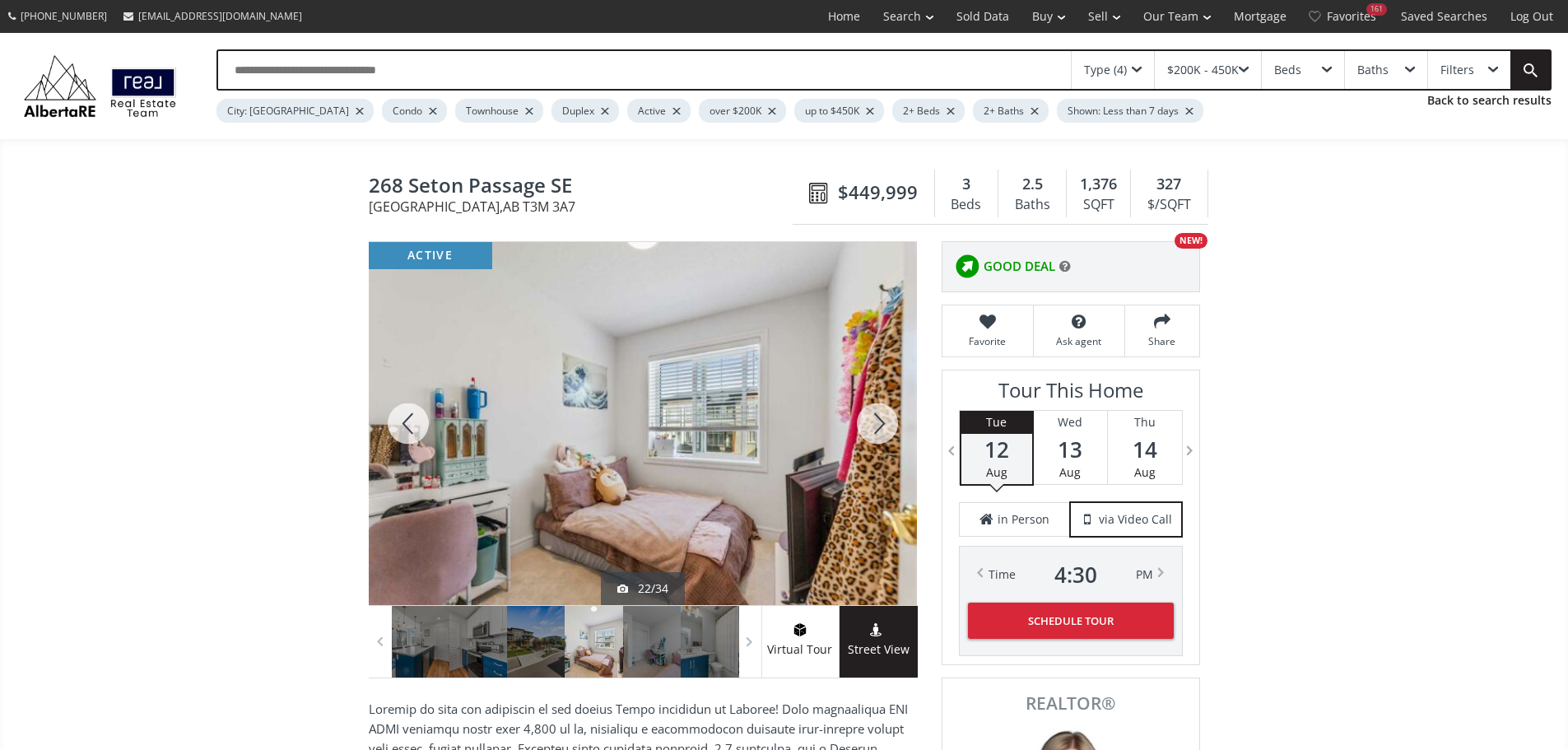
click at [877, 429] on div at bounding box center [877, 424] width 79 height 363
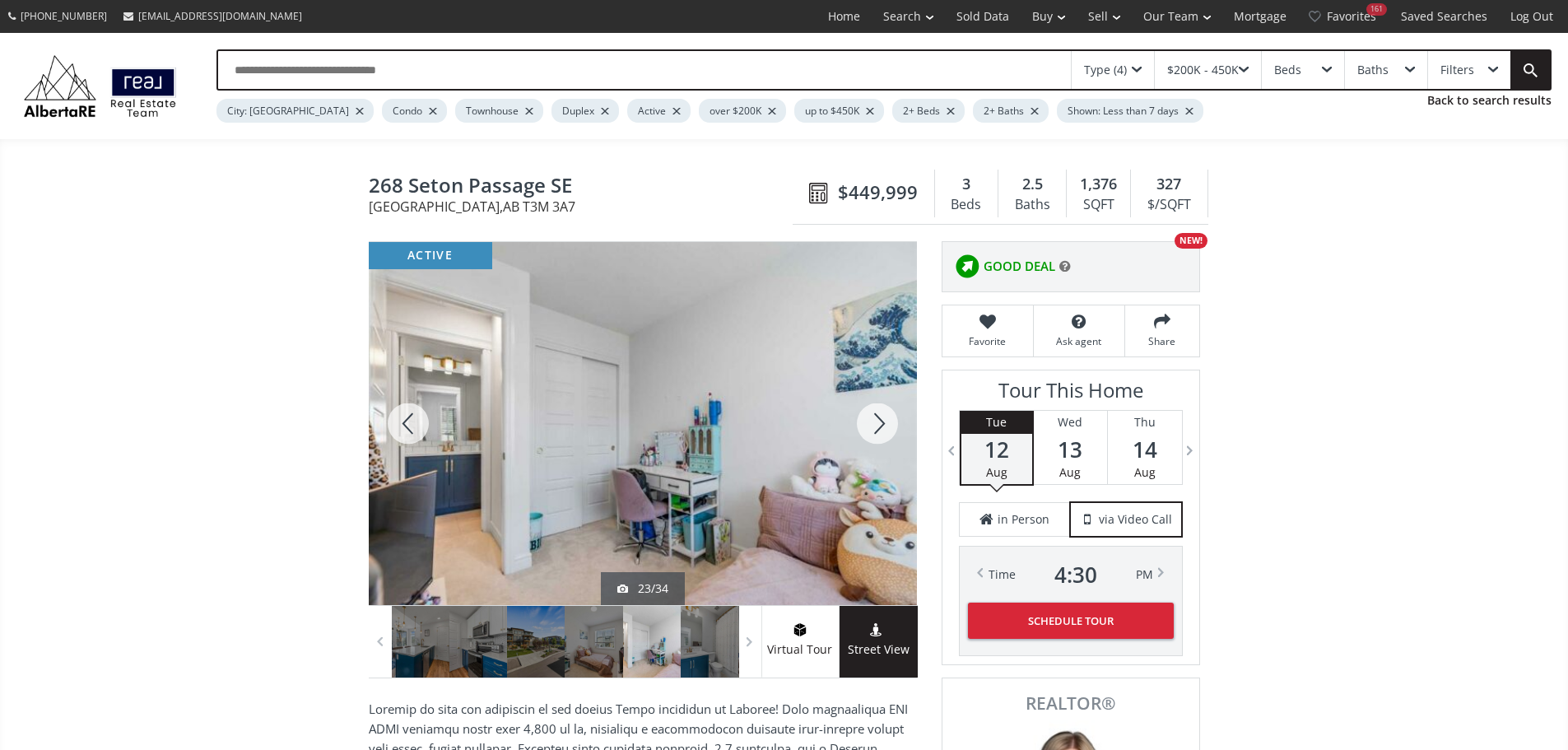
click at [877, 429] on div at bounding box center [877, 424] width 79 height 363
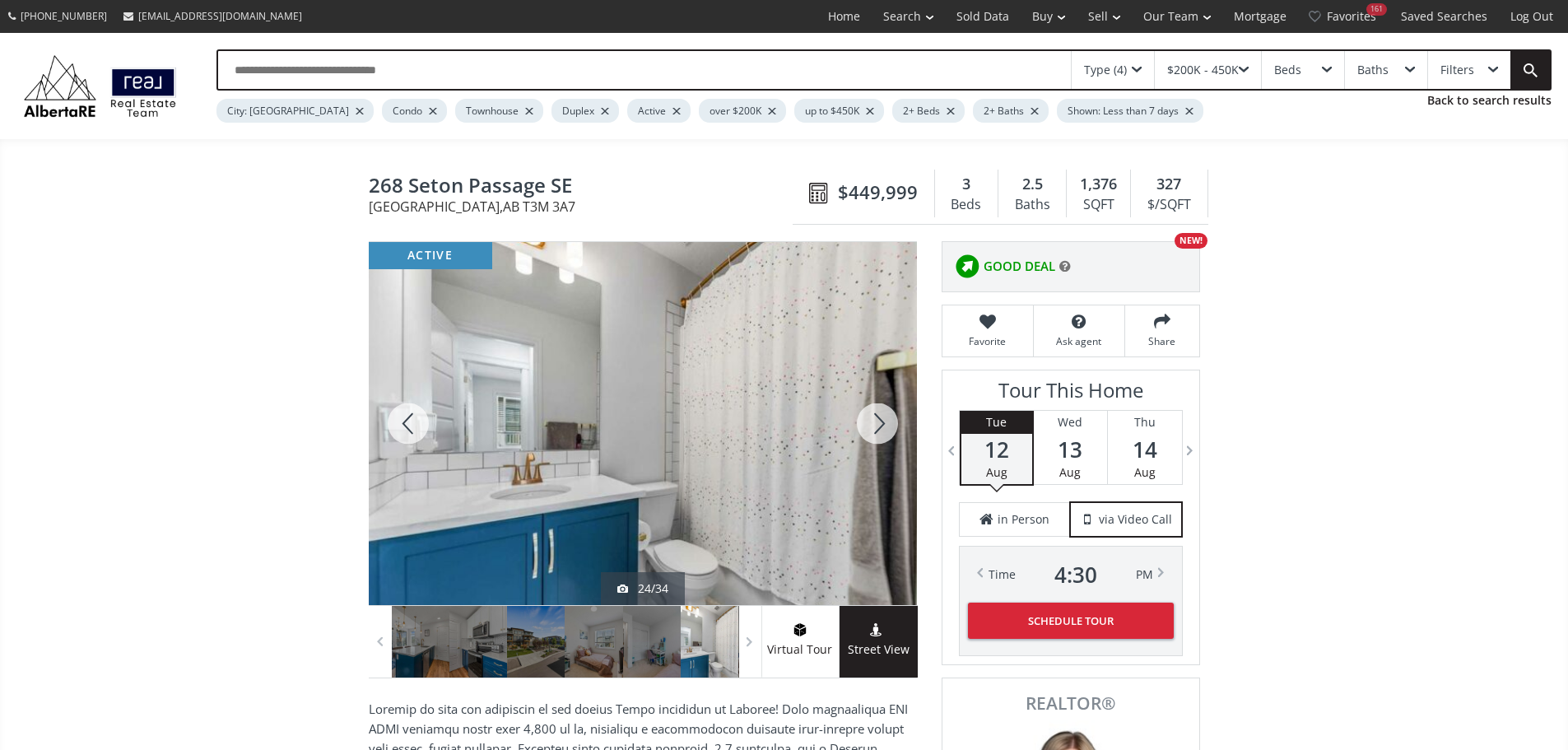
click at [877, 429] on div at bounding box center [877, 424] width 79 height 363
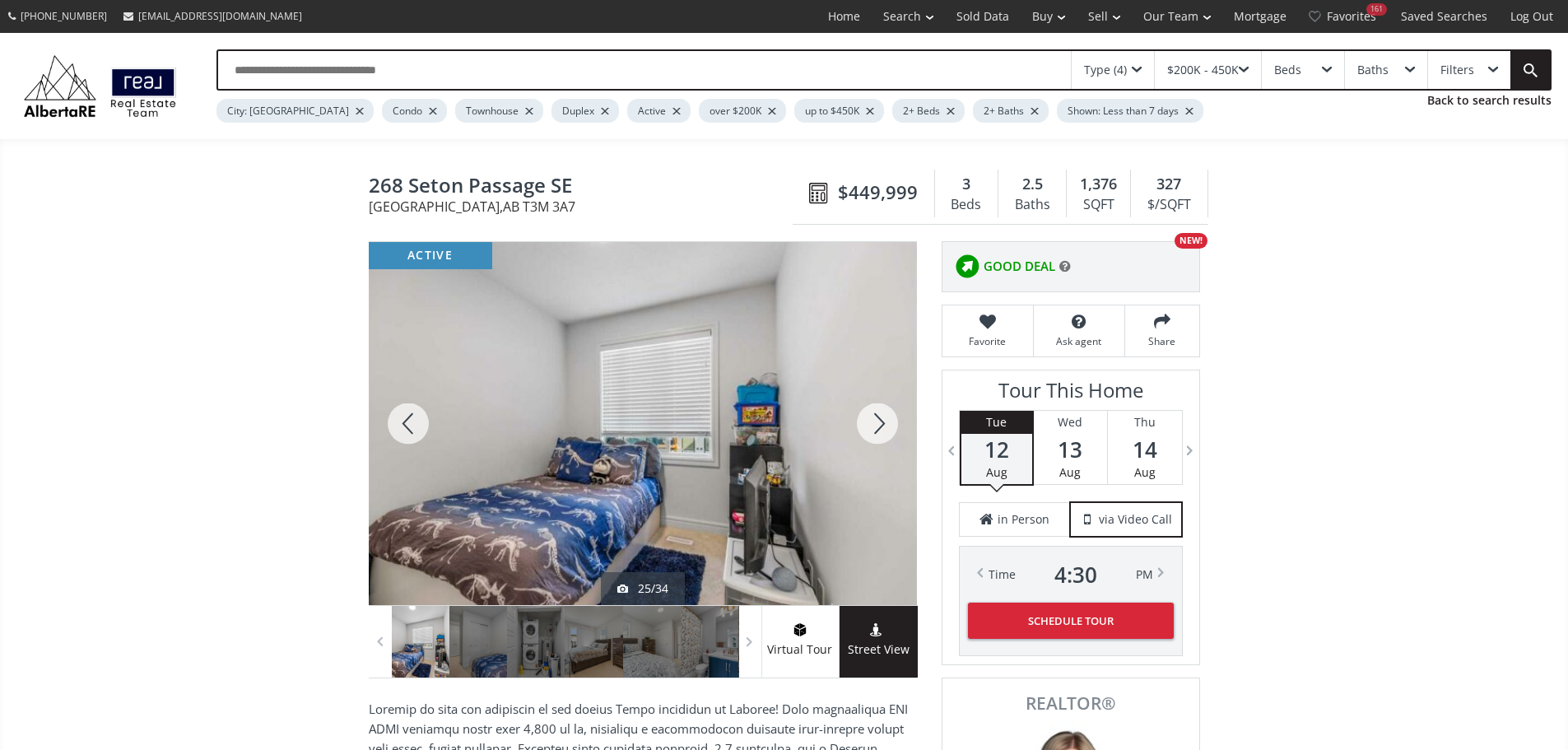
click at [877, 429] on div at bounding box center [877, 424] width 79 height 363
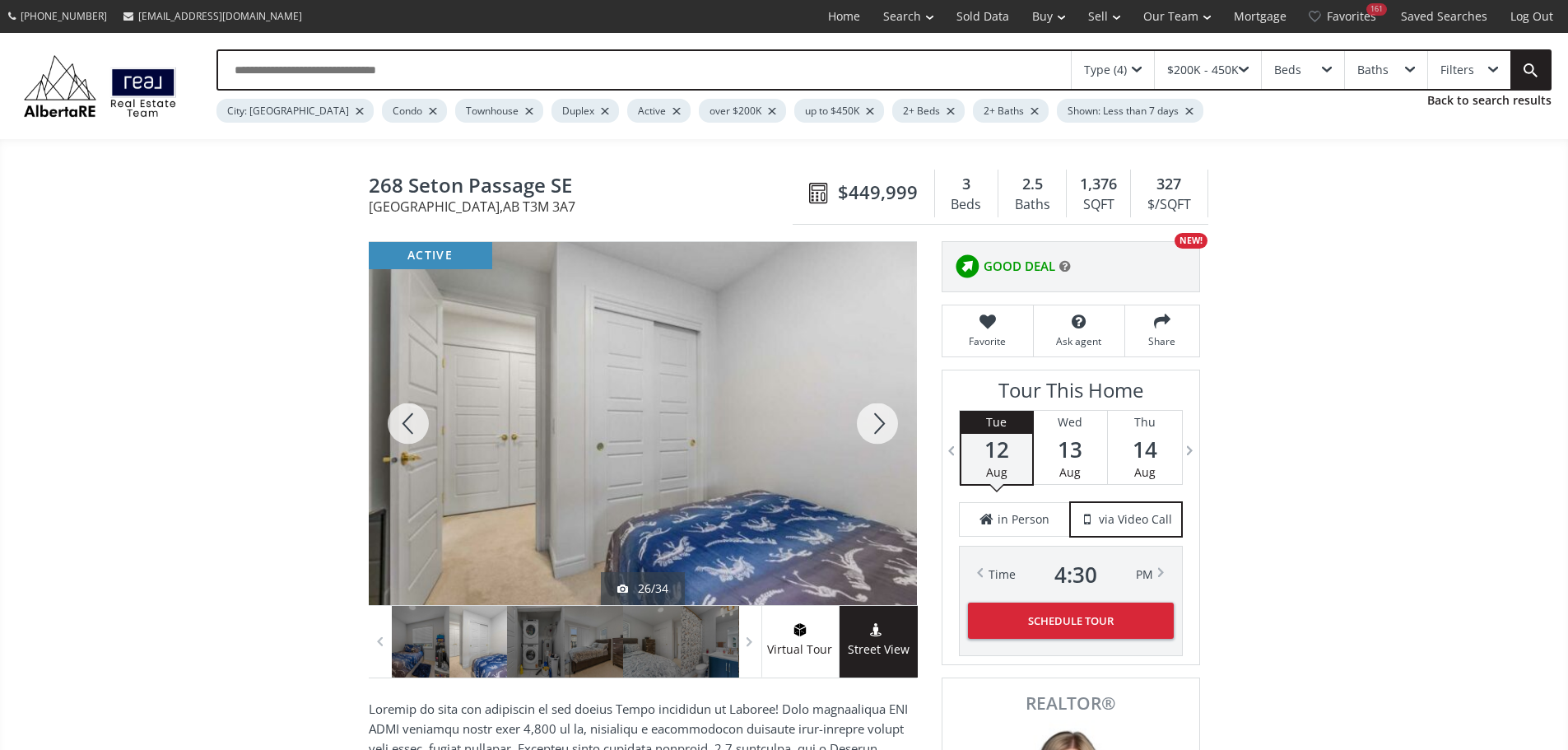
click at [877, 429] on div at bounding box center [877, 424] width 79 height 363
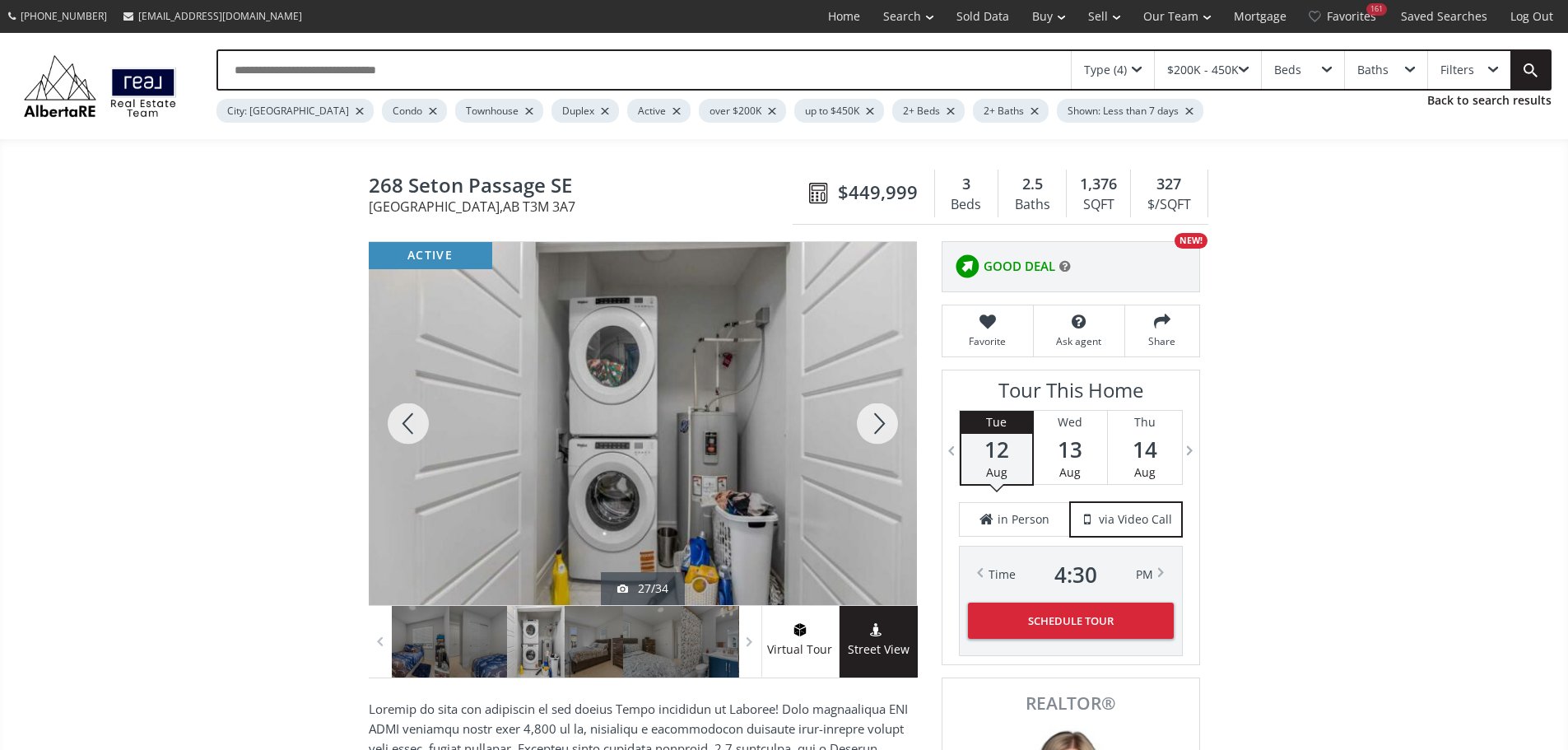
click at [877, 429] on div at bounding box center [877, 424] width 79 height 363
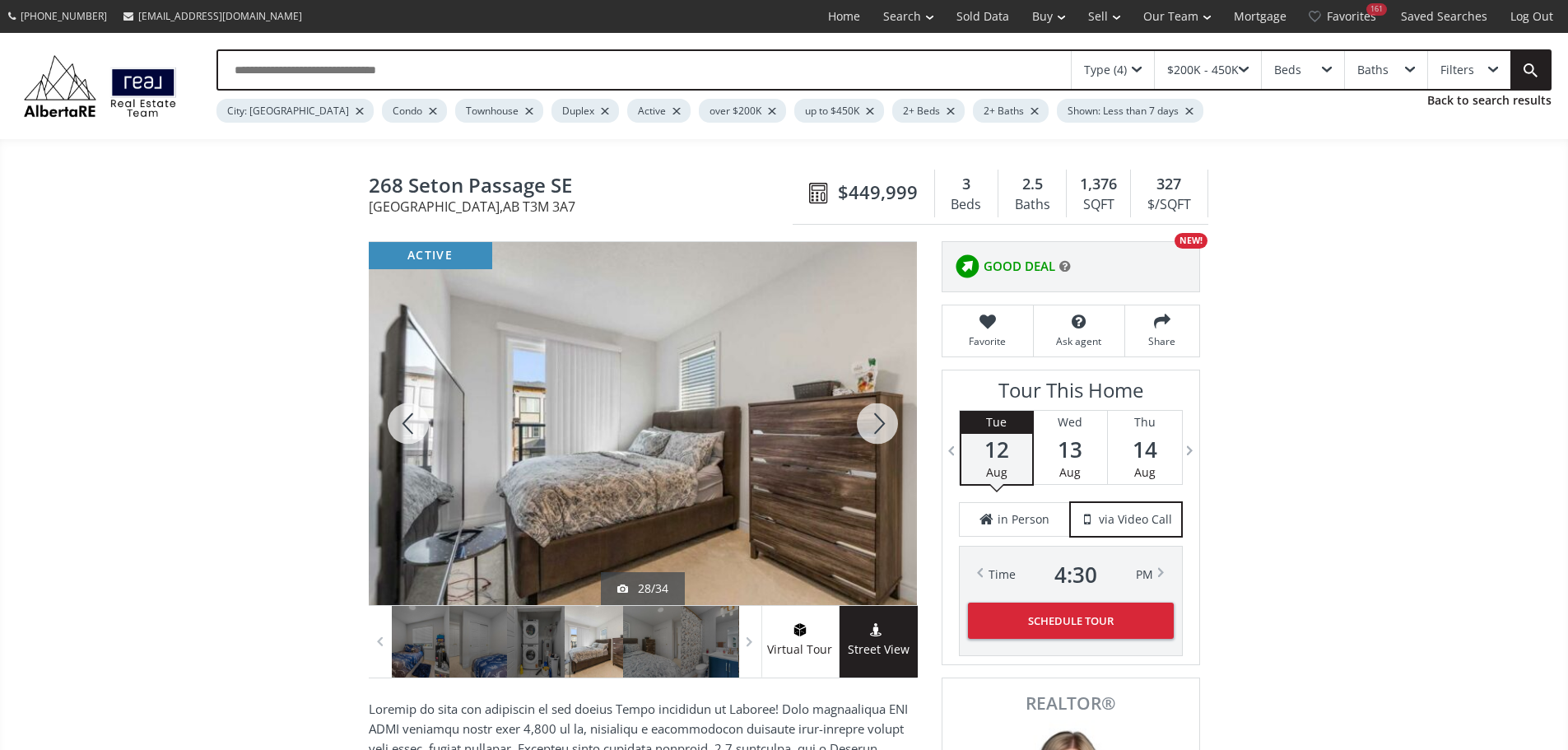
click at [871, 425] on div at bounding box center [877, 424] width 79 height 363
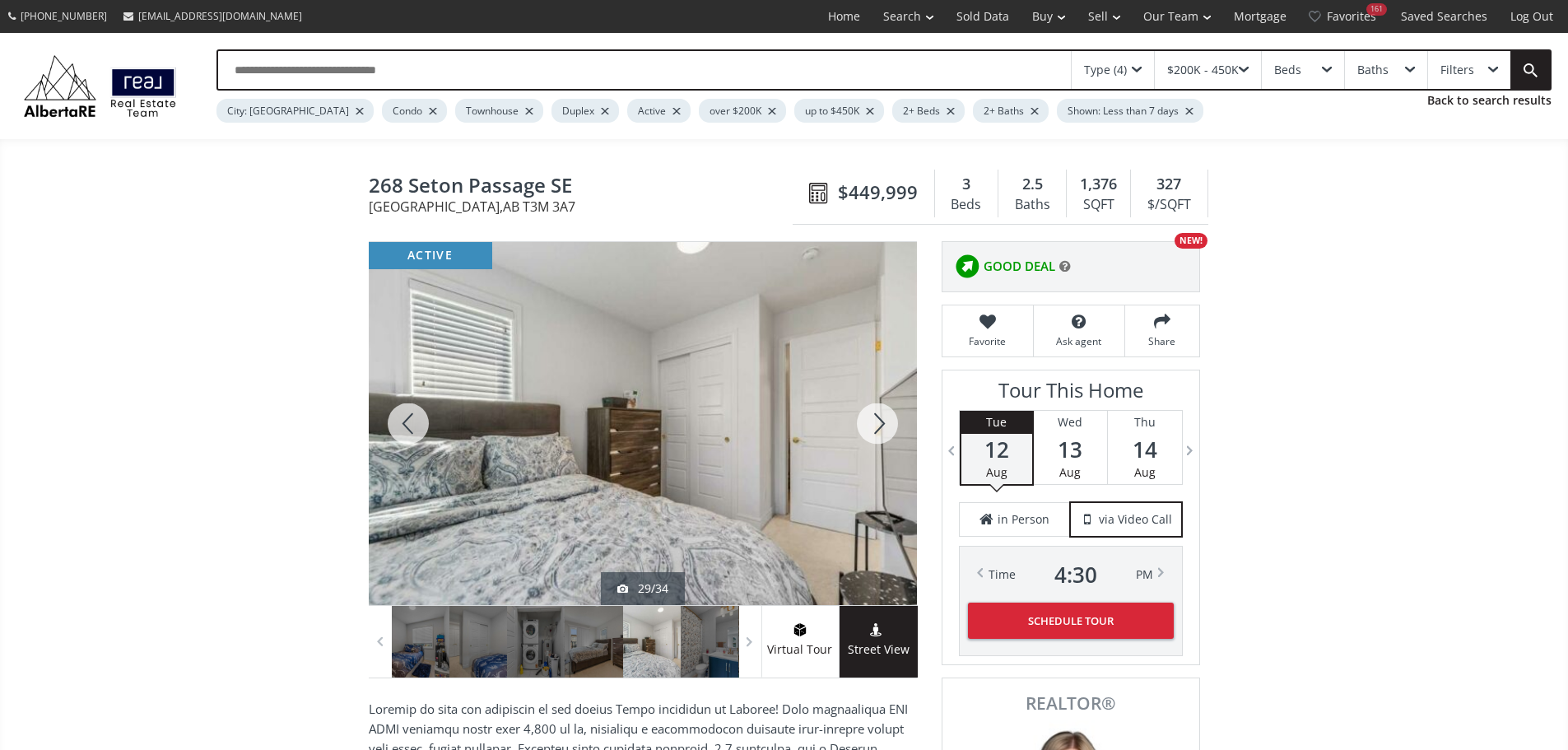
click at [405, 429] on div at bounding box center [408, 424] width 79 height 363
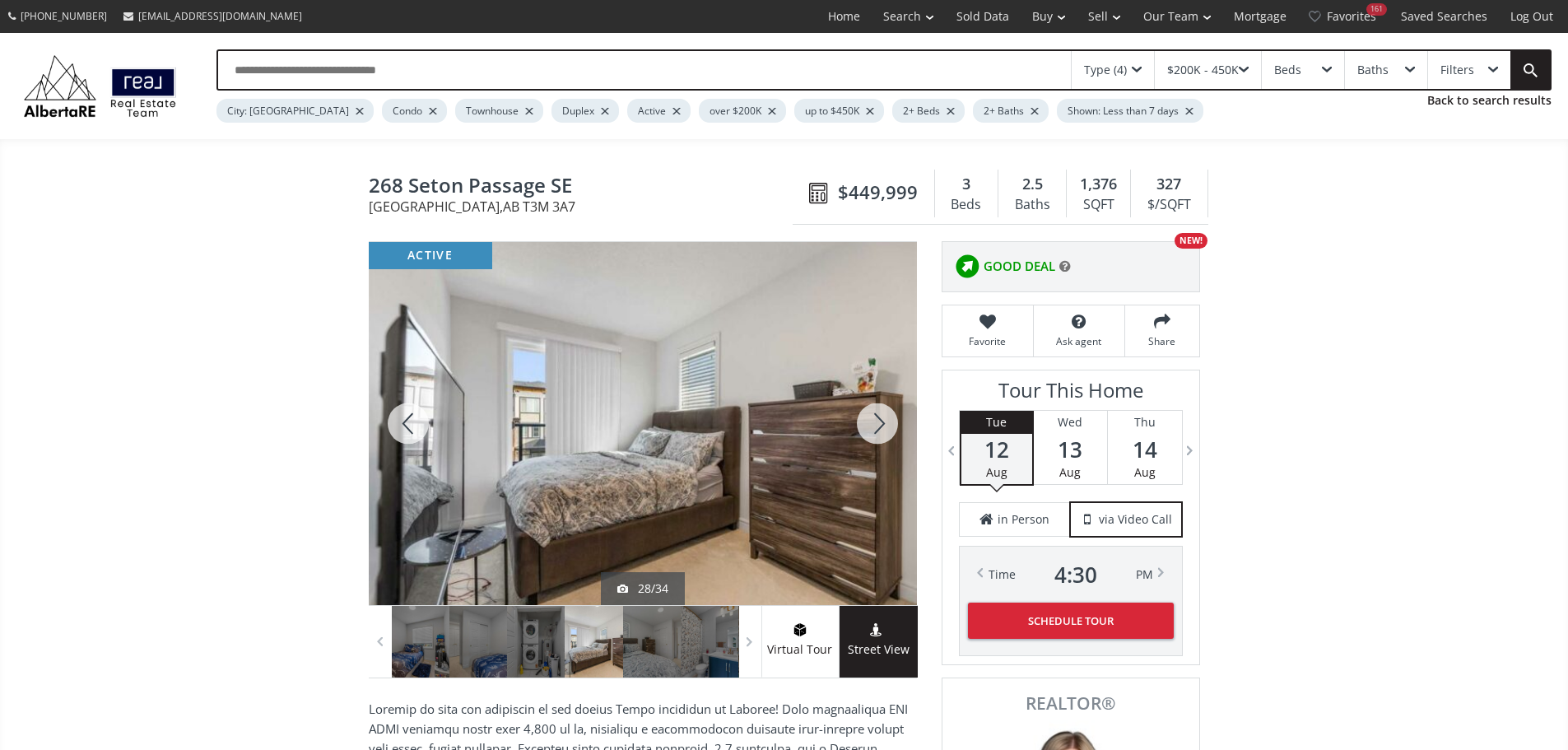
click at [874, 423] on div at bounding box center [877, 424] width 79 height 363
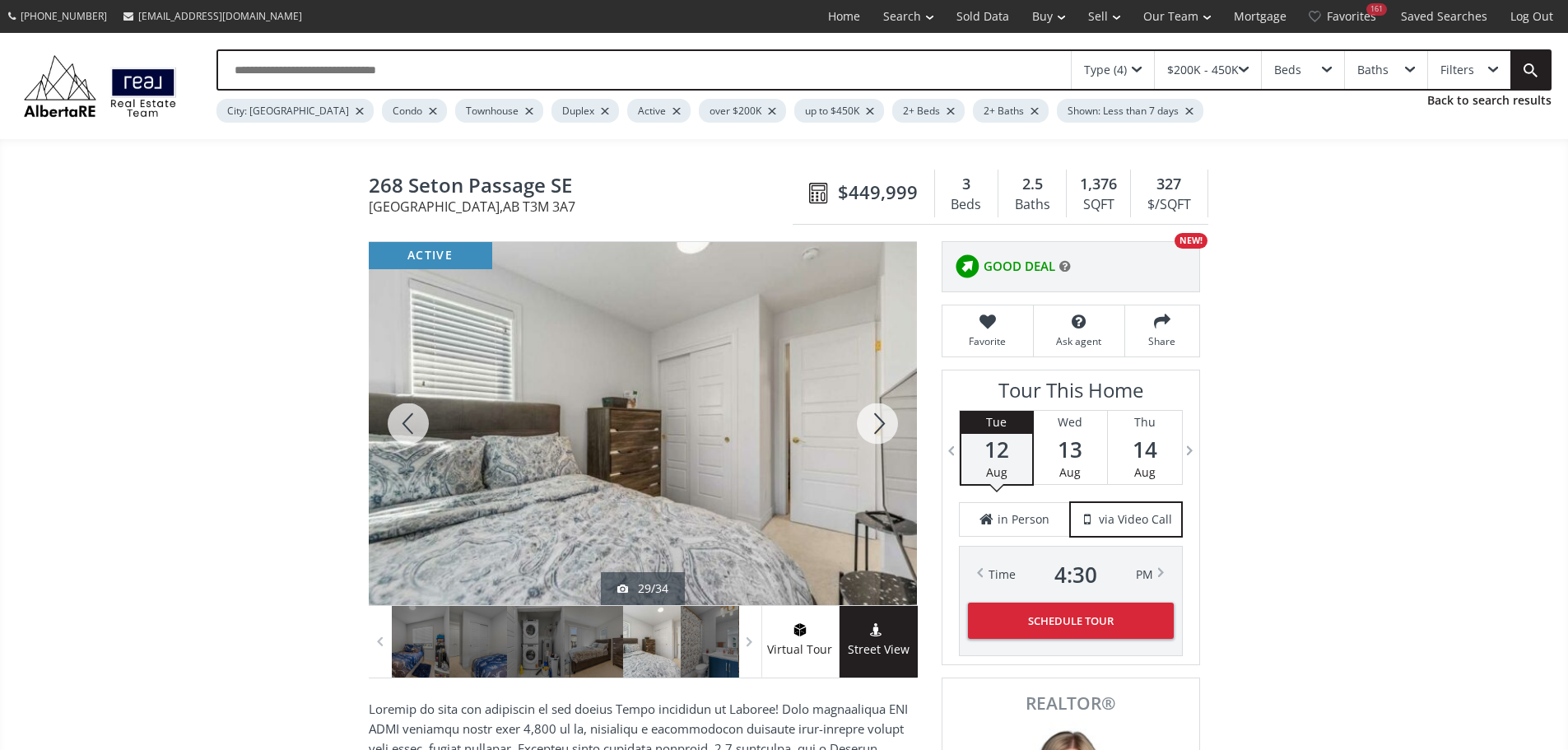
click at [873, 432] on div at bounding box center [877, 424] width 79 height 363
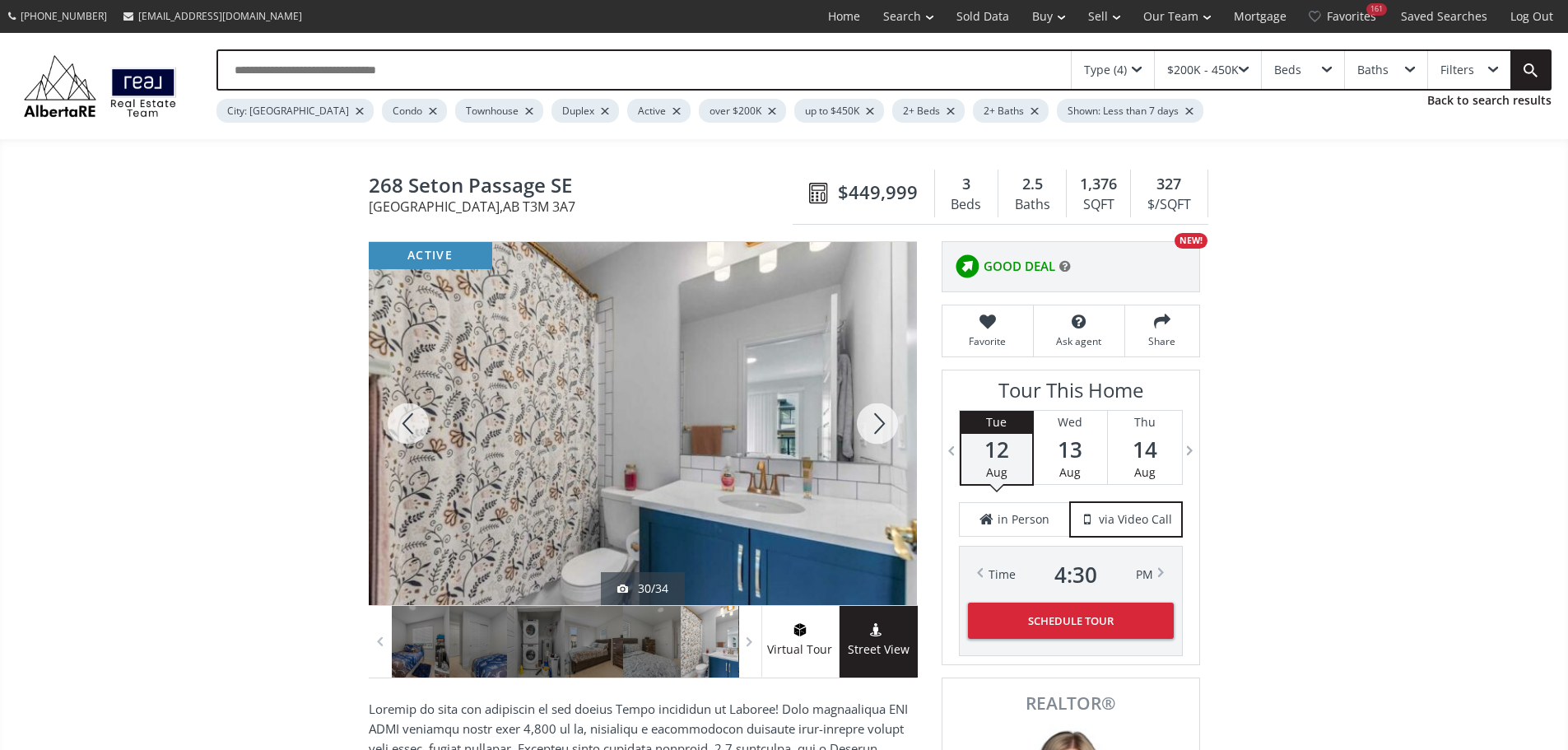
click at [873, 432] on div at bounding box center [877, 424] width 79 height 363
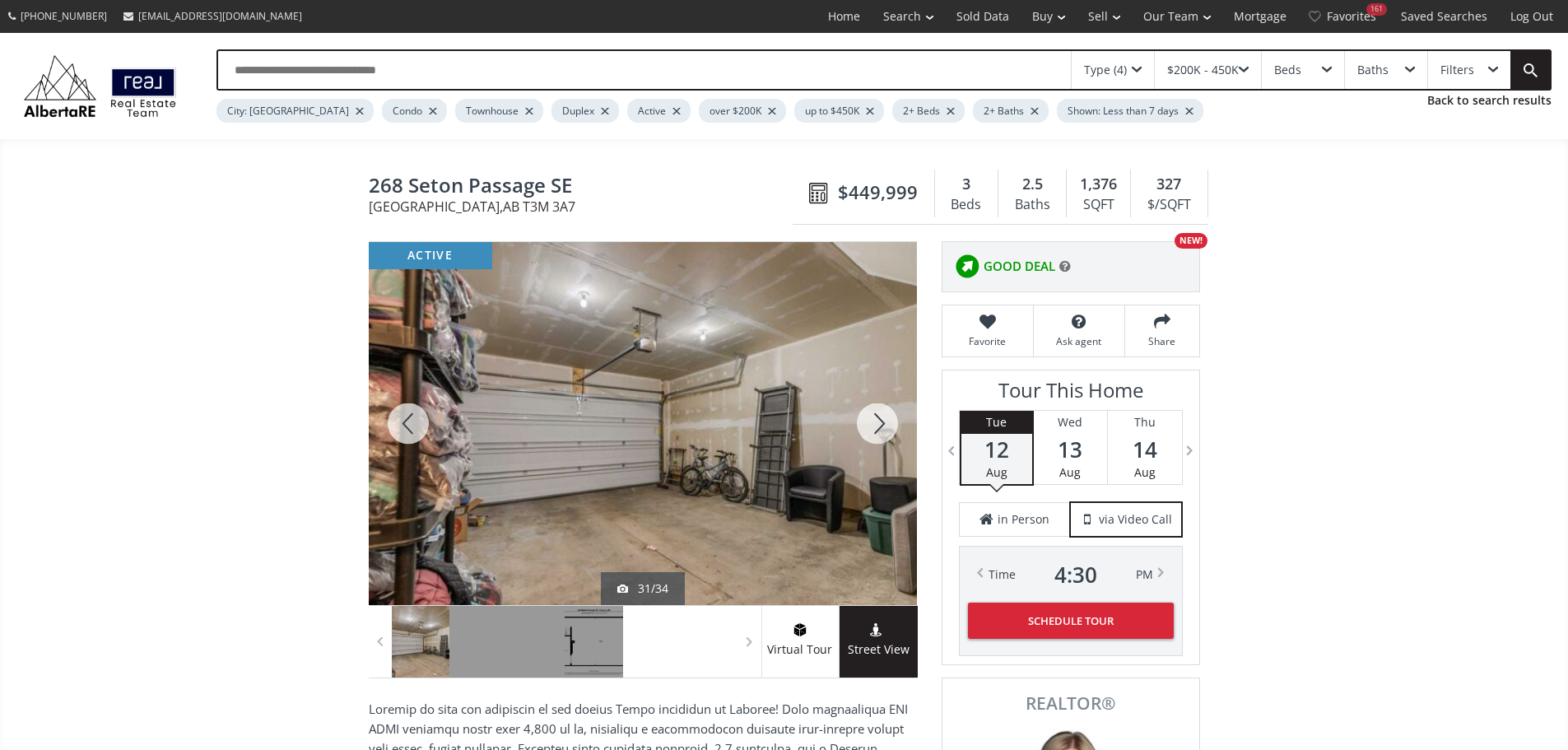
click at [873, 432] on div at bounding box center [877, 424] width 79 height 363
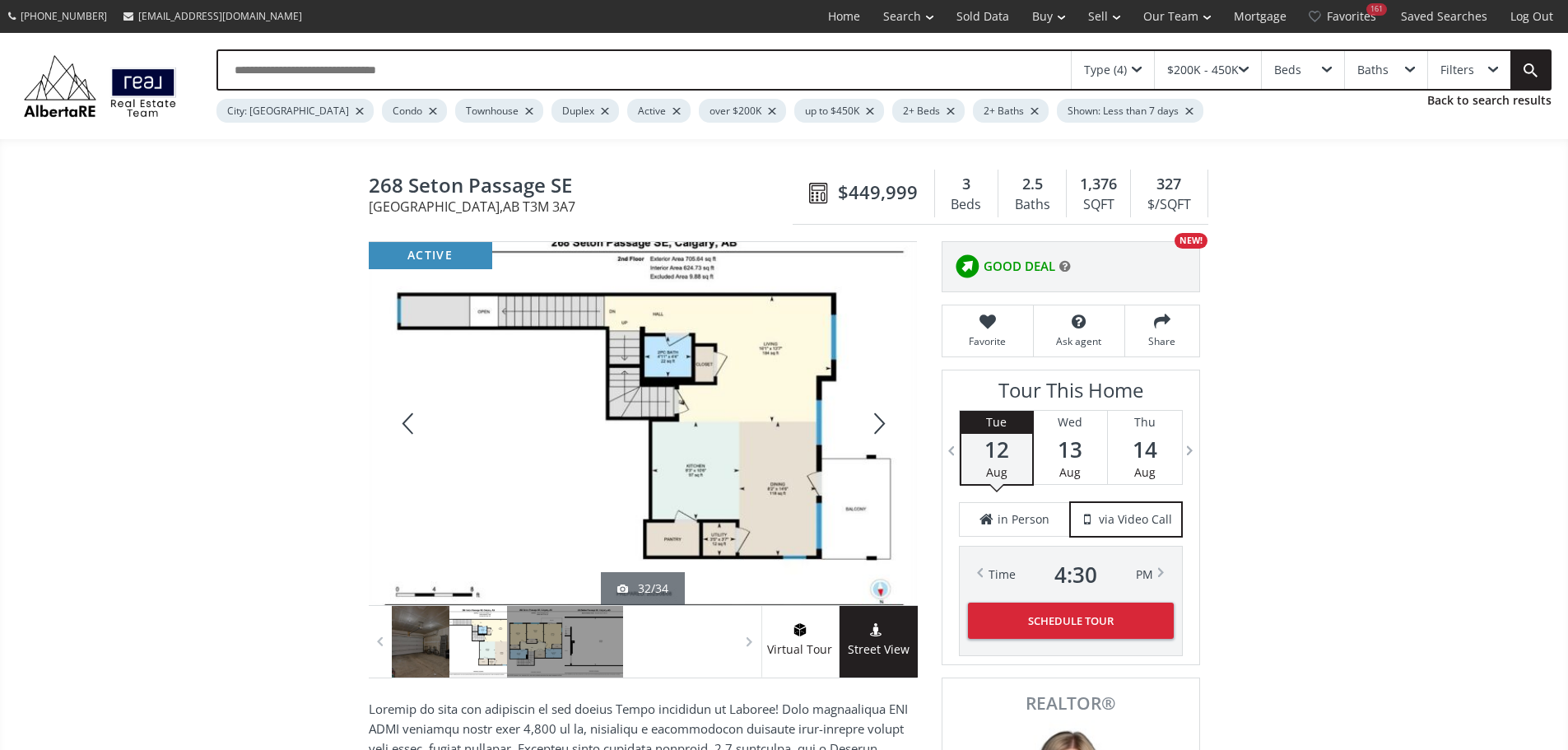
click at [873, 435] on div at bounding box center [877, 424] width 79 height 363
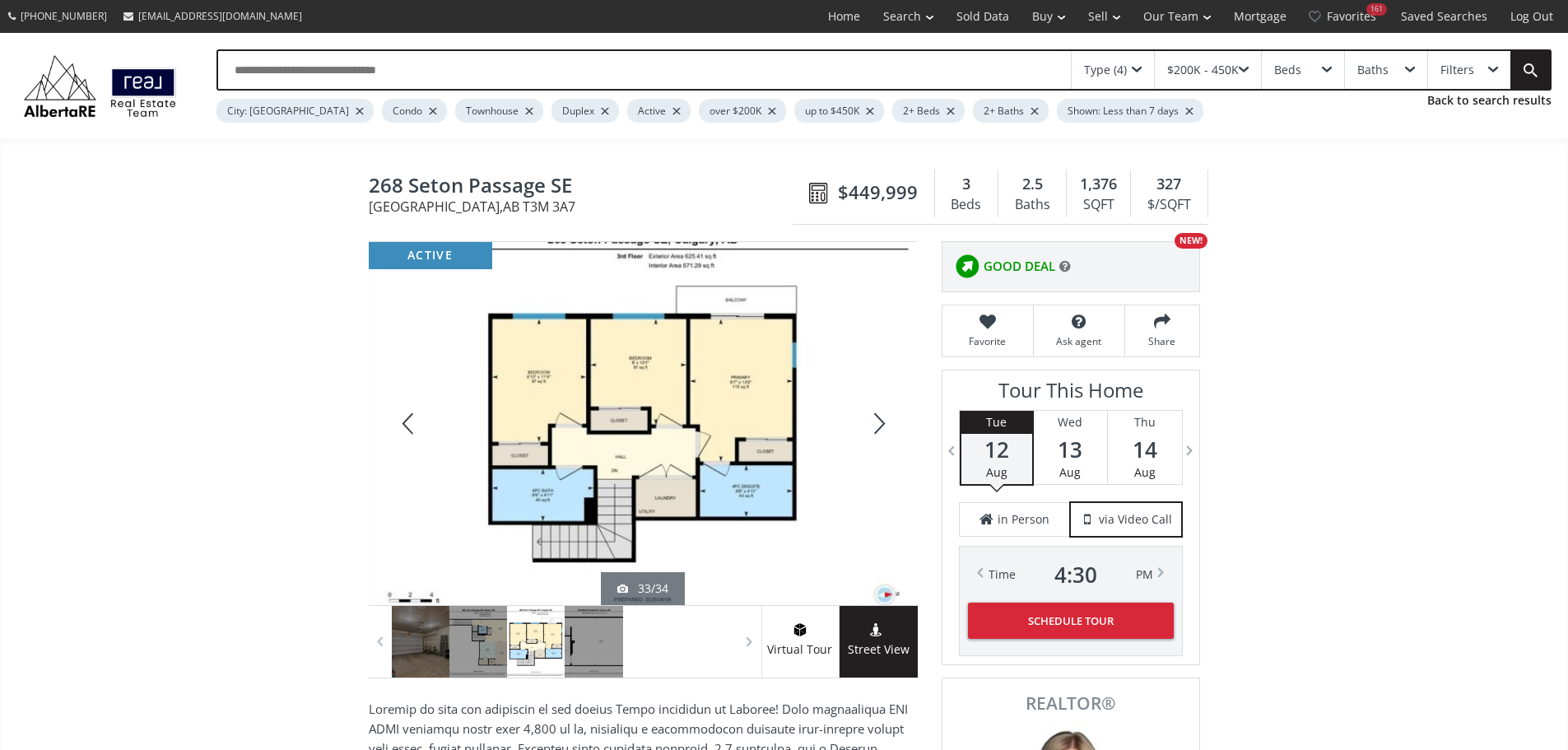
click at [870, 440] on div at bounding box center [877, 424] width 79 height 363
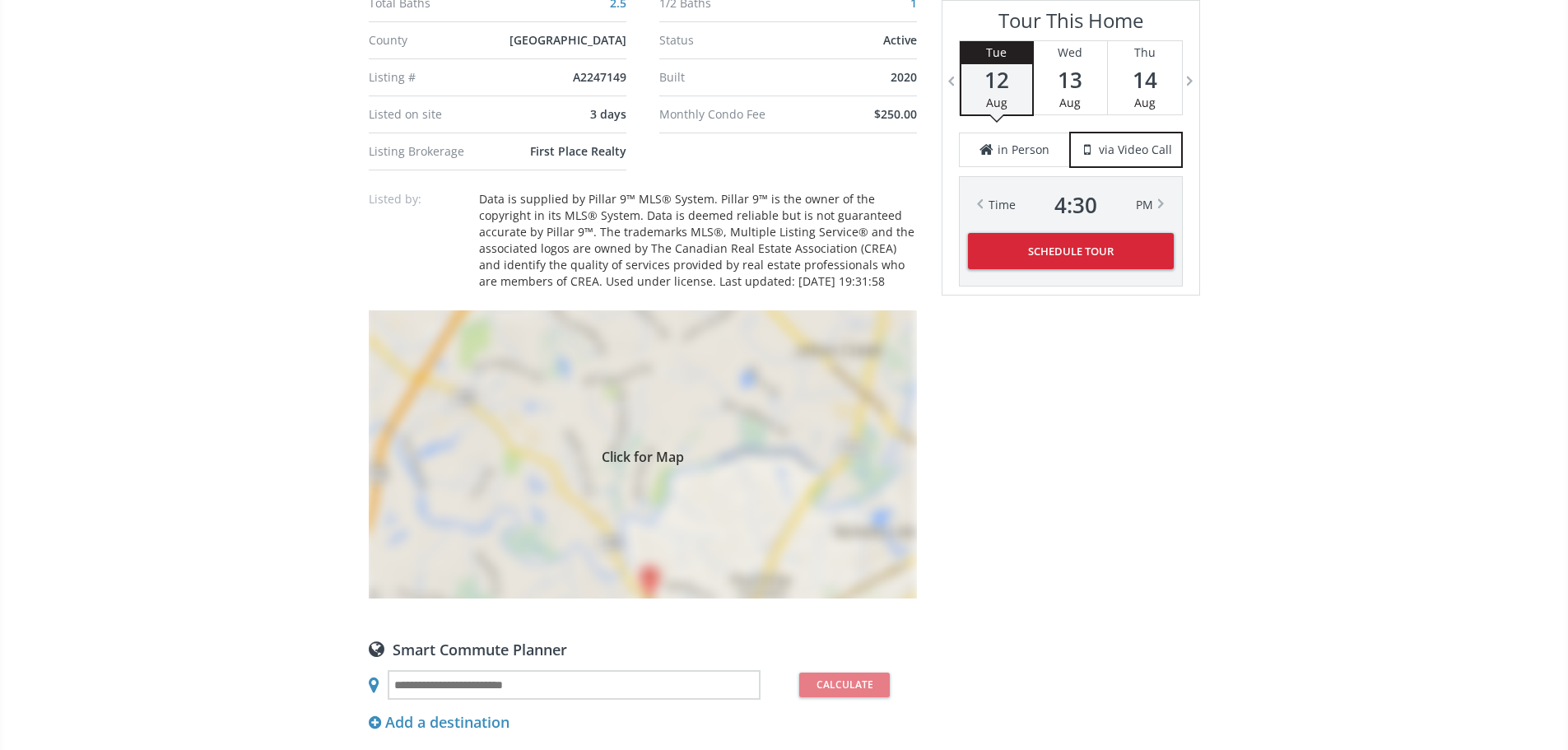
scroll to position [1235, 0]
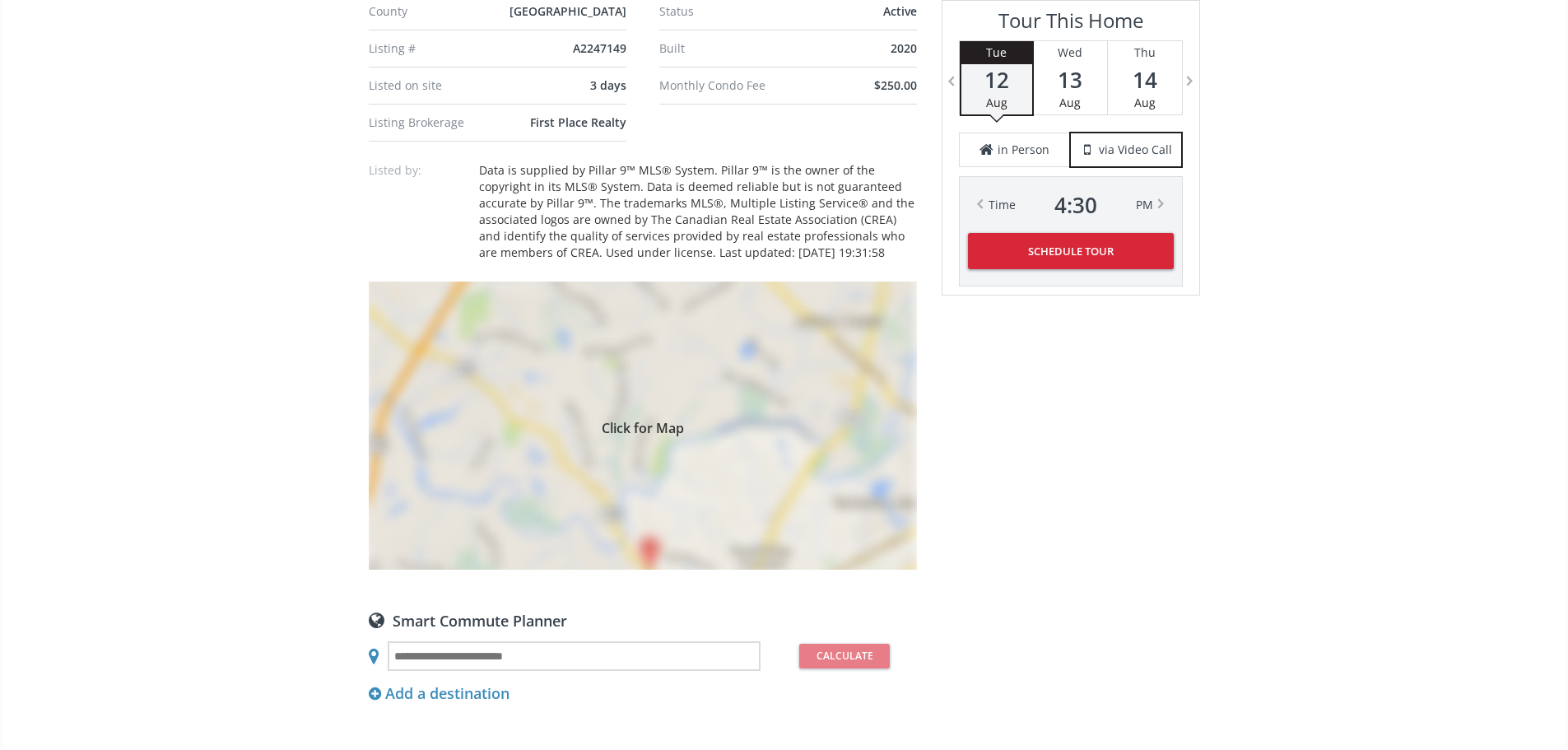
click at [754, 570] on div "Click for Map" at bounding box center [643, 425] width 548 height 288
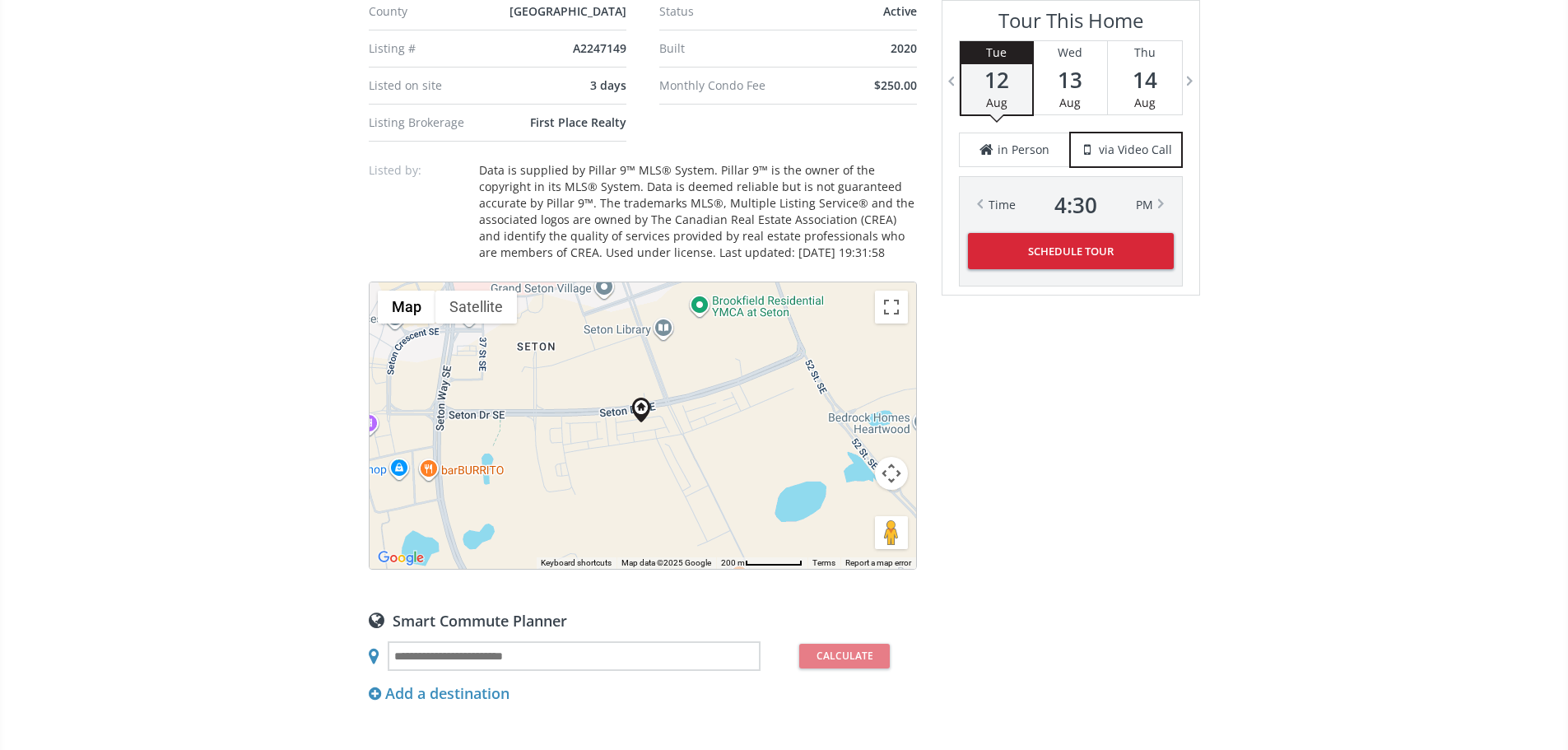
click at [889, 490] on button "Map camera controls" at bounding box center [891, 473] width 33 height 33
click at [853, 531] on button "Zoom out" at bounding box center [849, 514] width 33 height 33
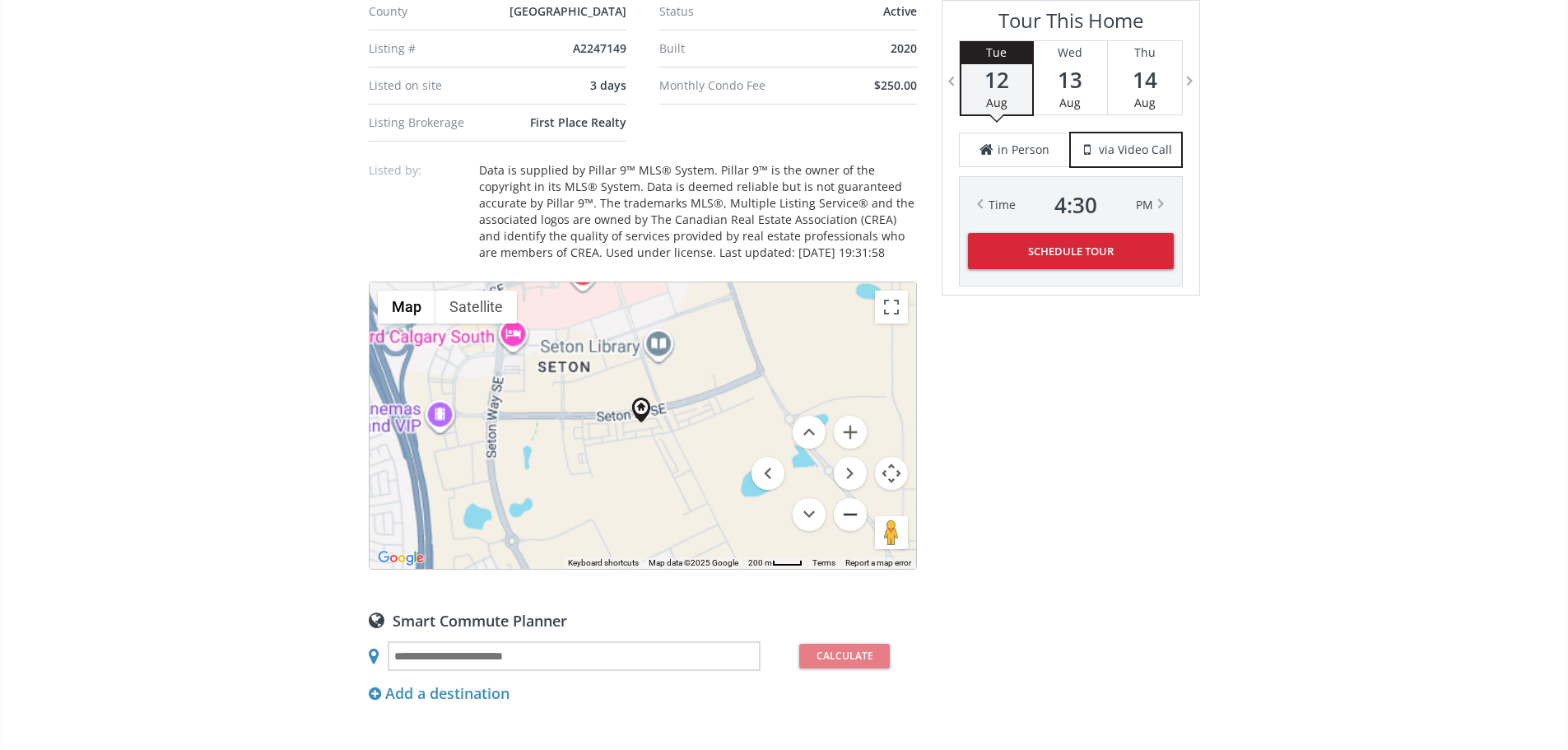
click at [853, 531] on button "Zoom out" at bounding box center [849, 514] width 33 height 33
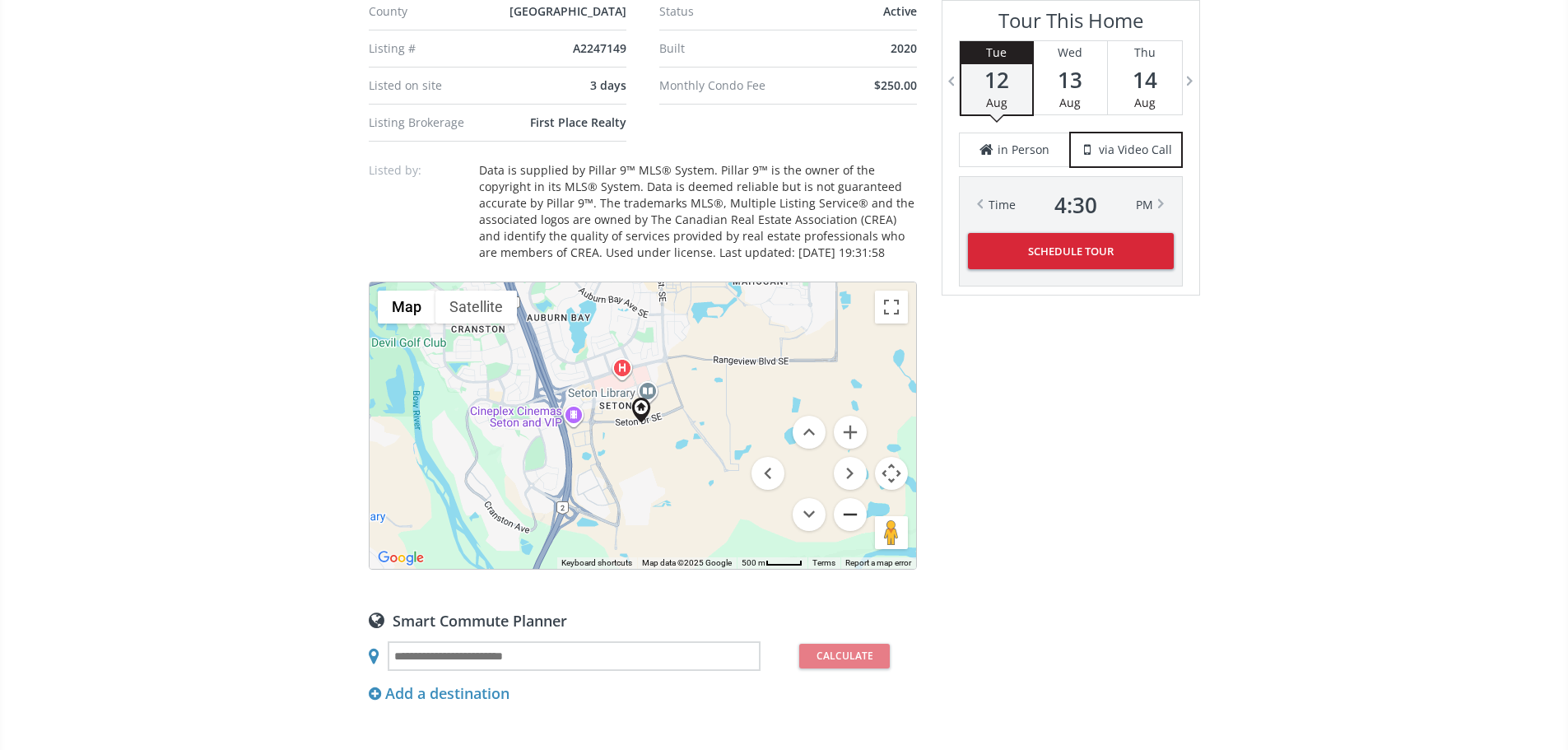
click at [853, 531] on button "Zoom out" at bounding box center [849, 514] width 33 height 33
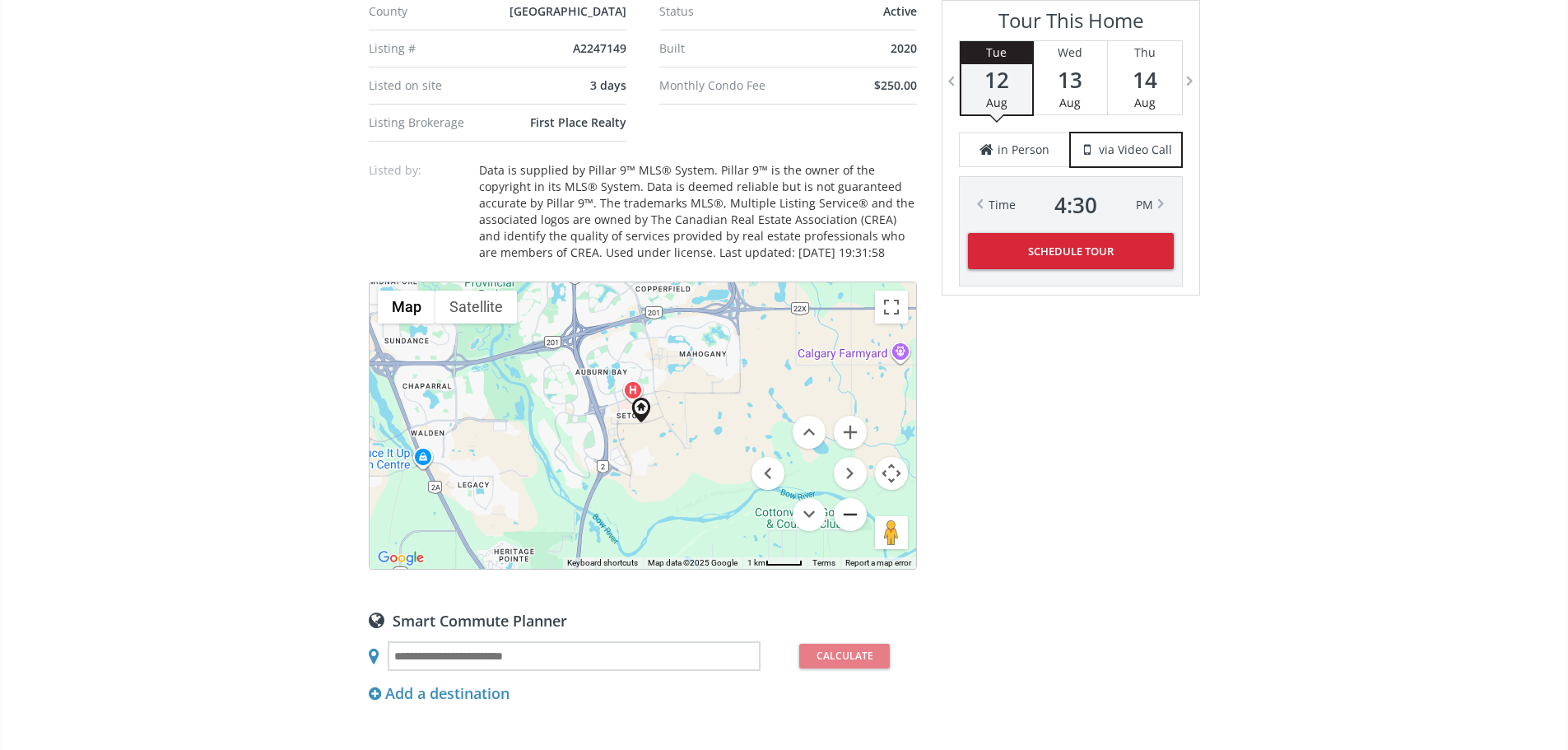
click at [853, 531] on button "Zoom out" at bounding box center [849, 514] width 33 height 33
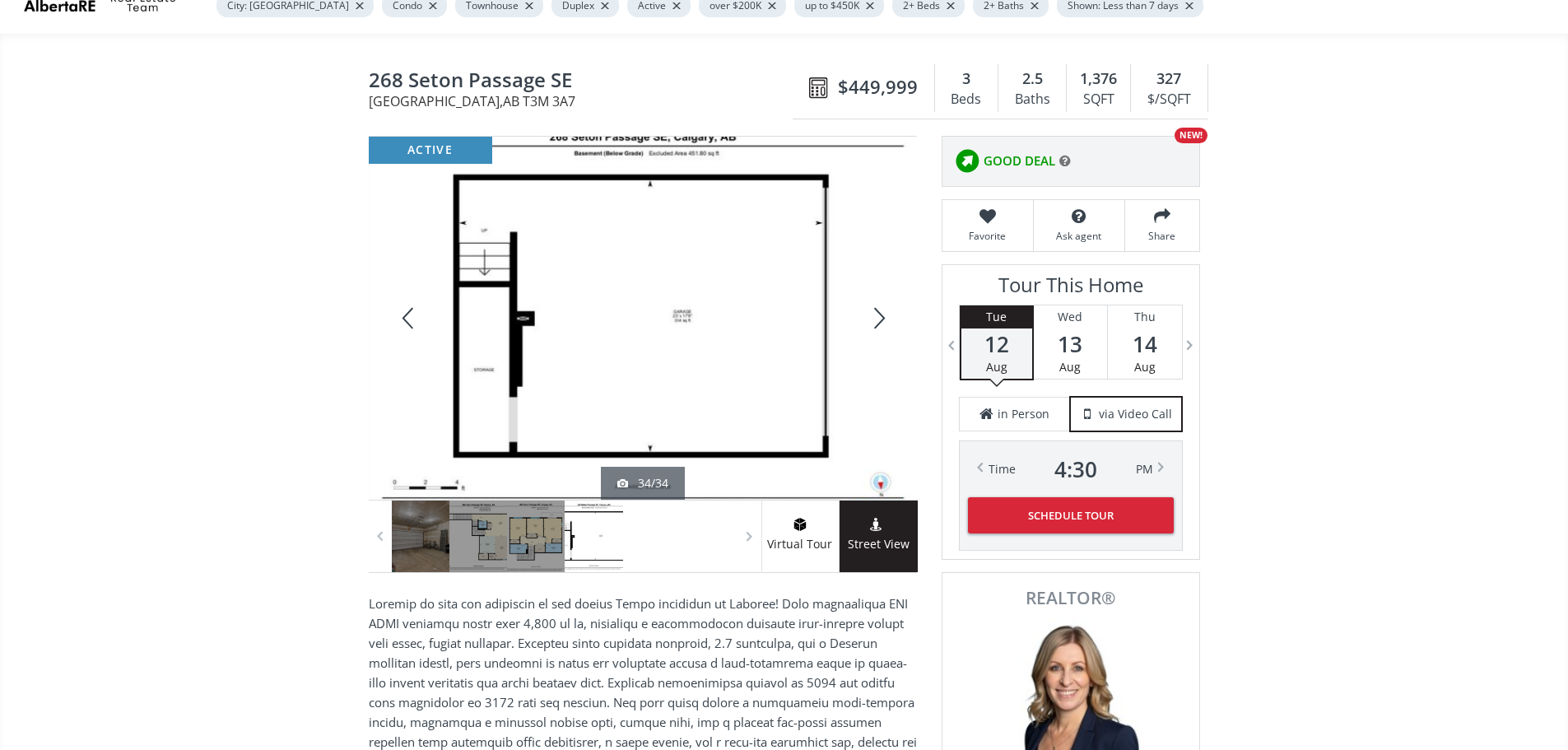
scroll to position [0, 0]
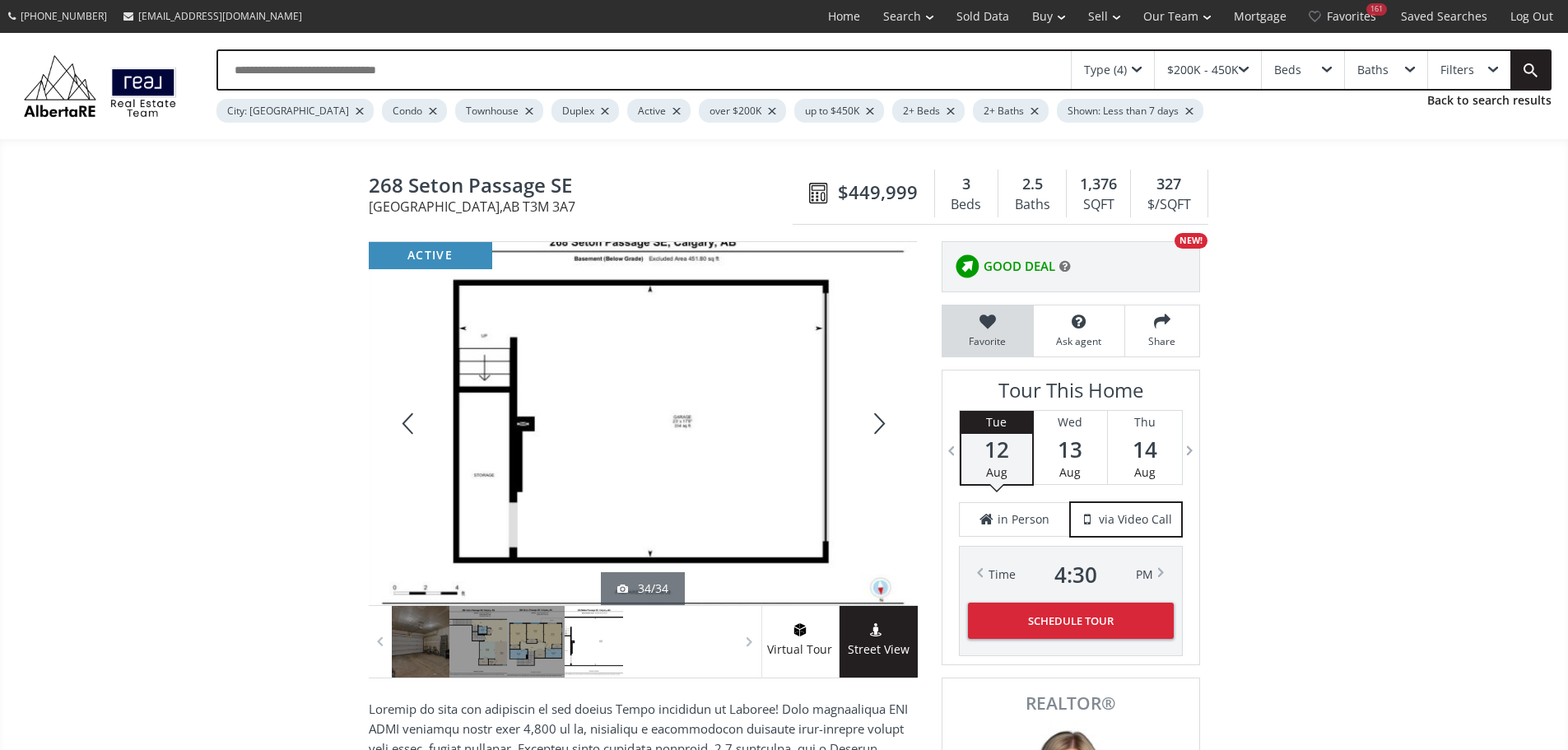
click at [994, 329] on icon at bounding box center [987, 322] width 74 height 17
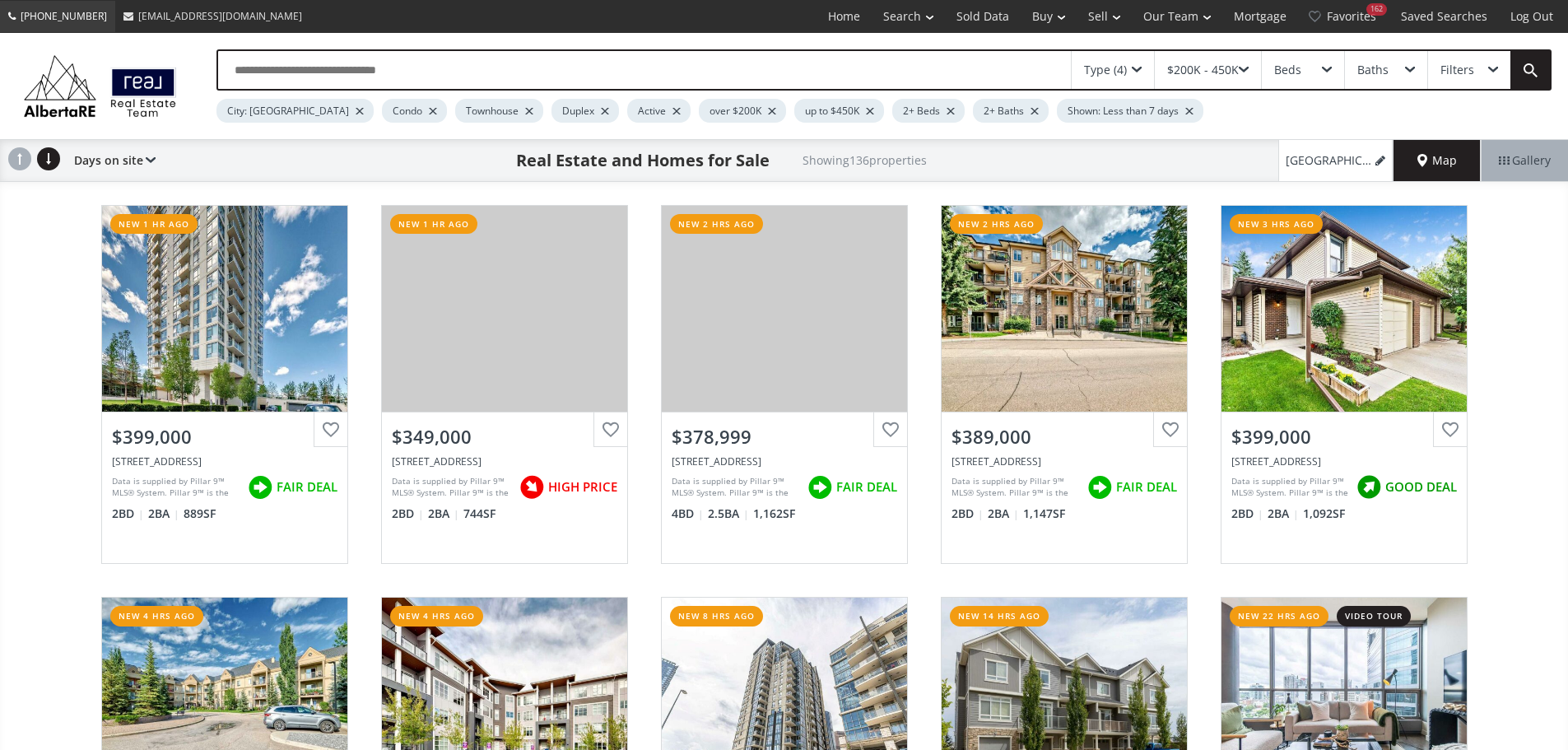
scroll to position [3623, 0]
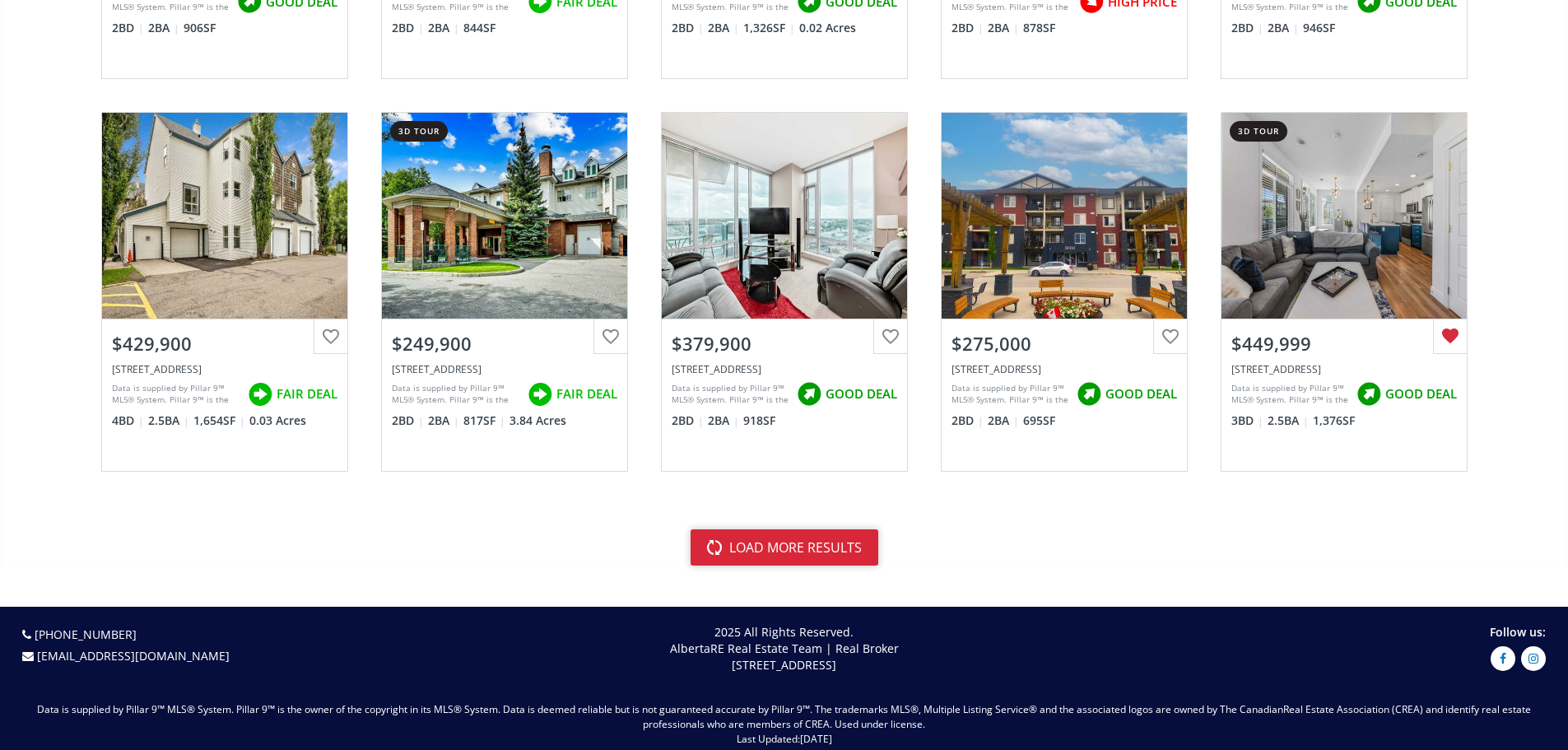
click at [791, 553] on button "load more results" at bounding box center [784, 547] width 187 height 36
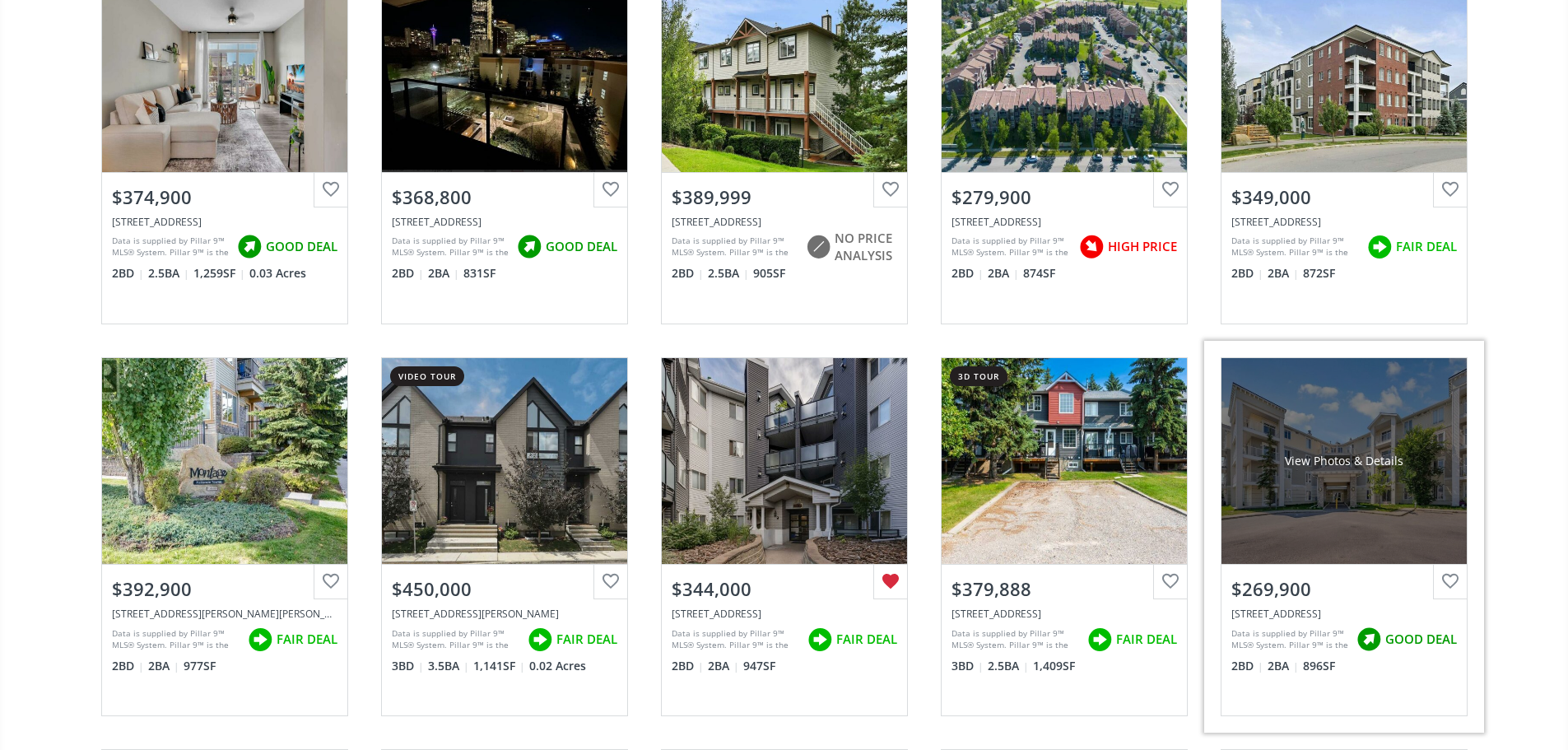
scroll to position [4199, 0]
